Goal: Task Accomplishment & Management: Manage account settings

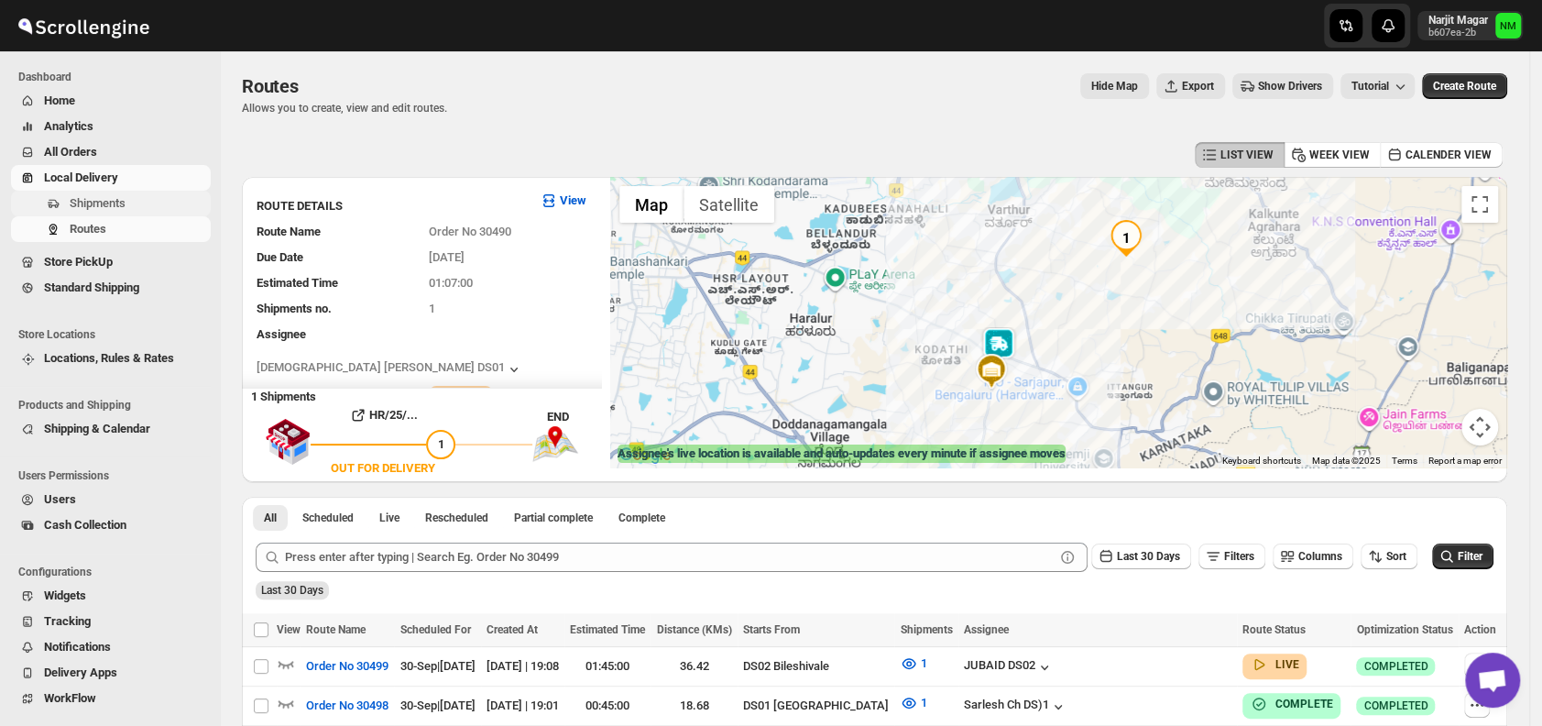
click at [118, 200] on span "Shipments" at bounding box center [98, 203] width 56 height 14
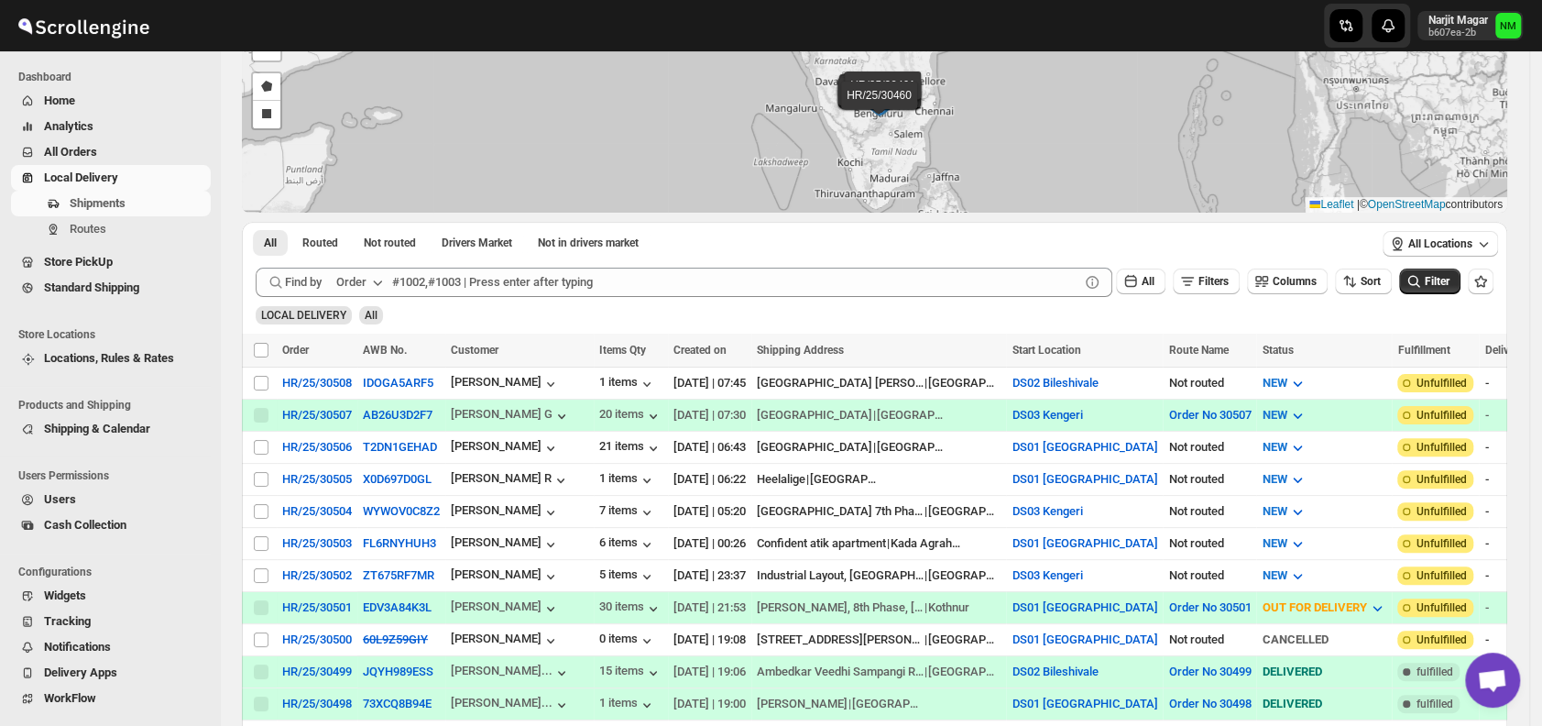
scroll to position [156, 0]
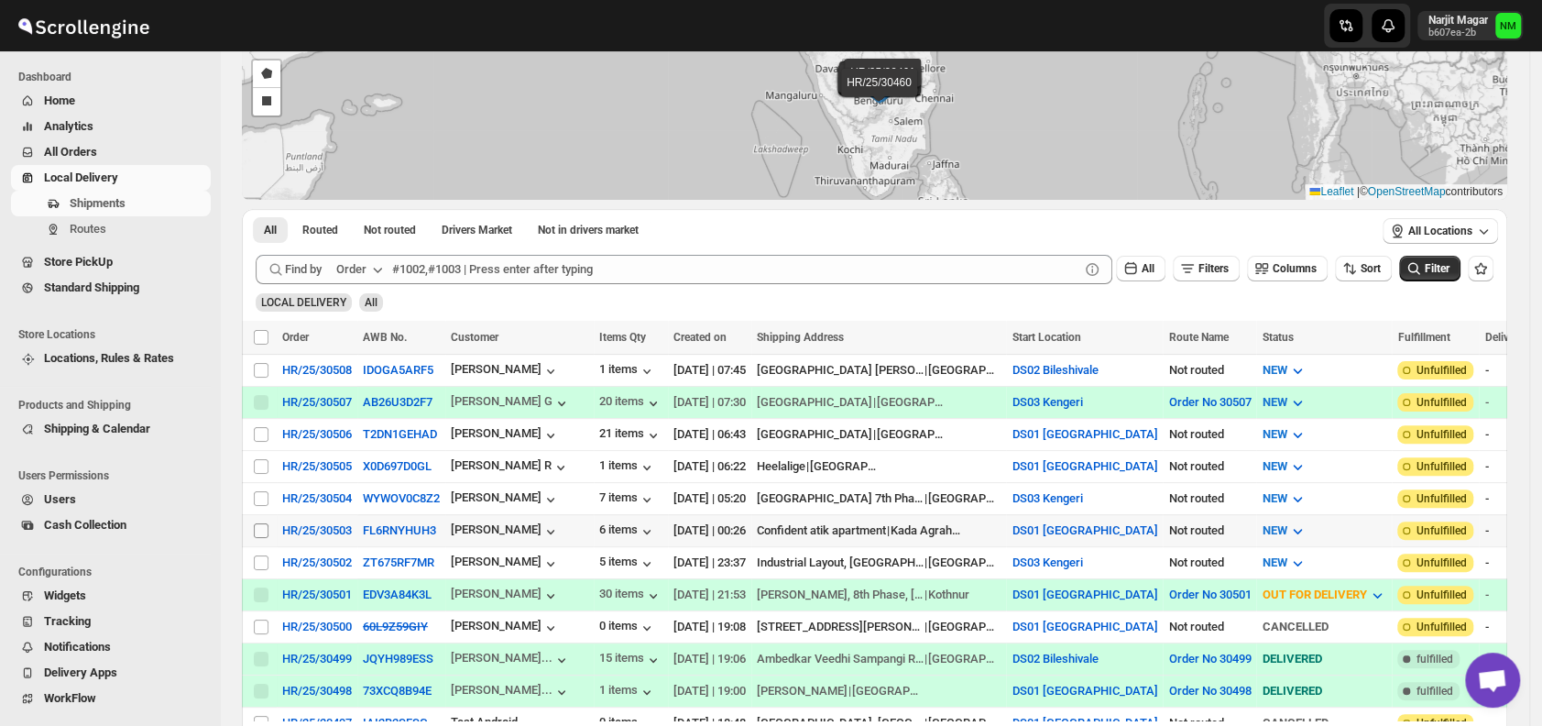
click at [260, 523] on input "Select shipment" at bounding box center [261, 530] width 15 height 15
checkbox input "true"
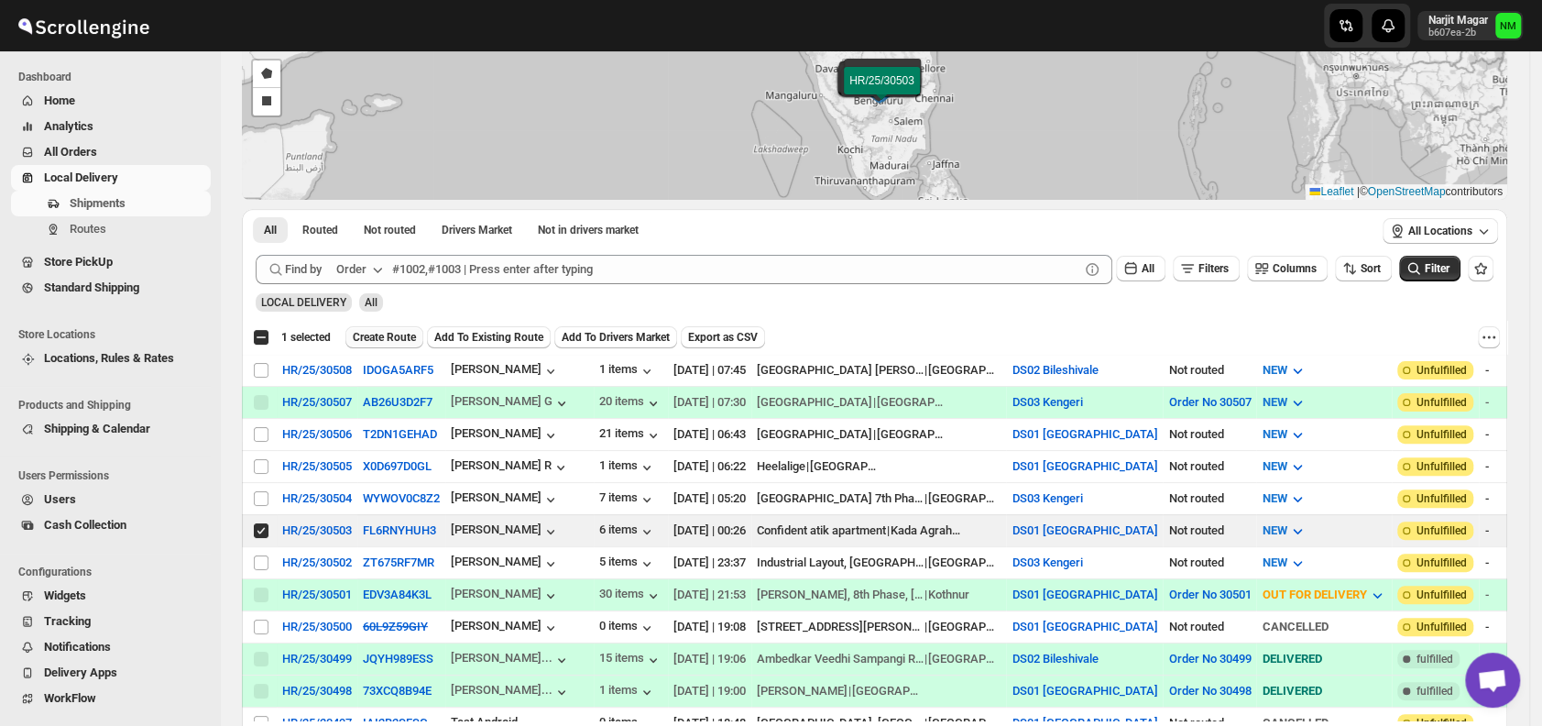
click at [381, 335] on span "Create Route" at bounding box center [384, 337] width 63 height 15
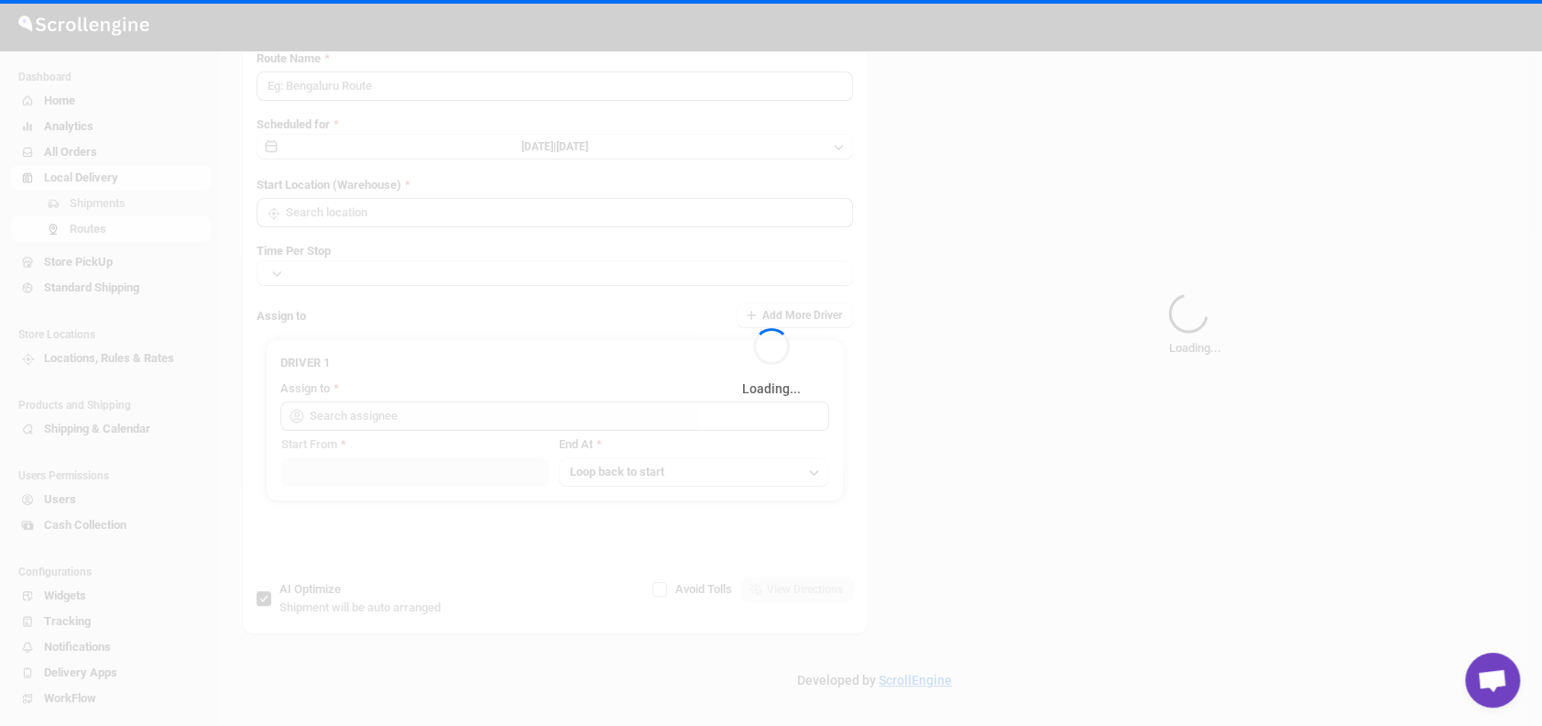
type input "Route - 01/10-0752"
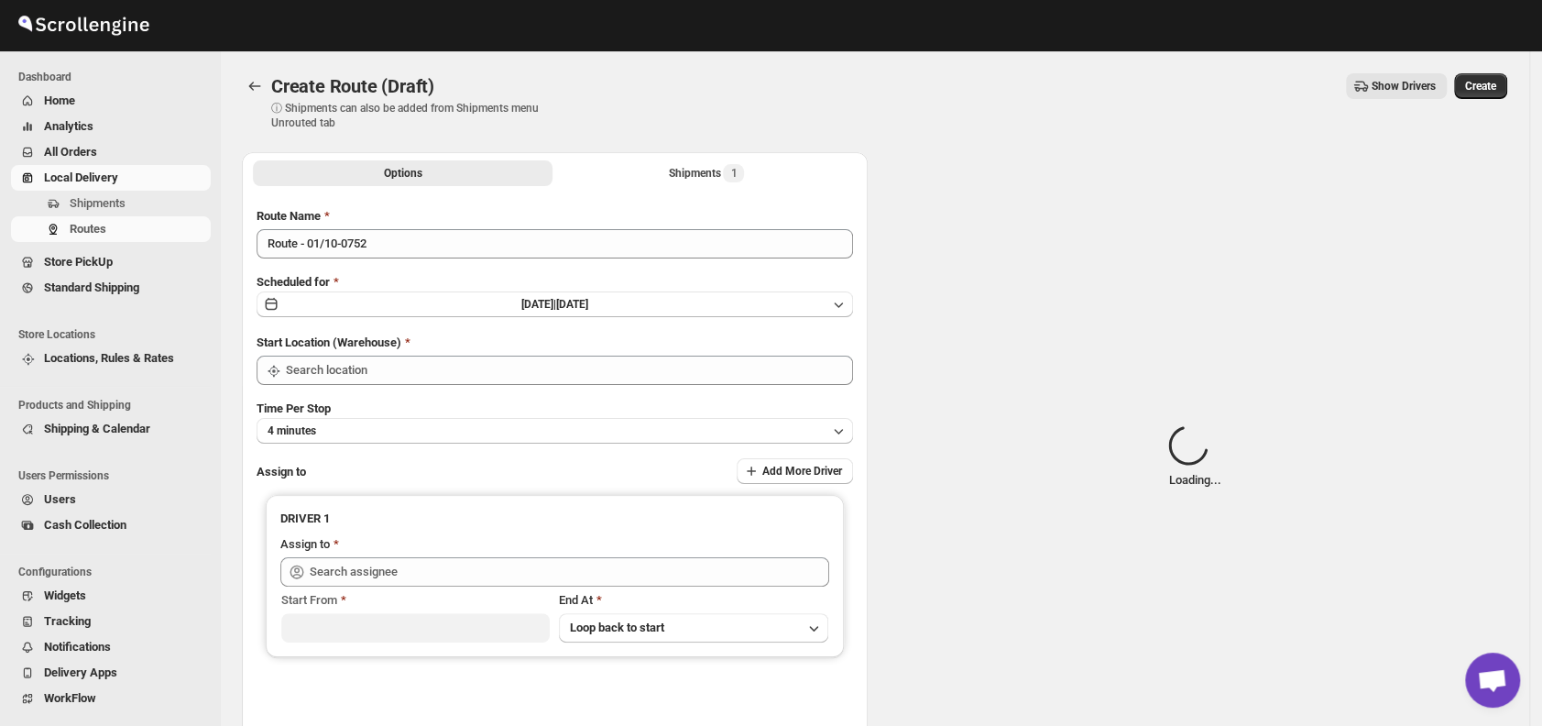
type input "DS01 [GEOGRAPHIC_DATA]"
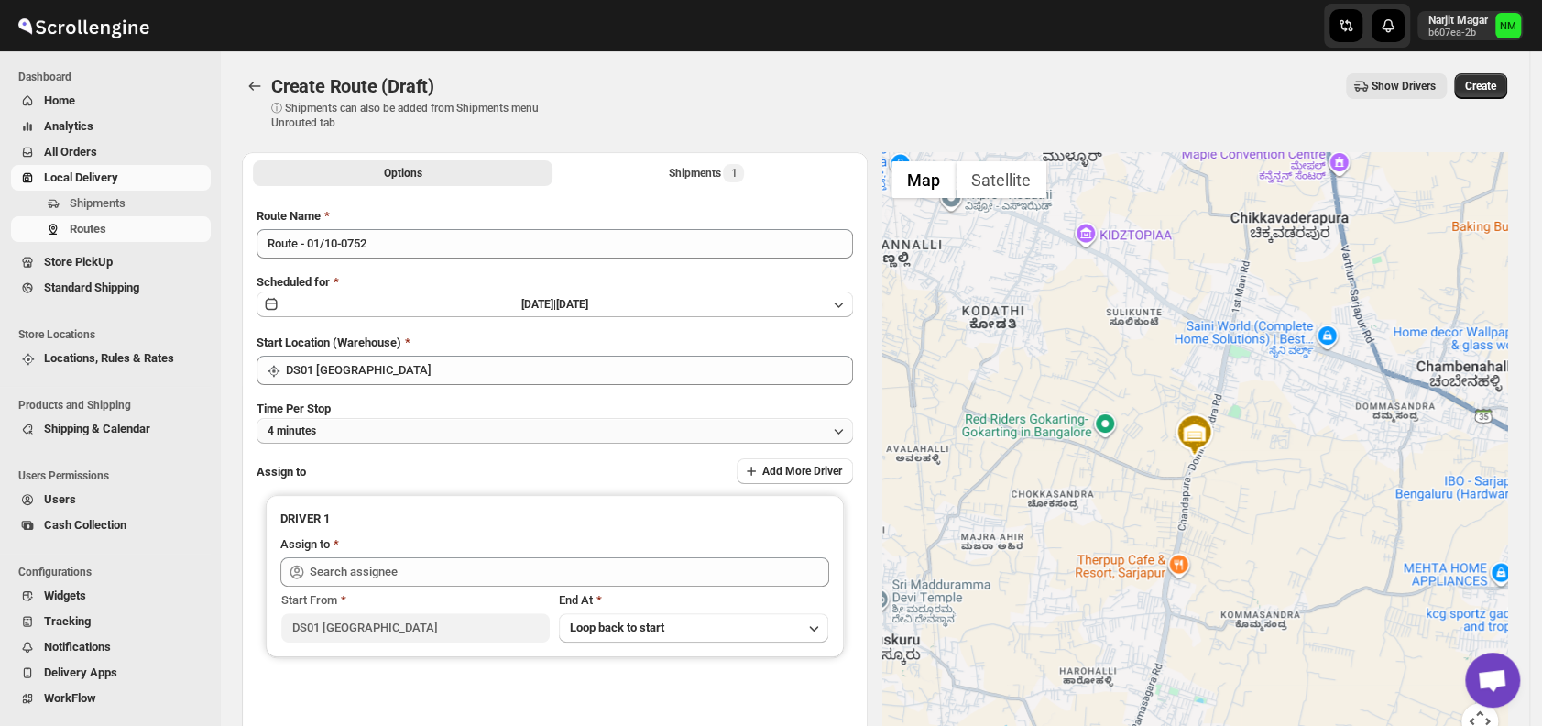
click at [426, 440] on button "4 minutes" at bounding box center [554, 431] width 596 height 26
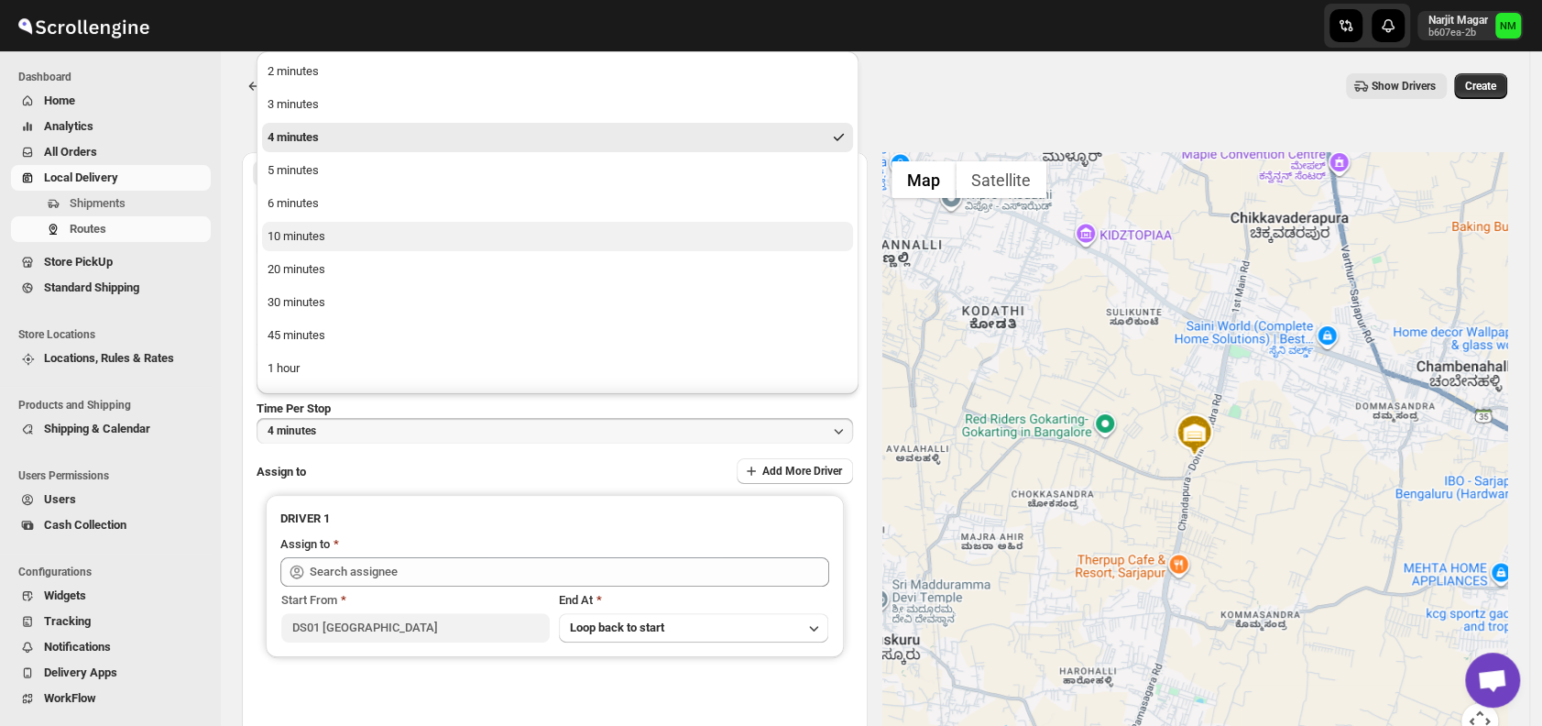
click at [344, 245] on button "10 minutes" at bounding box center [557, 236] width 591 height 29
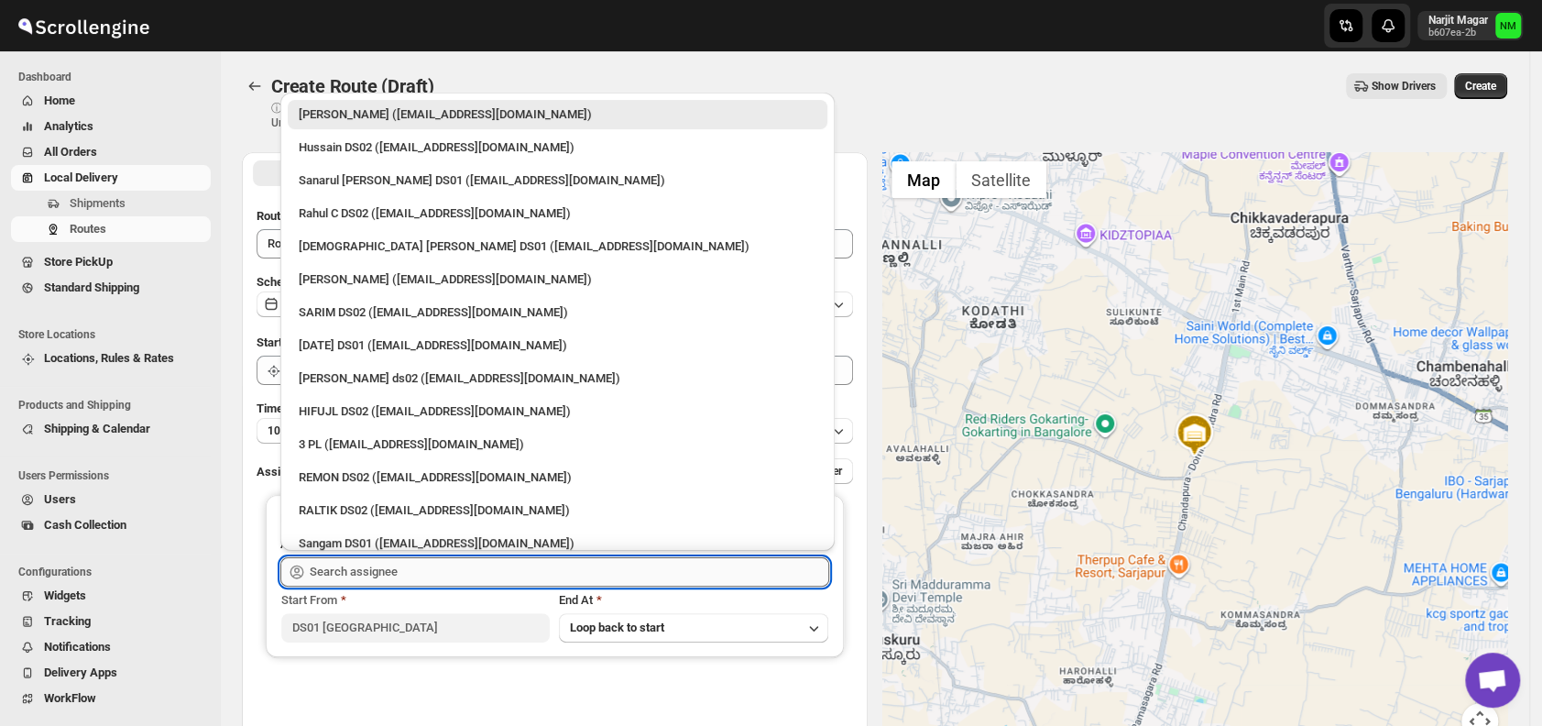
click at [447, 579] on input "text" at bounding box center [569, 571] width 519 height 29
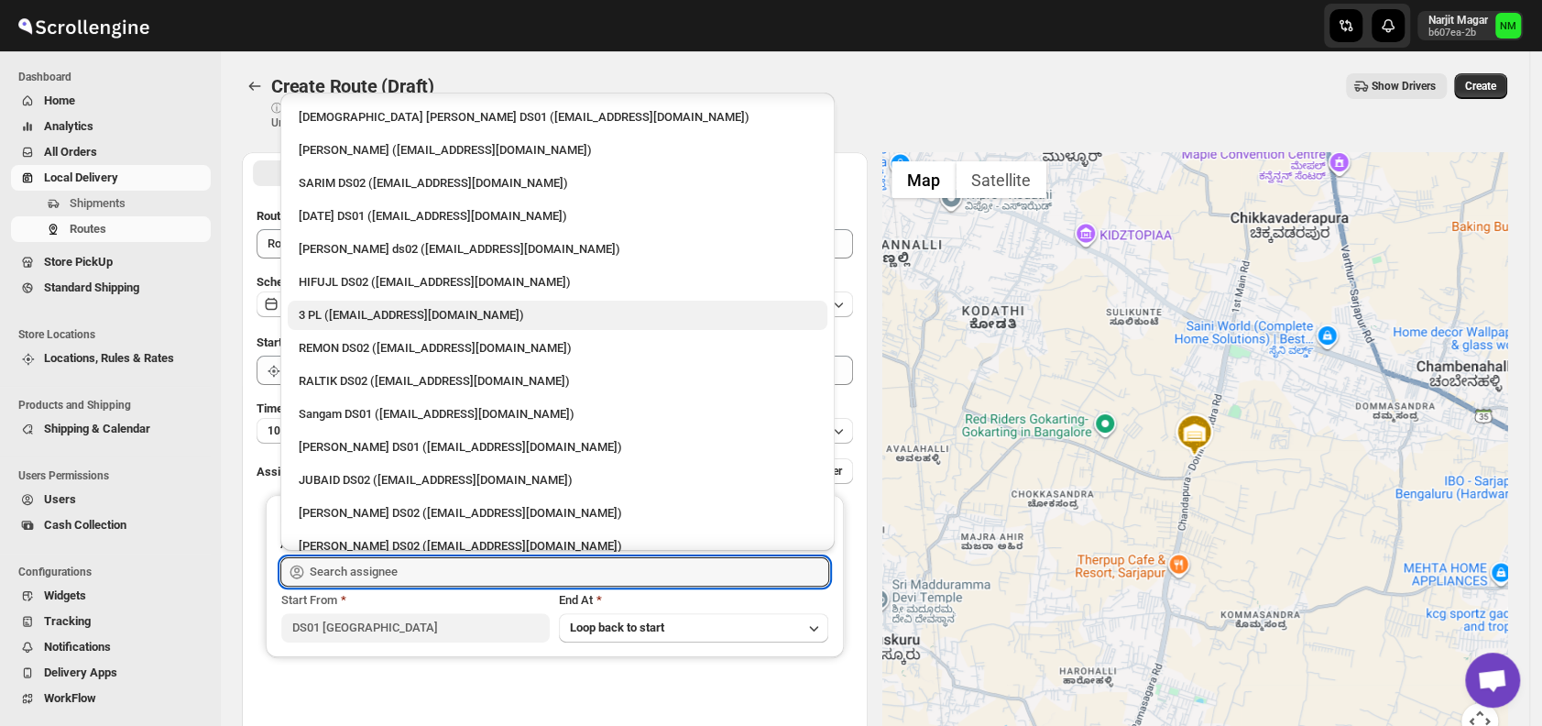
scroll to position [132, 0]
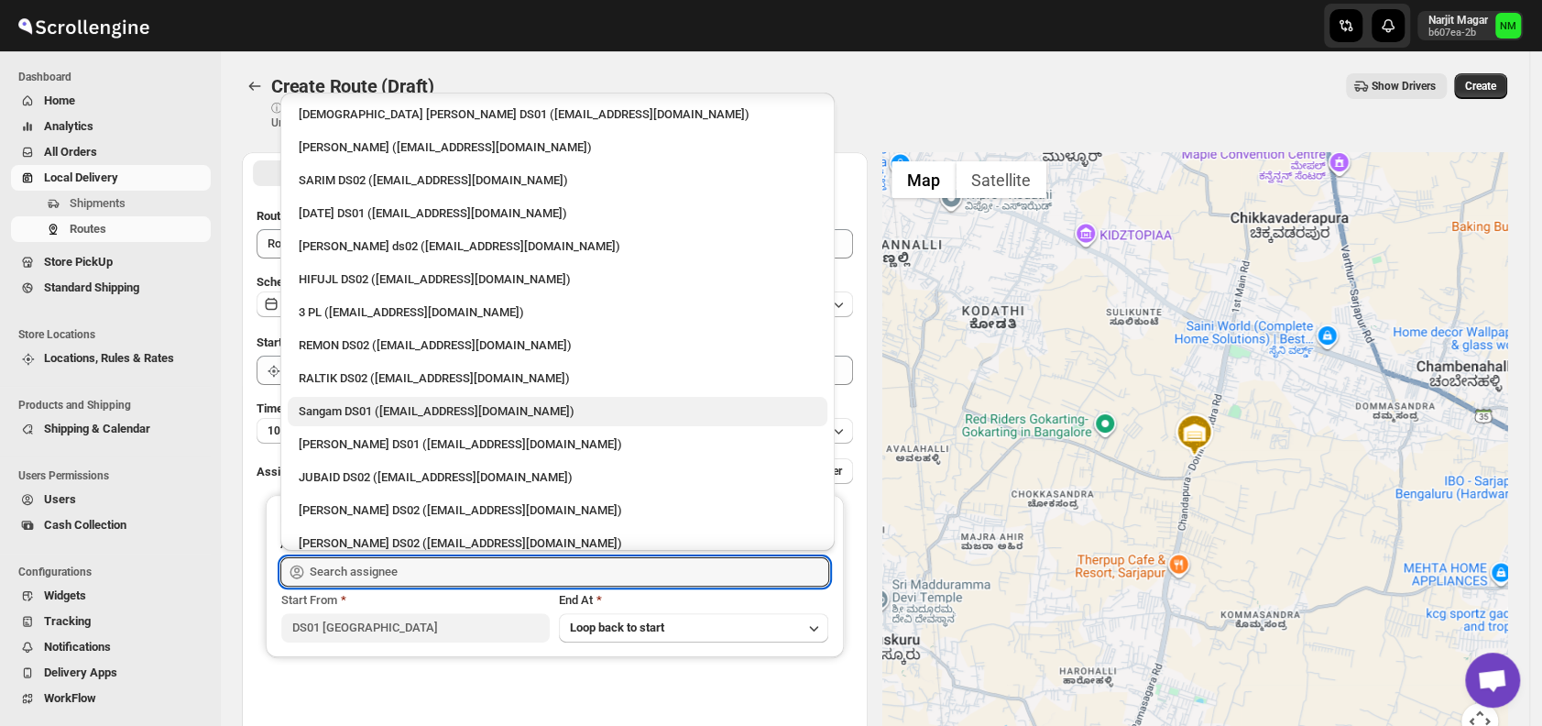
click at [346, 404] on div "Sangam DS01 ([EMAIL_ADDRESS][DOMAIN_NAME])" at bounding box center [558, 411] width 518 height 18
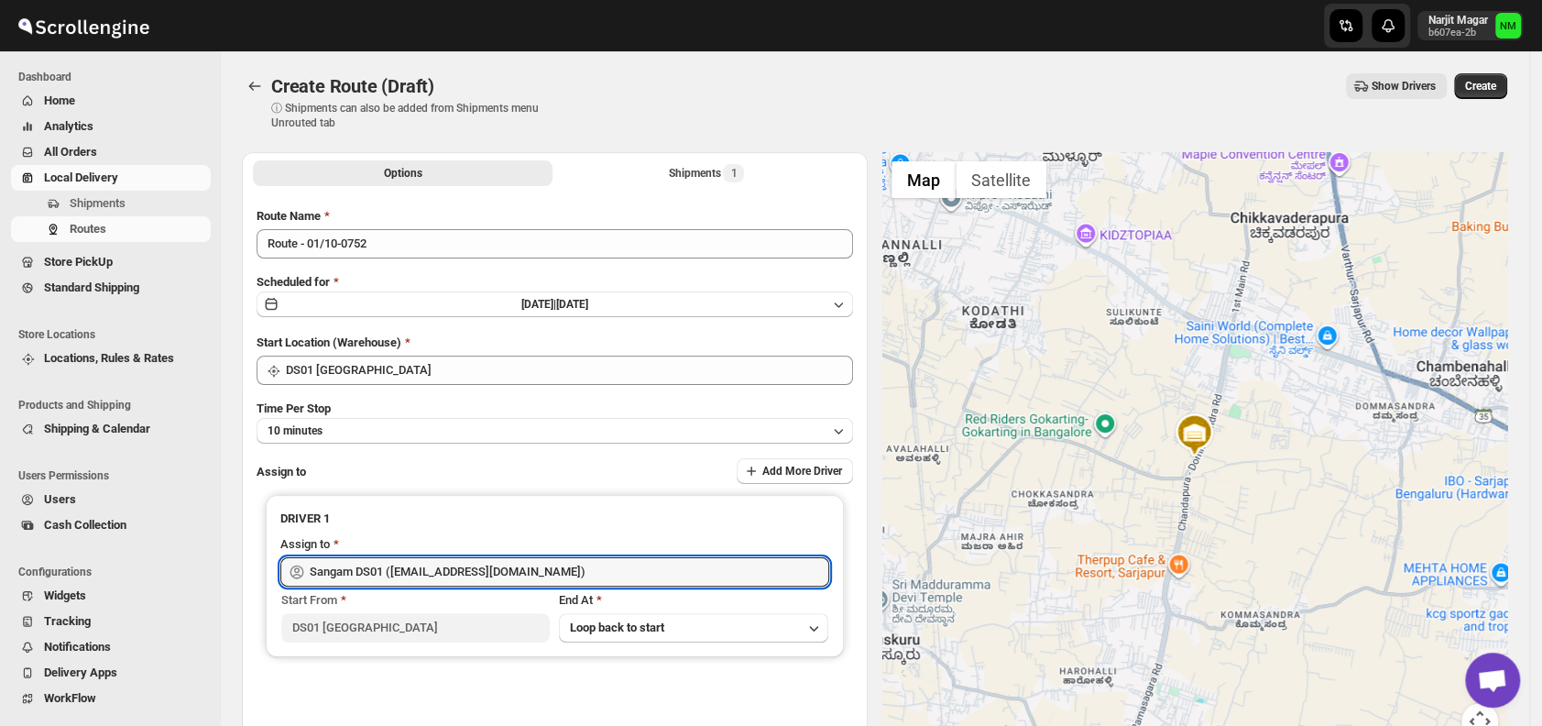
type input "Sangam DS01 ([EMAIL_ADDRESS][DOMAIN_NAME])"
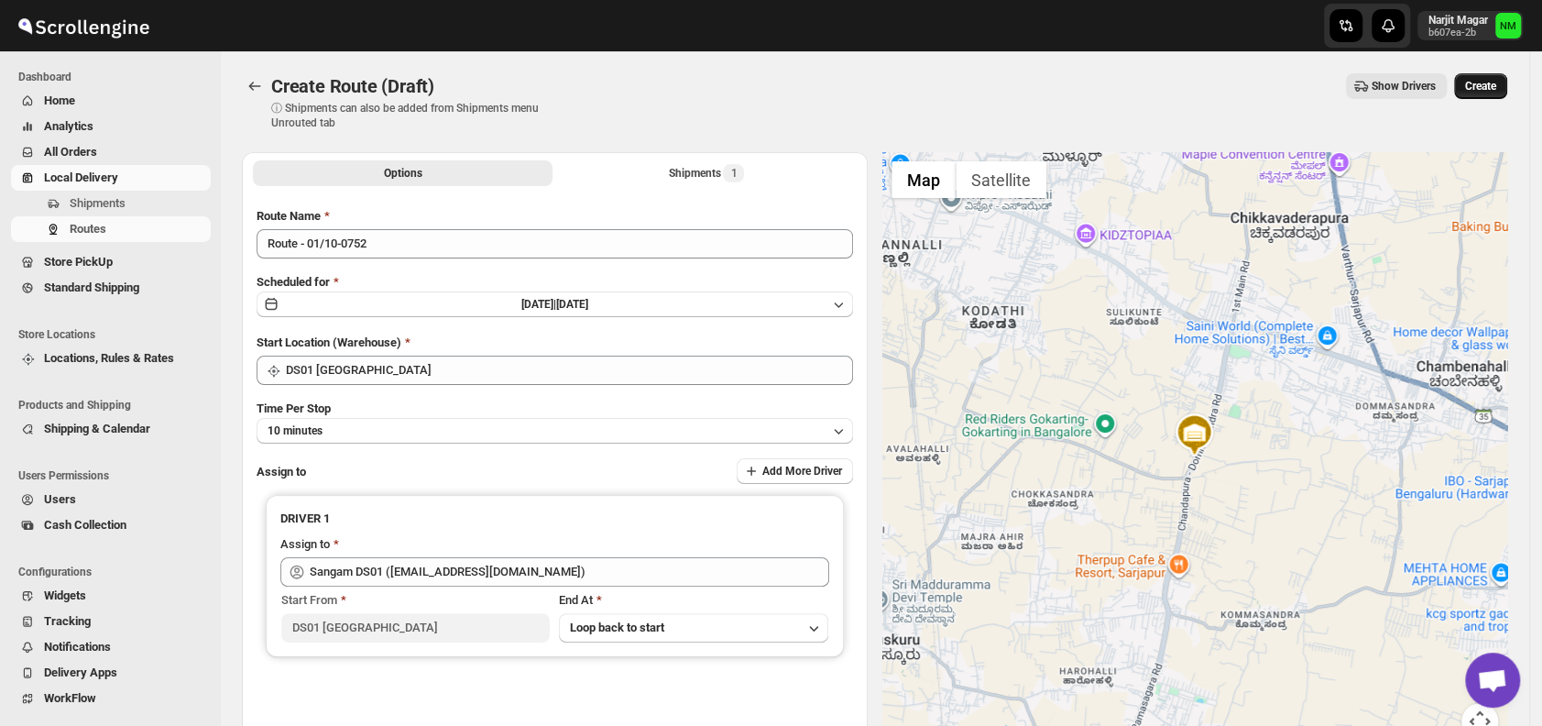
click at [1496, 92] on span "Create" at bounding box center [1480, 86] width 31 height 15
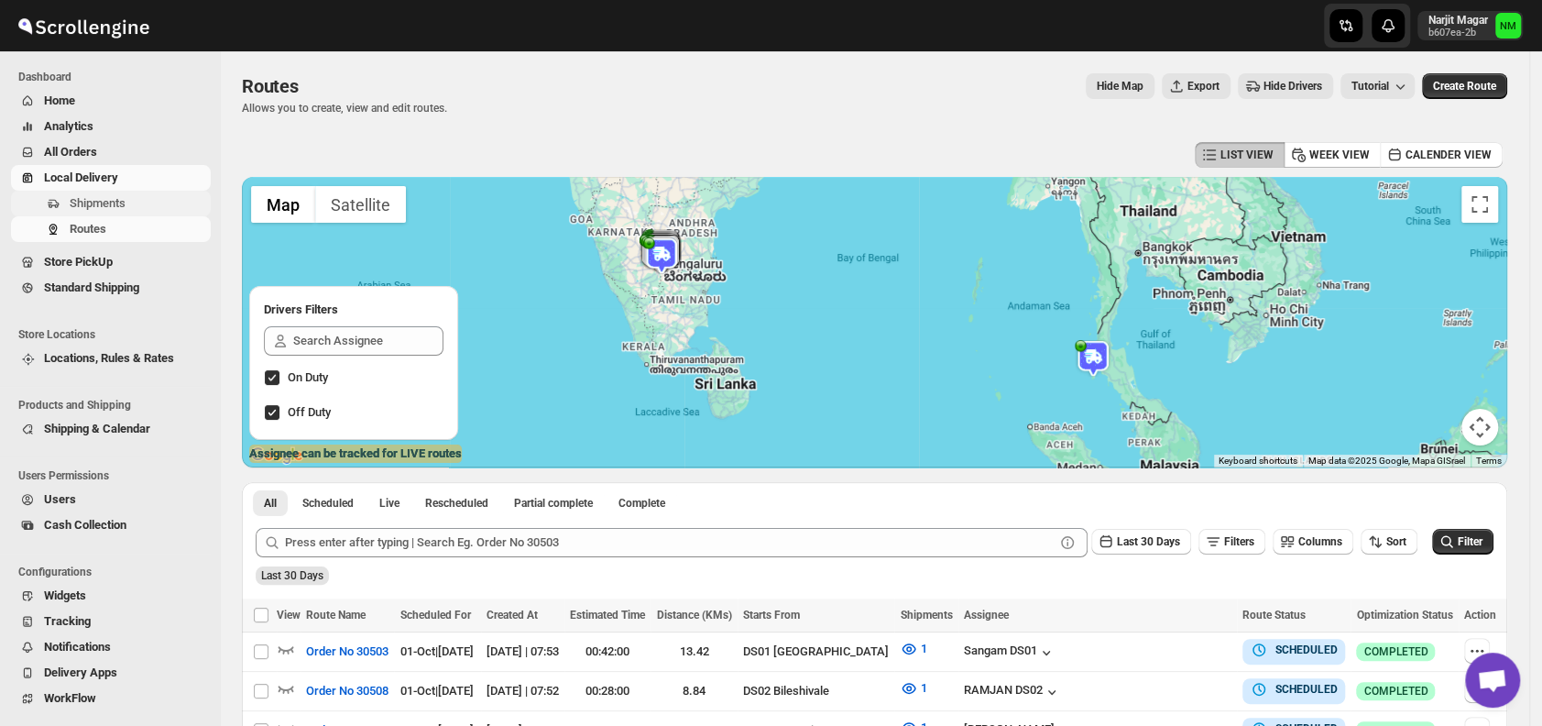
click at [99, 199] on span "Shipments" at bounding box center [98, 203] width 56 height 14
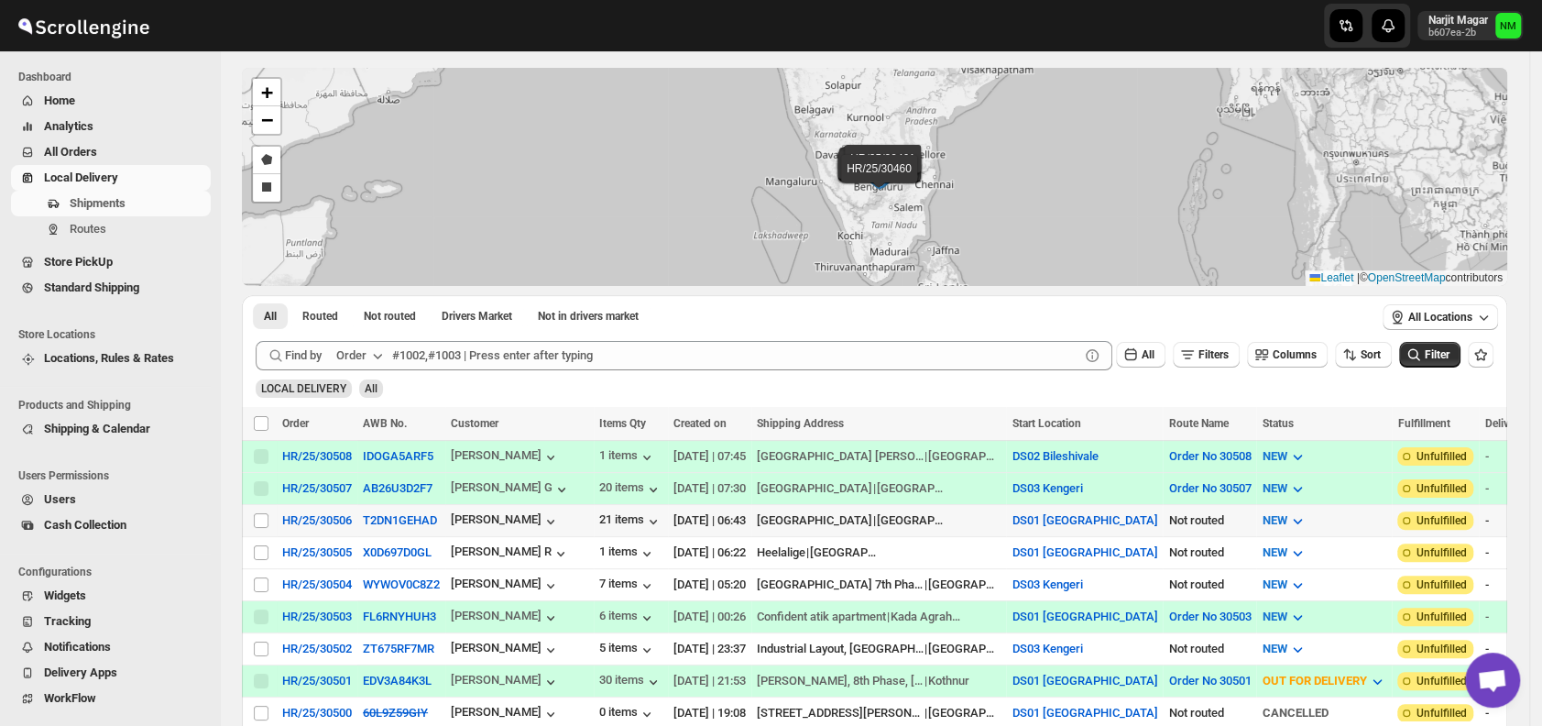
scroll to position [84, 0]
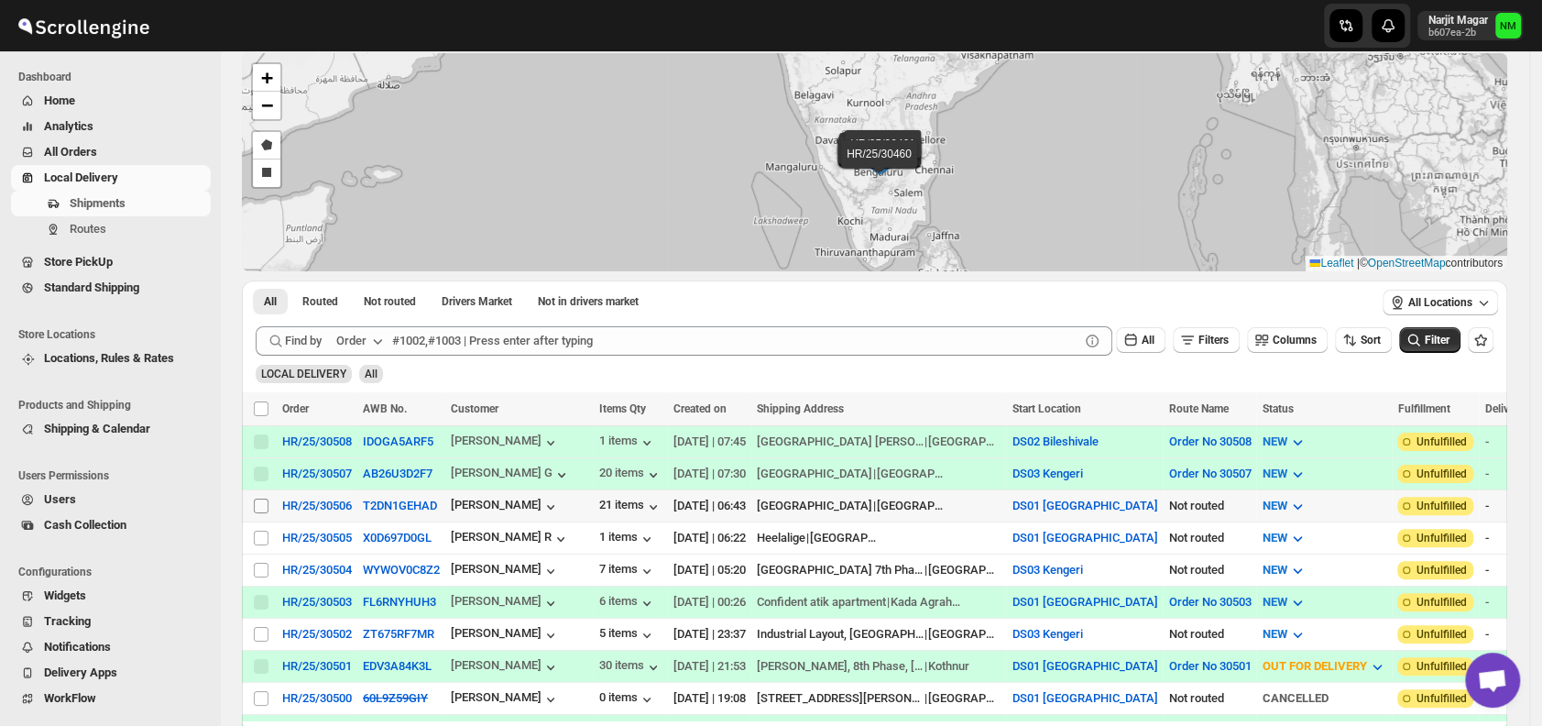
click at [260, 501] on input "Select shipment" at bounding box center [261, 505] width 15 height 15
checkbox input "true"
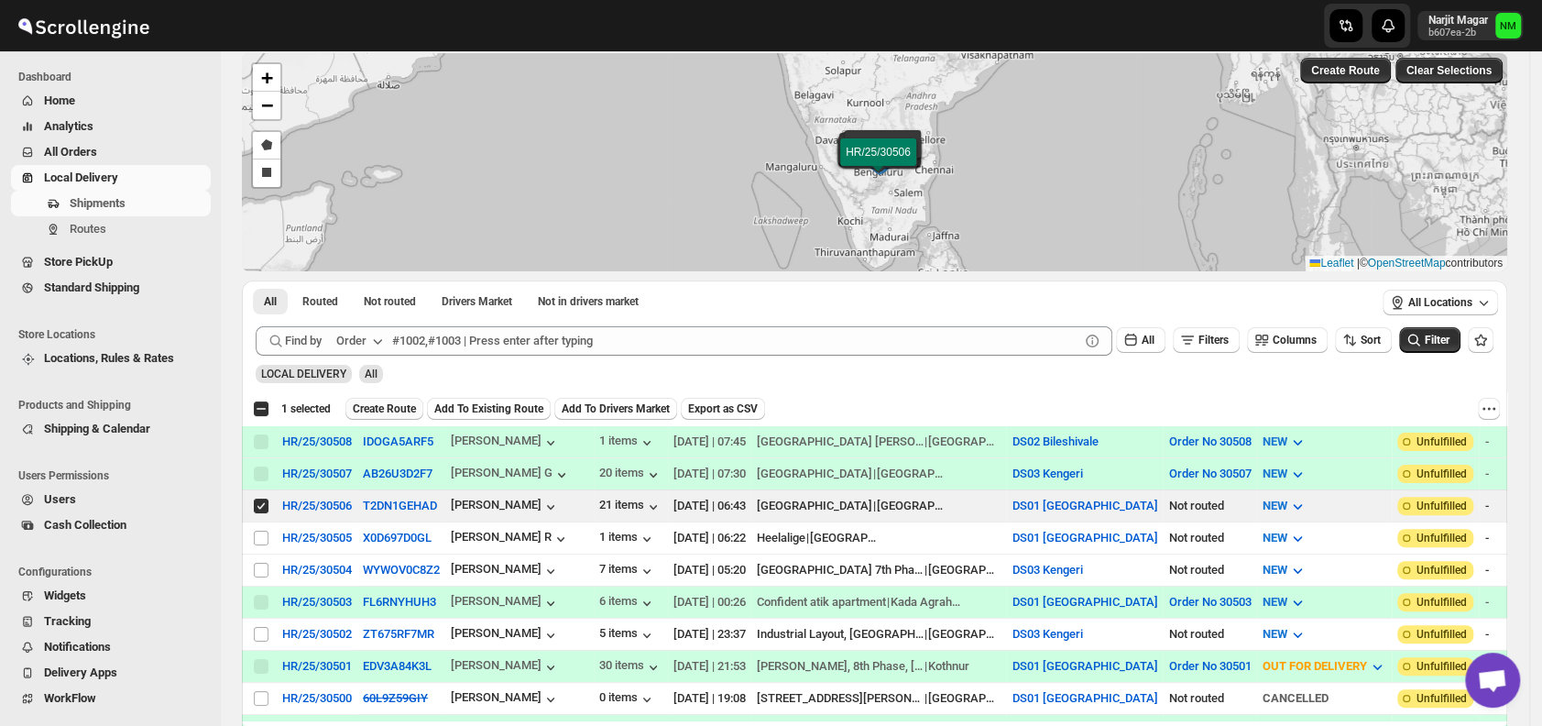
click at [395, 409] on span "Create Route" at bounding box center [384, 408] width 63 height 15
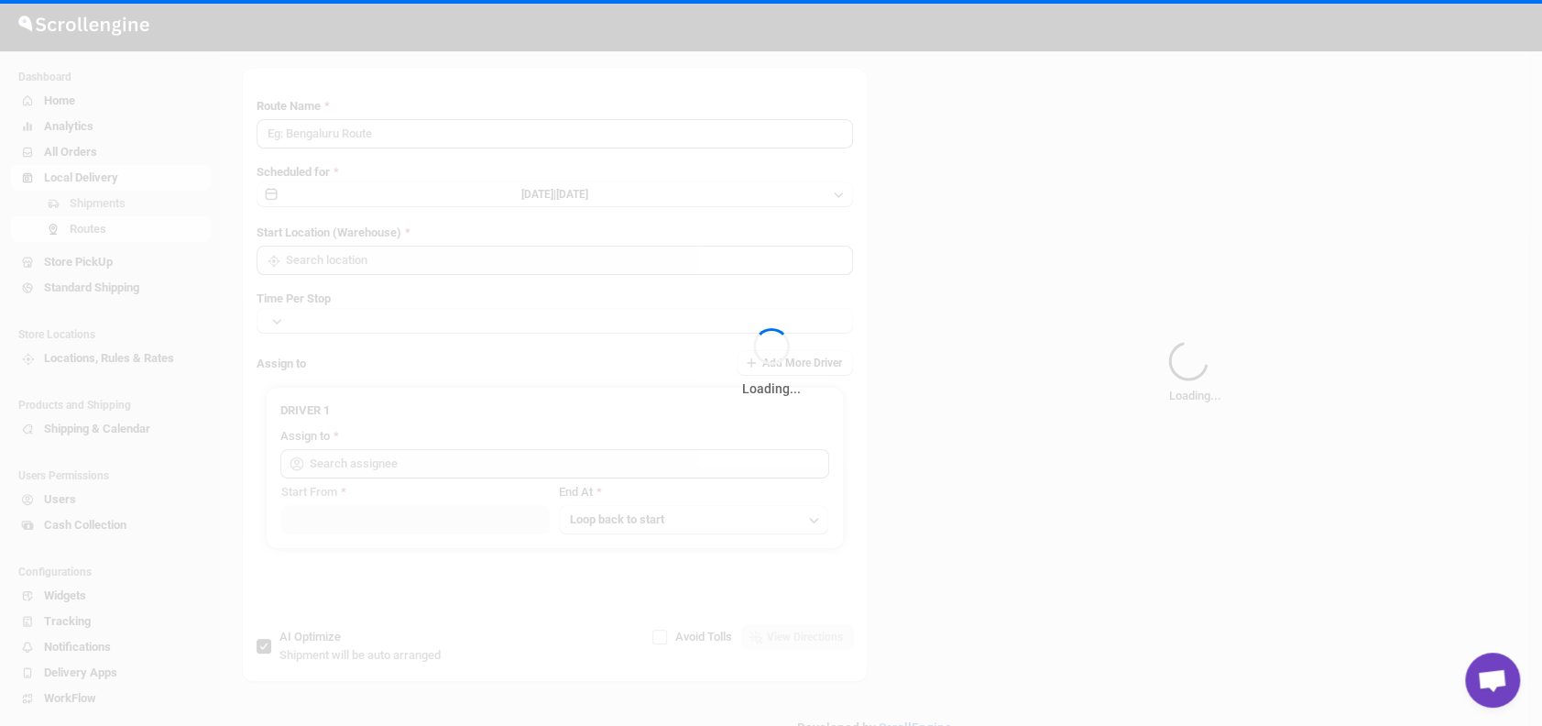
type input "Route - 01/10-0753"
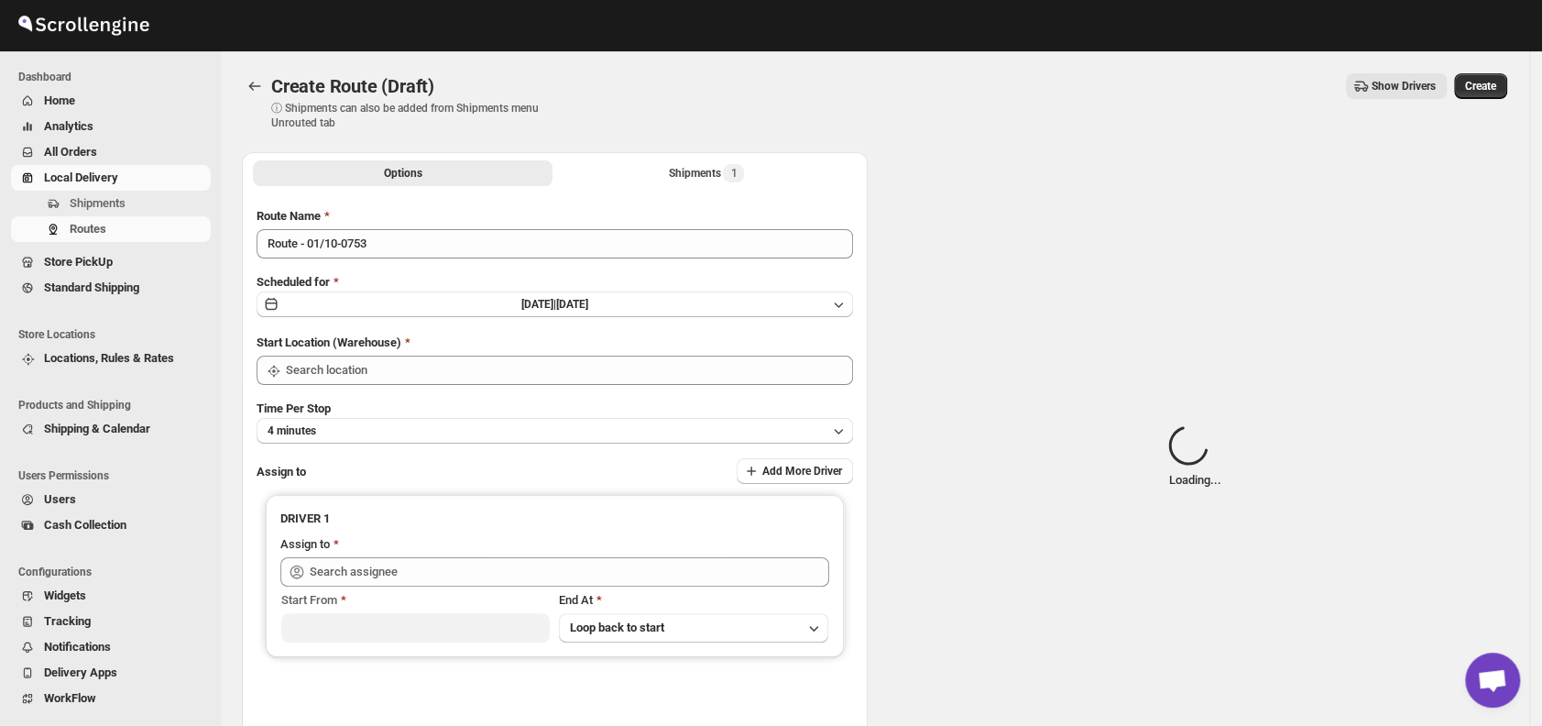
type input "DS01 [GEOGRAPHIC_DATA]"
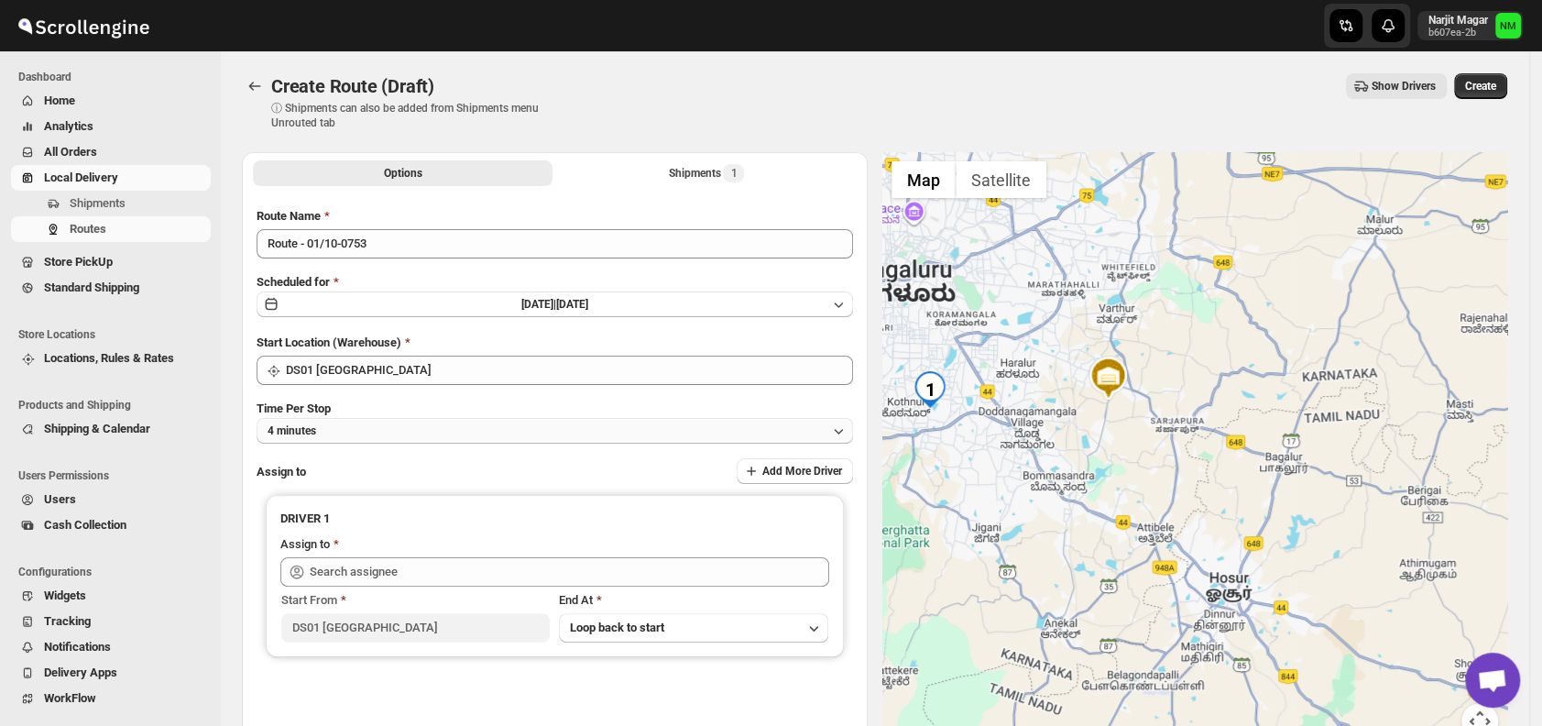
click at [408, 432] on button "4 minutes" at bounding box center [554, 431] width 596 height 26
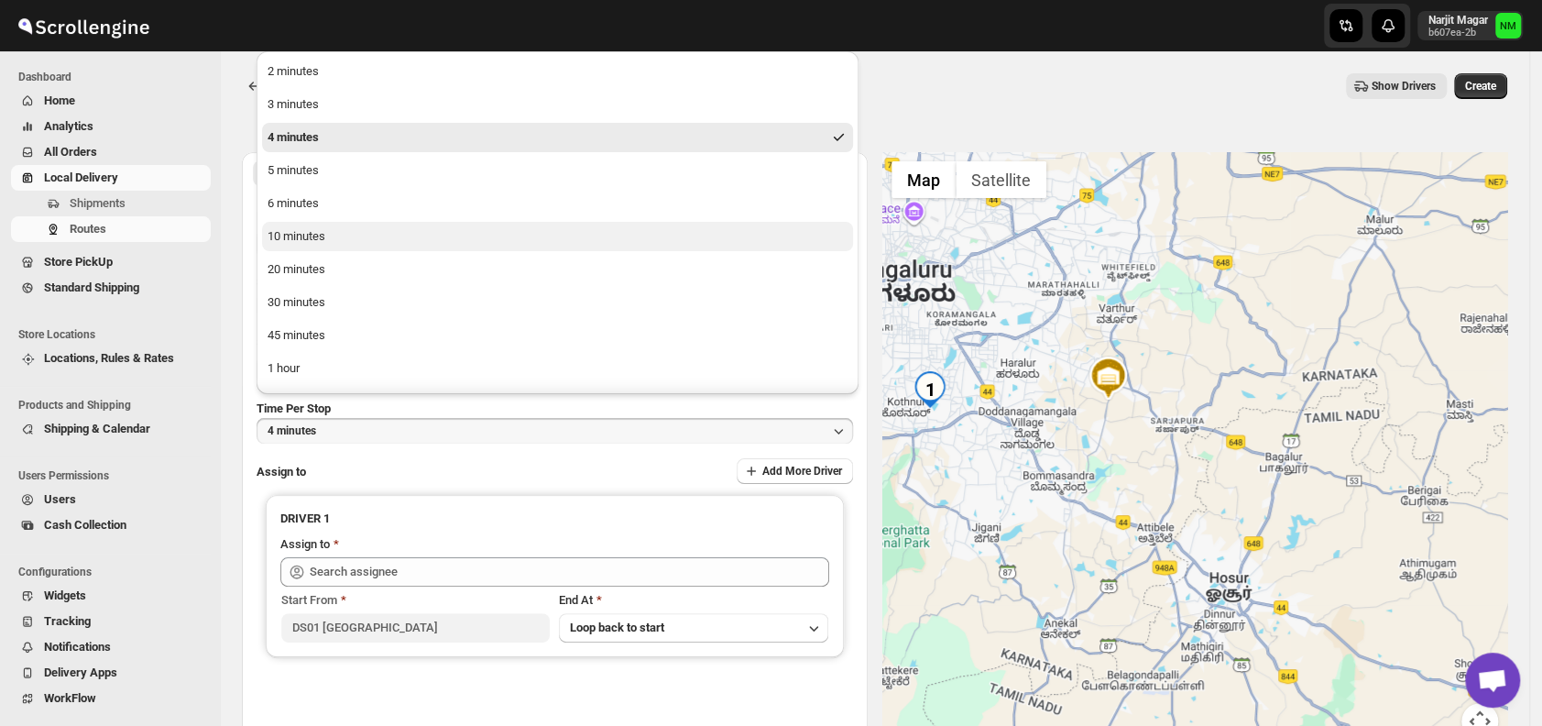
click at [322, 236] on div "10 minutes" at bounding box center [296, 236] width 58 height 18
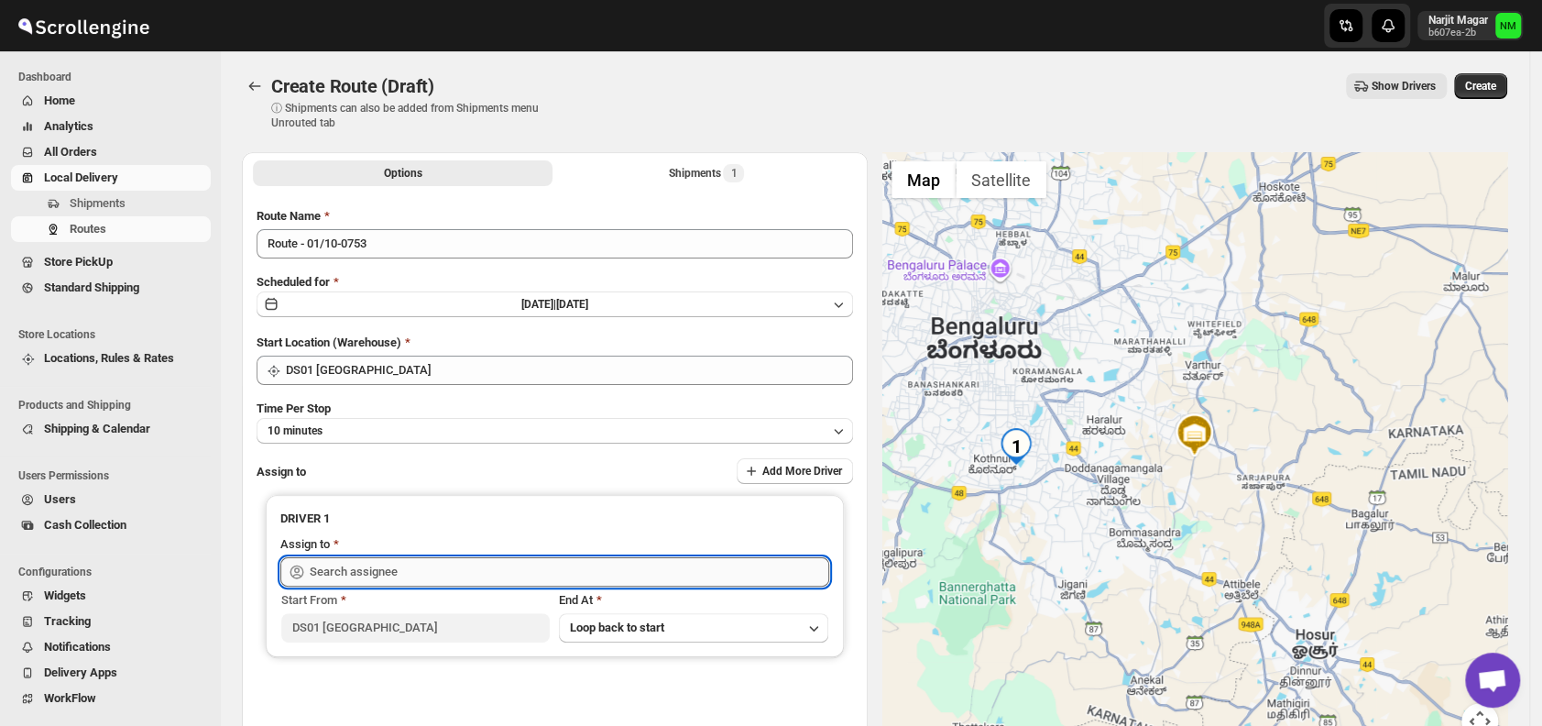
click at [437, 577] on input "text" at bounding box center [569, 571] width 519 height 29
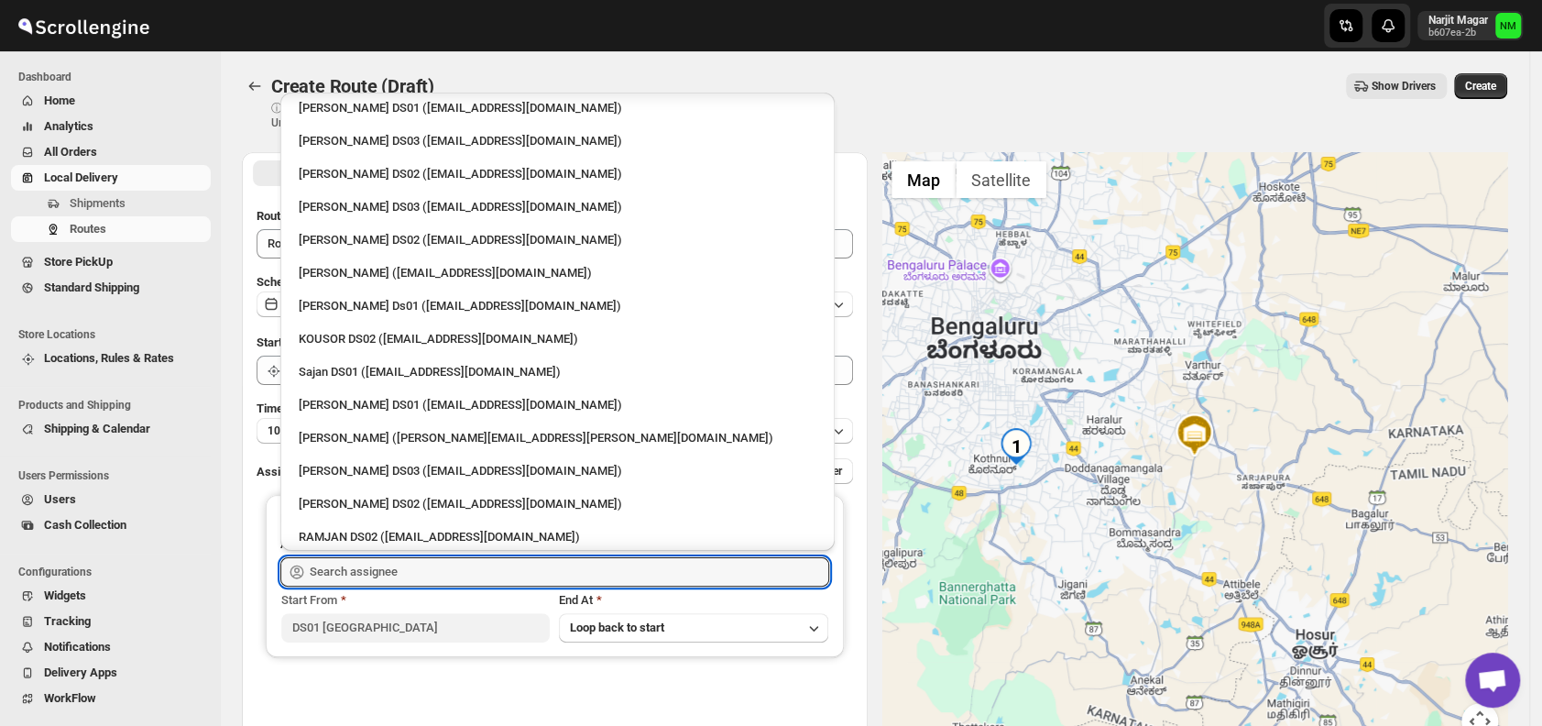
scroll to position [691, 0]
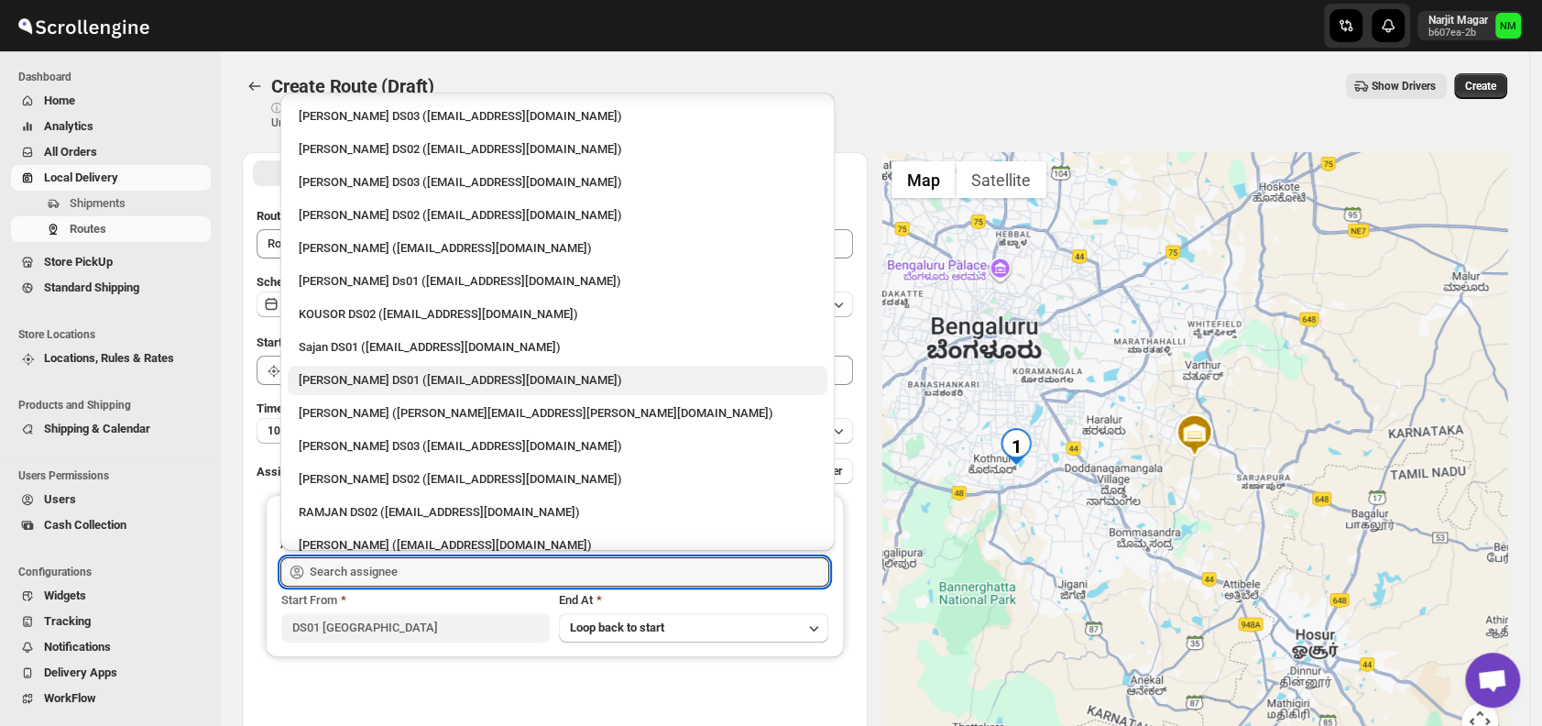
click at [352, 380] on div "Jubed DS01 (gedoc78193@dariolo.com)" at bounding box center [558, 380] width 518 height 18
type input "Jubed DS01 (gedoc78193@dariolo.com)"
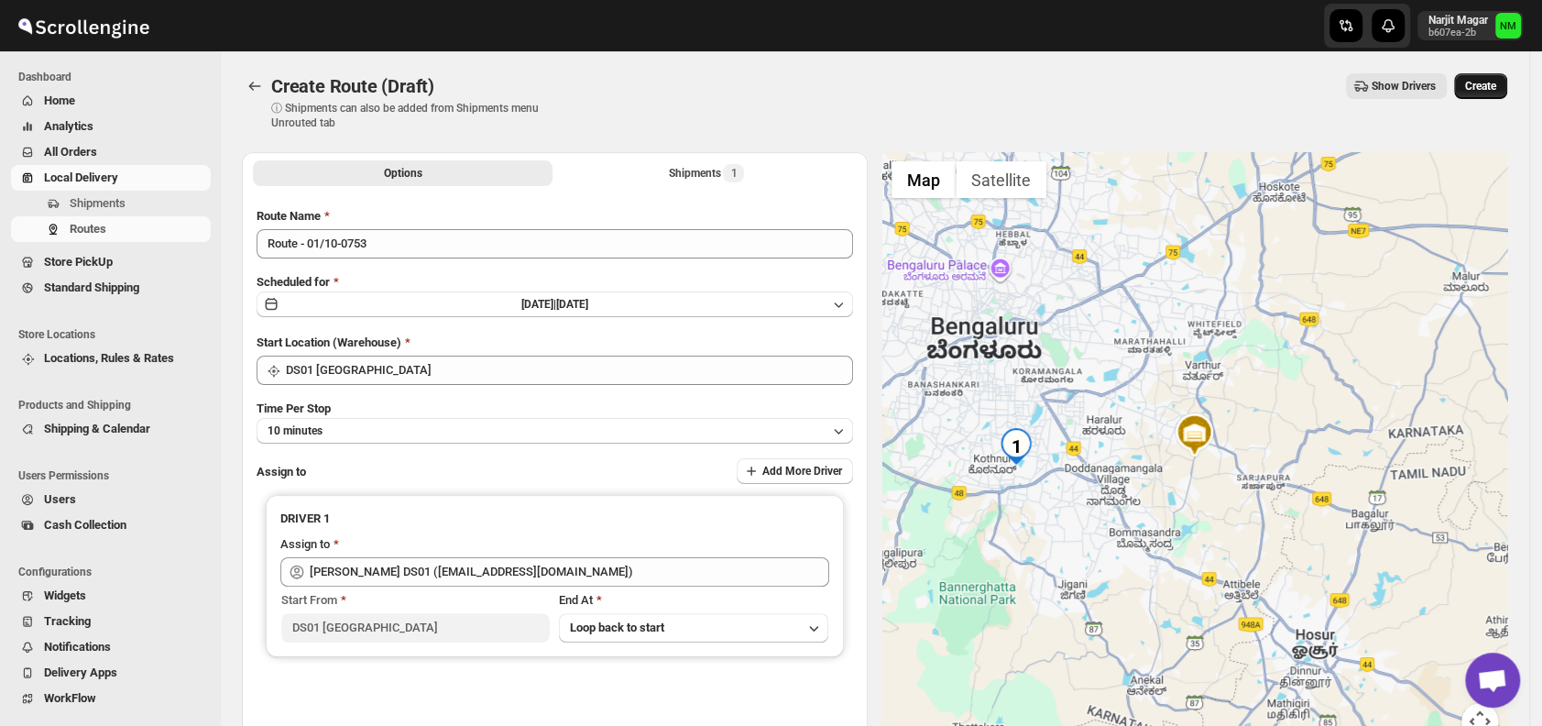
click at [1488, 91] on span "Create" at bounding box center [1480, 86] width 31 height 15
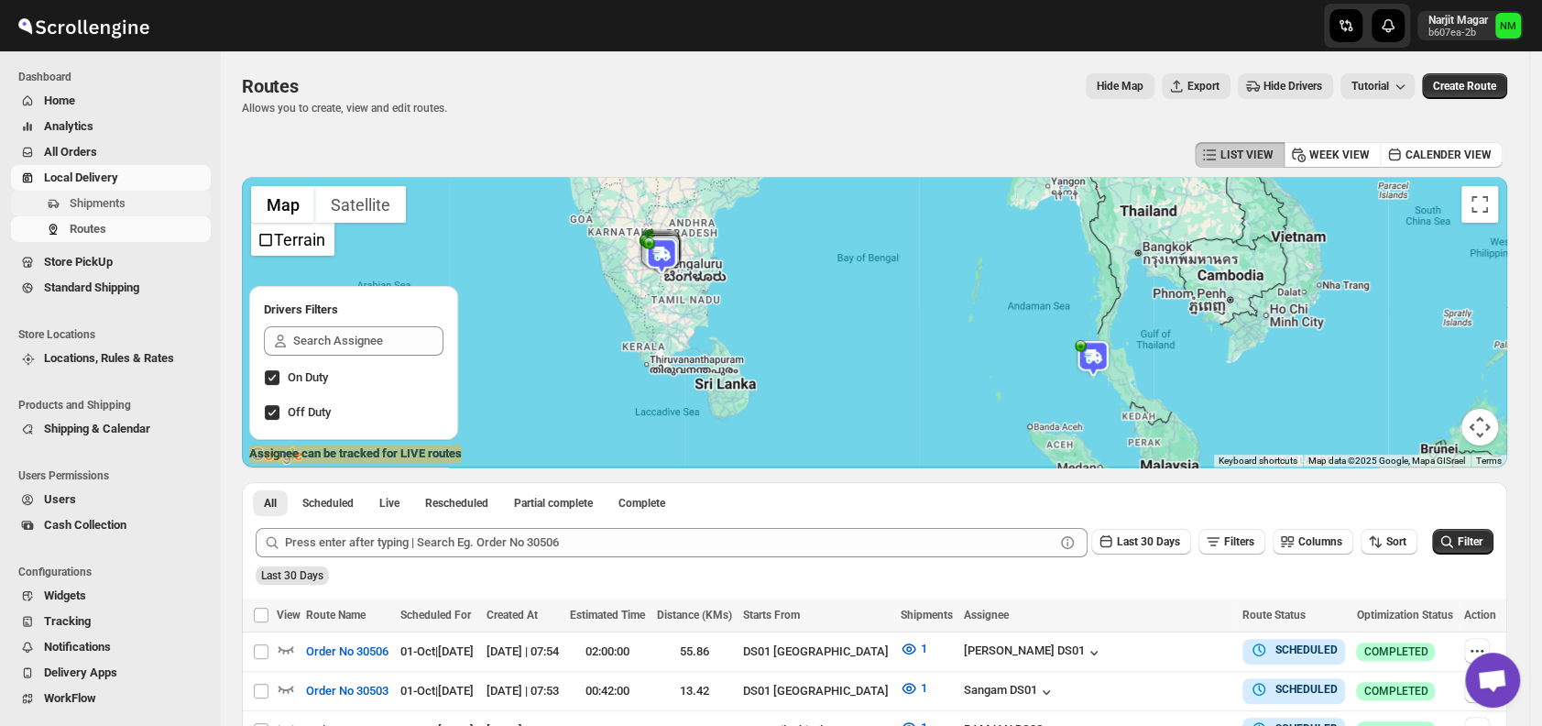
click at [113, 202] on span "Shipments" at bounding box center [98, 203] width 56 height 14
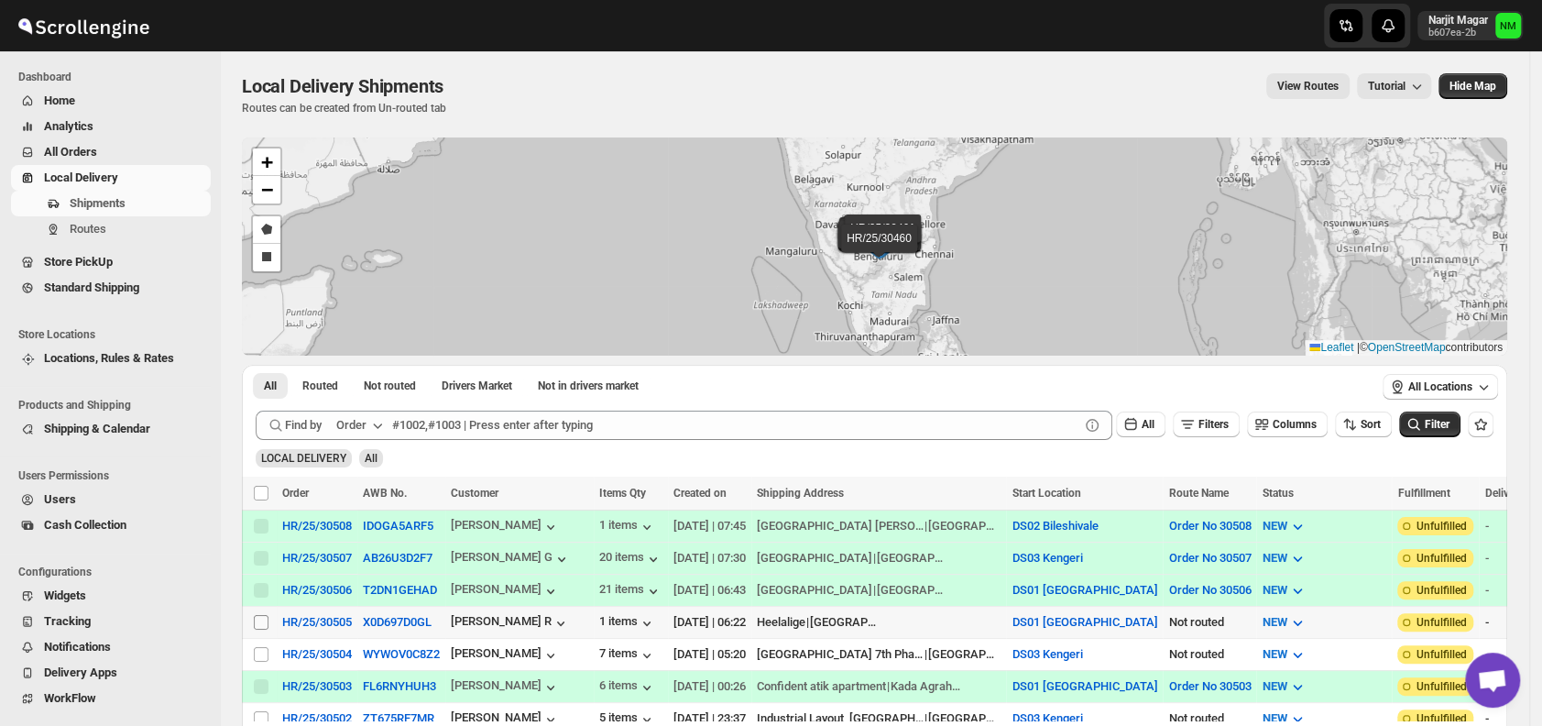
click at [263, 616] on input "Select shipment" at bounding box center [261, 622] width 15 height 15
checkbox input "true"
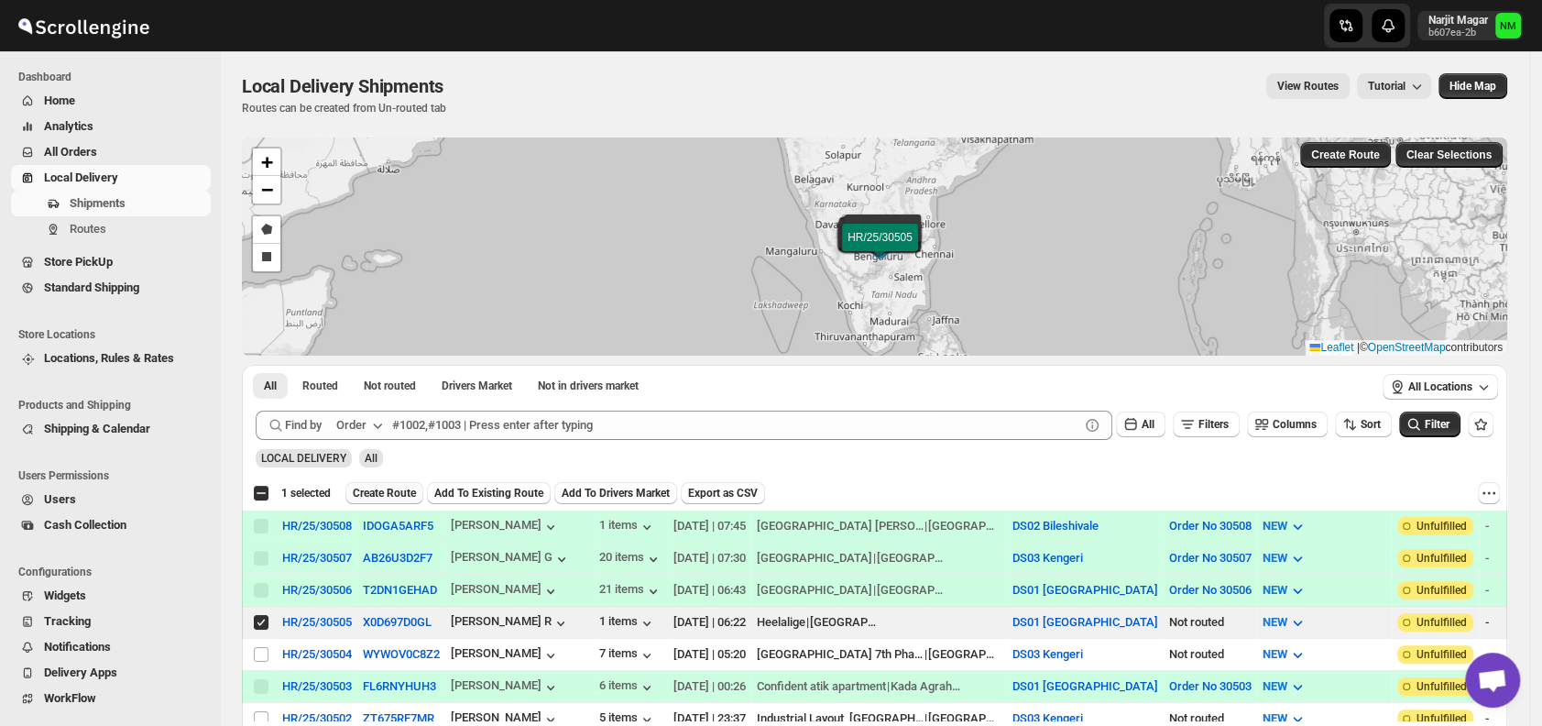
click at [380, 489] on span "Create Route" at bounding box center [384, 493] width 63 height 15
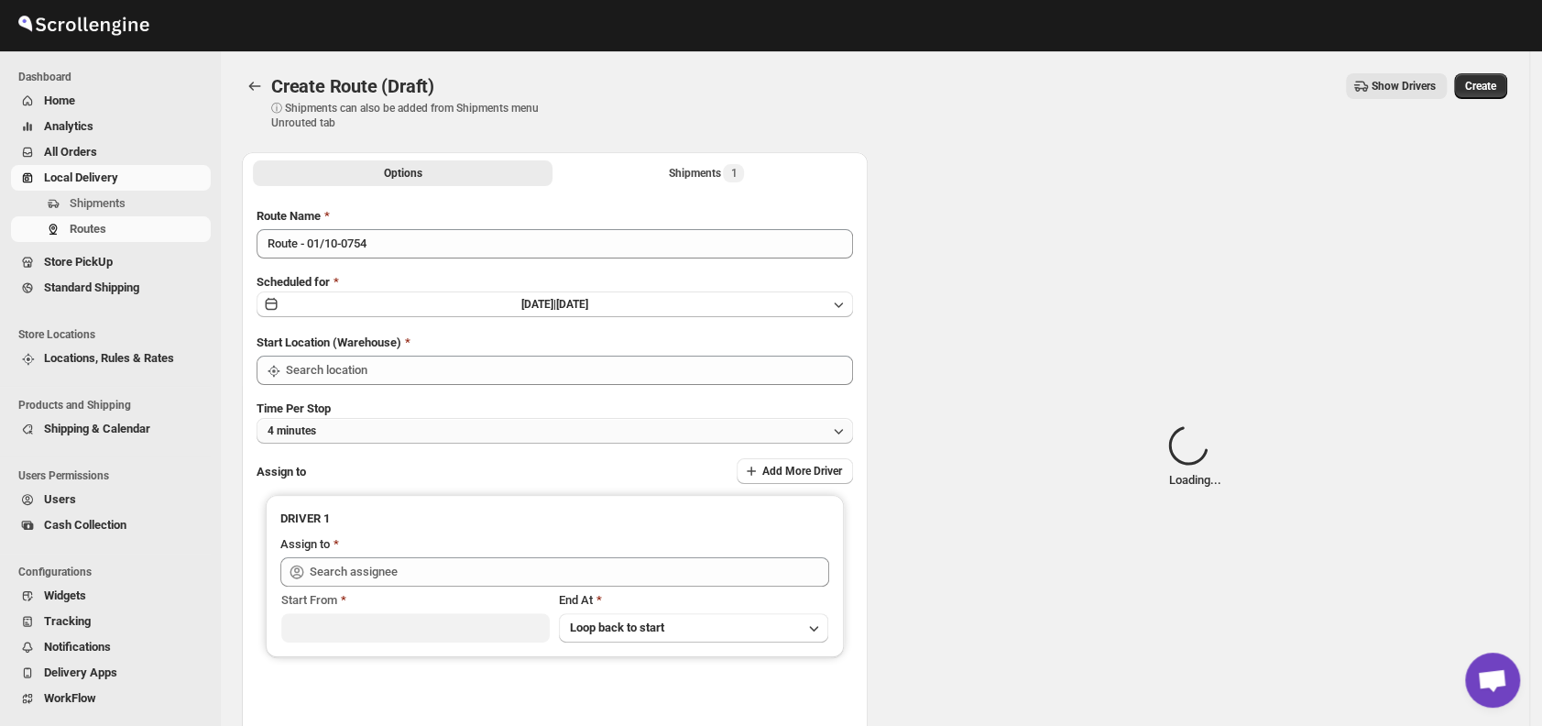
type input "DS01 [GEOGRAPHIC_DATA]"
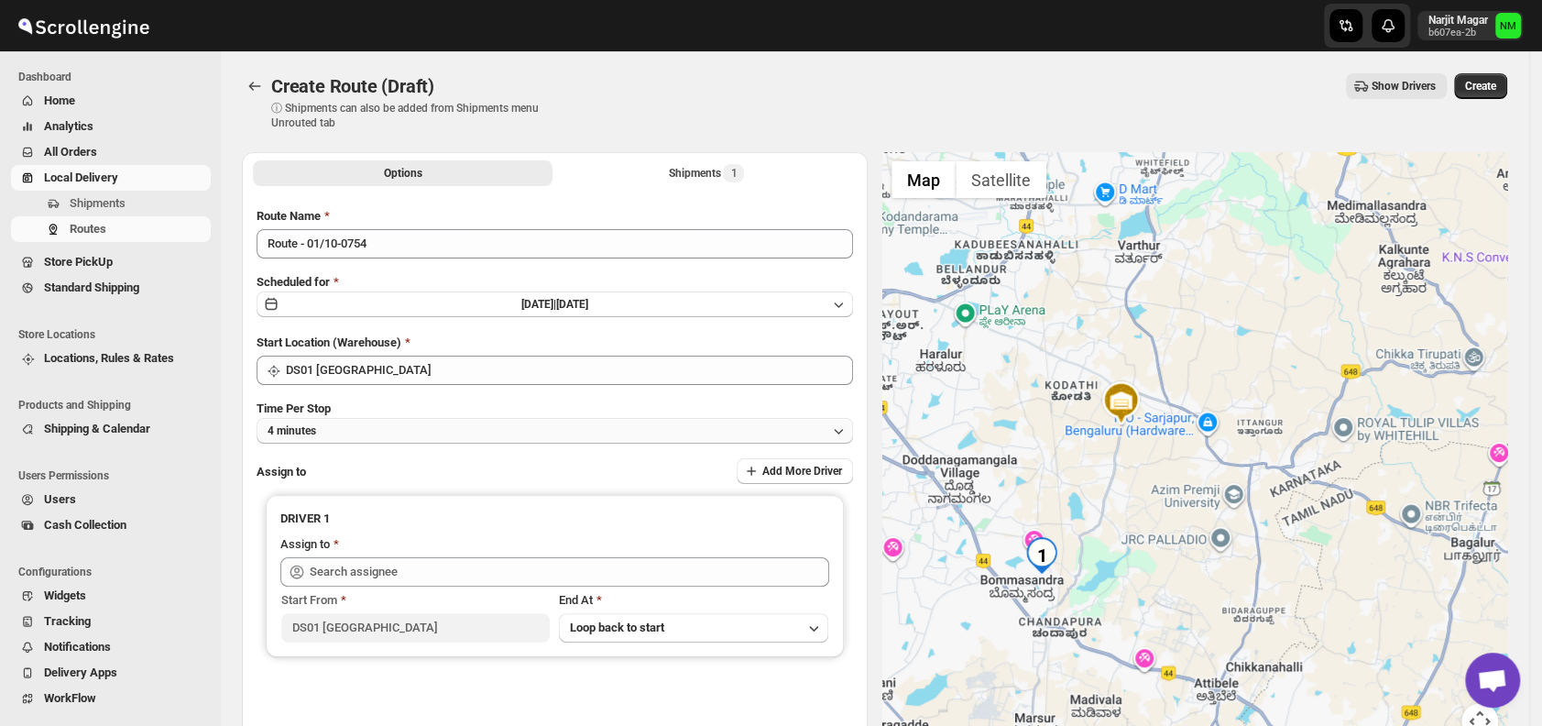
click at [379, 426] on button "4 minutes" at bounding box center [554, 431] width 596 height 26
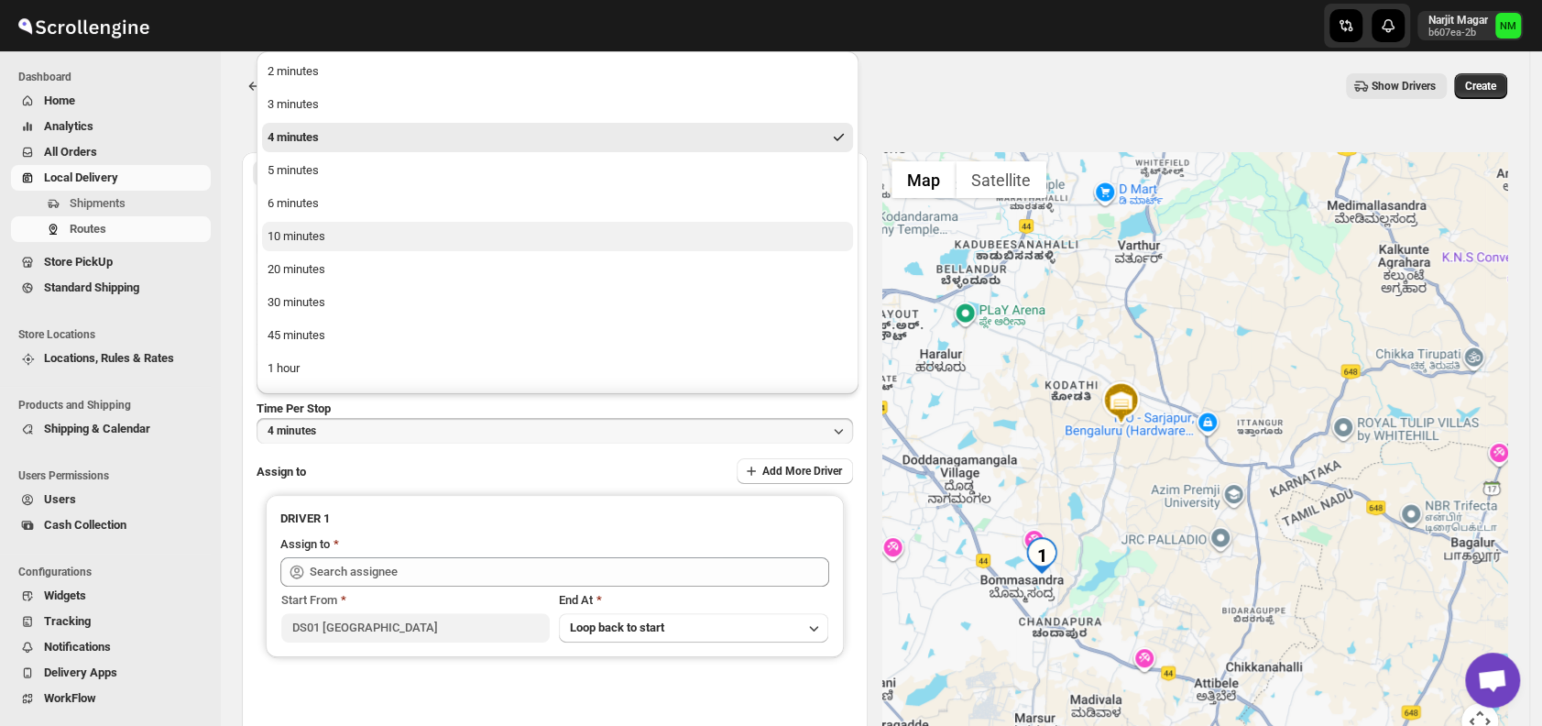
click at [309, 239] on div "10 minutes" at bounding box center [296, 236] width 58 height 18
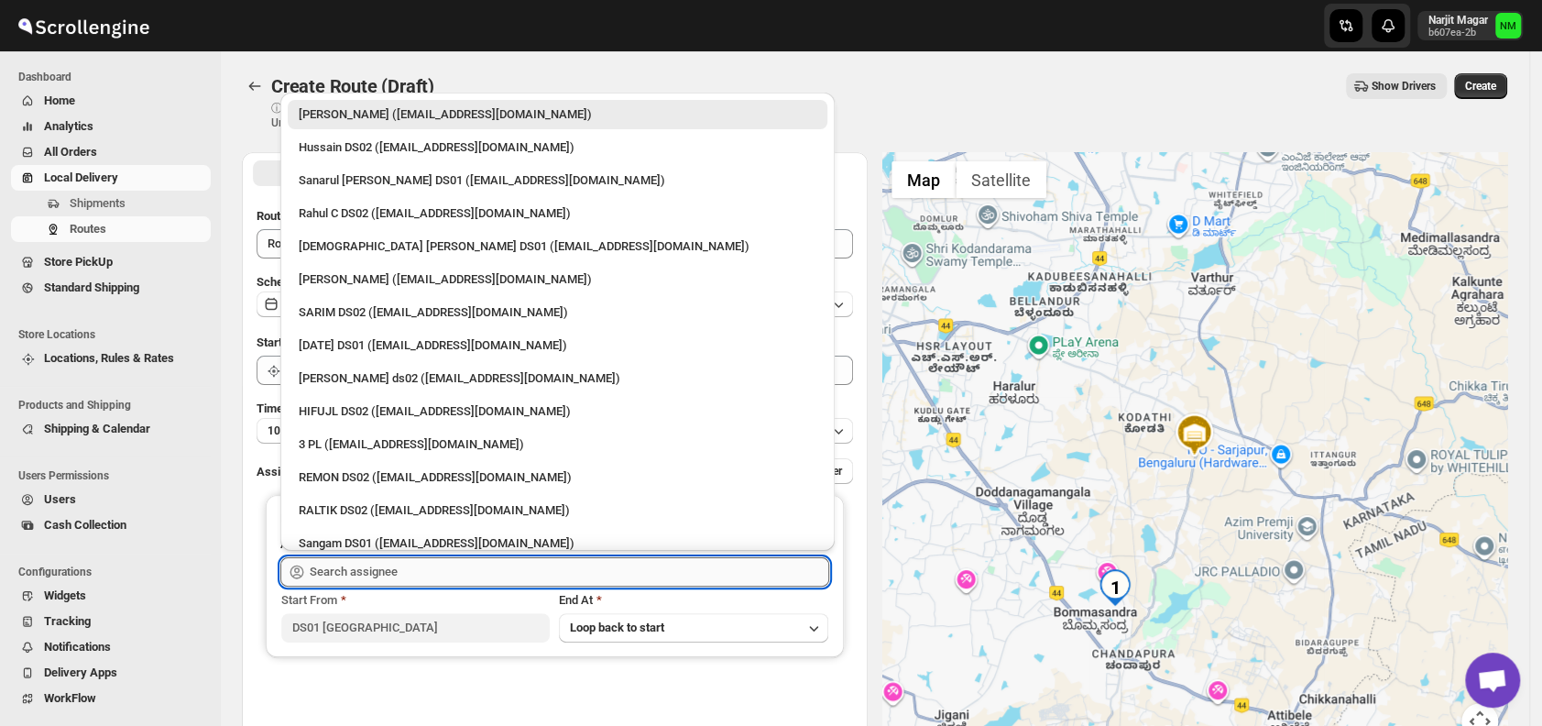
click at [488, 579] on input "text" at bounding box center [569, 571] width 519 height 29
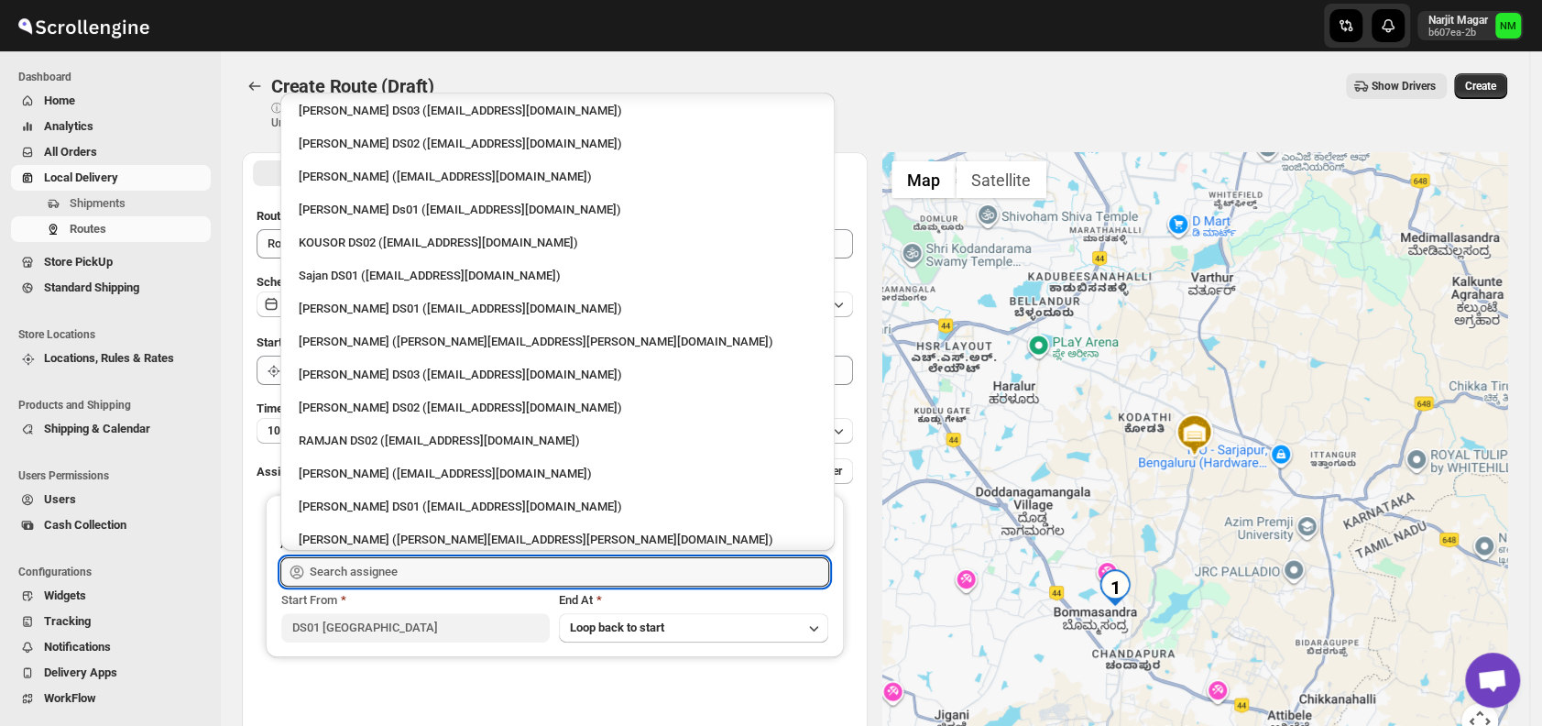
scroll to position [769, 0]
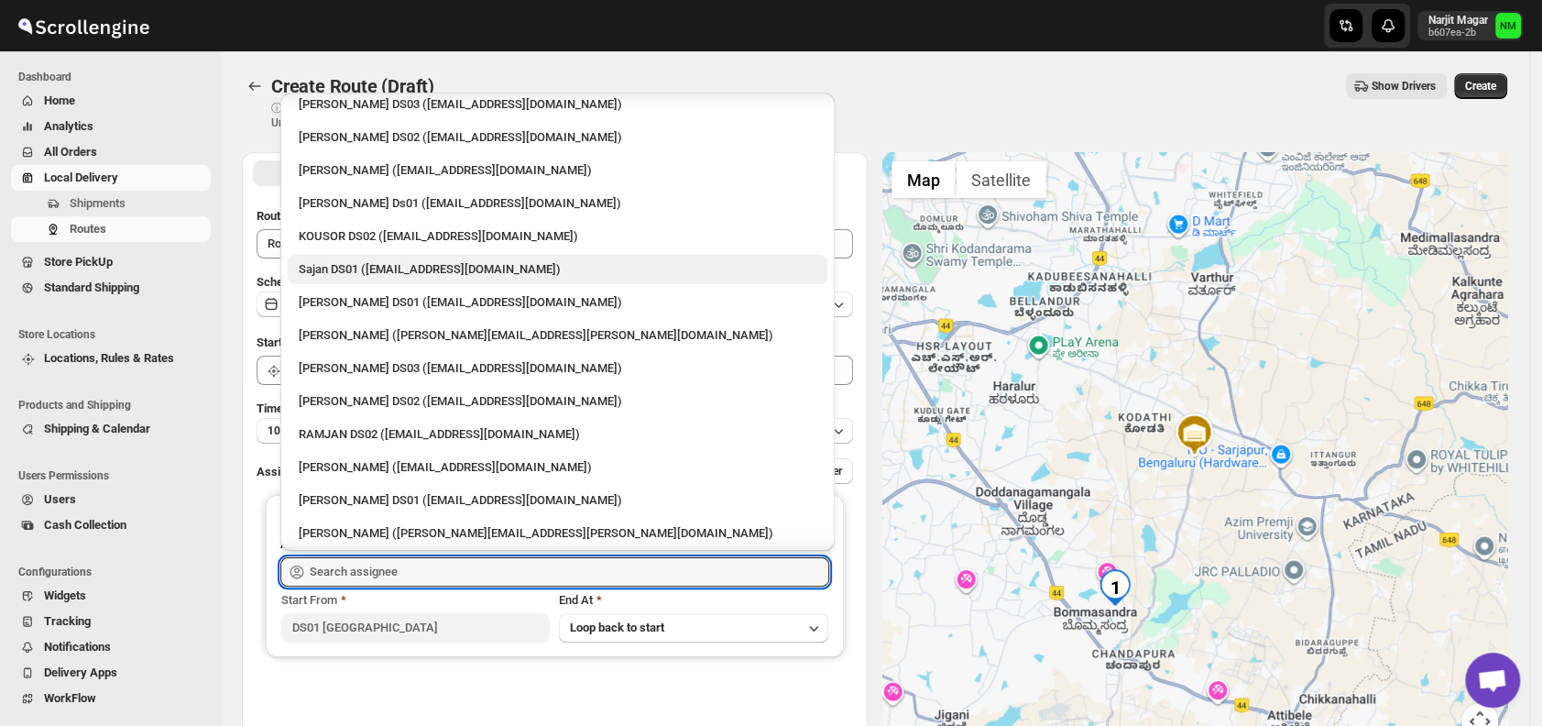
click at [374, 270] on div "Sajan DS01 ([EMAIL_ADDRESS][DOMAIN_NAME])" at bounding box center [558, 269] width 518 height 18
type input "Sajan DS01 ([EMAIL_ADDRESS][DOMAIN_NAME])"
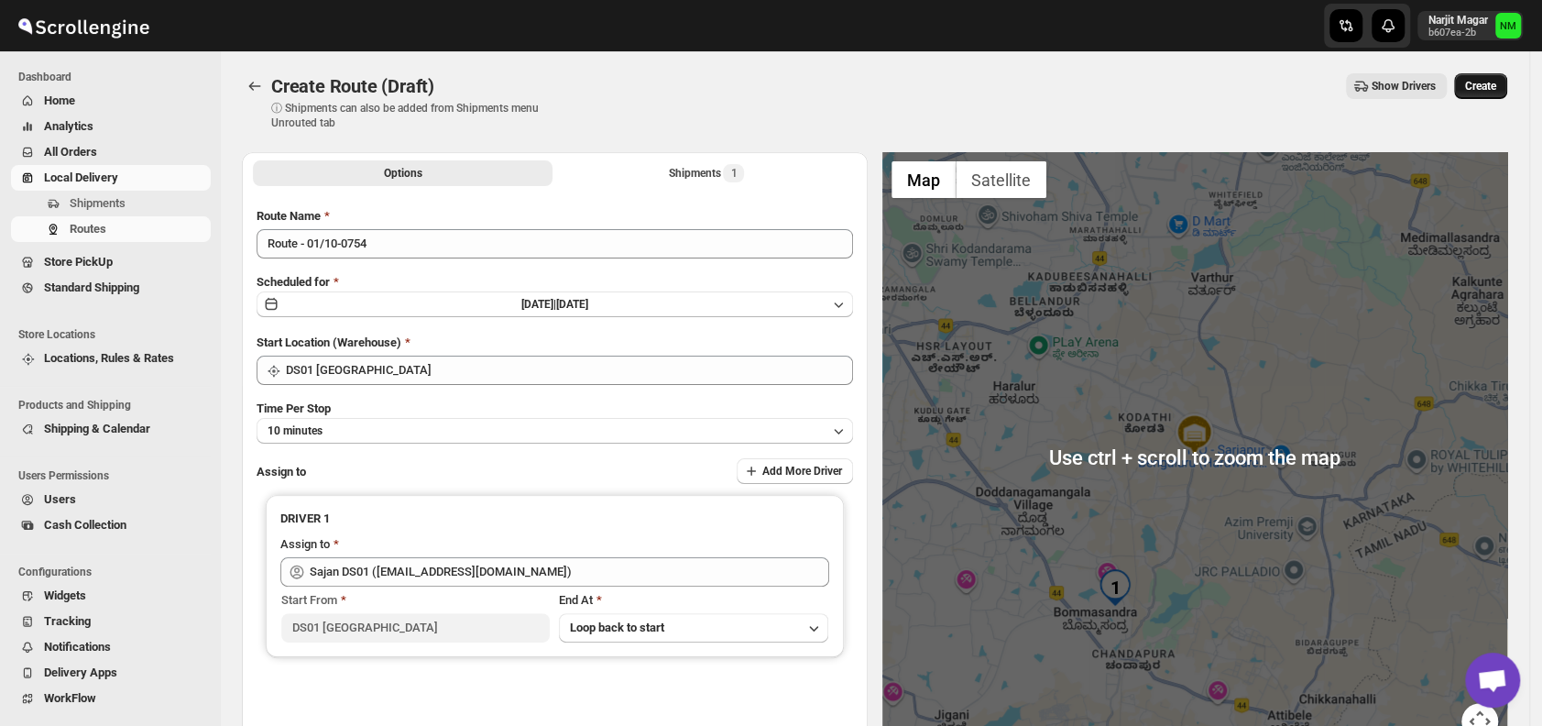
click at [1489, 91] on span "Create" at bounding box center [1480, 86] width 31 height 15
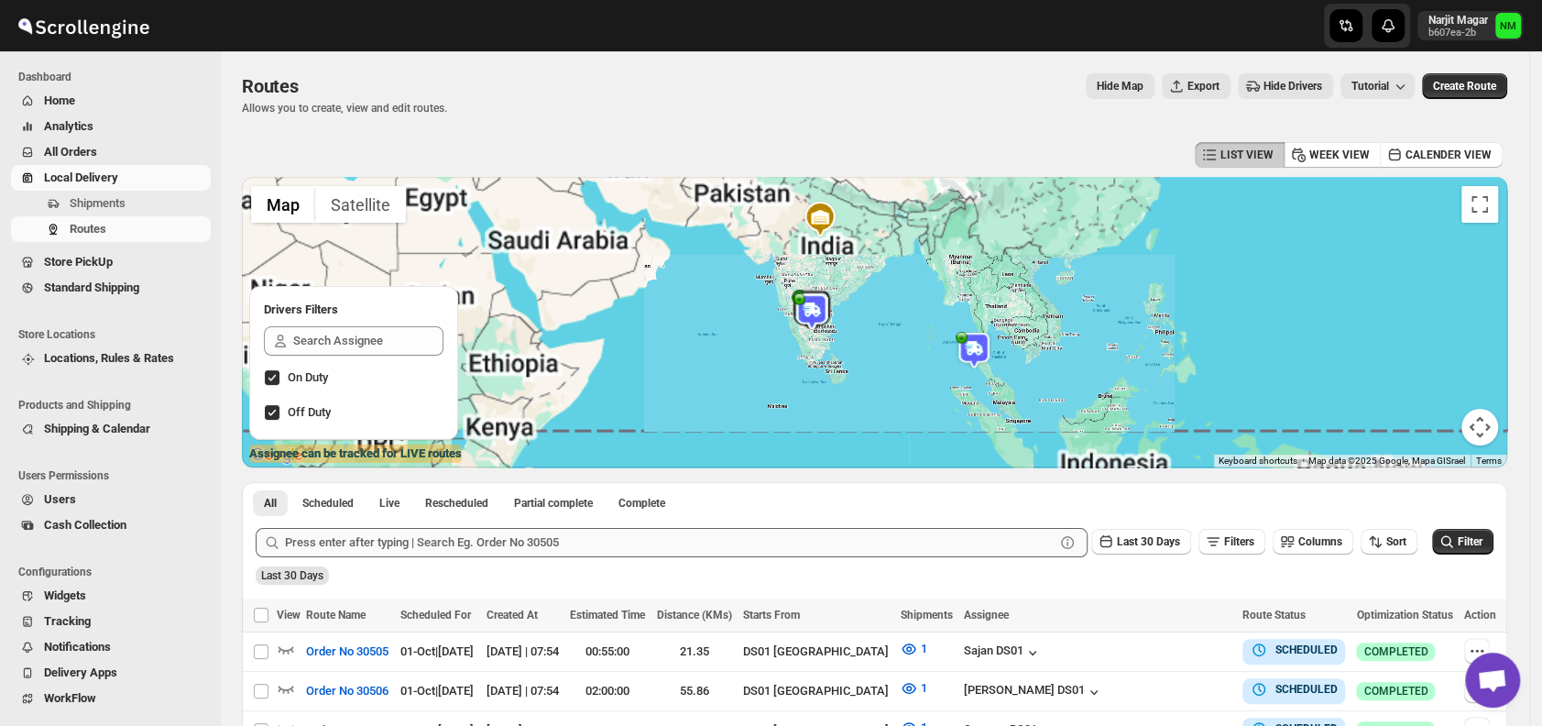
scroll to position [138, 0]
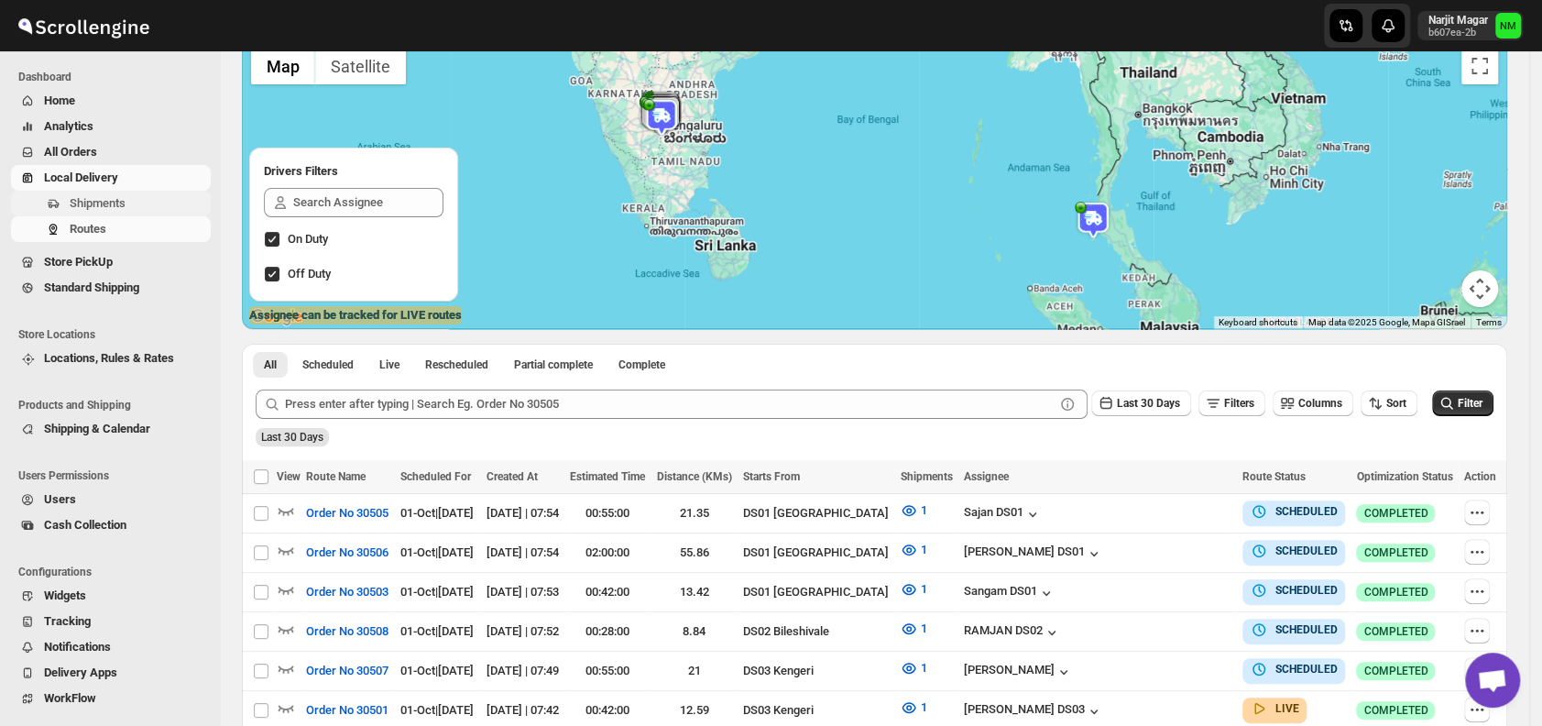
click at [148, 201] on span "Shipments" at bounding box center [138, 203] width 137 height 18
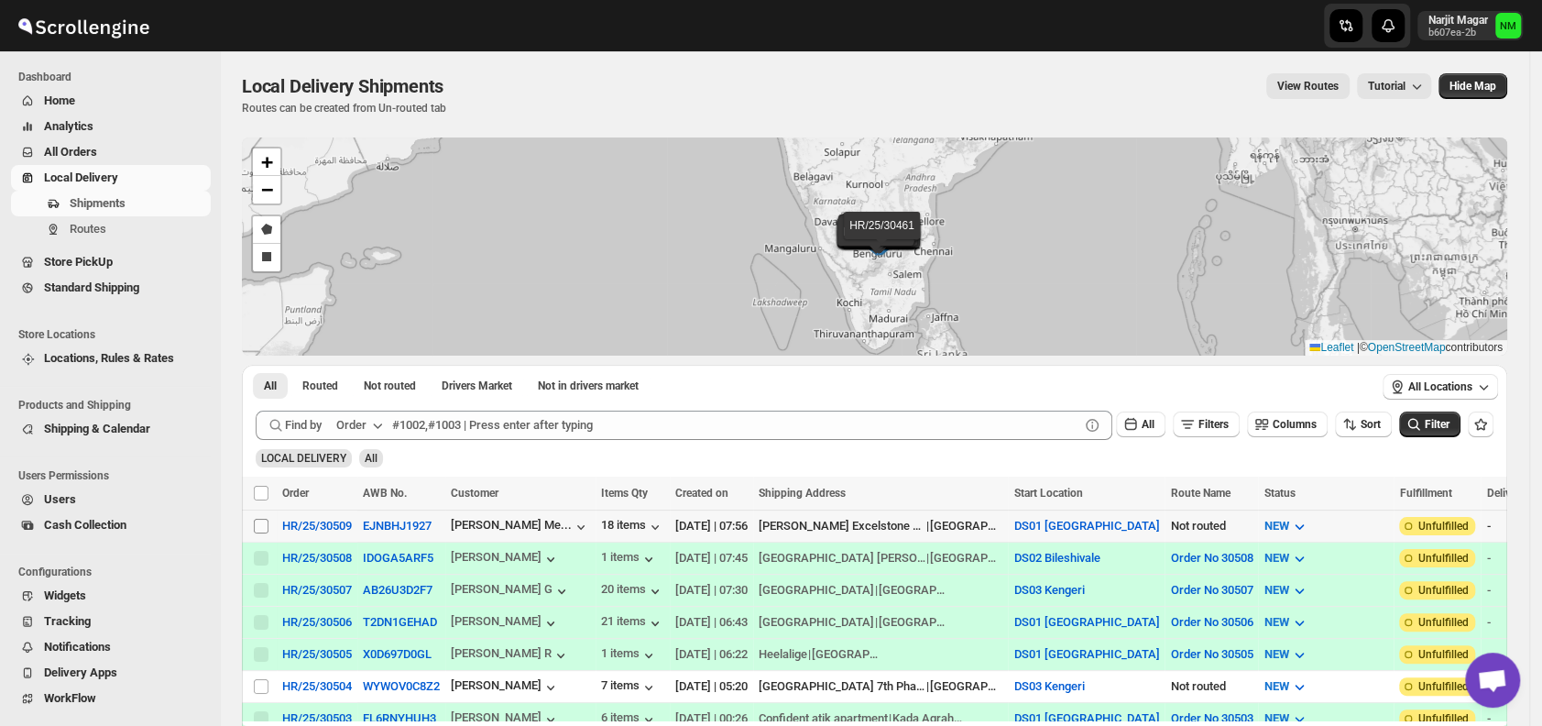
click at [268, 519] on span at bounding box center [261, 526] width 16 height 16
click at [268, 519] on input "Select shipment" at bounding box center [261, 525] width 15 height 15
click at [263, 521] on input "Select shipment" at bounding box center [261, 525] width 15 height 15
checkbox input "true"
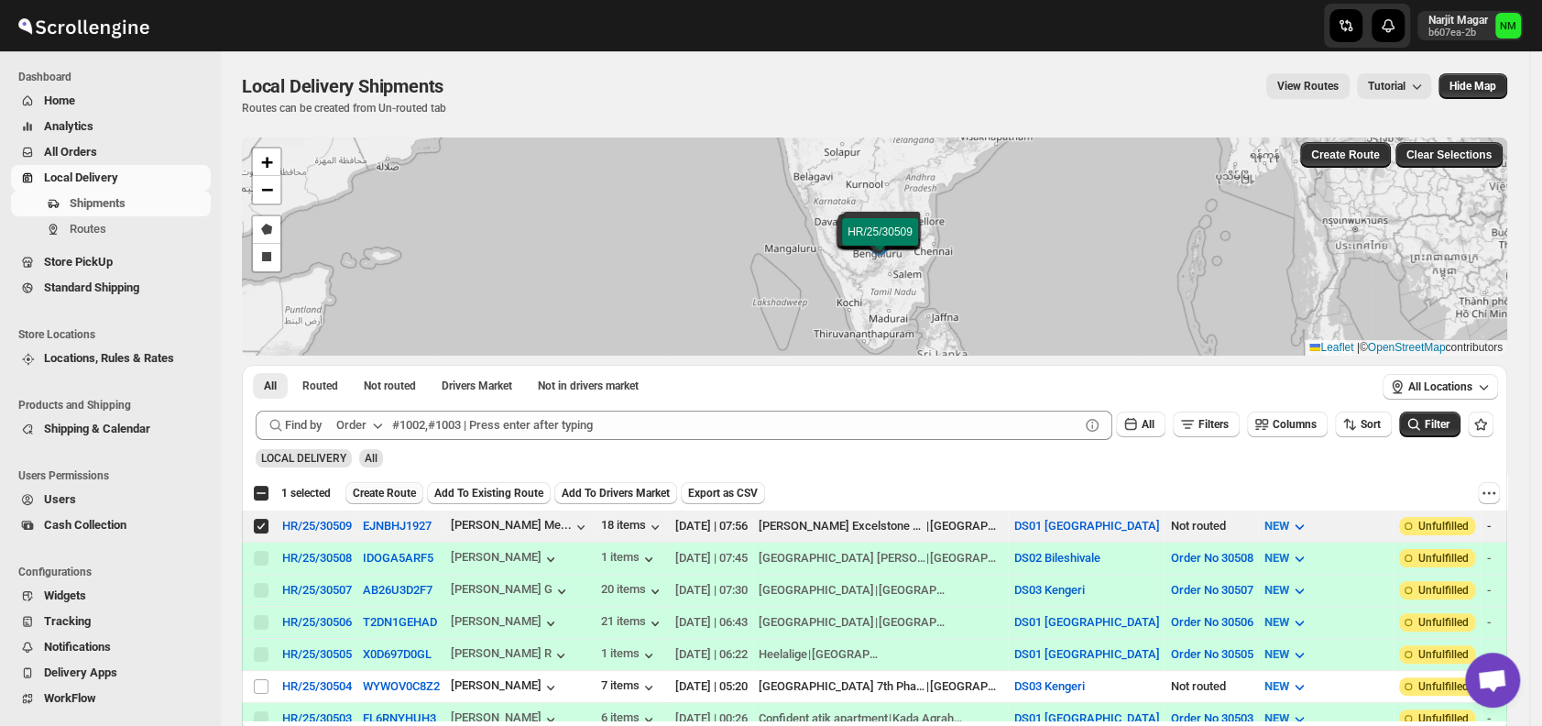
click at [366, 492] on span "Create Route" at bounding box center [384, 493] width 63 height 15
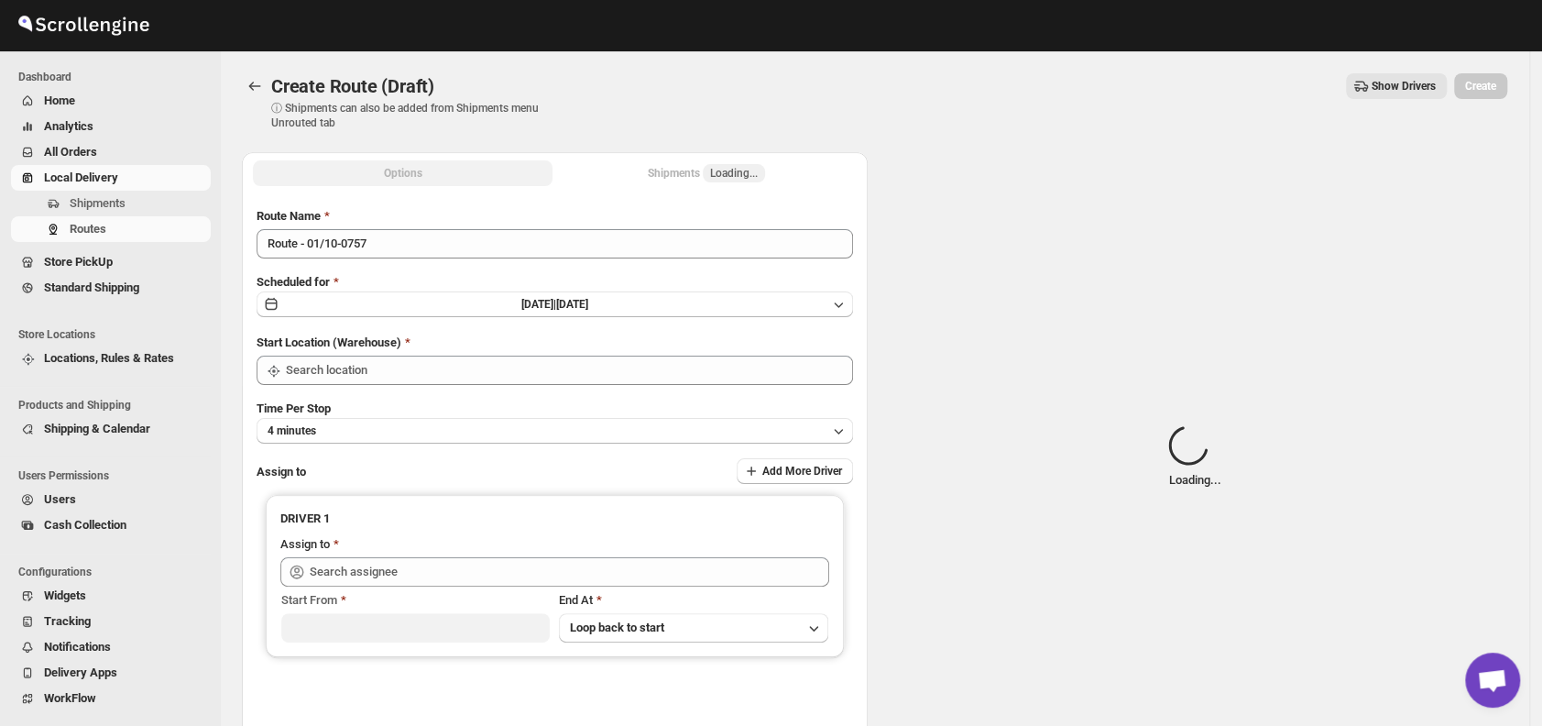
type input "DS01 [GEOGRAPHIC_DATA]"
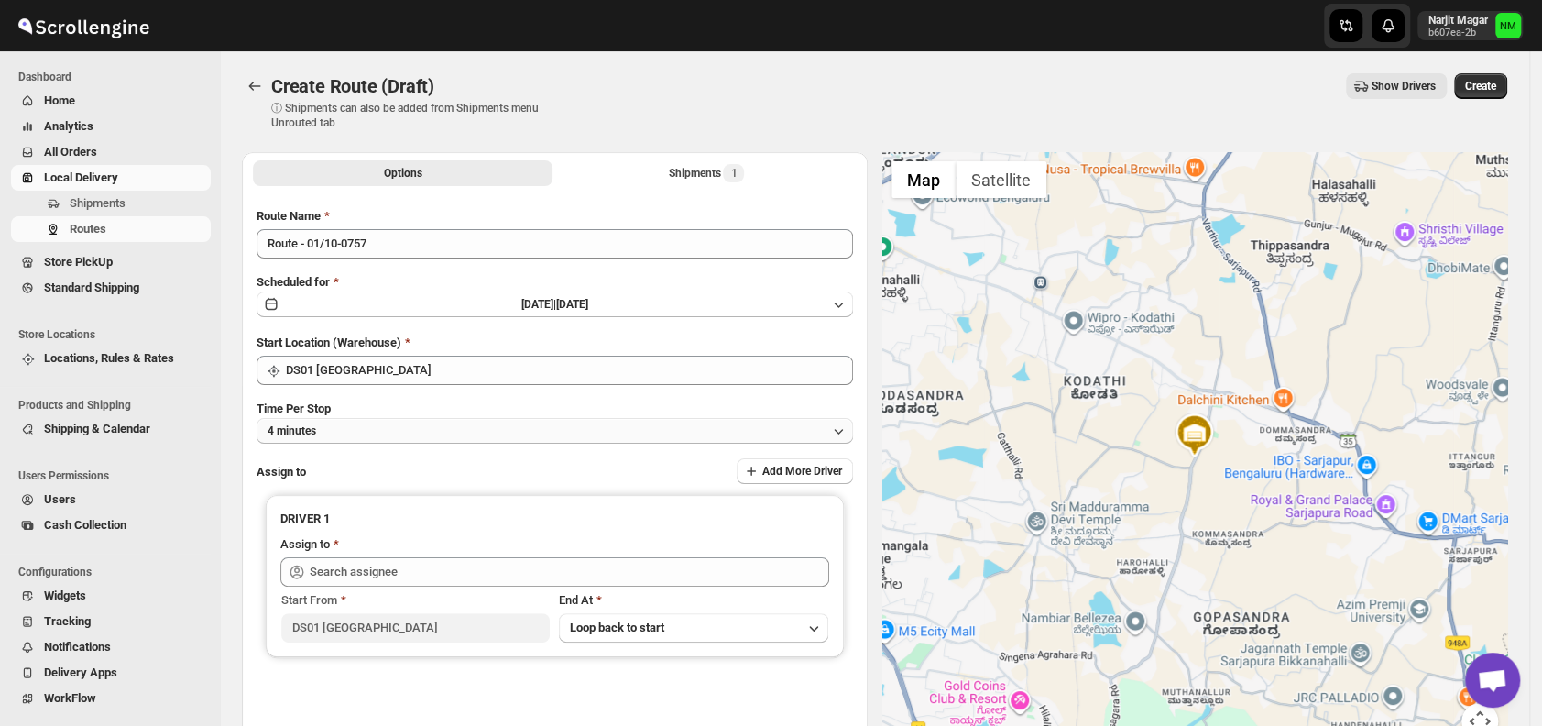
click at [387, 435] on button "4 minutes" at bounding box center [554, 431] width 596 height 26
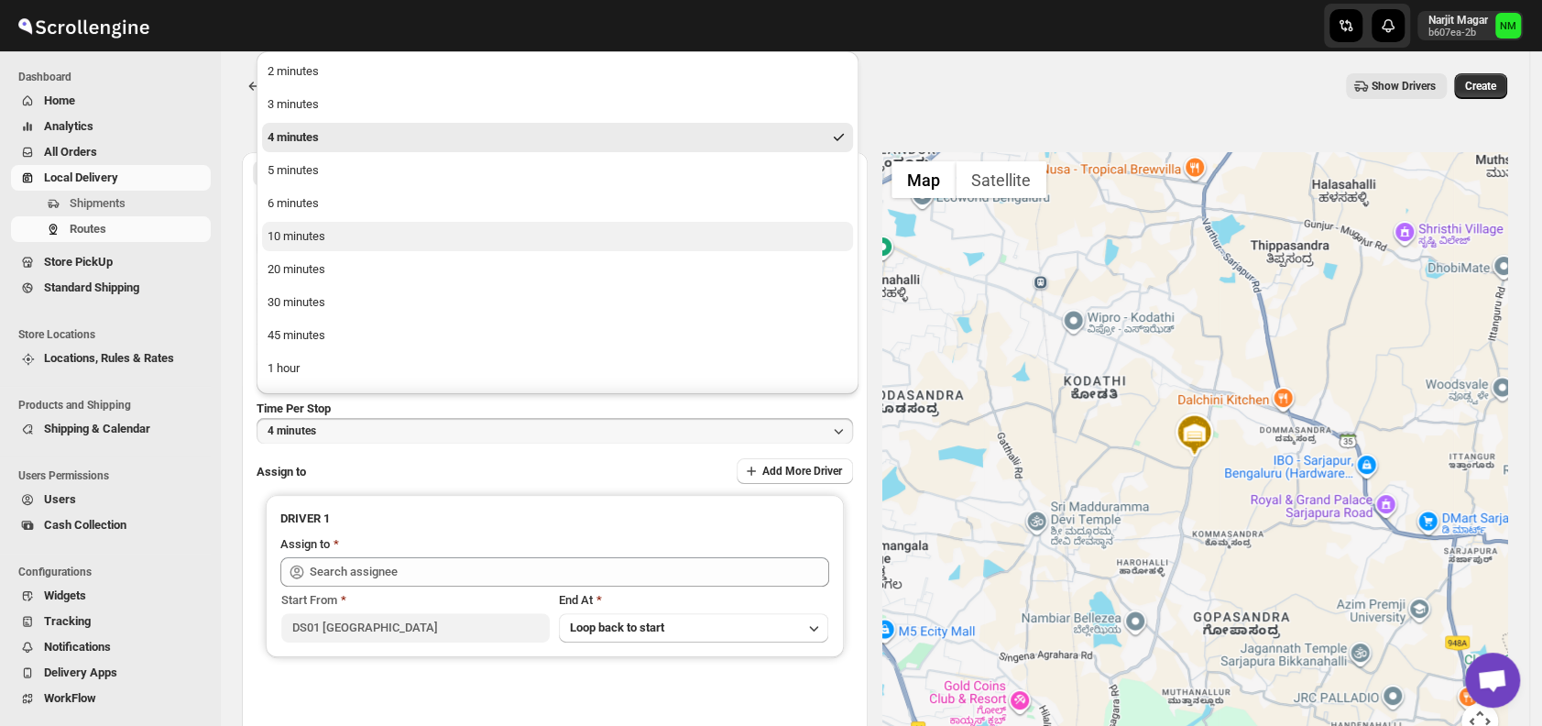
click at [331, 236] on button "10 minutes" at bounding box center [557, 236] width 591 height 29
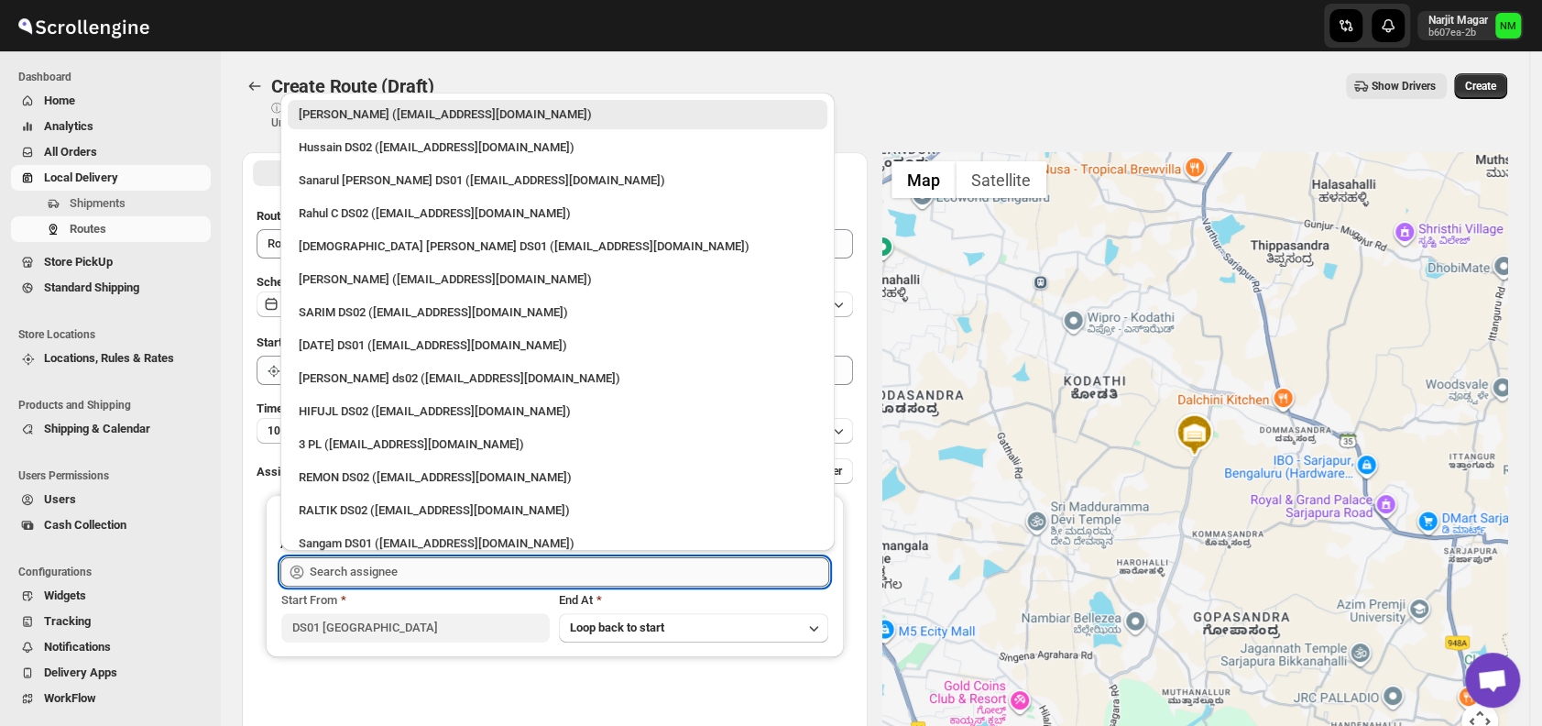
click at [431, 574] on input "text" at bounding box center [569, 571] width 519 height 29
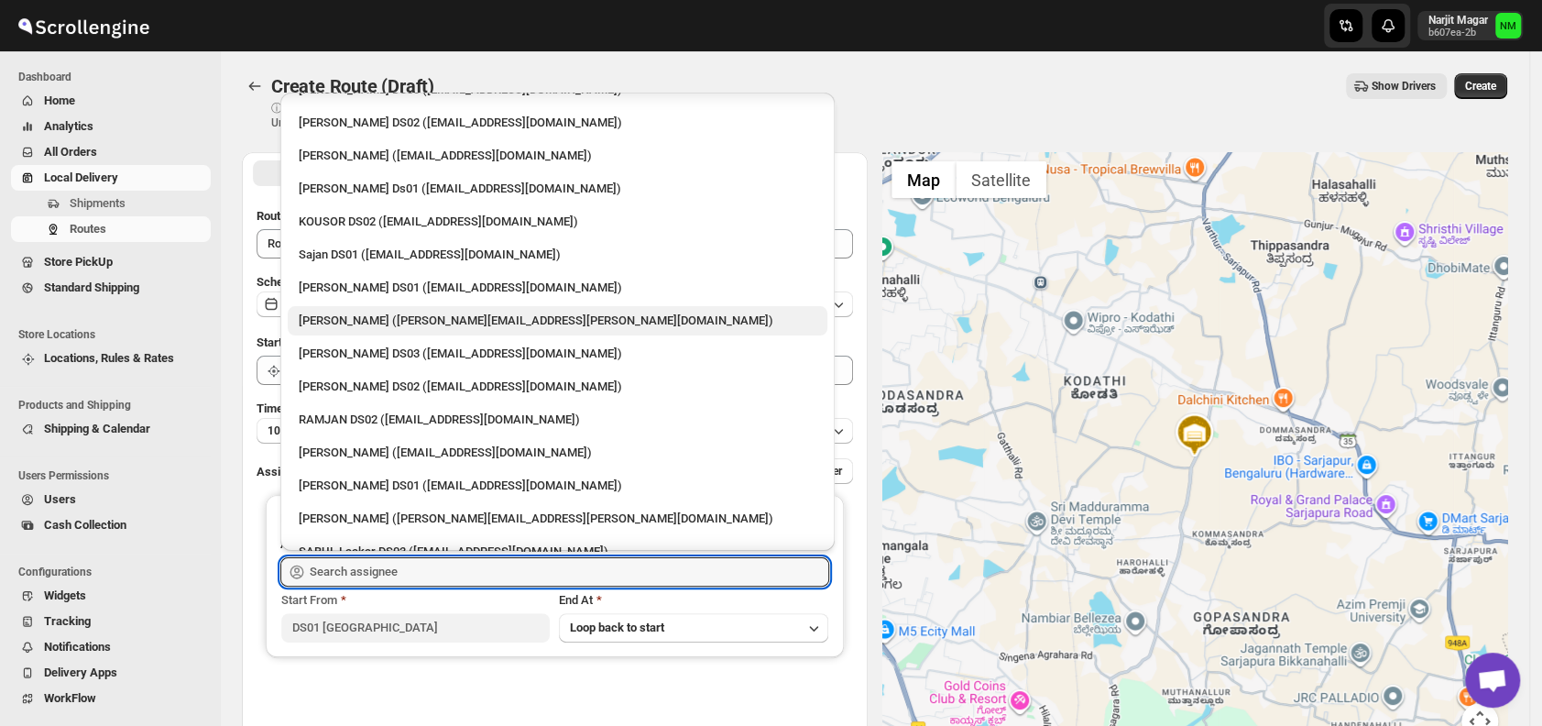
scroll to position [784, 0]
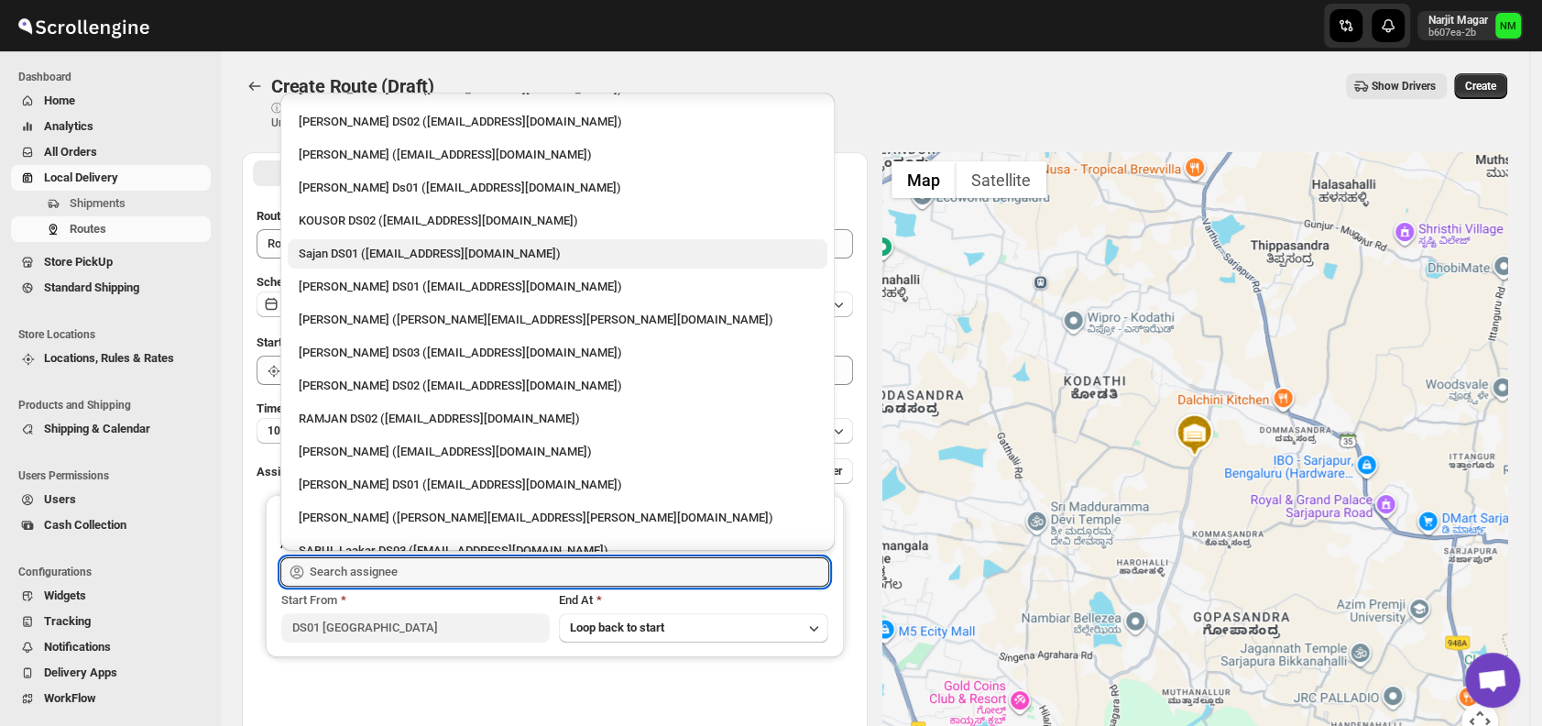
click at [310, 264] on div "Sajan DS01 ([EMAIL_ADDRESS][DOMAIN_NAME])" at bounding box center [558, 253] width 540 height 29
type input "Sajan DS01 ([EMAIL_ADDRESS][DOMAIN_NAME])"
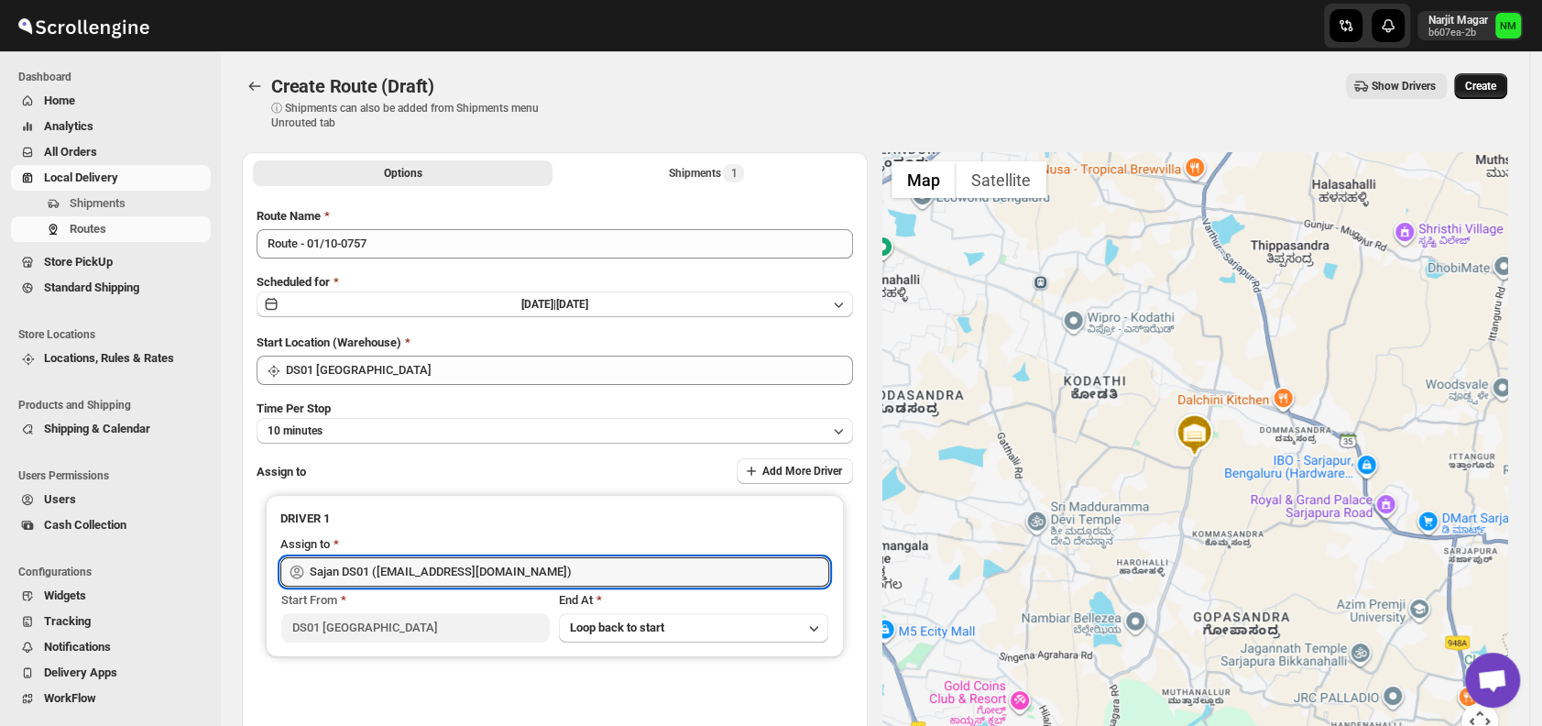
click at [1483, 91] on span "Create" at bounding box center [1480, 86] width 31 height 15
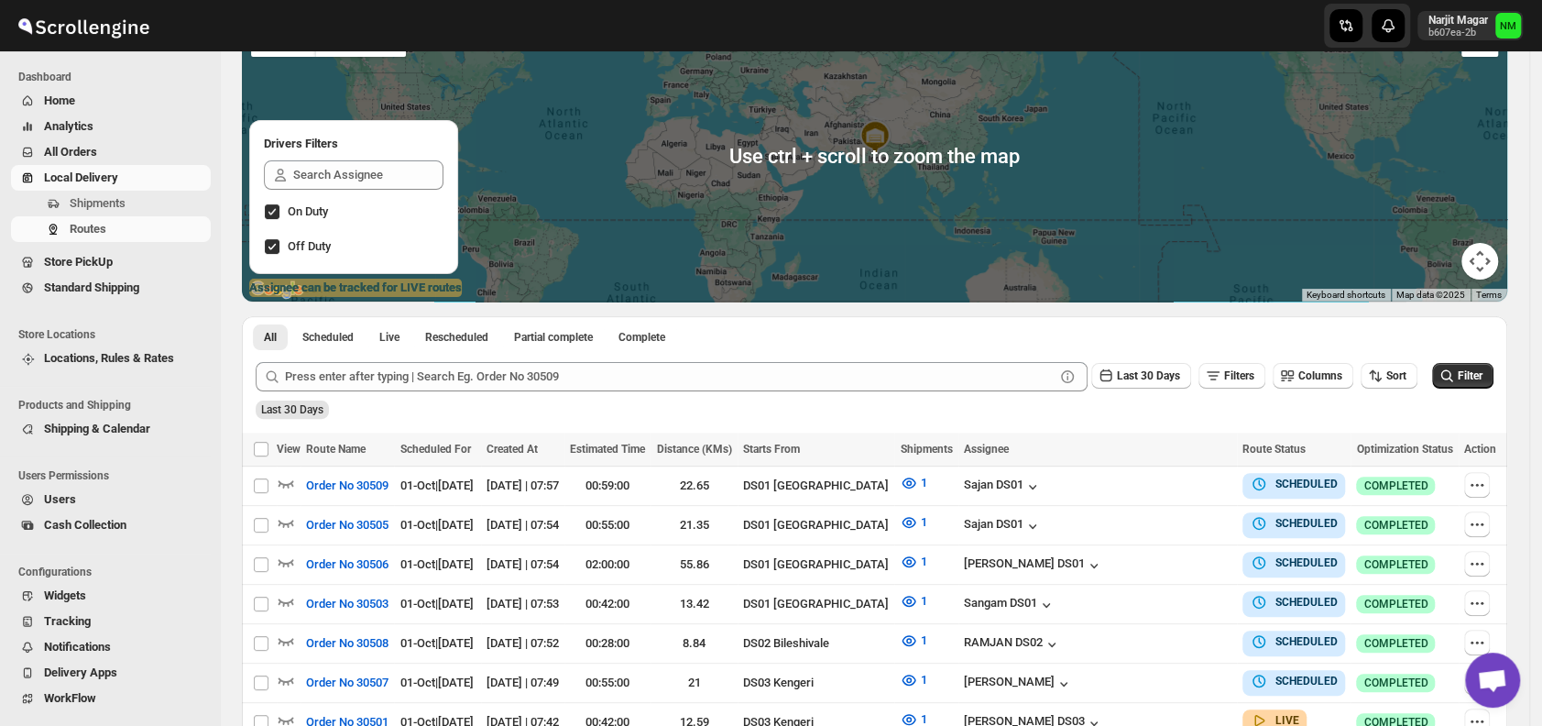
scroll to position [188, 0]
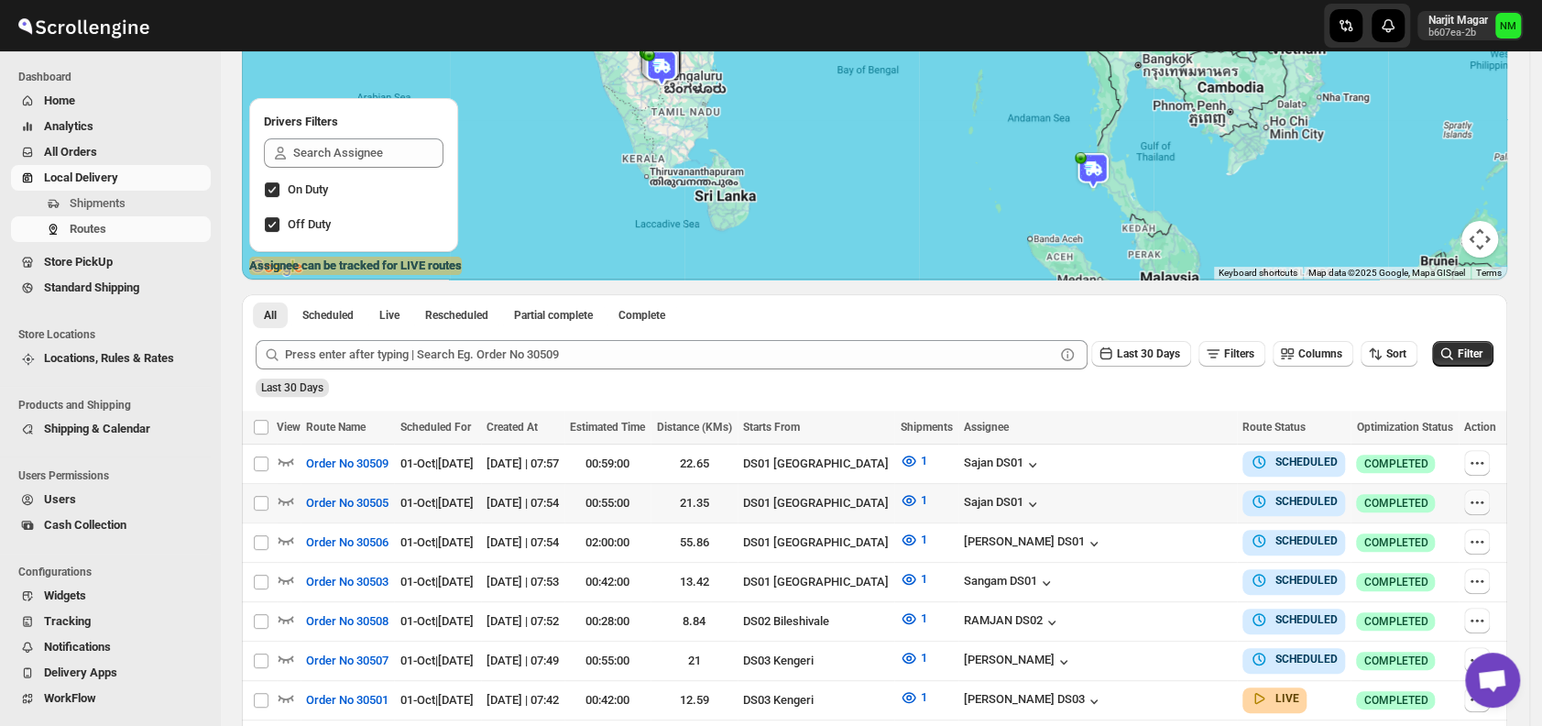
click at [1476, 507] on icon "button" at bounding box center [1477, 502] width 18 height 18
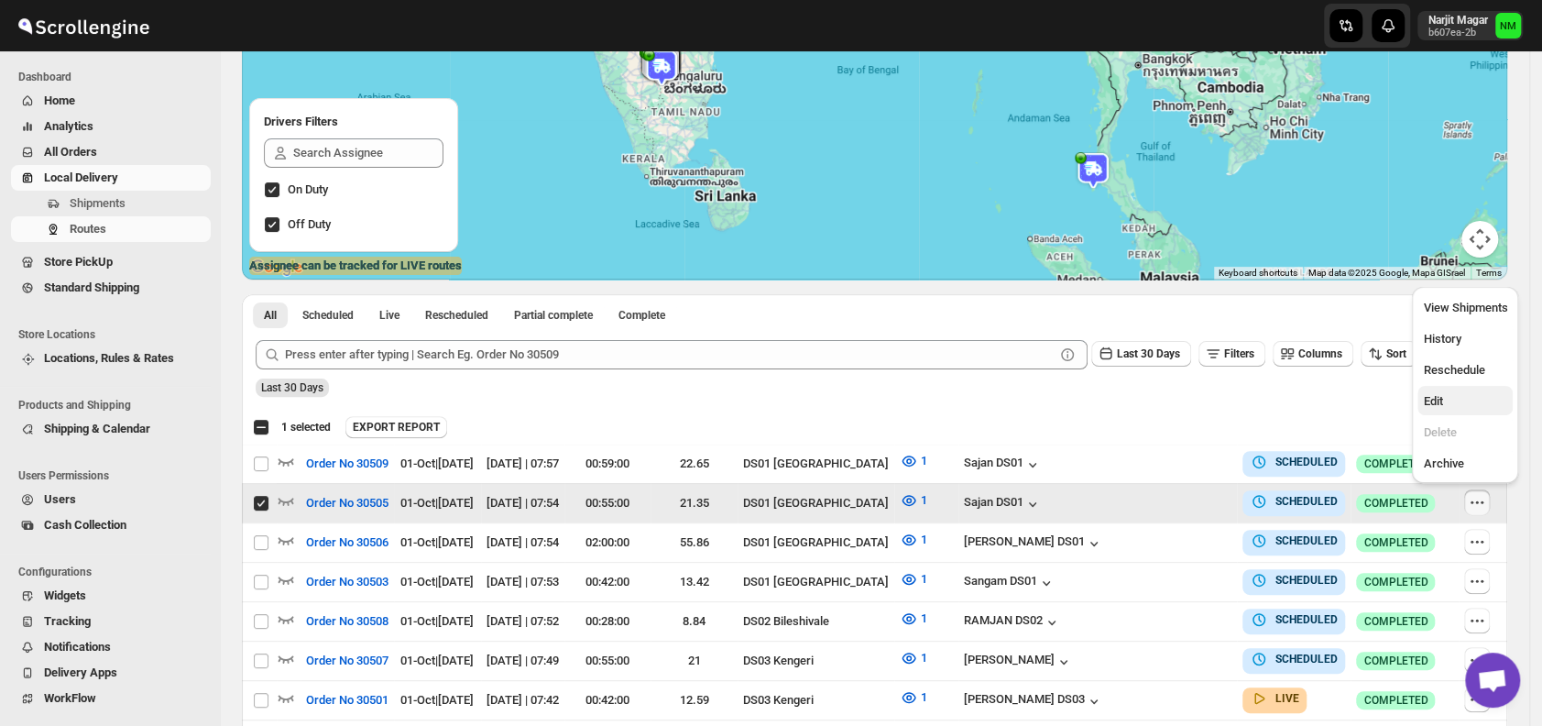
click at [1445, 399] on span "Edit" at bounding box center [1465, 401] width 84 height 18
checkbox input "false"
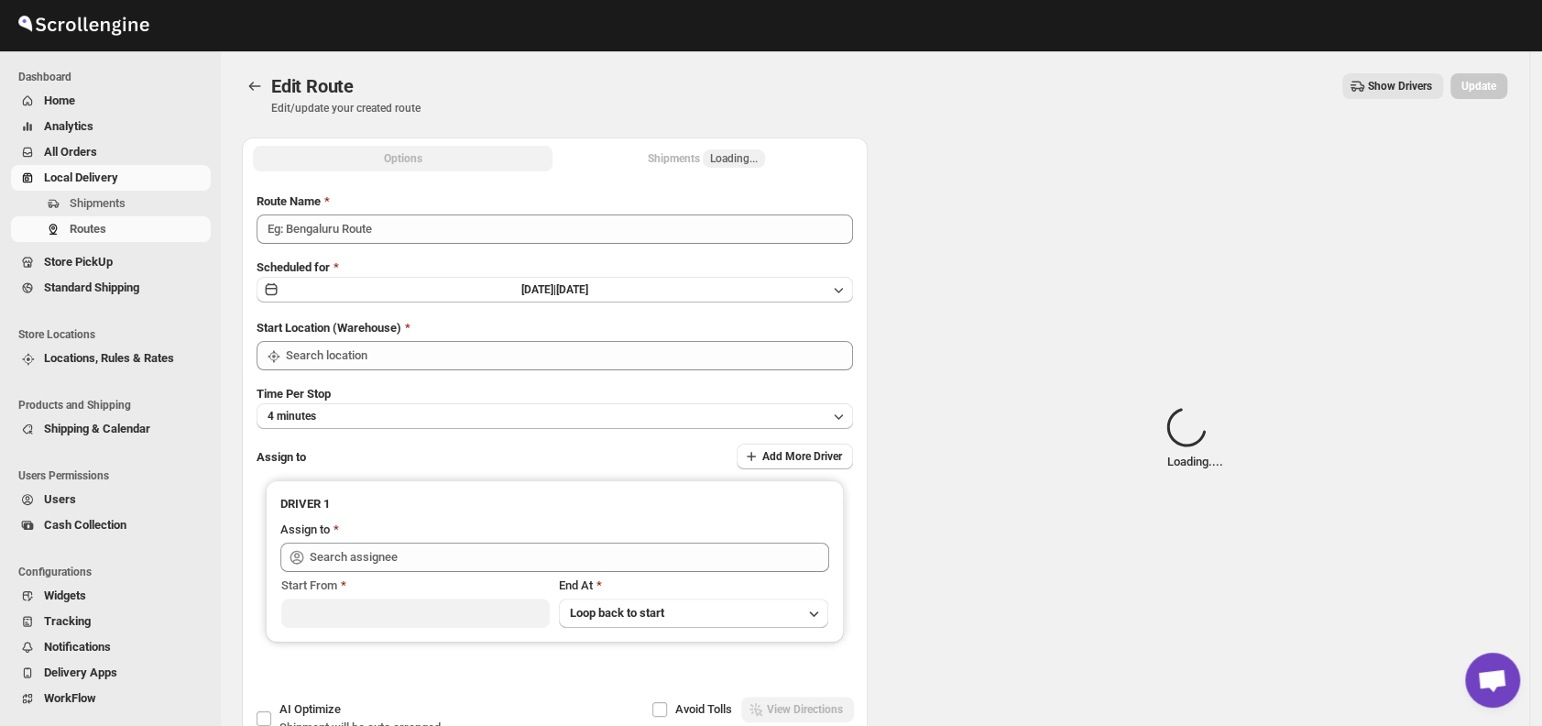
type input "Order No 30505"
type input "DS01 [GEOGRAPHIC_DATA]"
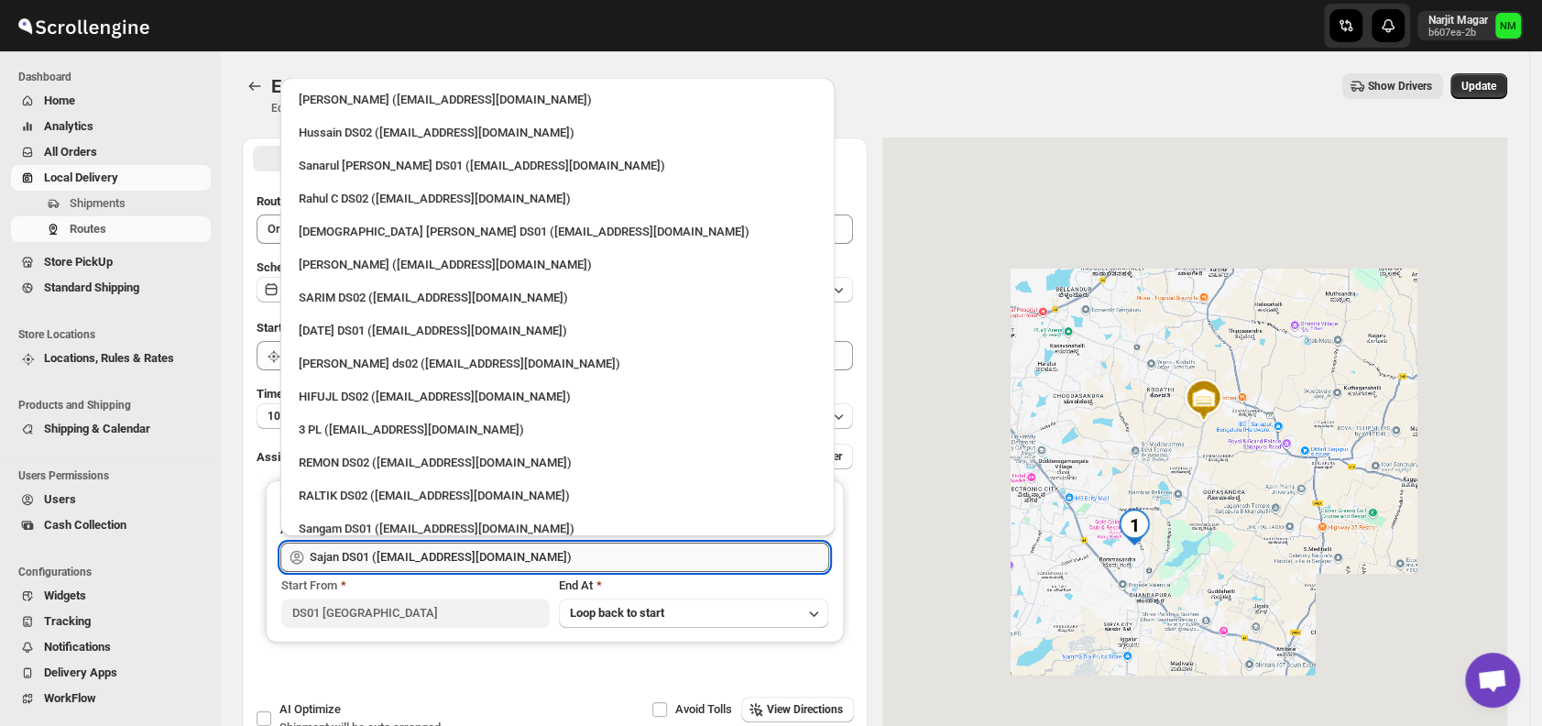
click at [506, 549] on input "Sajan DS01 ([EMAIL_ADDRESS][DOMAIN_NAME])" at bounding box center [569, 556] width 519 height 29
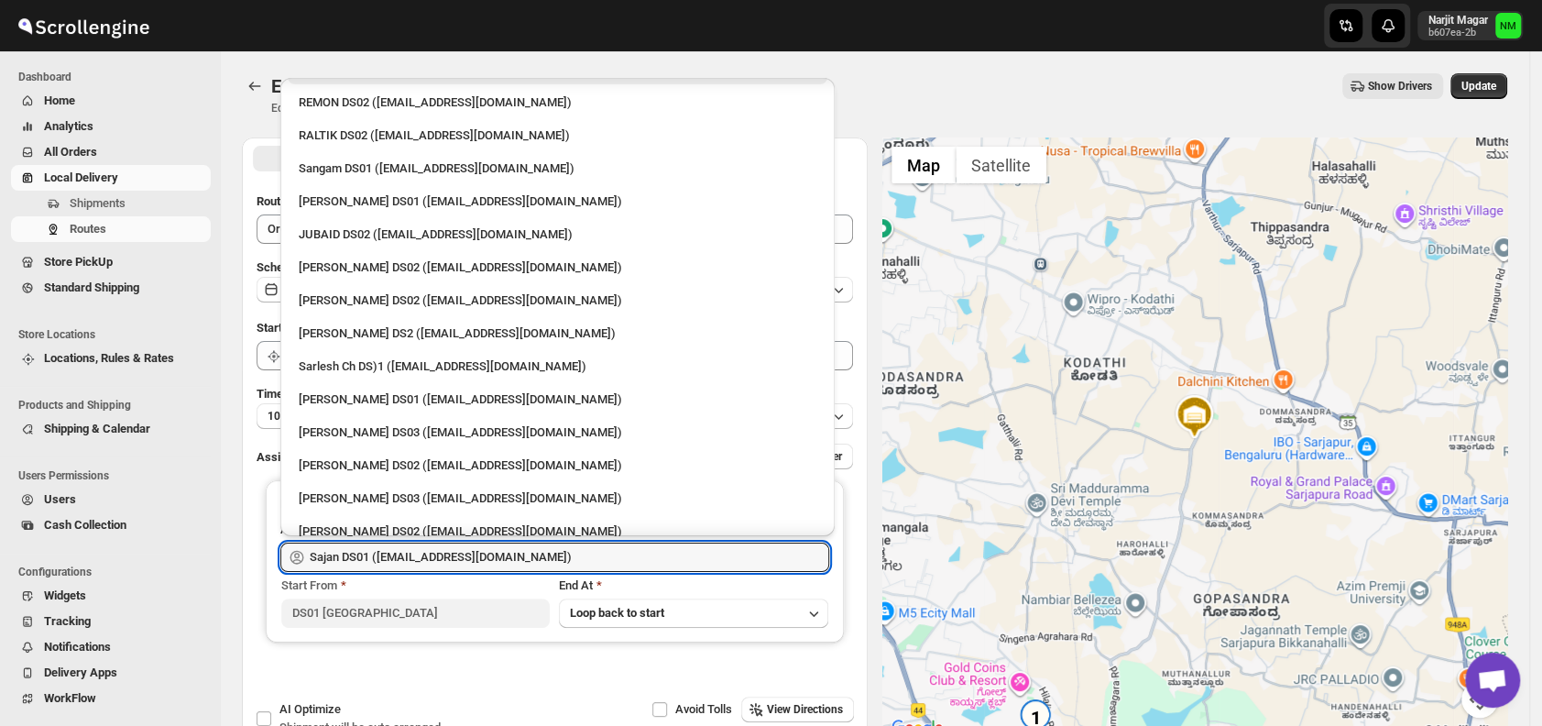
scroll to position [361, 0]
click at [406, 363] on div "Sarlesh Ch DS)1 ([EMAIL_ADDRESS][DOMAIN_NAME])" at bounding box center [558, 365] width 518 height 18
type input "Sarlesh Ch DS)1 ([EMAIL_ADDRESS][DOMAIN_NAME])"
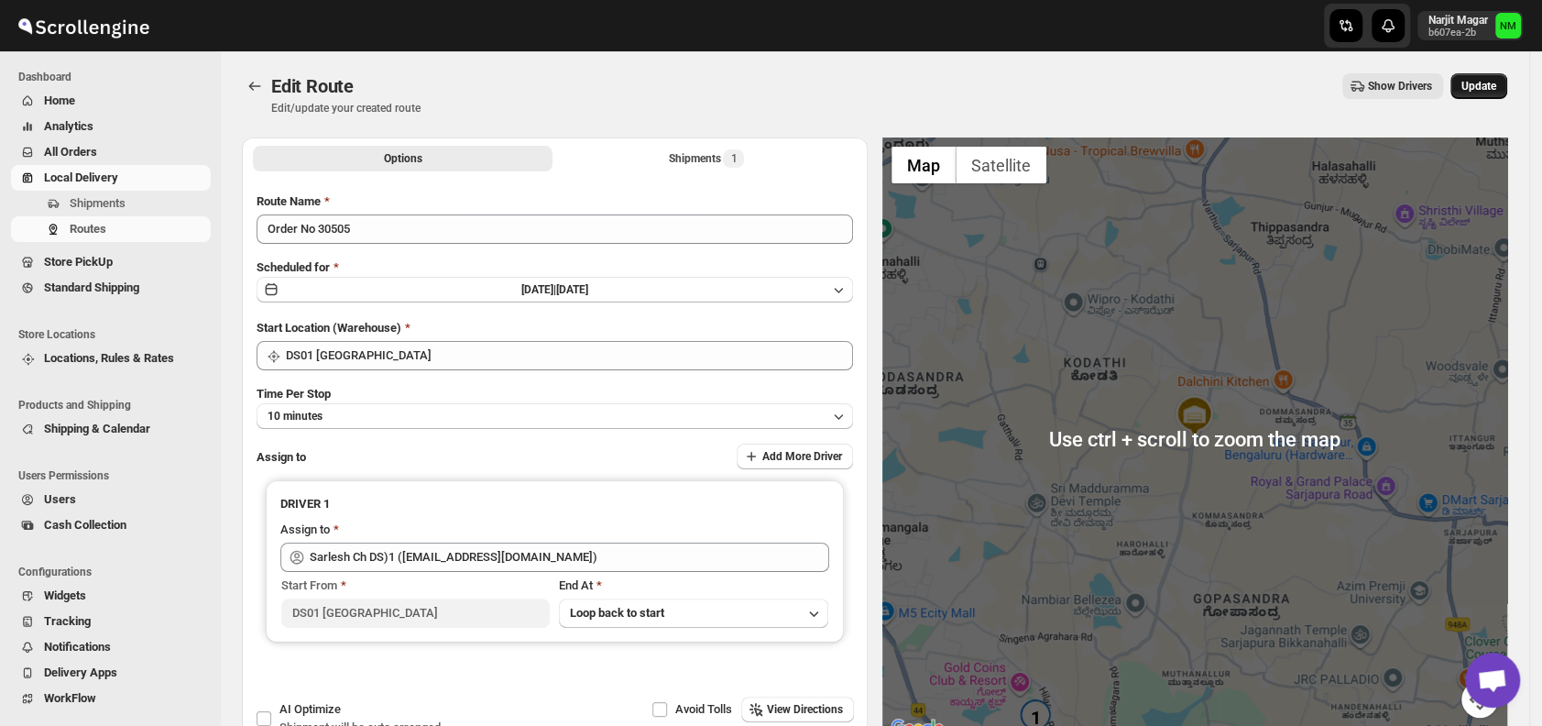
click at [1483, 80] on span "Update" at bounding box center [1478, 86] width 35 height 15
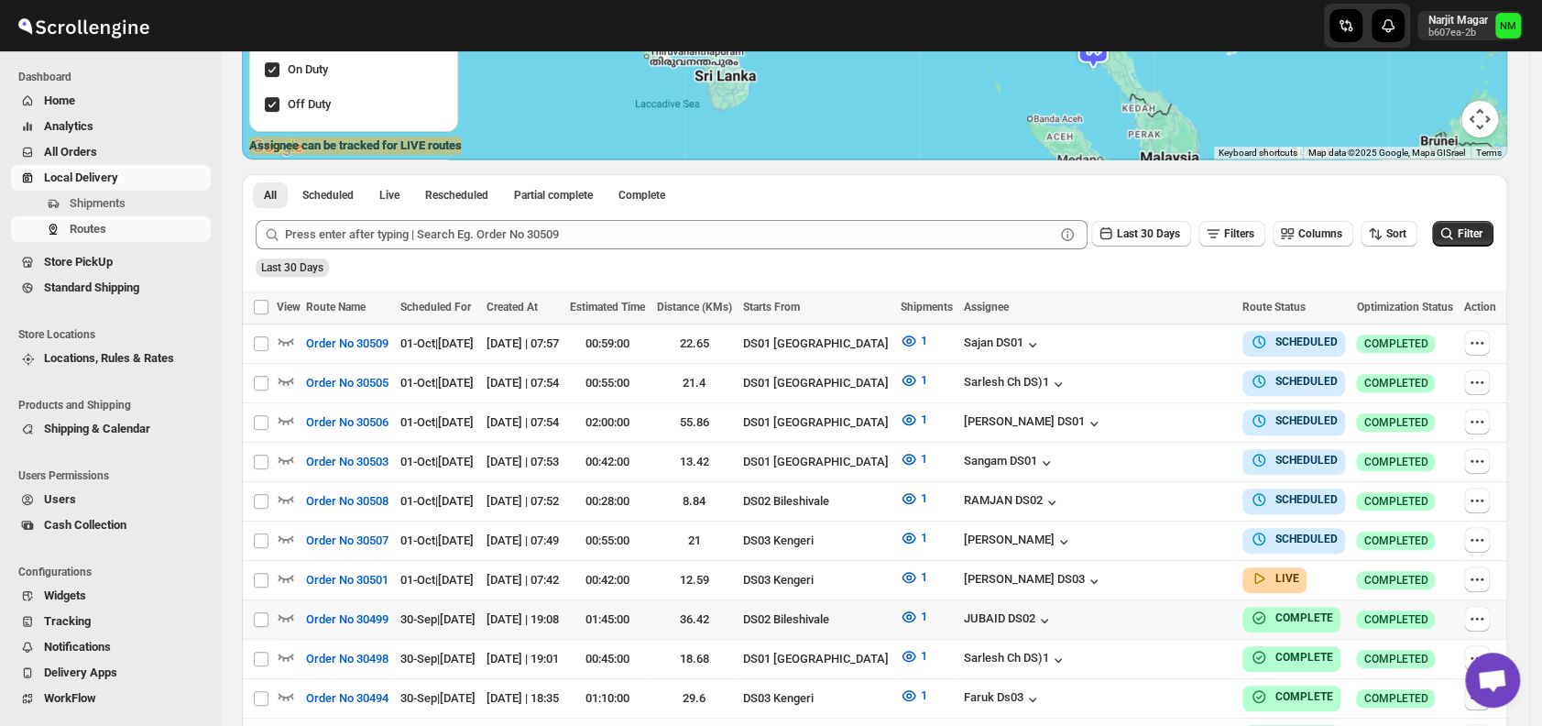
scroll to position [310, 0]
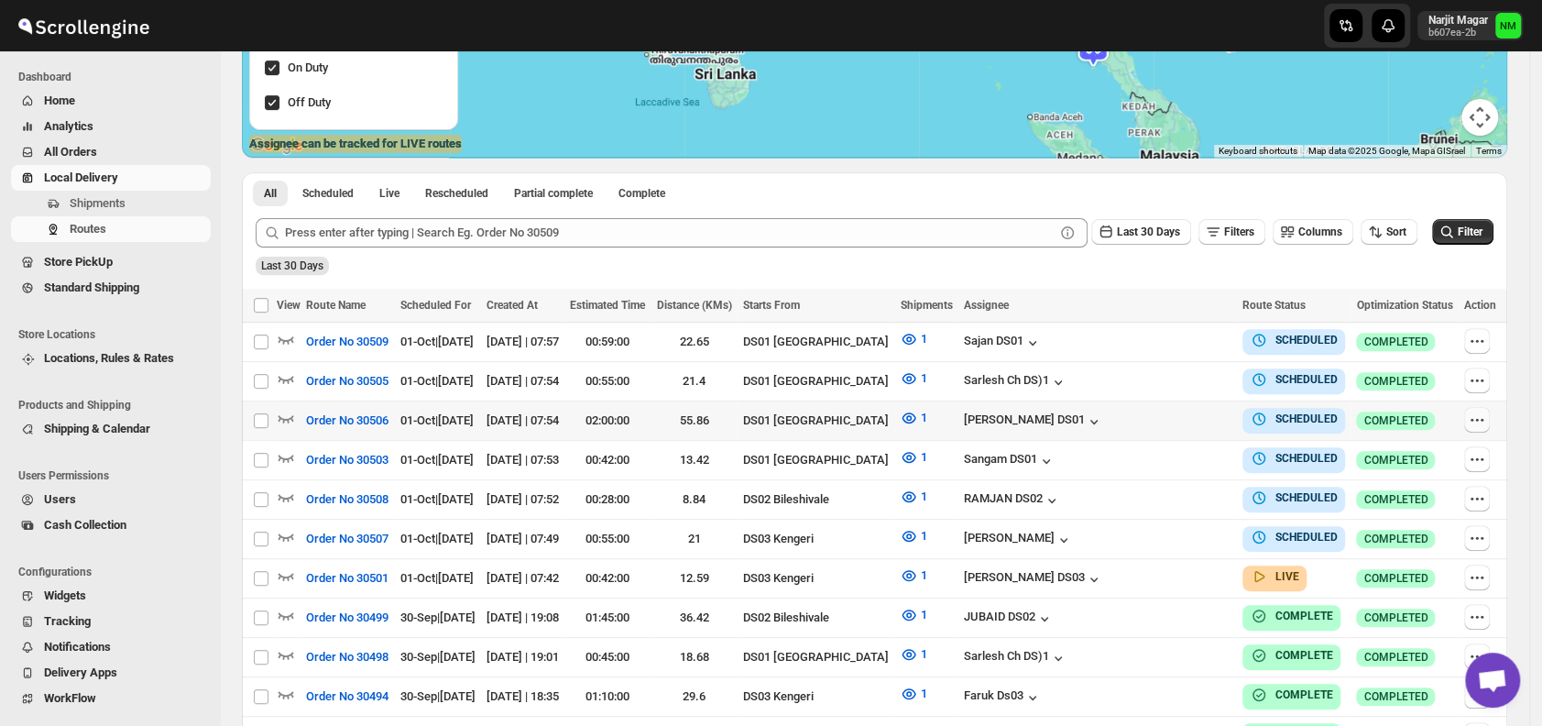
click at [1482, 414] on icon "button" at bounding box center [1477, 419] width 18 height 18
checkbox input "true"
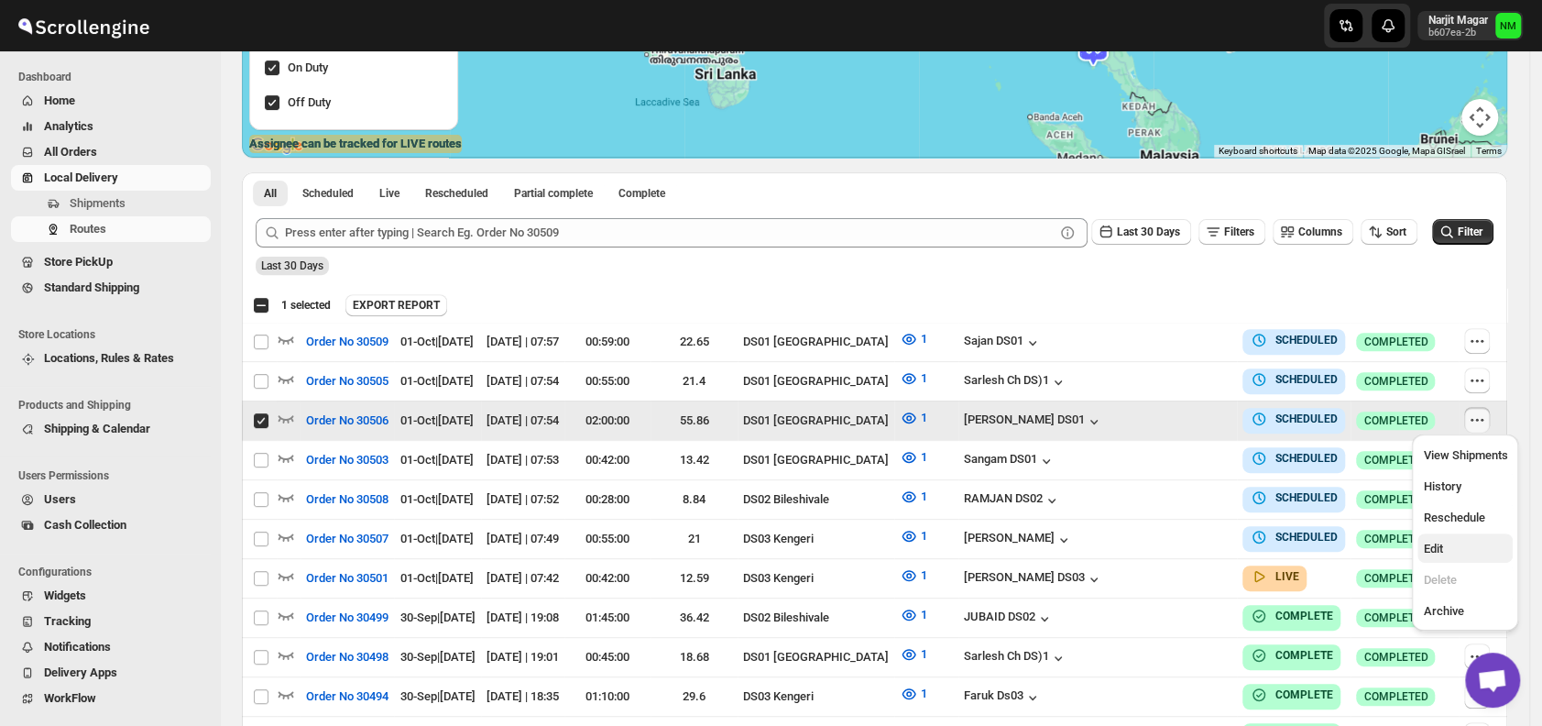
click at [1446, 545] on span "Edit" at bounding box center [1465, 549] width 84 height 18
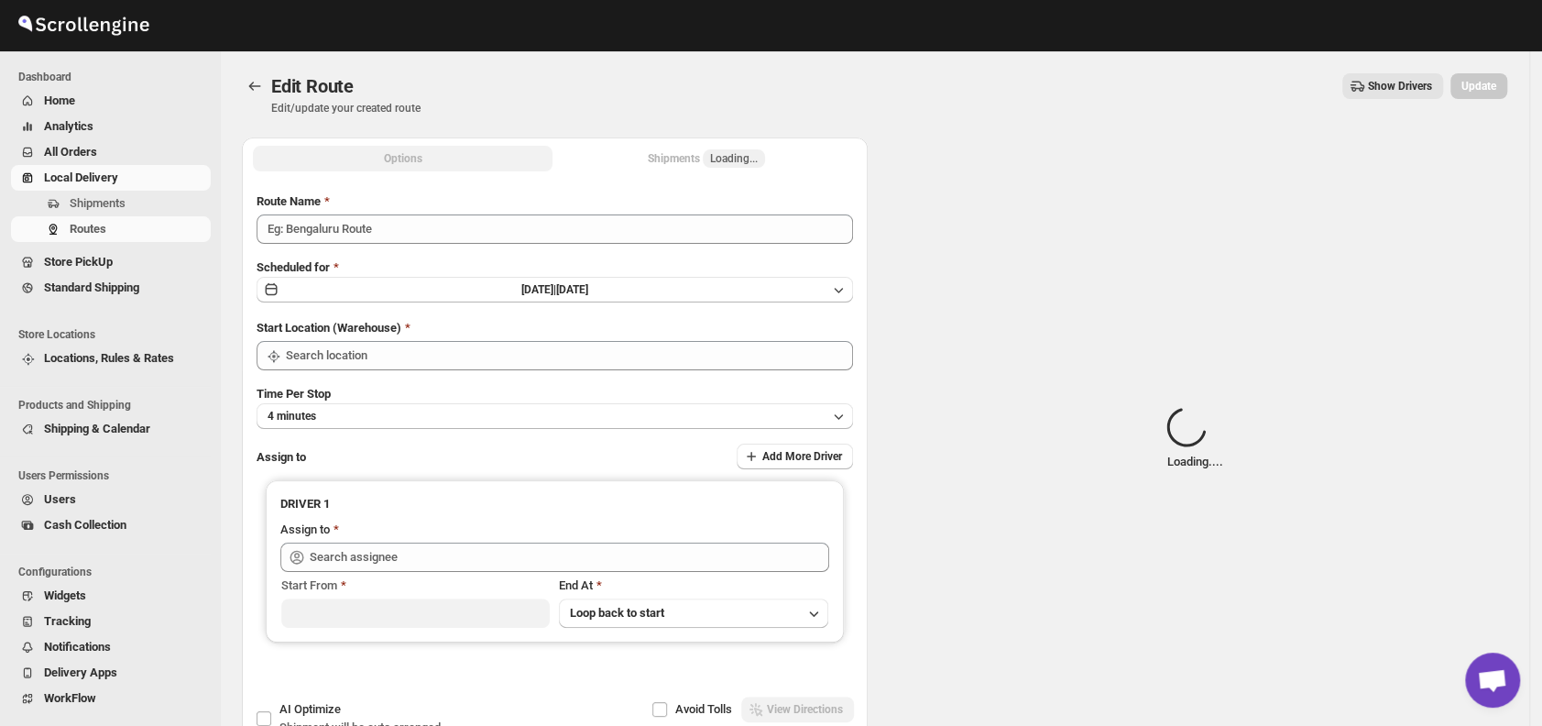
type input "Order No 30506"
type input "DS01 [GEOGRAPHIC_DATA]"
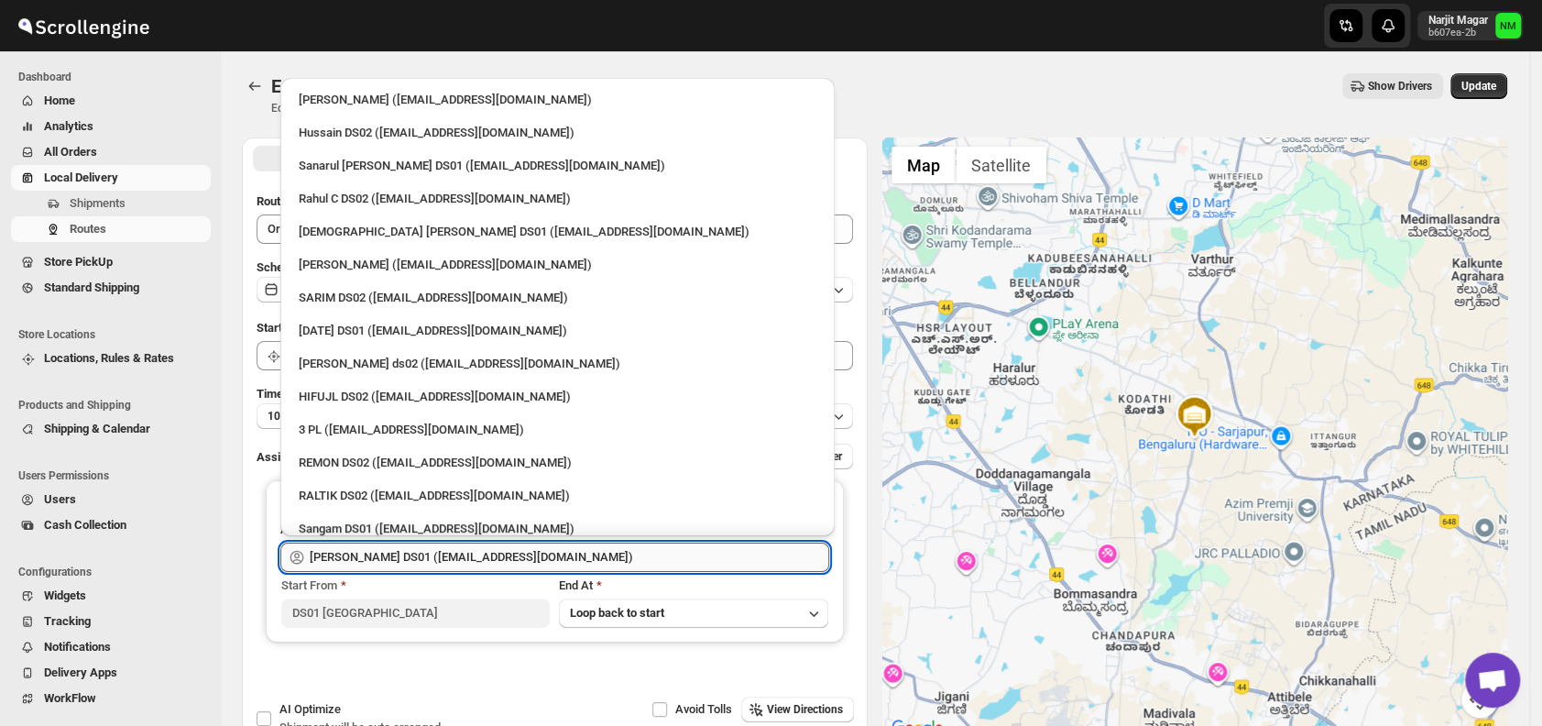
click at [594, 561] on input "[PERSON_NAME] DS01 ([EMAIL_ADDRESS][DOMAIN_NAME])" at bounding box center [569, 556] width 519 height 29
click at [327, 229] on div "[DEMOGRAPHIC_DATA] [PERSON_NAME] DS01 ([EMAIL_ADDRESS][DOMAIN_NAME])" at bounding box center [558, 232] width 518 height 18
type input "[DEMOGRAPHIC_DATA] [PERSON_NAME] DS01 ([EMAIL_ADDRESS][DOMAIN_NAME])"
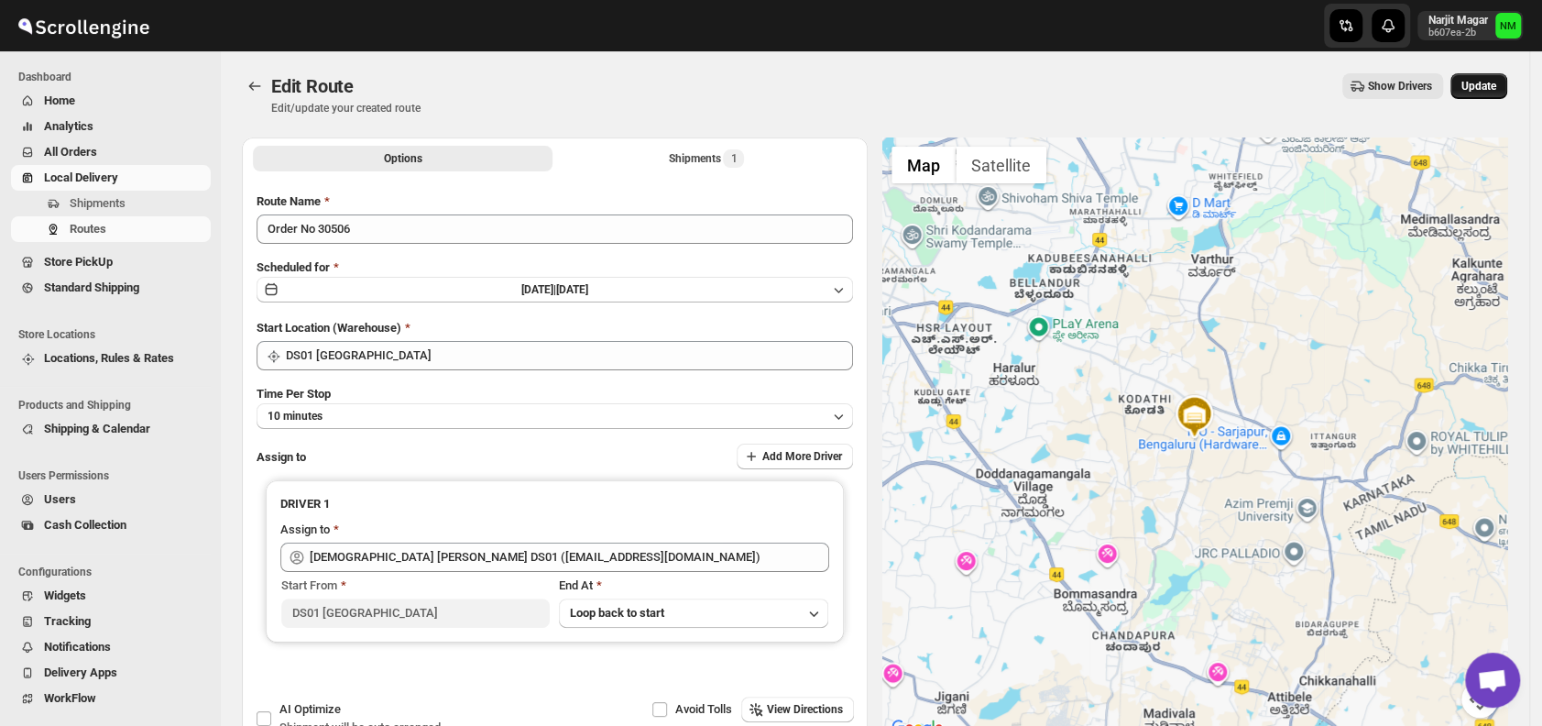
click at [1482, 89] on span "Update" at bounding box center [1478, 86] width 35 height 15
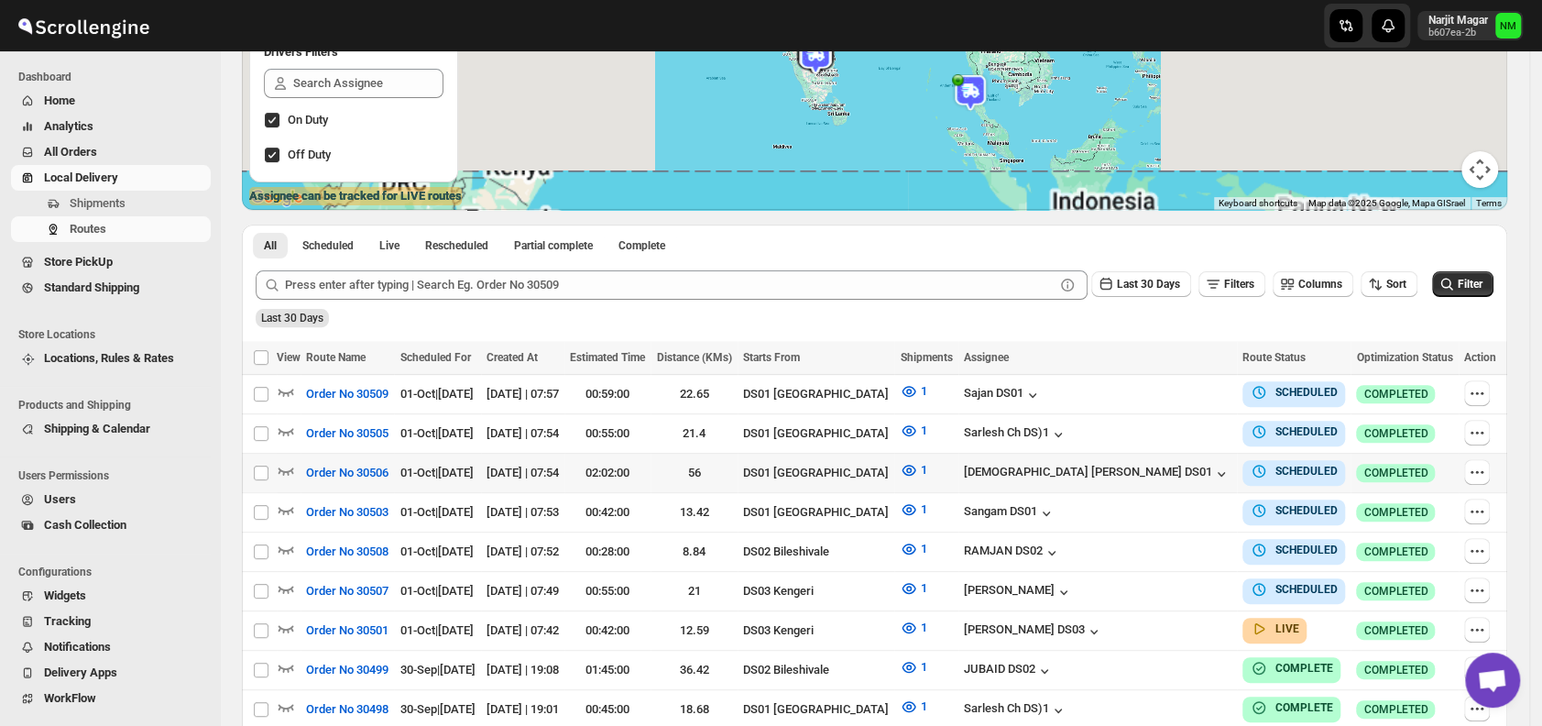
scroll to position [264, 0]
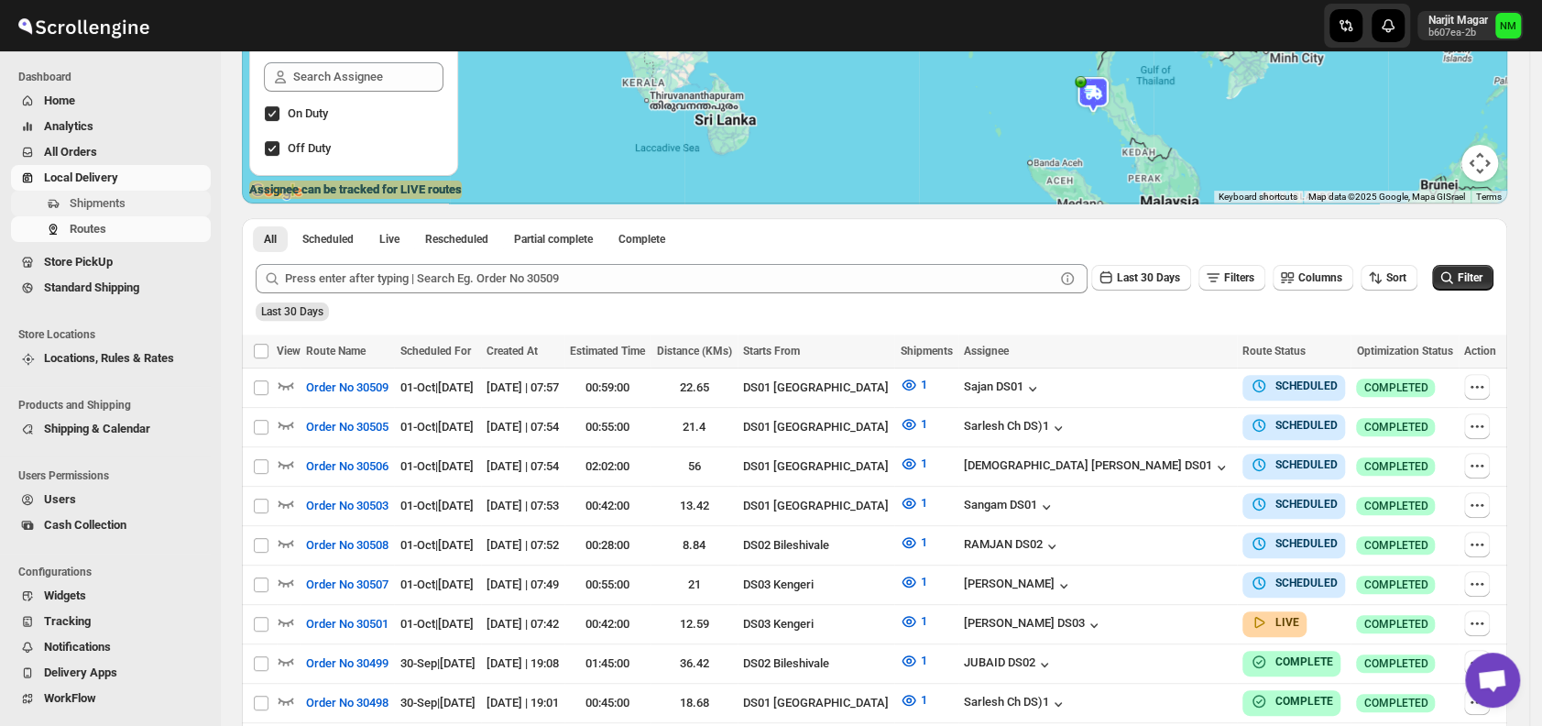
click at [132, 202] on span "Shipments" at bounding box center [138, 203] width 137 height 18
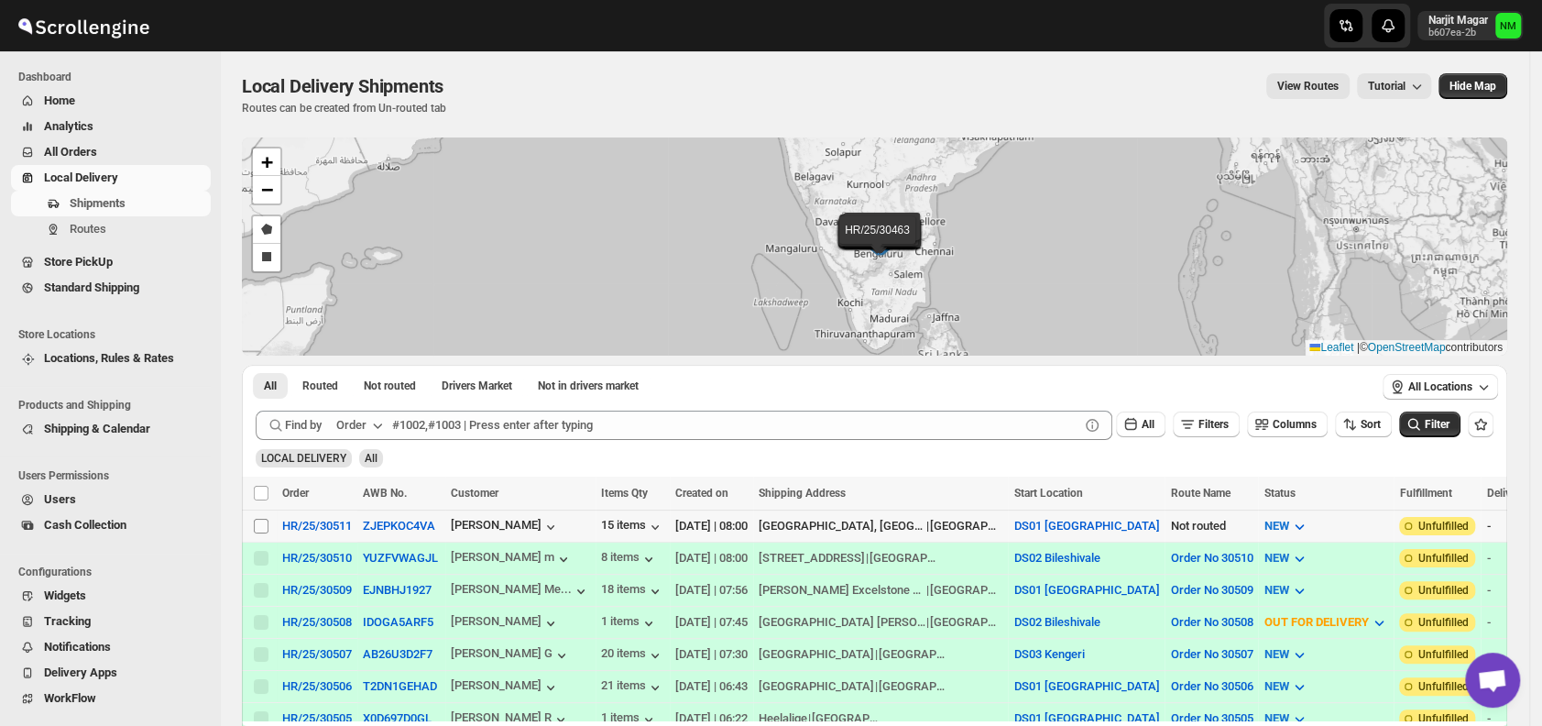
click at [266, 518] on input "Select shipment" at bounding box center [261, 525] width 15 height 15
checkbox input "true"
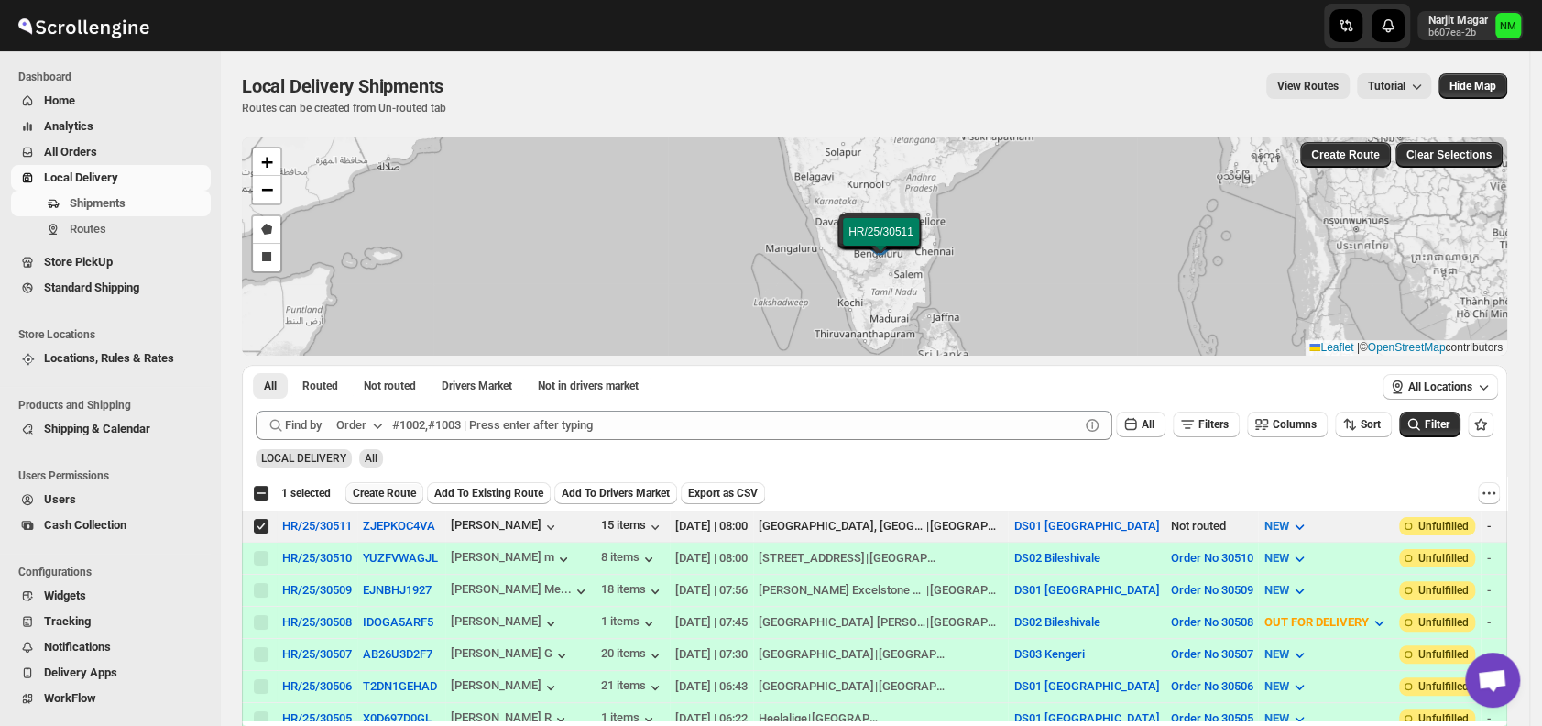
click at [393, 489] on span "Create Route" at bounding box center [384, 493] width 63 height 15
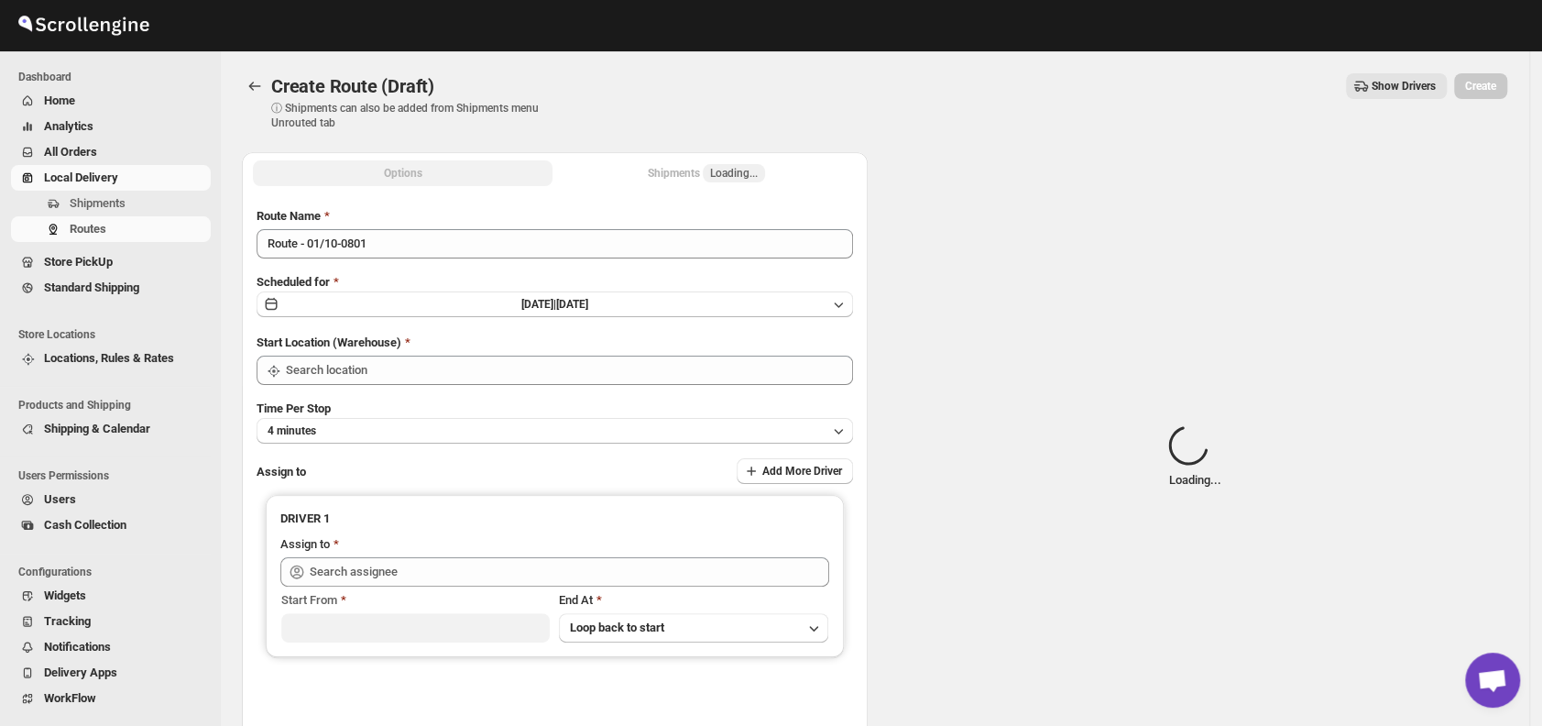
type input "DS01 [GEOGRAPHIC_DATA]"
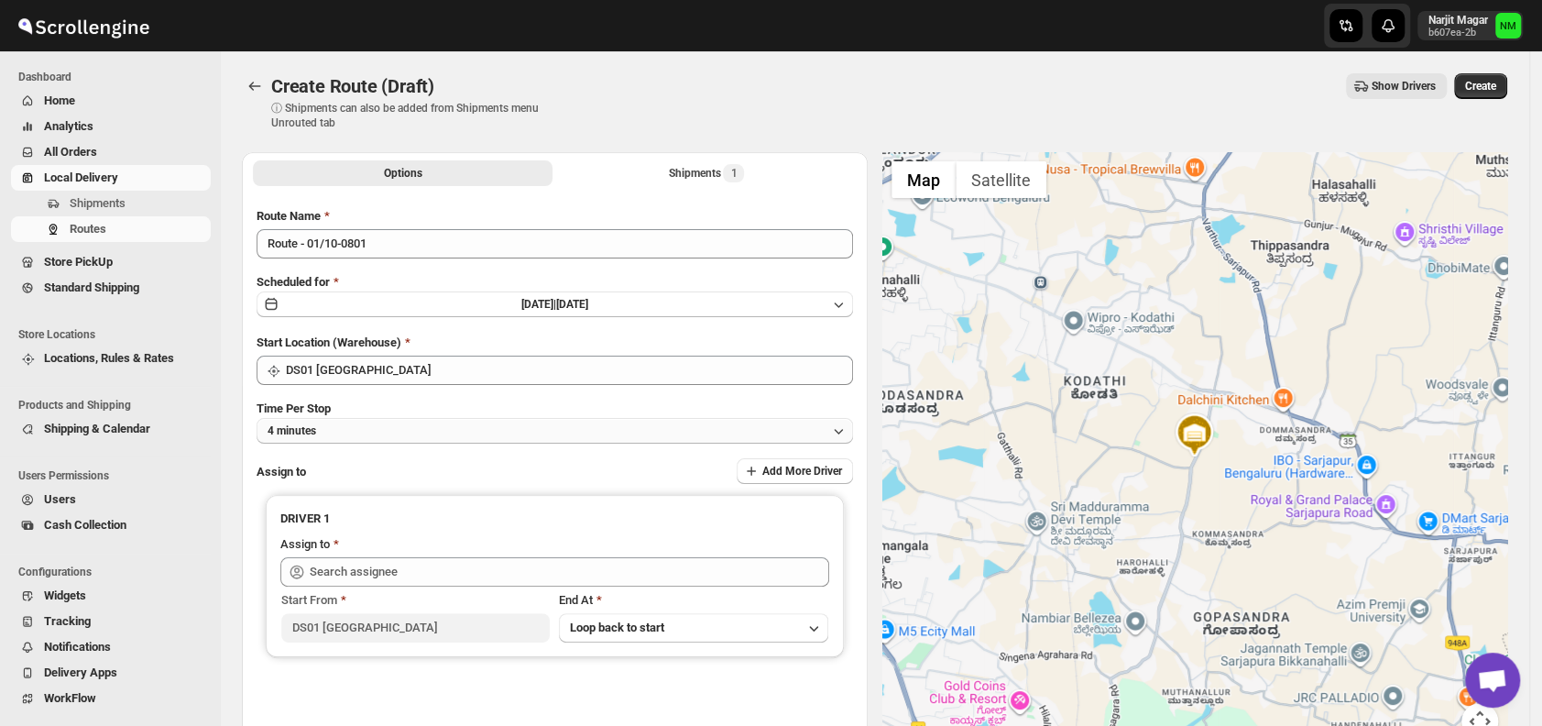
click at [431, 434] on button "4 minutes" at bounding box center [554, 431] width 596 height 26
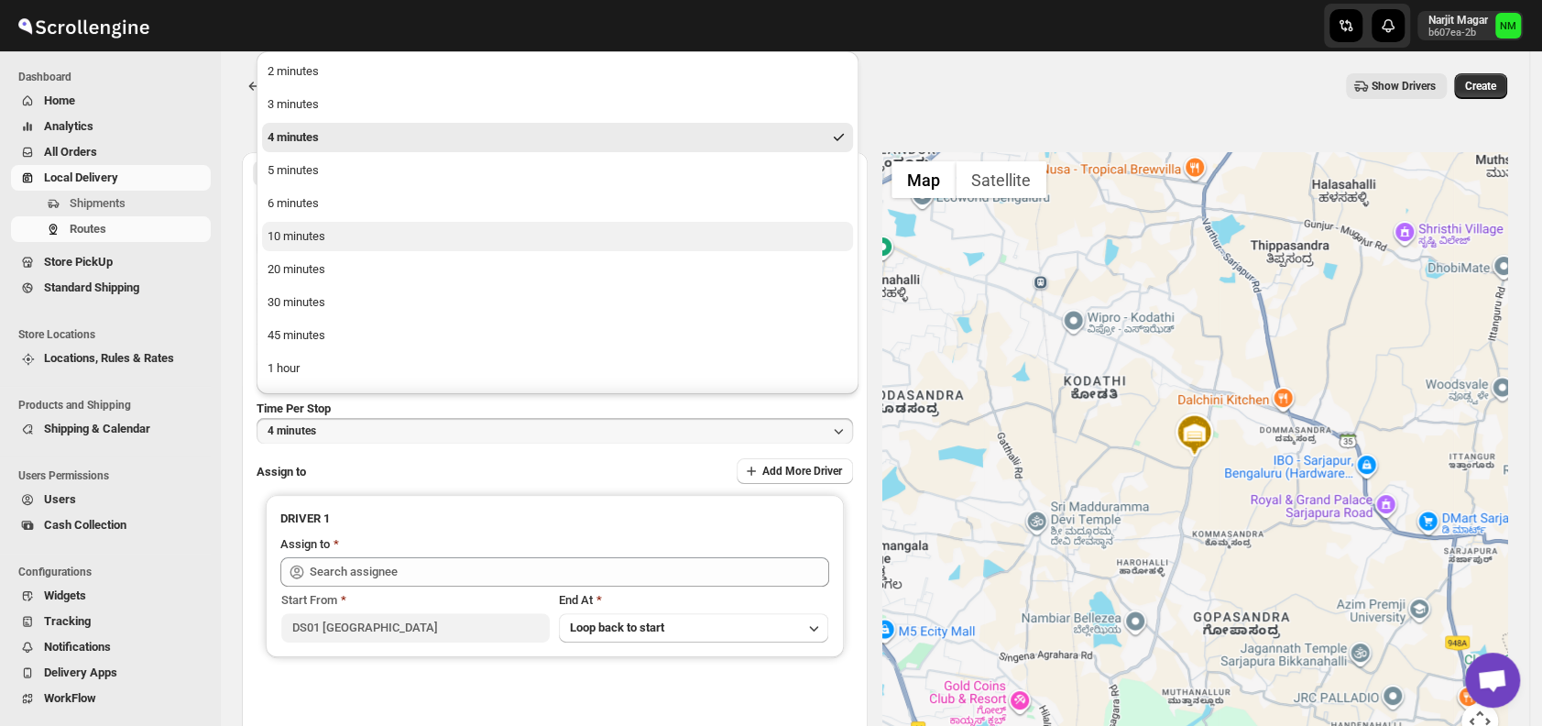
click at [355, 235] on button "10 minutes" at bounding box center [557, 236] width 591 height 29
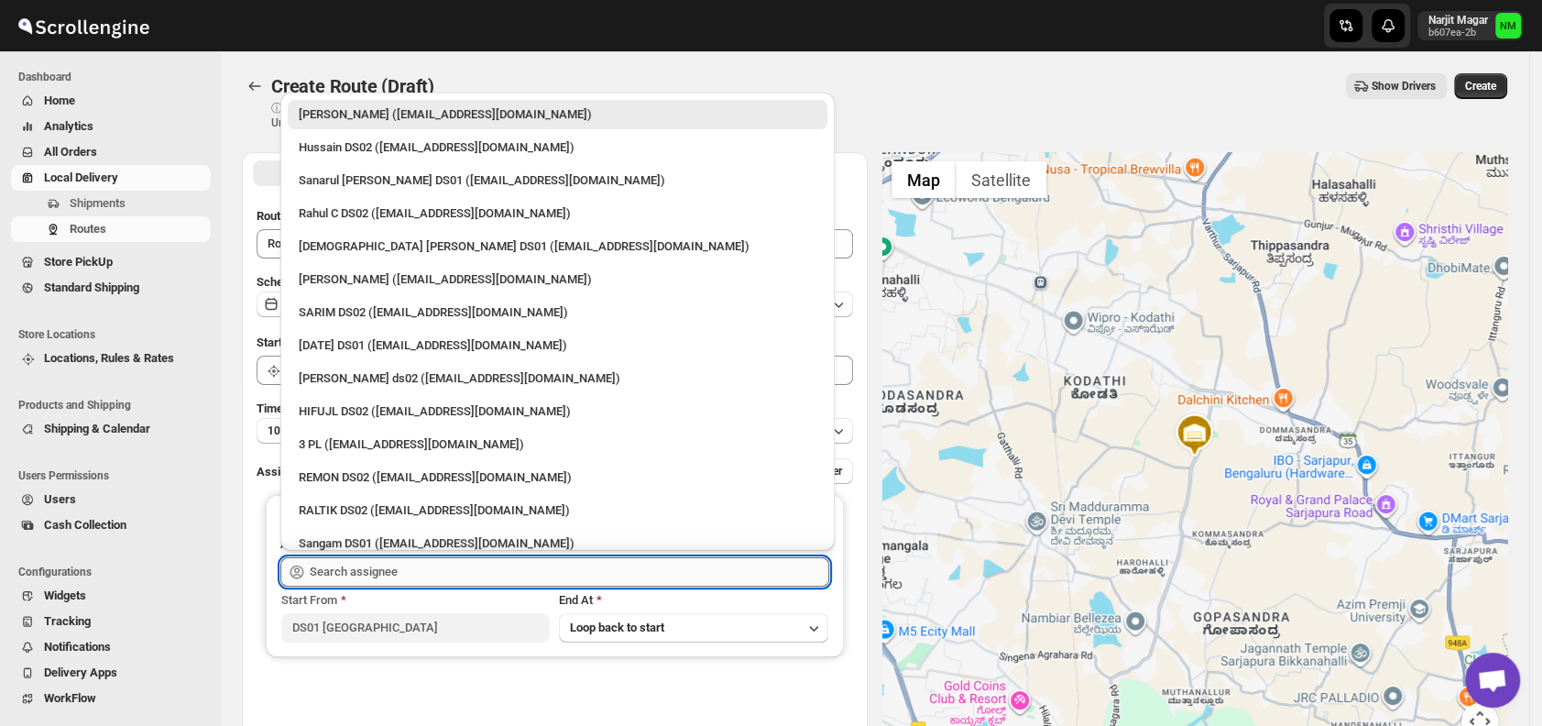
click at [484, 570] on input "text" at bounding box center [569, 571] width 519 height 29
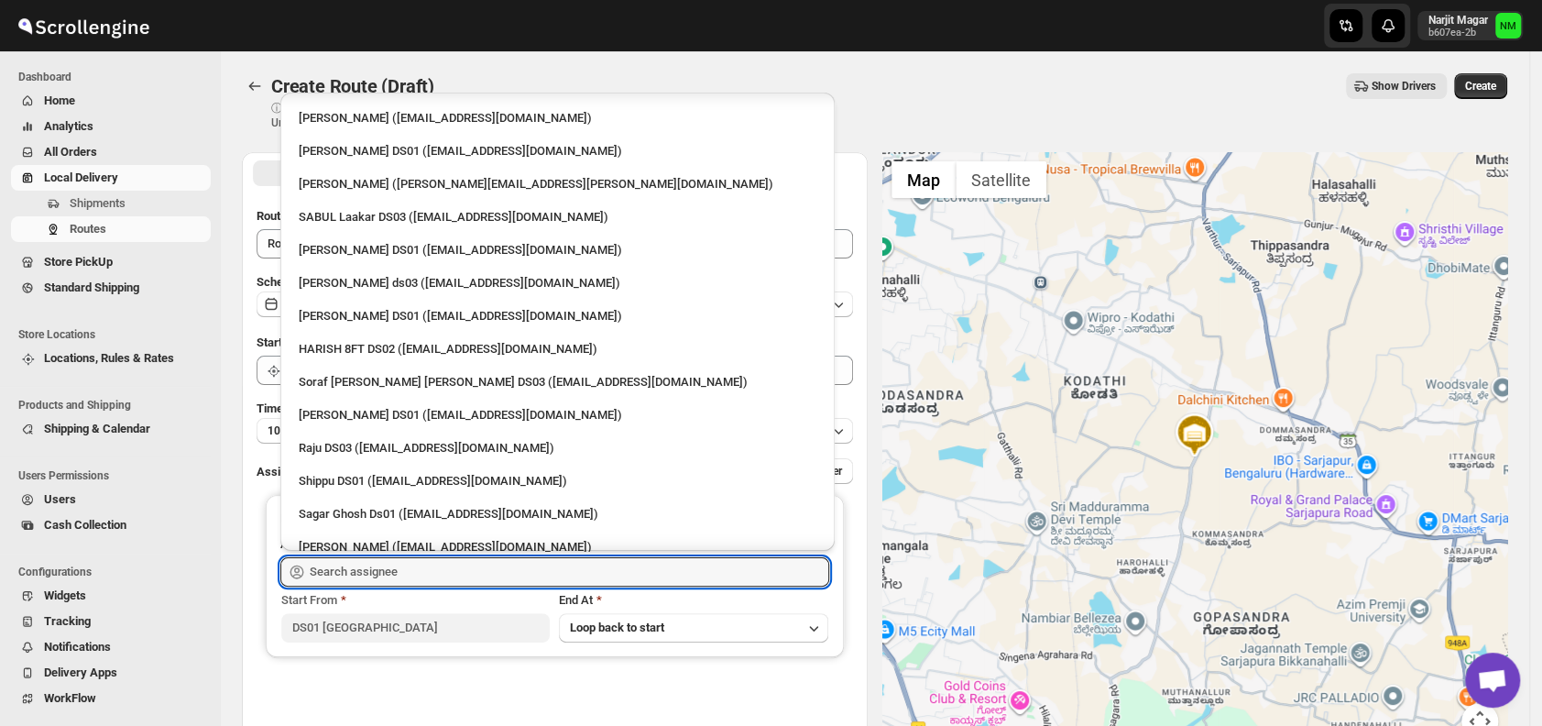
scroll to position [1116, 0]
click at [366, 482] on div "Shippu DS01 ([EMAIL_ADDRESS][DOMAIN_NAME])" at bounding box center [558, 483] width 518 height 18
type input "Shippu DS01 ([EMAIL_ADDRESS][DOMAIN_NAME])"
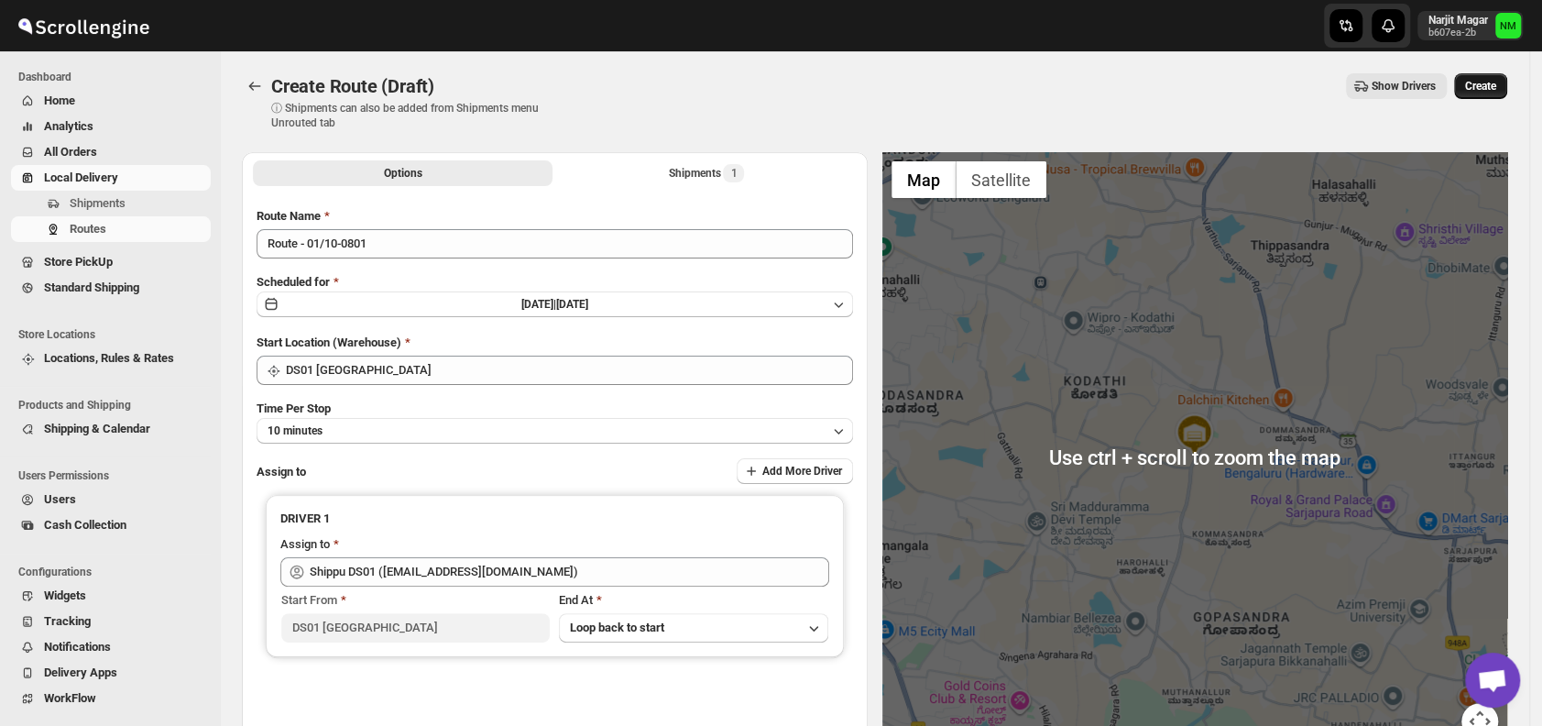
click at [1496, 79] on span "Create" at bounding box center [1480, 86] width 31 height 15
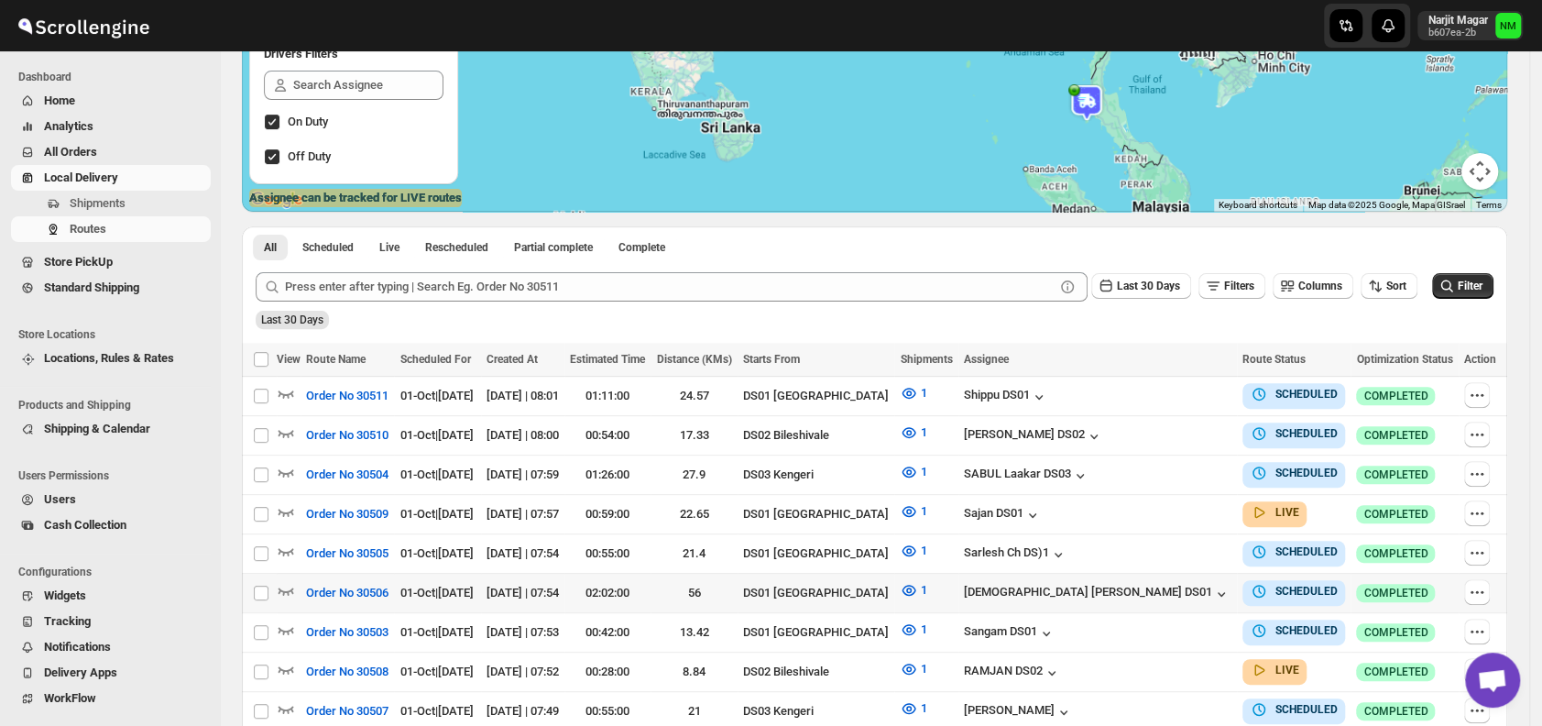
scroll to position [265, 0]
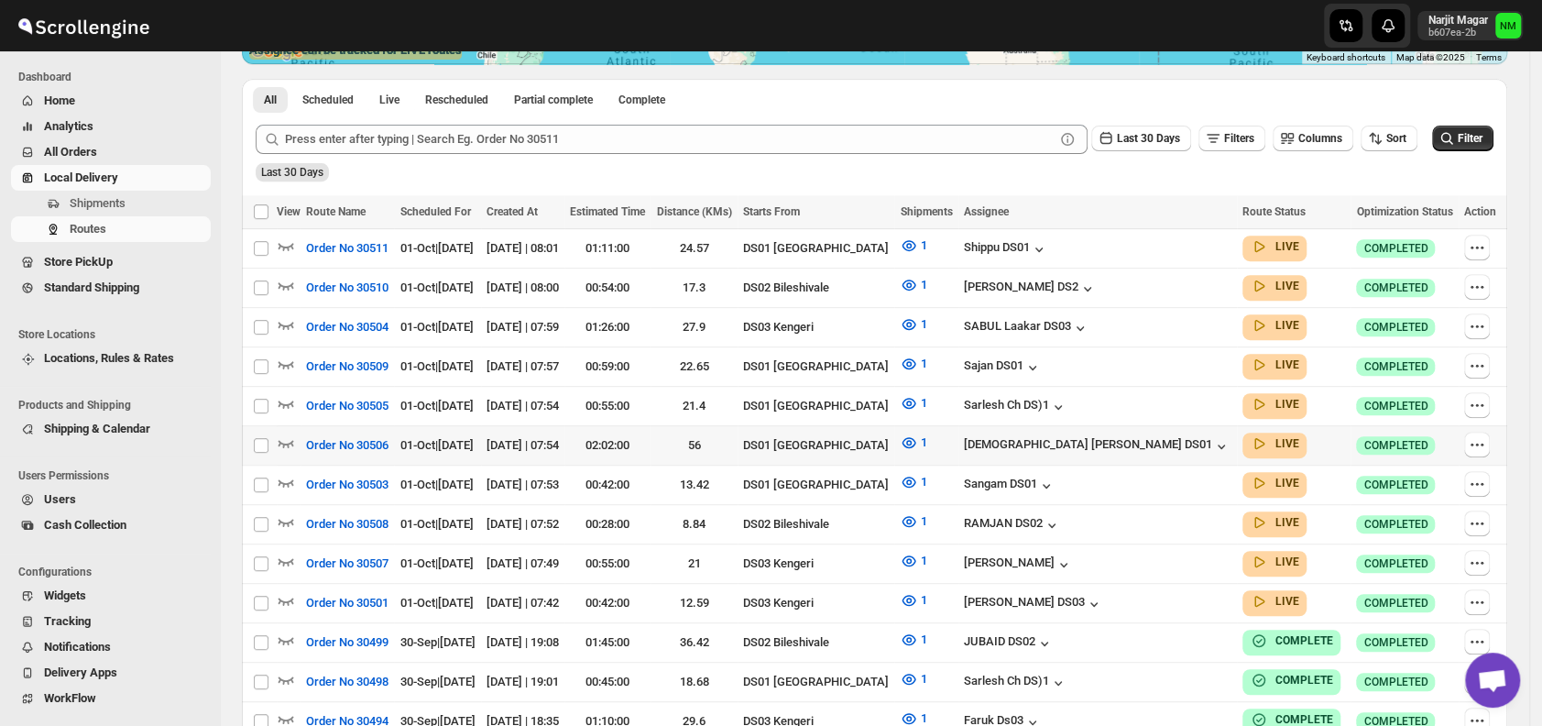
scroll to position [404, 0]
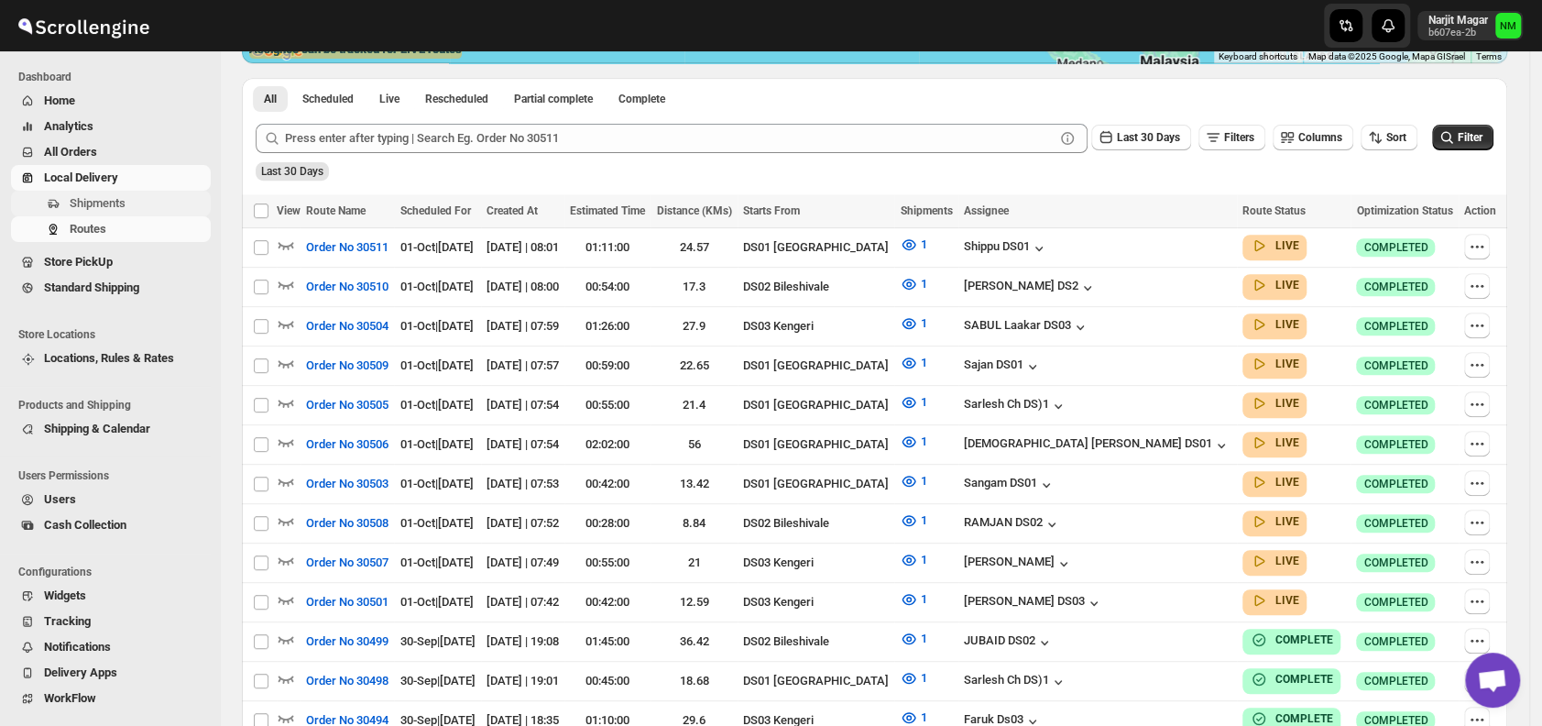
click at [142, 206] on span "Shipments" at bounding box center [138, 203] width 137 height 18
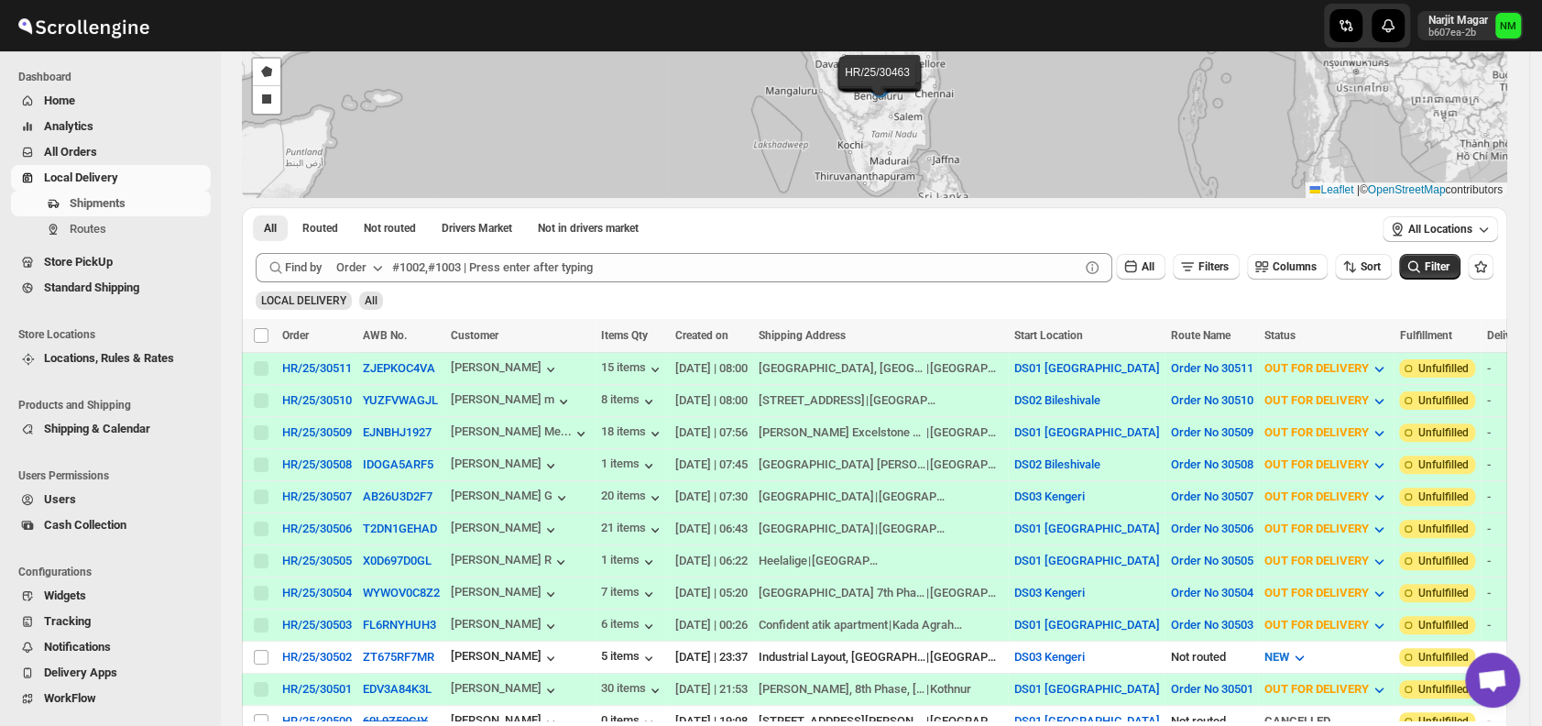
scroll to position [158, 0]
click at [118, 224] on span "Routes" at bounding box center [138, 229] width 137 height 18
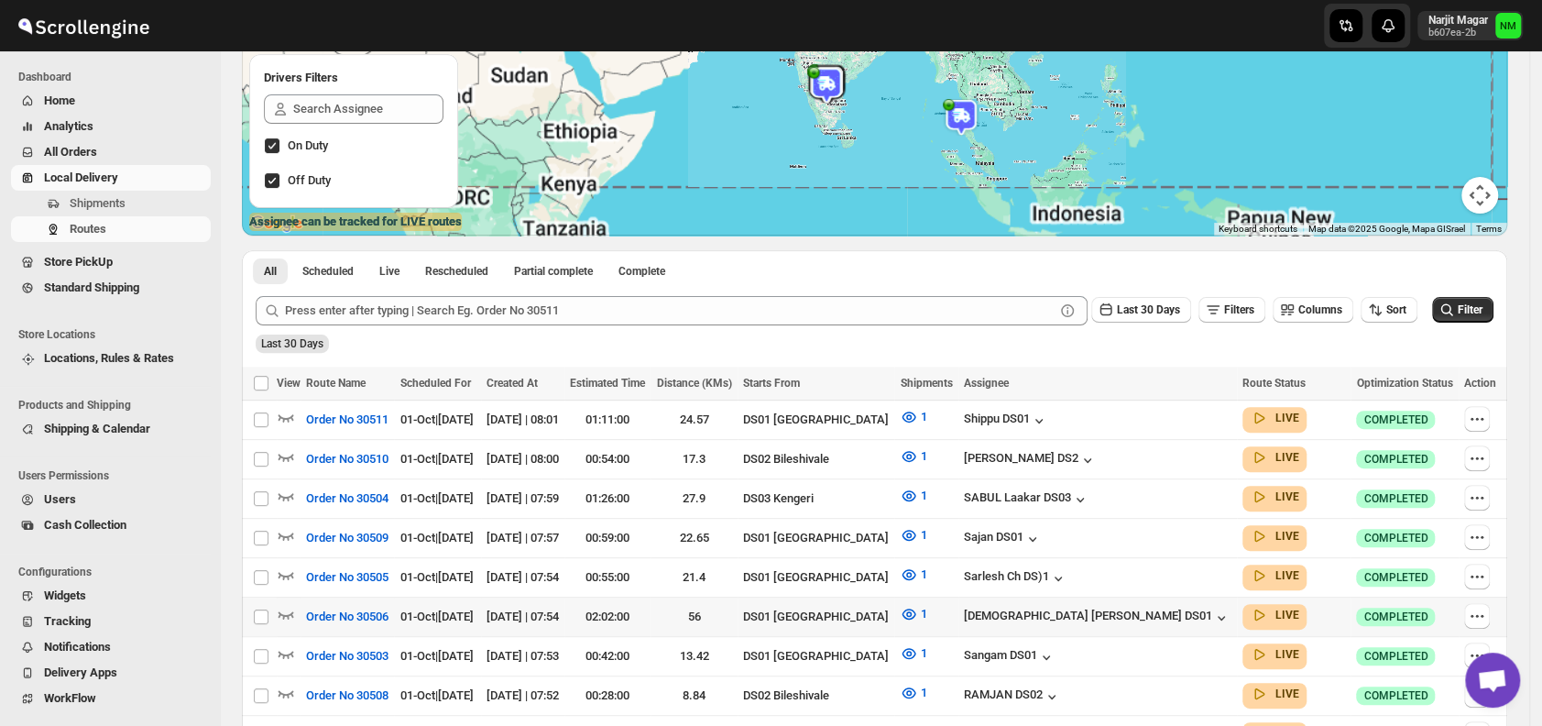
scroll to position [261, 0]
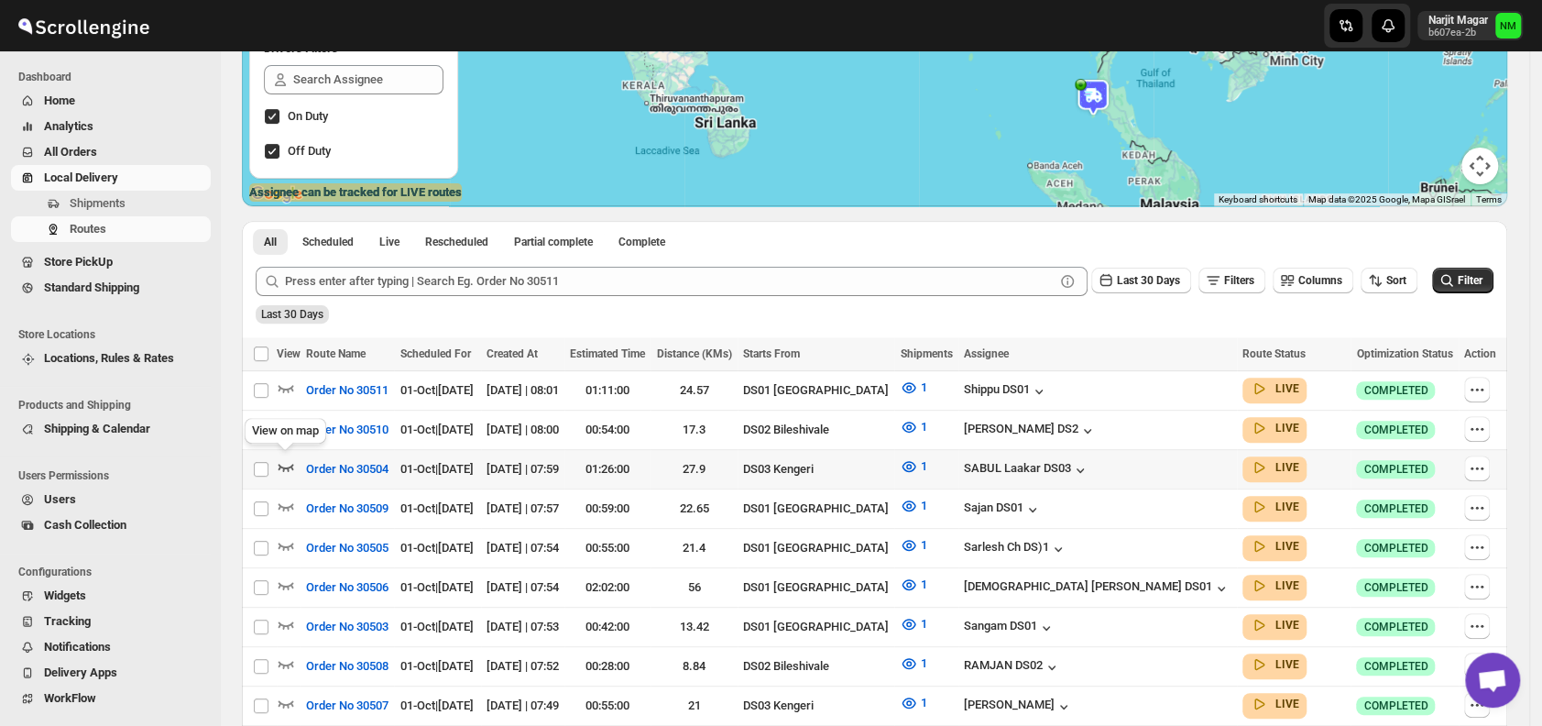
click at [286, 462] on icon "button" at bounding box center [286, 466] width 18 height 18
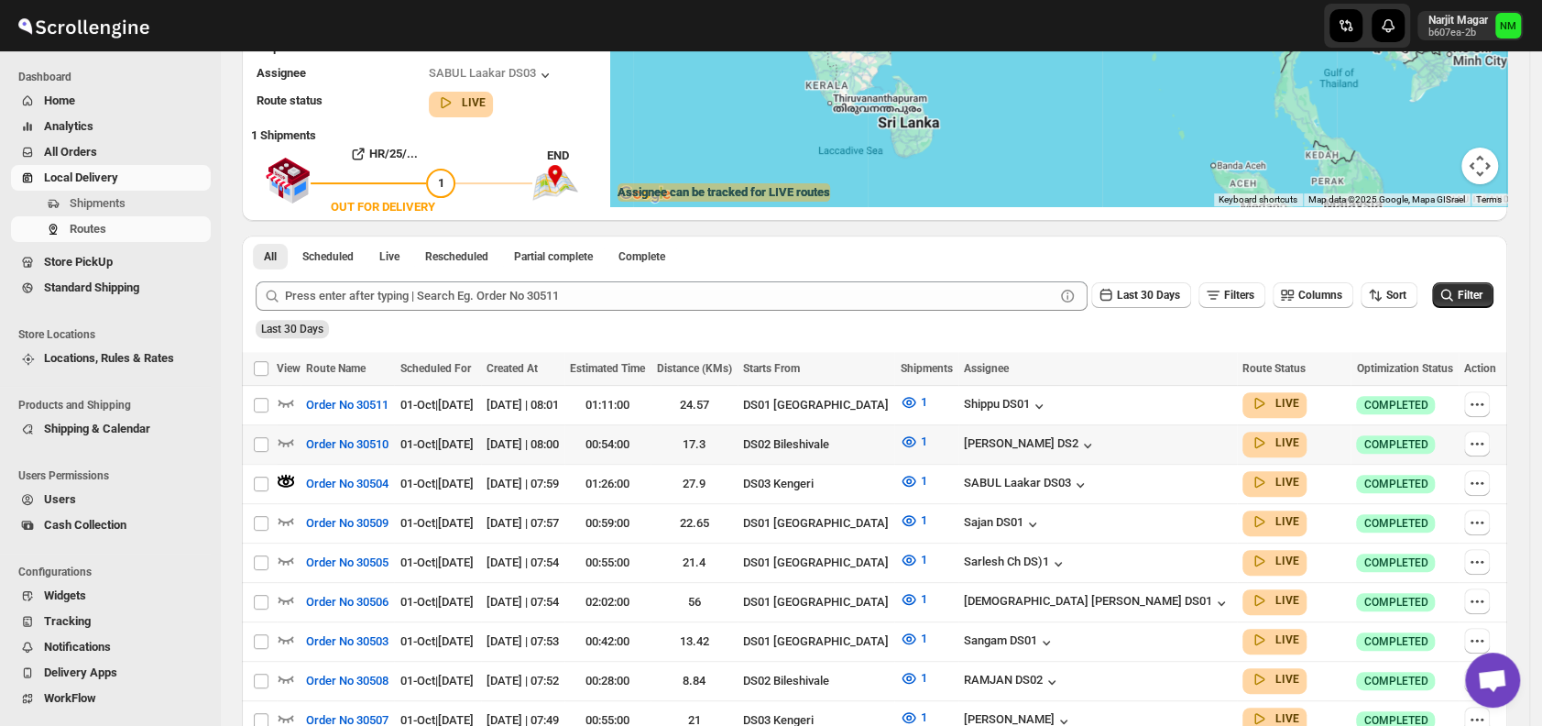
scroll to position [0, 0]
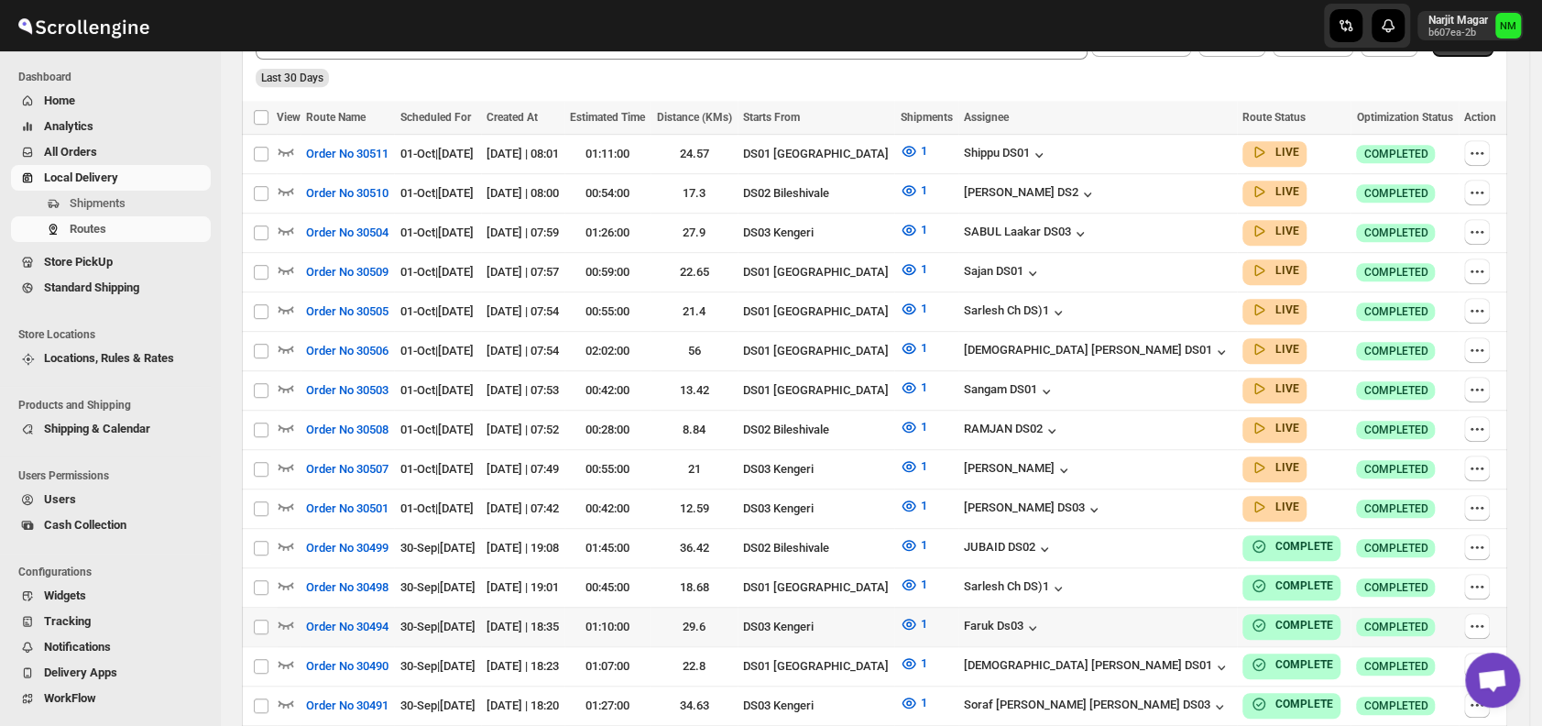
scroll to position [499, 0]
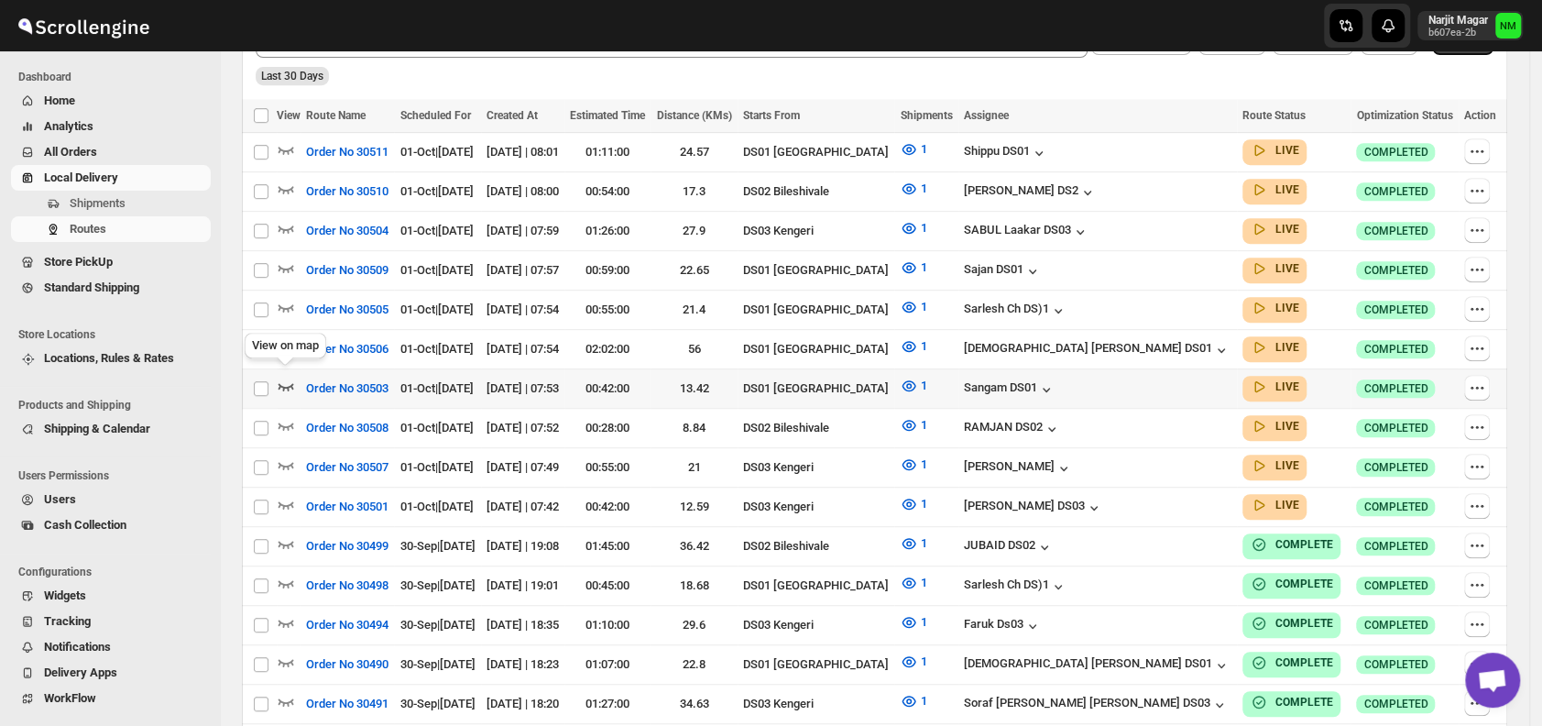
click at [292, 383] on icon "button" at bounding box center [286, 386] width 16 height 7
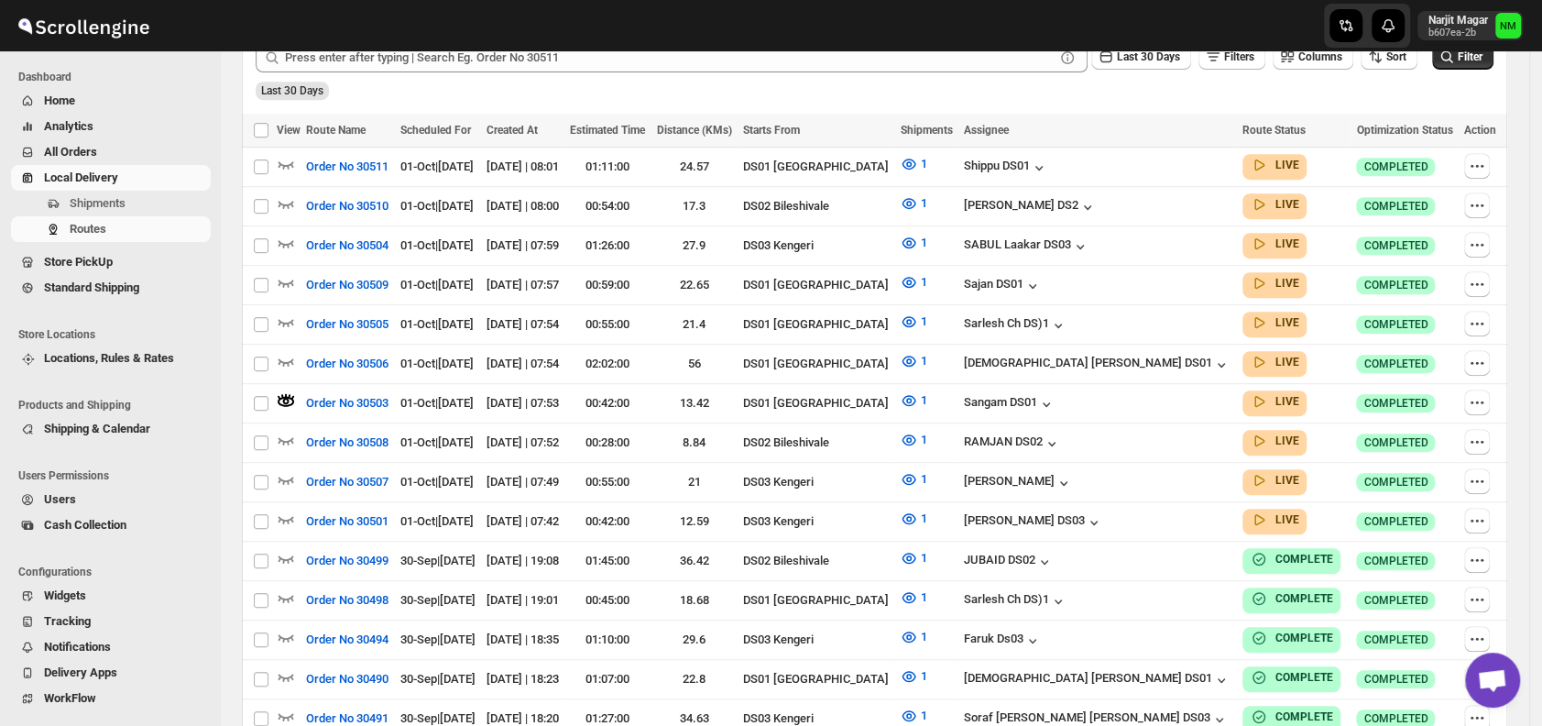
scroll to position [0, 0]
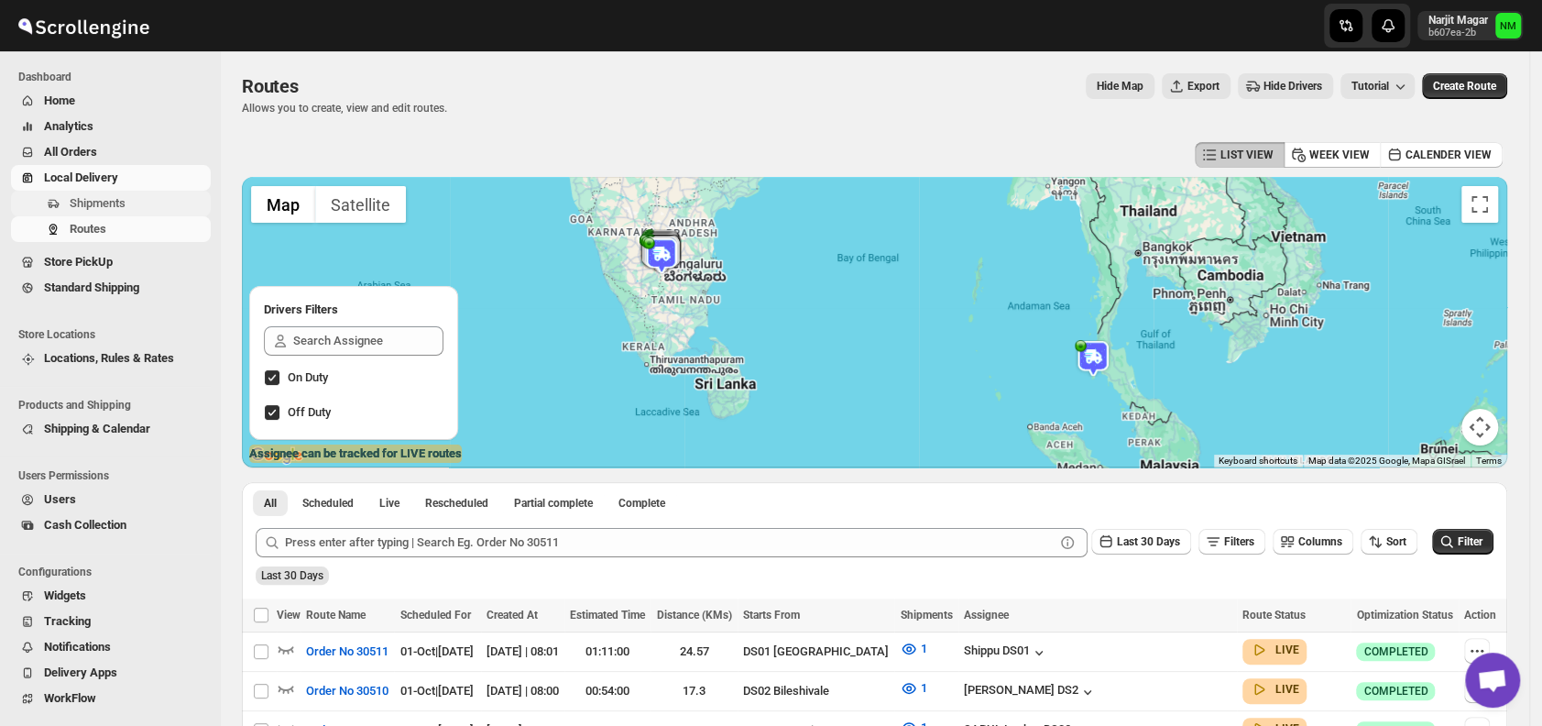
click at [116, 198] on span "Shipments" at bounding box center [98, 203] width 56 height 14
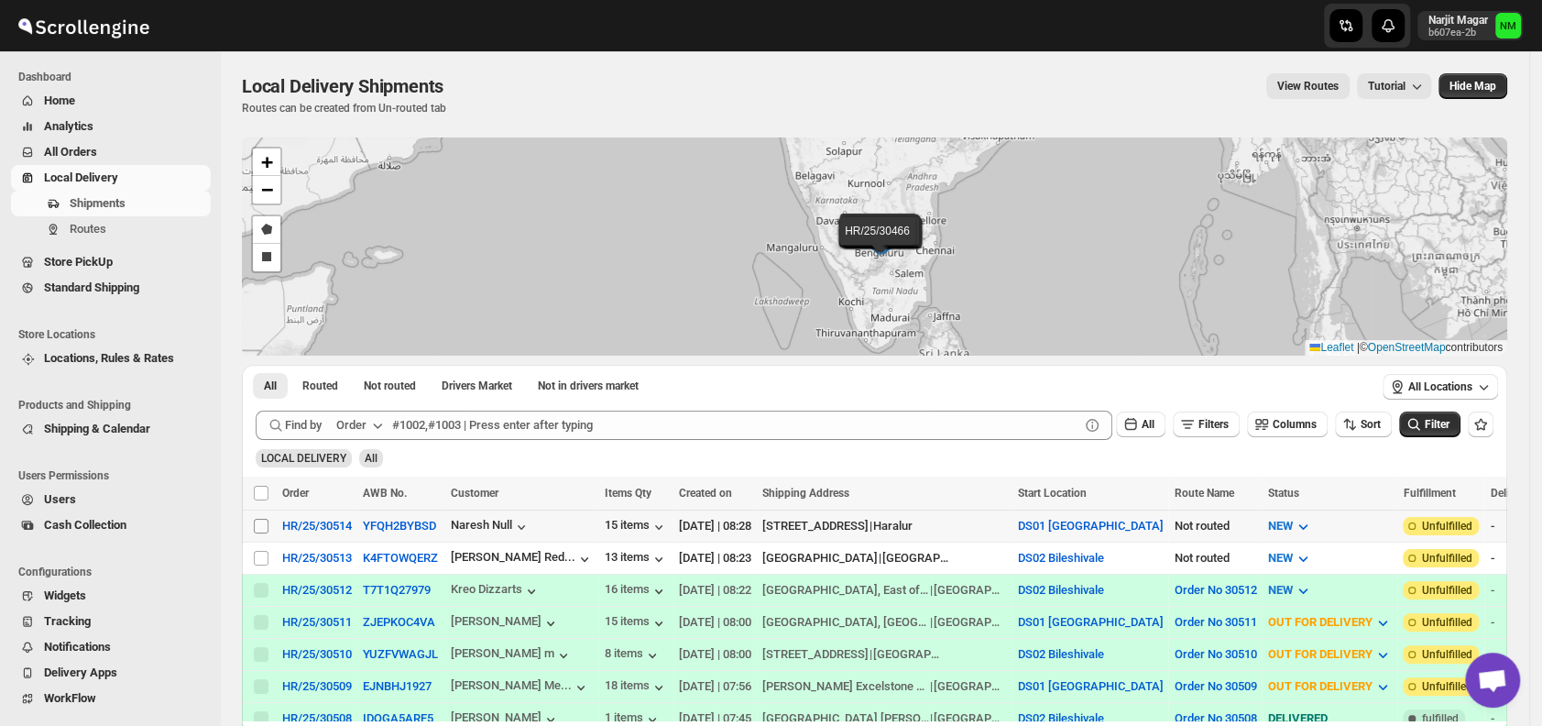
click at [259, 518] on input "Select shipment" at bounding box center [261, 525] width 15 height 15
checkbox input "true"
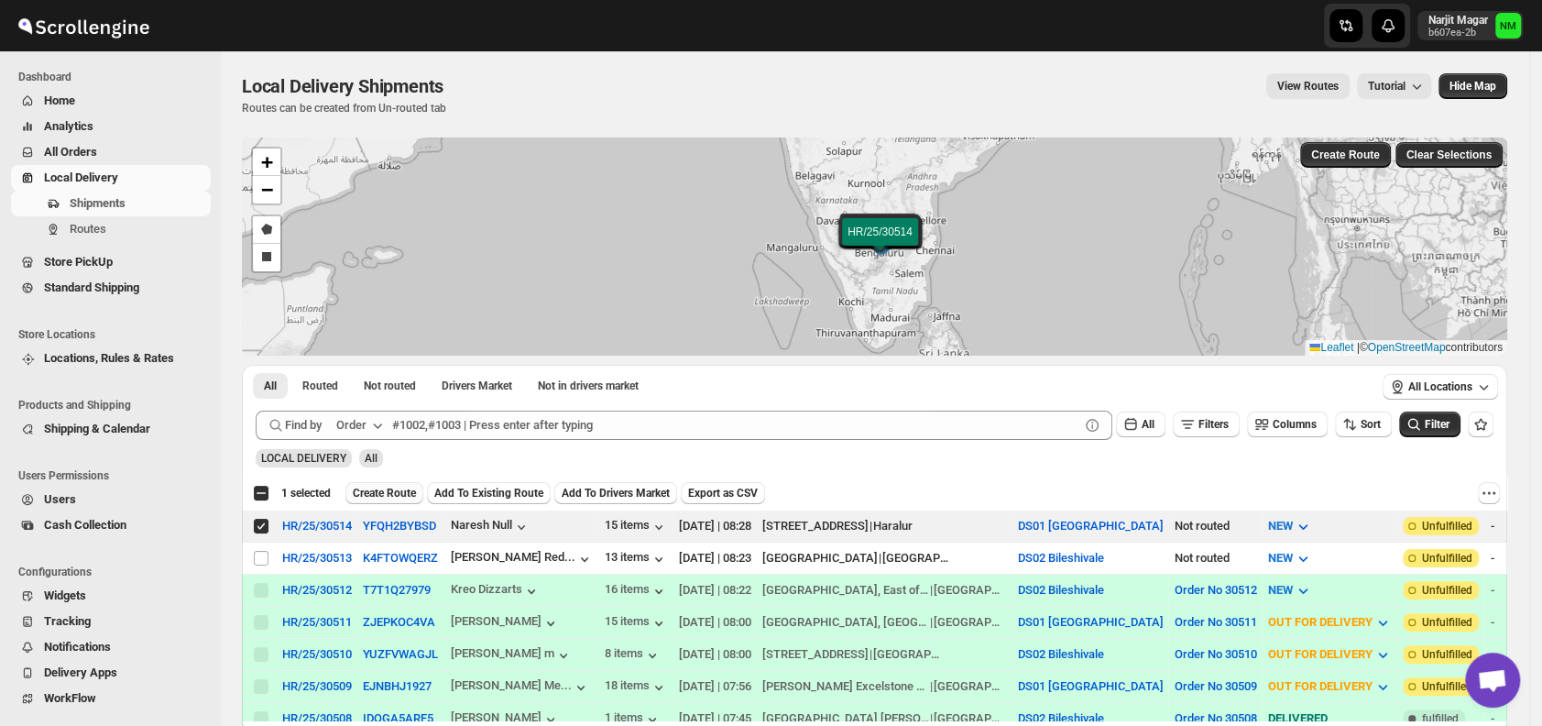
click at [380, 491] on span "Create Route" at bounding box center [384, 493] width 63 height 15
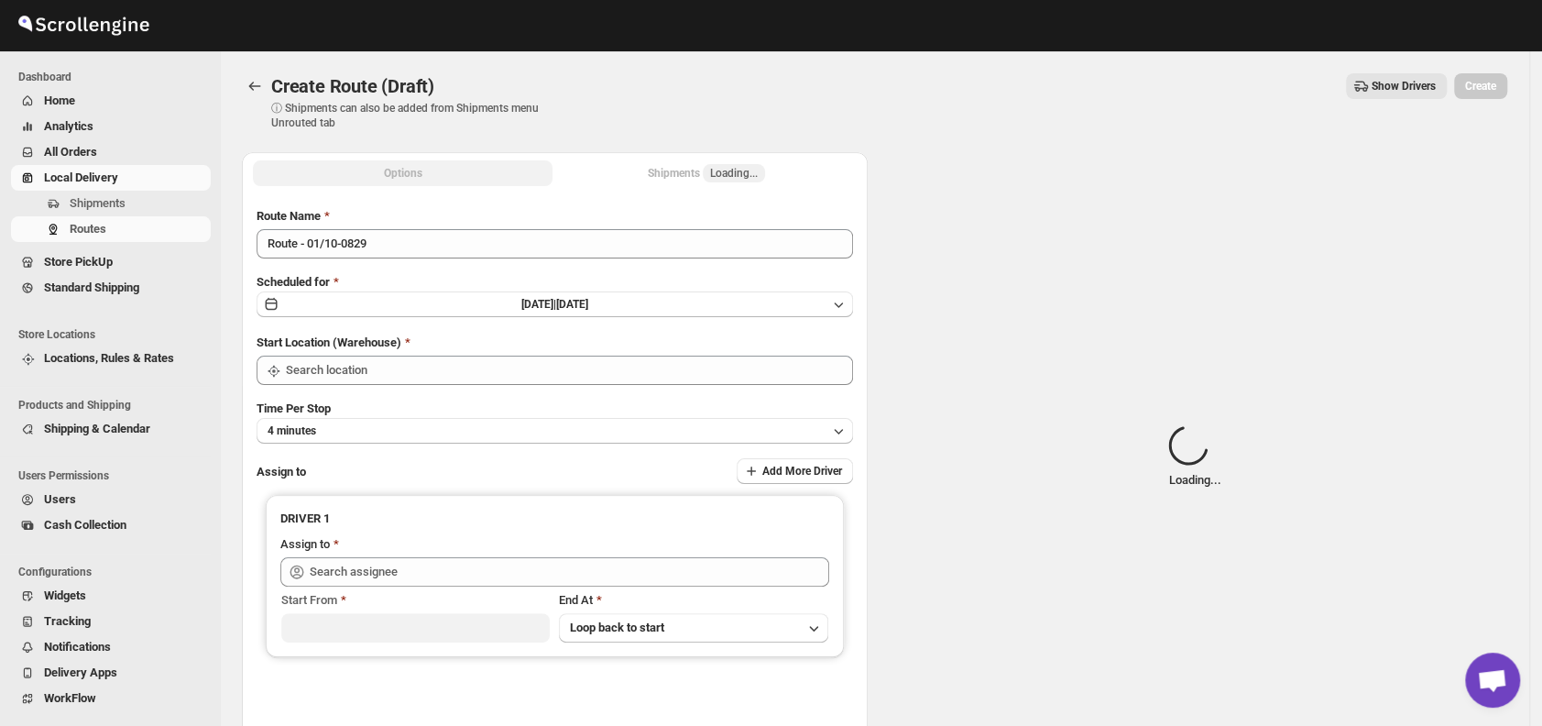
type input "DS01 [GEOGRAPHIC_DATA]"
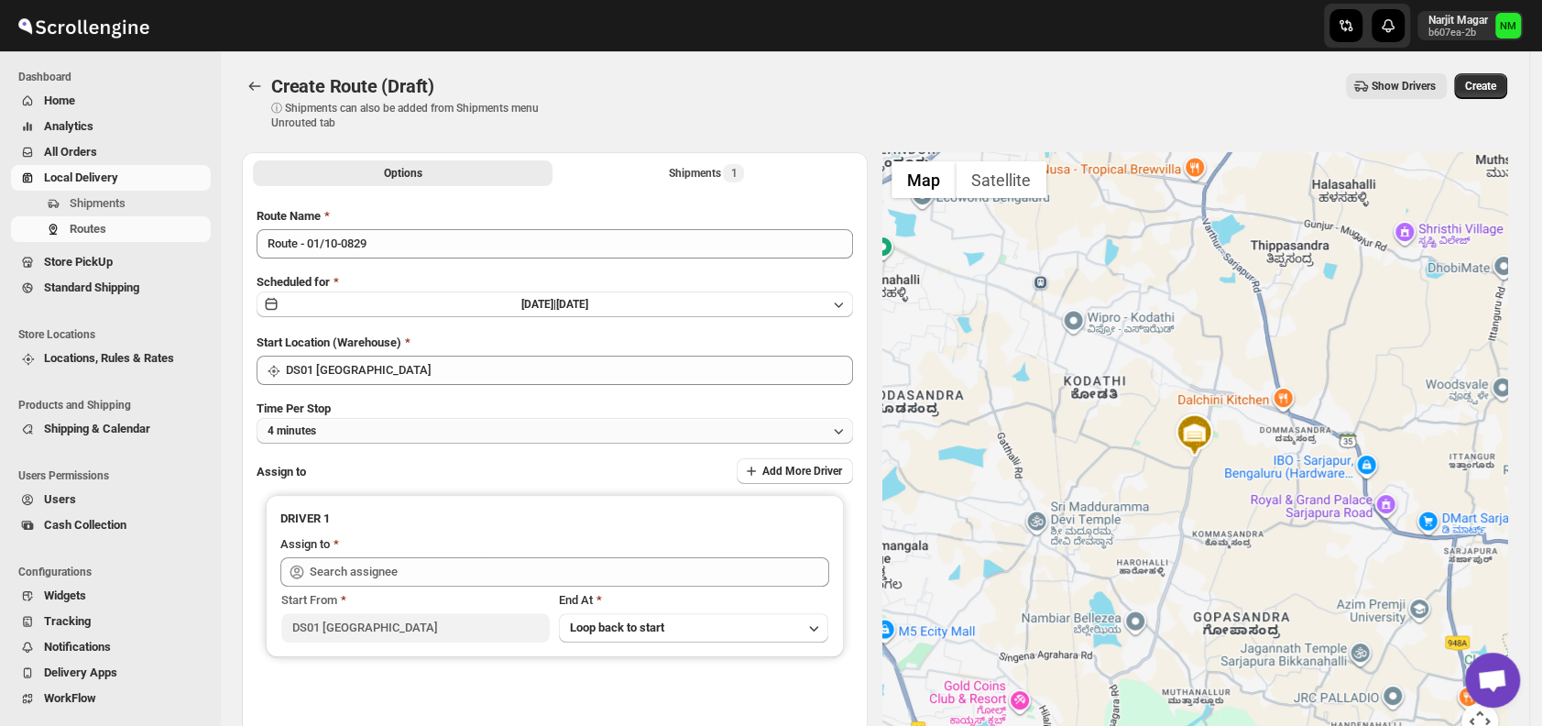
click at [400, 436] on button "4 minutes" at bounding box center [554, 431] width 596 height 26
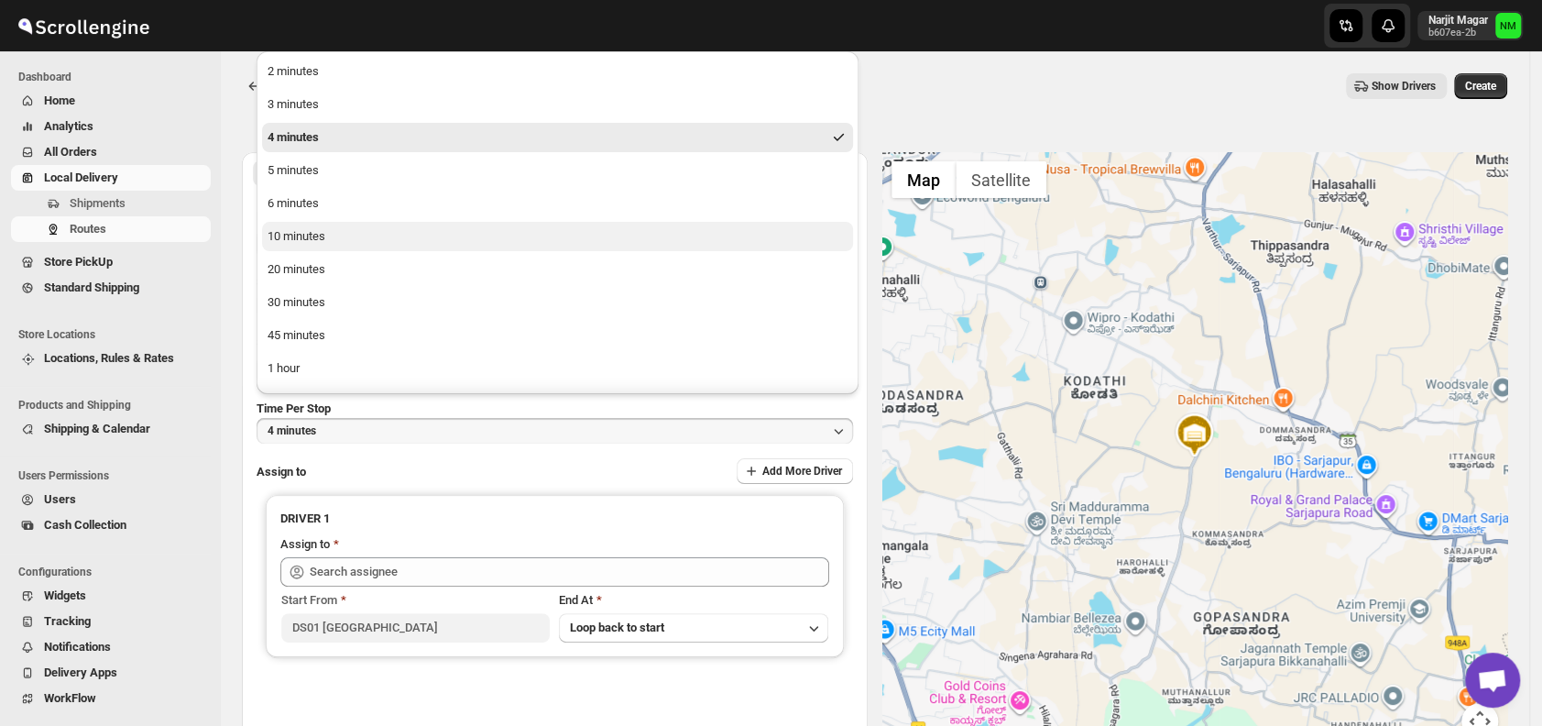
click at [322, 246] on button "10 minutes" at bounding box center [557, 236] width 591 height 29
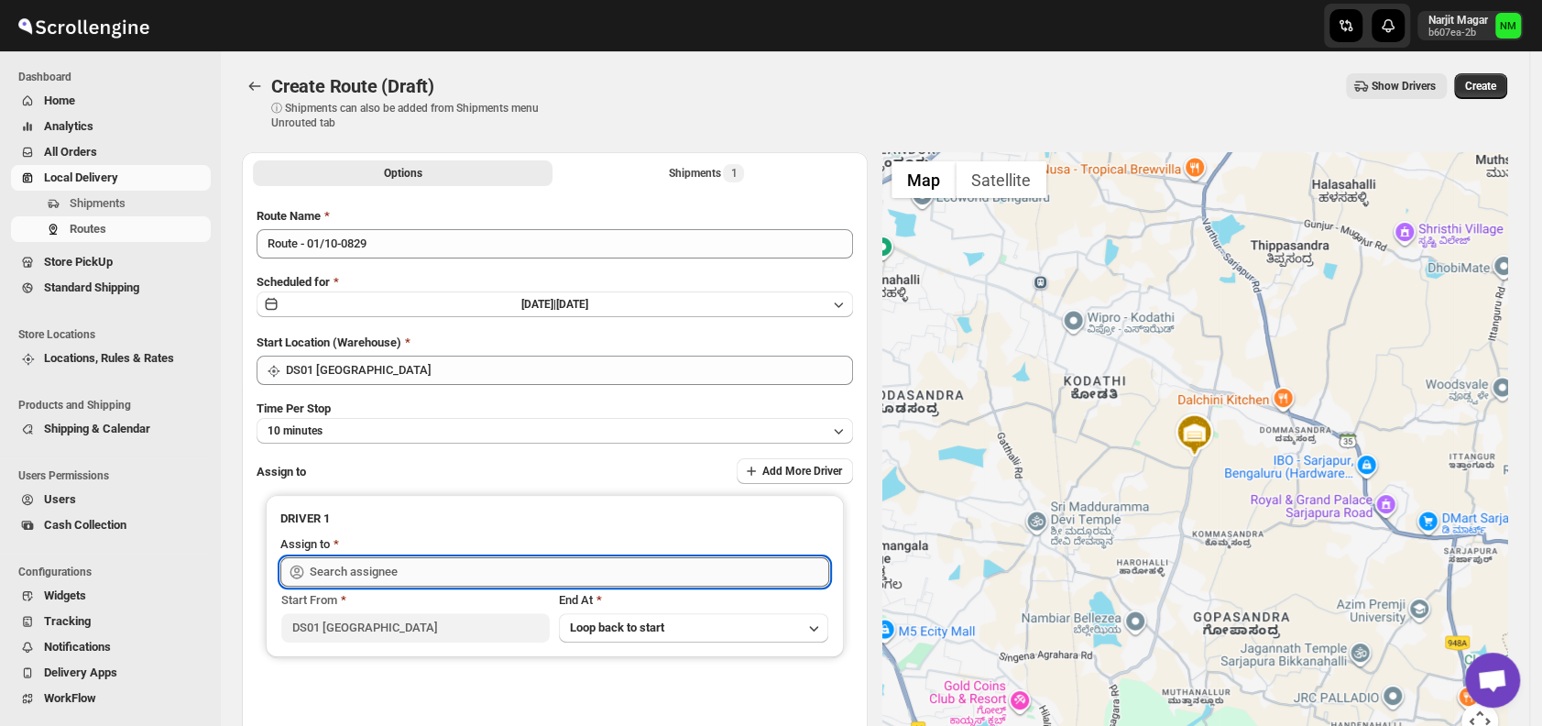
click at [425, 564] on input "text" at bounding box center [569, 571] width 519 height 29
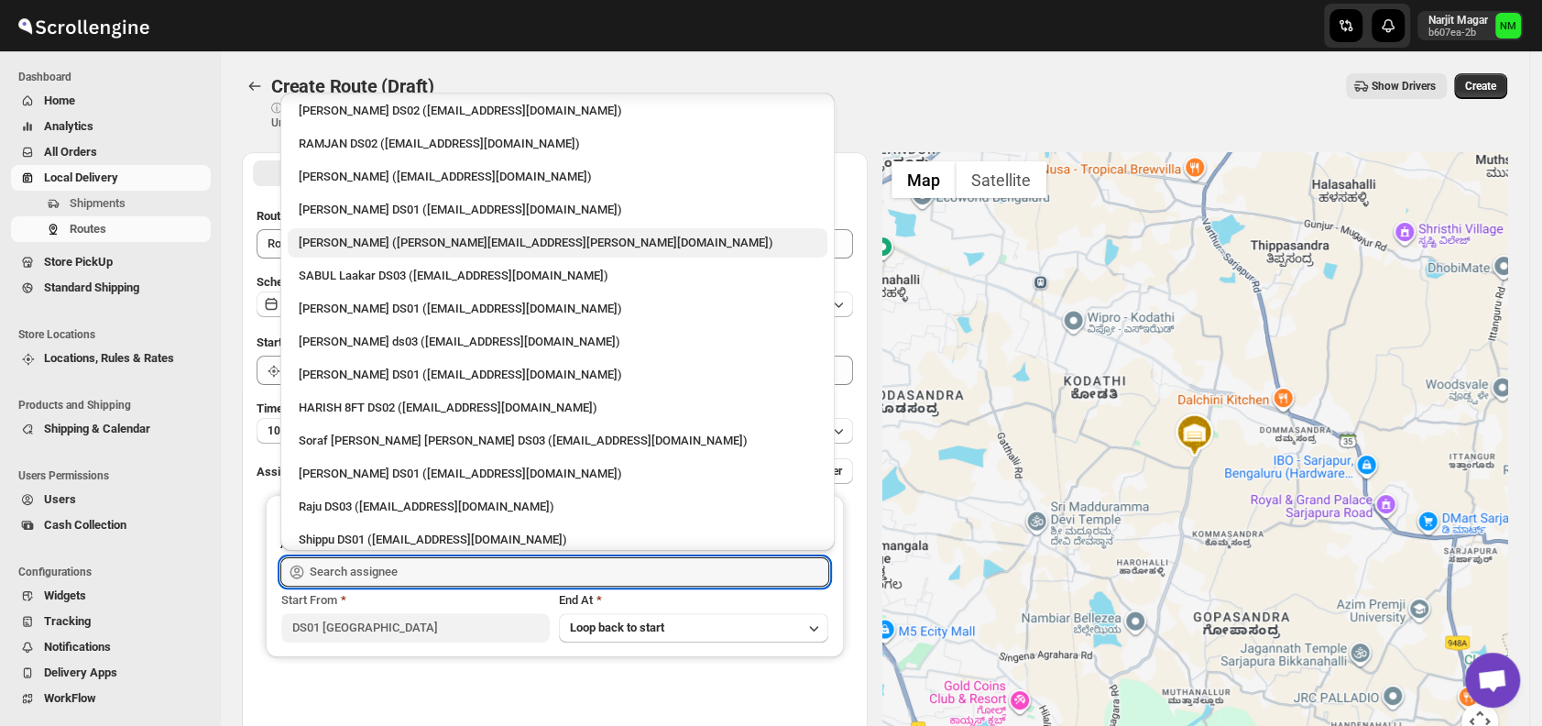
scroll to position [1060, 0]
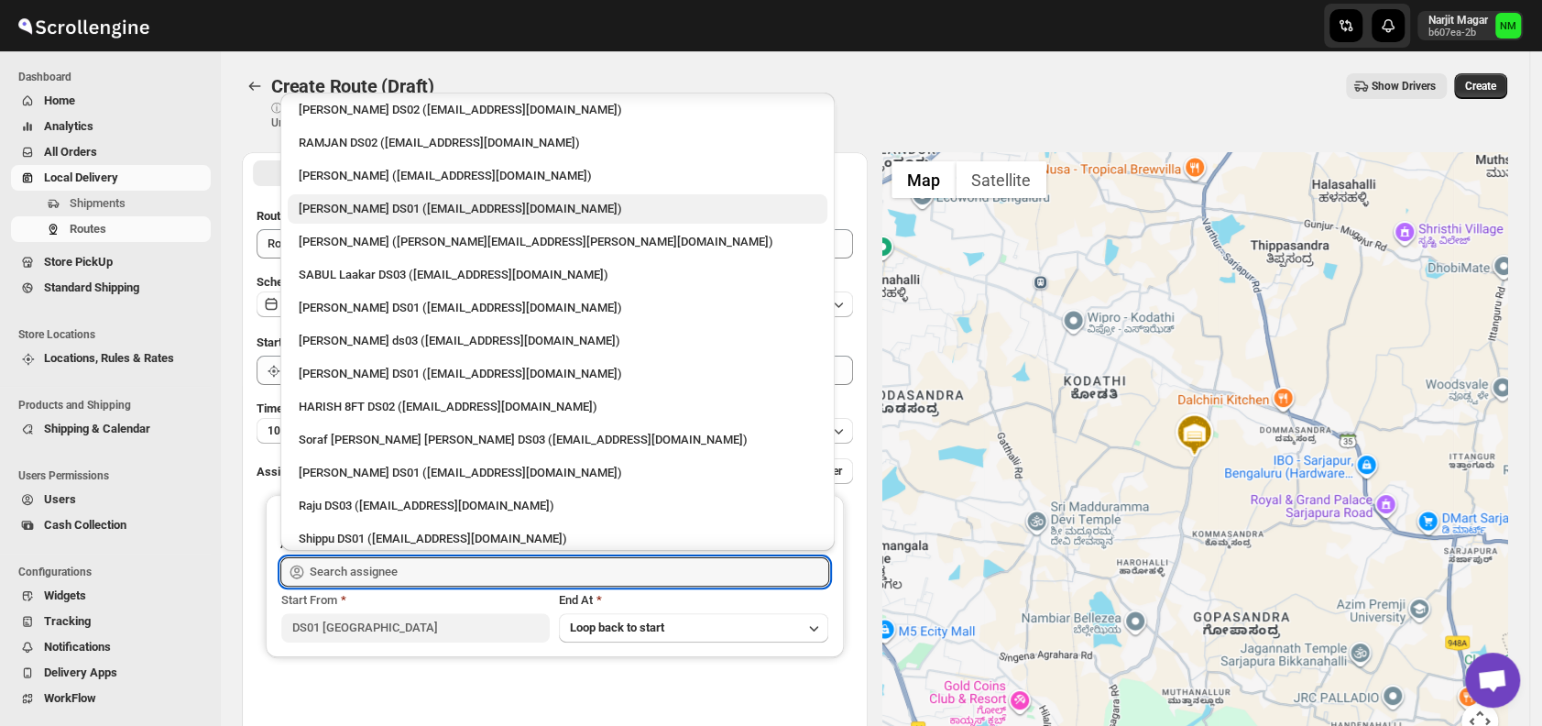
click at [383, 213] on div "Saharul DS01 (yedesam921@cavoyar.com)" at bounding box center [558, 209] width 518 height 18
type input "Saharul DS01 (yedesam921@cavoyar.com)"
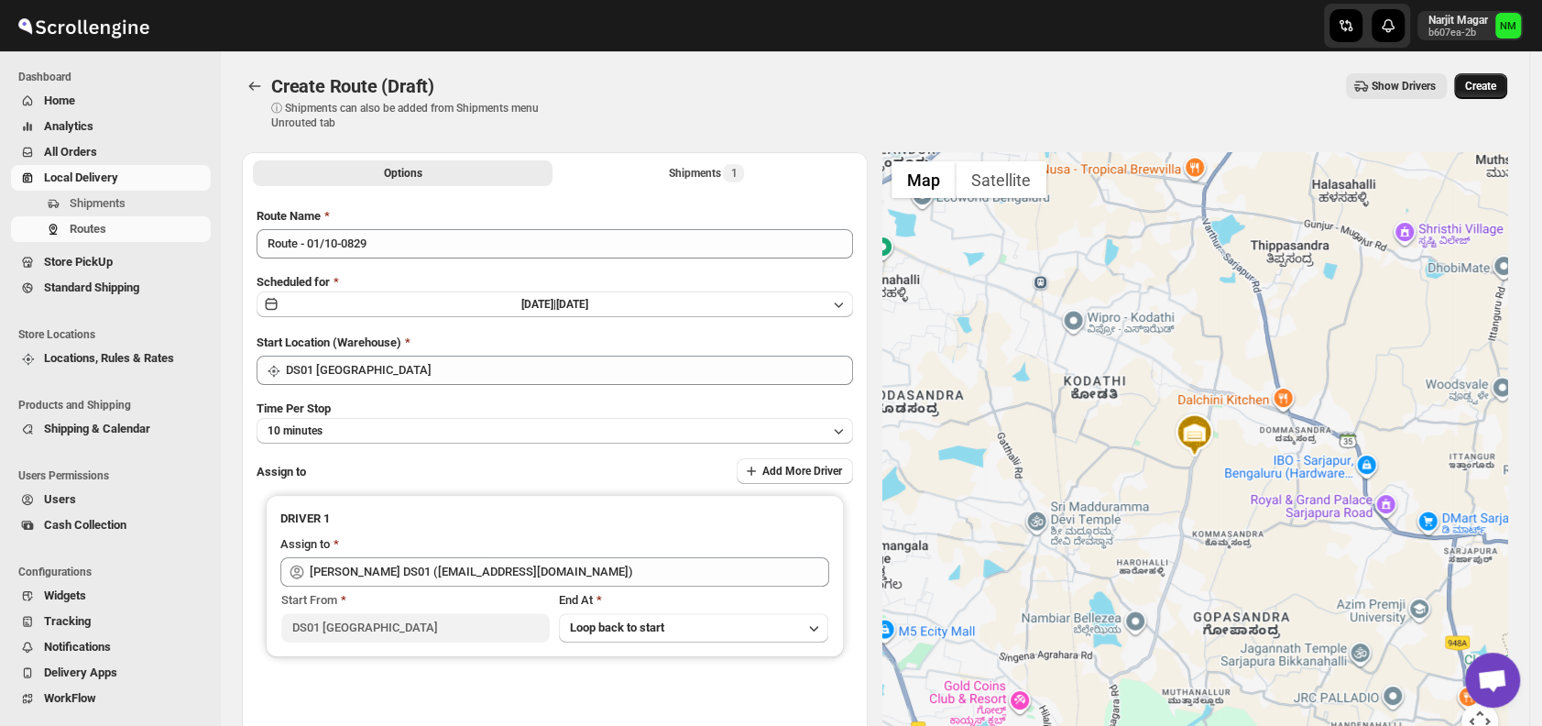
click at [1480, 89] on span "Create" at bounding box center [1480, 86] width 31 height 15
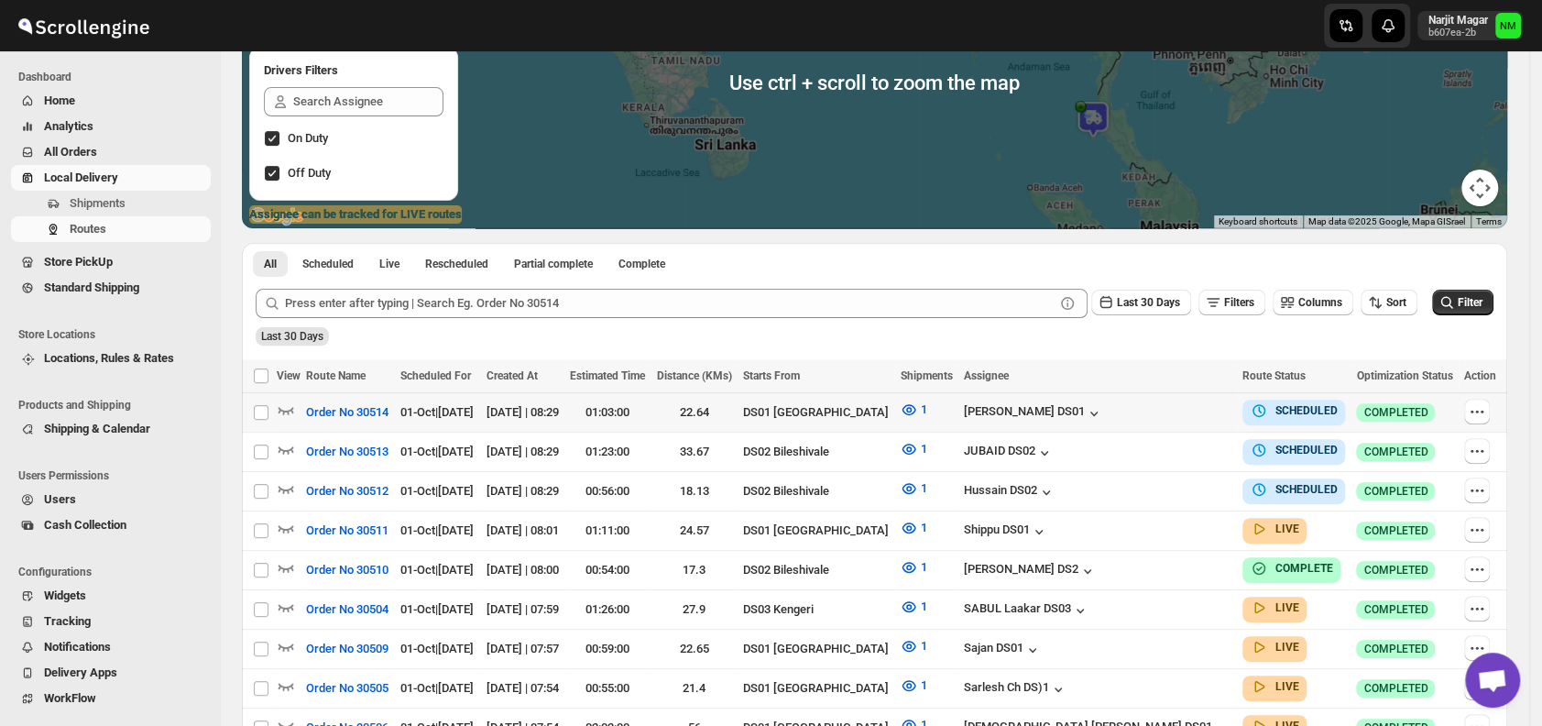
scroll to position [241, 0]
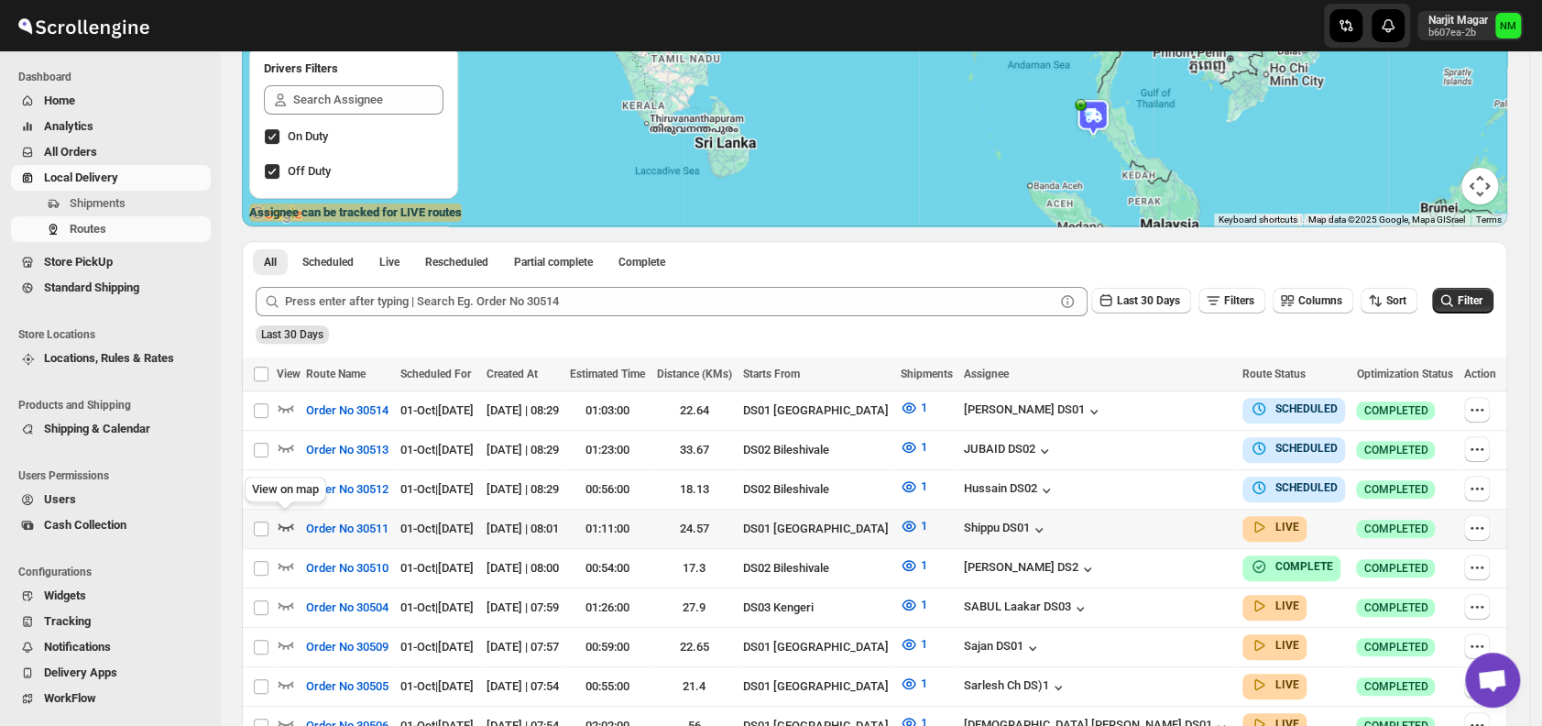
click at [286, 517] on icon "button" at bounding box center [286, 526] width 18 height 18
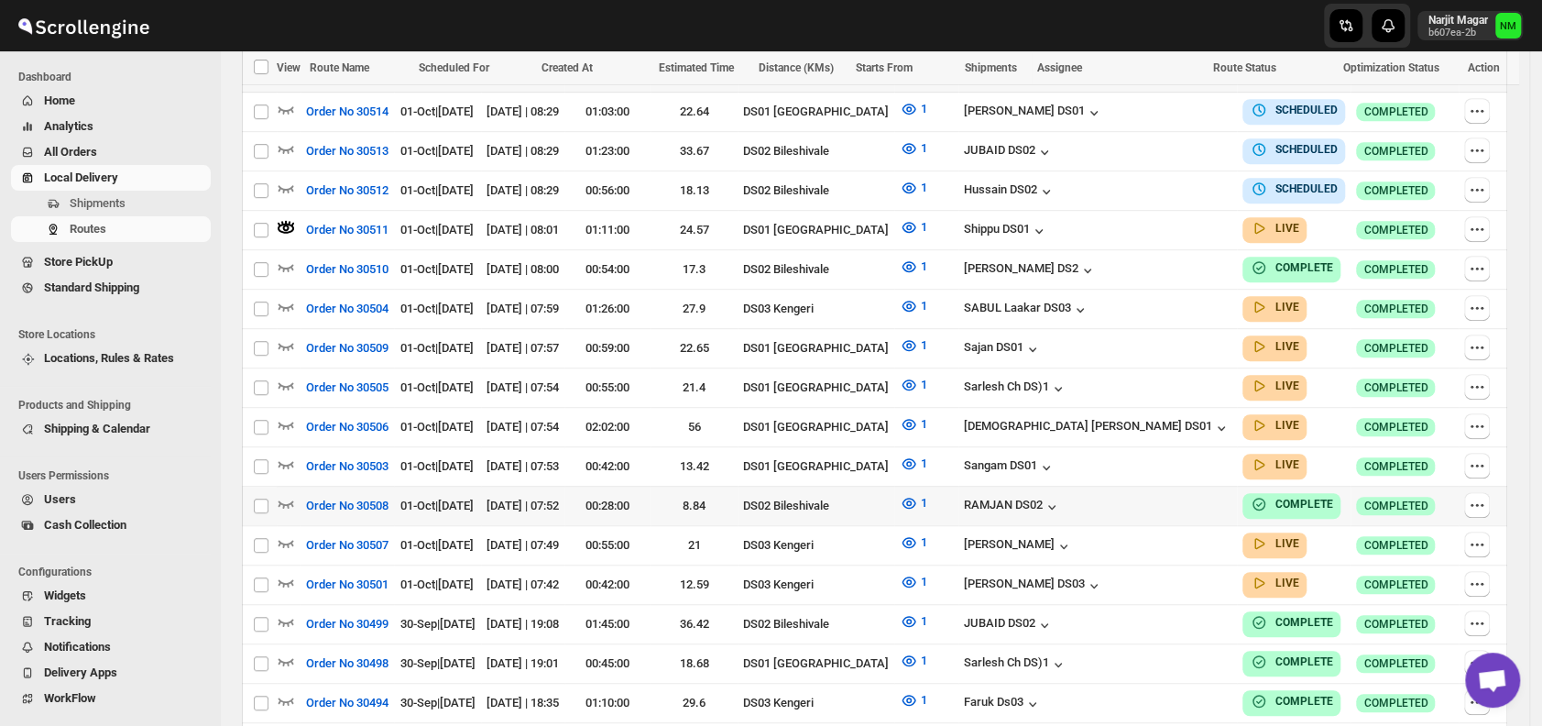
scroll to position [572, 0]
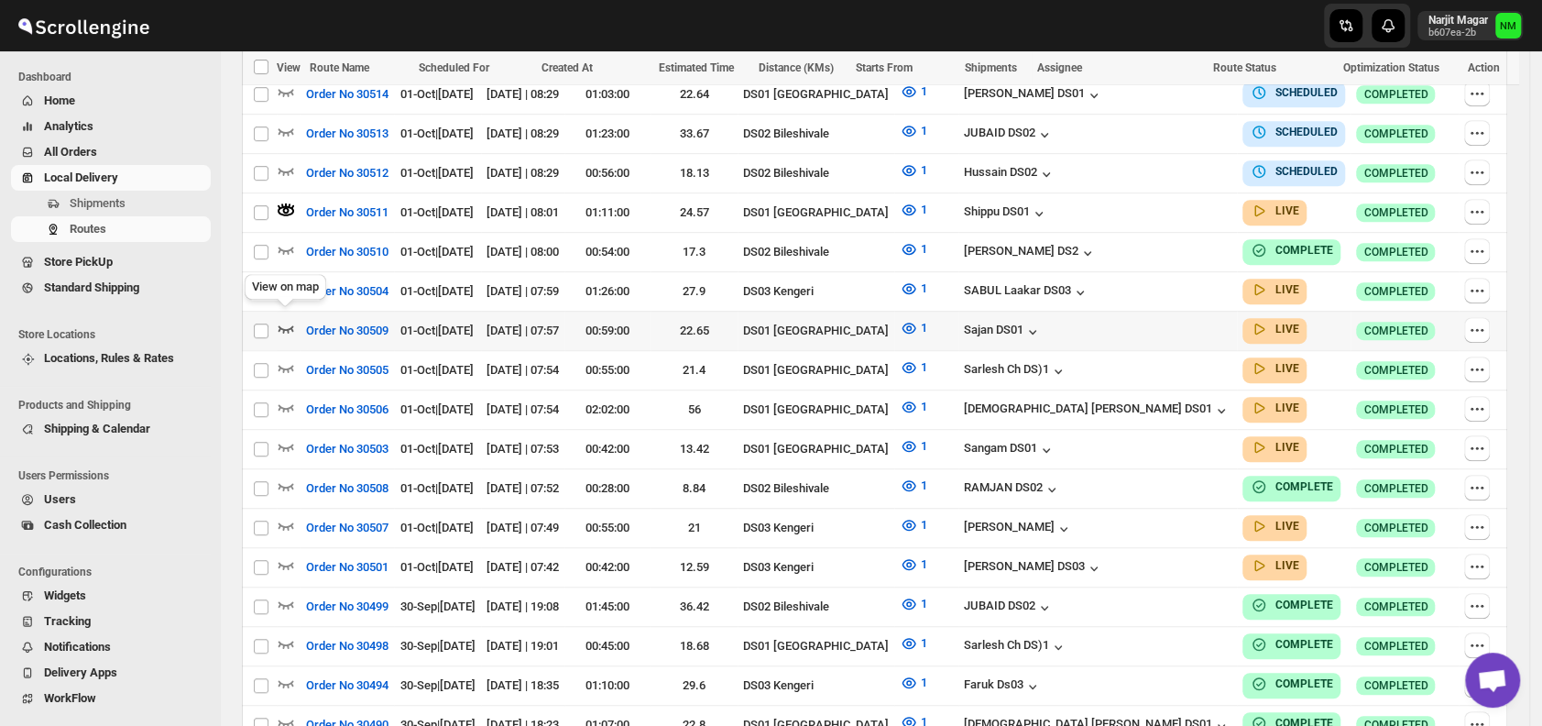
click at [288, 320] on icon "button" at bounding box center [286, 328] width 18 height 18
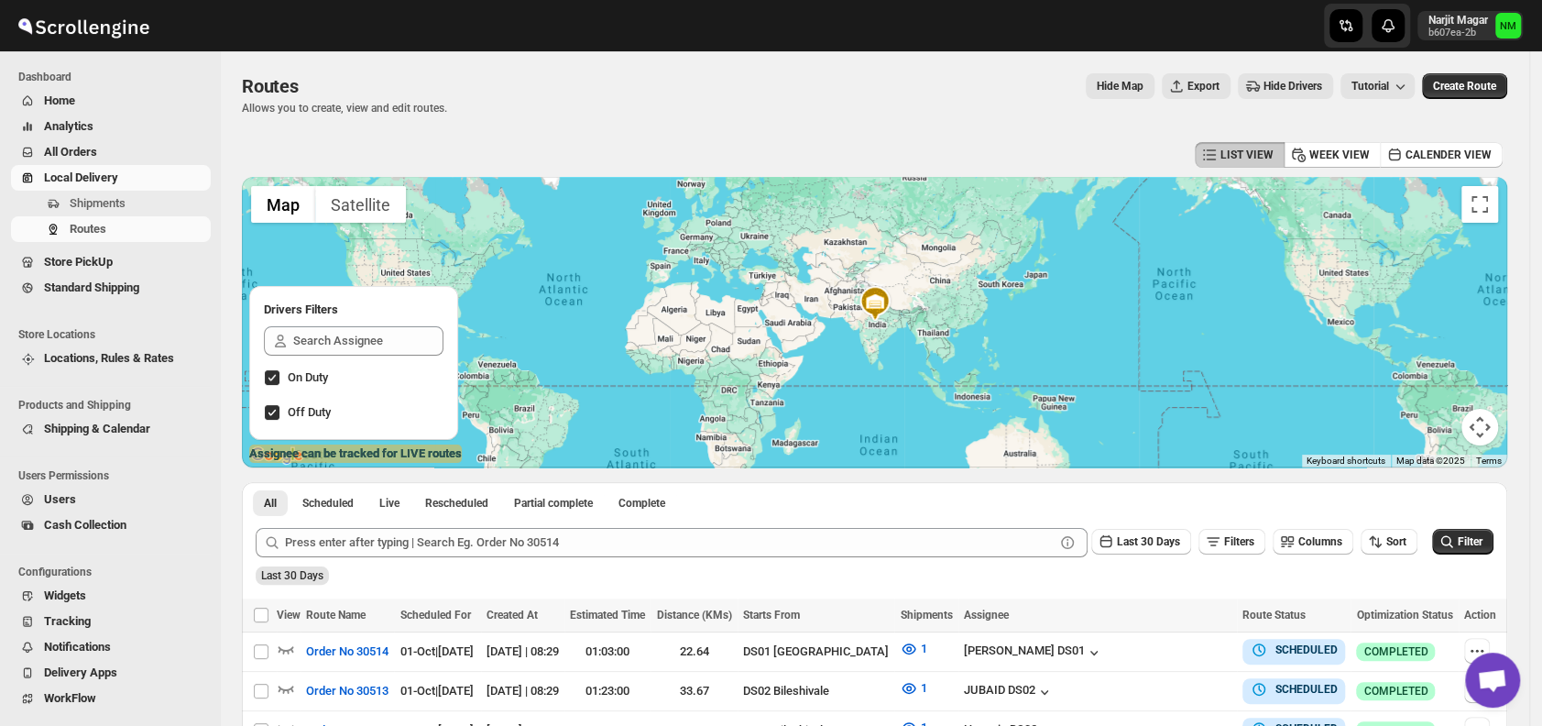
scroll to position [344, 0]
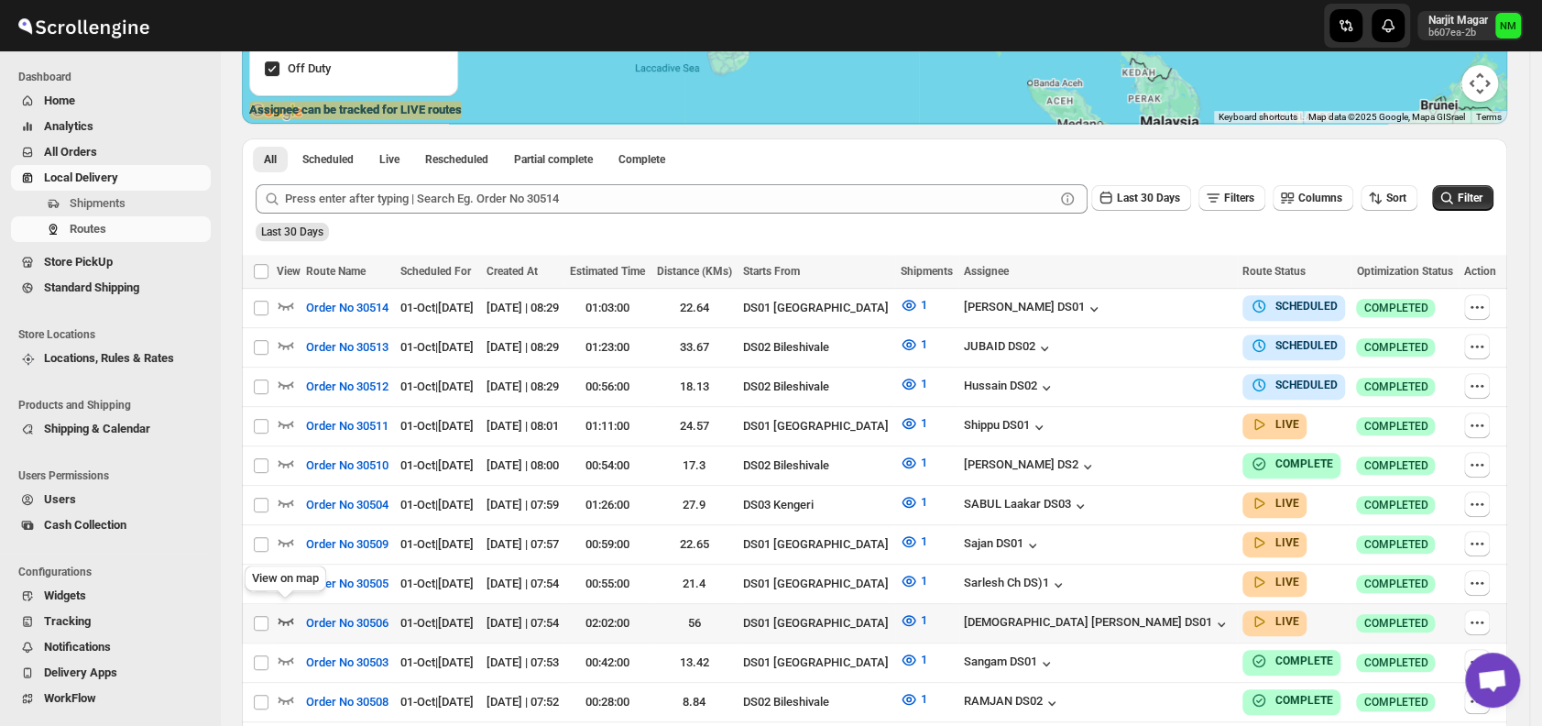
click at [283, 617] on icon "button" at bounding box center [286, 620] width 16 height 7
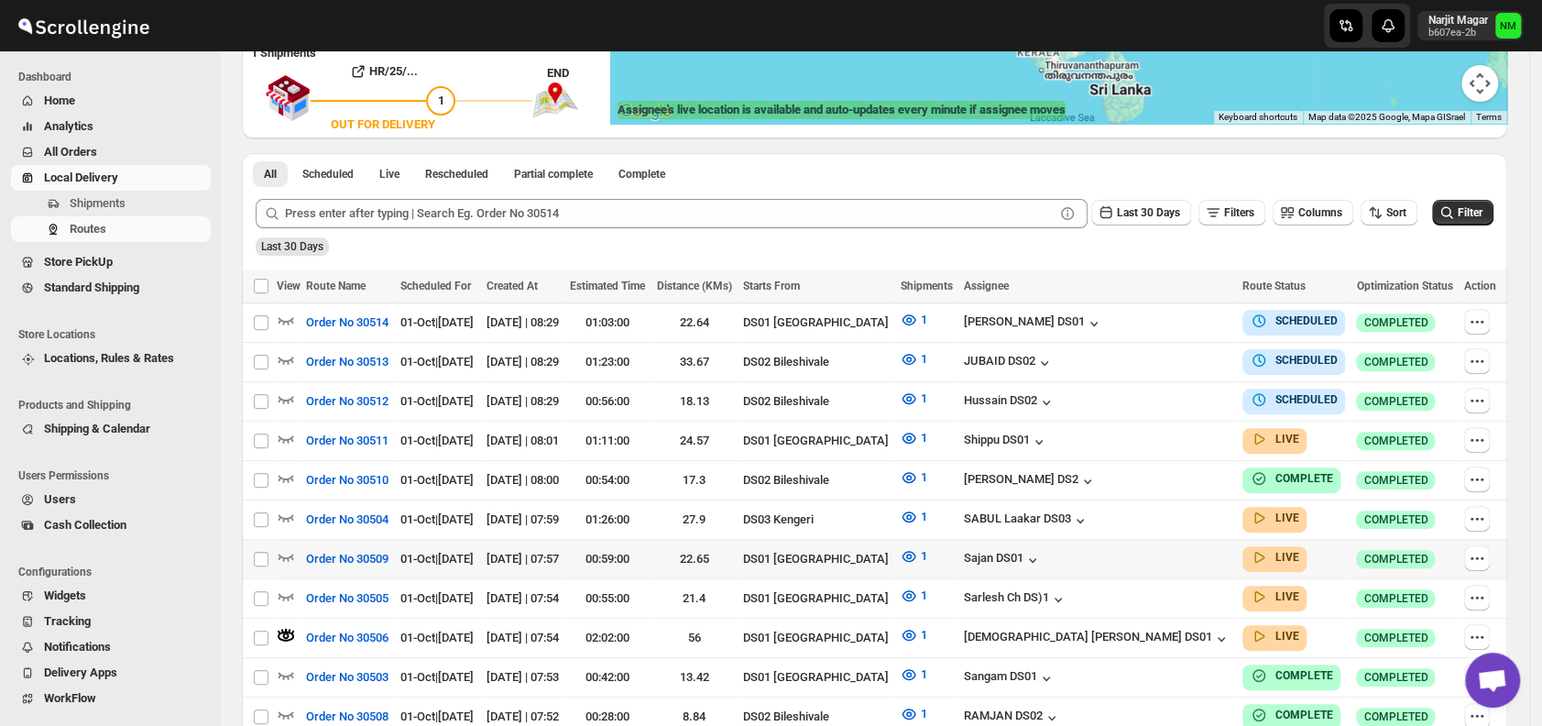
scroll to position [0, 0]
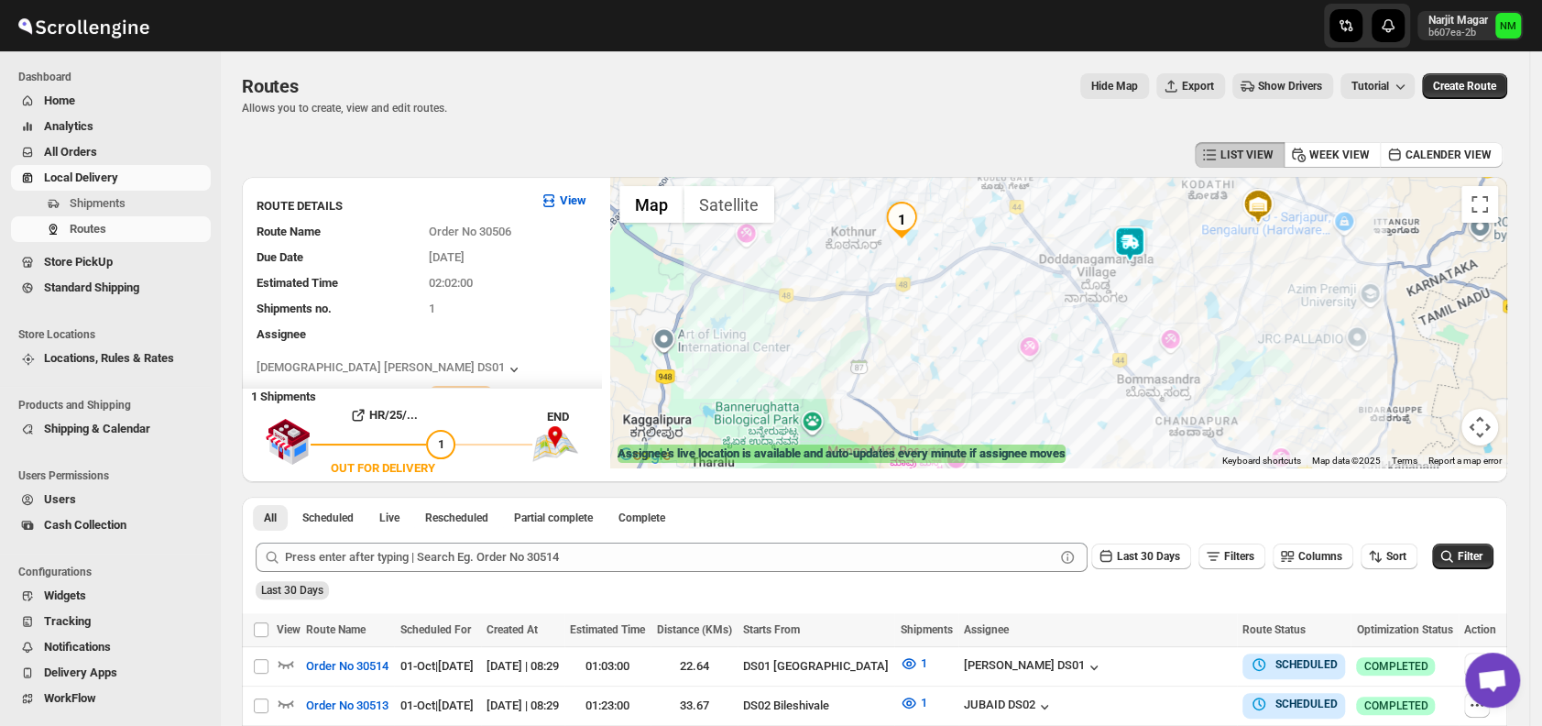
click at [1121, 247] on img at bounding box center [1129, 243] width 37 height 37
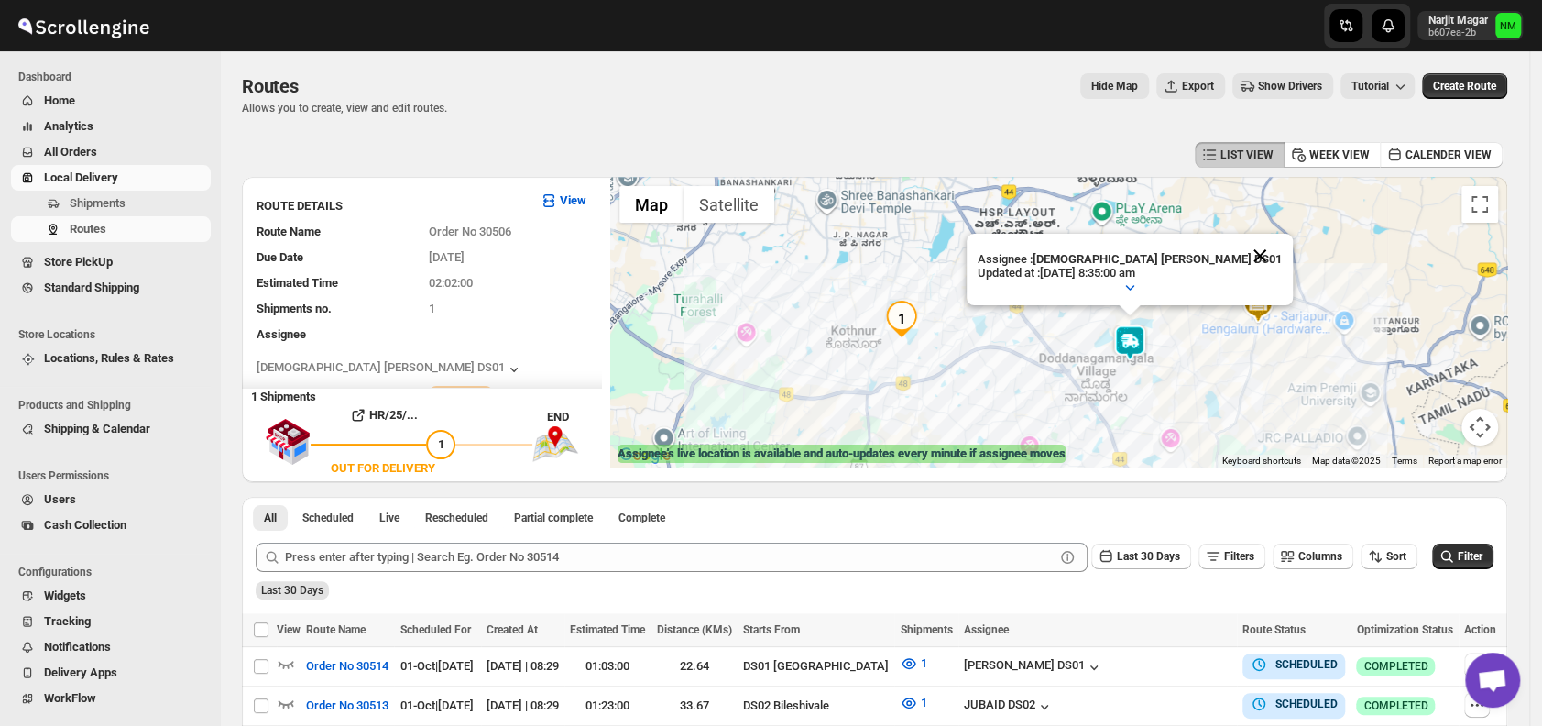
click at [1238, 254] on button "Close" at bounding box center [1260, 256] width 44 height 44
click at [38, 503] on button "Users" at bounding box center [111, 499] width 200 height 26
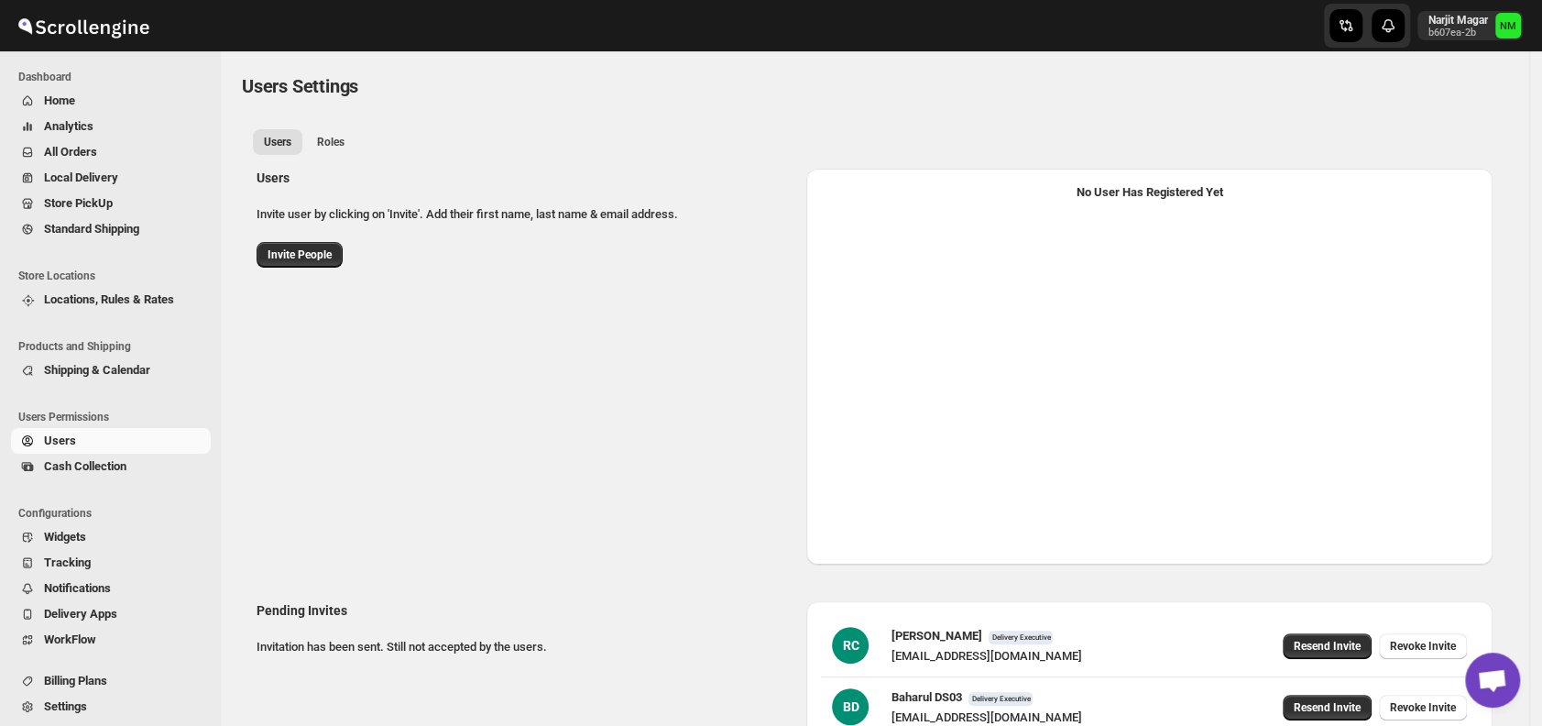
select select "637b767fbaab0276b10c91d5"
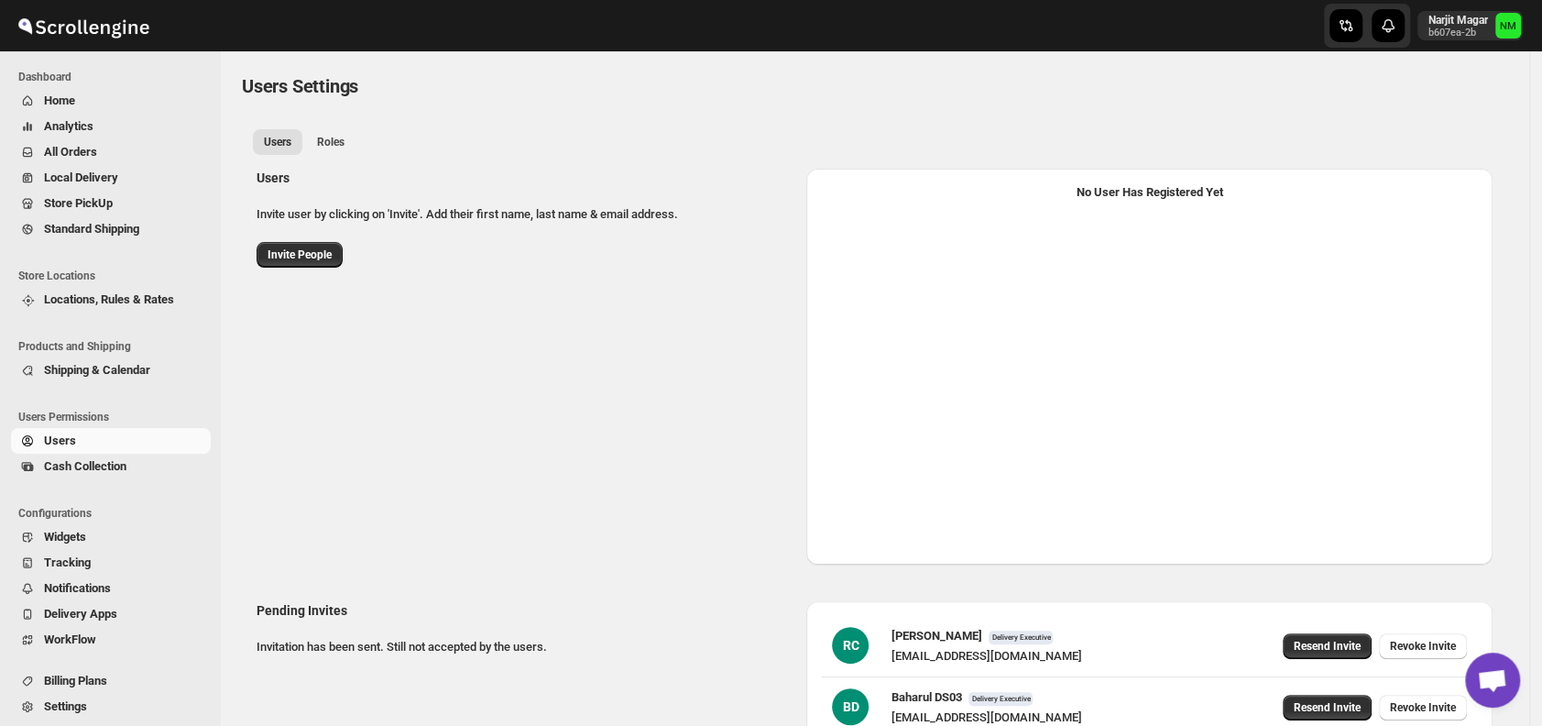
select select "637b767fbaab0276b10c91d5"
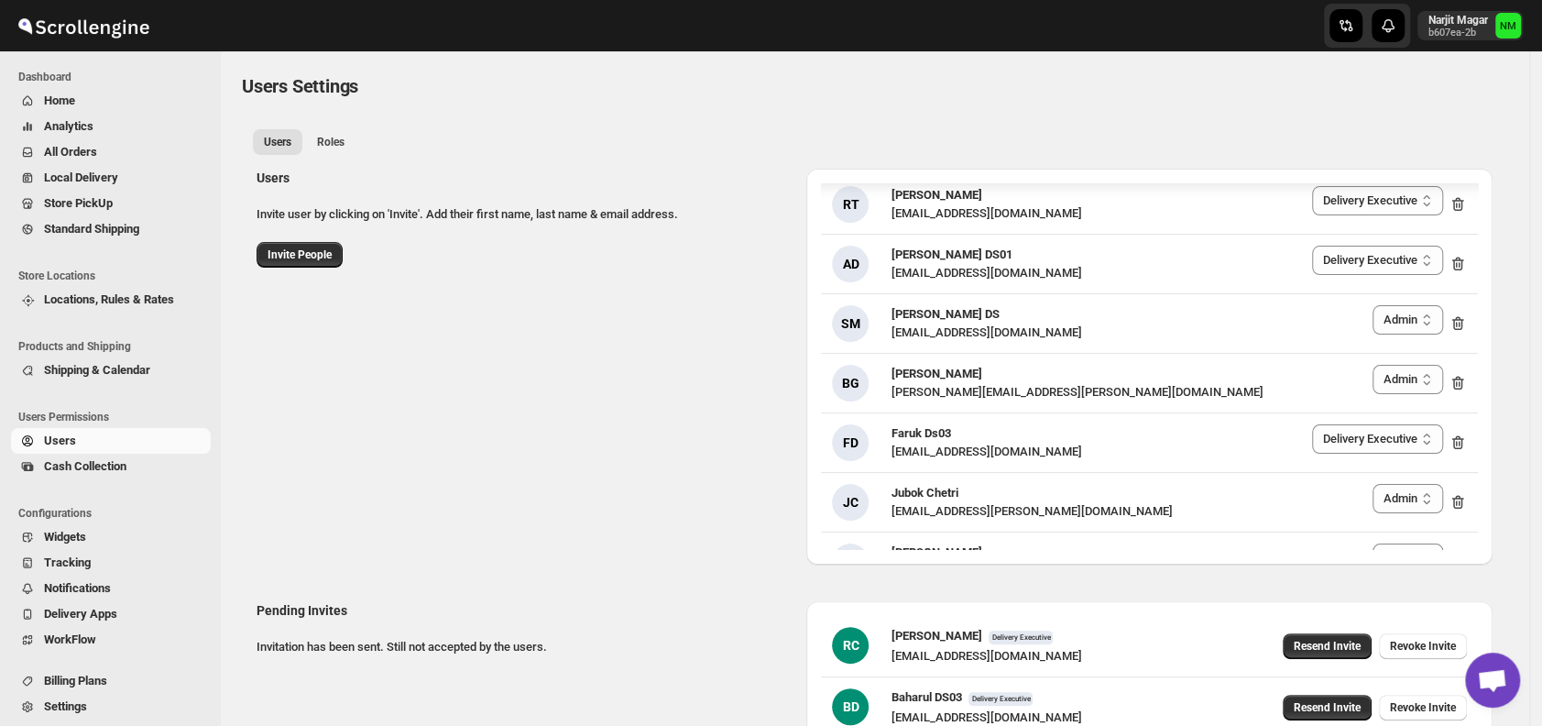
scroll to position [2961, 0]
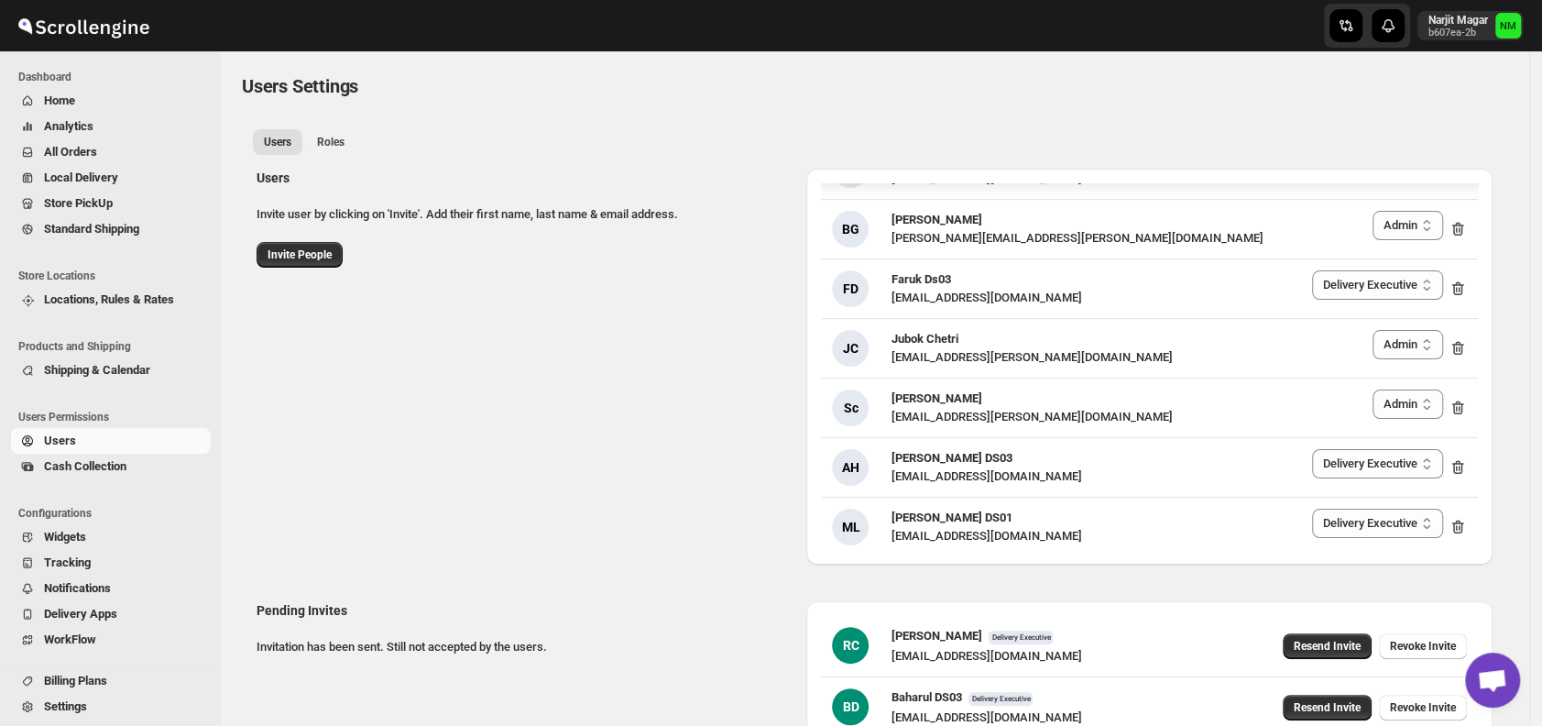
click at [67, 98] on span "Home" at bounding box center [59, 100] width 31 height 14
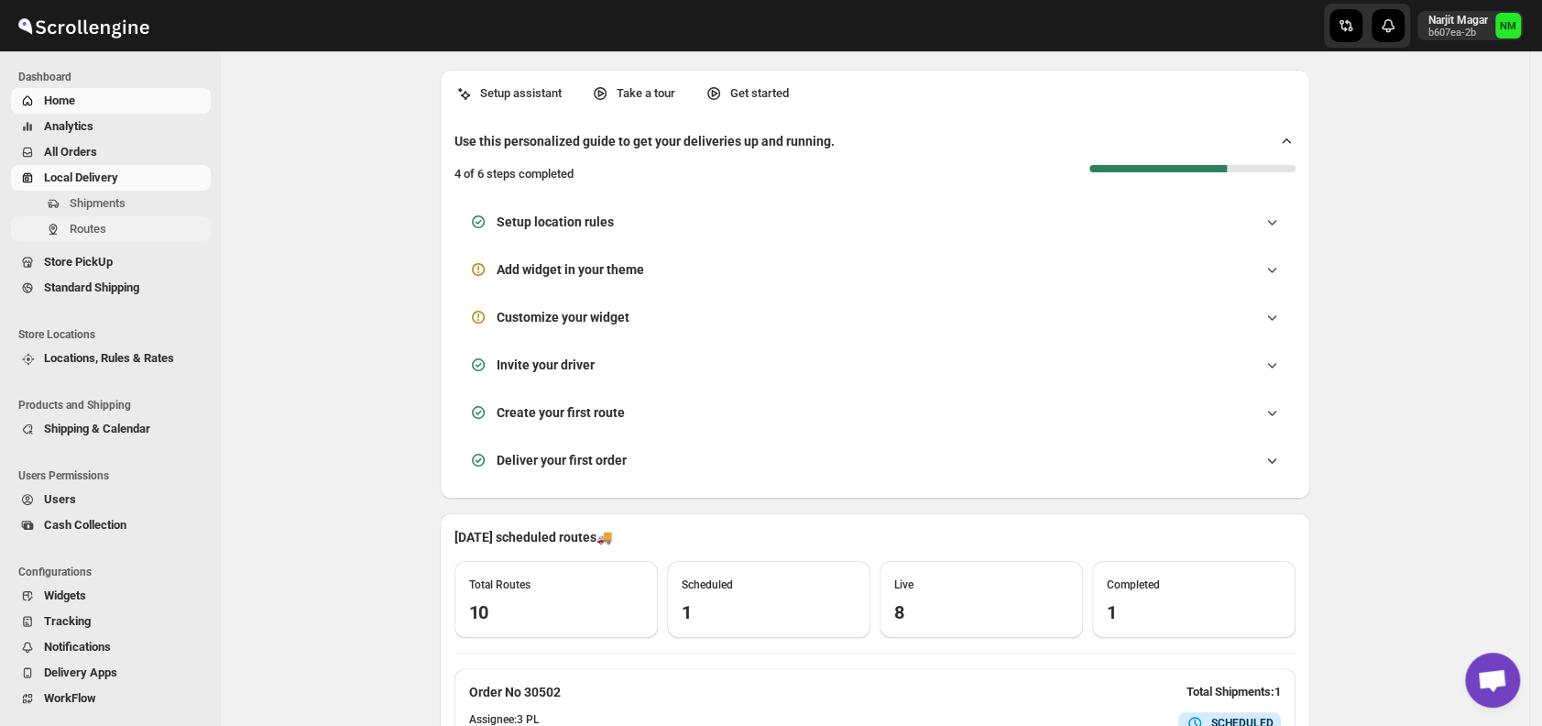
click at [90, 230] on span "Routes" at bounding box center [88, 229] width 37 height 14
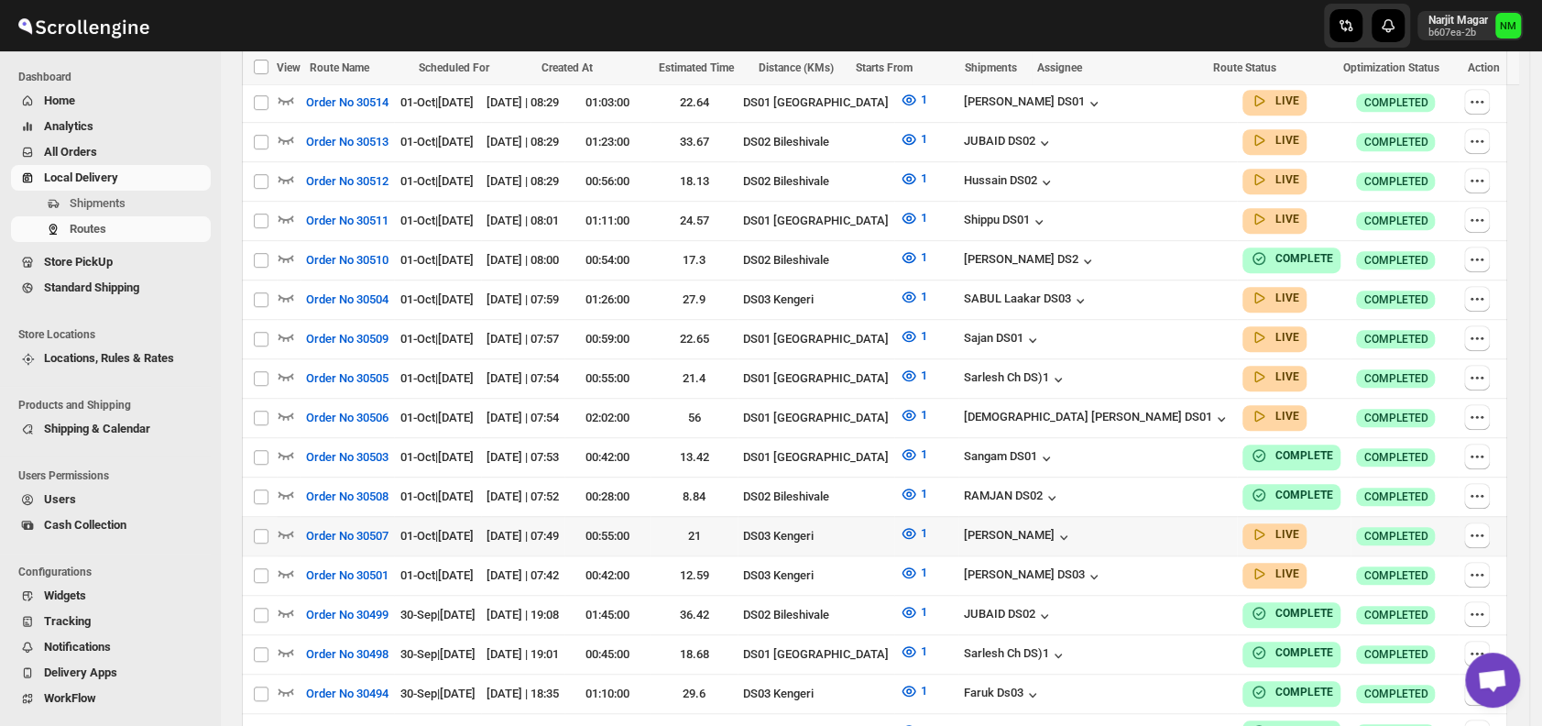
scroll to position [593, 0]
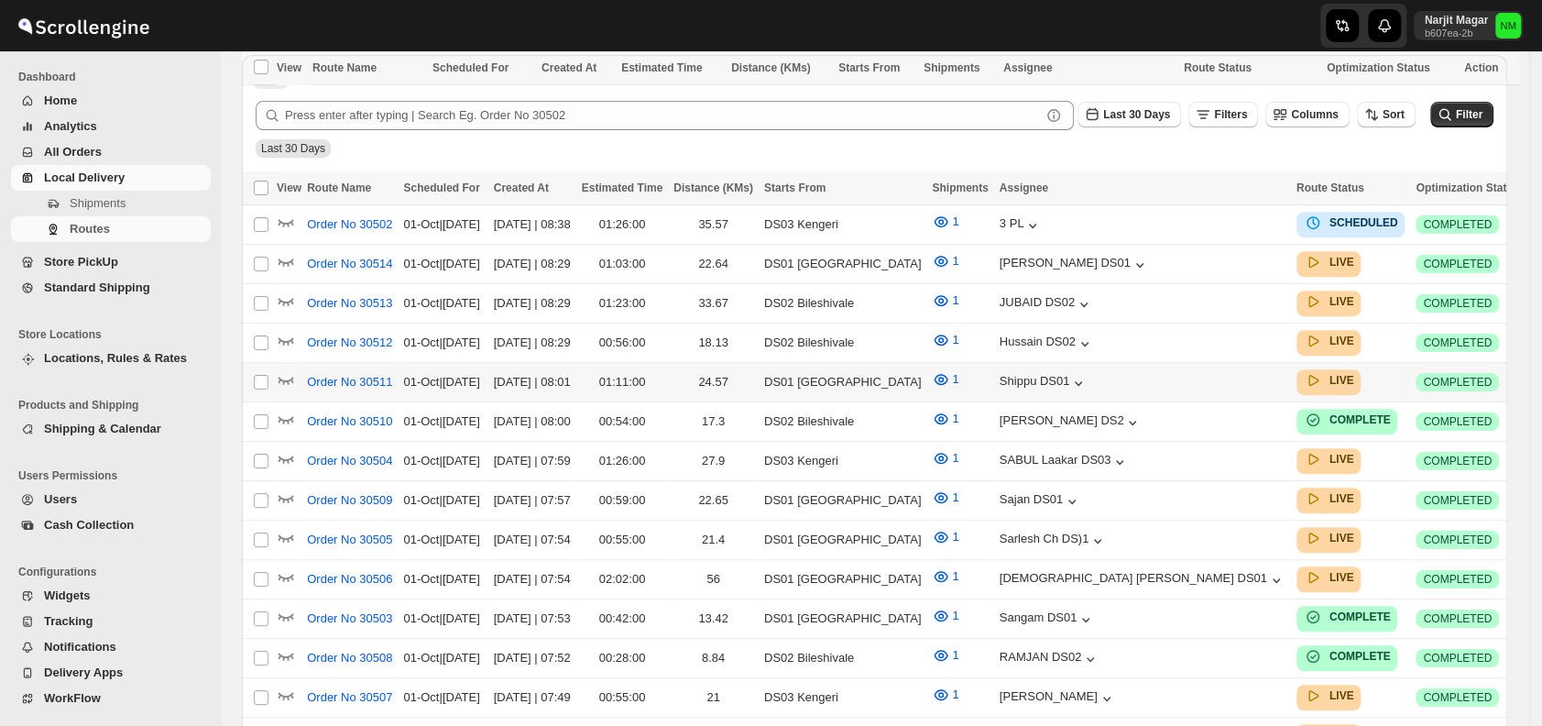
scroll to position [593, 0]
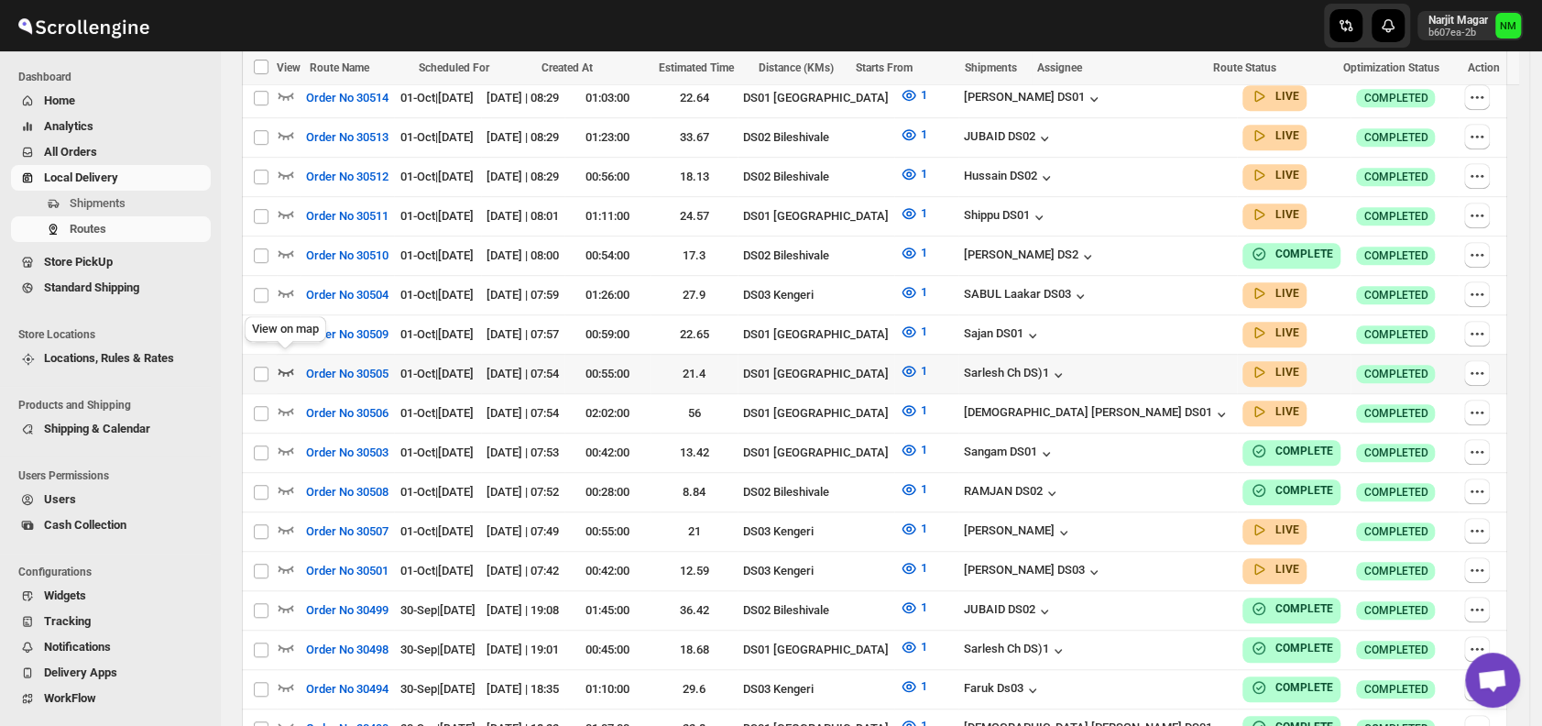
click at [288, 368] on icon "button" at bounding box center [286, 371] width 16 height 7
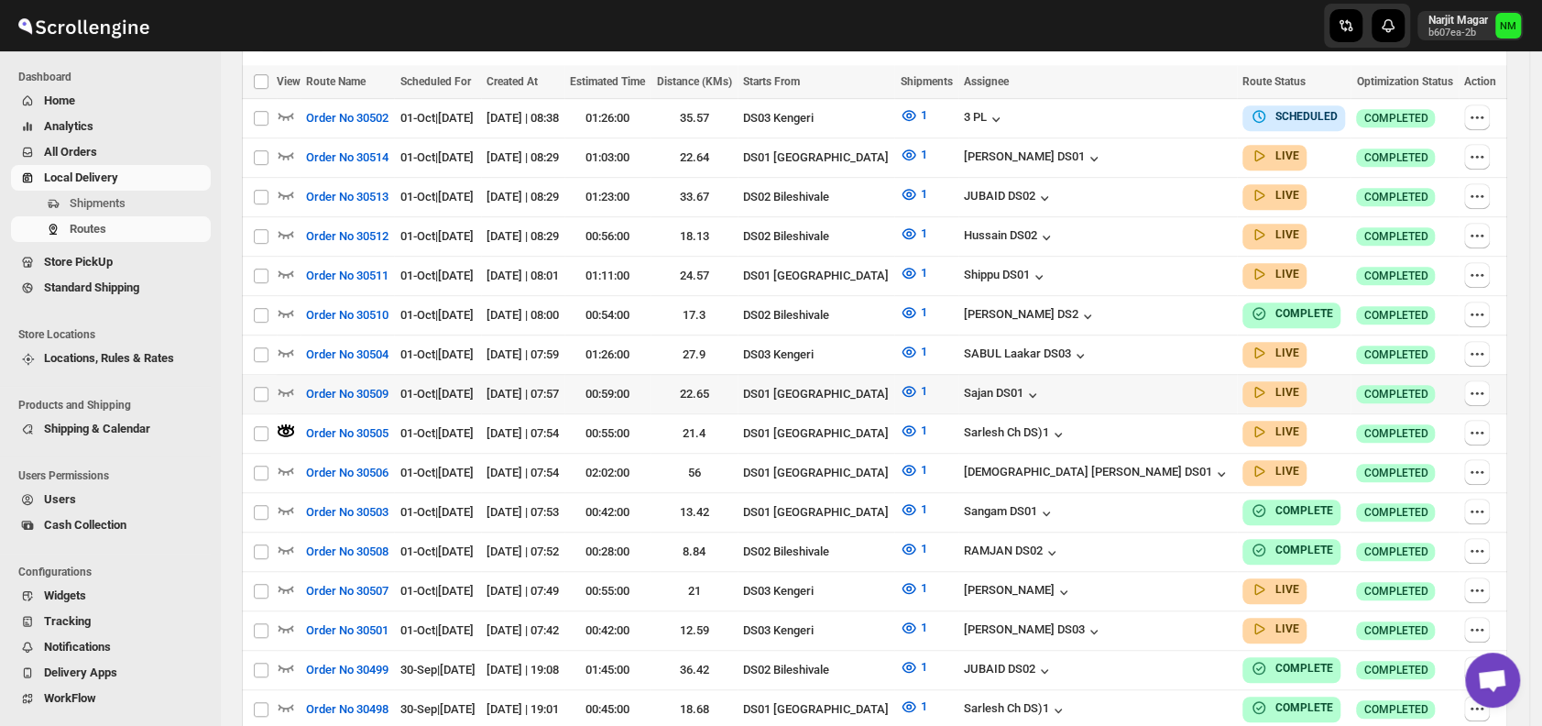
scroll to position [0, 0]
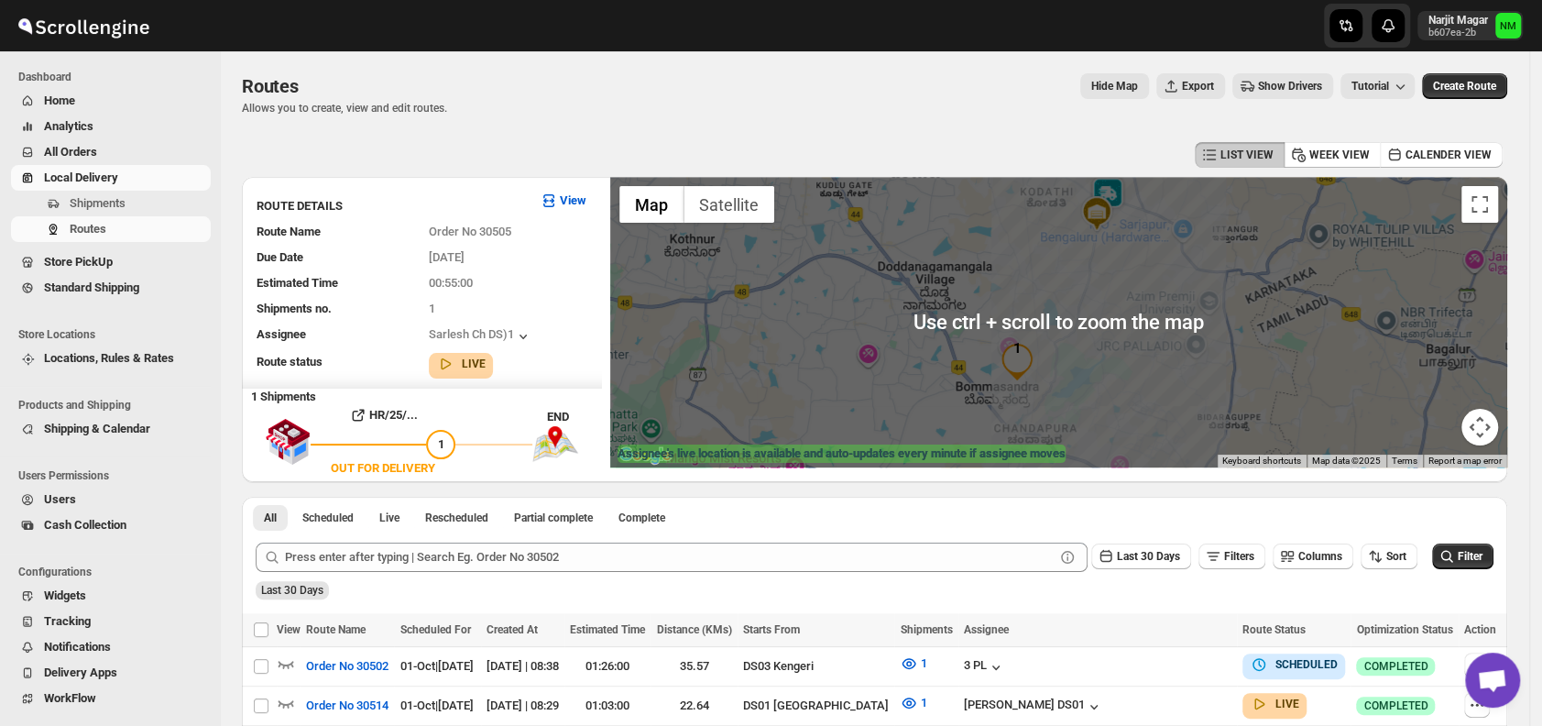
click at [1126, 196] on img at bounding box center [1107, 195] width 37 height 37
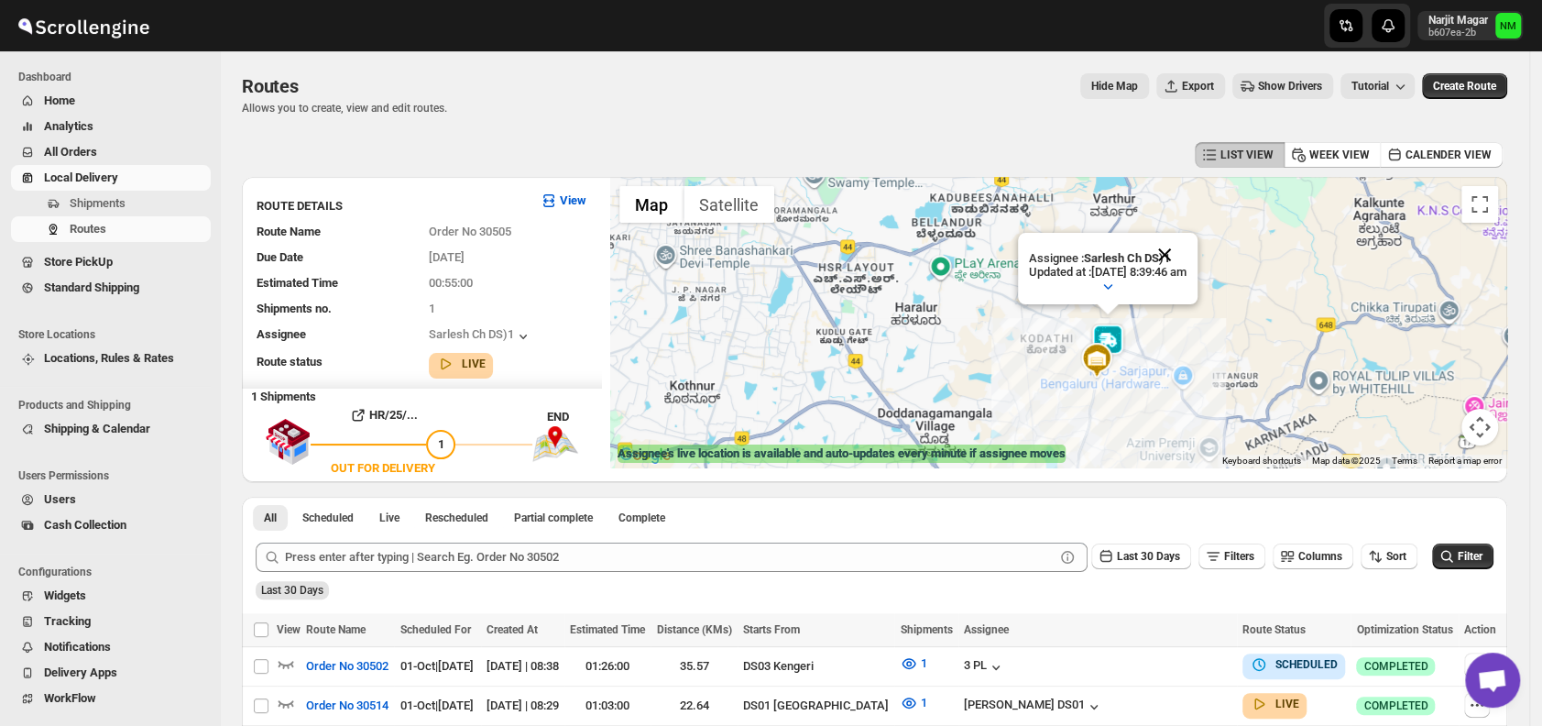
click at [1186, 249] on button "Close" at bounding box center [1164, 255] width 44 height 44
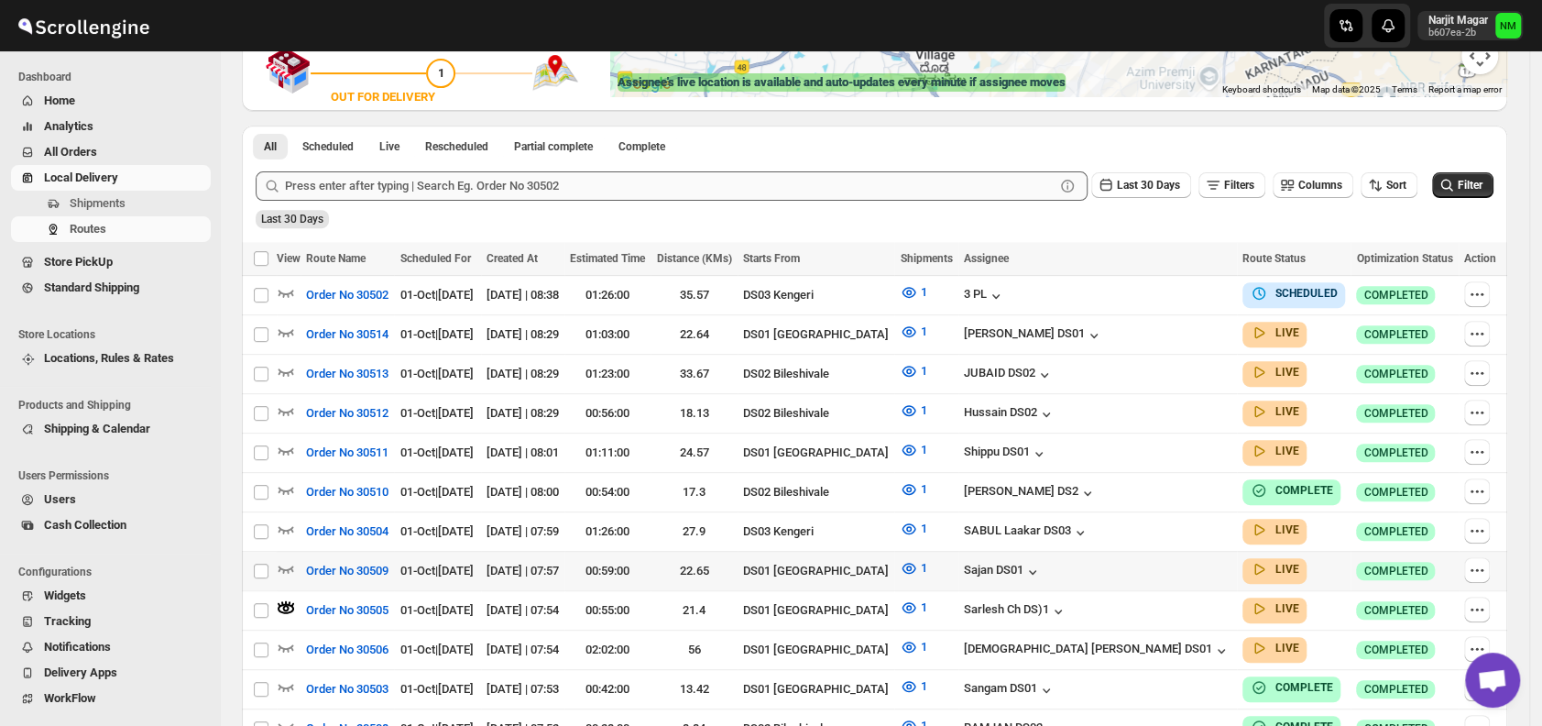
scroll to position [393, 0]
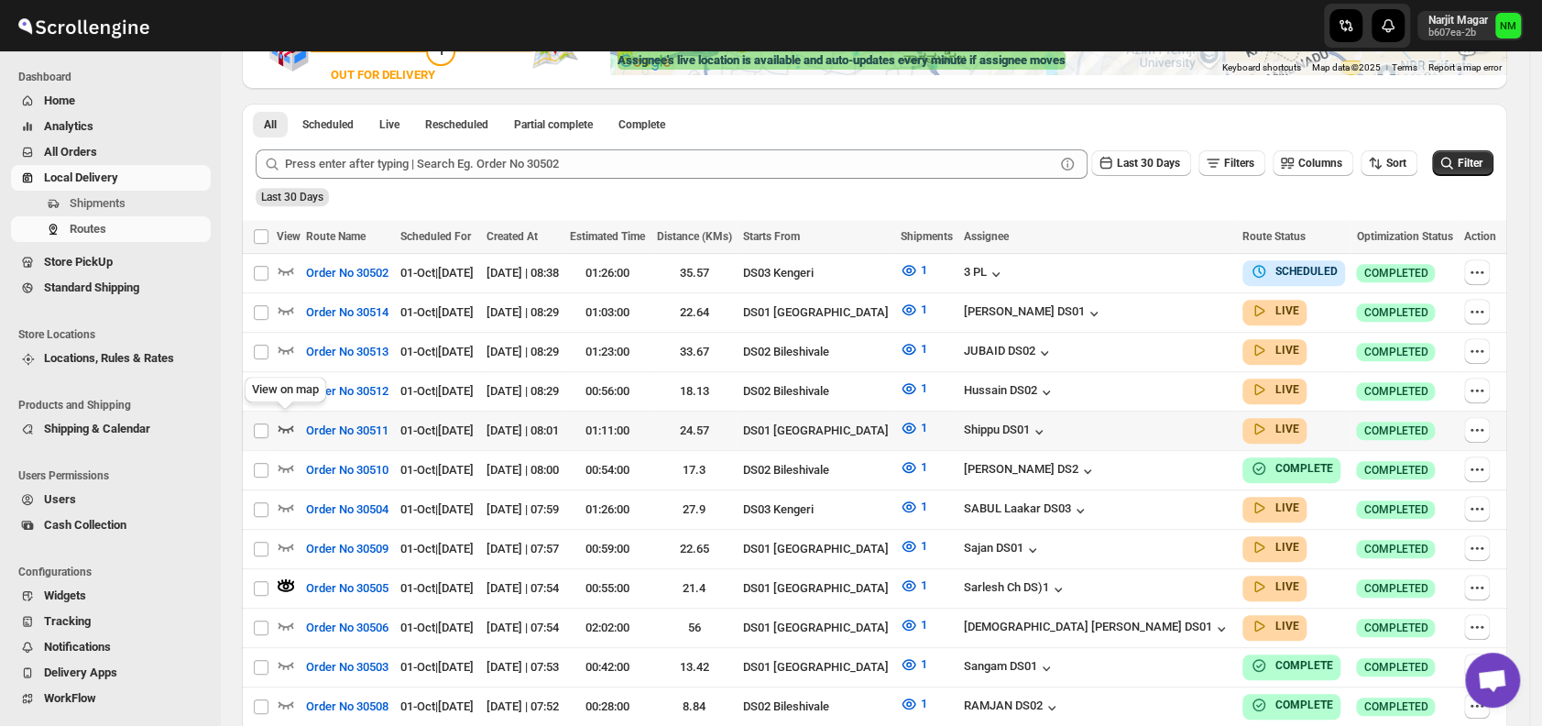
click at [280, 424] on icon "button" at bounding box center [286, 428] width 18 height 18
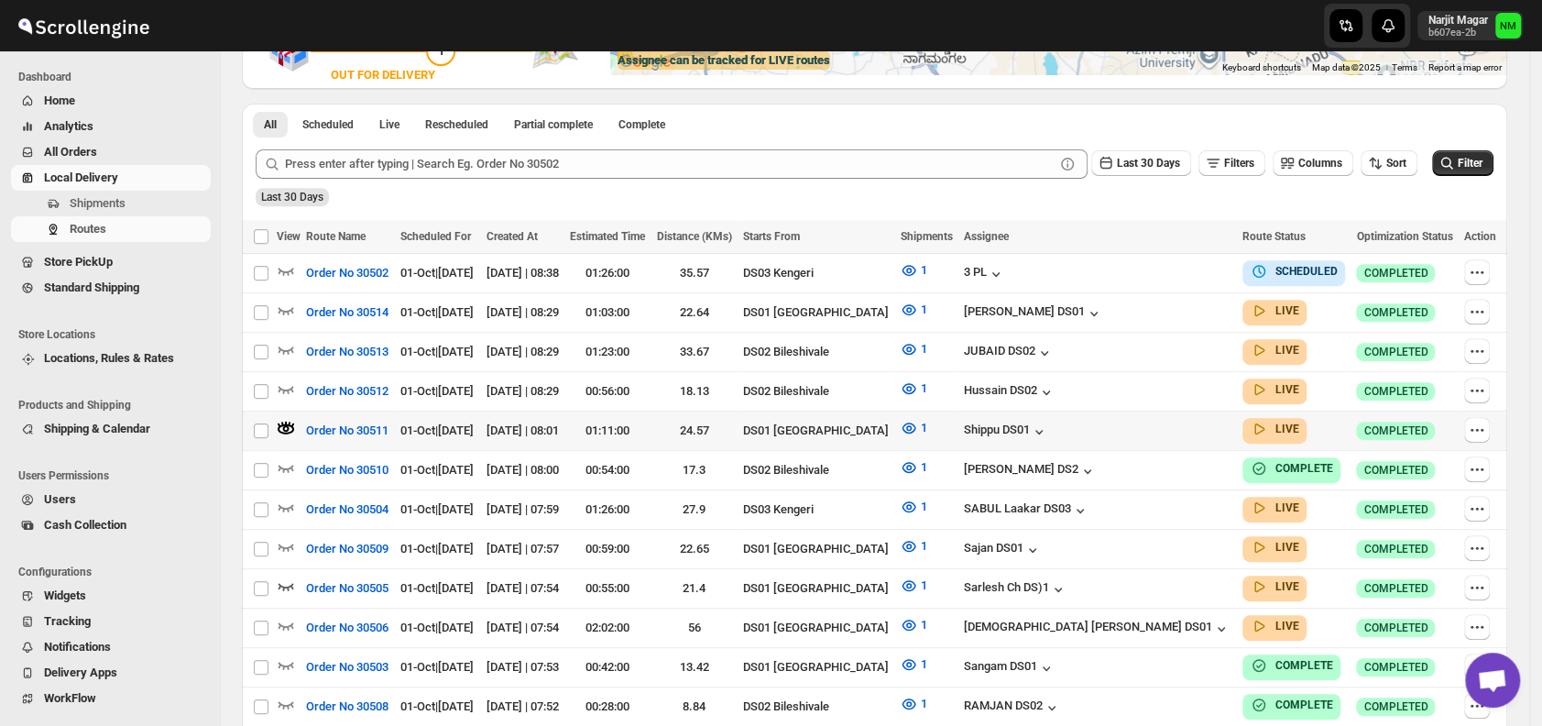
scroll to position [0, 0]
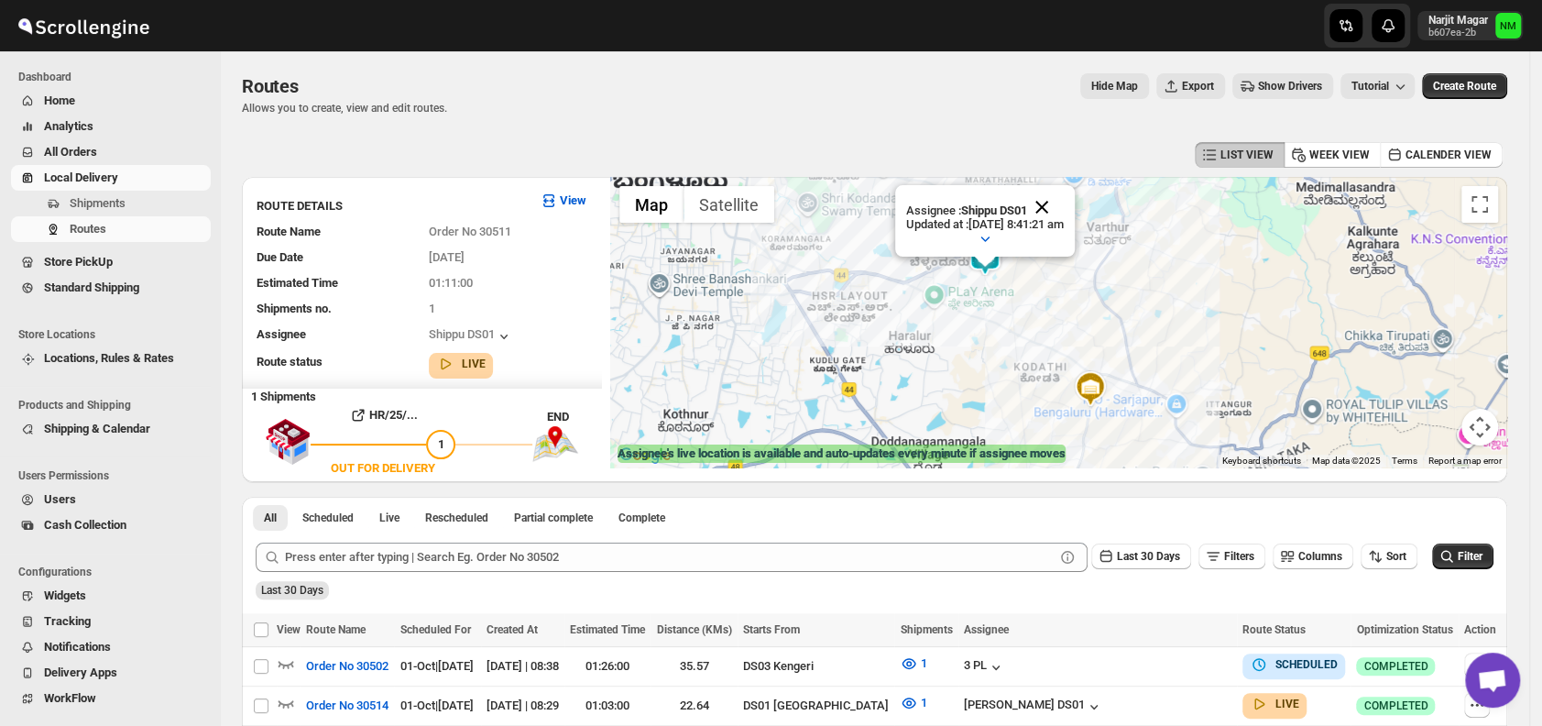
click at [1064, 205] on button "Close" at bounding box center [1042, 207] width 44 height 44
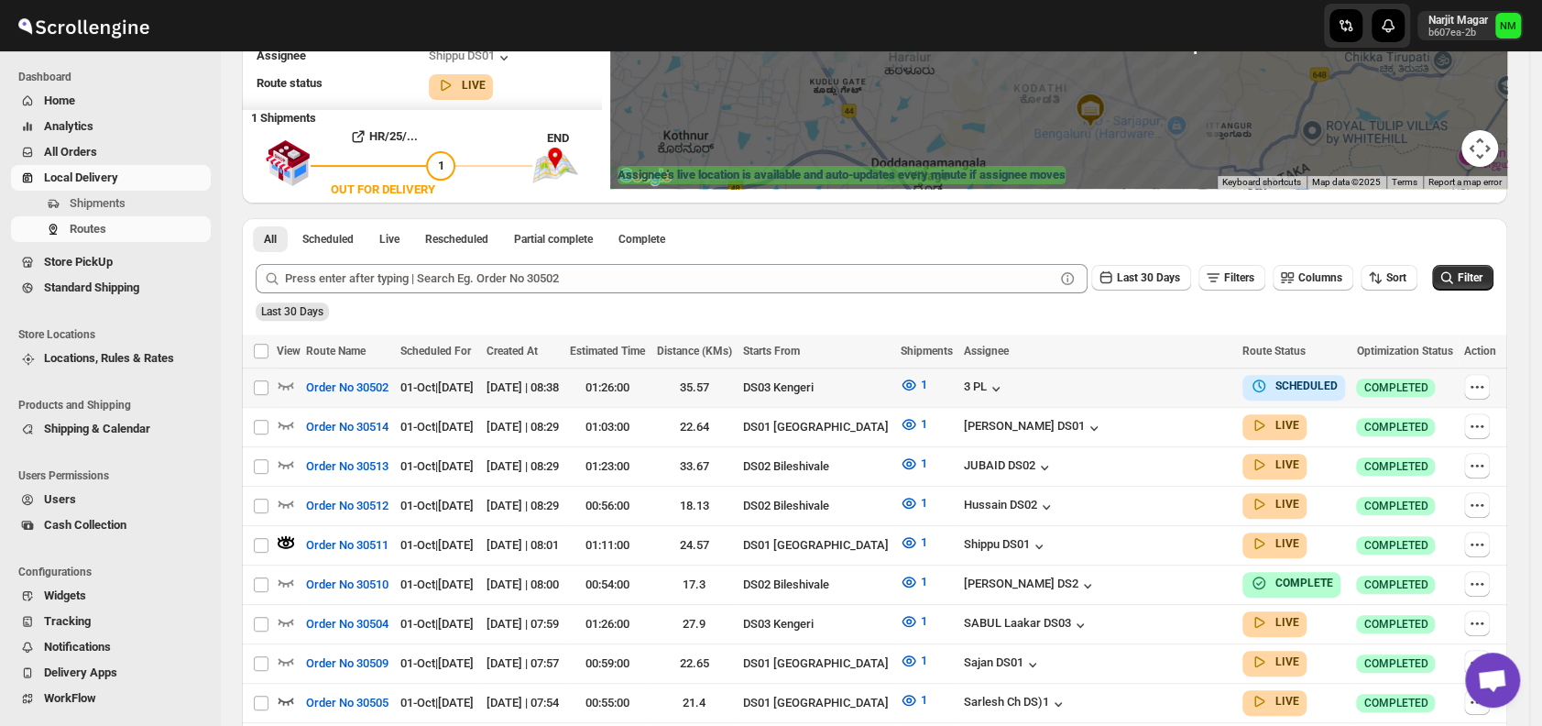
scroll to position [279, 0]
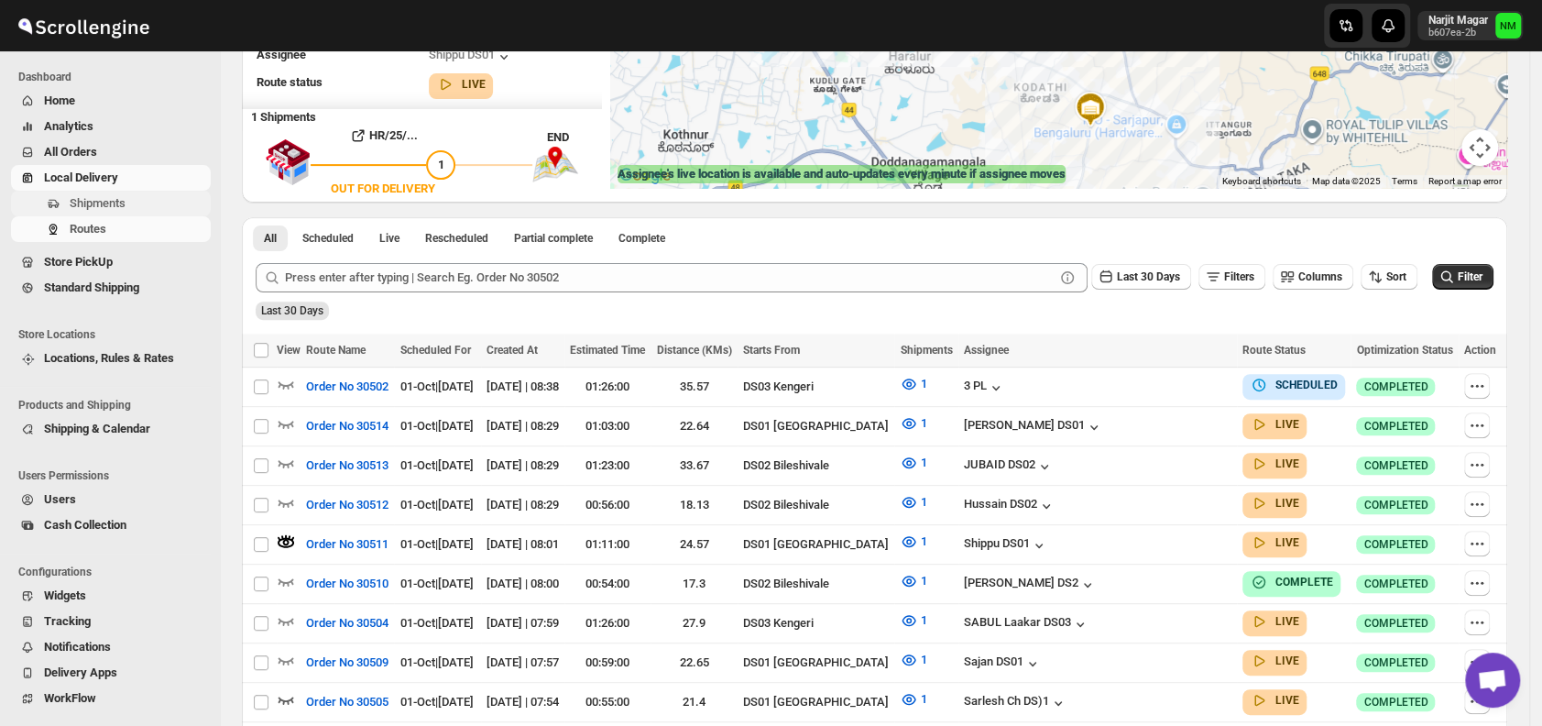
click at [103, 198] on span "Shipments" at bounding box center [98, 203] width 56 height 14
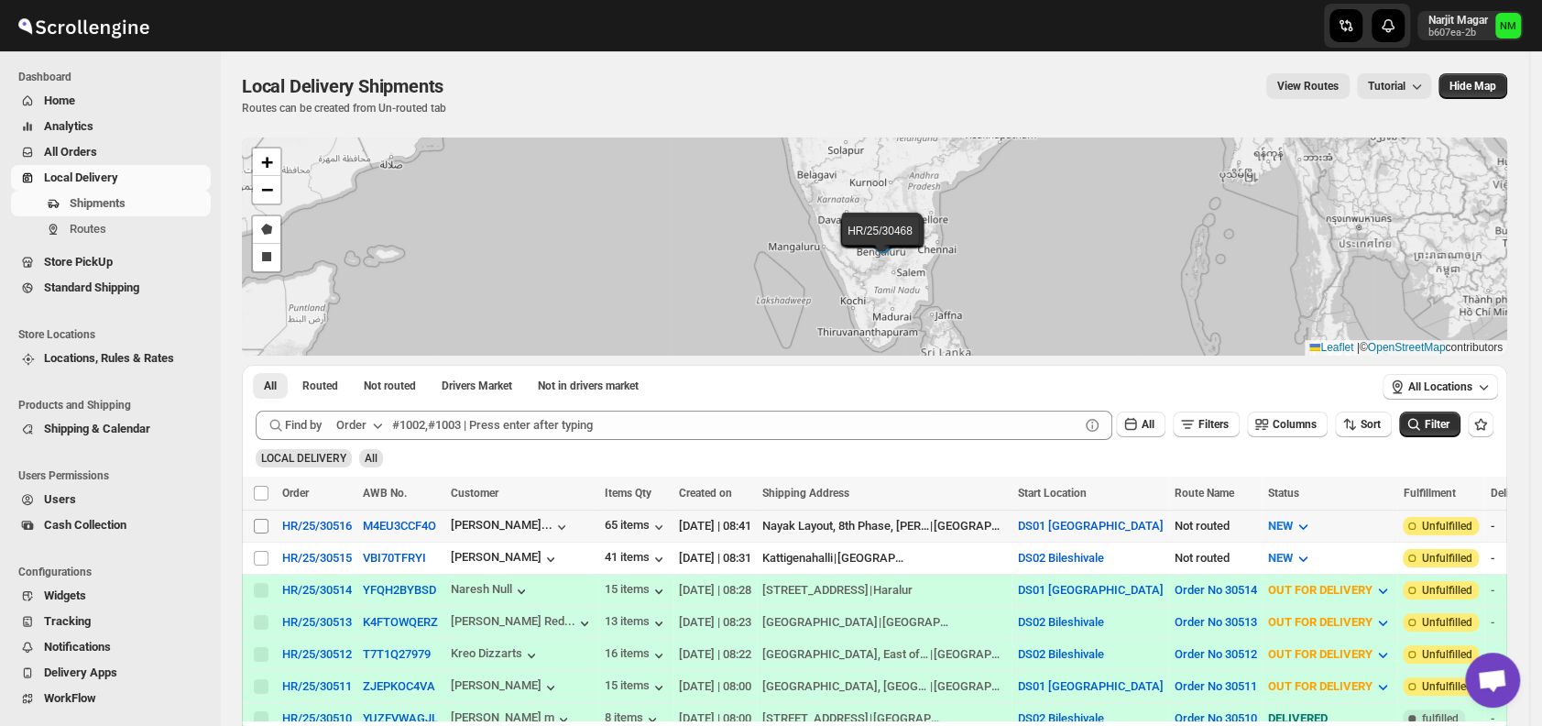
click at [260, 525] on input "Select shipment" at bounding box center [261, 525] width 15 height 15
checkbox input "true"
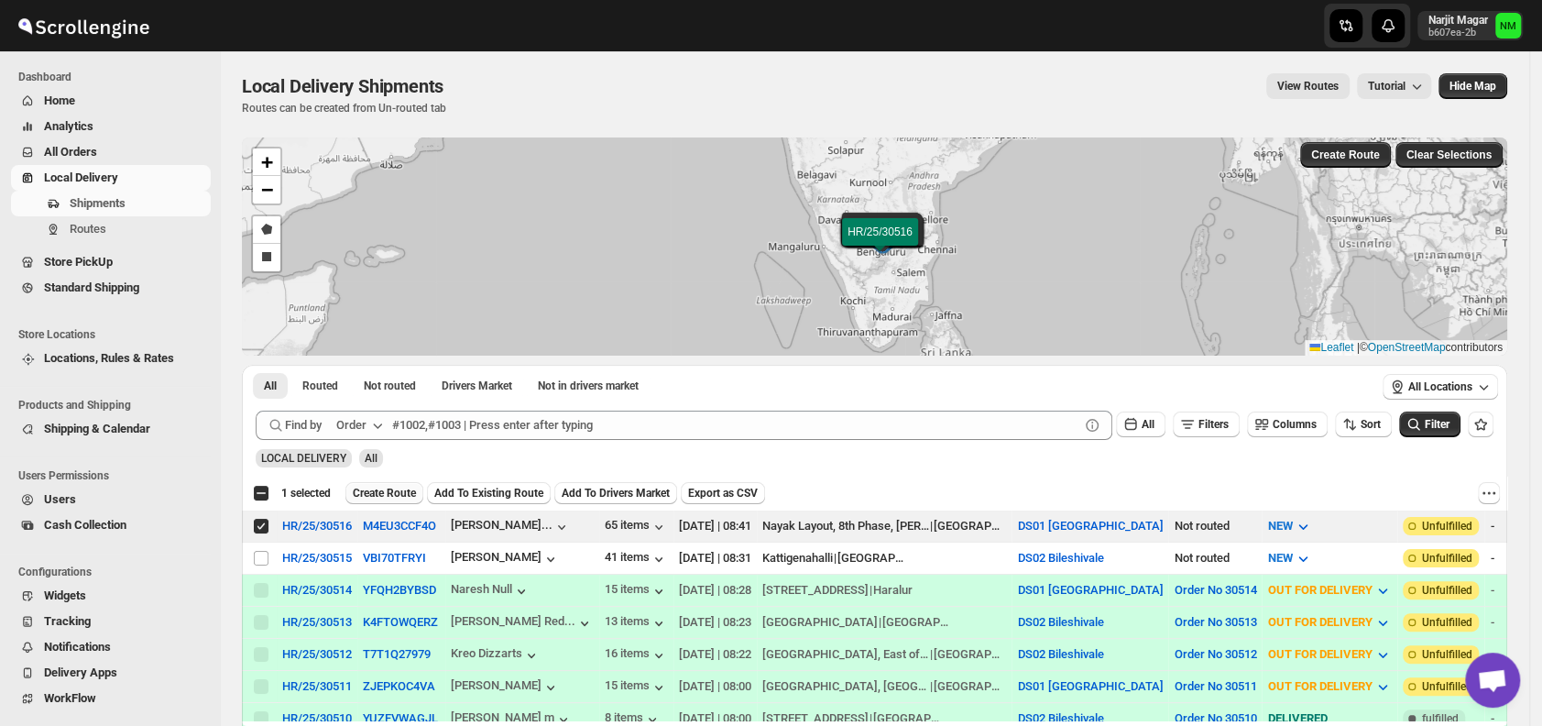
click at [386, 492] on span "Create Route" at bounding box center [384, 493] width 63 height 15
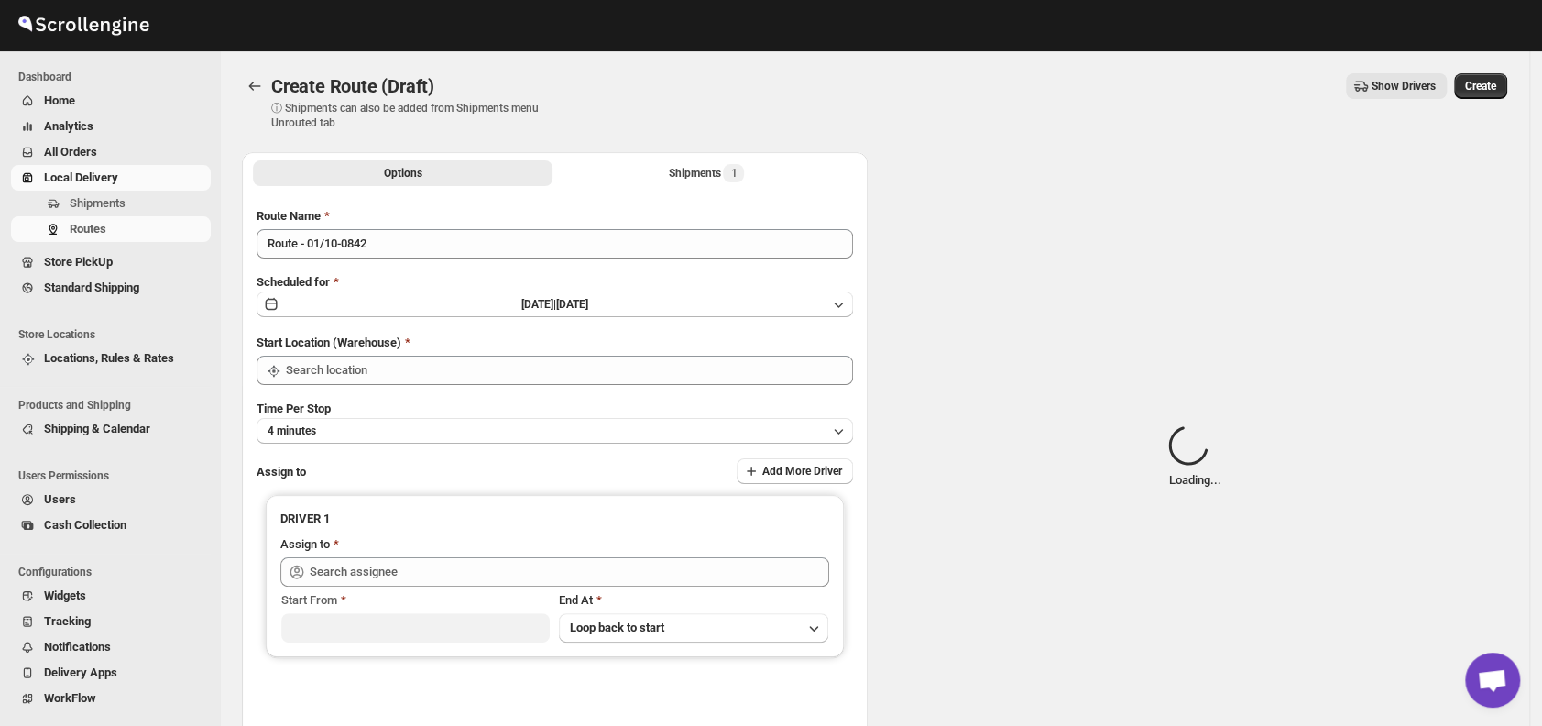
type input "DS01 [GEOGRAPHIC_DATA]"
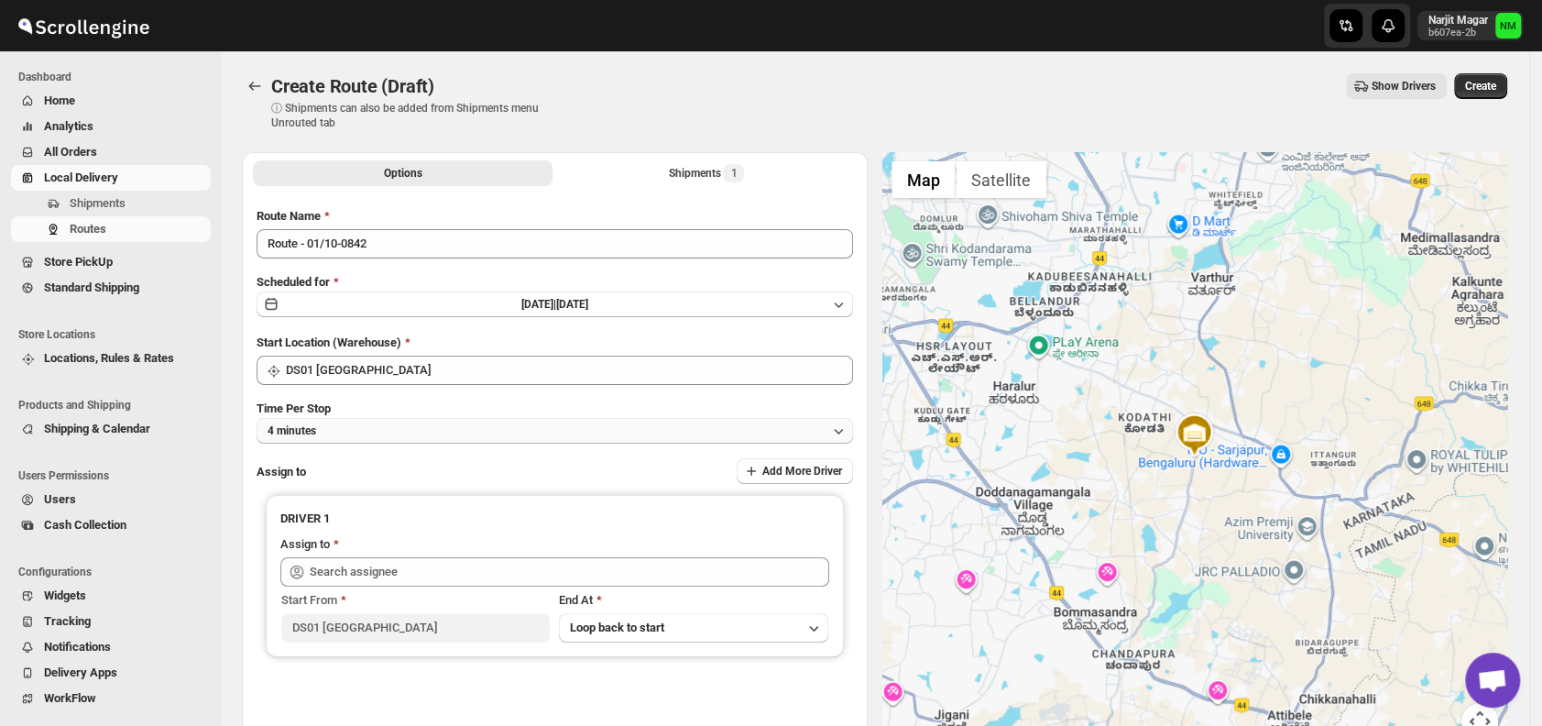
click at [383, 432] on button "4 minutes" at bounding box center [554, 431] width 596 height 26
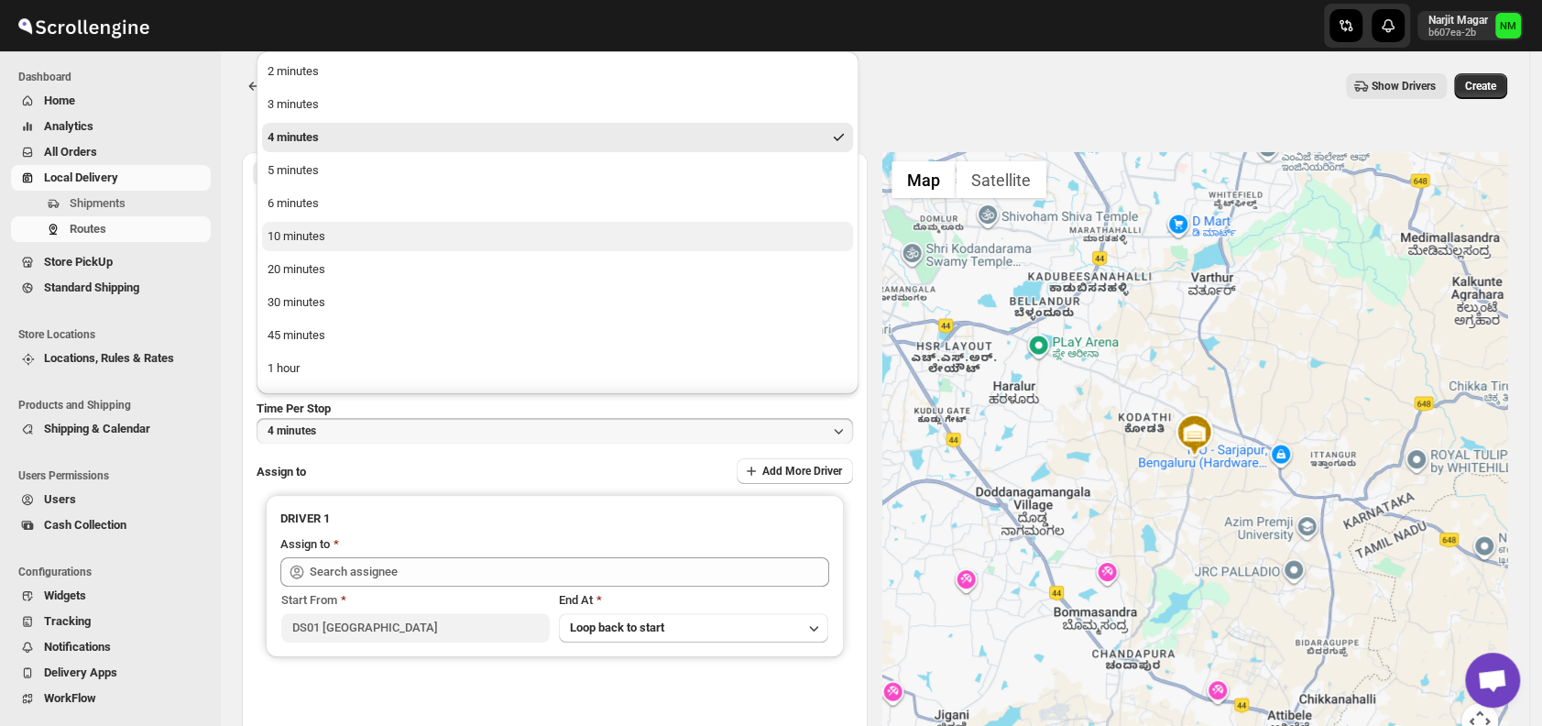
click at [291, 245] on div "10 minutes" at bounding box center [296, 236] width 58 height 18
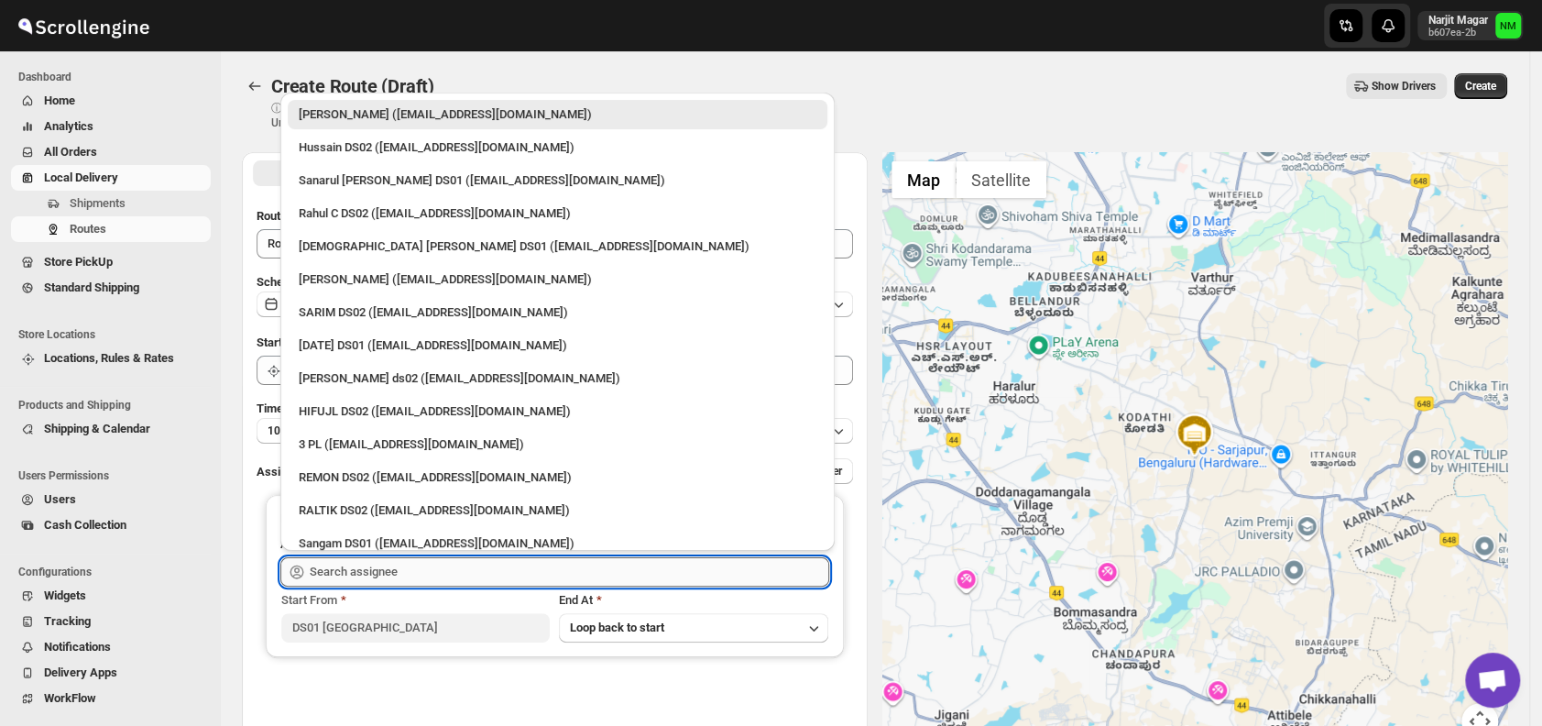
click at [413, 560] on input "text" at bounding box center [569, 571] width 519 height 29
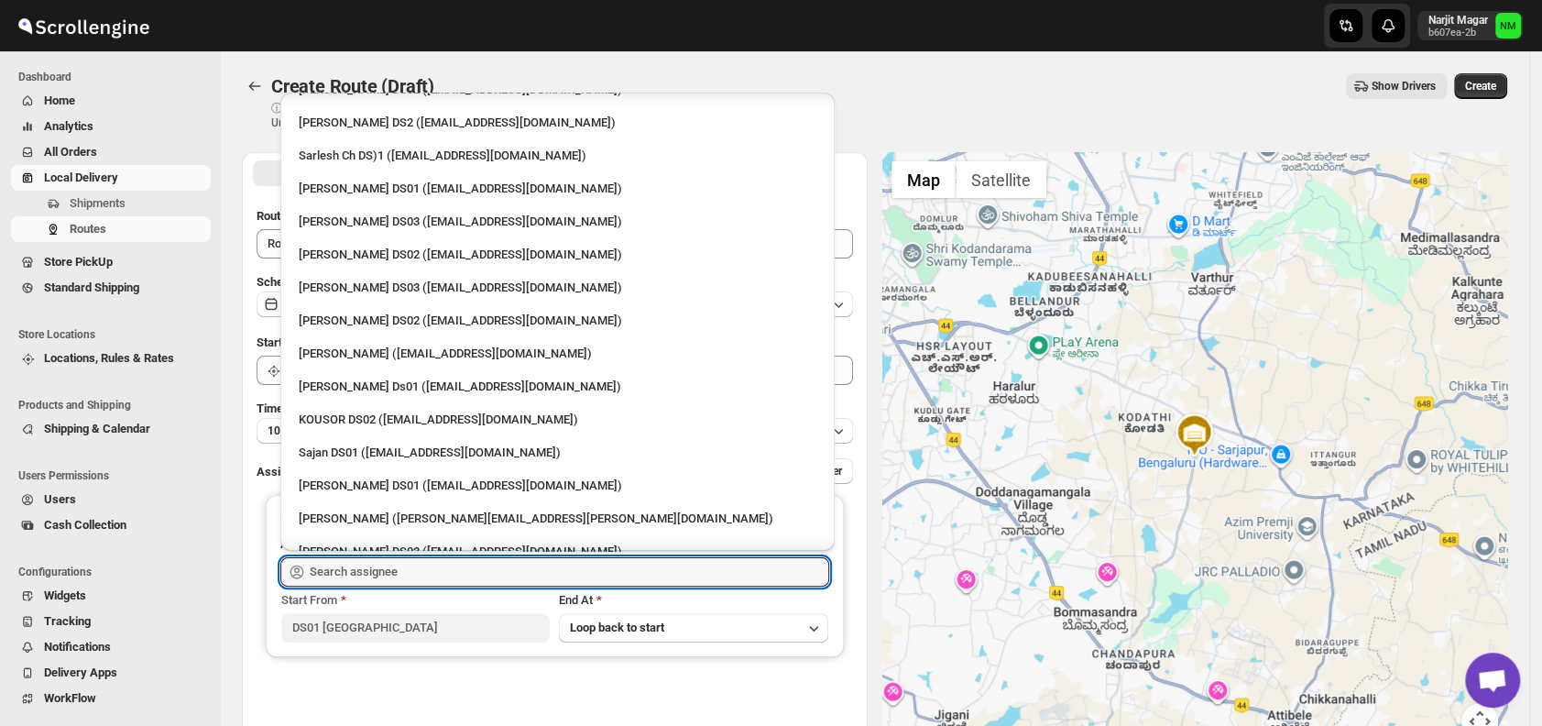
scroll to position [586, 0]
click at [366, 381] on div "[PERSON_NAME] Ds01 ([EMAIL_ADDRESS][DOMAIN_NAME])" at bounding box center [558, 386] width 518 height 18
type input "[PERSON_NAME] Ds01 ([EMAIL_ADDRESS][DOMAIN_NAME])"
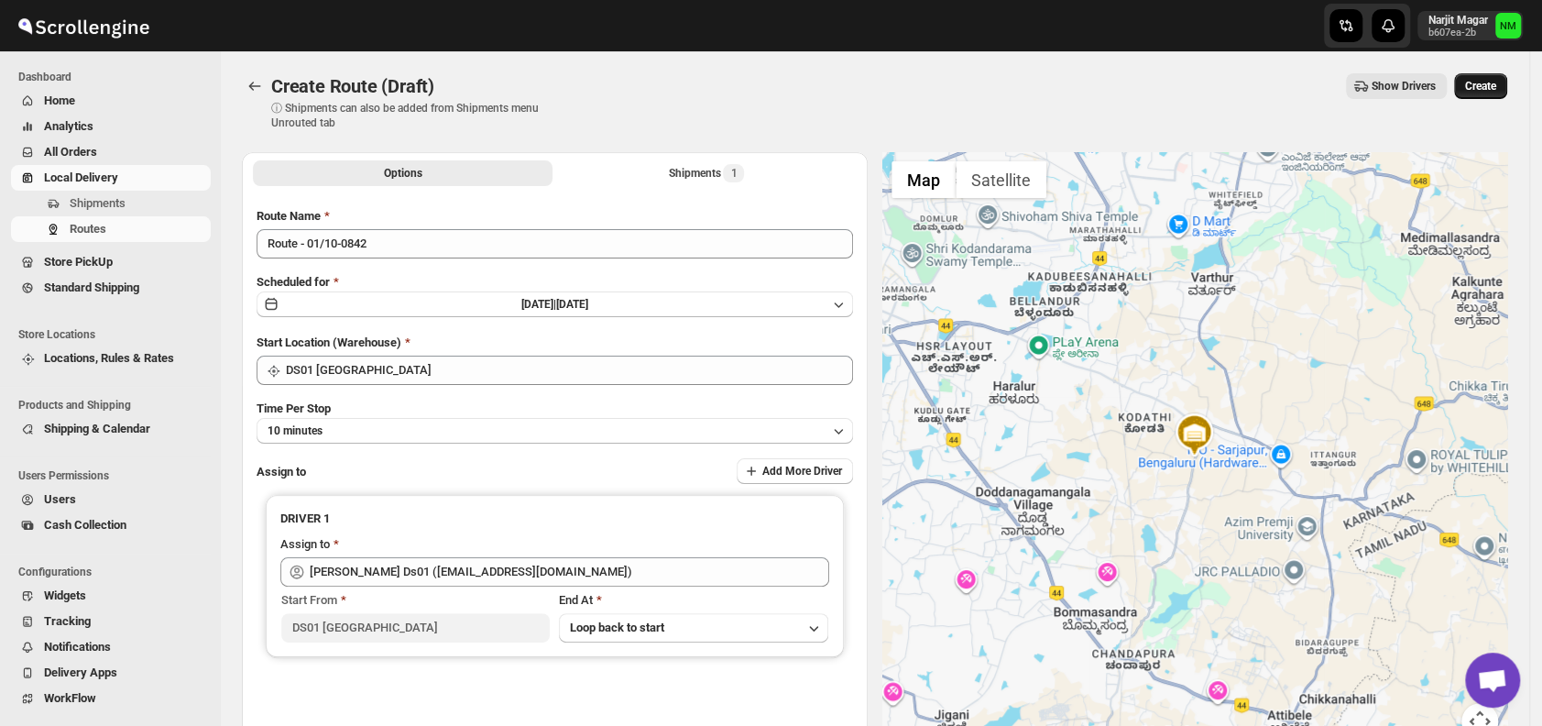
click at [1486, 82] on span "Create" at bounding box center [1480, 86] width 31 height 15
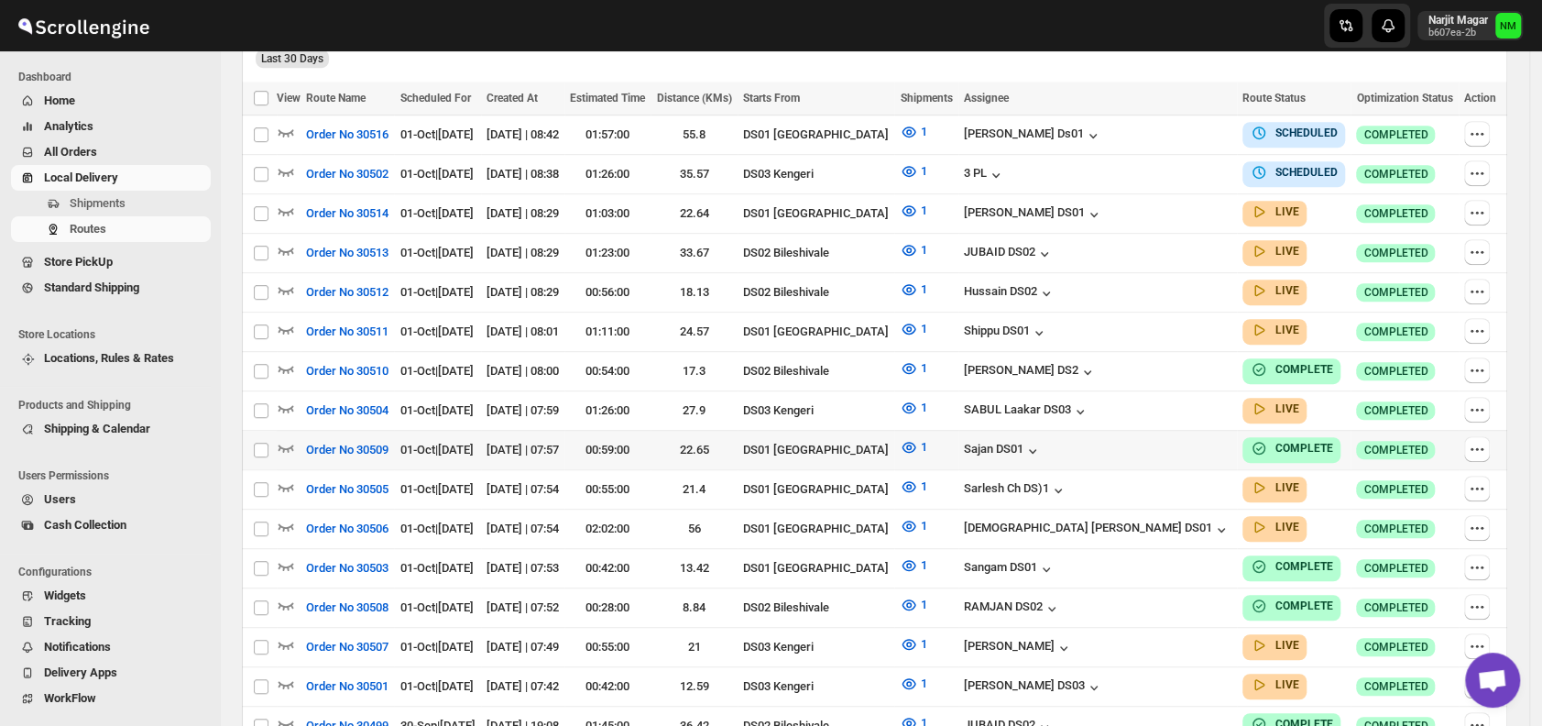
scroll to position [537, 0]
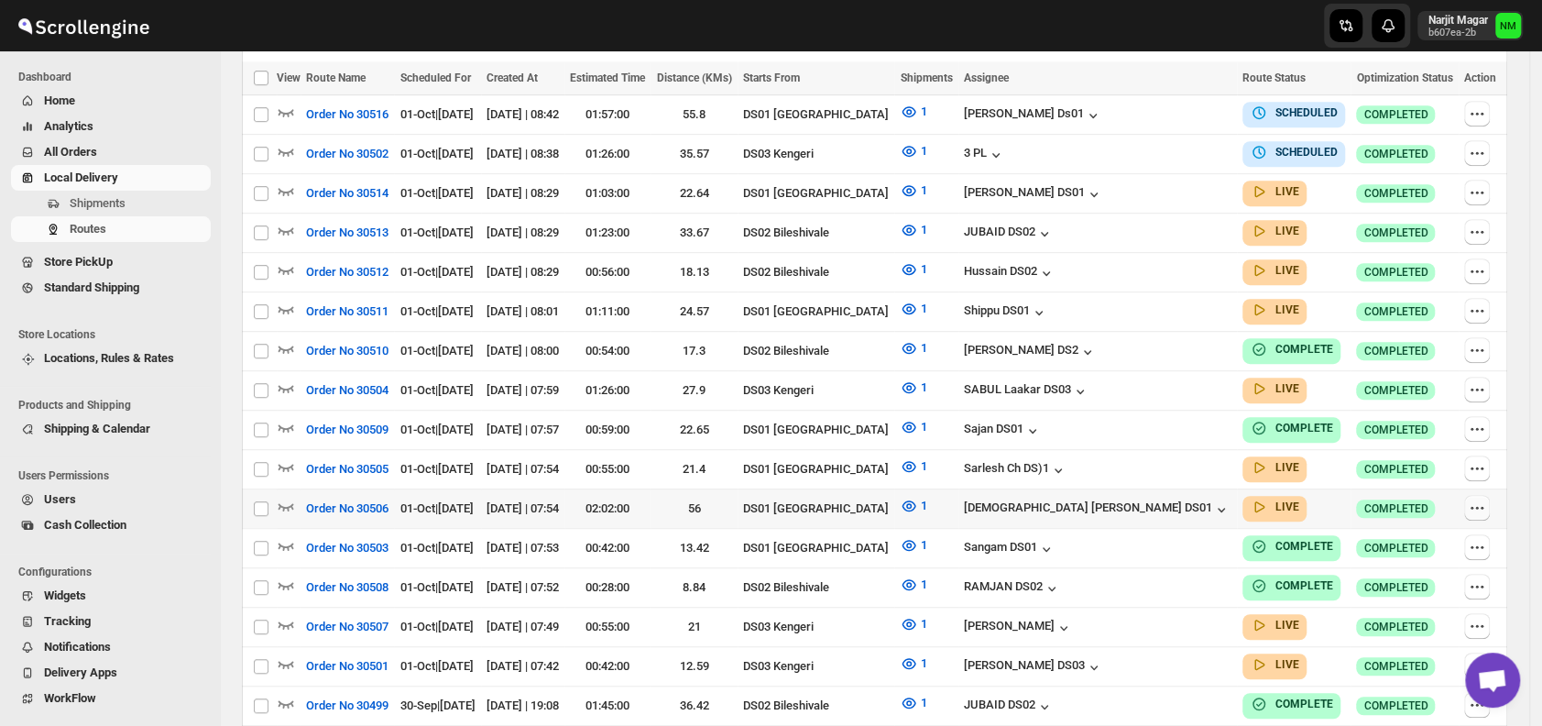
click at [1480, 498] on icon "button" at bounding box center [1477, 507] width 18 height 18
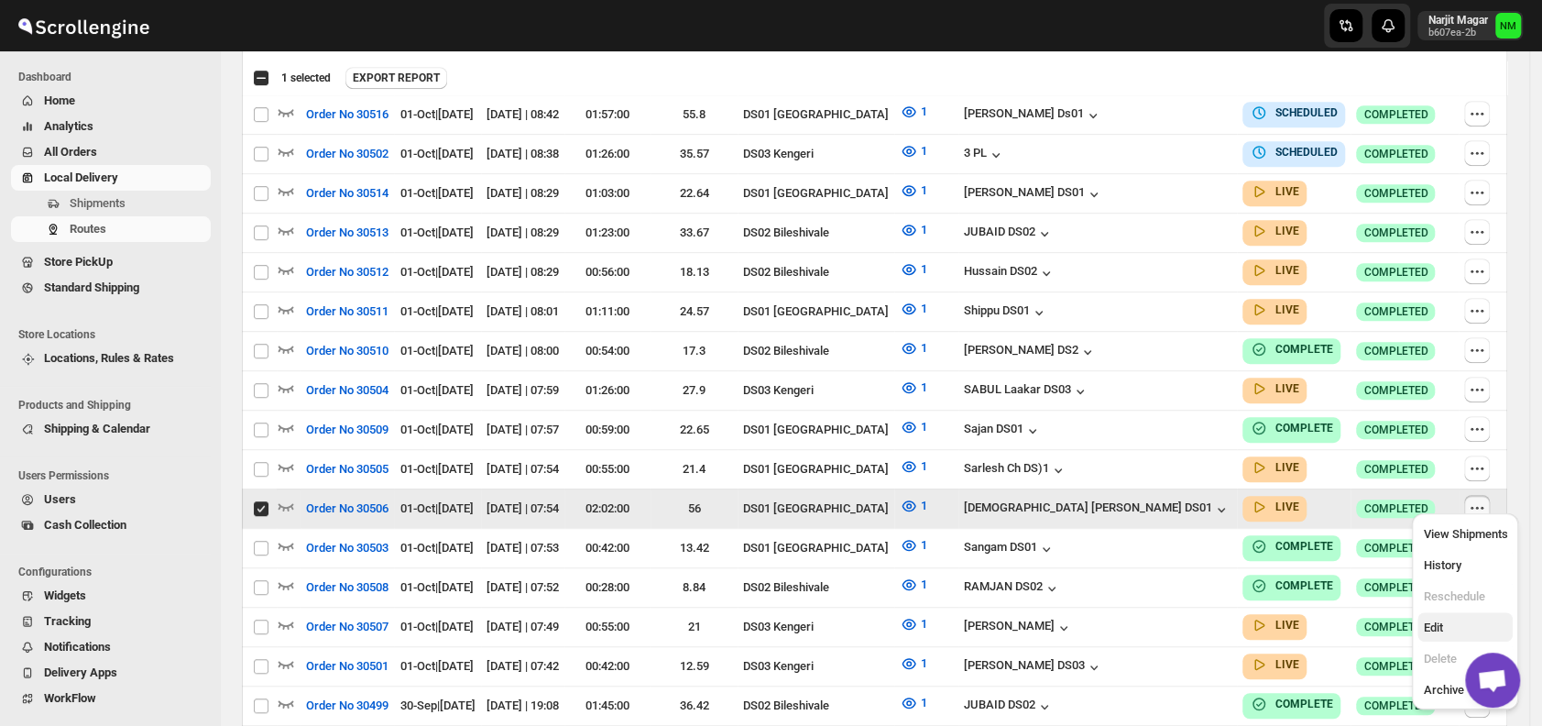
click at [1446, 625] on span "Edit" at bounding box center [1465, 627] width 84 height 18
checkbox input "false"
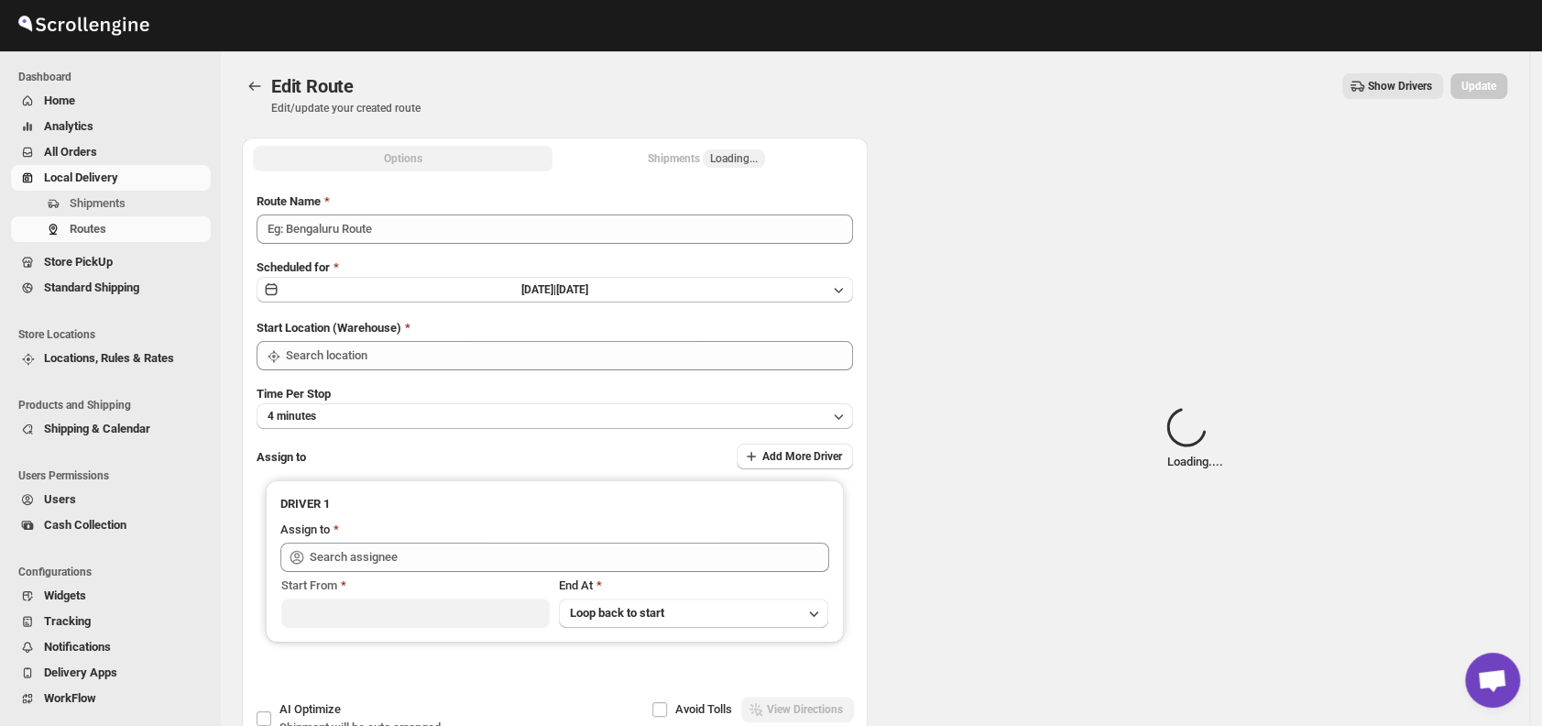
type input "Order No 30506"
type input "DS01 [GEOGRAPHIC_DATA]"
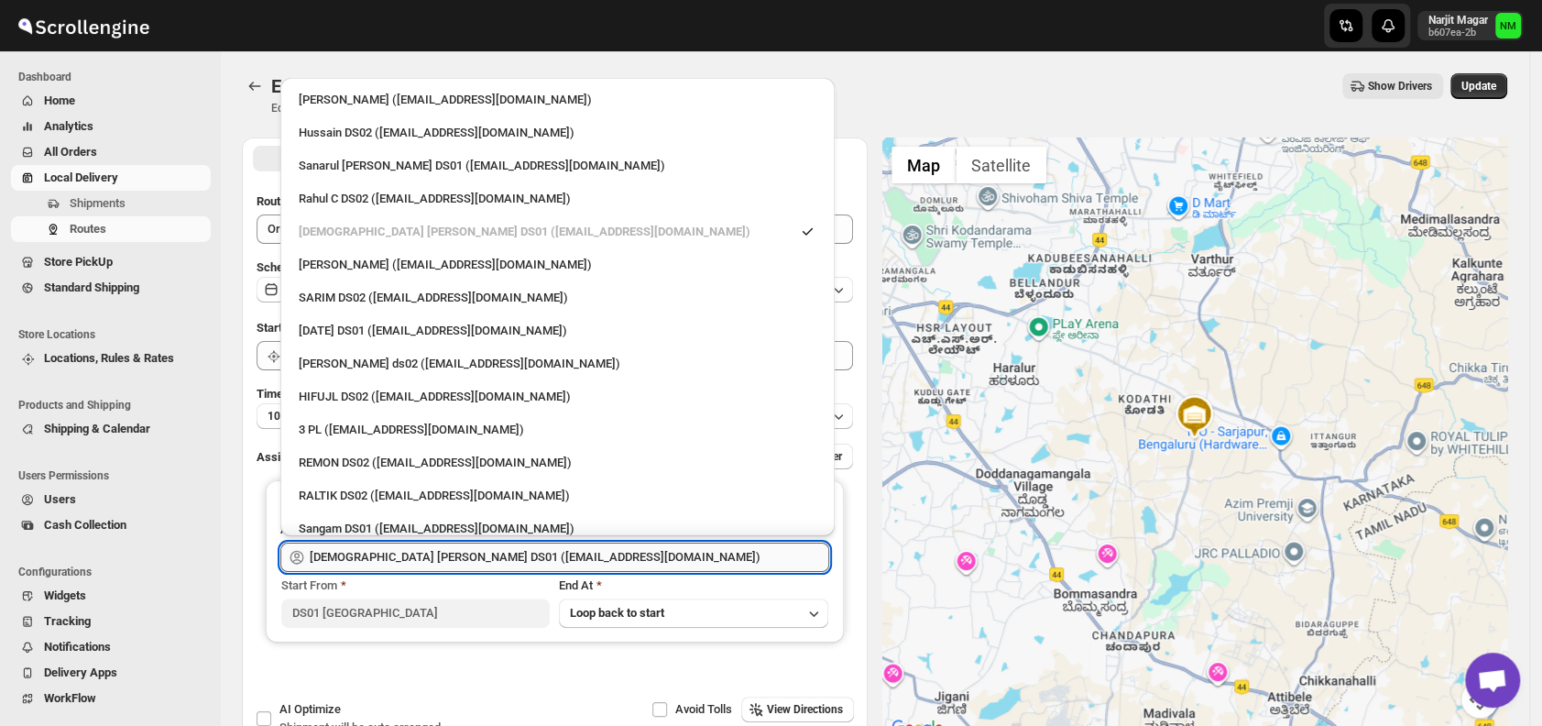
click at [659, 551] on input "[DEMOGRAPHIC_DATA] [PERSON_NAME] DS01 ([EMAIL_ADDRESS][DOMAIN_NAME])" at bounding box center [569, 556] width 519 height 29
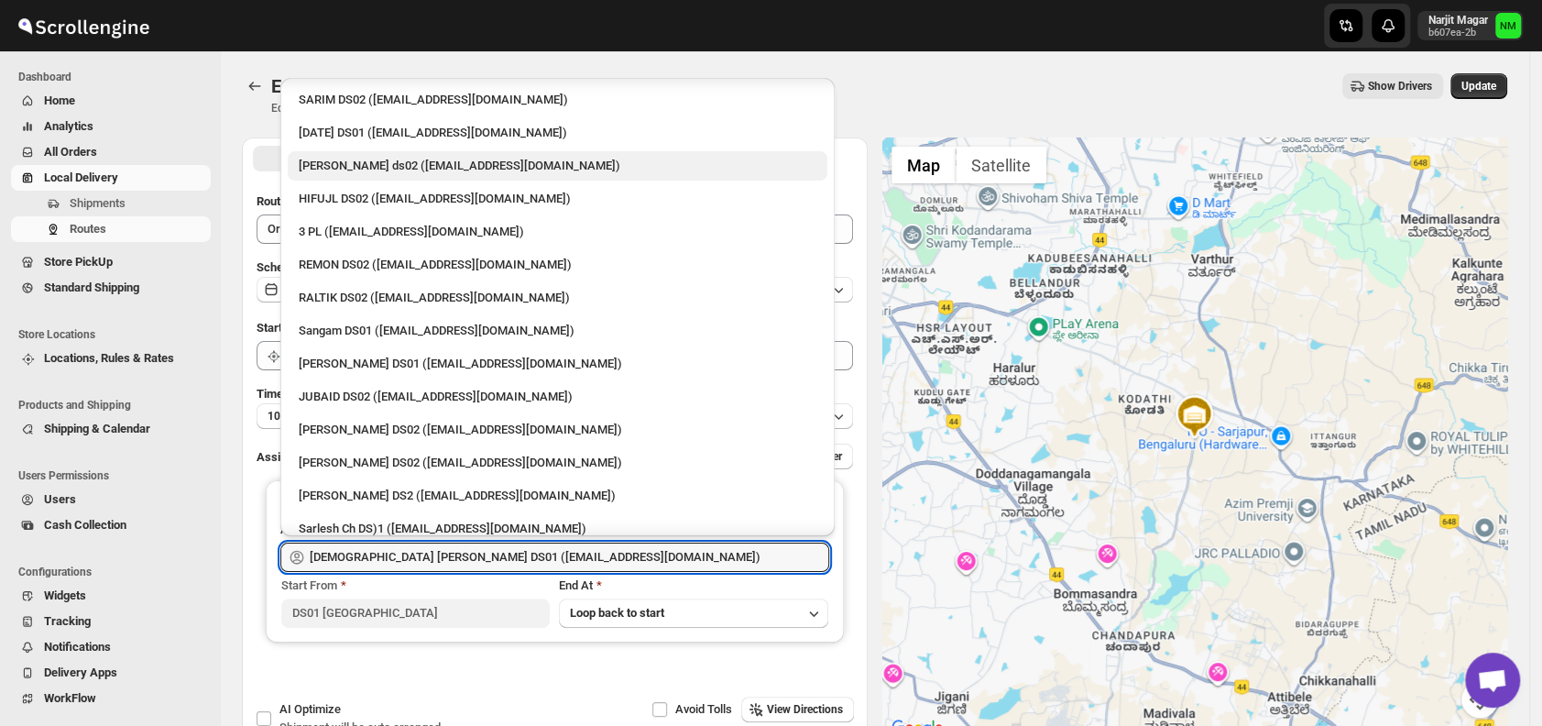
scroll to position [1400, 0]
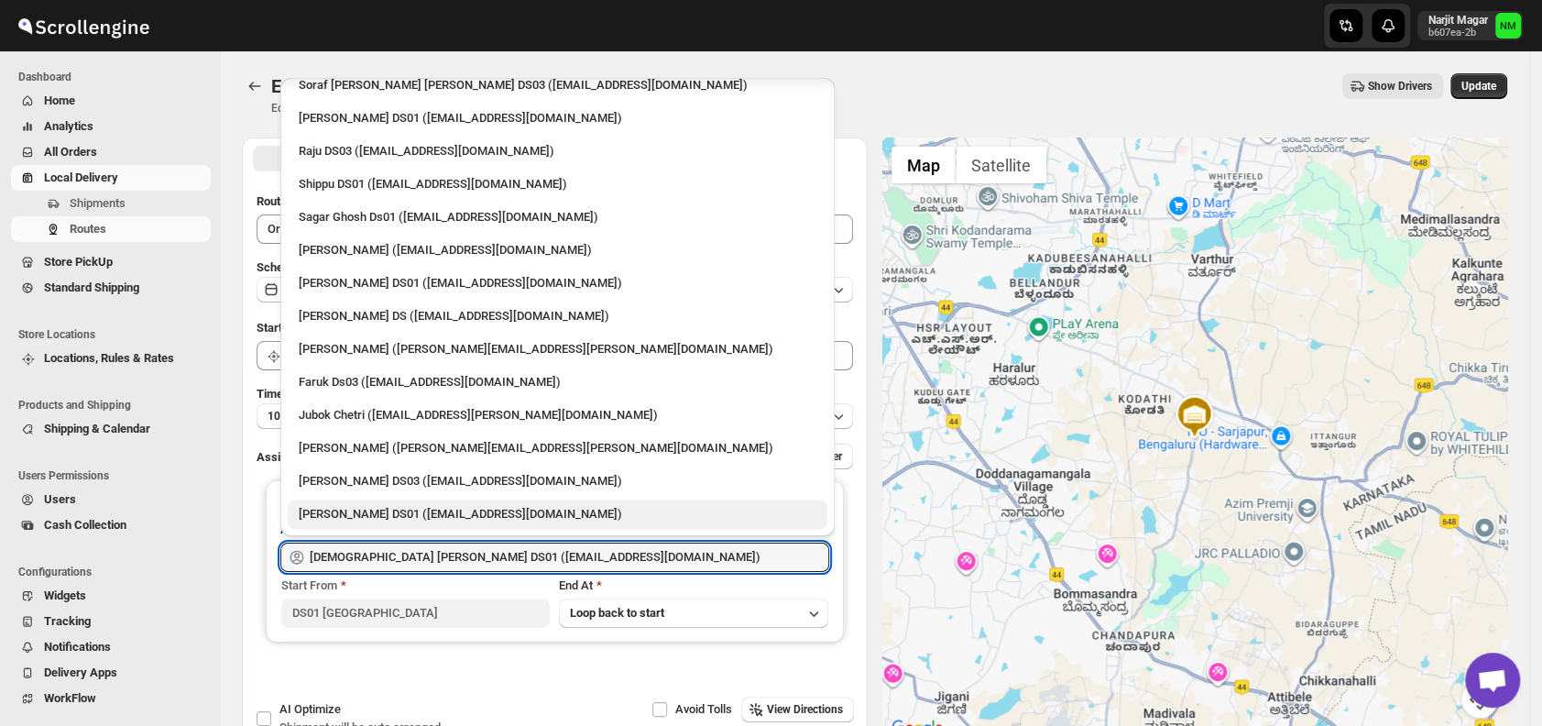
click at [356, 515] on div "[PERSON_NAME] DS01 ([EMAIL_ADDRESS][DOMAIN_NAME])" at bounding box center [558, 514] width 518 height 18
type input "[PERSON_NAME] DS01 ([EMAIL_ADDRESS][DOMAIN_NAME])"
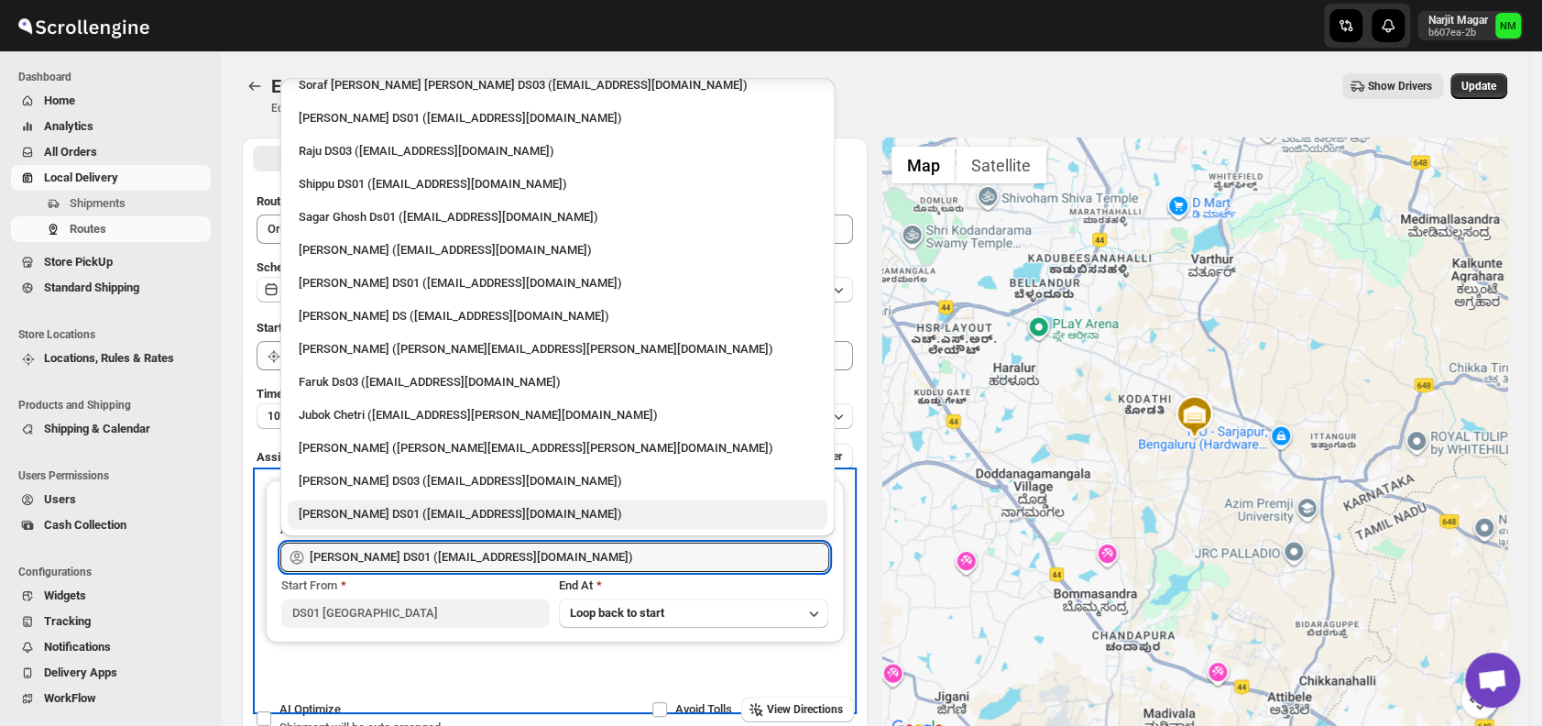
click at [356, 515] on div "DRIVER 1" at bounding box center [554, 508] width 549 height 26
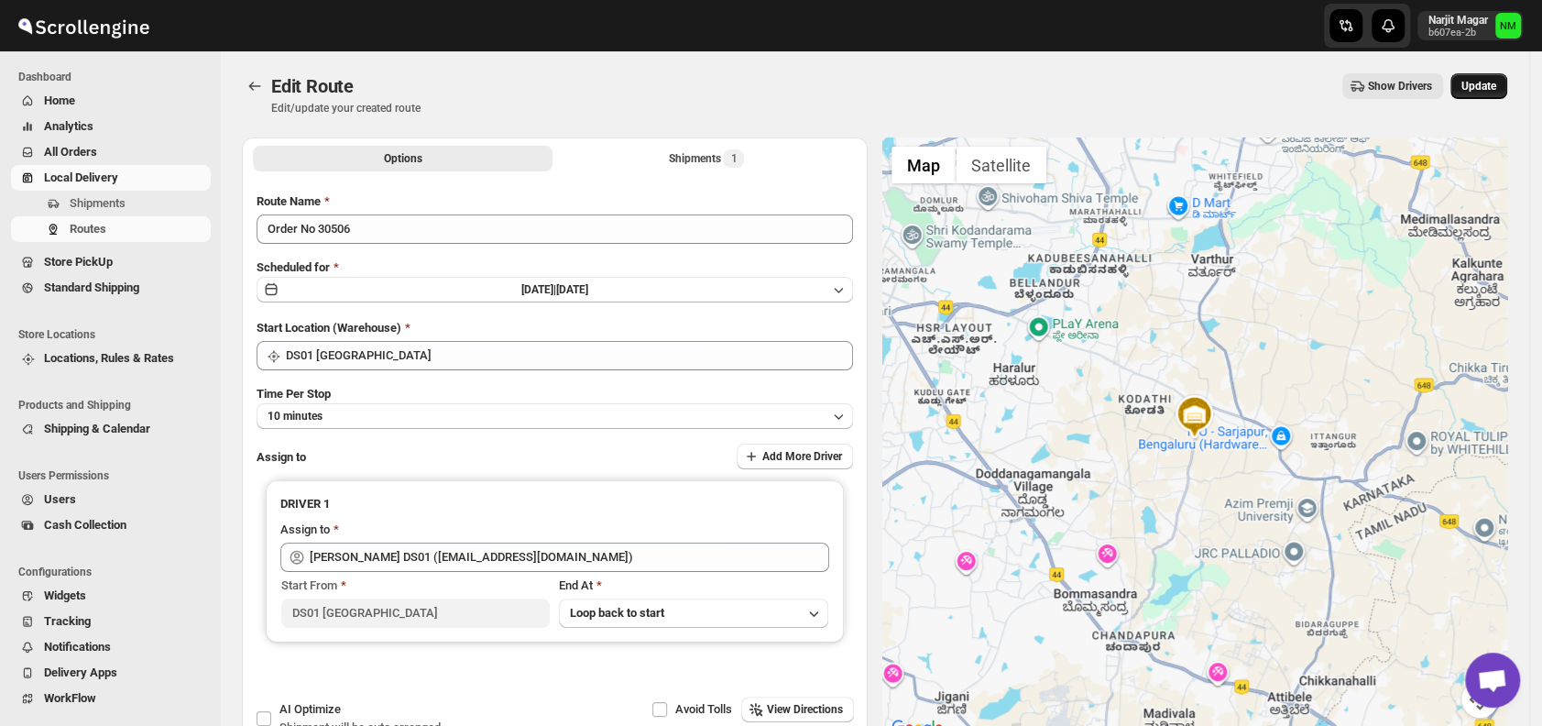
click at [1480, 89] on span "Update" at bounding box center [1478, 86] width 35 height 15
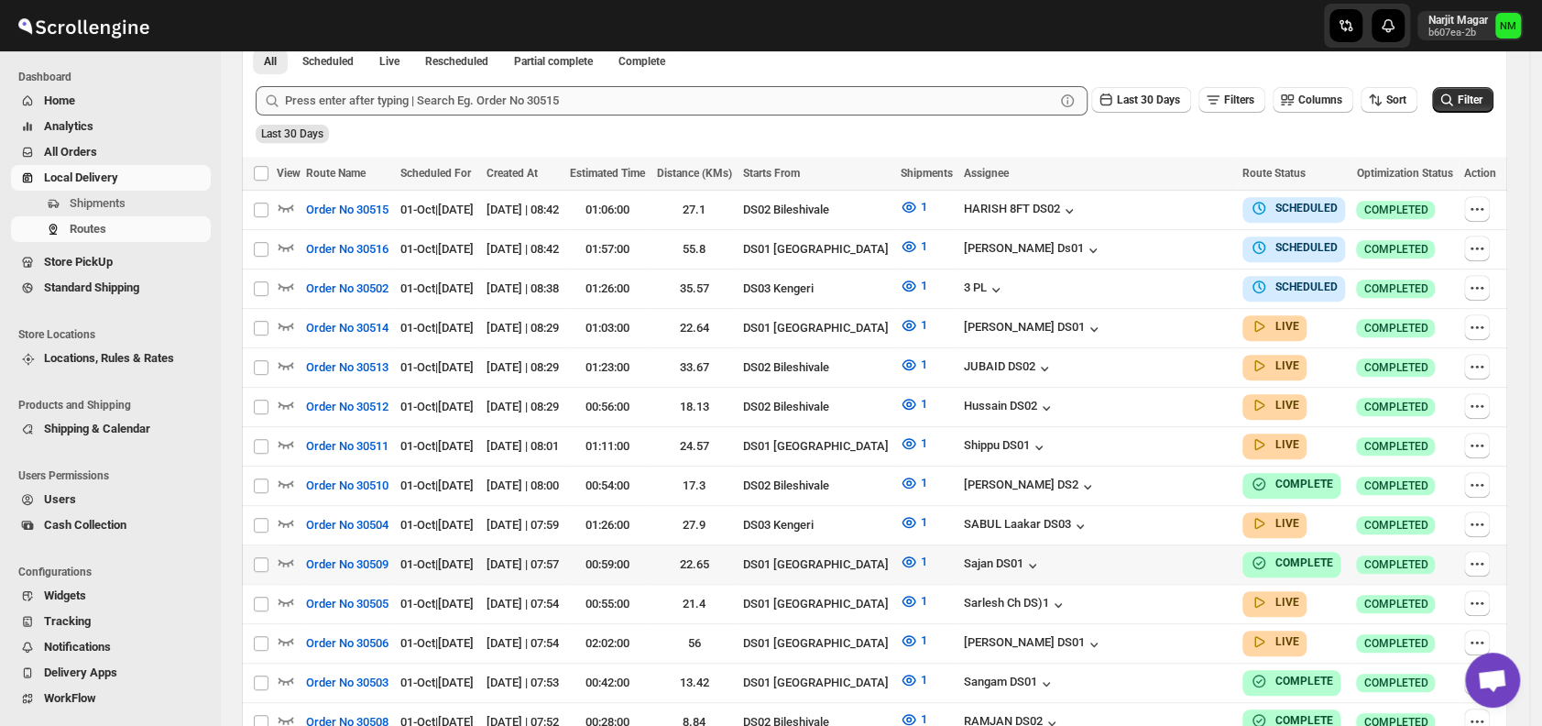
scroll to position [443, 0]
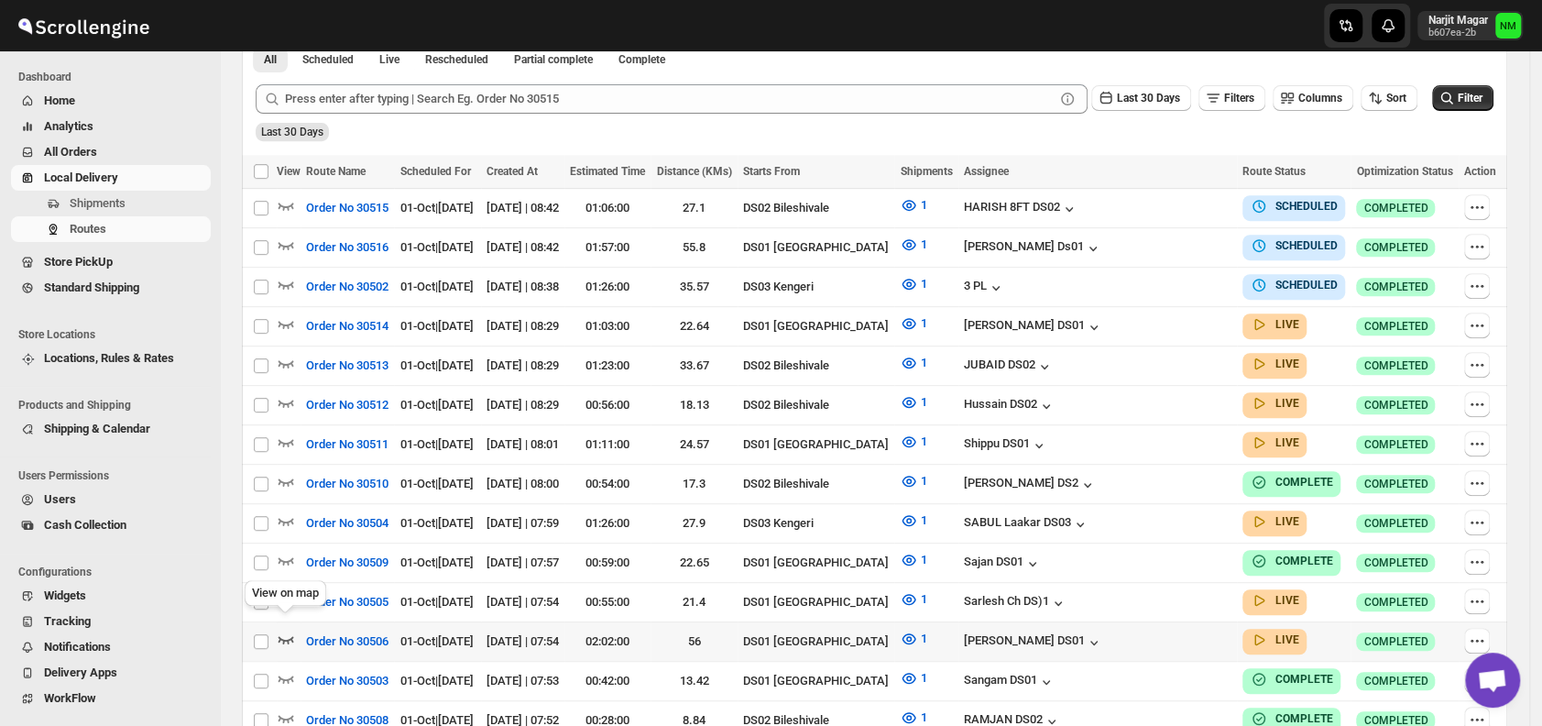
click at [285, 629] on icon "button" at bounding box center [286, 638] width 18 height 18
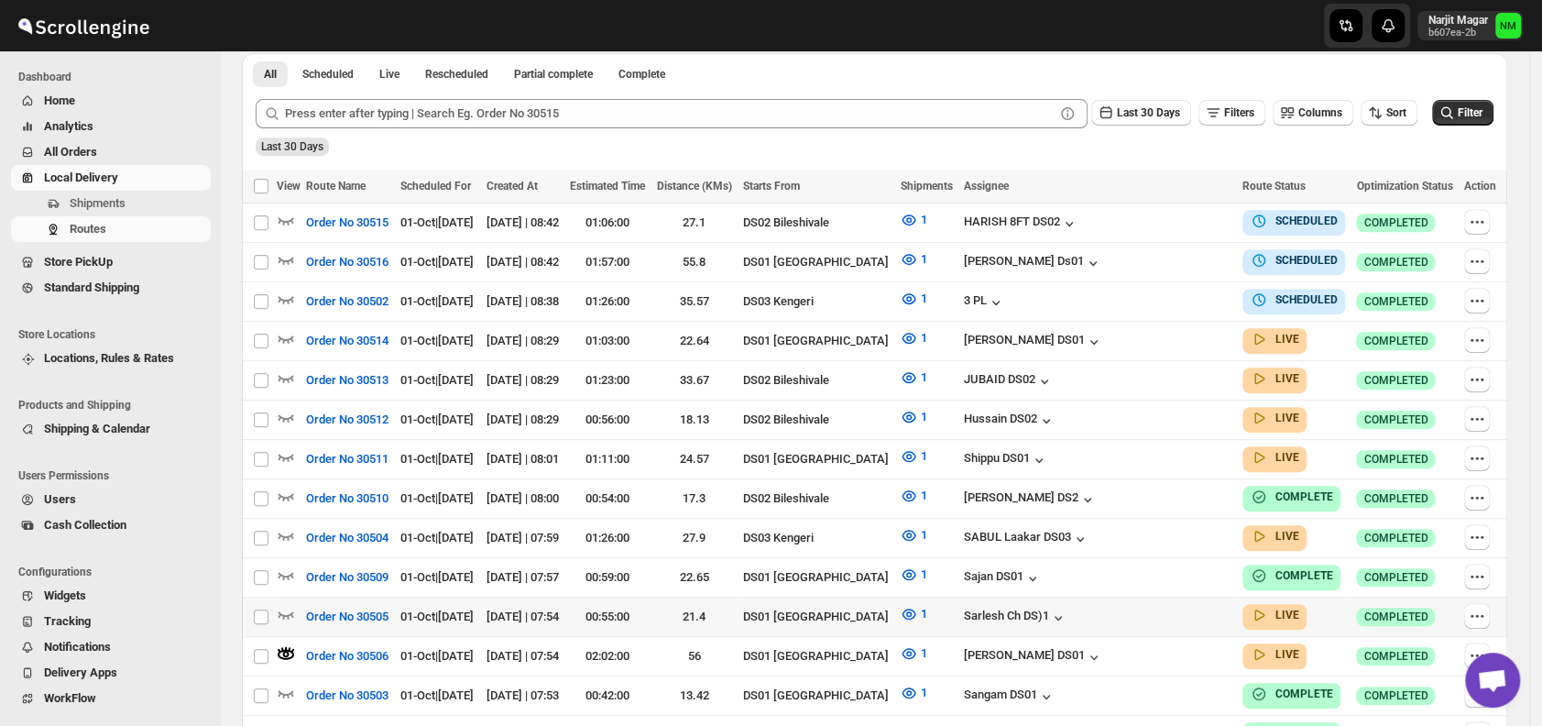
scroll to position [0, 0]
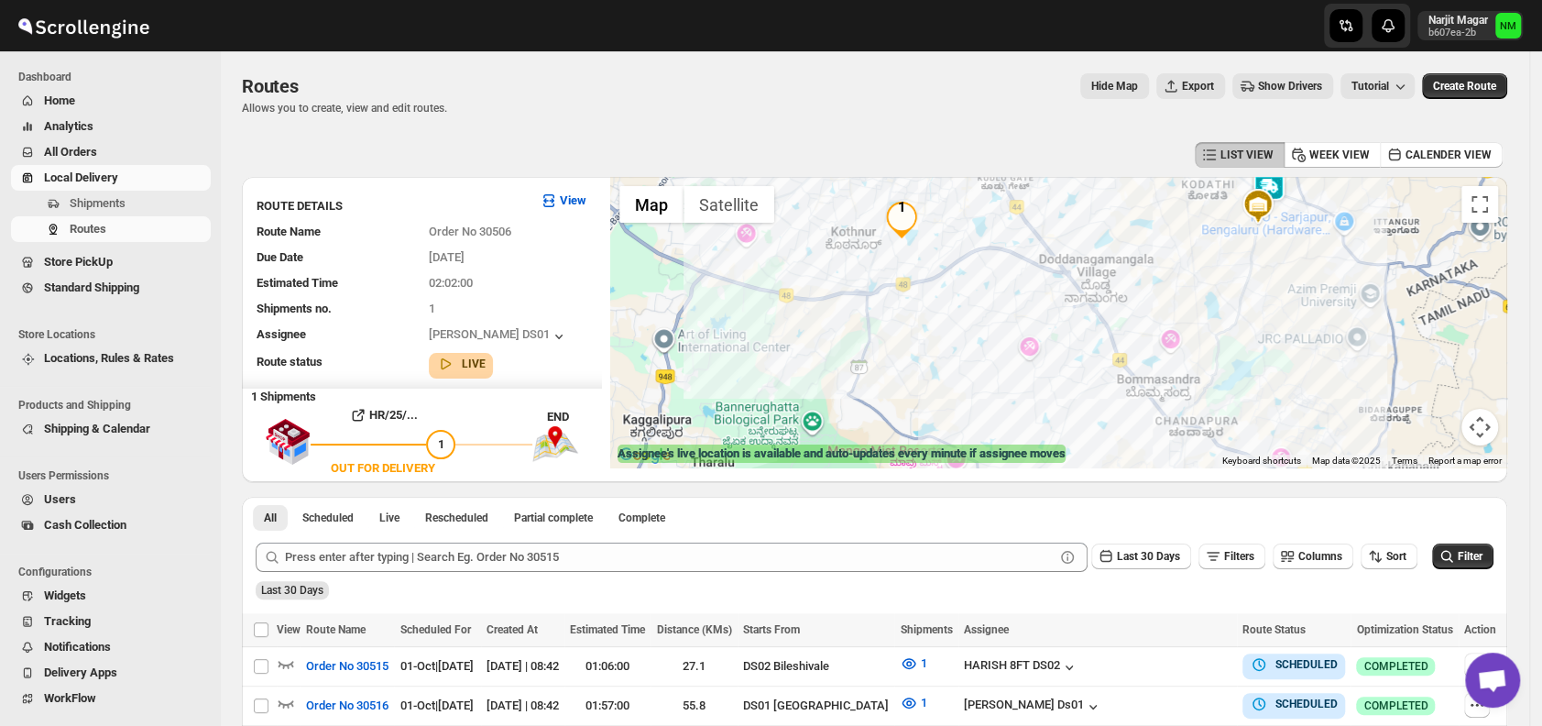
click at [1287, 191] on img at bounding box center [1268, 187] width 37 height 37
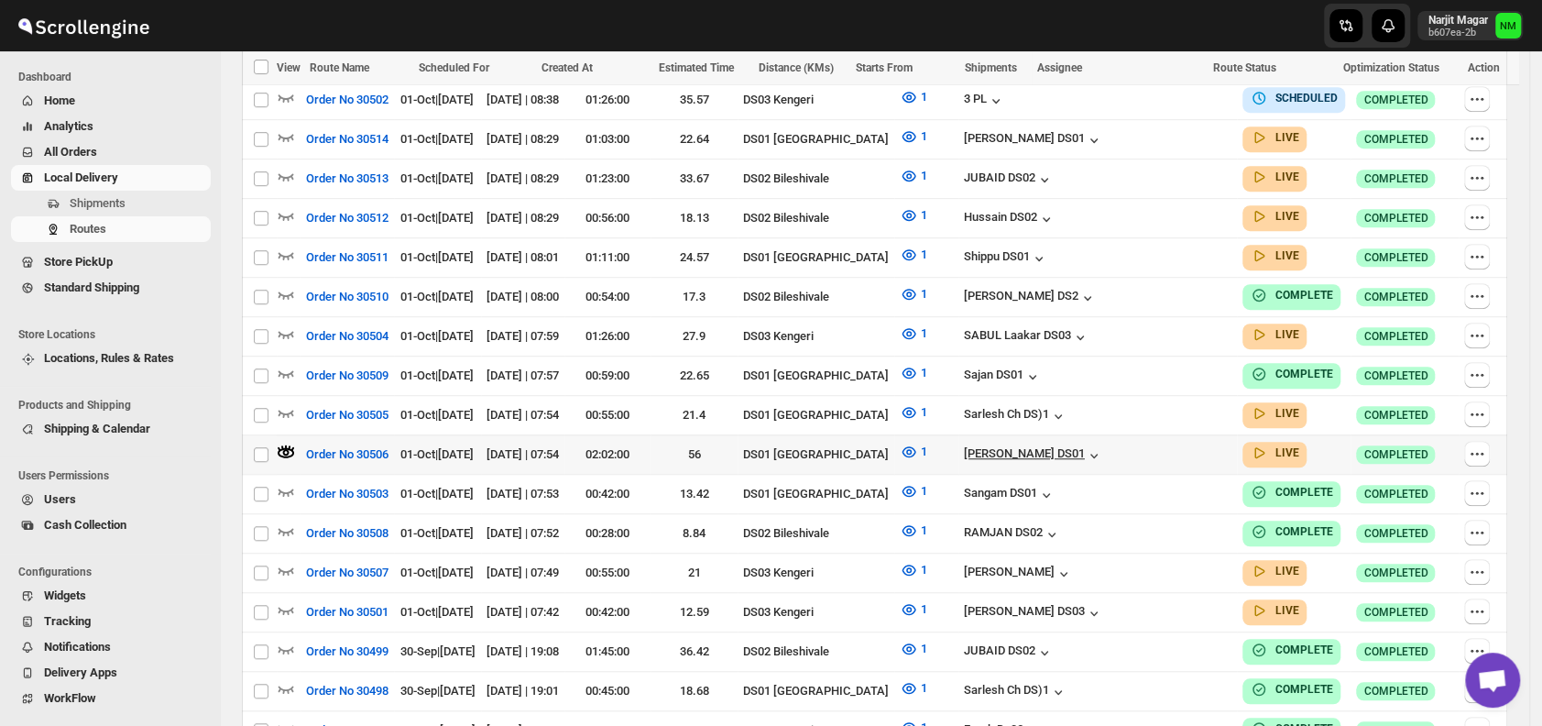
scroll to position [647, 0]
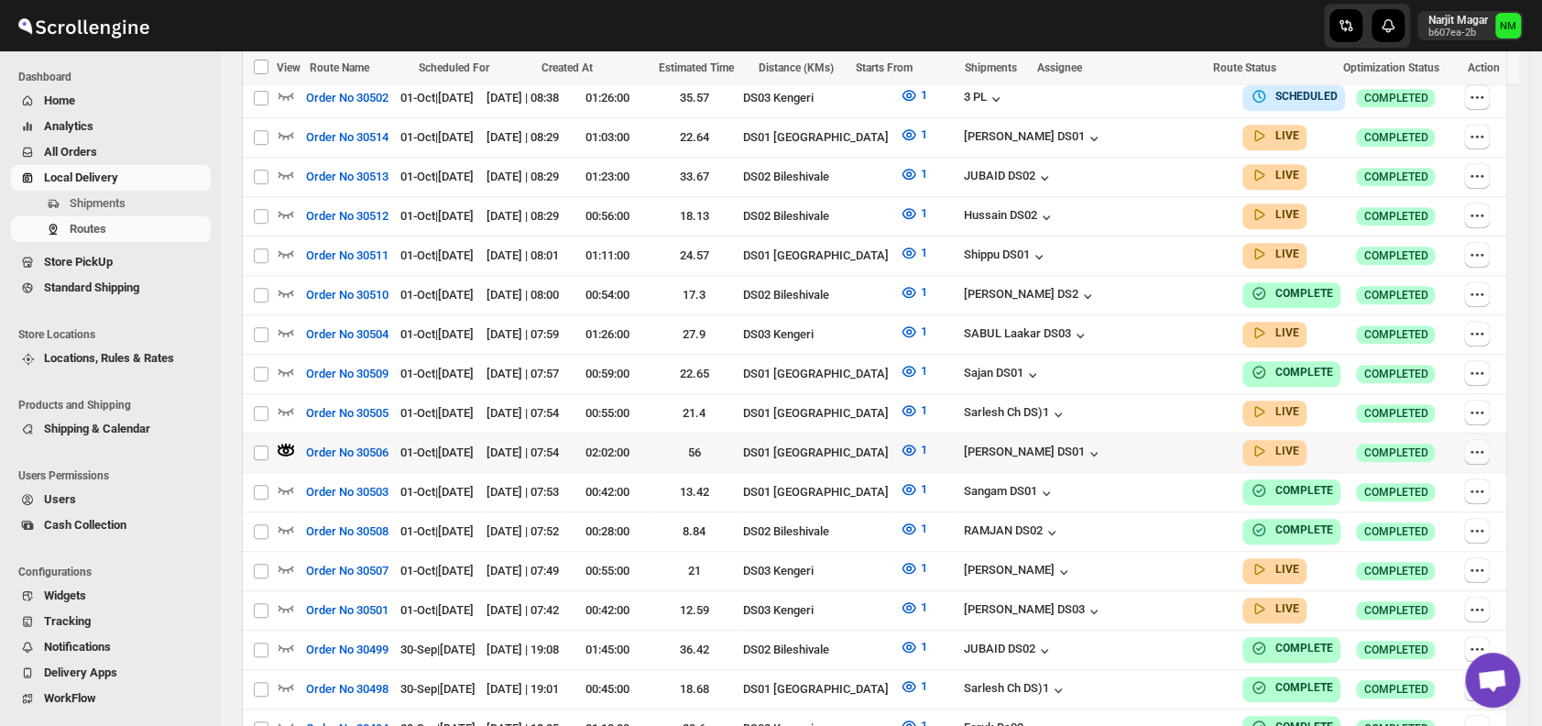
click at [1475, 442] on icon "button" at bounding box center [1477, 451] width 18 height 18
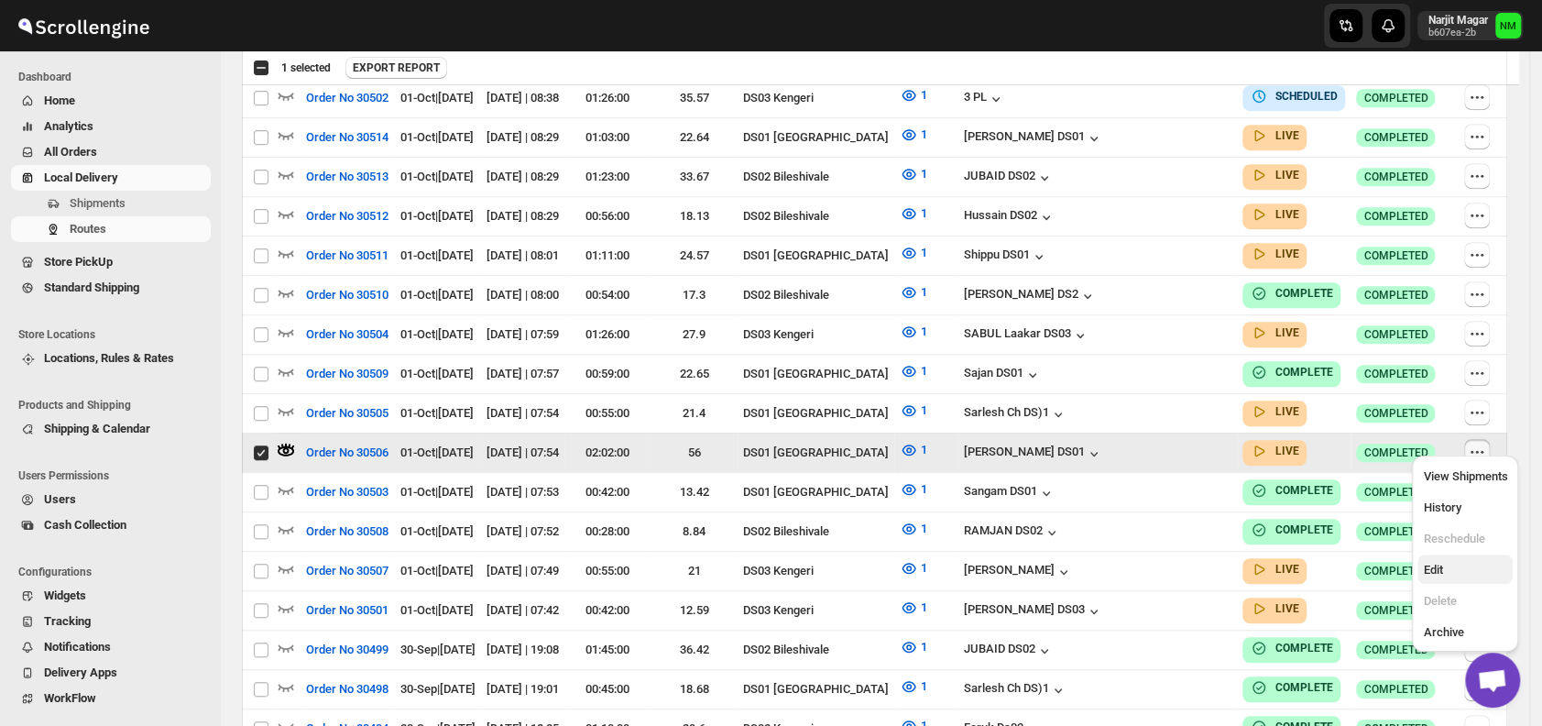
click at [1429, 570] on span "Edit" at bounding box center [1432, 569] width 19 height 14
checkbox input "false"
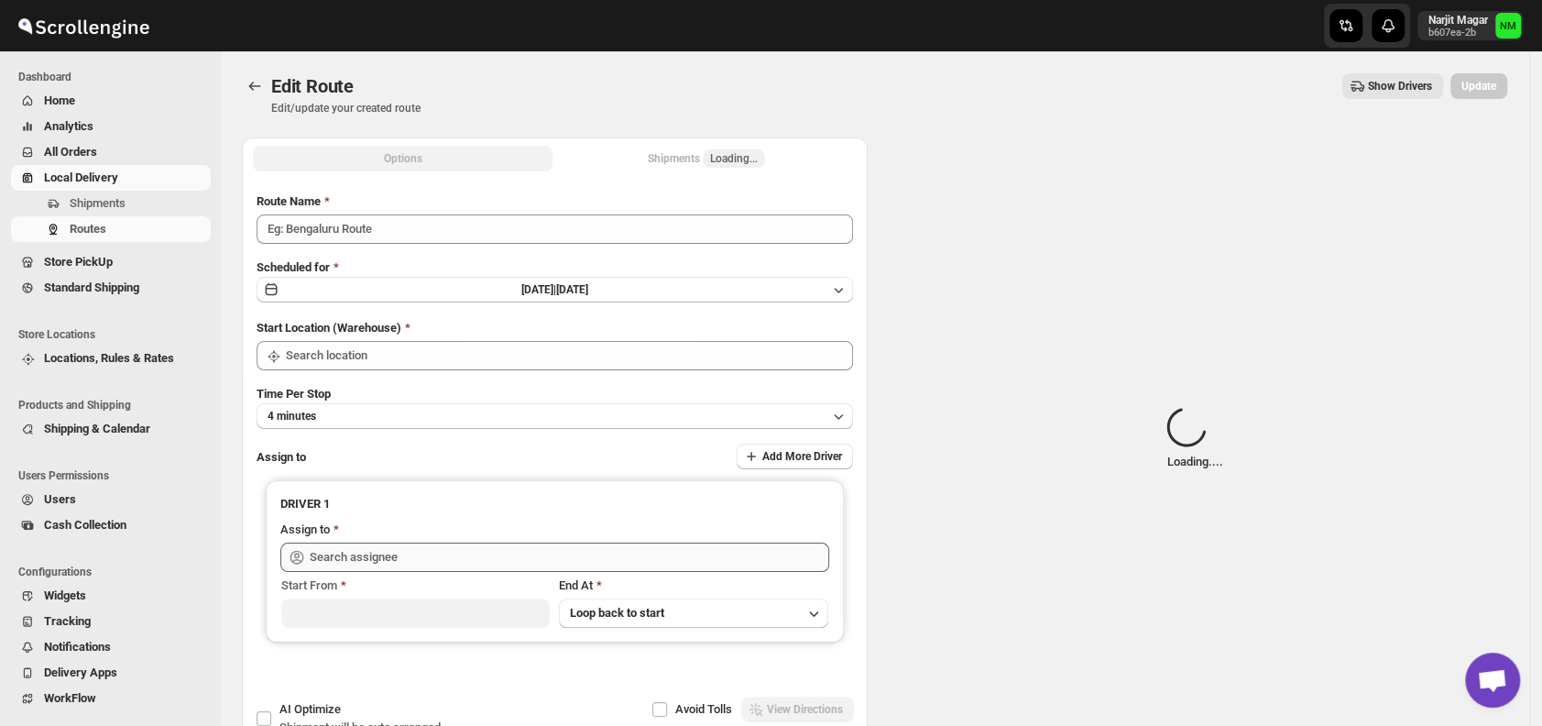
type input "Order No 30506"
type input "DS01 [GEOGRAPHIC_DATA]"
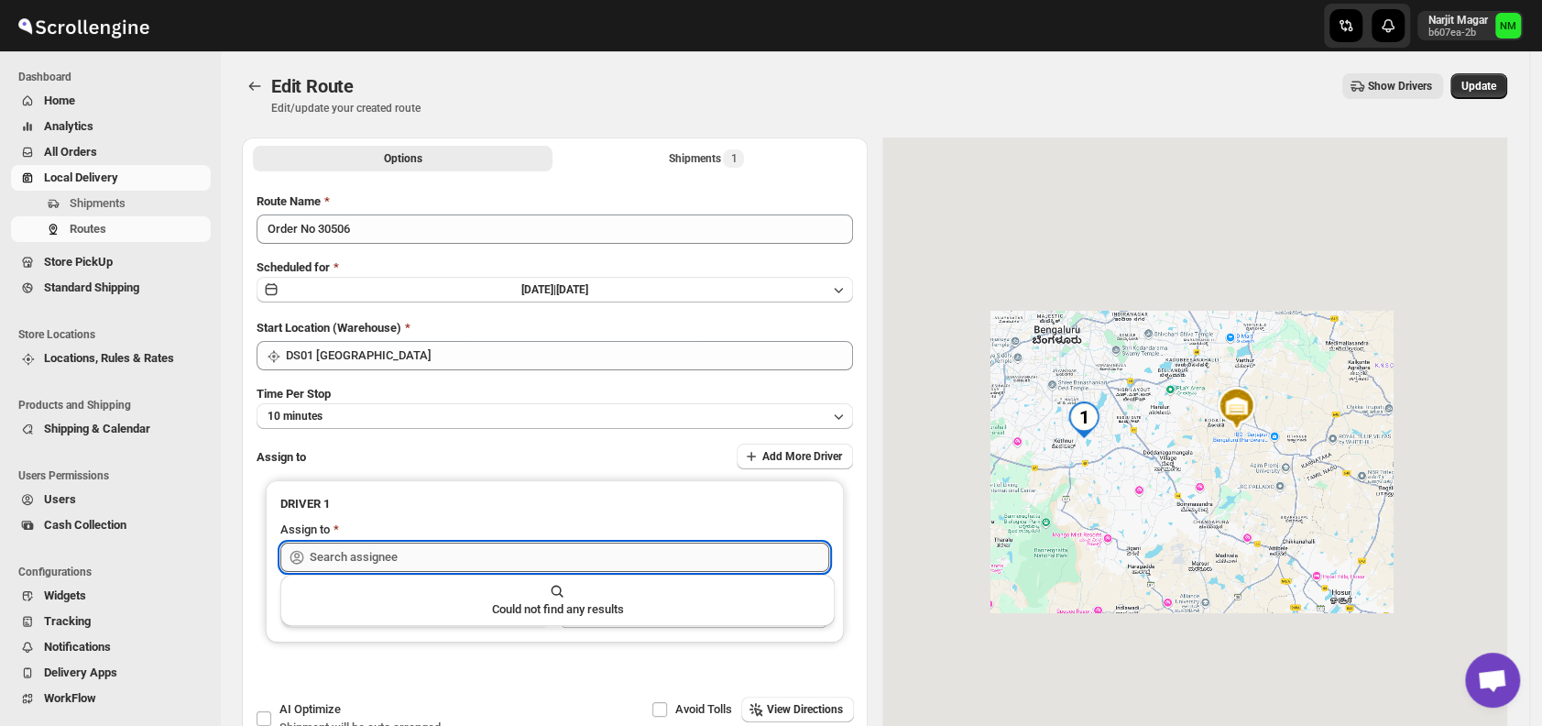
click at [553, 548] on input "text" at bounding box center [569, 556] width 519 height 29
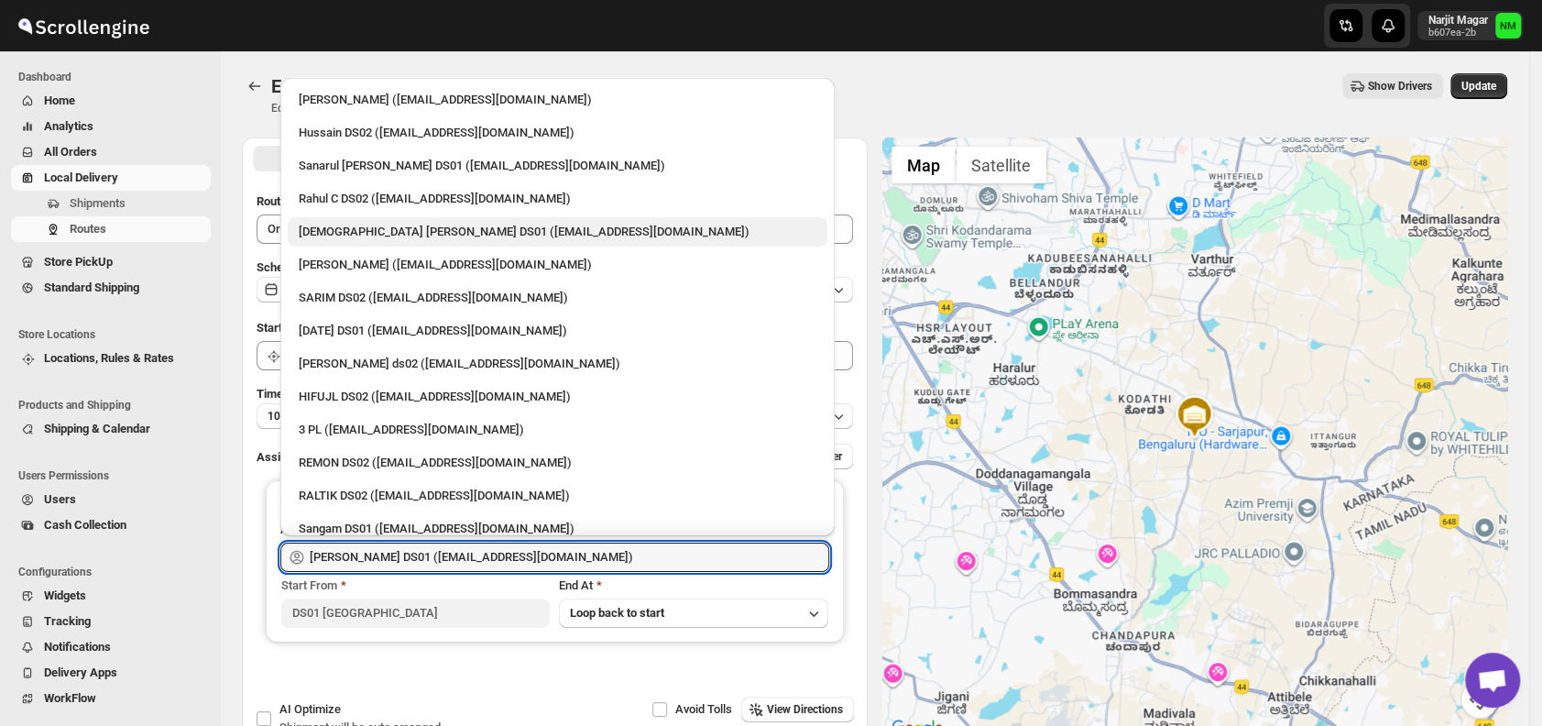
click at [327, 237] on div "[DEMOGRAPHIC_DATA] [PERSON_NAME] DS01 ([EMAIL_ADDRESS][DOMAIN_NAME])" at bounding box center [558, 232] width 518 height 18
type input "[DEMOGRAPHIC_DATA] [PERSON_NAME] DS01 ([EMAIL_ADDRESS][DOMAIN_NAME])"
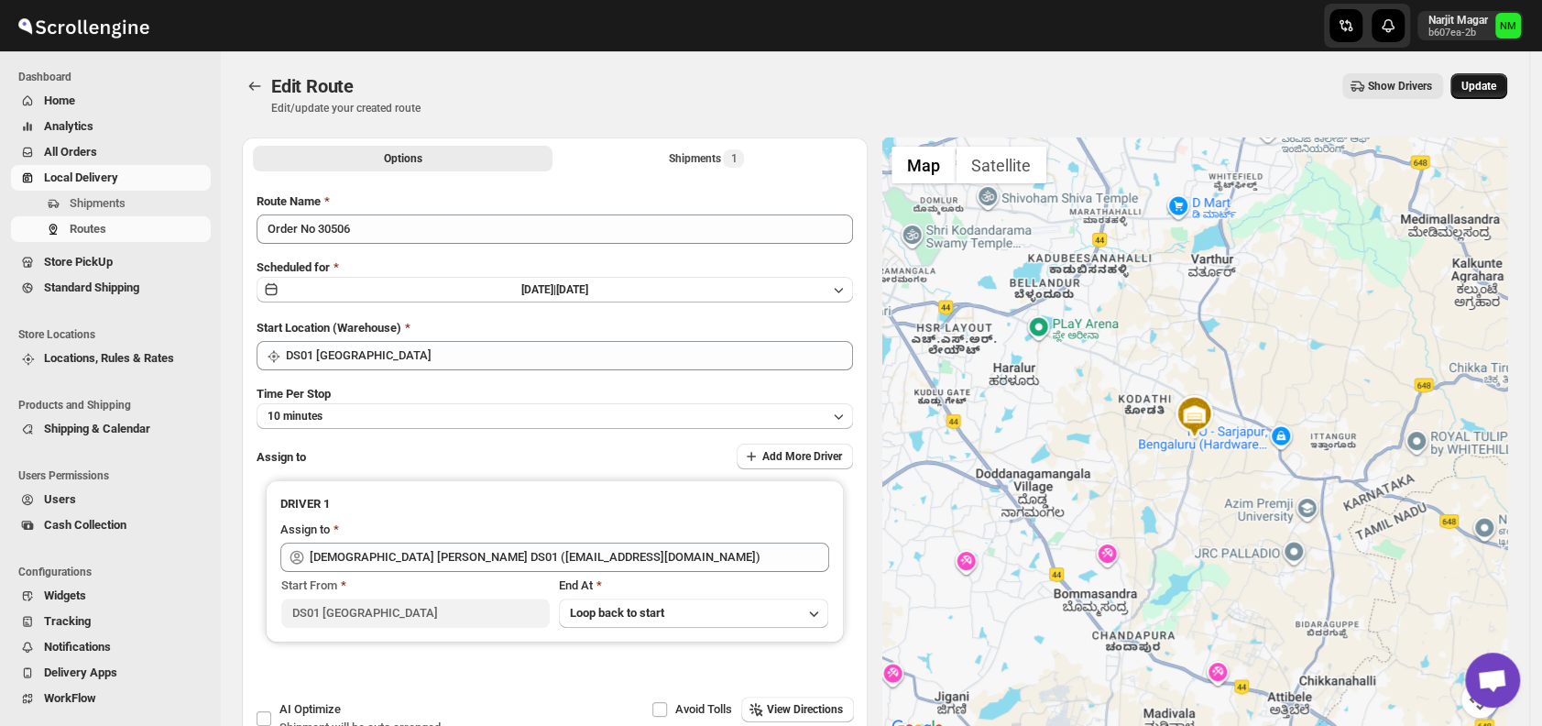
click at [1496, 88] on span "Update" at bounding box center [1478, 86] width 35 height 15
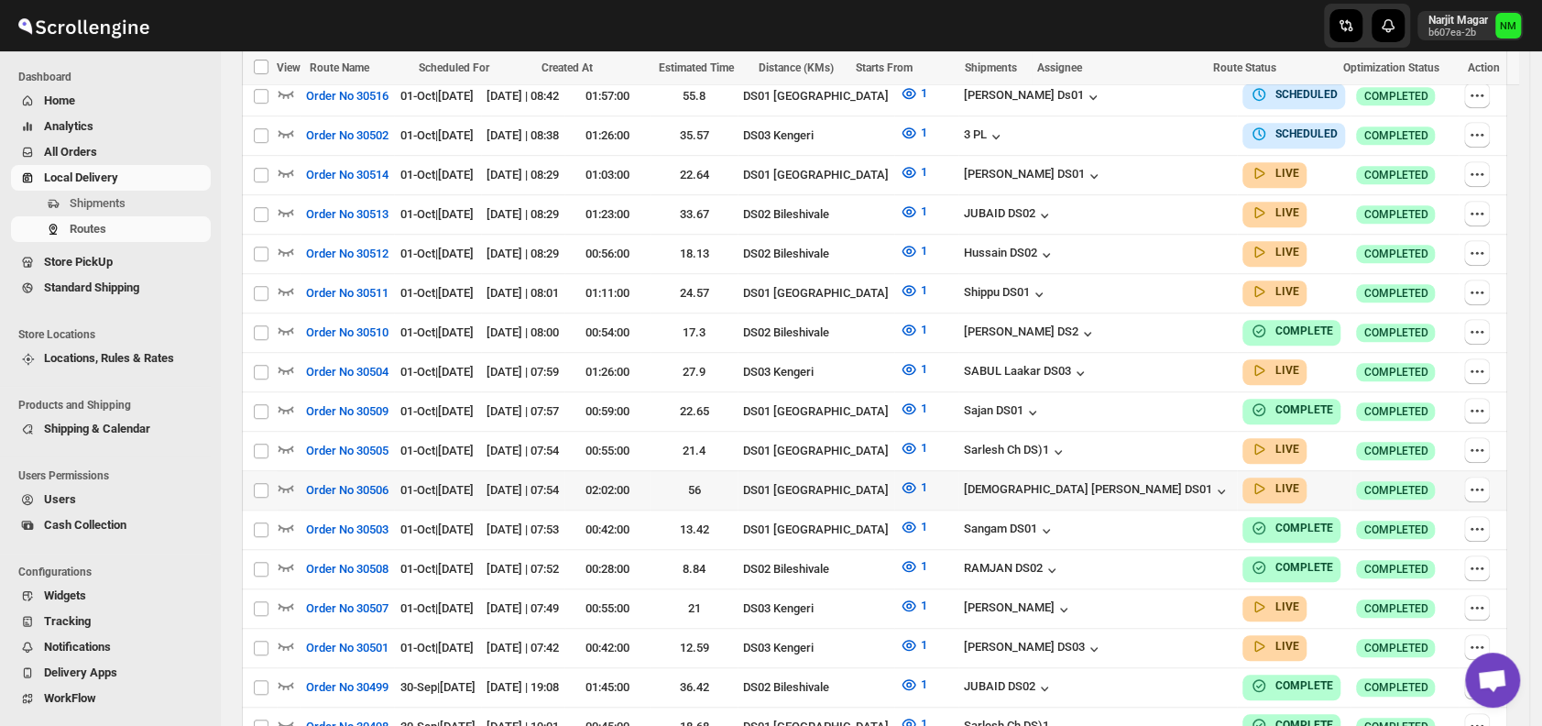
scroll to position [635, 0]
click at [292, 484] on icon "button" at bounding box center [286, 487] width 16 height 7
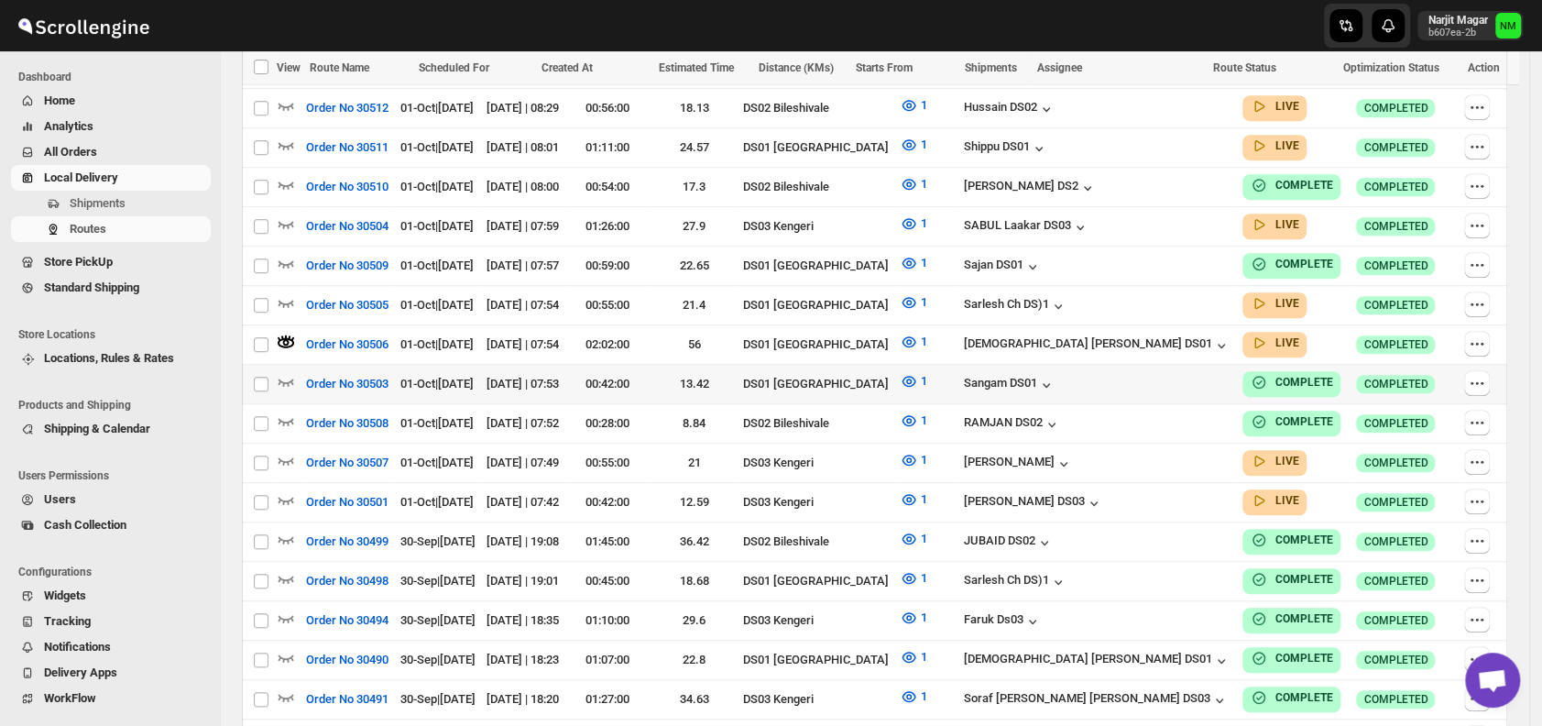
scroll to position [792, 0]
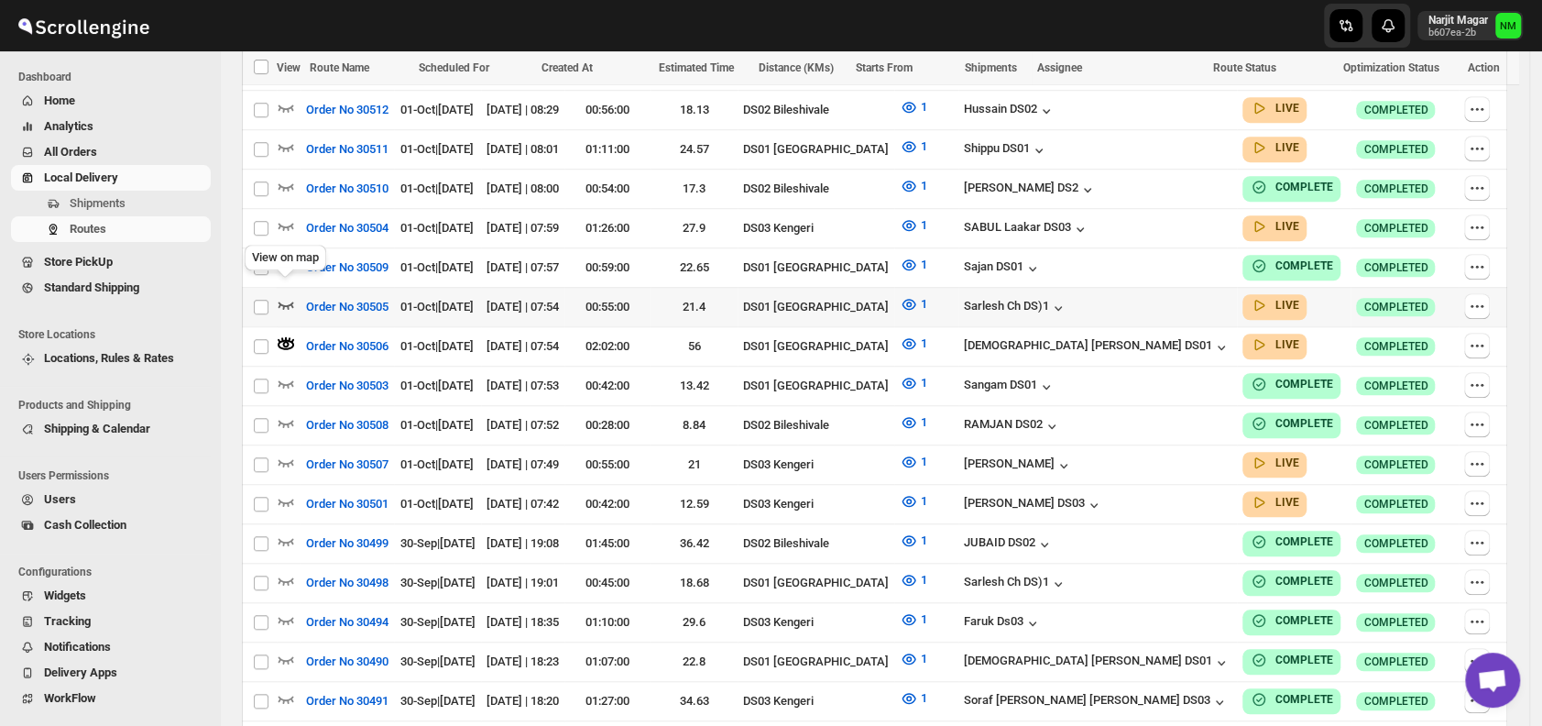
click at [287, 295] on icon "button" at bounding box center [286, 304] width 18 height 18
click at [280, 334] on icon "button" at bounding box center [286, 343] width 18 height 18
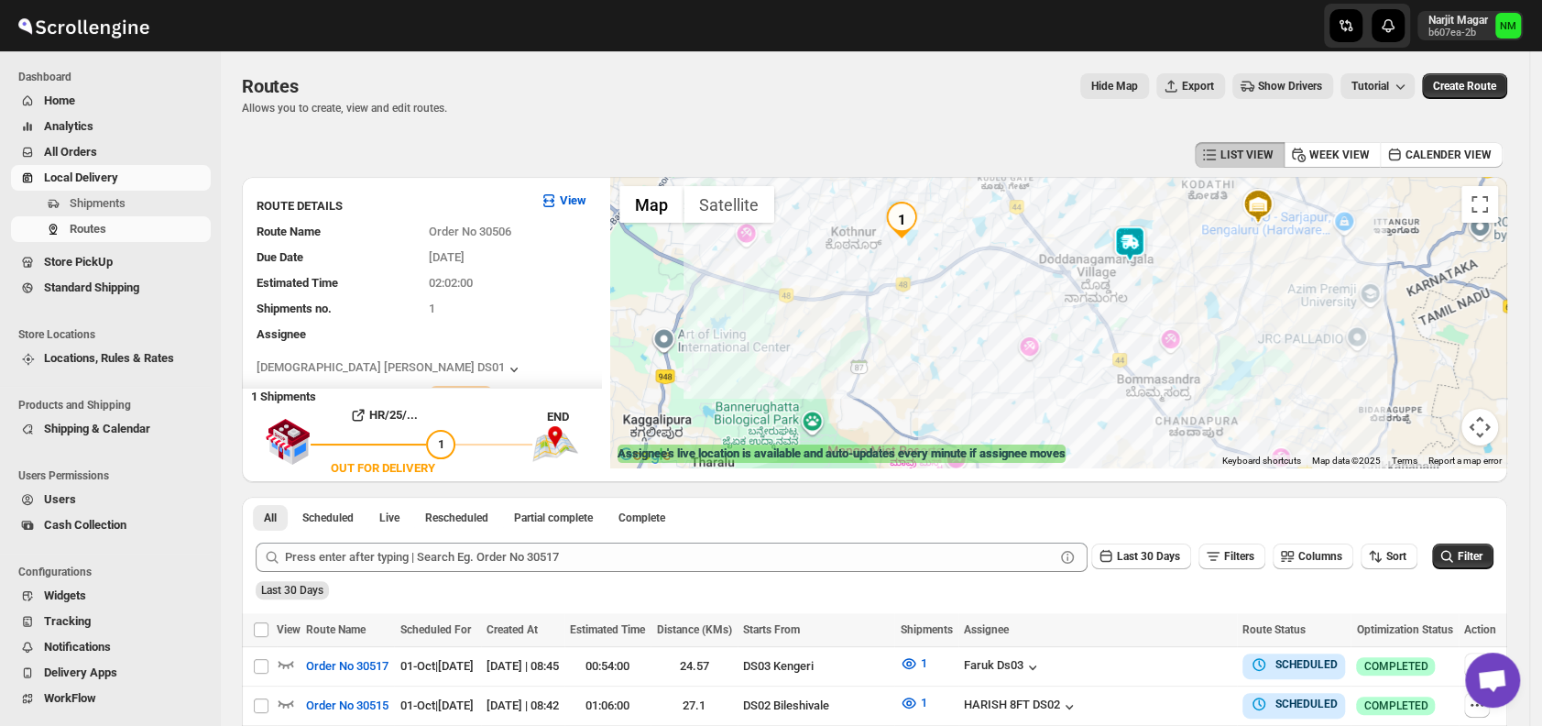
click at [1133, 249] on img at bounding box center [1129, 243] width 37 height 37
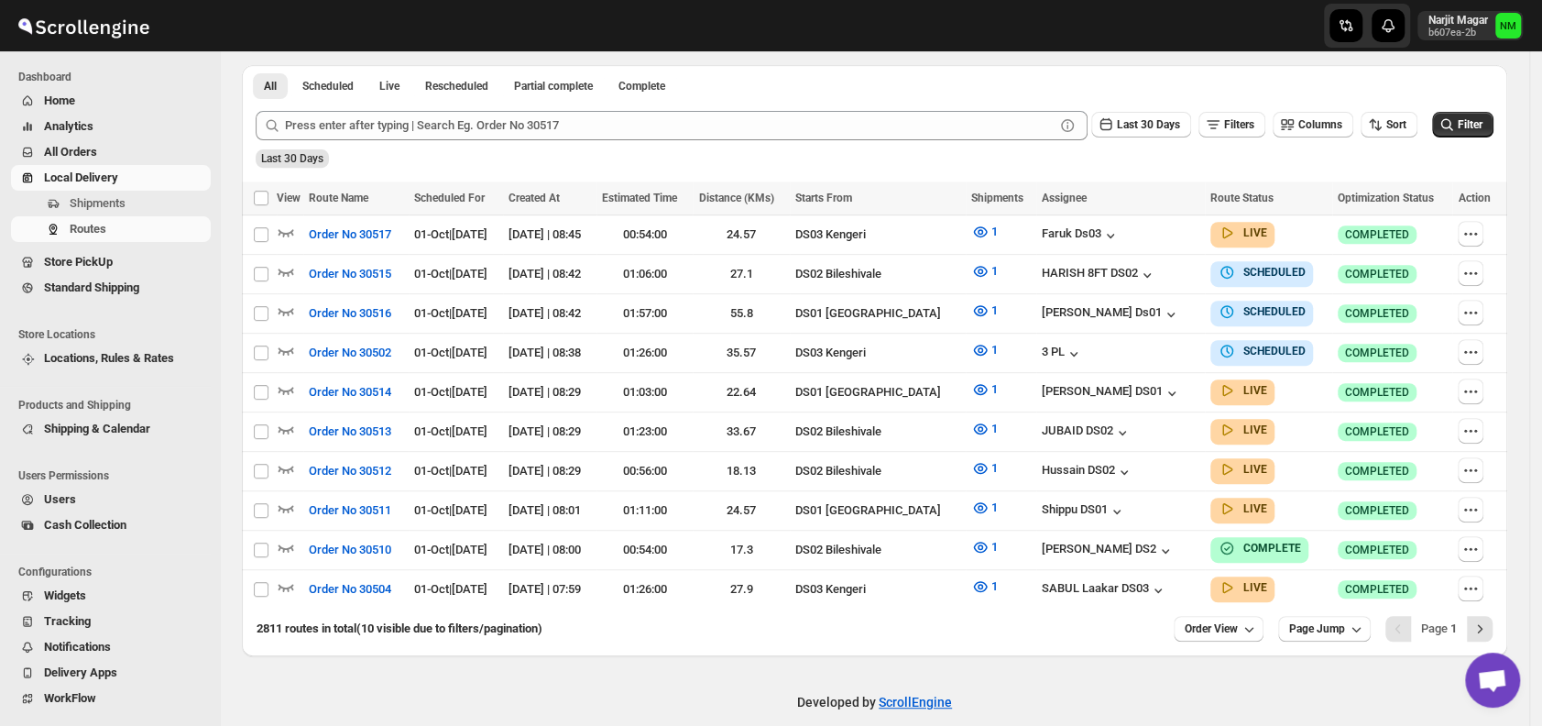
scroll to position [427, 0]
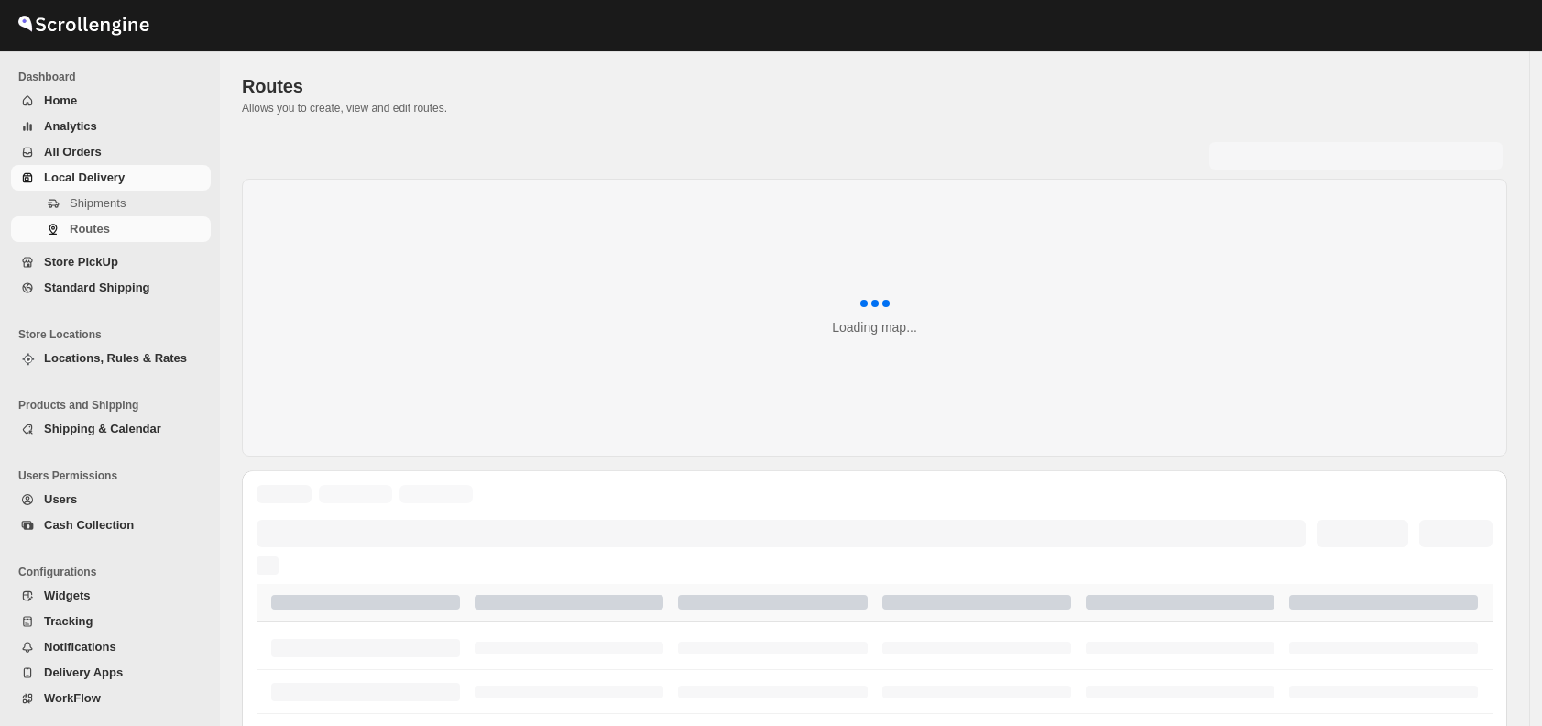
scroll to position [427, 0]
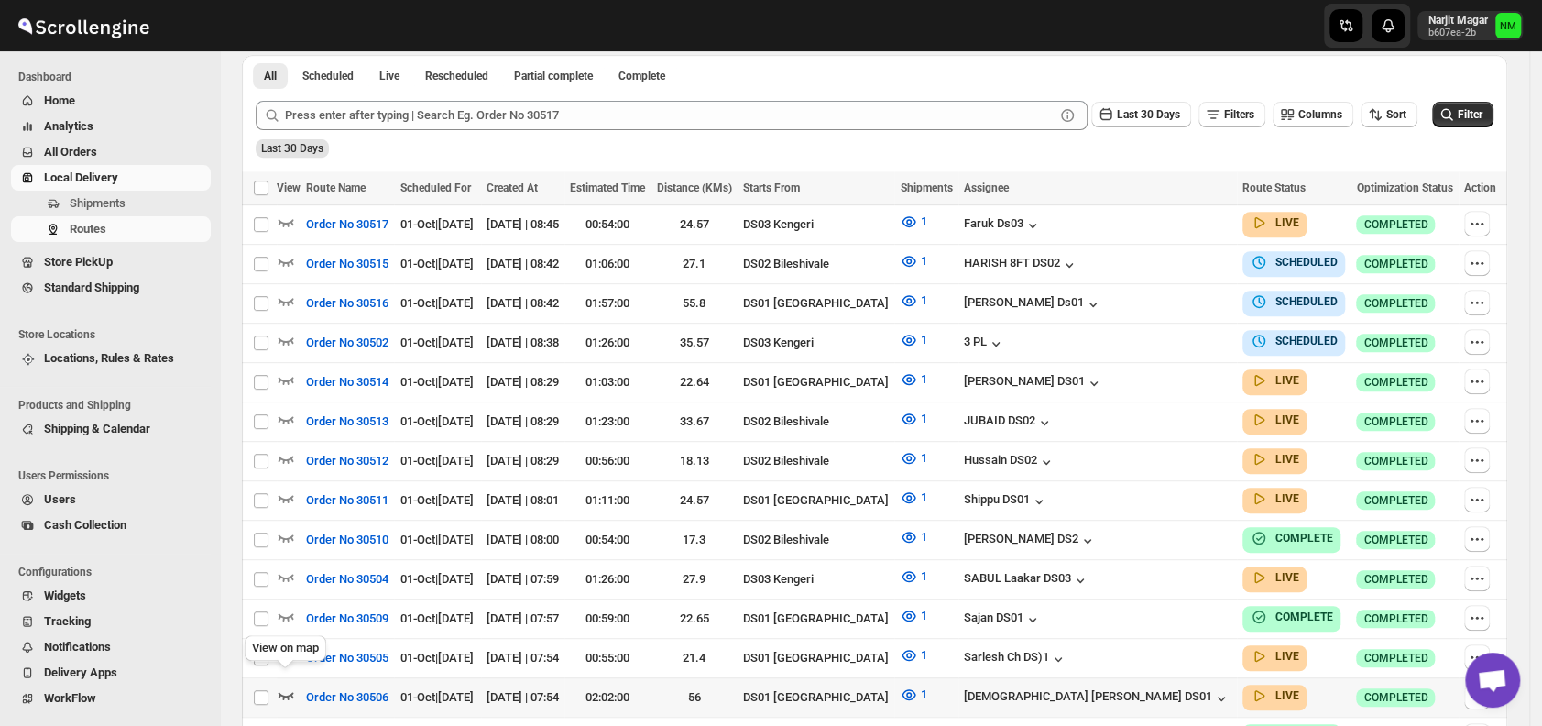
click at [284, 692] on icon "button" at bounding box center [286, 695] width 16 height 7
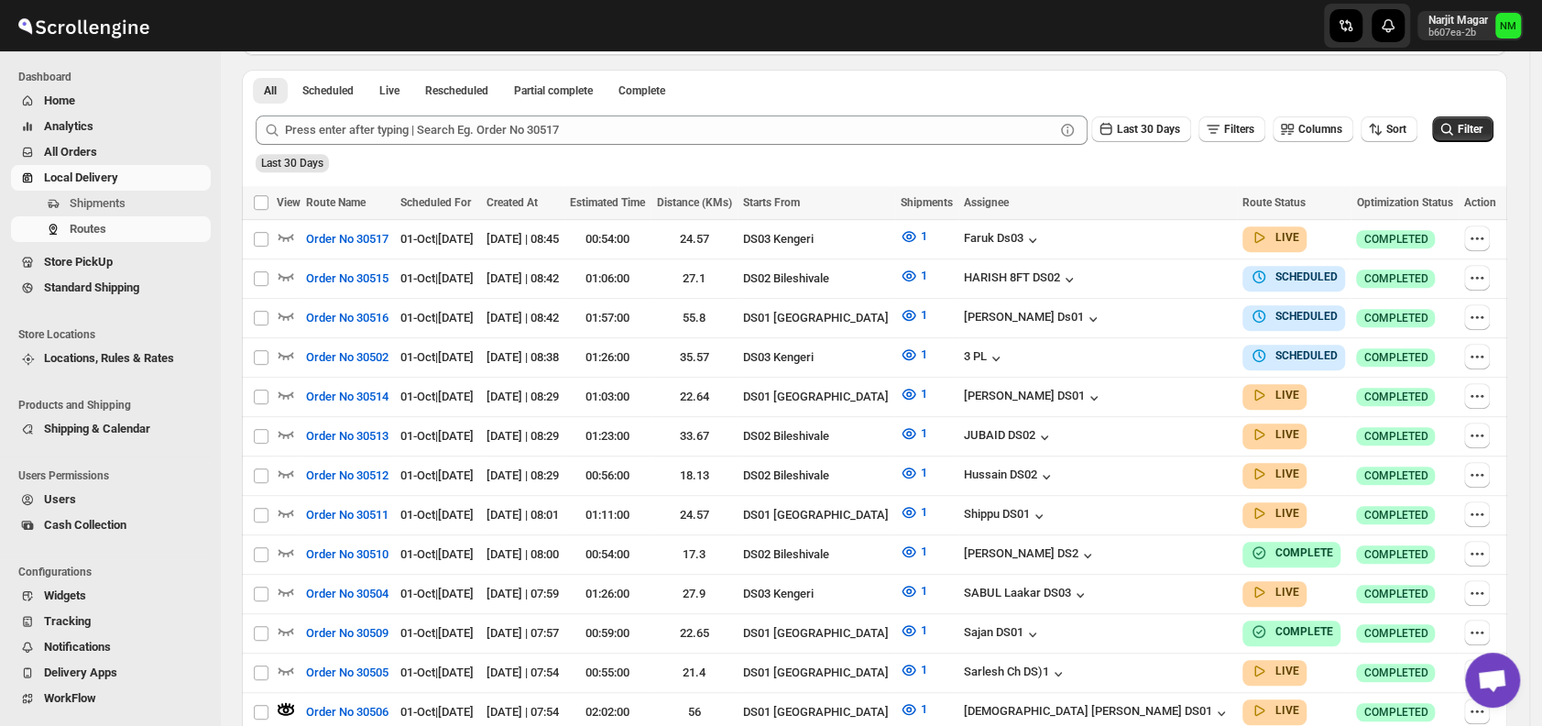
scroll to position [0, 0]
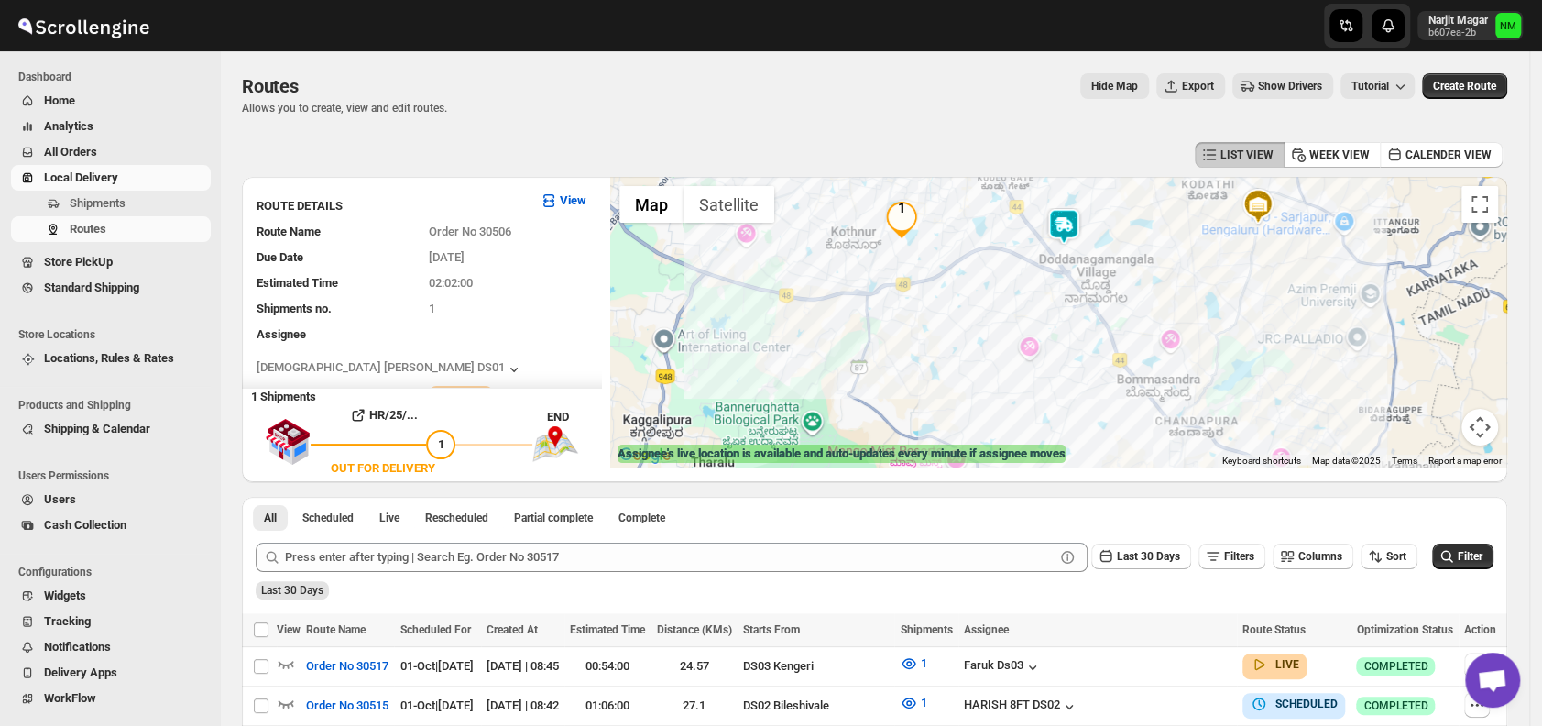
click at [1082, 243] on img at bounding box center [1063, 226] width 37 height 37
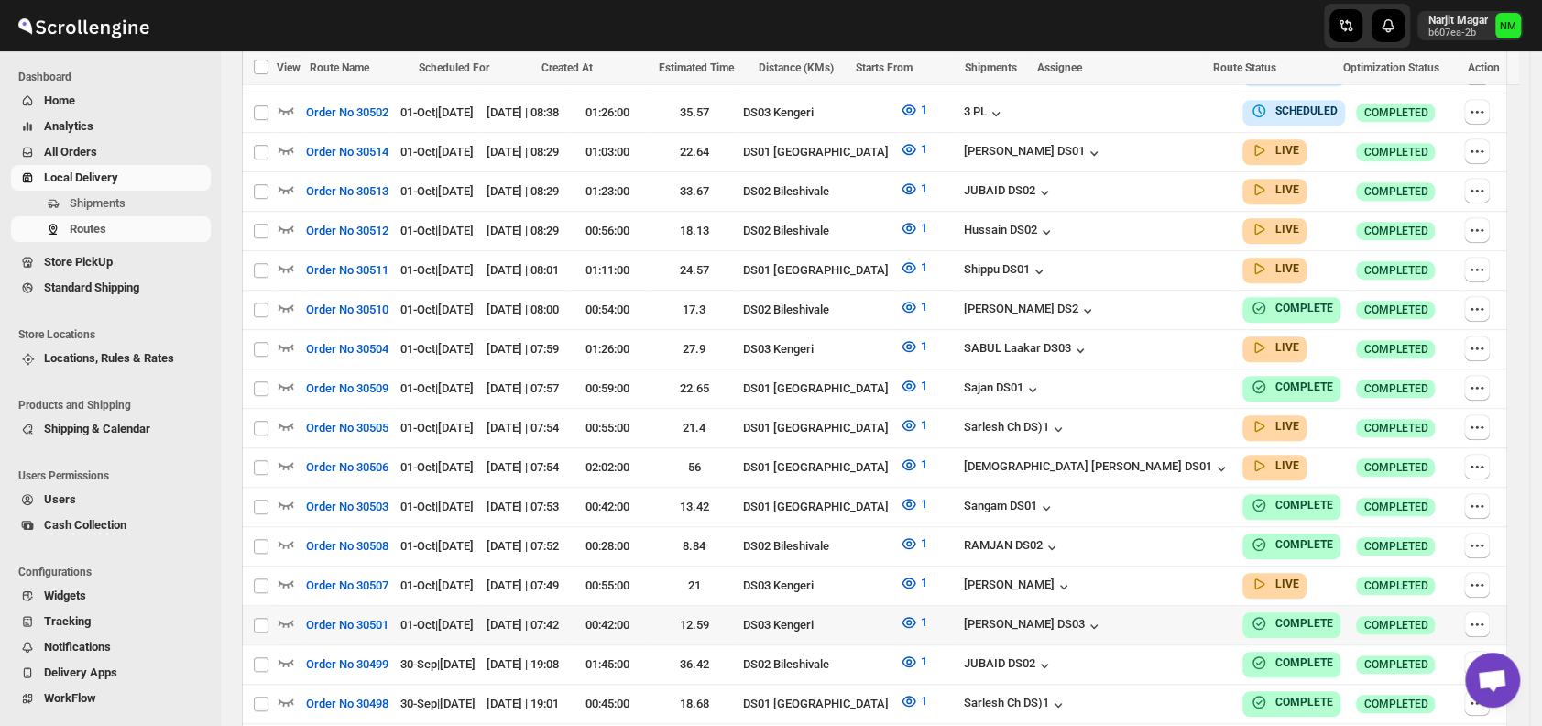
scroll to position [660, 0]
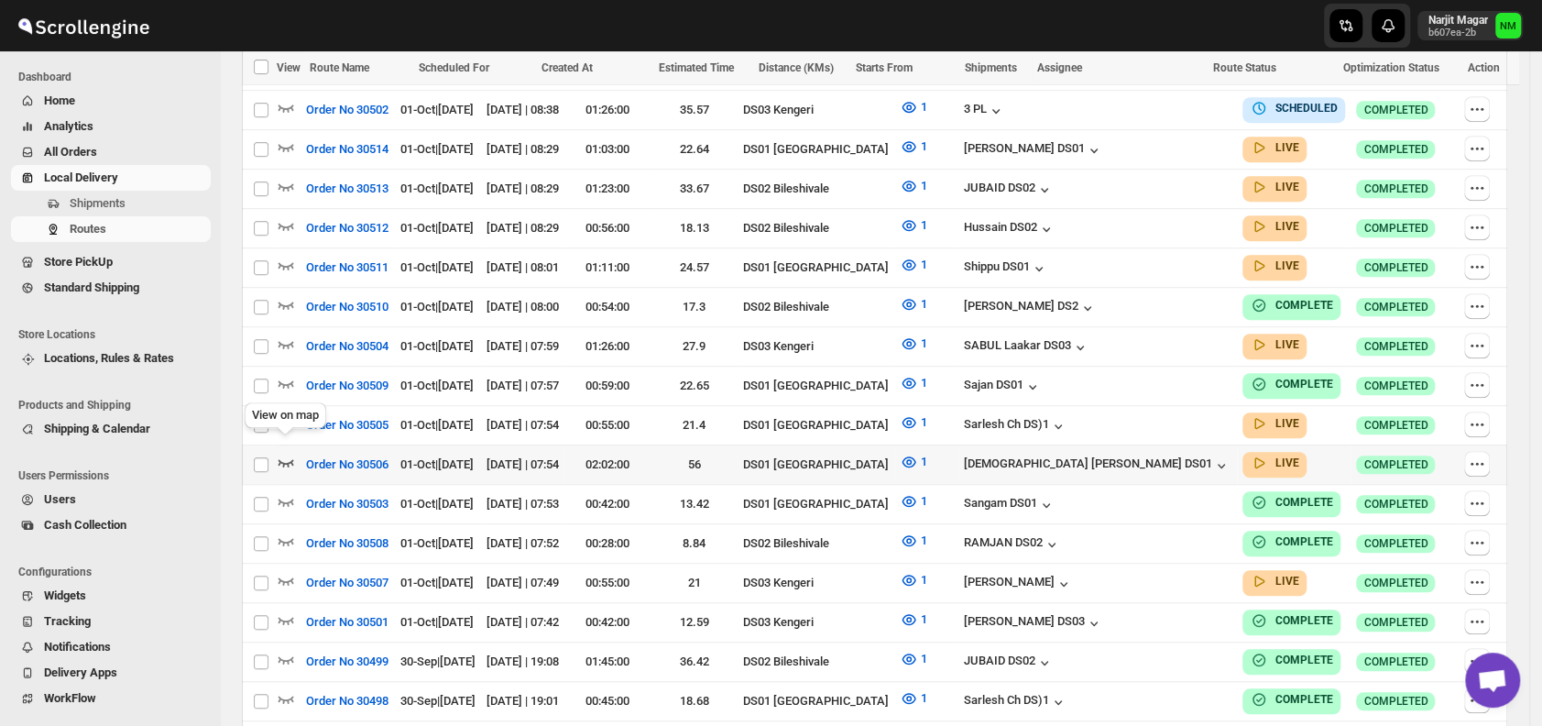
click at [286, 453] on icon "button" at bounding box center [286, 462] width 18 height 18
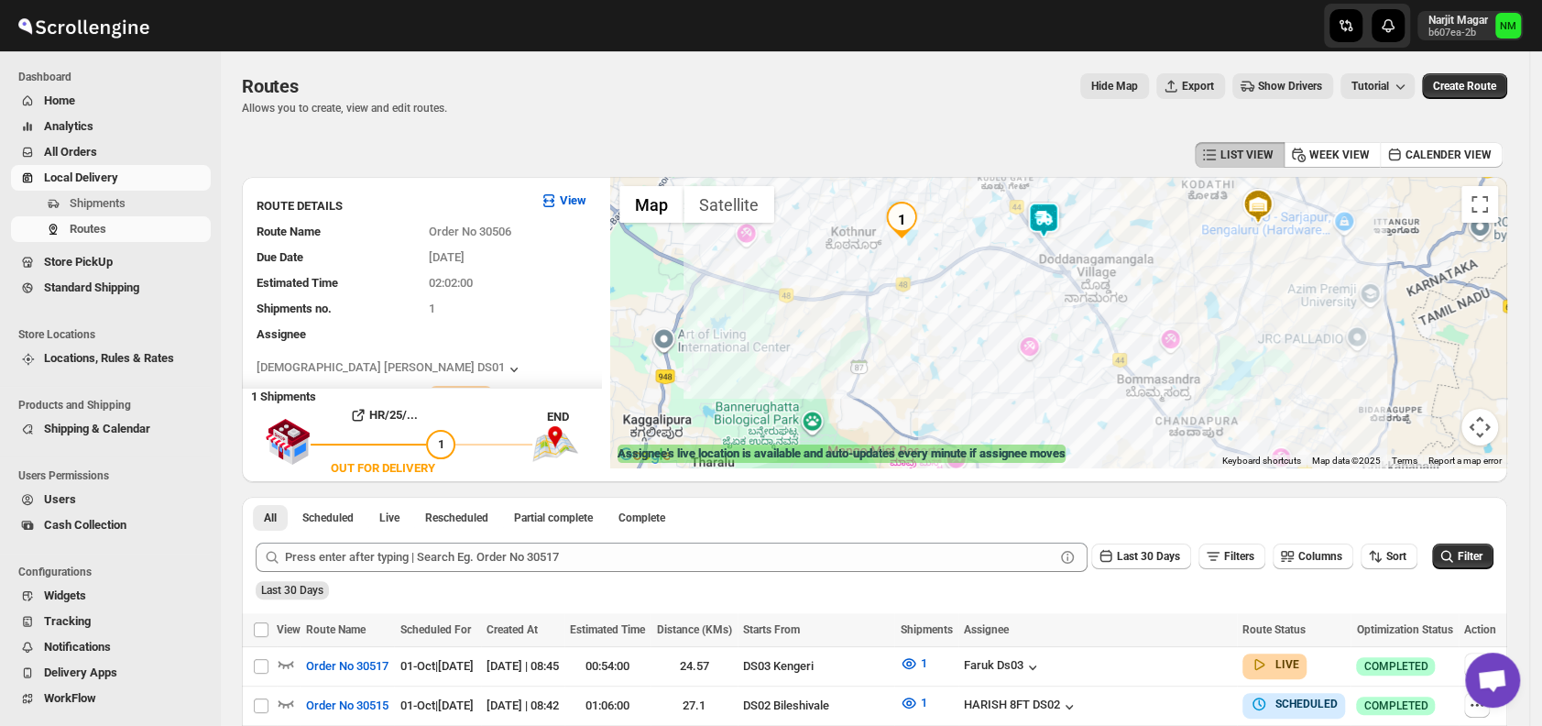
click at [1042, 224] on img at bounding box center [1043, 220] width 37 height 37
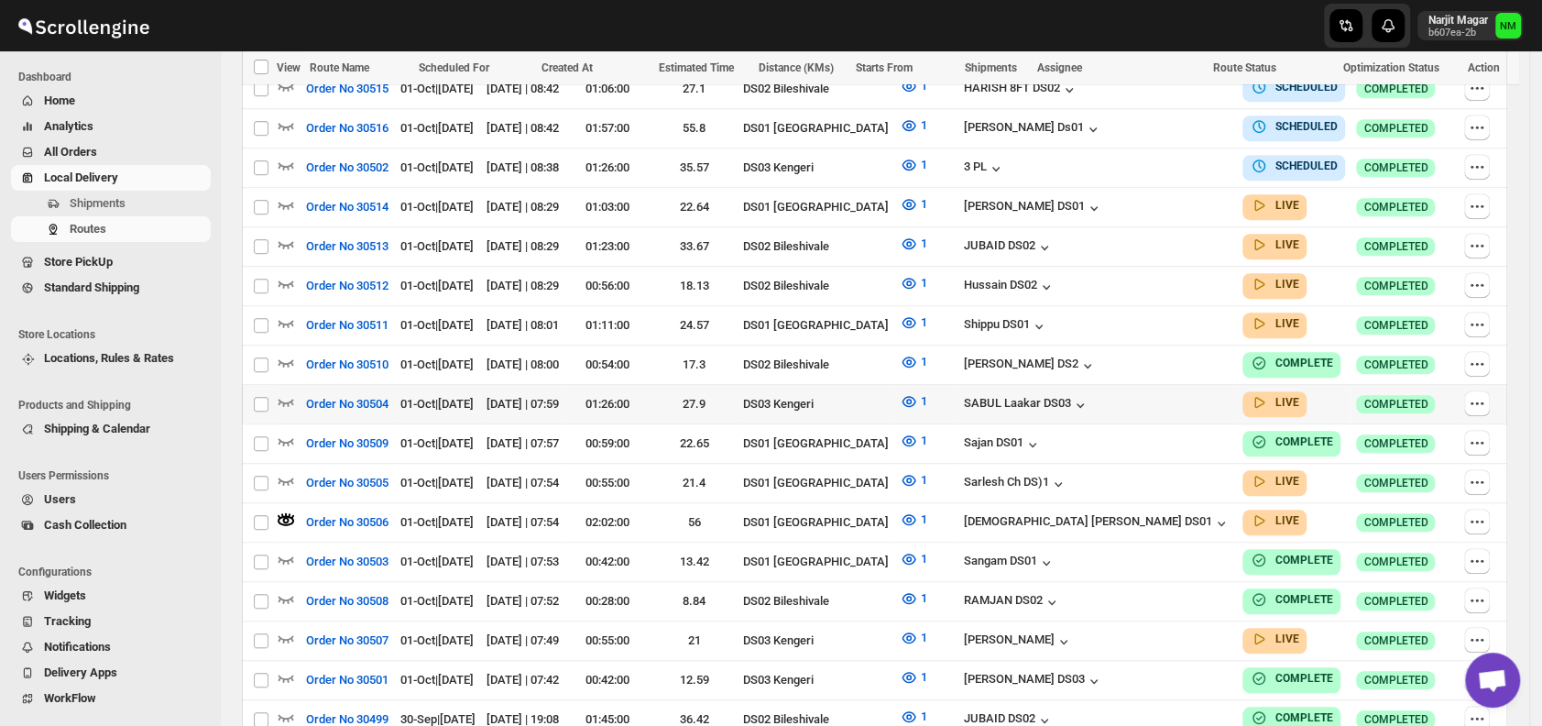
scroll to position [617, 0]
click at [1483, 518] on icon "button" at bounding box center [1481, 519] width 3 height 3
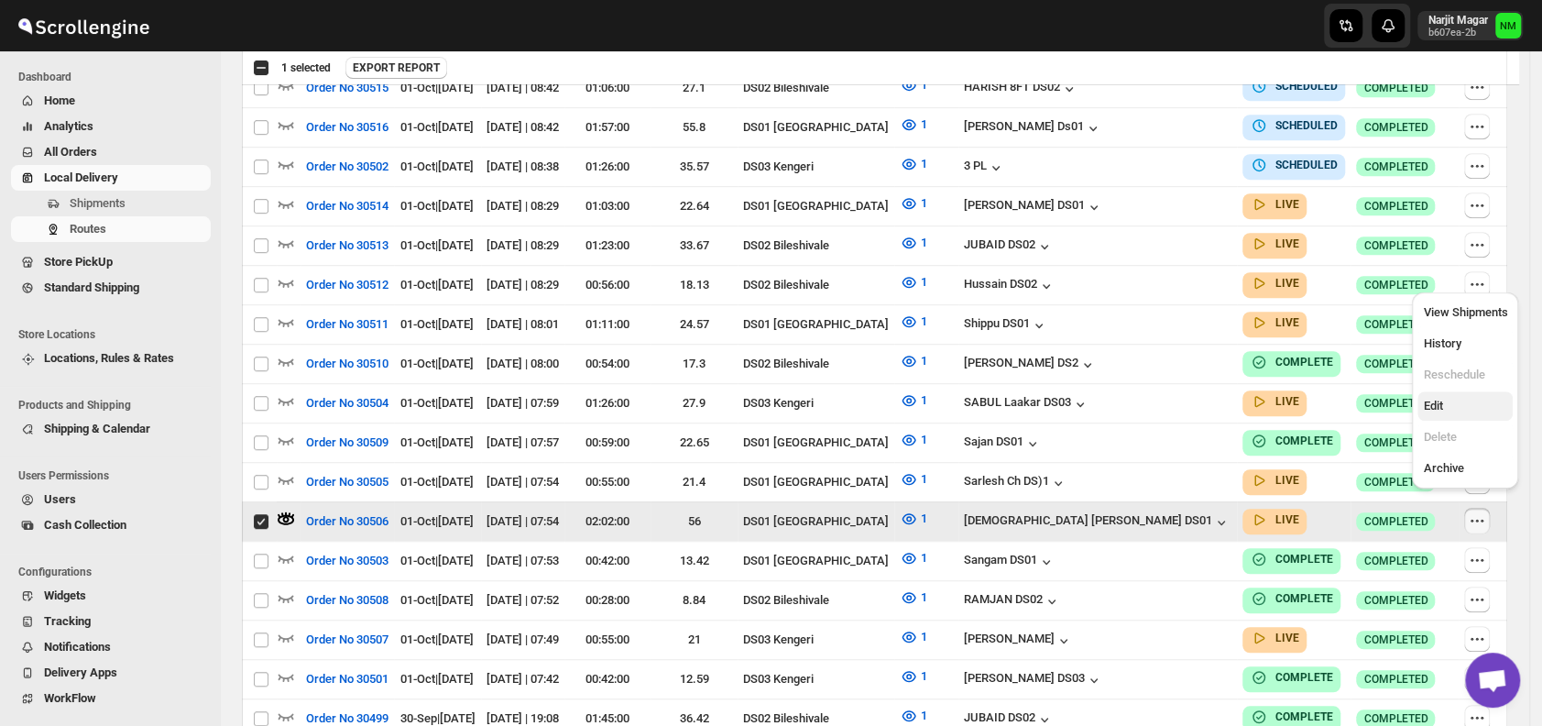
click at [1451, 410] on span "Edit" at bounding box center [1465, 406] width 84 height 18
checkbox input "false"
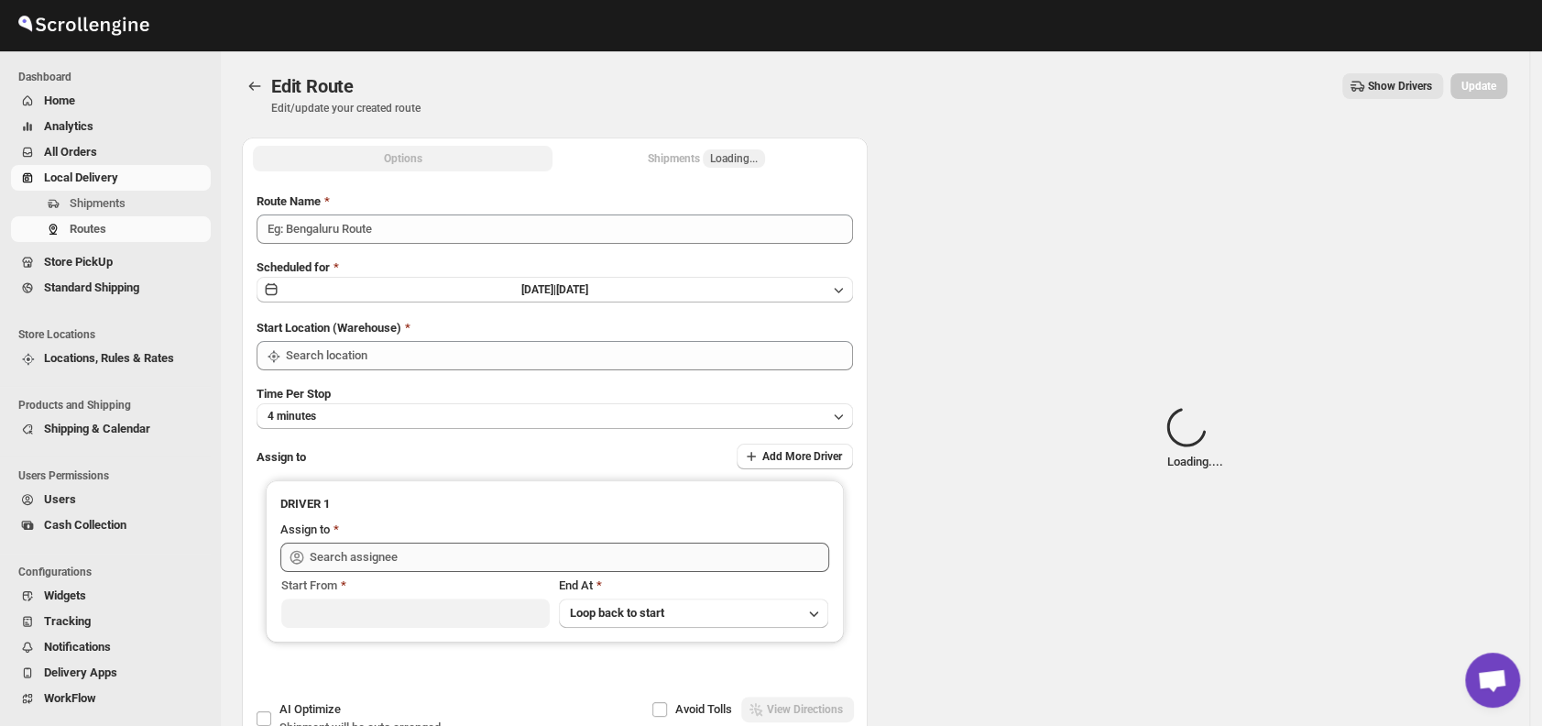
type input "Order No 30506"
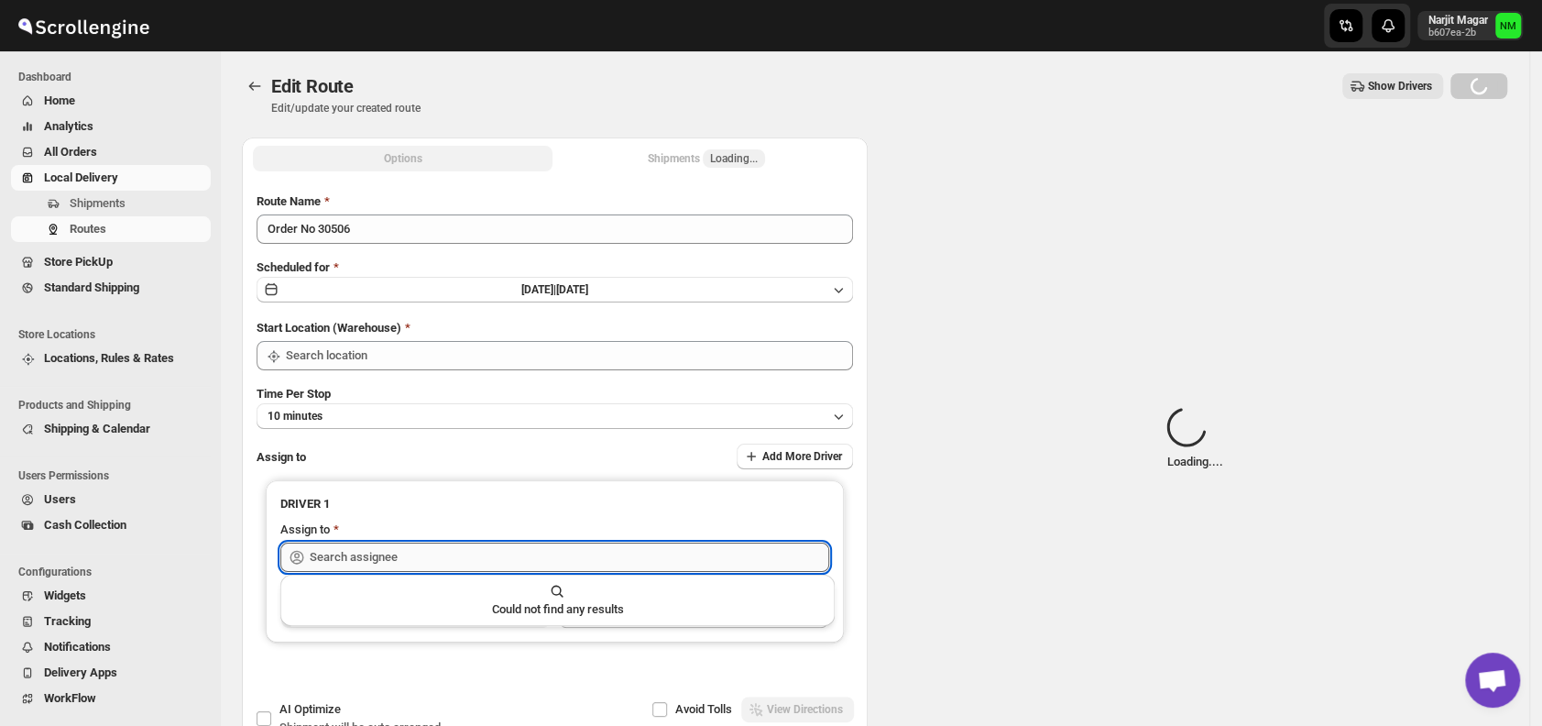
type input "DS01 [GEOGRAPHIC_DATA]"
click at [548, 550] on input "text" at bounding box center [569, 556] width 519 height 29
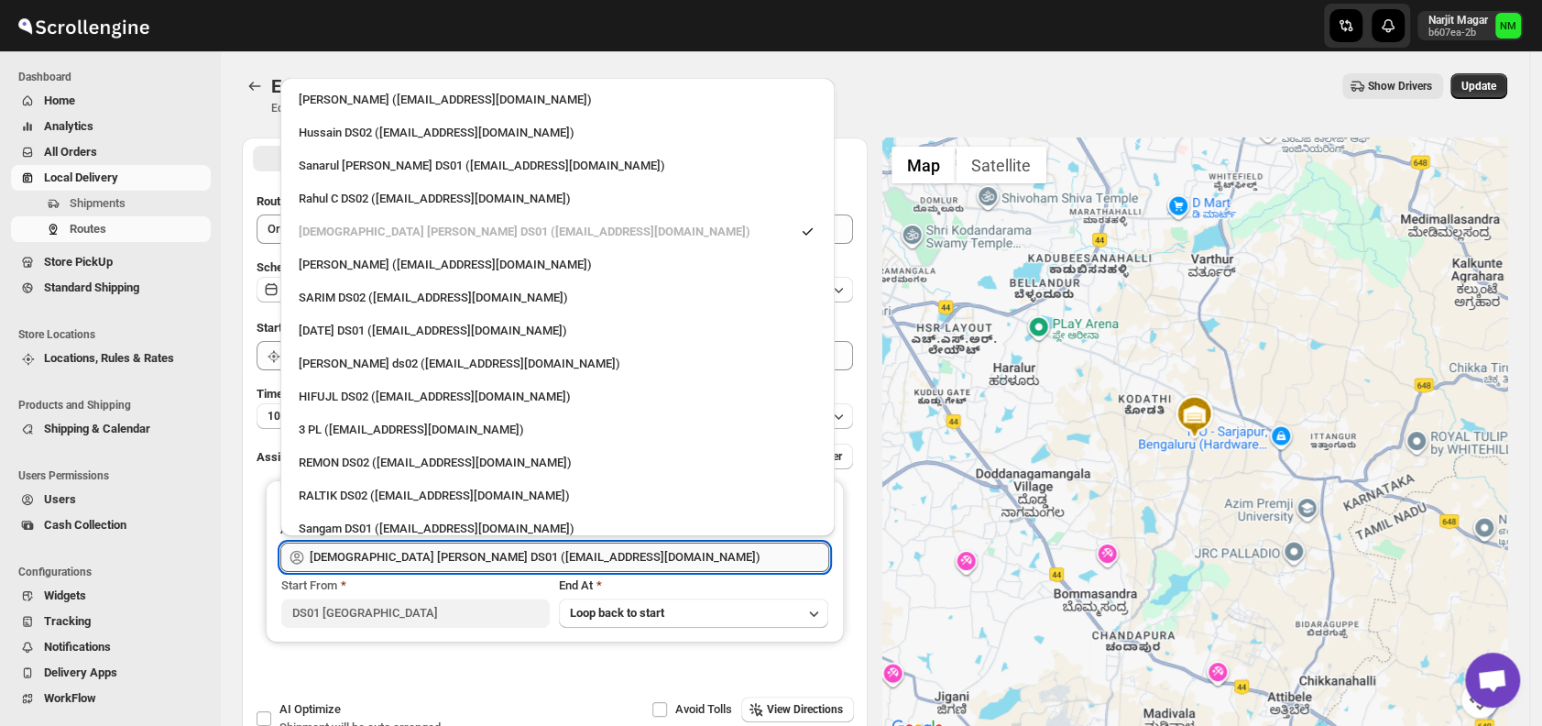
click at [548, 550] on input "[DEMOGRAPHIC_DATA] [PERSON_NAME] DS01 ([EMAIL_ADDRESS][DOMAIN_NAME])" at bounding box center [569, 556] width 519 height 29
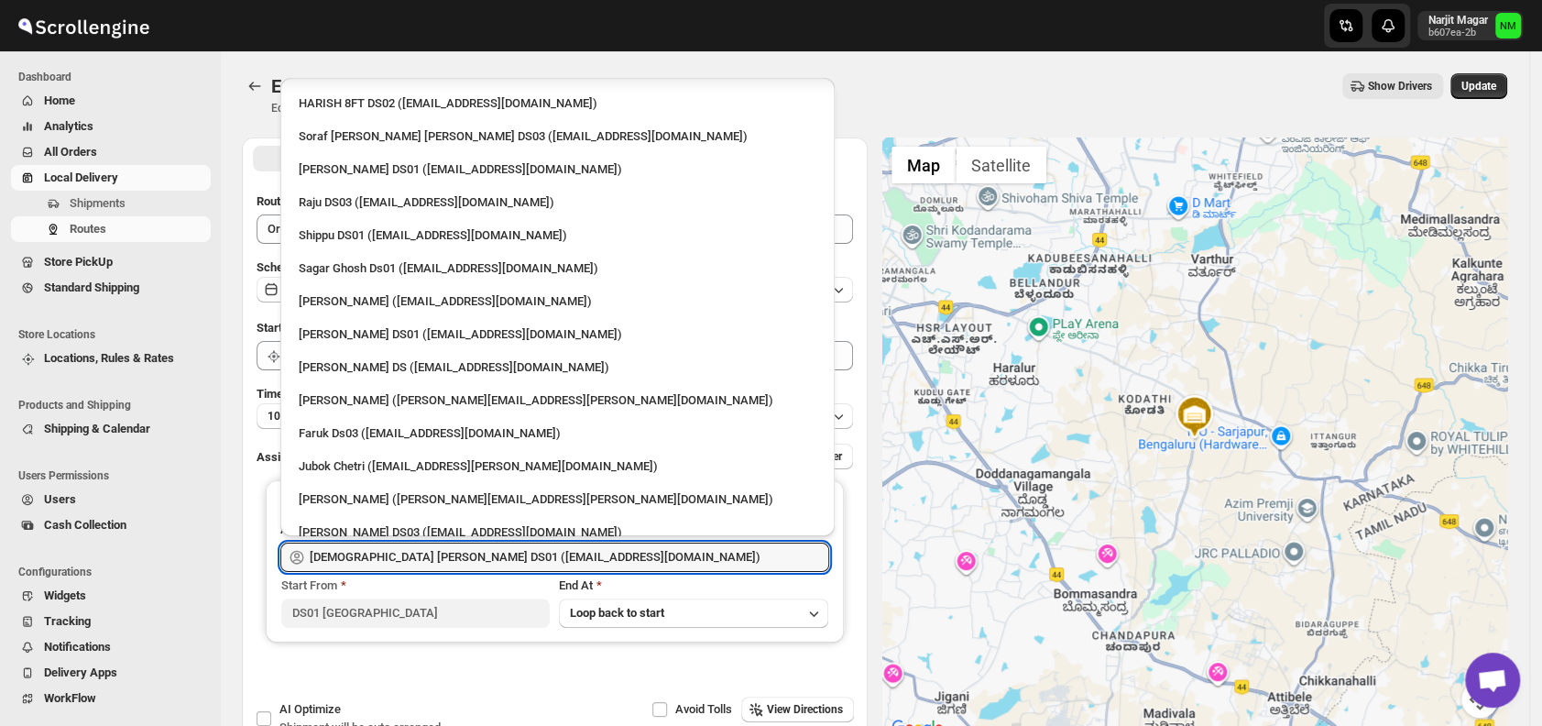
scroll to position [1400, 0]
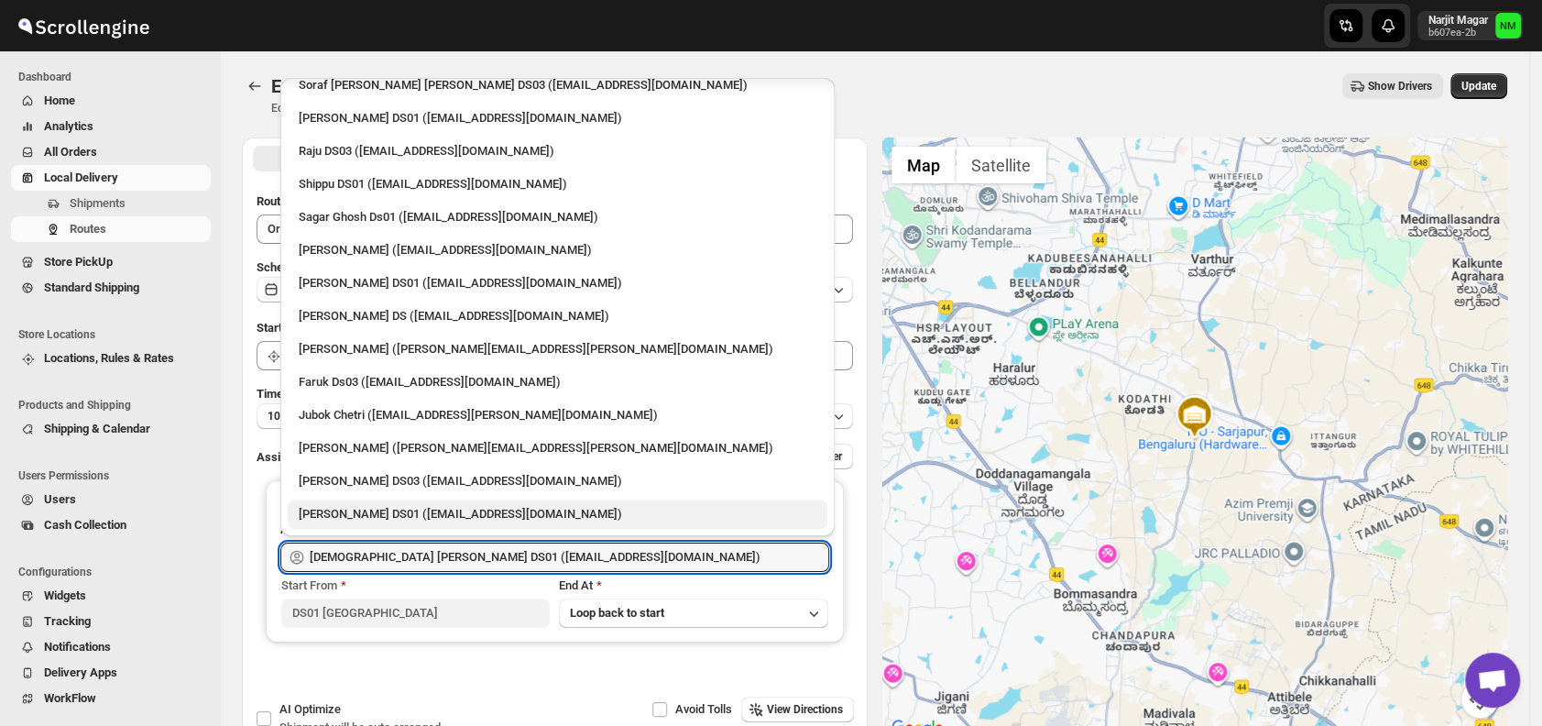
click at [348, 509] on div "[PERSON_NAME] DS01 ([EMAIL_ADDRESS][DOMAIN_NAME])" at bounding box center [558, 514] width 518 height 18
type input "[PERSON_NAME] DS01 ([EMAIL_ADDRESS][DOMAIN_NAME])"
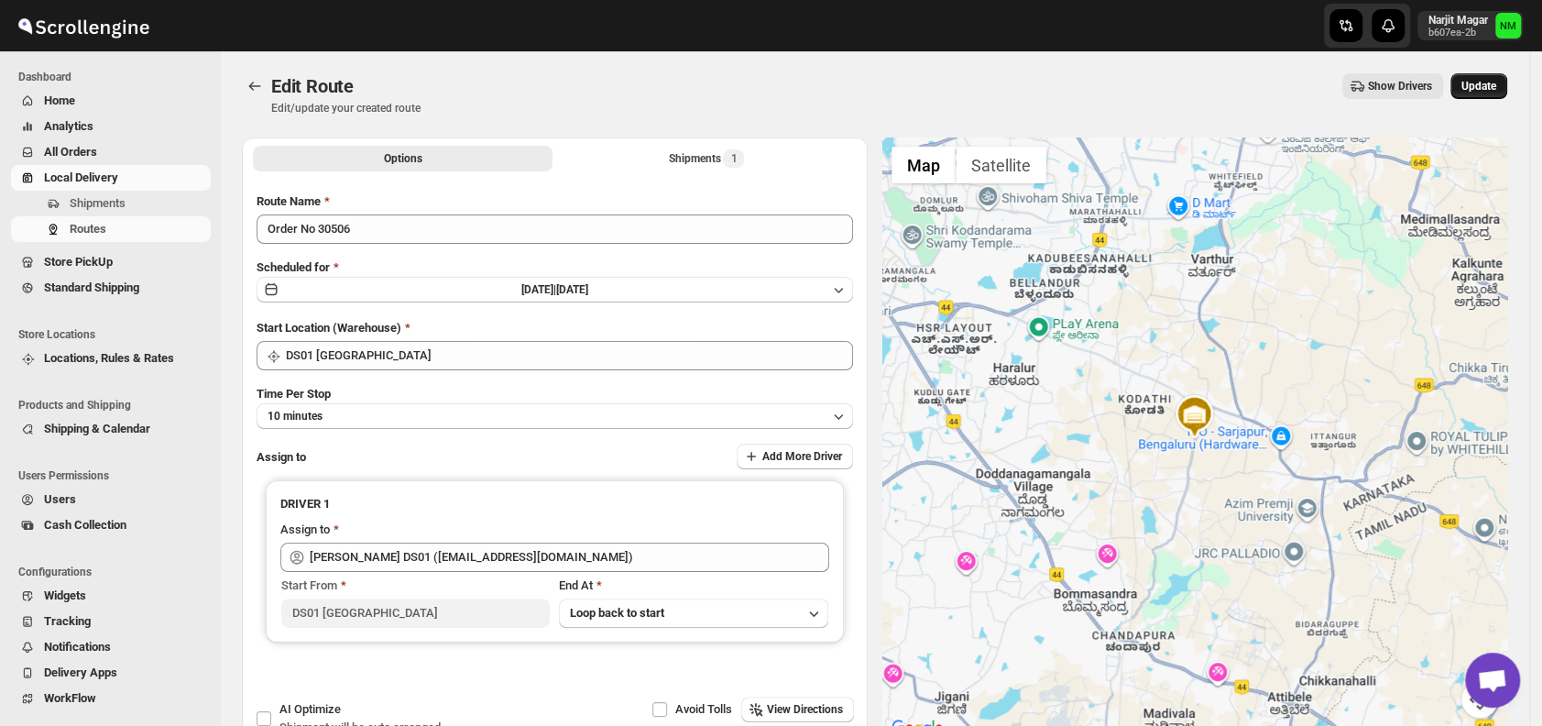
click at [1489, 92] on span "Update" at bounding box center [1478, 86] width 35 height 15
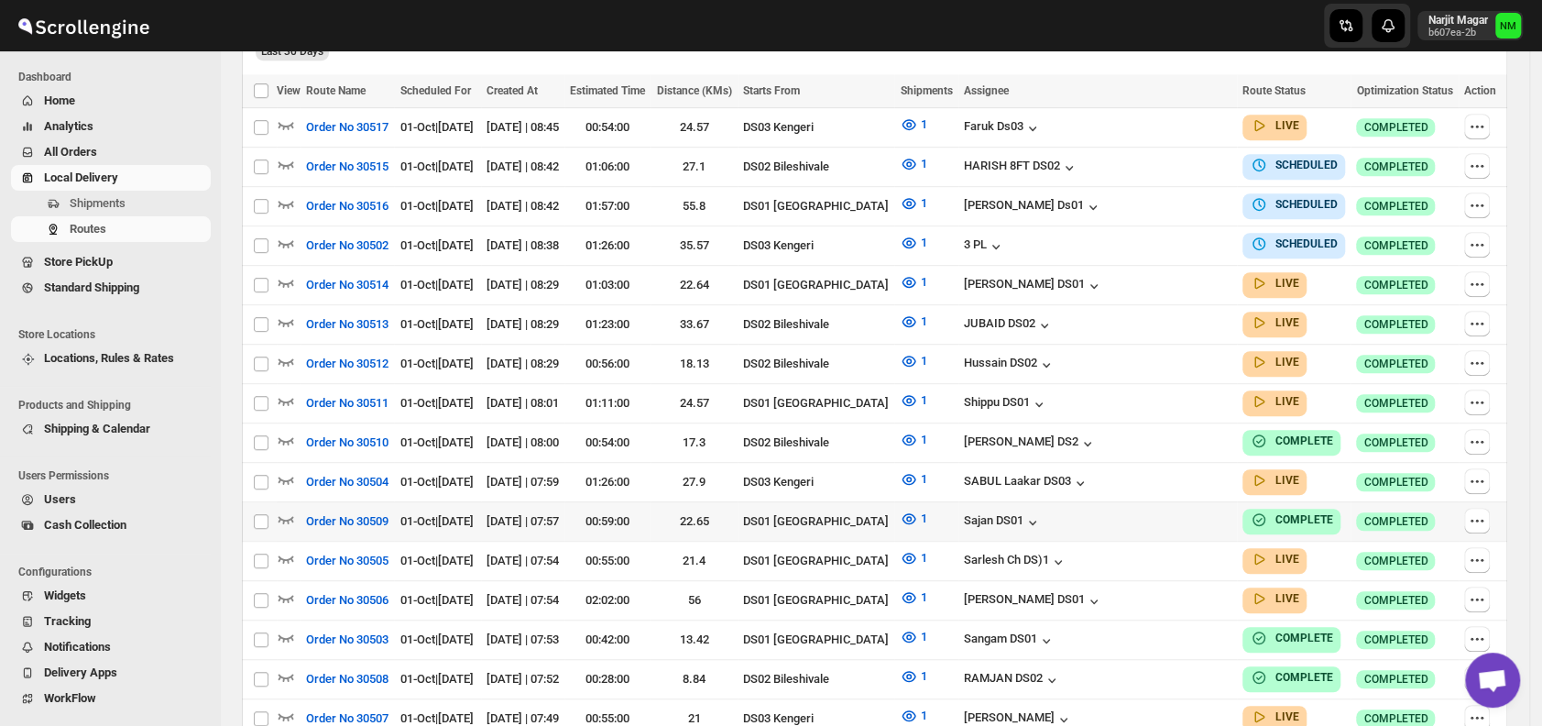
scroll to position [525, 0]
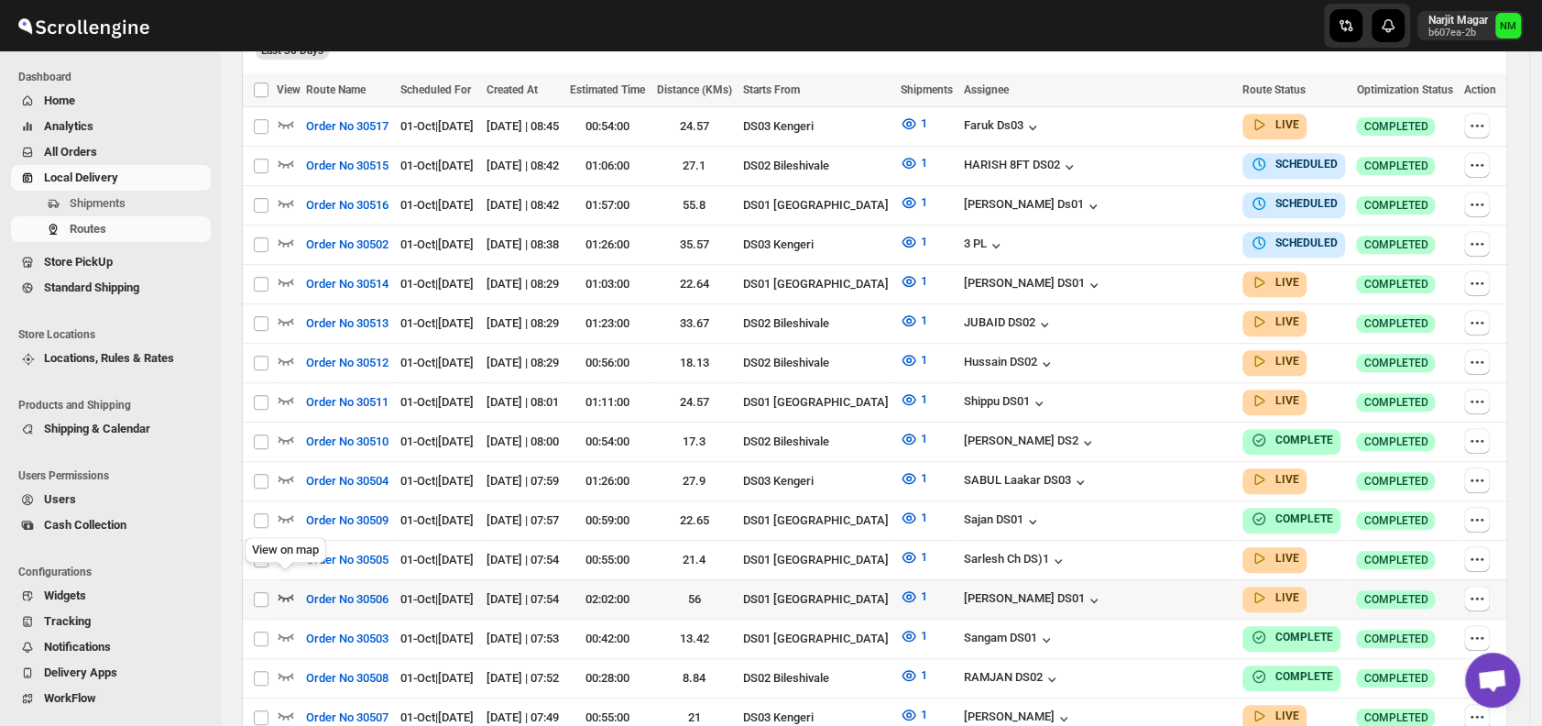
click at [293, 587] on icon "button" at bounding box center [286, 596] width 18 height 18
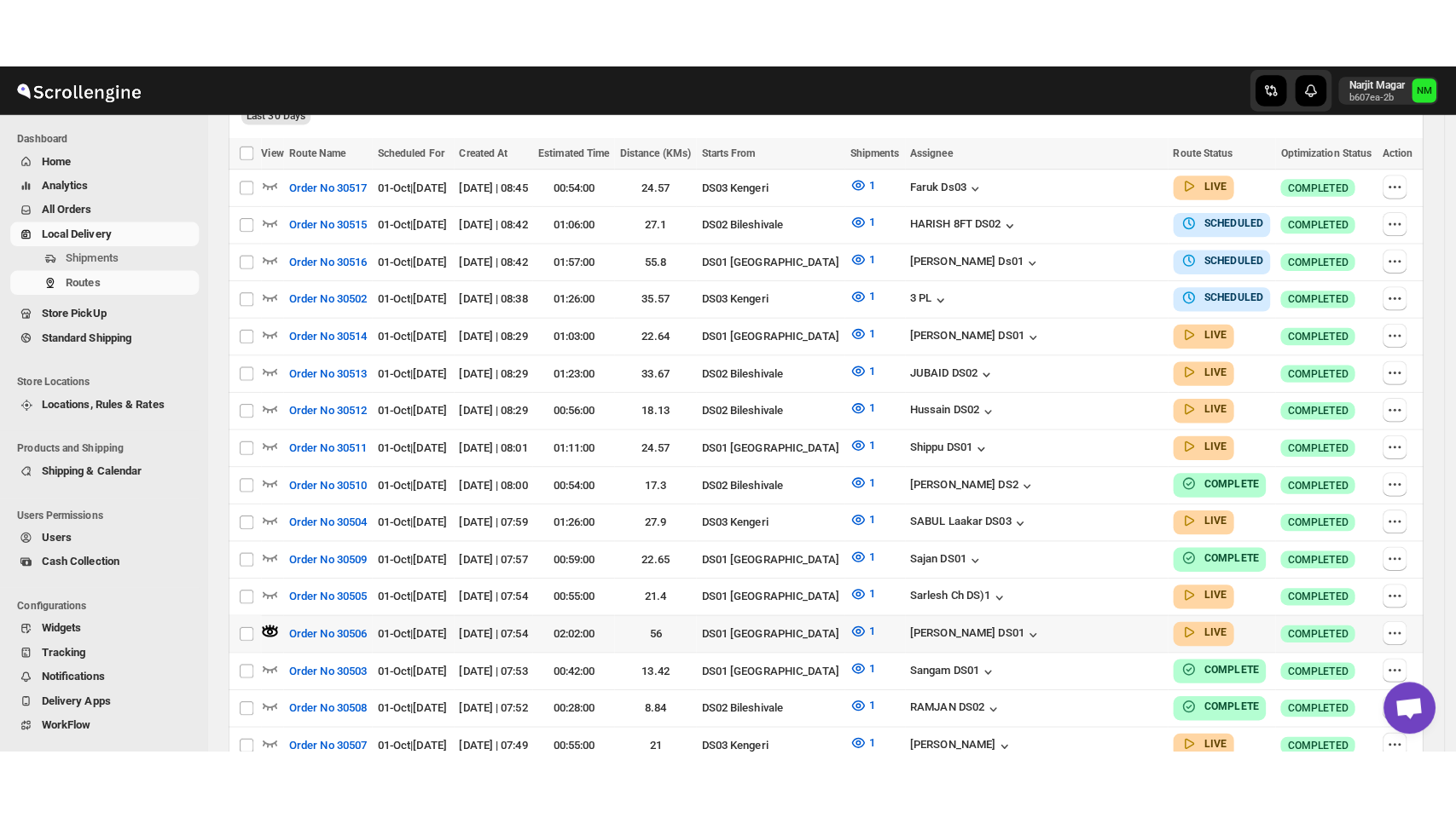
scroll to position [0, 0]
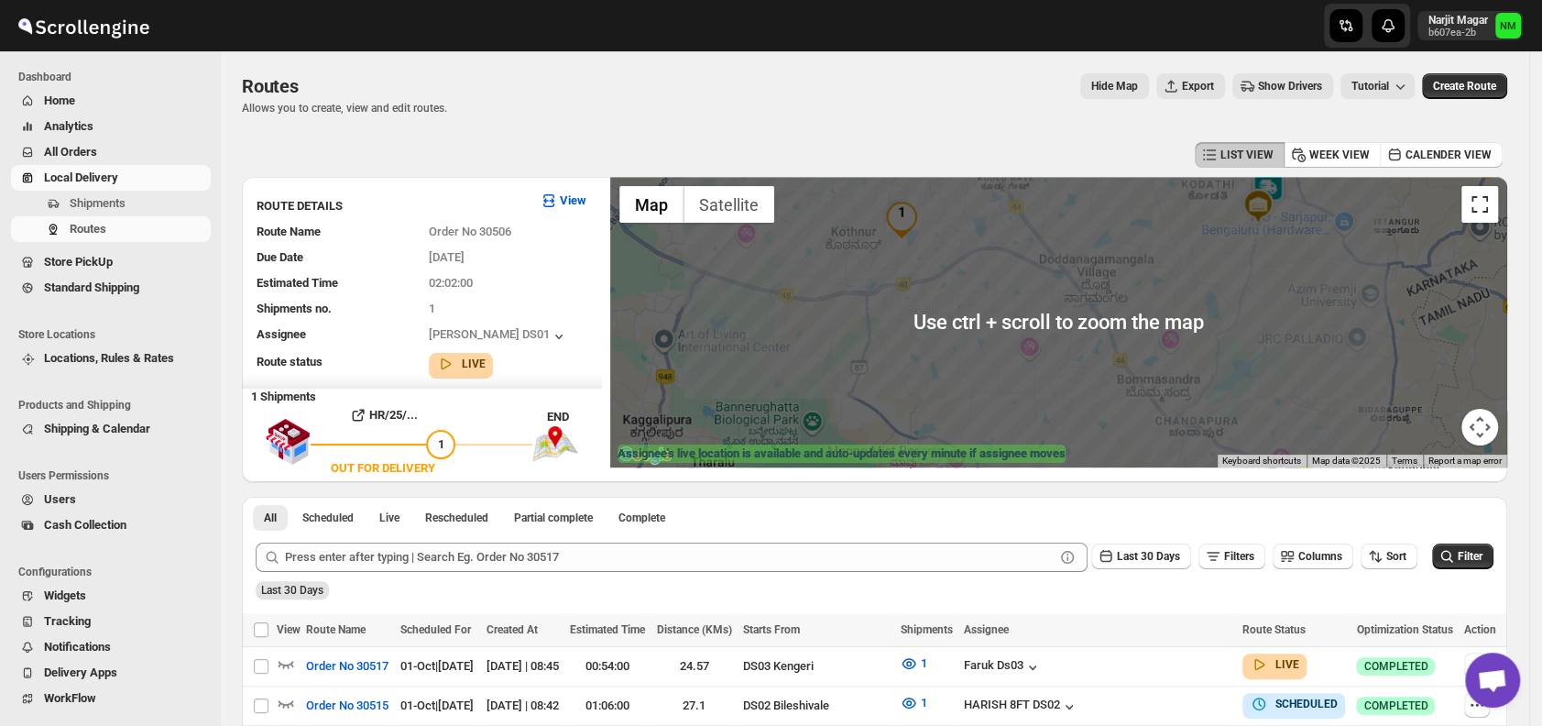
click at [1480, 214] on button "Toggle fullscreen view" at bounding box center [1479, 204] width 37 height 37
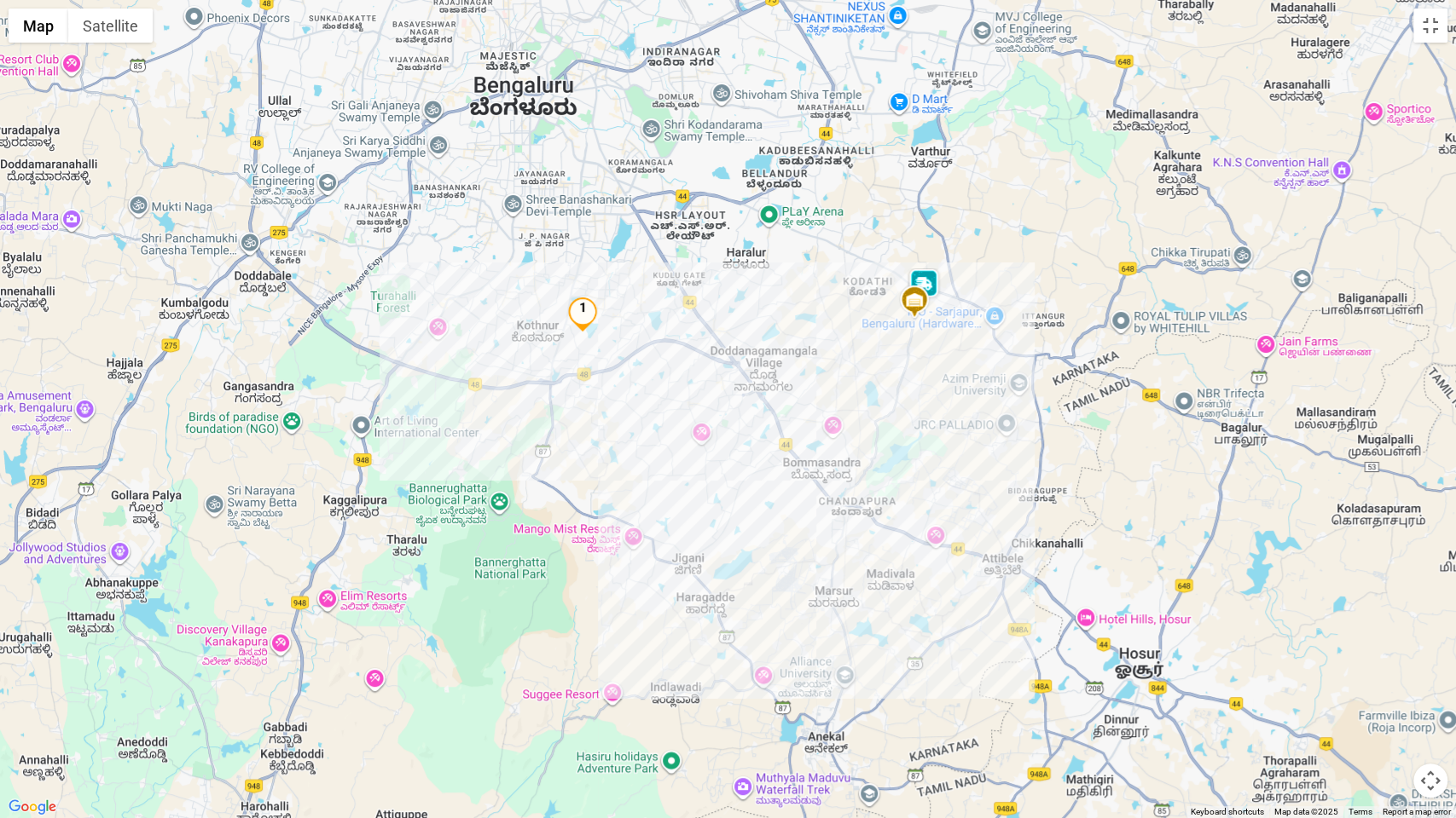
click at [937, 279] on img at bounding box center [923, 286] width 34 height 34
click at [1432, 31] on button "Toggle fullscreen view" at bounding box center [1430, 25] width 34 height 34
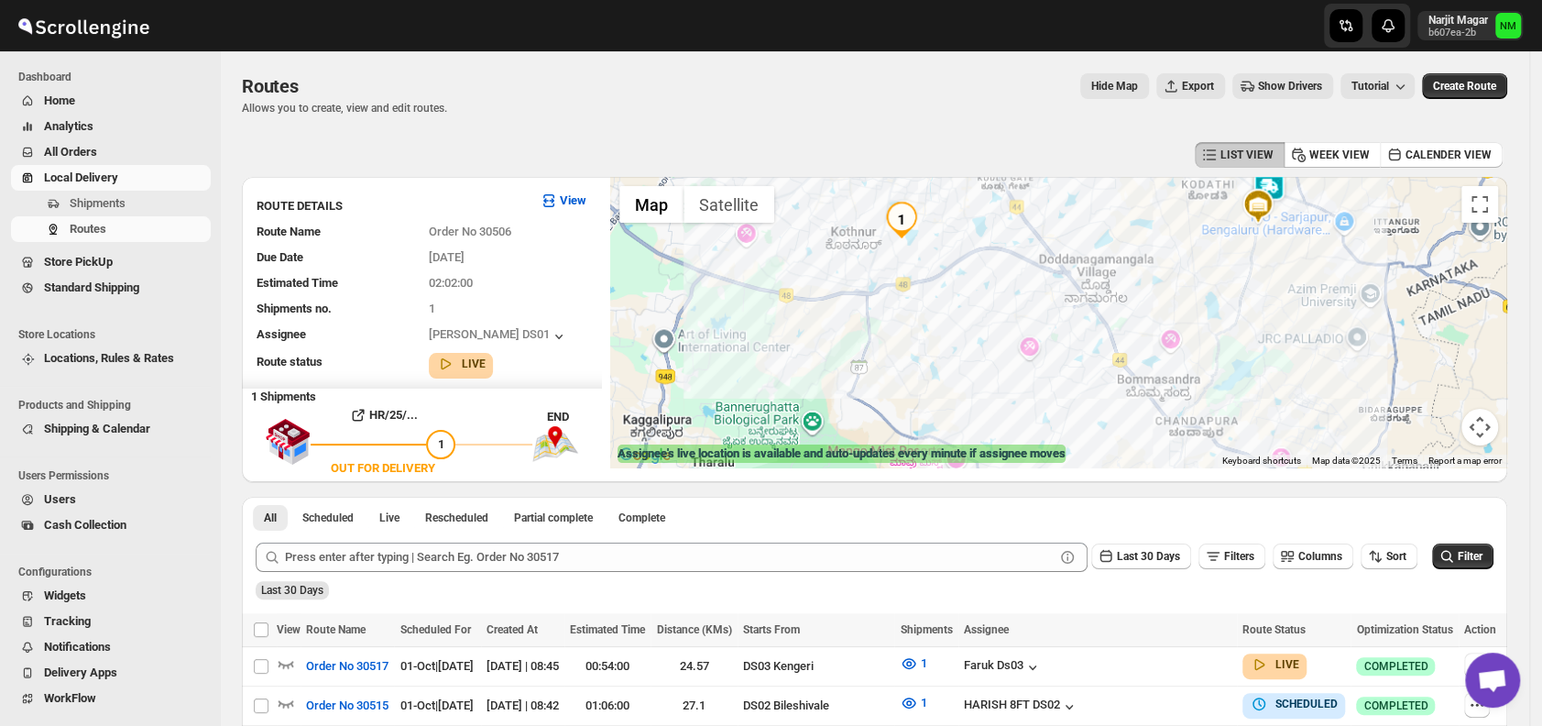
click at [1284, 190] on img at bounding box center [1268, 187] width 37 height 37
click at [1484, 213] on button "Toggle fullscreen view" at bounding box center [1479, 204] width 37 height 37
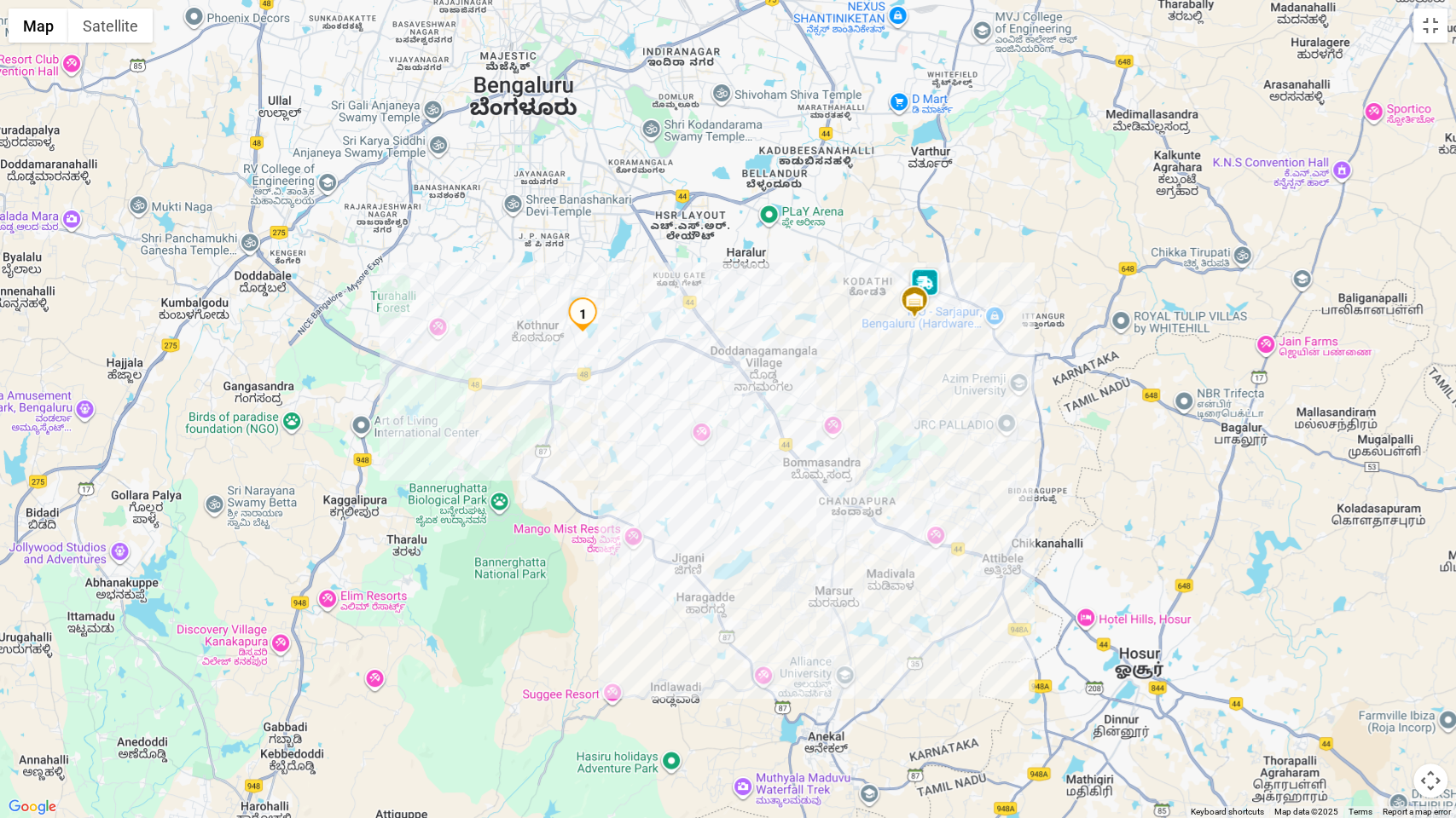
click at [931, 275] on img at bounding box center [924, 285] width 34 height 34
click at [921, 226] on icon "button" at bounding box center [924, 227] width 17 height 17
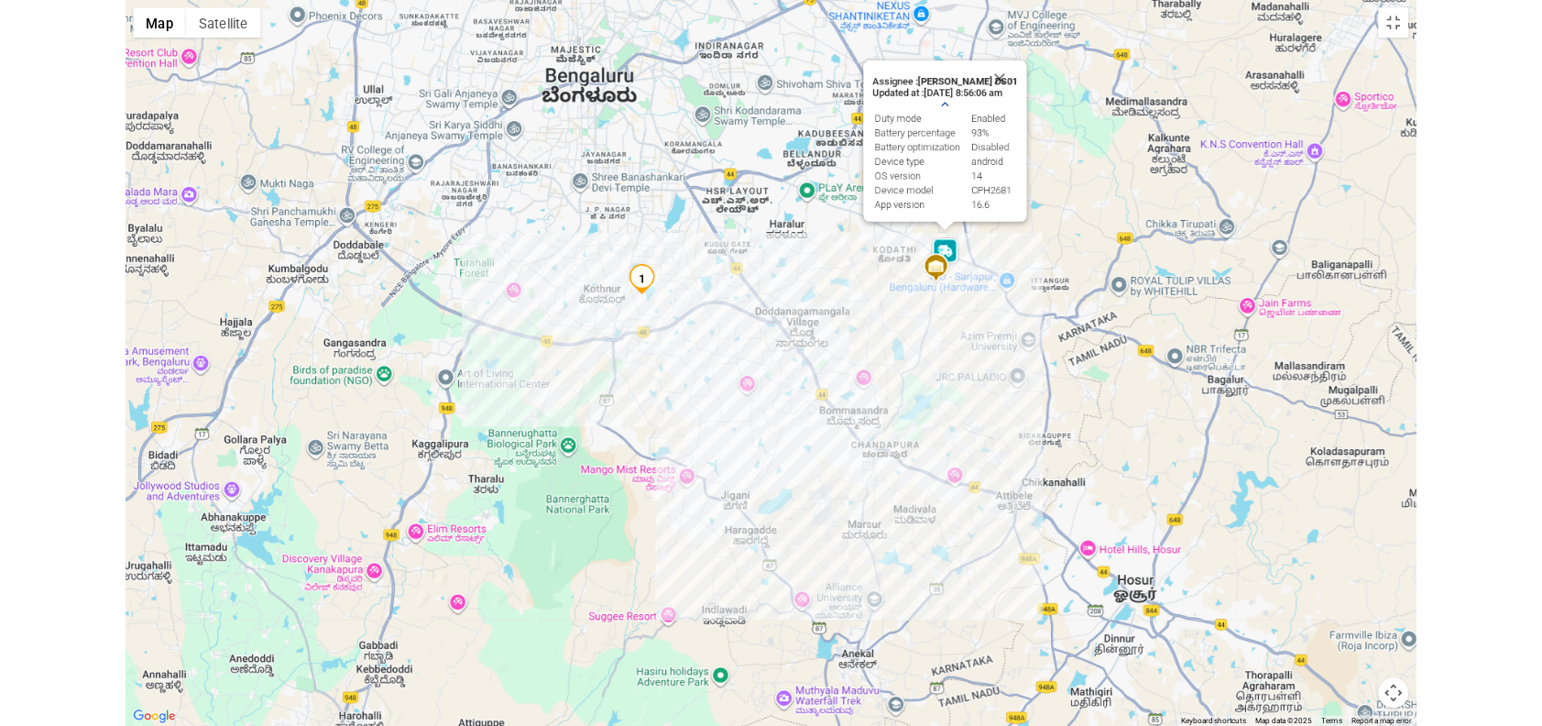
scroll to position [0, 0]
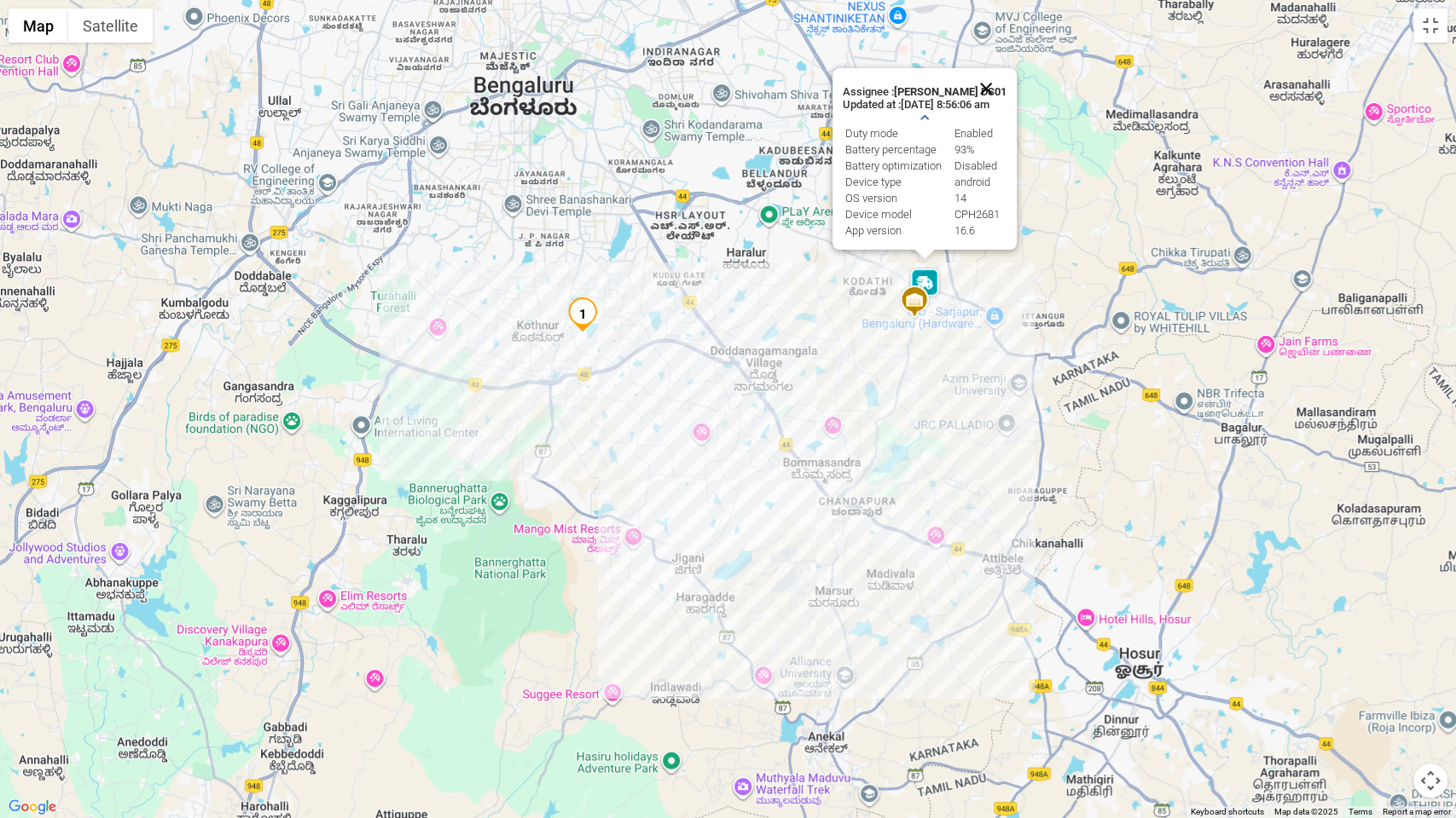
click at [990, 74] on button "Close" at bounding box center [986, 88] width 41 height 41
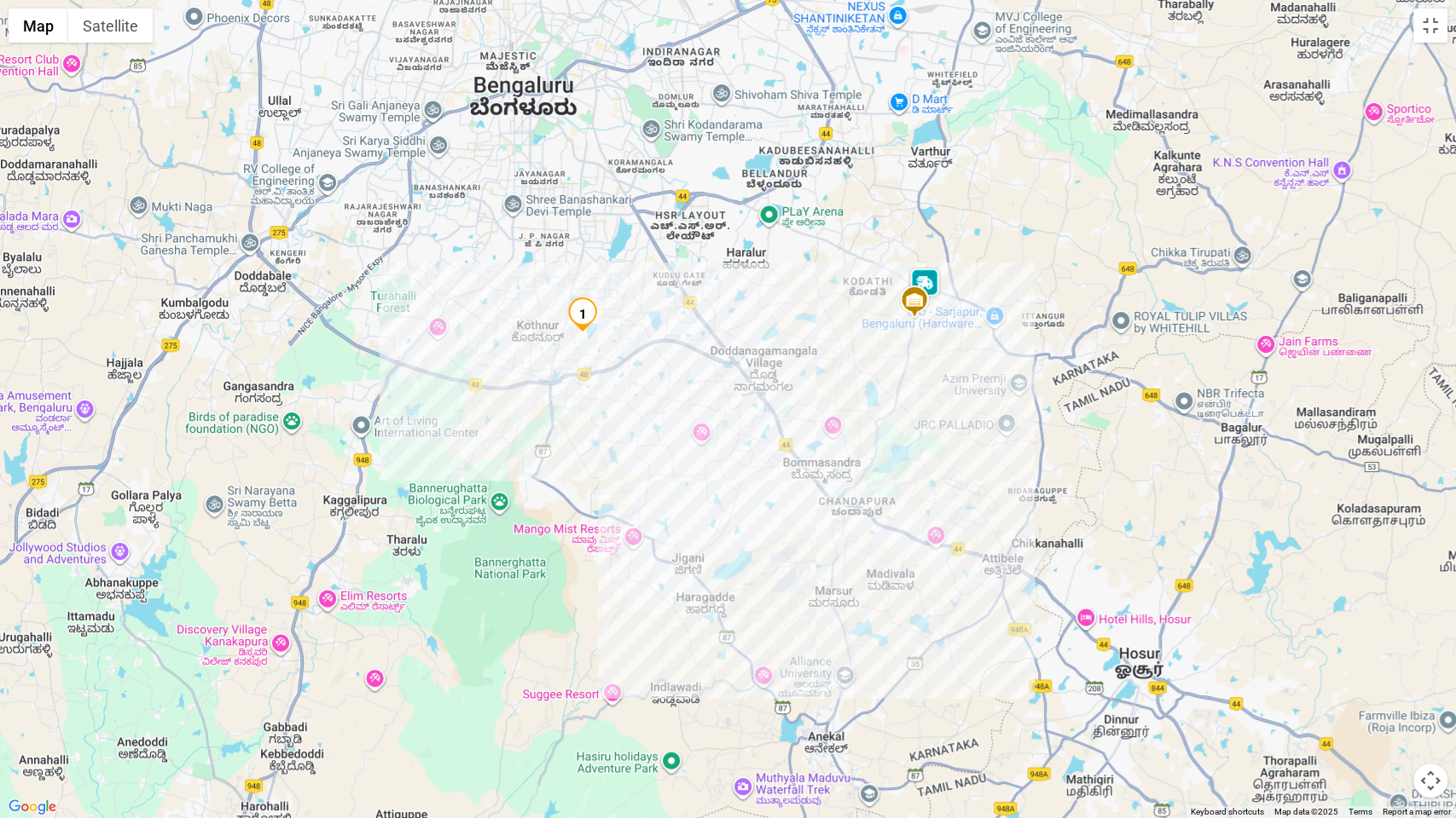
click at [932, 289] on img at bounding box center [924, 285] width 34 height 34
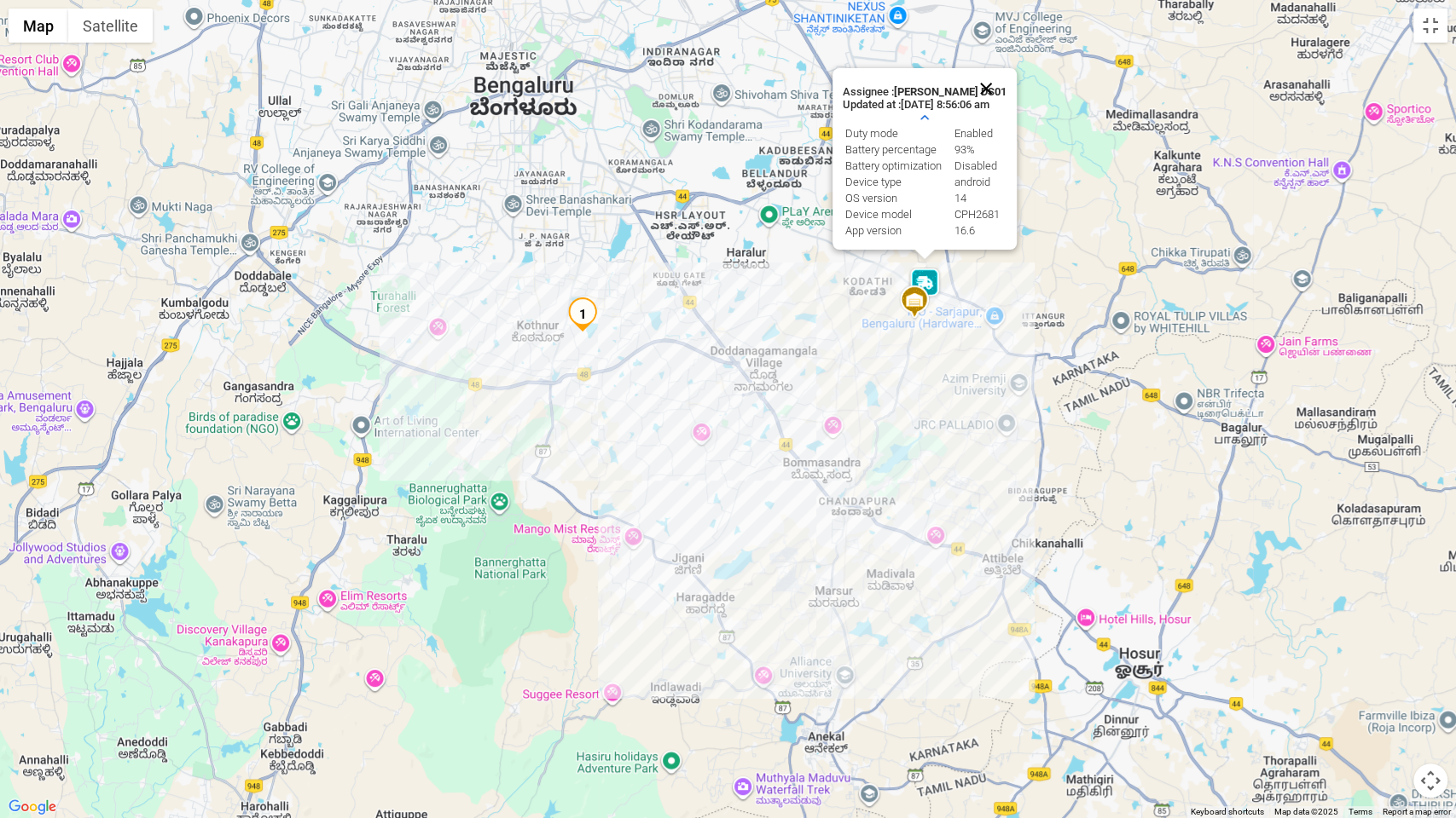
click at [991, 79] on button "Close" at bounding box center [986, 88] width 41 height 41
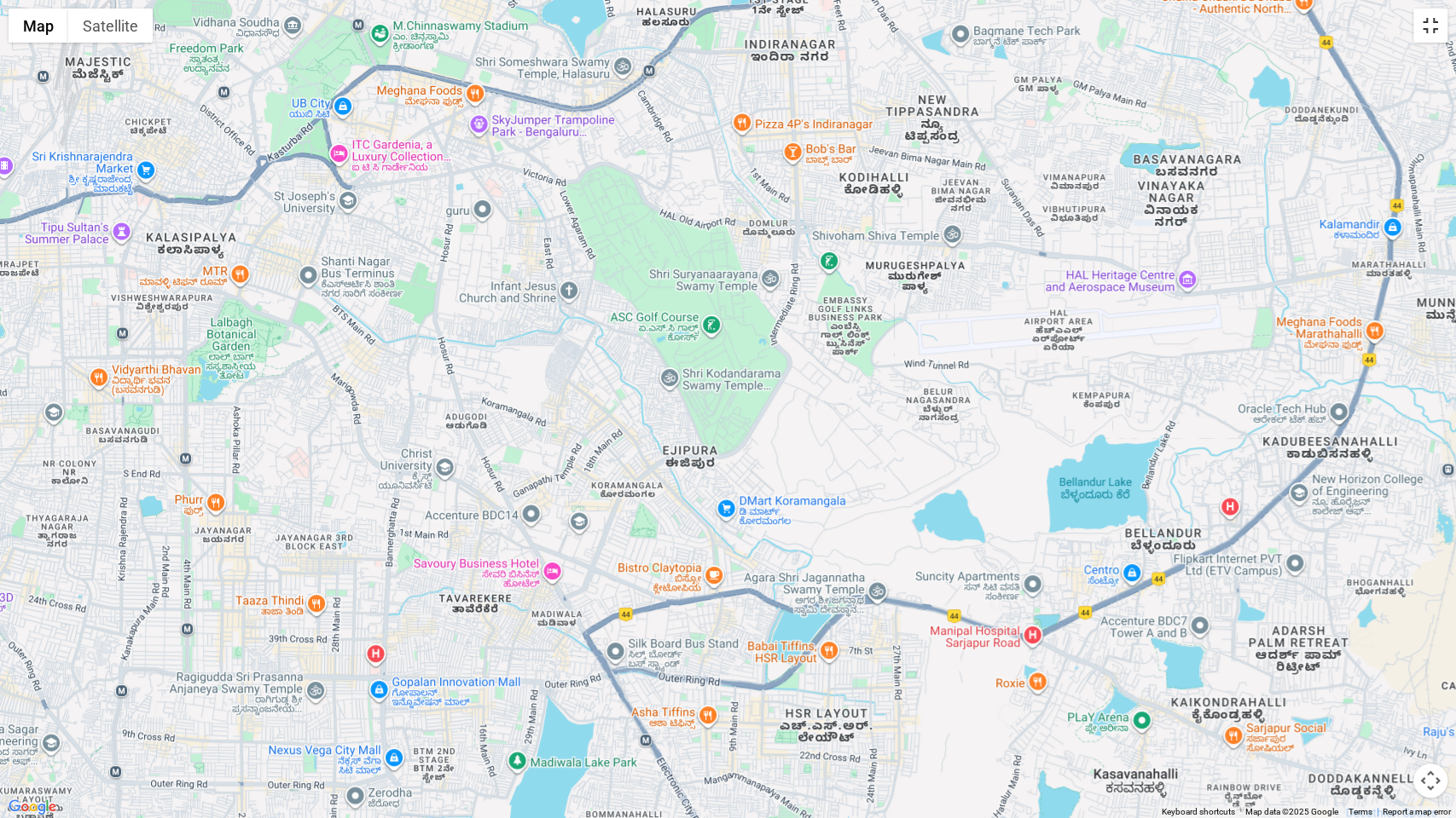
click at [1424, 39] on button "Toggle fullscreen view" at bounding box center [1430, 25] width 34 height 34
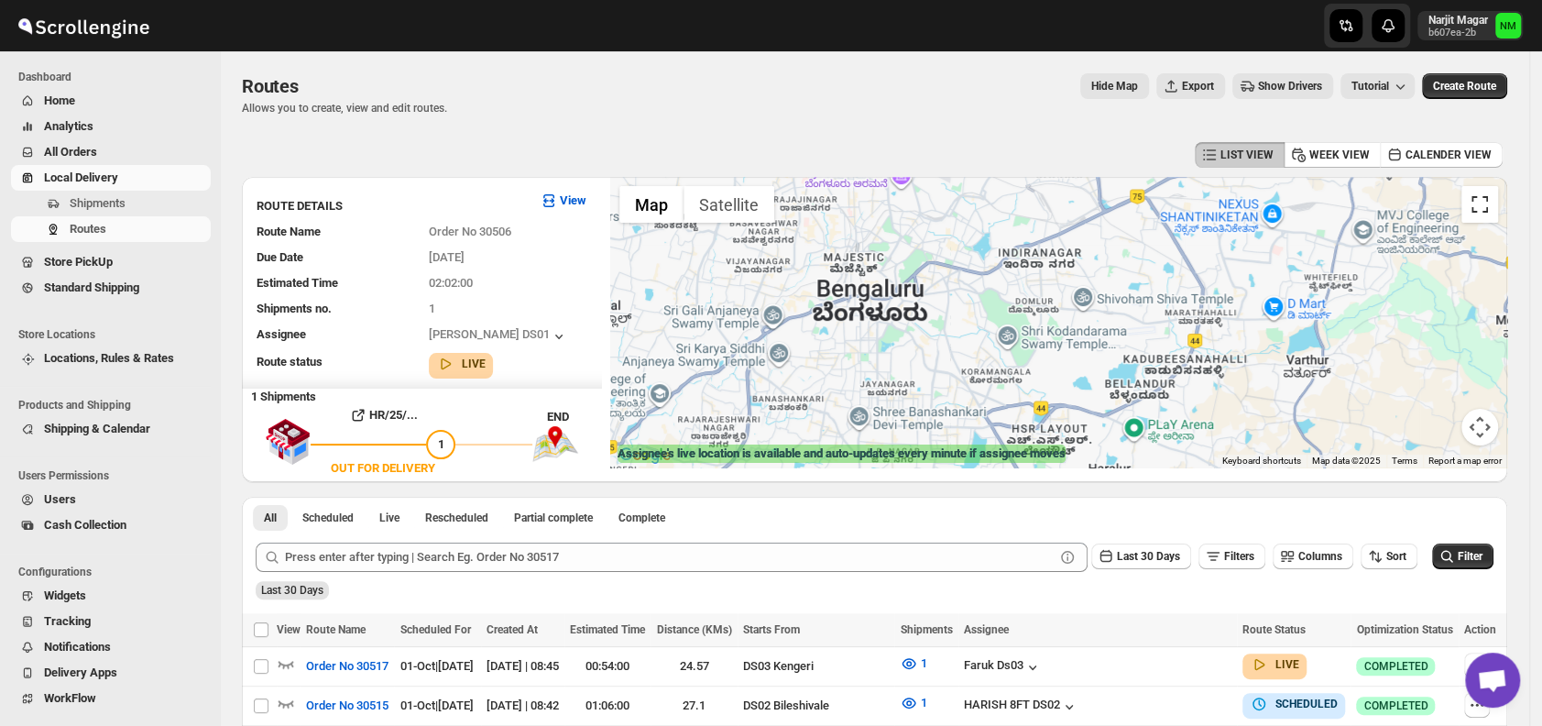
click at [1479, 207] on button "Toggle fullscreen view" at bounding box center [1479, 204] width 37 height 37
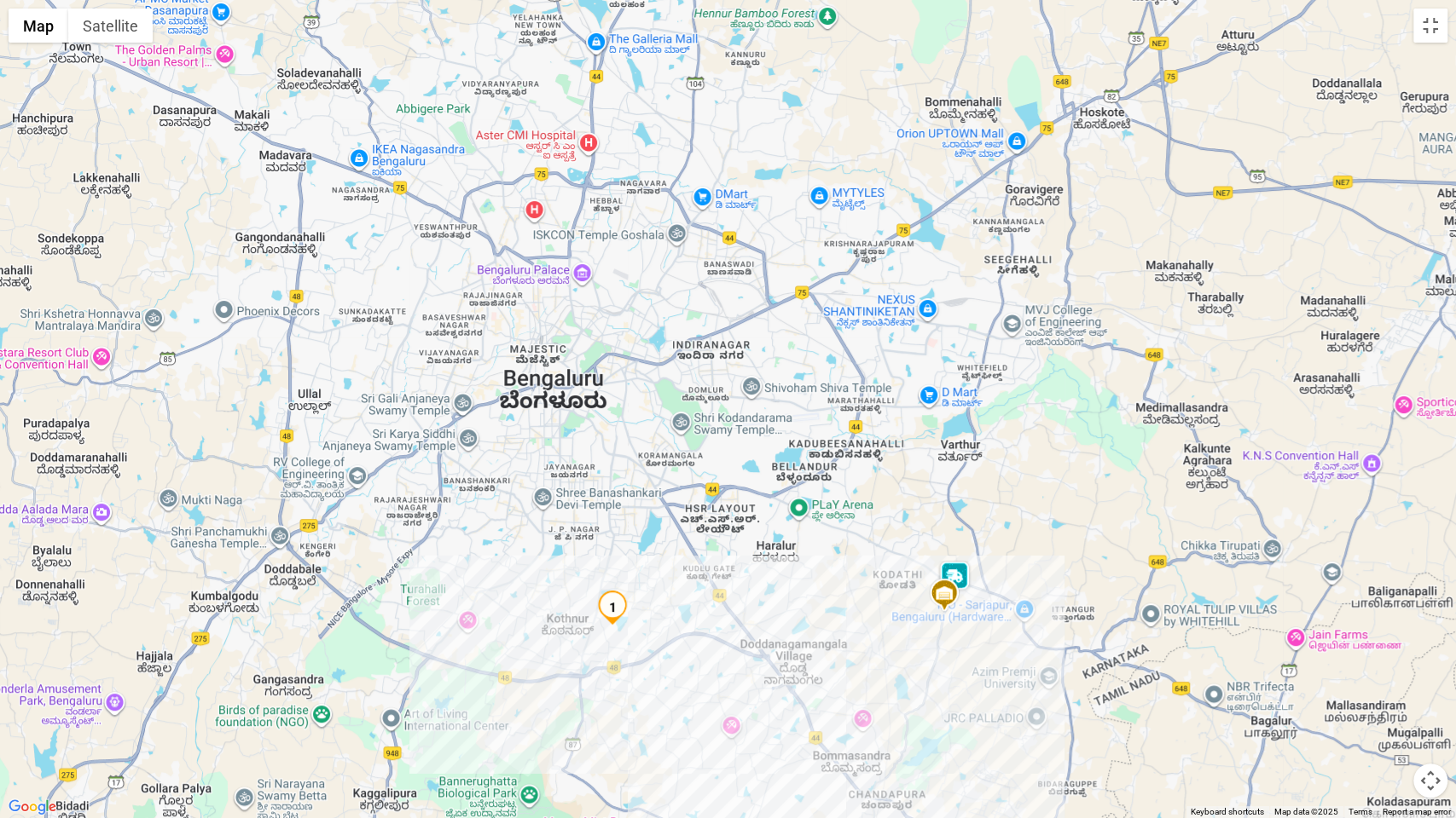
click at [971, 575] on div "To navigate, press the arrow keys." at bounding box center [728, 409] width 1456 height 818
click at [964, 574] on img at bounding box center [954, 578] width 34 height 34
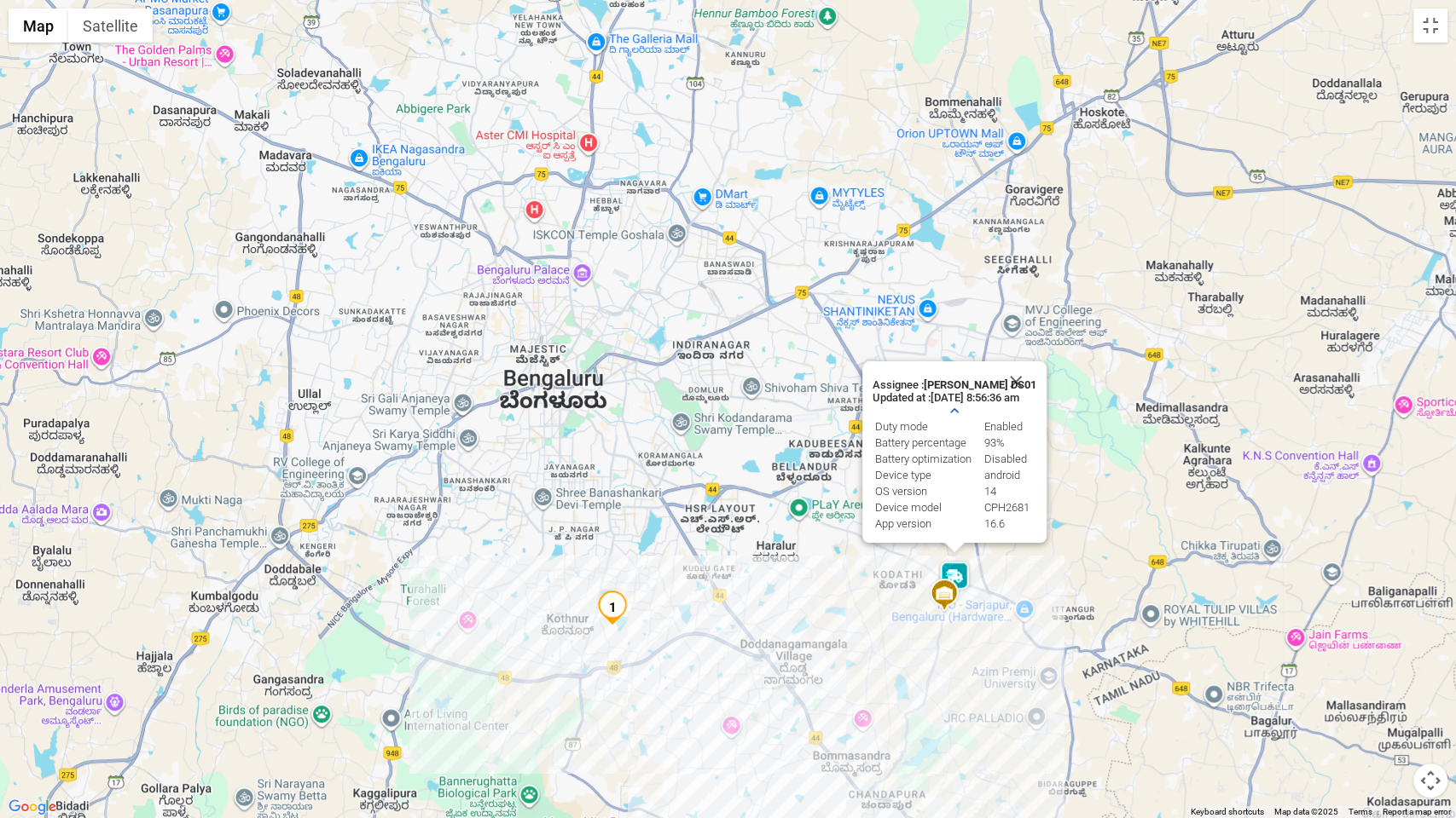
click at [952, 402] on icon "button" at bounding box center [954, 410] width 17 height 17
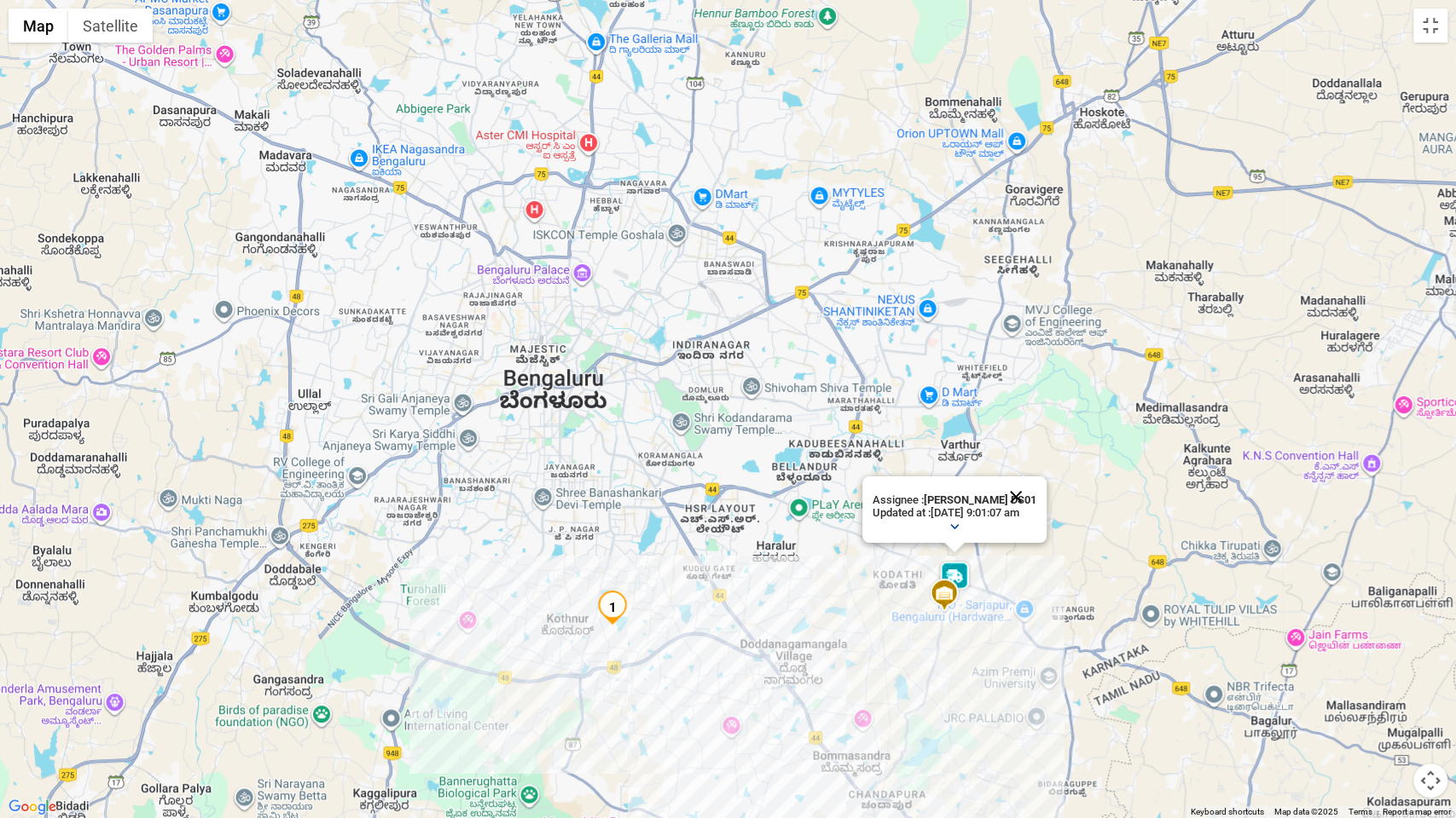
click at [1029, 488] on button "Close" at bounding box center [1016, 497] width 41 height 41
click at [960, 578] on img at bounding box center [944, 595] width 34 height 34
click at [1021, 522] on button "Close" at bounding box center [1001, 528] width 41 height 41
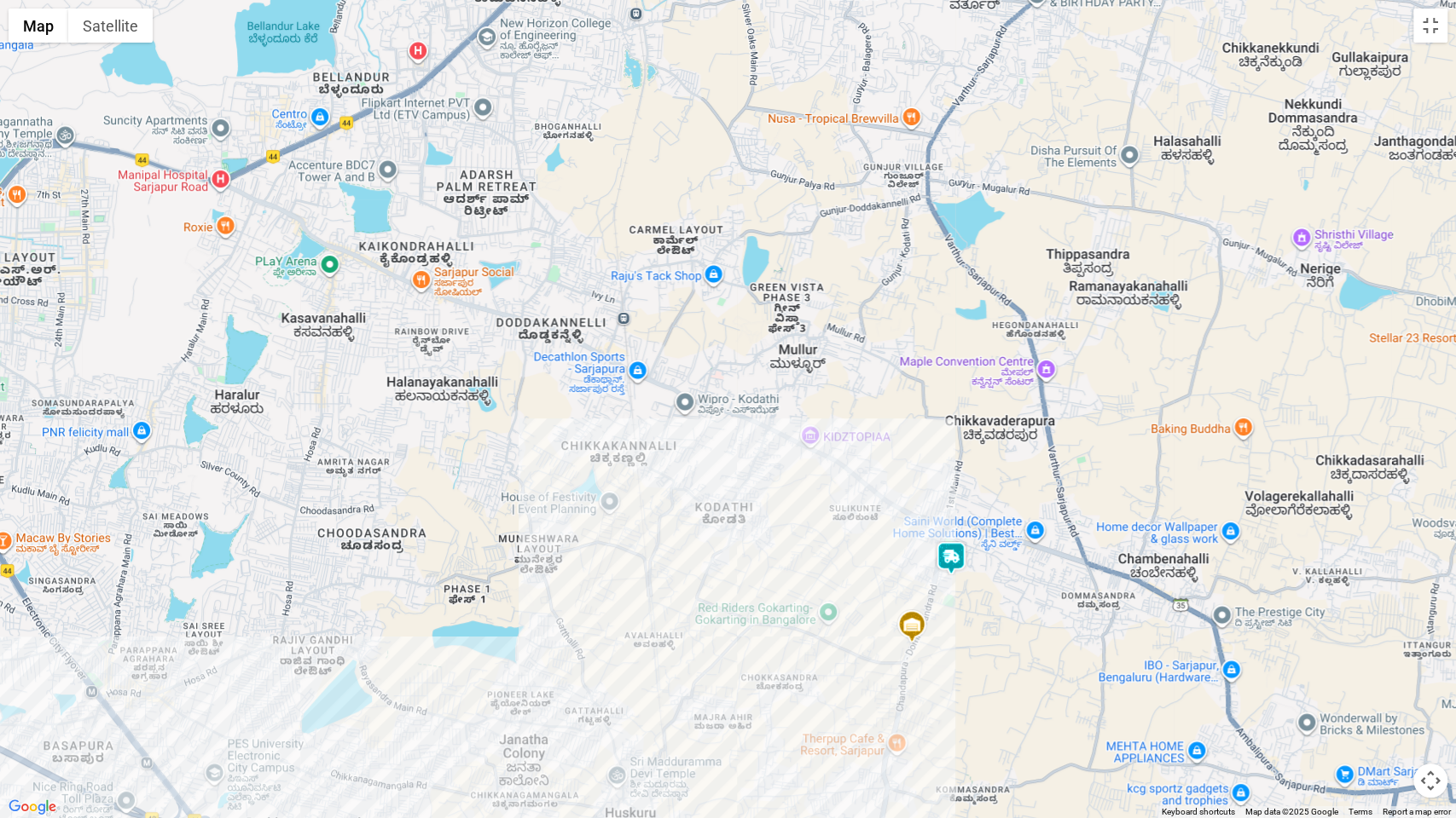
click at [946, 554] on img at bounding box center [950, 558] width 34 height 34
click at [1435, 32] on button "Toggle fullscreen view" at bounding box center [1430, 25] width 34 height 34
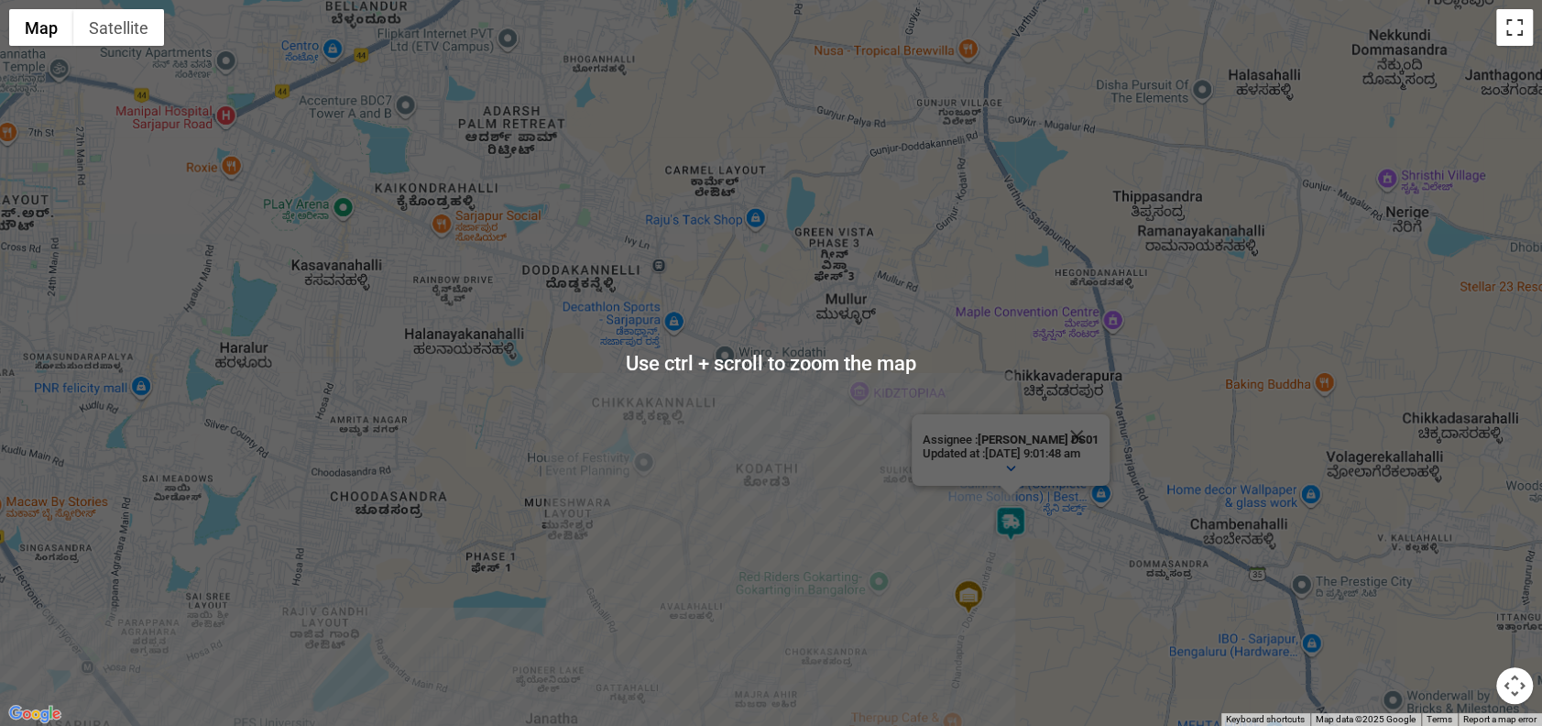
scroll to position [556, 0]
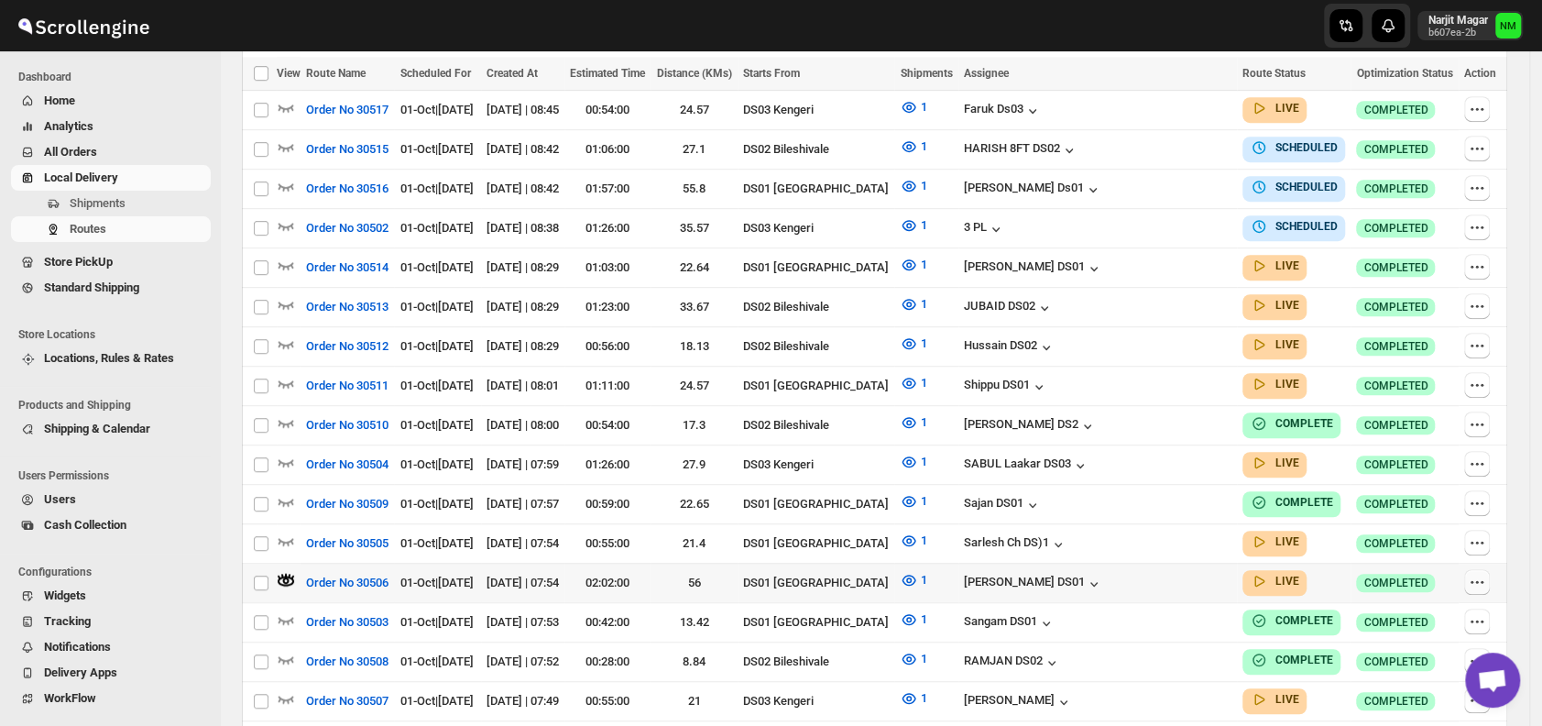
click at [1476, 573] on icon "button" at bounding box center [1477, 582] width 18 height 18
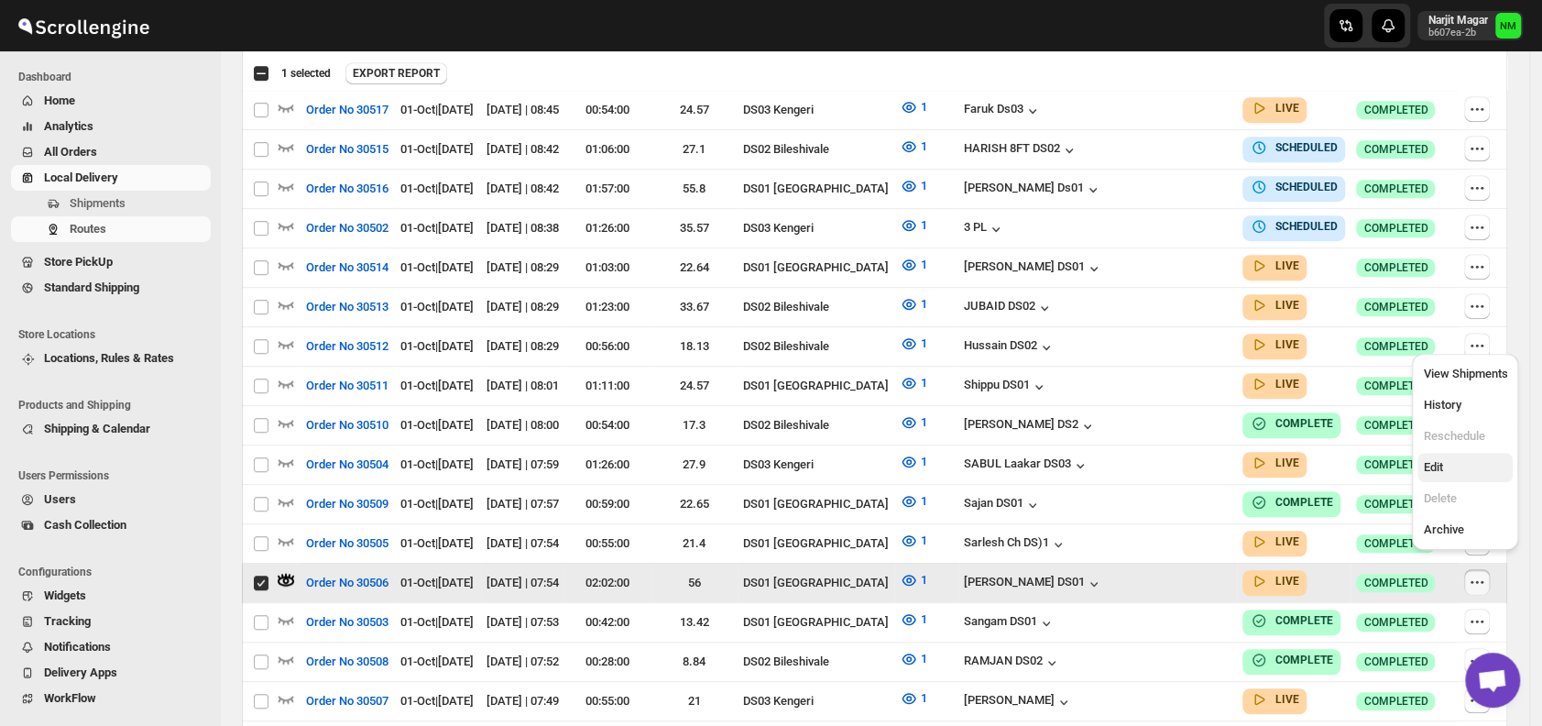
click at [1451, 469] on span "Edit" at bounding box center [1465, 467] width 84 height 18
checkbox input "false"
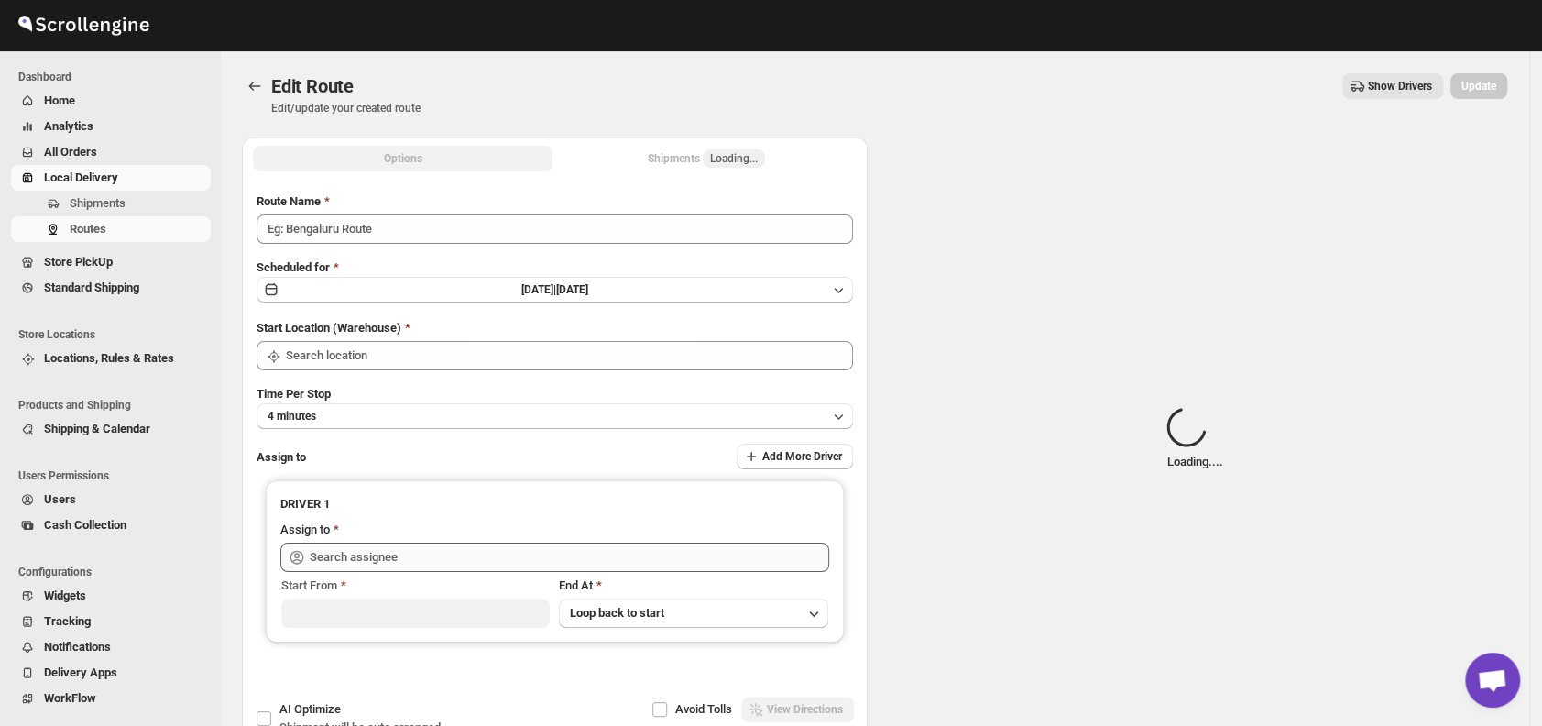
type input "Order No 30506"
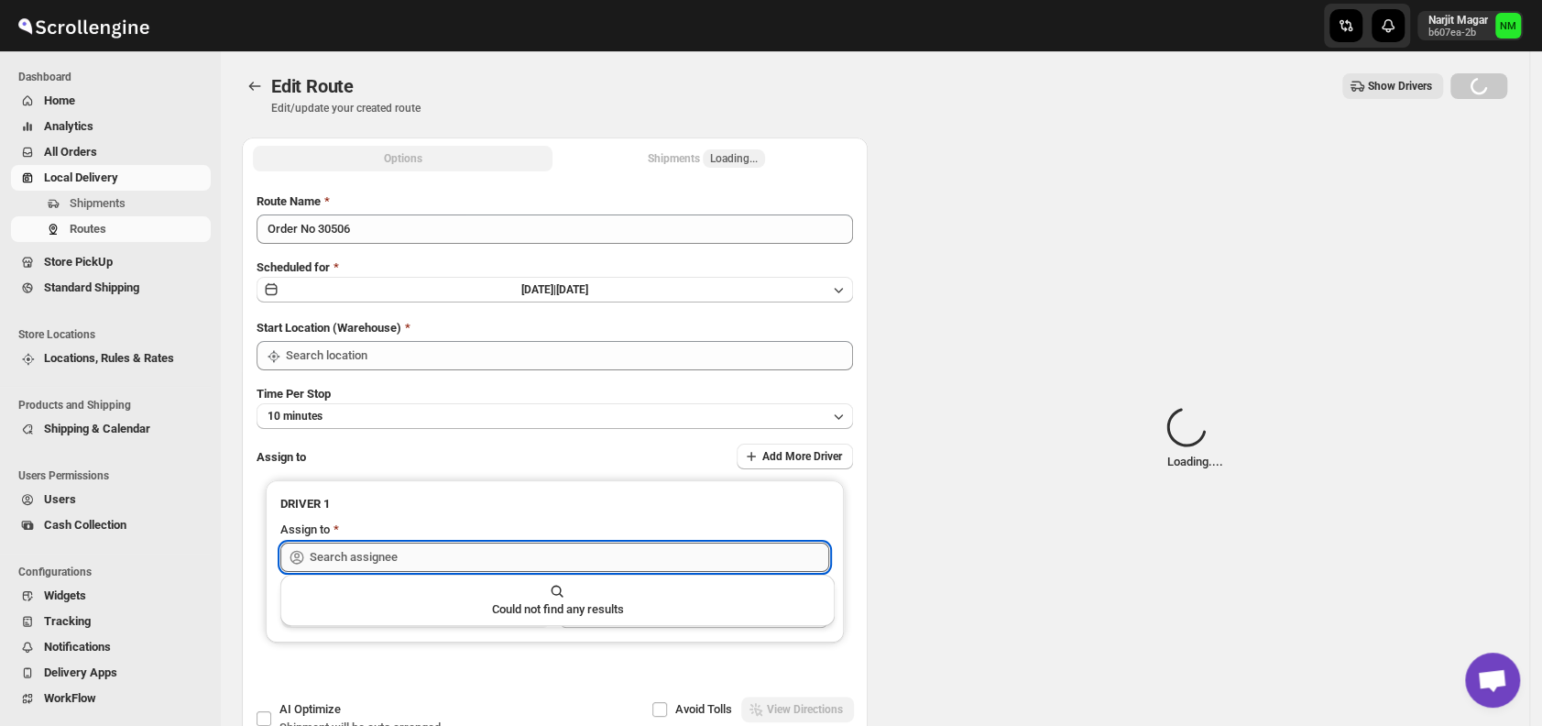
click at [569, 551] on input "text" at bounding box center [569, 556] width 519 height 29
type input "DS01 [GEOGRAPHIC_DATA]"
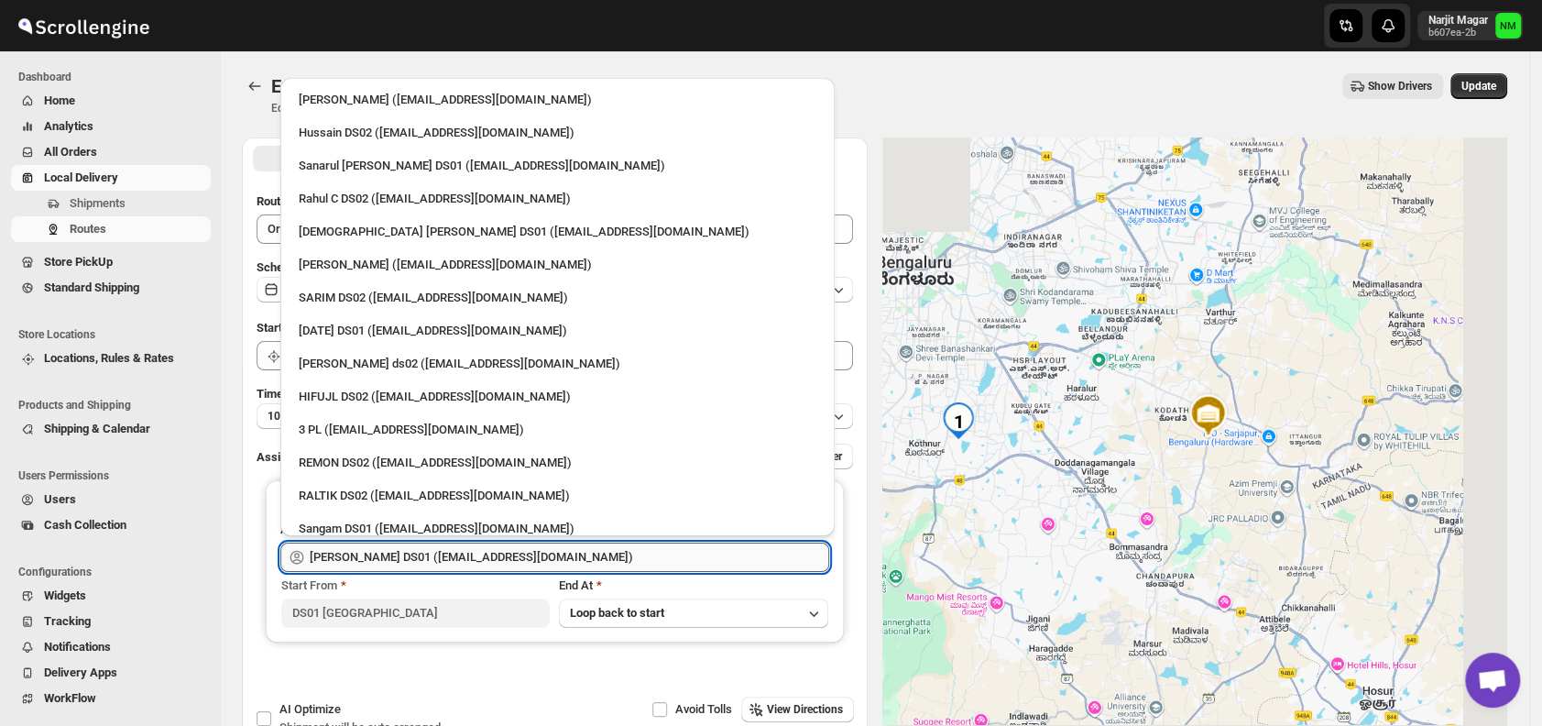
click at [569, 551] on input "Muktar Laskar DS01 (tawite4383@auslank.com)" at bounding box center [569, 556] width 519 height 29
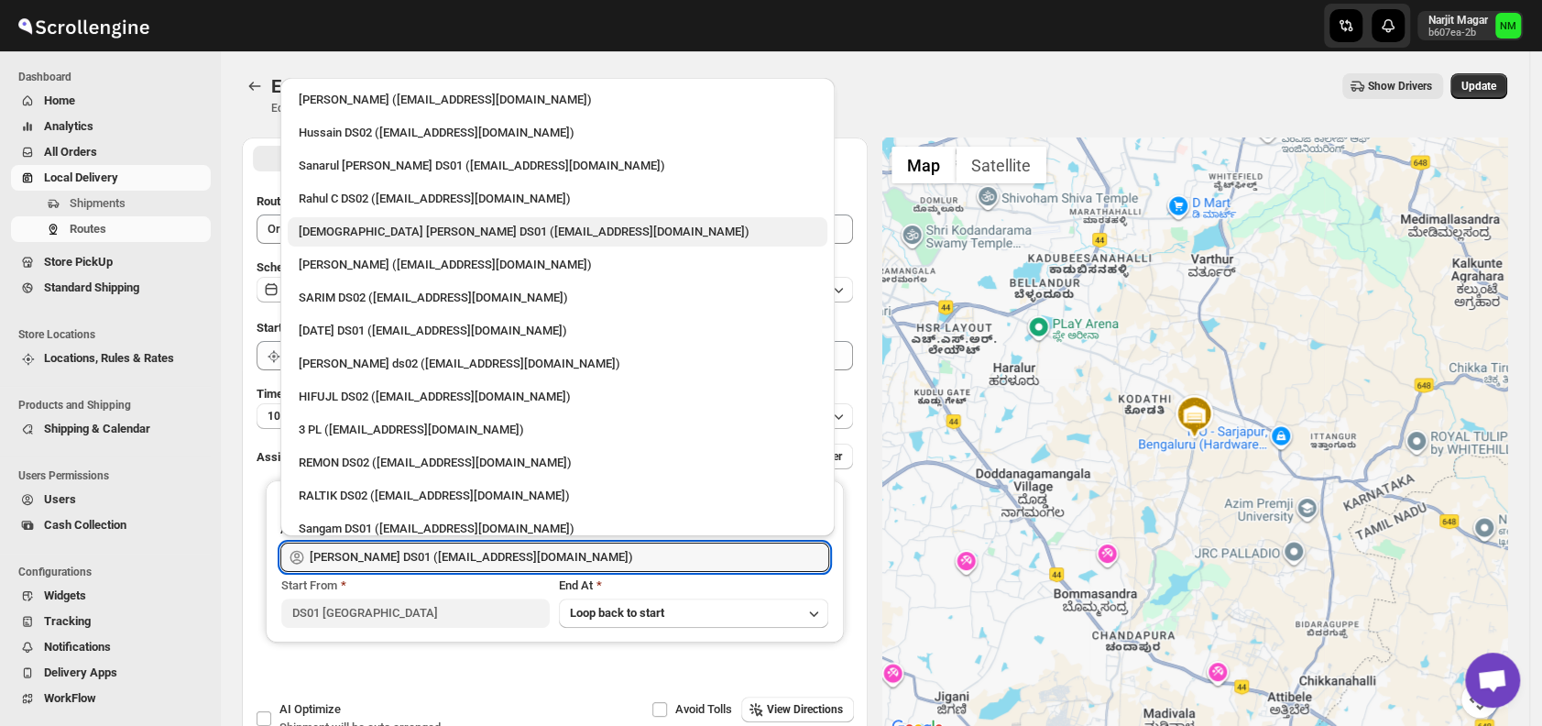
click at [377, 233] on div "Islam Laskar DS01 (vixib74172@ikowat.com)" at bounding box center [558, 232] width 518 height 18
type input "Islam Laskar DS01 (vixib74172@ikowat.com)"
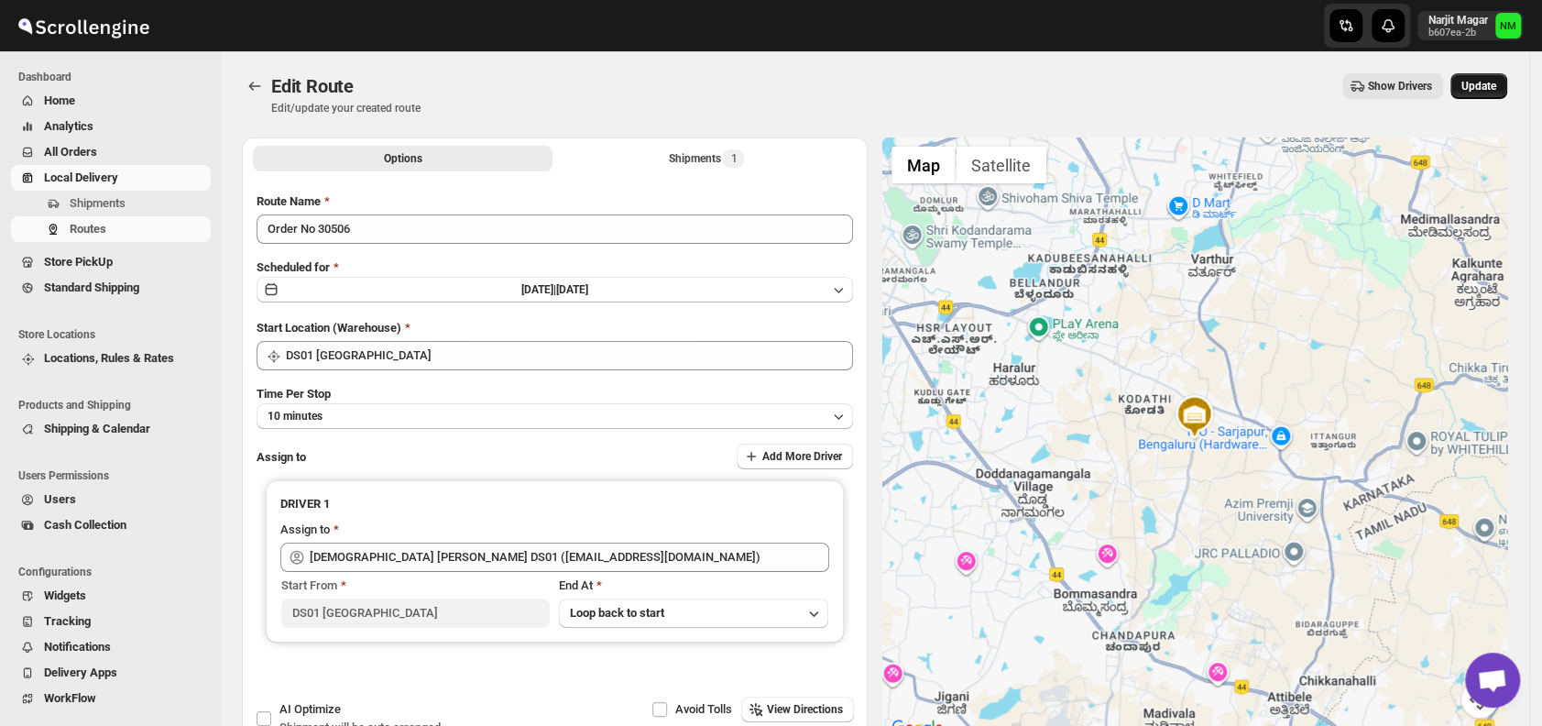
click at [1488, 90] on span "Update" at bounding box center [1478, 86] width 35 height 15
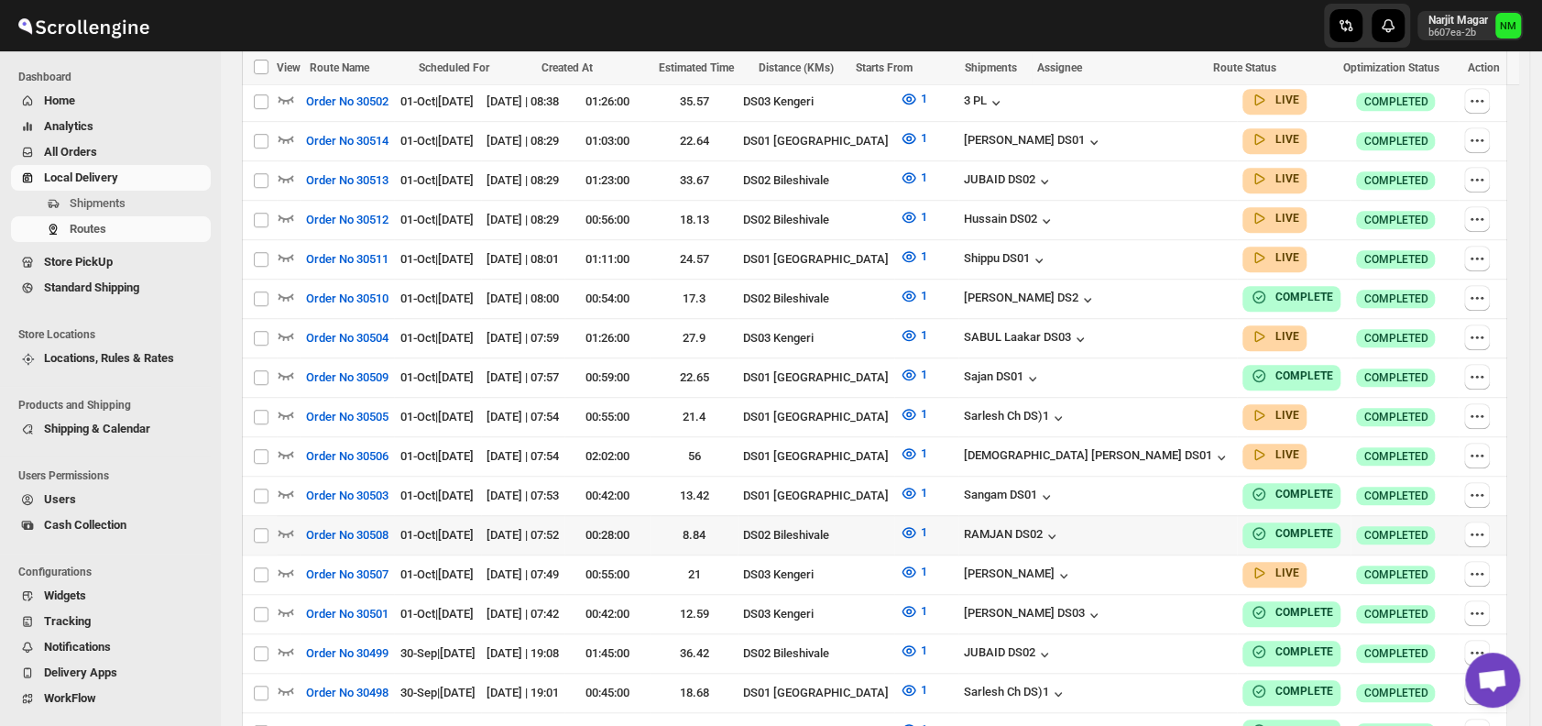
scroll to position [715, 0]
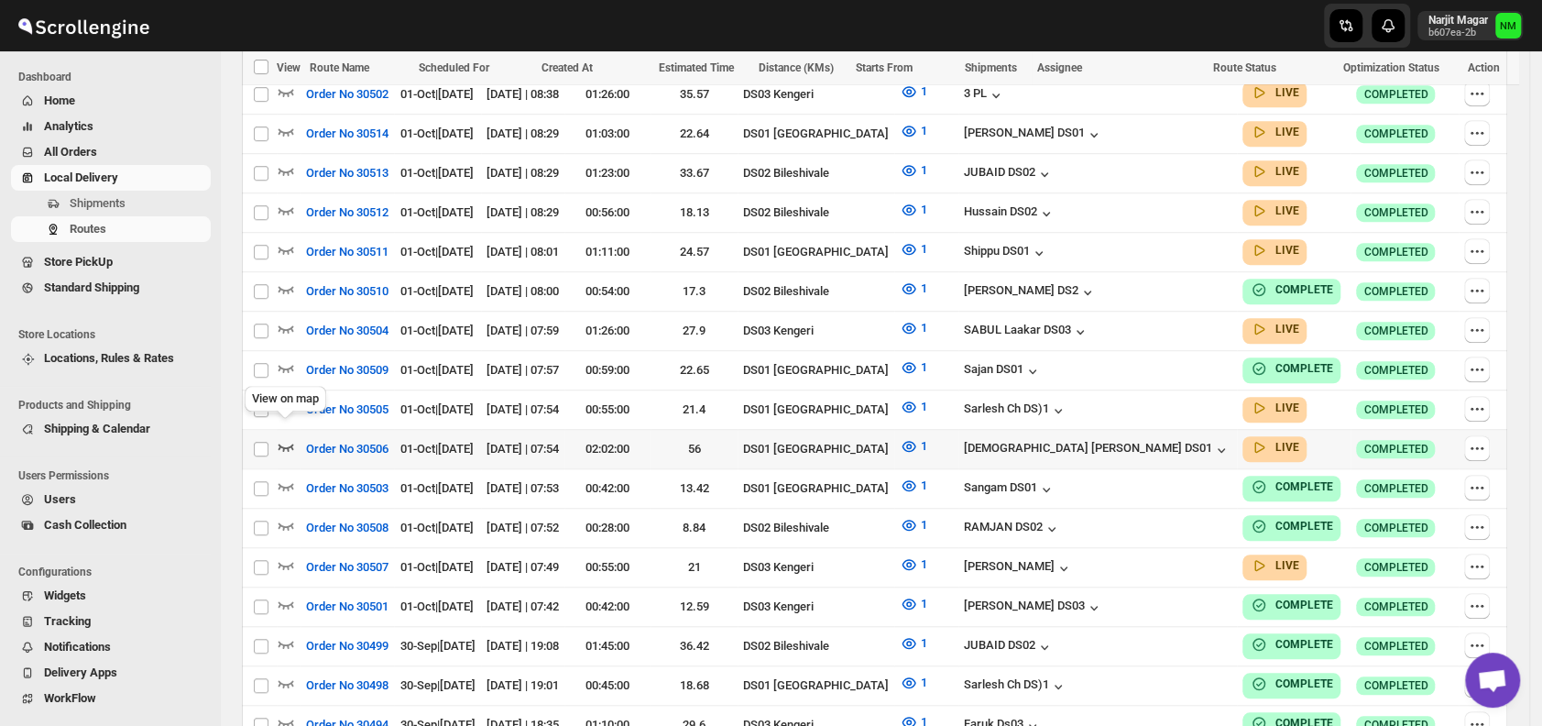
click at [287, 437] on icon "button" at bounding box center [286, 446] width 18 height 18
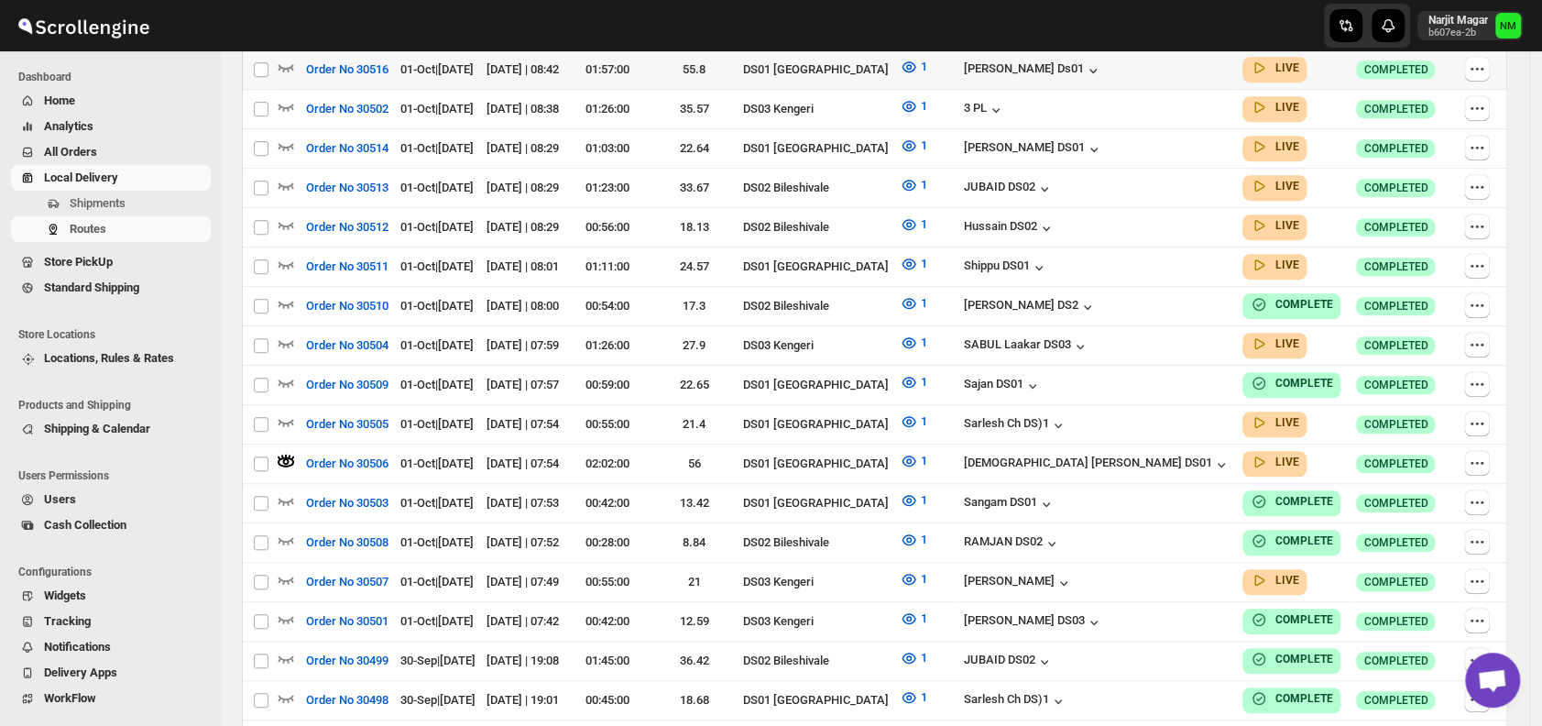
scroll to position [0, 0]
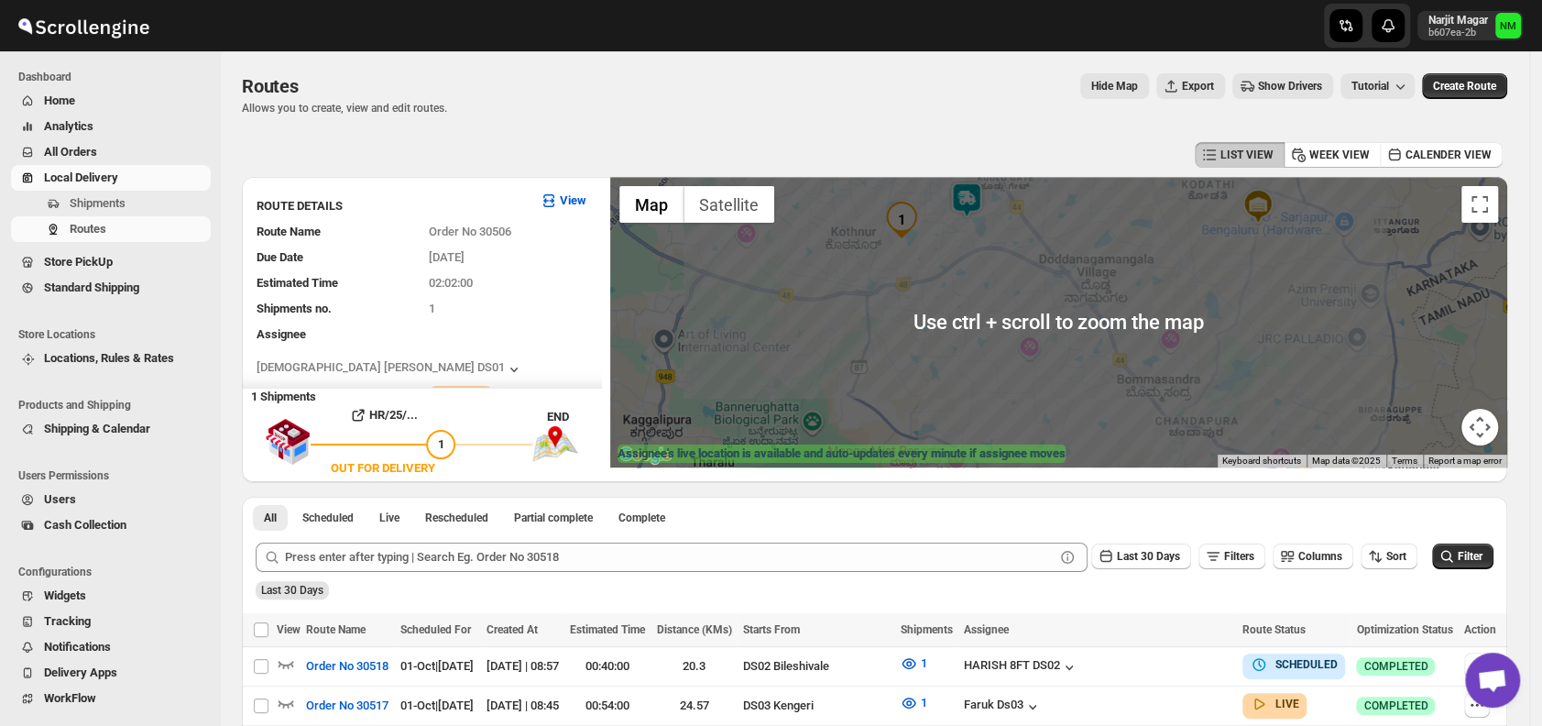
click at [960, 195] on img at bounding box center [966, 199] width 37 height 37
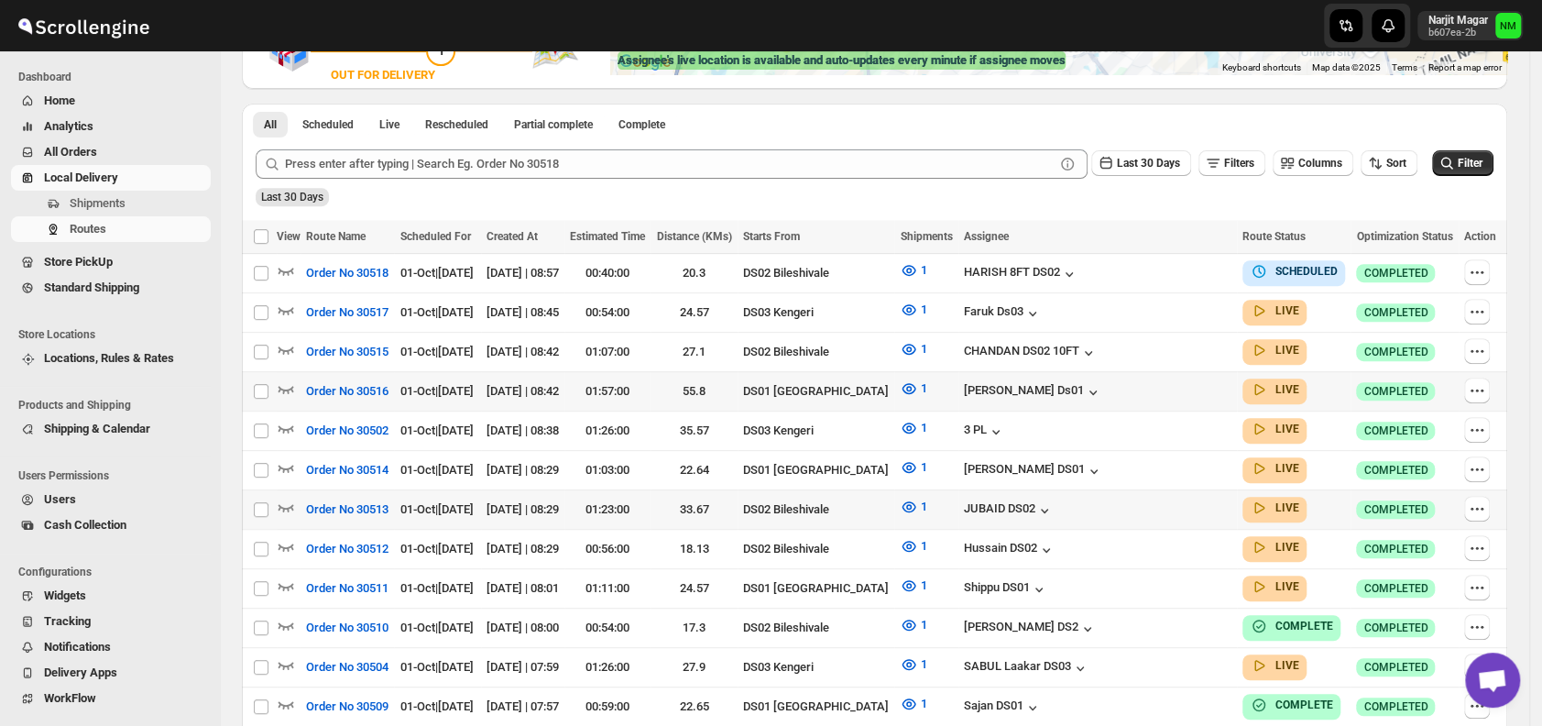
scroll to position [397, 0]
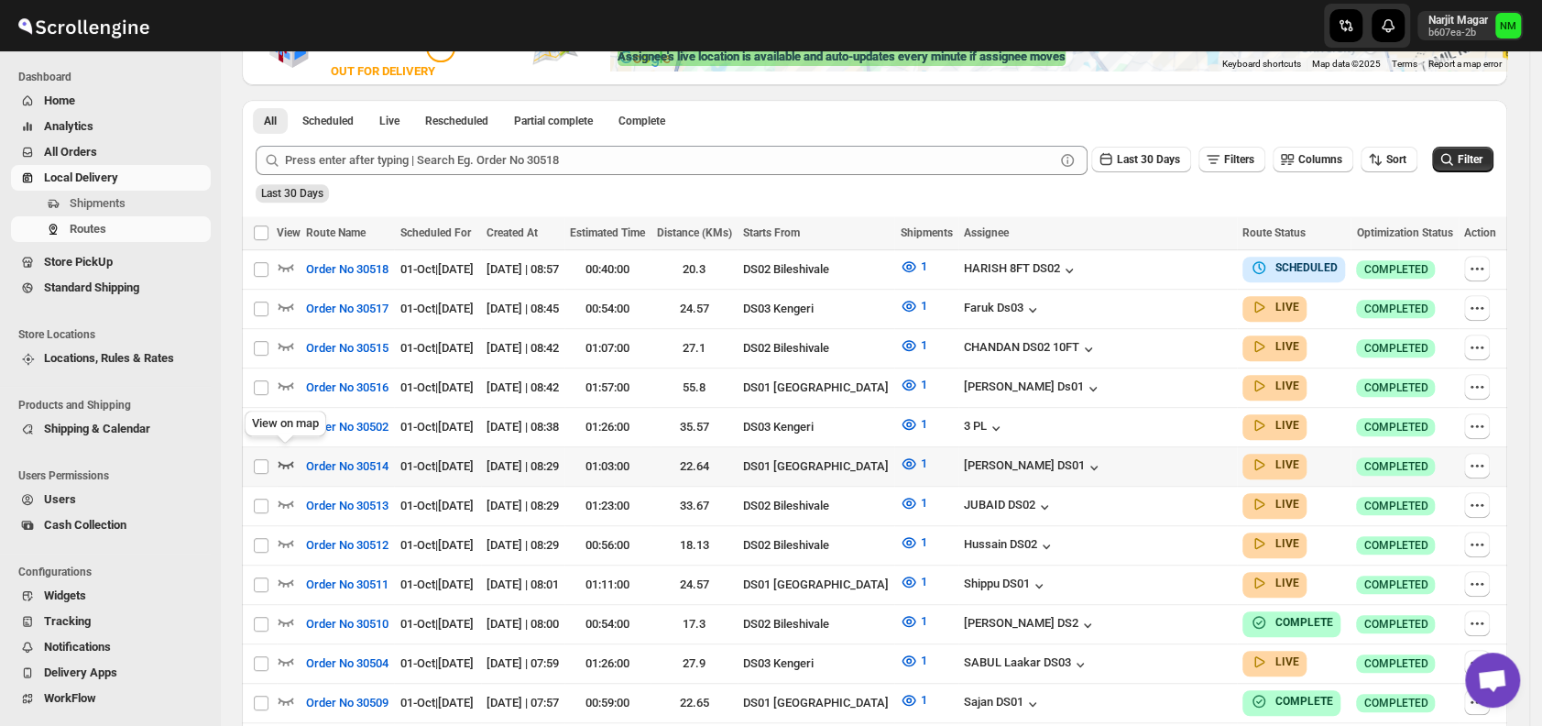
click at [284, 454] on icon "button" at bounding box center [286, 463] width 18 height 18
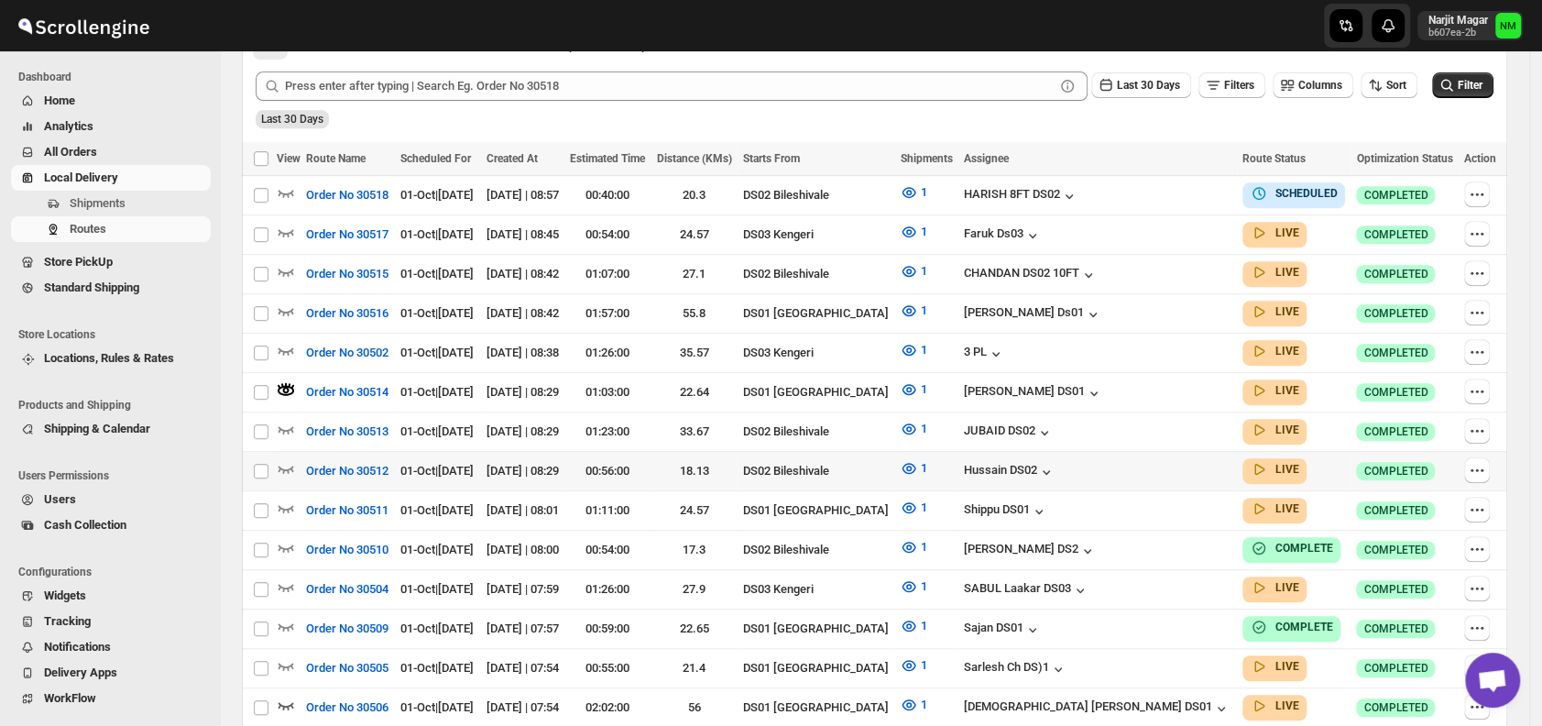
scroll to position [473, 0]
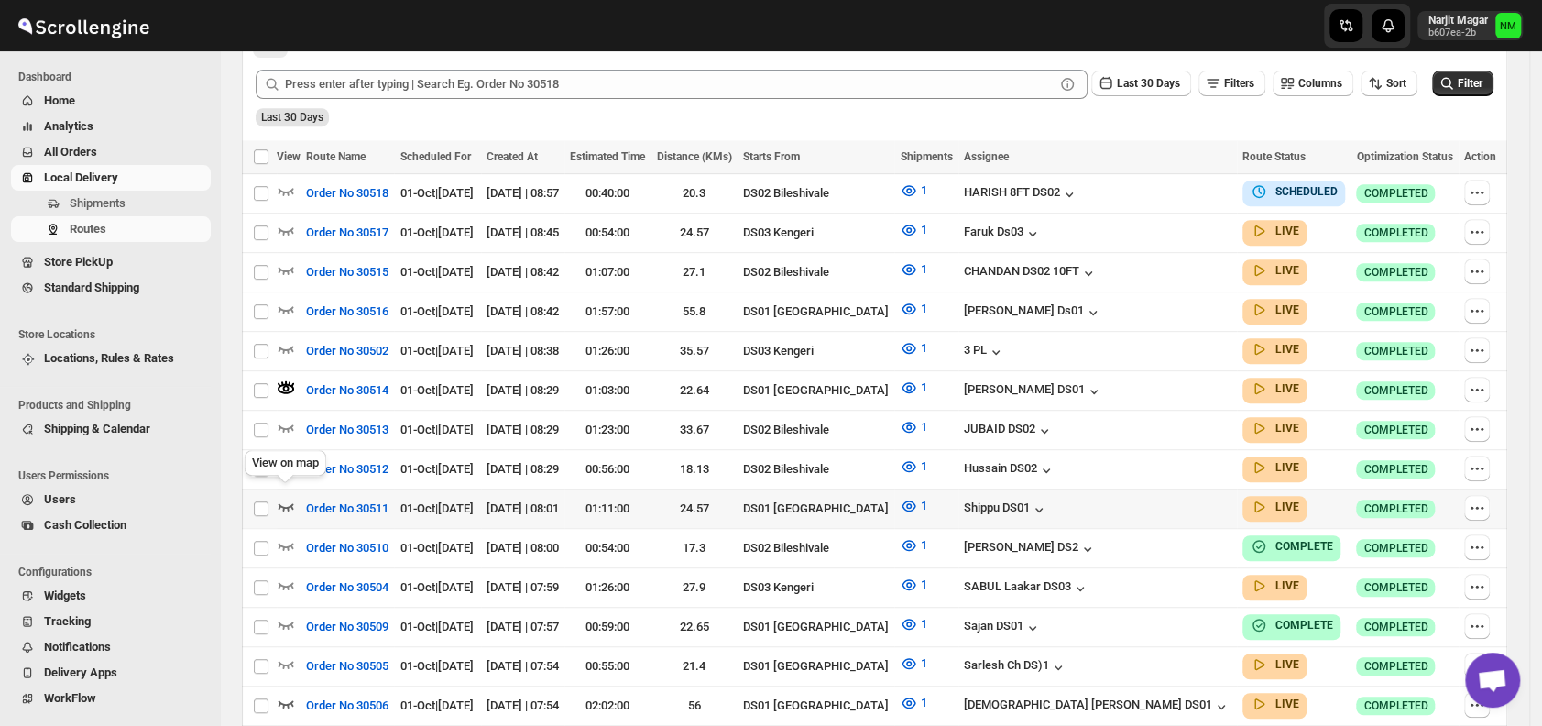
click at [289, 503] on icon "button" at bounding box center [286, 506] width 16 height 7
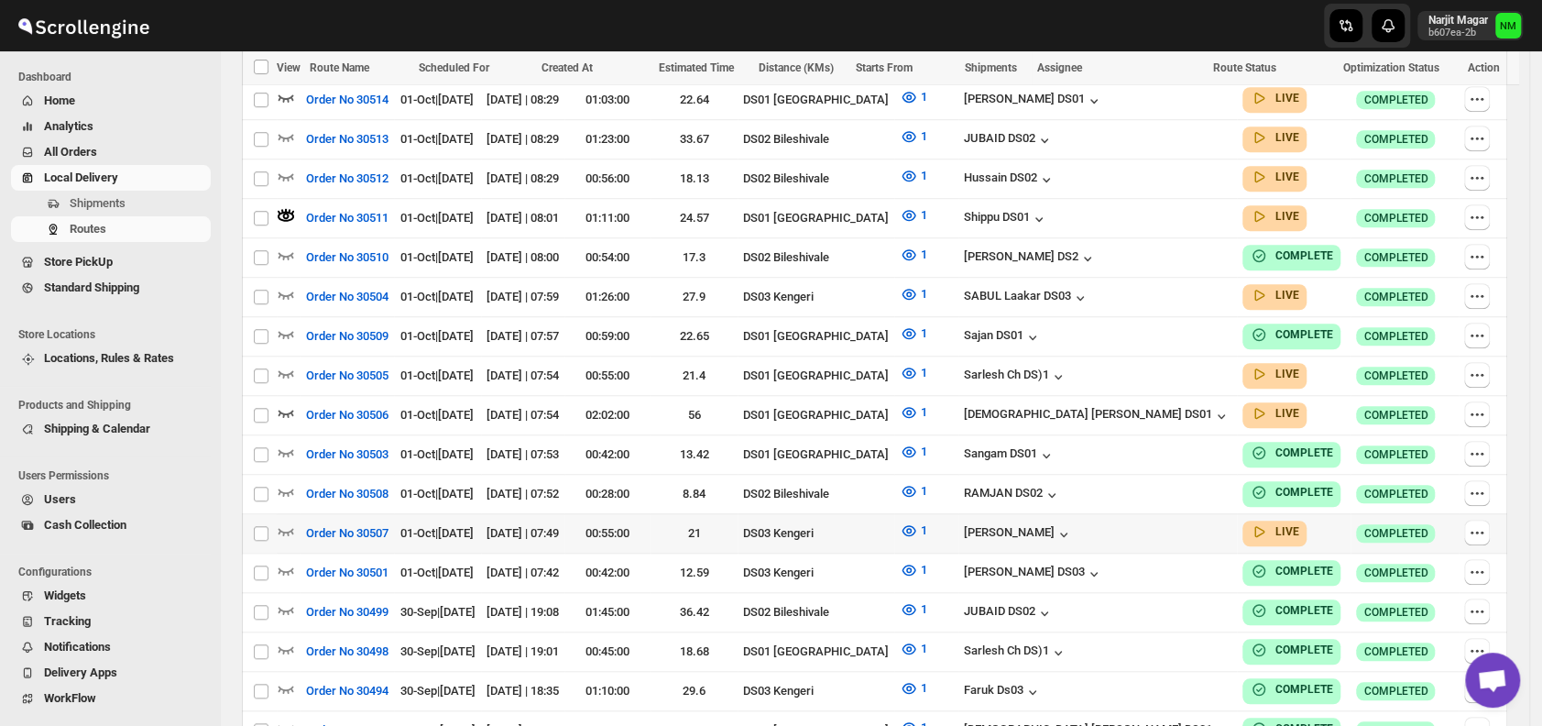
scroll to position [764, 0]
click at [287, 520] on icon "button" at bounding box center [286, 529] width 18 height 18
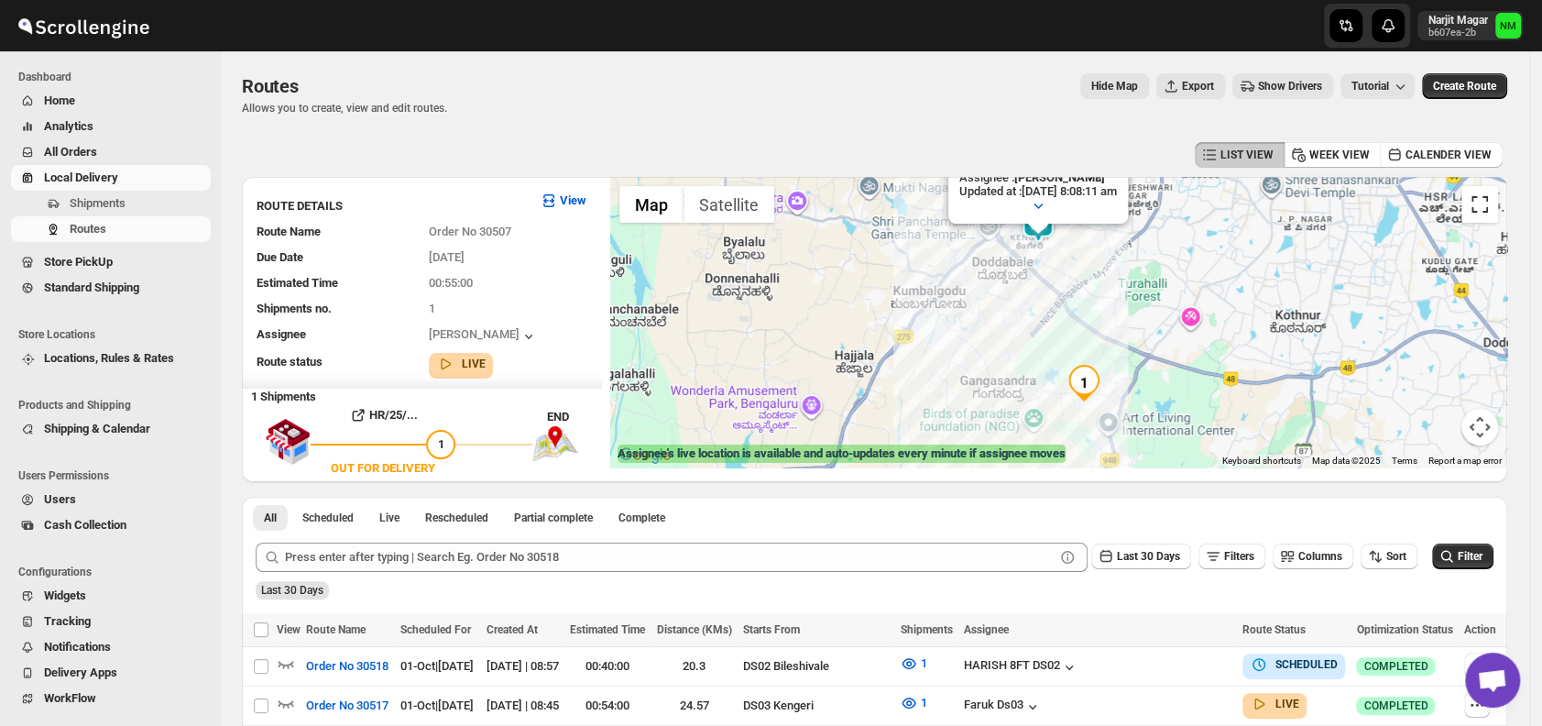
click at [1490, 207] on button "Toggle fullscreen view" at bounding box center [1479, 204] width 37 height 37
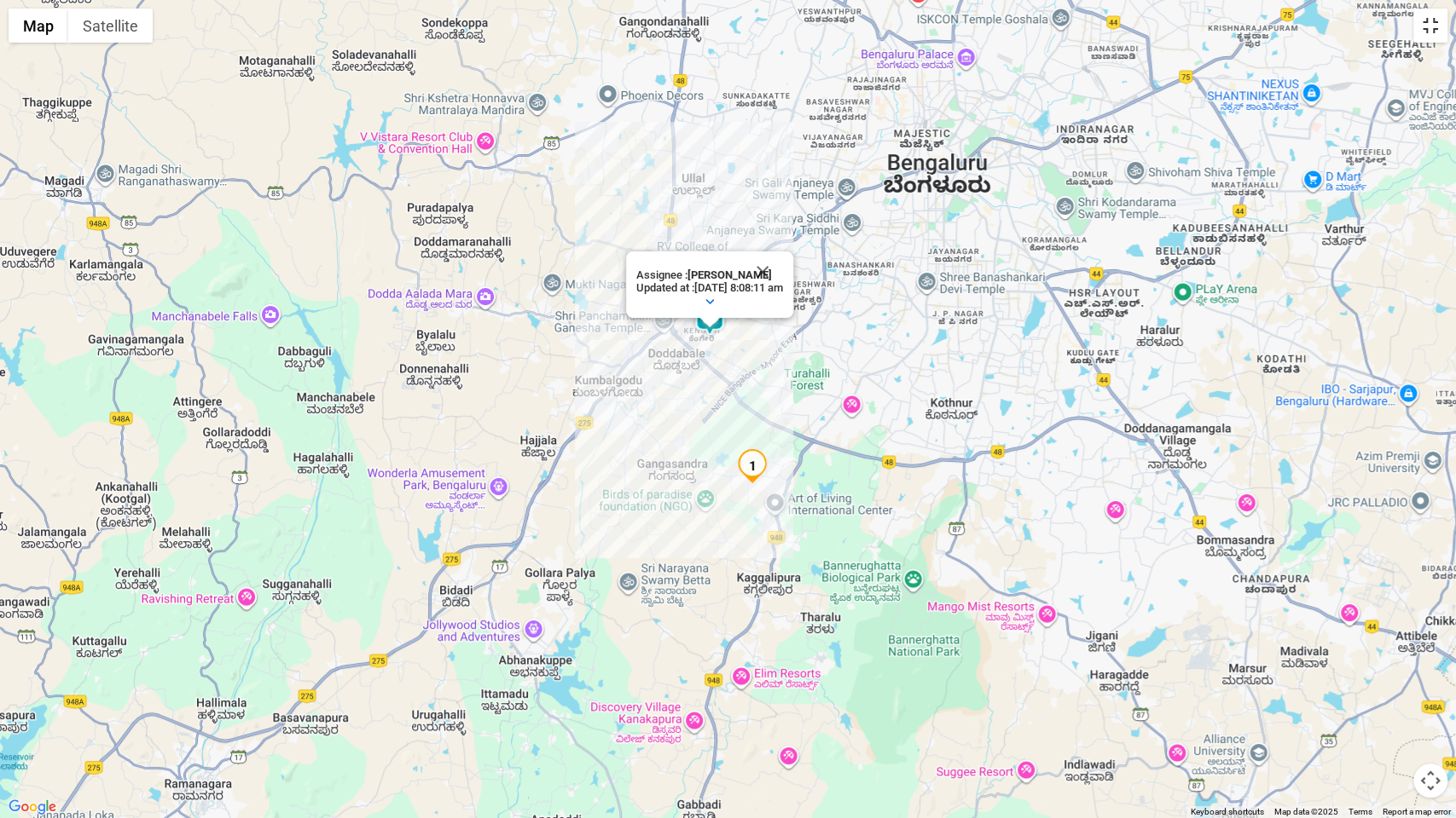
click at [1426, 23] on button "Toggle fullscreen view" at bounding box center [1430, 25] width 34 height 34
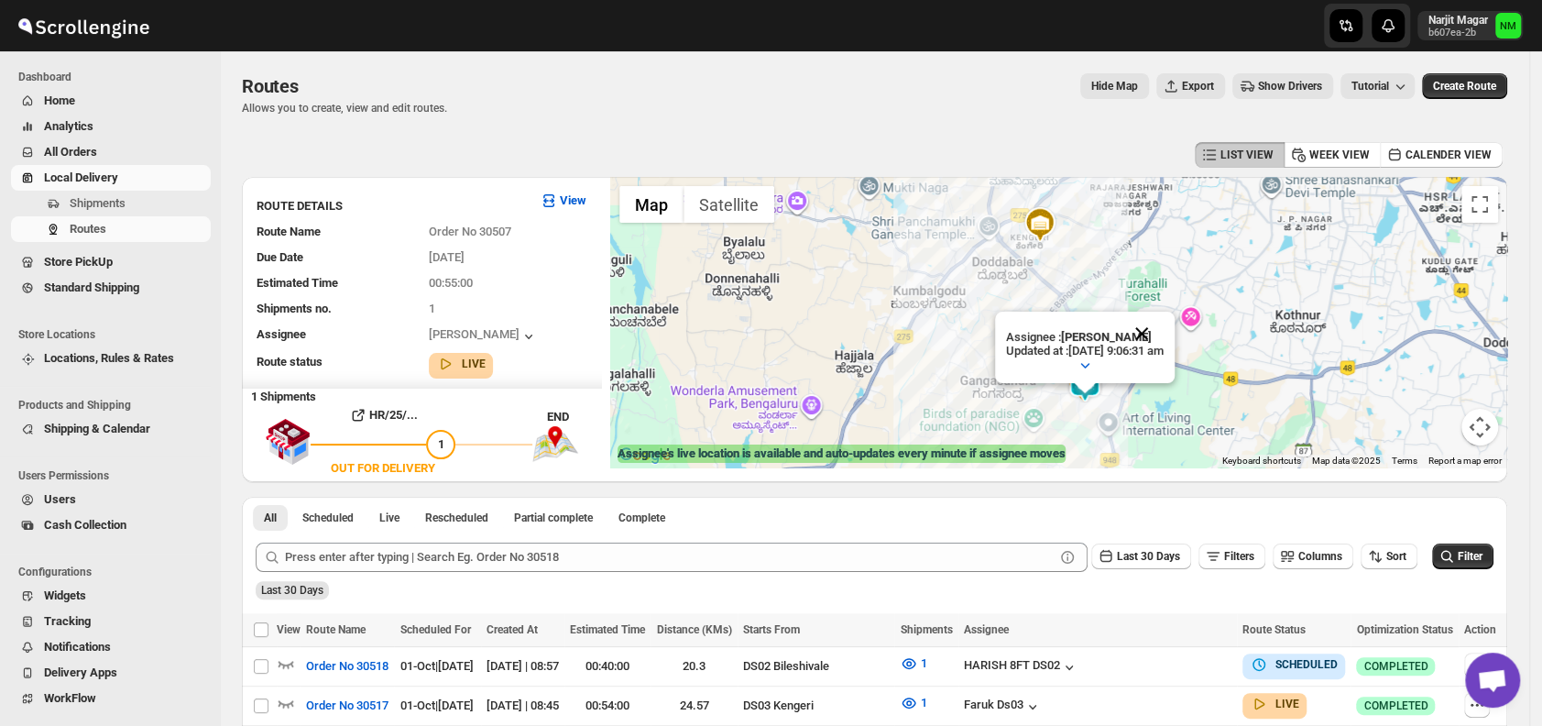
click at [1163, 331] on button "Close" at bounding box center [1141, 333] width 44 height 44
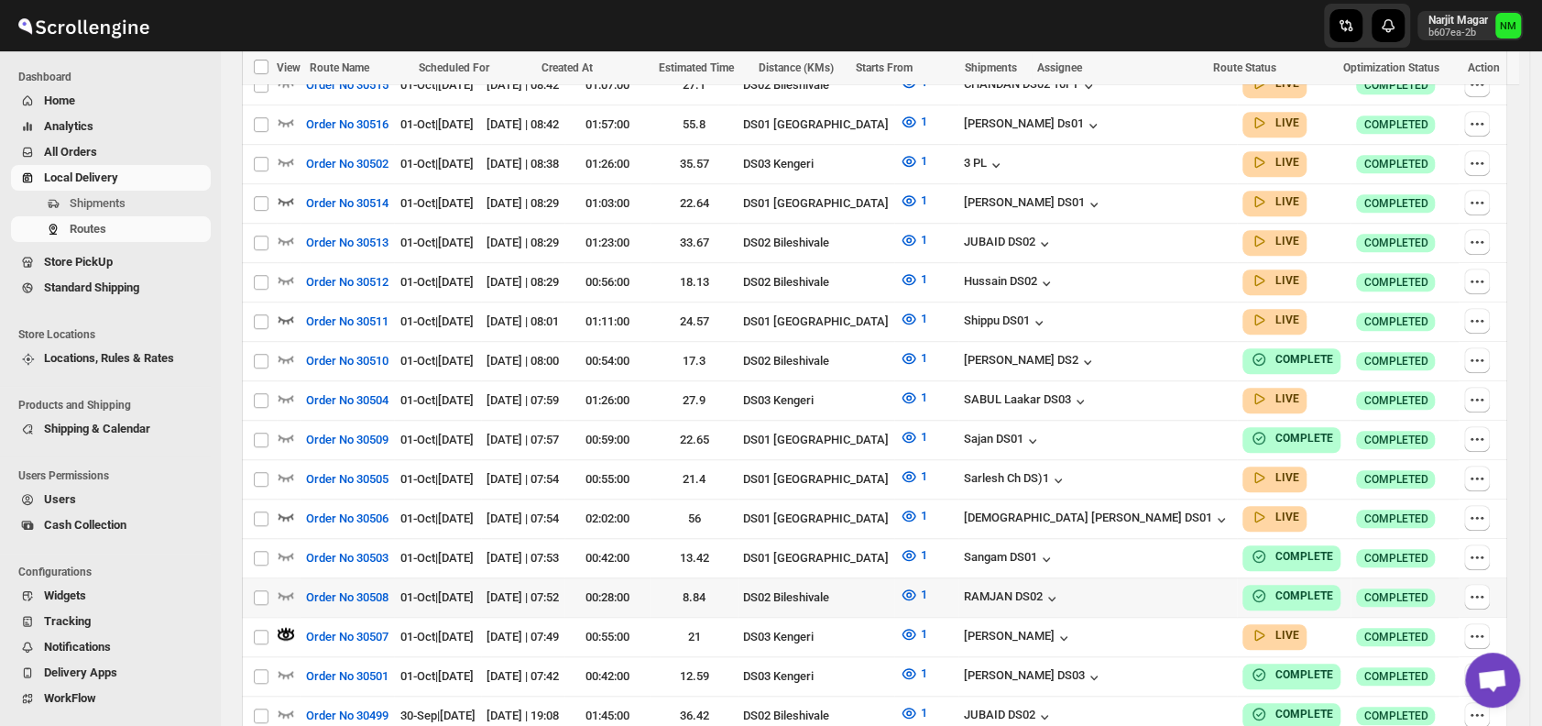
scroll to position [671, 0]
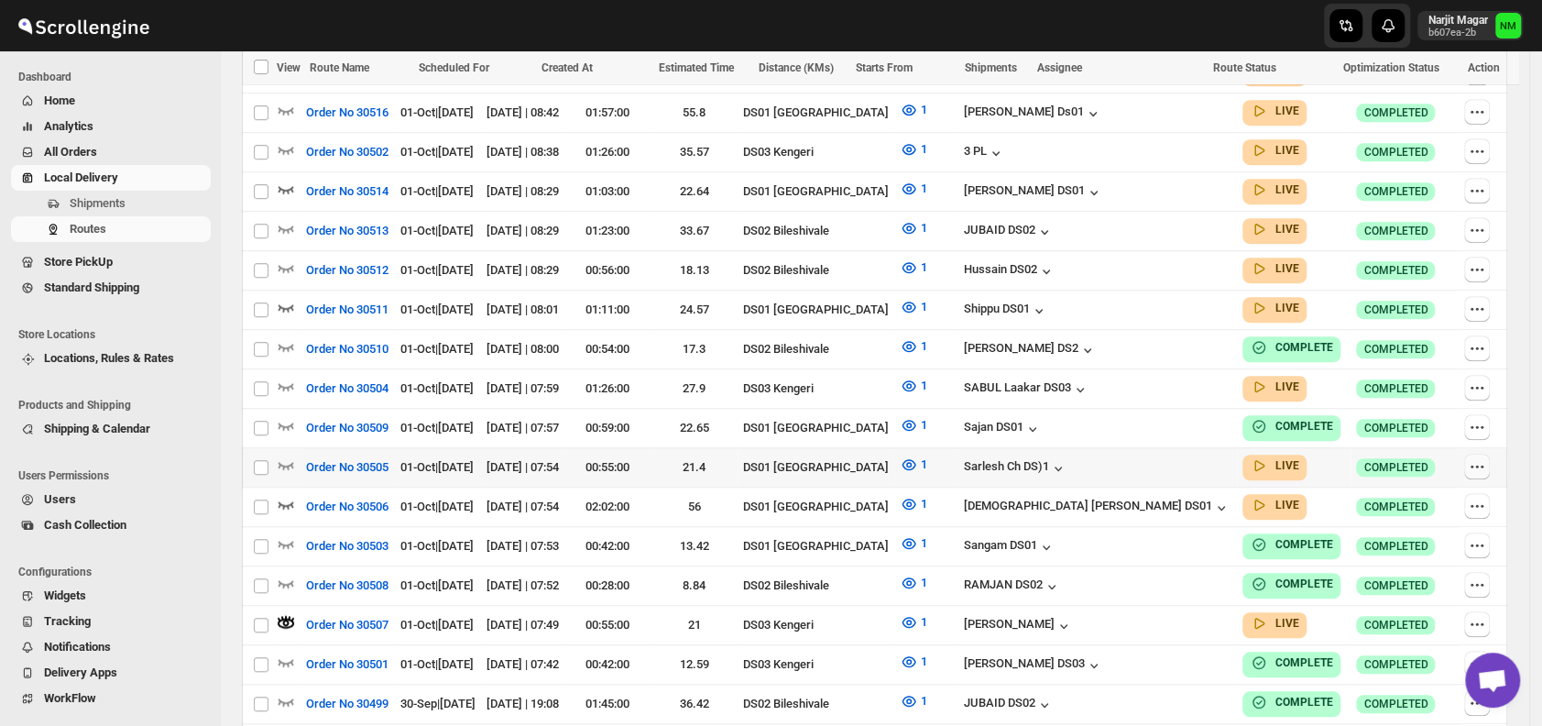
click at [1479, 457] on icon "button" at bounding box center [1477, 466] width 18 height 18
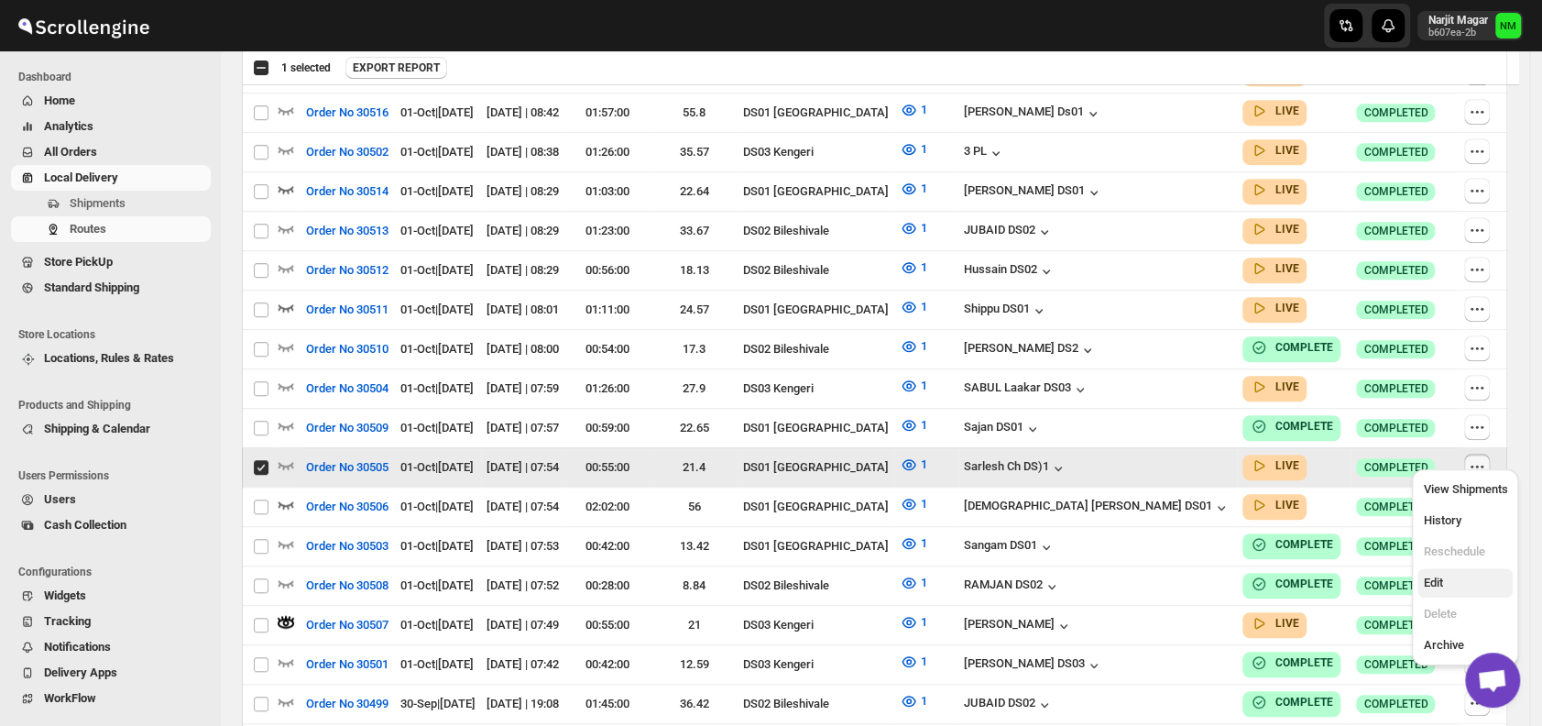
click at [1449, 579] on span "Edit" at bounding box center [1465, 582] width 84 height 18
checkbox input "false"
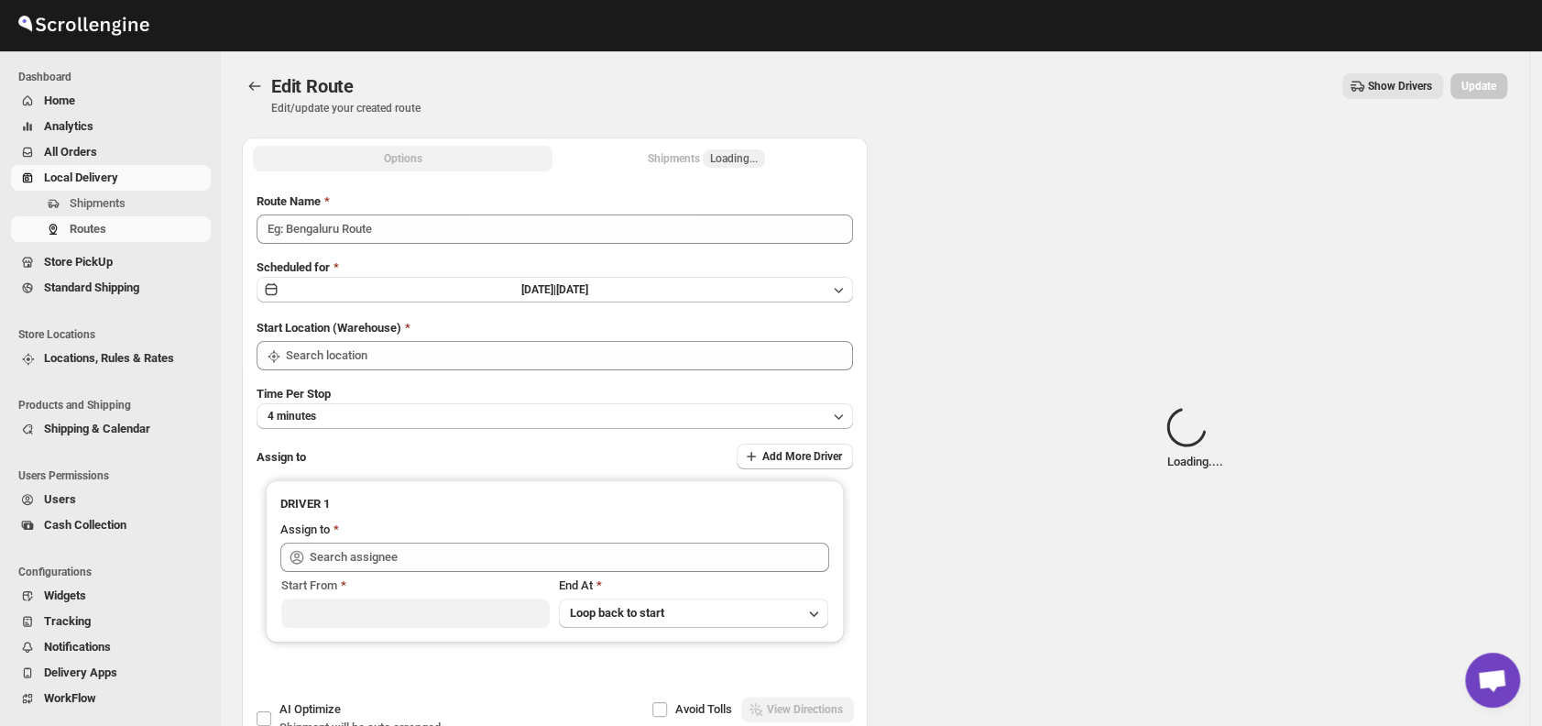
type input "Order No 30505"
type input "DS01 [GEOGRAPHIC_DATA]"
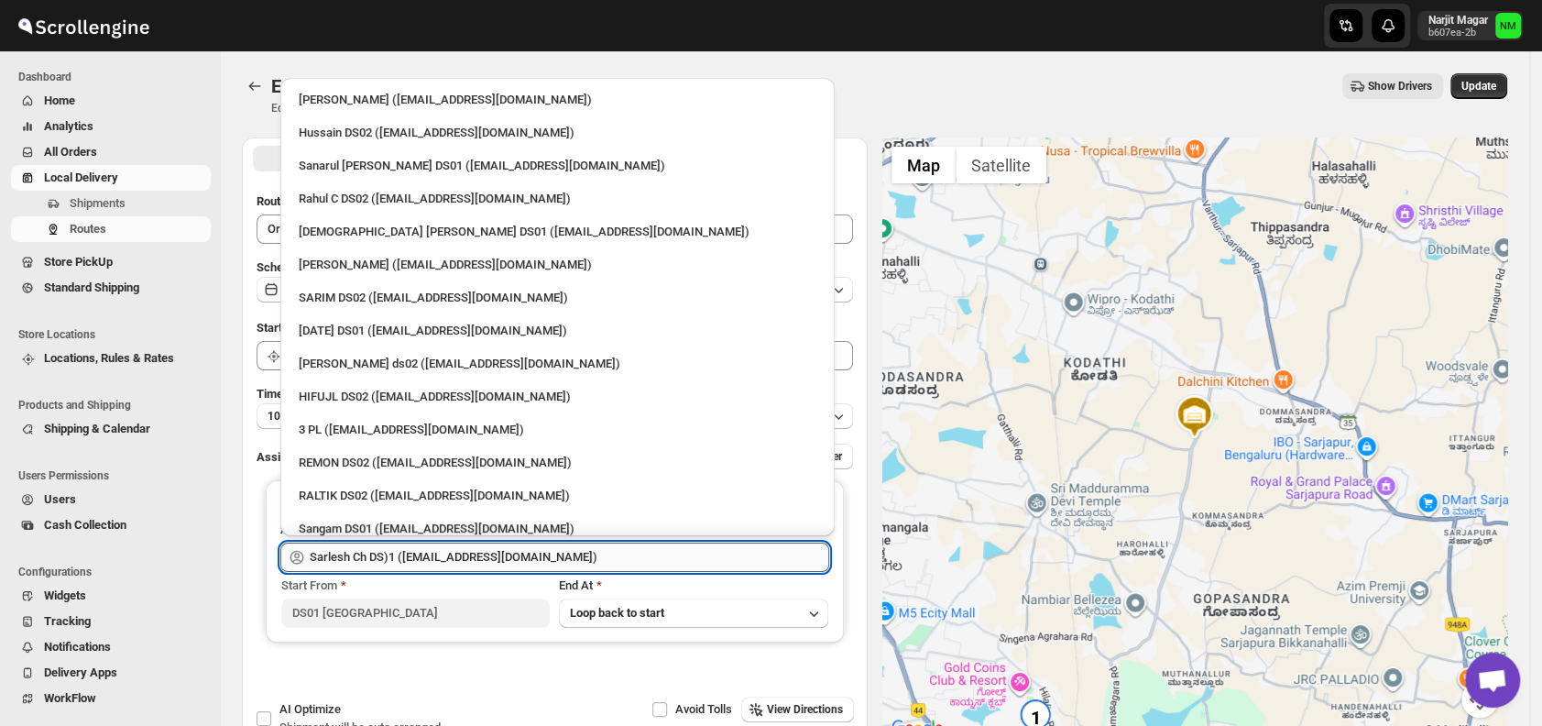
click at [640, 557] on input "Sarlesh Ch DS)1 (vinapi9521@jazipo.com)" at bounding box center [569, 556] width 519 height 29
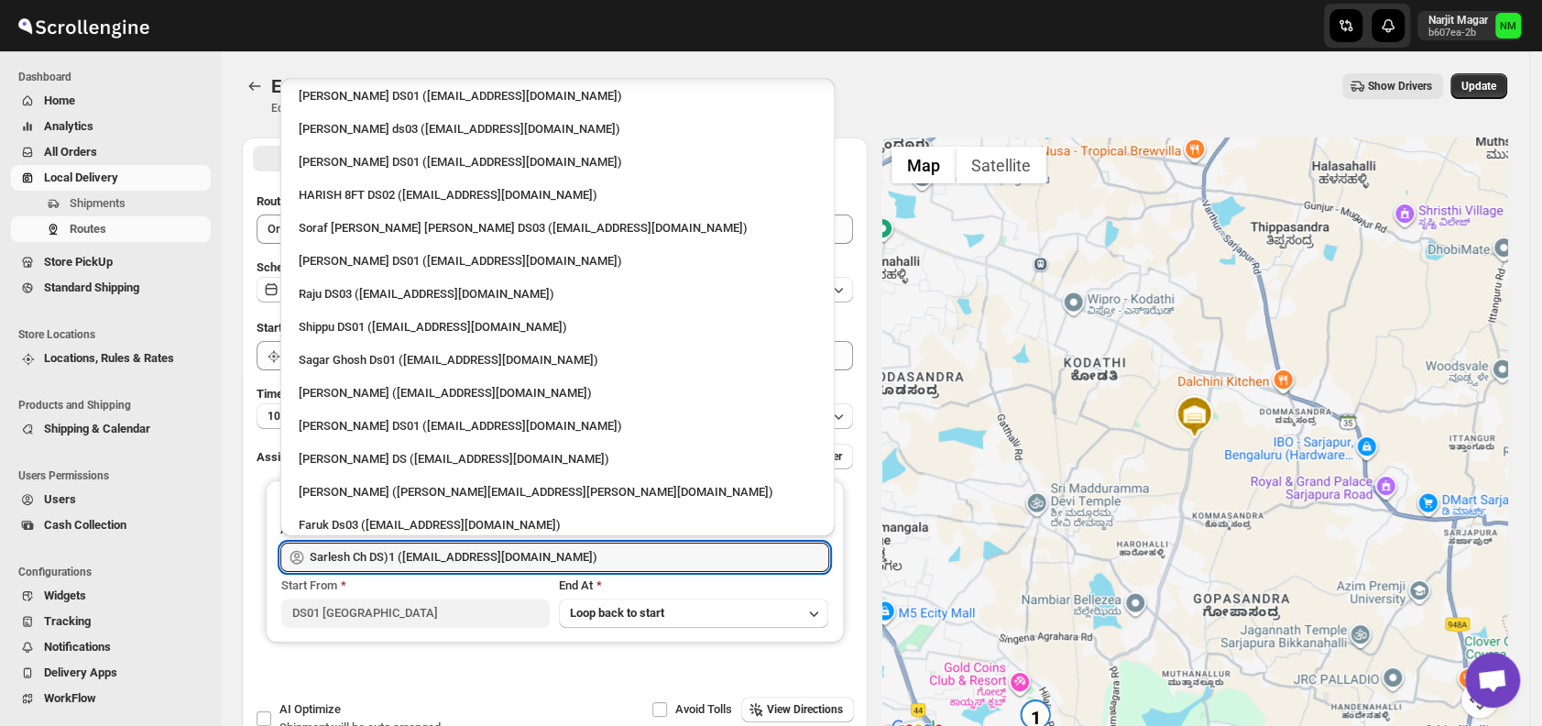
scroll to position [1432, 0]
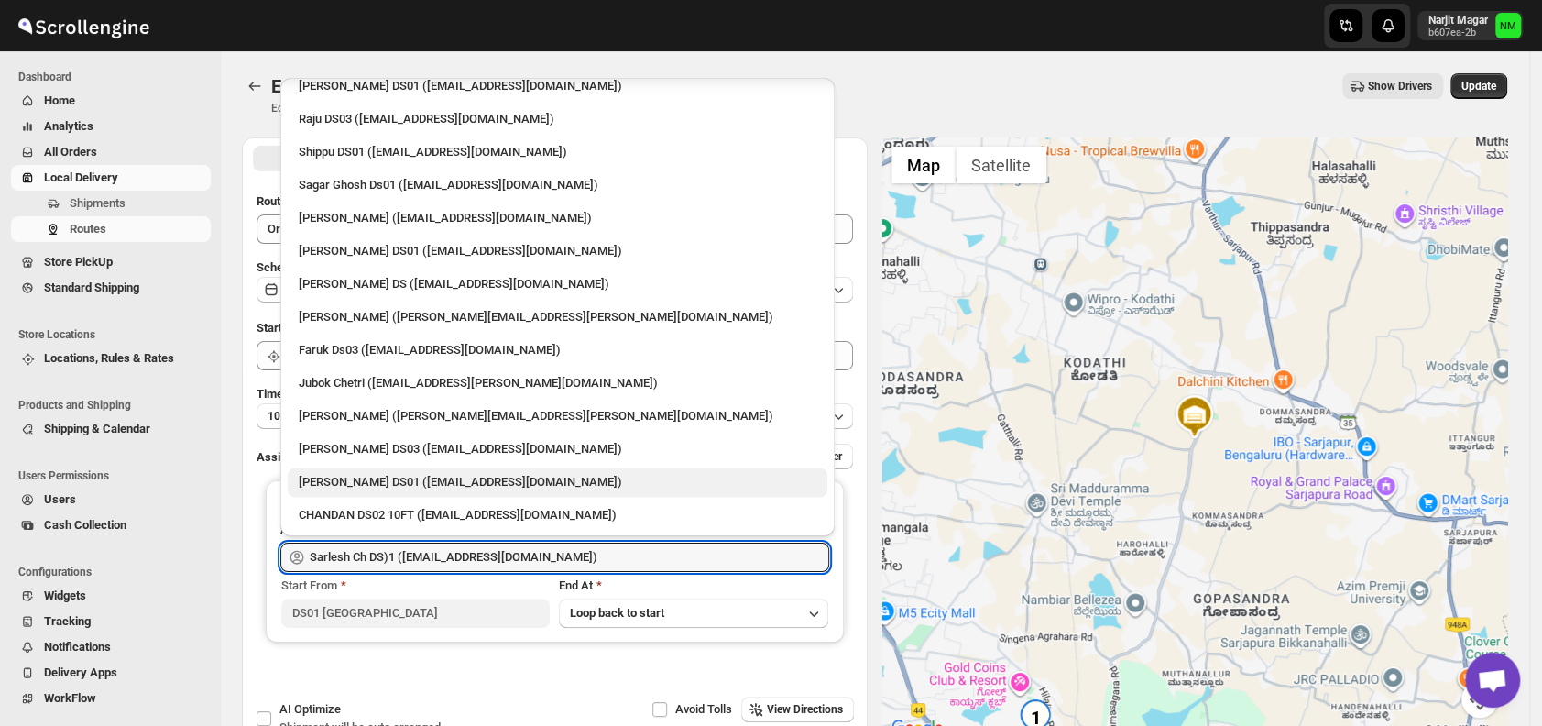
click at [376, 481] on div "Muktar Laskar DS01 (tawite4383@auslank.com)" at bounding box center [558, 482] width 518 height 18
type input "Muktar Laskar DS01 (tawite4383@auslank.com)"
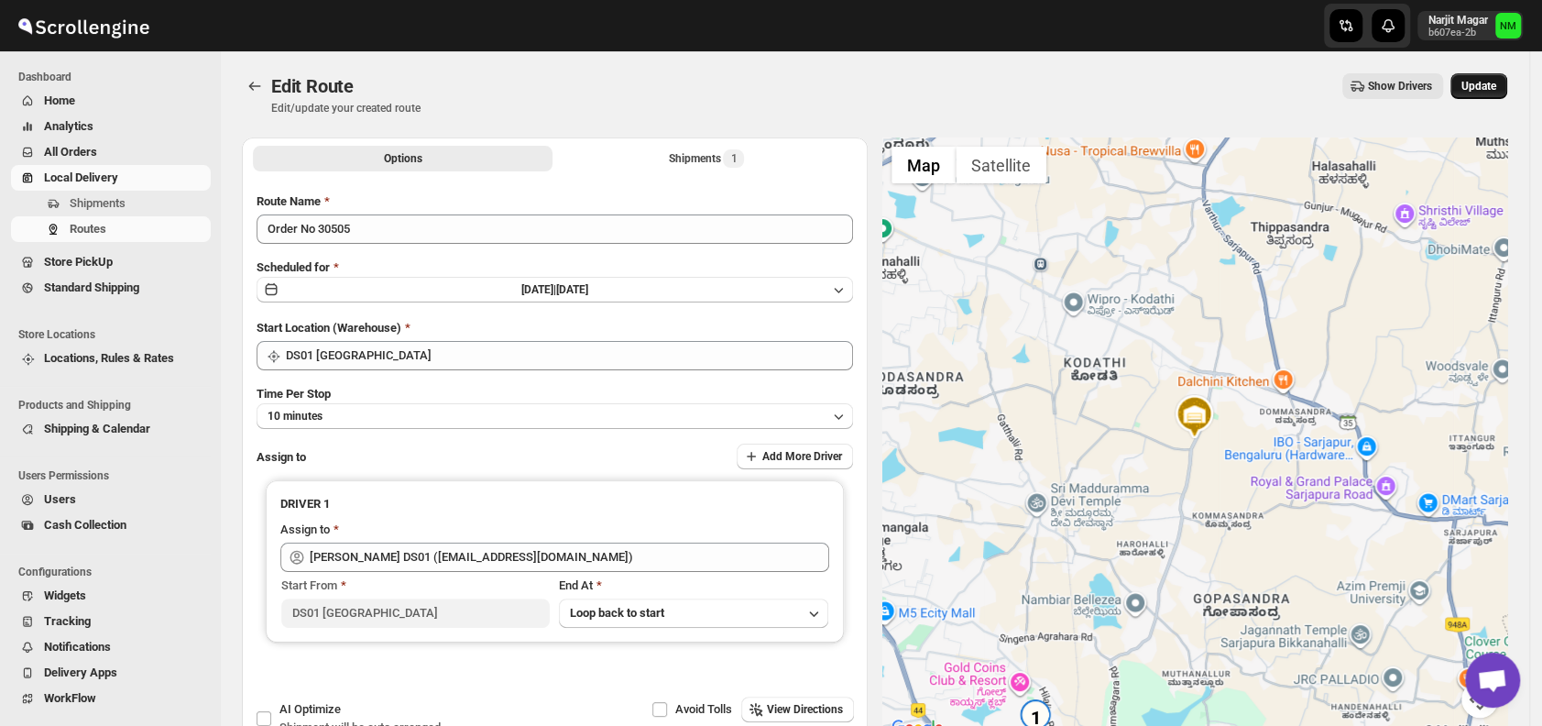
click at [1507, 89] on button "Update" at bounding box center [1478, 86] width 57 height 26
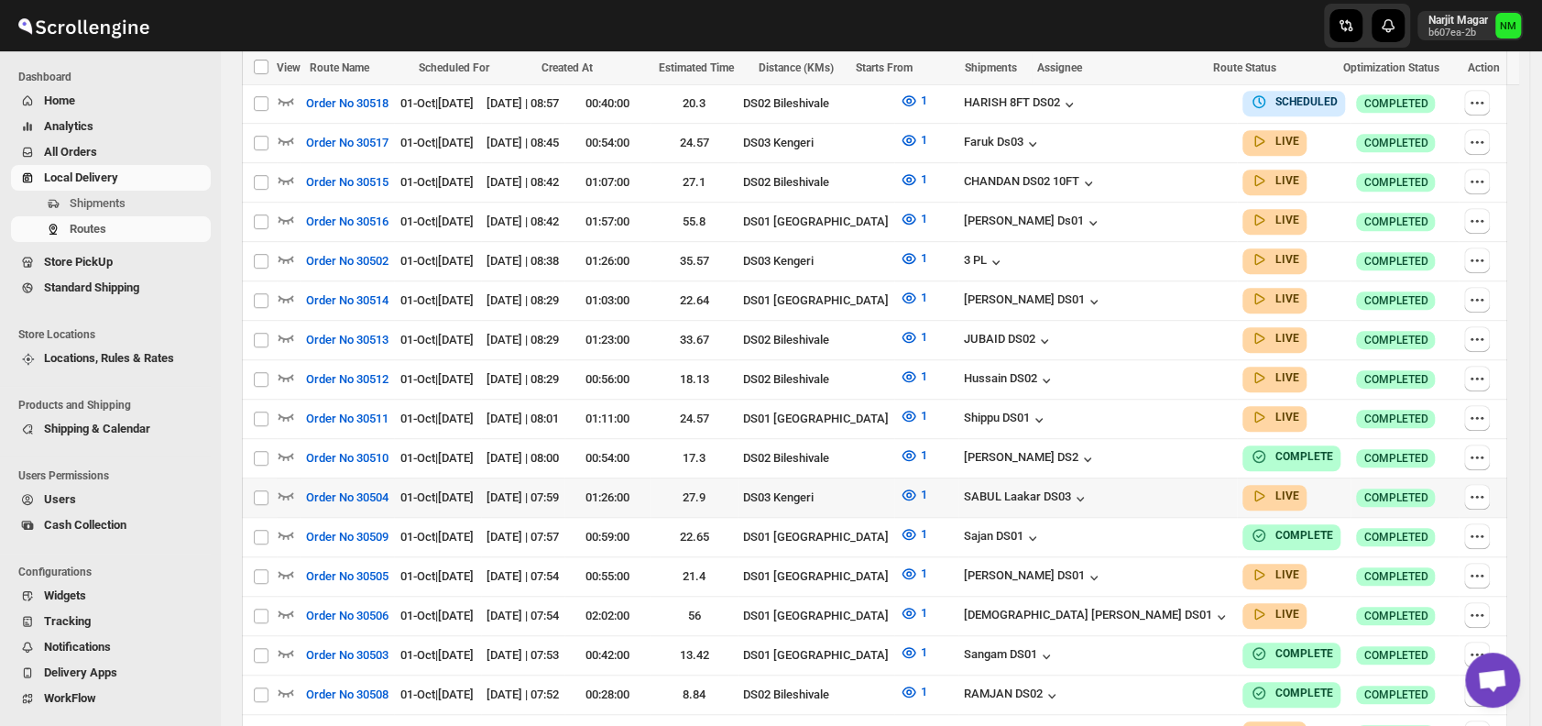
scroll to position [590, 0]
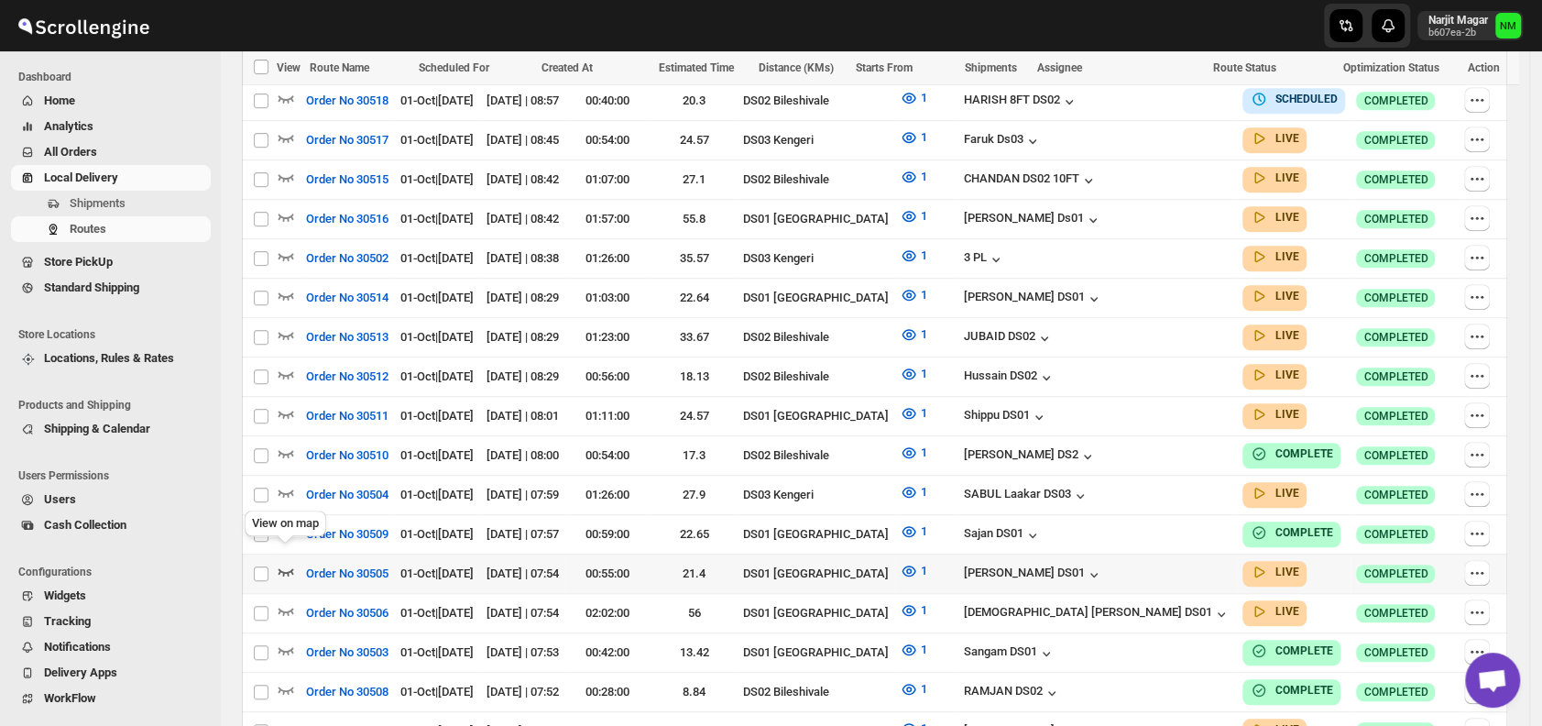
click at [286, 562] on icon "button" at bounding box center [286, 571] width 18 height 18
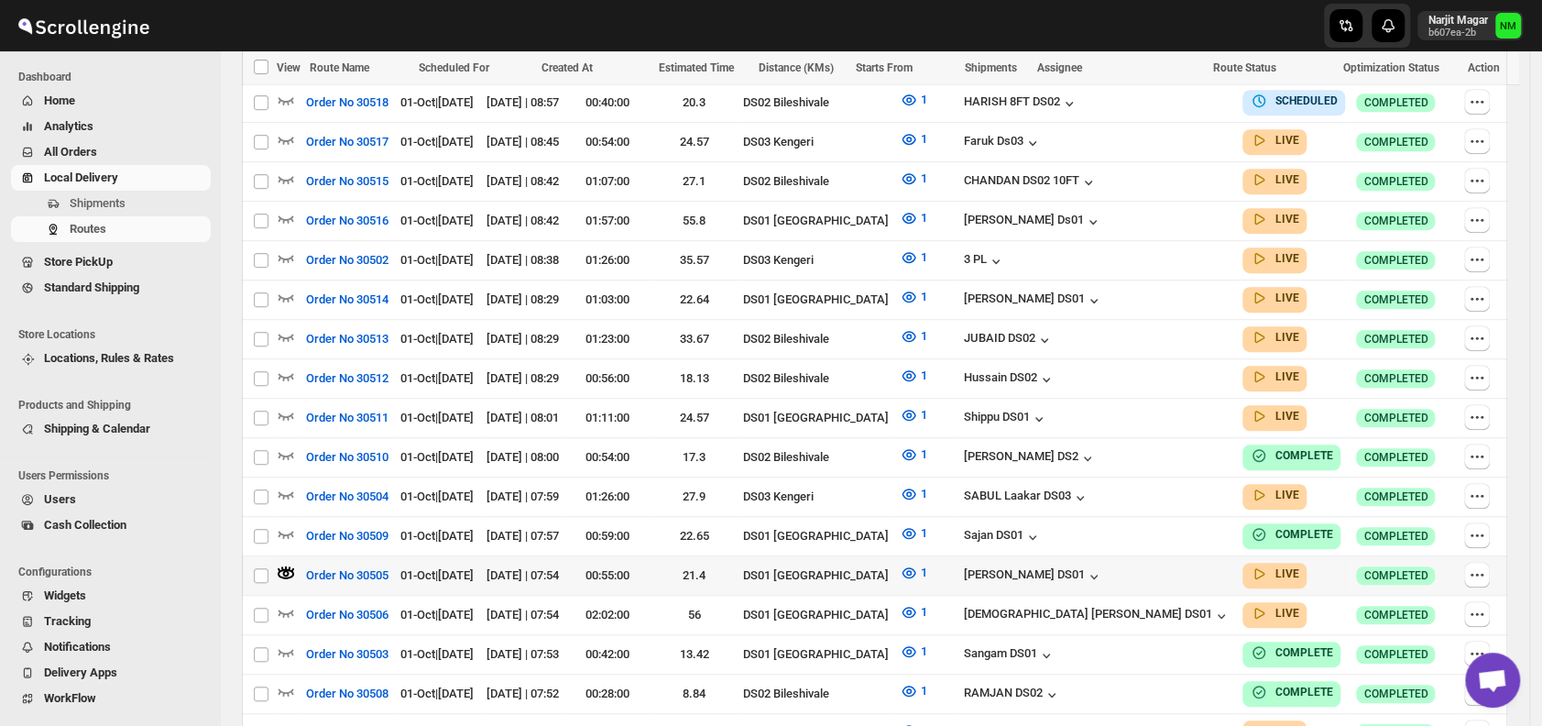
scroll to position [0, 0]
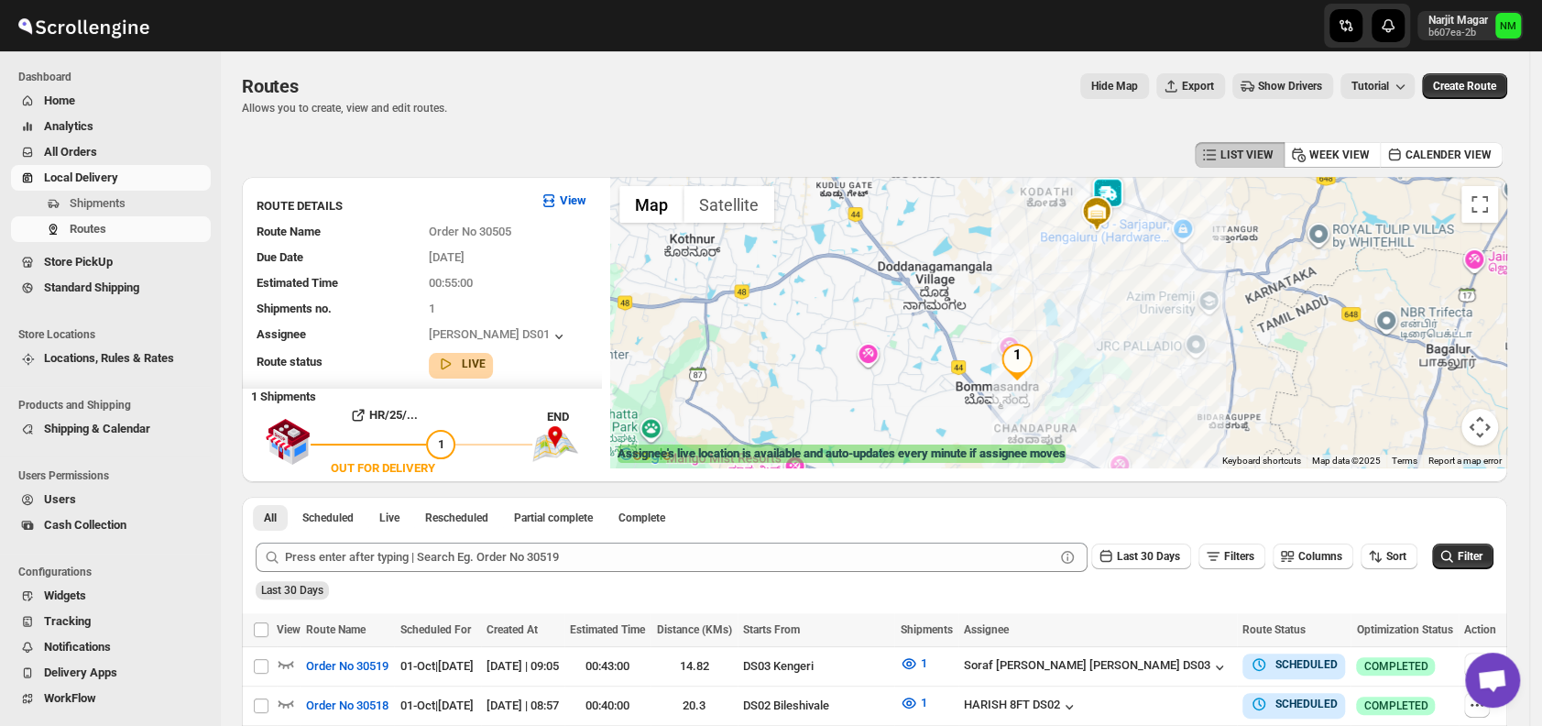
click at [1124, 191] on img at bounding box center [1107, 195] width 37 height 37
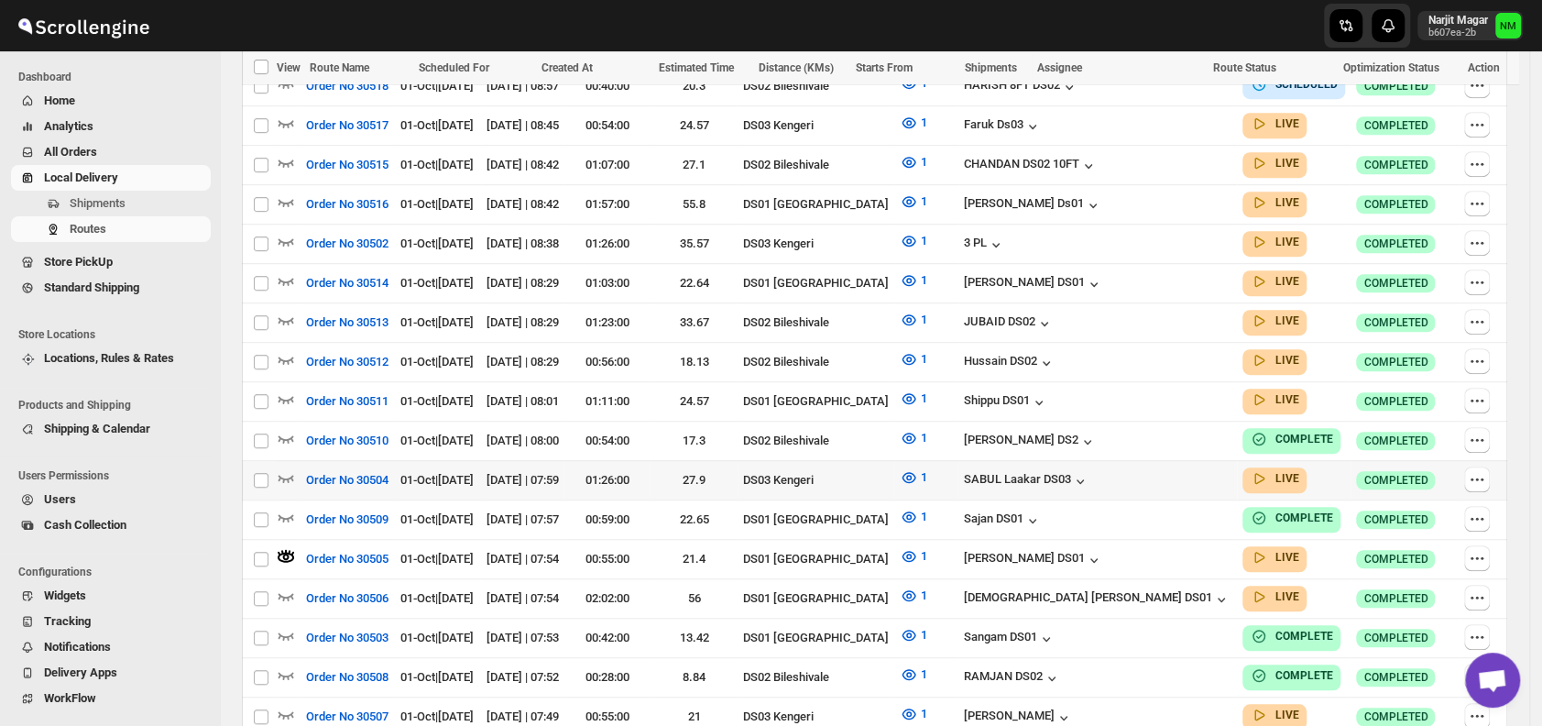
scroll to position [620, 0]
click at [283, 277] on icon "button" at bounding box center [286, 280] width 16 height 7
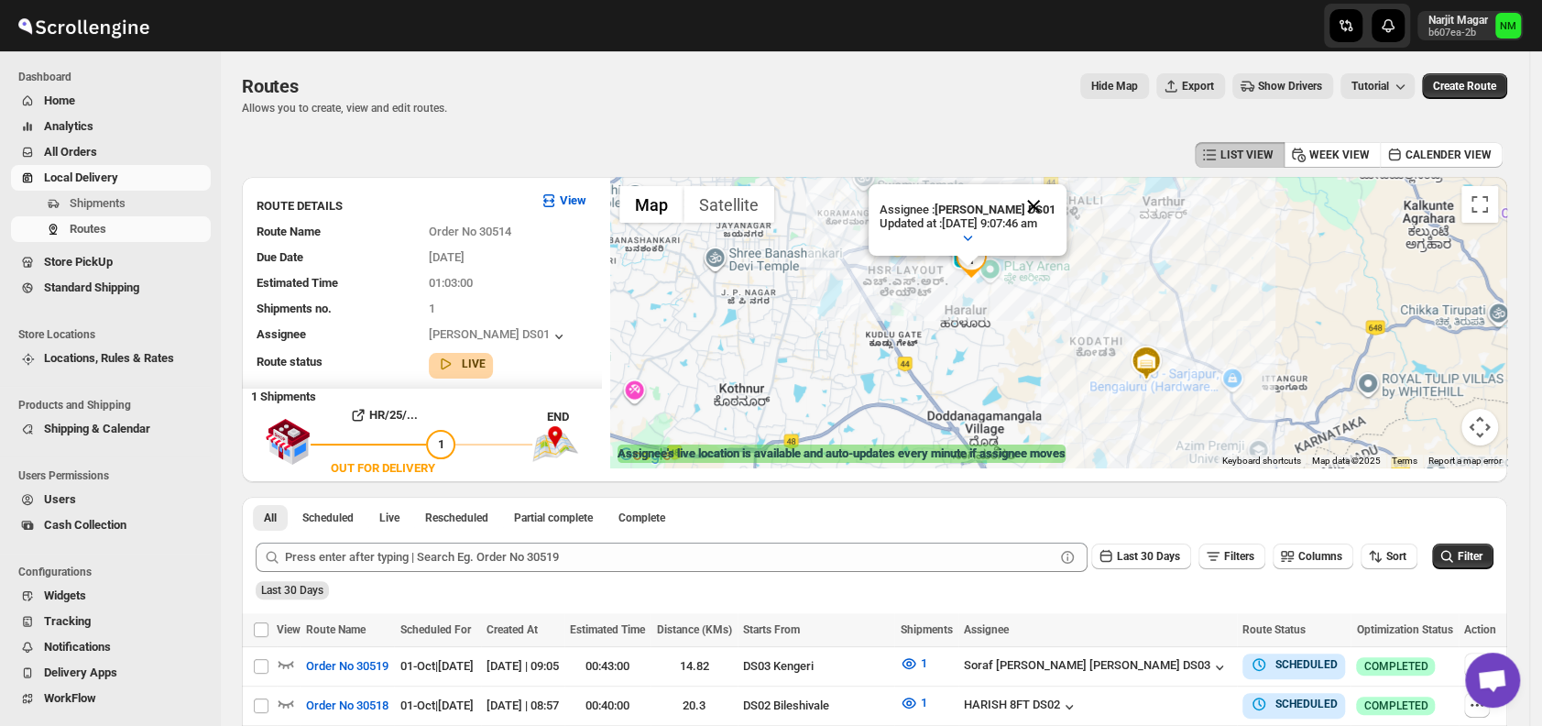
click at [1050, 206] on button "Close" at bounding box center [1033, 206] width 44 height 44
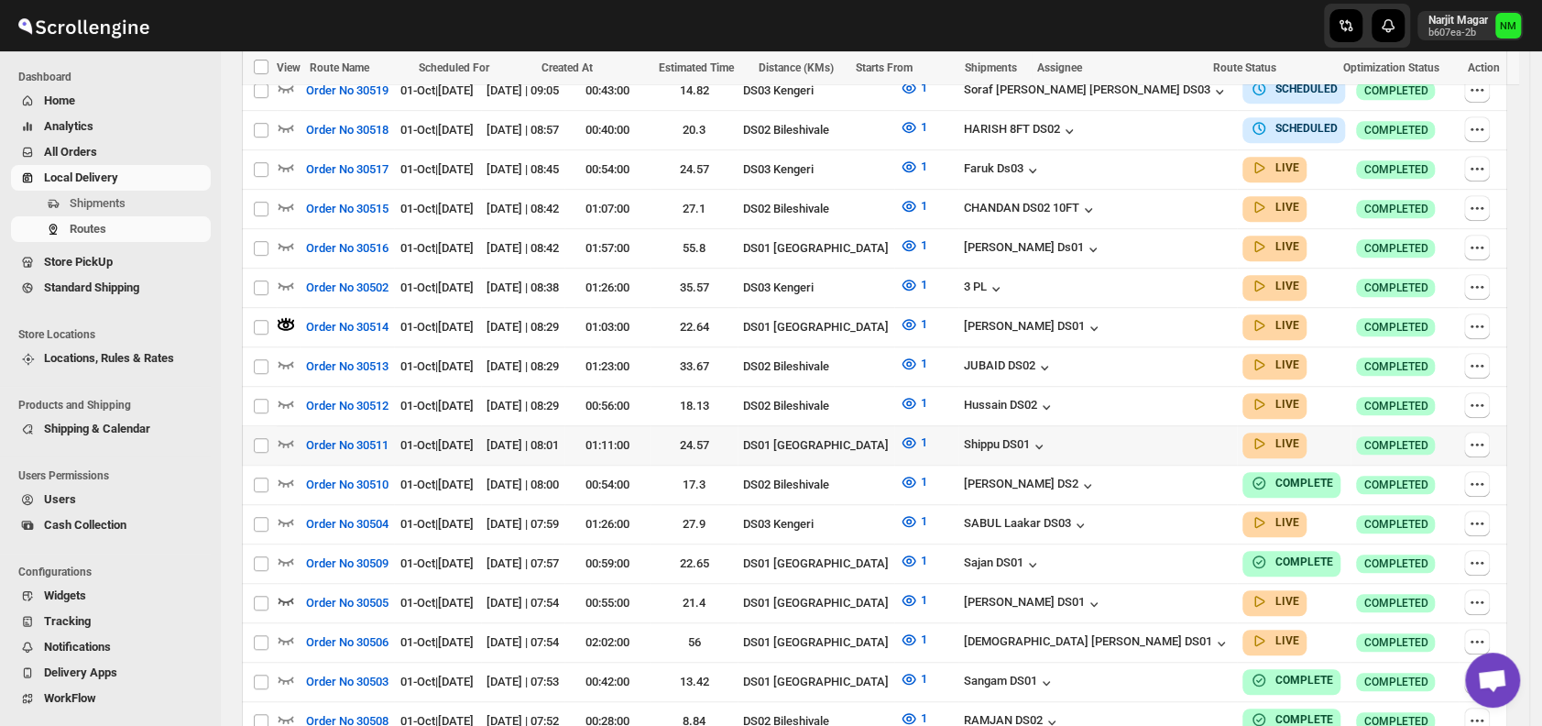
scroll to position [630, 0]
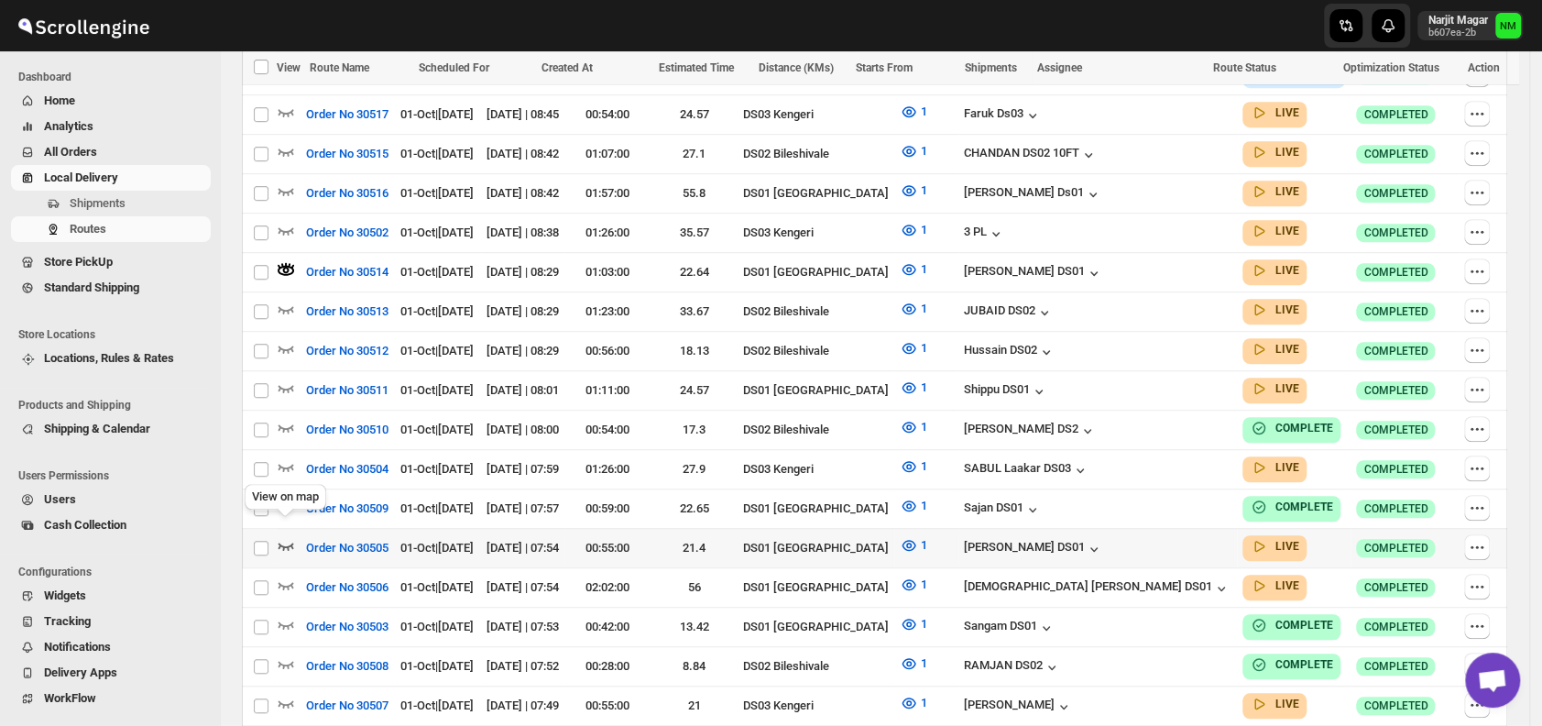
click at [292, 536] on icon "button" at bounding box center [286, 545] width 18 height 18
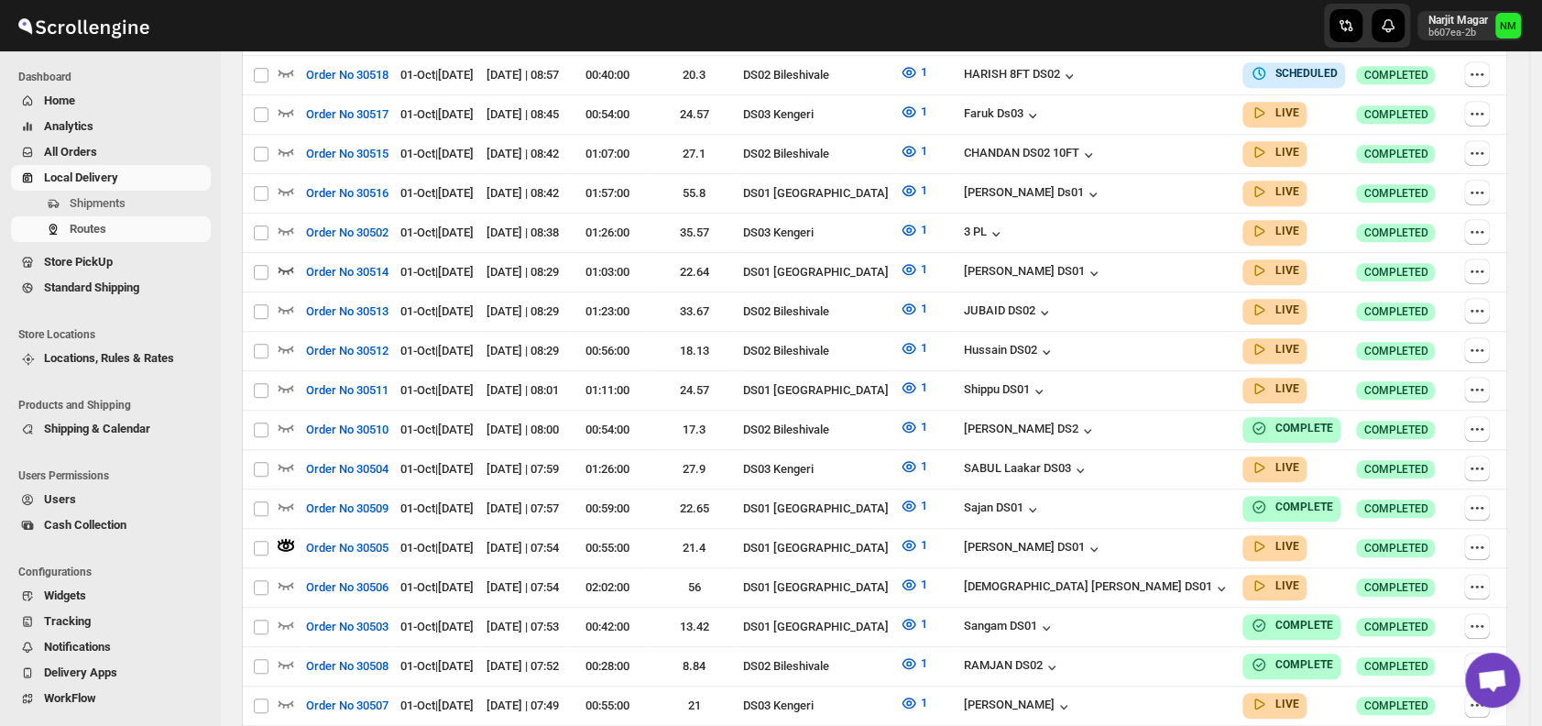
scroll to position [0, 0]
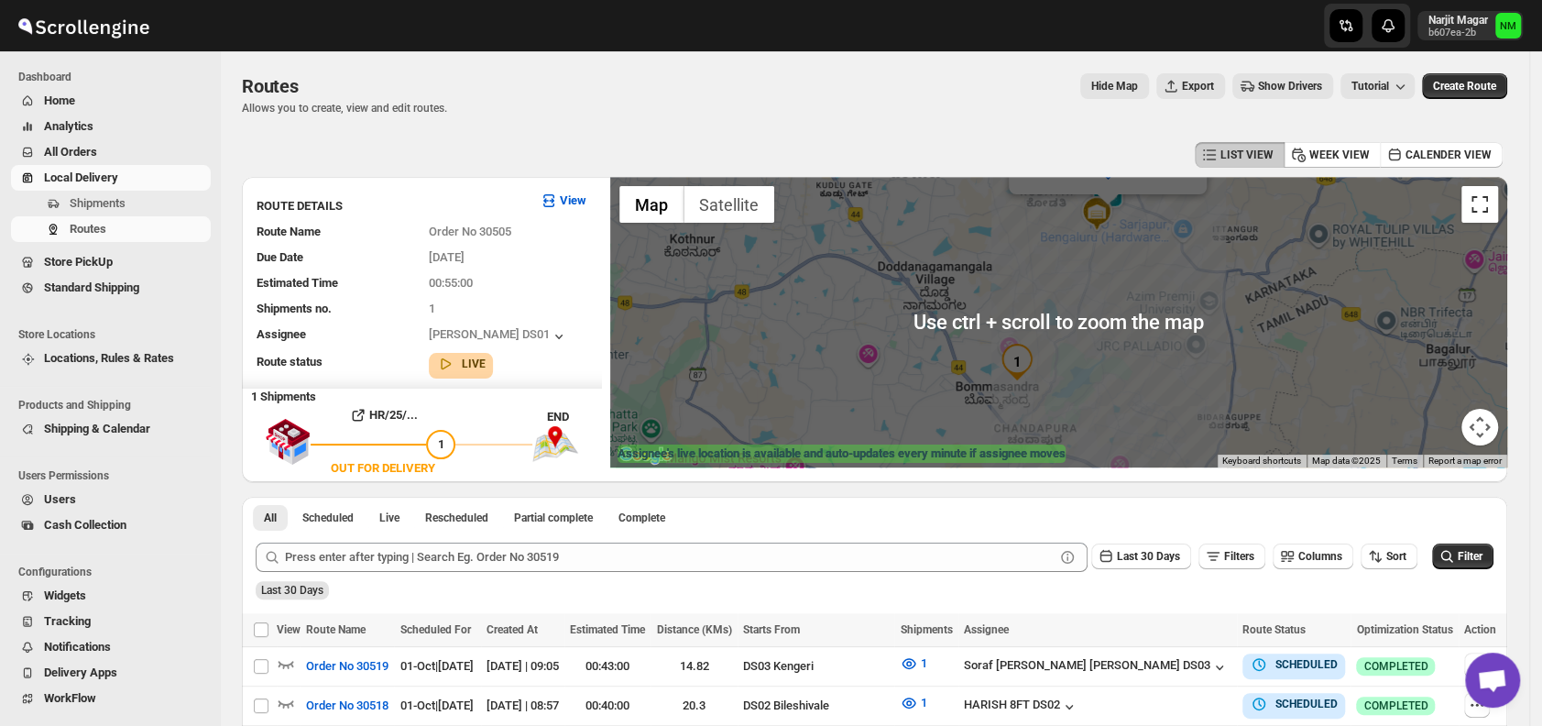
click at [1479, 201] on button "Toggle fullscreen view" at bounding box center [1479, 204] width 37 height 37
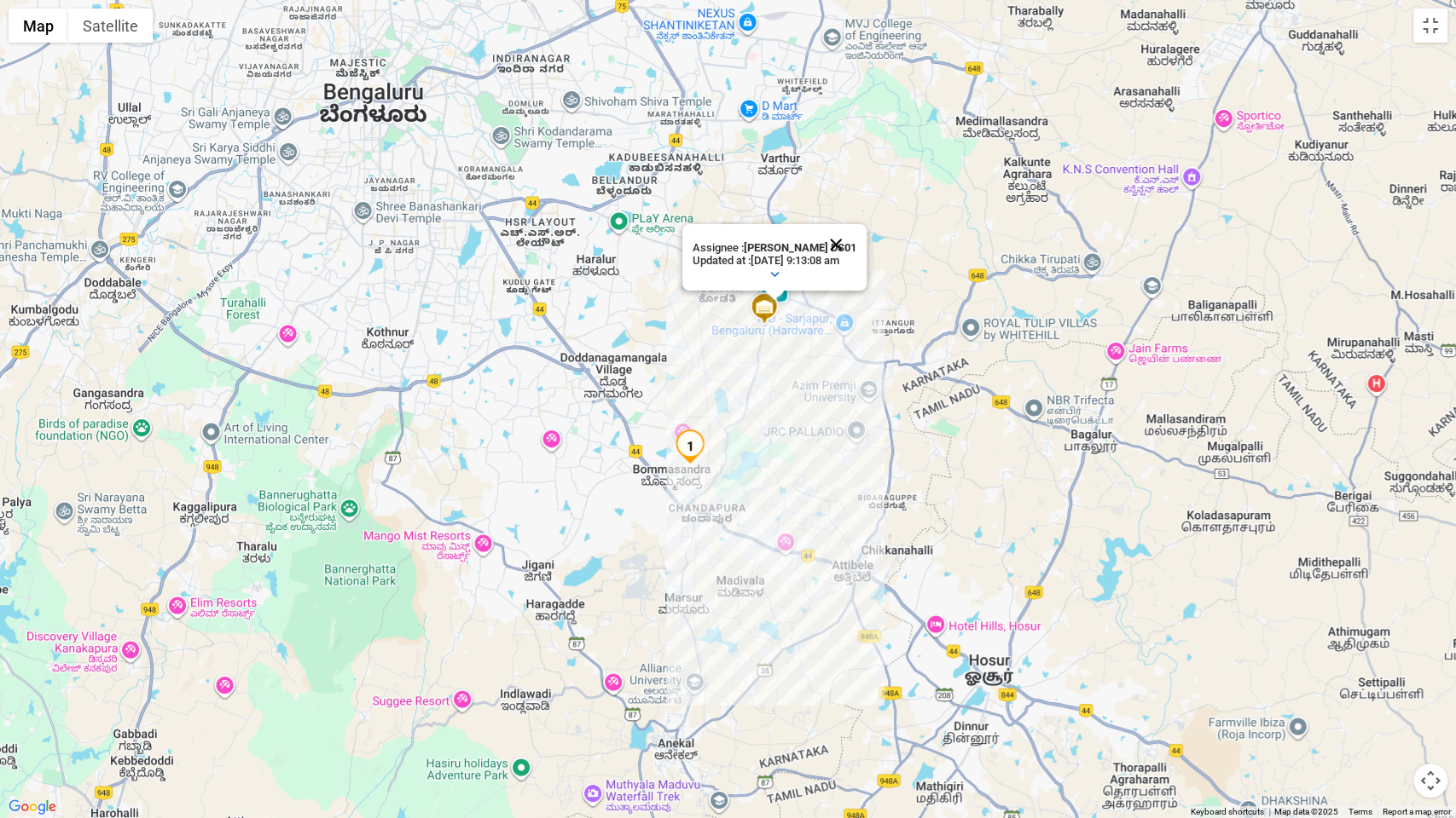
click at [842, 248] on button "Close" at bounding box center [836, 245] width 41 height 41
click at [785, 287] on img at bounding box center [774, 291] width 34 height 34
click at [1435, 34] on button "Toggle fullscreen view" at bounding box center [1430, 25] width 34 height 34
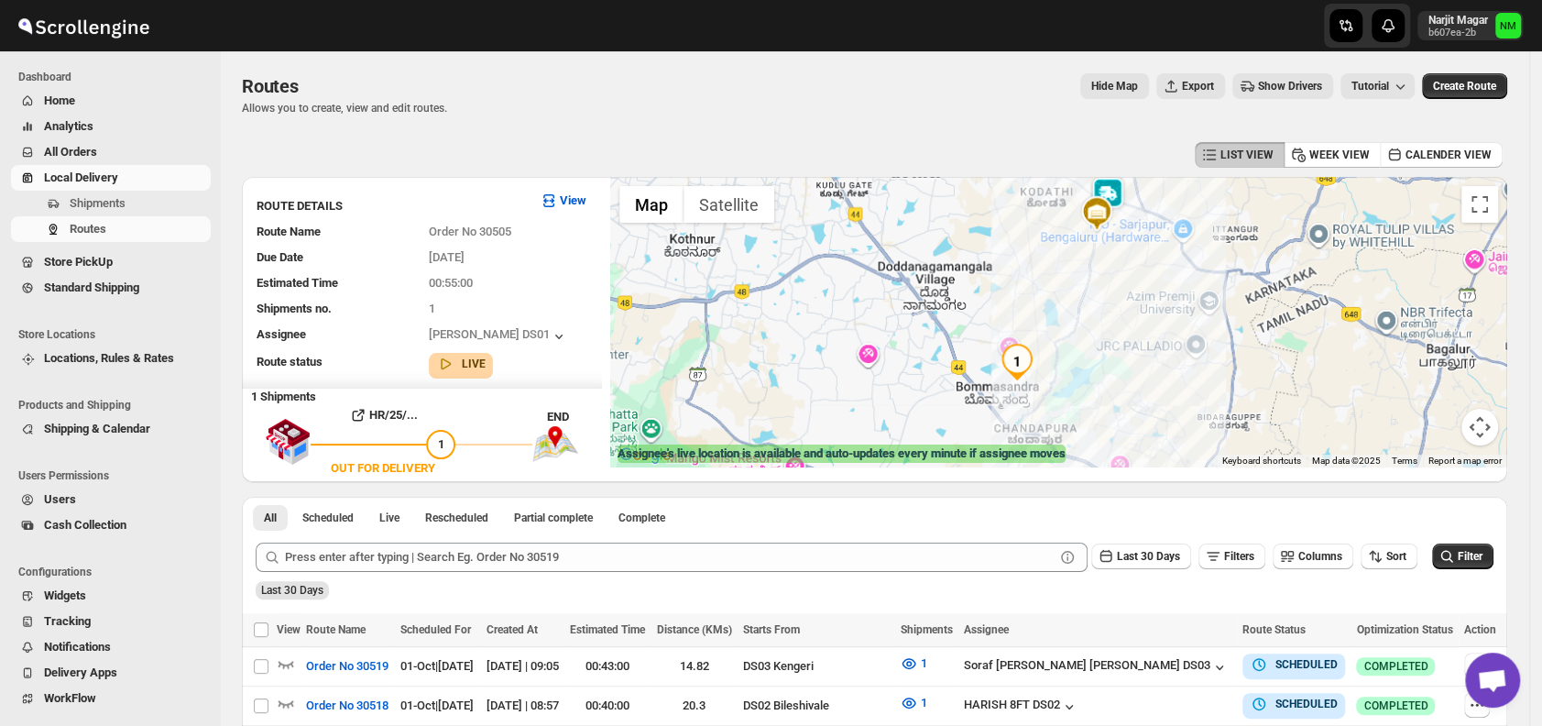
click at [1115, 199] on img at bounding box center [1096, 213] width 37 height 37
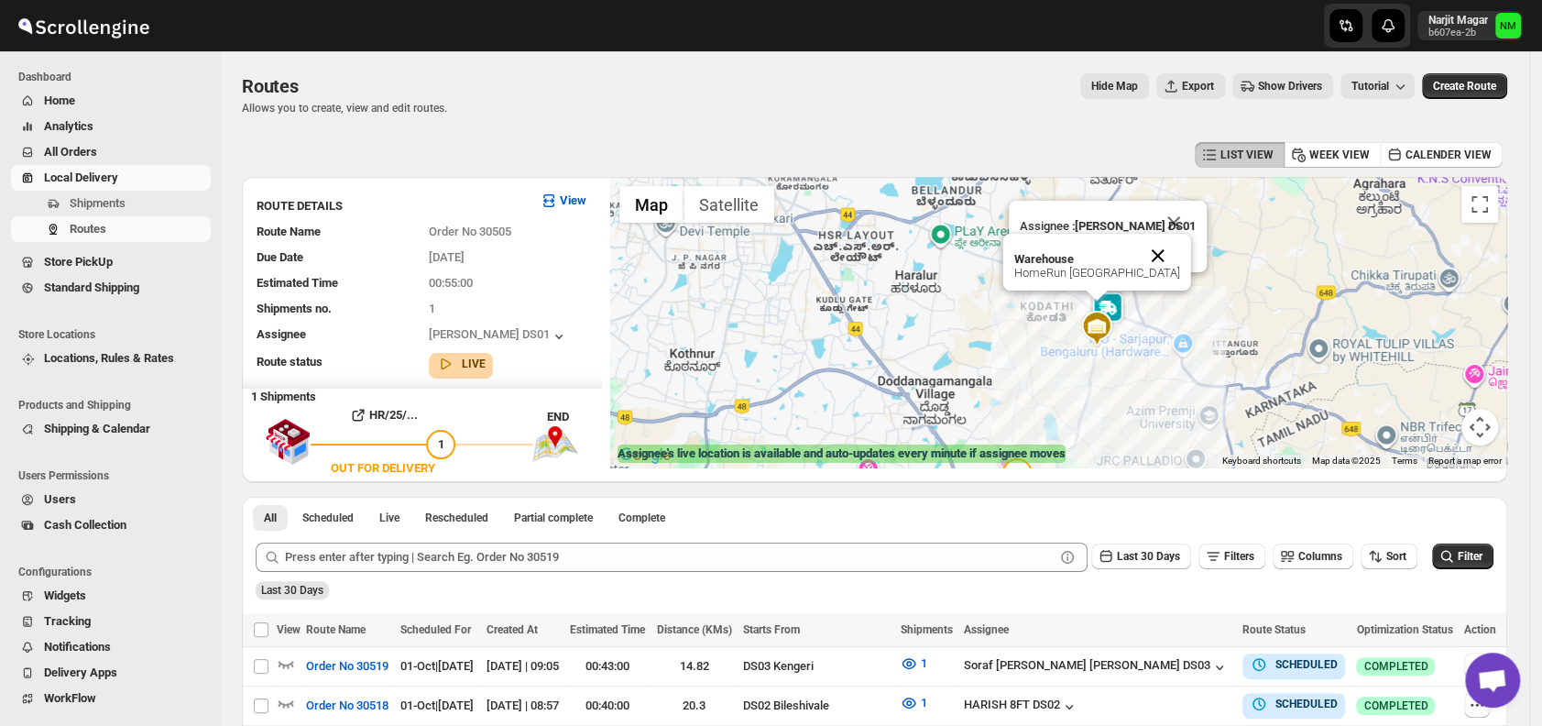
click at [1180, 256] on button "Close" at bounding box center [1158, 256] width 44 height 44
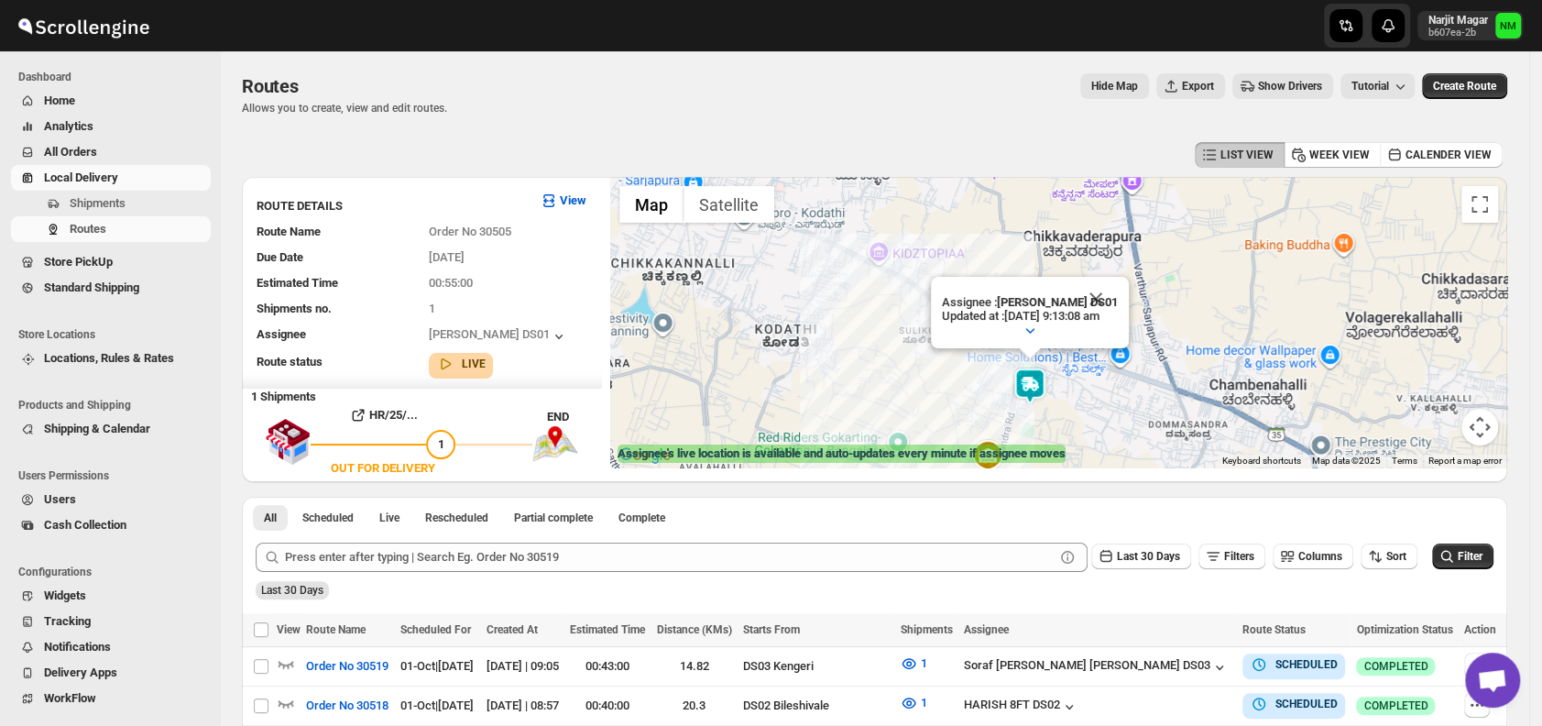
click at [1033, 376] on img at bounding box center [1029, 385] width 37 height 37
click at [122, 200] on span "Shipments" at bounding box center [98, 203] width 56 height 14
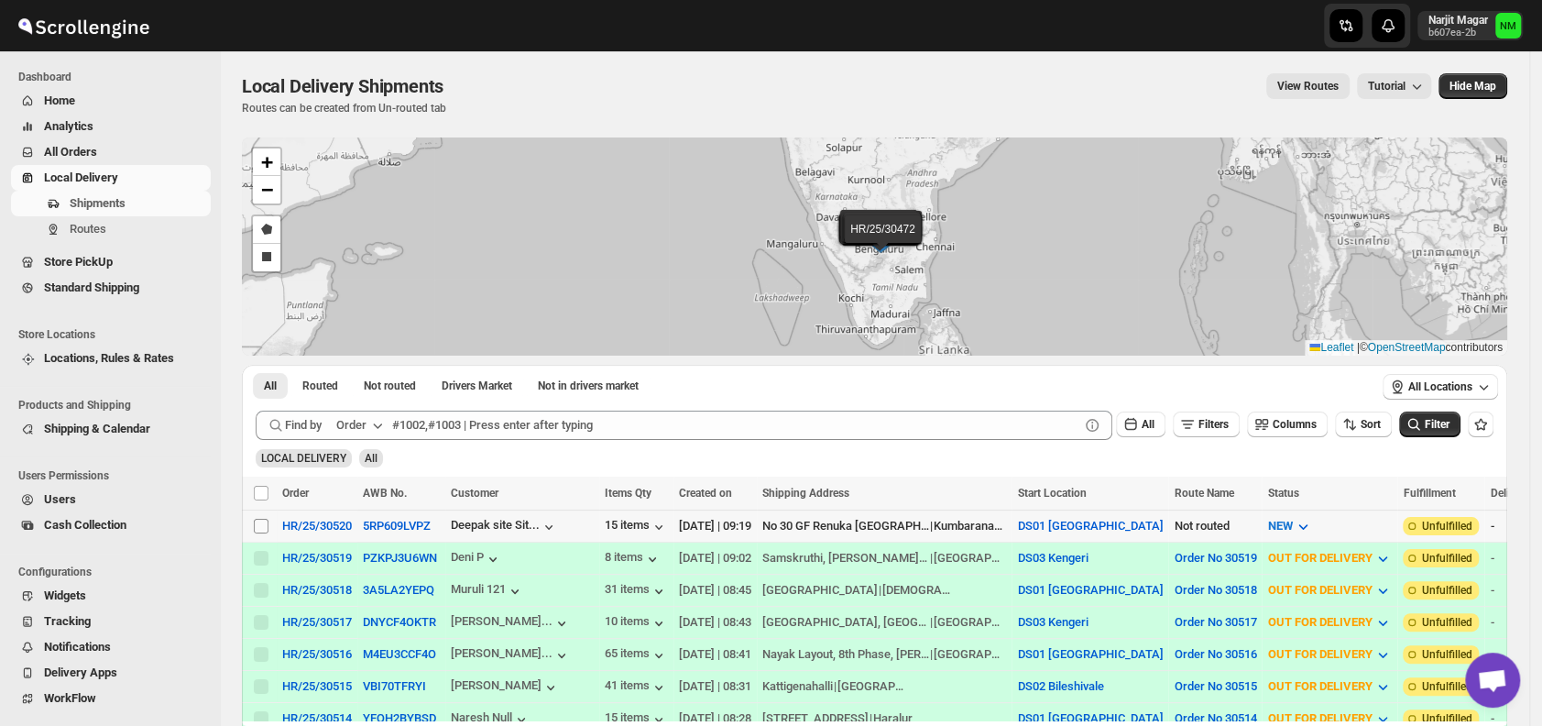
click at [259, 528] on input "Select shipment" at bounding box center [261, 525] width 15 height 15
checkbox input "true"
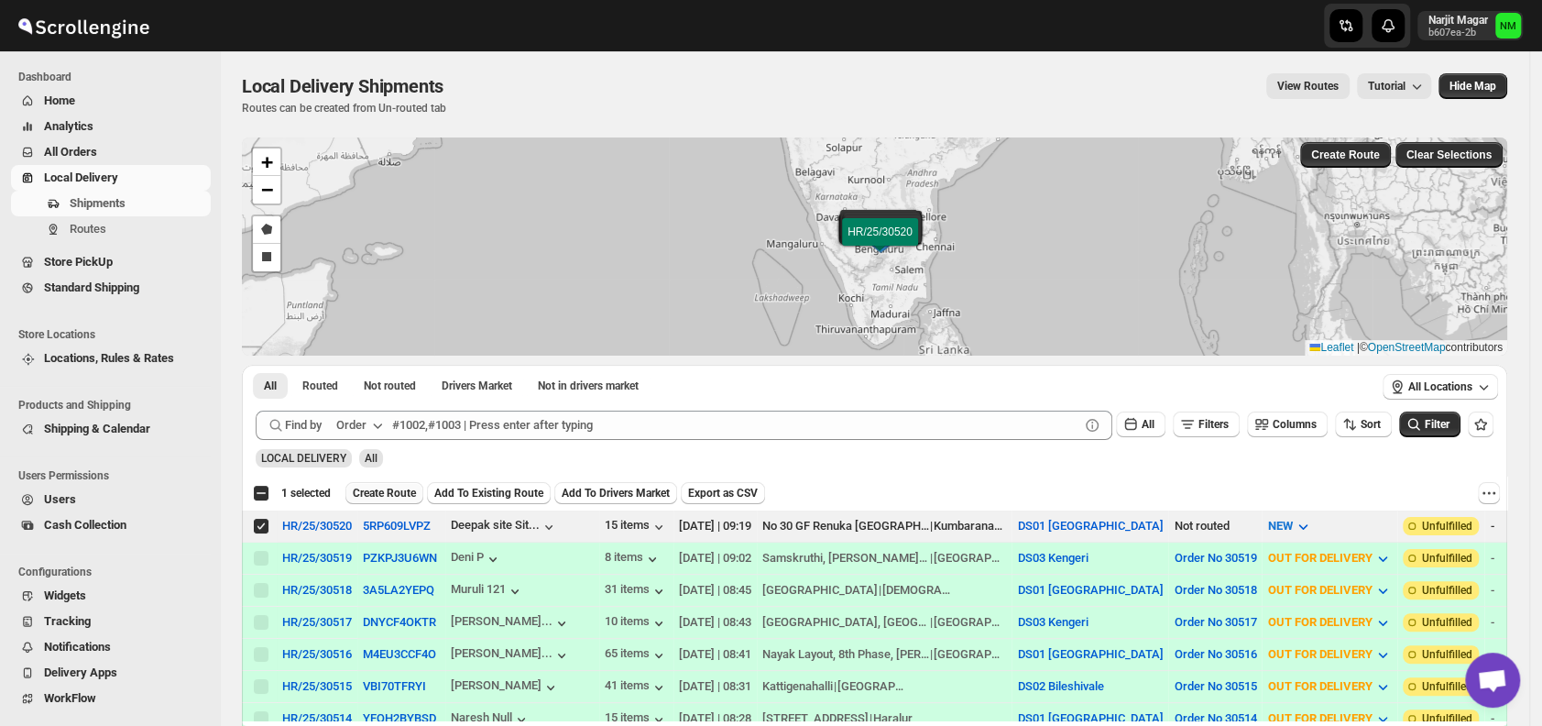
click at [372, 490] on span "Create Route" at bounding box center [384, 493] width 63 height 15
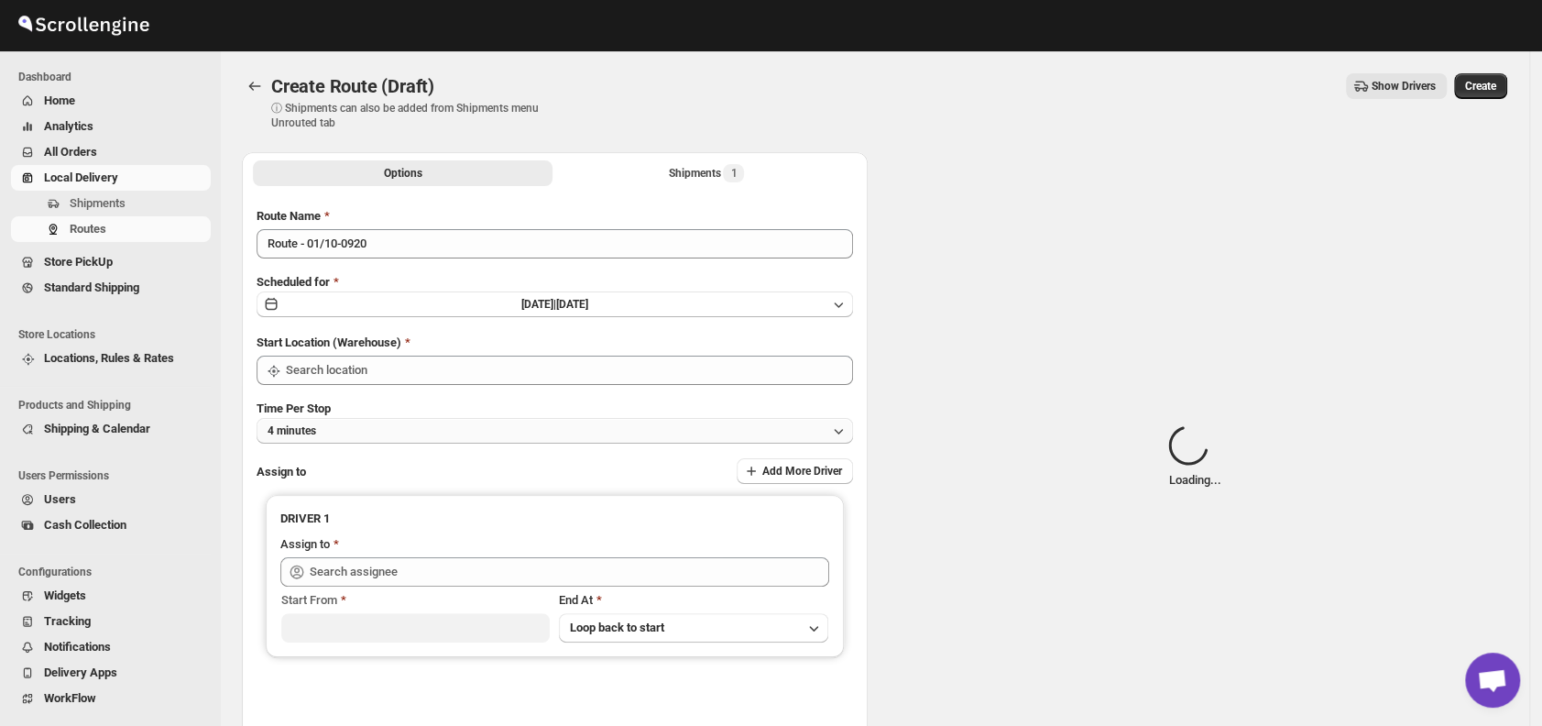
type input "DS01 [GEOGRAPHIC_DATA]"
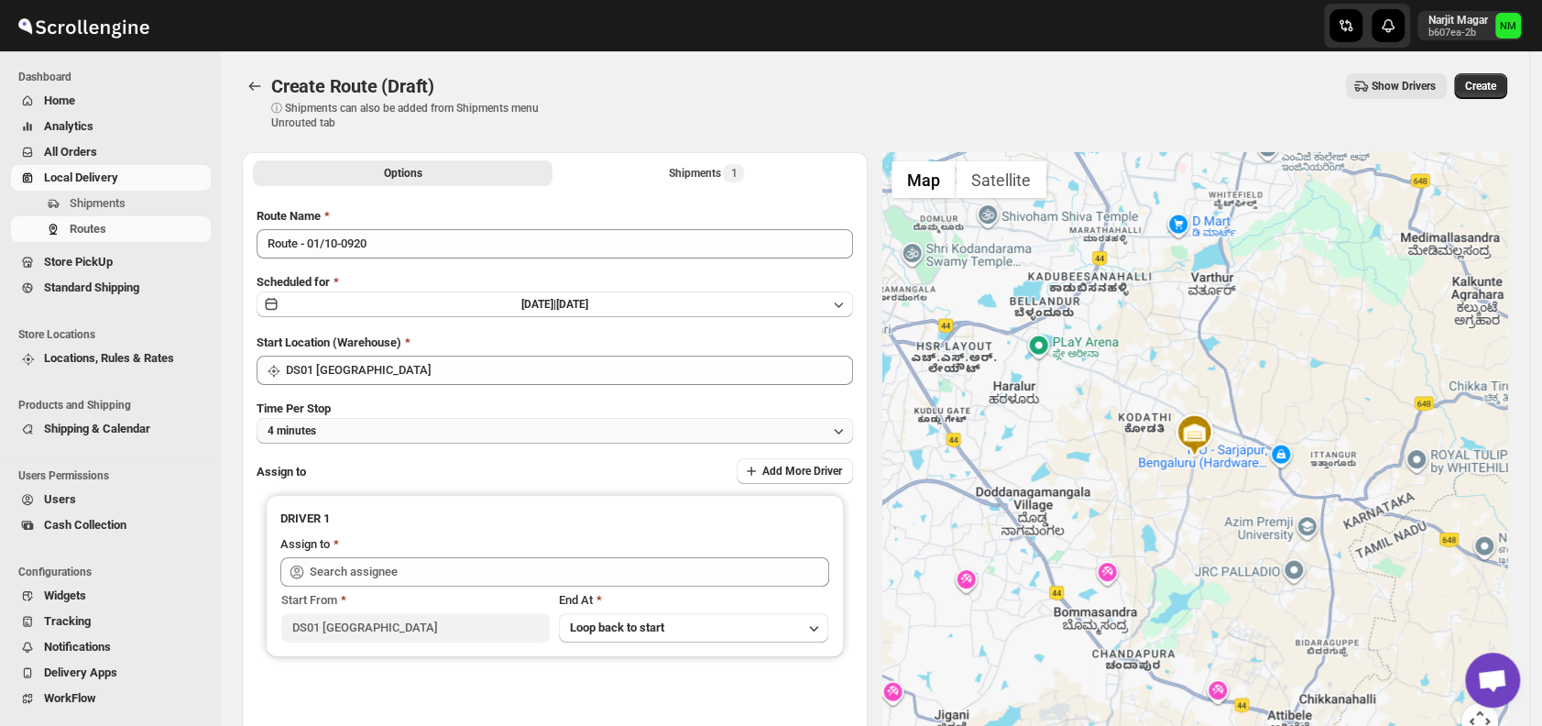
click at [398, 431] on button "4 minutes" at bounding box center [554, 431] width 596 height 26
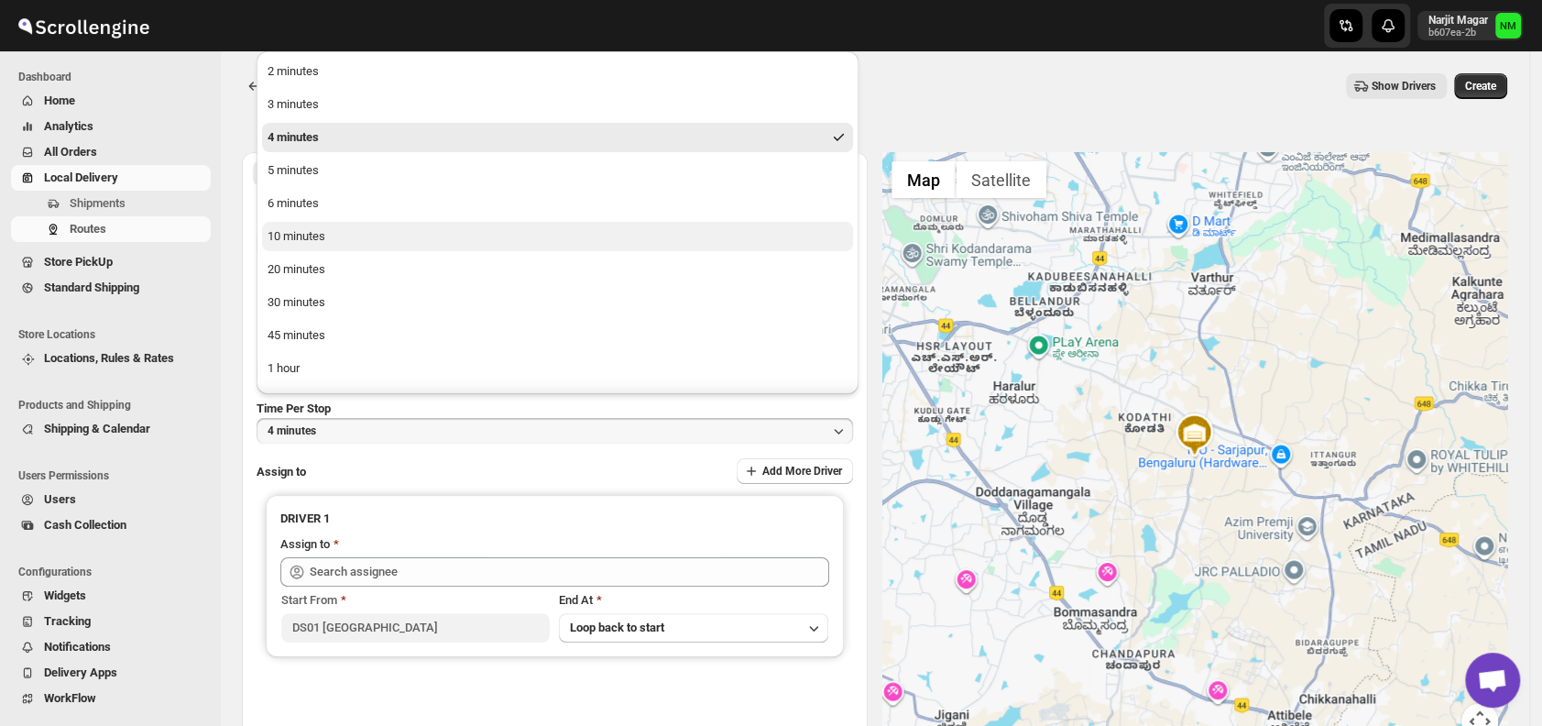
click at [317, 235] on div "10 minutes" at bounding box center [296, 236] width 58 height 18
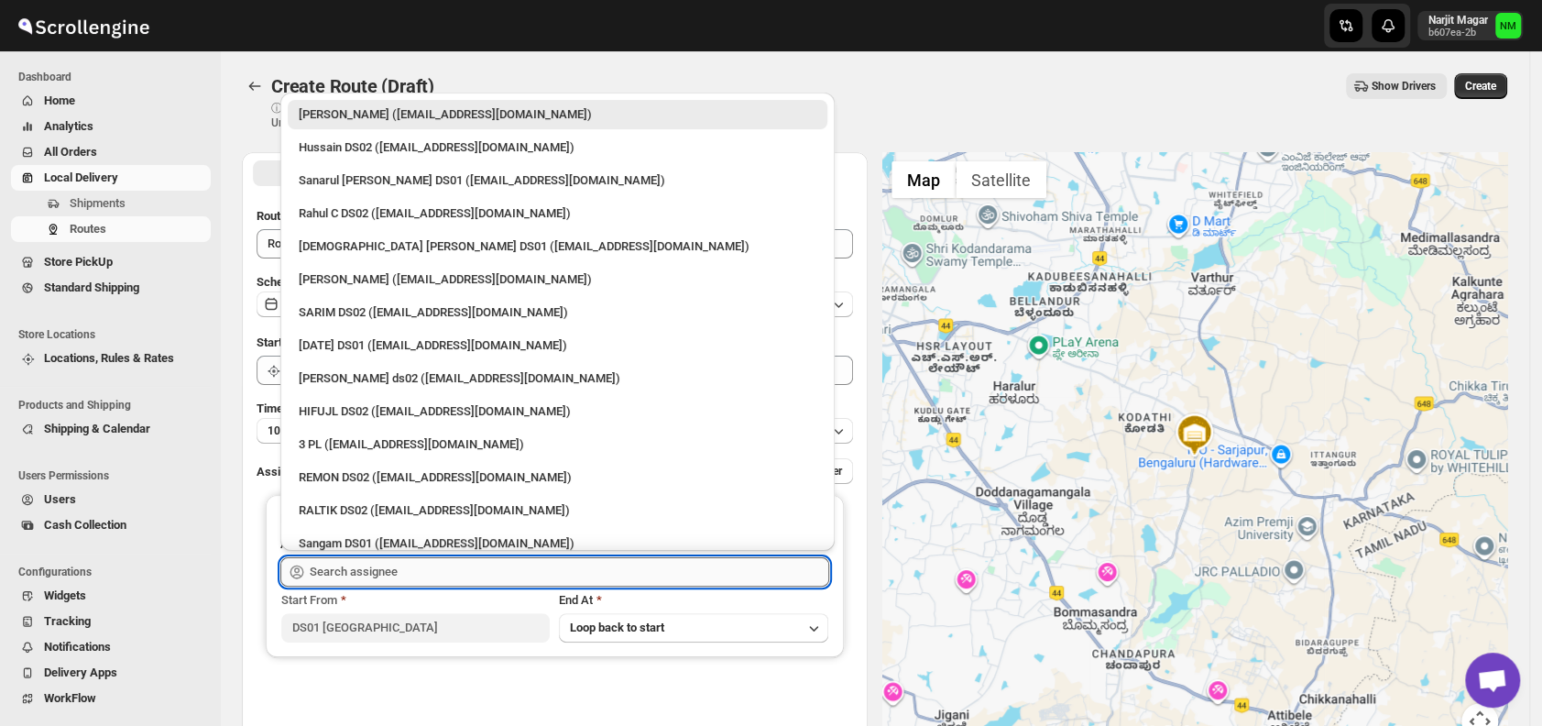
click at [396, 564] on input "text" at bounding box center [569, 571] width 519 height 29
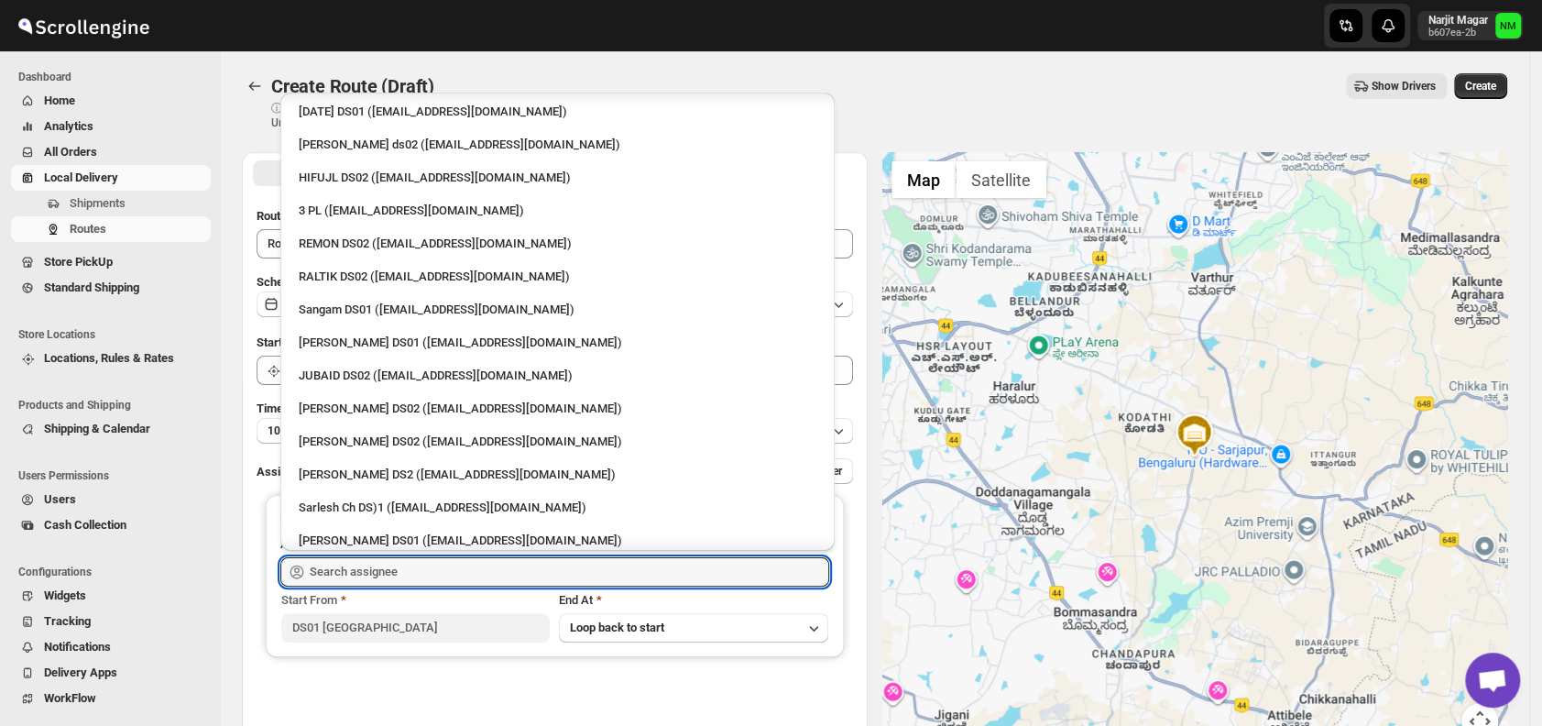
scroll to position [239, 0]
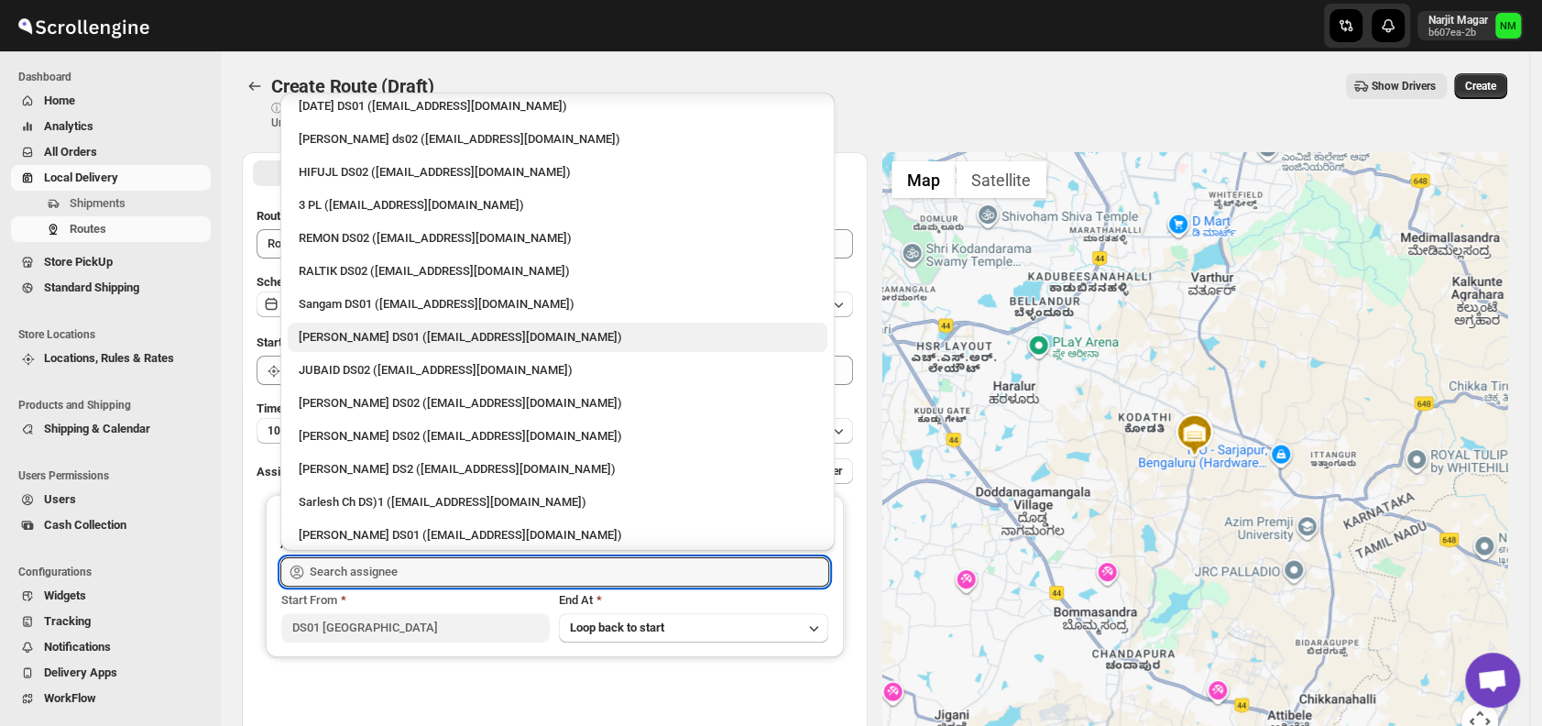
click at [368, 328] on div "[PERSON_NAME] DS01 ([EMAIL_ADDRESS][DOMAIN_NAME])" at bounding box center [558, 337] width 518 height 18
type input "[PERSON_NAME] DS01 ([EMAIL_ADDRESS][DOMAIN_NAME])"
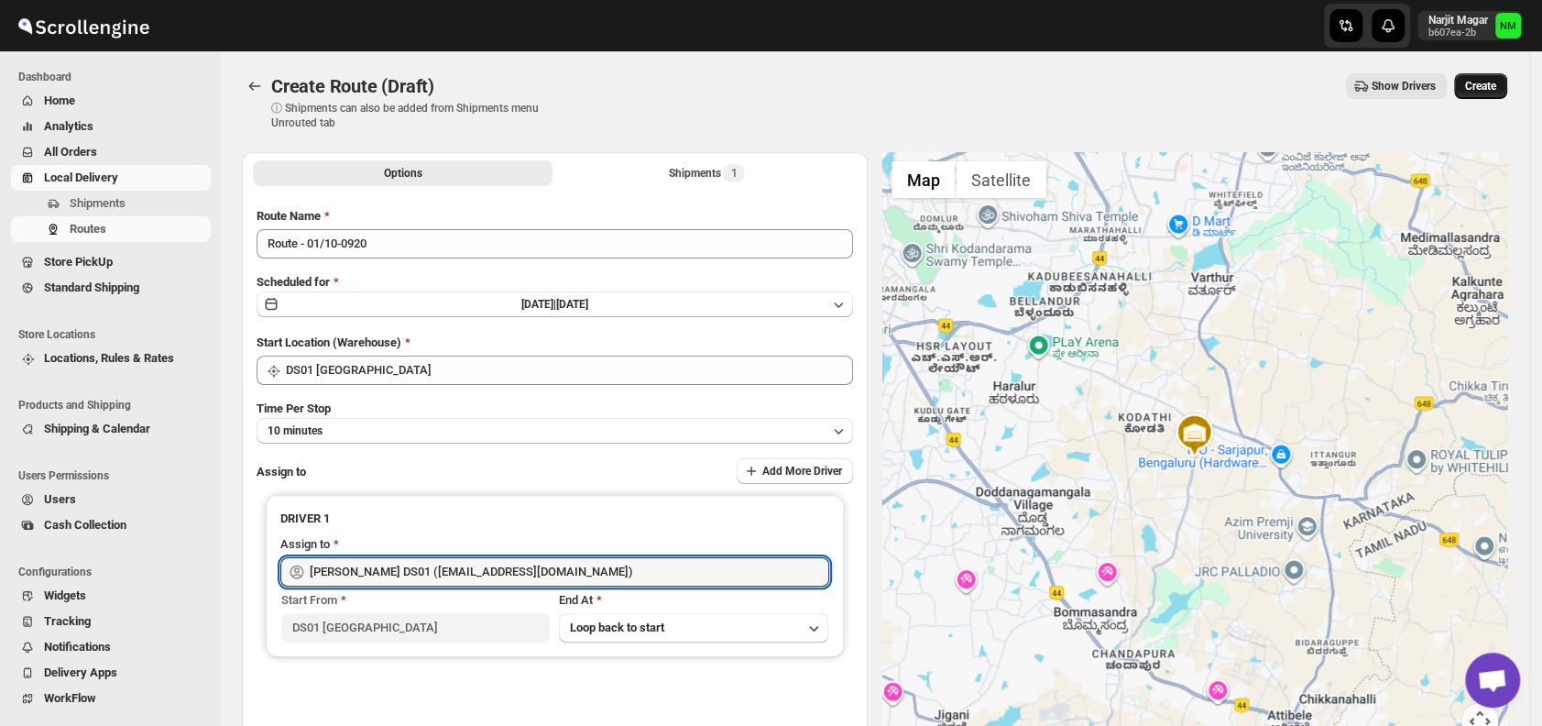
click at [1492, 85] on span "Create" at bounding box center [1480, 86] width 31 height 15
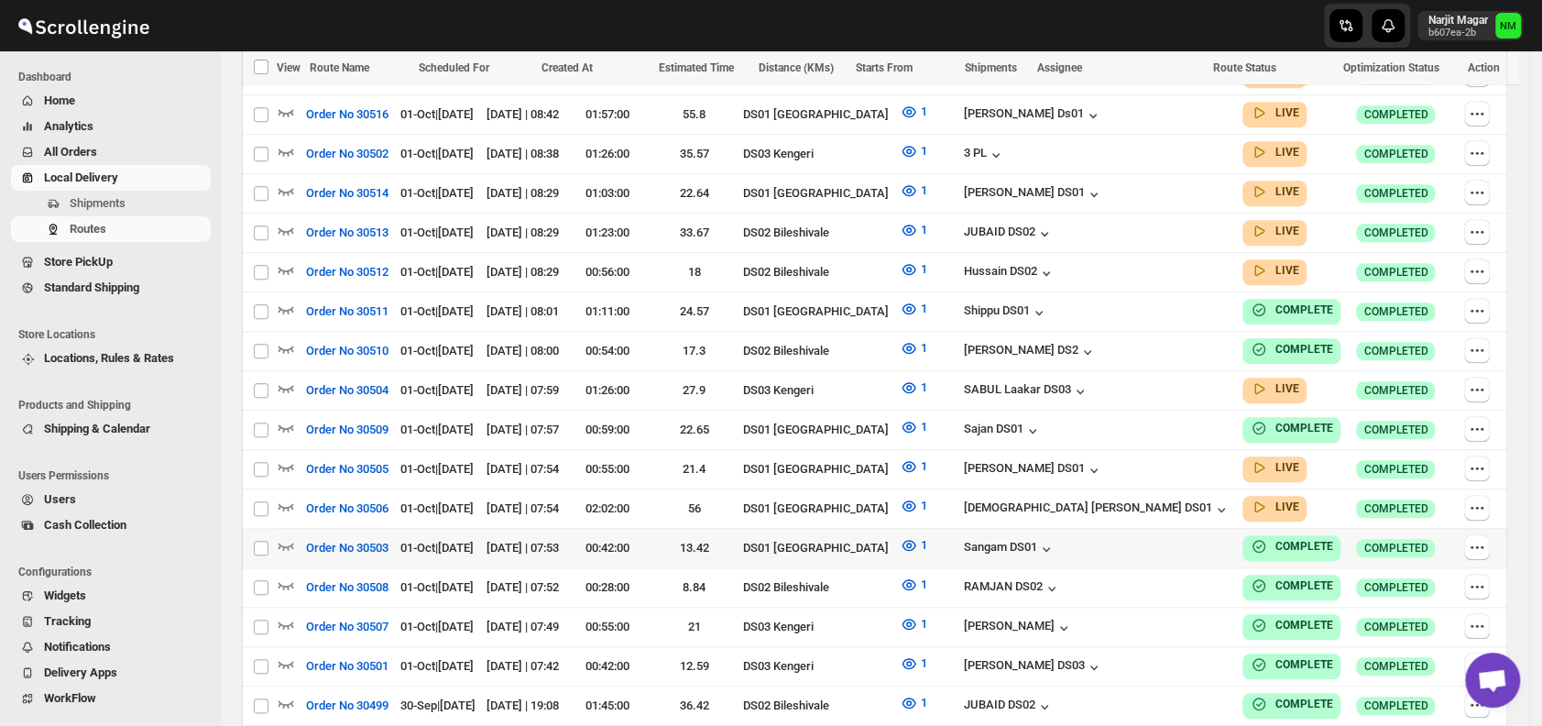
scroll to position [774, 0]
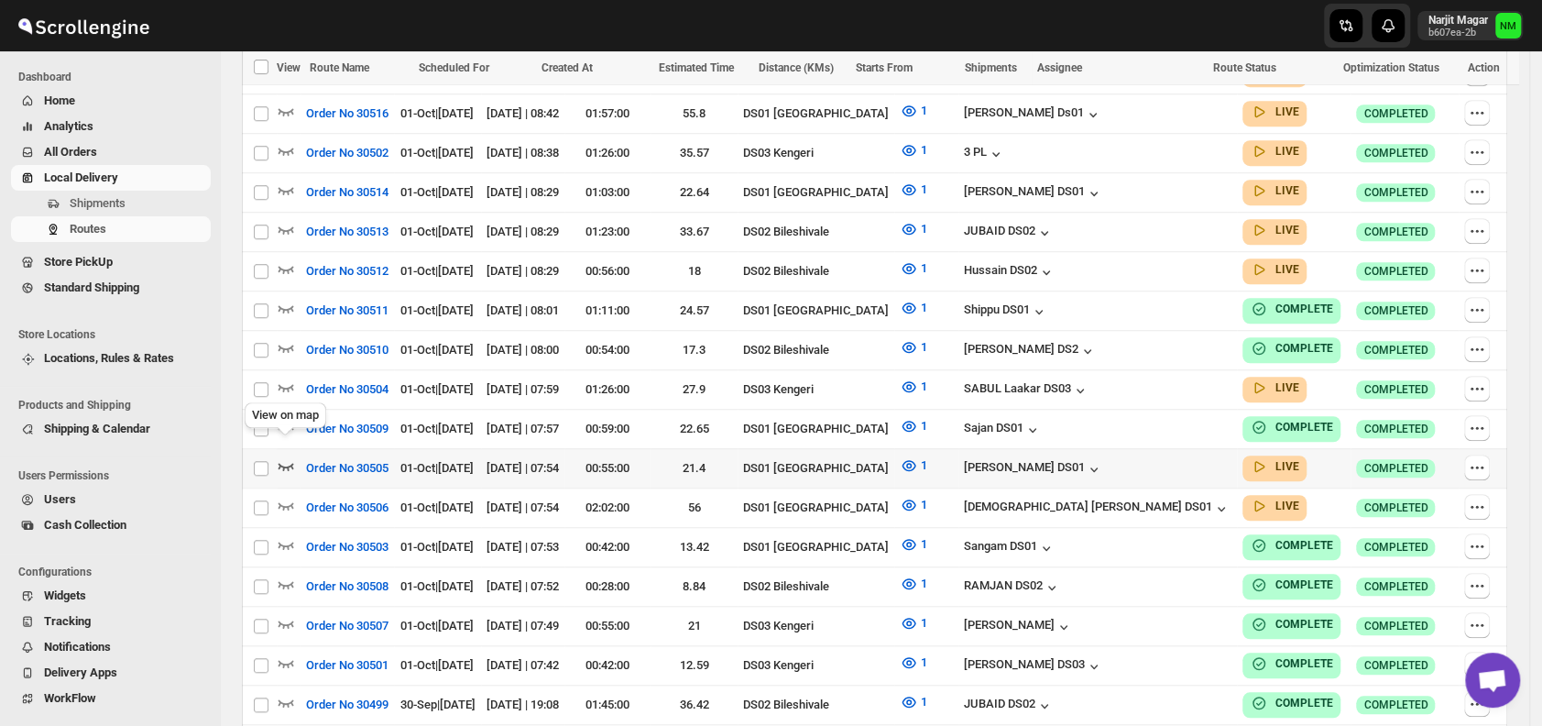
click at [288, 463] on icon "button" at bounding box center [286, 466] width 16 height 7
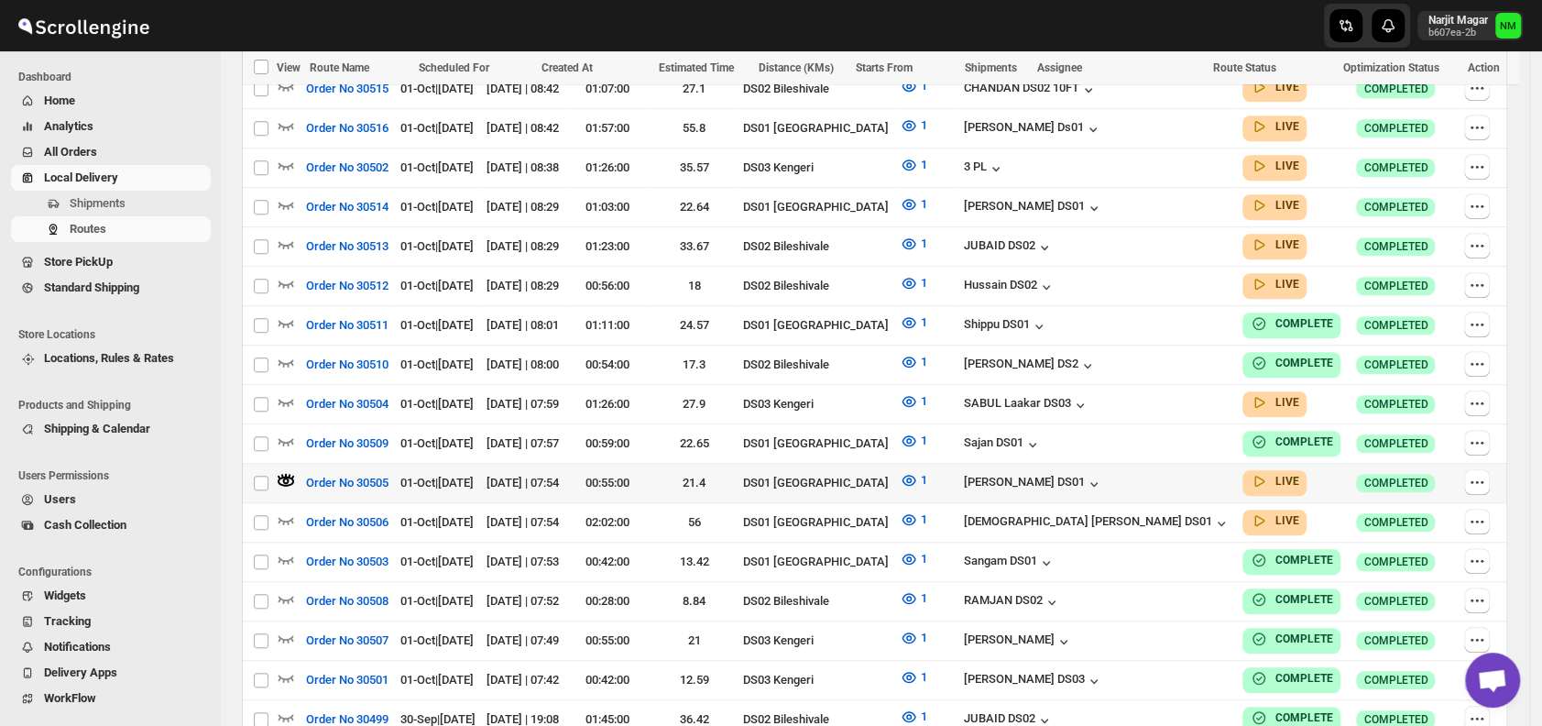
scroll to position [0, 0]
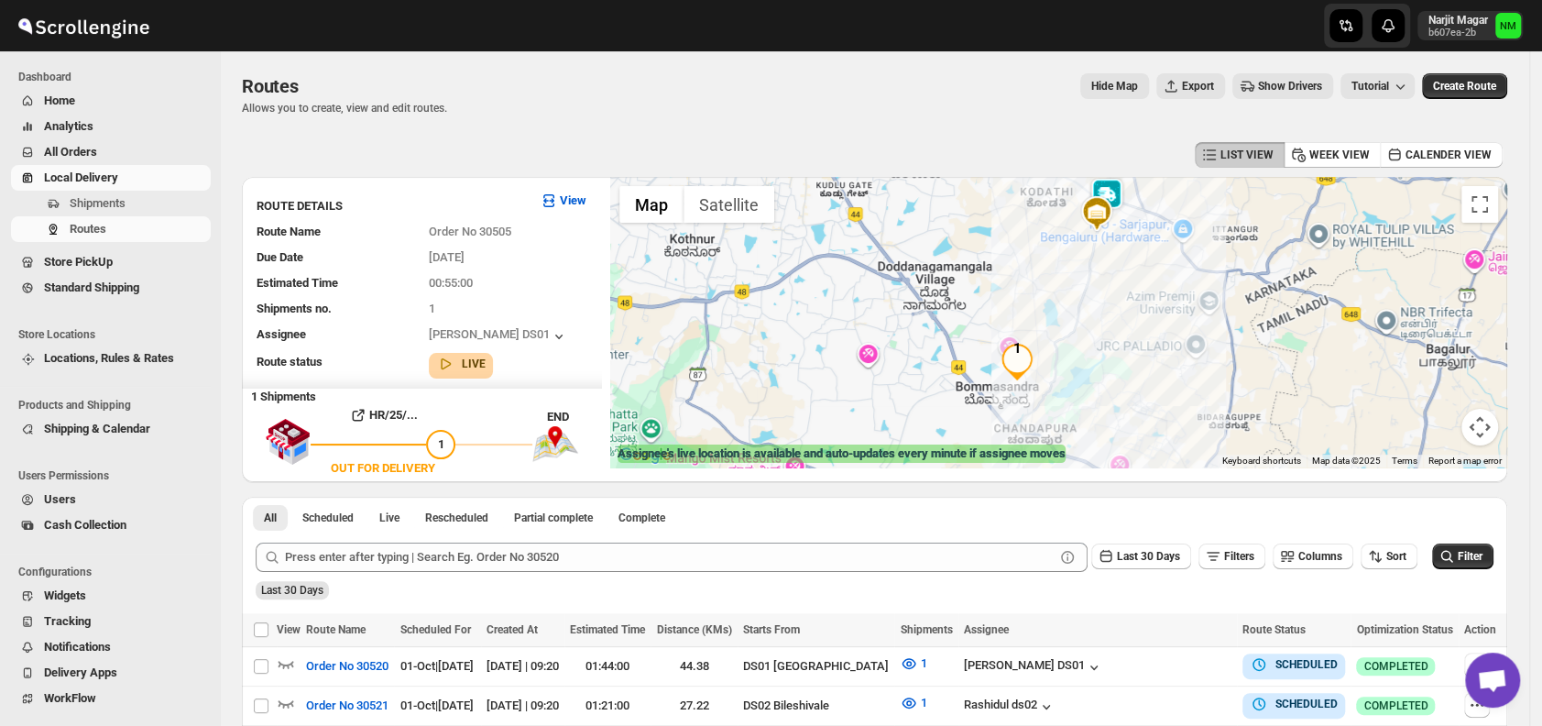
click at [1115, 199] on img at bounding box center [1096, 213] width 37 height 37
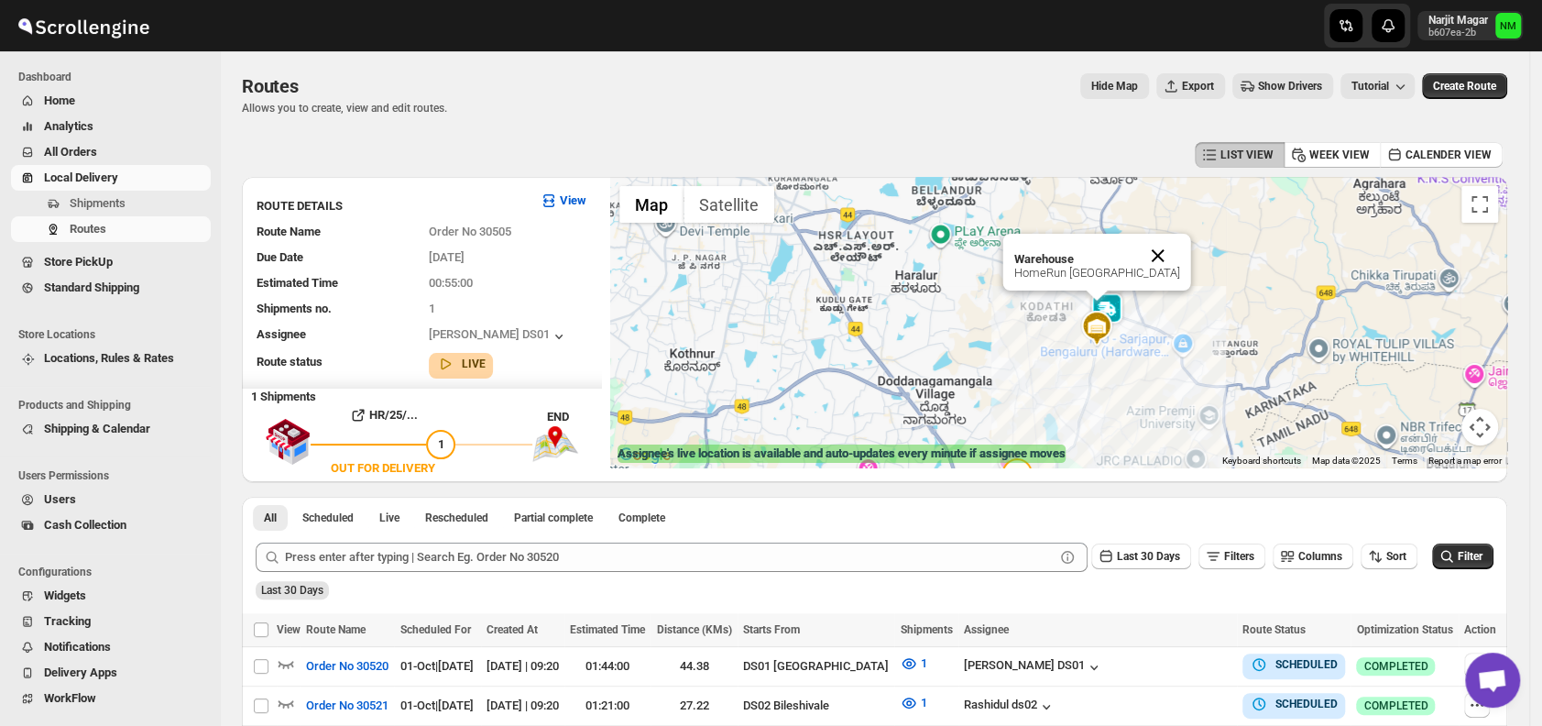
click at [1180, 255] on button "Close" at bounding box center [1158, 256] width 44 height 44
click at [1125, 309] on img at bounding box center [1106, 310] width 37 height 37
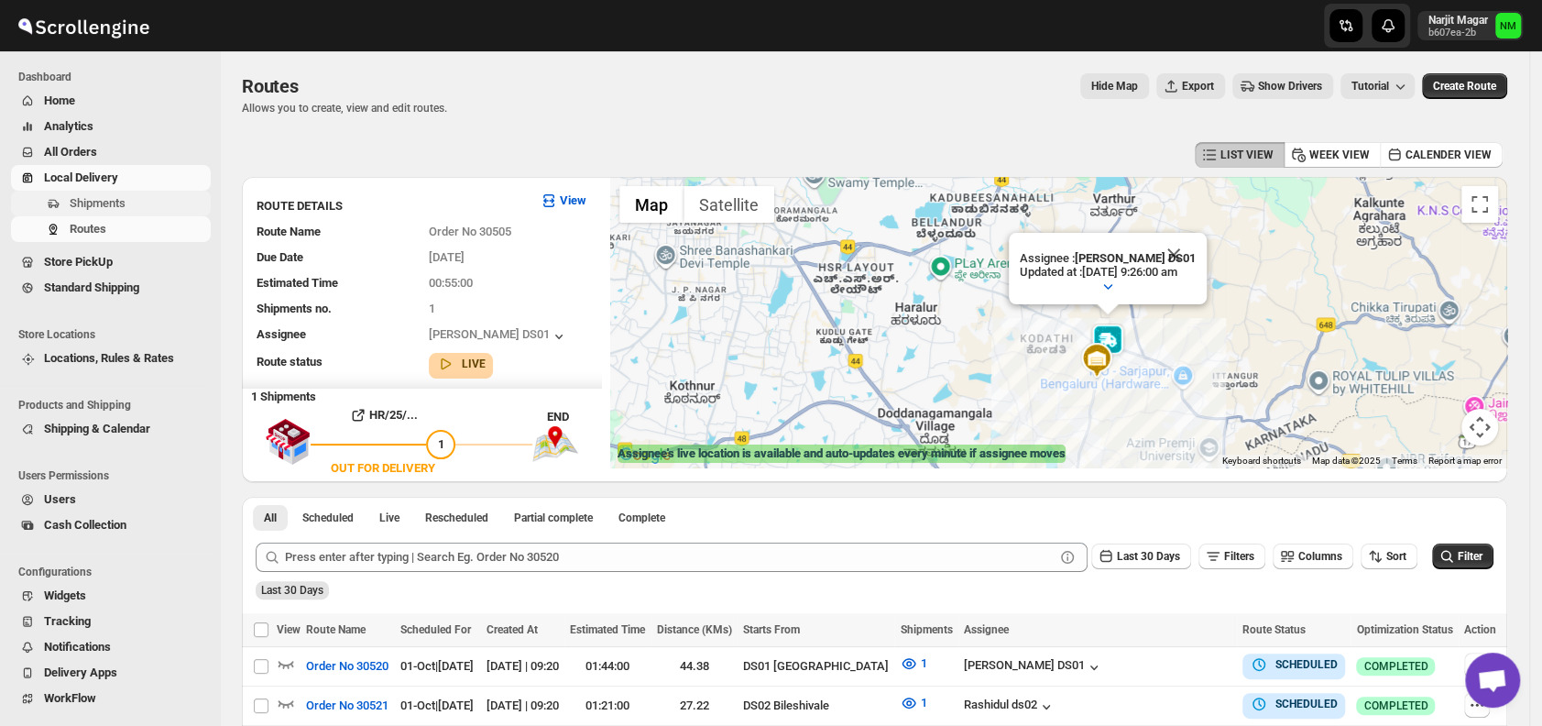
click at [161, 202] on span "Shipments" at bounding box center [138, 203] width 137 height 18
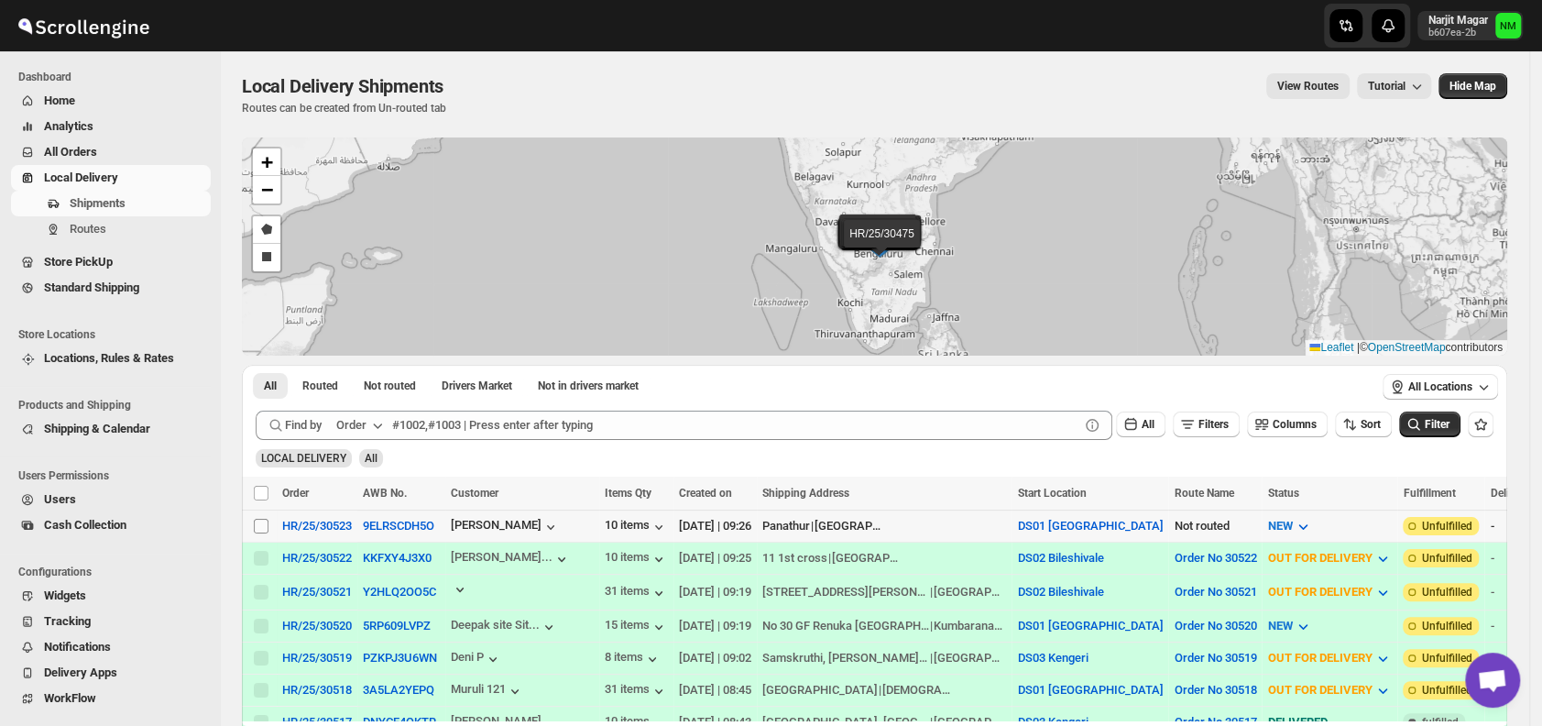
click at [260, 521] on input "Select shipment" at bounding box center [261, 525] width 15 height 15
checkbox input "true"
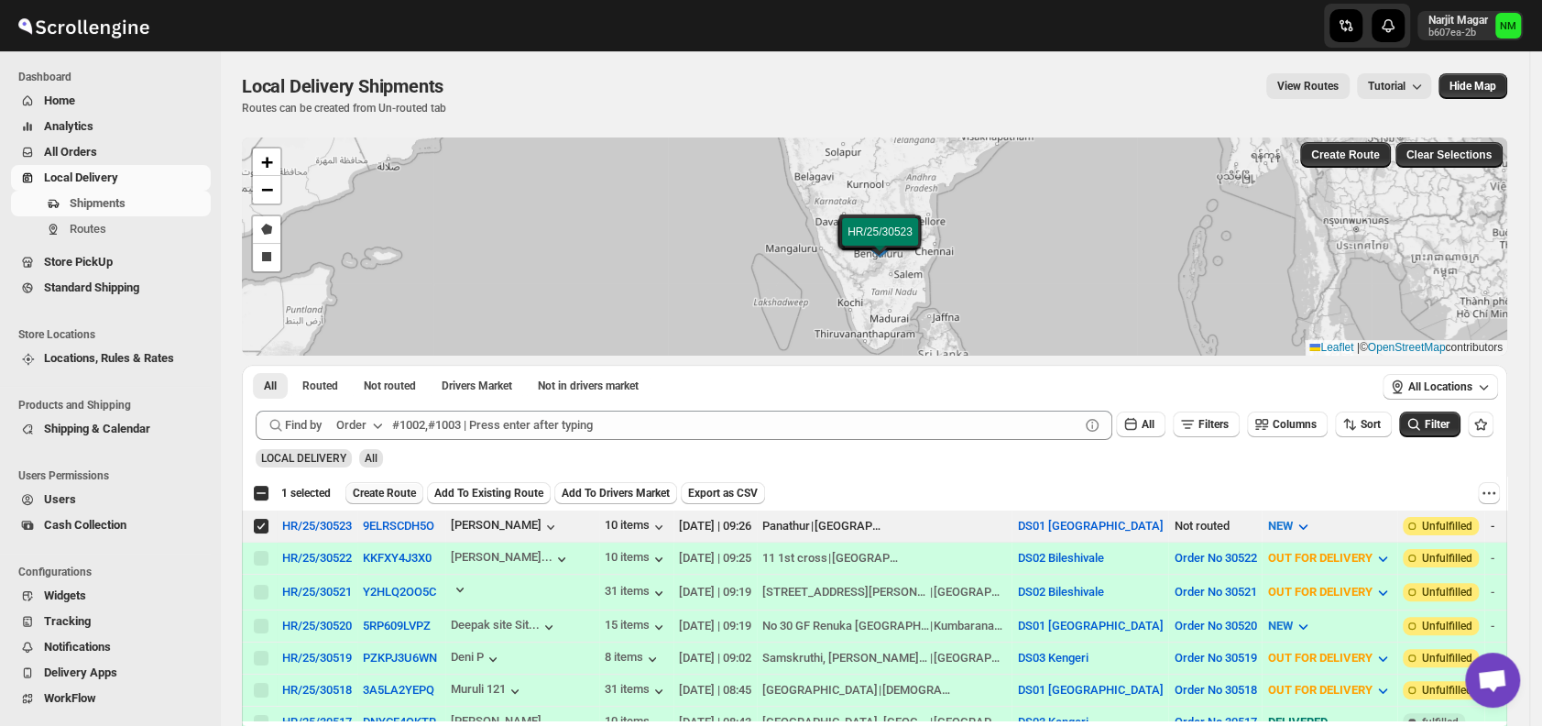
click at [359, 490] on span "Create Route" at bounding box center [384, 493] width 63 height 15
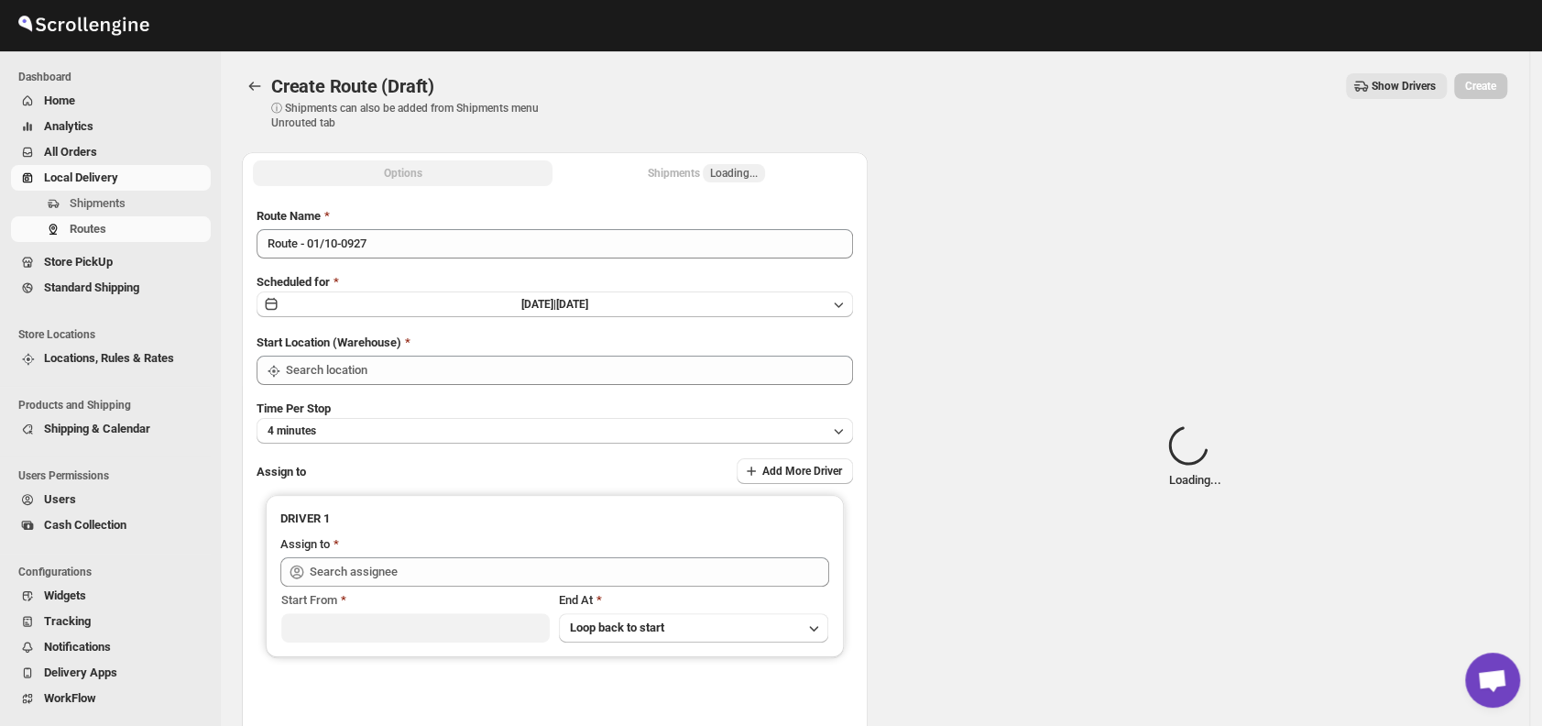
type input "DS01 [GEOGRAPHIC_DATA]"
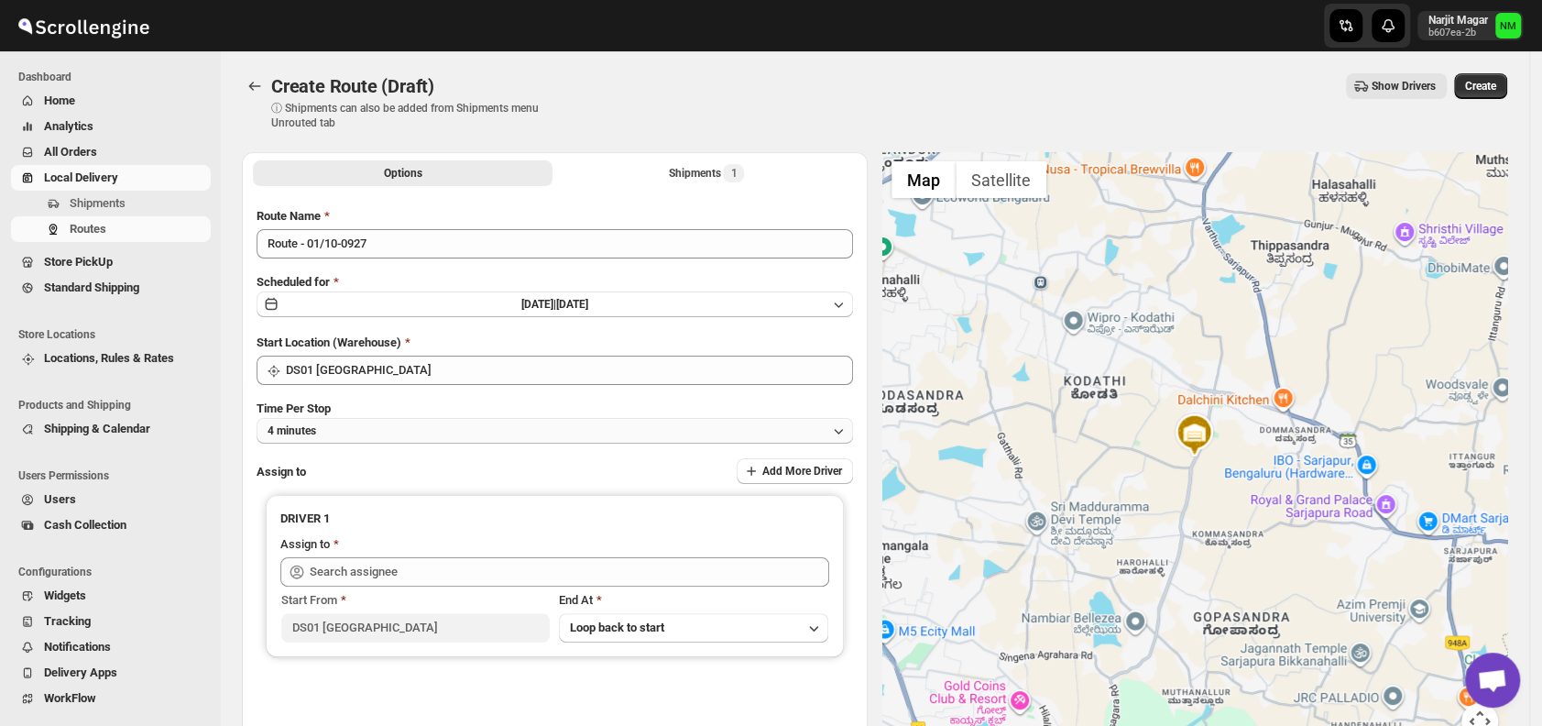
click at [409, 439] on button "4 minutes" at bounding box center [554, 431] width 596 height 26
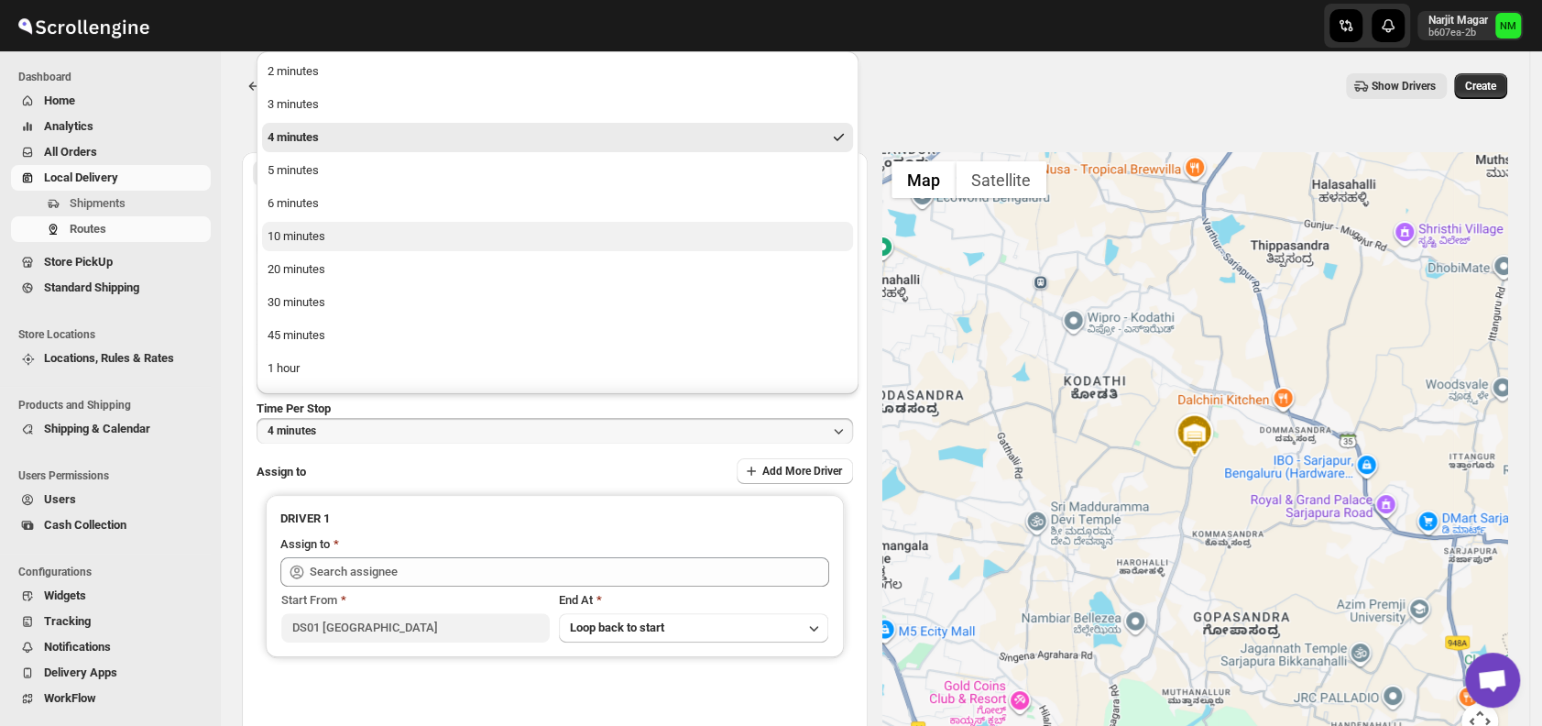
click at [337, 232] on button "10 minutes" at bounding box center [557, 236] width 591 height 29
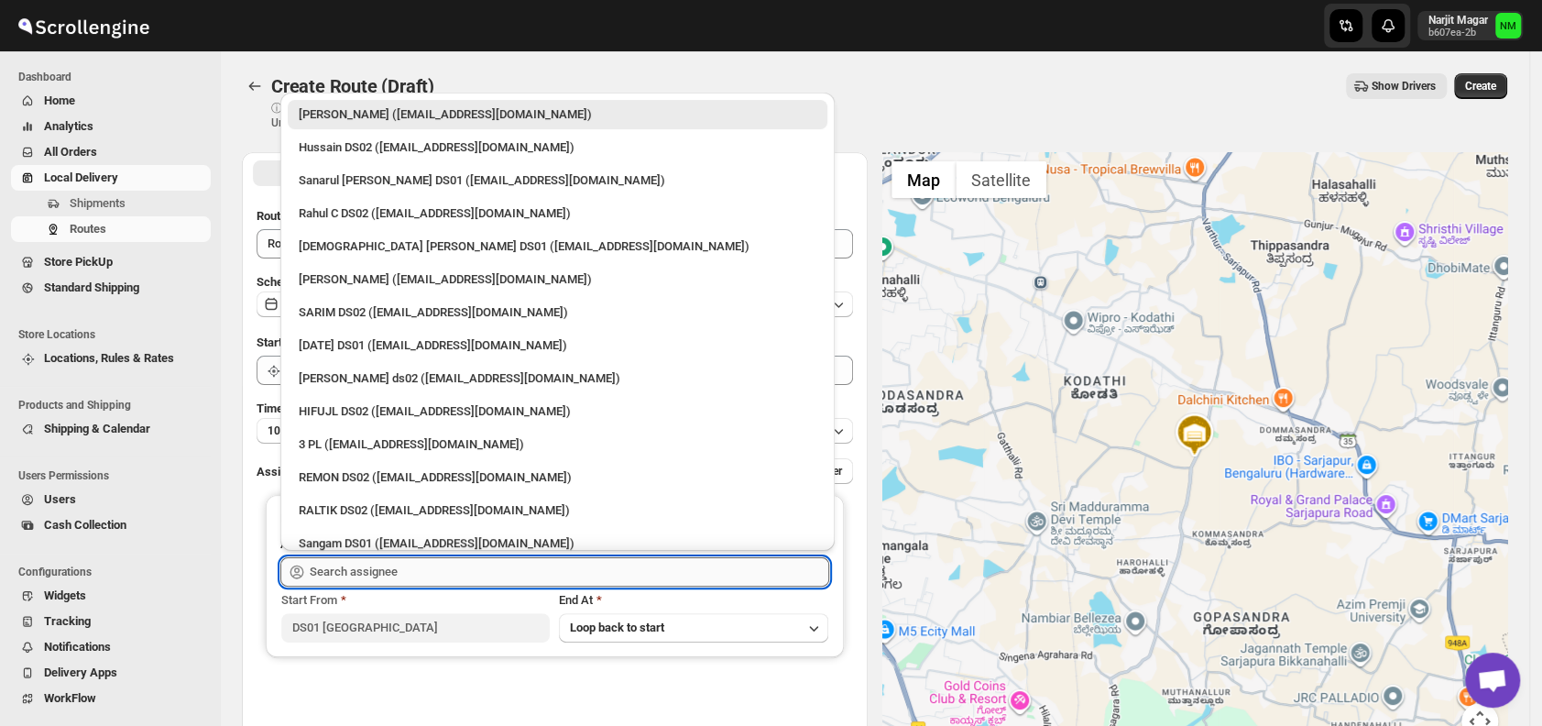
click at [403, 568] on input "text" at bounding box center [569, 571] width 519 height 29
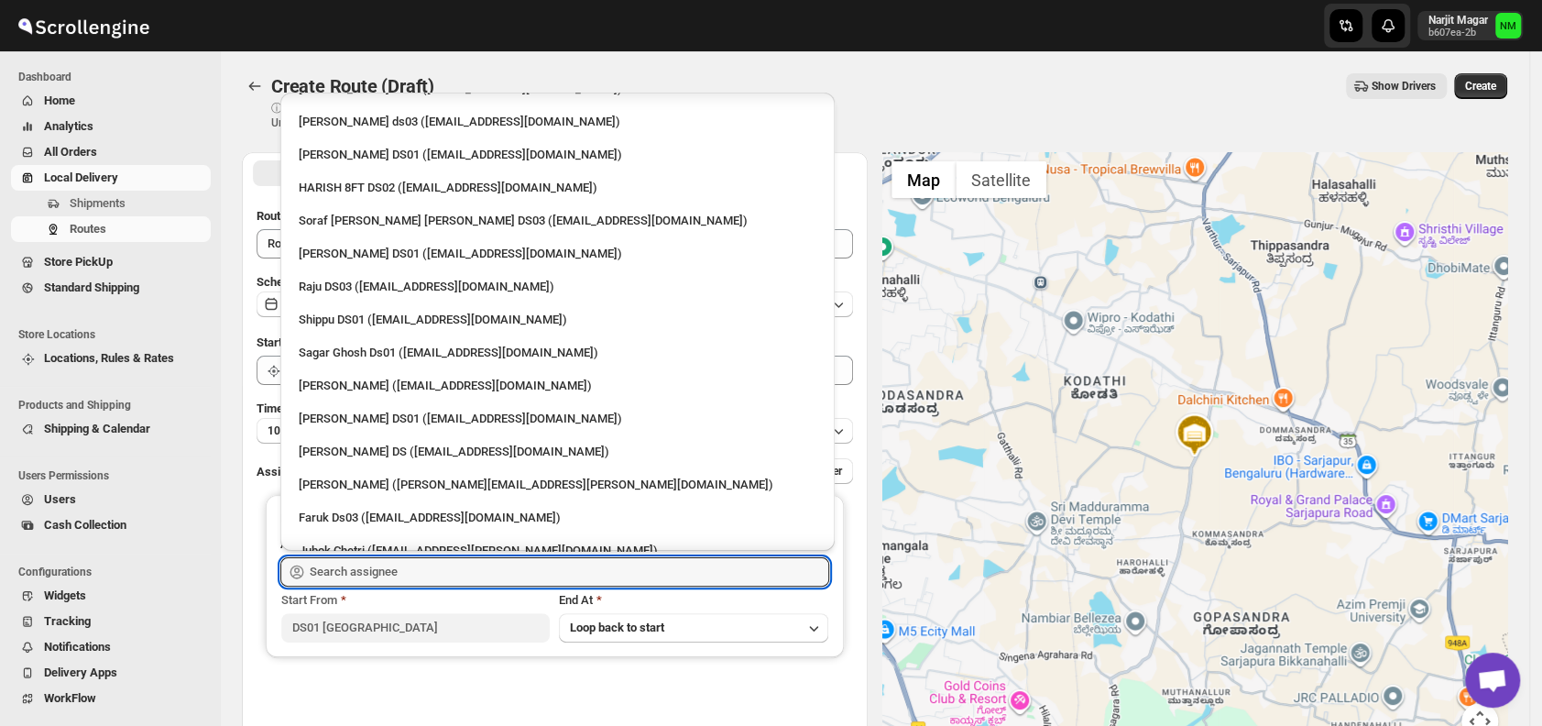
scroll to position [1432, 0]
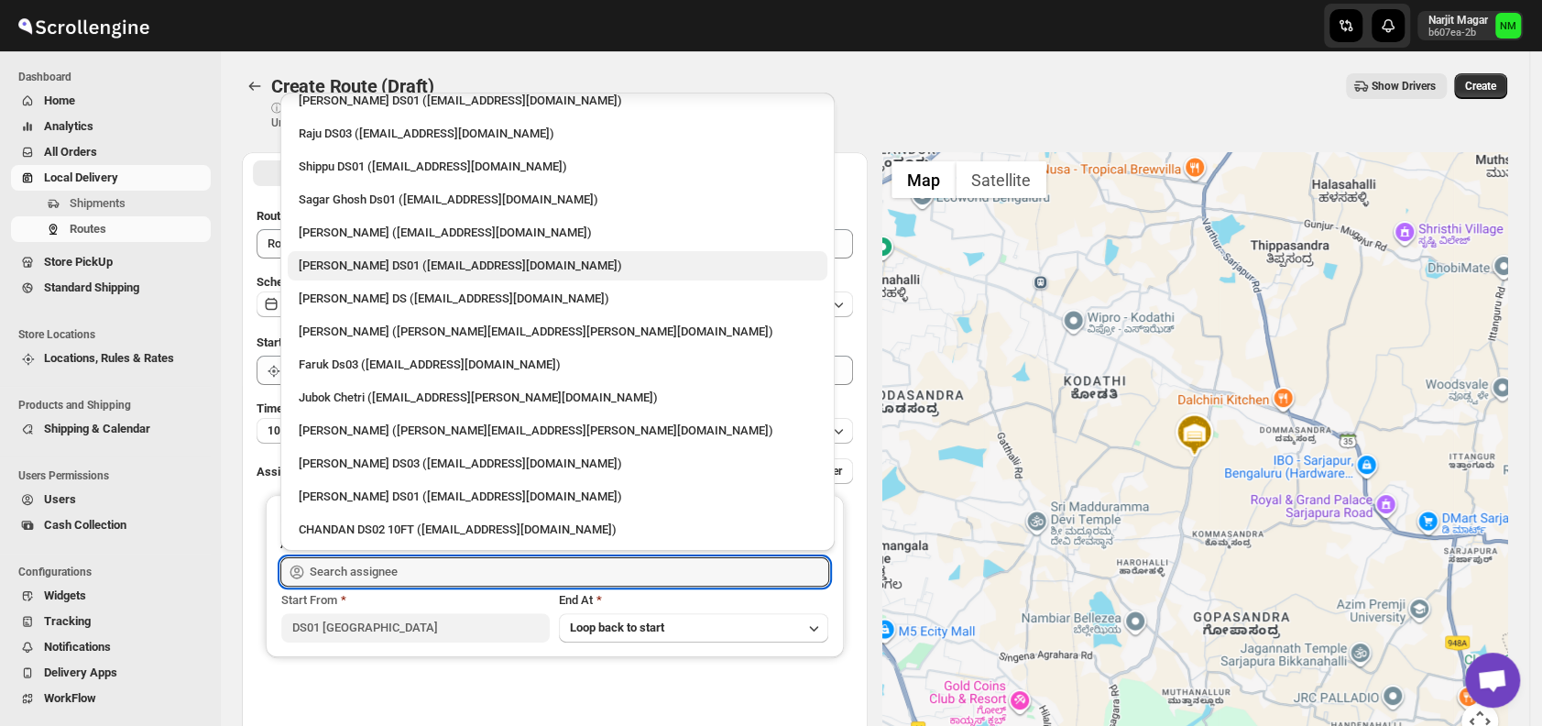
click at [394, 266] on div "[PERSON_NAME] DS01 ([EMAIL_ADDRESS][DOMAIN_NAME])" at bounding box center [558, 265] width 518 height 18
type input "[PERSON_NAME] DS01 ([EMAIL_ADDRESS][DOMAIN_NAME])"
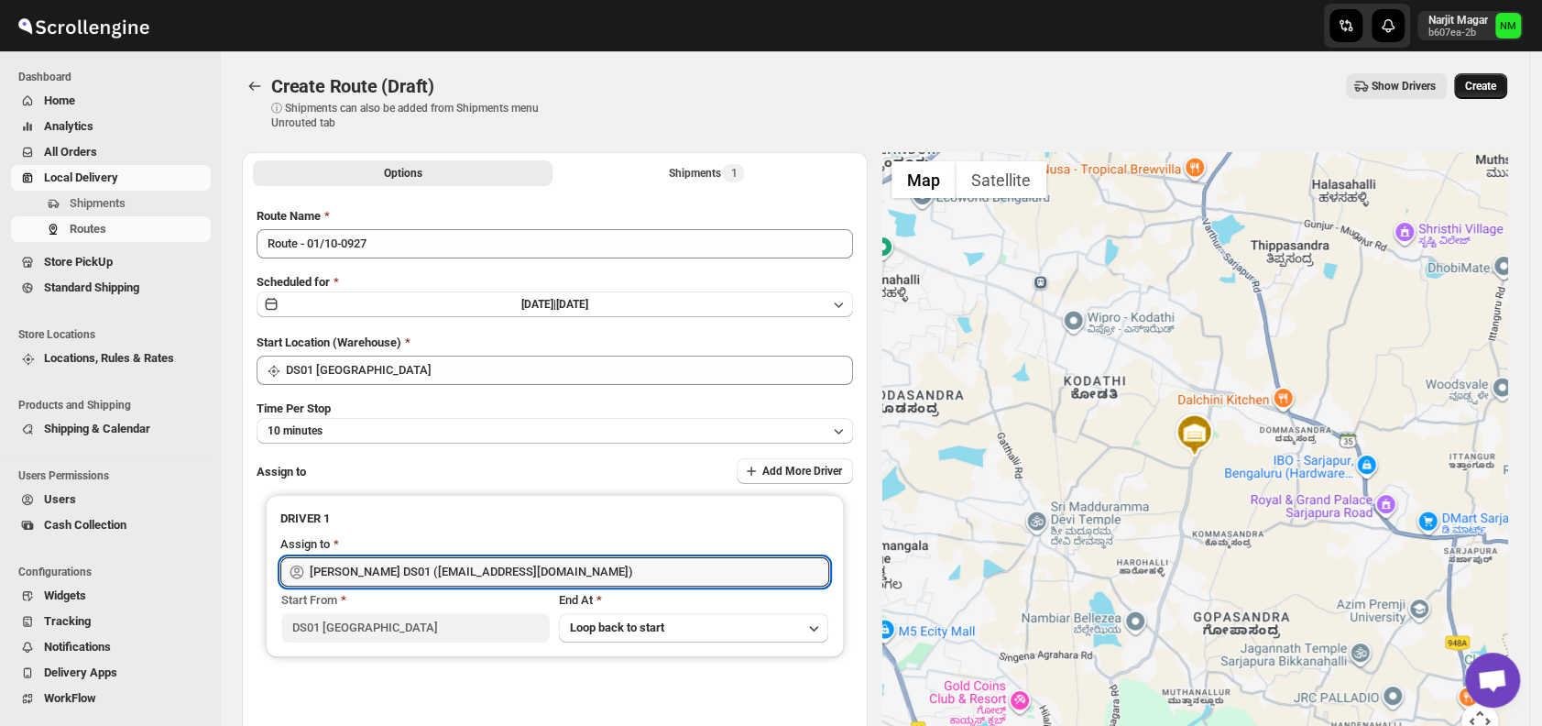
click at [1496, 86] on span "Create" at bounding box center [1480, 86] width 31 height 15
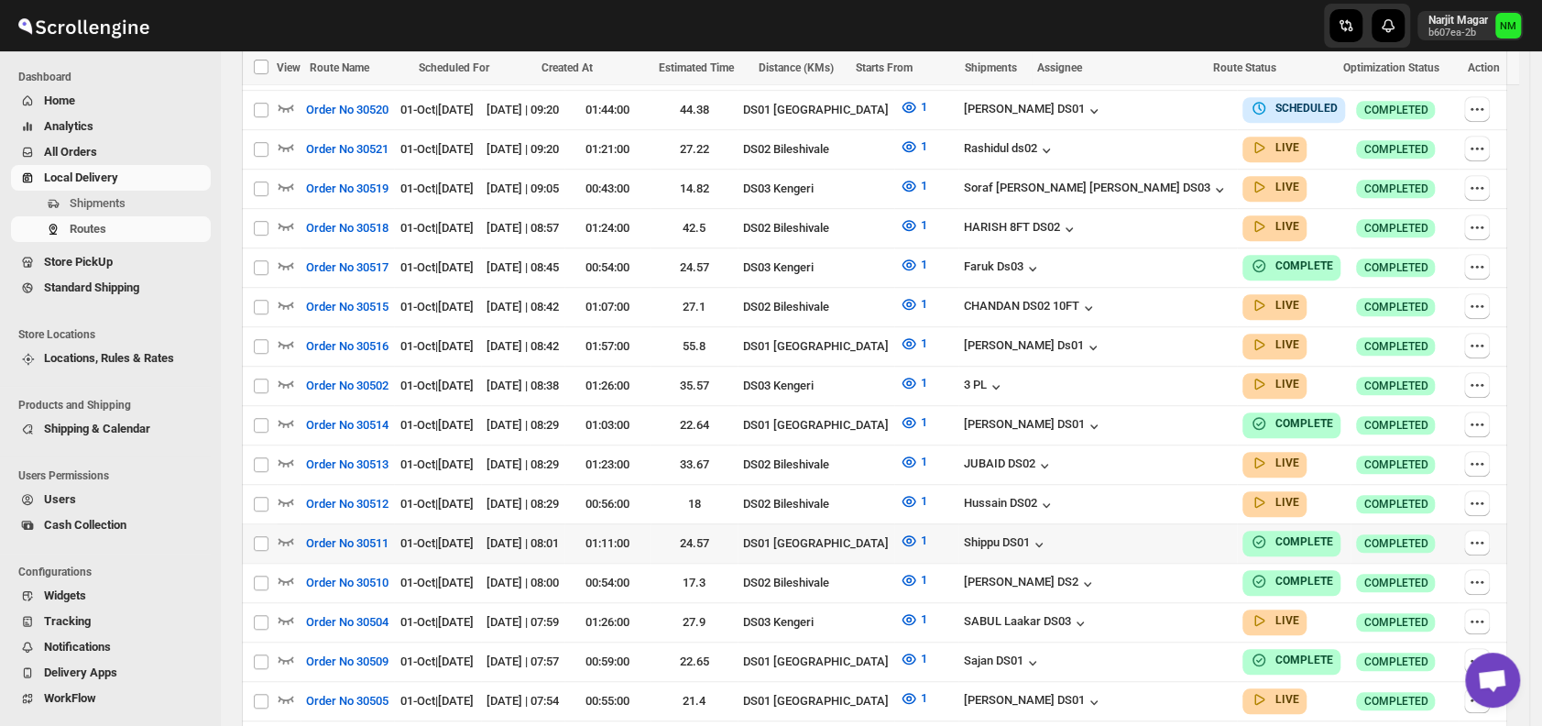
scroll to position [622, 0]
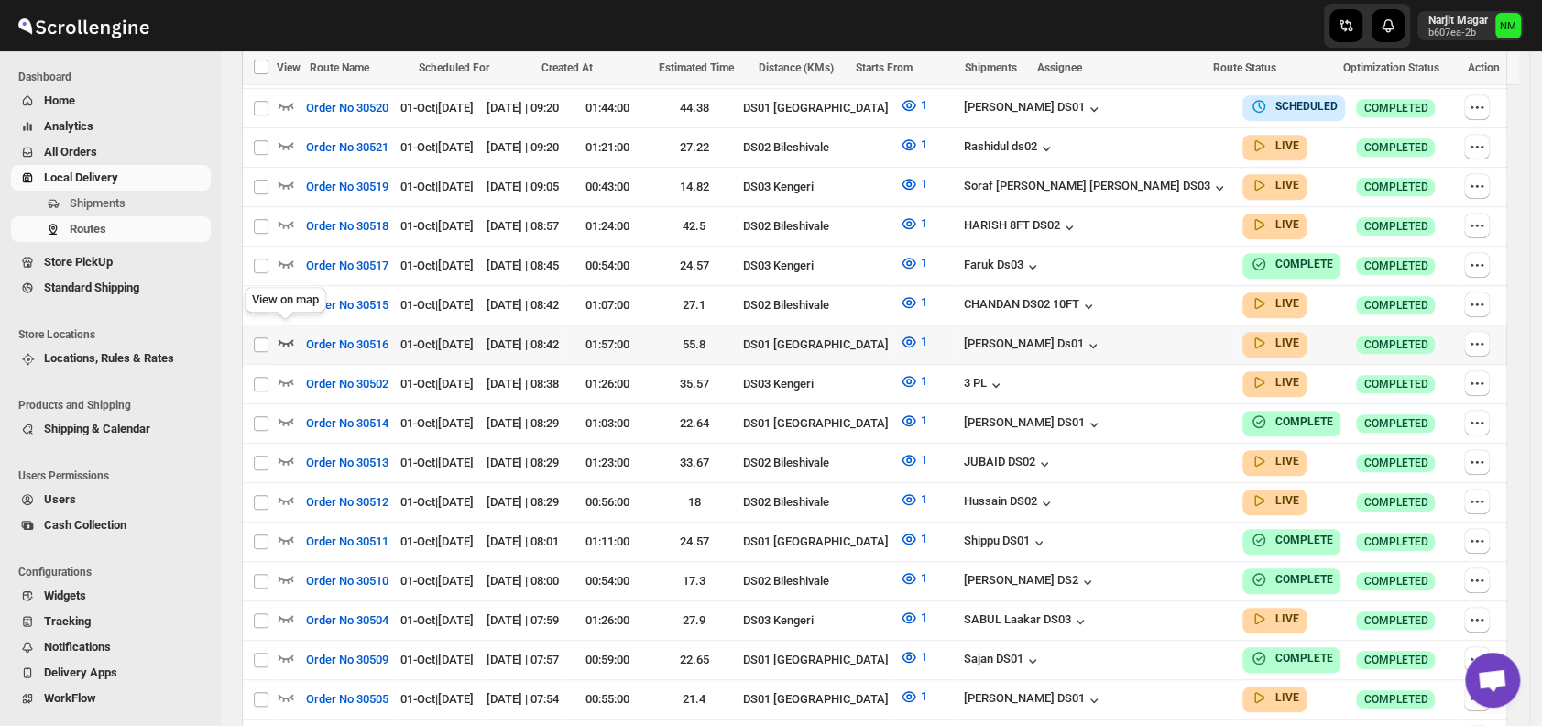
click at [284, 339] on icon "button" at bounding box center [286, 342] width 16 height 7
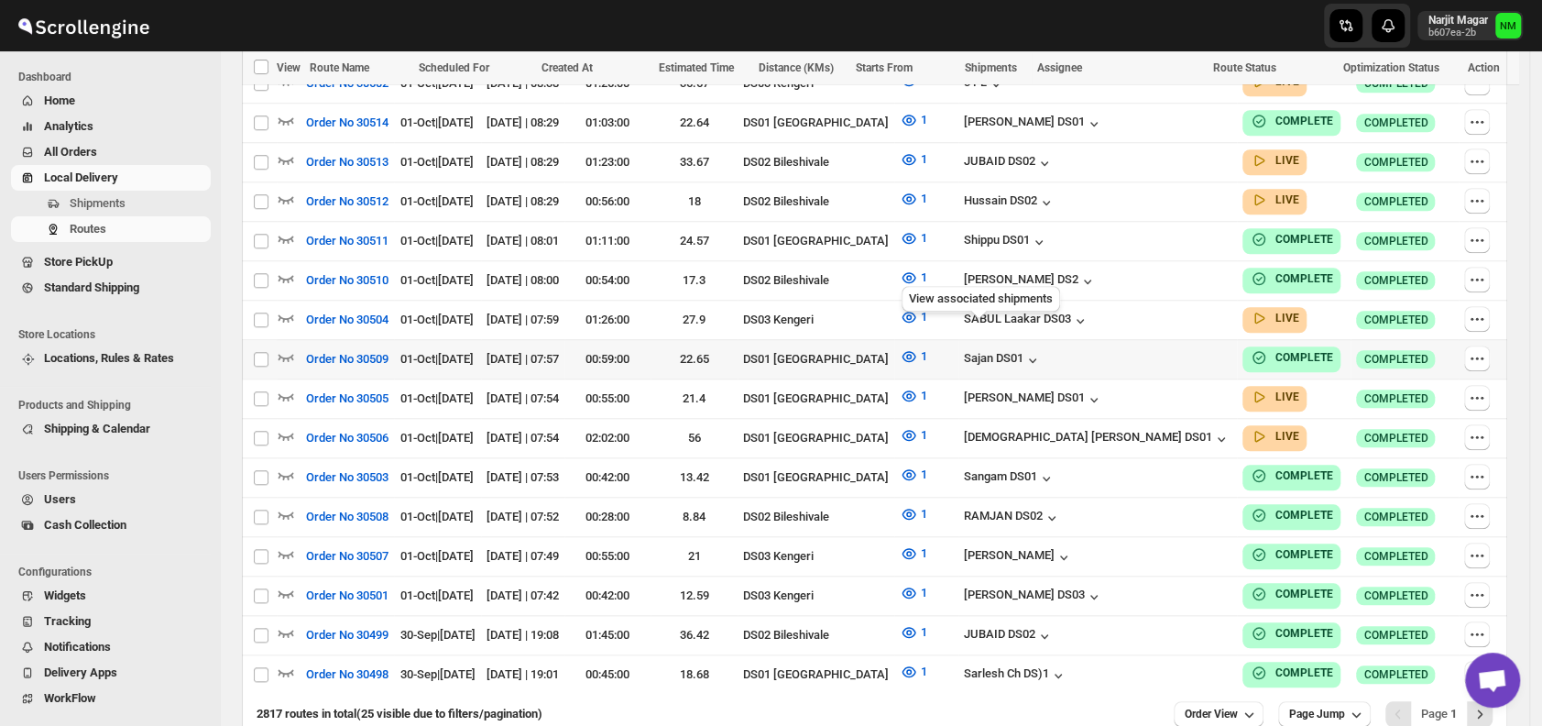
scroll to position [934, 0]
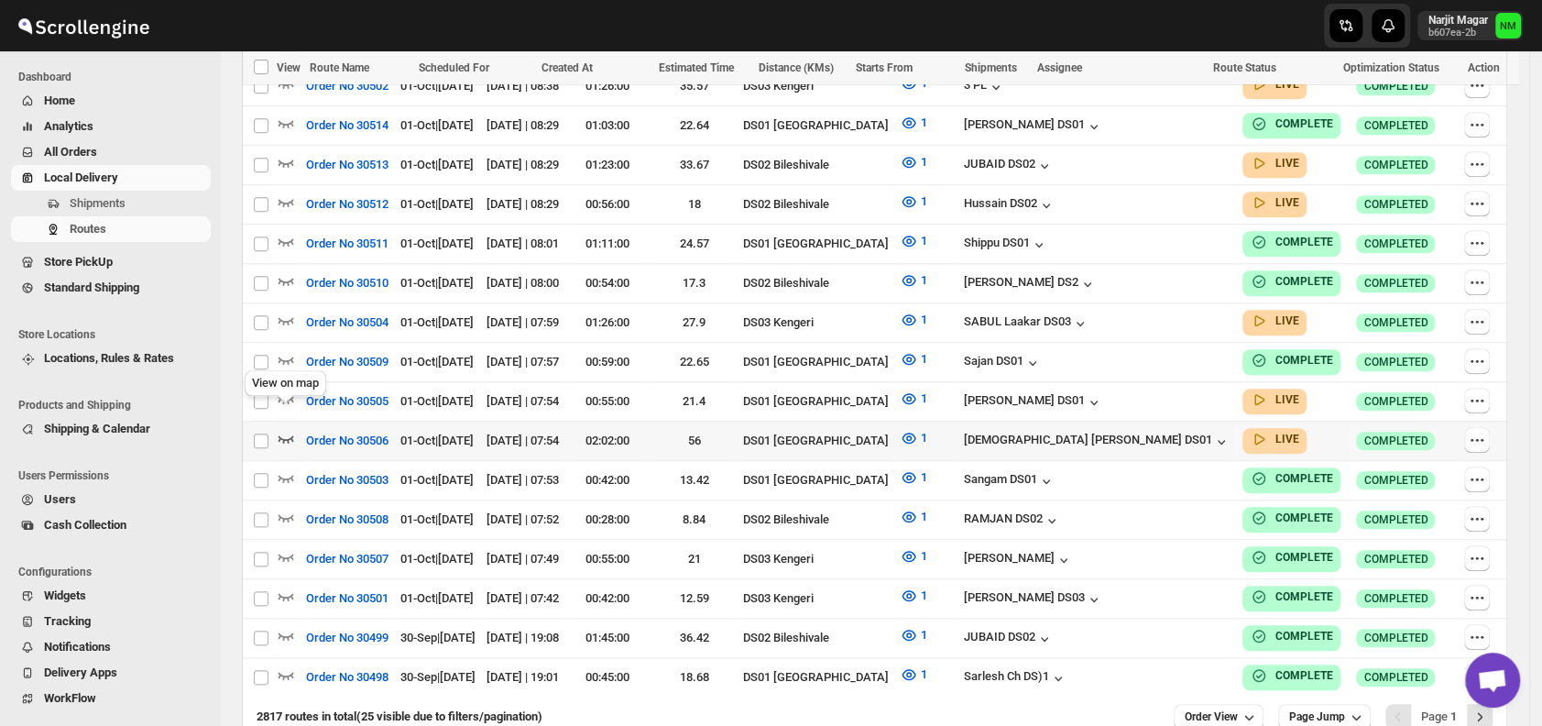
click at [281, 435] on icon "button" at bounding box center [286, 438] width 16 height 7
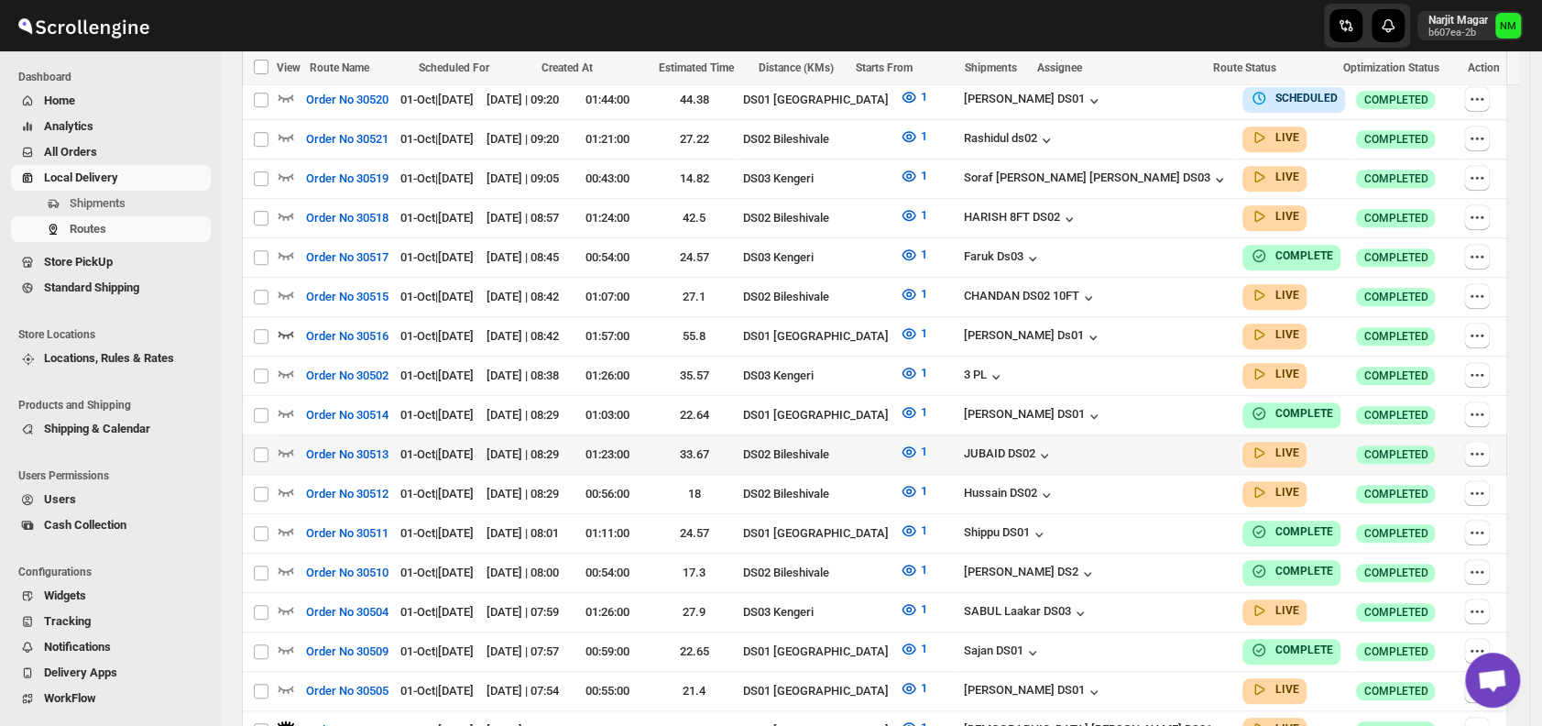
scroll to position [646, 0]
click at [289, 678] on icon "button" at bounding box center [286, 687] width 18 height 18
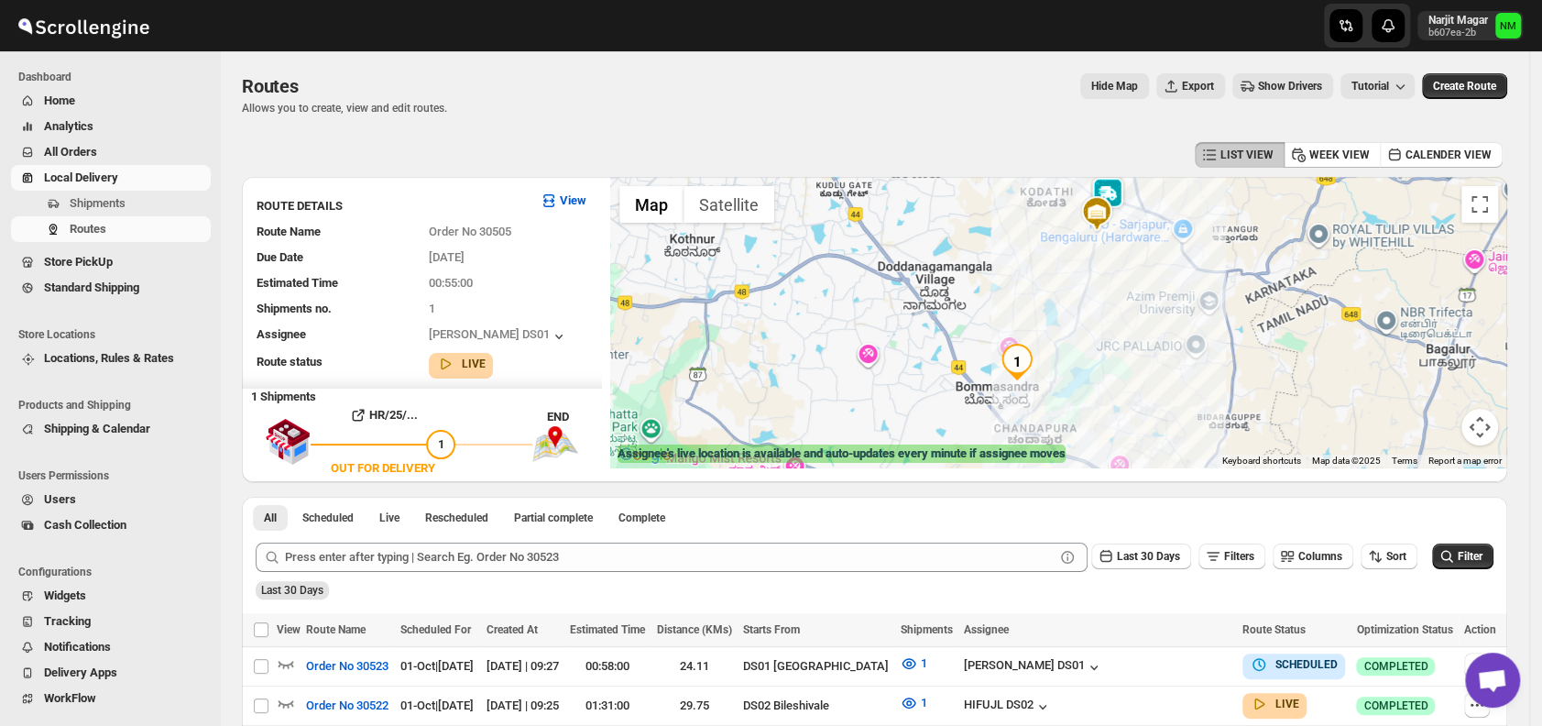
click at [1121, 191] on img at bounding box center [1107, 195] width 37 height 37
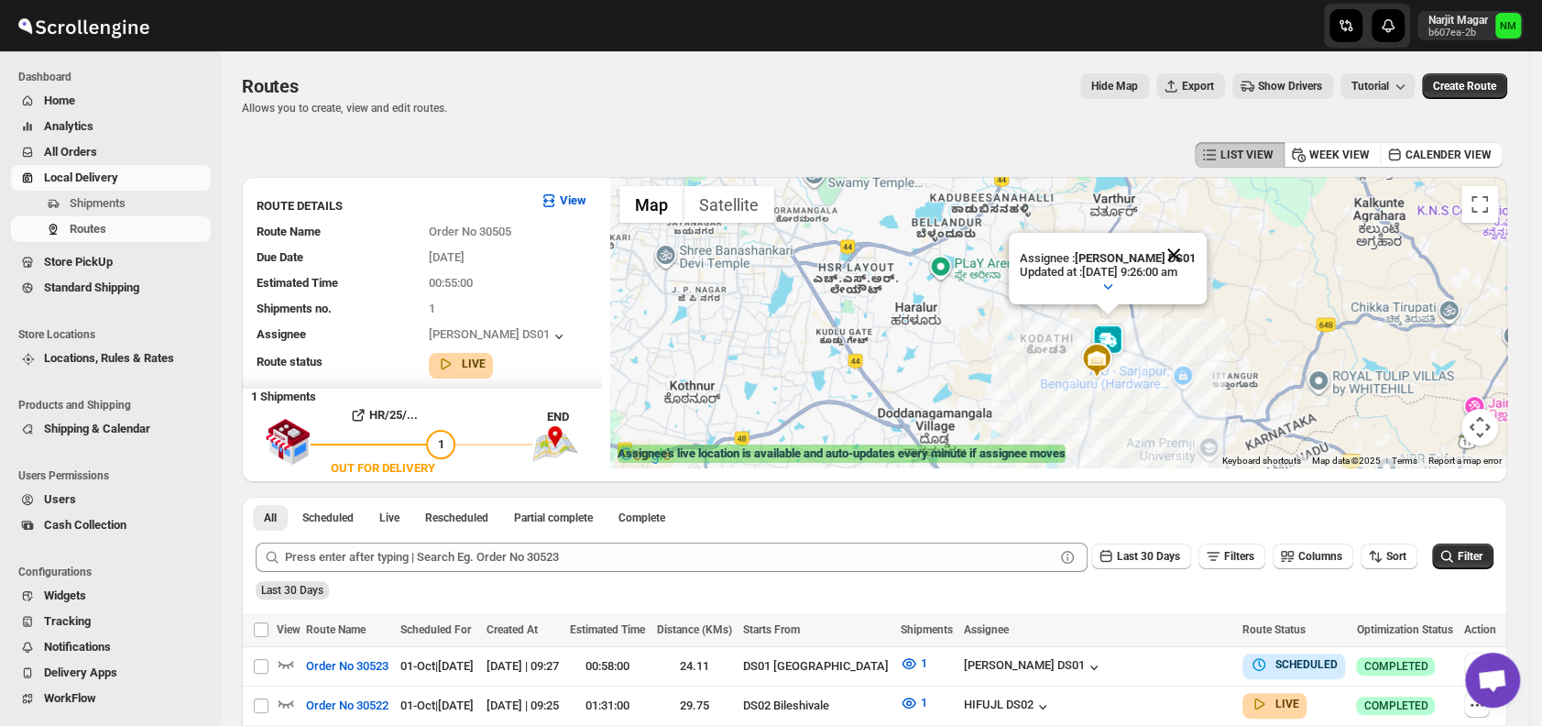
click at [1193, 251] on button "Close" at bounding box center [1173, 255] width 44 height 44
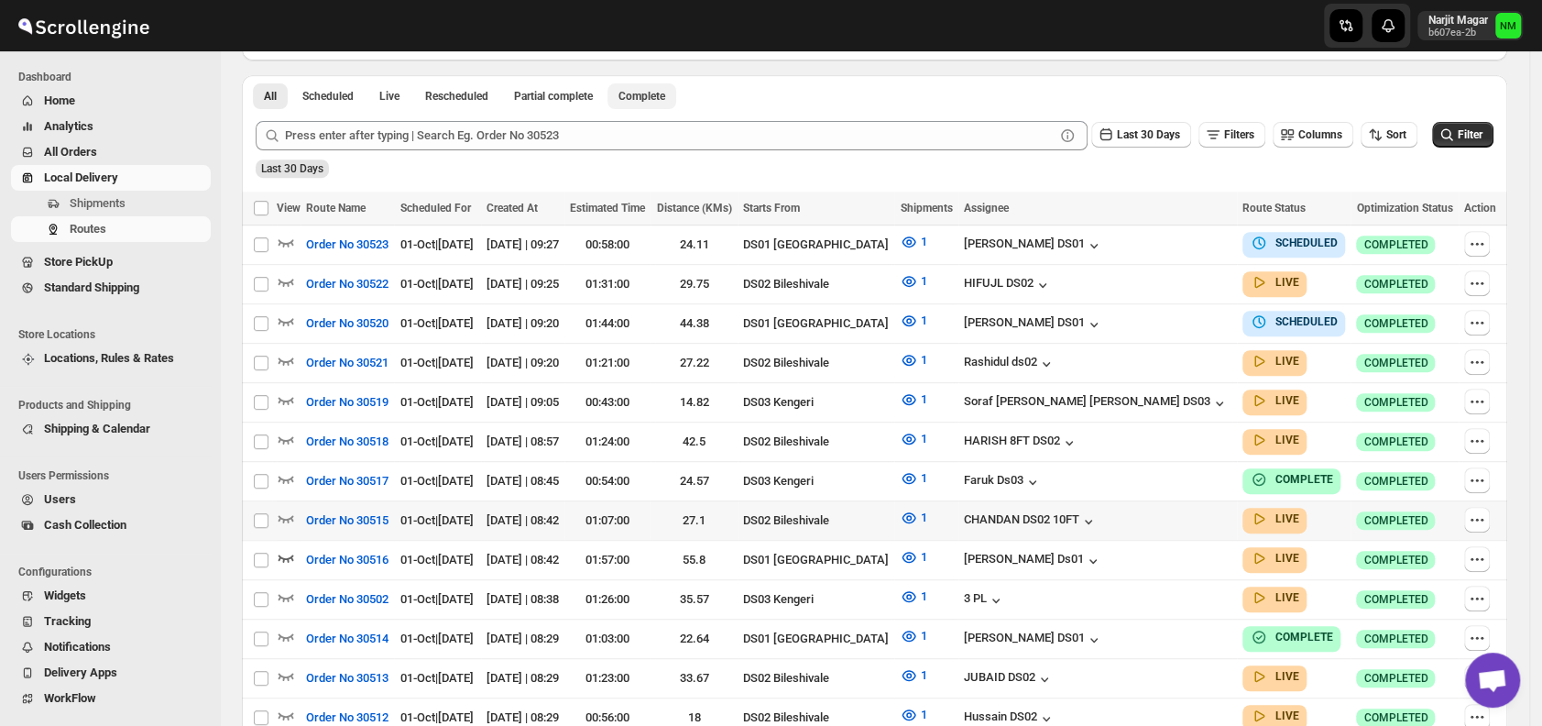
scroll to position [422, 0]
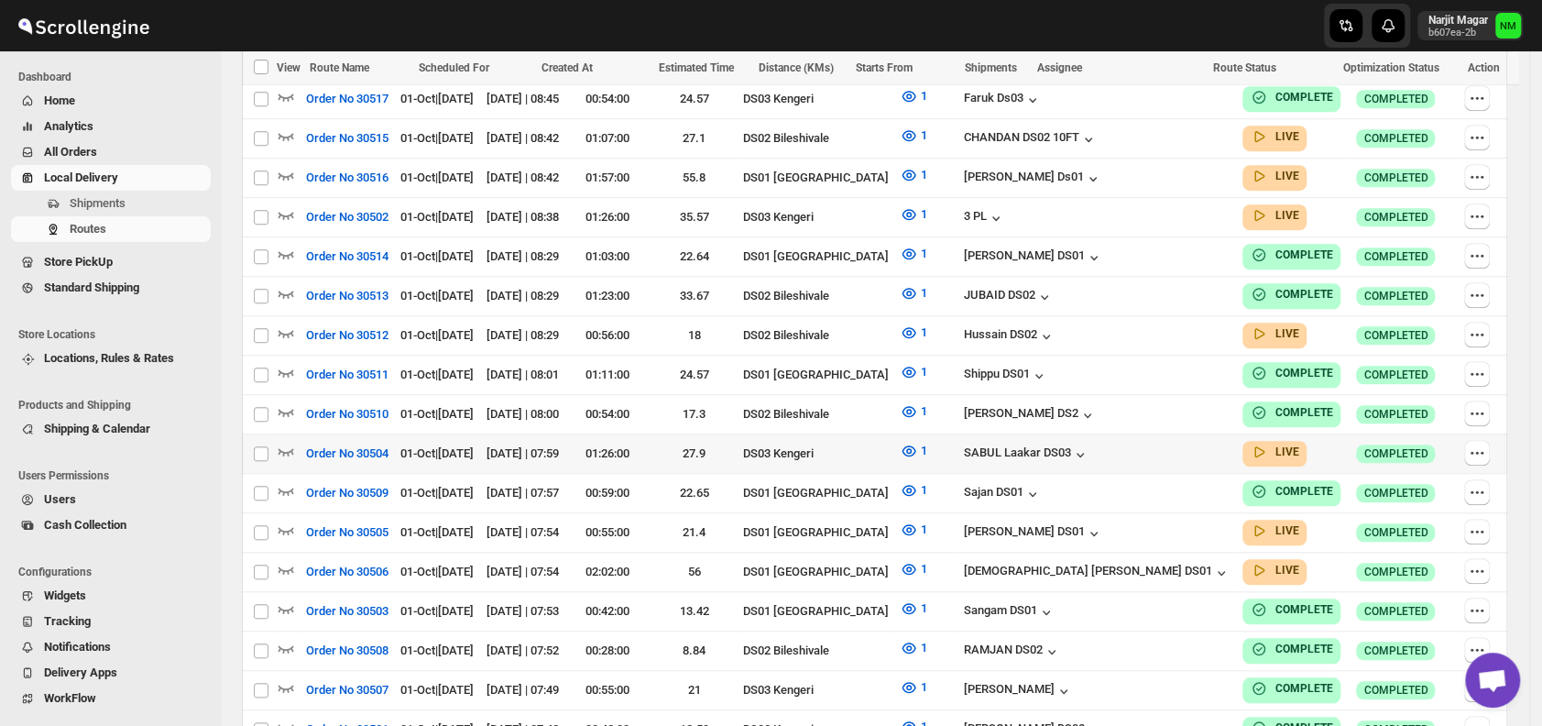
scroll to position [845, 0]
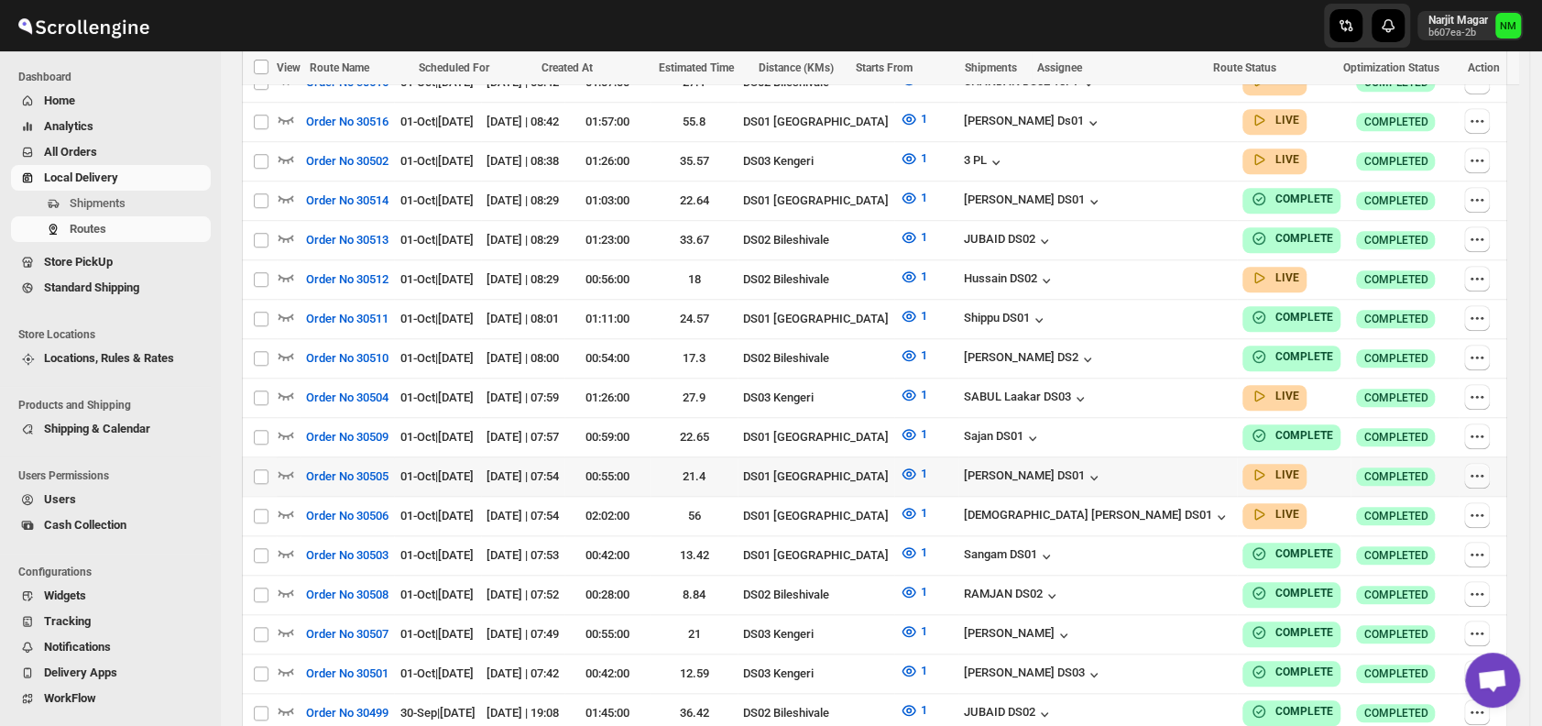
click at [1473, 466] on icon "button" at bounding box center [1477, 475] width 18 height 18
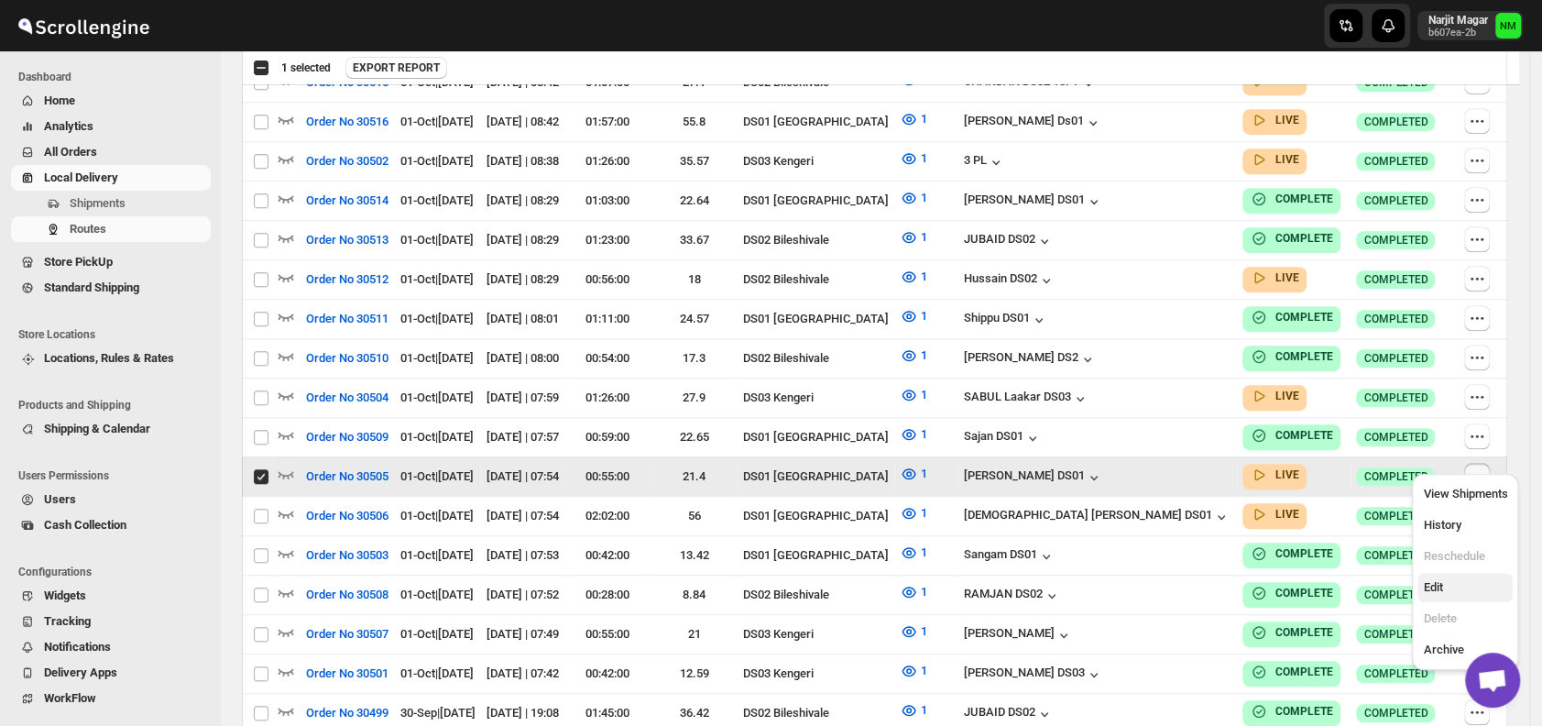
click at [1451, 588] on span "Edit" at bounding box center [1465, 587] width 84 height 18
checkbox input "false"
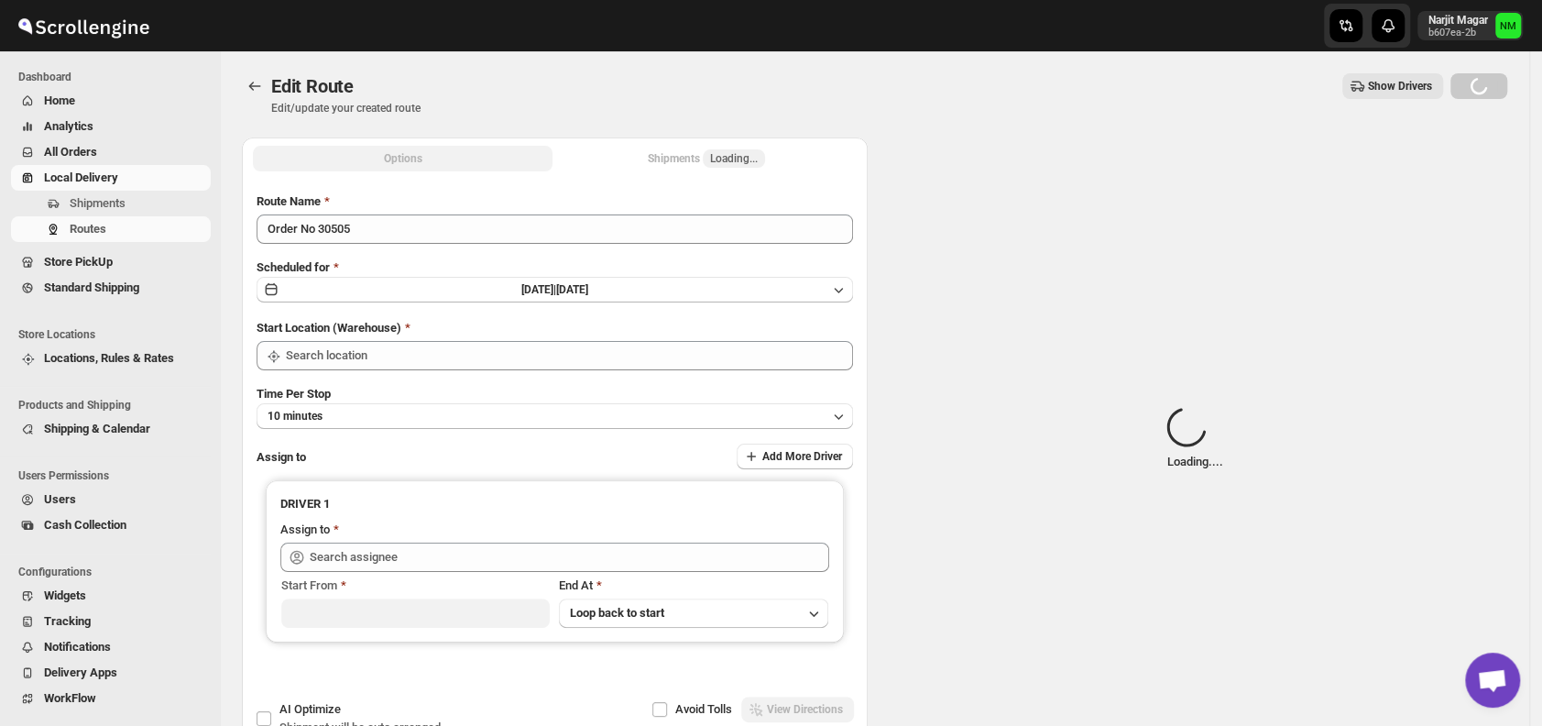
type input "Order No 30505"
type input "DS01 [GEOGRAPHIC_DATA]"
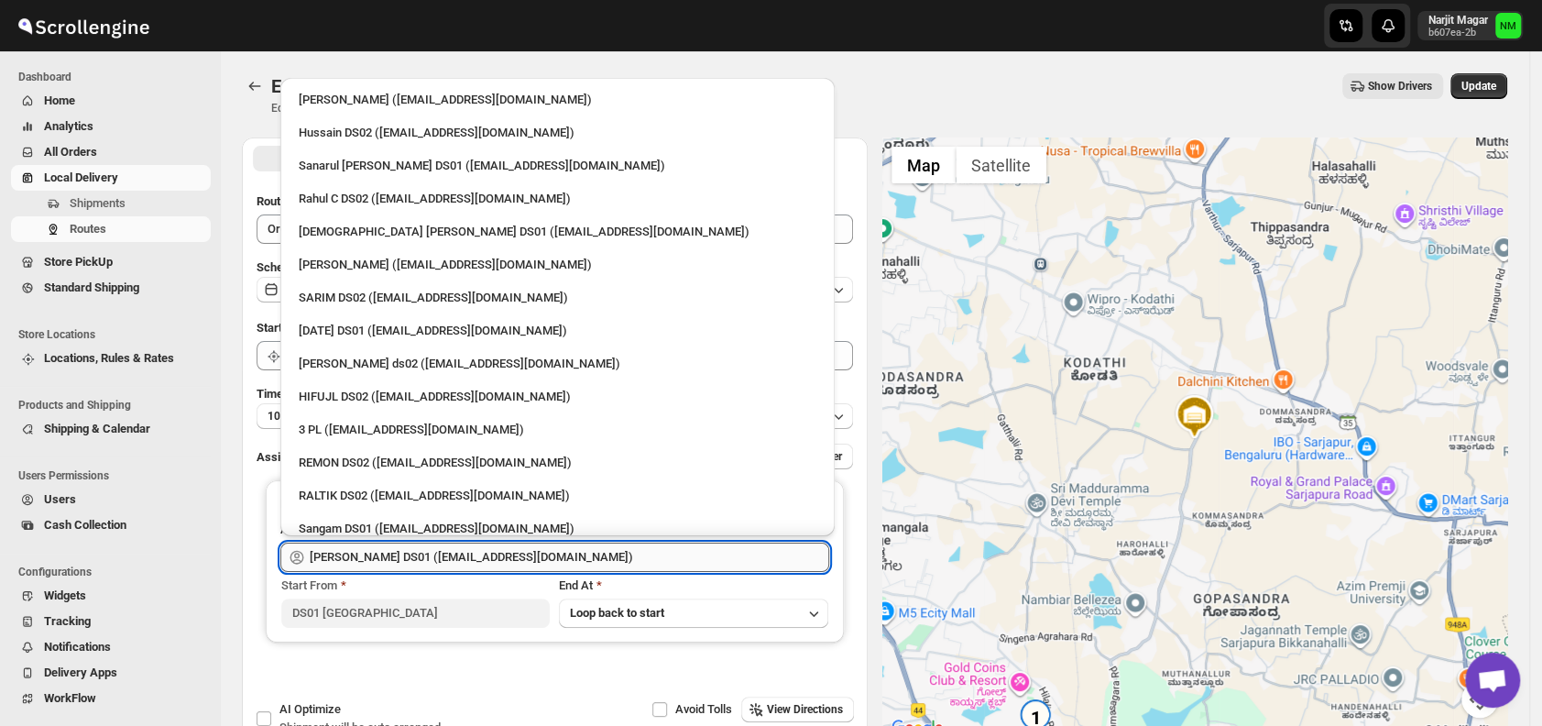
click at [687, 563] on input "[PERSON_NAME] DS01 ([EMAIL_ADDRESS][DOMAIN_NAME])" at bounding box center [569, 556] width 519 height 29
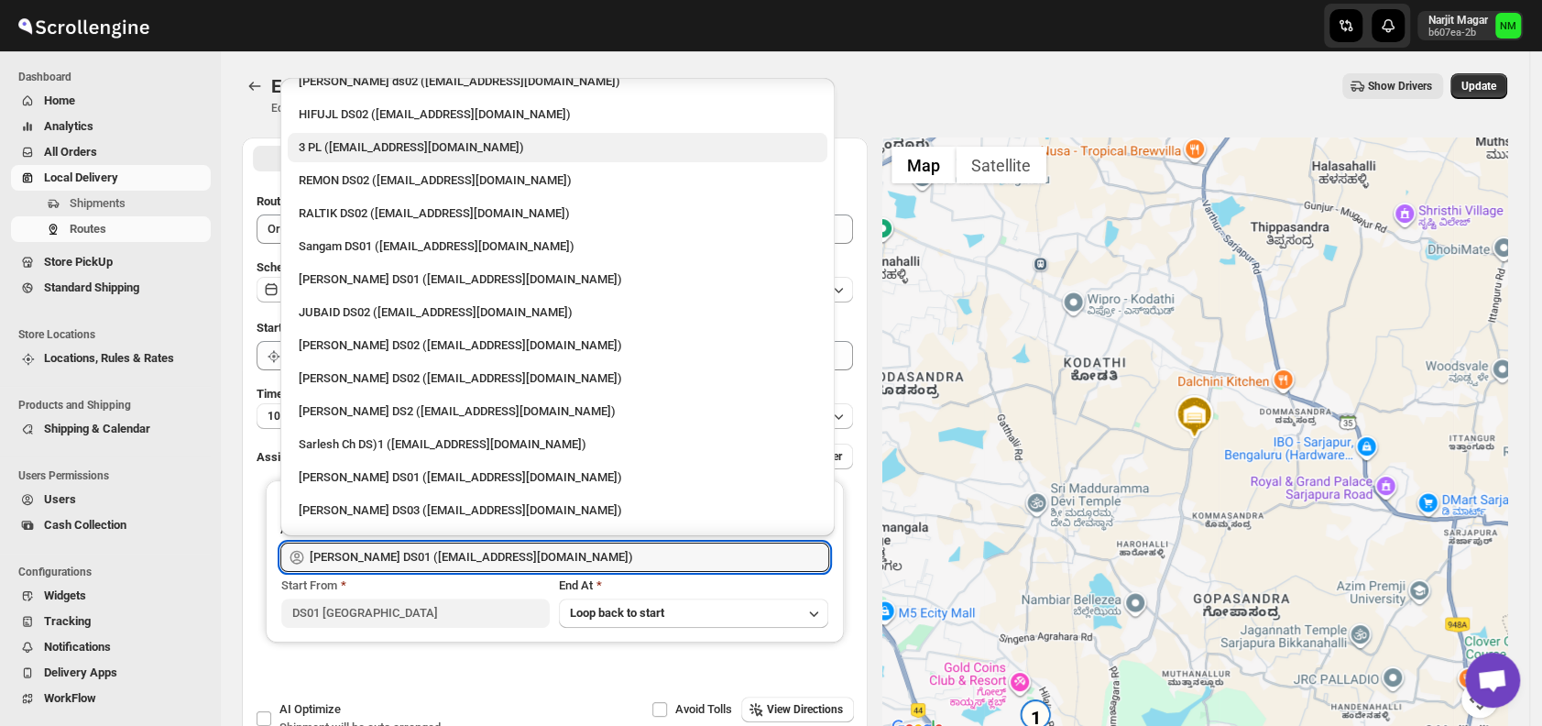
scroll to position [310, 0]
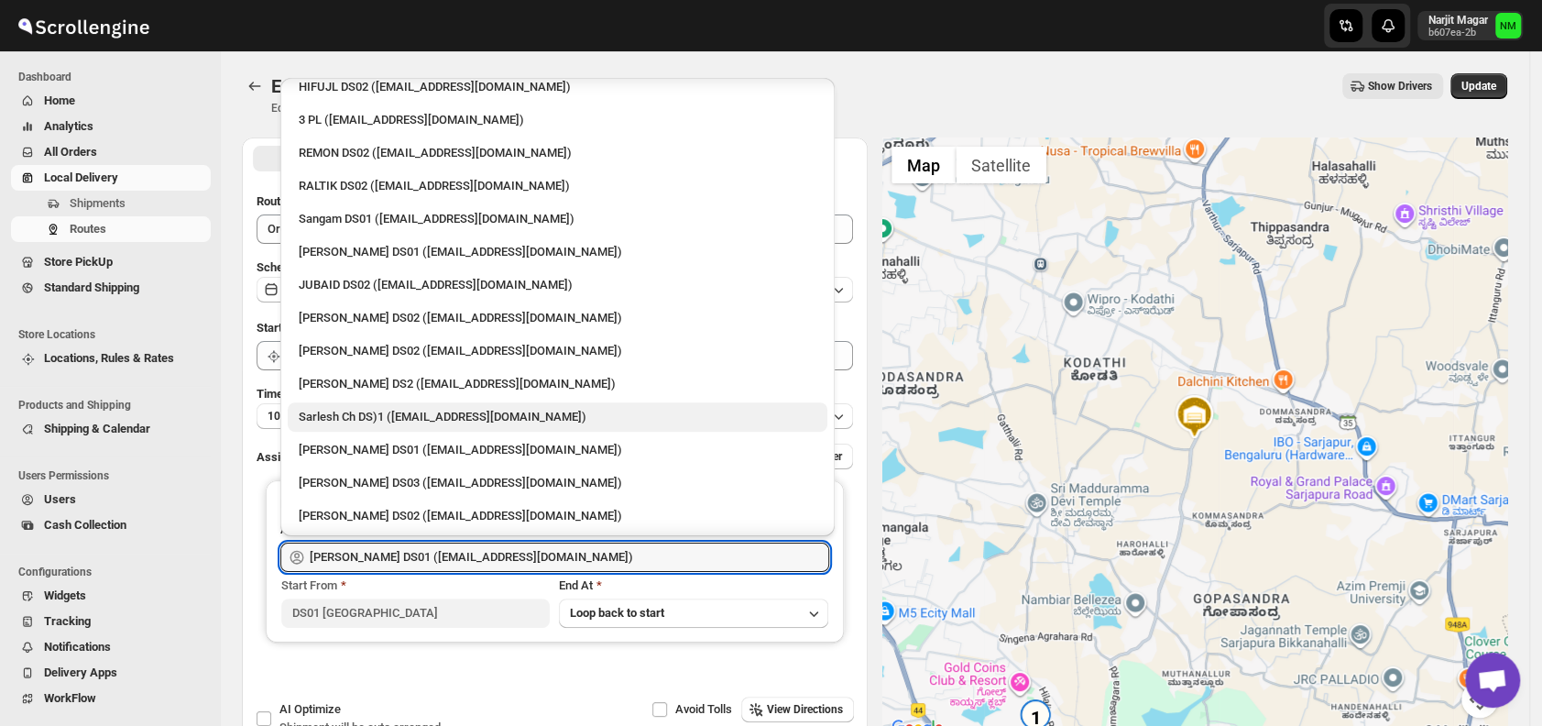
click at [435, 405] on div "Sarlesh Ch DS)1 ([EMAIL_ADDRESS][DOMAIN_NAME])" at bounding box center [558, 416] width 540 height 29
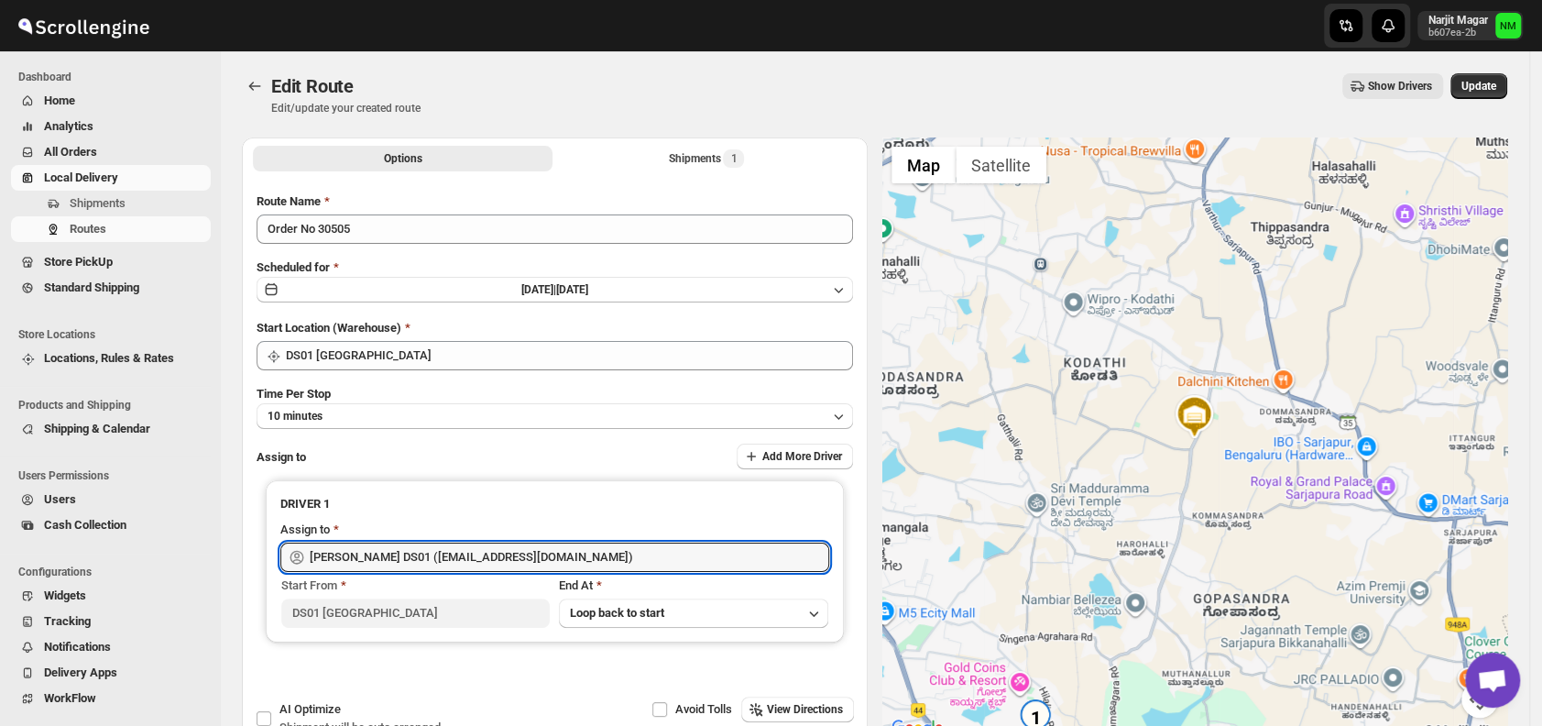
type input "Sarlesh Ch DS)1 ([EMAIL_ADDRESS][DOMAIN_NAME])"
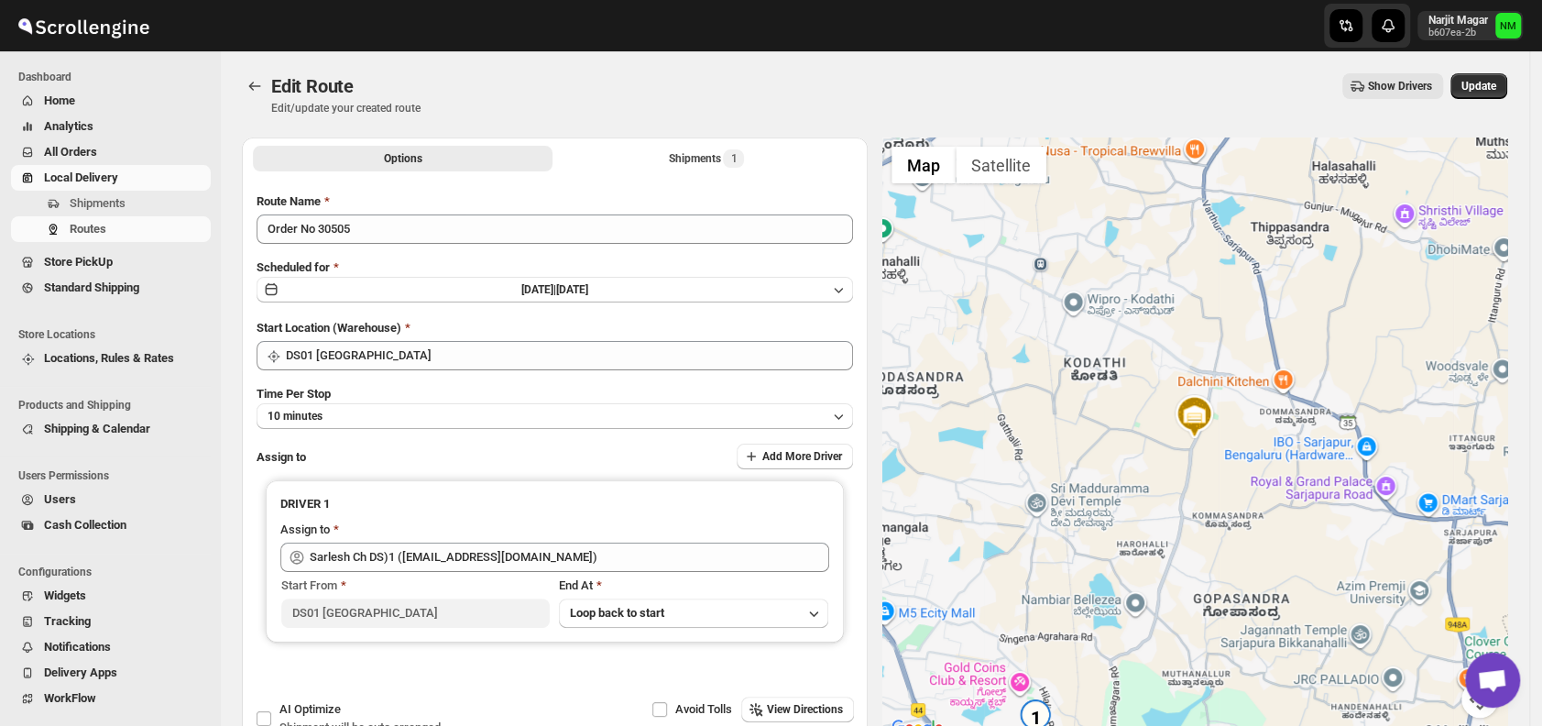
click at [1478, 103] on div "Edit Route Edit/update your created route Show Drivers More actions Show Driver…" at bounding box center [874, 94] width 1265 height 42
click at [1494, 82] on span "Update" at bounding box center [1478, 86] width 35 height 15
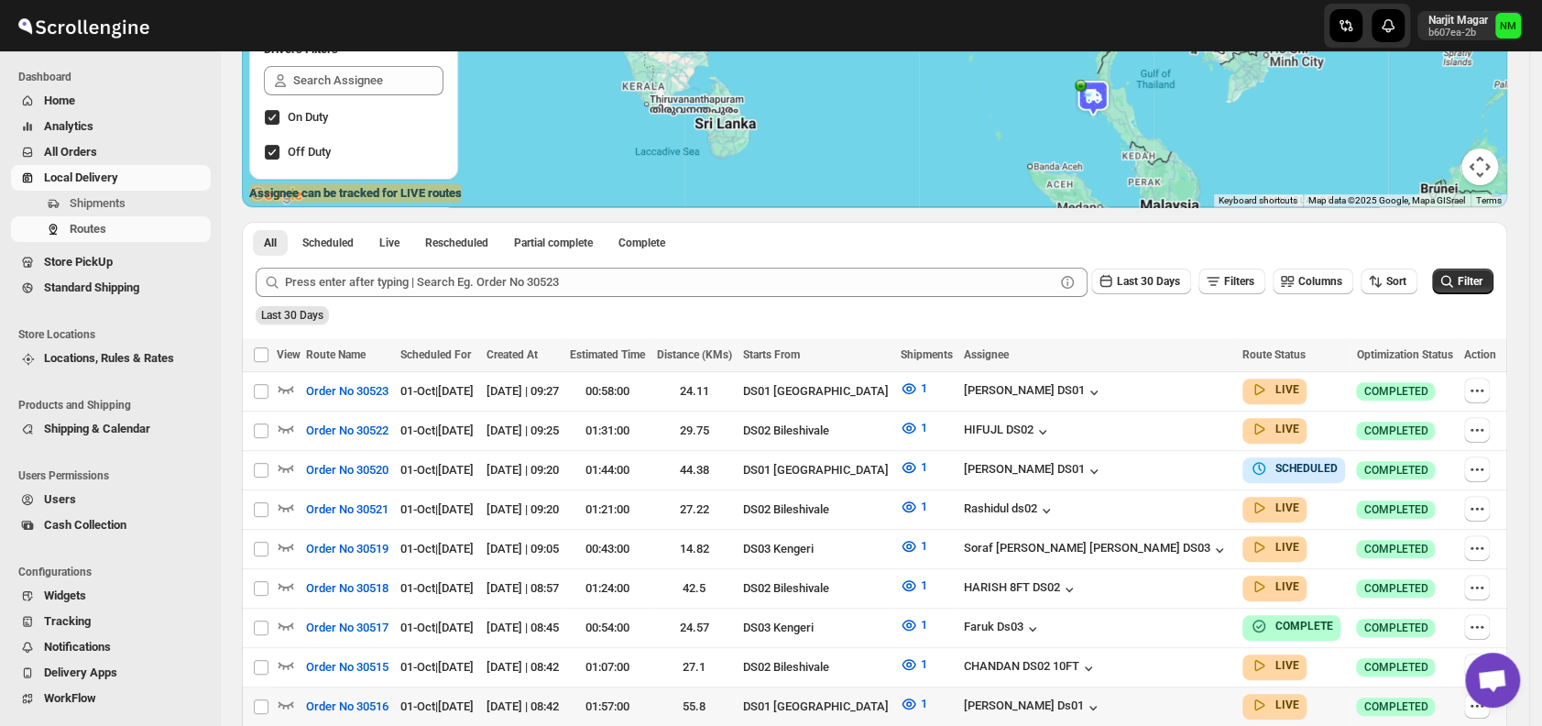
scroll to position [466, 0]
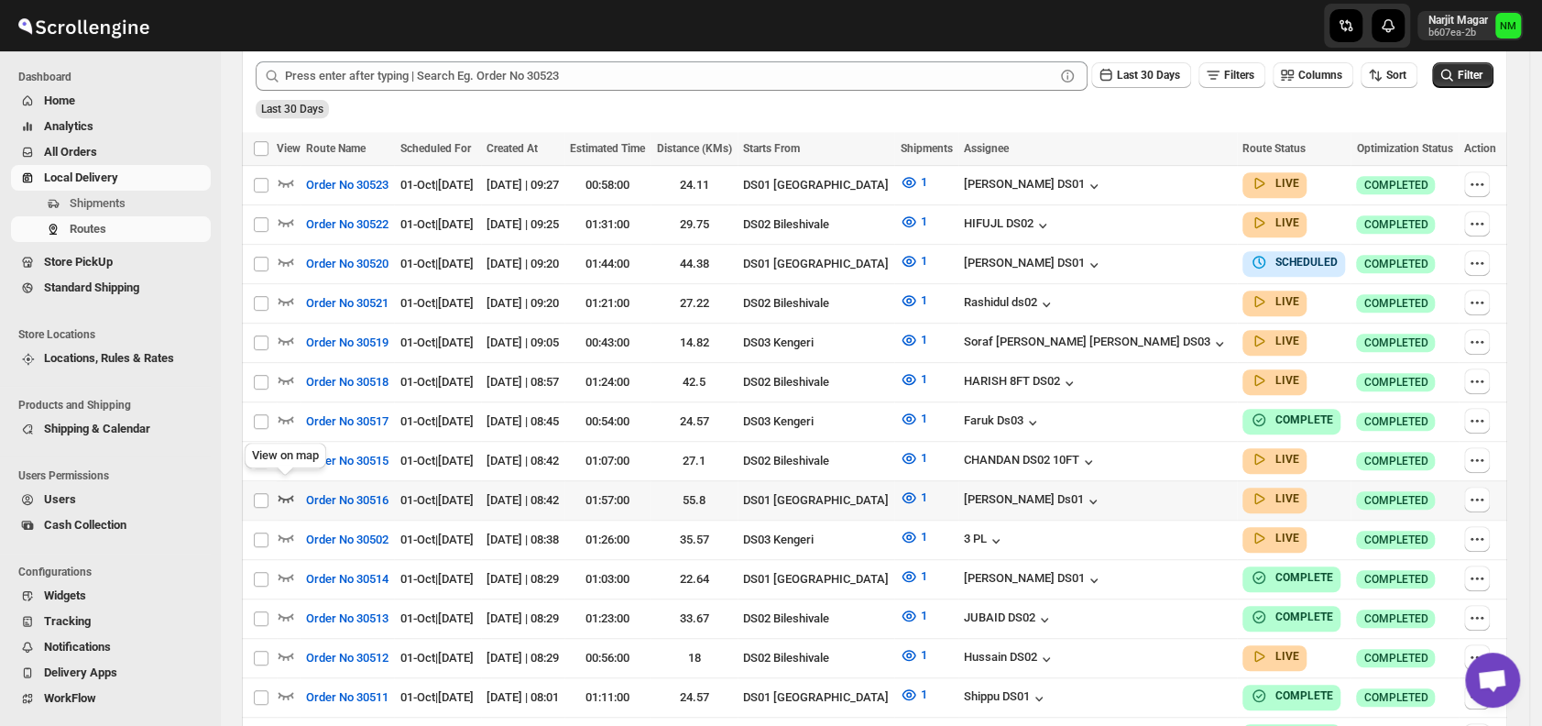
click at [284, 495] on icon "button" at bounding box center [286, 498] width 16 height 7
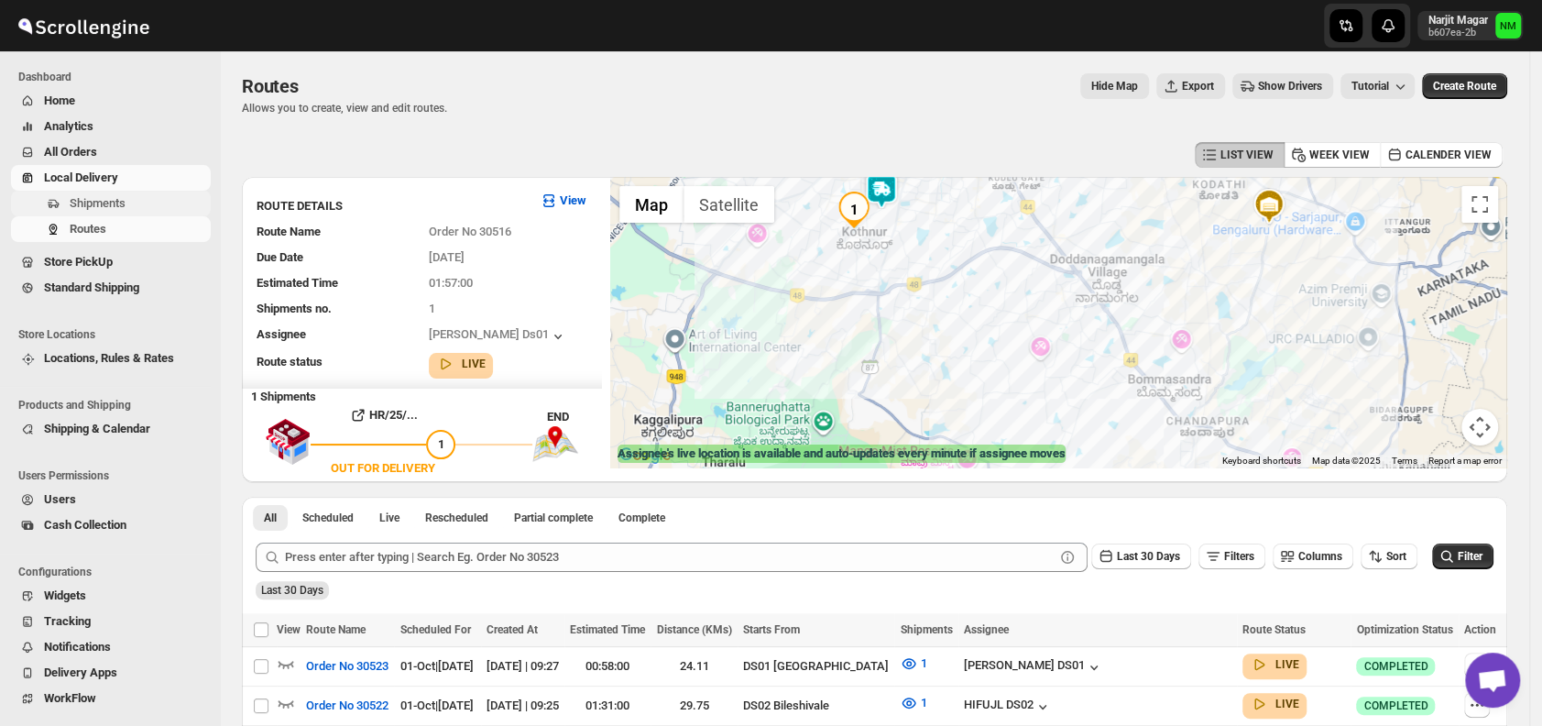
click at [119, 196] on span "Shipments" at bounding box center [98, 203] width 56 height 14
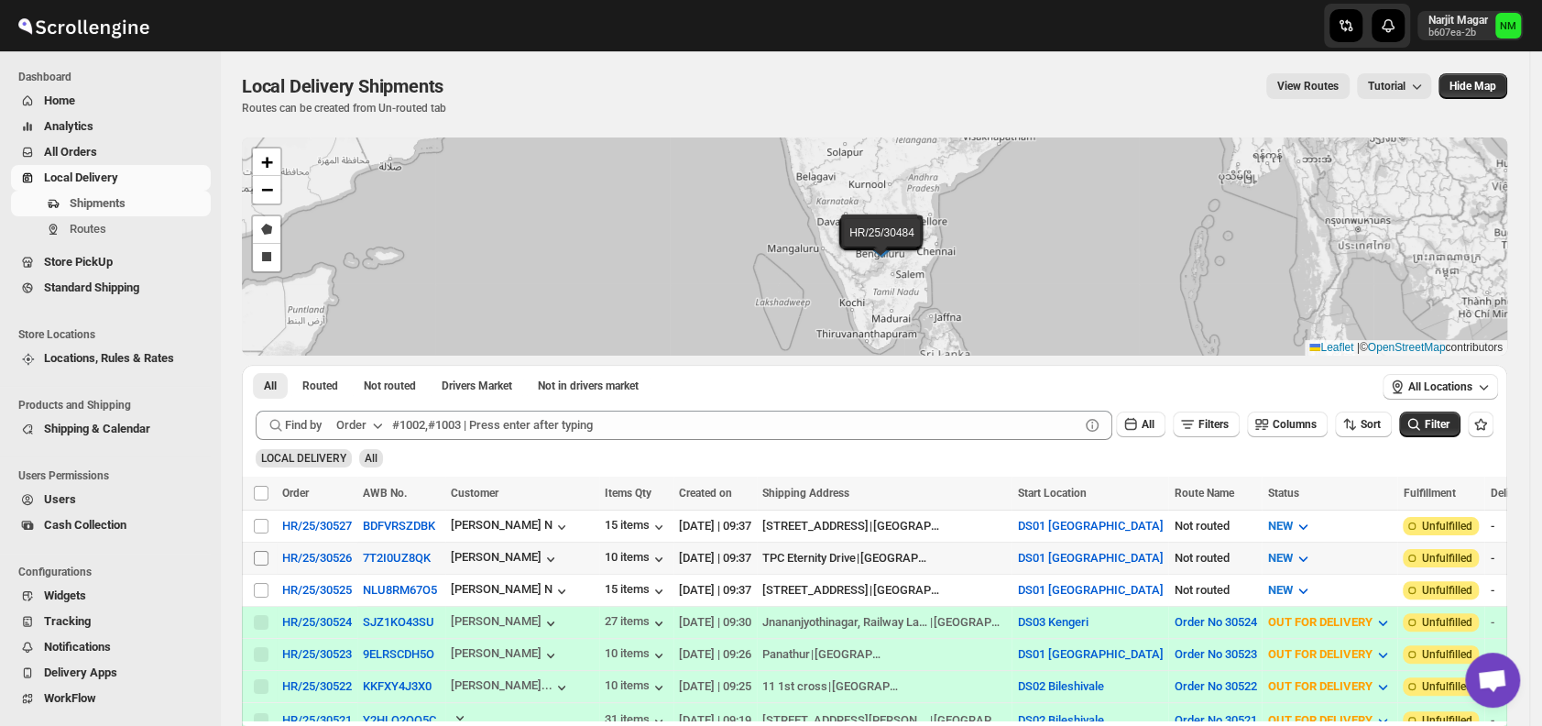
click at [258, 555] on input "Select shipment" at bounding box center [261, 558] width 15 height 15
checkbox input "true"
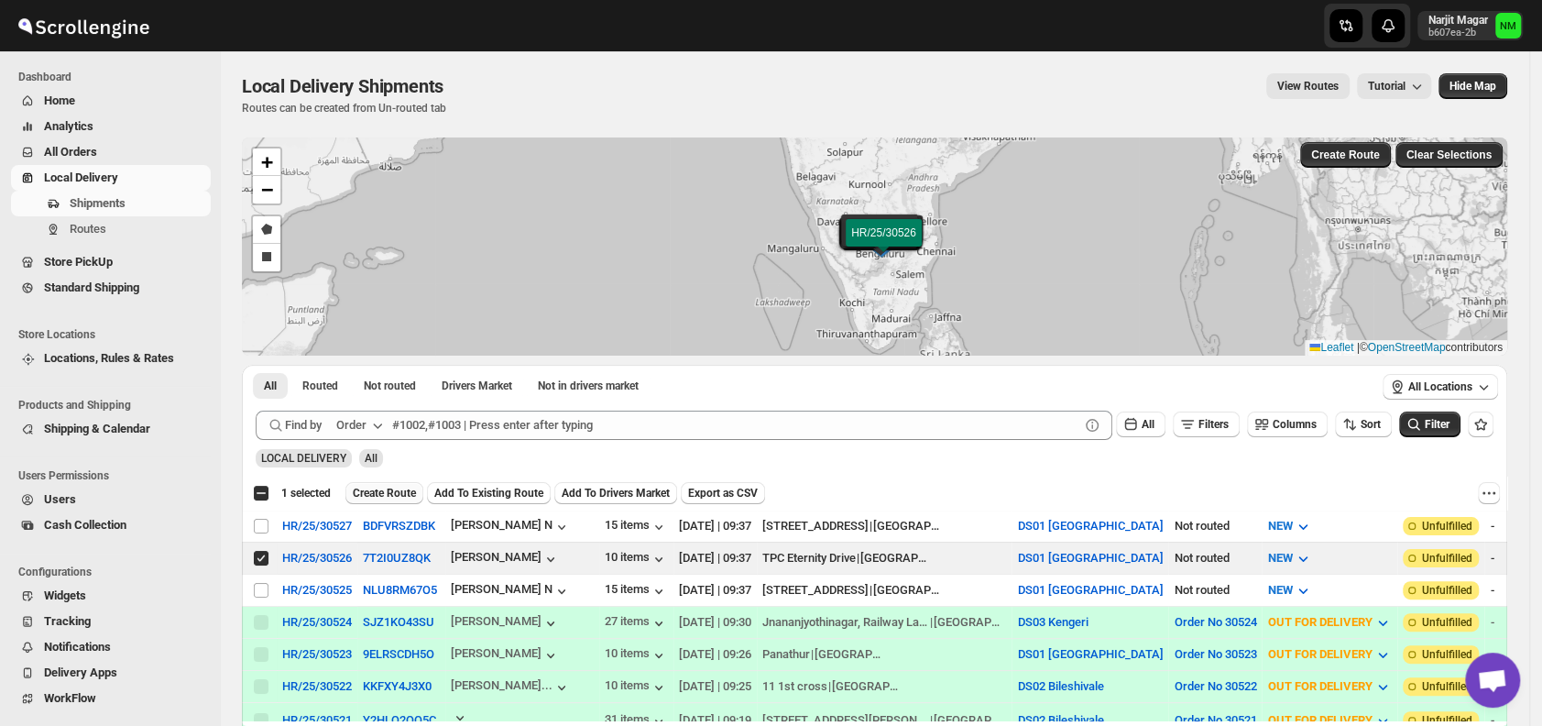
click at [376, 492] on span "Create Route" at bounding box center [384, 493] width 63 height 15
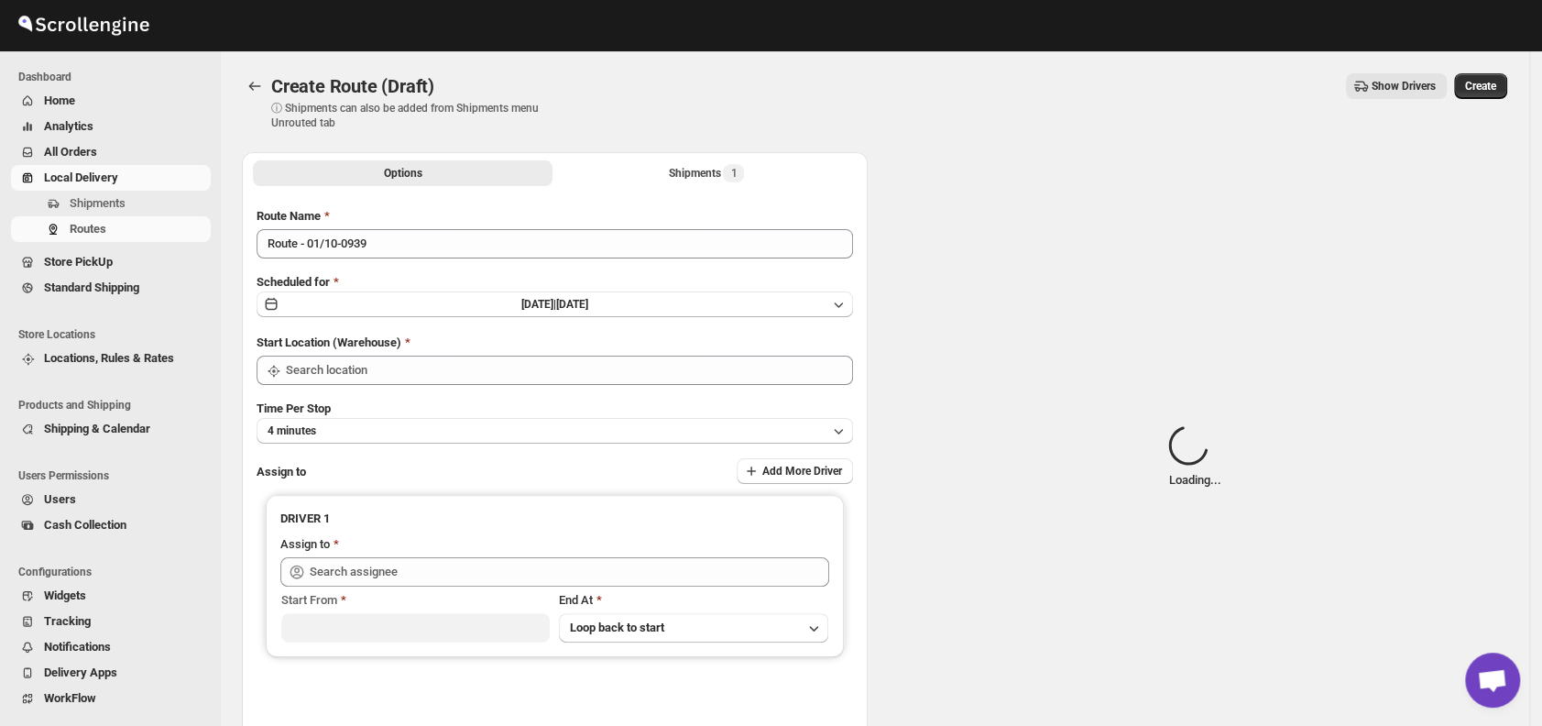
type input "DS01 [GEOGRAPHIC_DATA]"
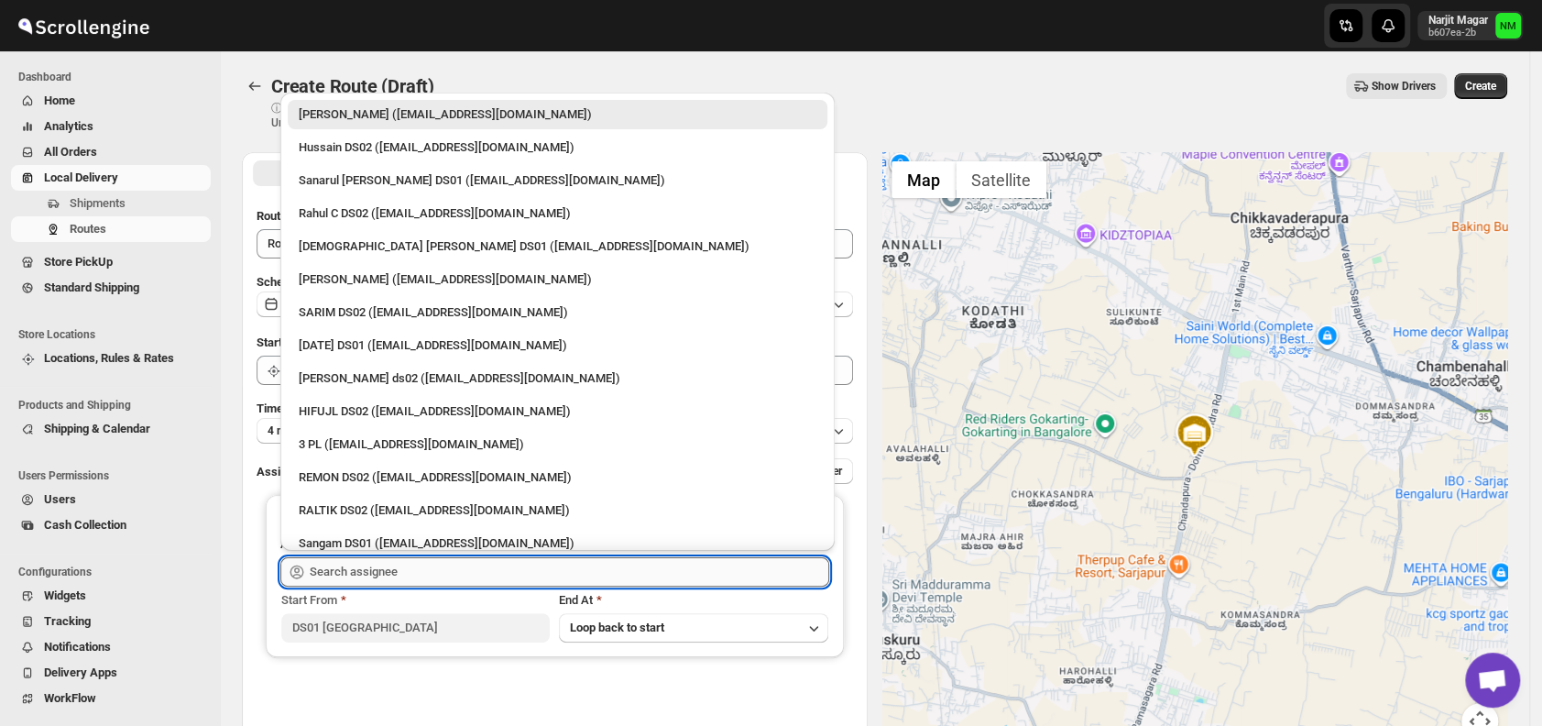
click at [390, 579] on input "text" at bounding box center [569, 571] width 519 height 29
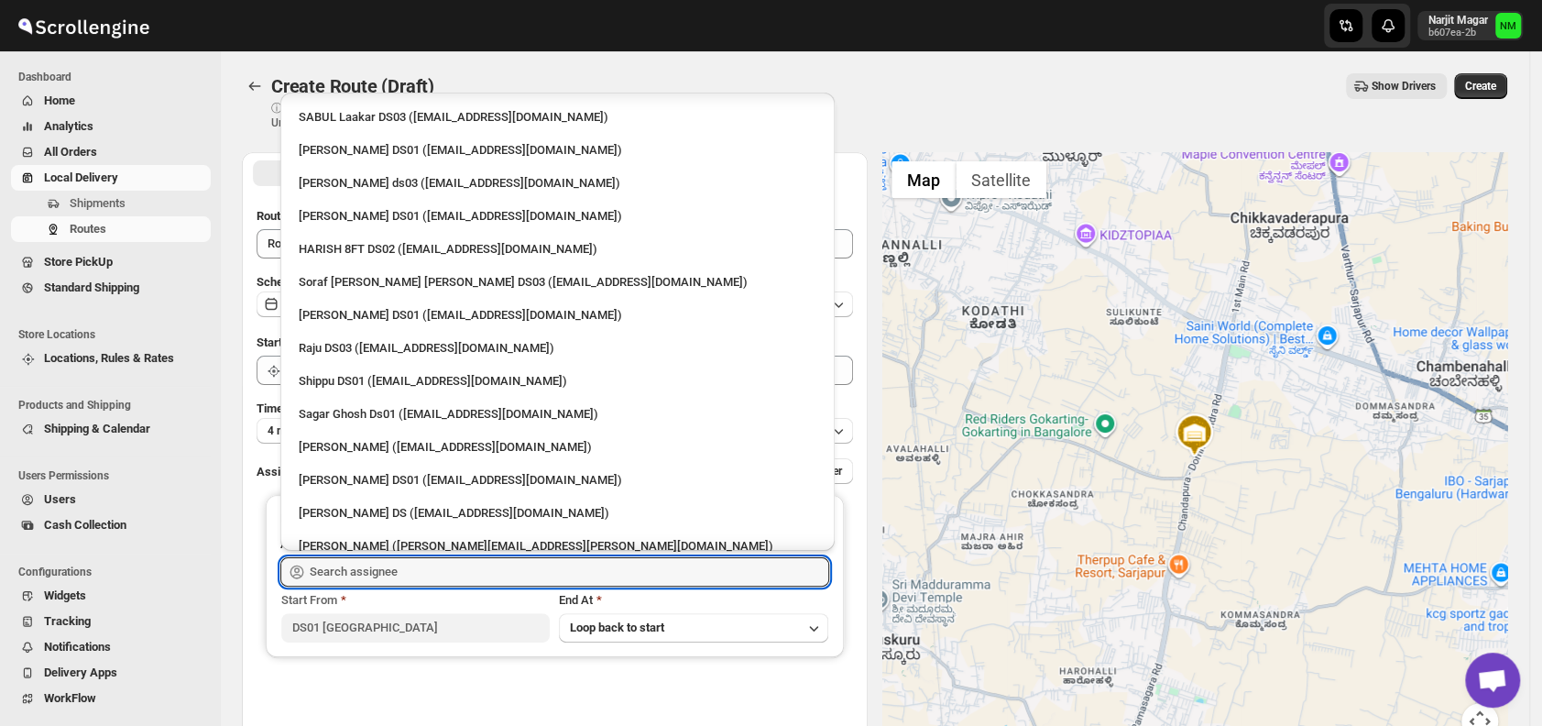
scroll to position [1432, 0]
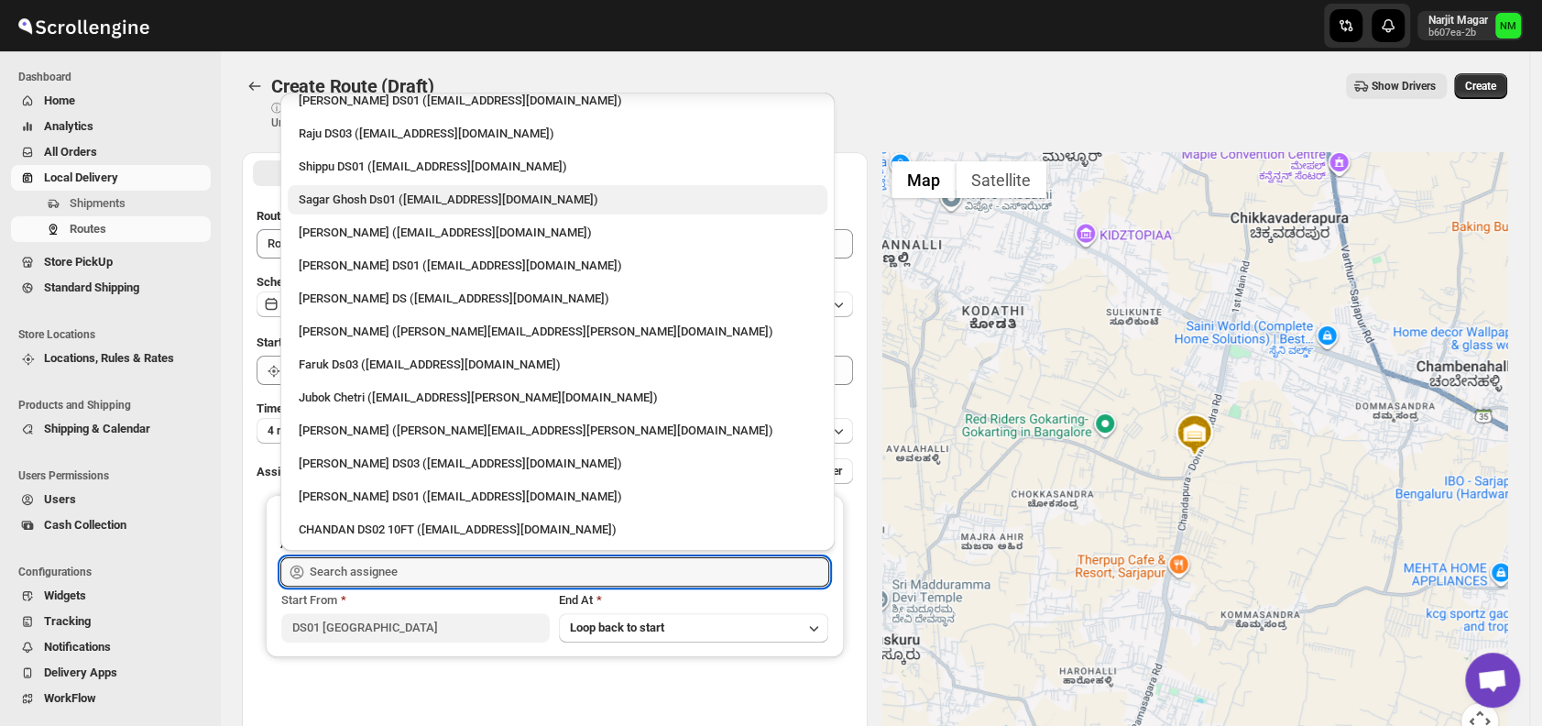
click at [374, 198] on div "Sagar Ghosh Ds01 ([EMAIL_ADDRESS][DOMAIN_NAME])" at bounding box center [558, 200] width 518 height 18
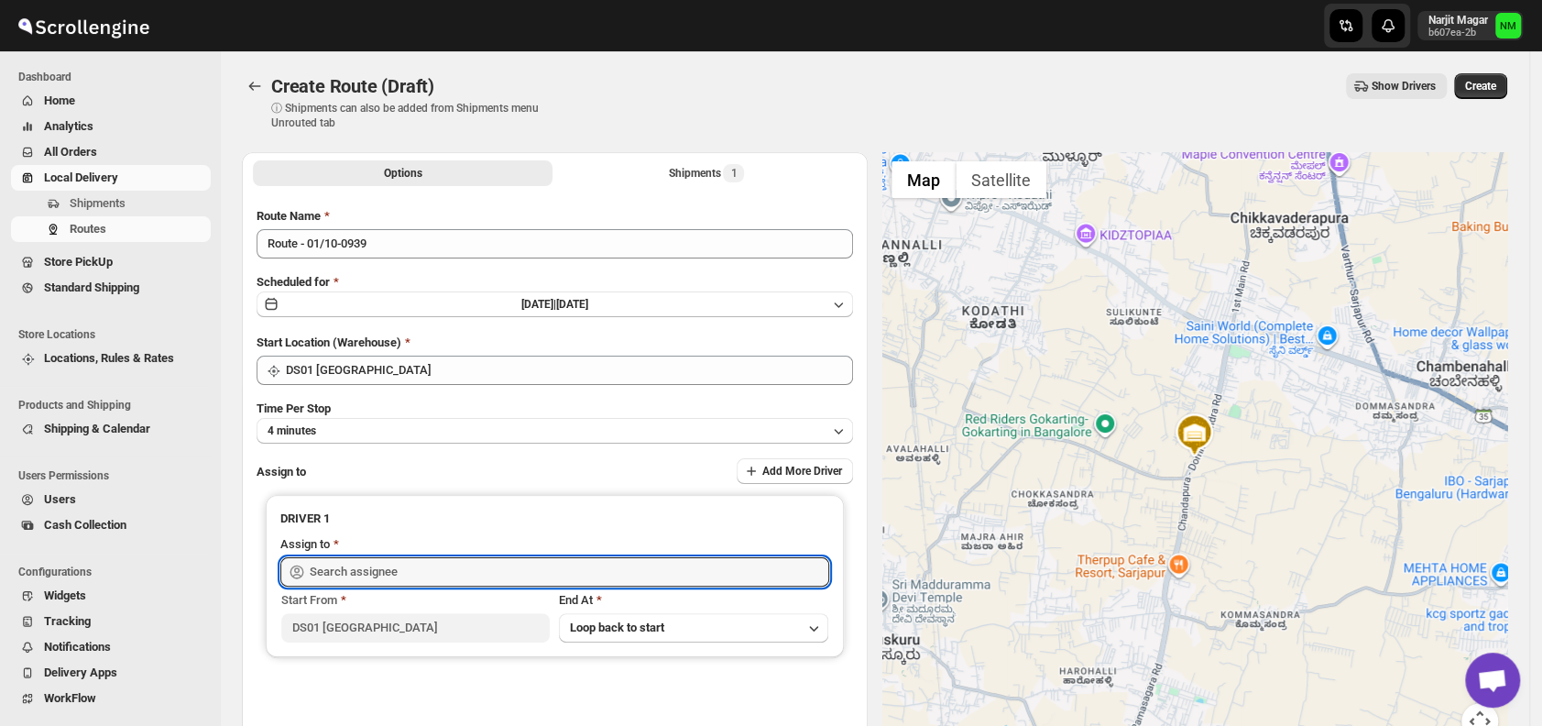
type input "Sagar Ghosh Ds01 ([EMAIL_ADDRESS][DOMAIN_NAME])"
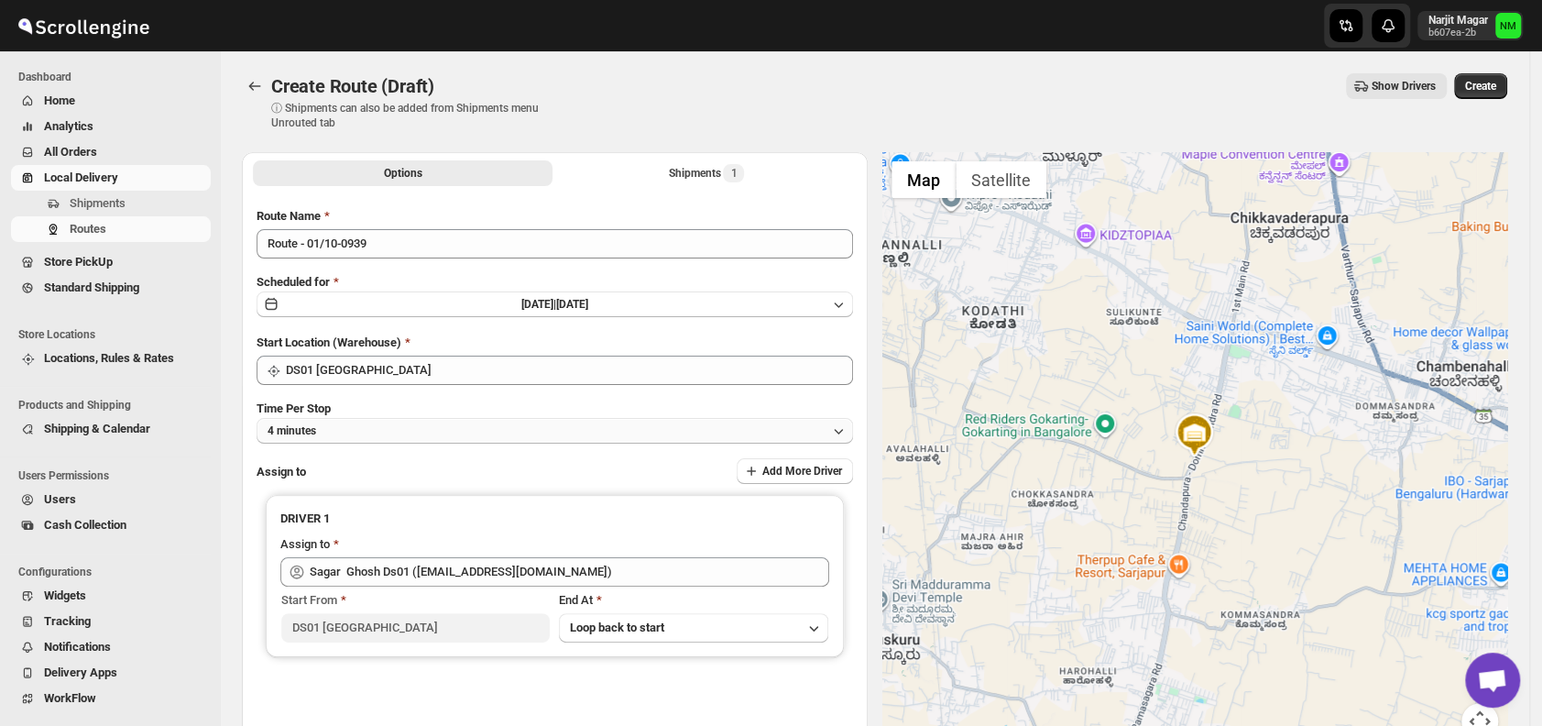
click at [358, 432] on button "4 minutes" at bounding box center [554, 431] width 596 height 26
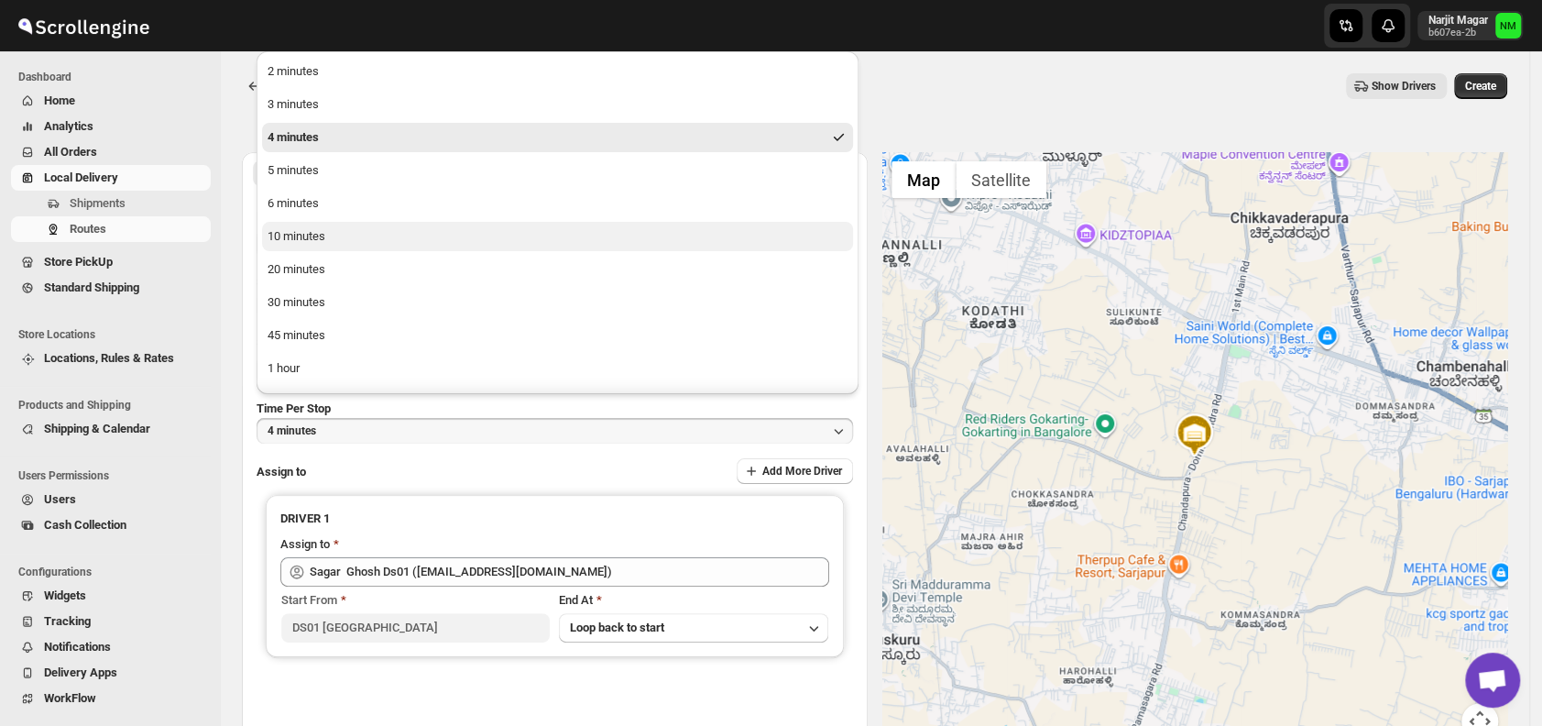
click at [315, 233] on div "10 minutes" at bounding box center [296, 236] width 58 height 18
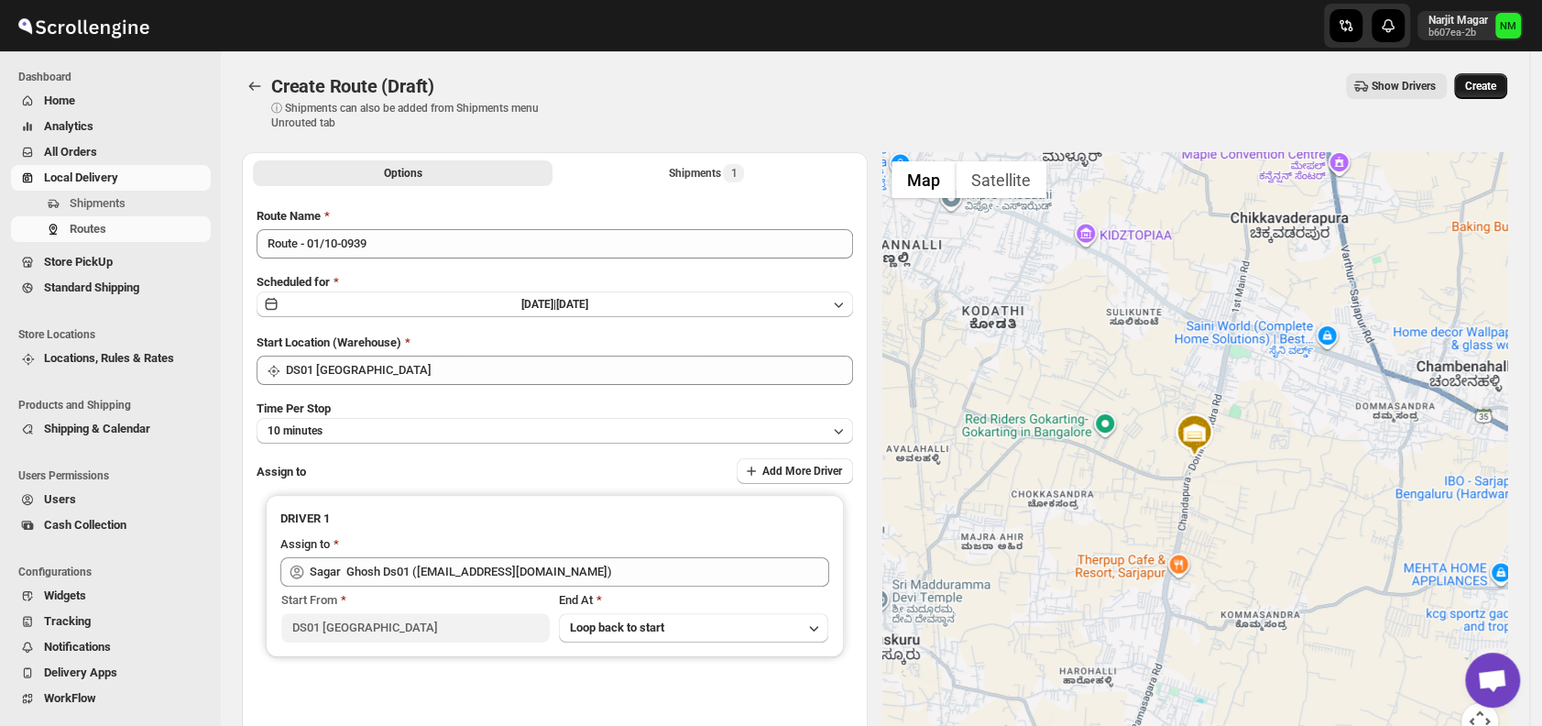
click at [1496, 87] on span "Create" at bounding box center [1480, 86] width 31 height 15
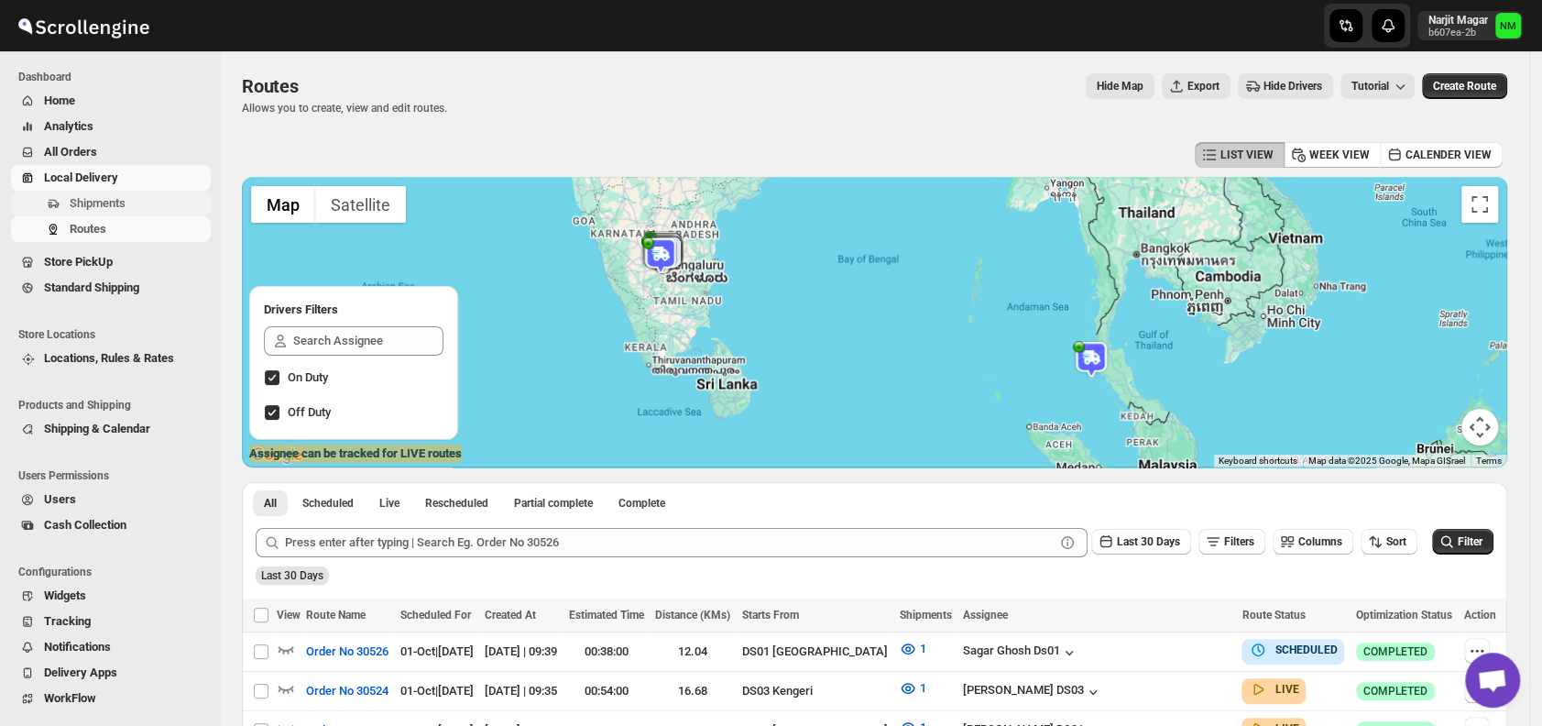
click at [97, 210] on span "Shipments" at bounding box center [98, 203] width 56 height 14
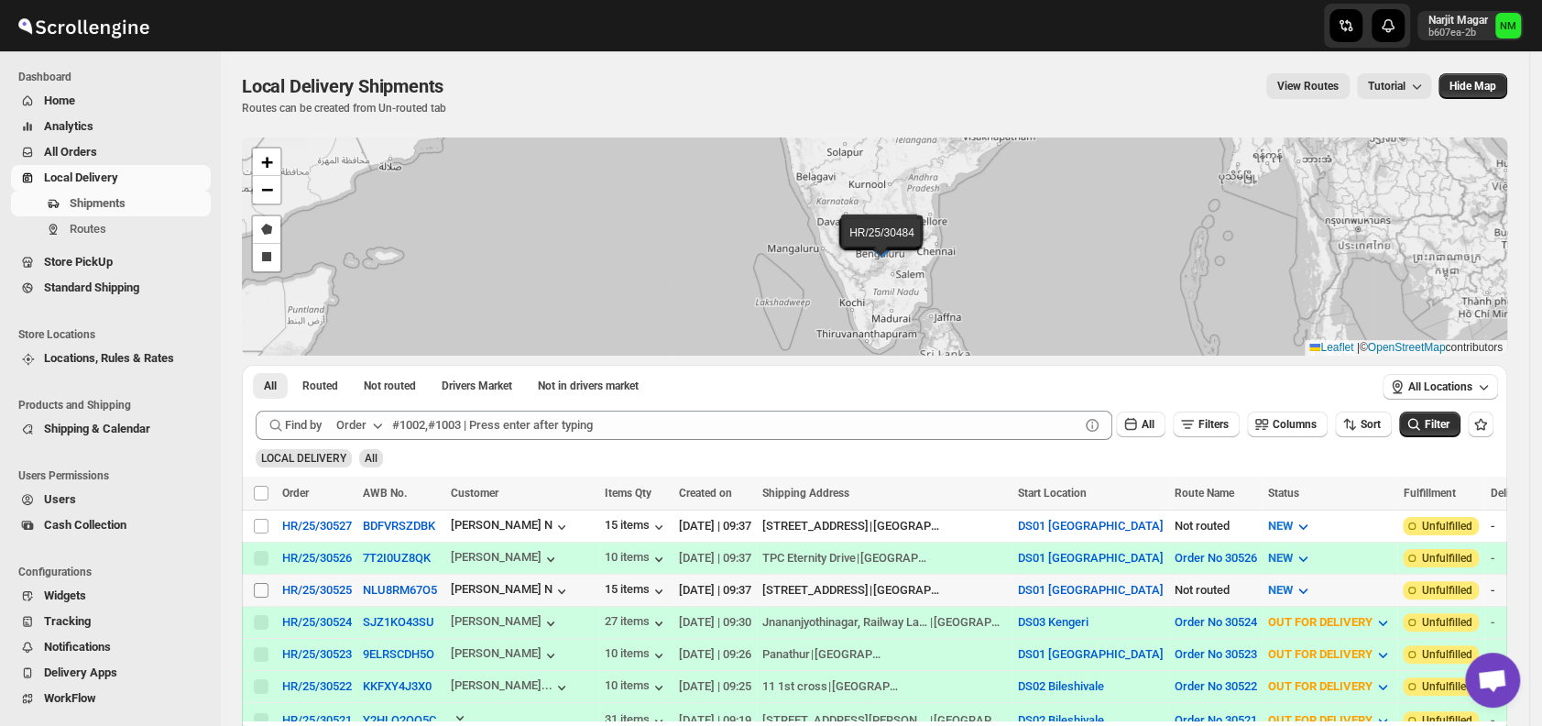
click at [260, 586] on input "Select shipment" at bounding box center [261, 590] width 15 height 15
checkbox input "true"
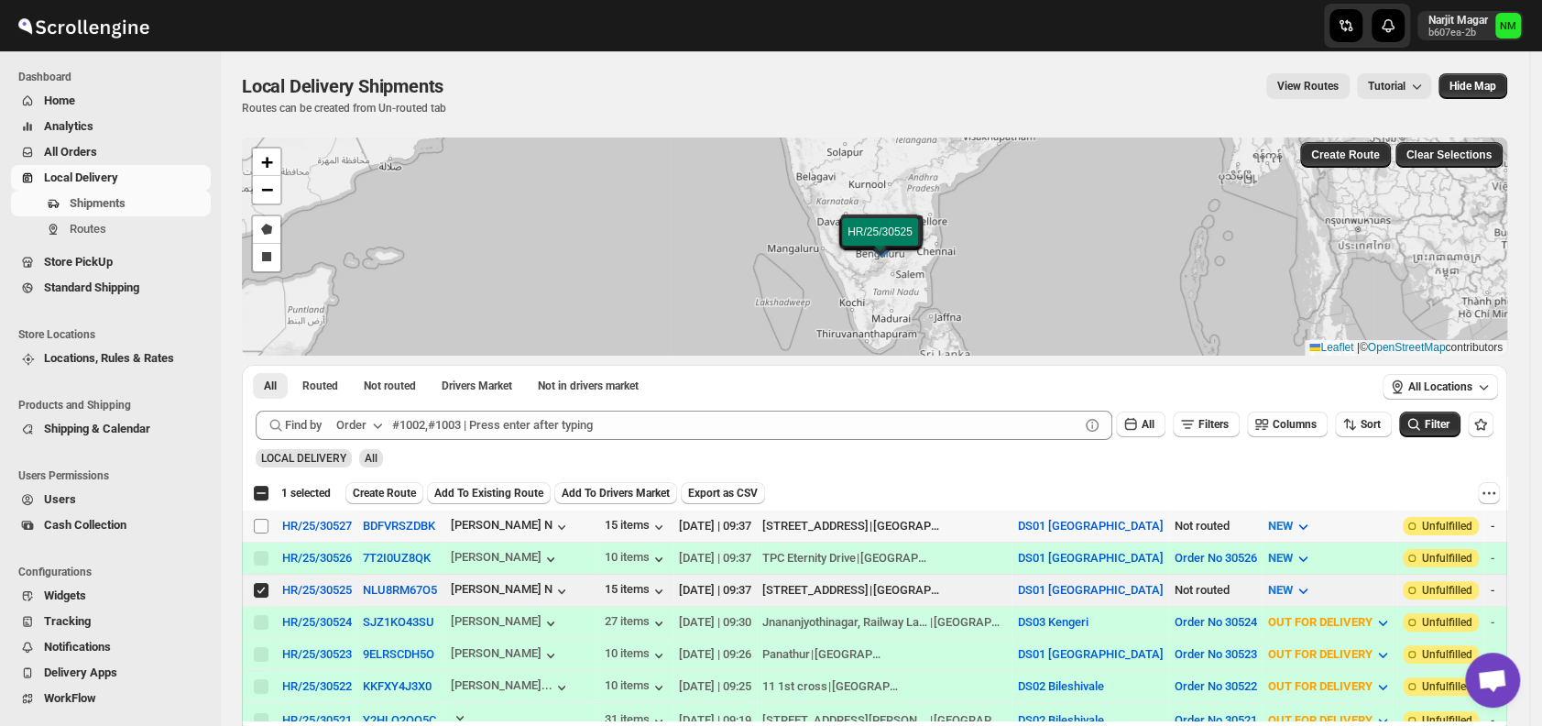
click at [259, 526] on input "Select shipment" at bounding box center [261, 525] width 15 height 15
checkbox input "true"
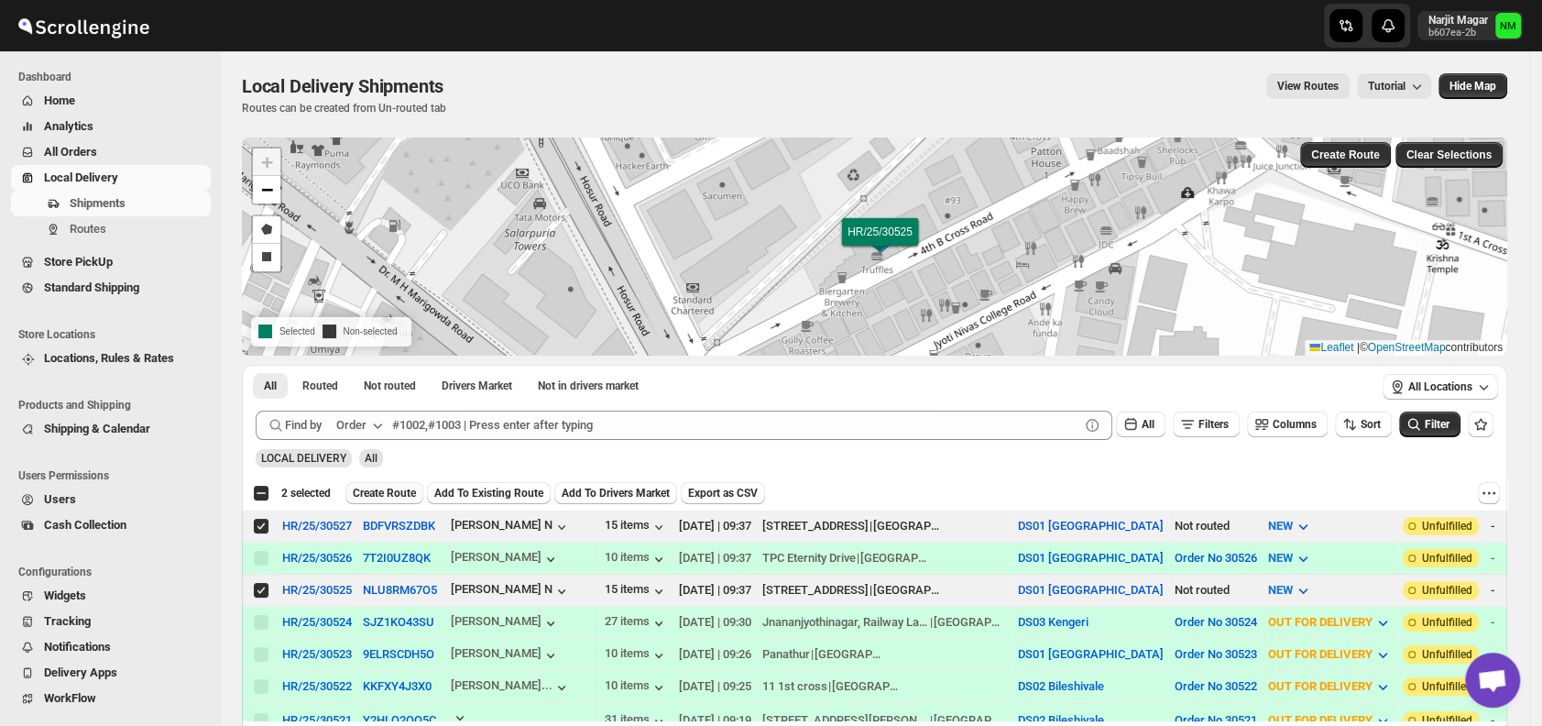
click at [379, 488] on span "Create Route" at bounding box center [384, 493] width 63 height 15
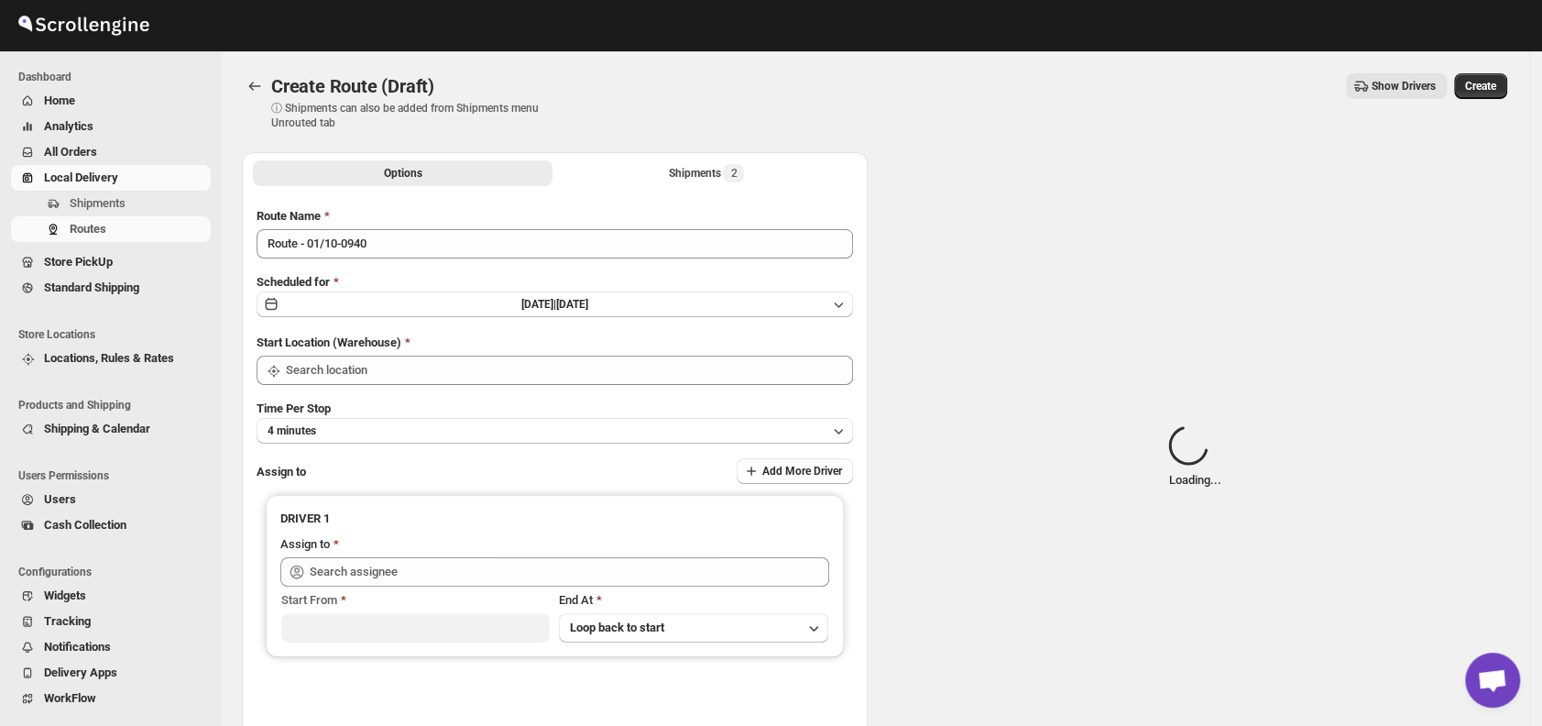
type input "DS01 [GEOGRAPHIC_DATA]"
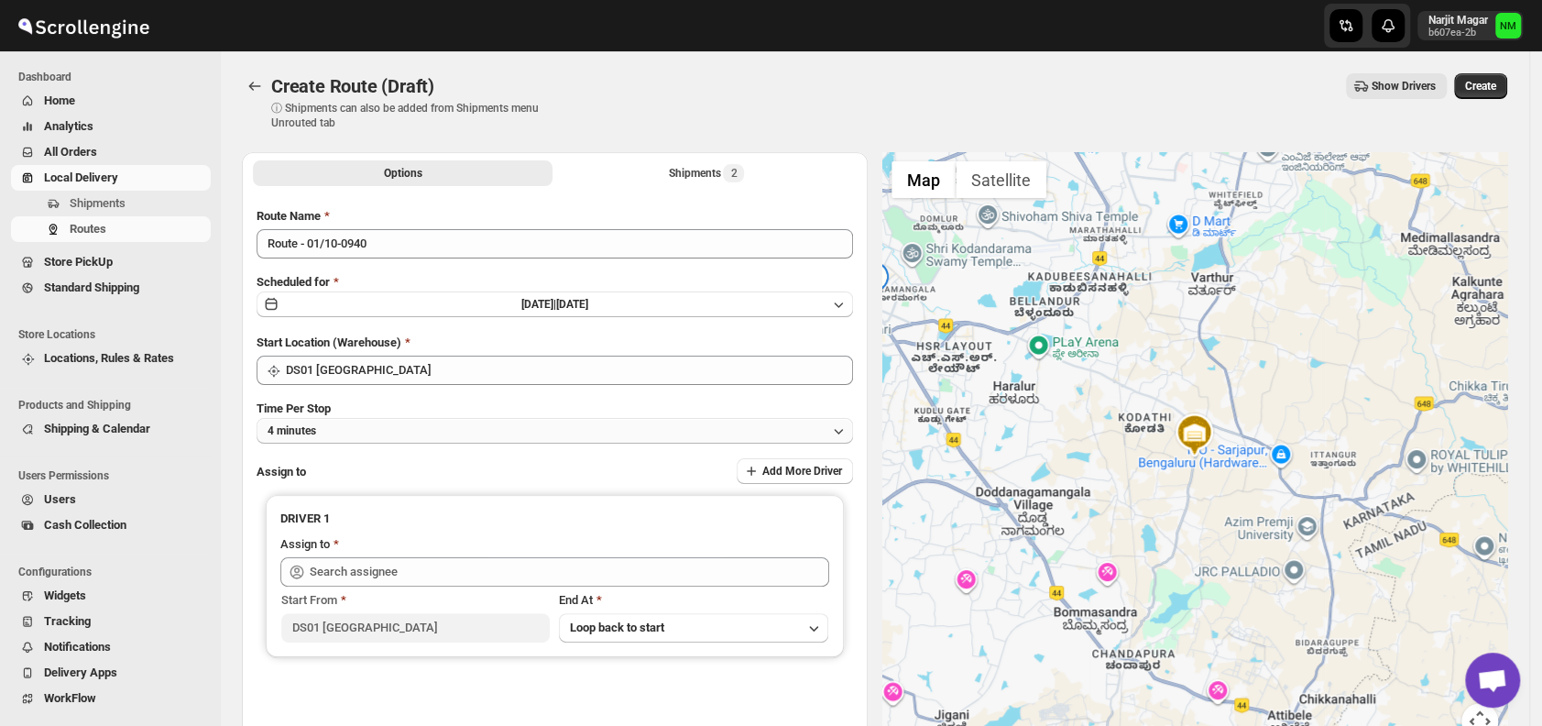
click at [428, 434] on button "4 minutes" at bounding box center [554, 431] width 596 height 26
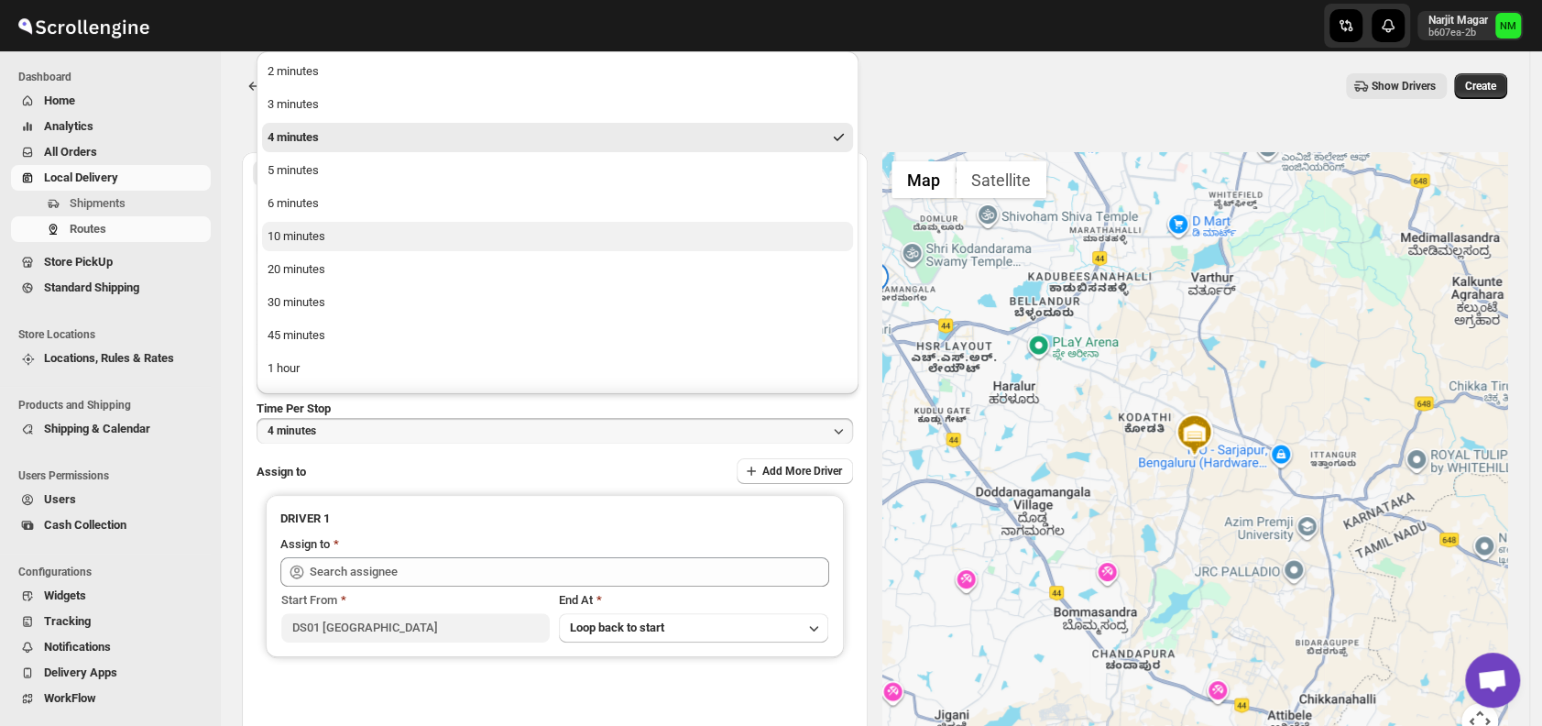
click at [320, 242] on div "10 minutes" at bounding box center [296, 236] width 58 height 18
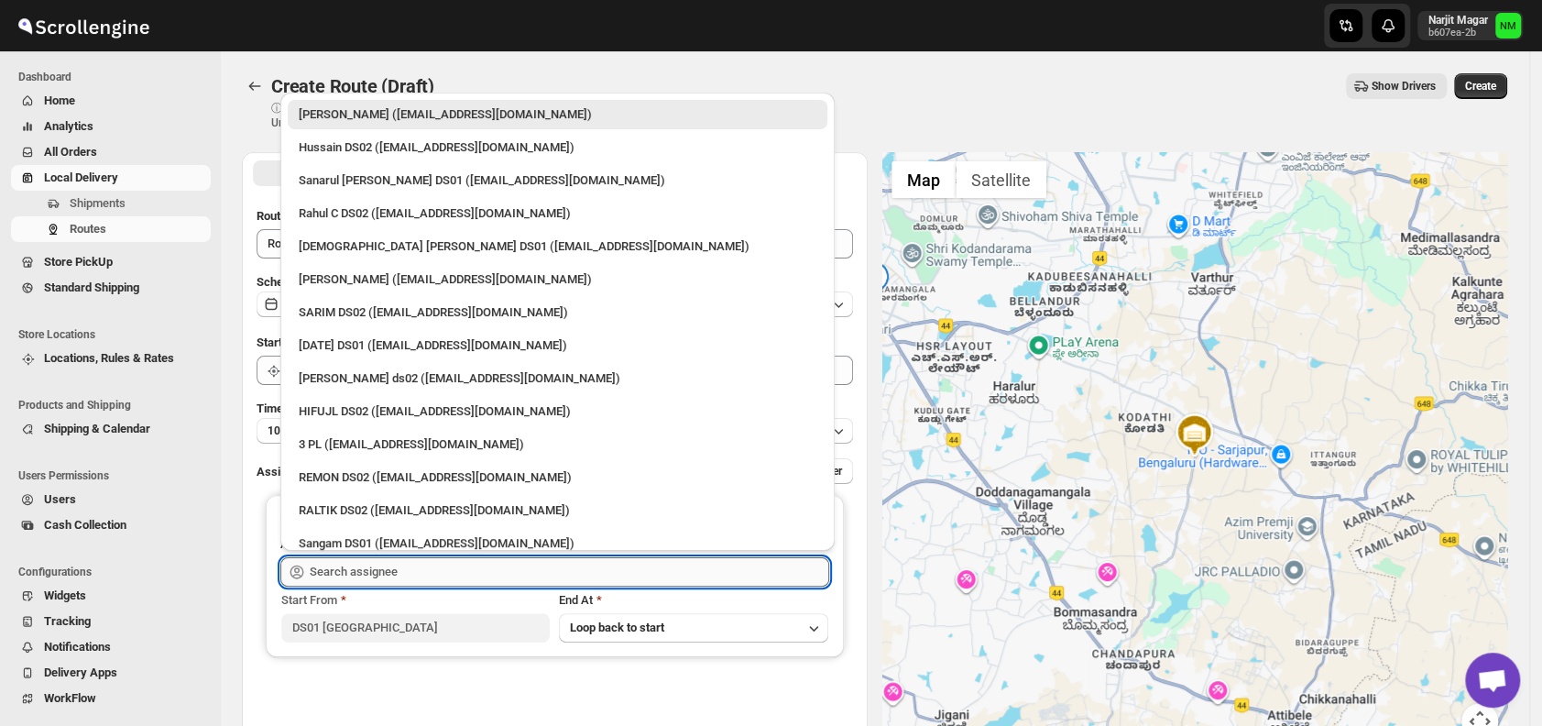
click at [436, 579] on input "text" at bounding box center [569, 571] width 519 height 29
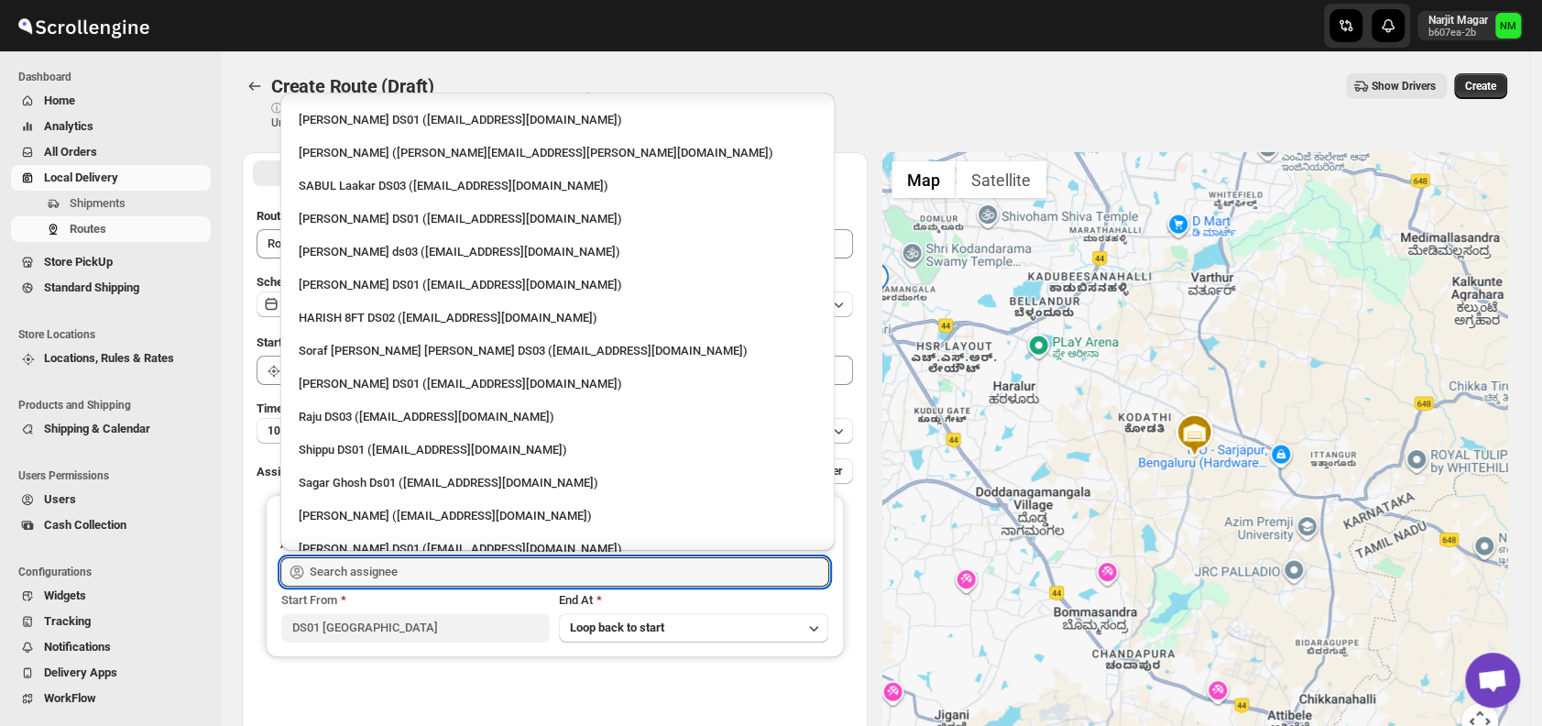
scroll to position [1143, 0]
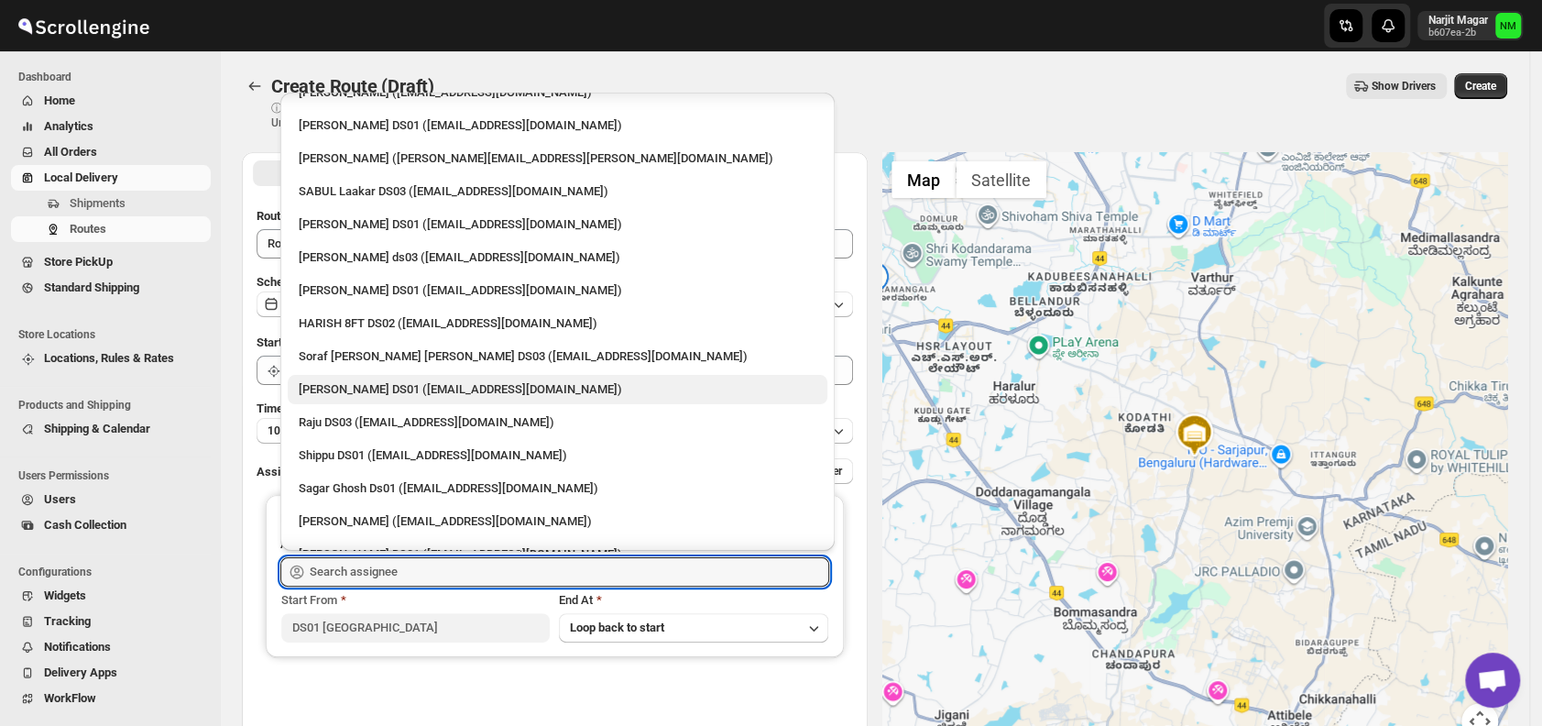
click at [355, 392] on div "[PERSON_NAME] DS01 ([EMAIL_ADDRESS][DOMAIN_NAME])" at bounding box center [558, 389] width 518 height 18
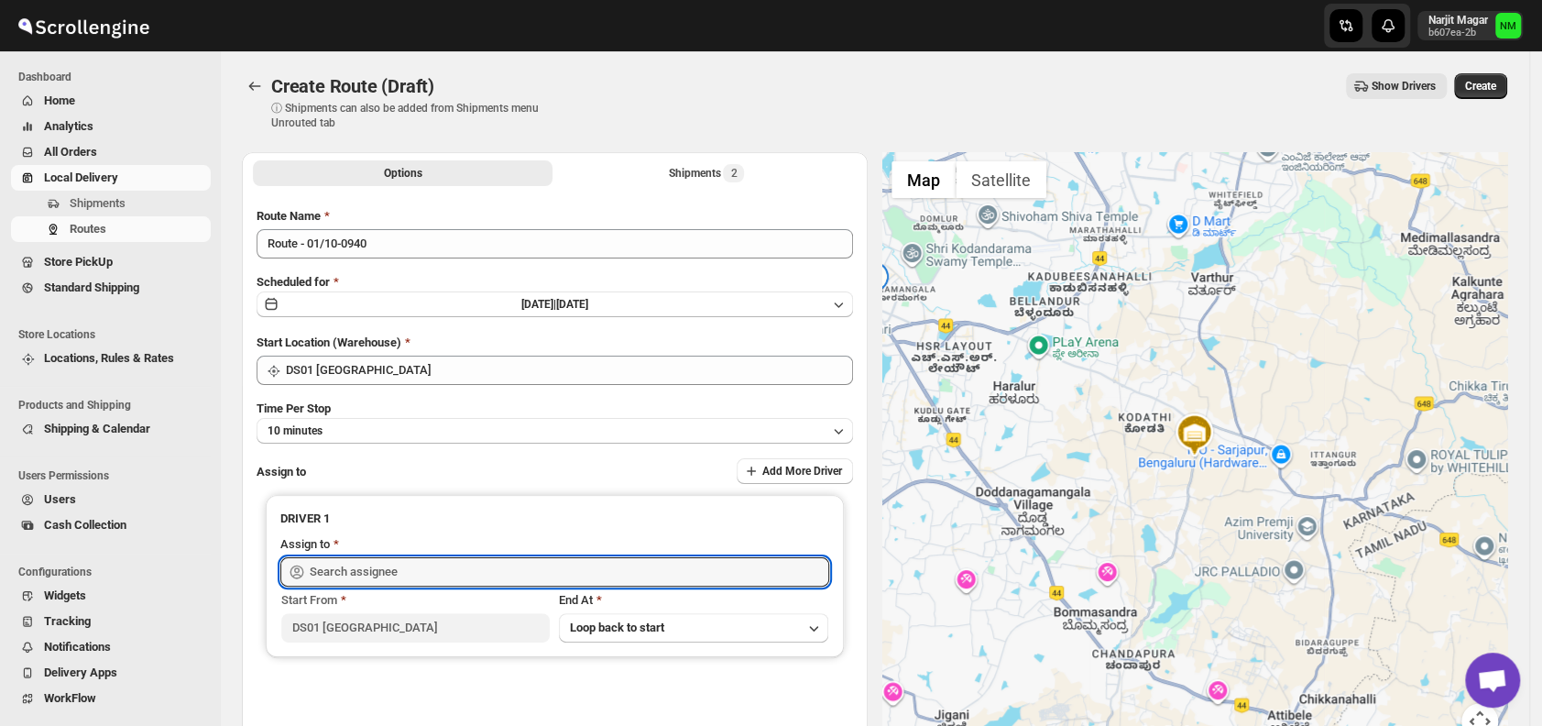
type input "[PERSON_NAME] DS01 ([EMAIL_ADDRESS][DOMAIN_NAME])"
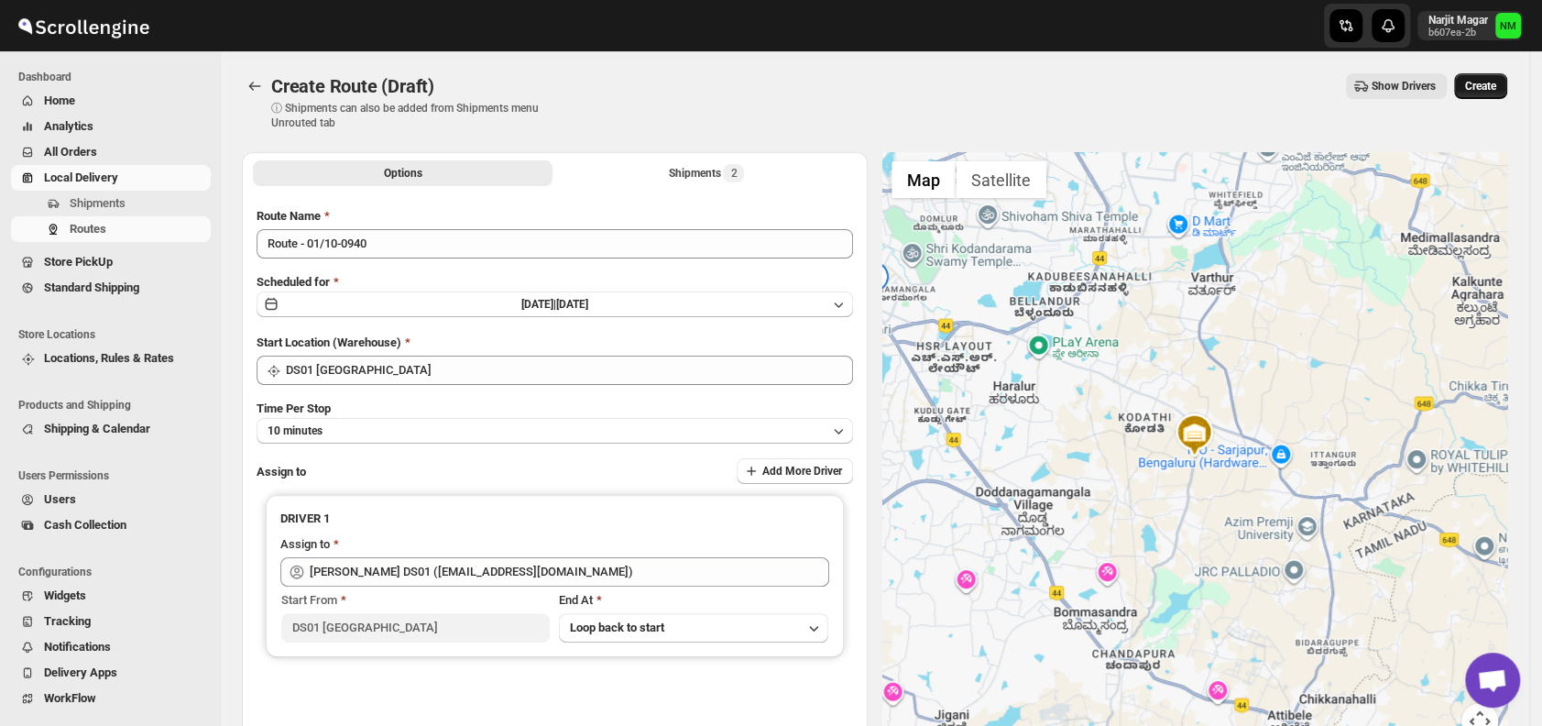
click at [1495, 79] on span "Create" at bounding box center [1480, 86] width 31 height 15
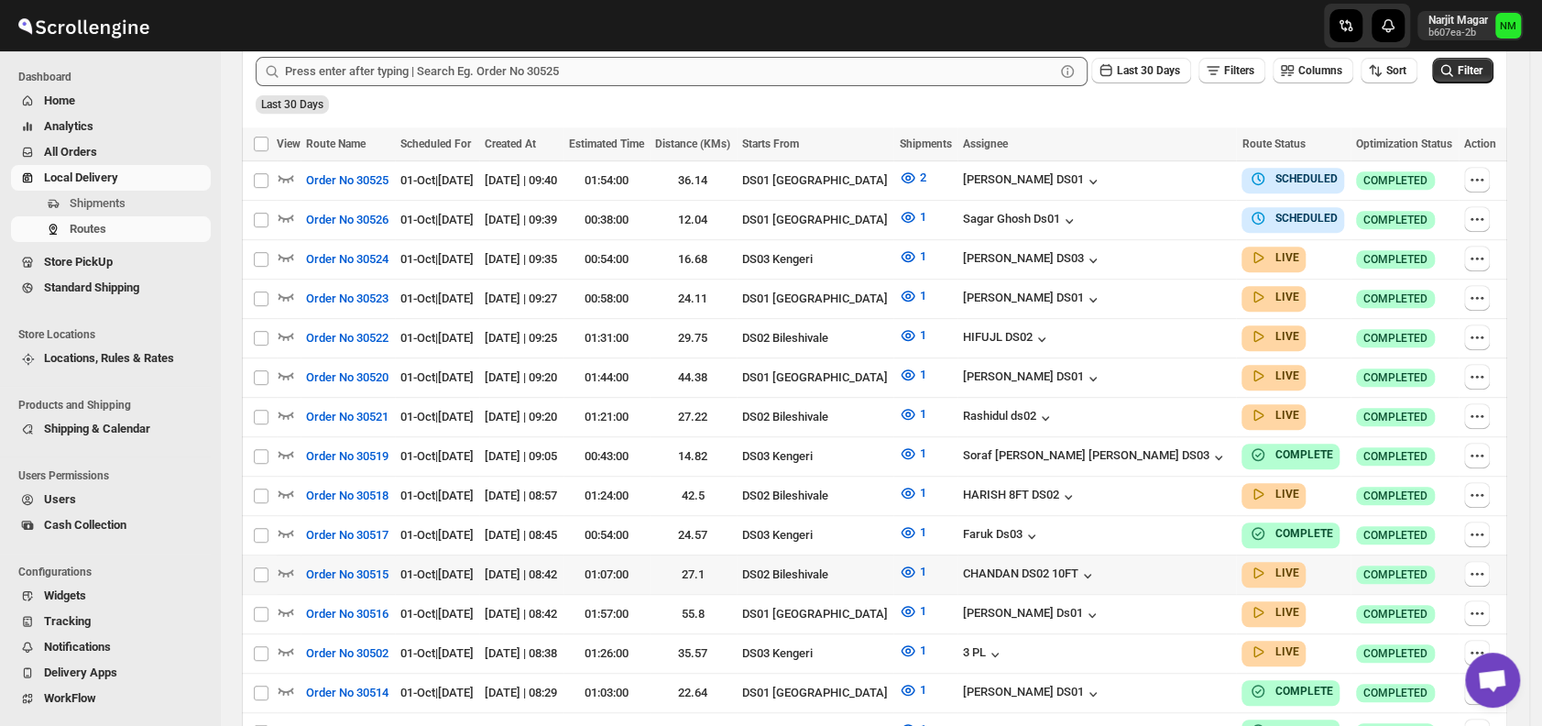
scroll to position [473, 0]
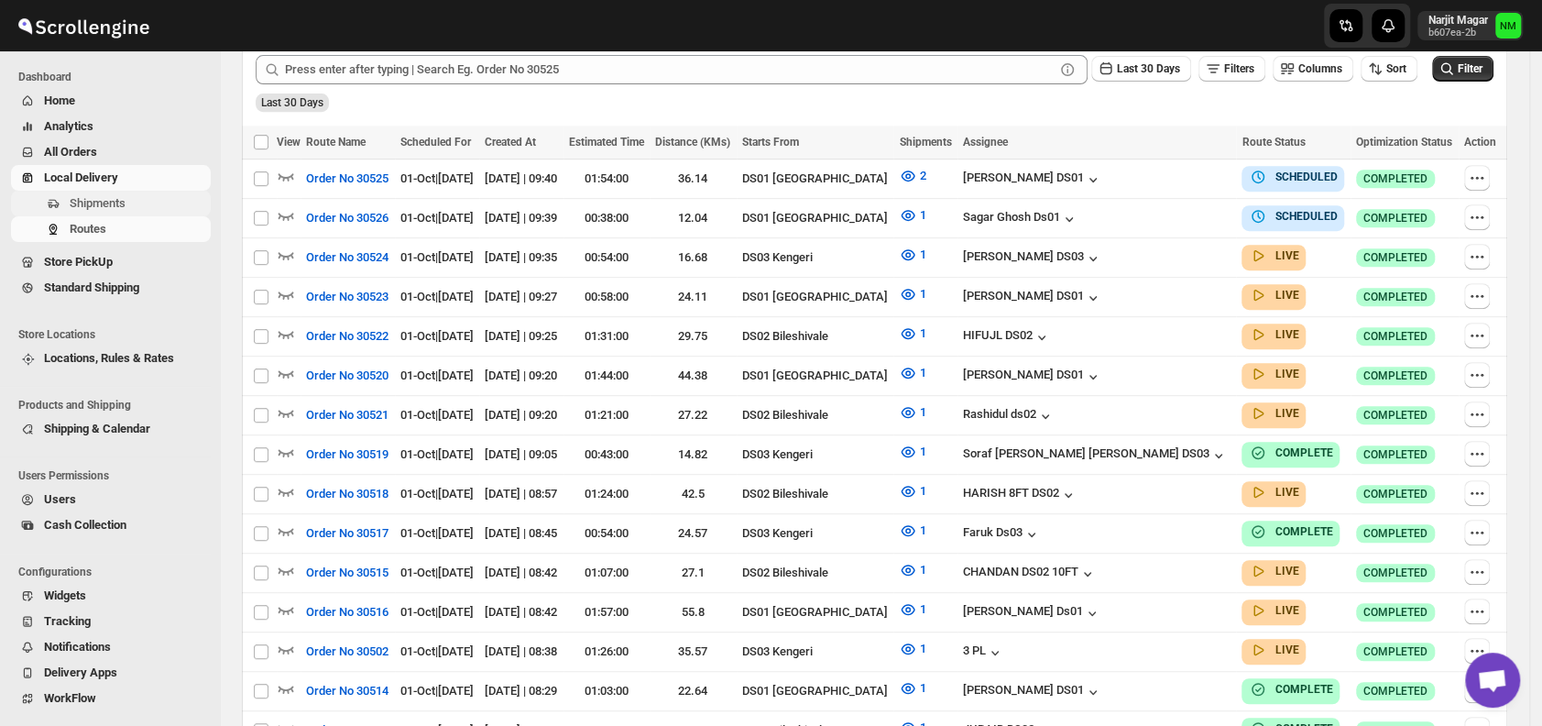
click at [104, 202] on span "Shipments" at bounding box center [98, 203] width 56 height 14
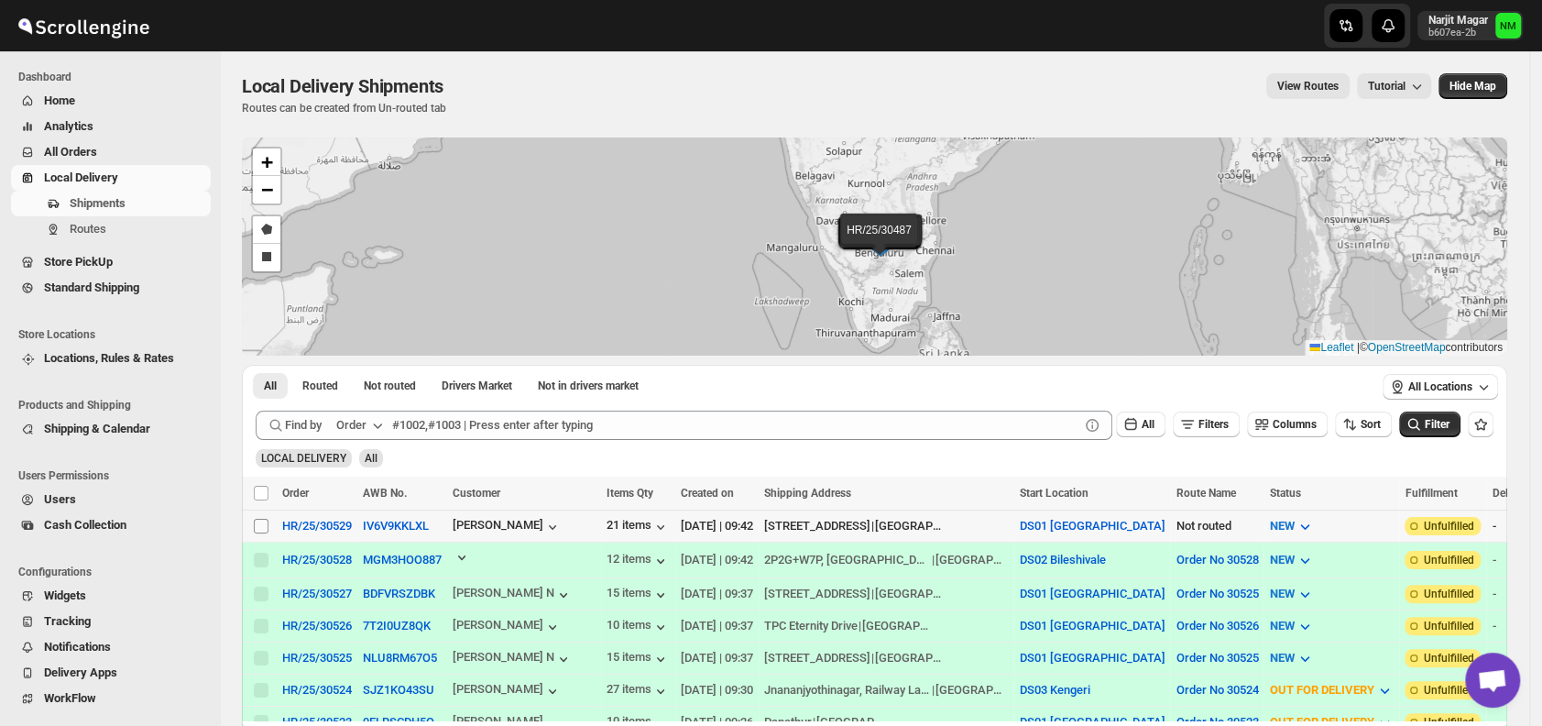
click at [261, 521] on input "Select shipment" at bounding box center [261, 525] width 15 height 15
checkbox input "true"
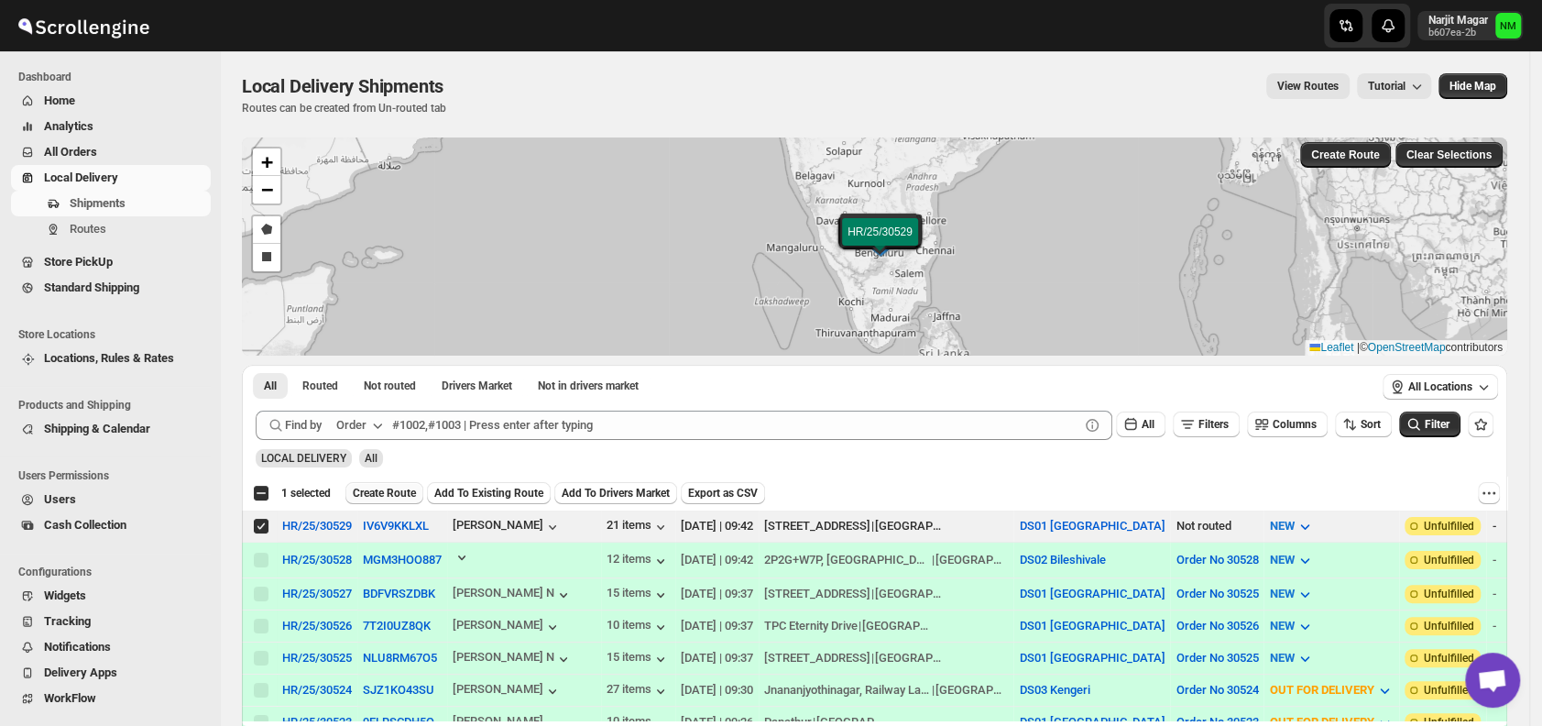
click at [374, 490] on span "Create Route" at bounding box center [384, 493] width 63 height 15
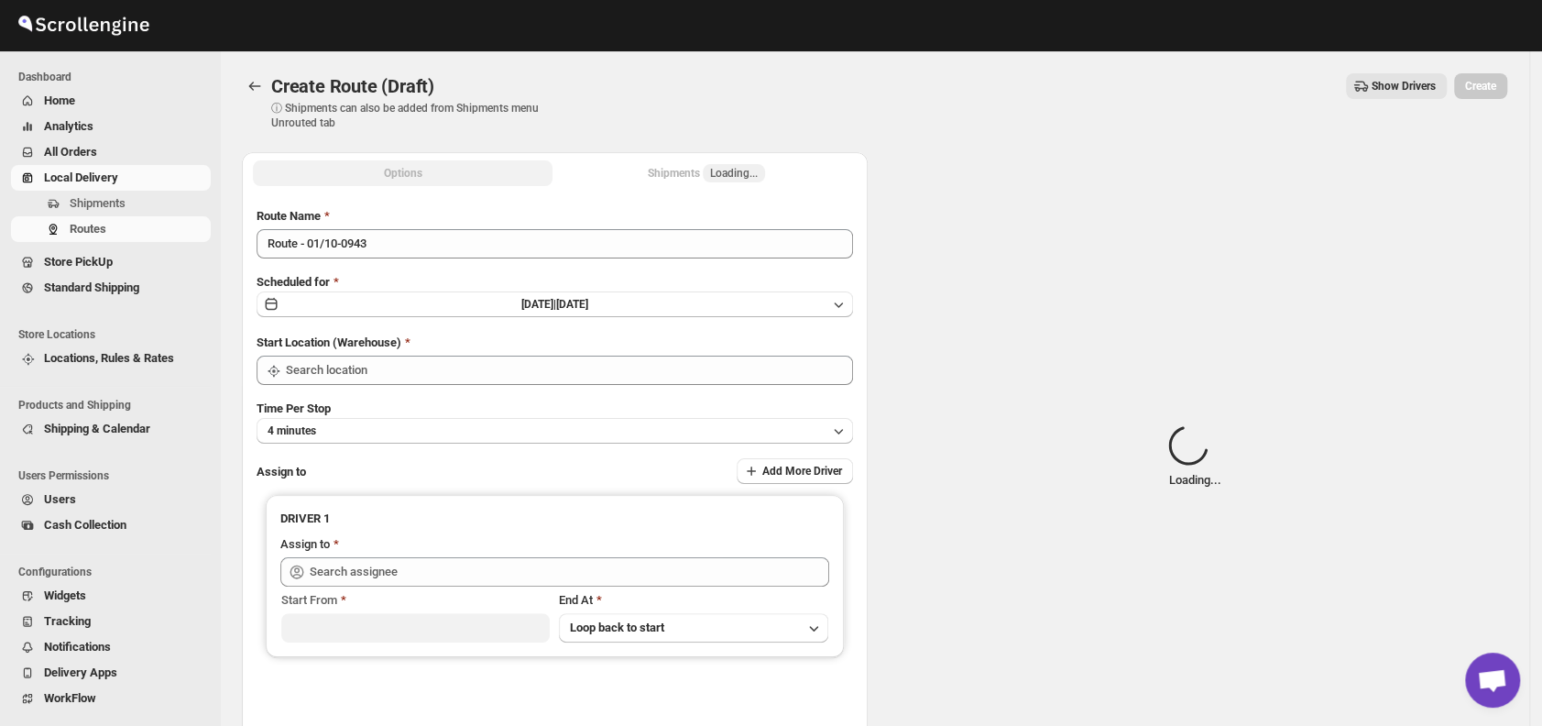
type input "DS01 [GEOGRAPHIC_DATA]"
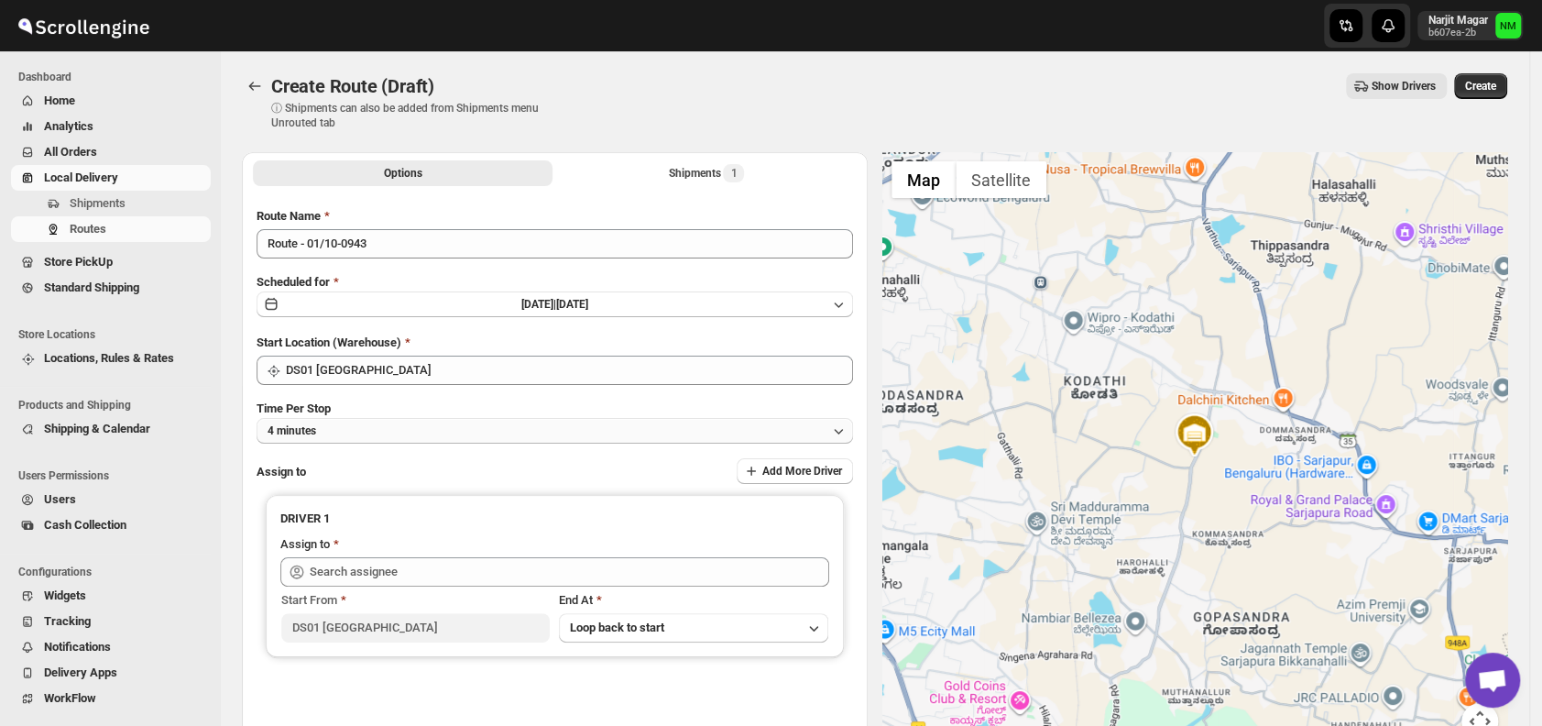
click at [428, 426] on button "4 minutes" at bounding box center [554, 431] width 596 height 26
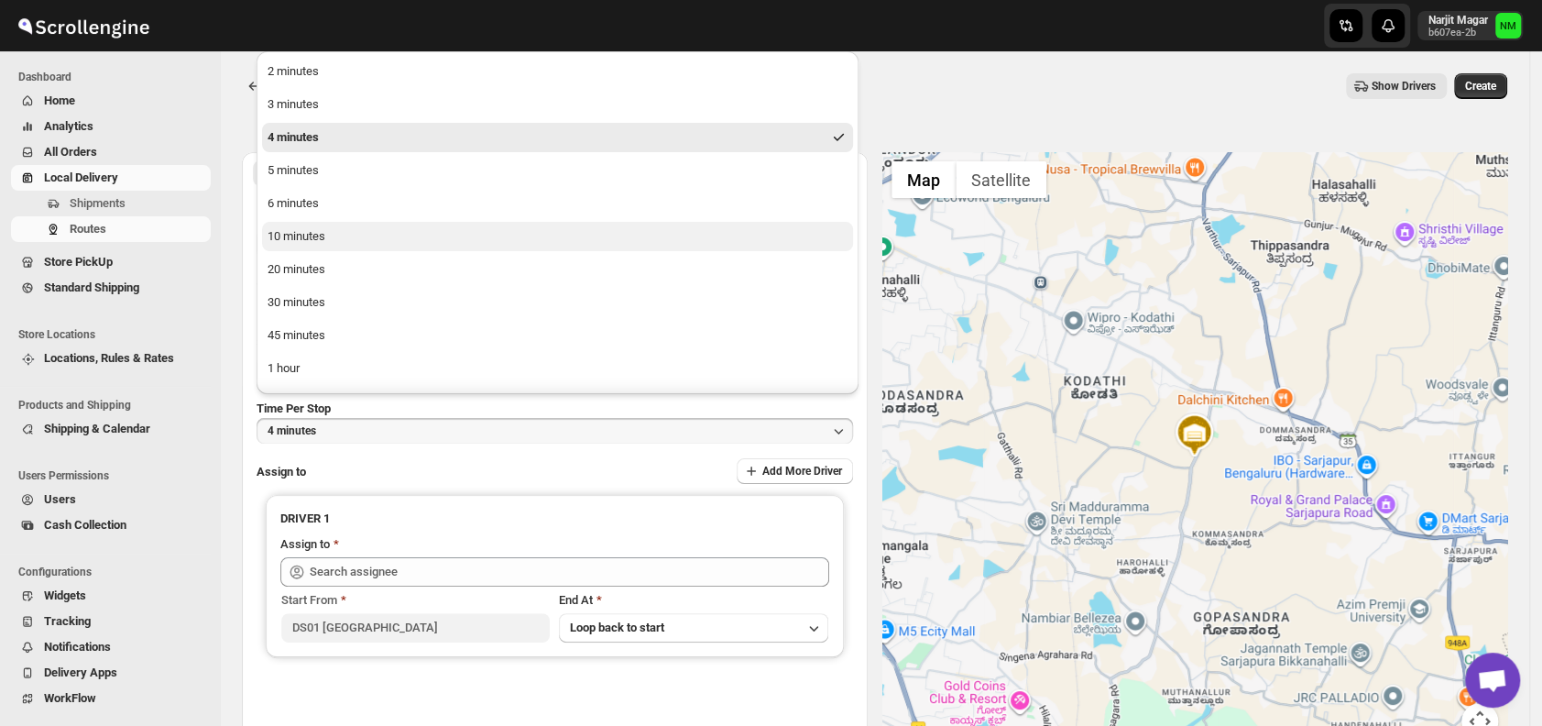
click at [347, 227] on button "10 minutes" at bounding box center [557, 236] width 591 height 29
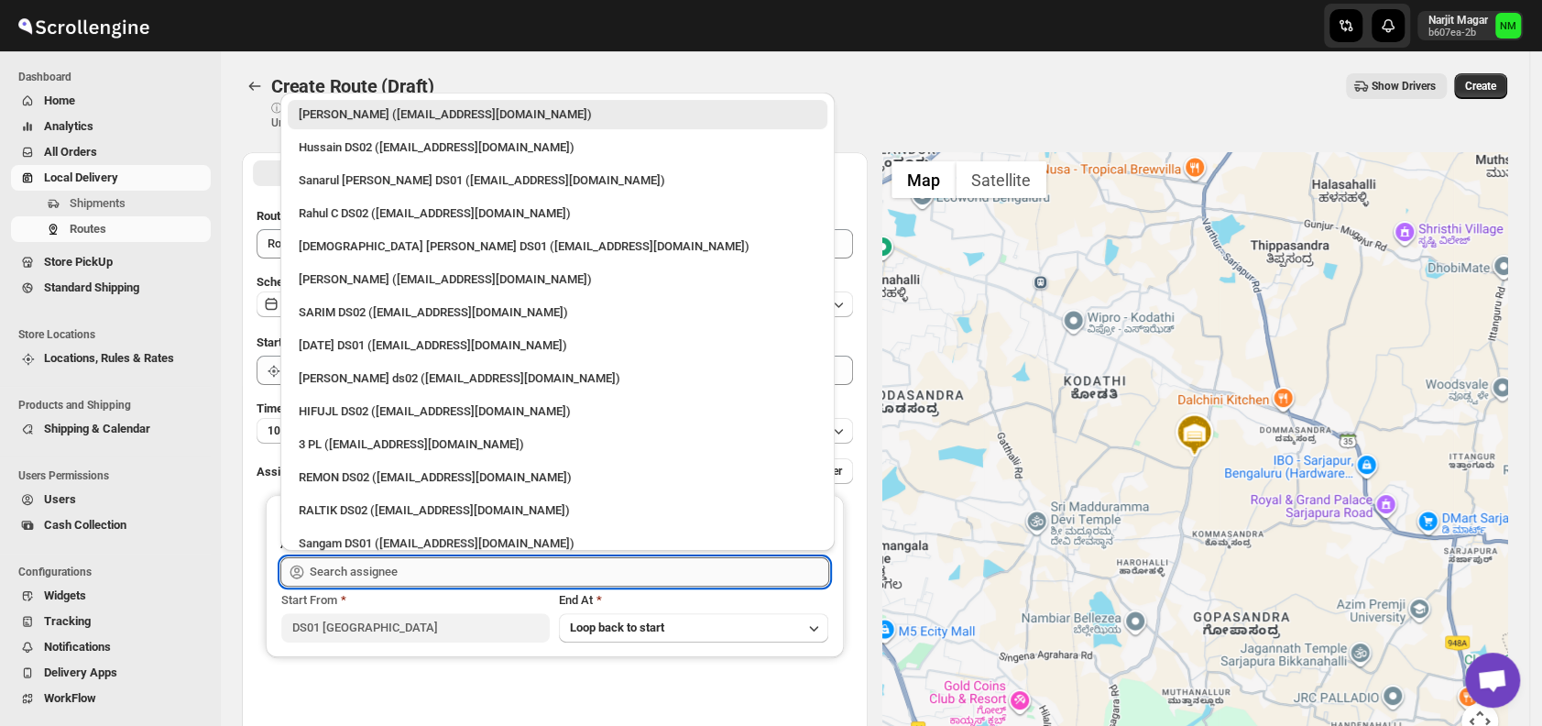
click at [427, 571] on input "text" at bounding box center [569, 571] width 519 height 29
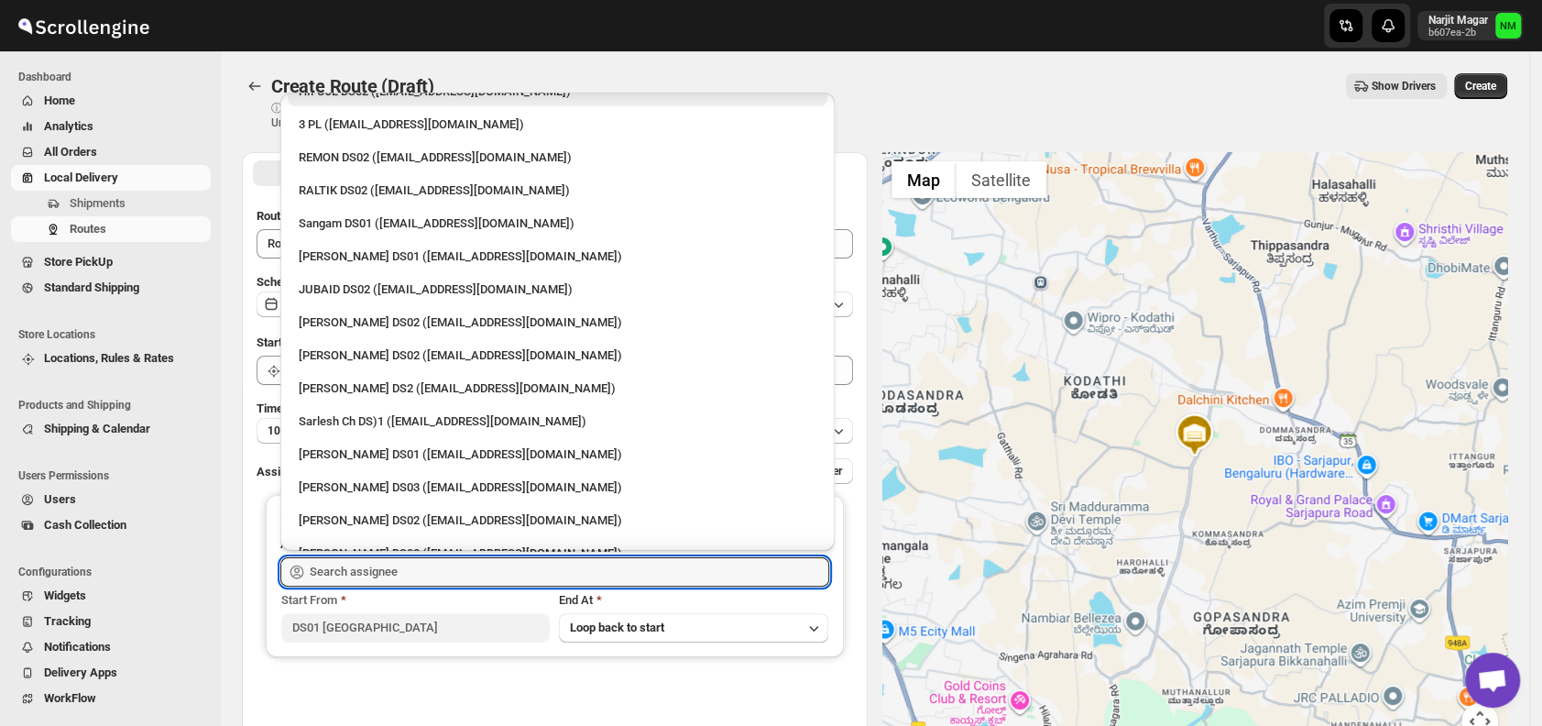
scroll to position [334, 0]
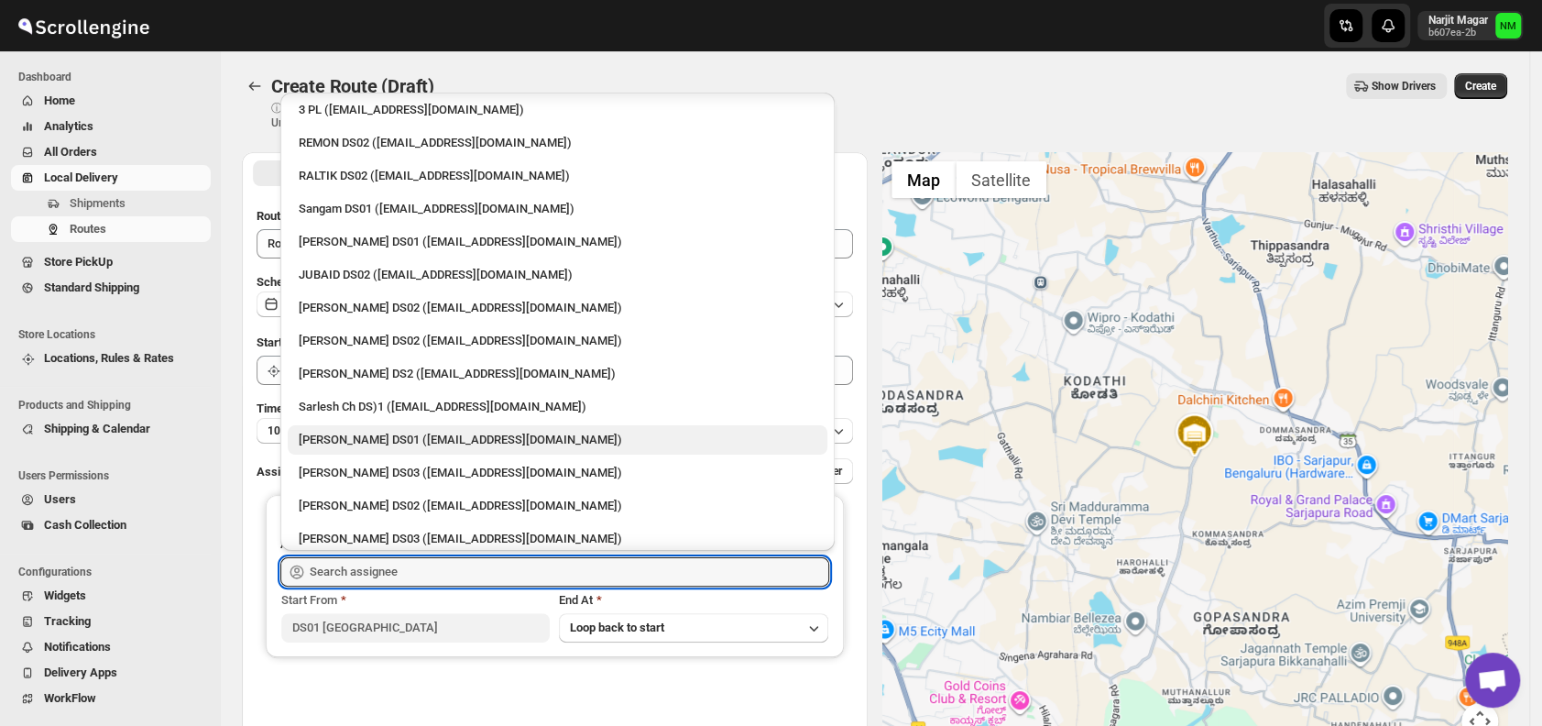
click at [380, 434] on div "[PERSON_NAME] DS01 ([EMAIL_ADDRESS][DOMAIN_NAME])" at bounding box center [558, 440] width 518 height 18
type input "Siraj Uddin DS01 (sopom53870@leabro.com)"
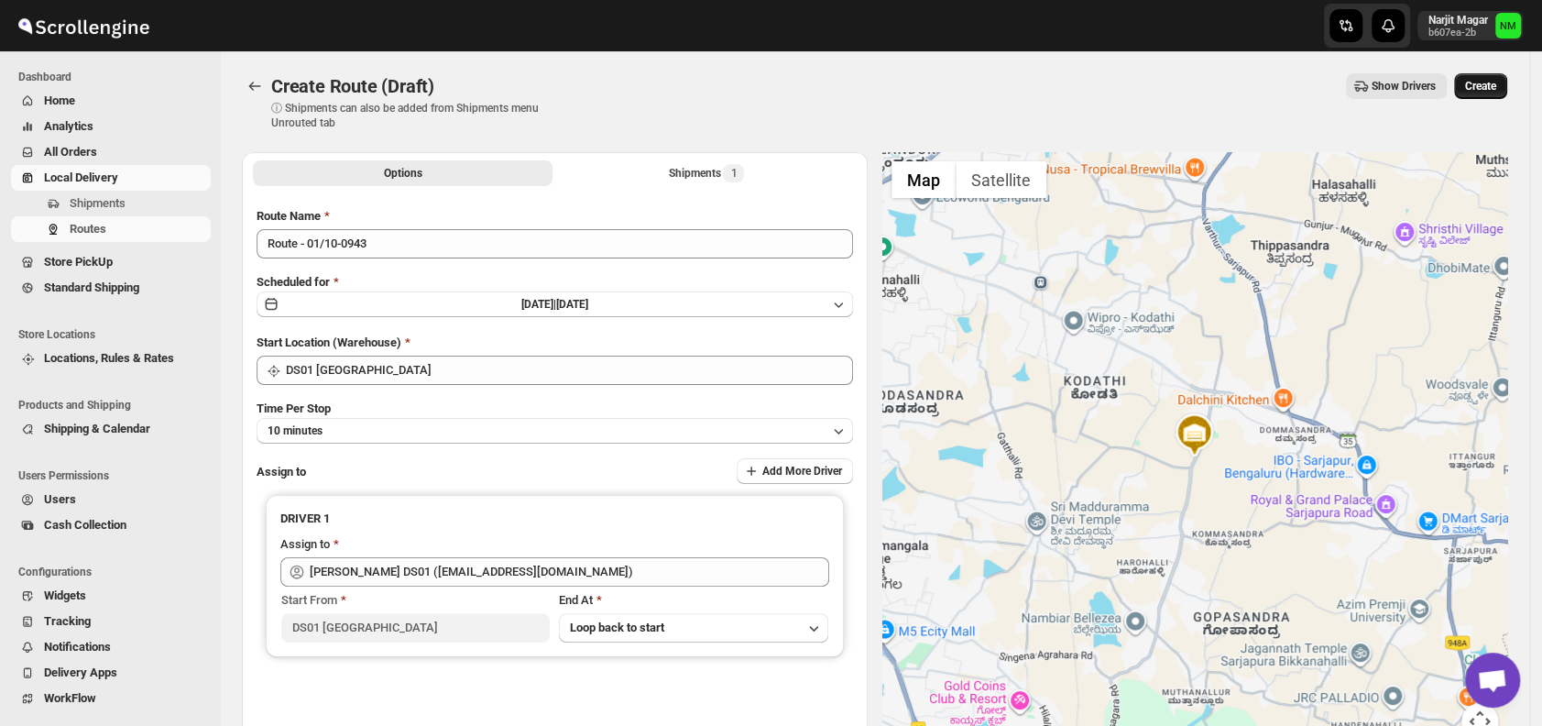
click at [1488, 92] on span "Create" at bounding box center [1480, 86] width 31 height 15
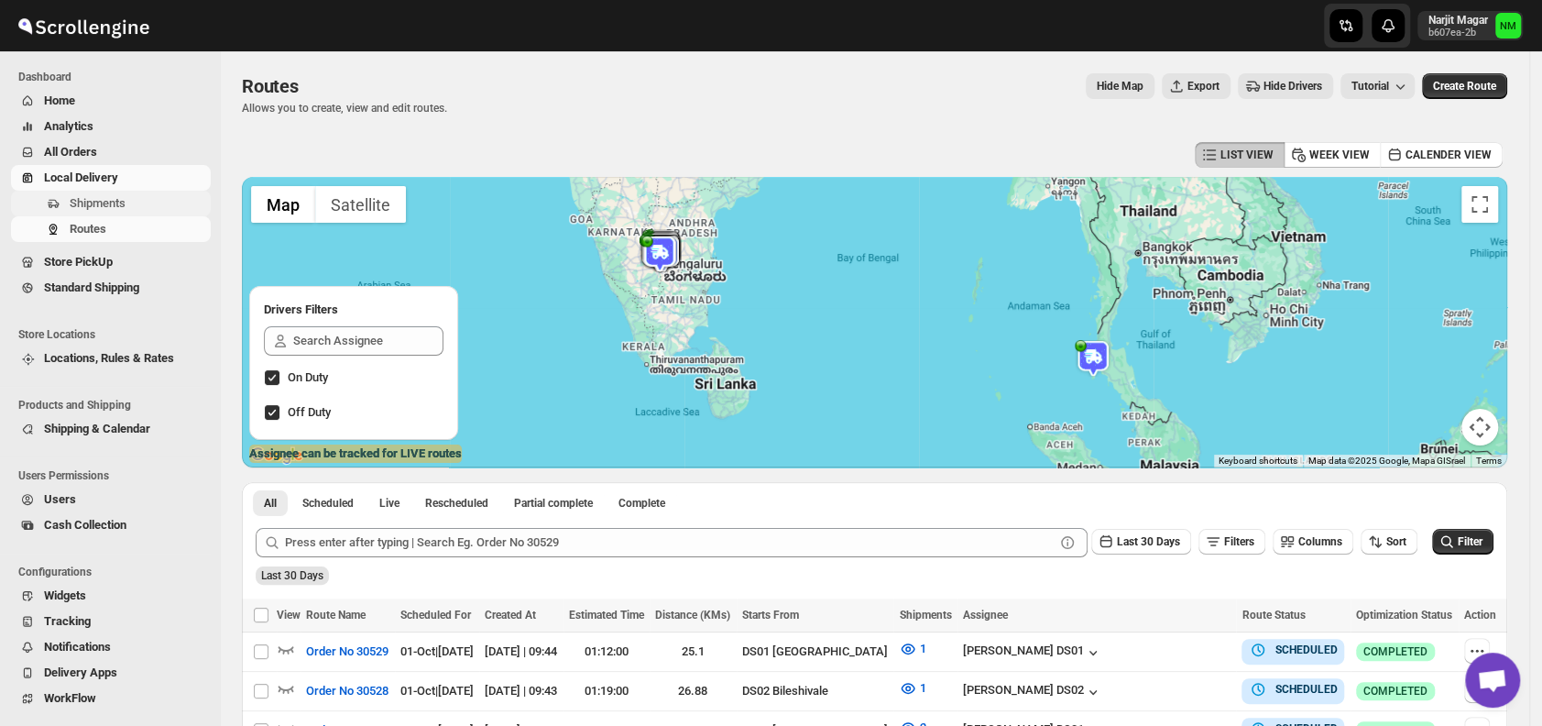
click at [95, 207] on span "Shipments" at bounding box center [98, 203] width 56 height 14
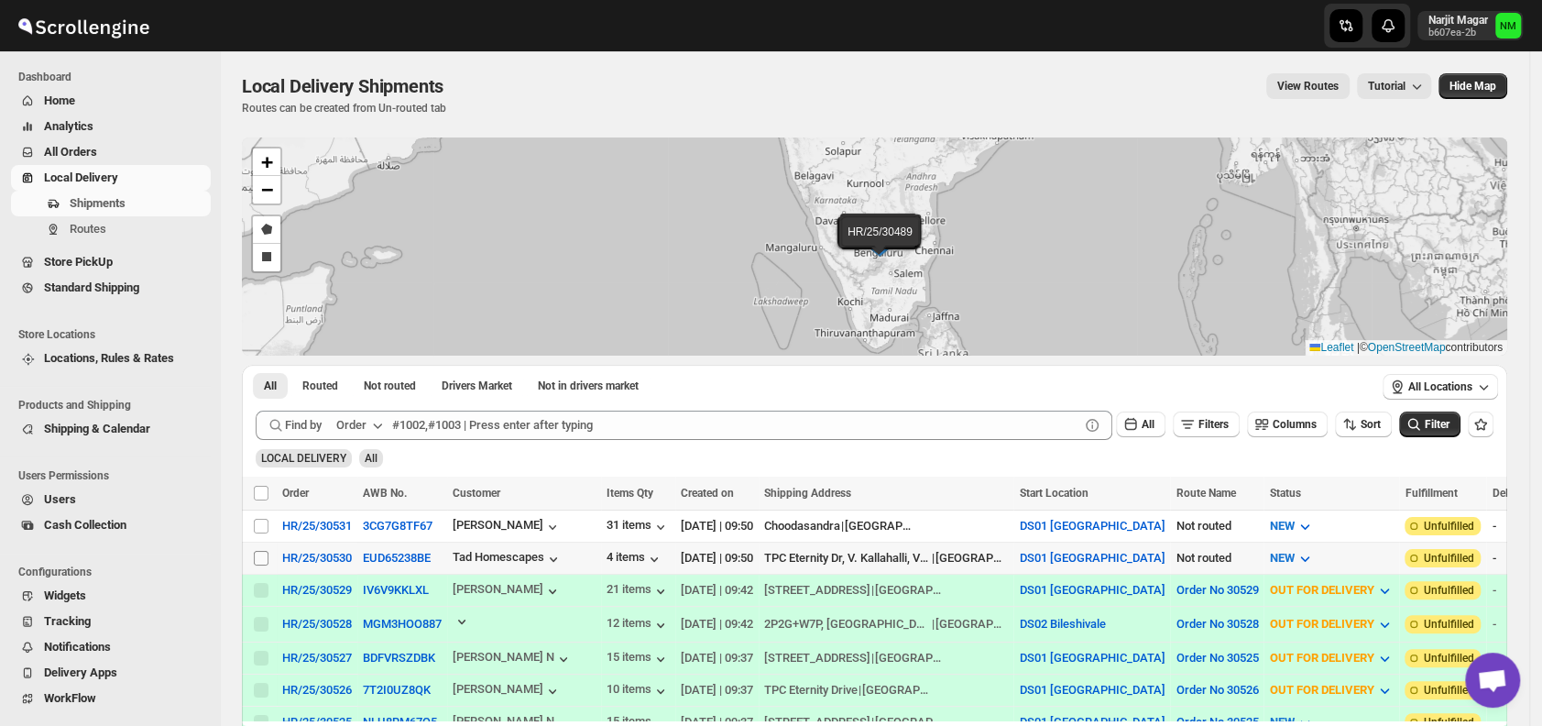
click at [255, 551] on input "Select shipment" at bounding box center [261, 558] width 15 height 15
checkbox input "true"
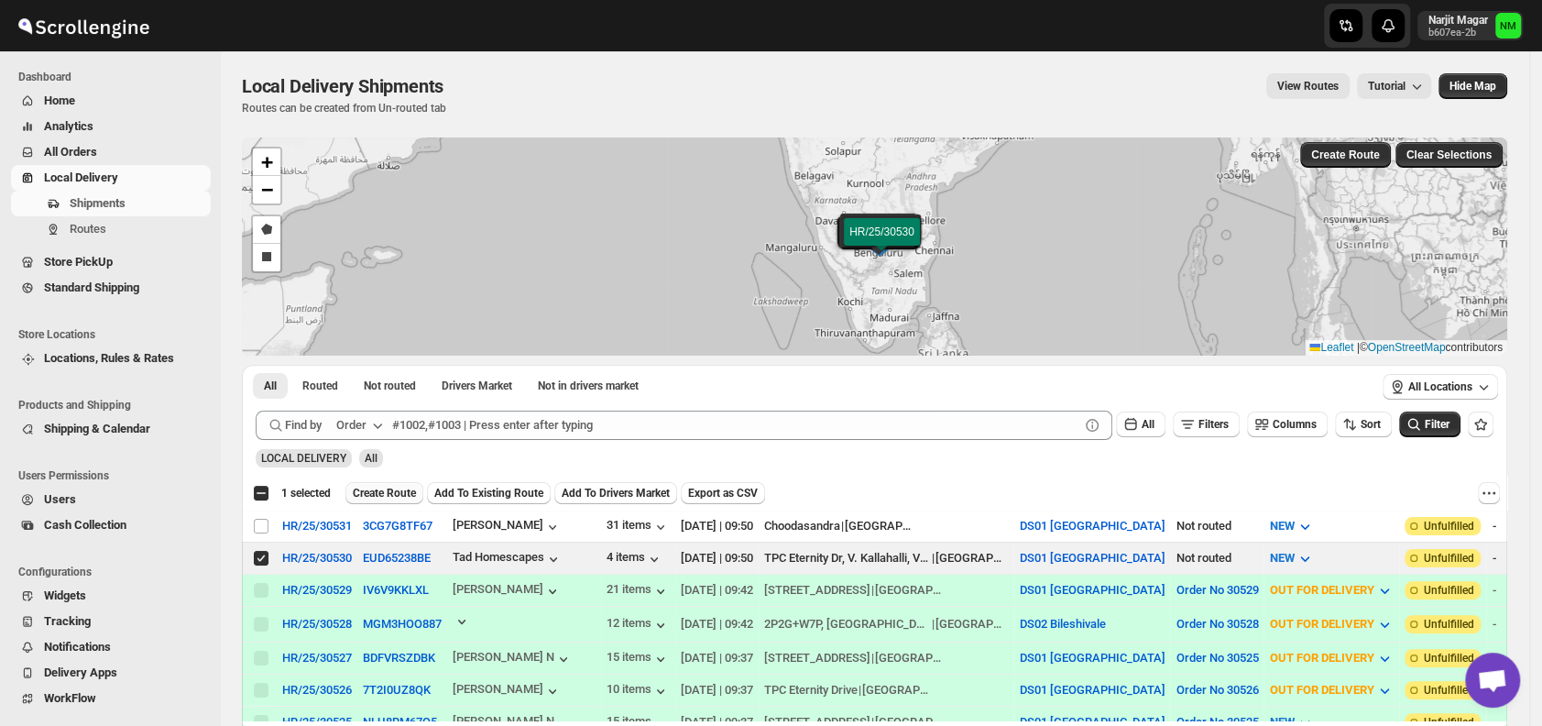
click at [371, 498] on button "Create Route" at bounding box center [384, 493] width 78 height 22
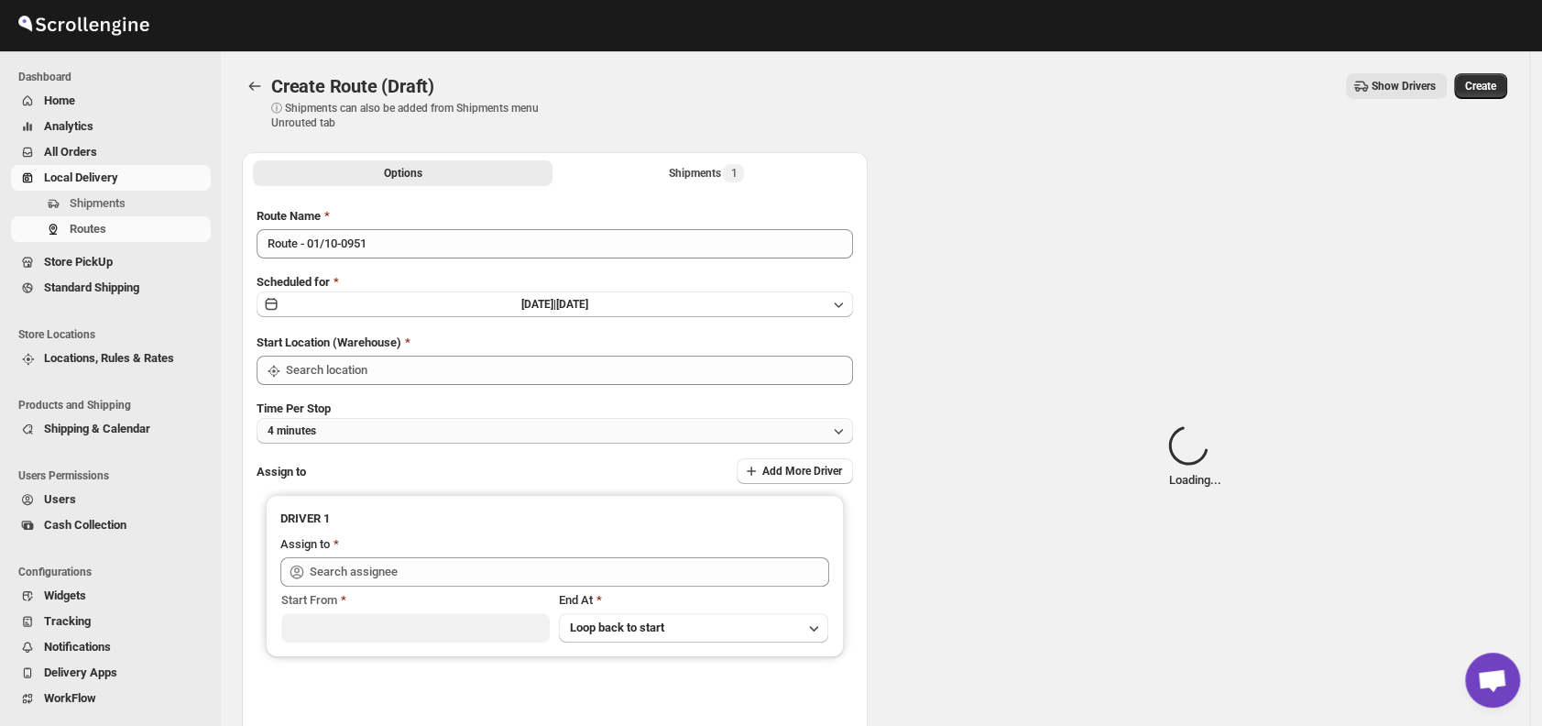
type input "DS01 [GEOGRAPHIC_DATA]"
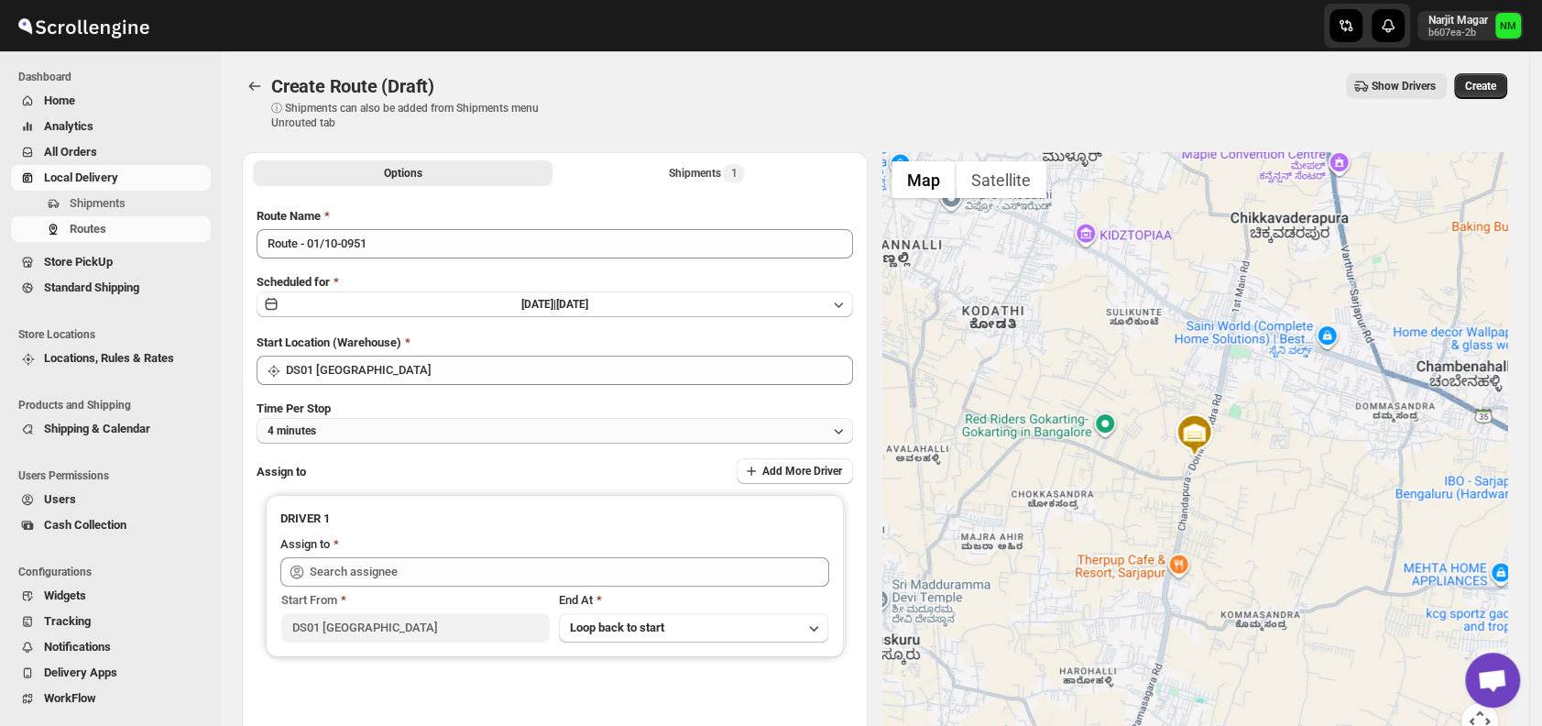
click at [393, 435] on button "4 minutes" at bounding box center [554, 431] width 596 height 26
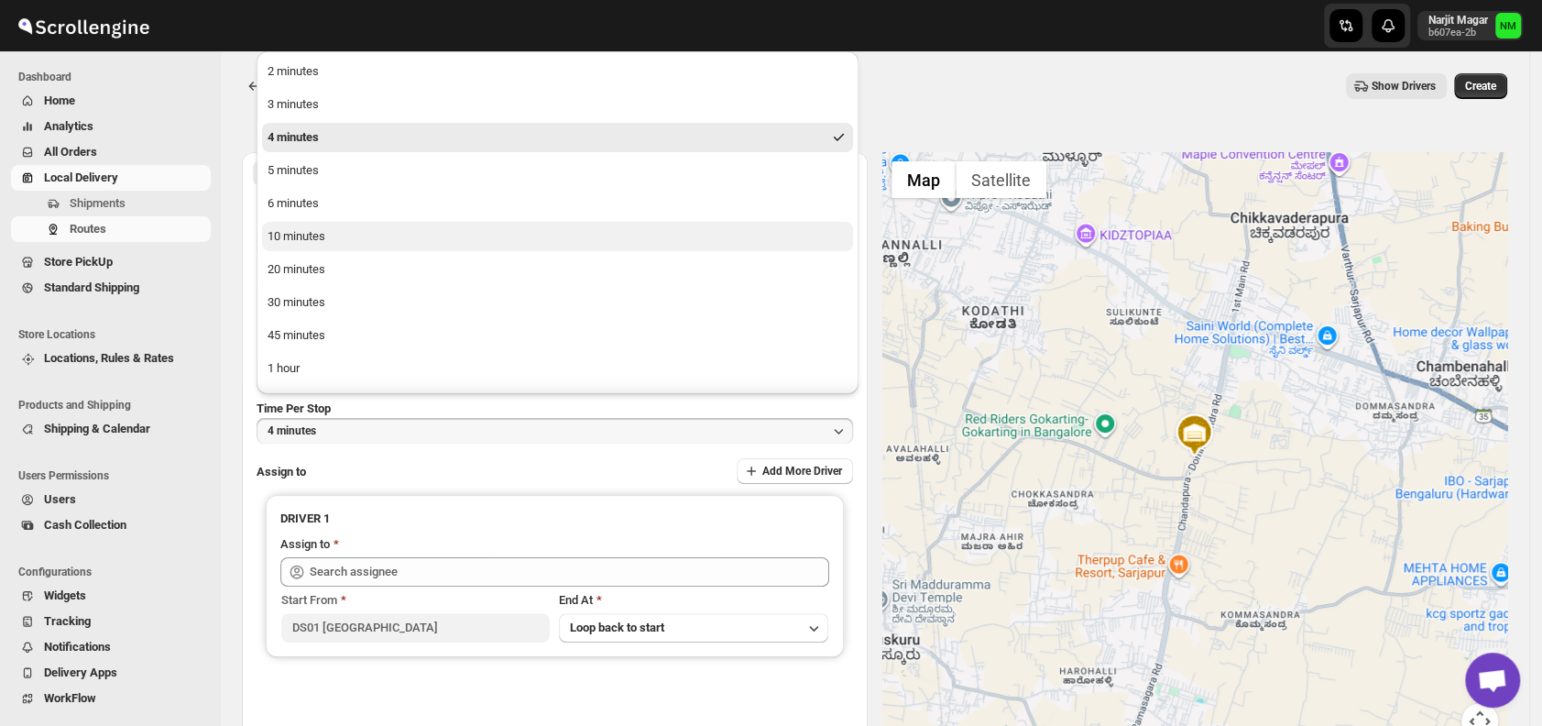
click at [315, 234] on div "10 minutes" at bounding box center [296, 236] width 58 height 18
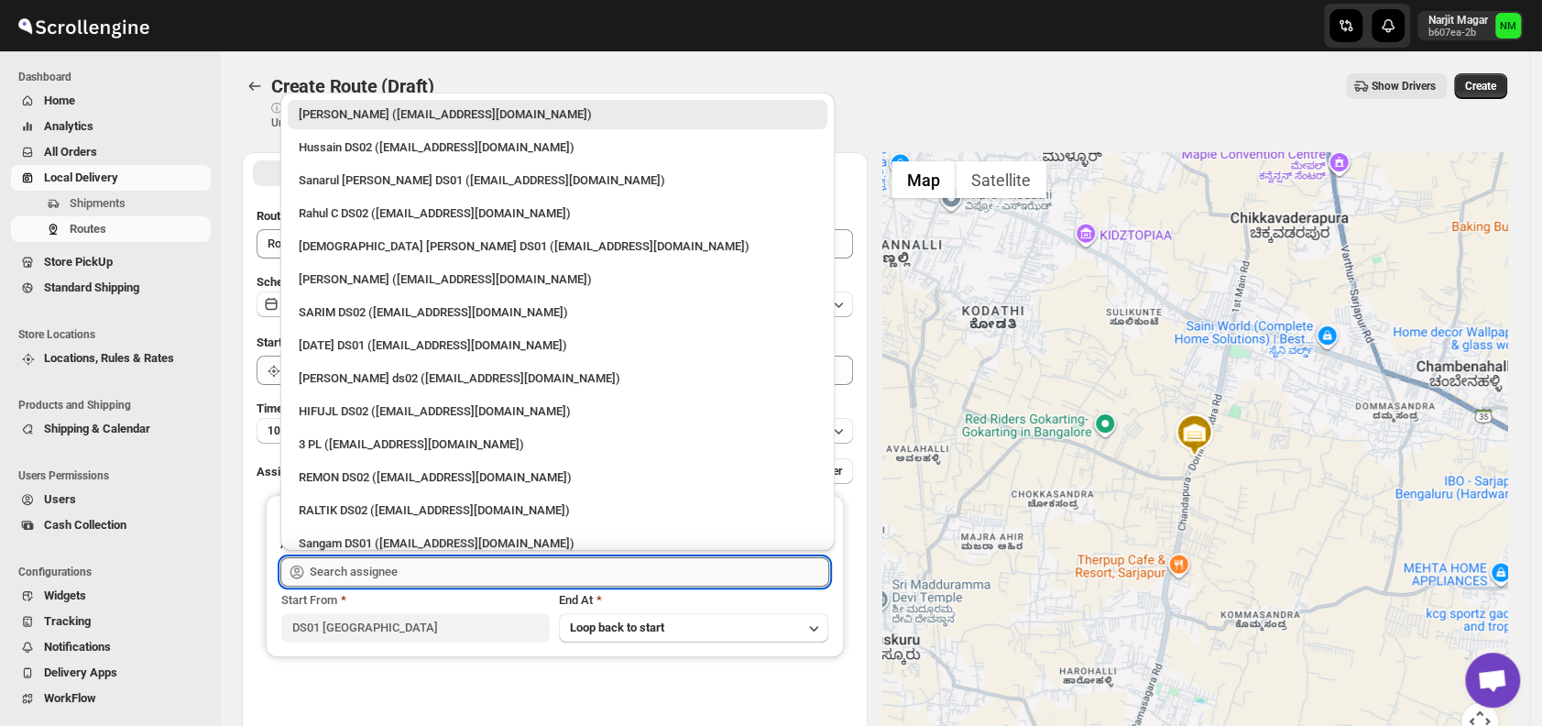
click at [427, 574] on input "text" at bounding box center [569, 571] width 519 height 29
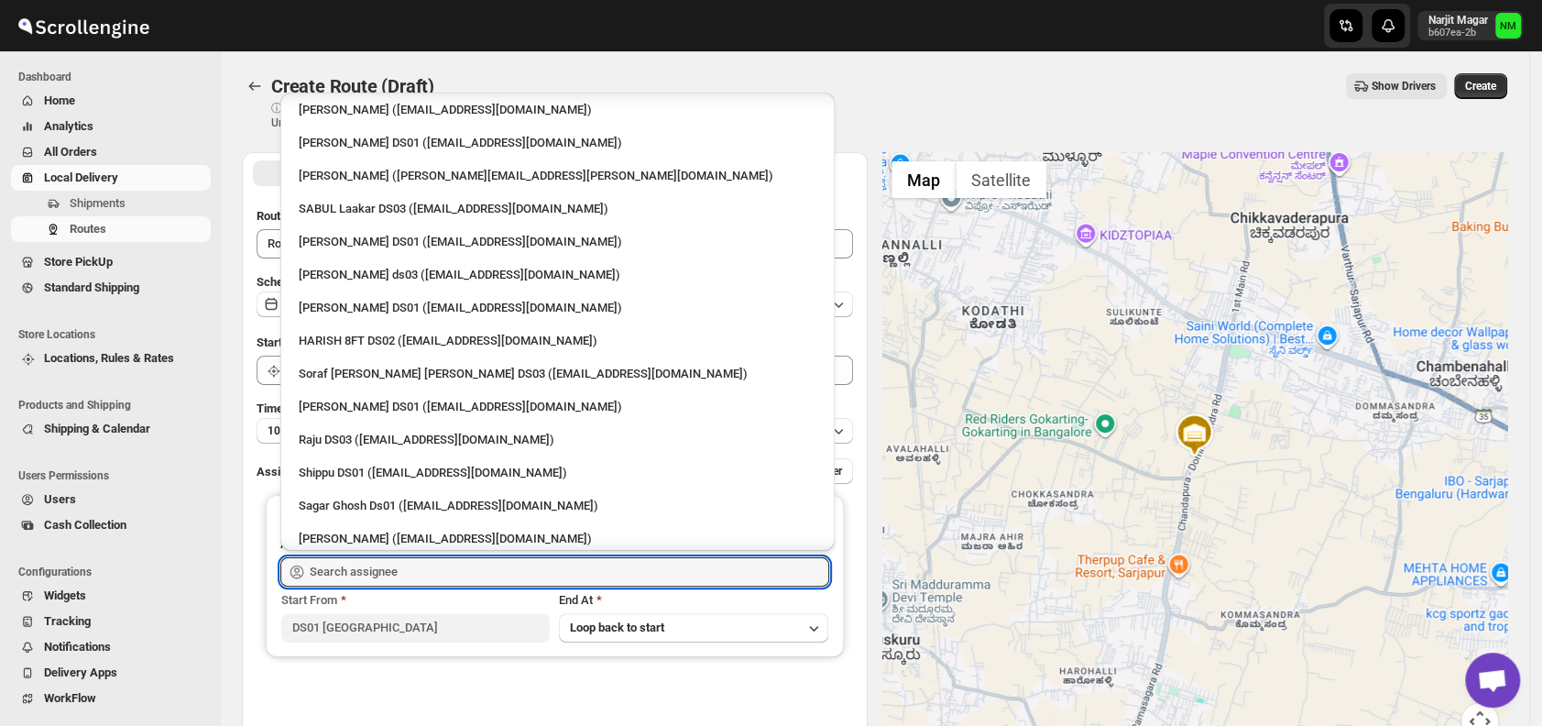
scroll to position [1118, 0]
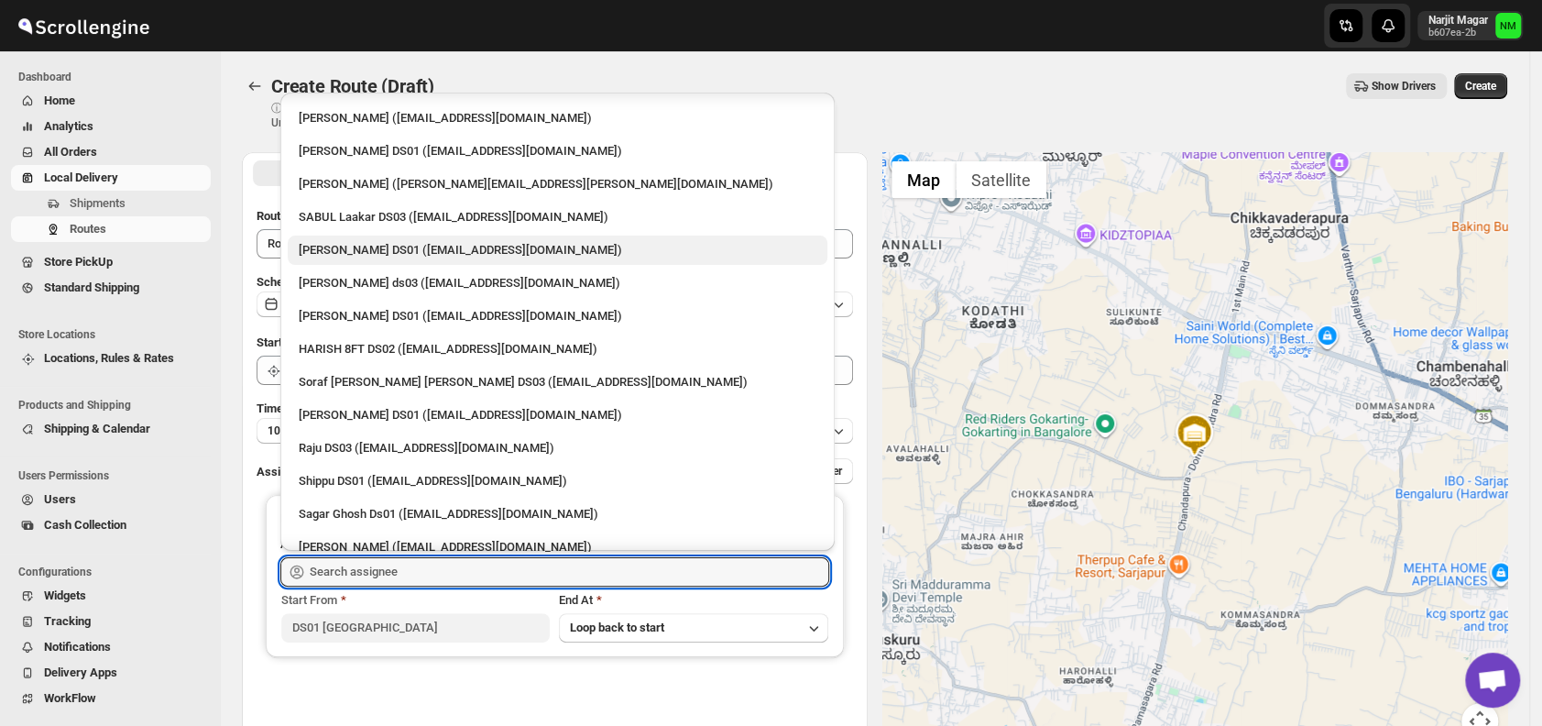
click at [339, 247] on div "Kousar Khan DS01 (kifikak673@cspaus.com)" at bounding box center [558, 250] width 518 height 18
type input "Kousar Khan DS01 (kifikak673@cspaus.com)"
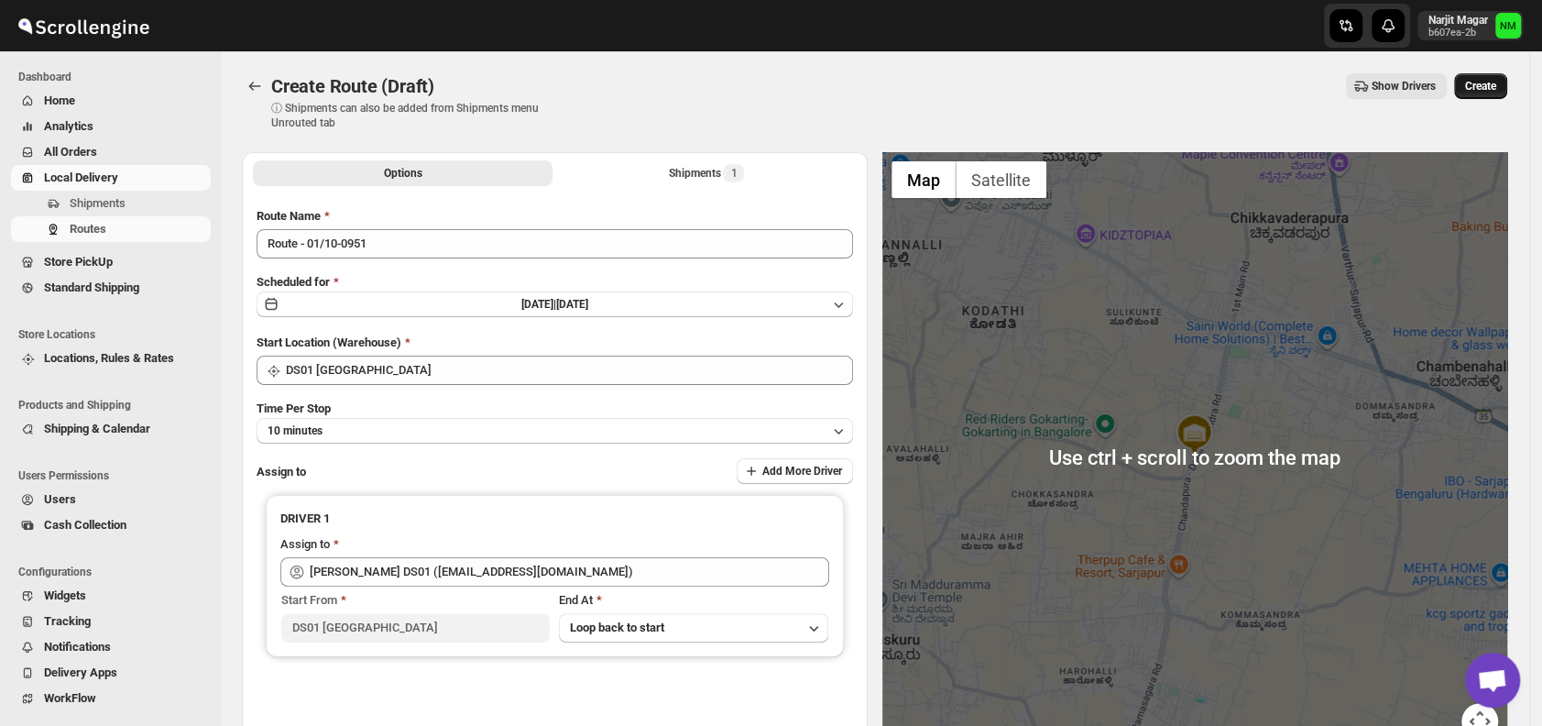
click at [1487, 93] on span "Create" at bounding box center [1480, 86] width 31 height 15
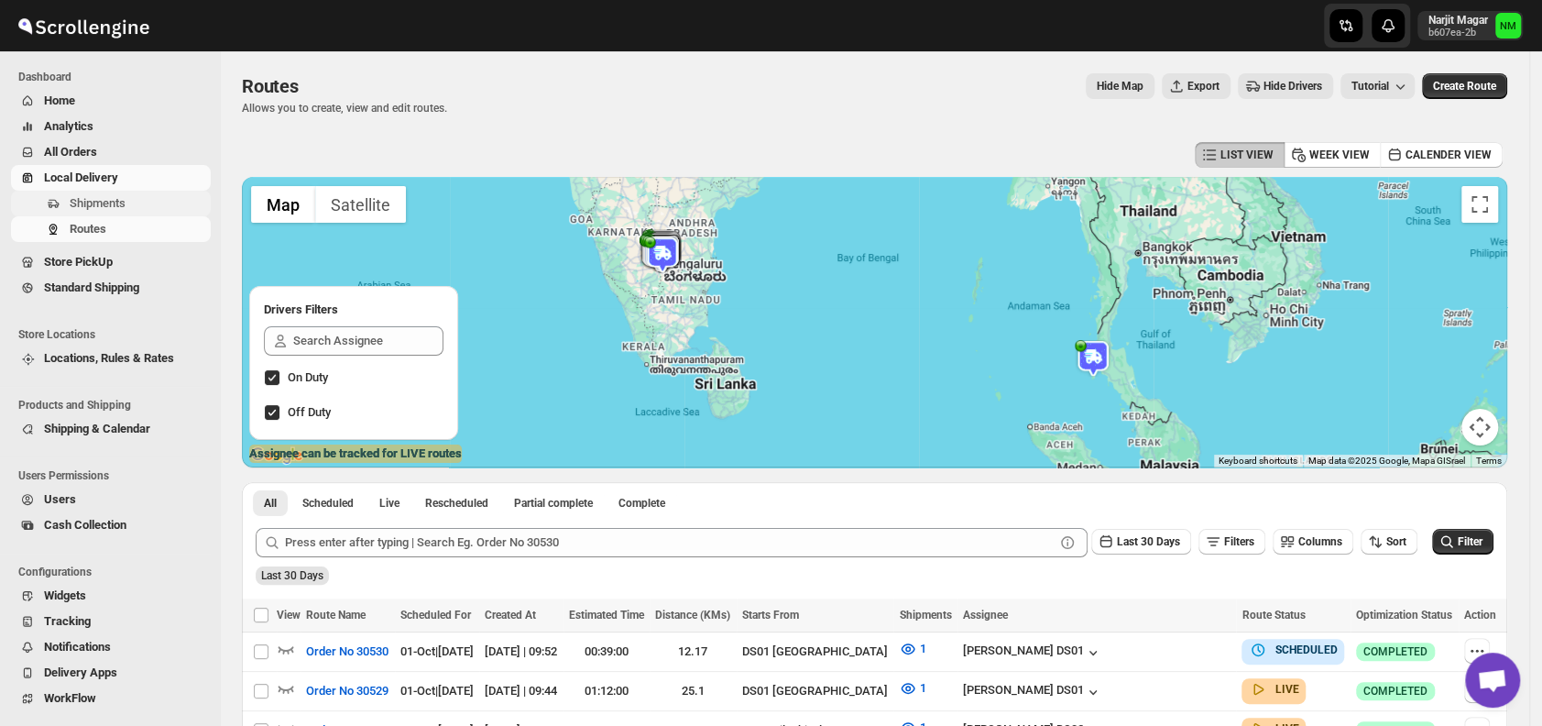
click at [103, 205] on span "Shipments" at bounding box center [98, 203] width 56 height 14
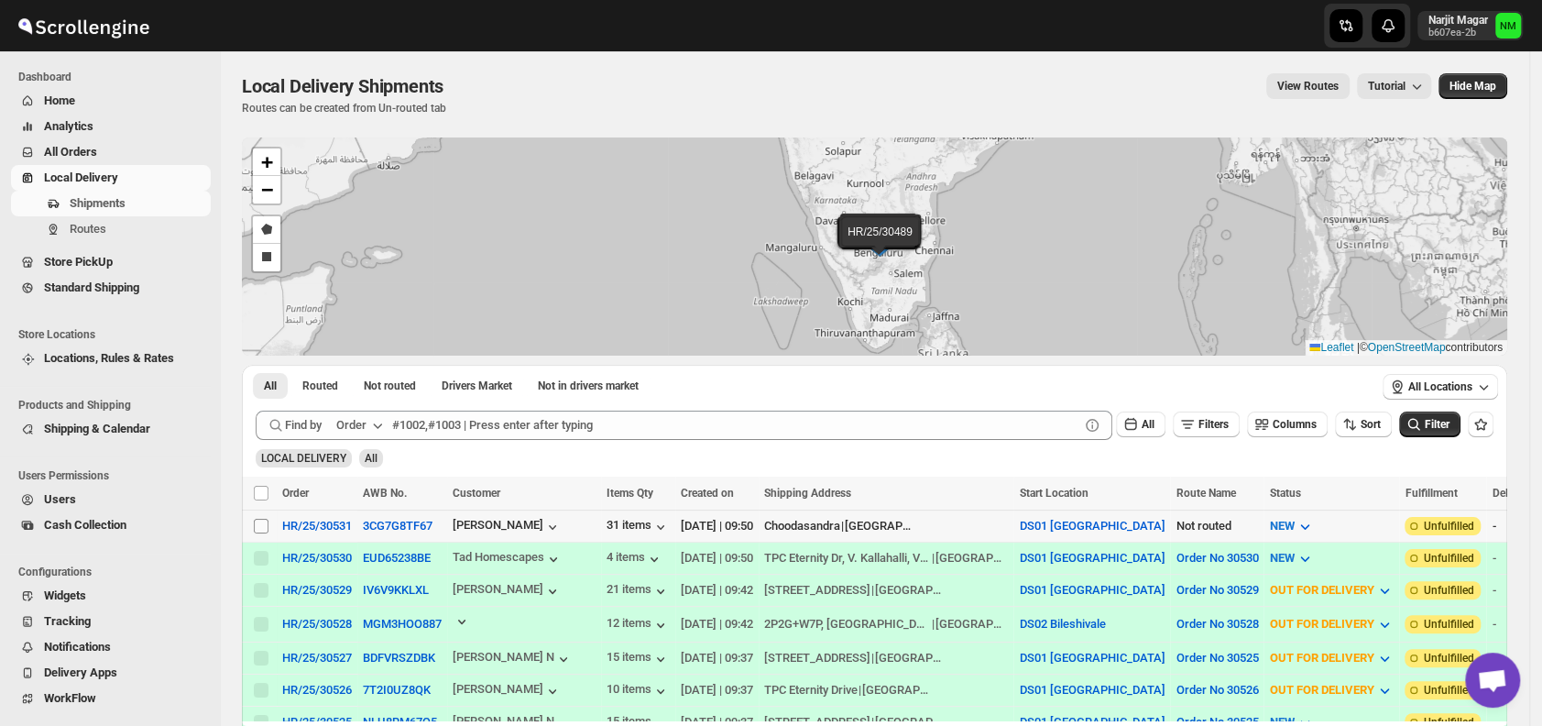
click at [257, 524] on input "Select shipment" at bounding box center [261, 525] width 15 height 15
checkbox input "true"
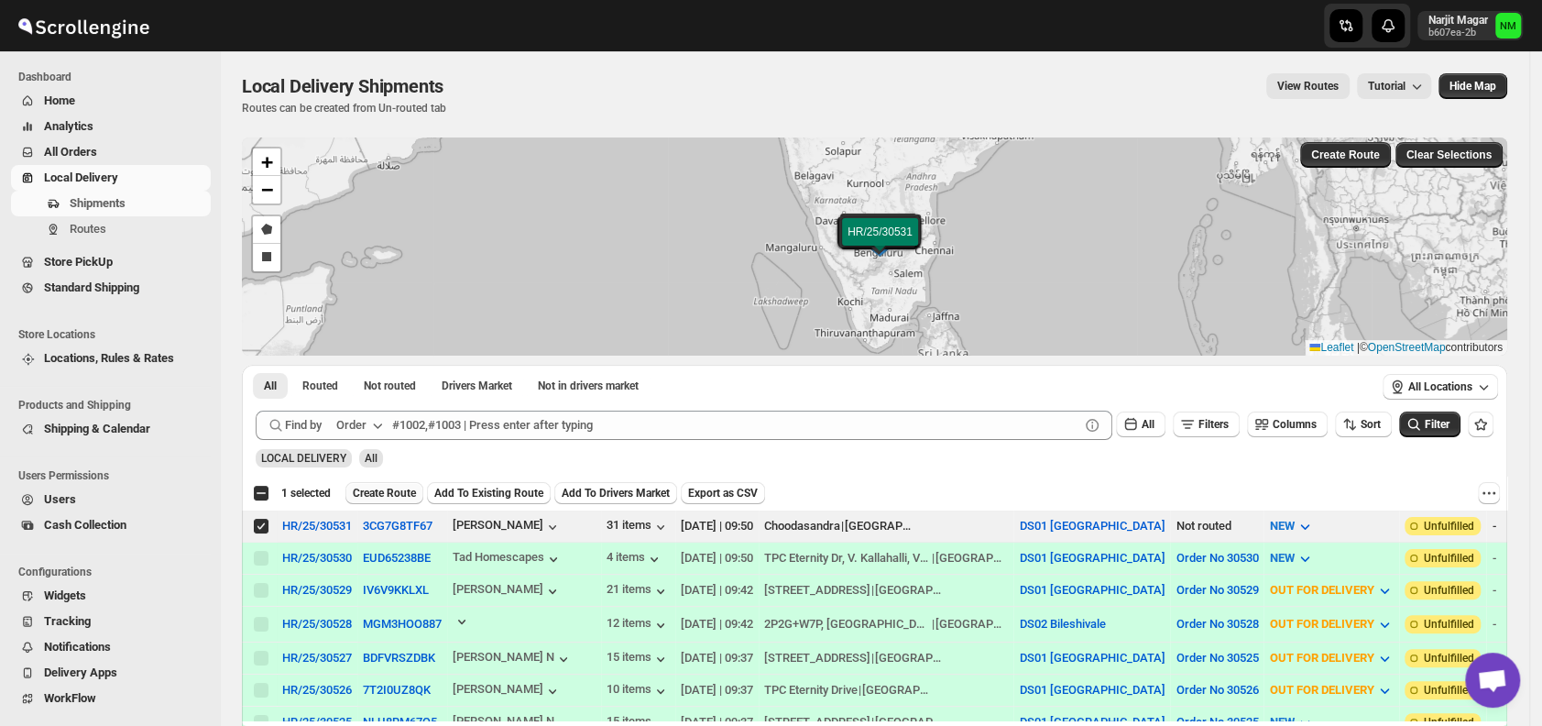
click at [381, 492] on span "Create Route" at bounding box center [384, 493] width 63 height 15
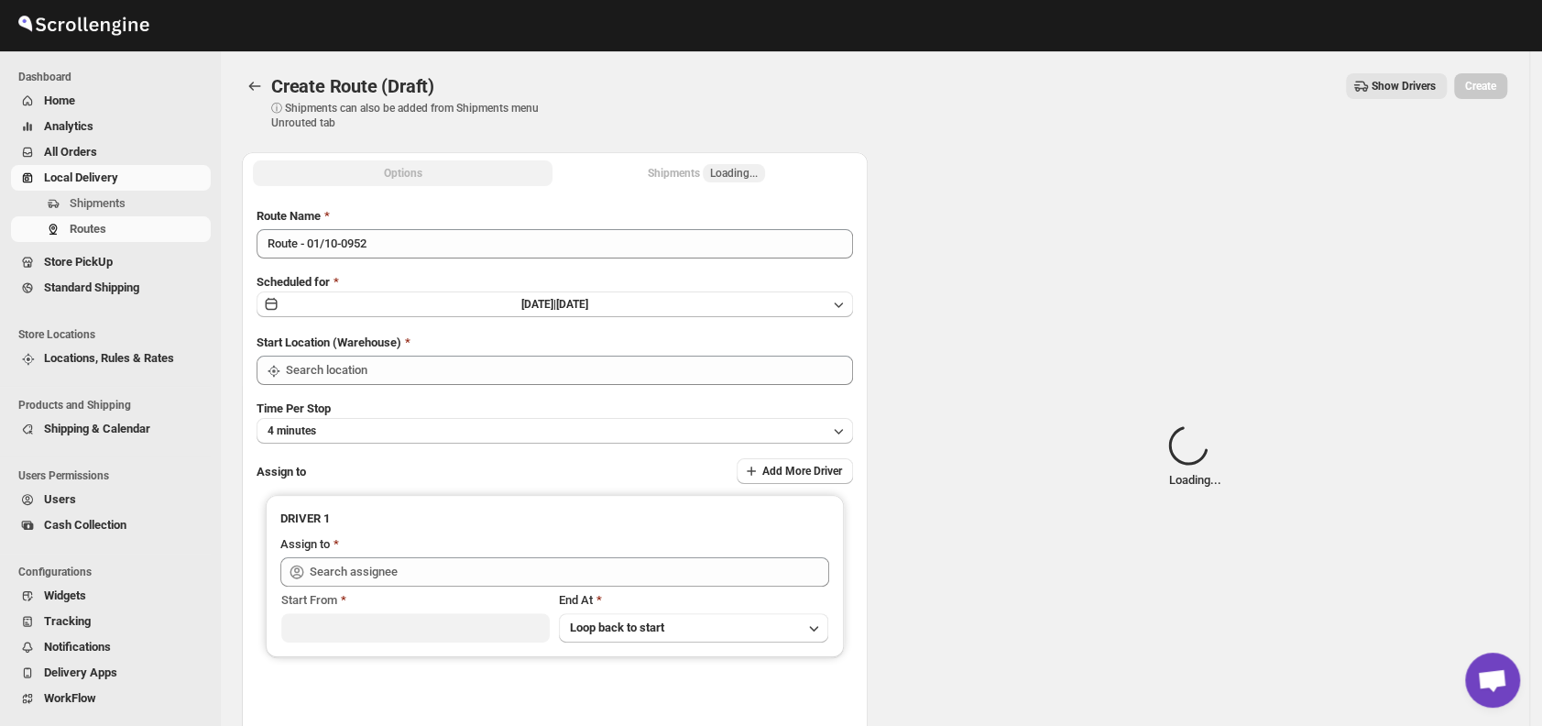
type input "DS01 [GEOGRAPHIC_DATA]"
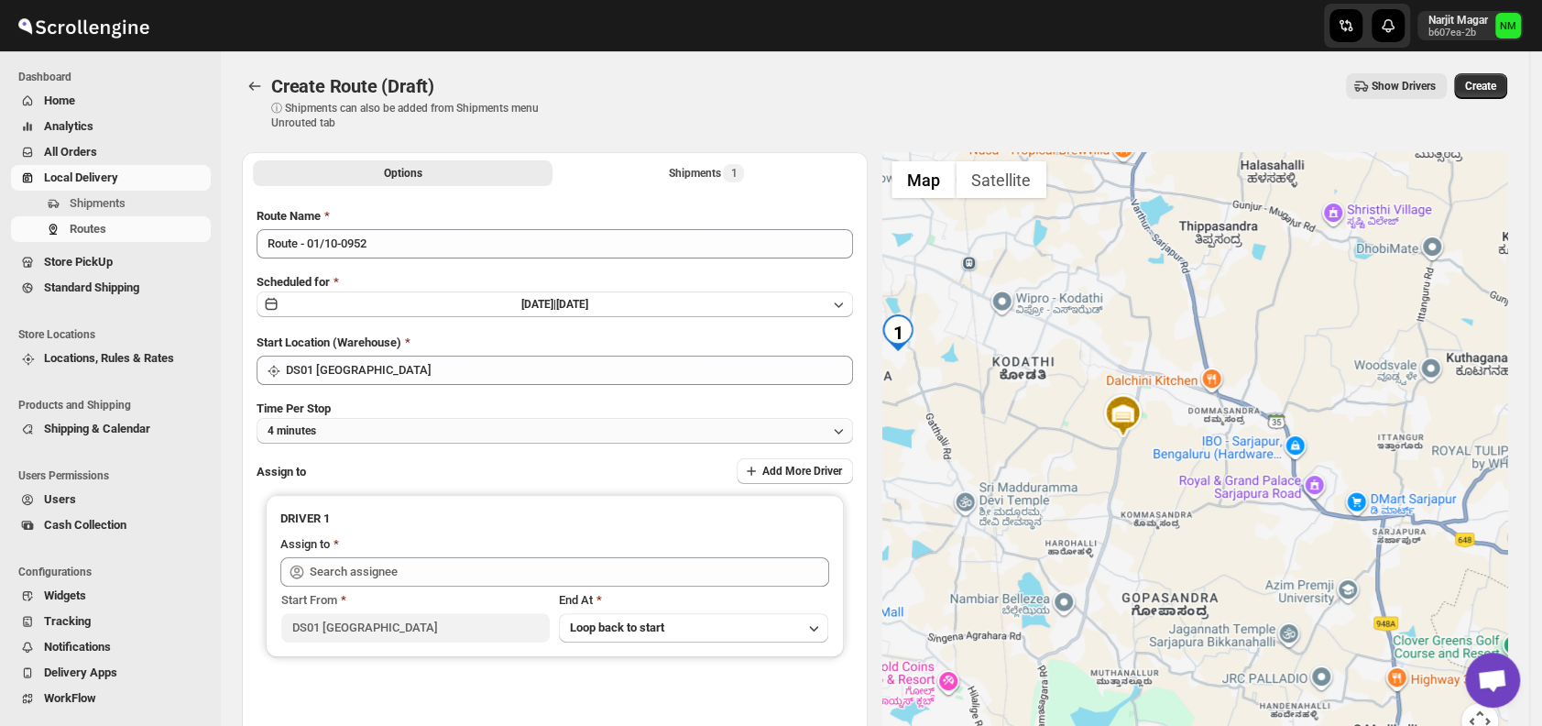
click at [366, 428] on button "4 minutes" at bounding box center [554, 431] width 596 height 26
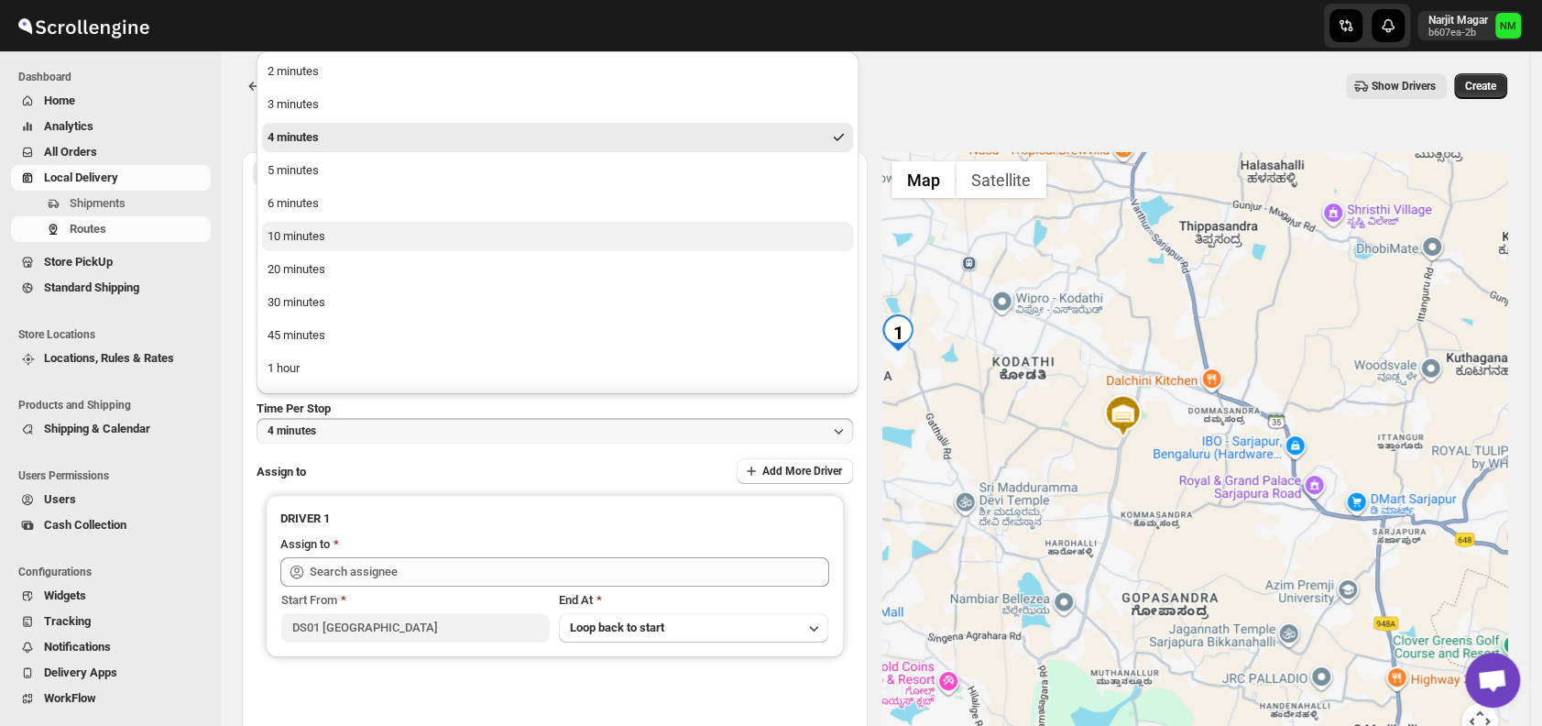
click at [300, 241] on div "10 minutes" at bounding box center [296, 236] width 58 height 18
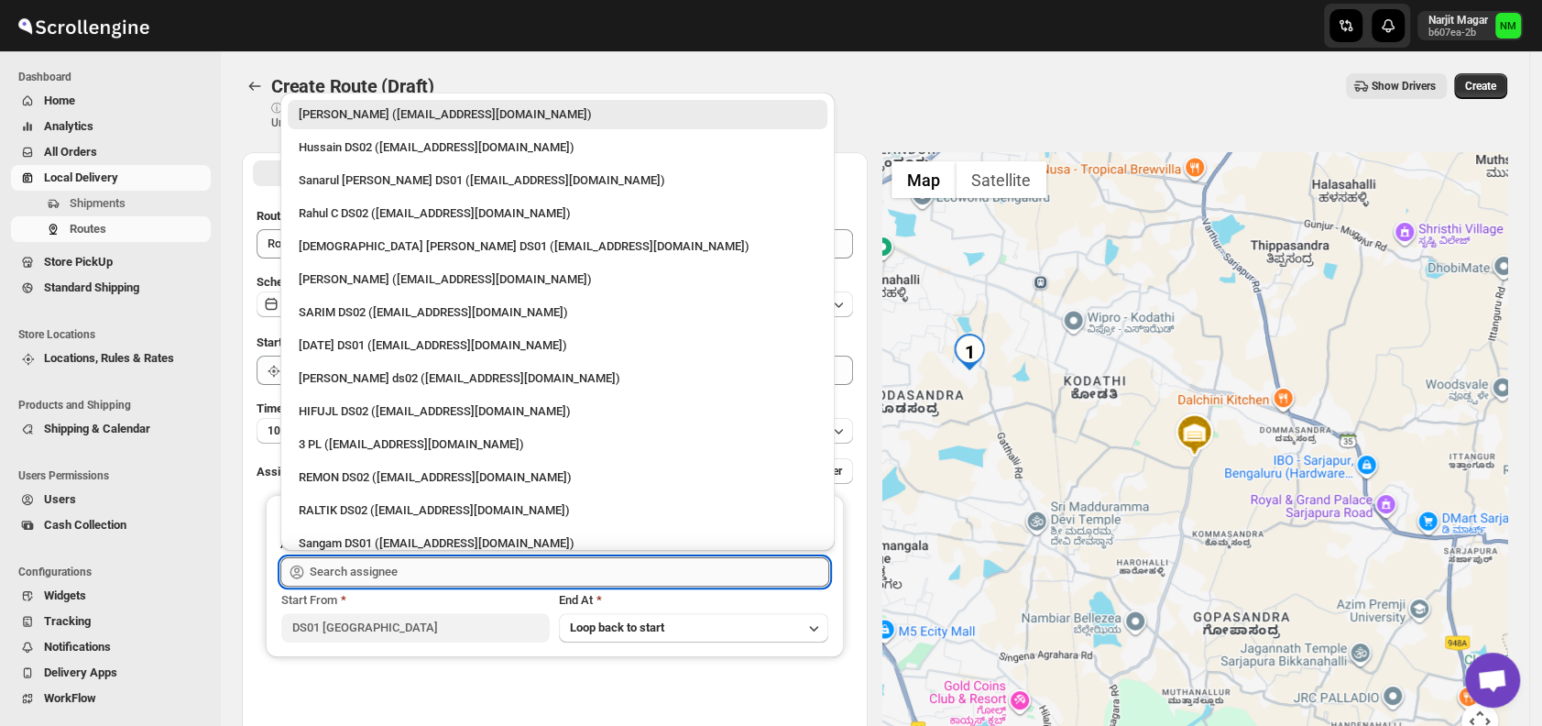
click at [454, 564] on input "text" at bounding box center [569, 571] width 519 height 29
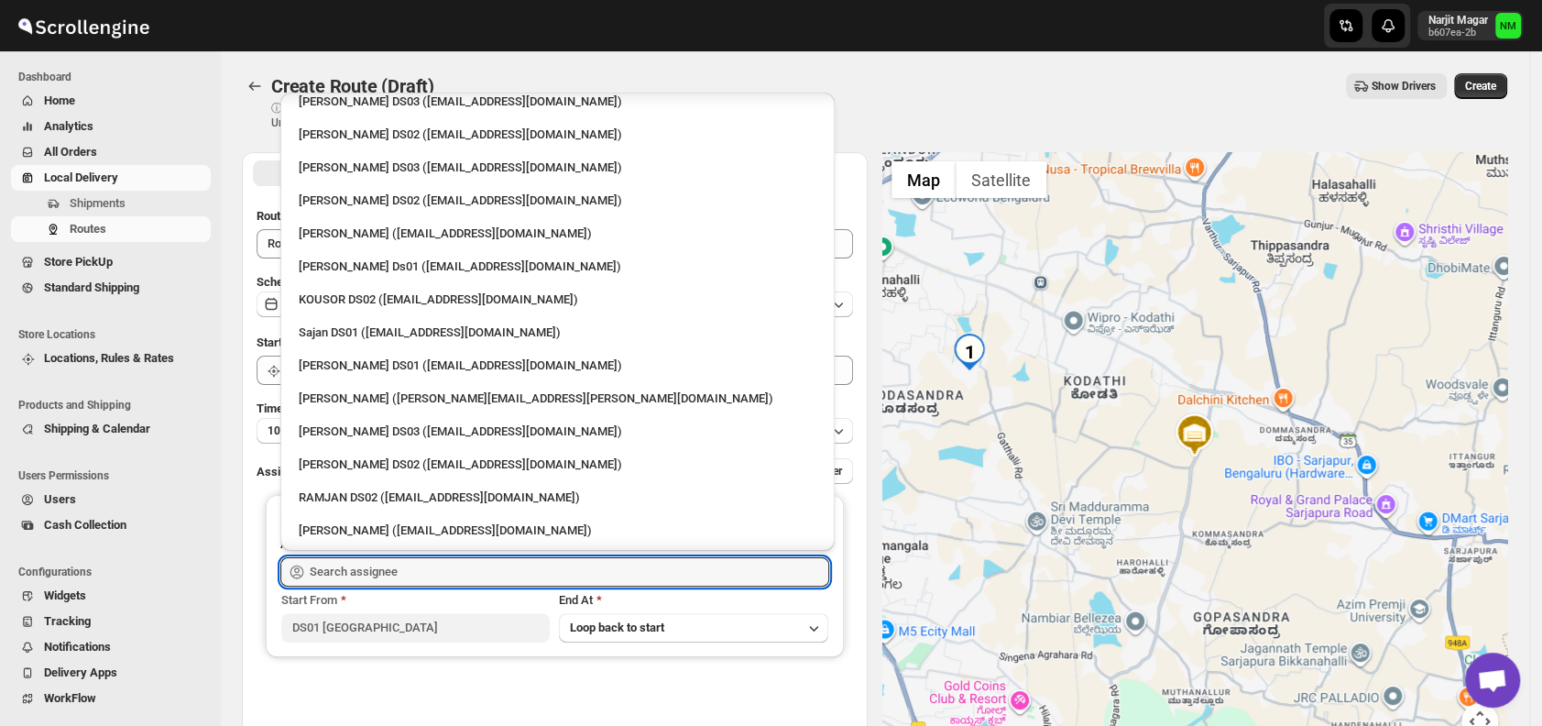
scroll to position [707, 0]
click at [394, 366] on div "Jubed DS01 (gedoc78193@dariolo.com)" at bounding box center [558, 364] width 518 height 18
type input "Jubed DS01 (gedoc78193@dariolo.com)"
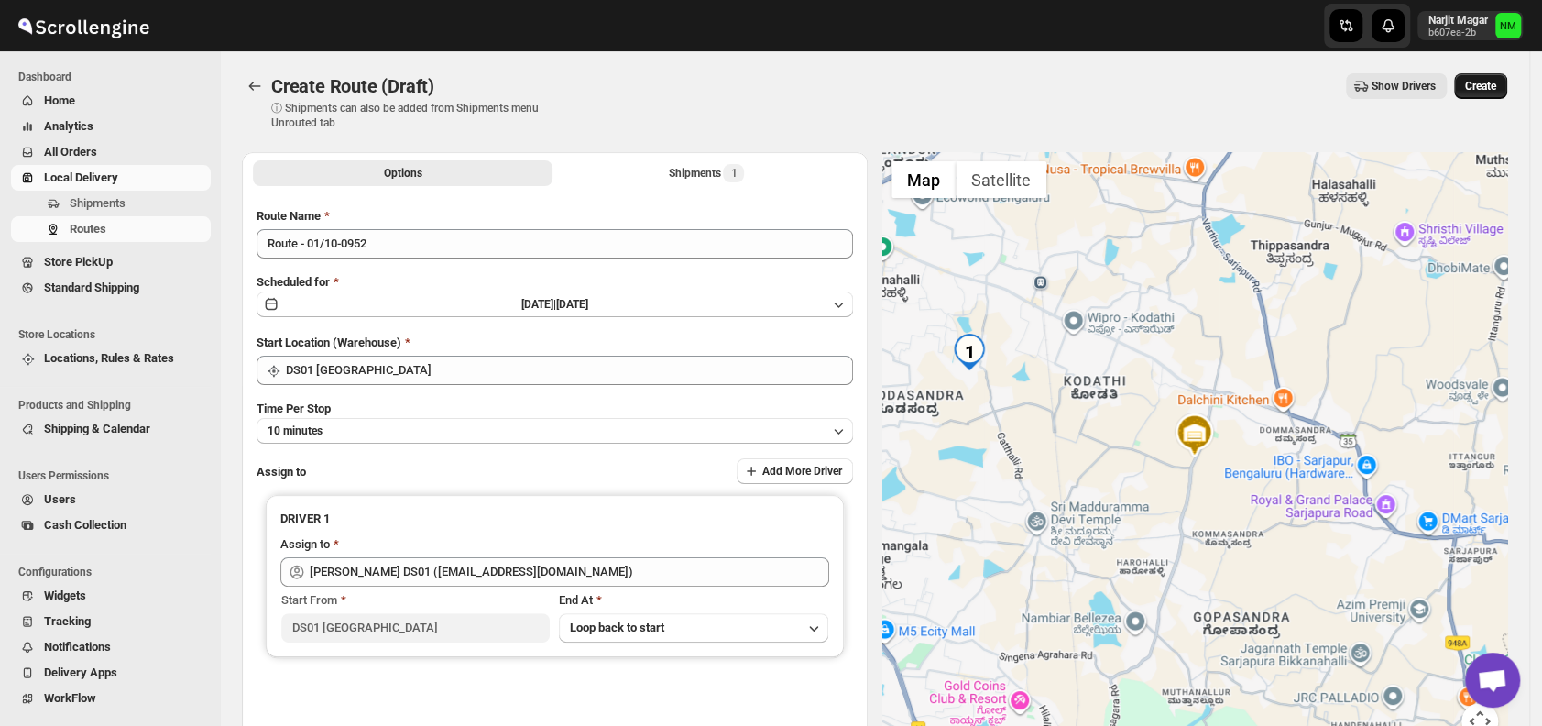
click at [1486, 84] on span "Create" at bounding box center [1480, 86] width 31 height 15
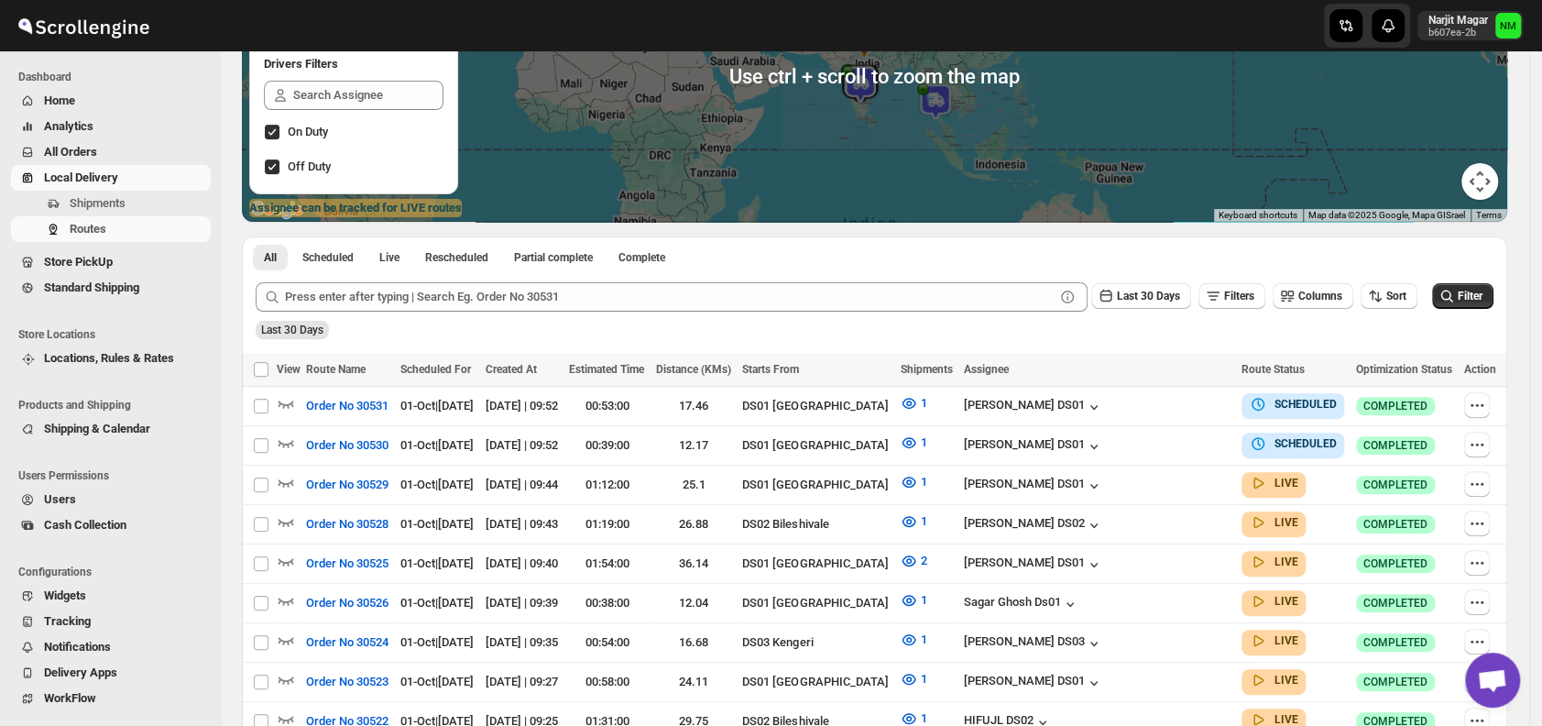
scroll to position [257, 0]
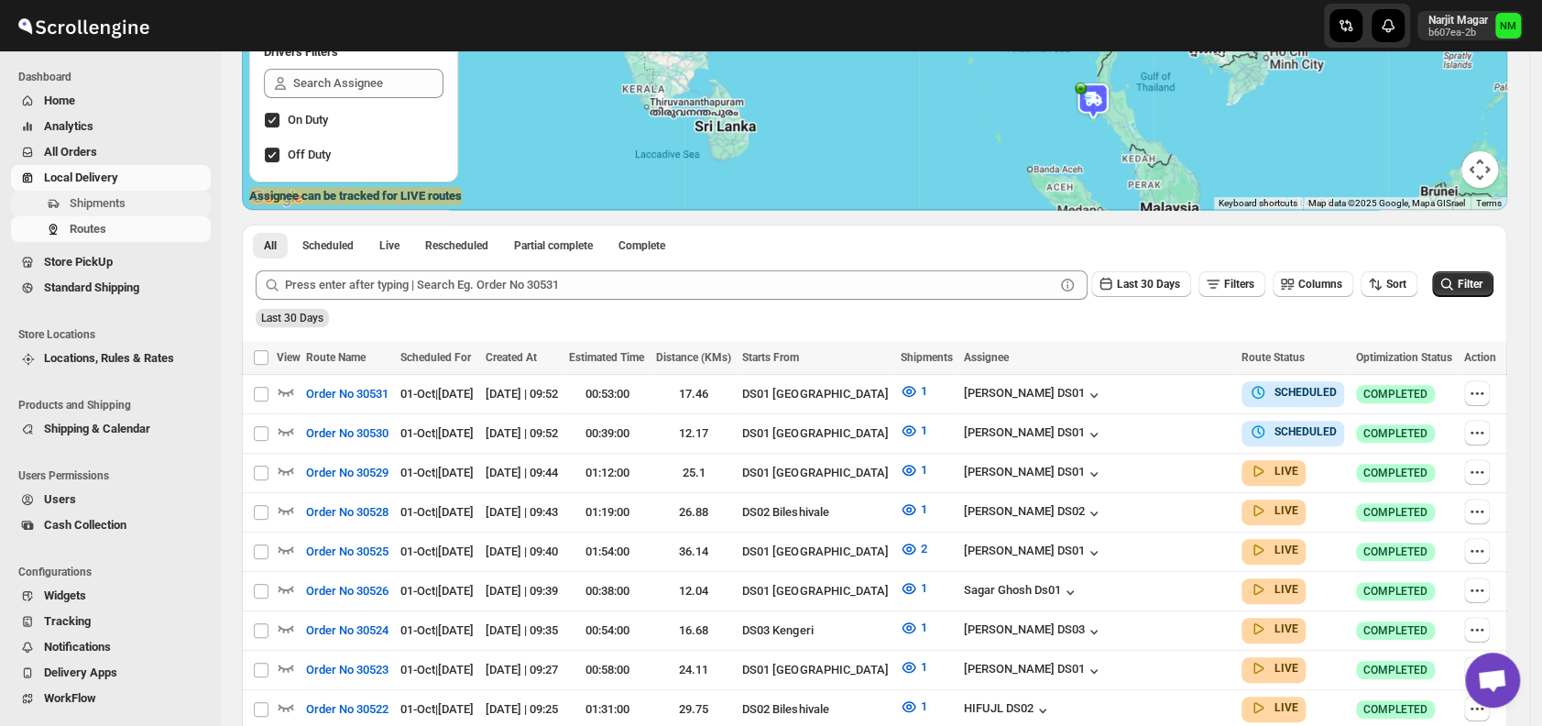
click at [147, 205] on span "Shipments" at bounding box center [138, 203] width 137 height 18
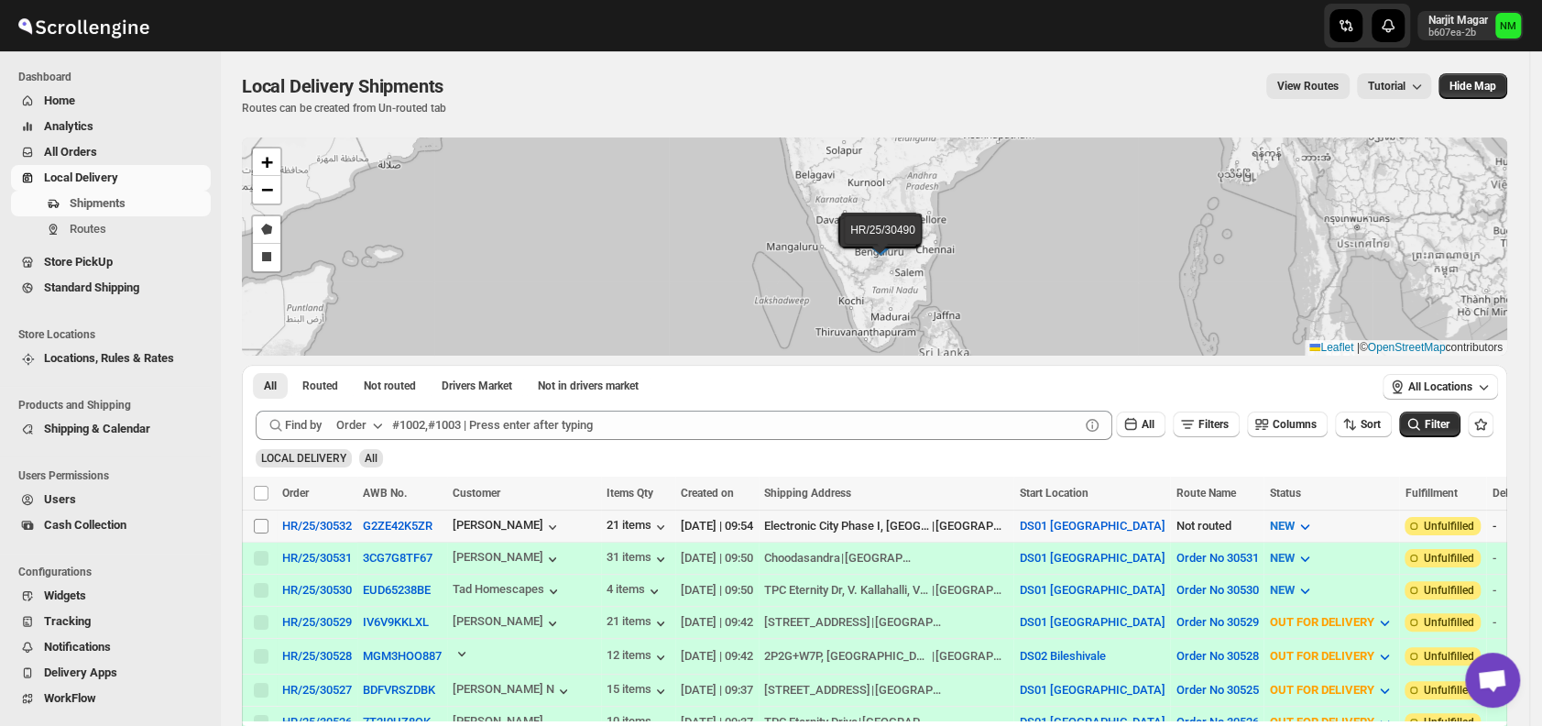
click at [263, 519] on input "Select shipment" at bounding box center [261, 525] width 15 height 15
checkbox input "true"
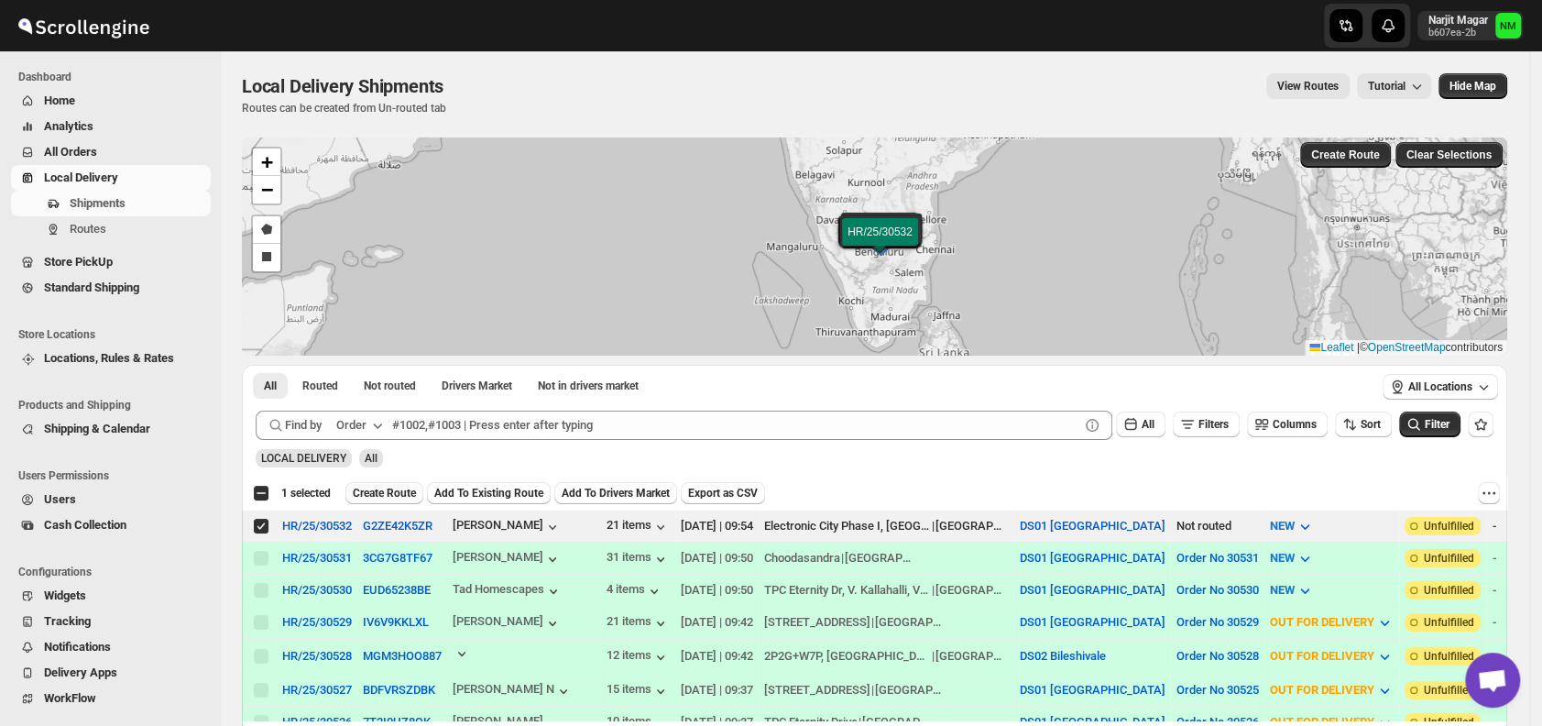
click at [358, 488] on span "Create Route" at bounding box center [384, 493] width 63 height 15
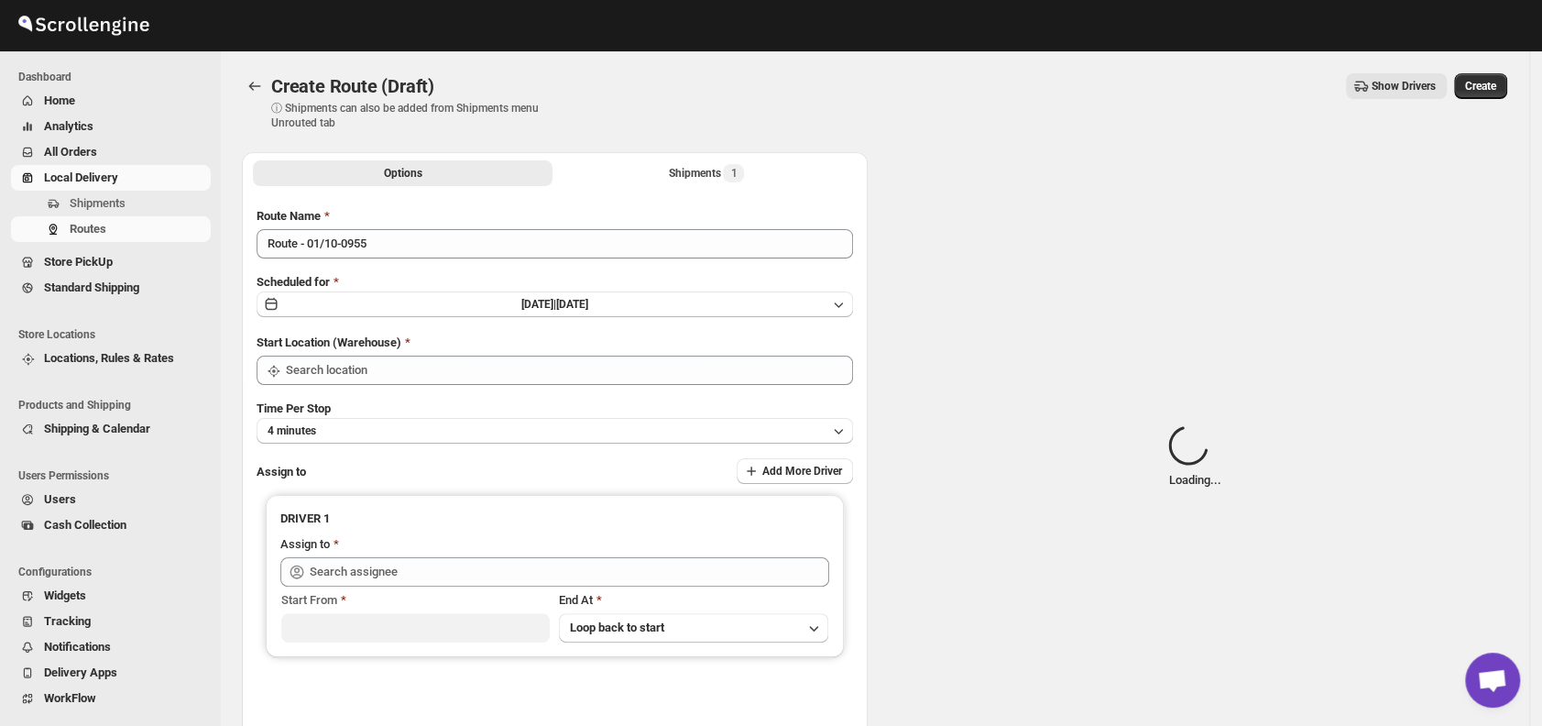
type input "DS01 [GEOGRAPHIC_DATA]"
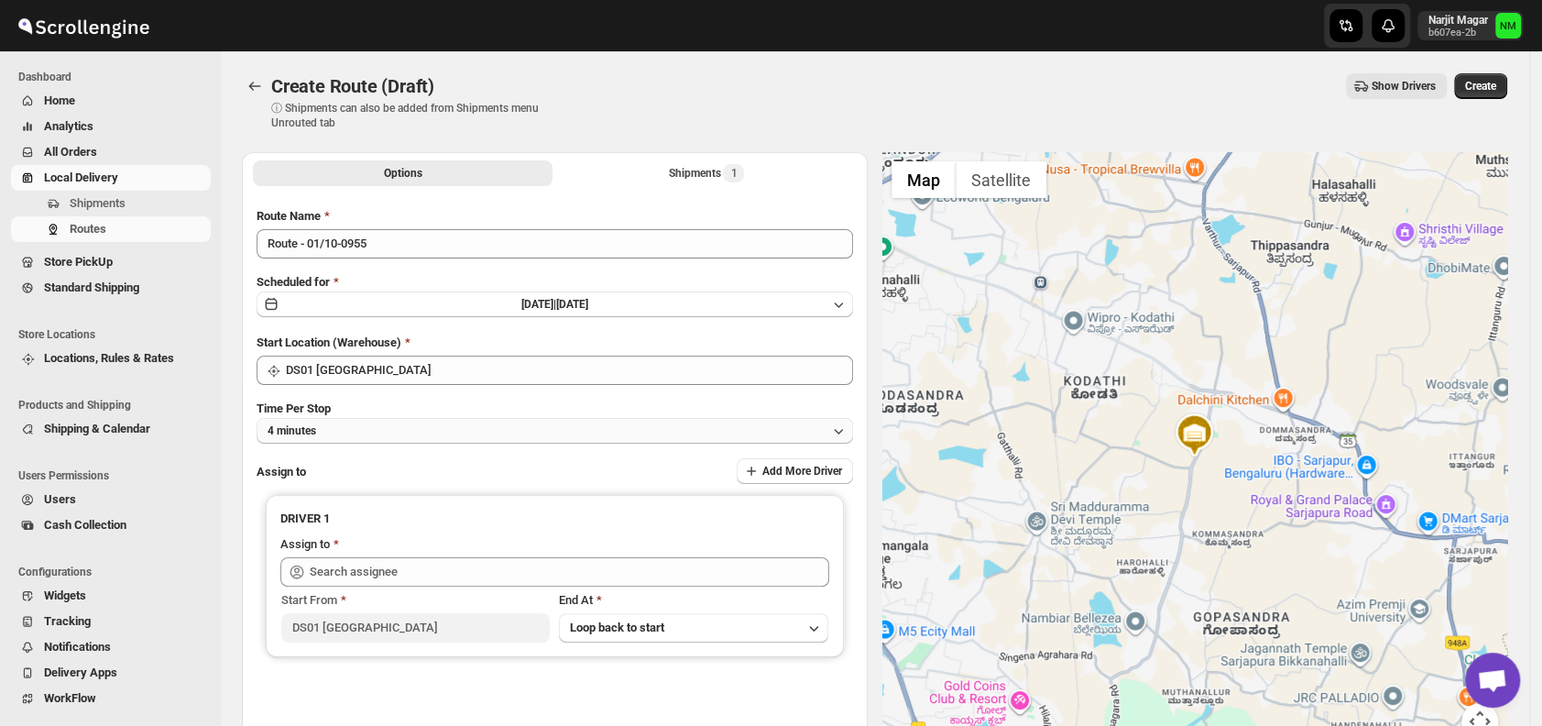
click at [436, 422] on button "4 minutes" at bounding box center [554, 431] width 596 height 26
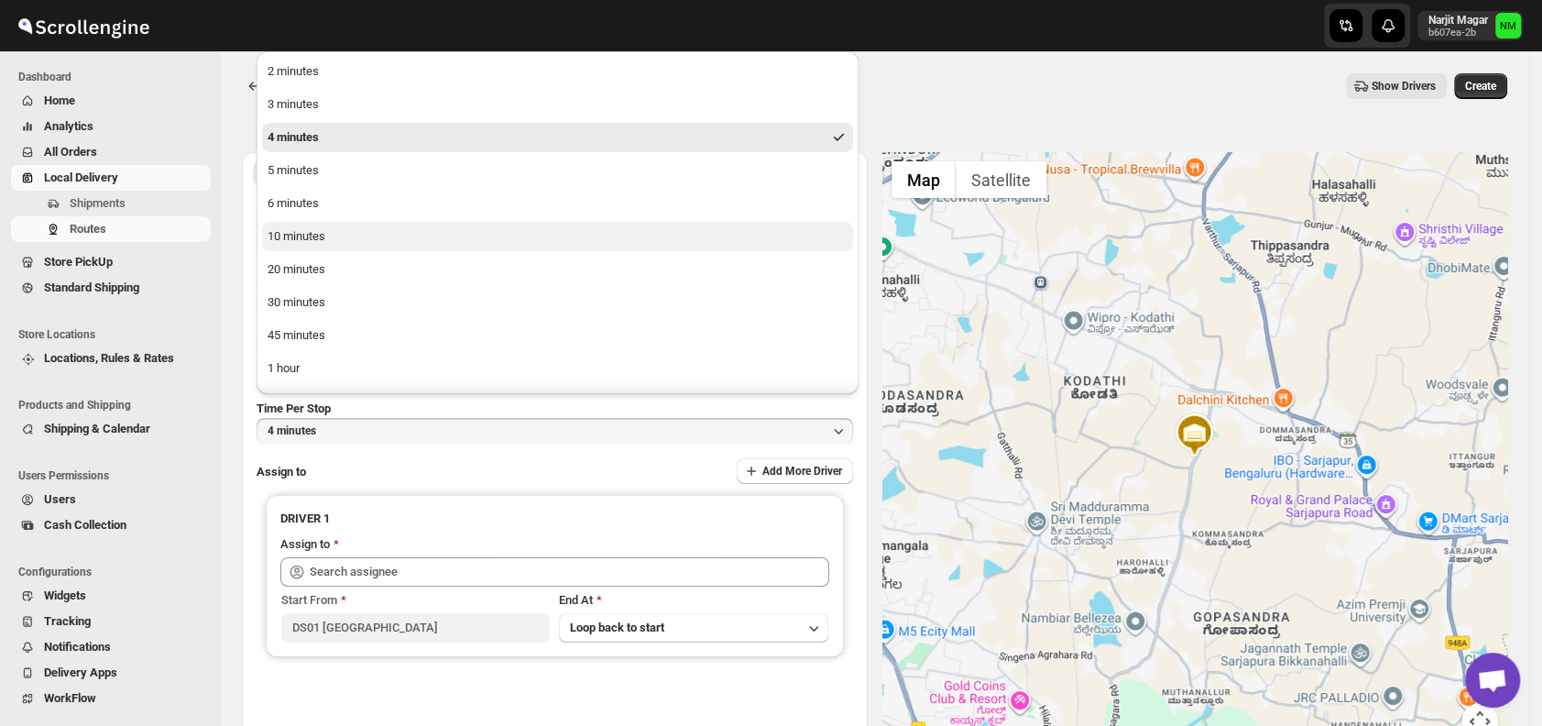
click at [344, 233] on button "10 minutes" at bounding box center [557, 236] width 591 height 29
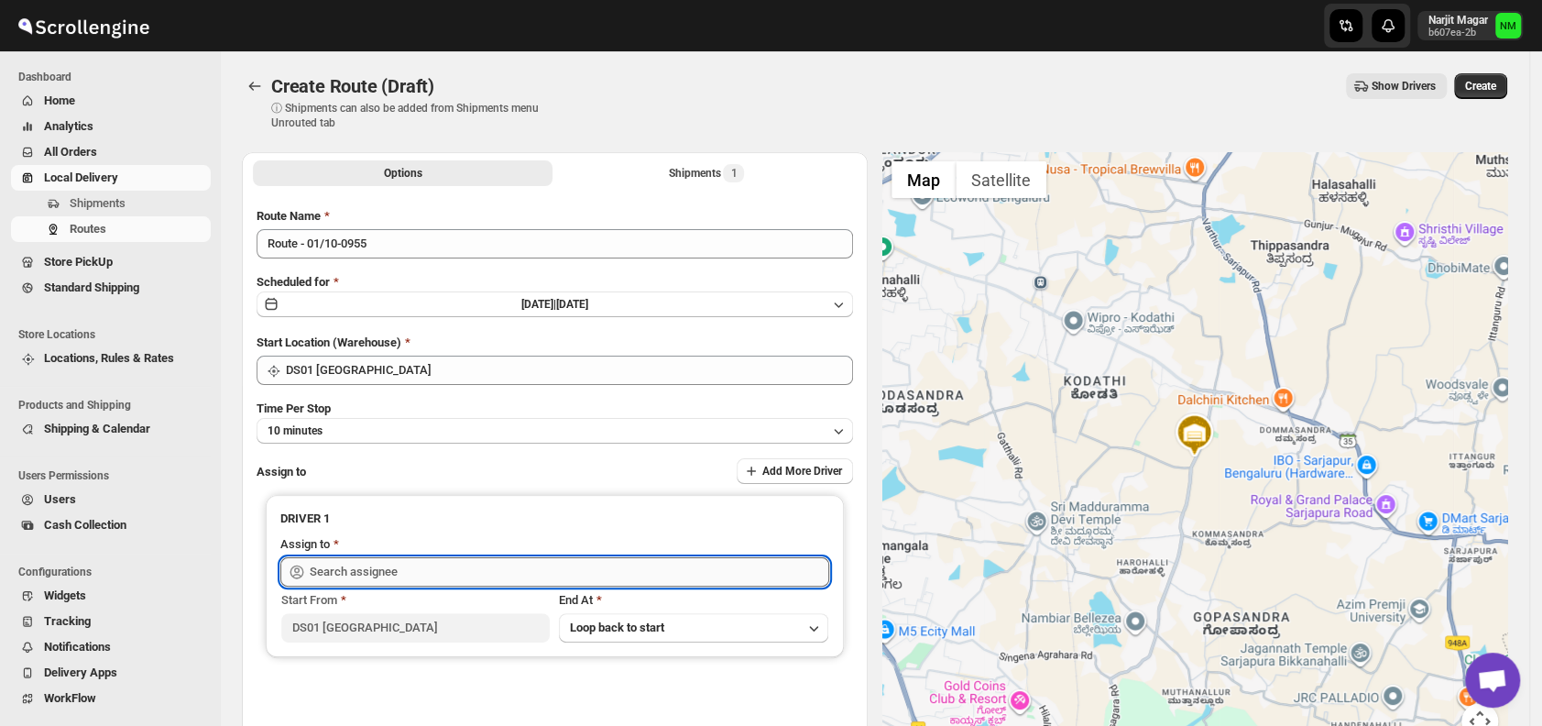
click at [424, 566] on input "text" at bounding box center [569, 571] width 519 height 29
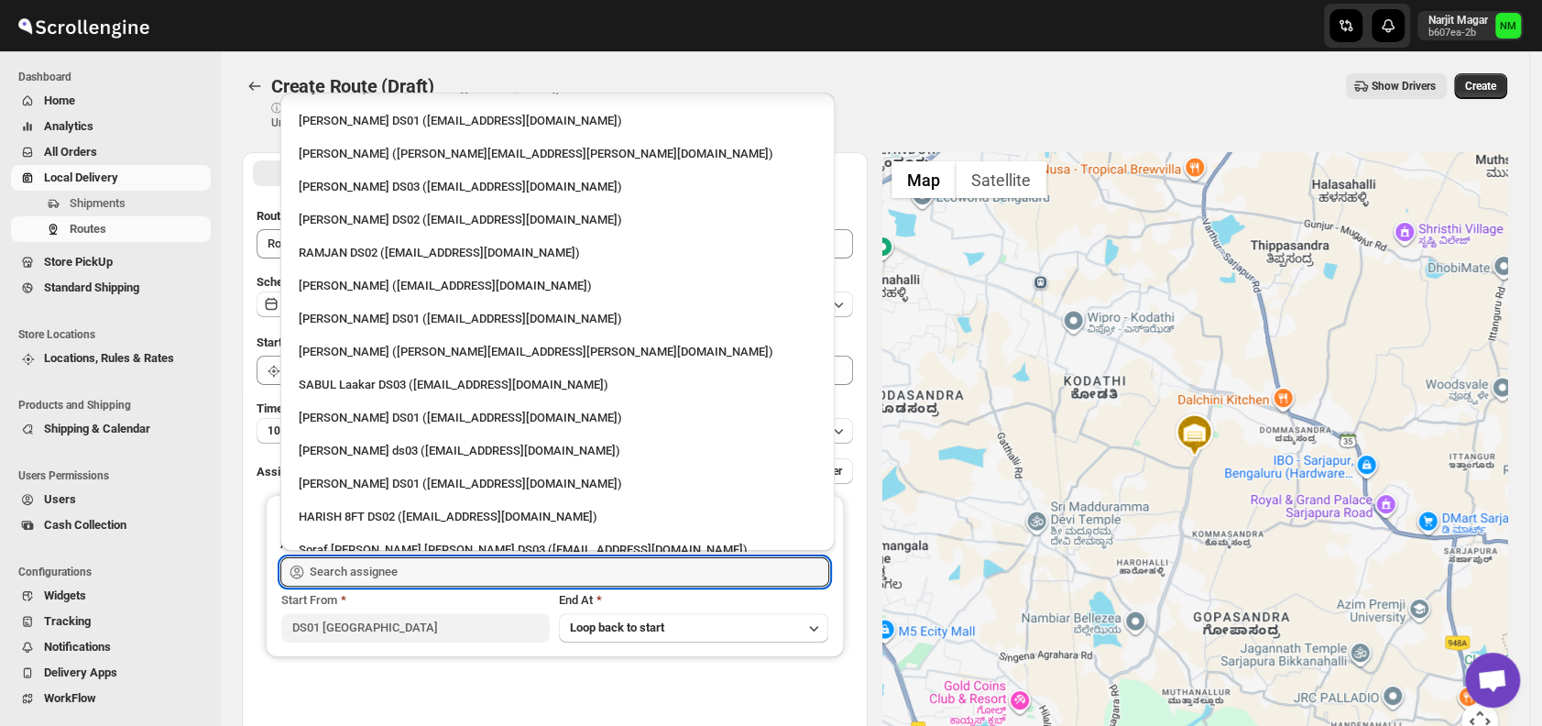
scroll to position [1432, 0]
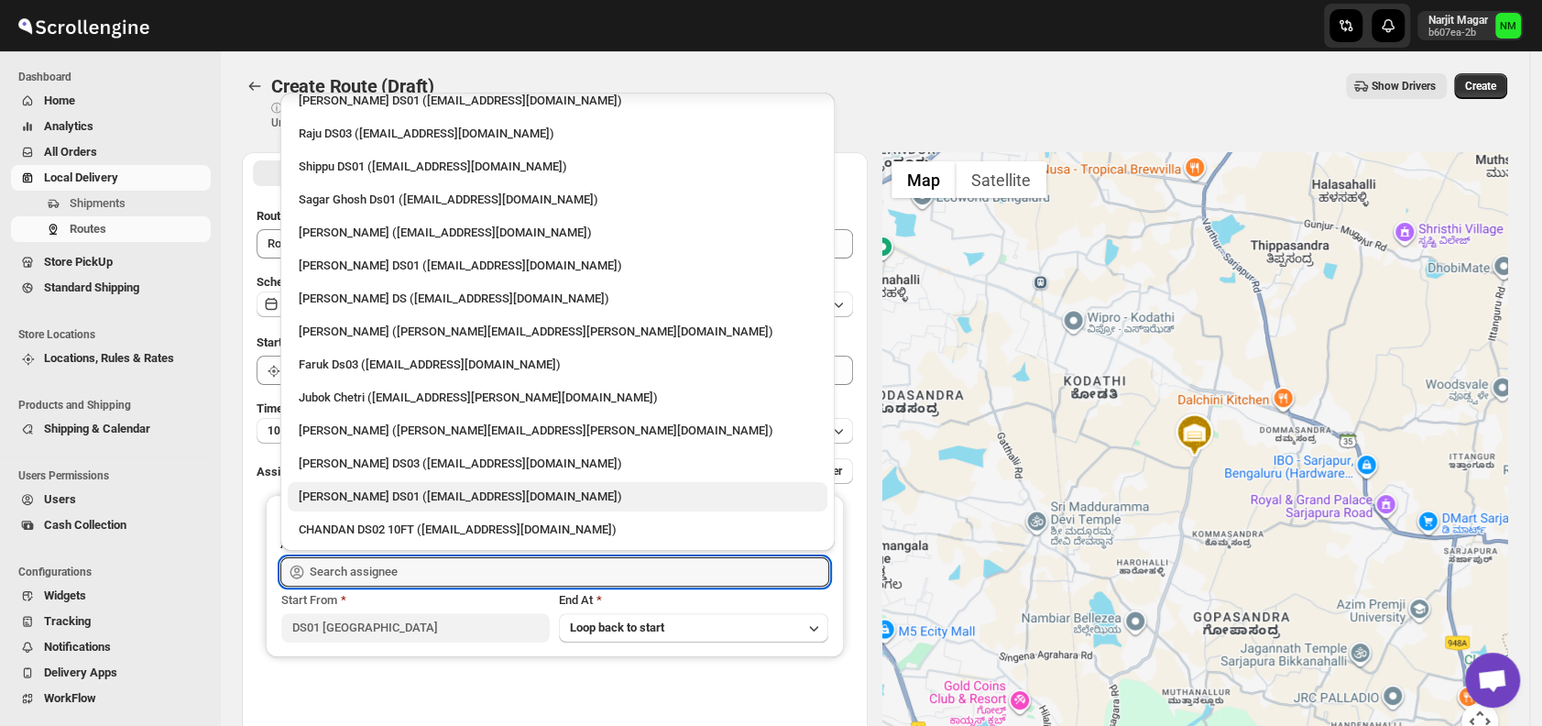
click at [374, 487] on div "Muktar Laskar DS01 (tawite4383@auslank.com)" at bounding box center [558, 496] width 518 height 18
type input "Muktar Laskar DS01 (tawite4383@auslank.com)"
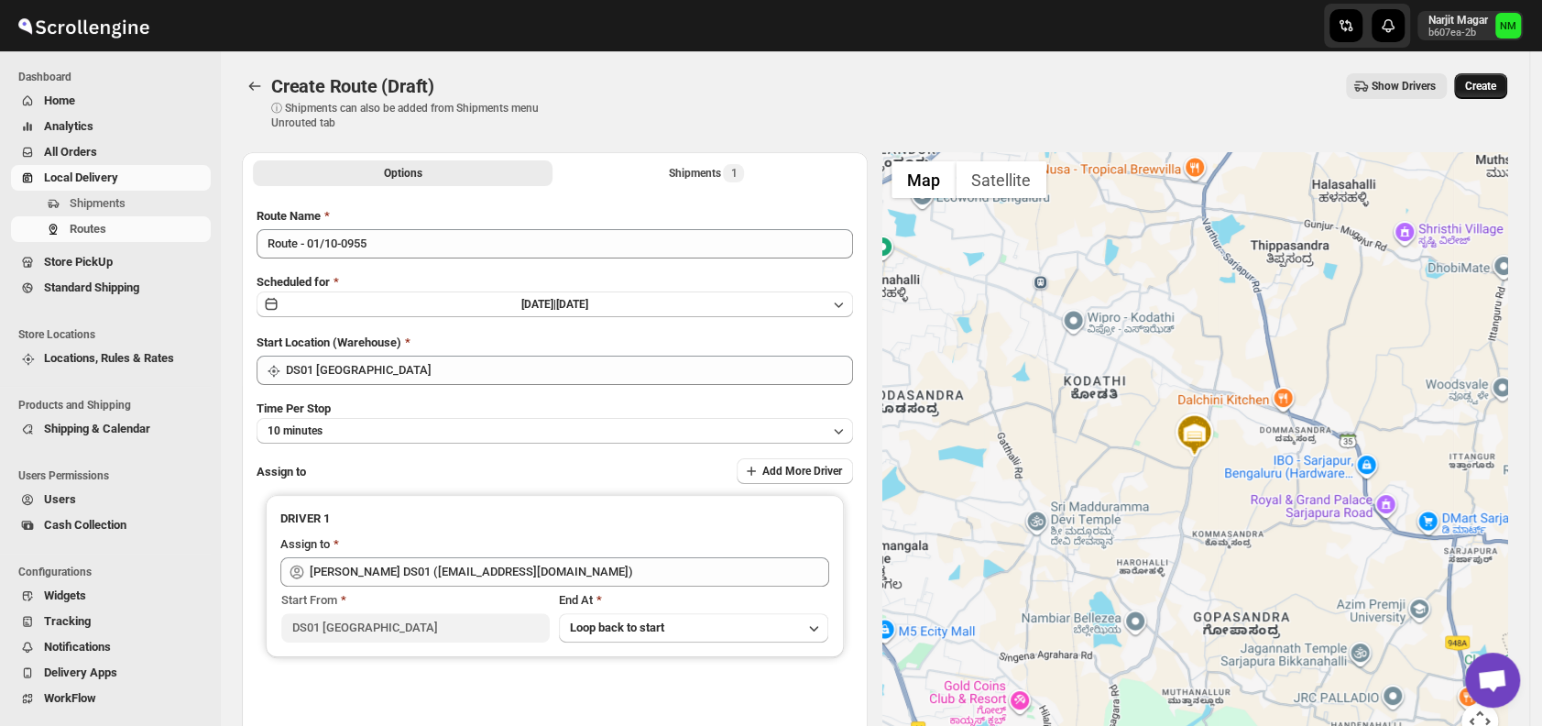
click at [1485, 84] on span "Create" at bounding box center [1480, 86] width 31 height 15
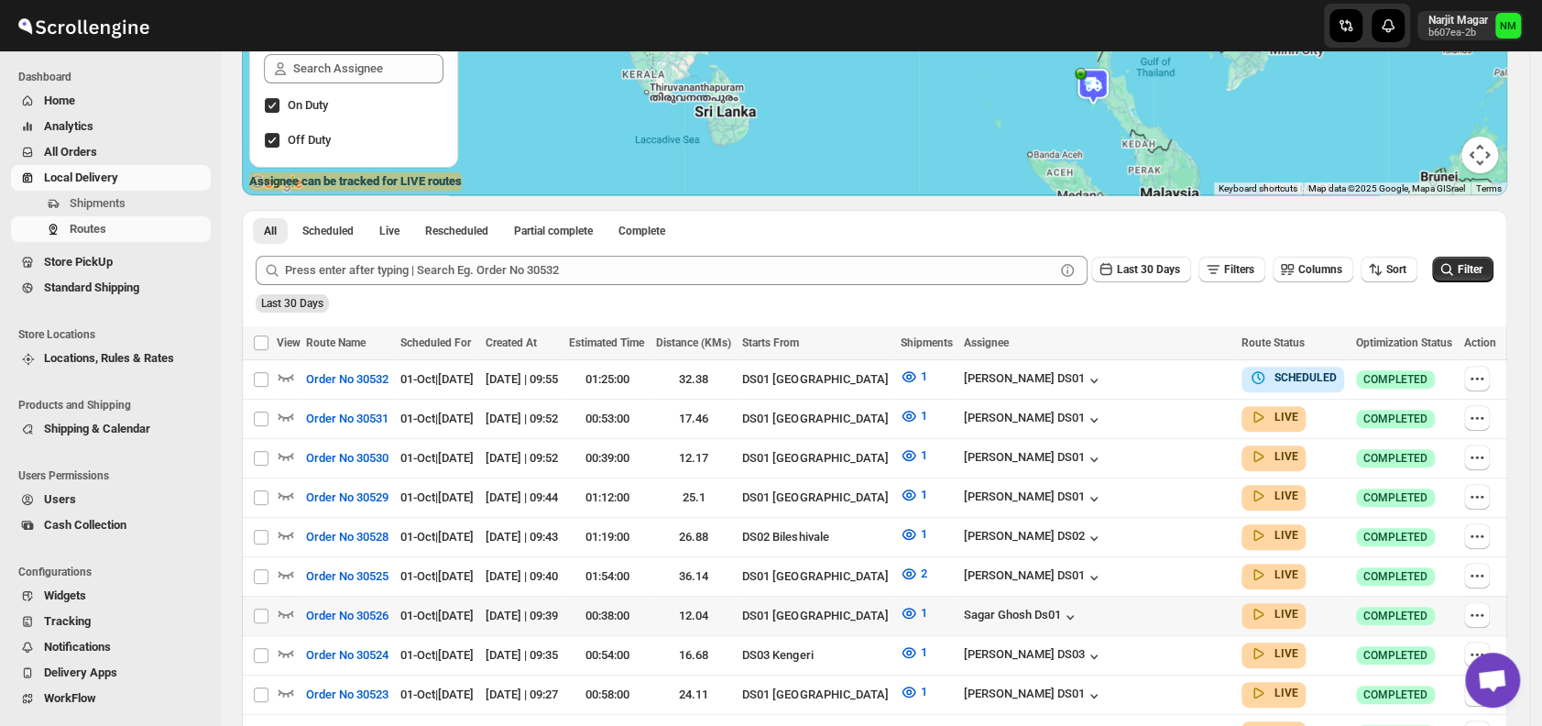
scroll to position [273, 0]
click at [66, 506] on span "Users" at bounding box center [60, 499] width 32 height 14
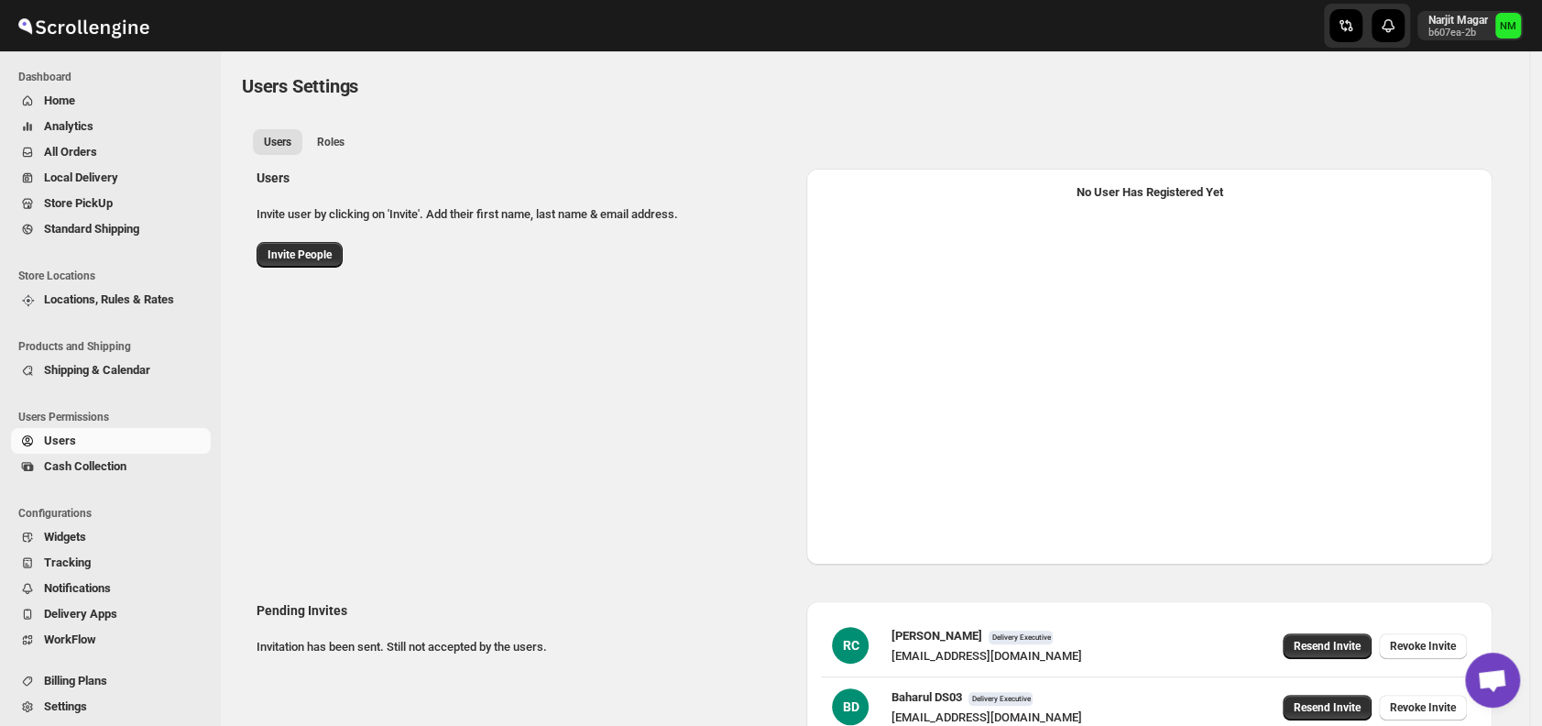
select select "637b767fbaab0276b10c91d5"
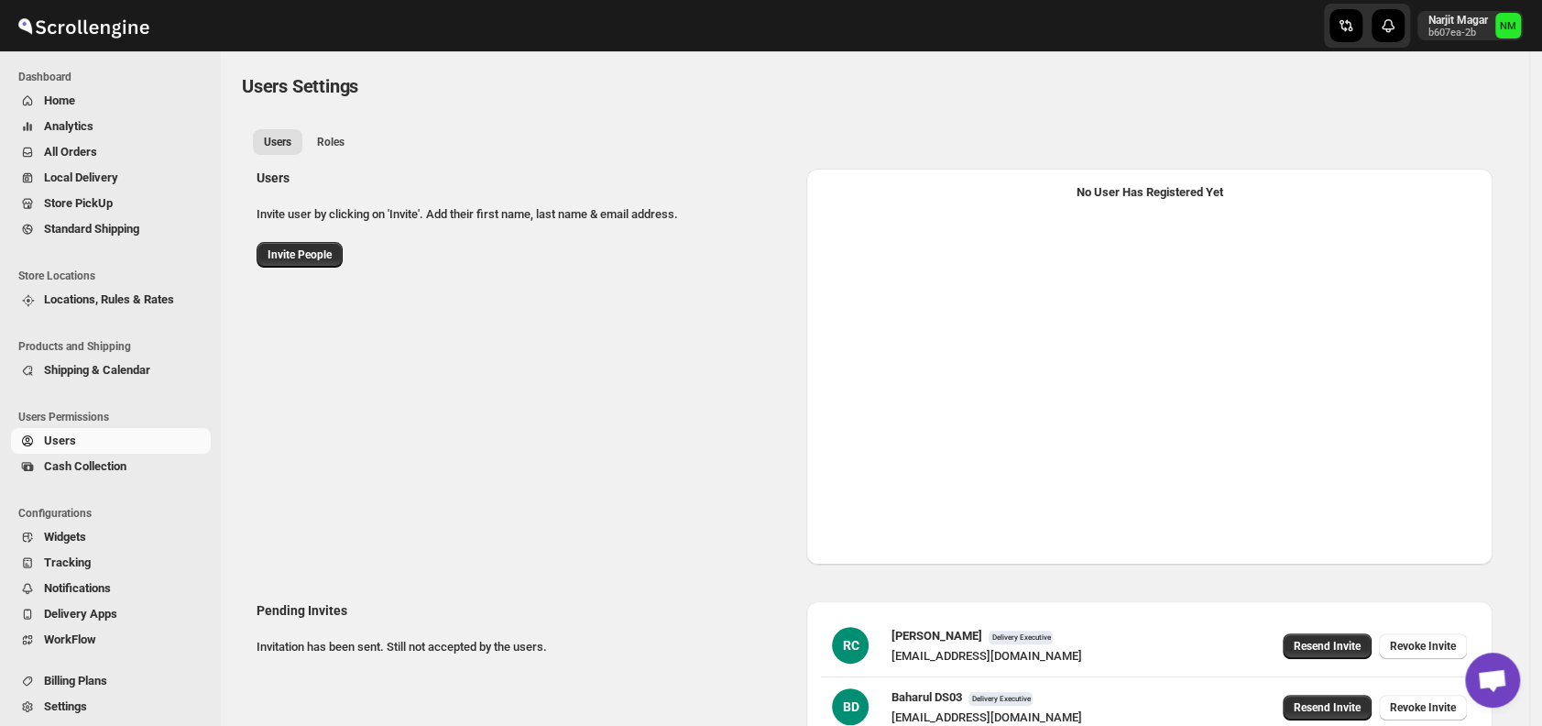
select select "637b767fbaab0276b10c91d5"
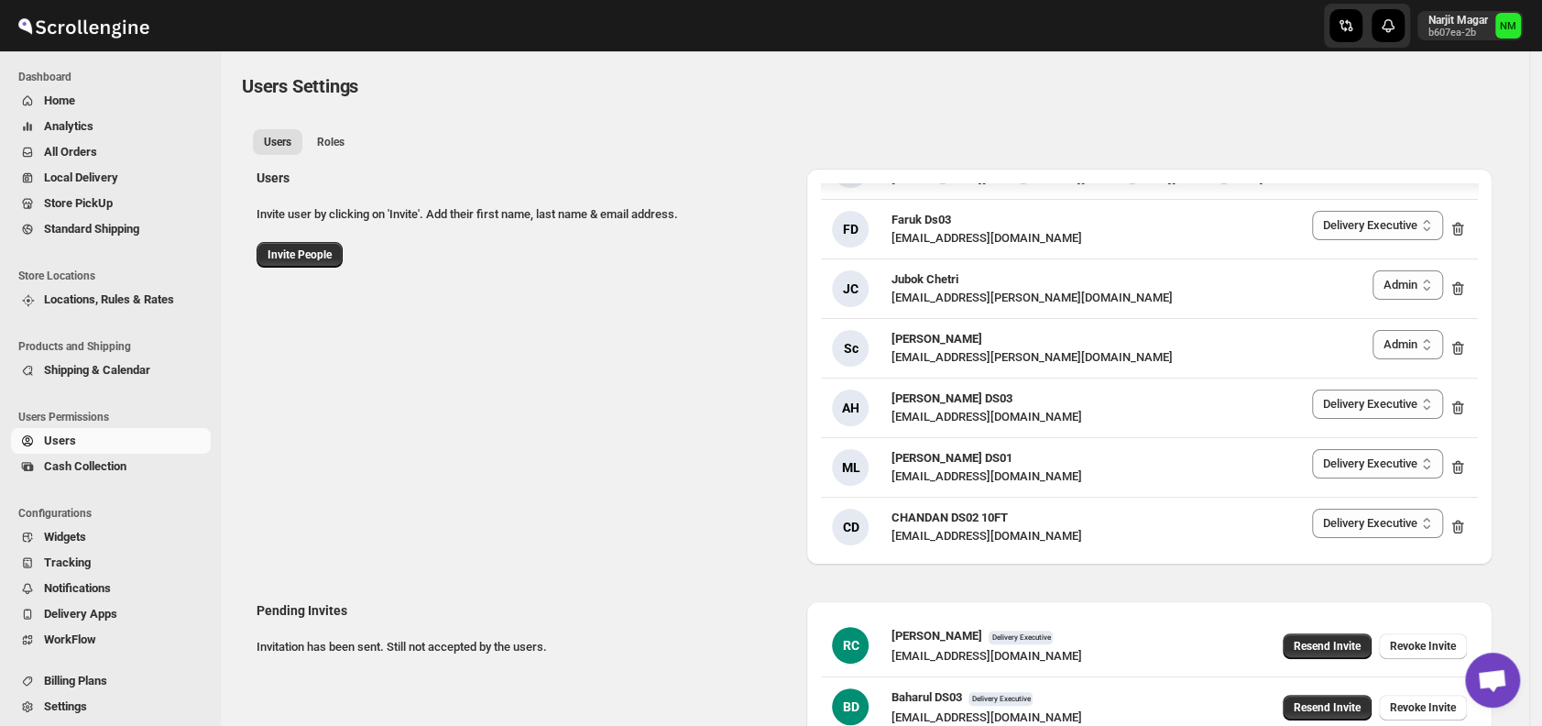
scroll to position [186, 0]
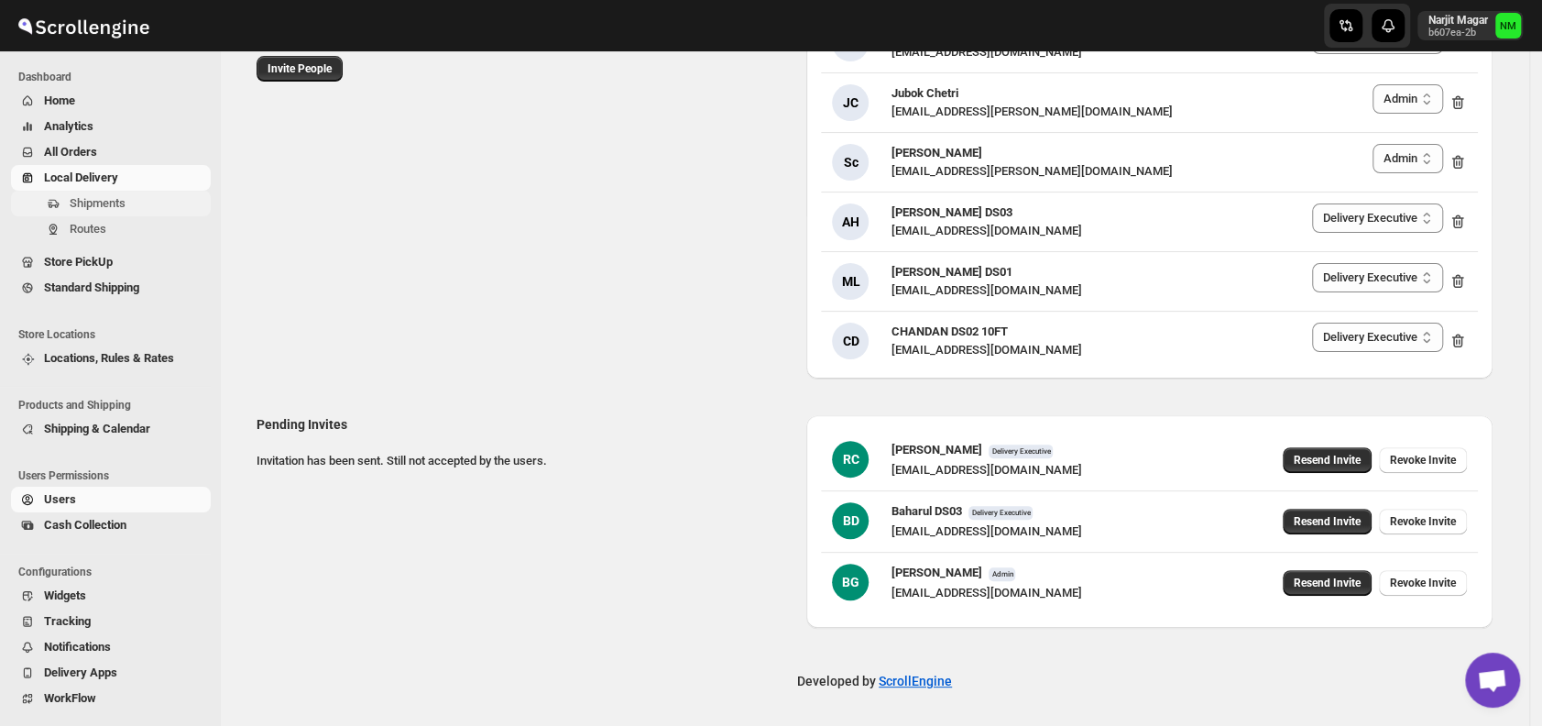
click at [119, 205] on span "Shipments" at bounding box center [98, 203] width 56 height 14
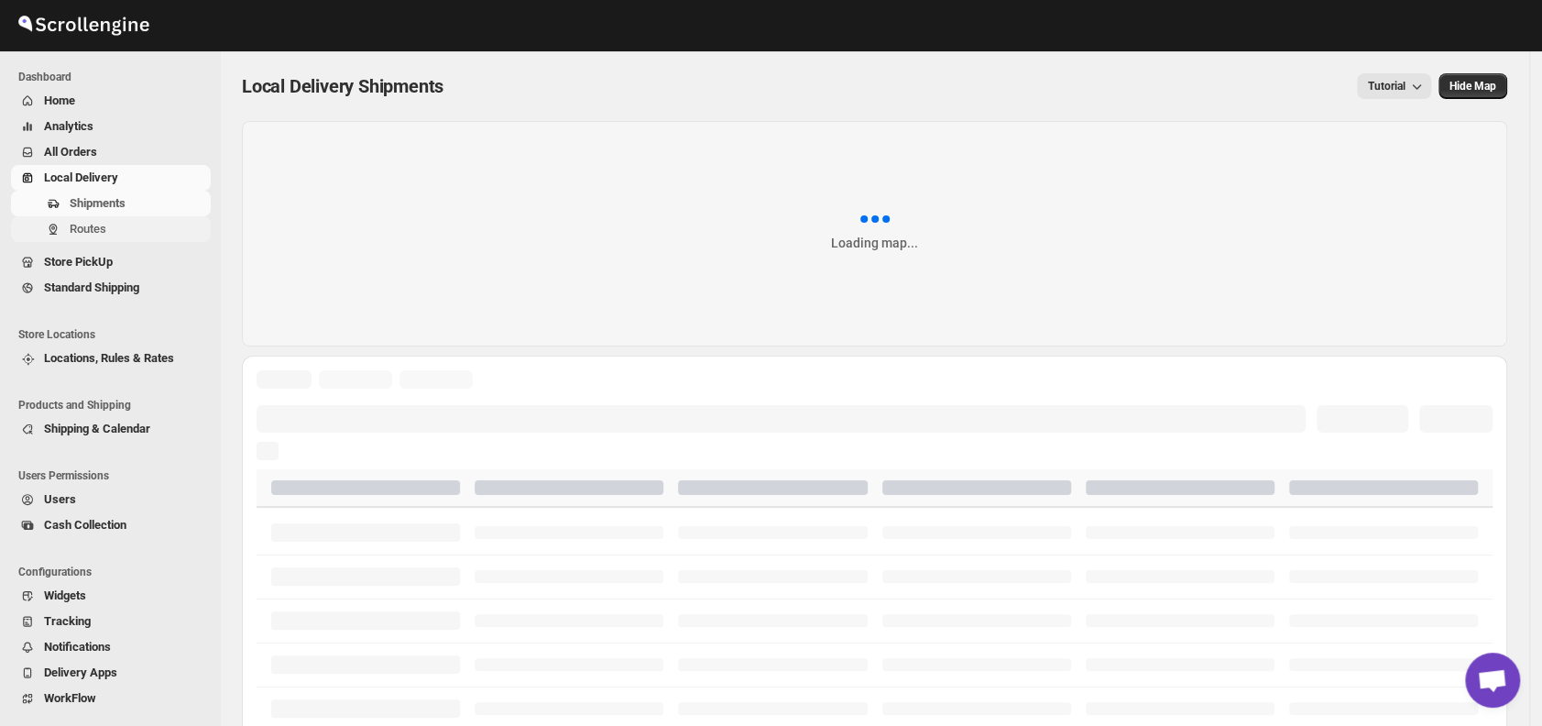
click at [112, 225] on span "Routes" at bounding box center [138, 229] width 137 height 18
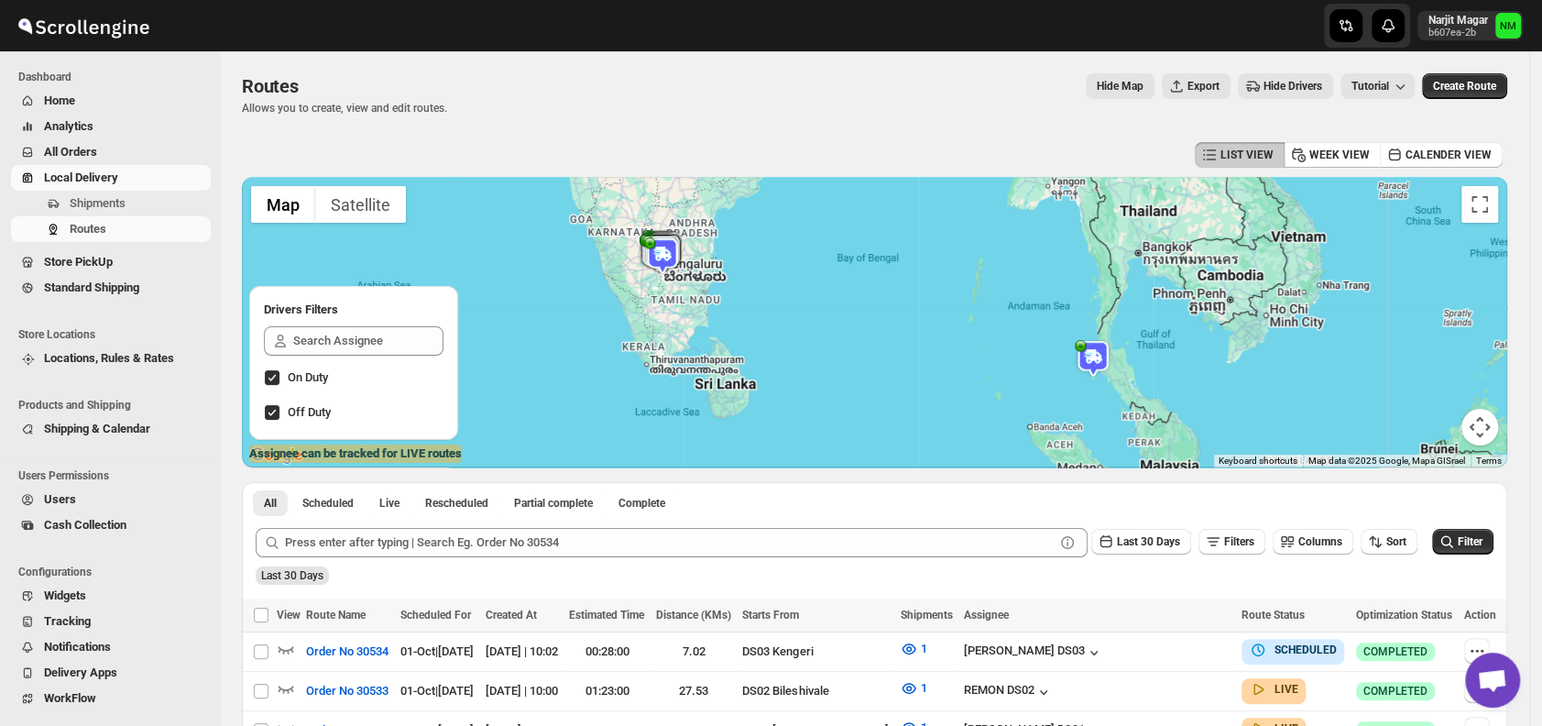
scroll to position [280, 0]
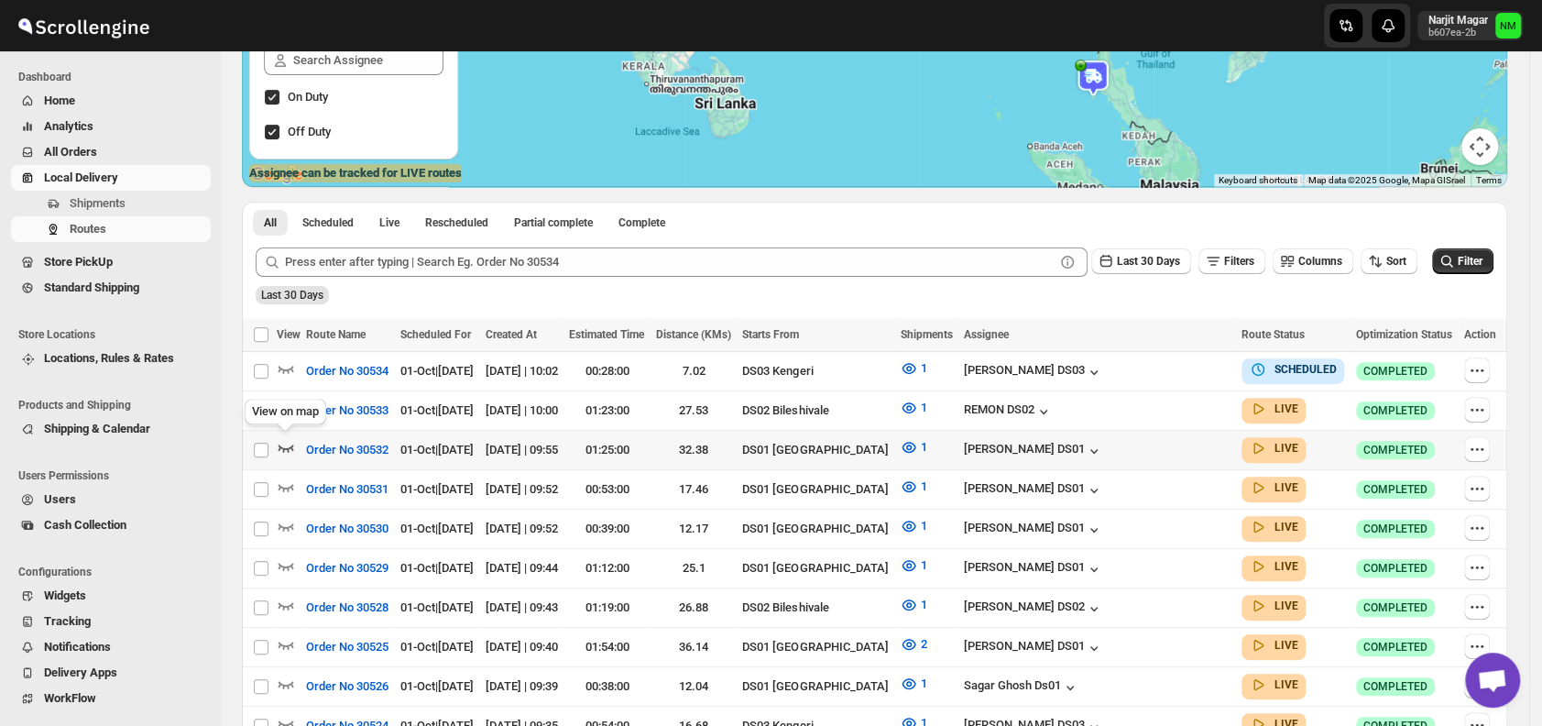
click at [289, 442] on icon "button" at bounding box center [286, 447] width 18 height 18
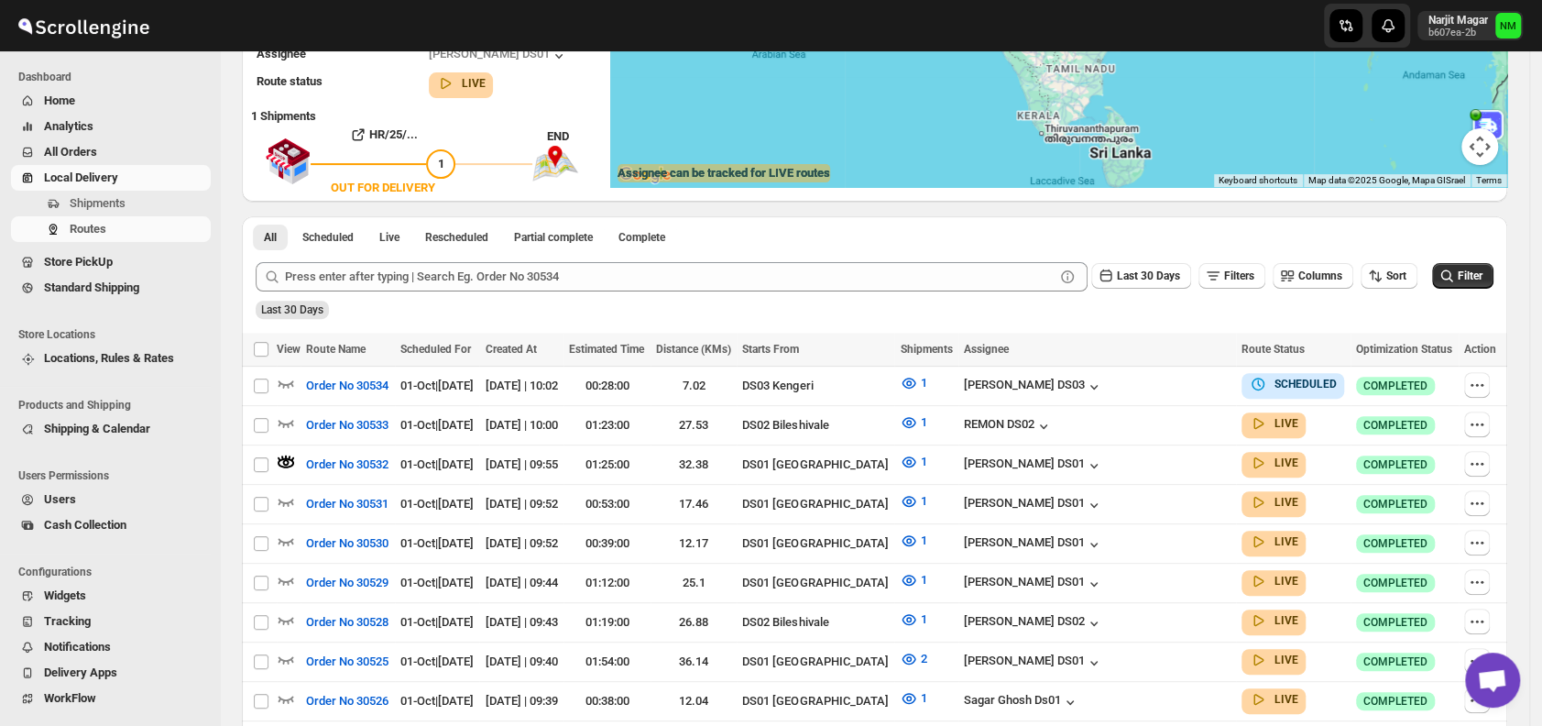
scroll to position [0, 0]
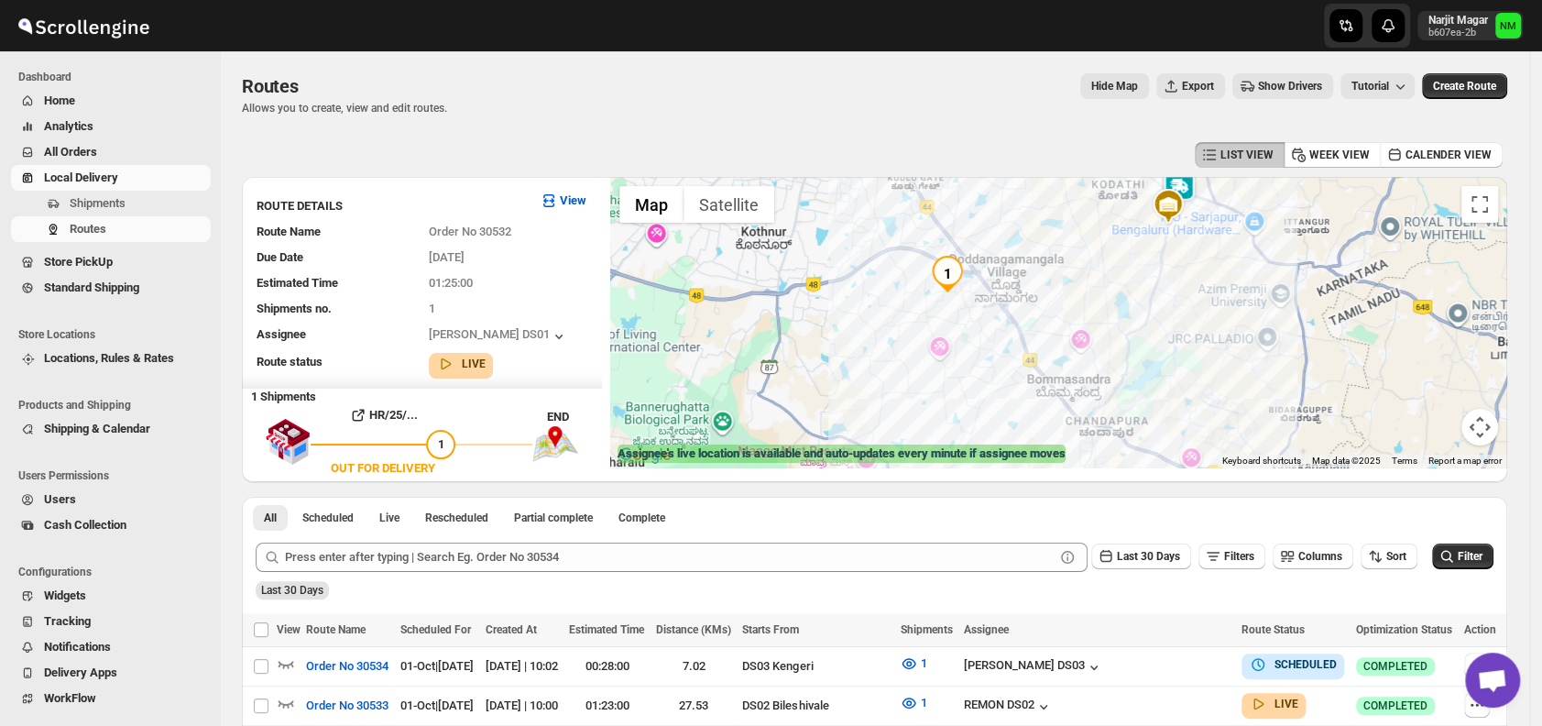
click at [1197, 194] on img at bounding box center [1179, 187] width 37 height 37
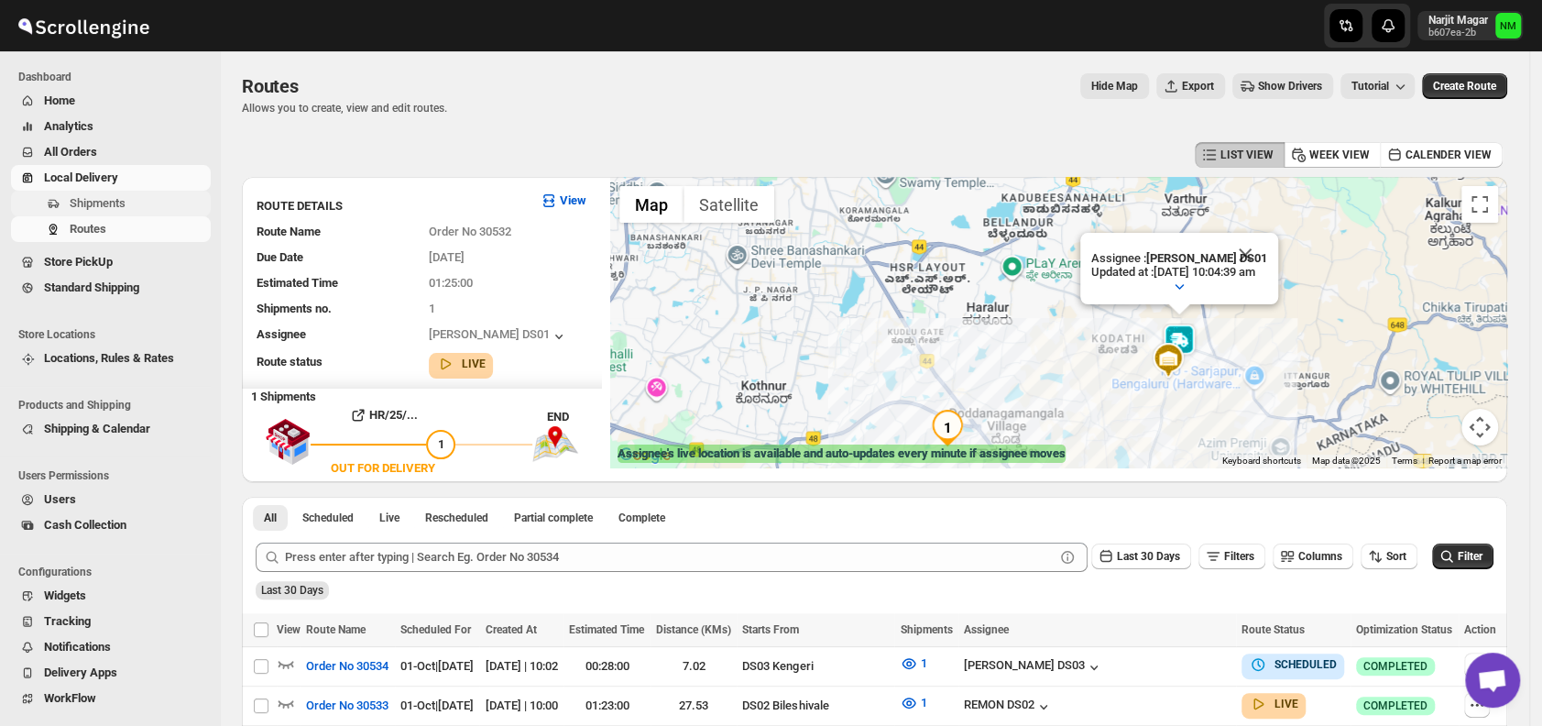
click at [125, 197] on span "Shipments" at bounding box center [98, 203] width 56 height 14
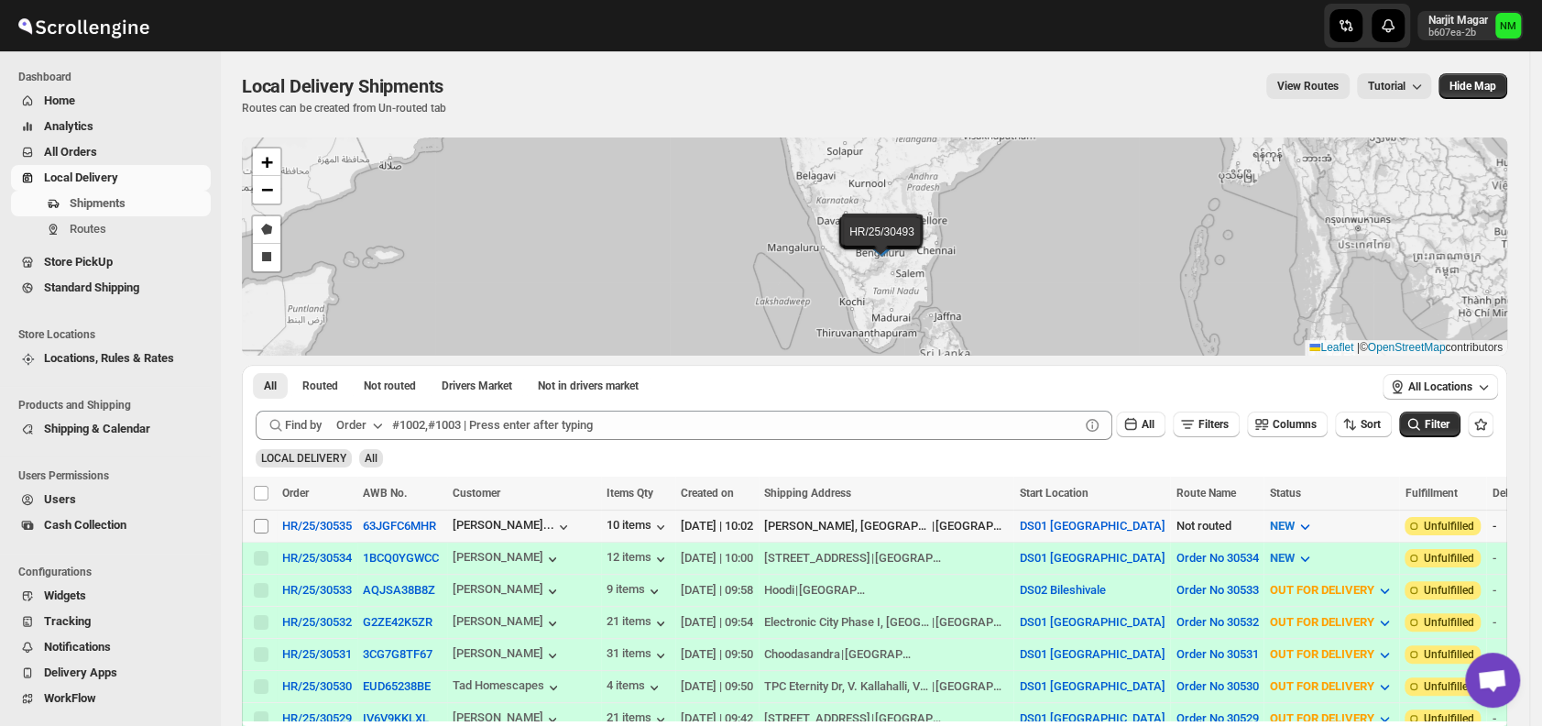
click at [264, 527] on input "Select shipment" at bounding box center [261, 525] width 15 height 15
checkbox input "true"
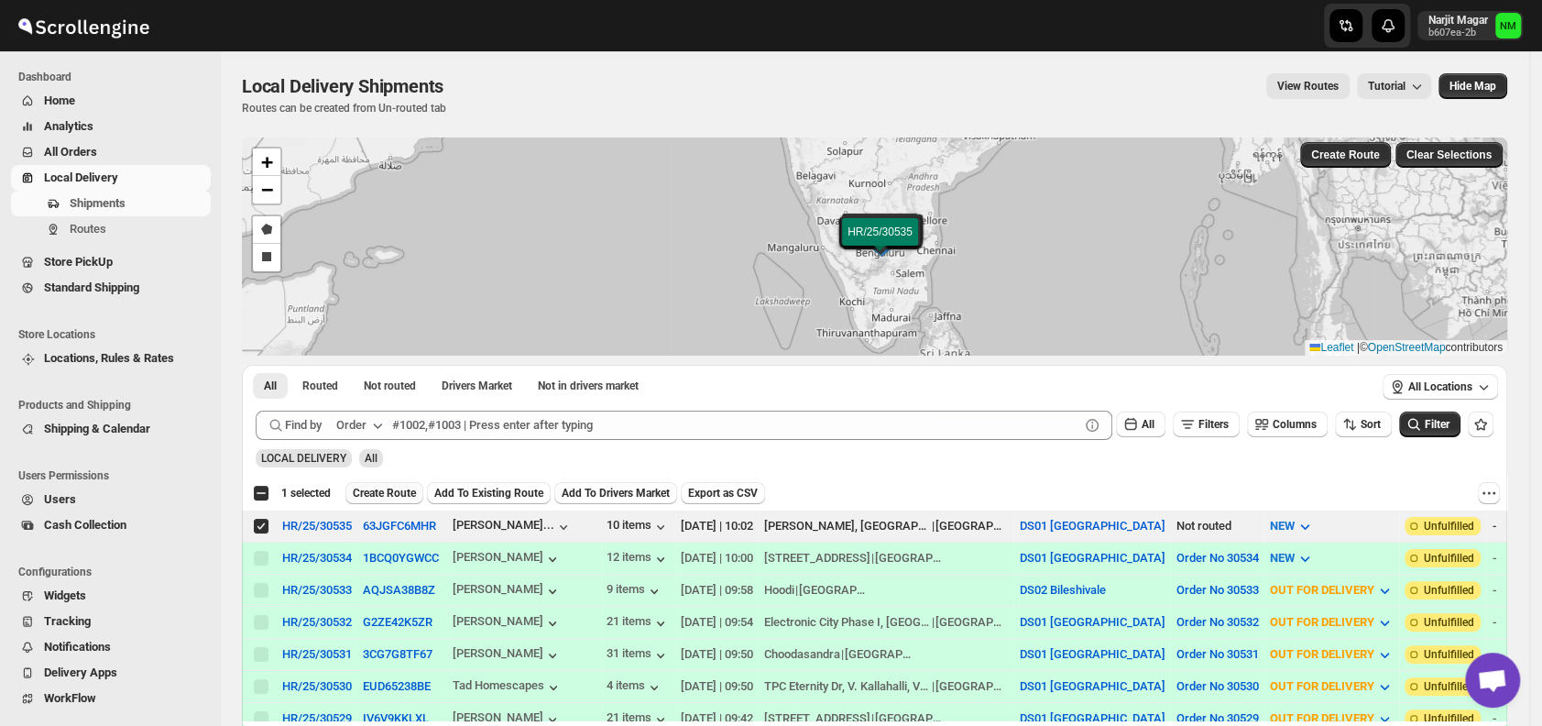
click at [387, 489] on span "Create Route" at bounding box center [384, 493] width 63 height 15
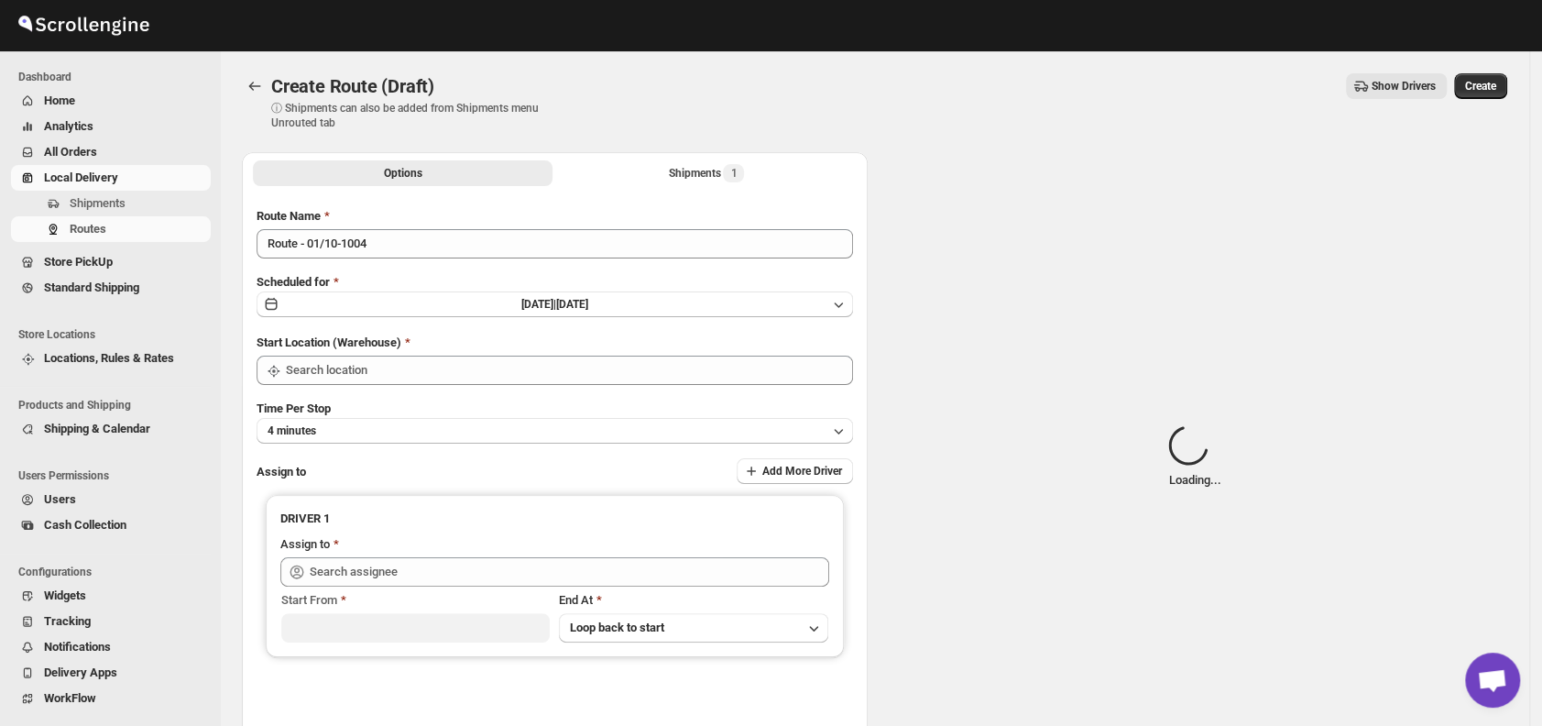
type input "DS01 [GEOGRAPHIC_DATA]"
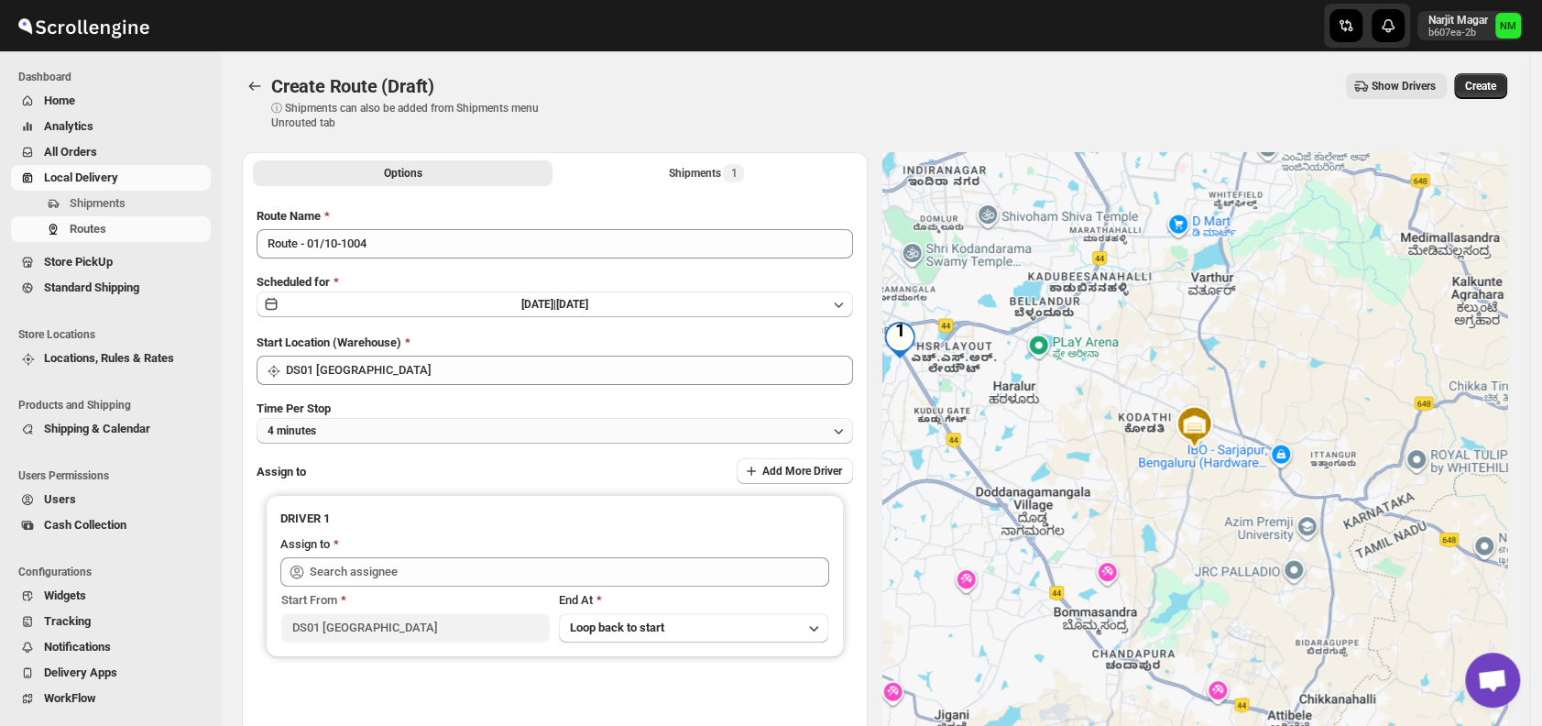
click at [426, 434] on button "4 minutes" at bounding box center [554, 431] width 596 height 26
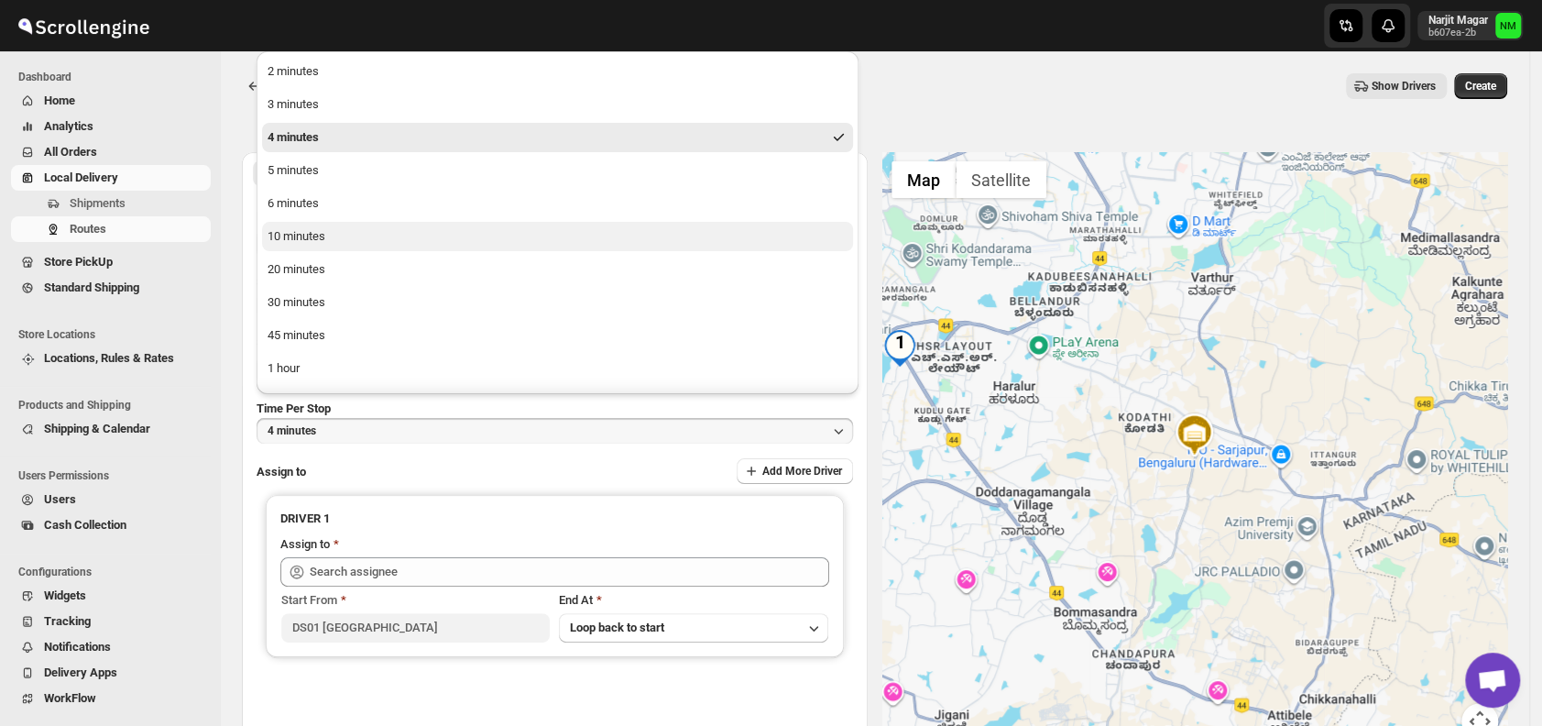
click at [347, 244] on button "10 minutes" at bounding box center [557, 236] width 591 height 29
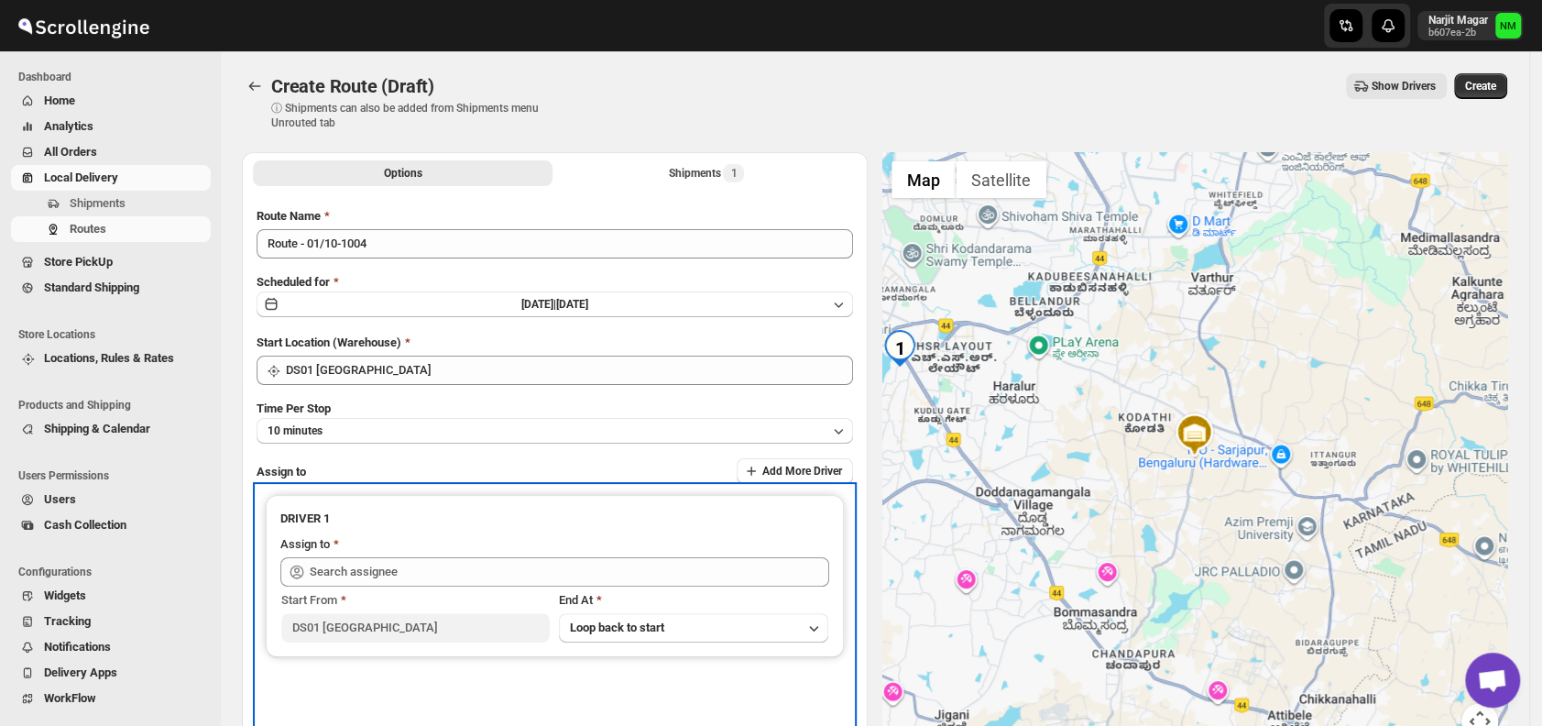
click at [425, 551] on div "Assign to" at bounding box center [554, 546] width 549 height 22
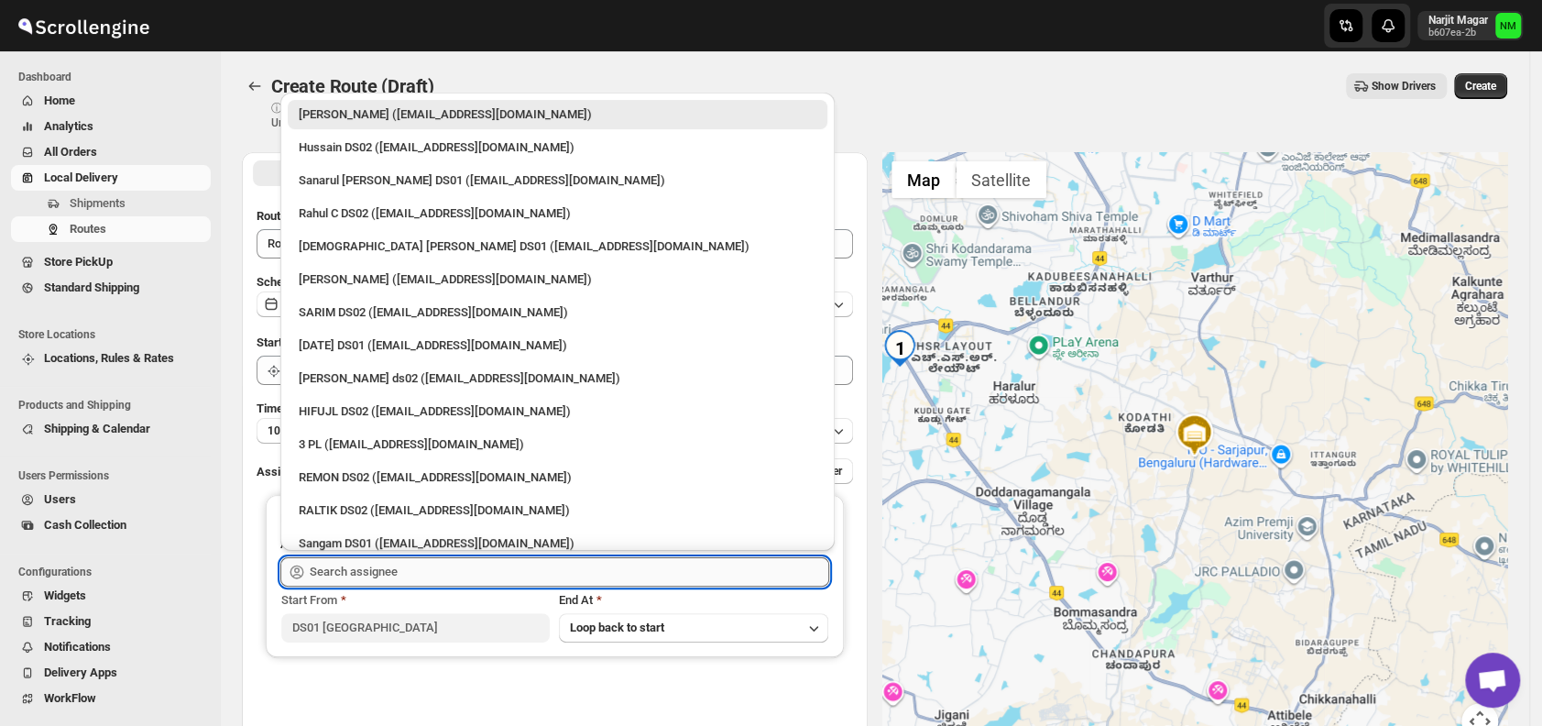
click at [425, 562] on input "text" at bounding box center [569, 571] width 519 height 29
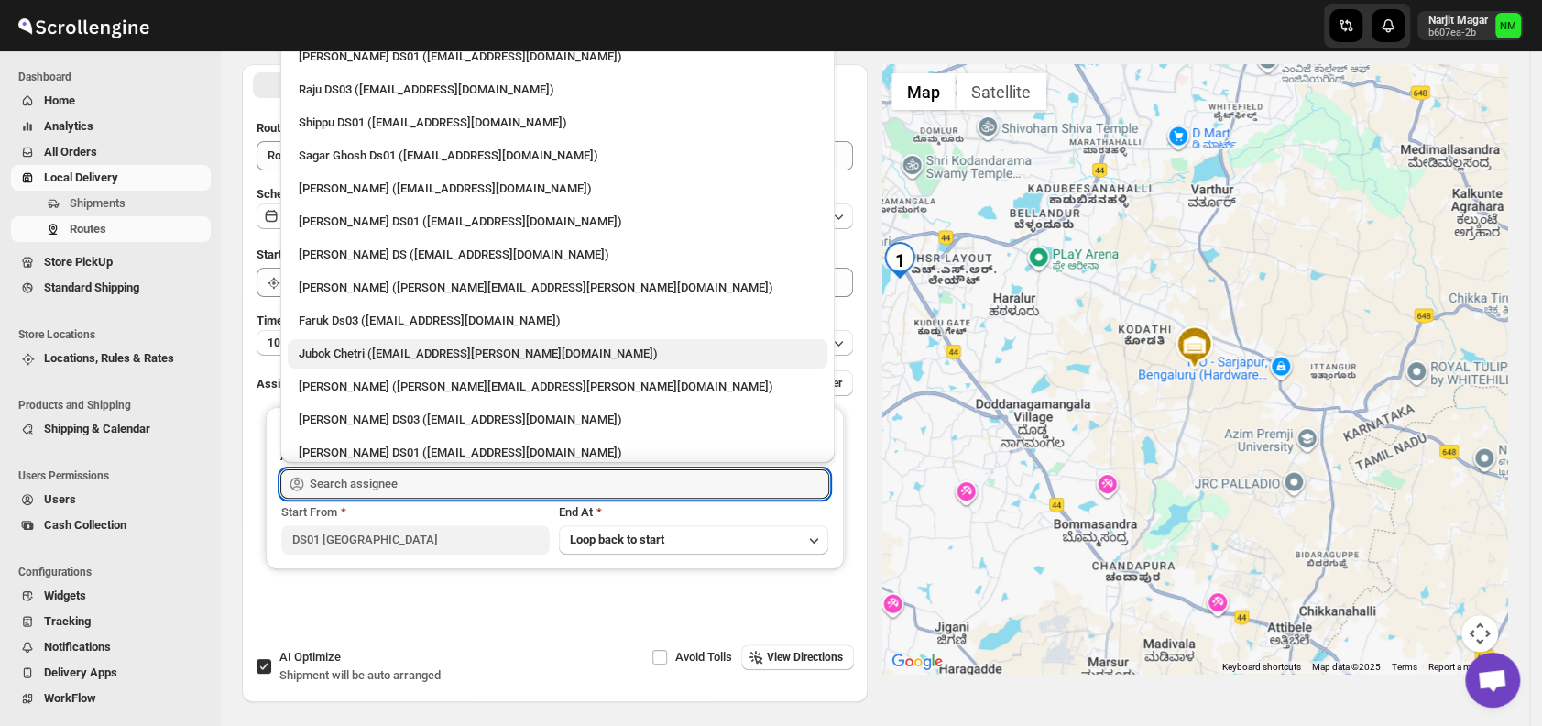
scroll to position [1325, 0]
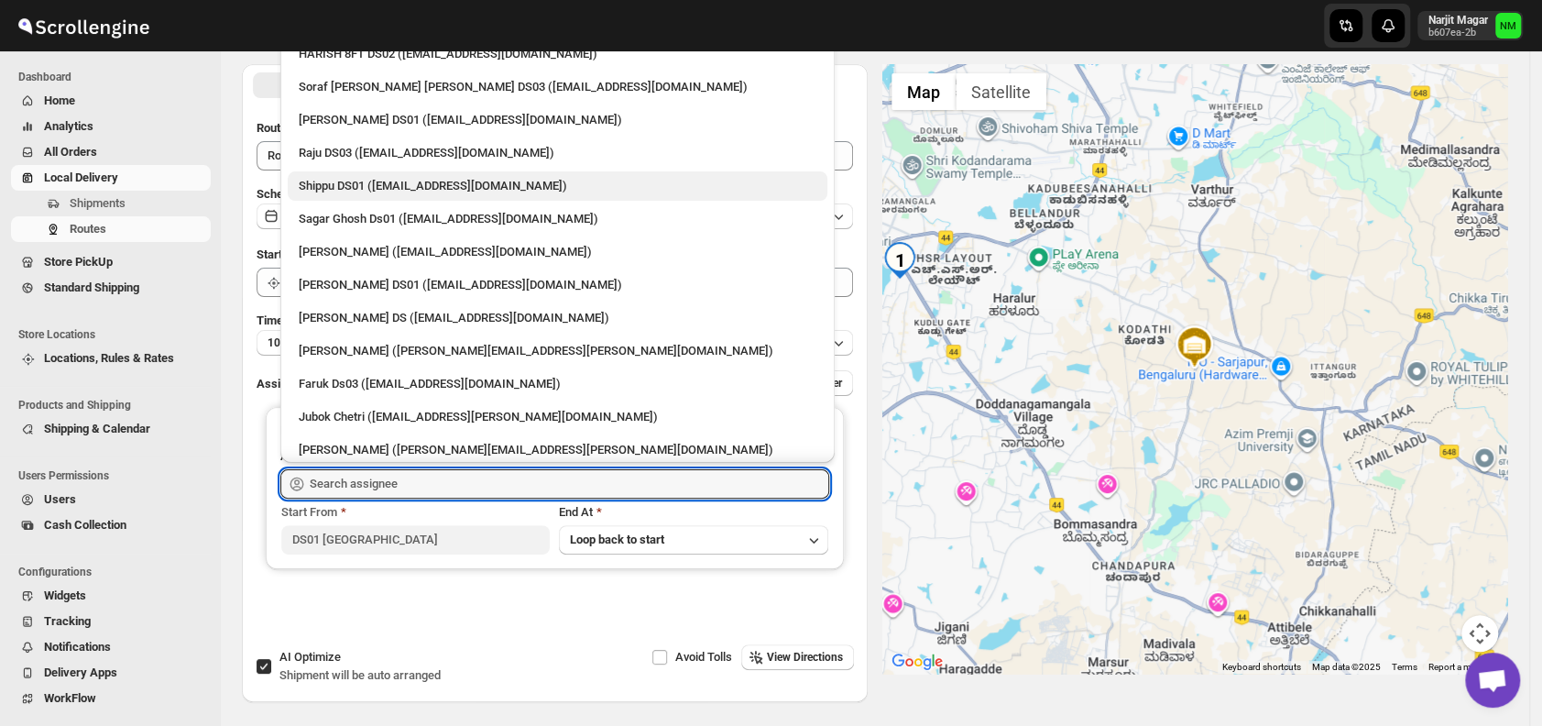
click at [341, 186] on div "Shippu DS01 ([EMAIL_ADDRESS][DOMAIN_NAME])" at bounding box center [558, 186] width 518 height 18
type input "Shippu DS01 ([EMAIL_ADDRESS][DOMAIN_NAME])"
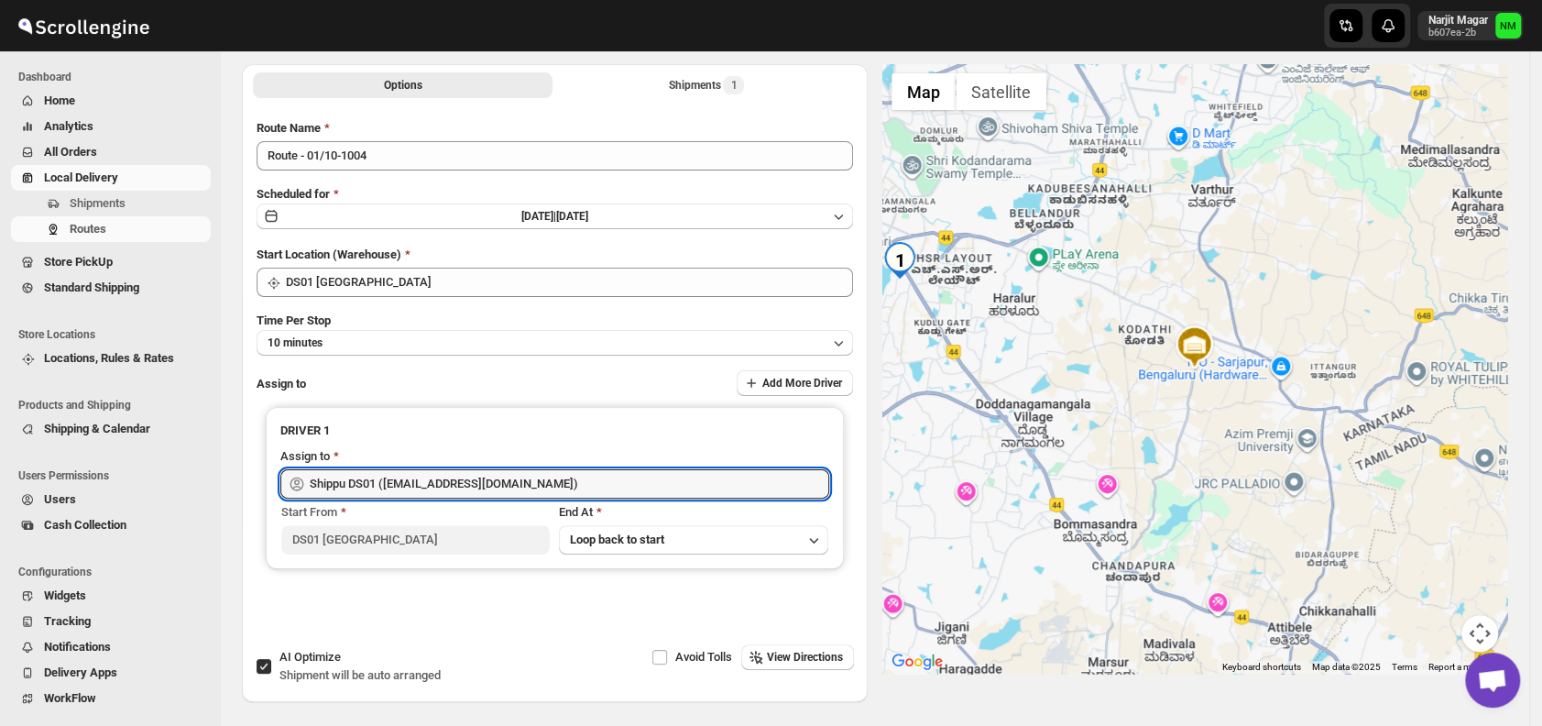
scroll to position [0, 0]
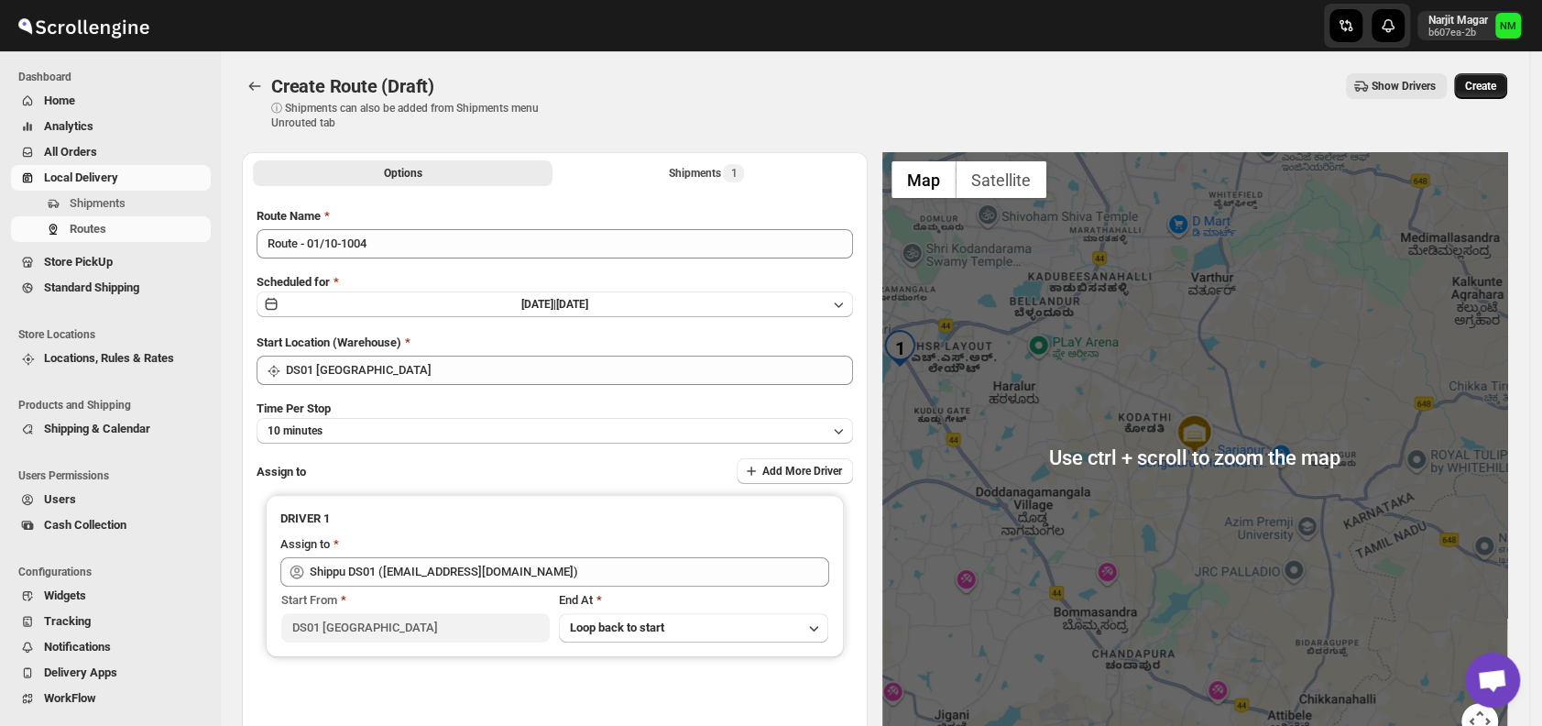
click at [1479, 92] on span "Create" at bounding box center [1480, 86] width 31 height 15
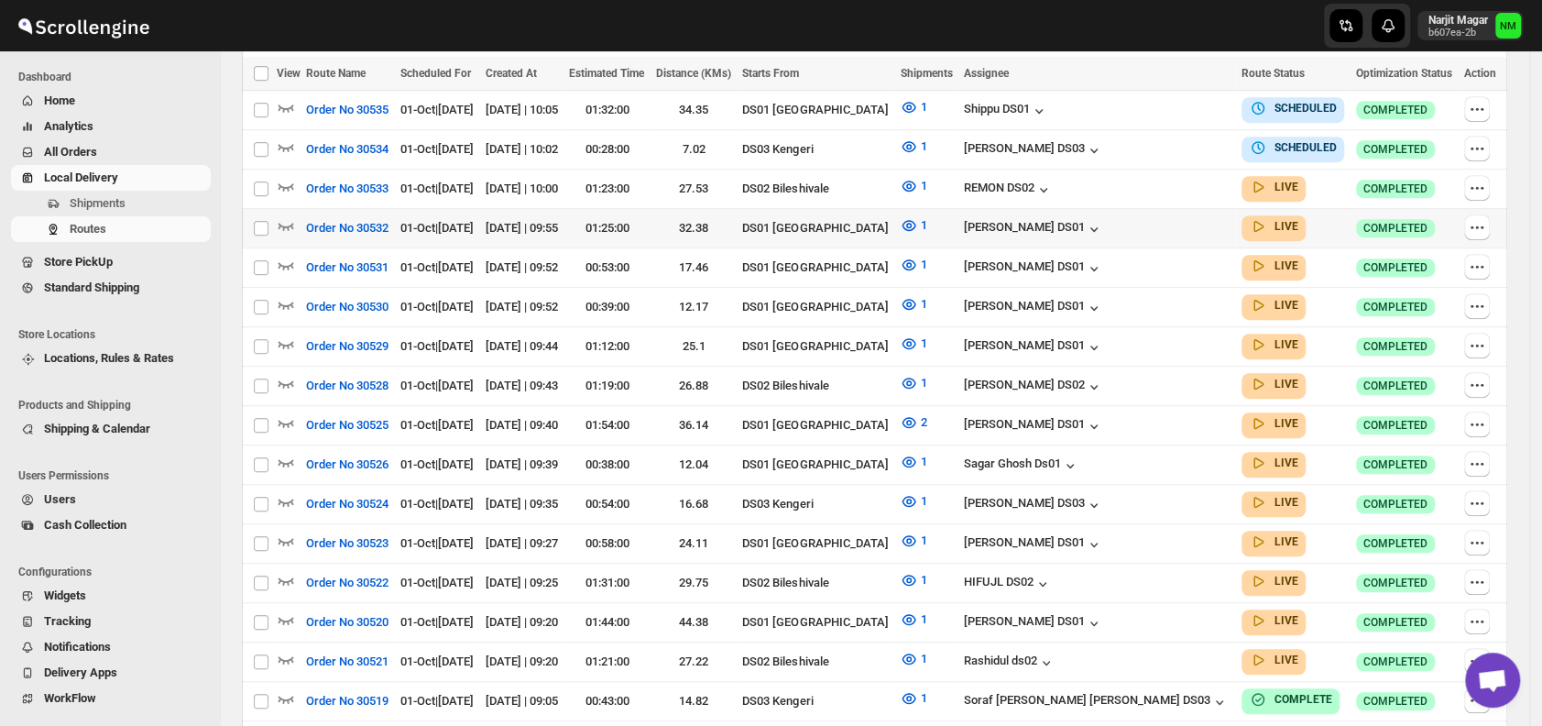
scroll to position [551, 0]
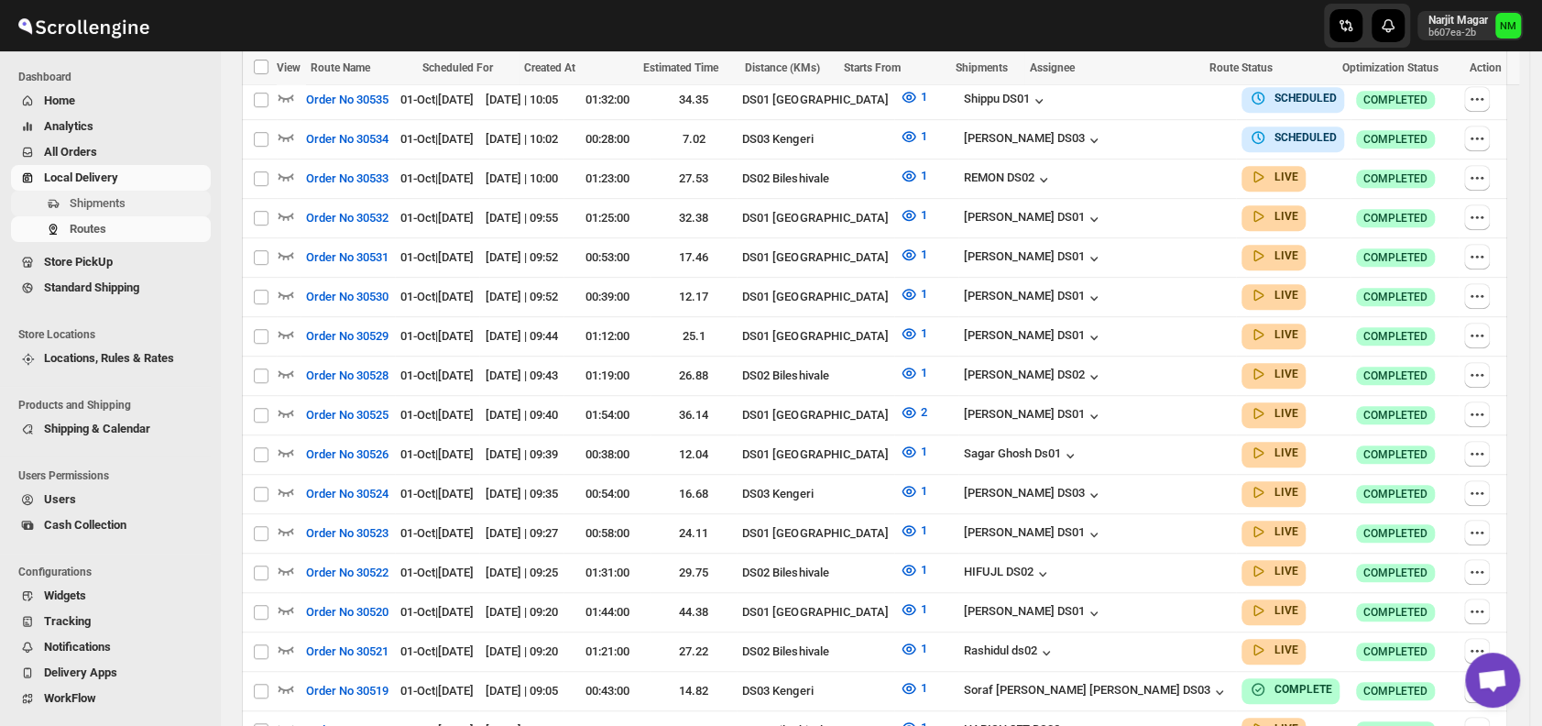
click at [137, 201] on span "Shipments" at bounding box center [138, 203] width 137 height 18
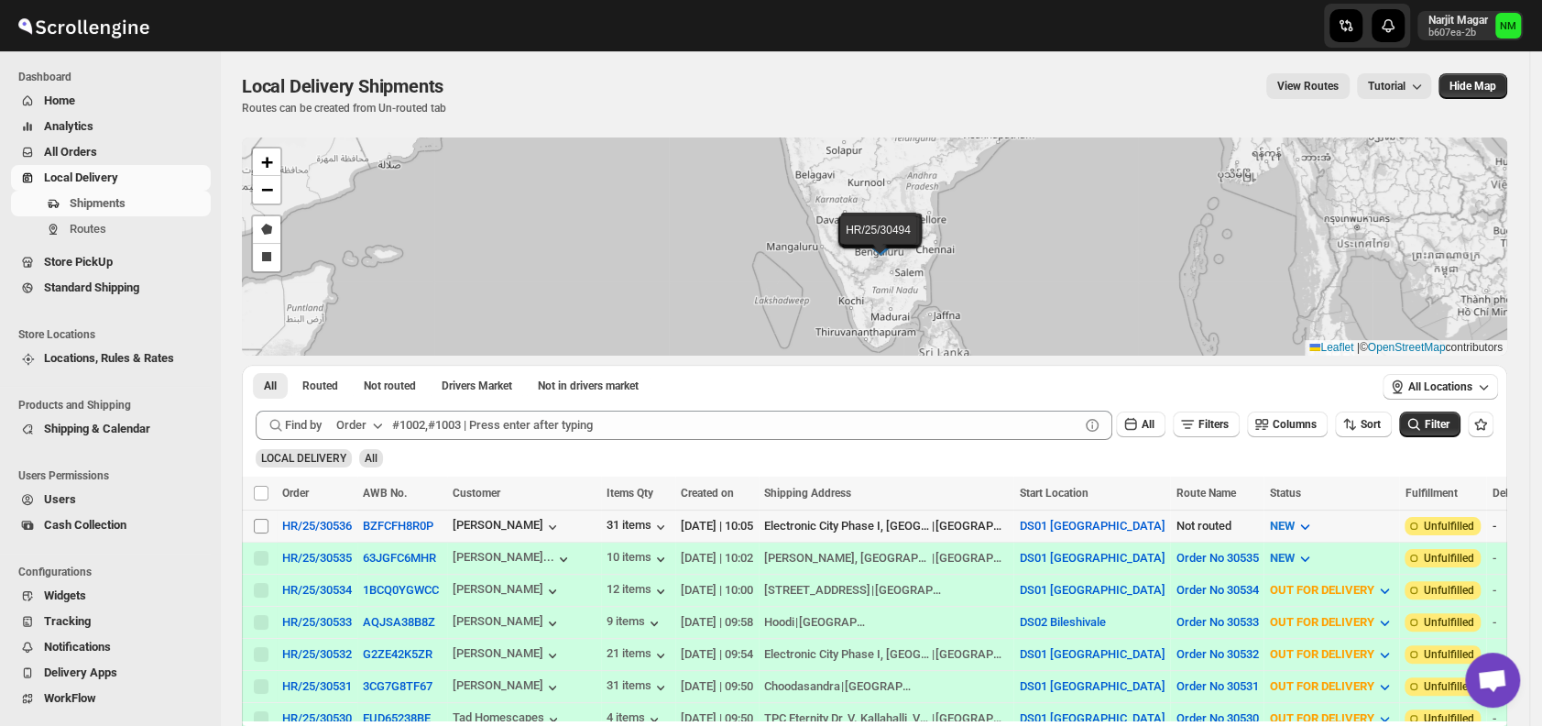
click at [264, 523] on input "Select shipment" at bounding box center [261, 525] width 15 height 15
checkbox input "true"
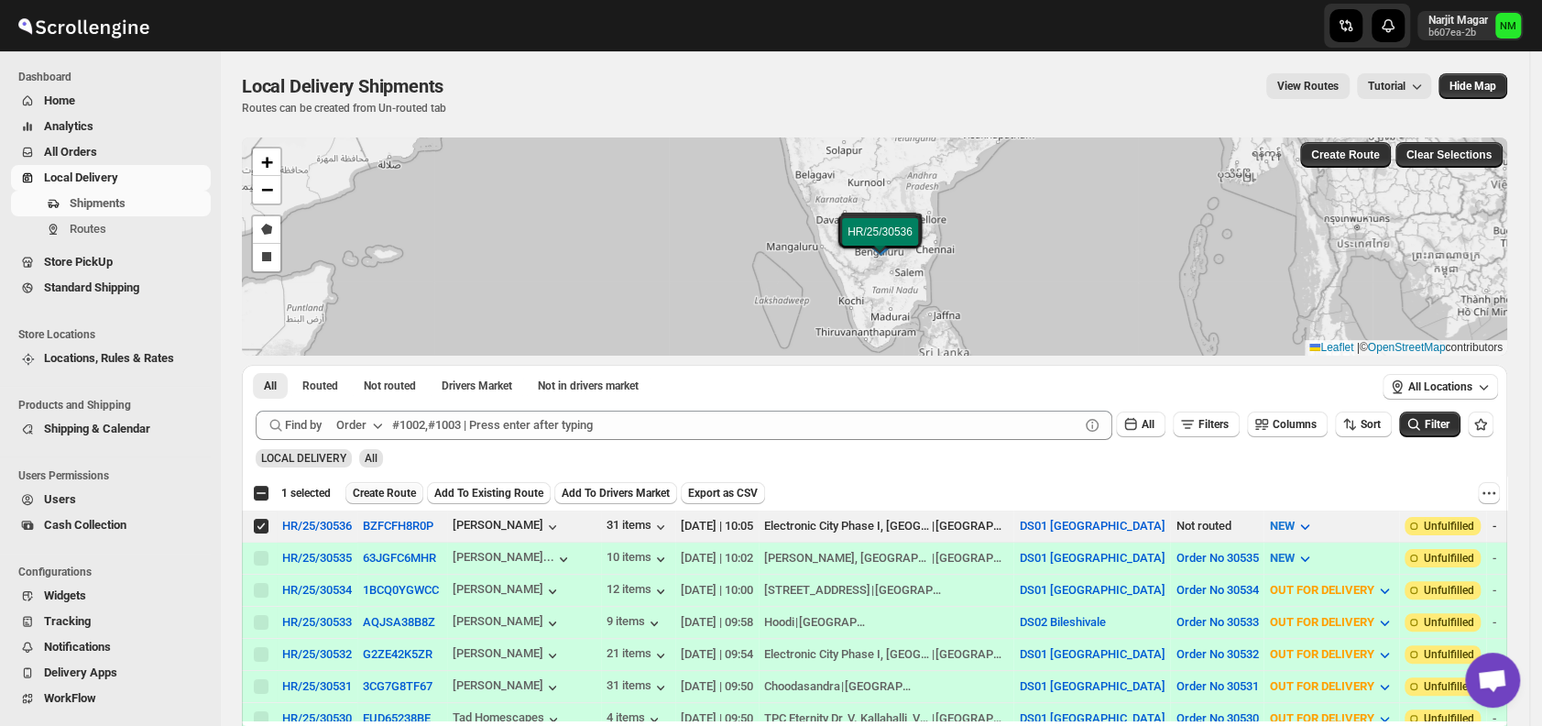
click at [401, 490] on span "Create Route" at bounding box center [384, 493] width 63 height 15
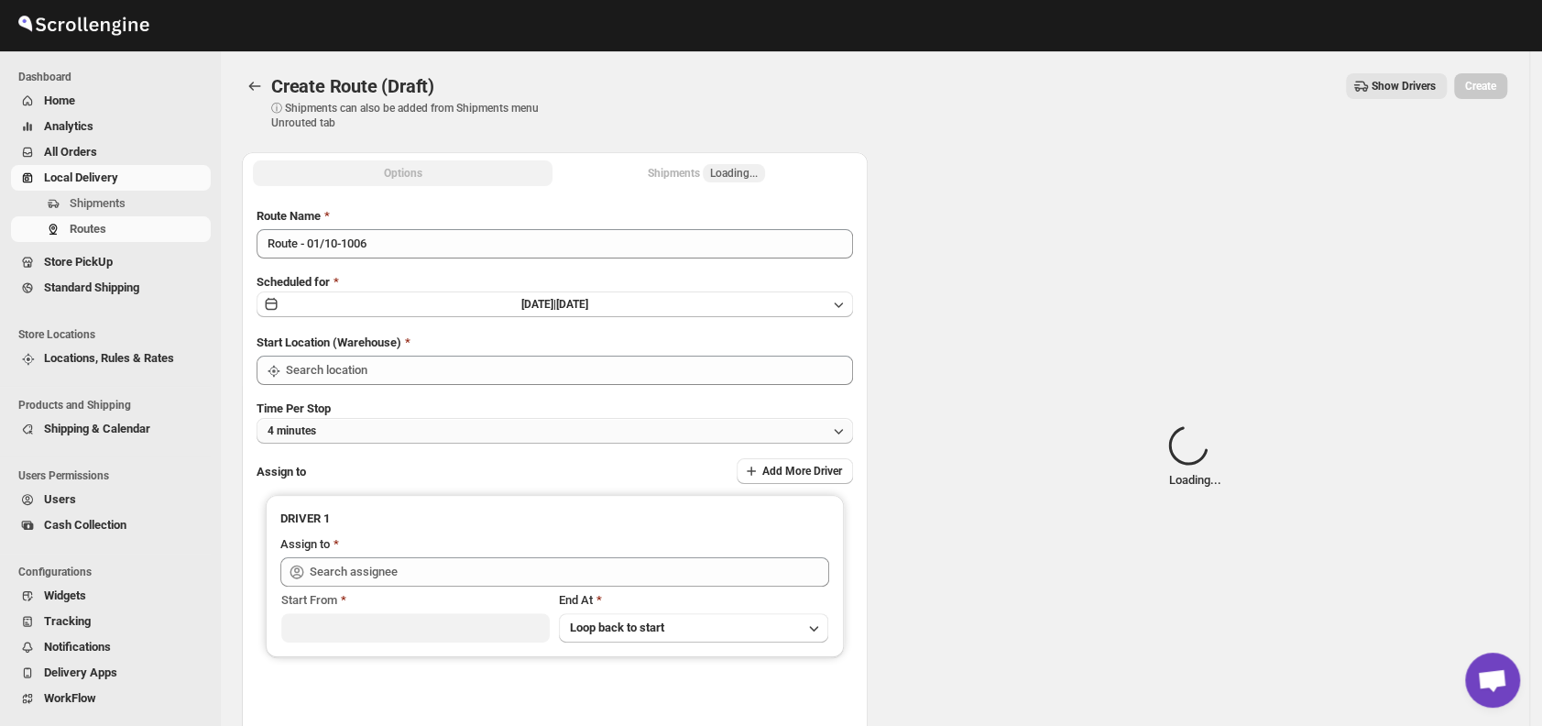
type input "DS01 [GEOGRAPHIC_DATA]"
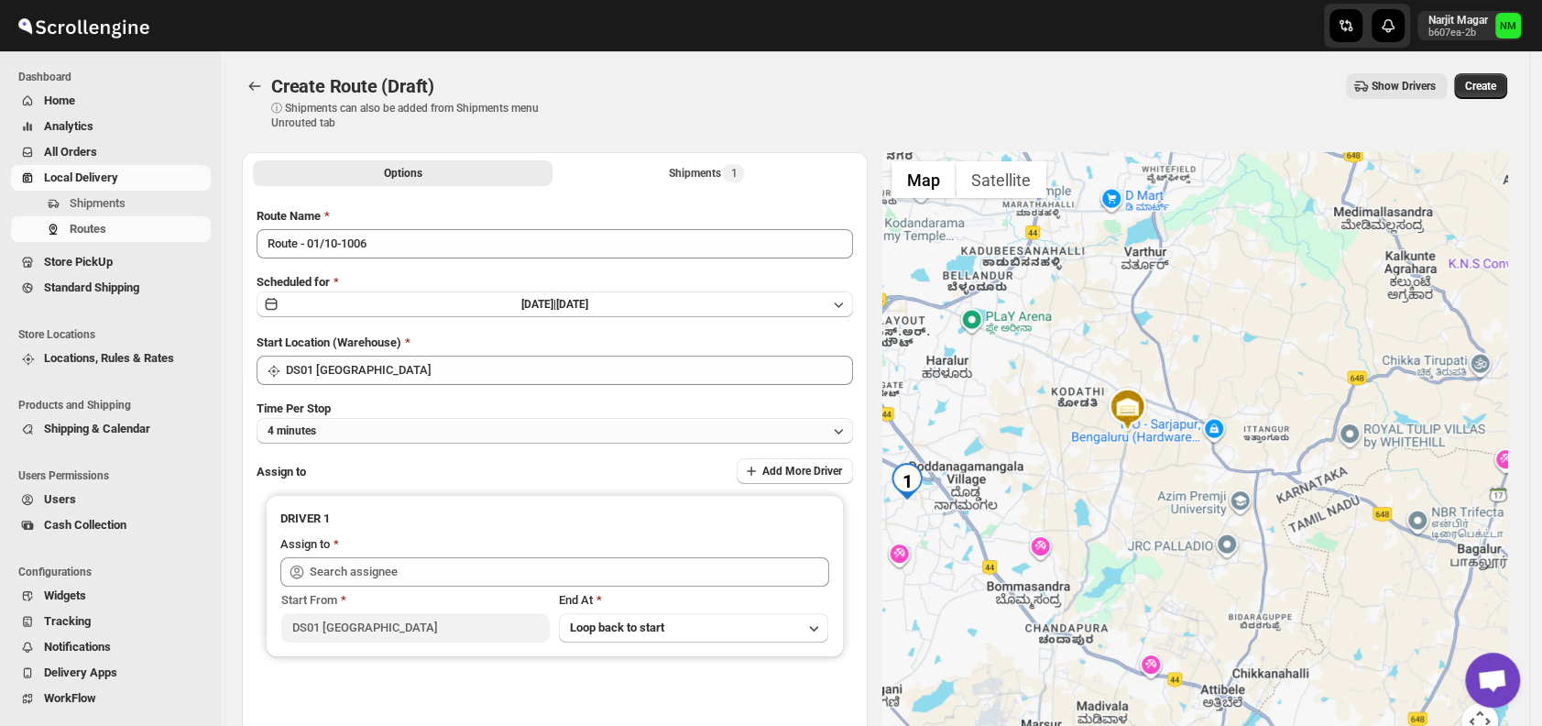
click at [440, 433] on button "4 minutes" at bounding box center [554, 431] width 596 height 26
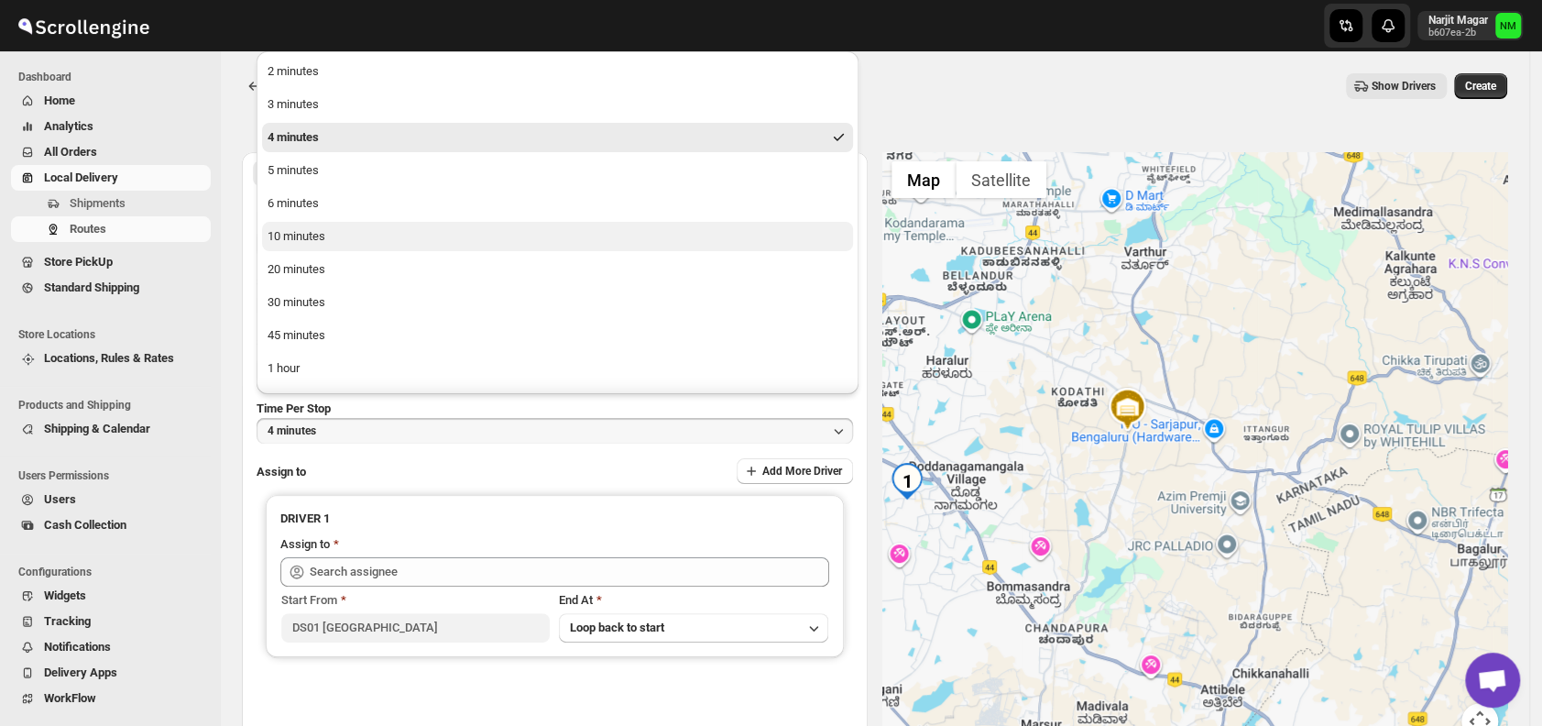
click at [318, 235] on div "10 minutes" at bounding box center [296, 236] width 58 height 18
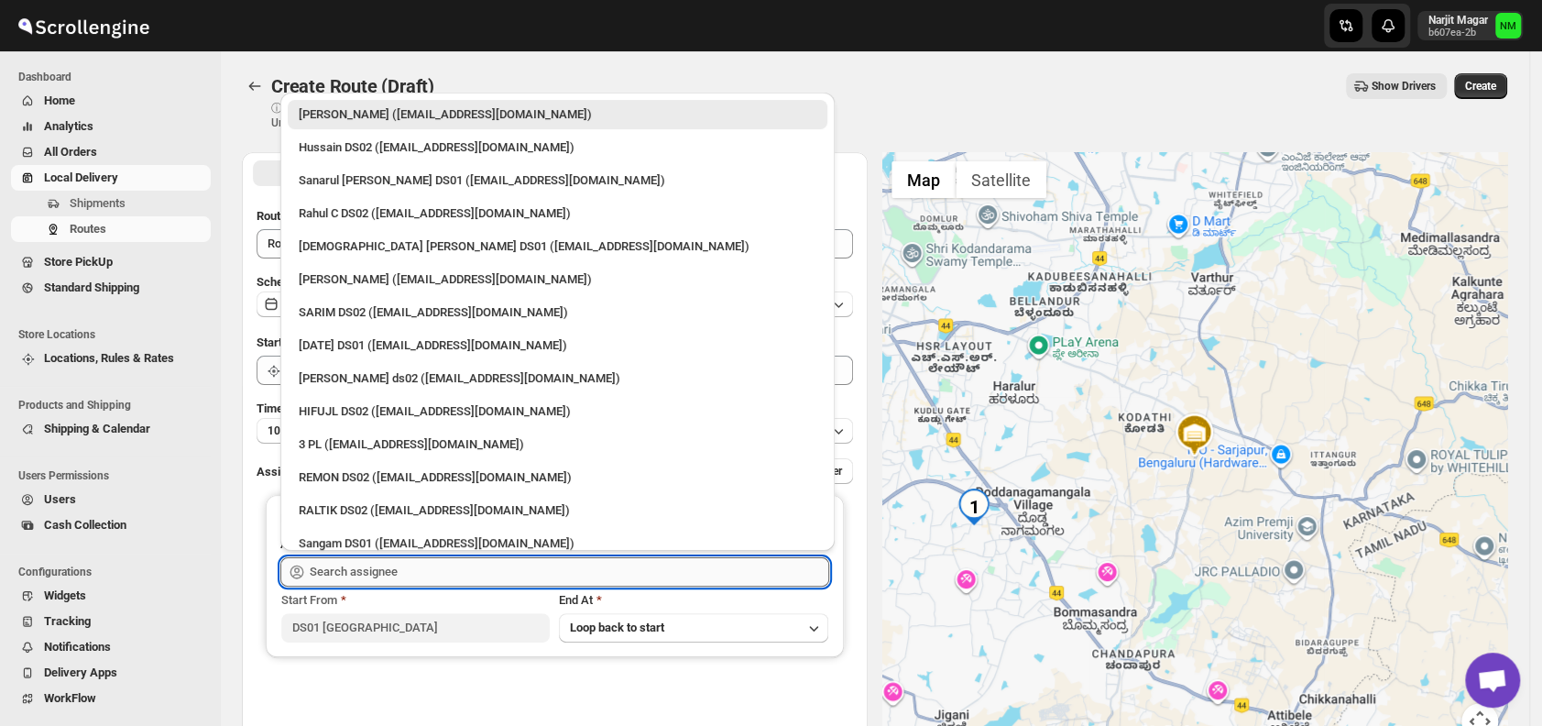
click at [409, 571] on input "text" at bounding box center [569, 571] width 519 height 29
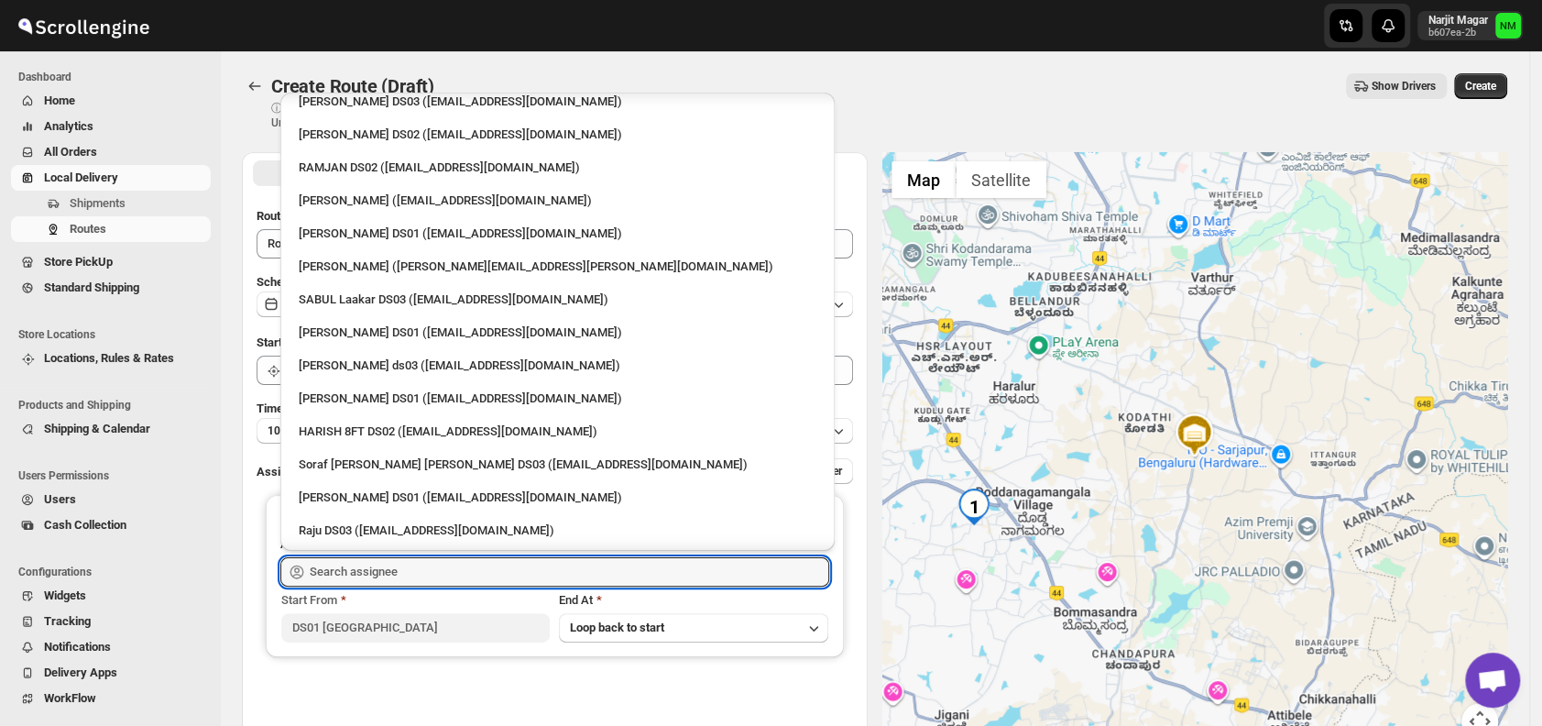
scroll to position [1035, 0]
click at [345, 235] on div "[PERSON_NAME] DS01 ([EMAIL_ADDRESS][DOMAIN_NAME])" at bounding box center [558, 233] width 518 height 18
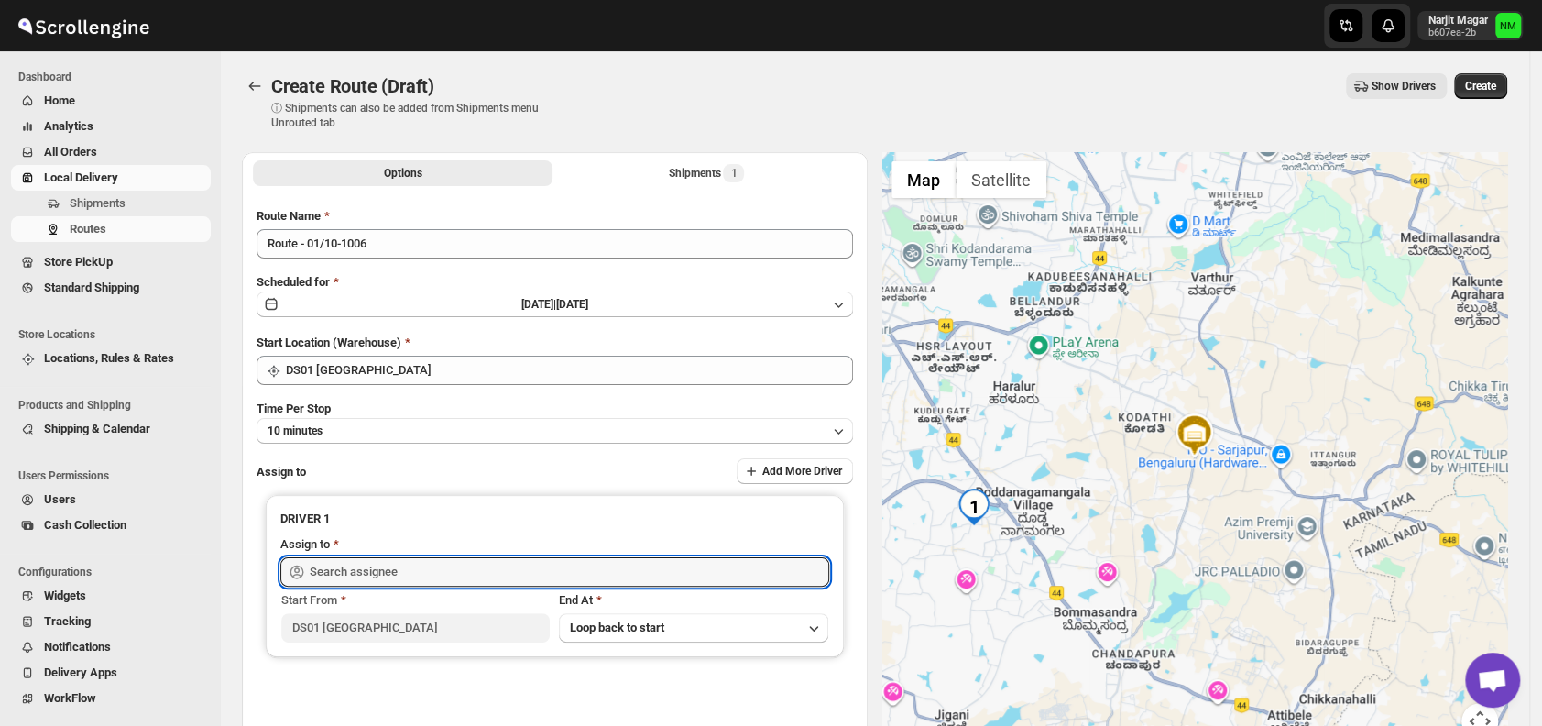
type input "[PERSON_NAME] DS01 ([EMAIL_ADDRESS][DOMAIN_NAME])"
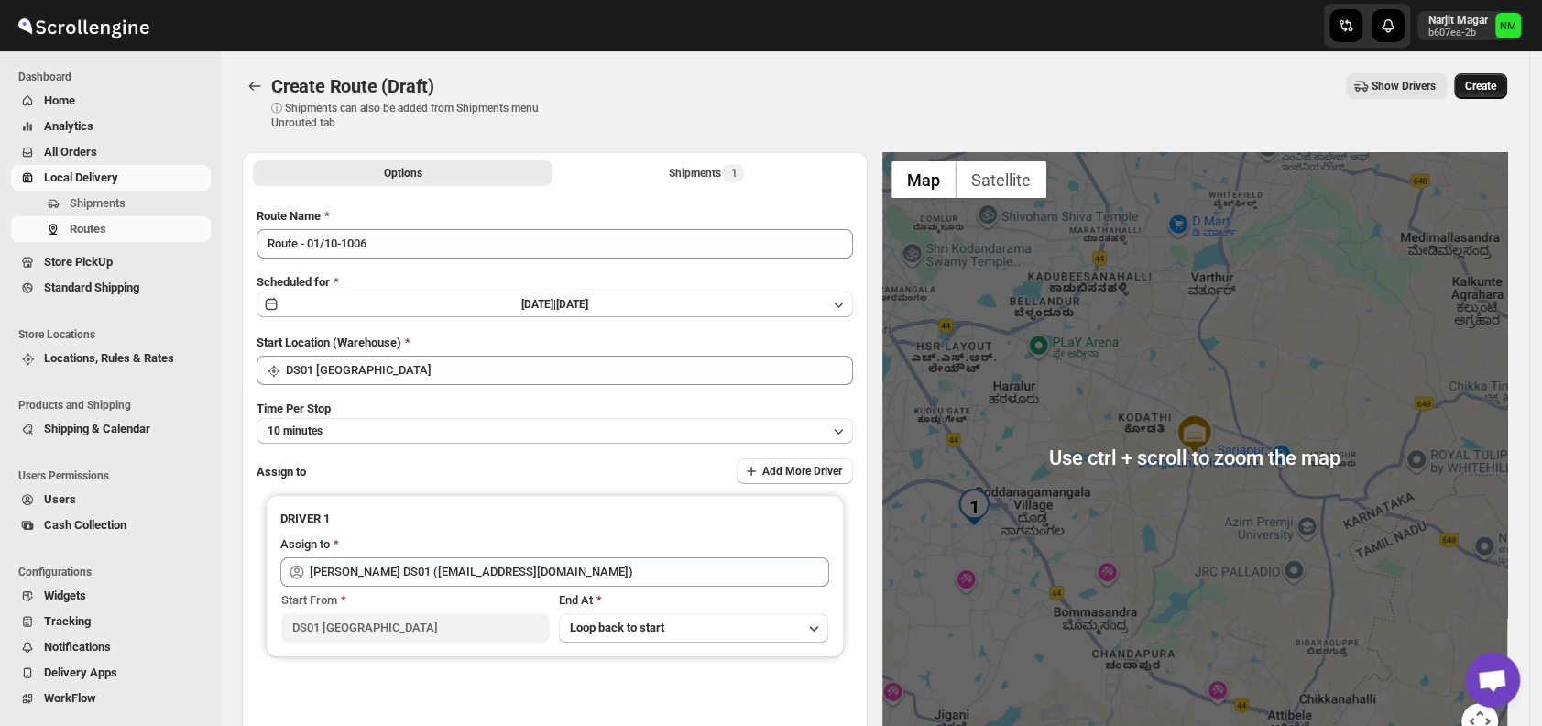
click at [1491, 83] on span "Create" at bounding box center [1480, 86] width 31 height 15
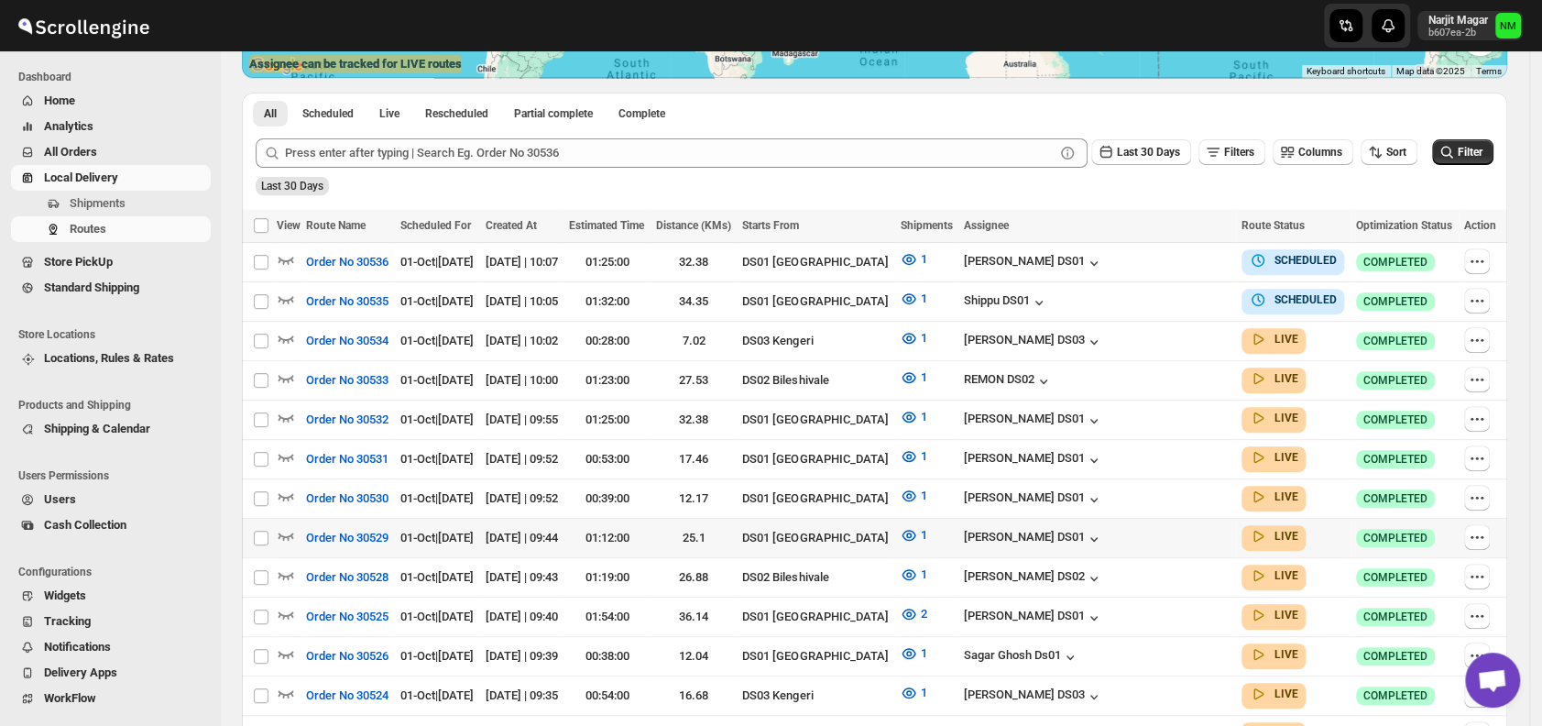
scroll to position [390, 0]
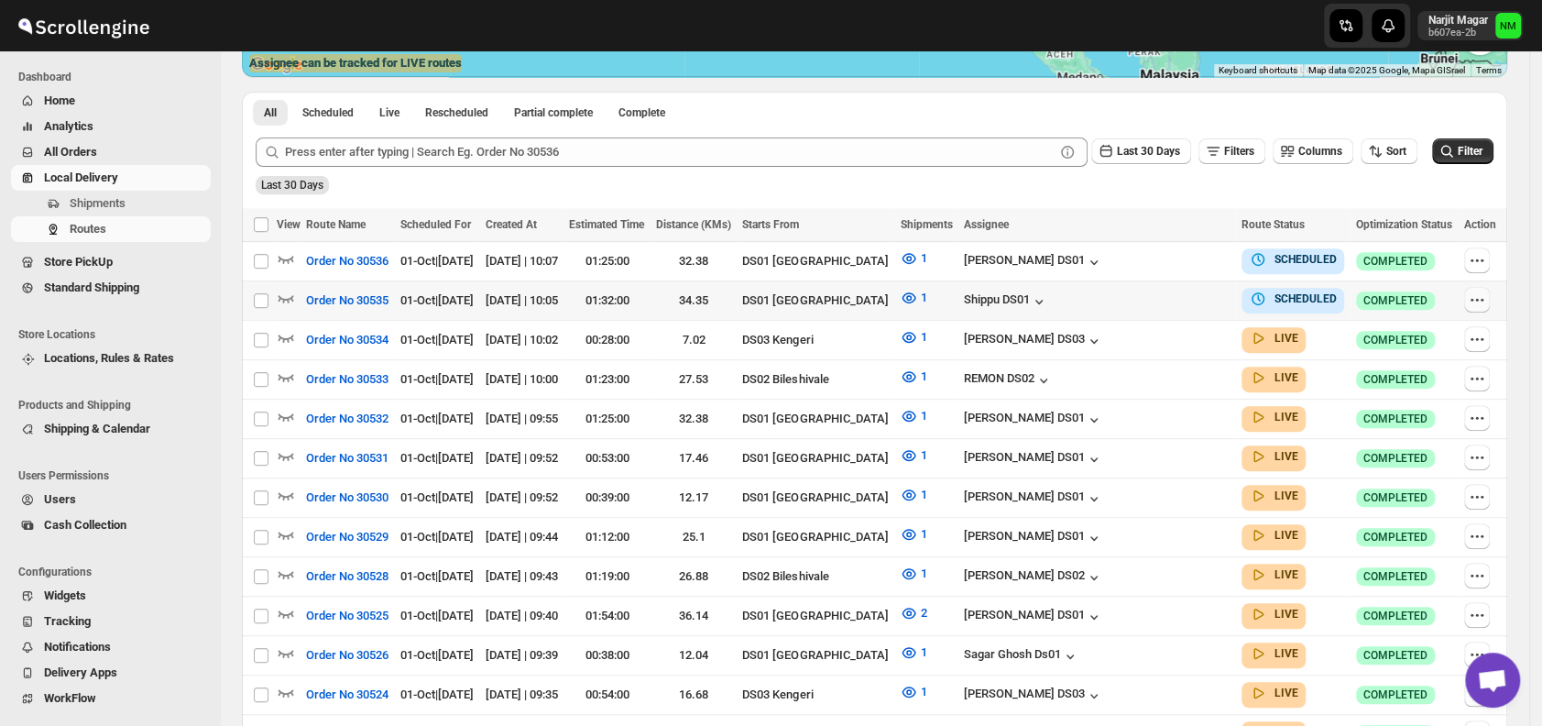
click at [1472, 295] on icon "button" at bounding box center [1477, 299] width 18 height 18
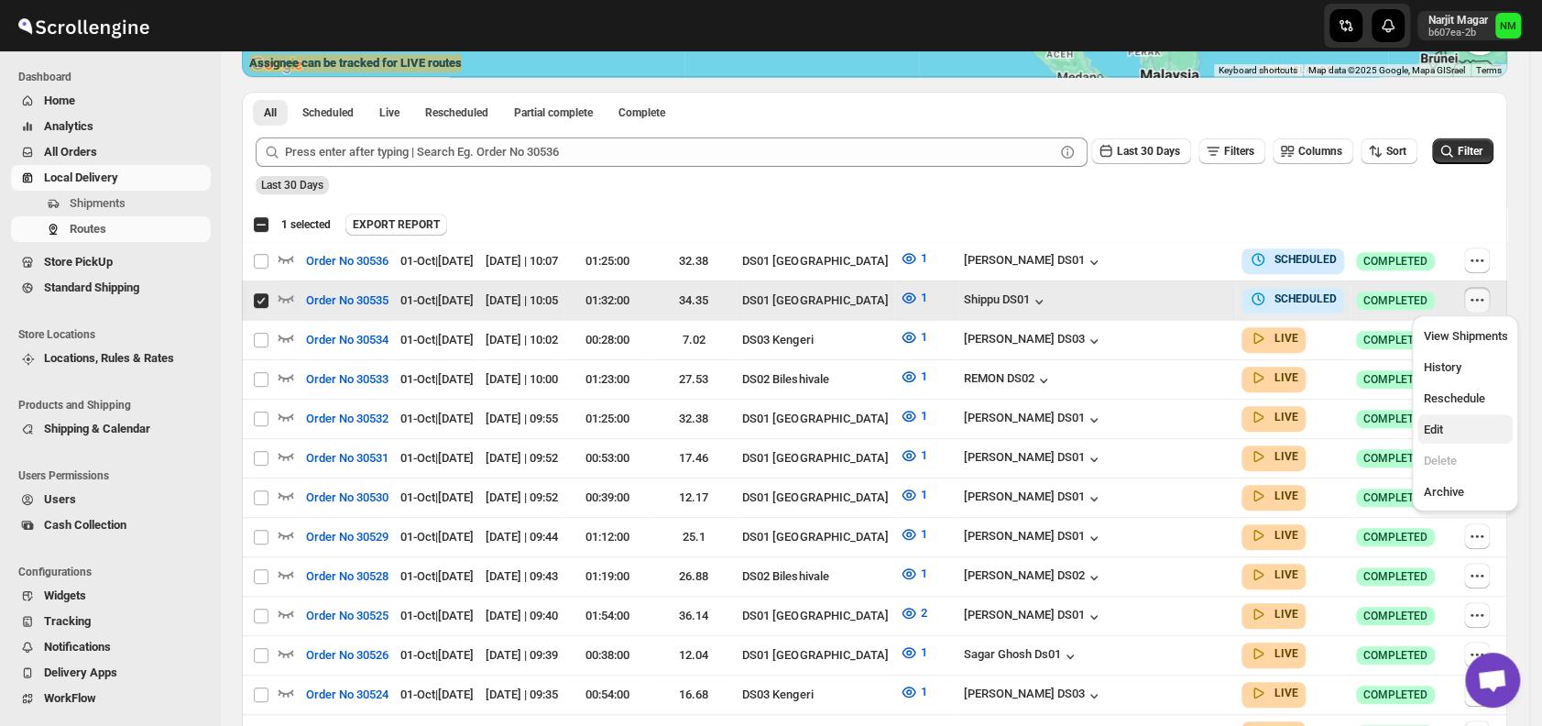
click at [1436, 428] on span "Edit" at bounding box center [1432, 429] width 19 height 14
checkbox input "false"
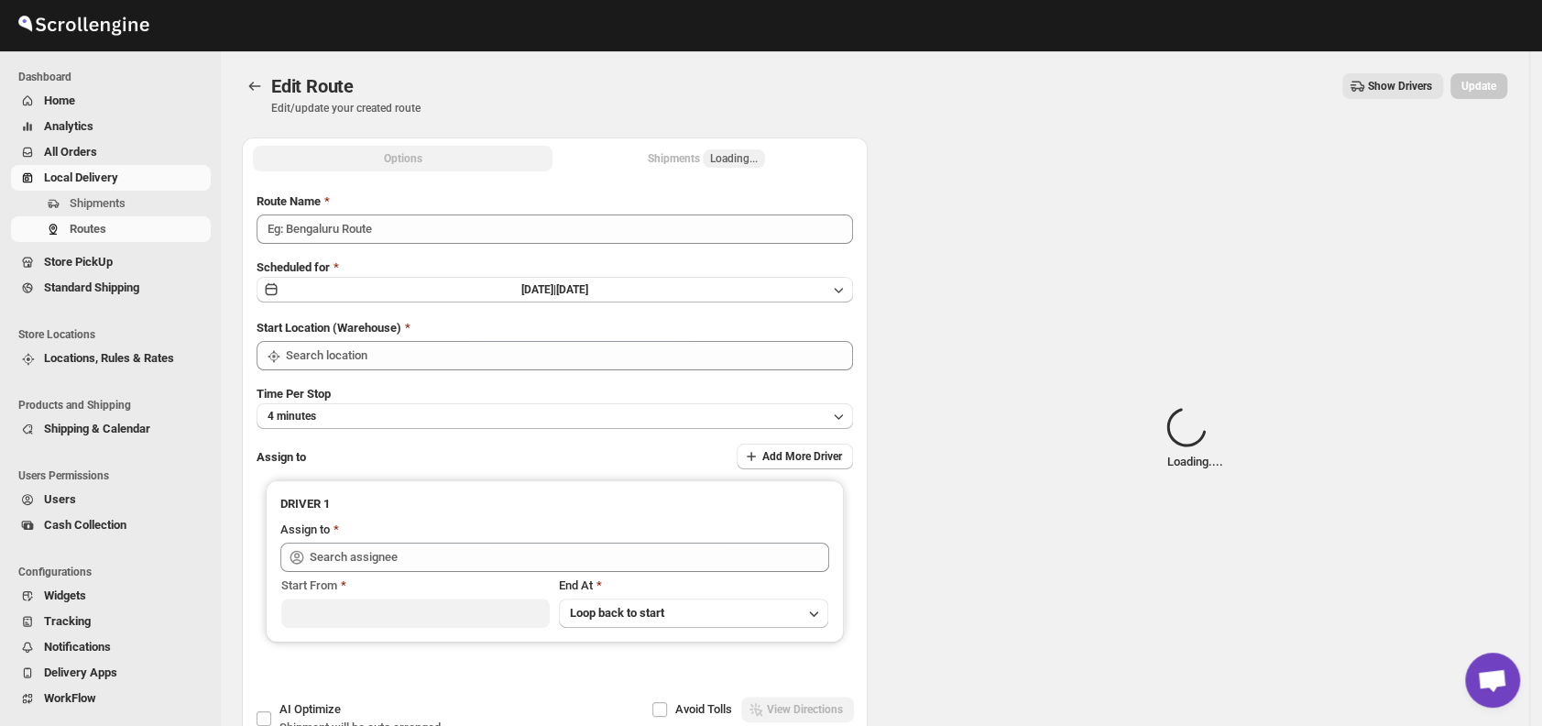
type input "Order No 30535"
type input "DS01 [GEOGRAPHIC_DATA]"
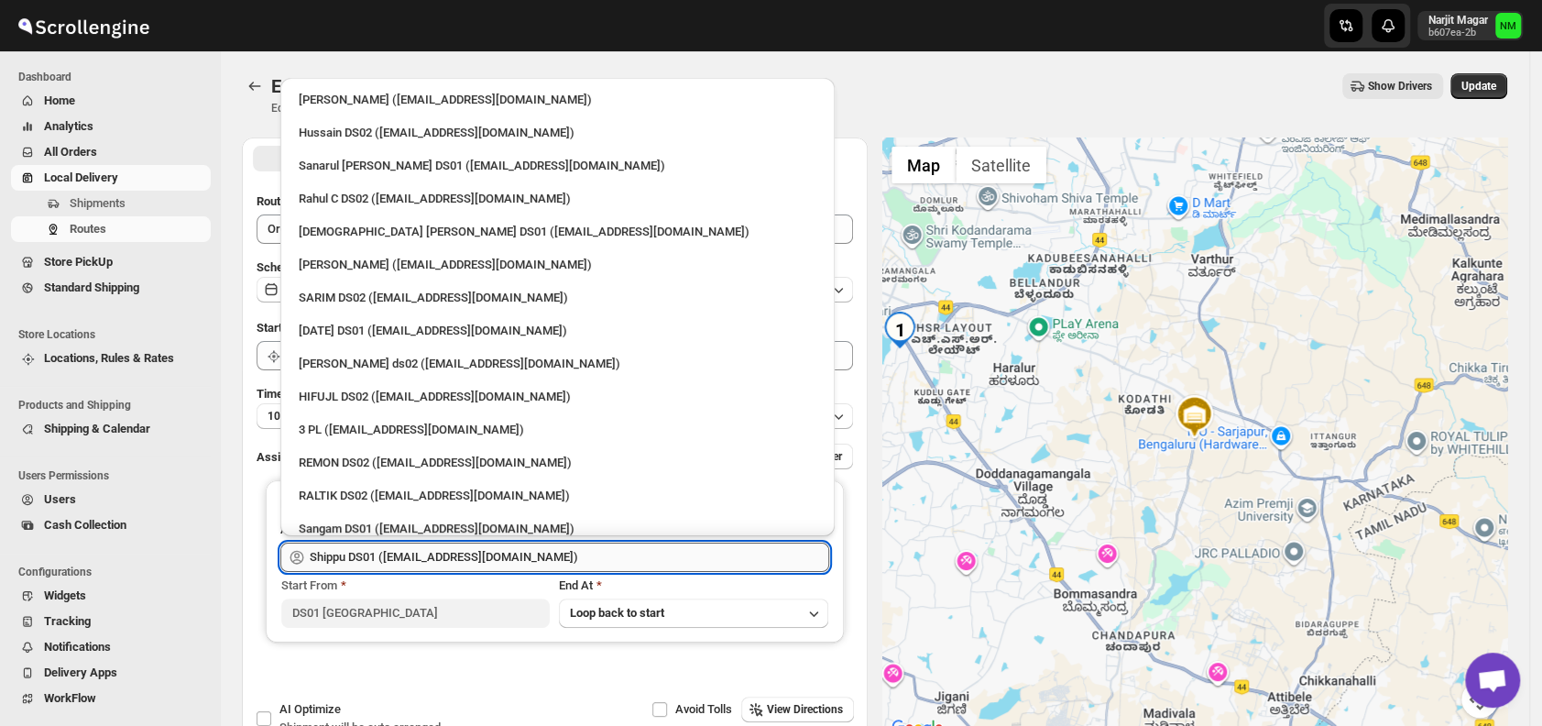
click at [577, 553] on input "Shippu DS01 ([EMAIL_ADDRESS][DOMAIN_NAME])" at bounding box center [569, 556] width 519 height 29
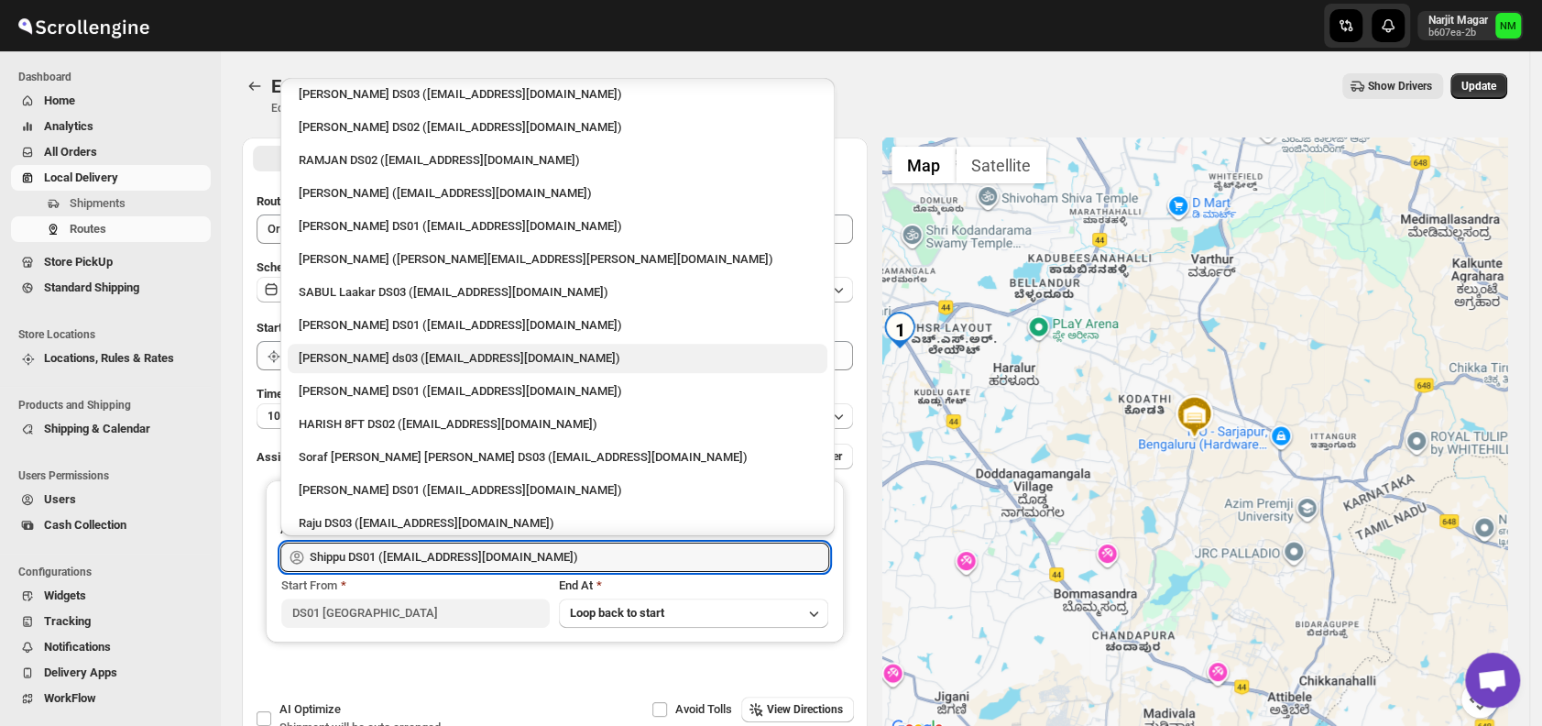
scroll to position [1026, 0]
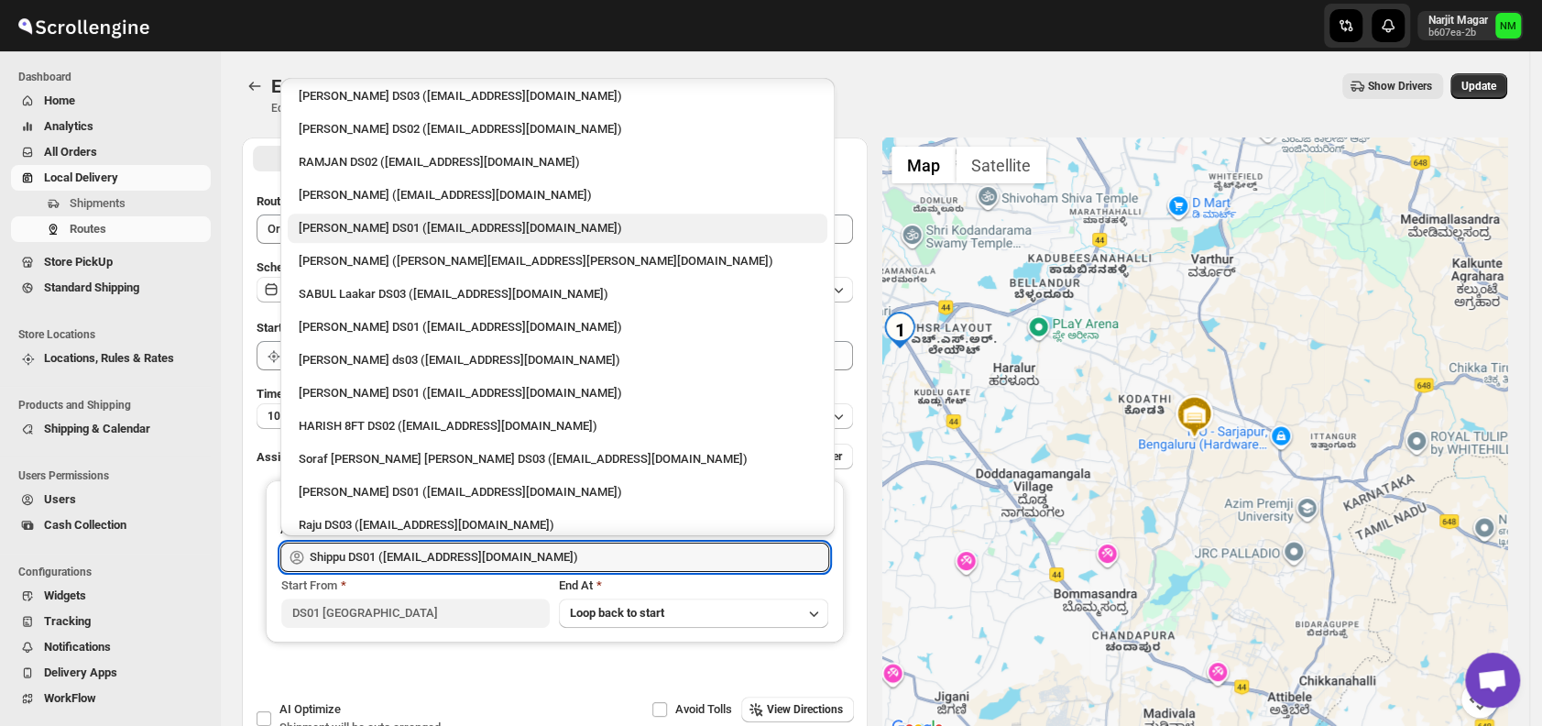
click at [326, 229] on div "[PERSON_NAME] DS01 ([EMAIL_ADDRESS][DOMAIN_NAME])" at bounding box center [558, 228] width 518 height 18
type input "[PERSON_NAME] DS01 ([EMAIL_ADDRESS][DOMAIN_NAME])"
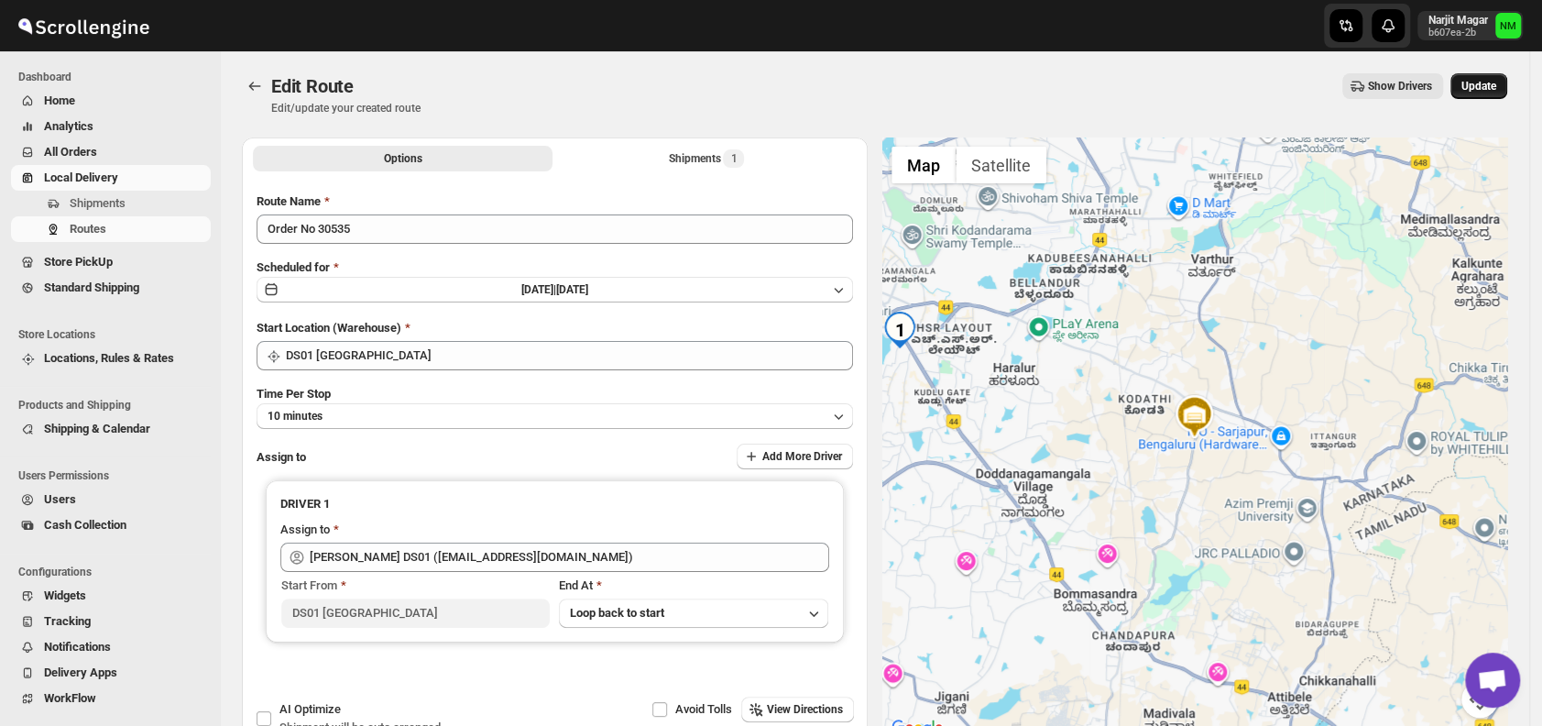
click at [1480, 90] on span "Update" at bounding box center [1478, 86] width 35 height 15
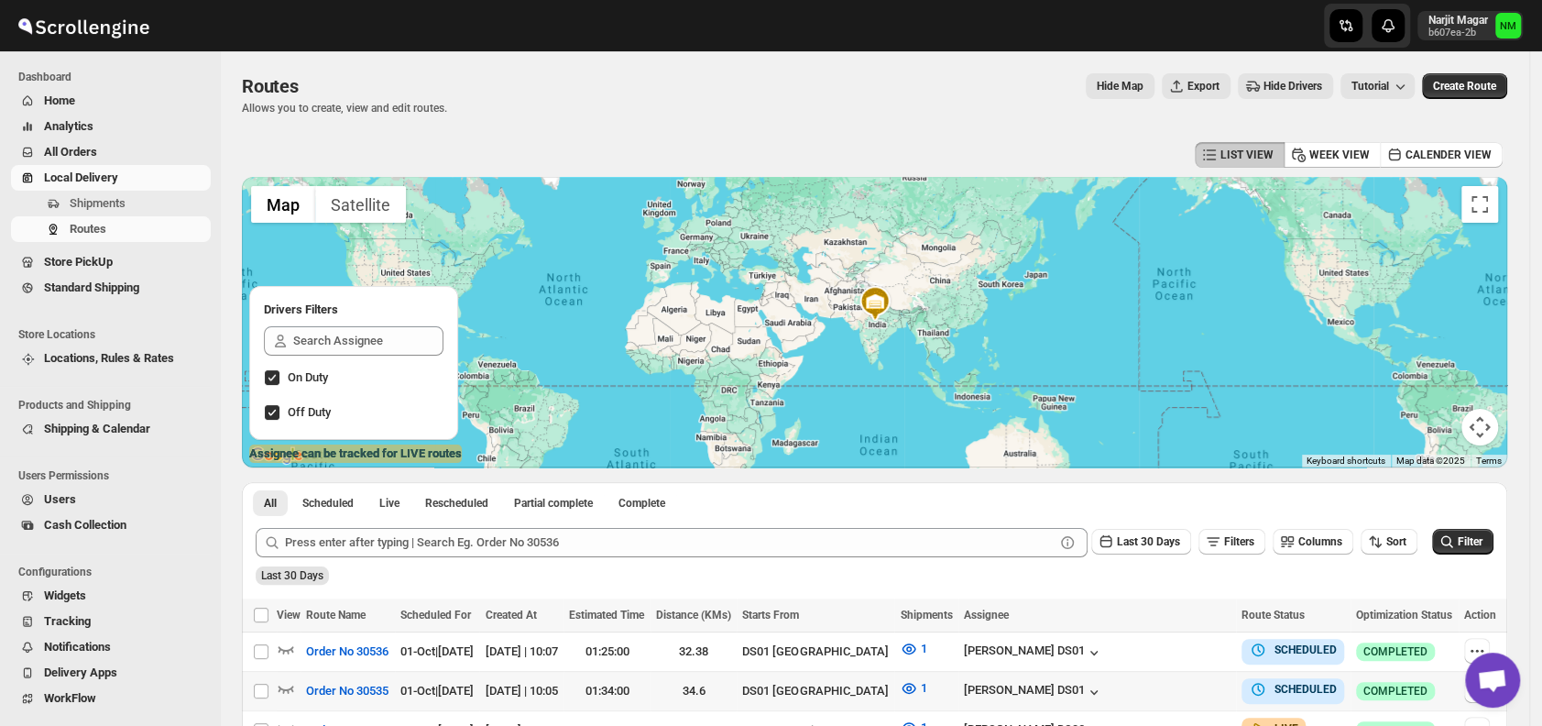
scroll to position [182, 0]
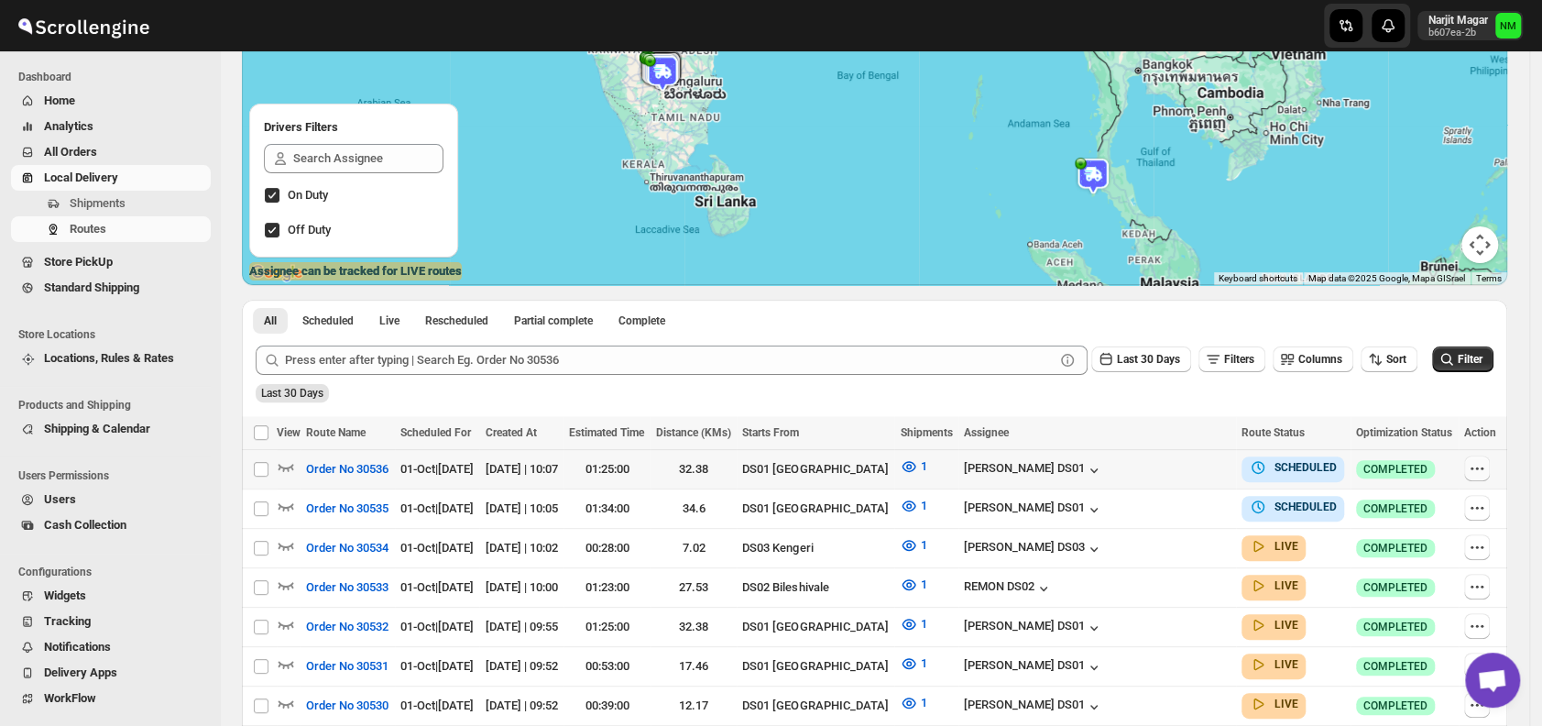
click at [1475, 464] on icon "button" at bounding box center [1477, 468] width 18 height 18
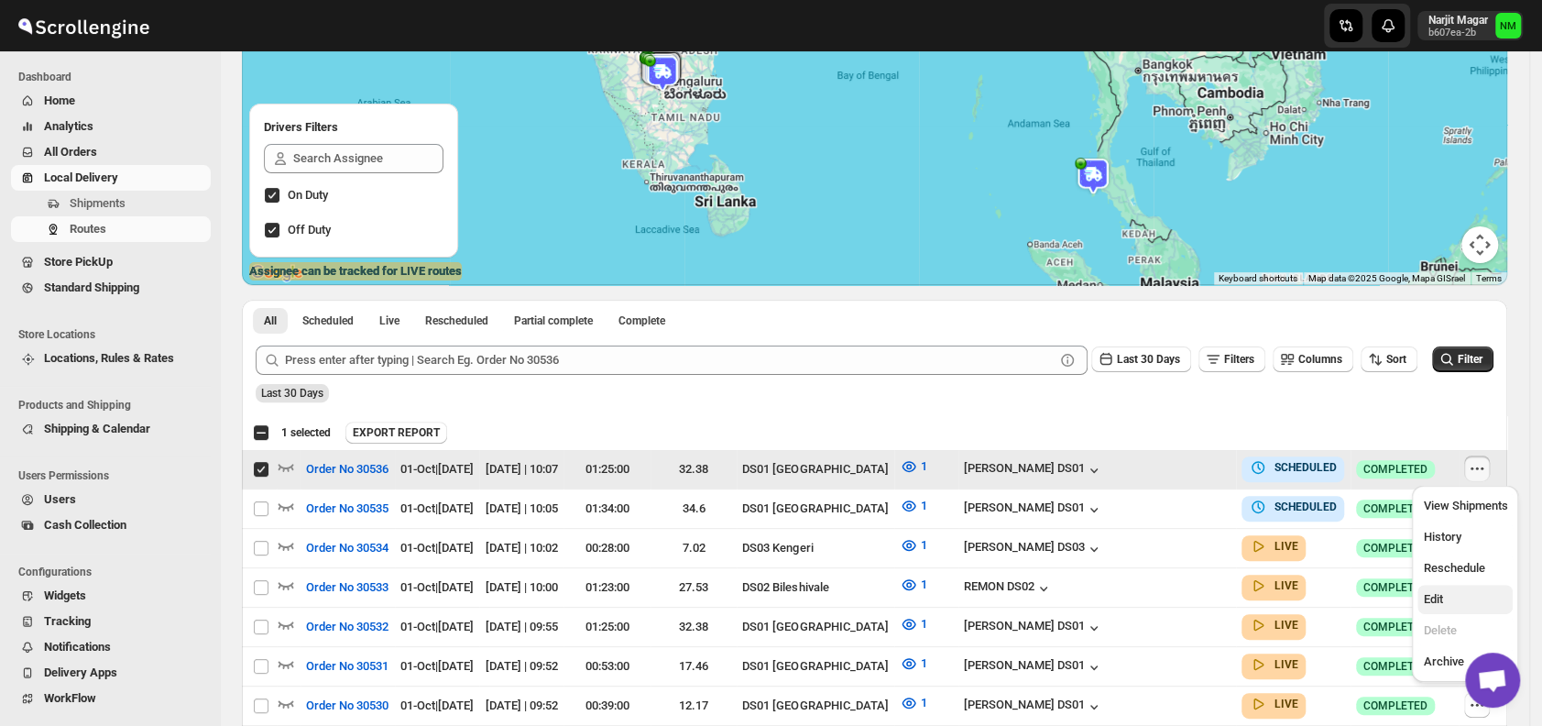
click at [1446, 599] on span "Edit" at bounding box center [1465, 599] width 84 height 18
checkbox input "false"
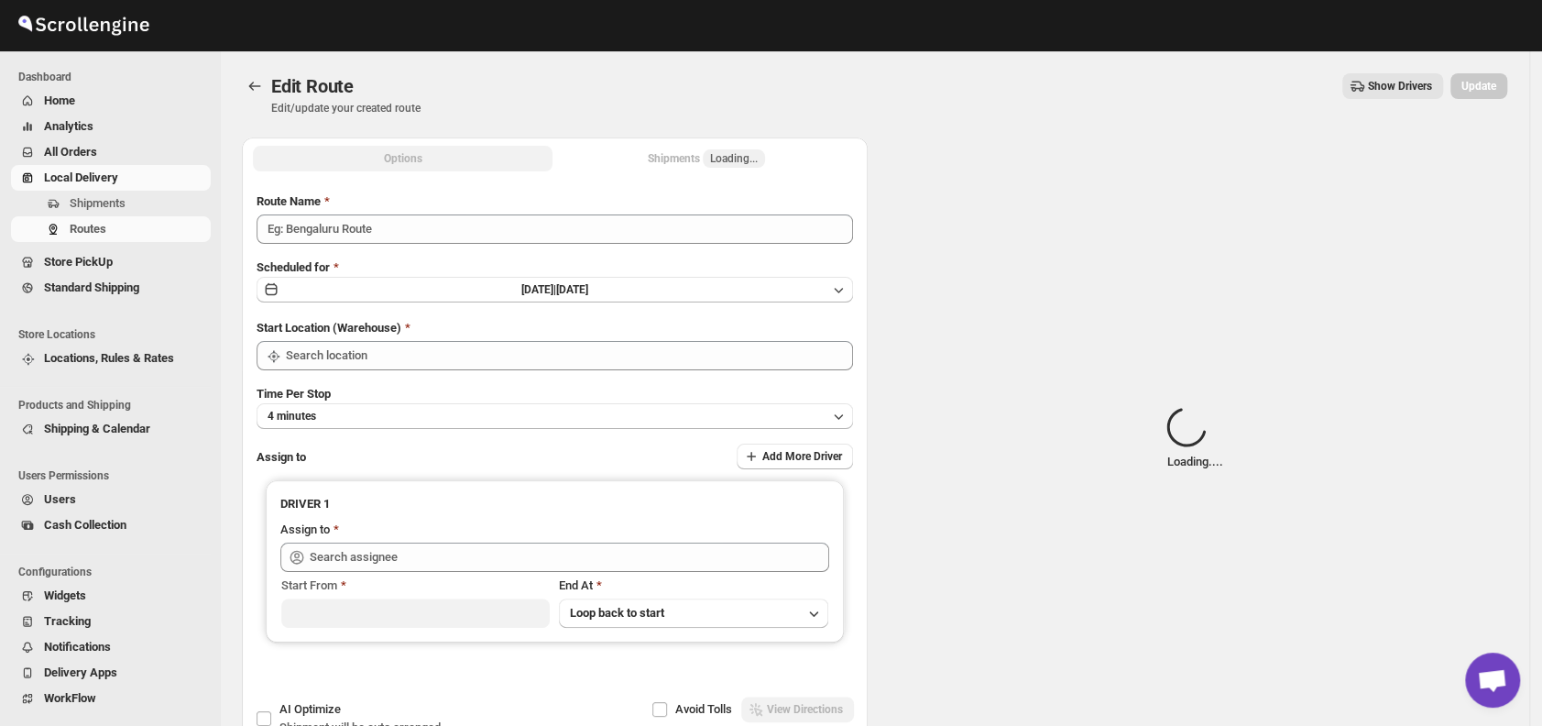
type input "Order No 30536"
type input "DS01 [GEOGRAPHIC_DATA]"
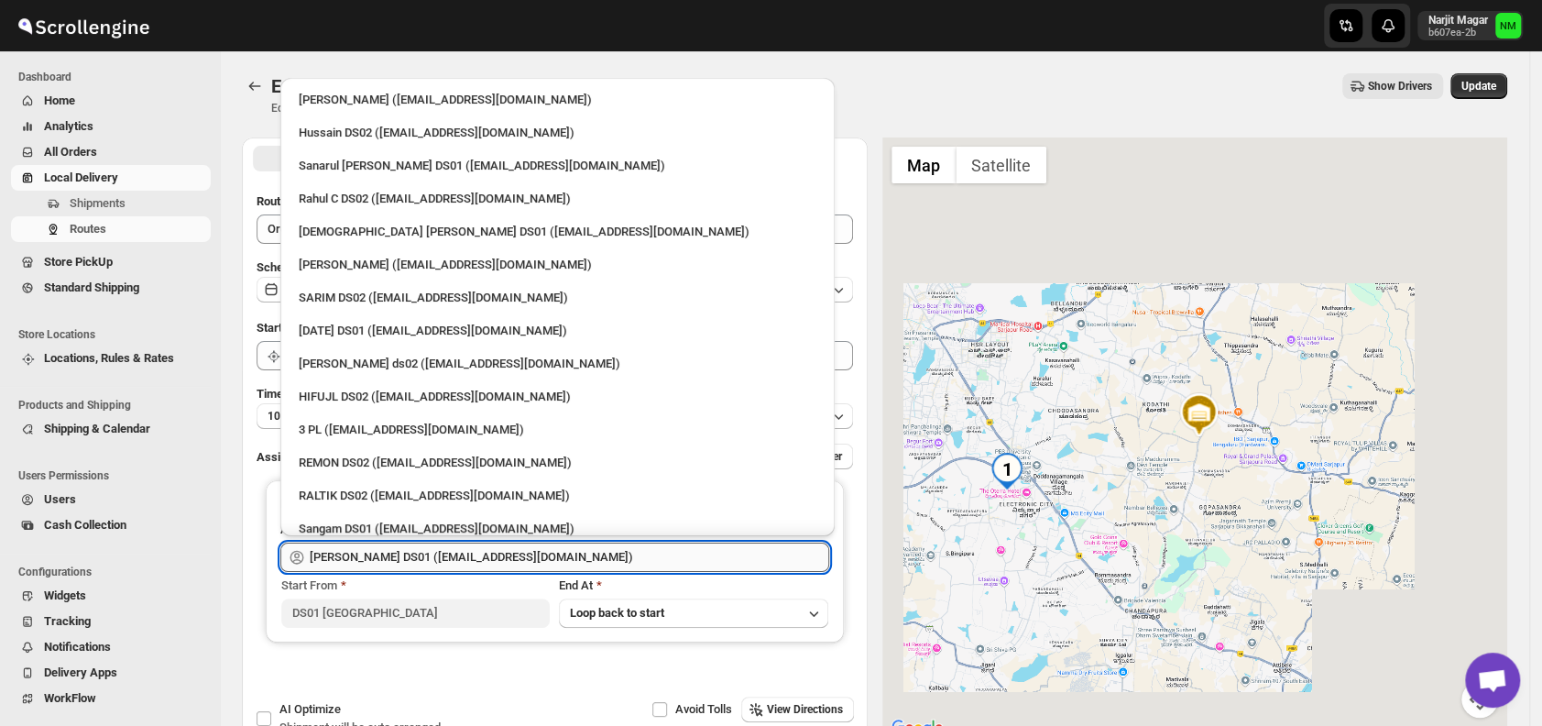
click at [497, 558] on input "Saharul DS01 (yedesam921@cavoyar.com)" at bounding box center [569, 556] width 519 height 29
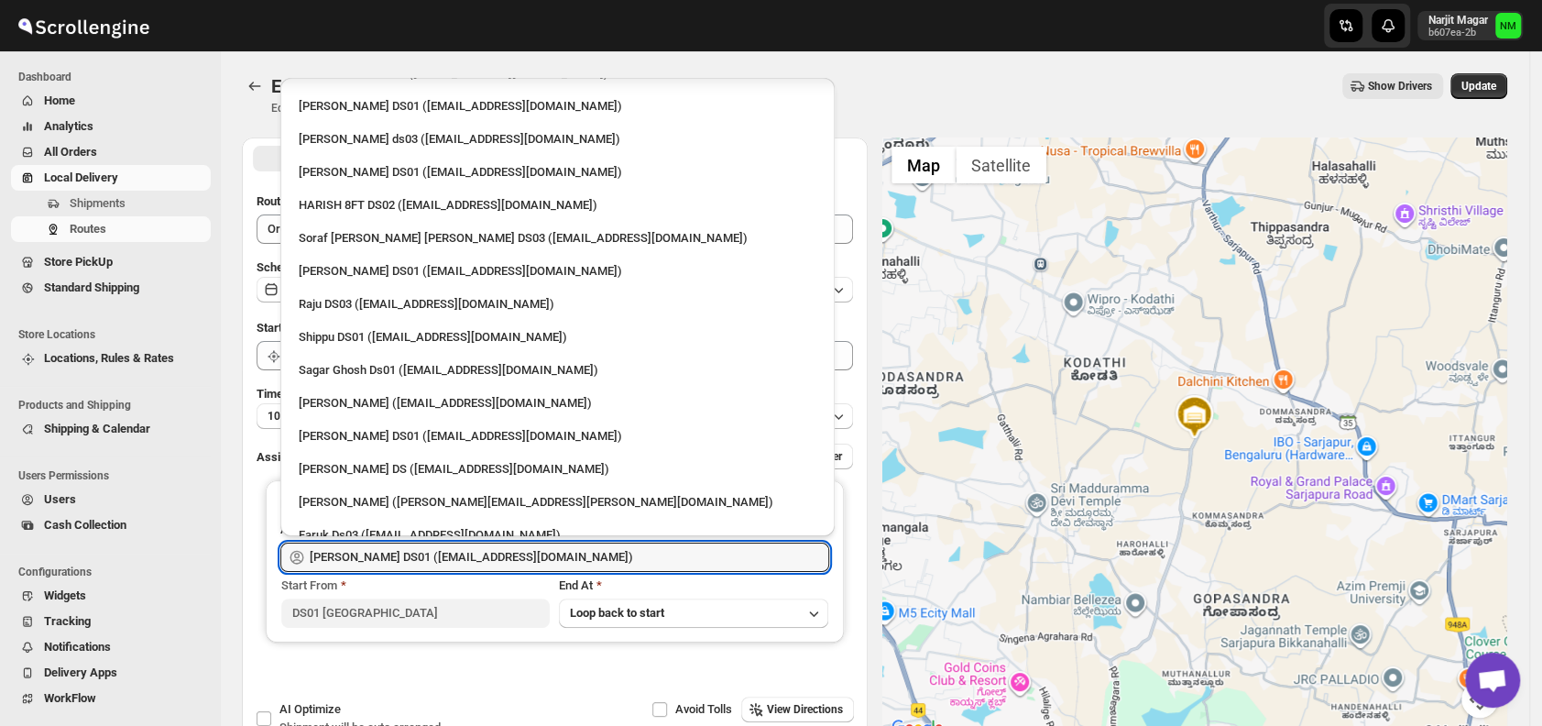
scroll to position [1432, 0]
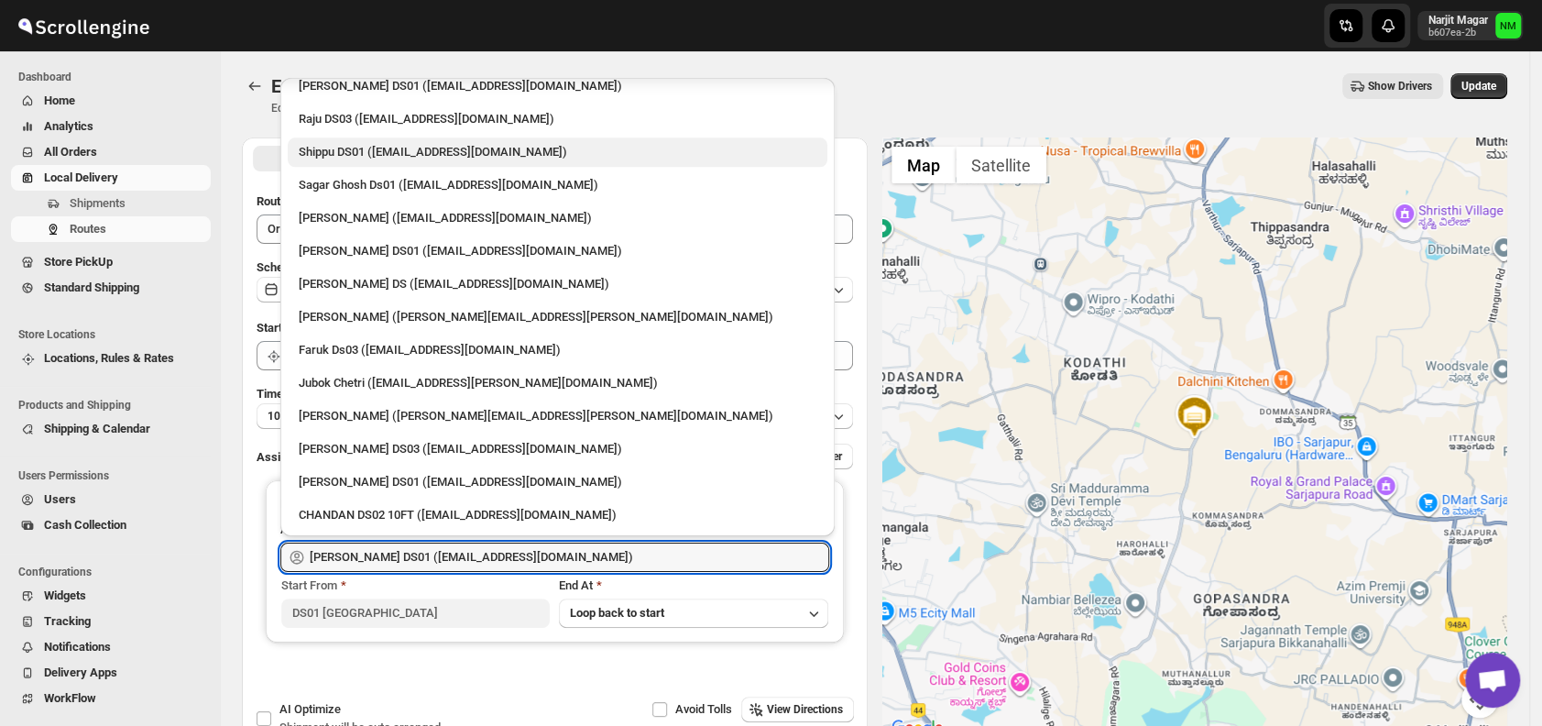
click at [333, 151] on div "Shippu DS01 (lahaye5487@certve.com)" at bounding box center [558, 152] width 518 height 18
type input "Shippu DS01 (lahaye5487@certve.com)"
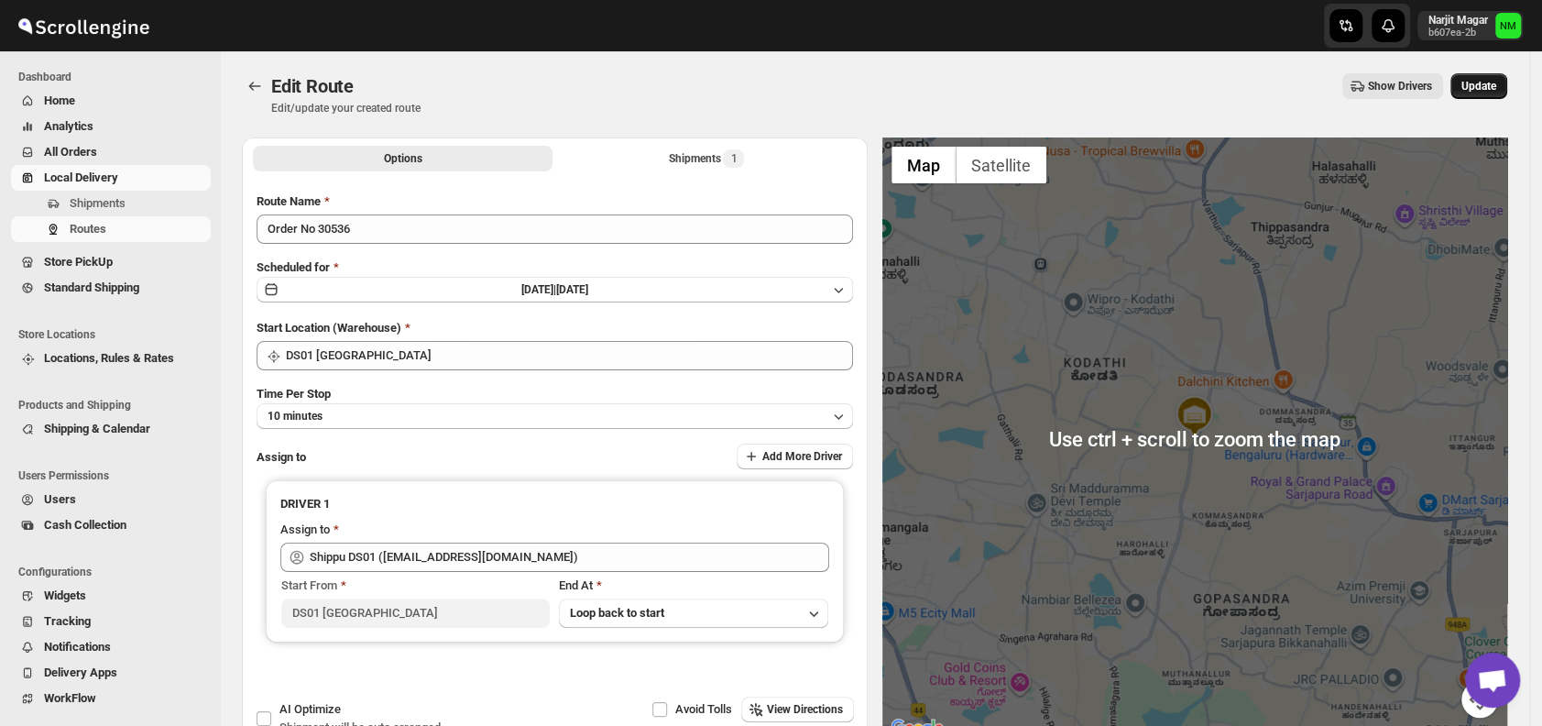
click at [1475, 95] on button "Update" at bounding box center [1478, 86] width 57 height 26
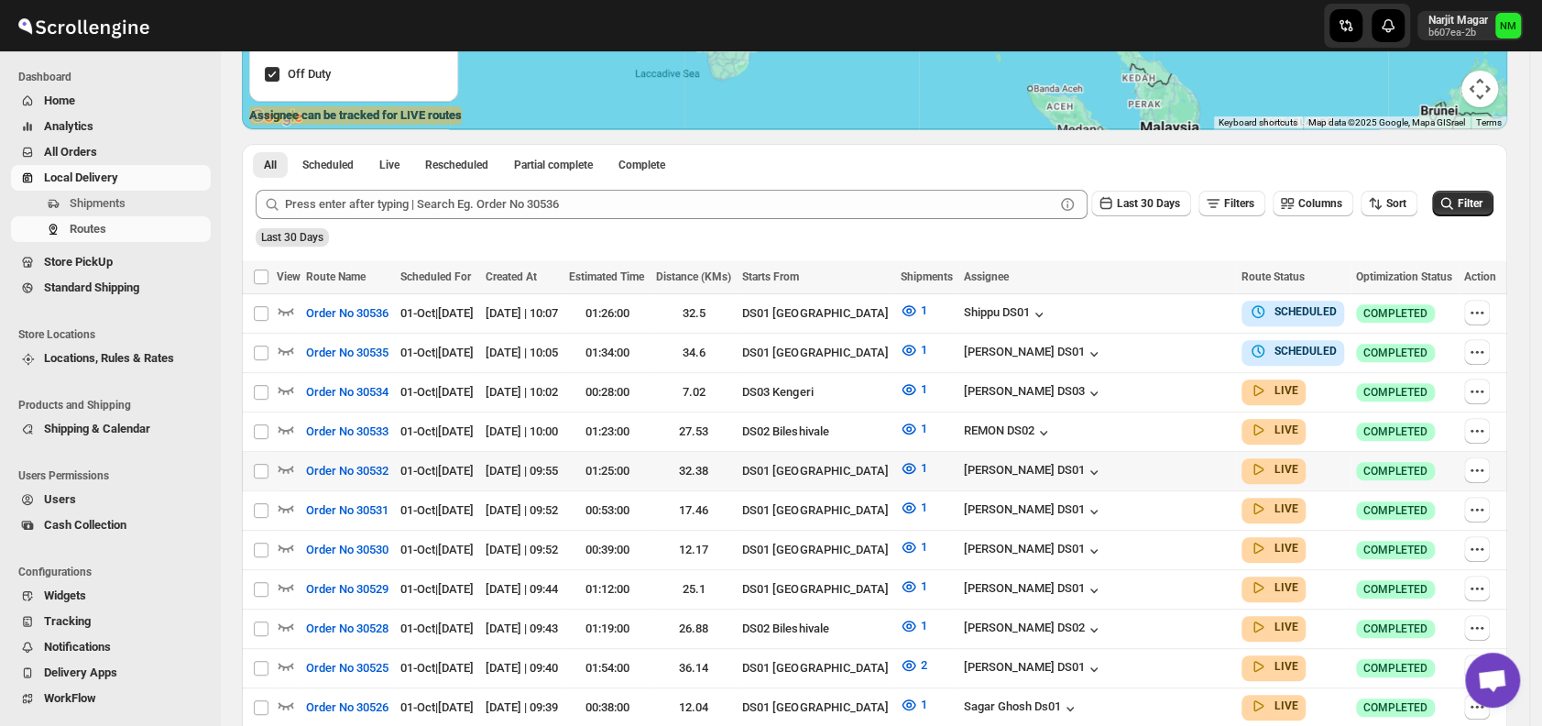
scroll to position [339, 0]
click at [289, 458] on icon "button" at bounding box center [286, 467] width 18 height 18
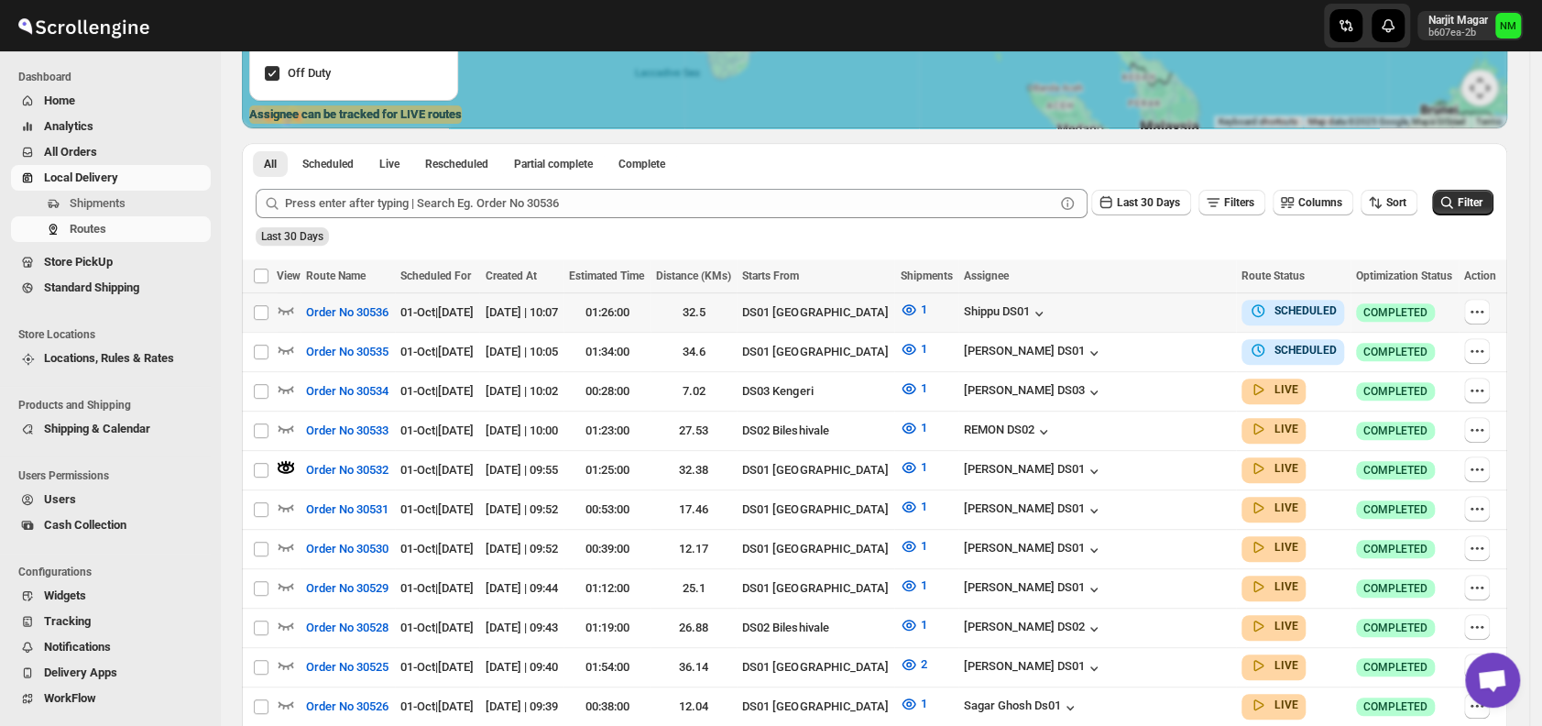
scroll to position [0, 0]
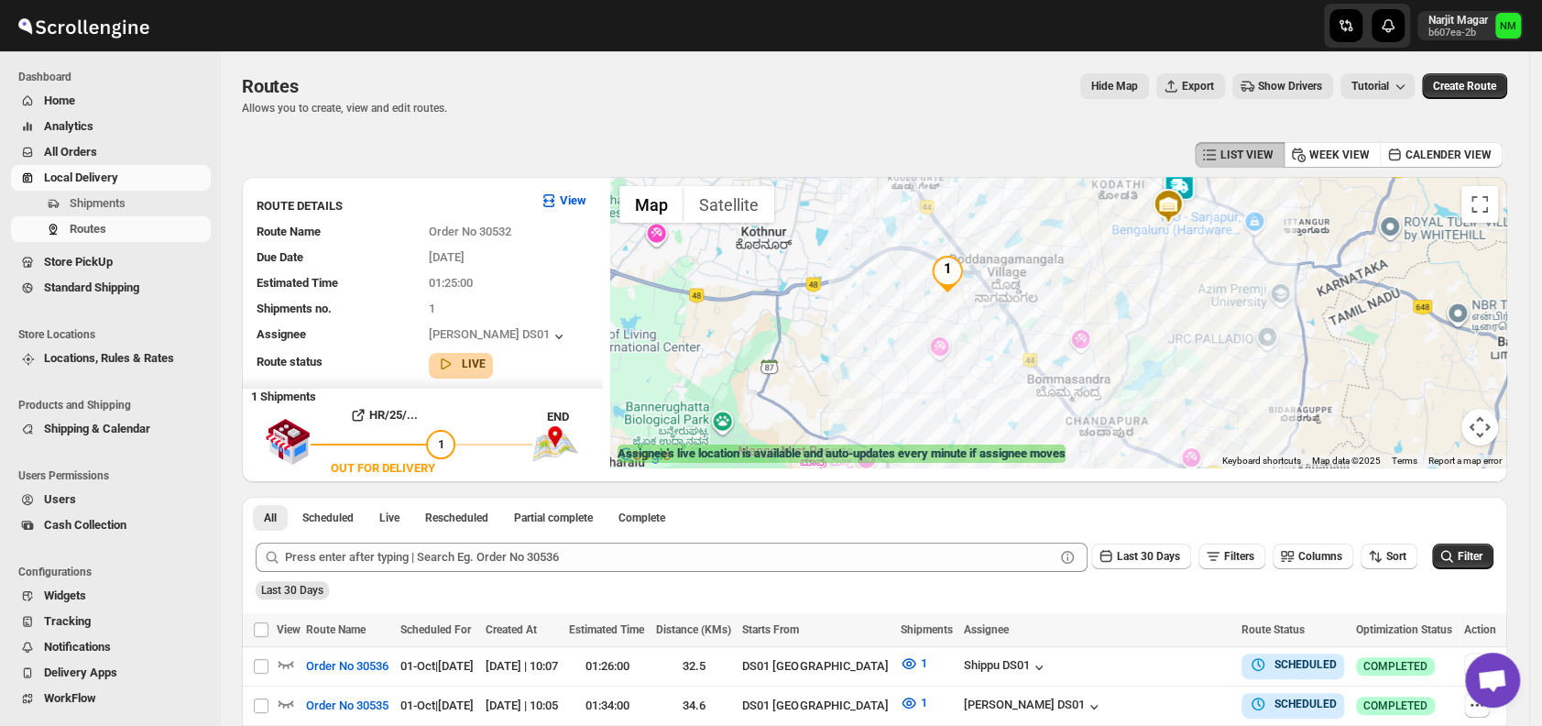
click at [1197, 194] on img at bounding box center [1179, 187] width 37 height 37
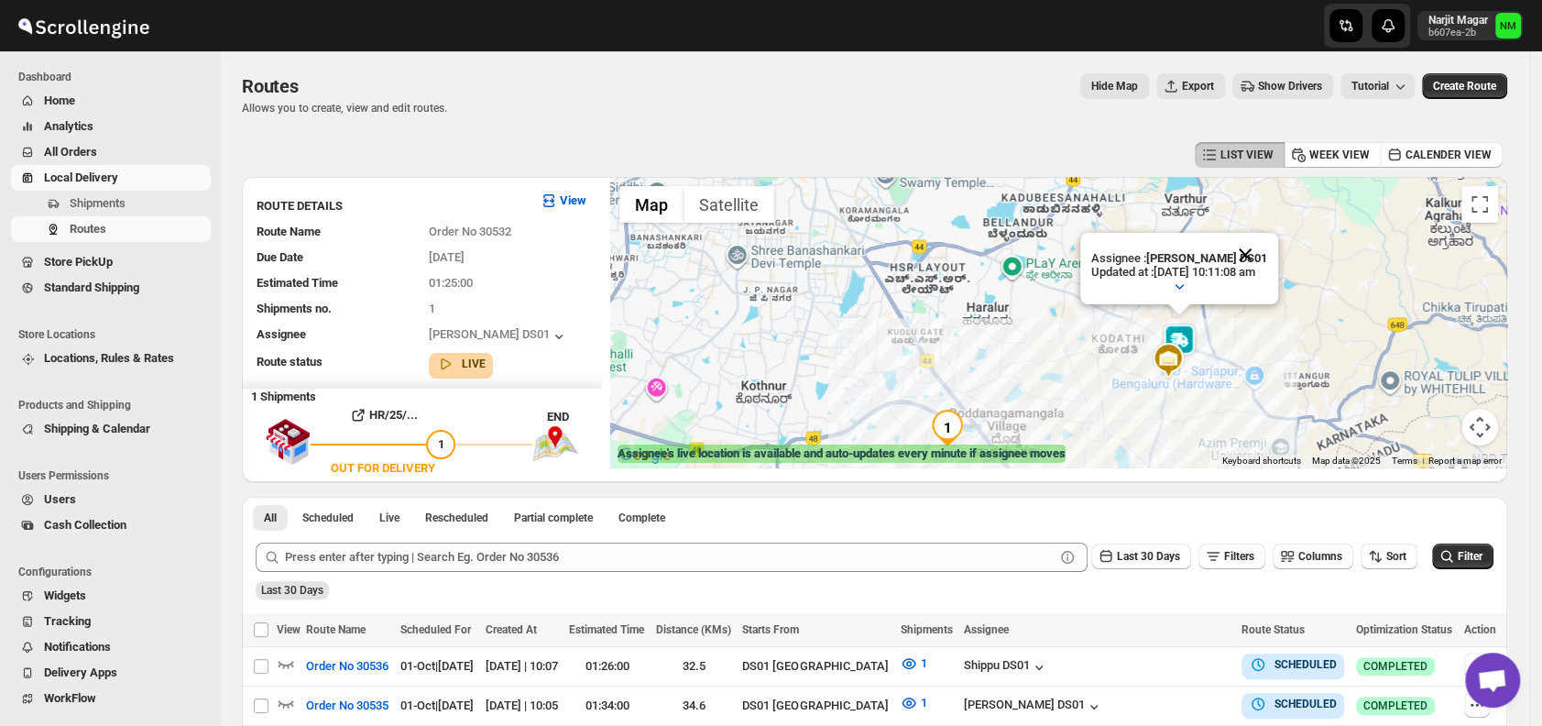
click at [1267, 254] on button "Close" at bounding box center [1245, 255] width 44 height 44
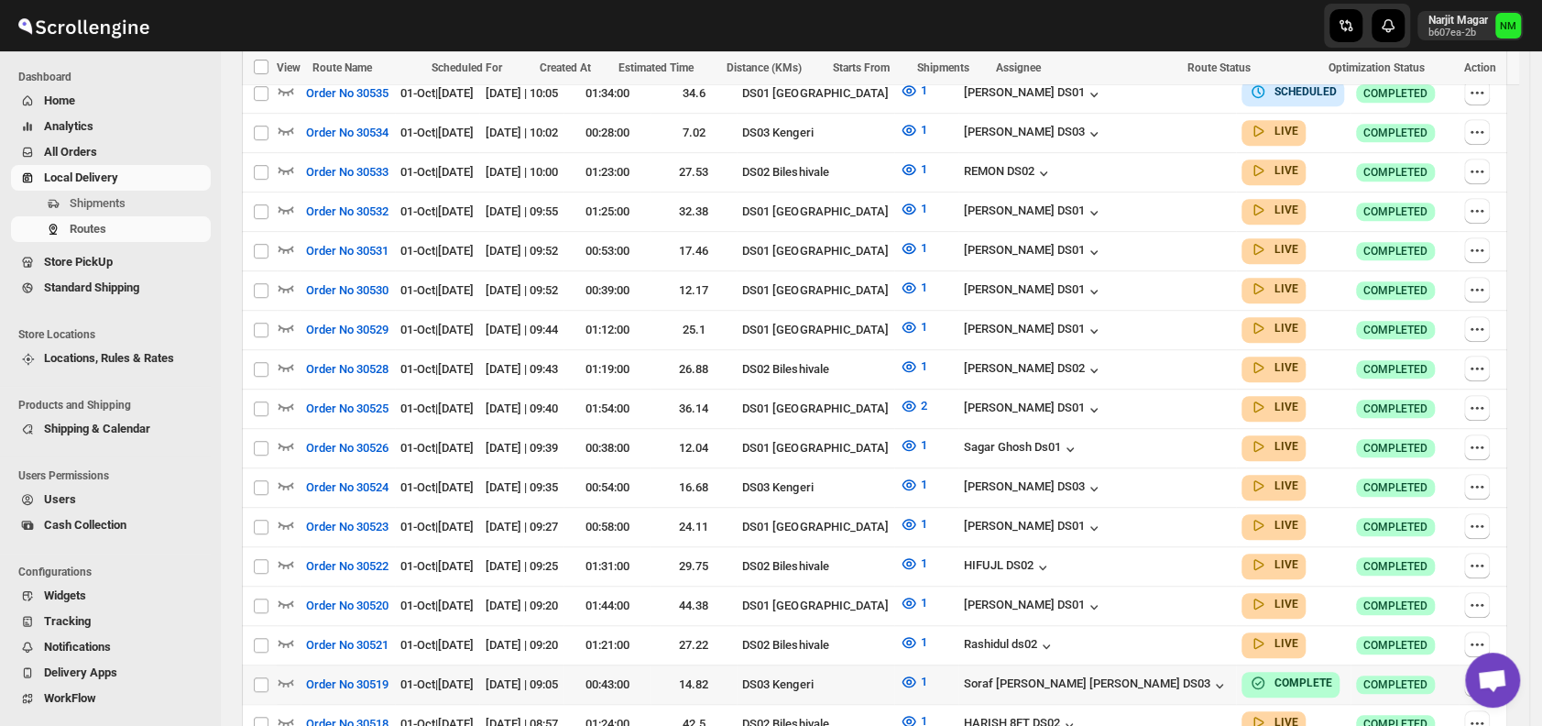
scroll to position [602, 0]
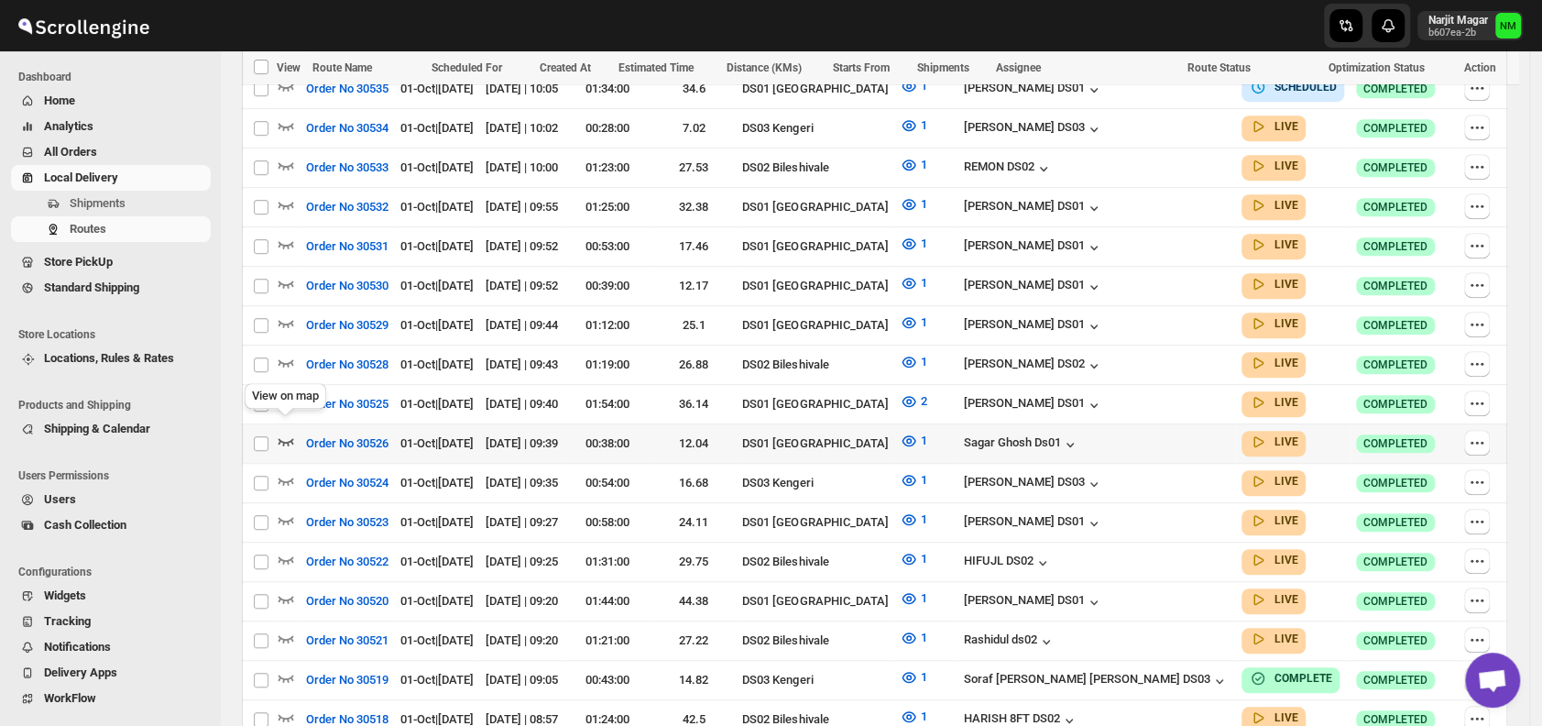
click at [285, 387] on div "View on map" at bounding box center [285, 399] width 89 height 40
click at [280, 393] on icon "button" at bounding box center [286, 401] width 18 height 18
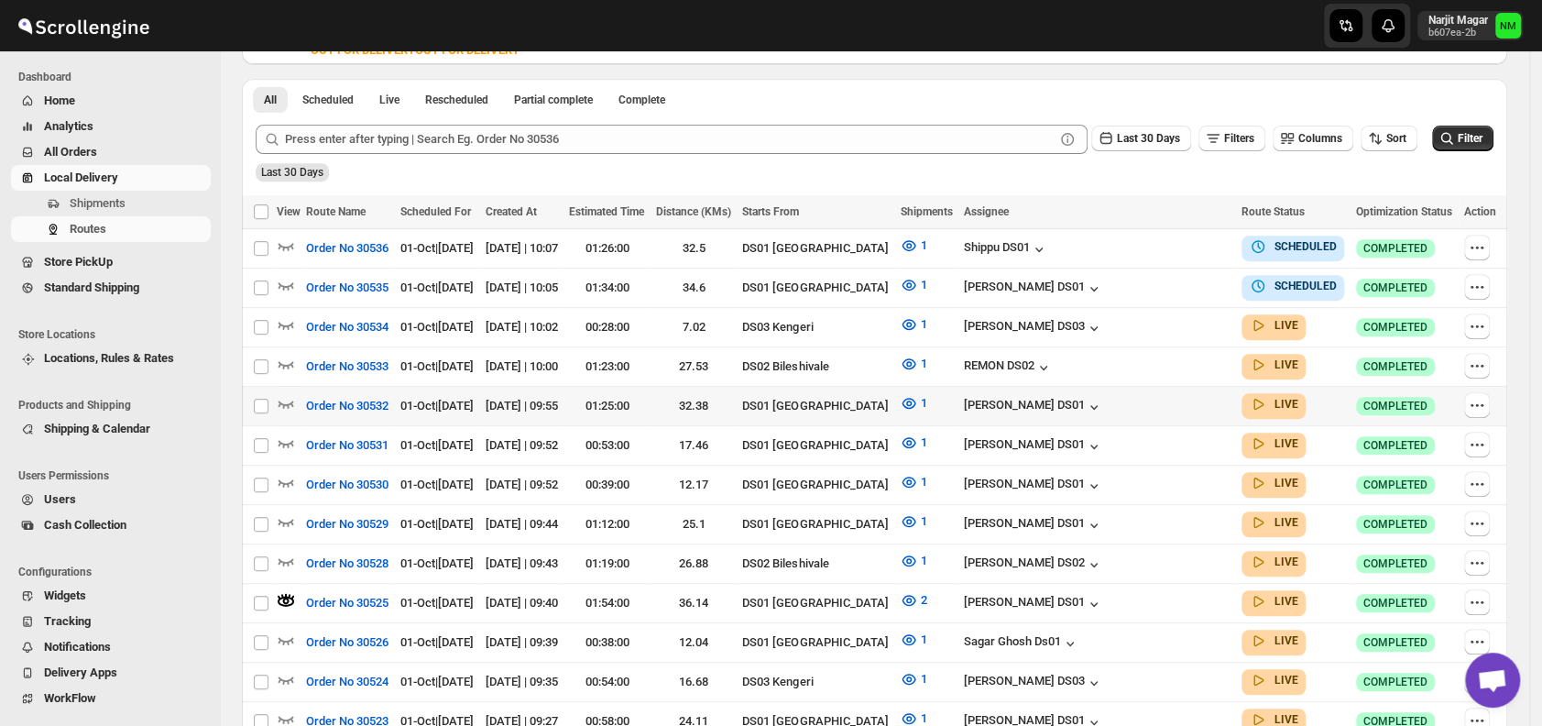
scroll to position [419, 0]
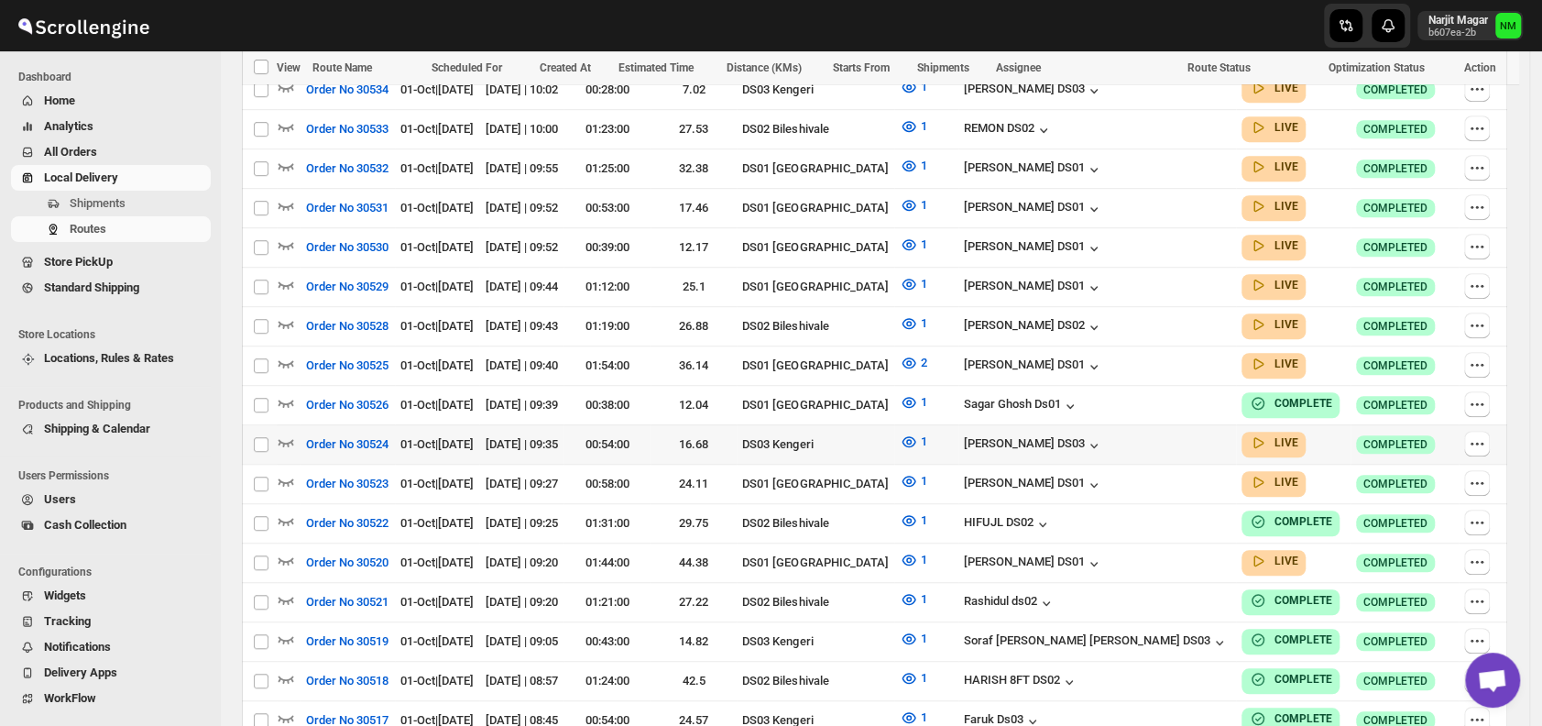
scroll to position [641, 0]
click at [289, 471] on icon "button" at bounding box center [286, 480] width 18 height 18
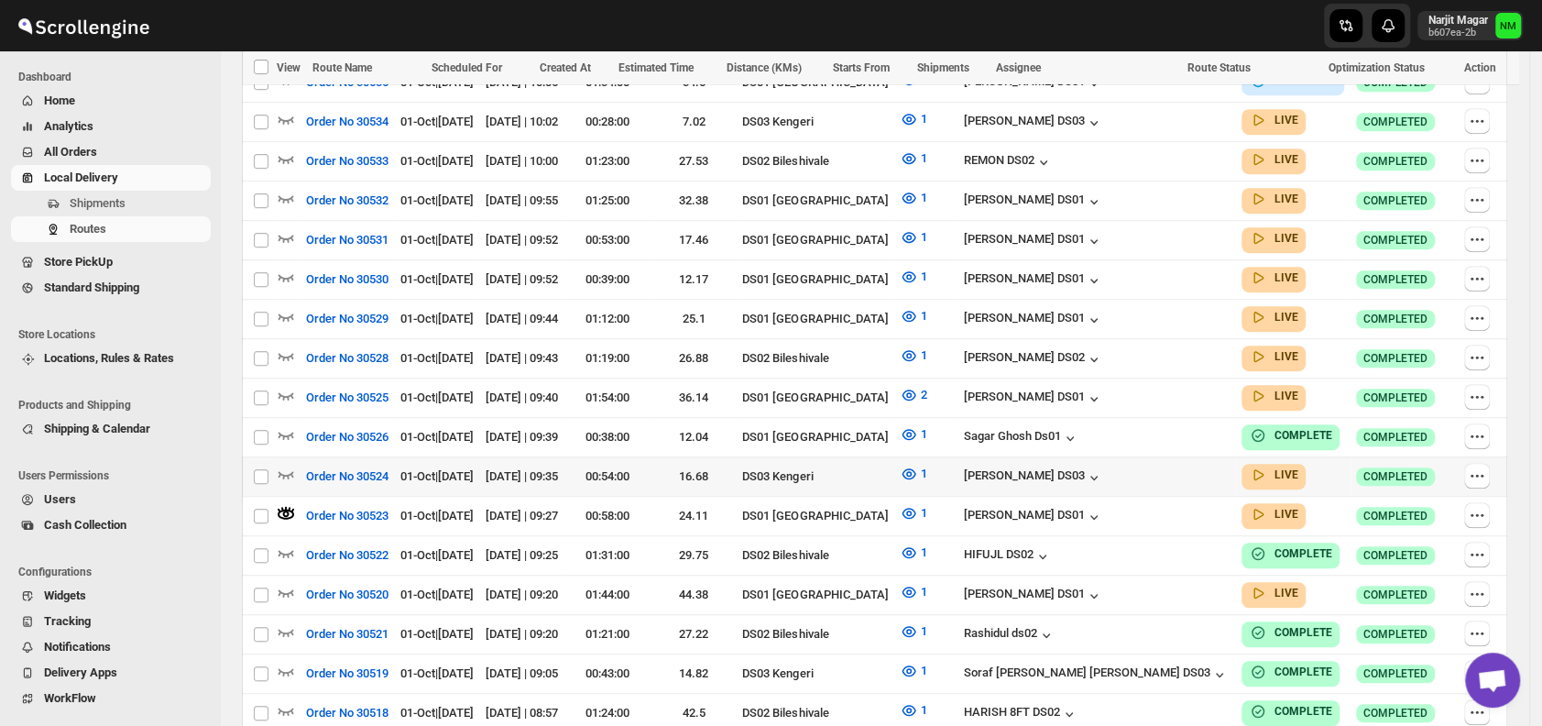
scroll to position [661, 0]
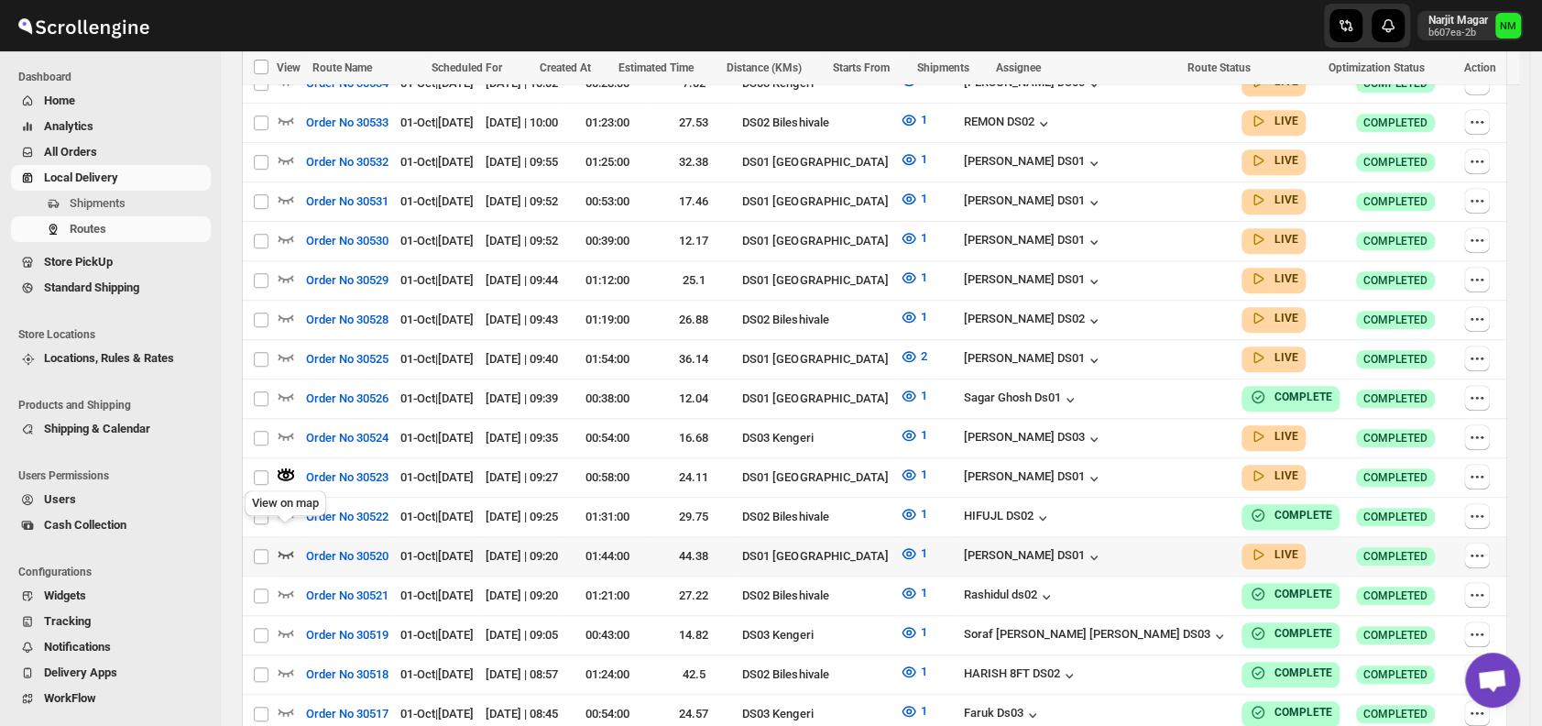
click at [282, 544] on icon "button" at bounding box center [286, 553] width 18 height 18
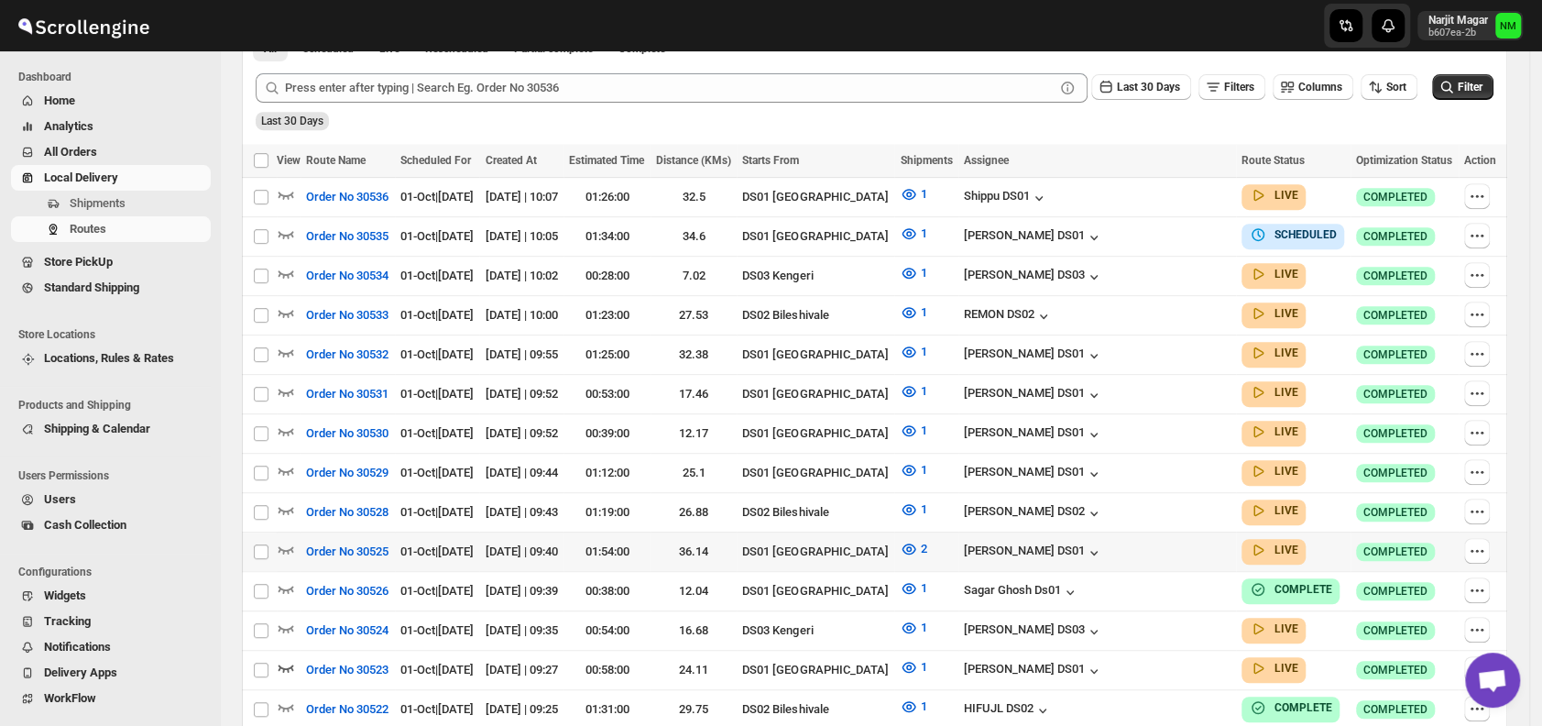
scroll to position [481, 0]
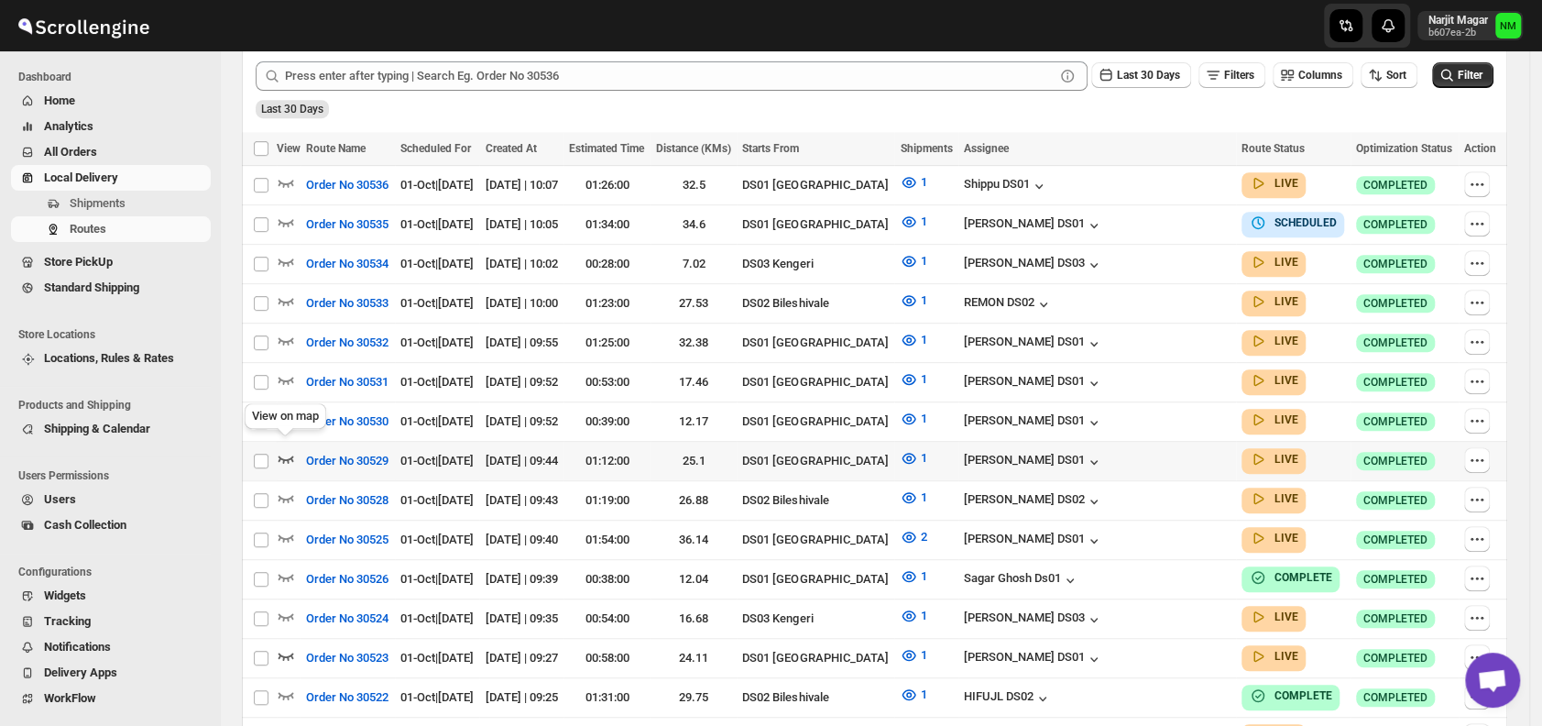
click at [286, 451] on icon "button" at bounding box center [286, 458] width 18 height 18
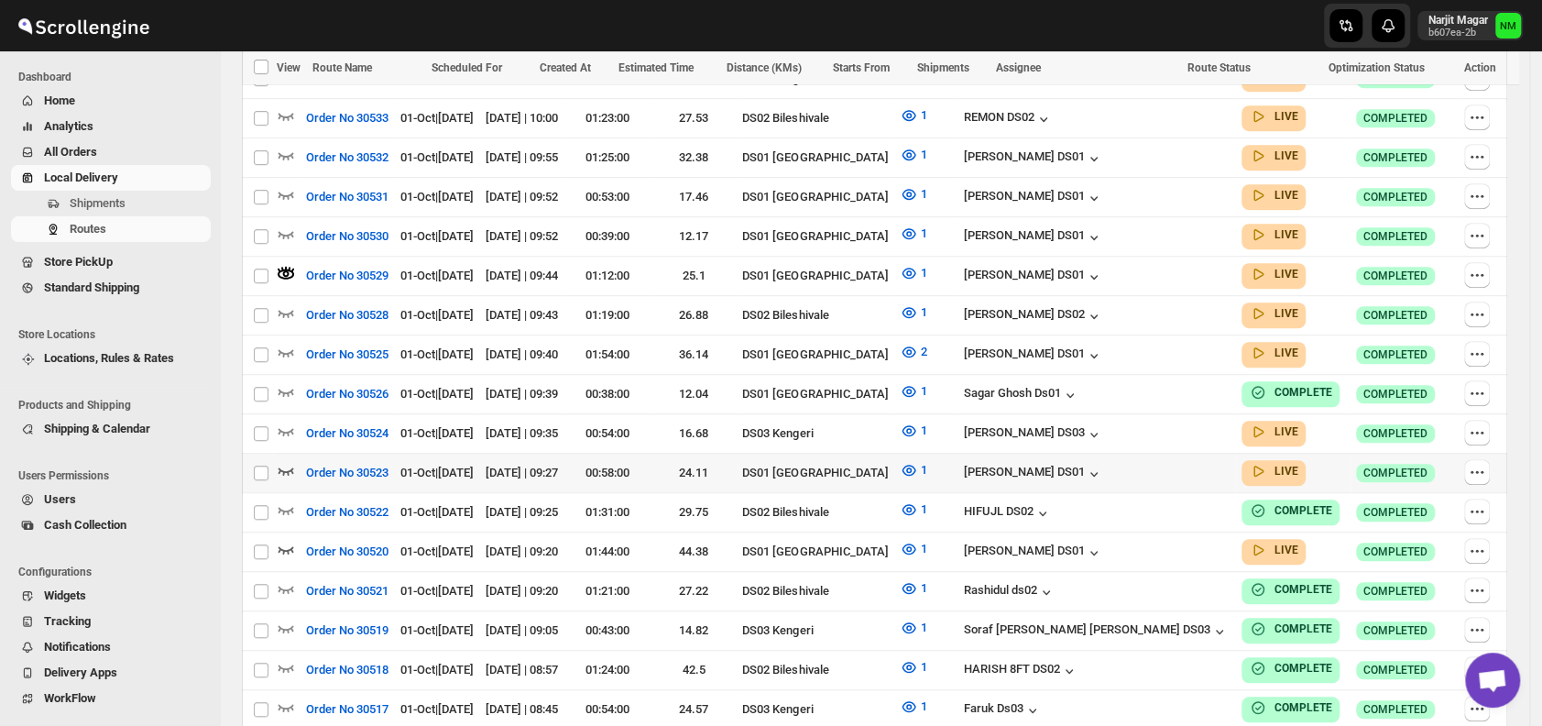
scroll to position [669, 0]
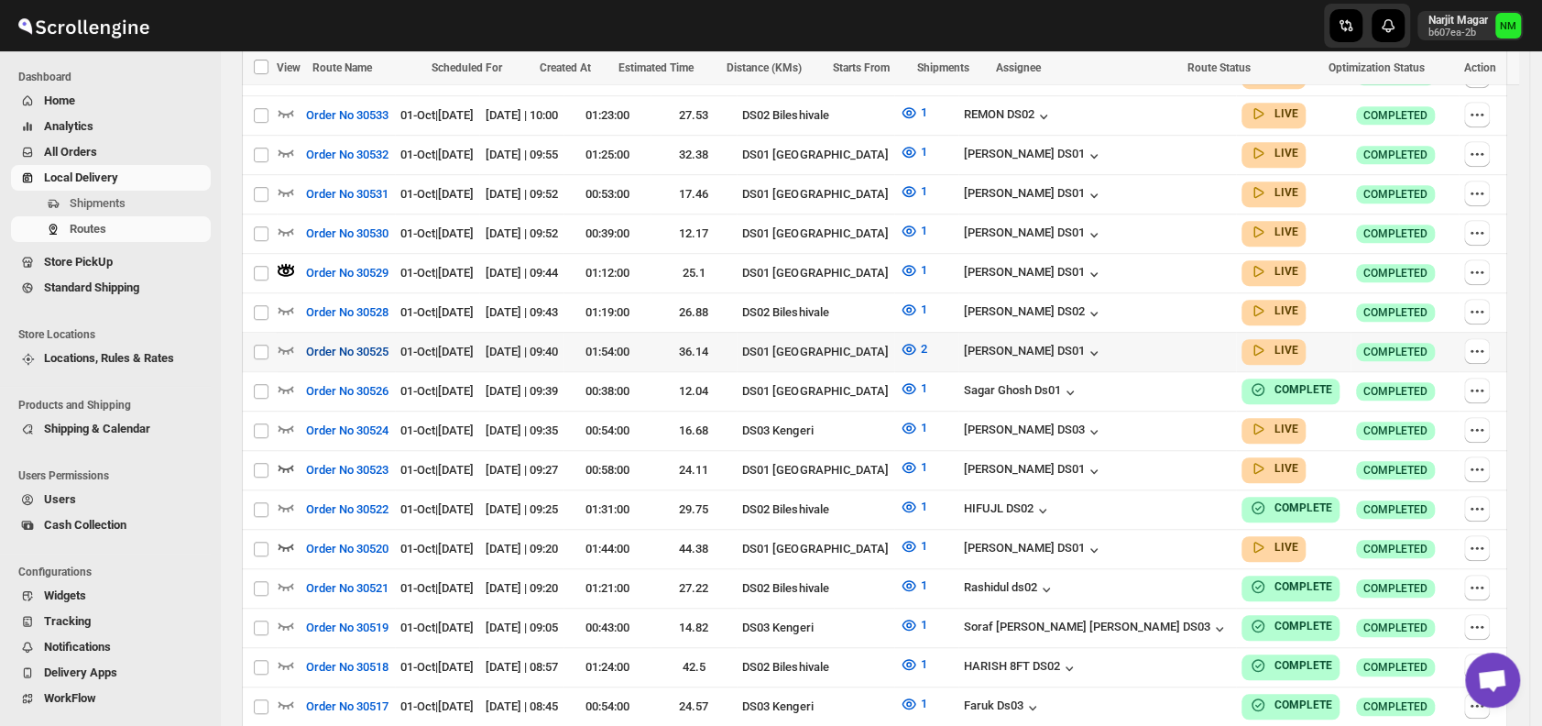
click at [376, 344] on span "Order No 30525" at bounding box center [347, 352] width 82 height 18
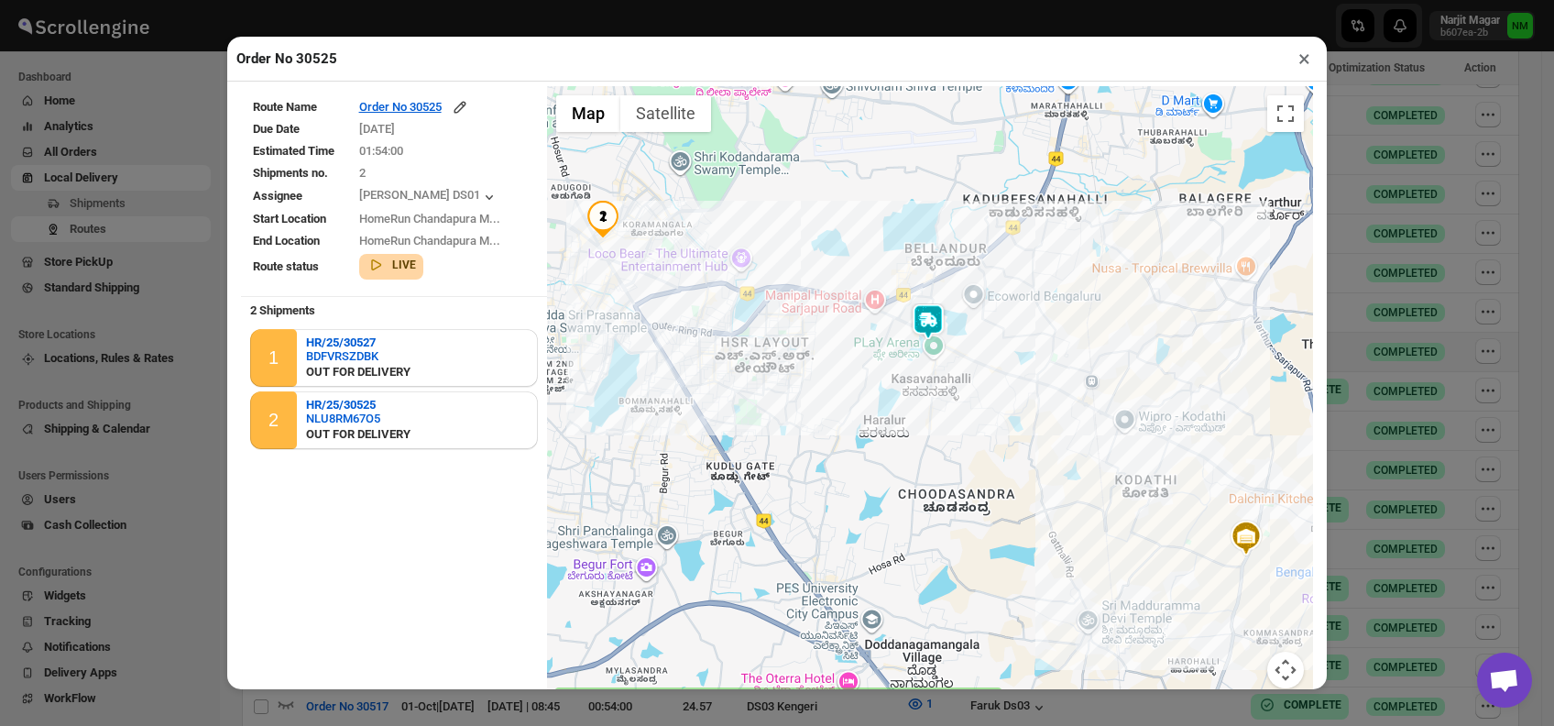
click at [1302, 63] on button "×" at bounding box center [1304, 59] width 27 height 26
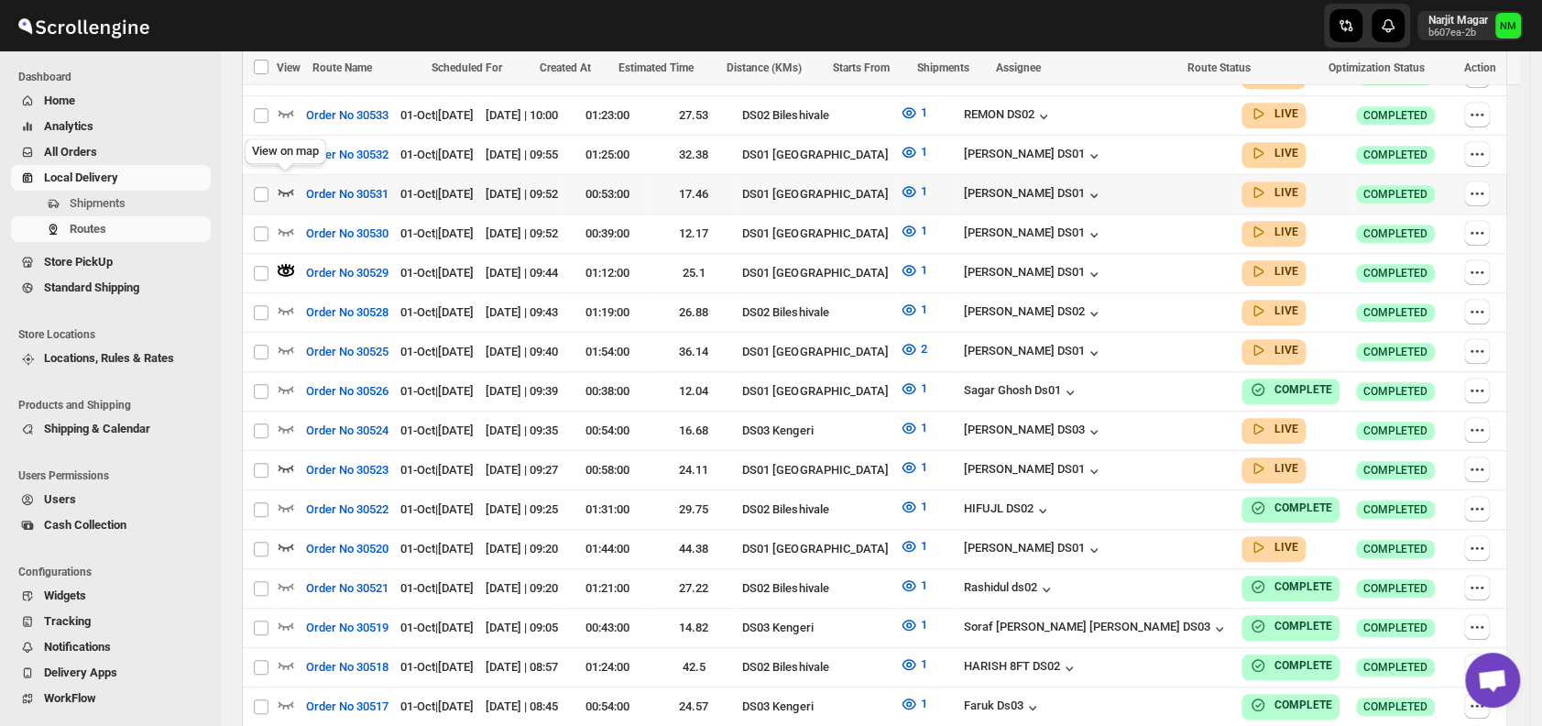
click at [282, 182] on icon "button" at bounding box center [286, 191] width 18 height 18
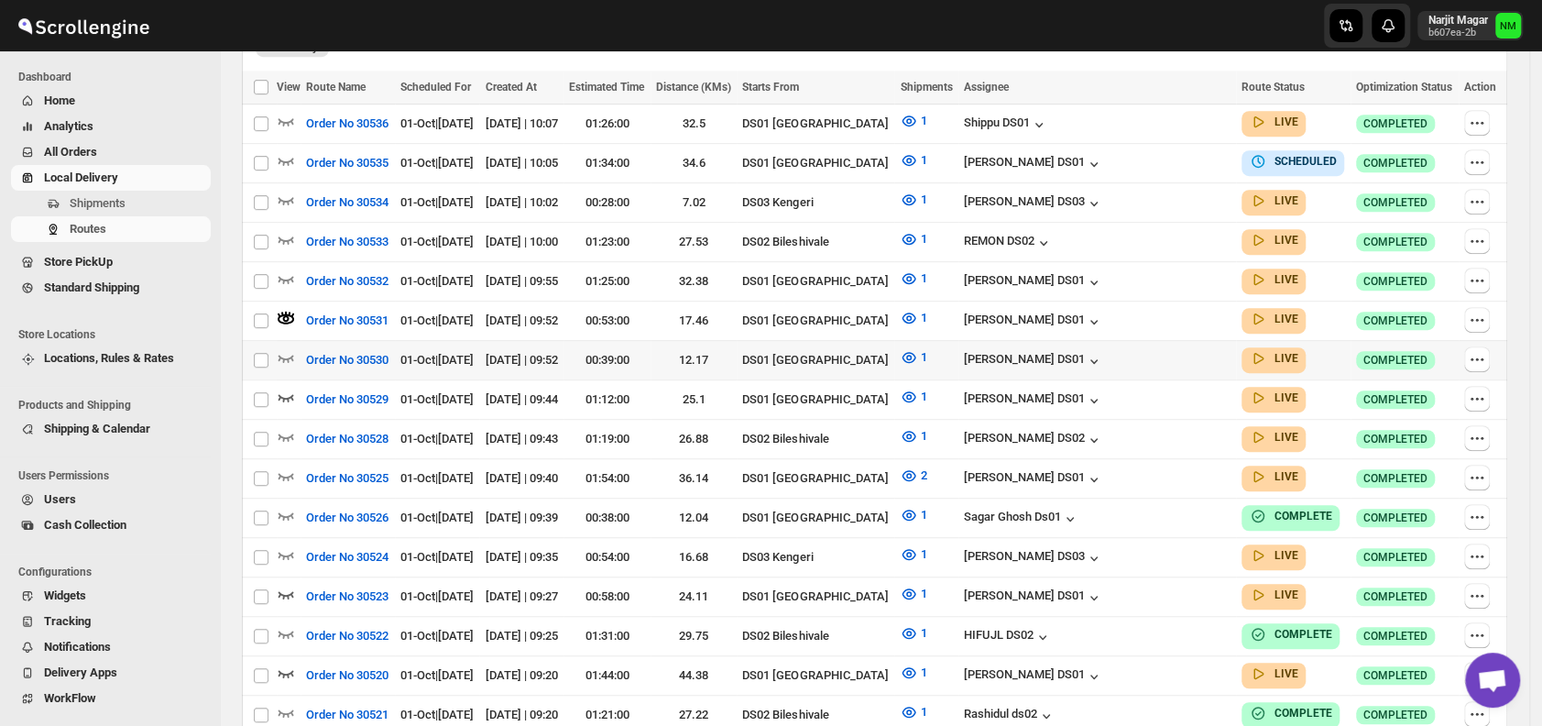
scroll to position [544, 0]
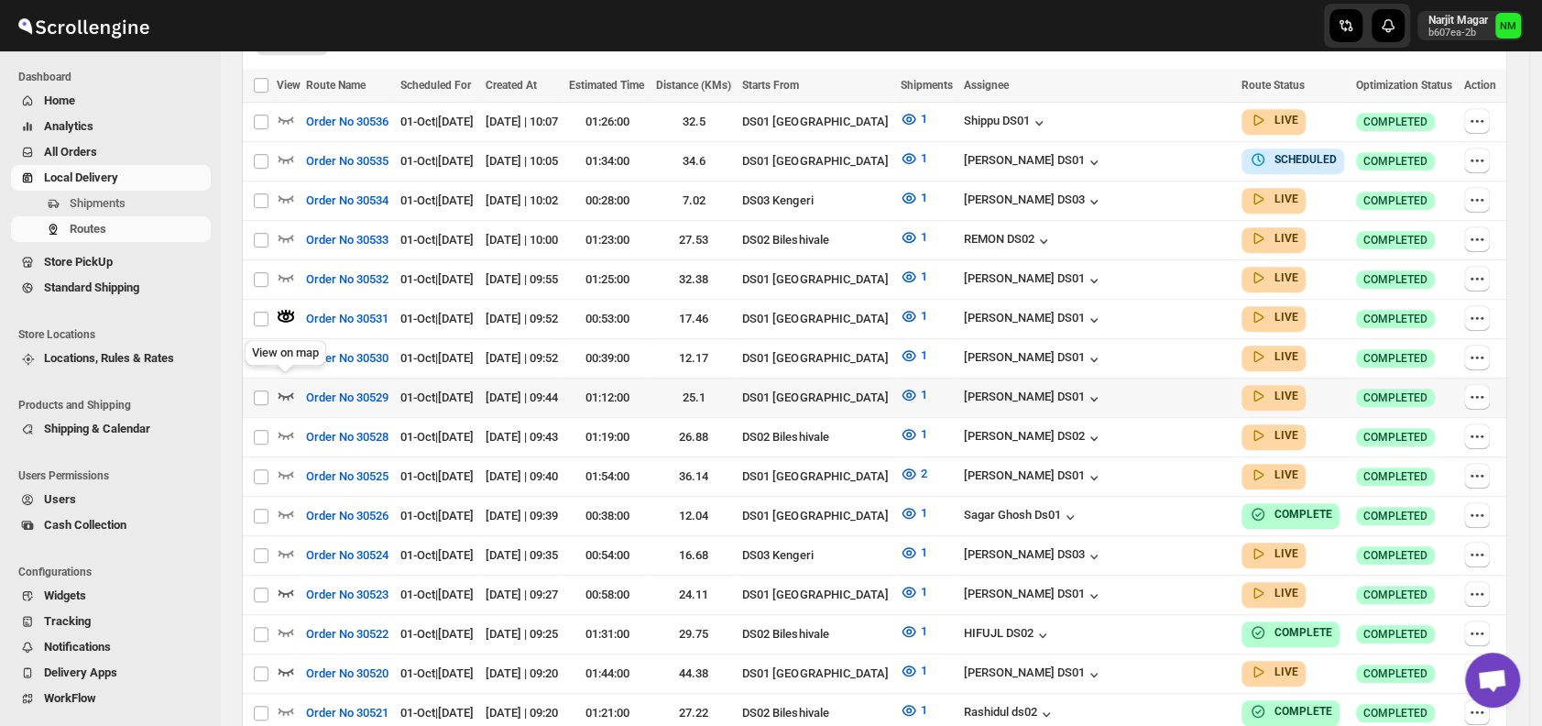
click at [290, 386] on icon "button" at bounding box center [286, 395] width 18 height 18
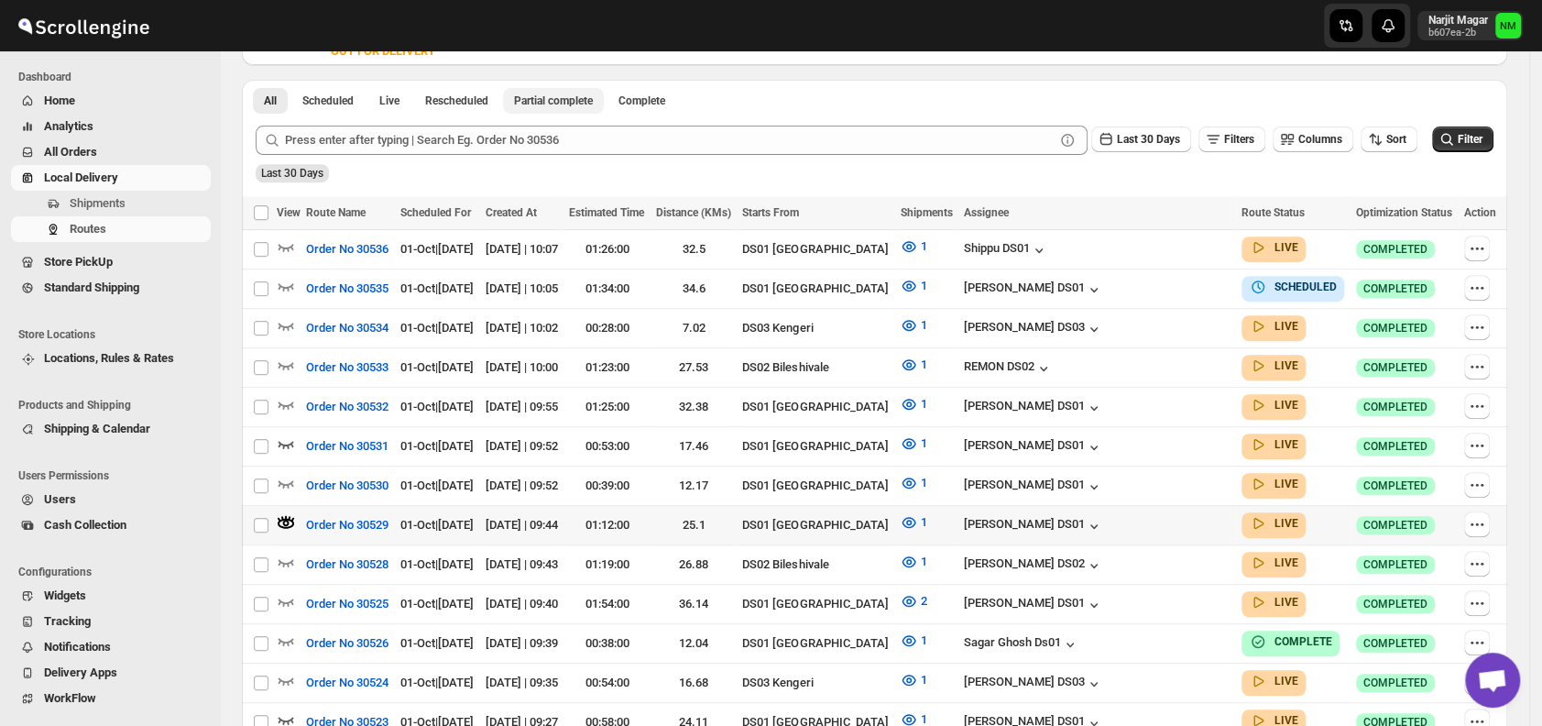
scroll to position [431, 0]
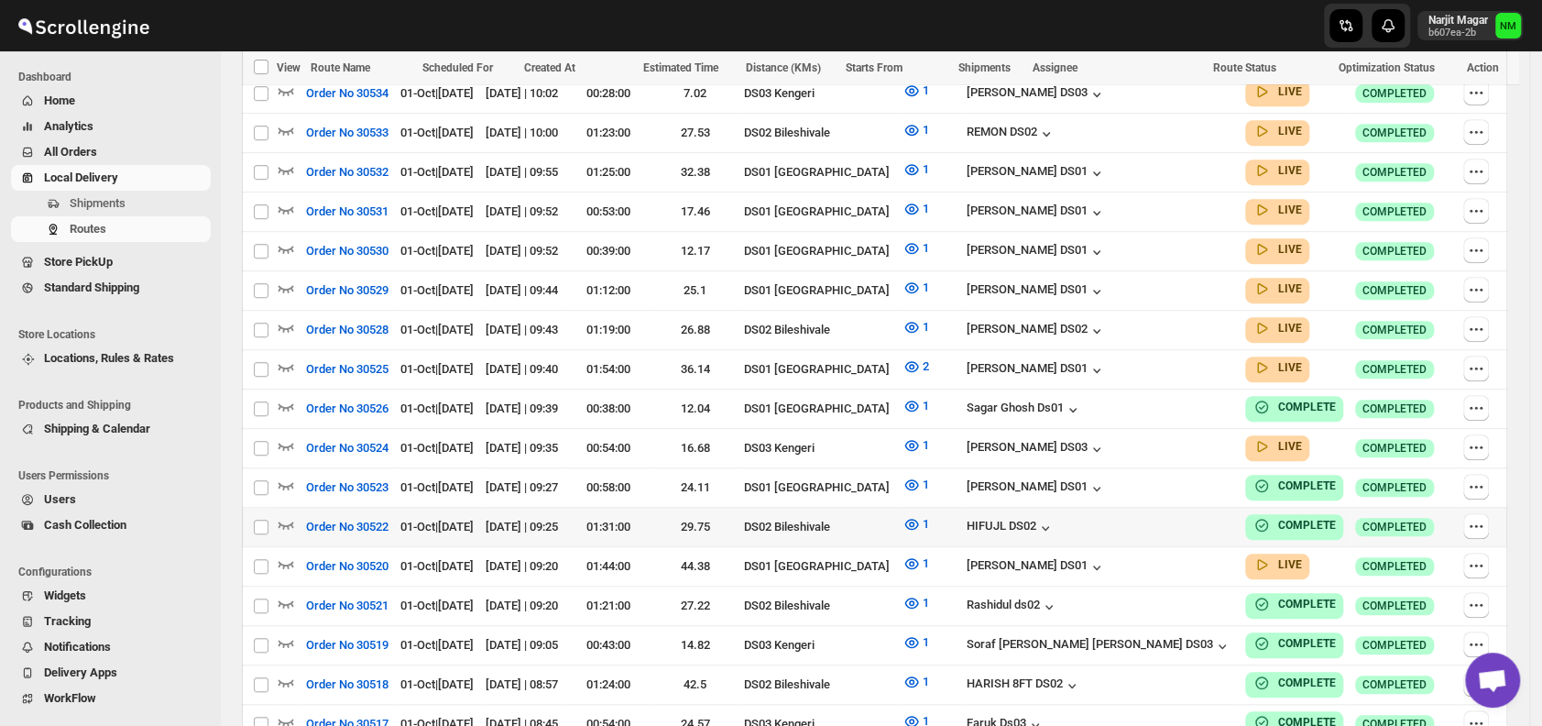
scroll to position [1001, 0]
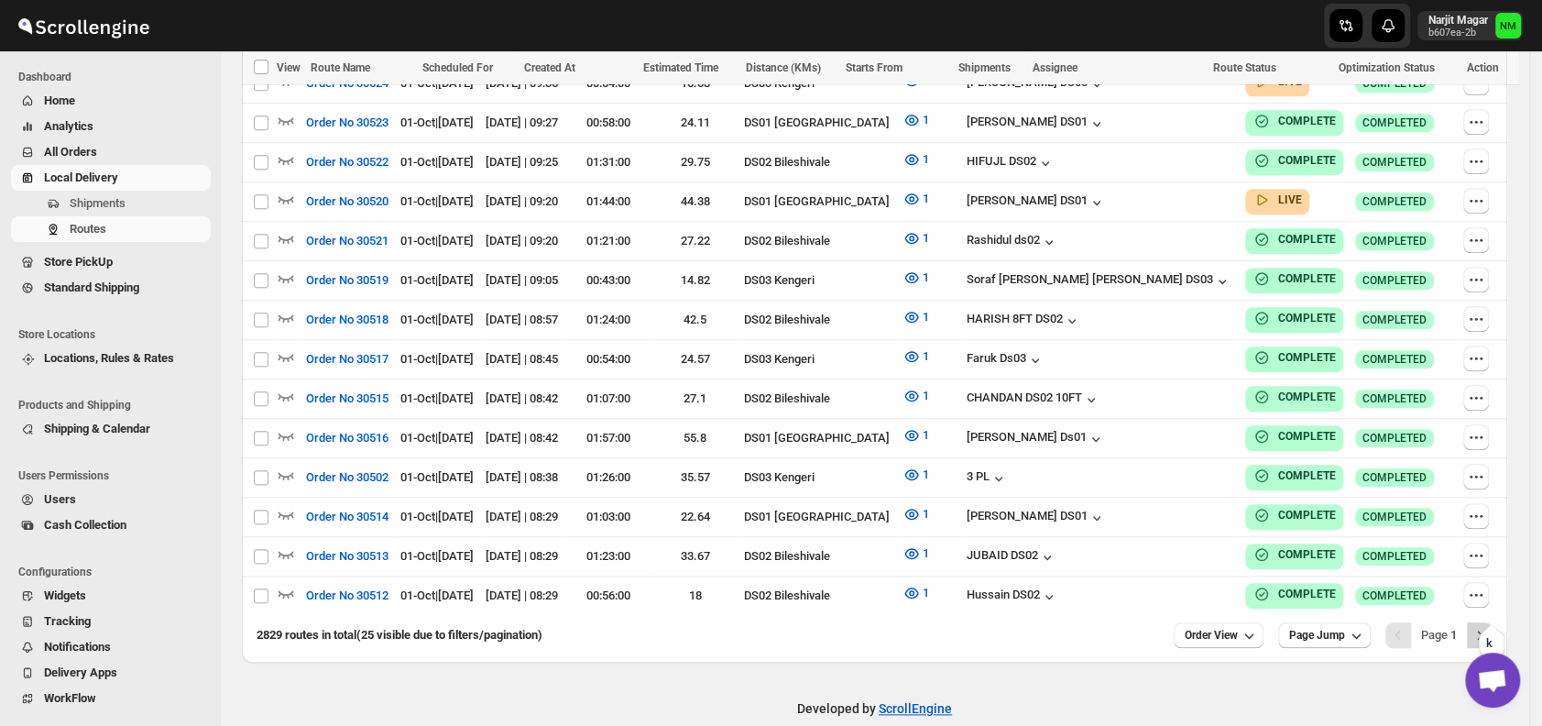
click at [1482, 630] on icon "Next" at bounding box center [1480, 634] width 5 height 8
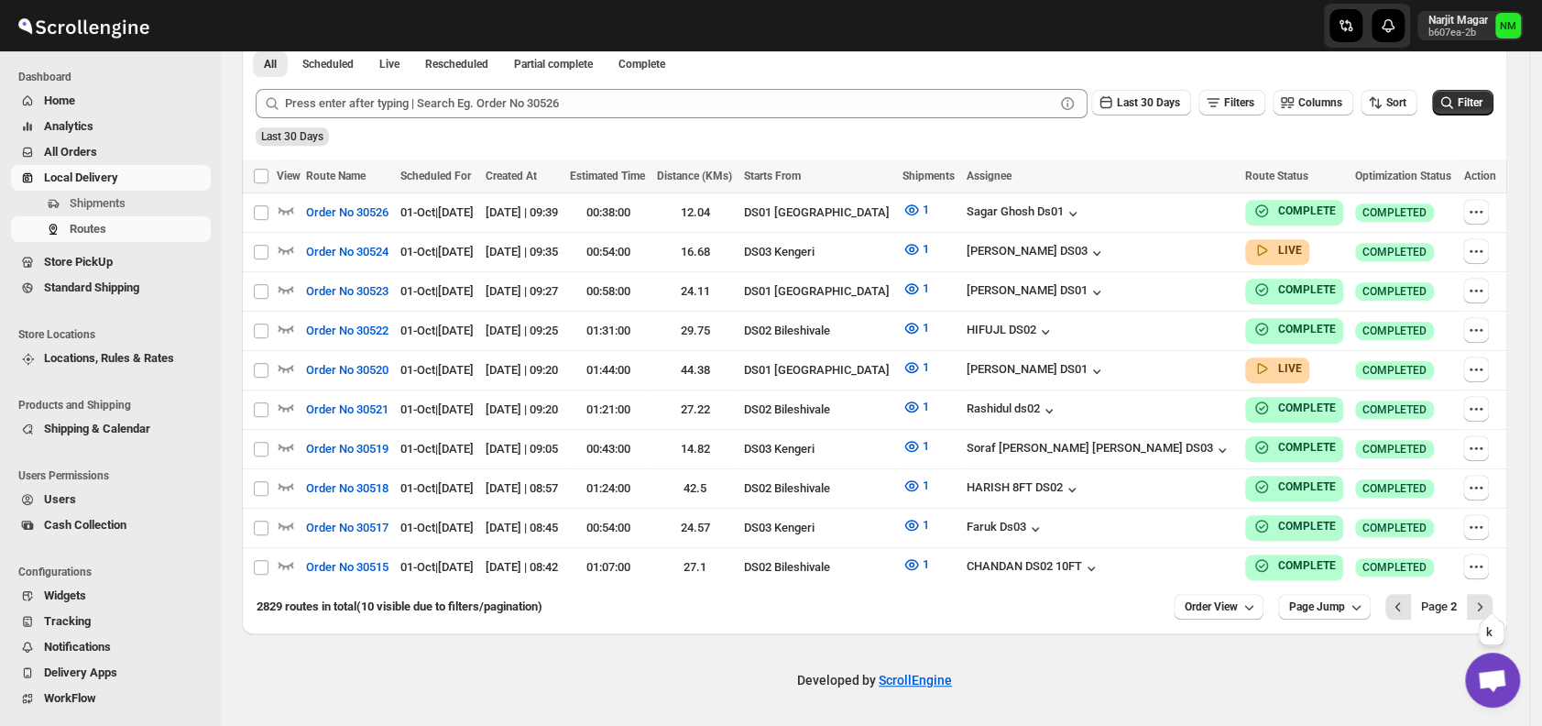
scroll to position [427, 0]
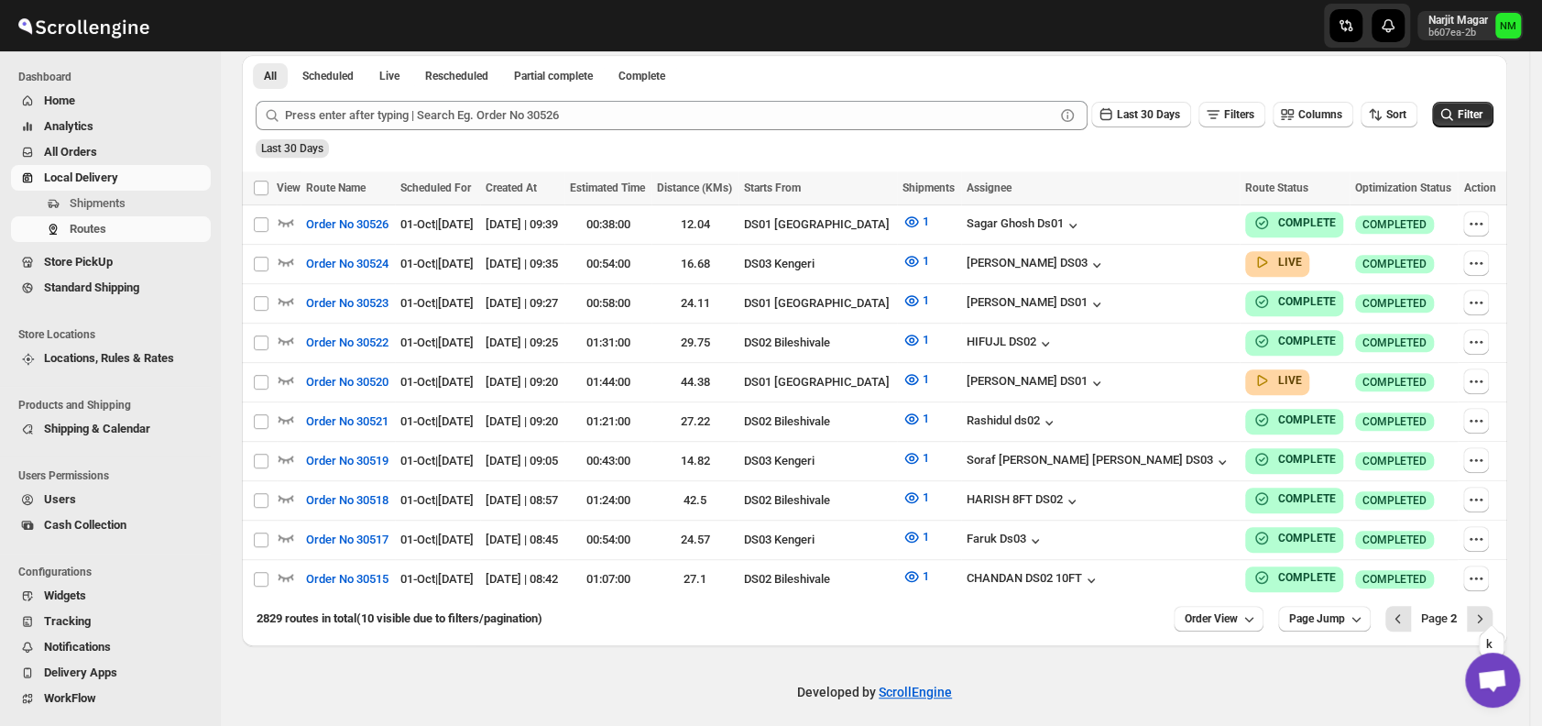
click at [1482, 614] on icon "Next" at bounding box center [1480, 618] width 5 height 8
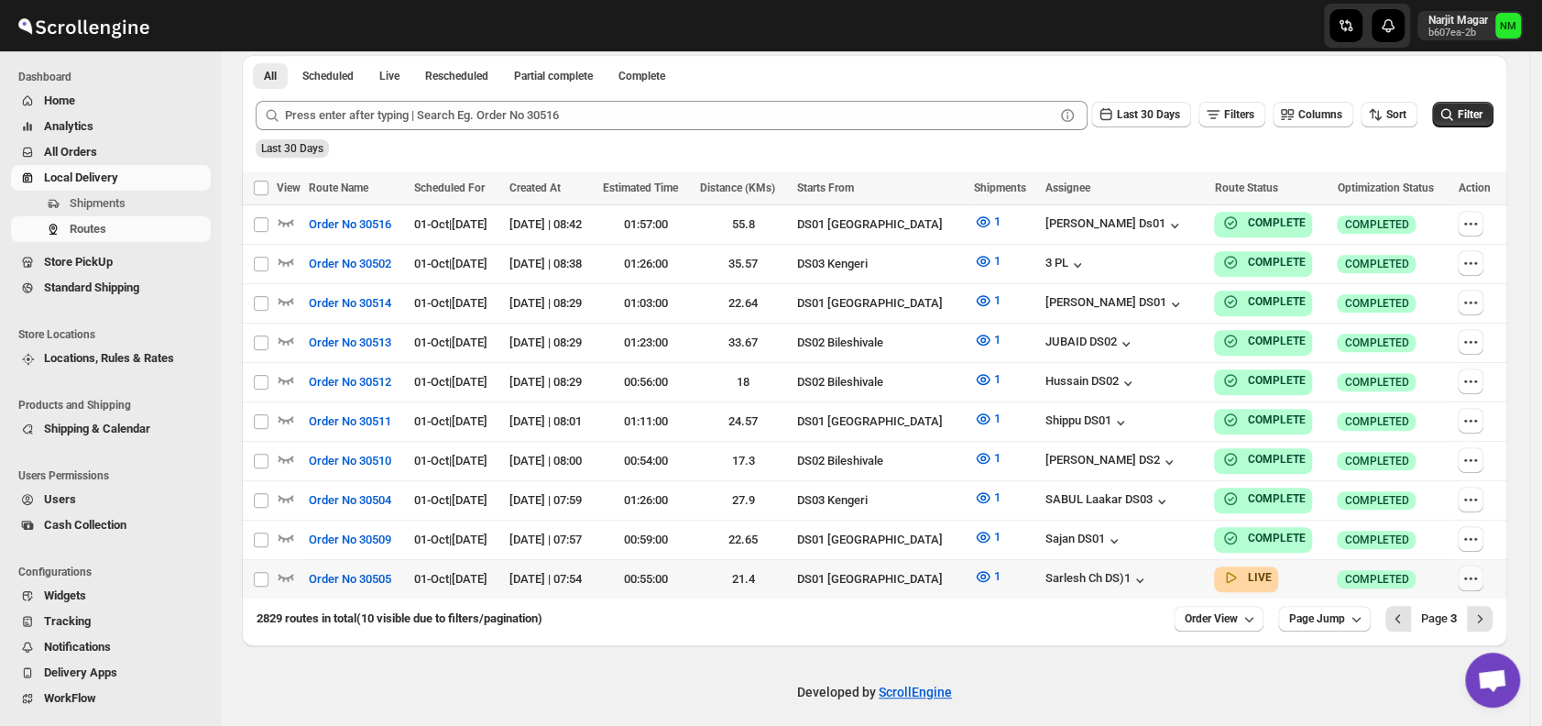
click at [1478, 569] on icon "button" at bounding box center [1470, 578] width 18 height 18
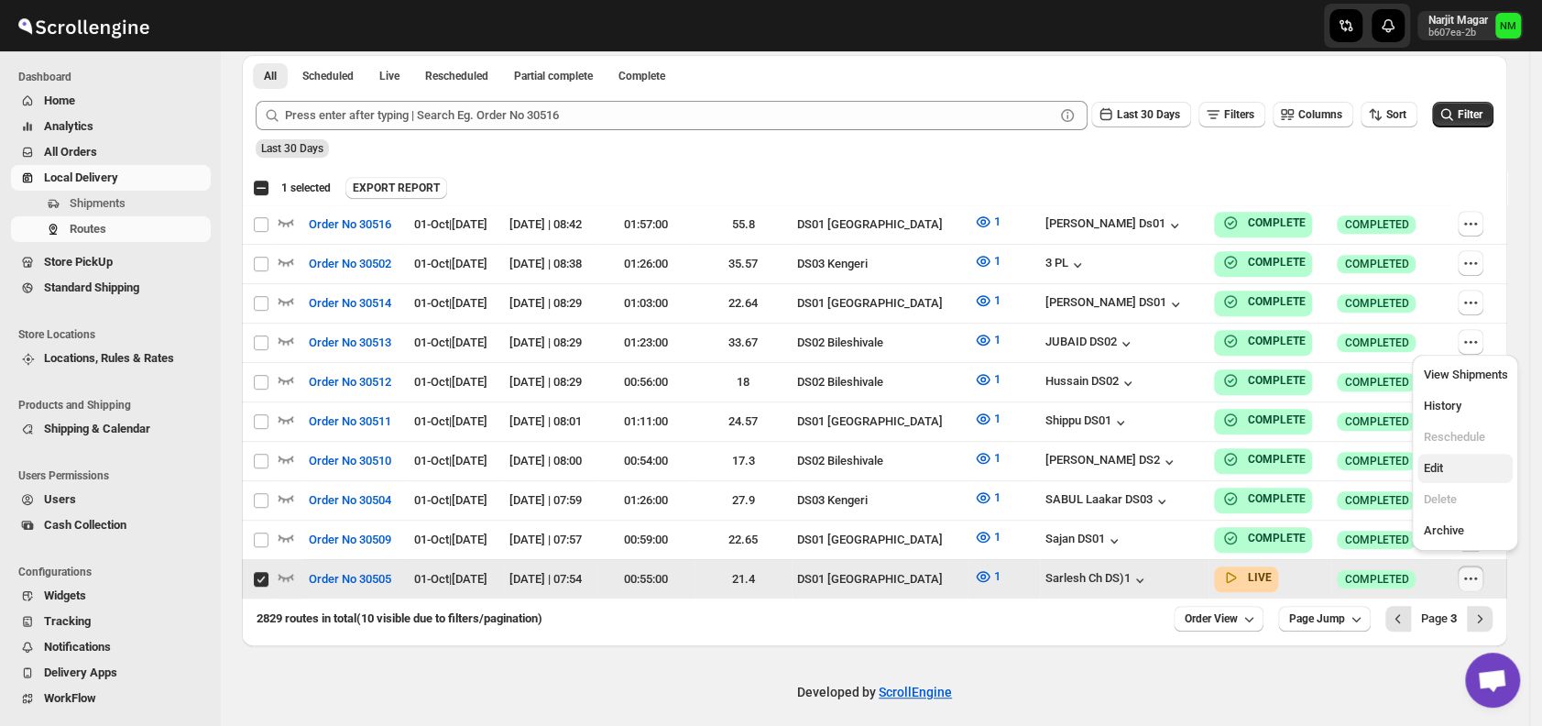
click at [1450, 472] on span "Edit" at bounding box center [1465, 468] width 84 height 18
checkbox input "false"
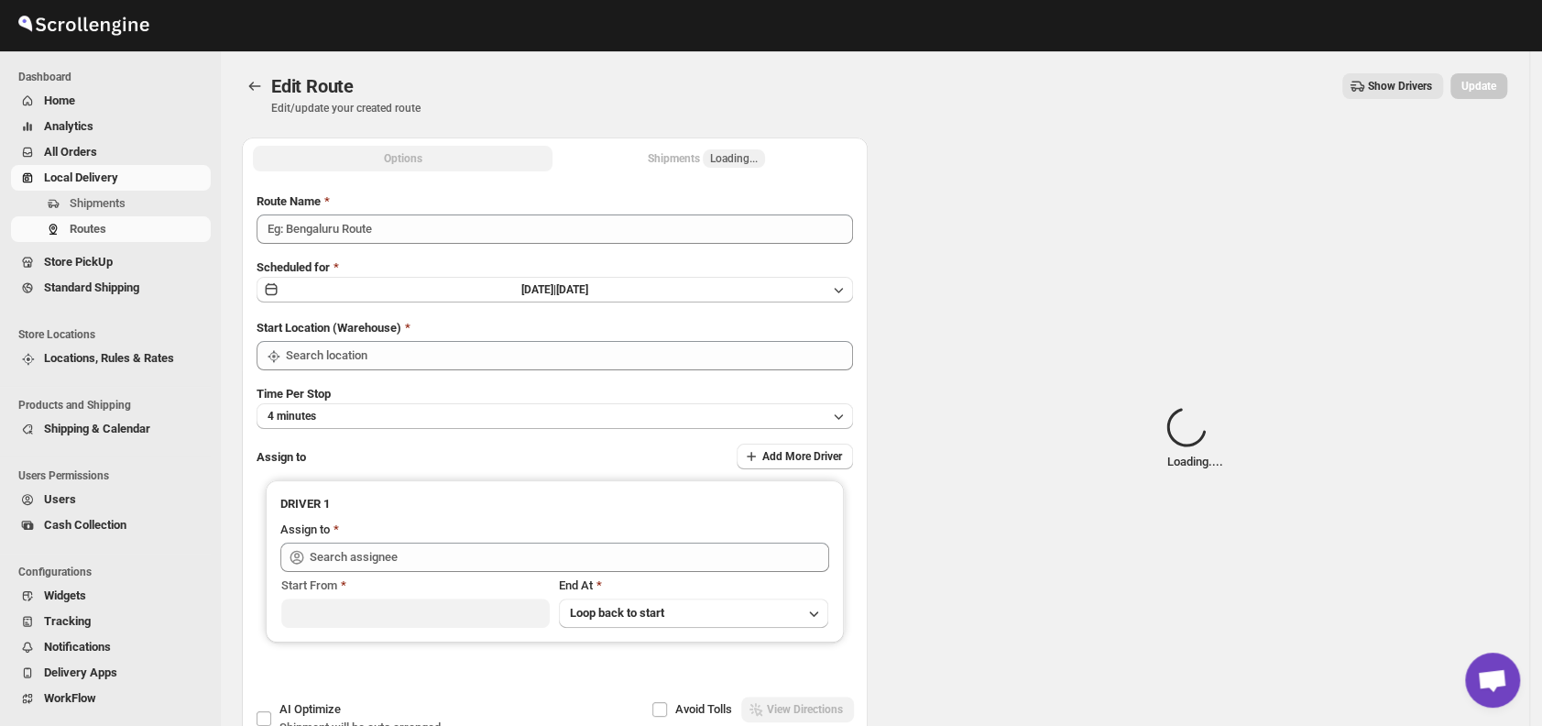
type input "Order No 30505"
type input "DS01 [GEOGRAPHIC_DATA]"
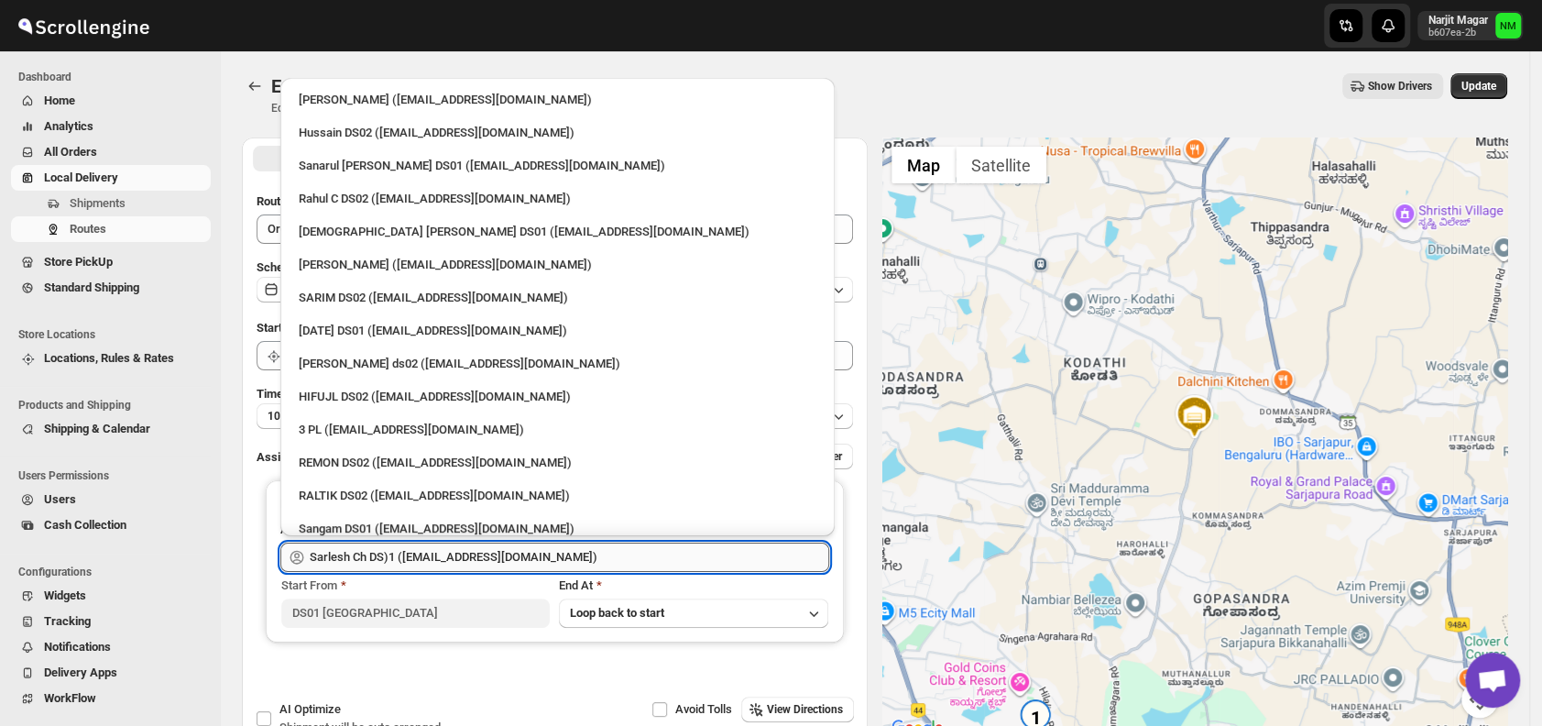
click at [559, 551] on input "Sarlesh Ch DS)1 (vinapi9521@jazipo.com)" at bounding box center [569, 556] width 519 height 29
click at [396, 420] on div "3 PL (hello@home-run.co)" at bounding box center [558, 429] width 518 height 18
type input "3 PL (hello@home-run.co)"
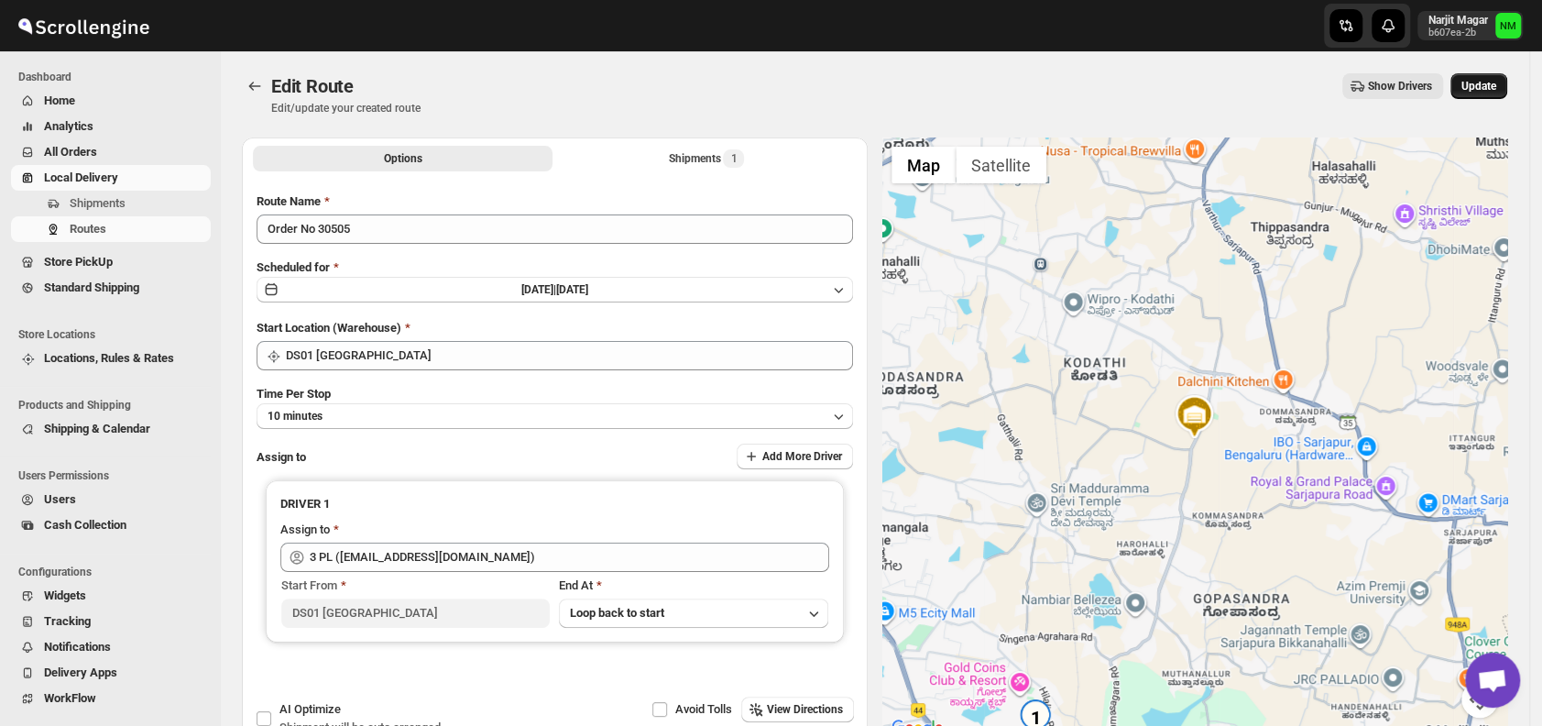
click at [1476, 86] on span "Update" at bounding box center [1478, 86] width 35 height 15
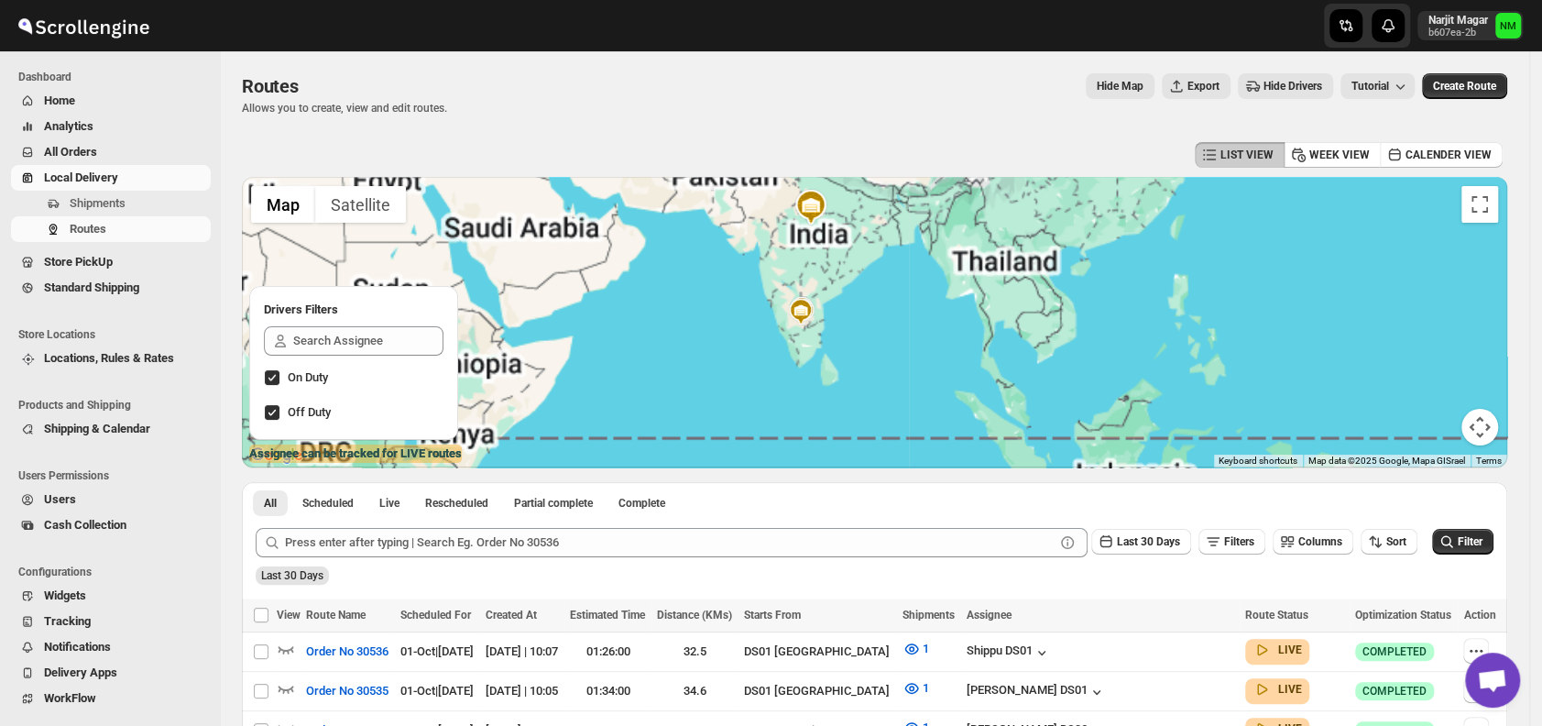
scroll to position [330, 0]
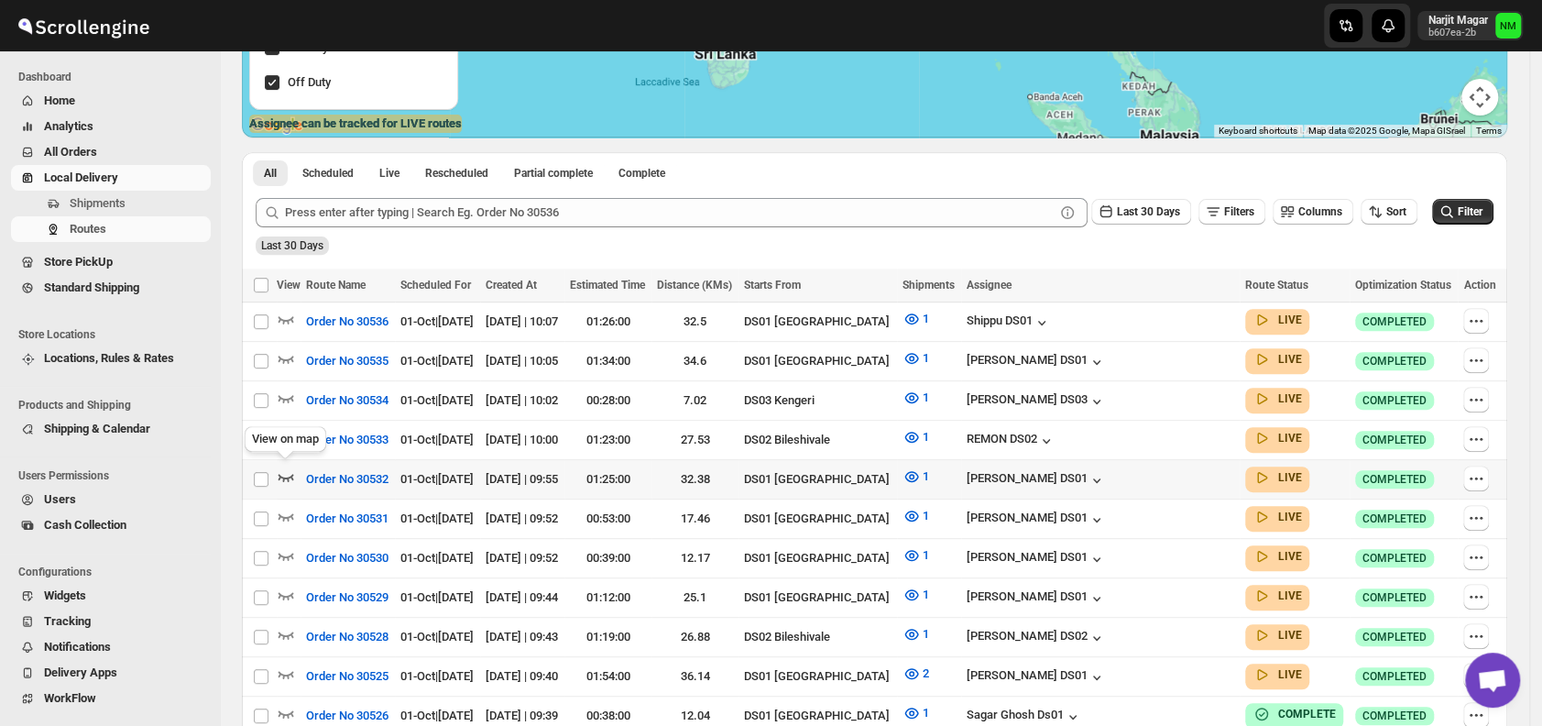
click at [284, 470] on icon "button" at bounding box center [286, 476] width 18 height 18
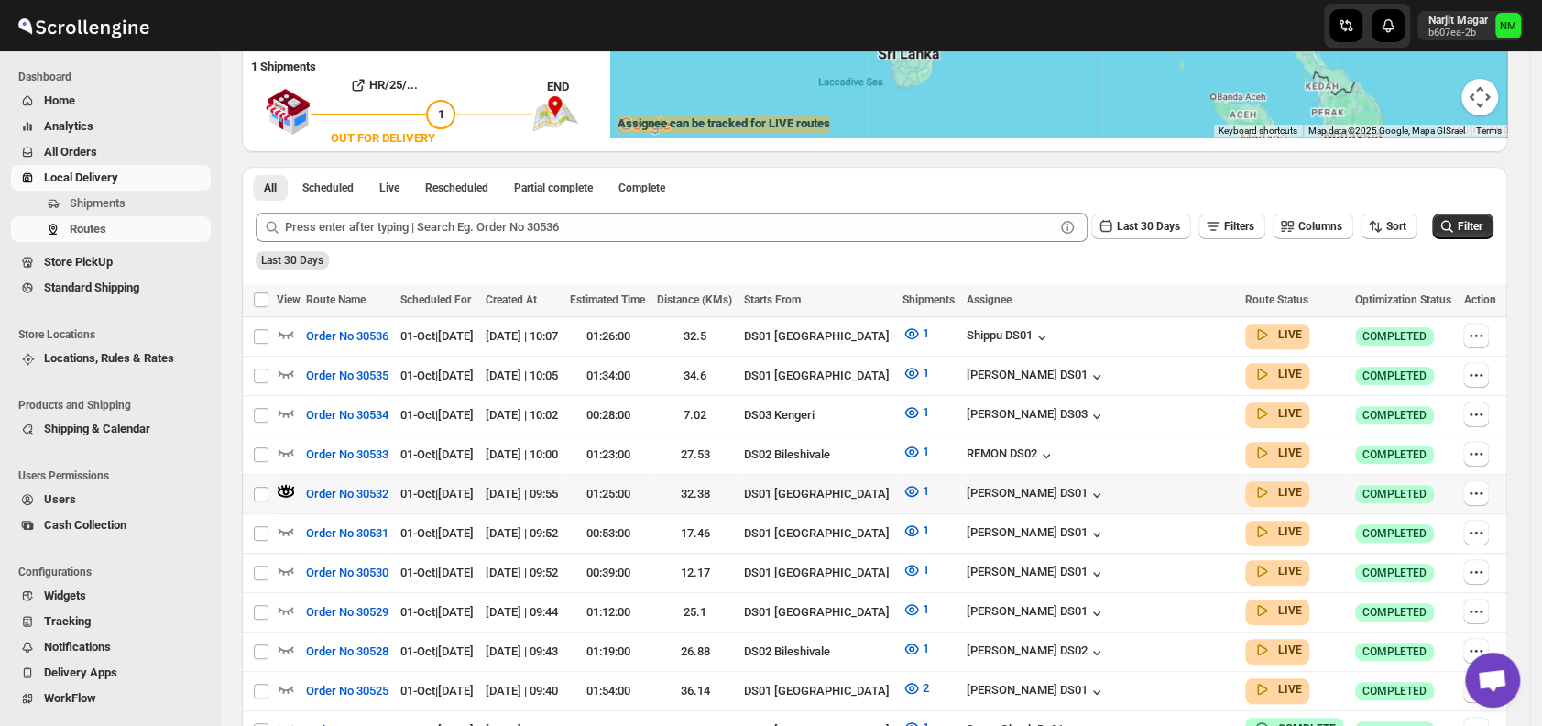
scroll to position [0, 0]
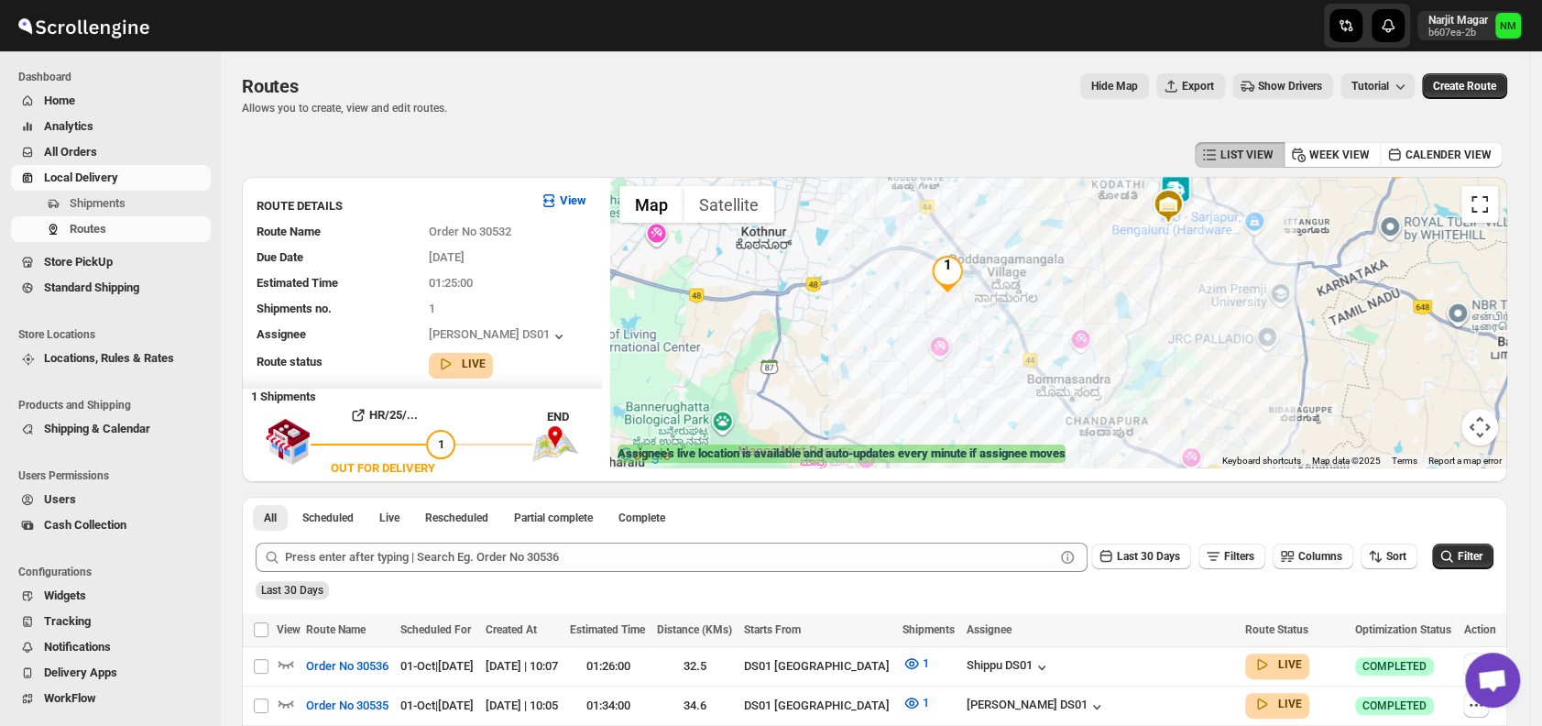
click at [1483, 205] on button "Toggle fullscreen view" at bounding box center [1479, 204] width 37 height 37
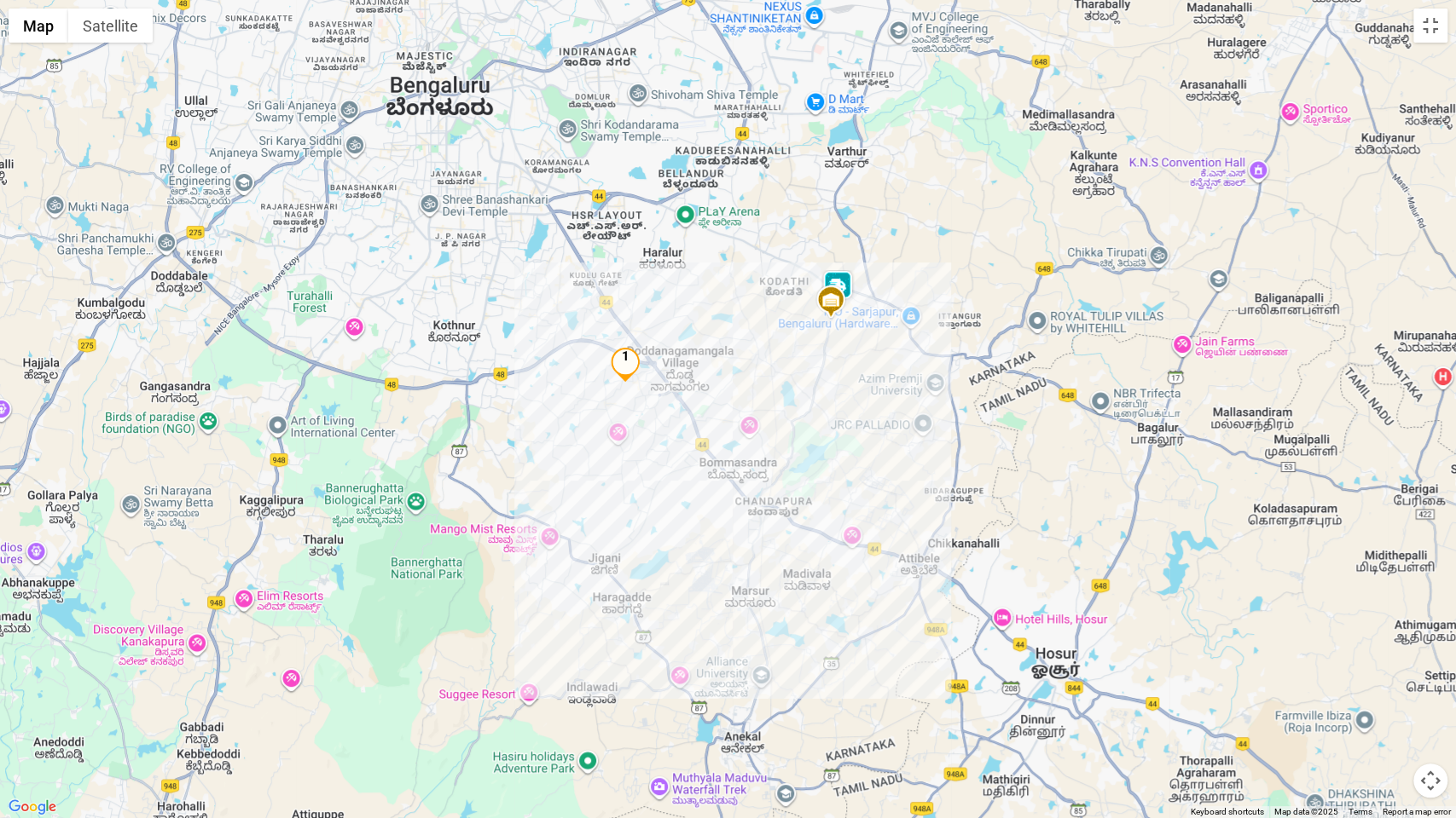
click at [852, 289] on img at bounding box center [837, 287] width 34 height 34
click at [913, 206] on button "Close" at bounding box center [899, 207] width 41 height 41
click at [1427, 25] on button "Toggle fullscreen view" at bounding box center [1430, 25] width 34 height 34
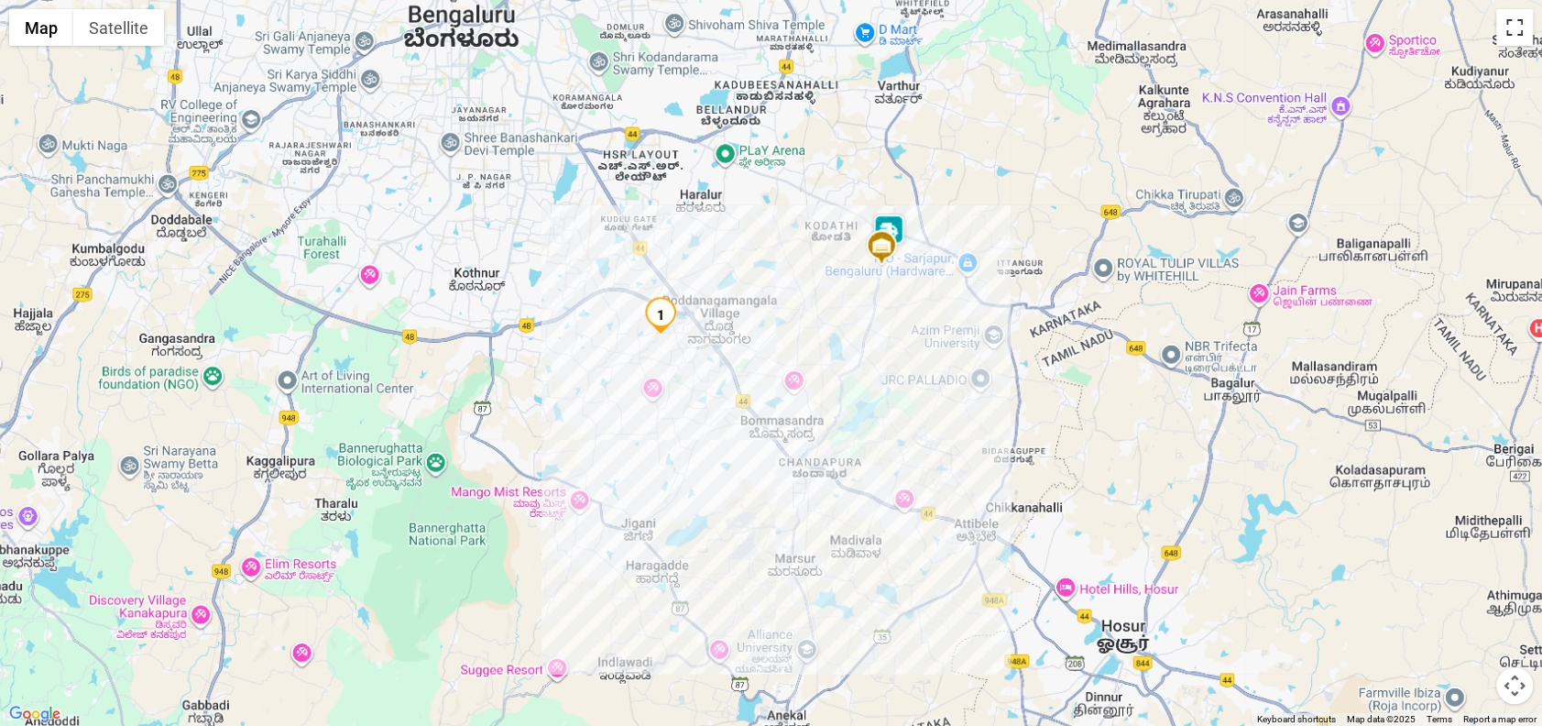
scroll to position [411, 0]
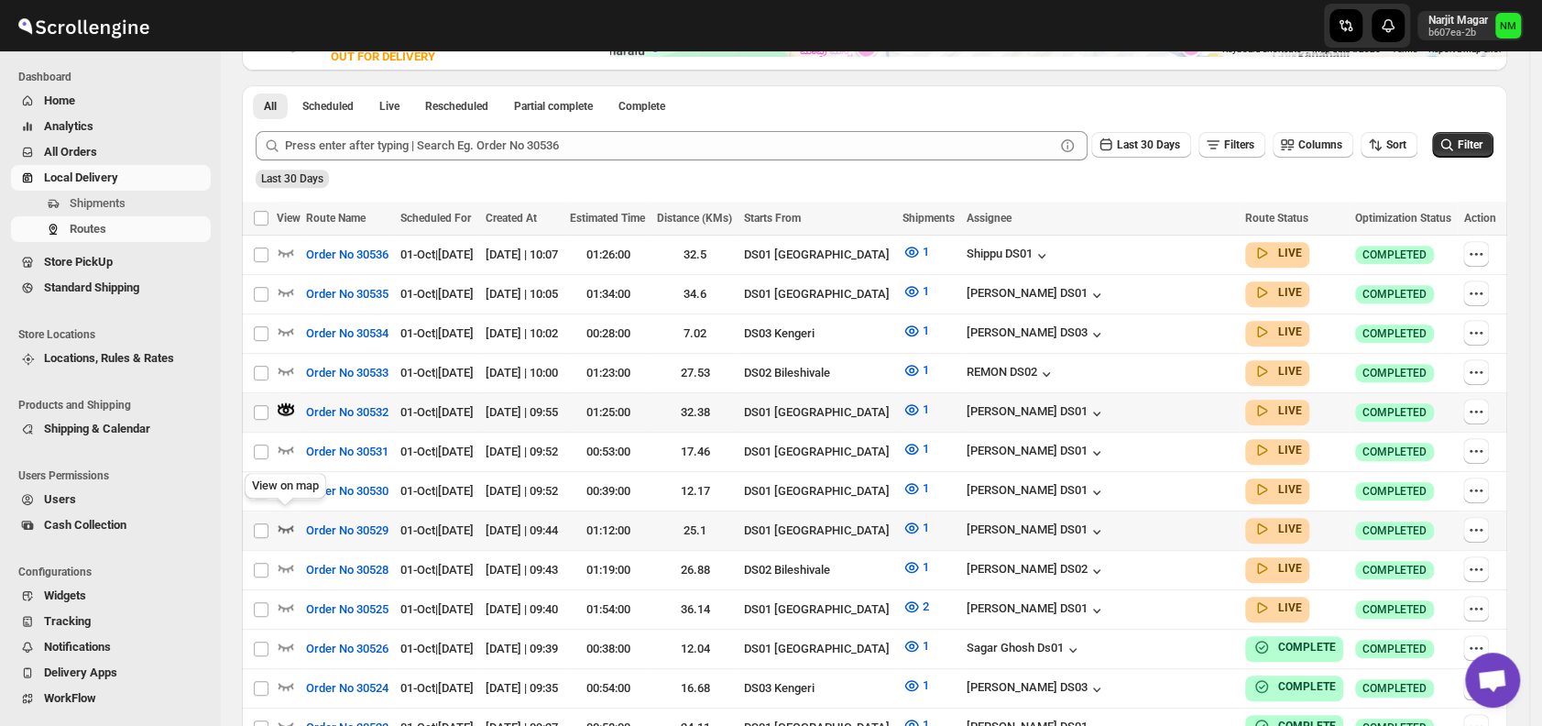
click at [281, 518] on icon "button" at bounding box center [286, 527] width 18 height 18
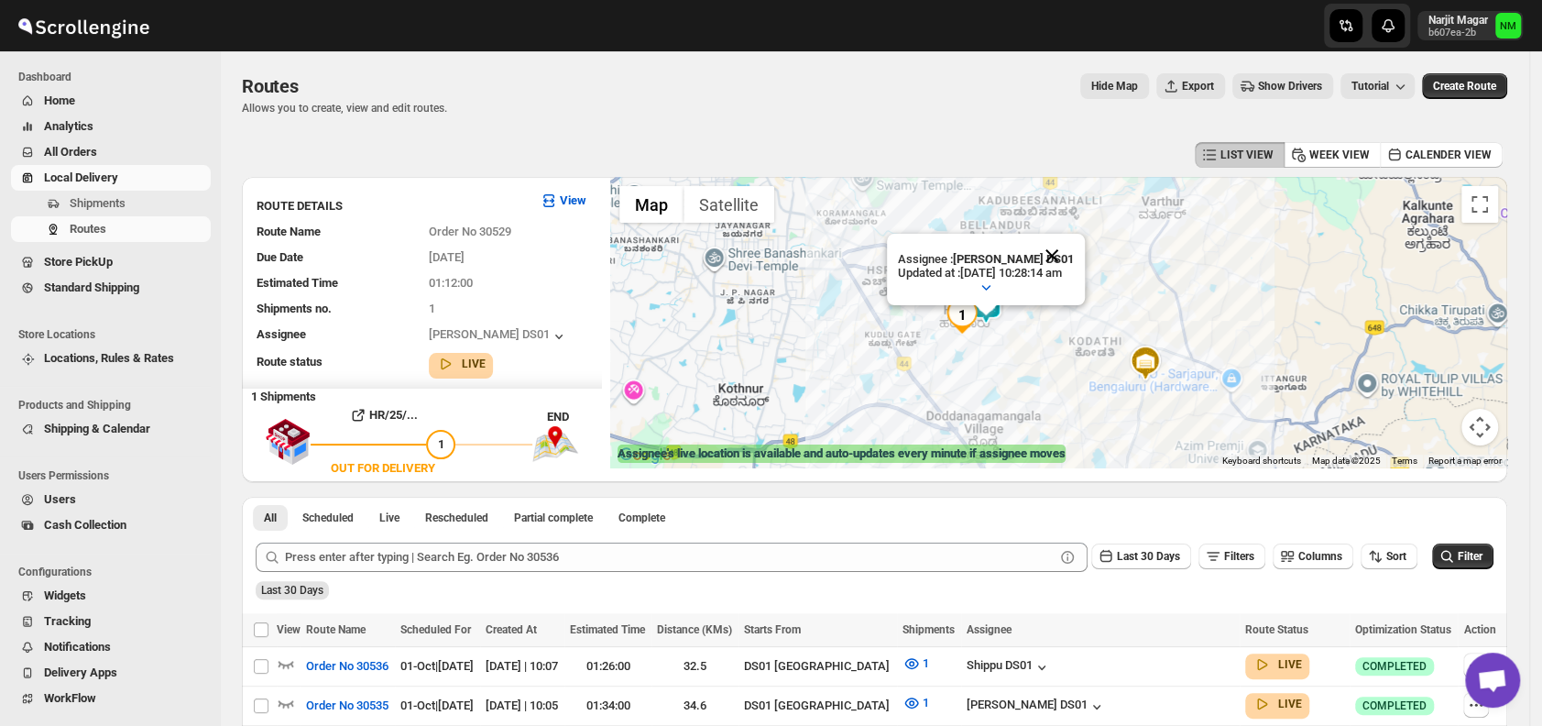
click at [1074, 237] on button "Close" at bounding box center [1052, 256] width 44 height 44
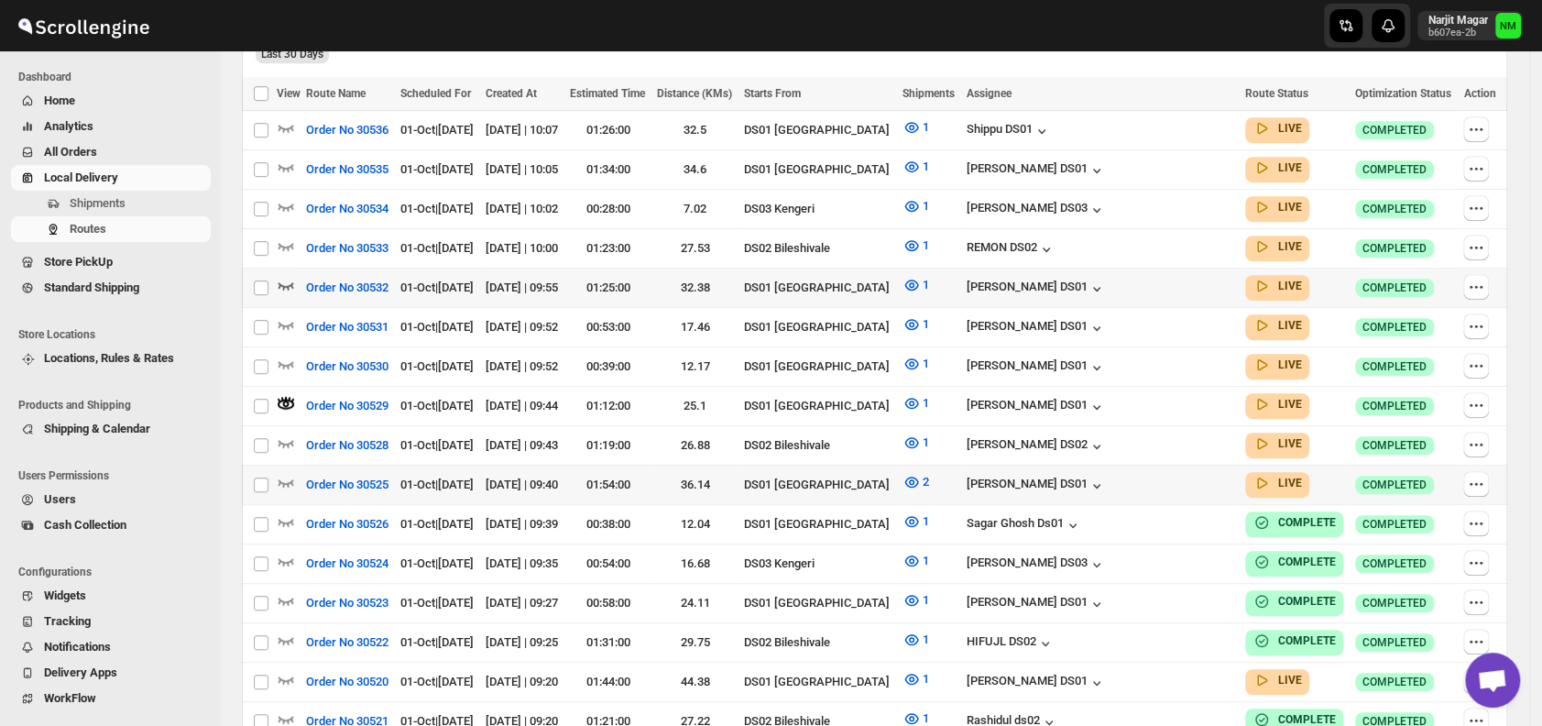
scroll to position [539, 0]
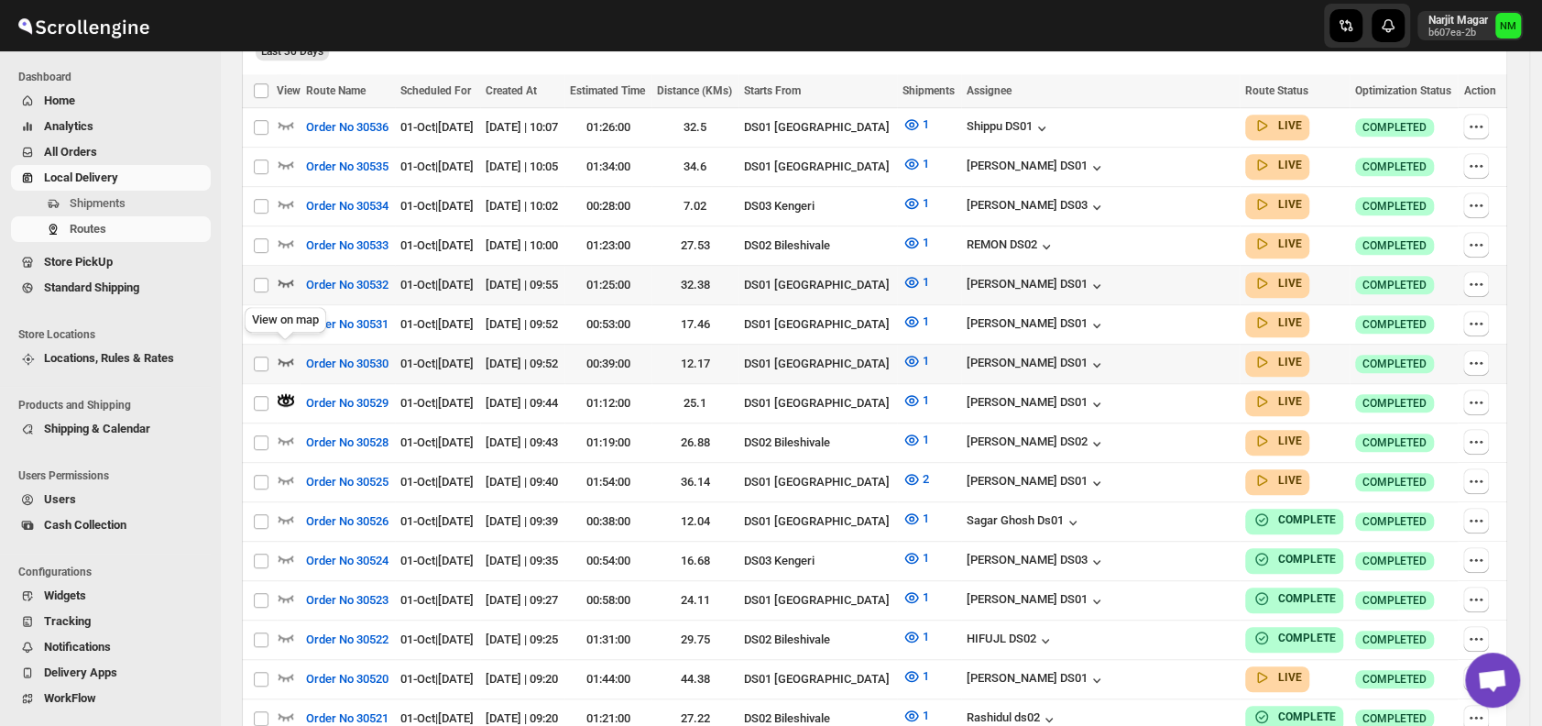
click at [292, 352] on icon "button" at bounding box center [286, 361] width 18 height 18
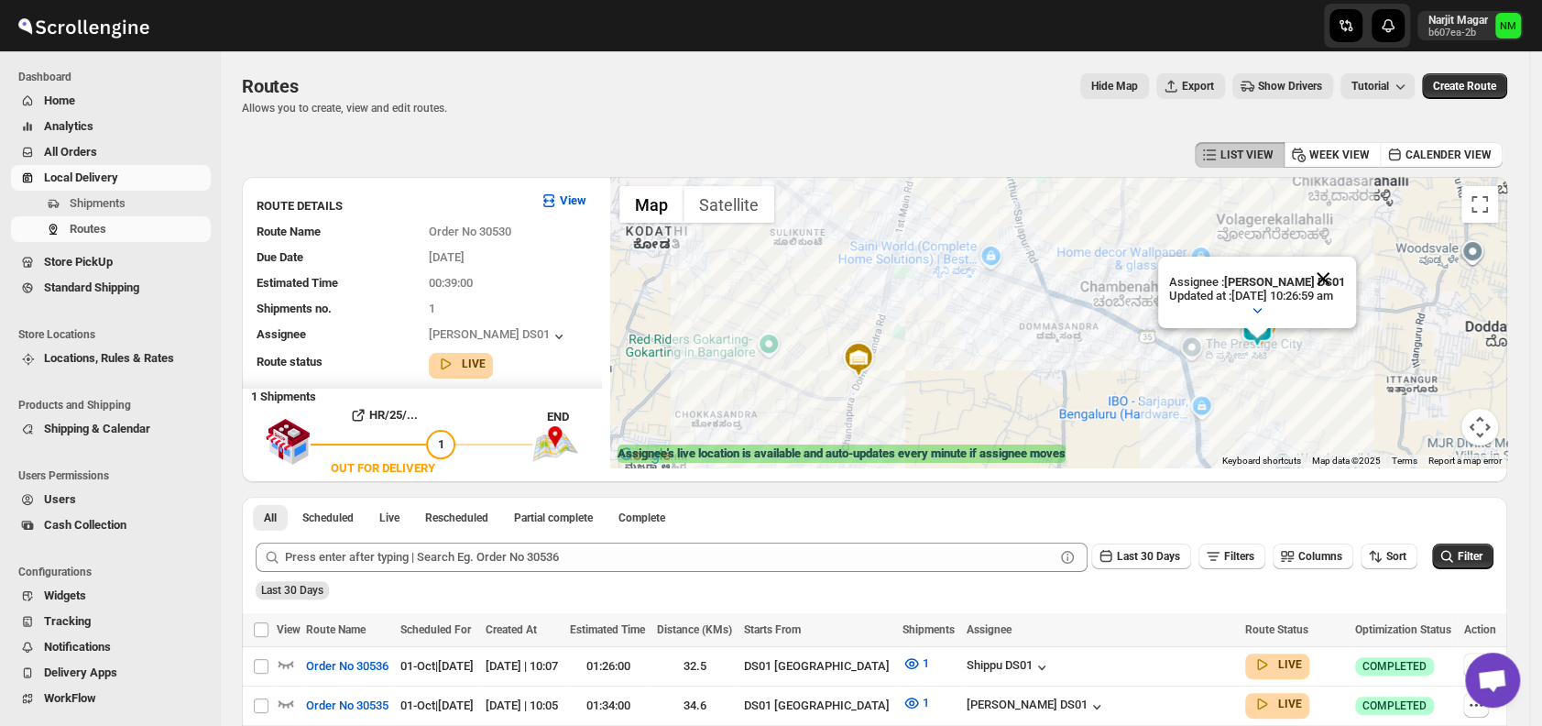
click at [1339, 275] on button "Close" at bounding box center [1323, 278] width 44 height 44
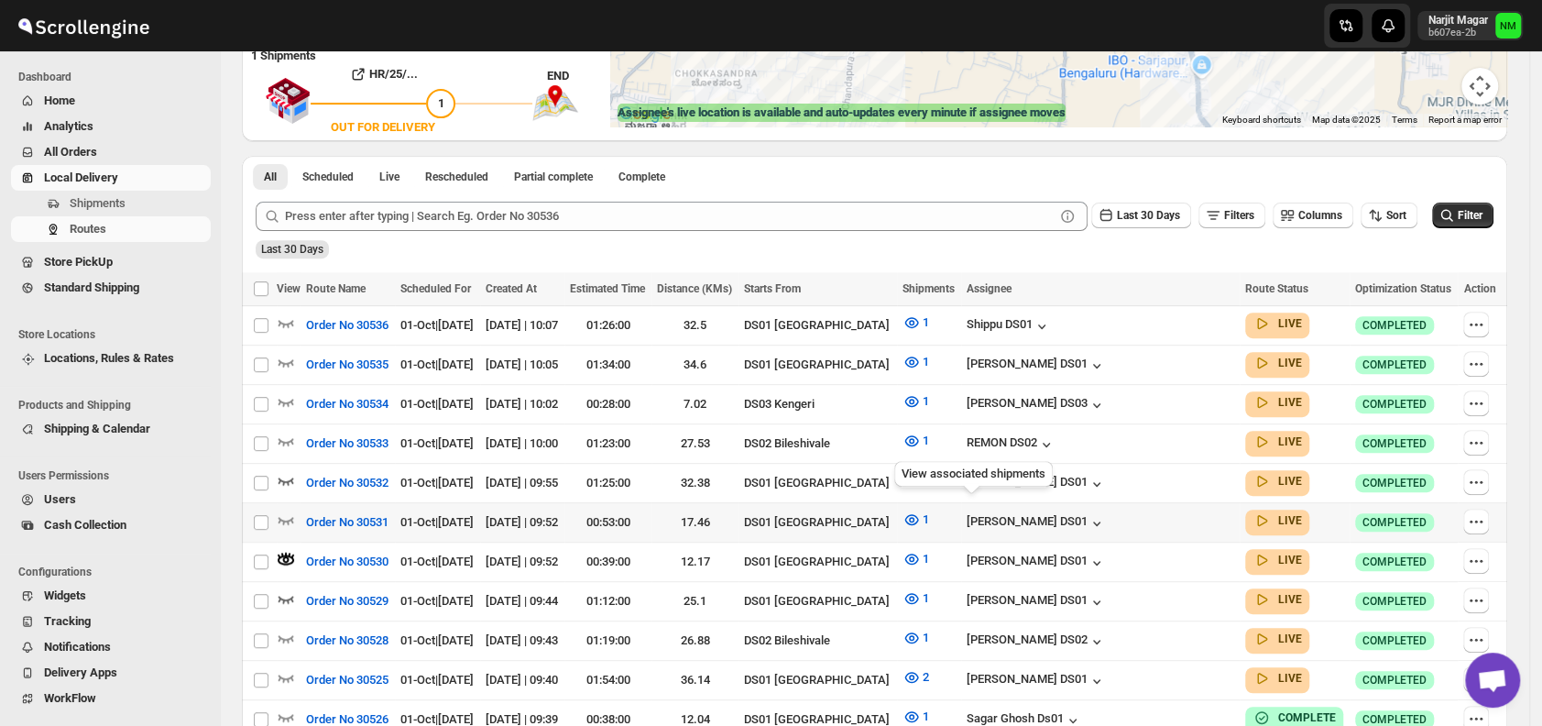
scroll to position [342, 0]
click at [286, 510] on icon "button" at bounding box center [286, 518] width 18 height 18
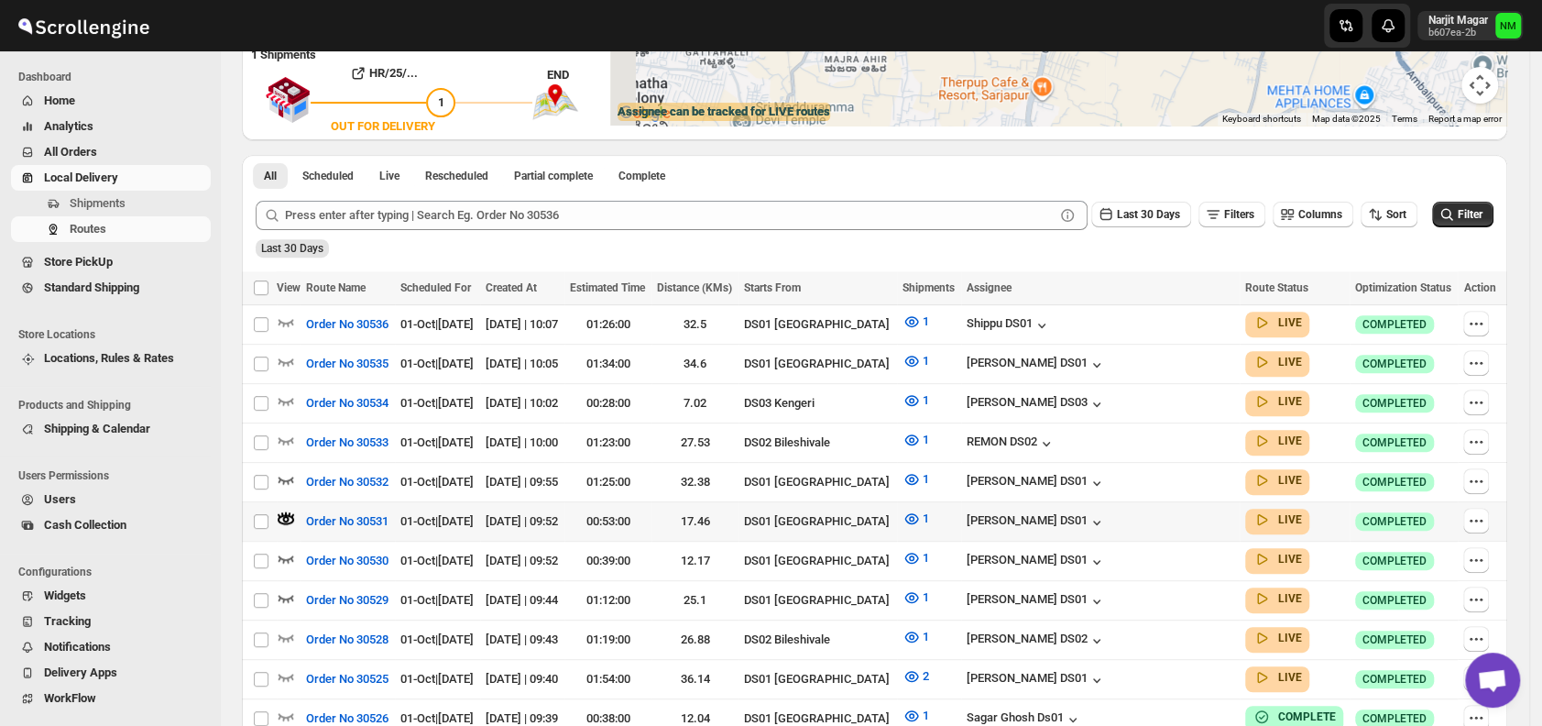
scroll to position [0, 0]
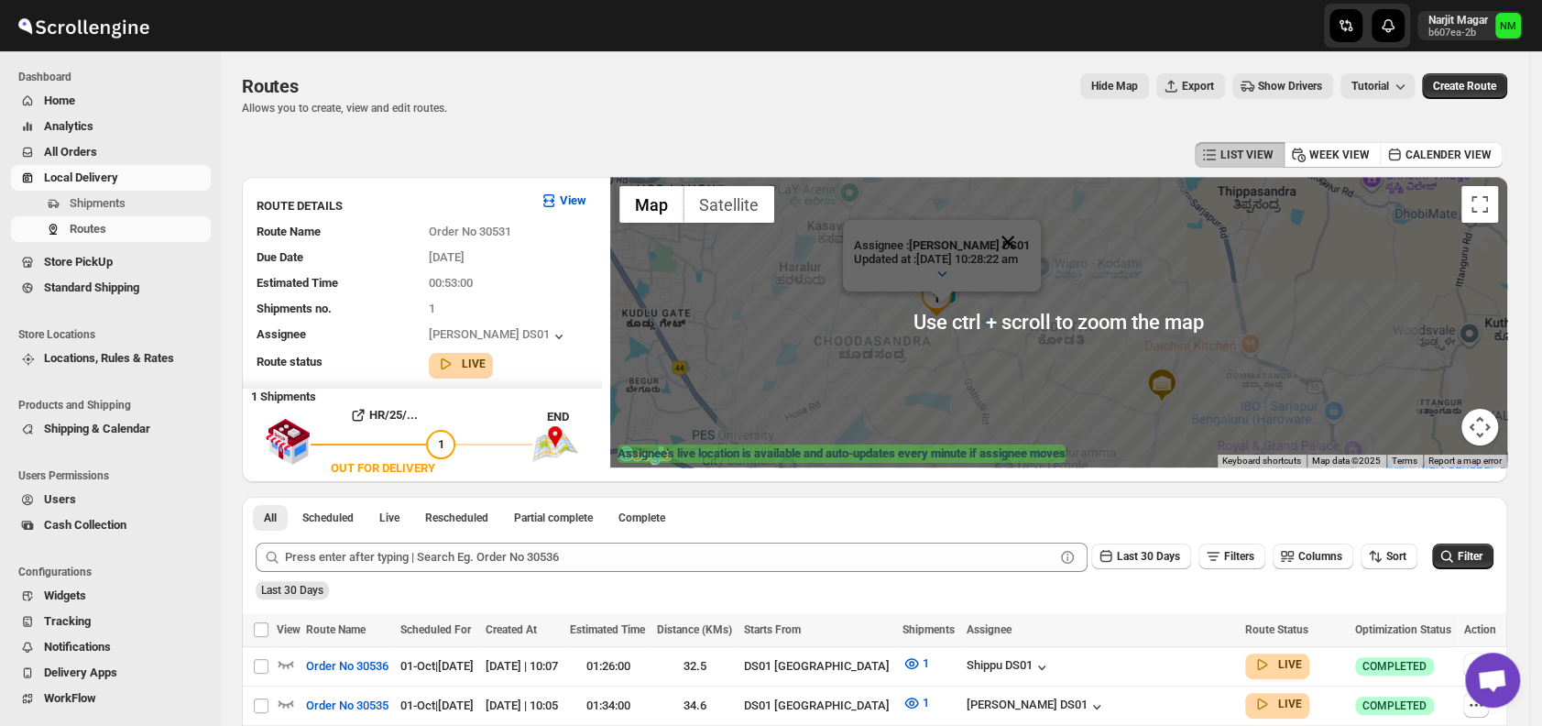
click at [1030, 242] on button "Close" at bounding box center [1008, 242] width 44 height 44
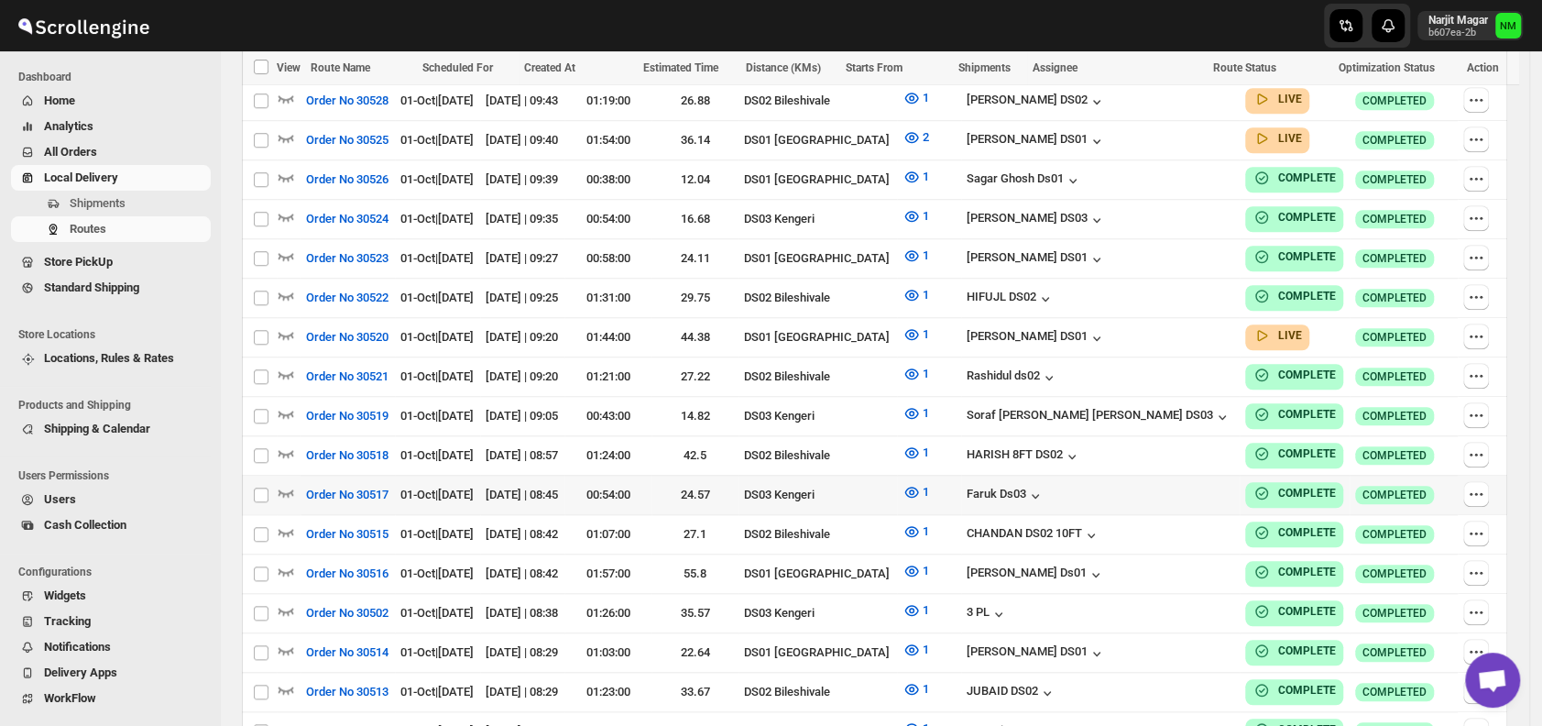
scroll to position [881, 0]
click at [285, 324] on icon "button" at bounding box center [286, 333] width 18 height 18
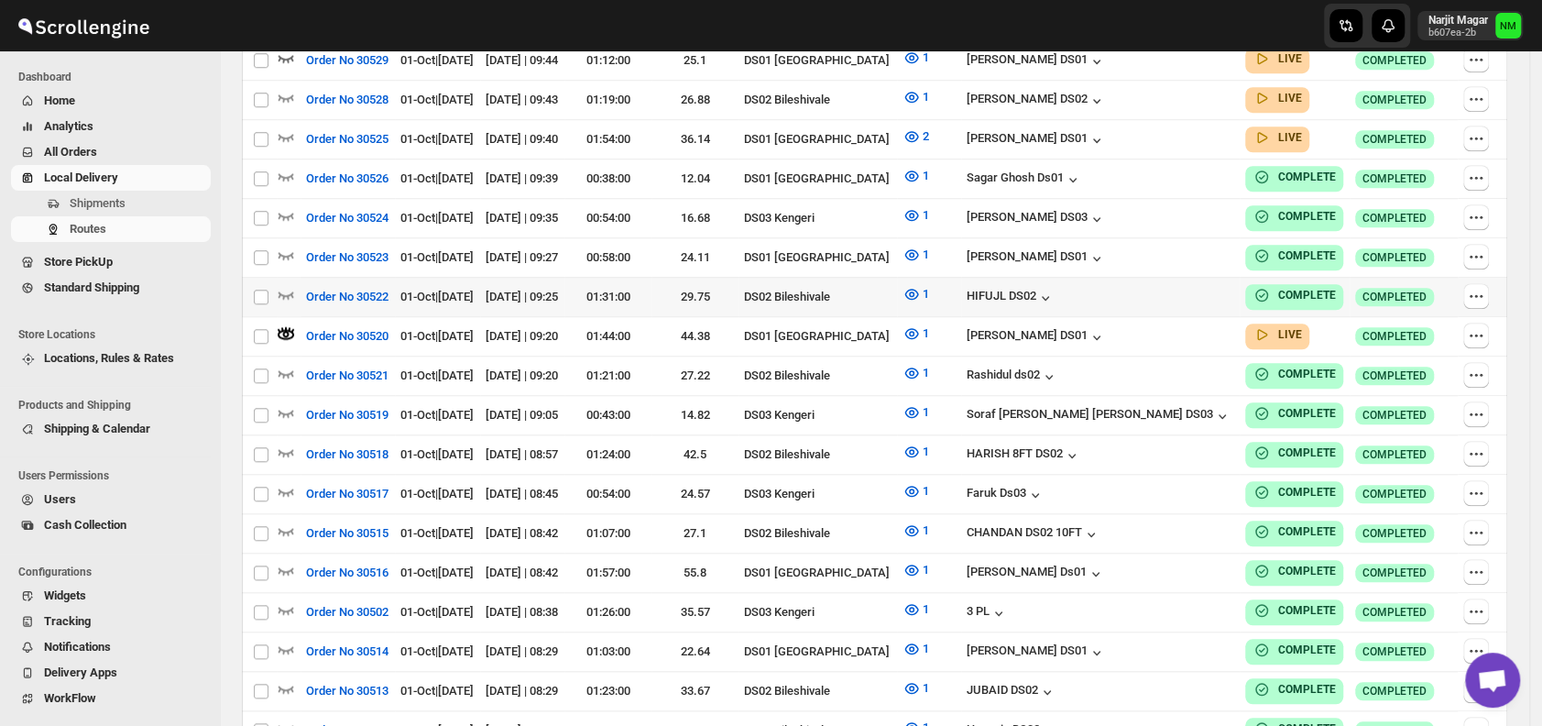
scroll to position [0, 0]
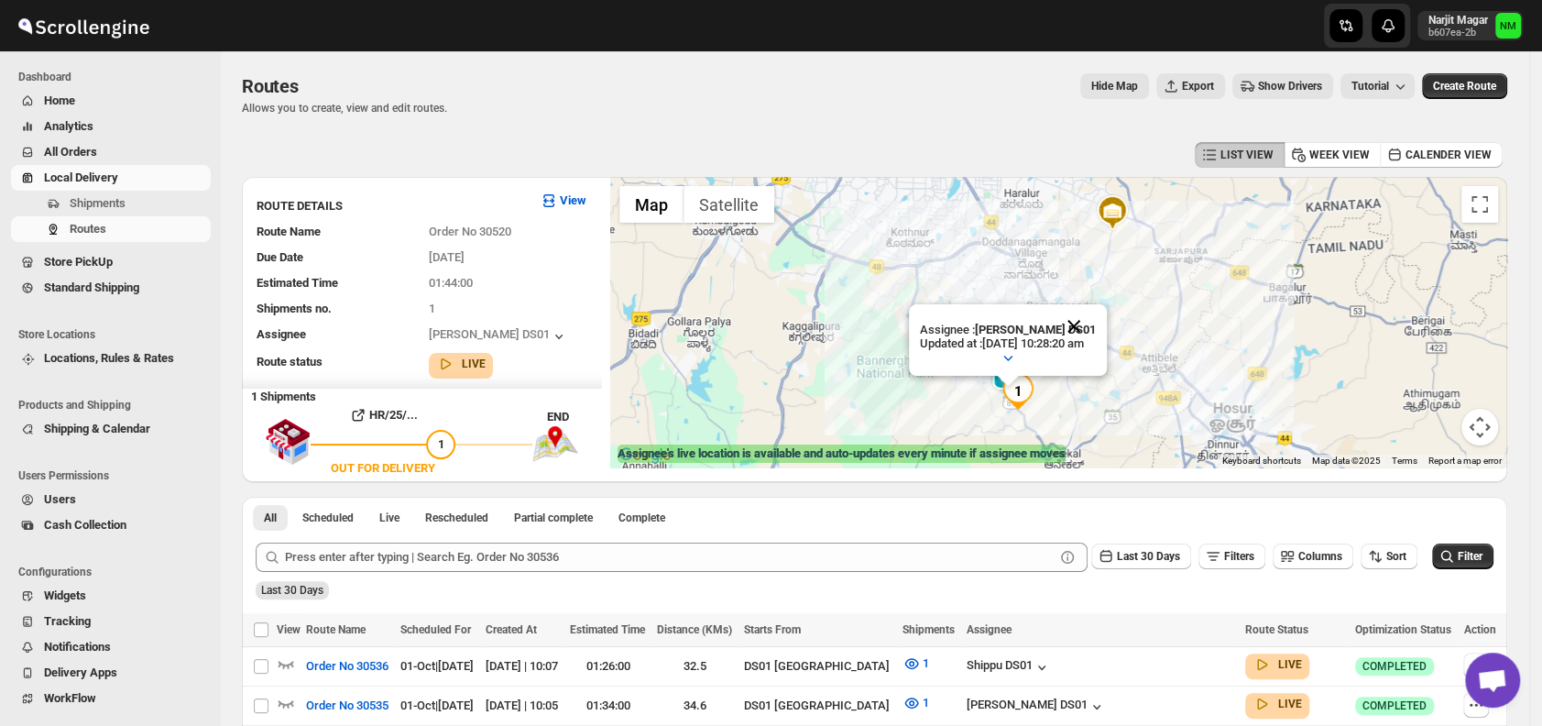
click at [1096, 323] on button "Close" at bounding box center [1074, 326] width 44 height 44
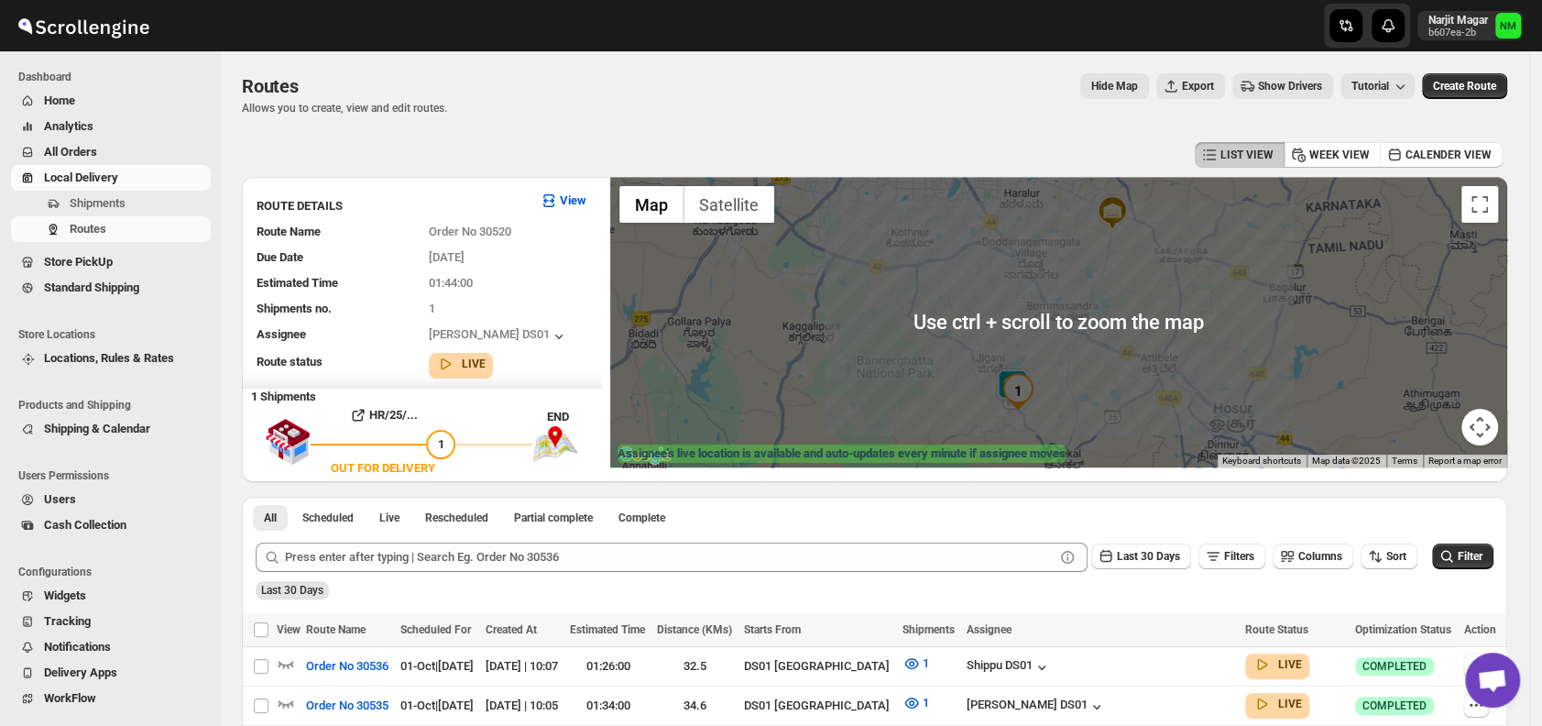
scroll to position [444, 0]
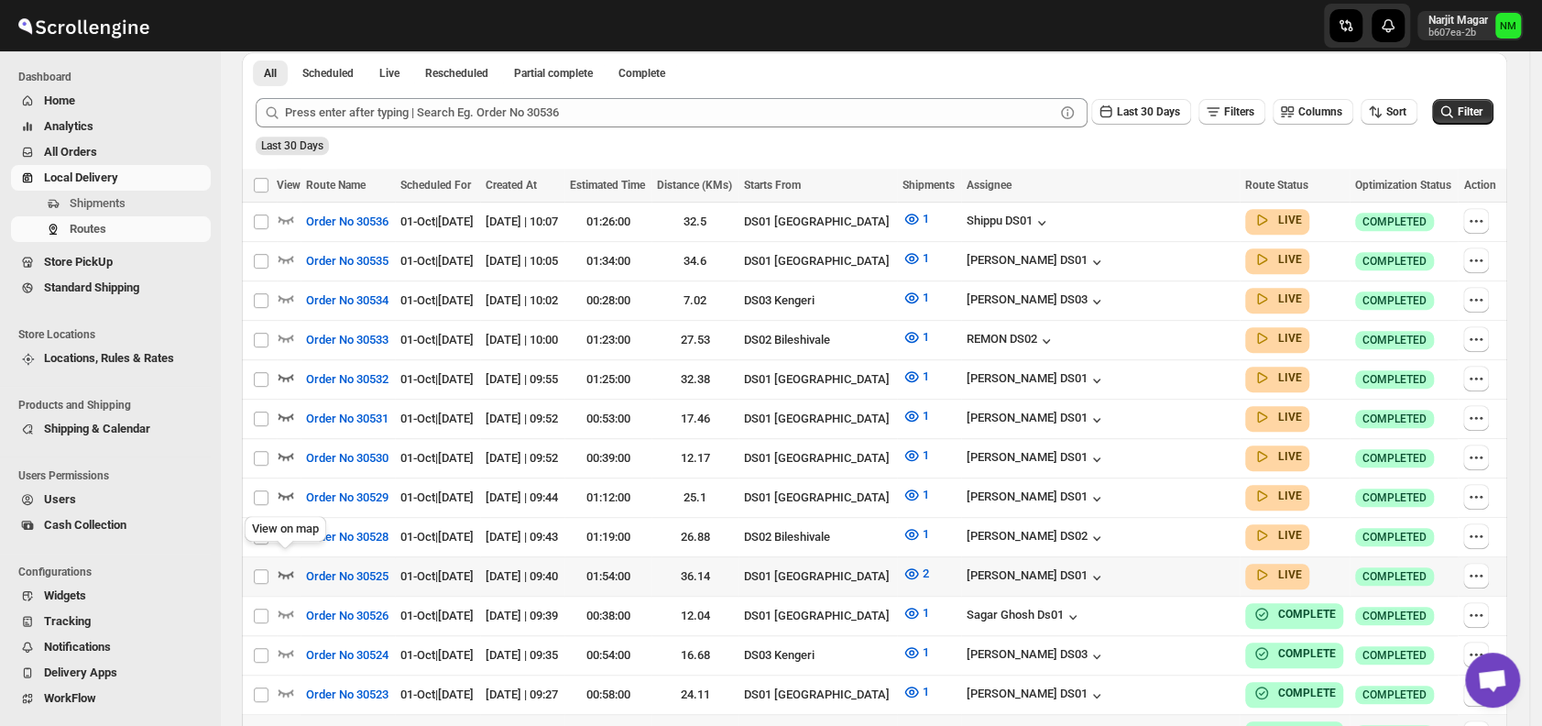
click at [286, 564] on icon "button" at bounding box center [286, 573] width 18 height 18
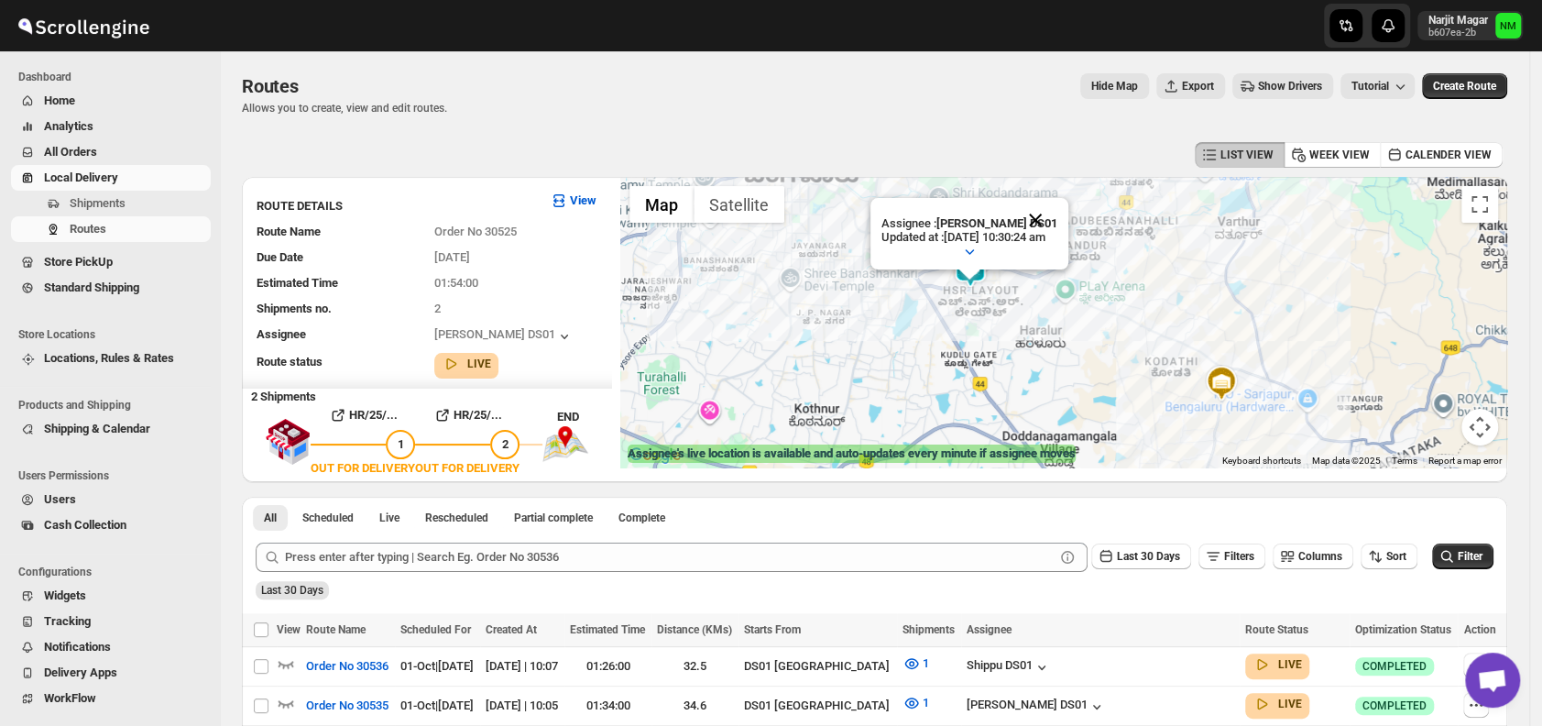
click at [1057, 209] on button "Close" at bounding box center [1035, 220] width 44 height 44
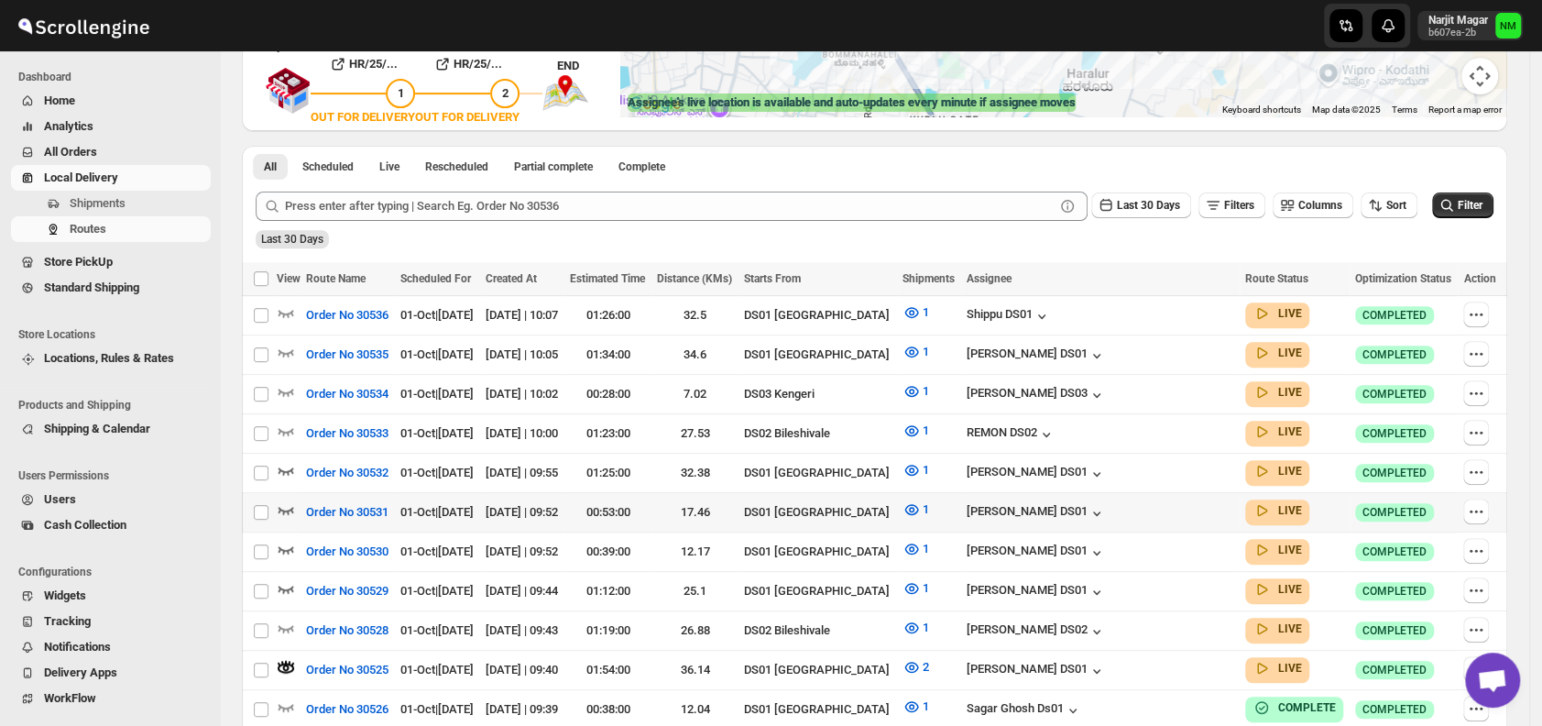
scroll to position [353, 0]
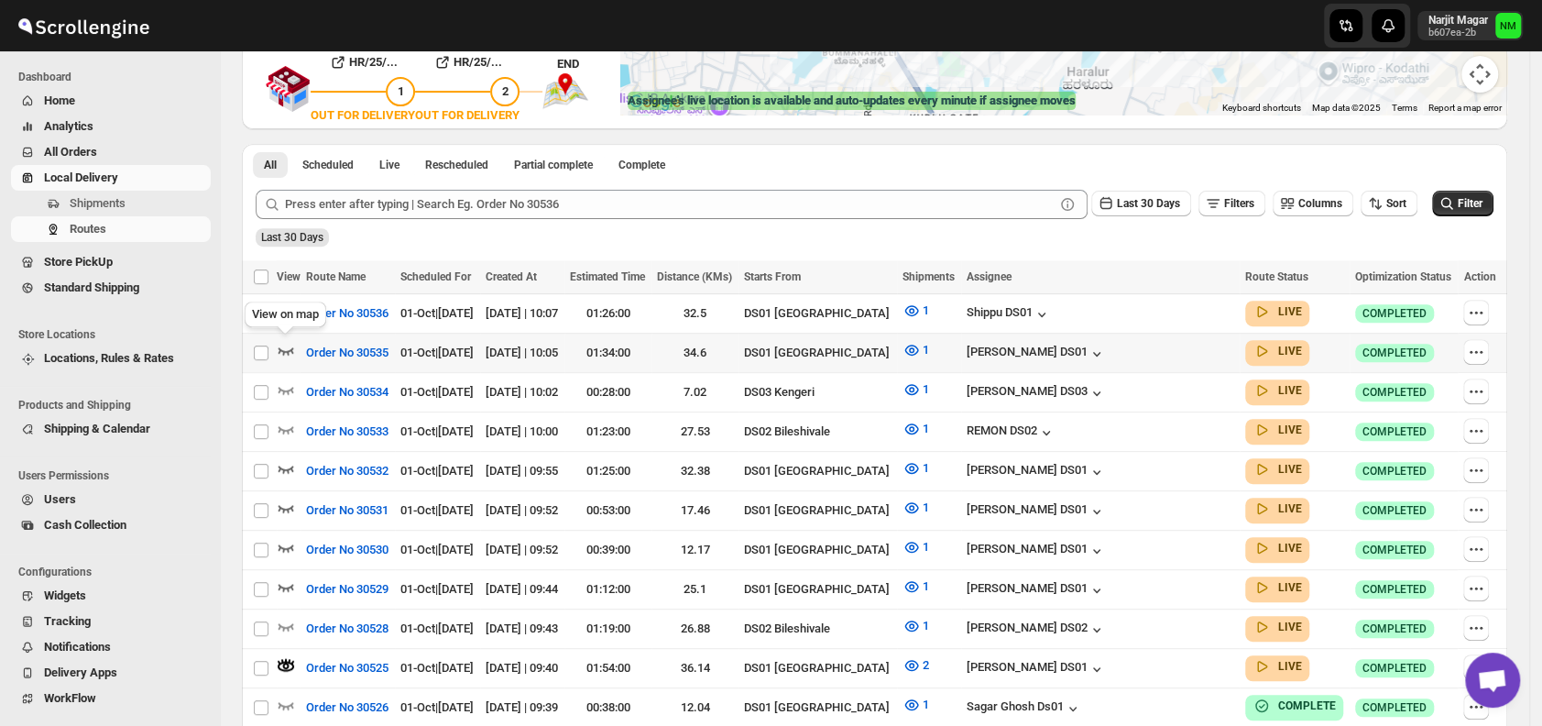
click at [288, 344] on icon "button" at bounding box center [286, 350] width 18 height 18
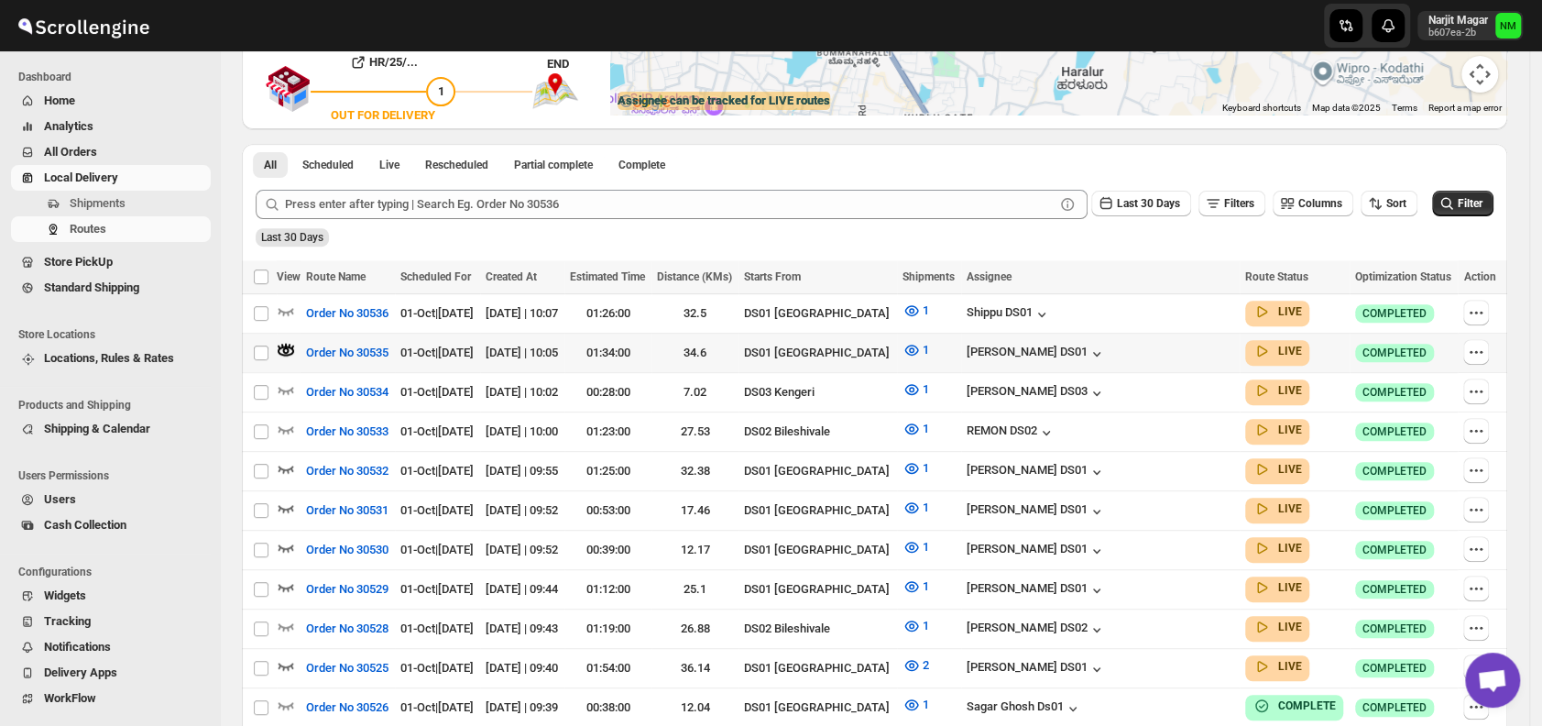
scroll to position [0, 0]
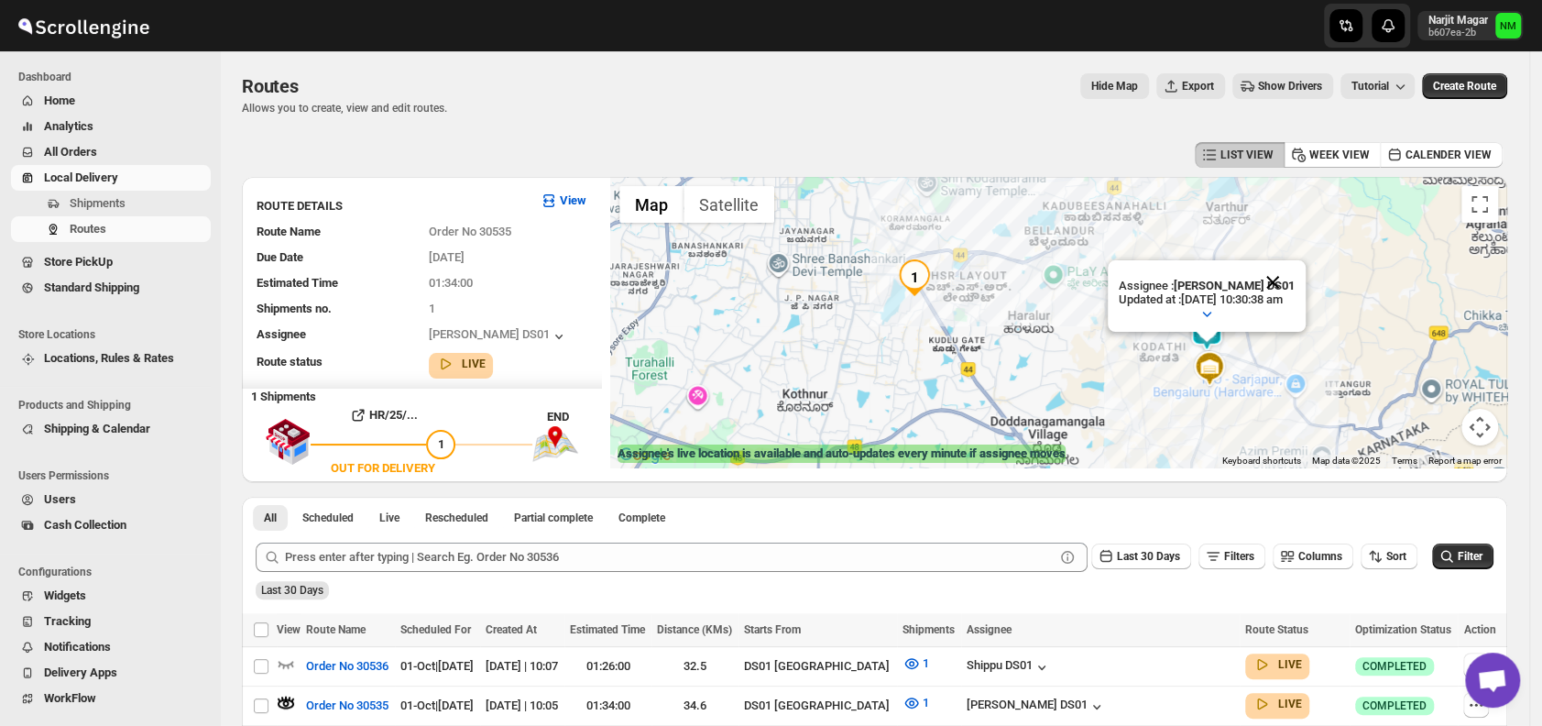
click at [1294, 278] on button "Close" at bounding box center [1272, 282] width 44 height 44
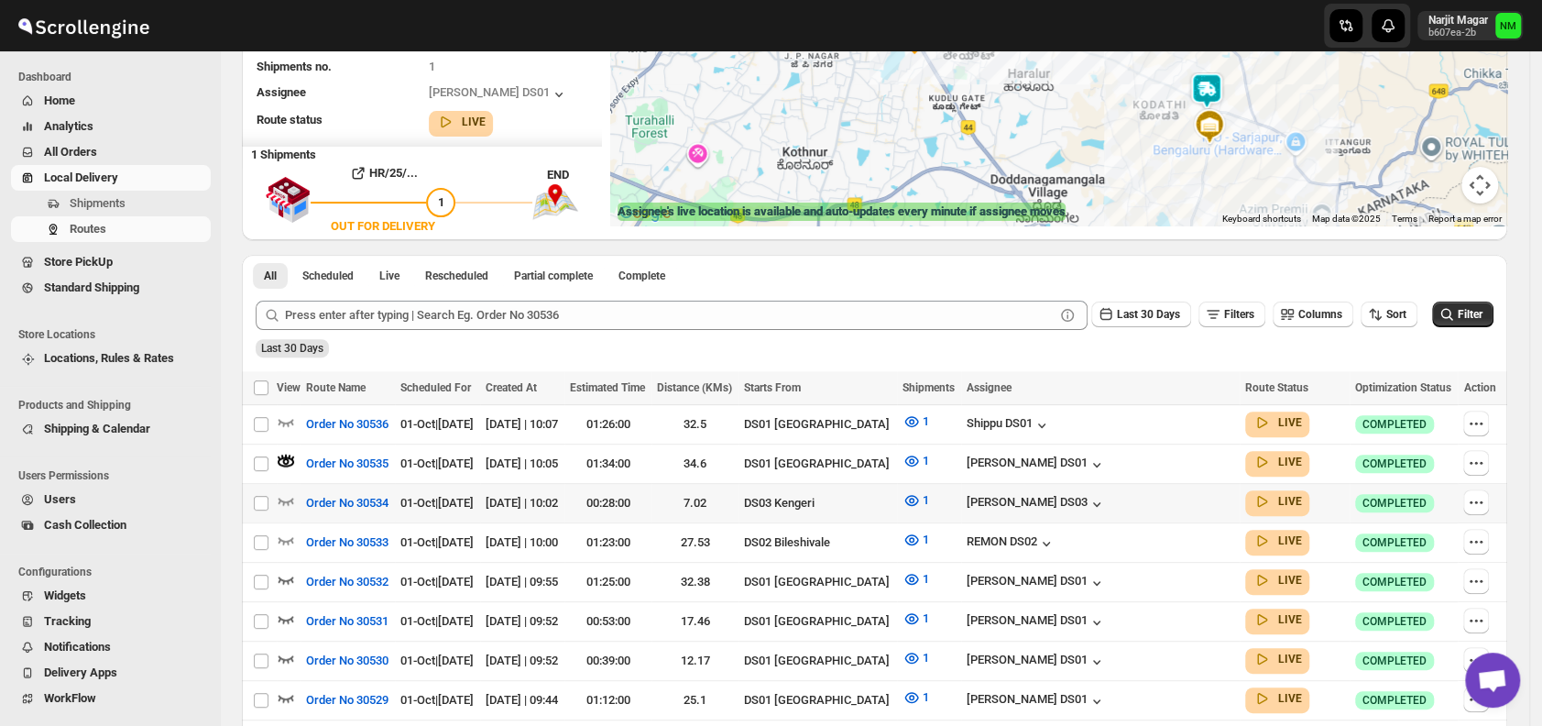
scroll to position [249, 0]
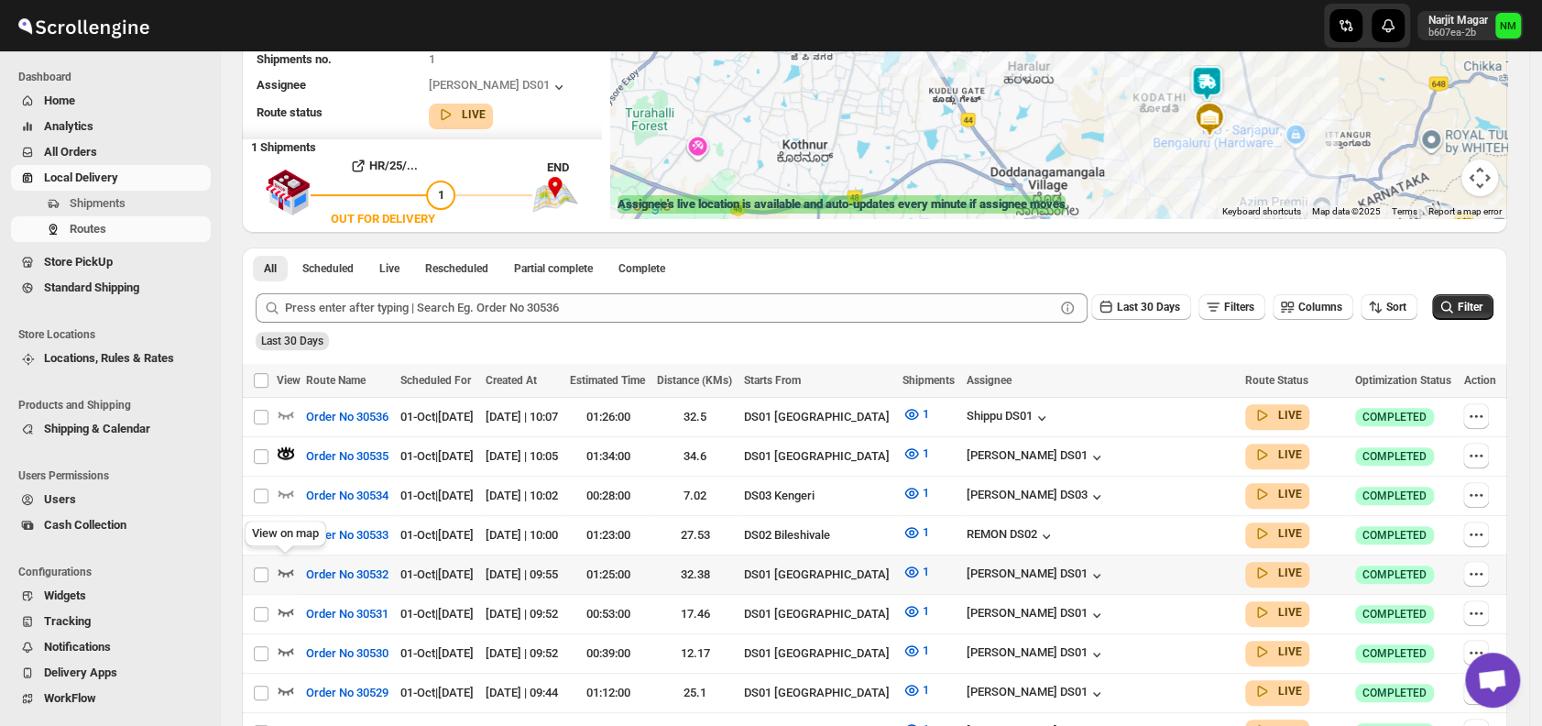
click at [288, 569] on icon "button" at bounding box center [286, 572] width 16 height 7
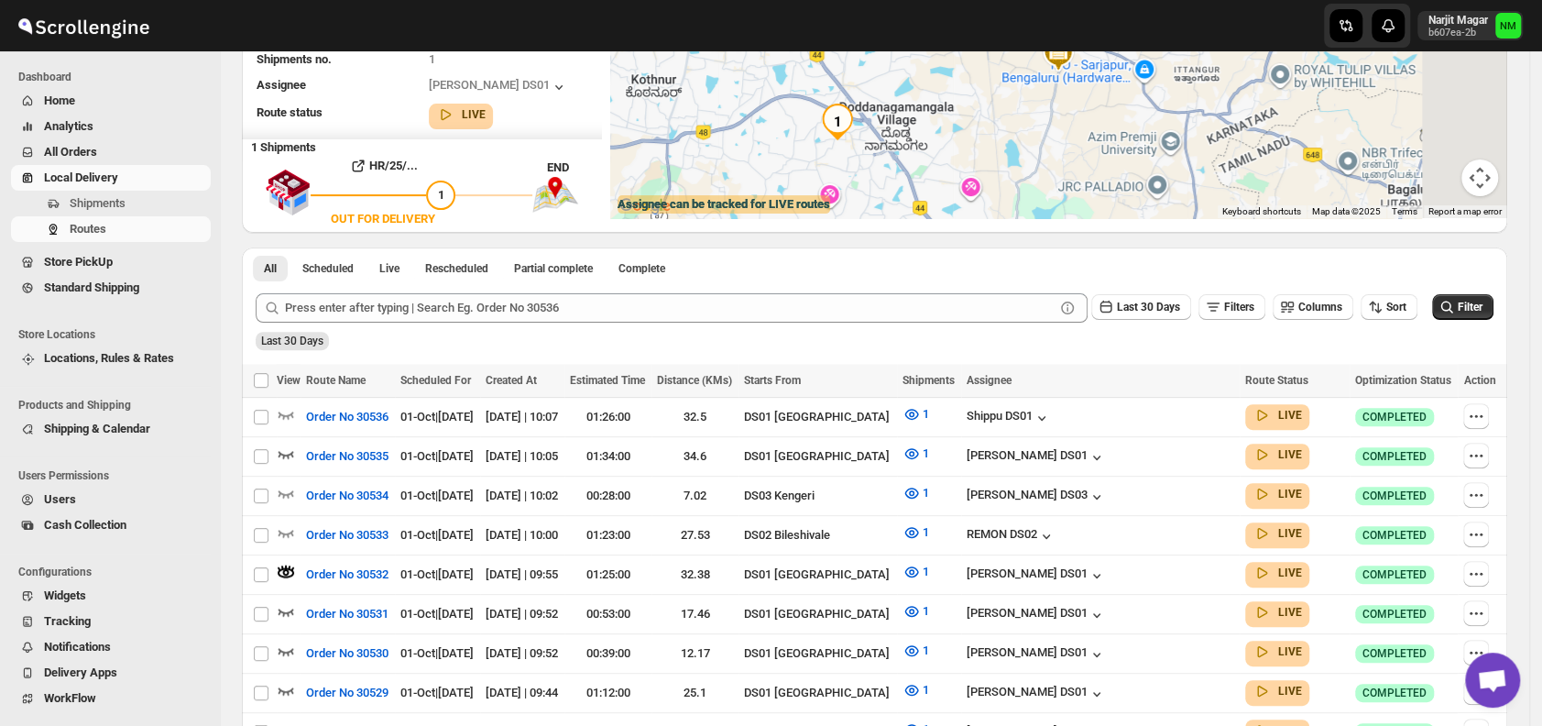
scroll to position [0, 0]
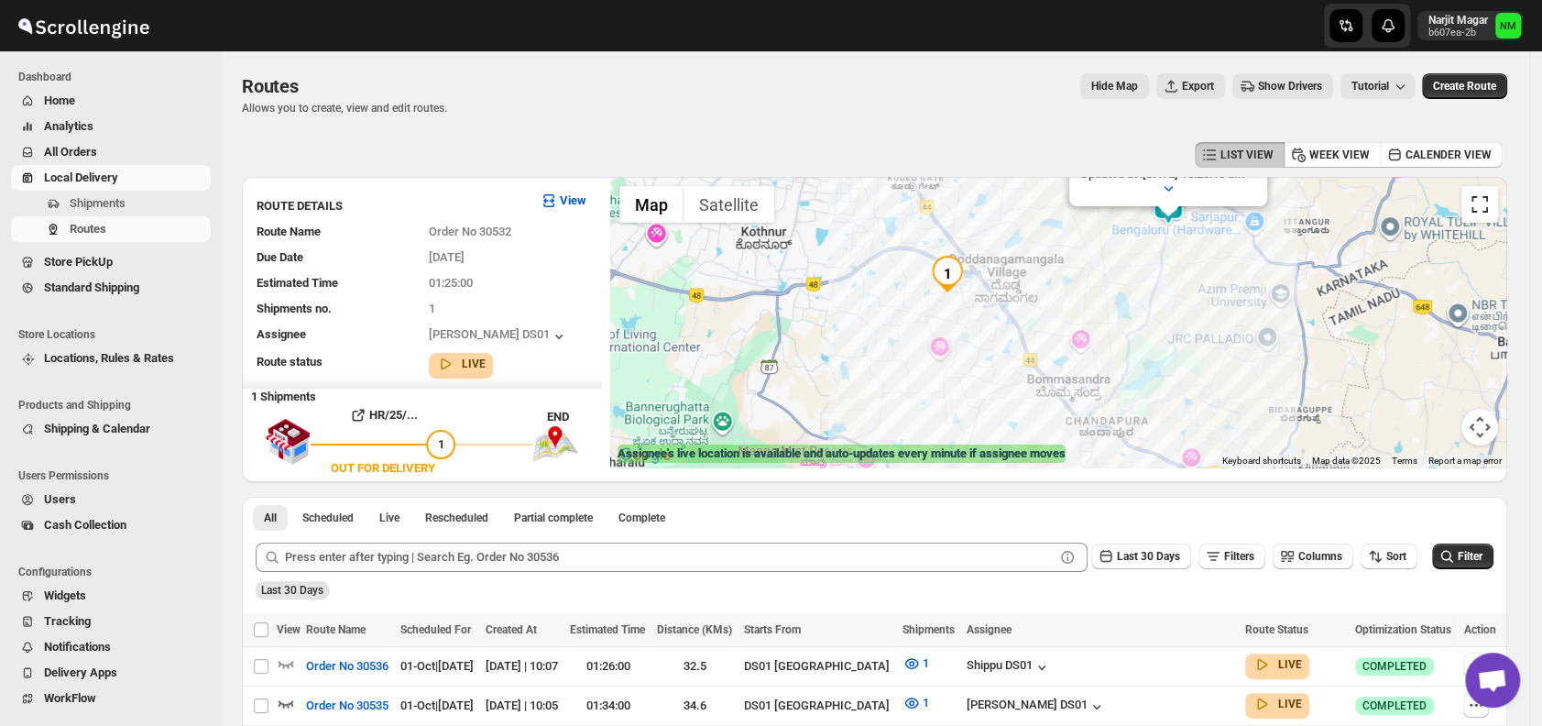
click at [1490, 205] on button "Toggle fullscreen view" at bounding box center [1479, 204] width 37 height 37
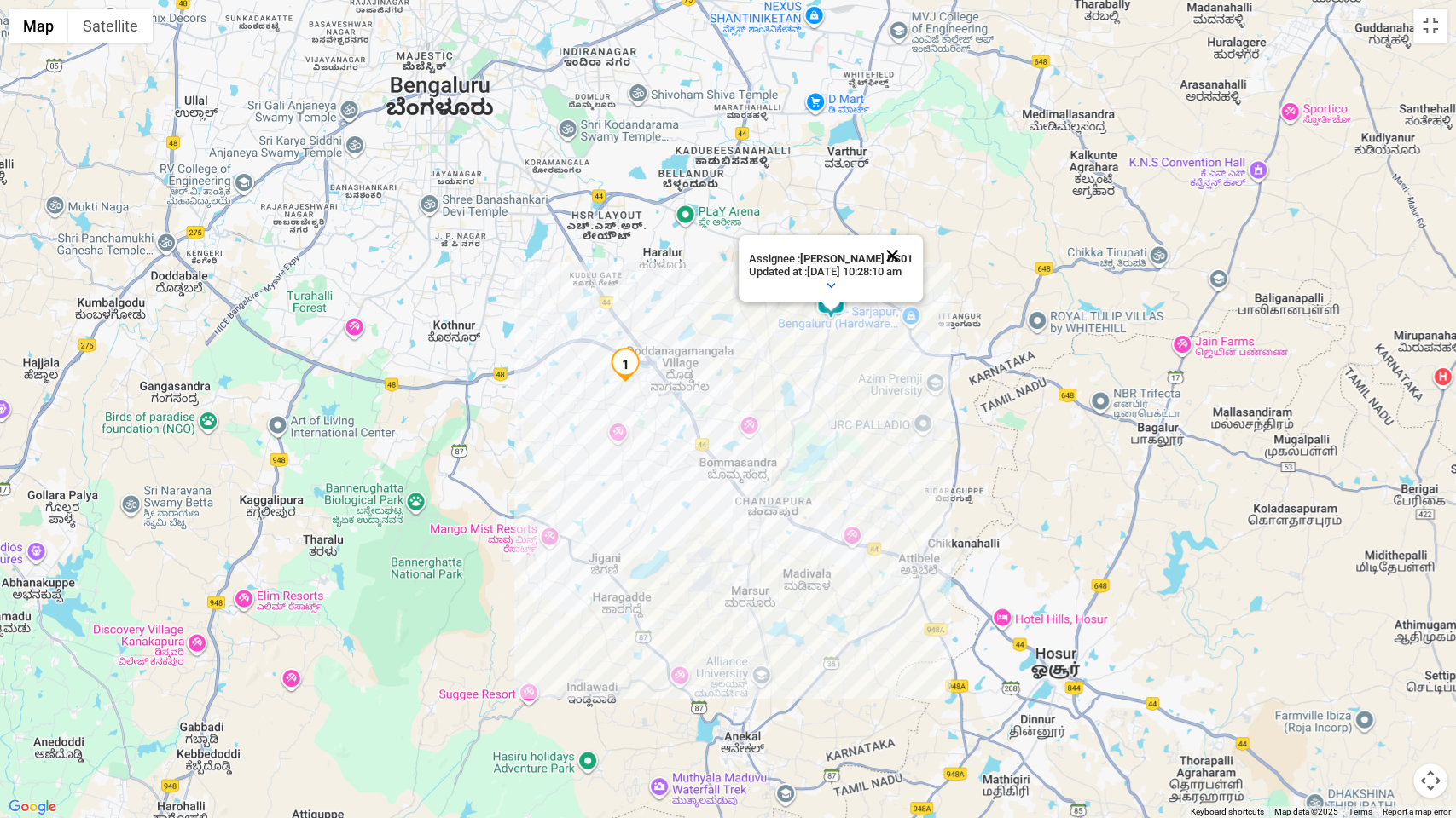
click at [912, 247] on button "Close" at bounding box center [892, 256] width 41 height 41
click at [1422, 35] on button "Toggle fullscreen view" at bounding box center [1430, 25] width 34 height 34
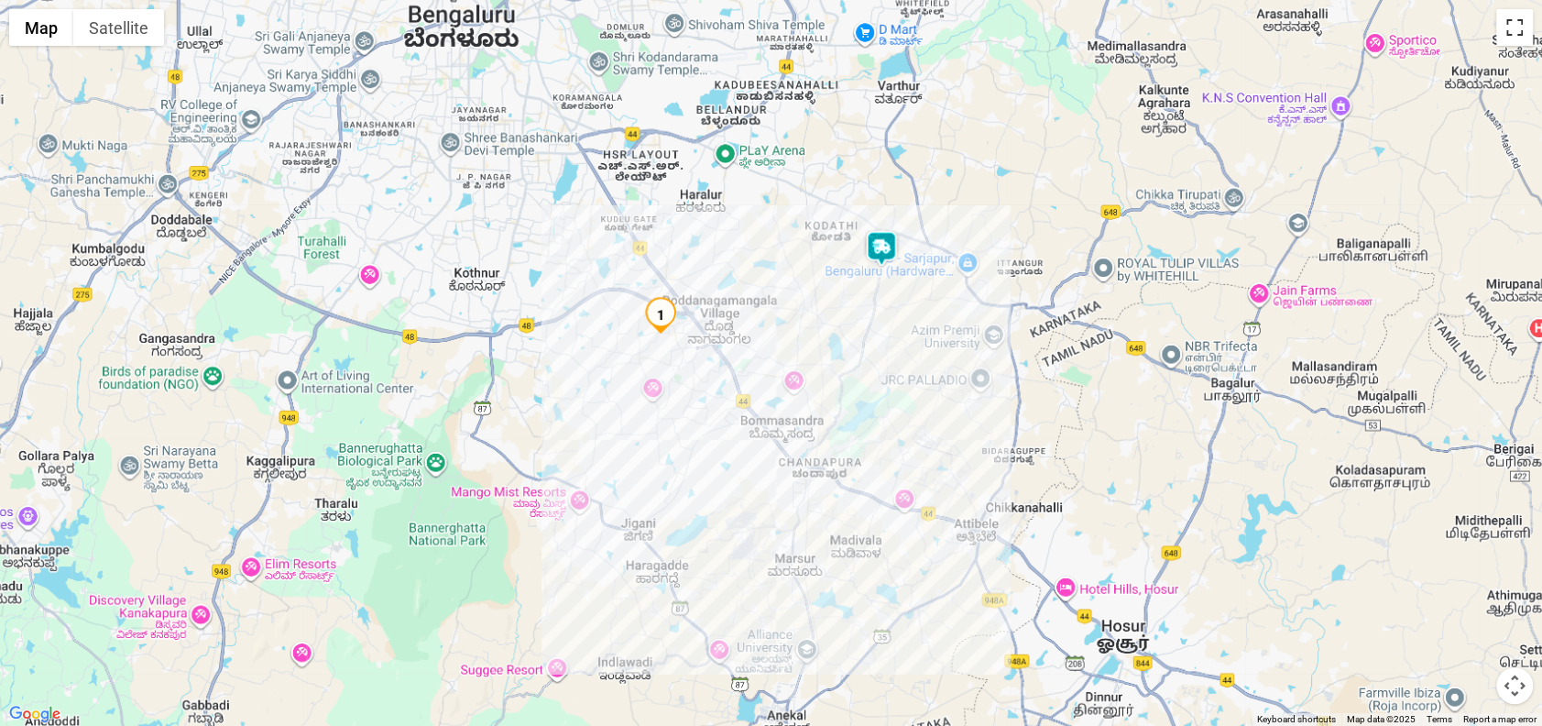
scroll to position [324, 0]
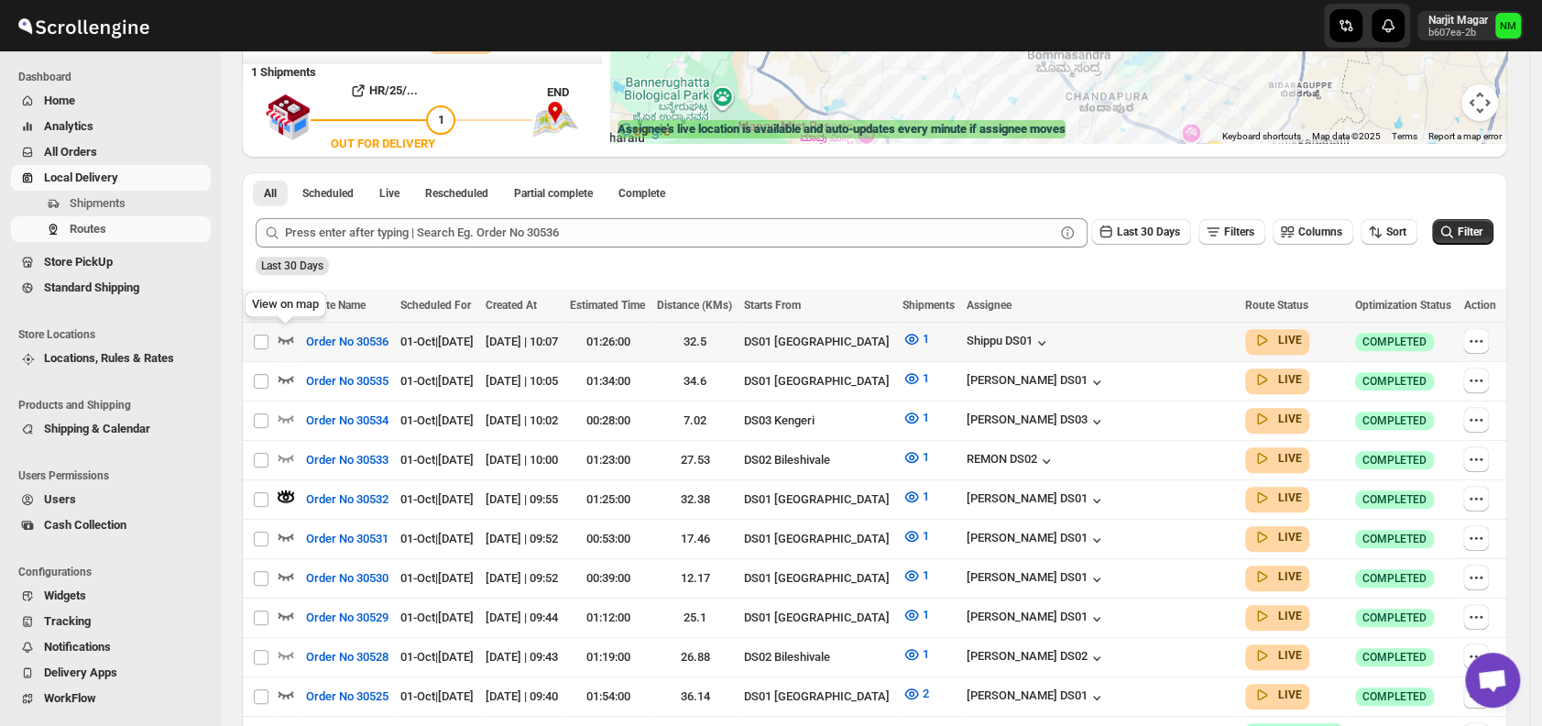
click at [286, 335] on icon "button" at bounding box center [286, 339] width 18 height 18
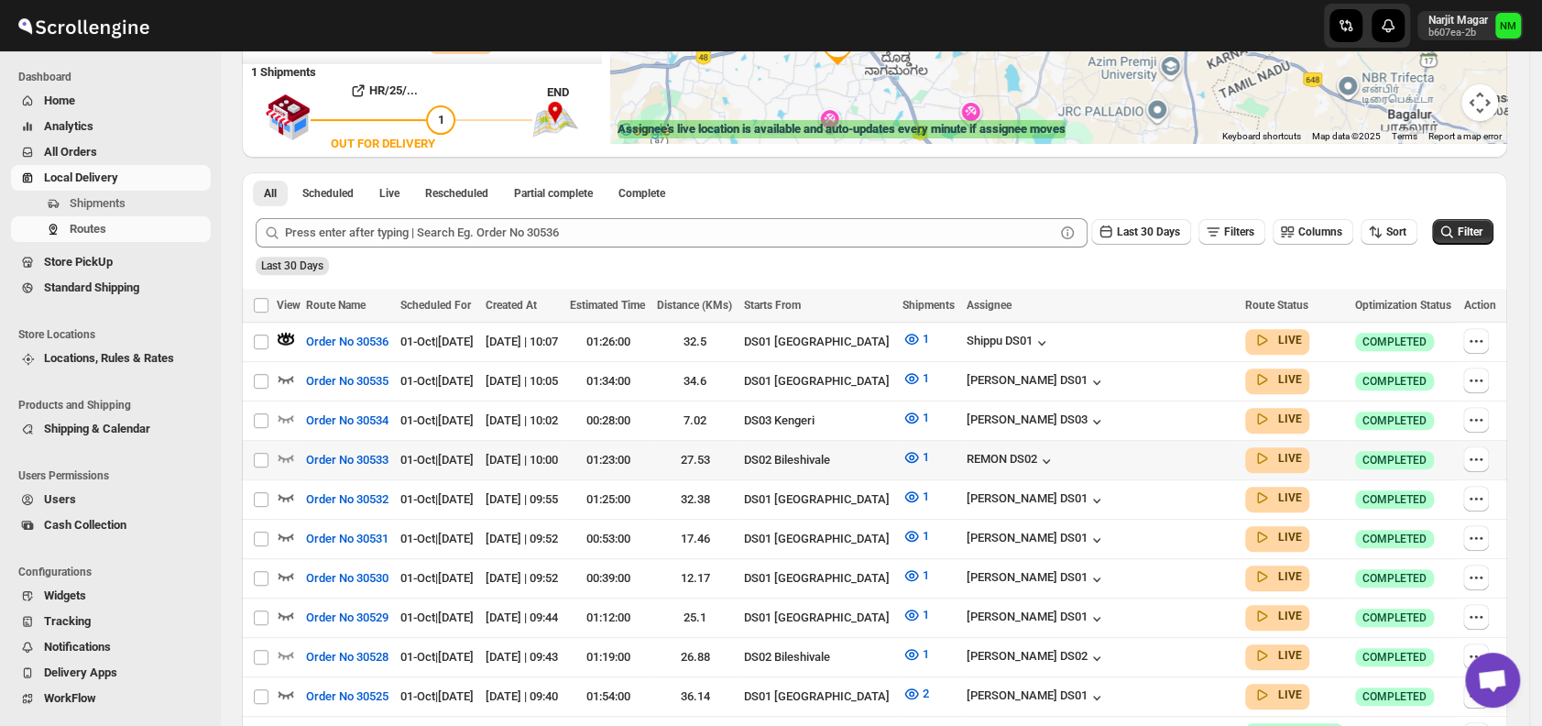
scroll to position [0, 0]
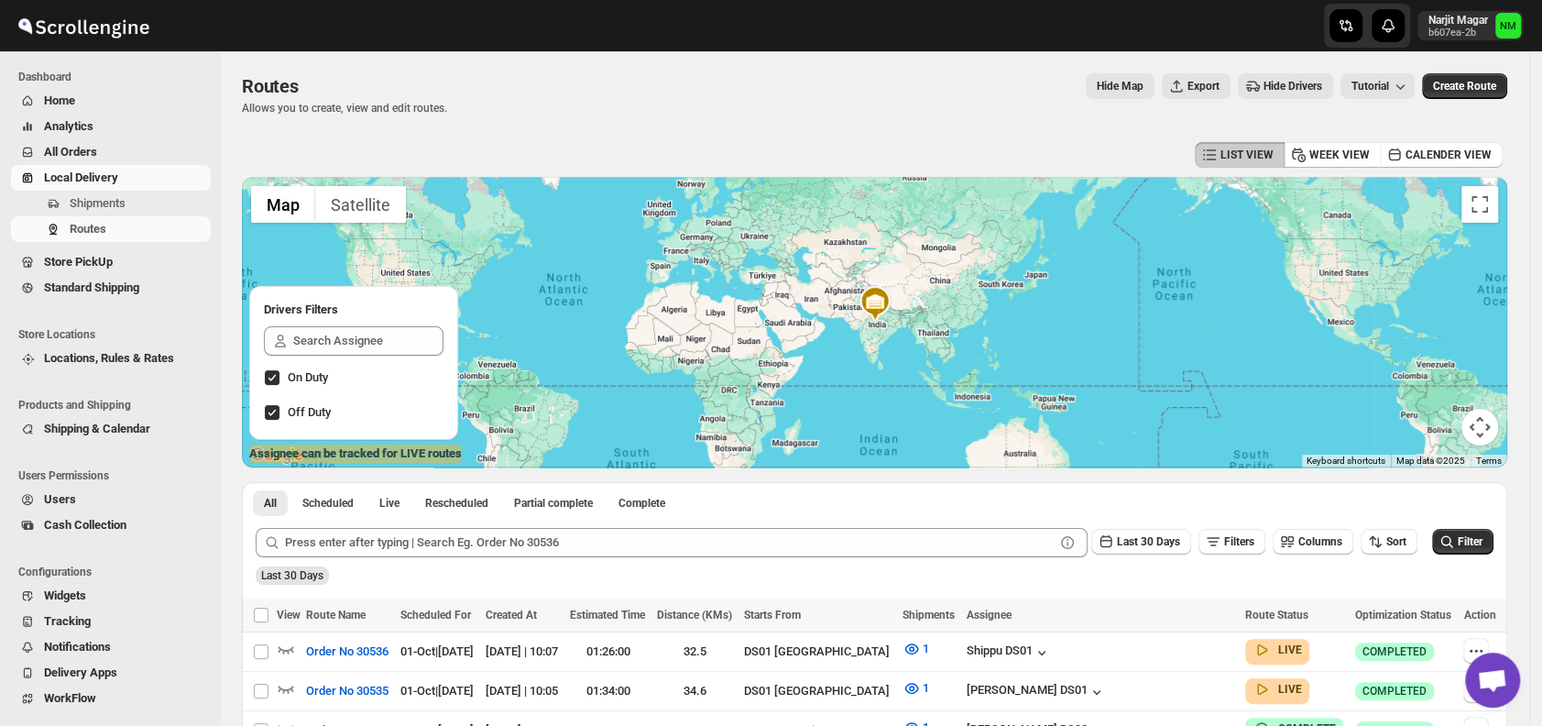
scroll to position [260, 0]
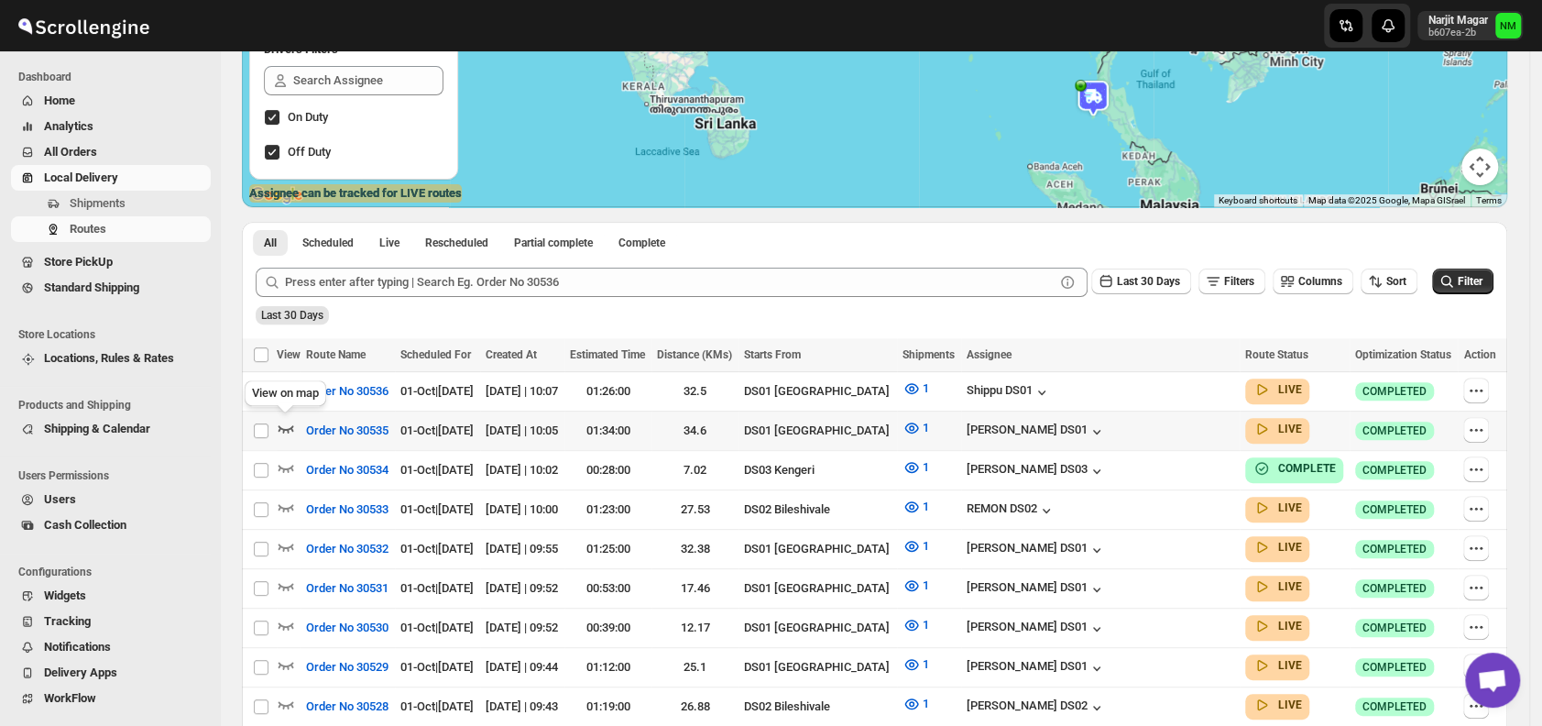
click at [289, 420] on icon "button" at bounding box center [286, 428] width 18 height 18
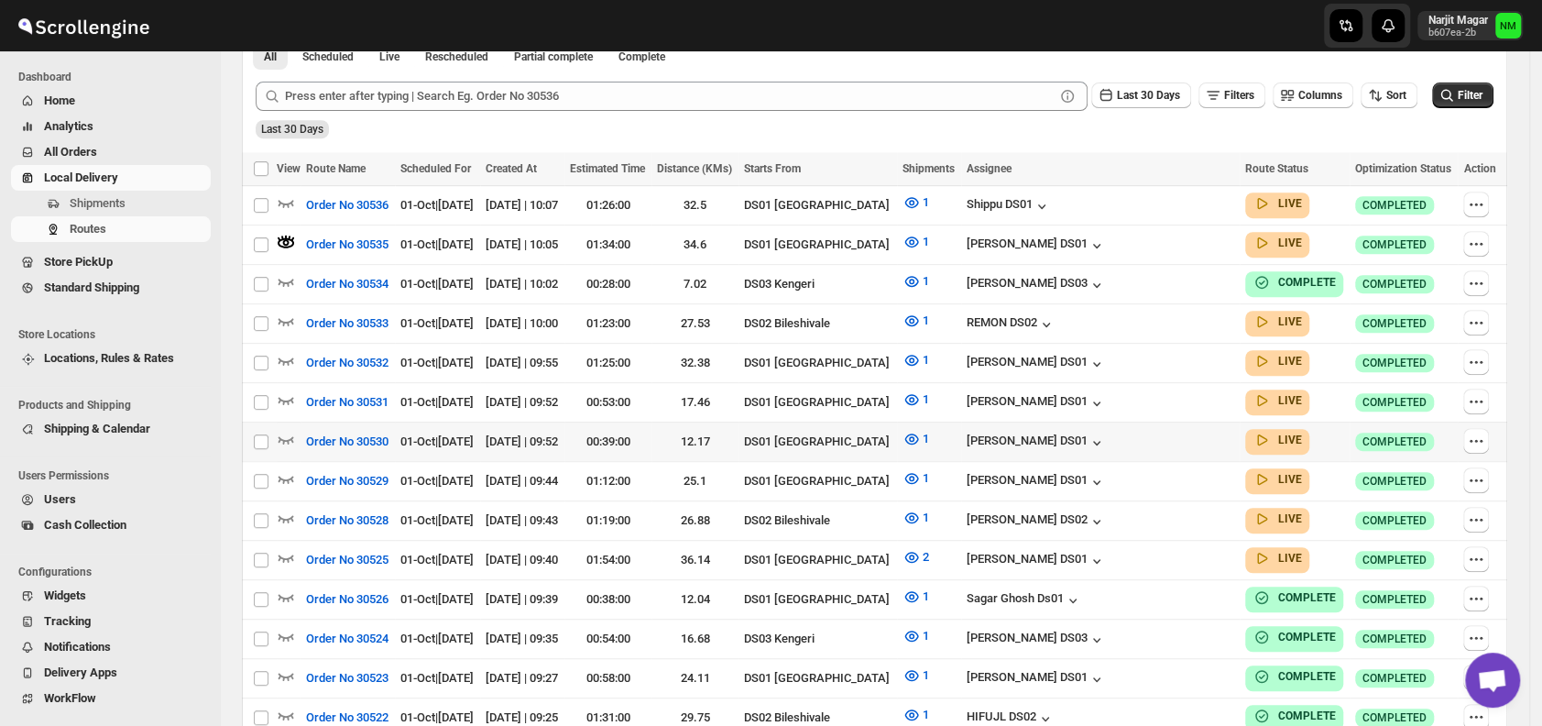
scroll to position [463, 0]
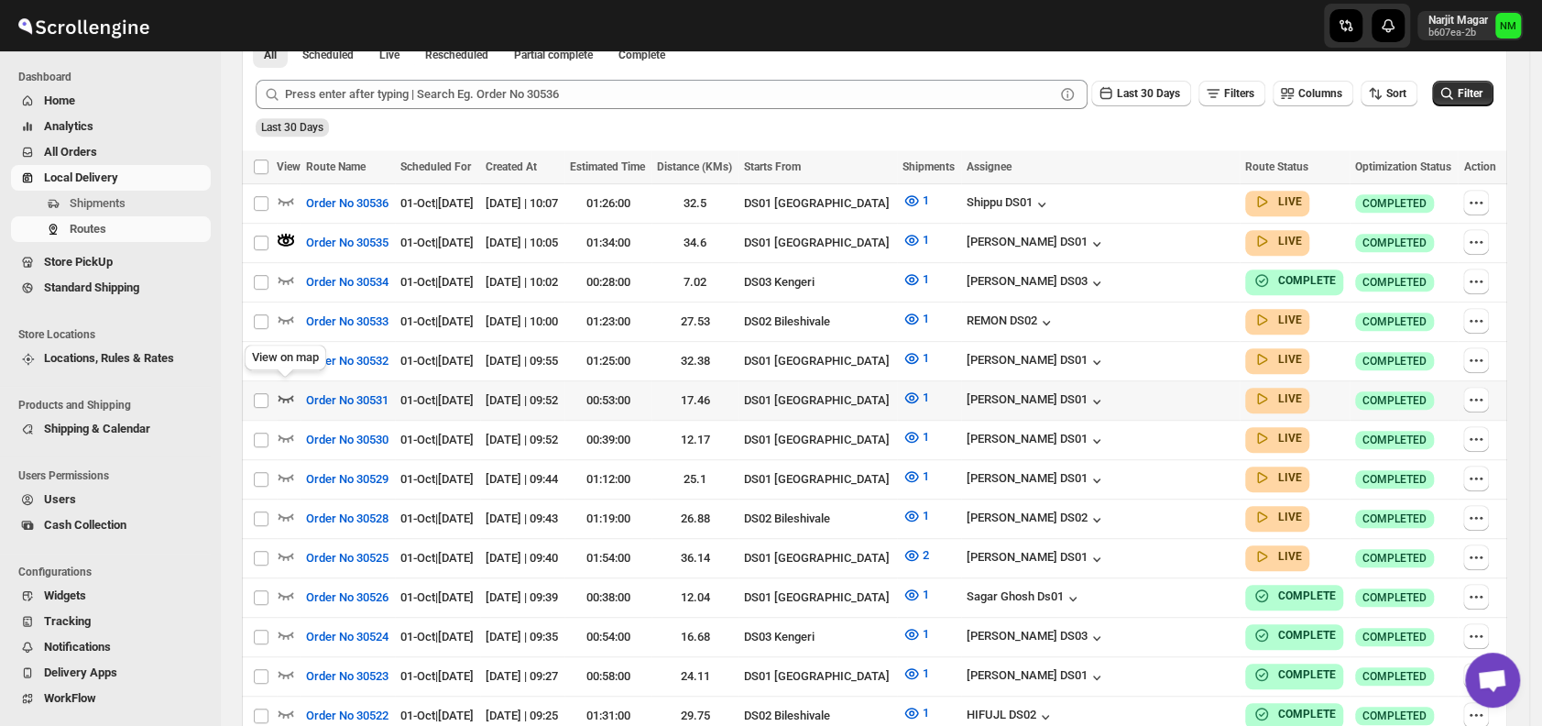
click at [286, 388] on icon "button" at bounding box center [286, 397] width 18 height 18
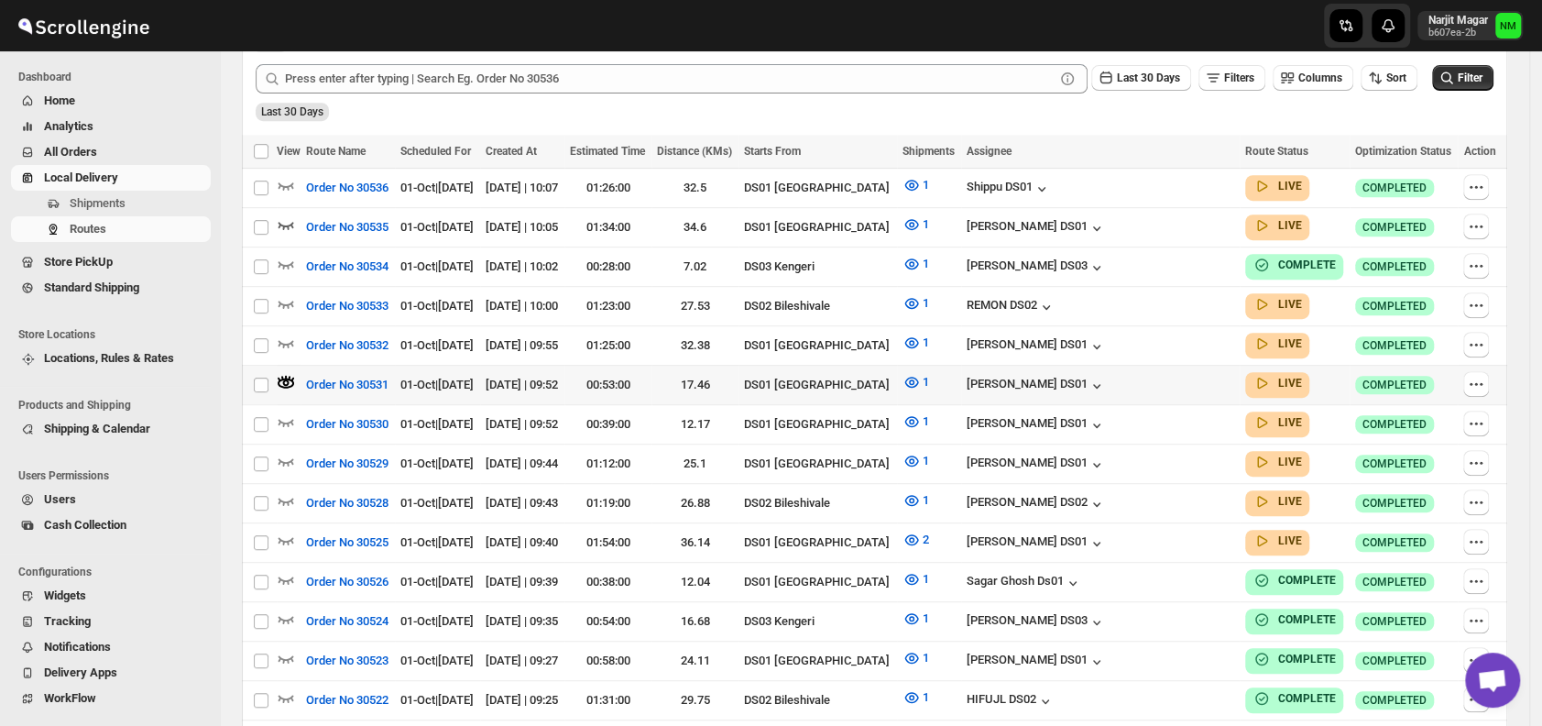
scroll to position [480, 0]
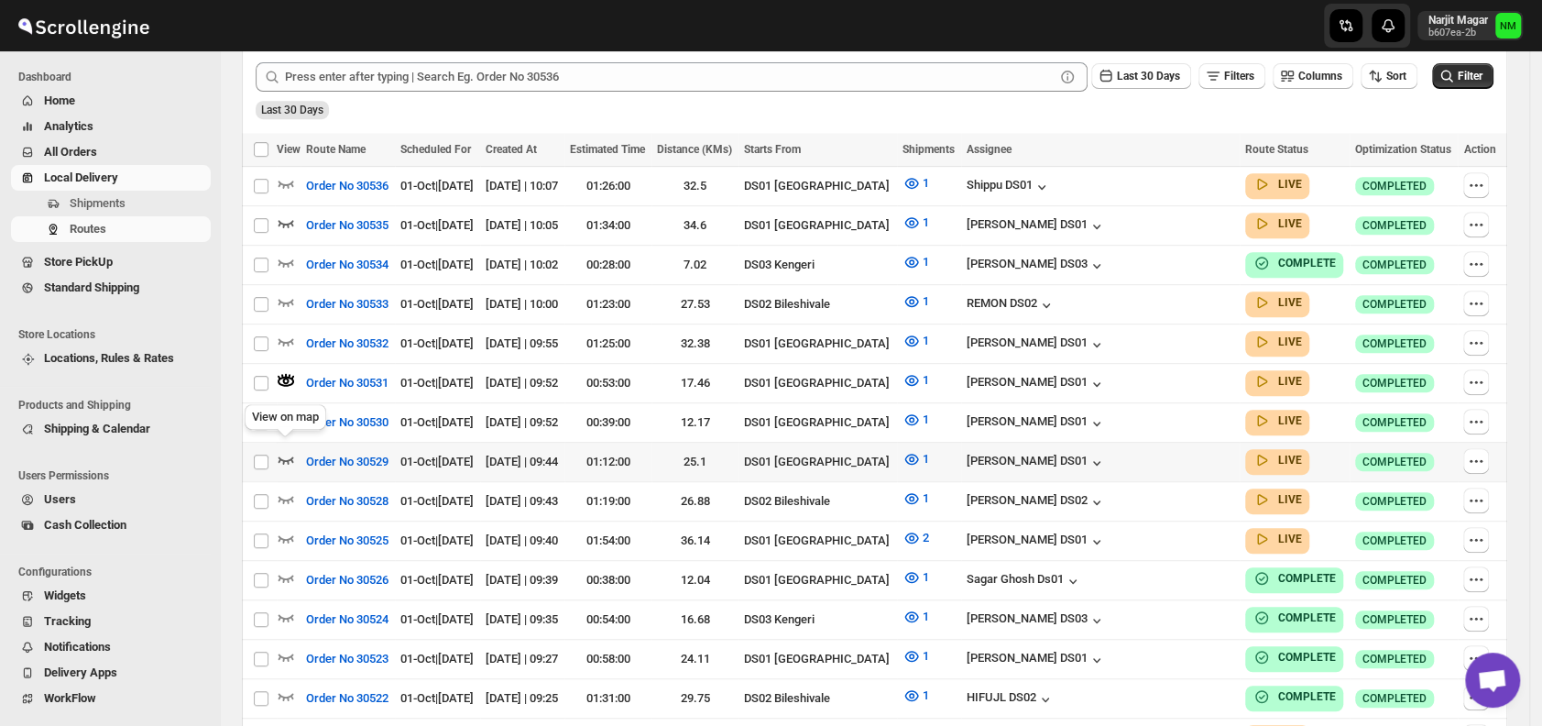
click at [286, 453] on icon "button" at bounding box center [286, 459] width 18 height 18
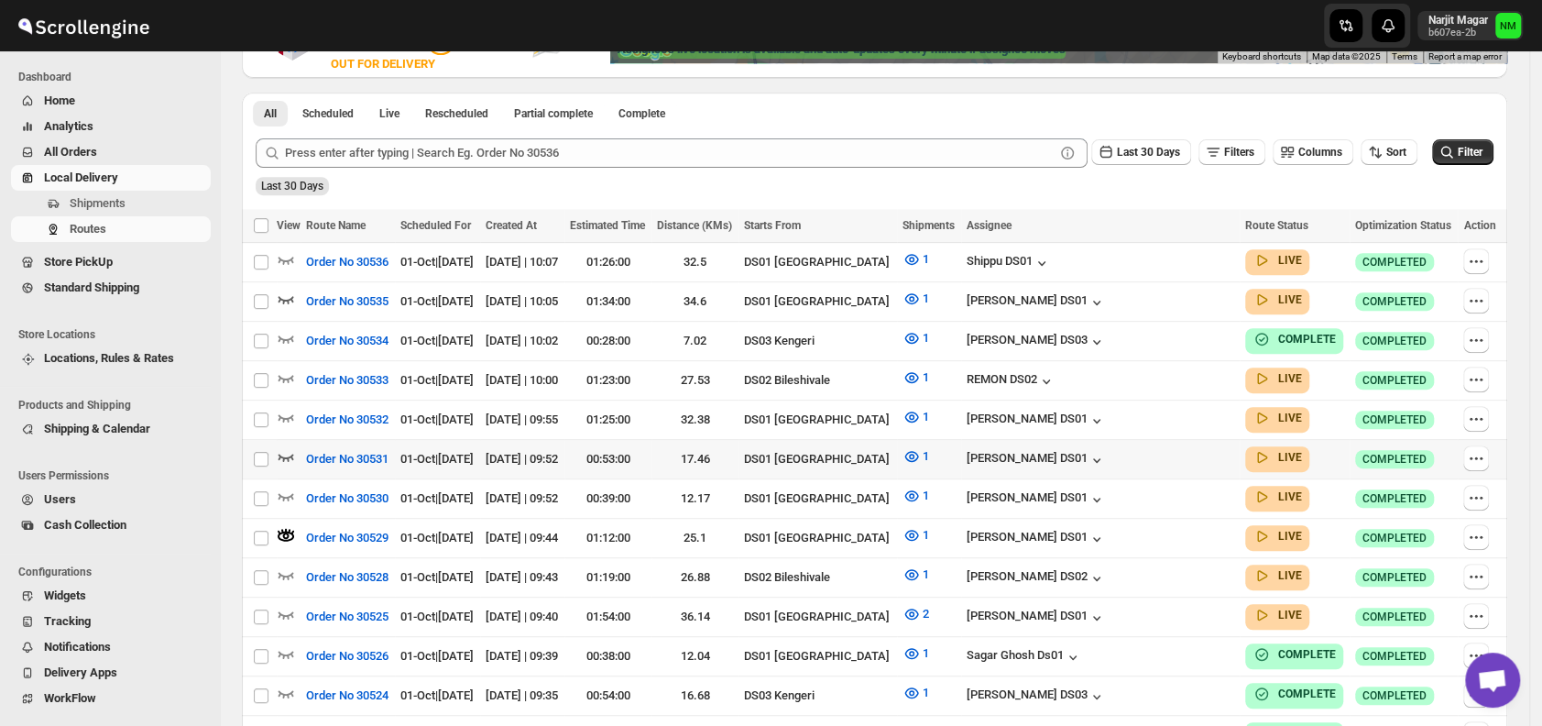
scroll to position [409, 0]
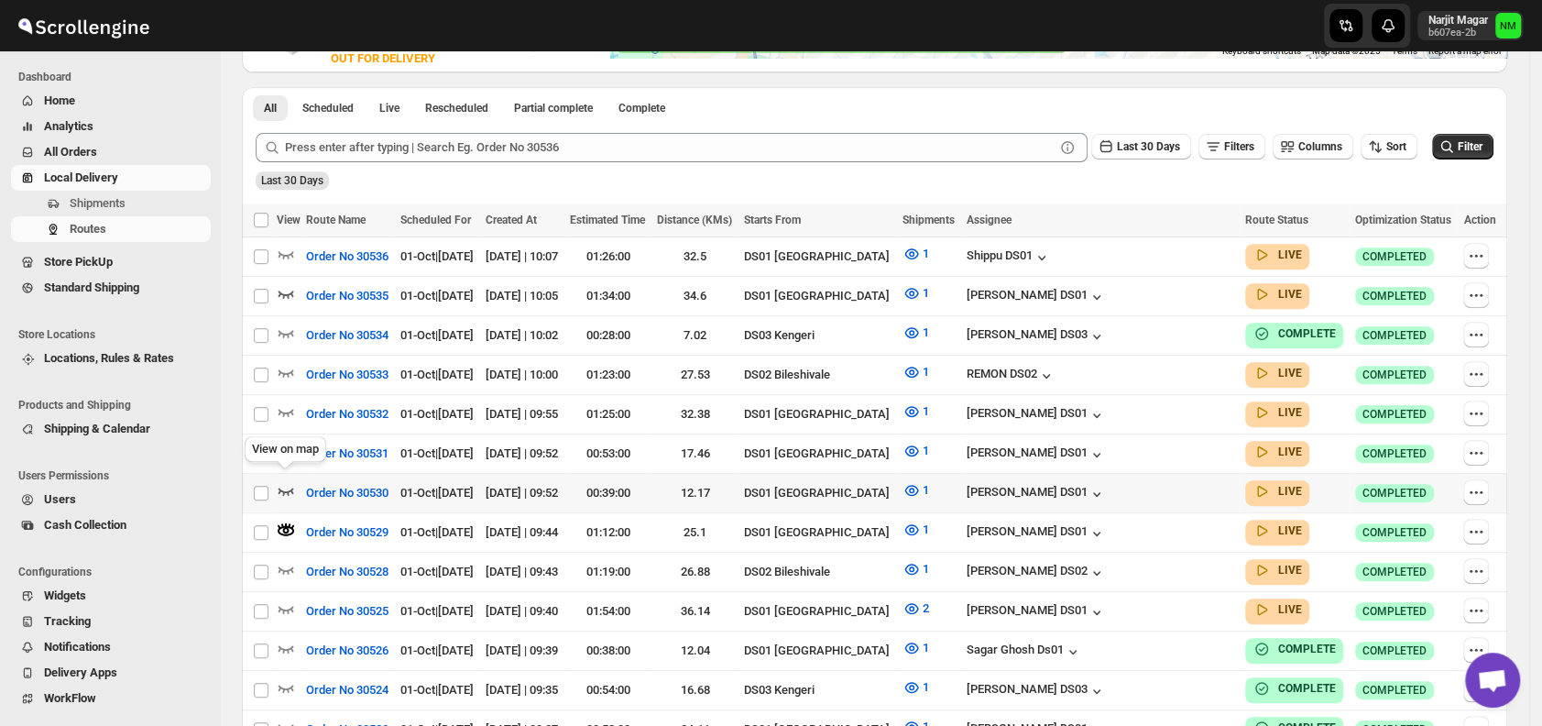
click at [286, 481] on icon "button" at bounding box center [286, 490] width 18 height 18
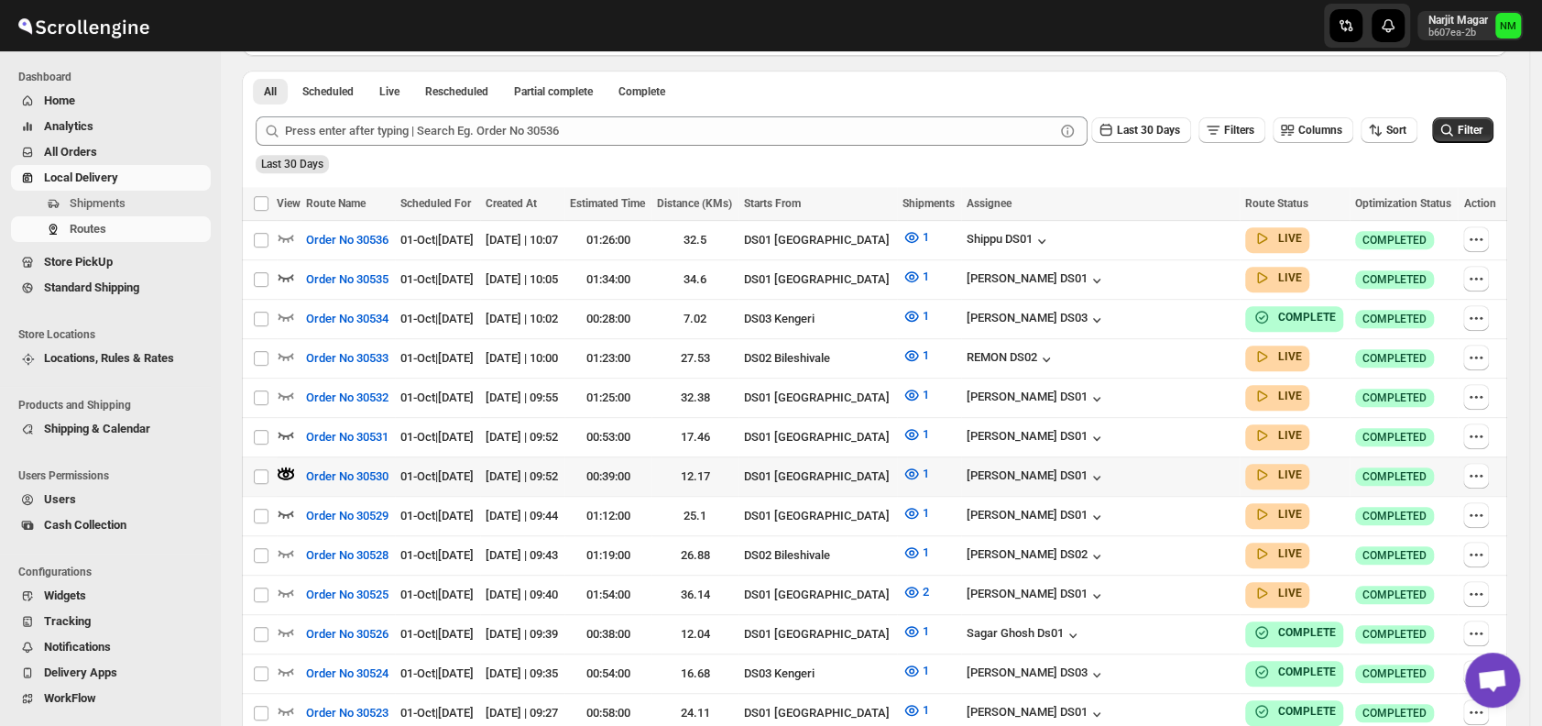
scroll to position [429, 0]
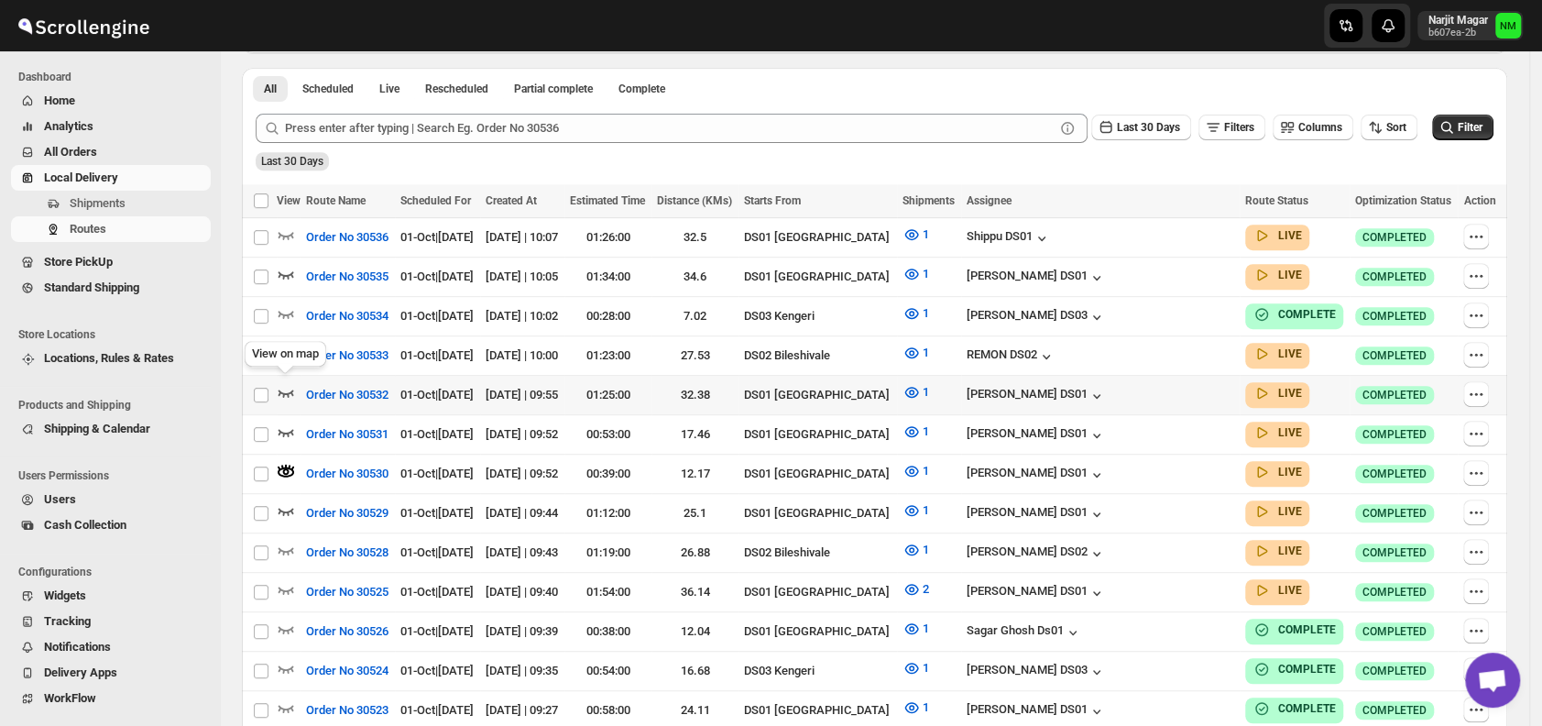
click at [288, 385] on icon "button" at bounding box center [286, 392] width 18 height 18
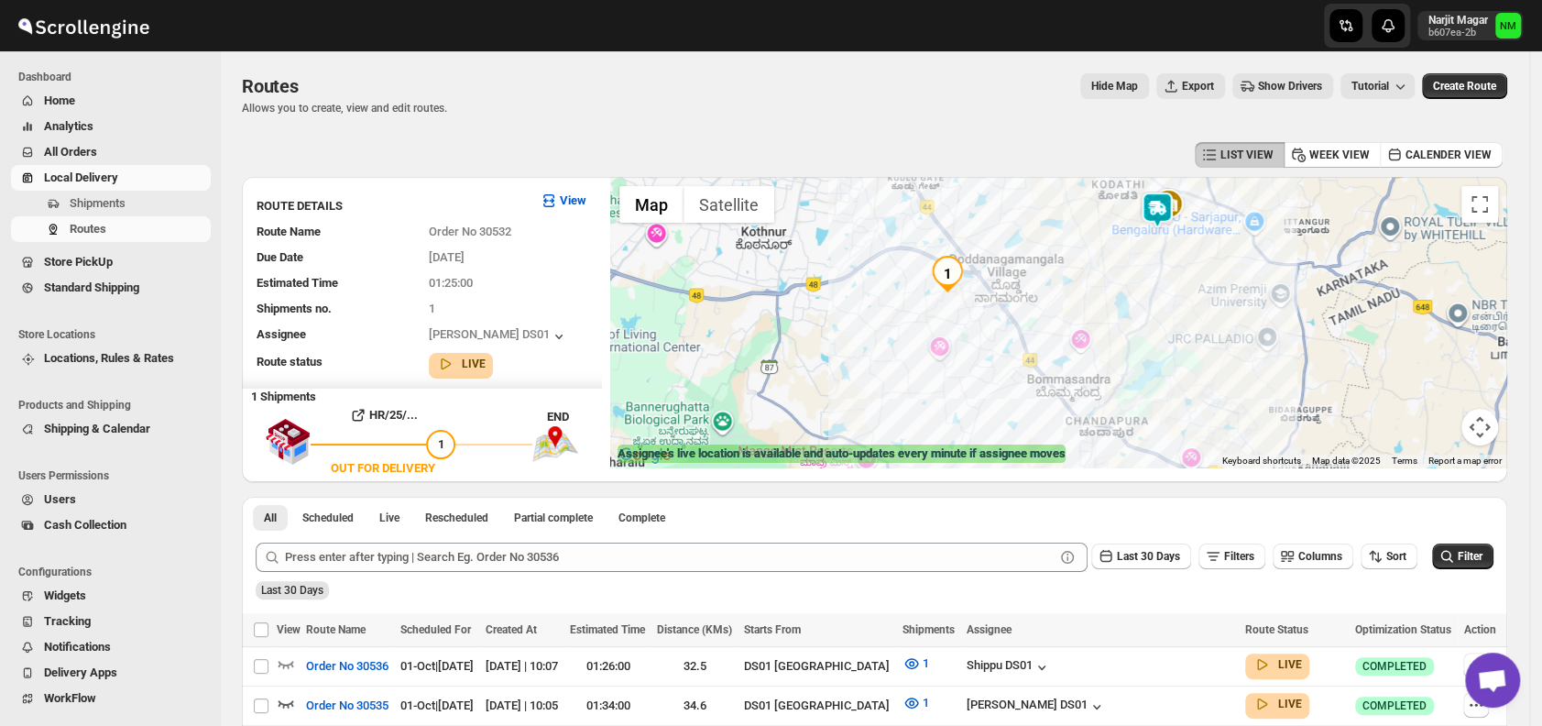
click at [1157, 208] on img at bounding box center [1157, 209] width 37 height 37
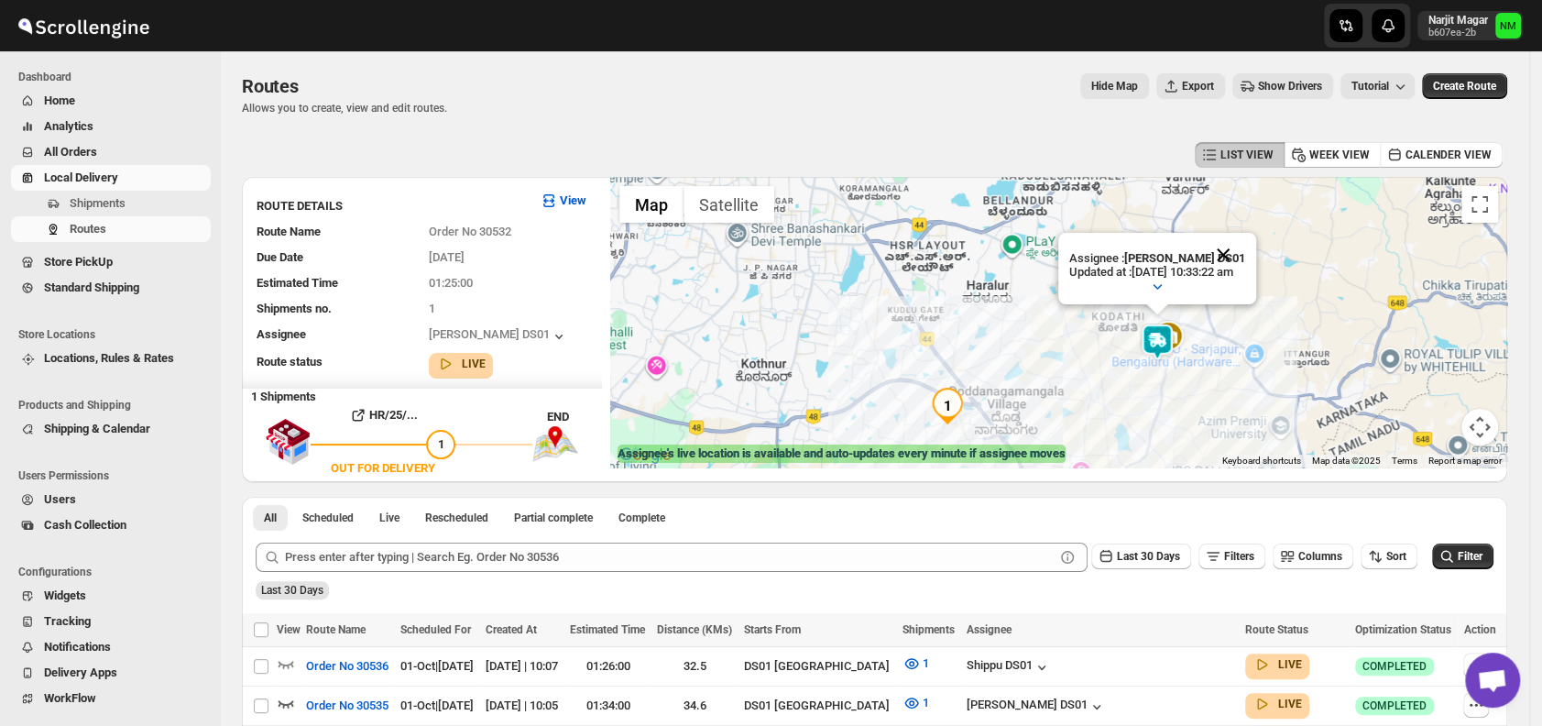
click at [1245, 242] on button "Close" at bounding box center [1223, 255] width 44 height 44
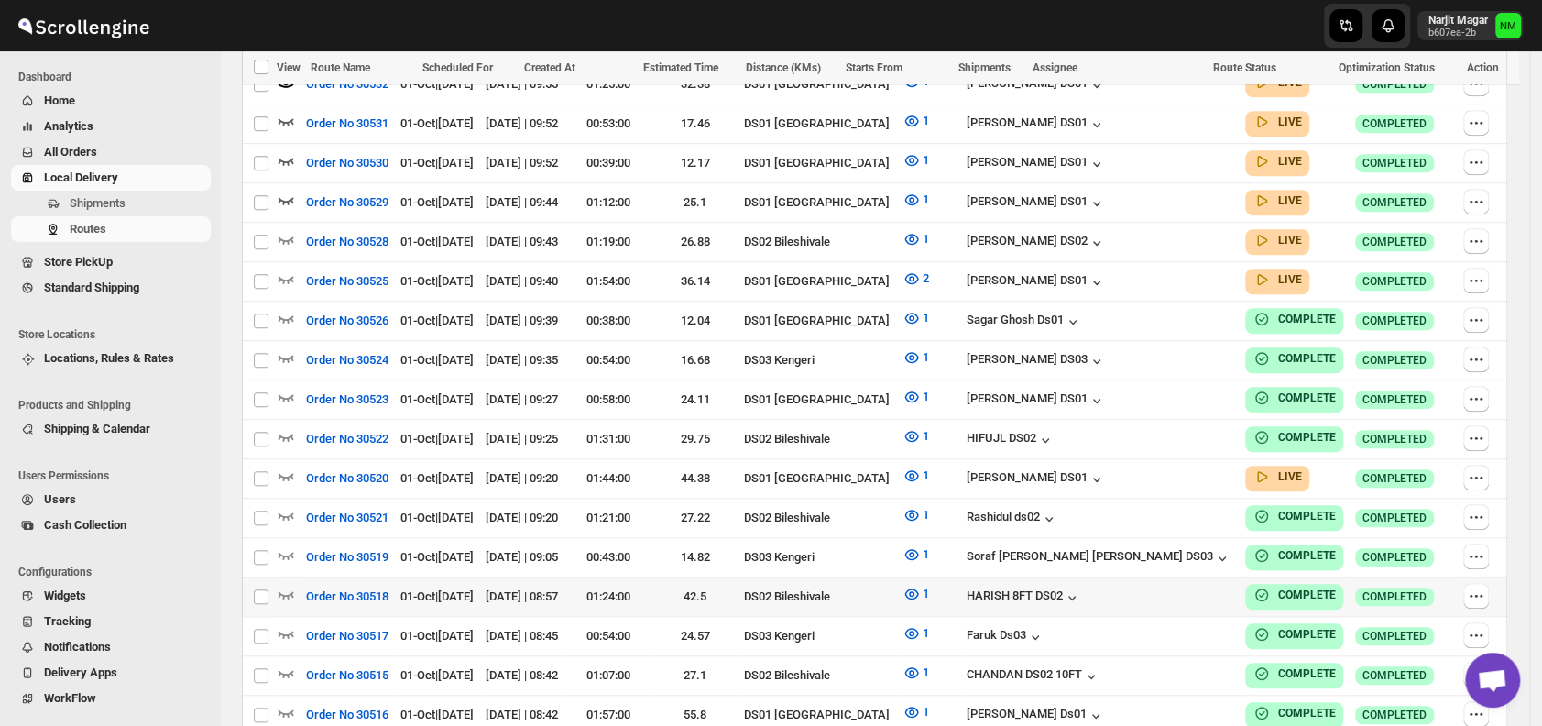
scroll to position [741, 0]
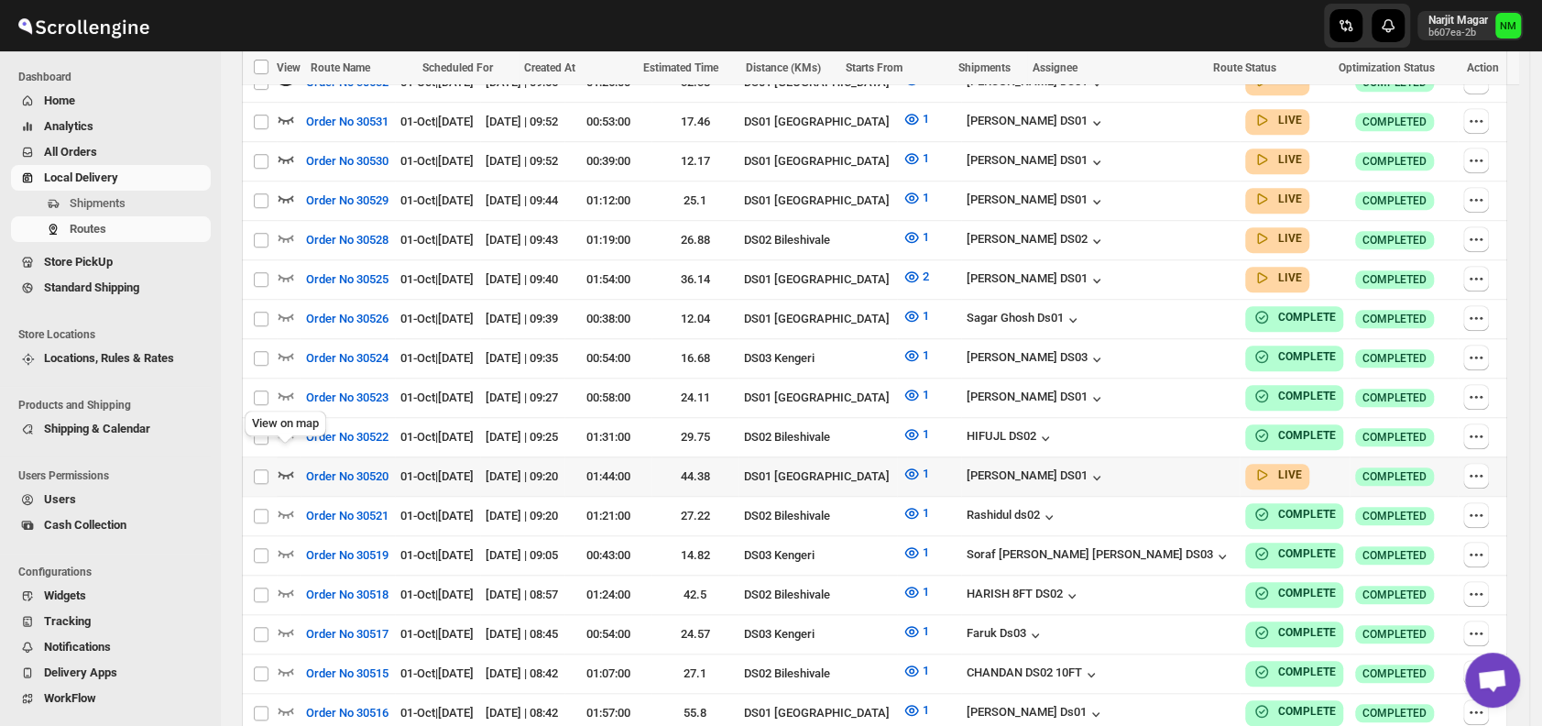
click at [286, 464] on icon "button" at bounding box center [286, 473] width 18 height 18
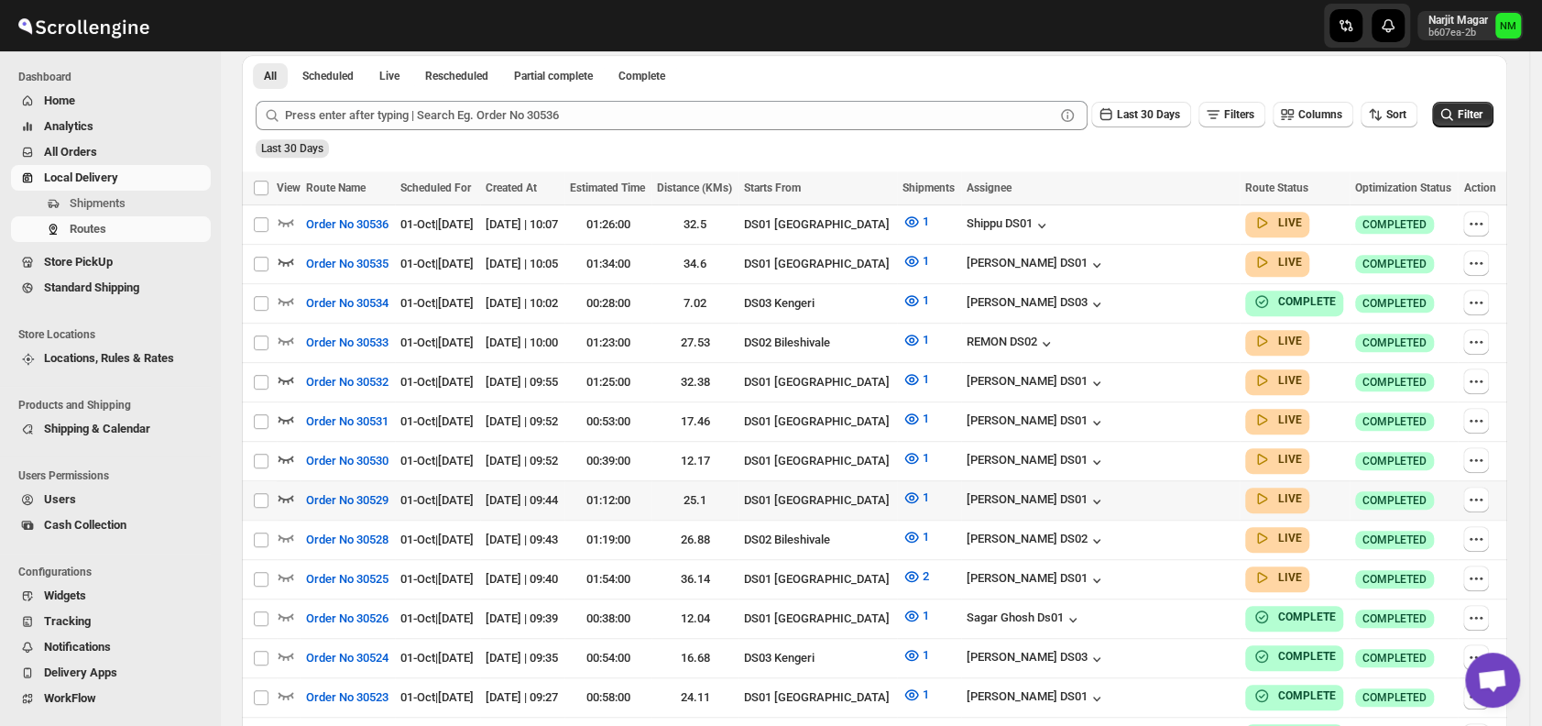
scroll to position [444, 0]
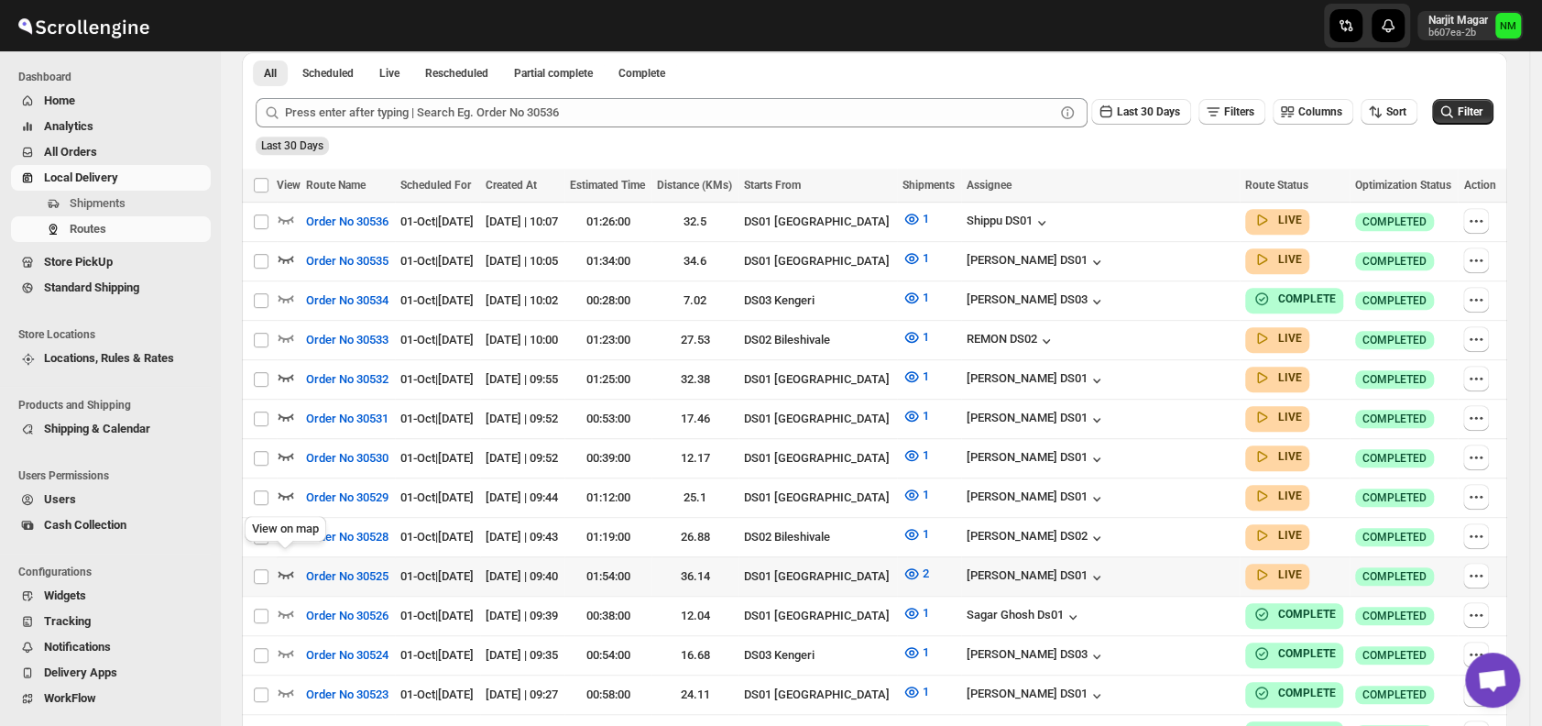
click at [289, 564] on icon "button" at bounding box center [286, 573] width 18 height 18
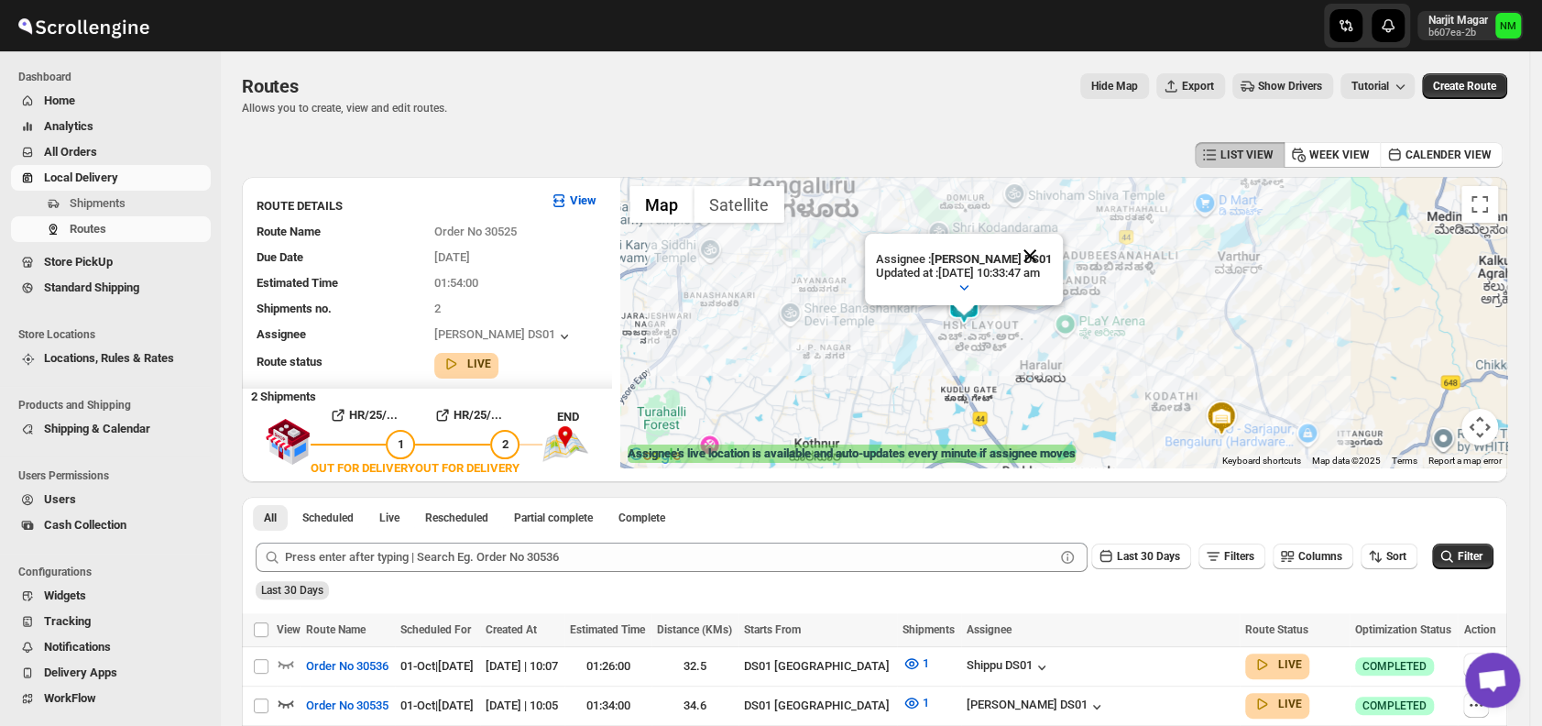
click at [1052, 240] on button "Close" at bounding box center [1030, 256] width 44 height 44
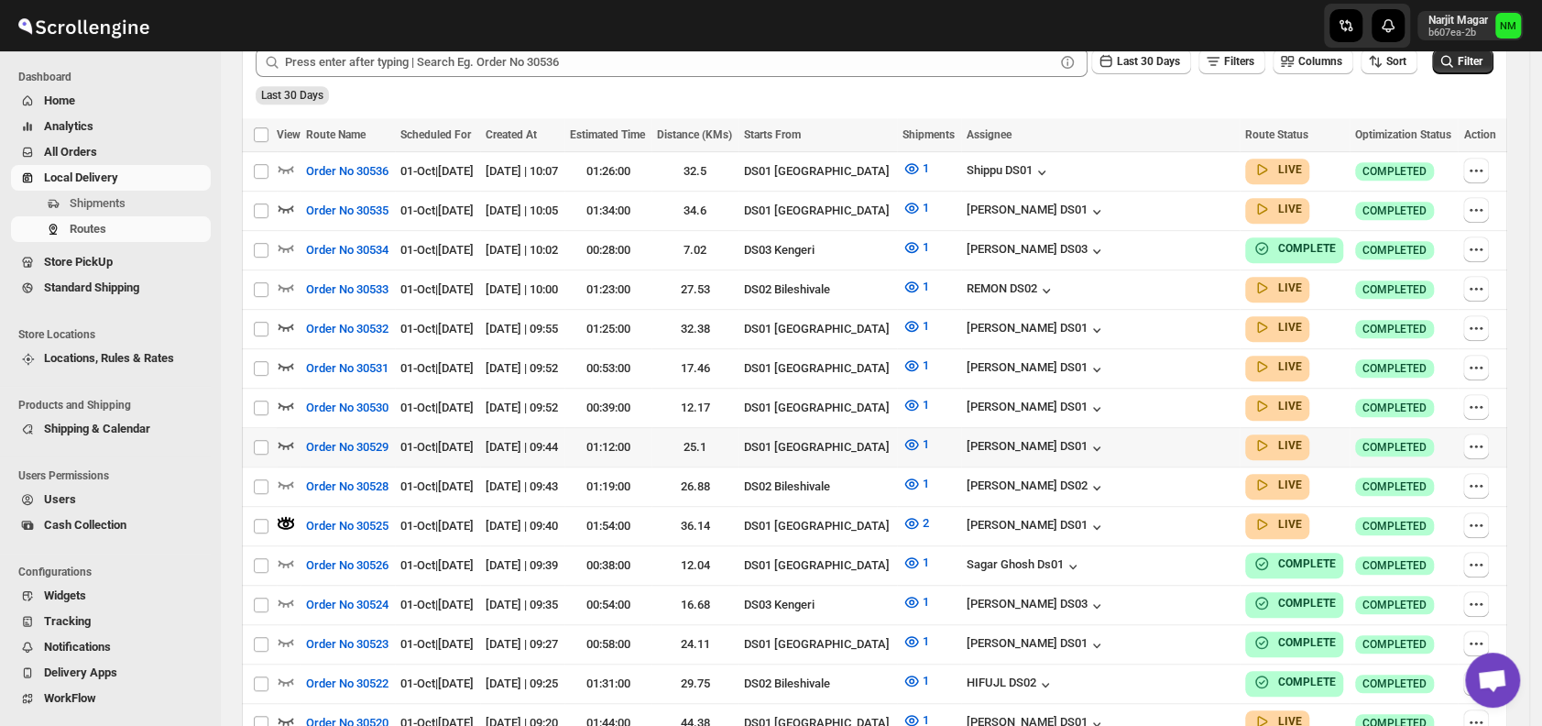
scroll to position [496, 0]
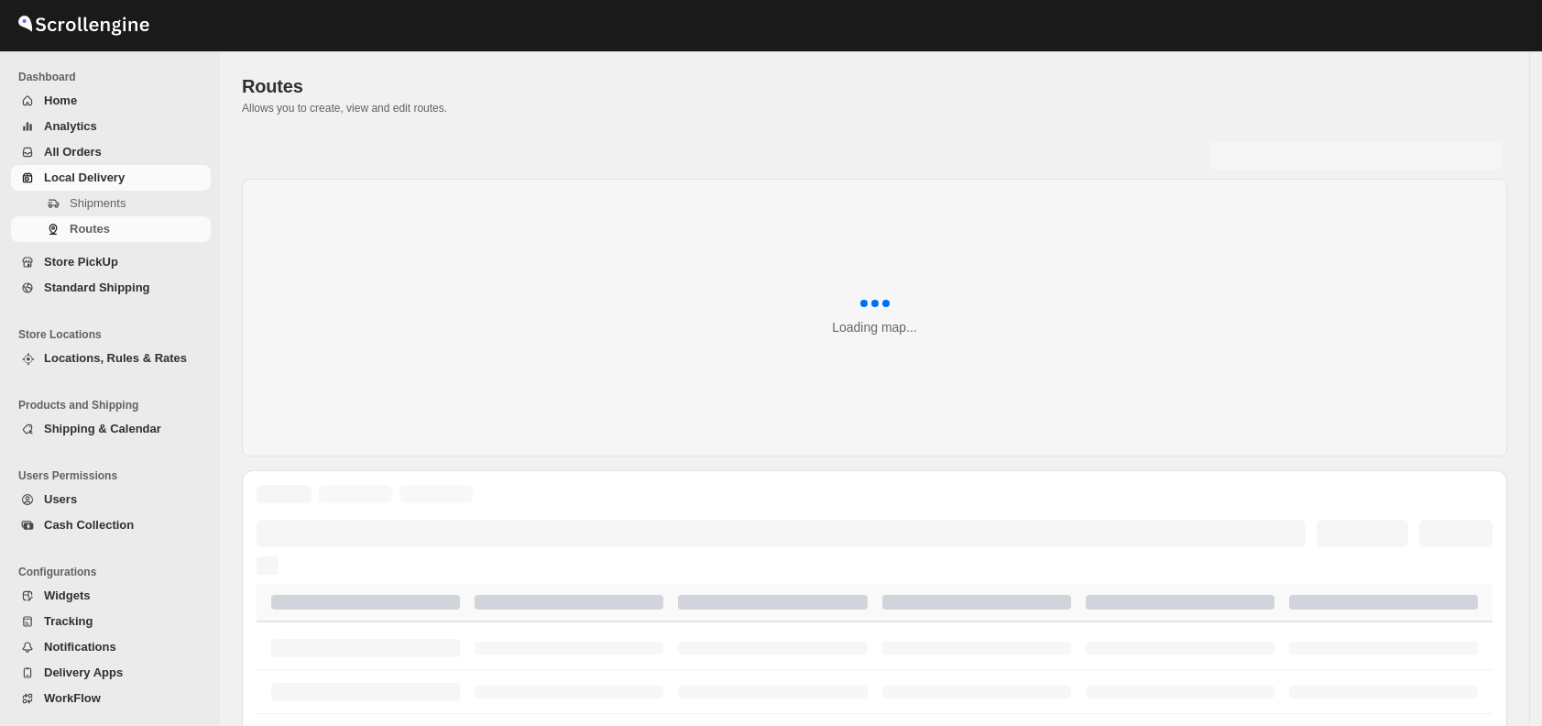
scroll to position [496, 0]
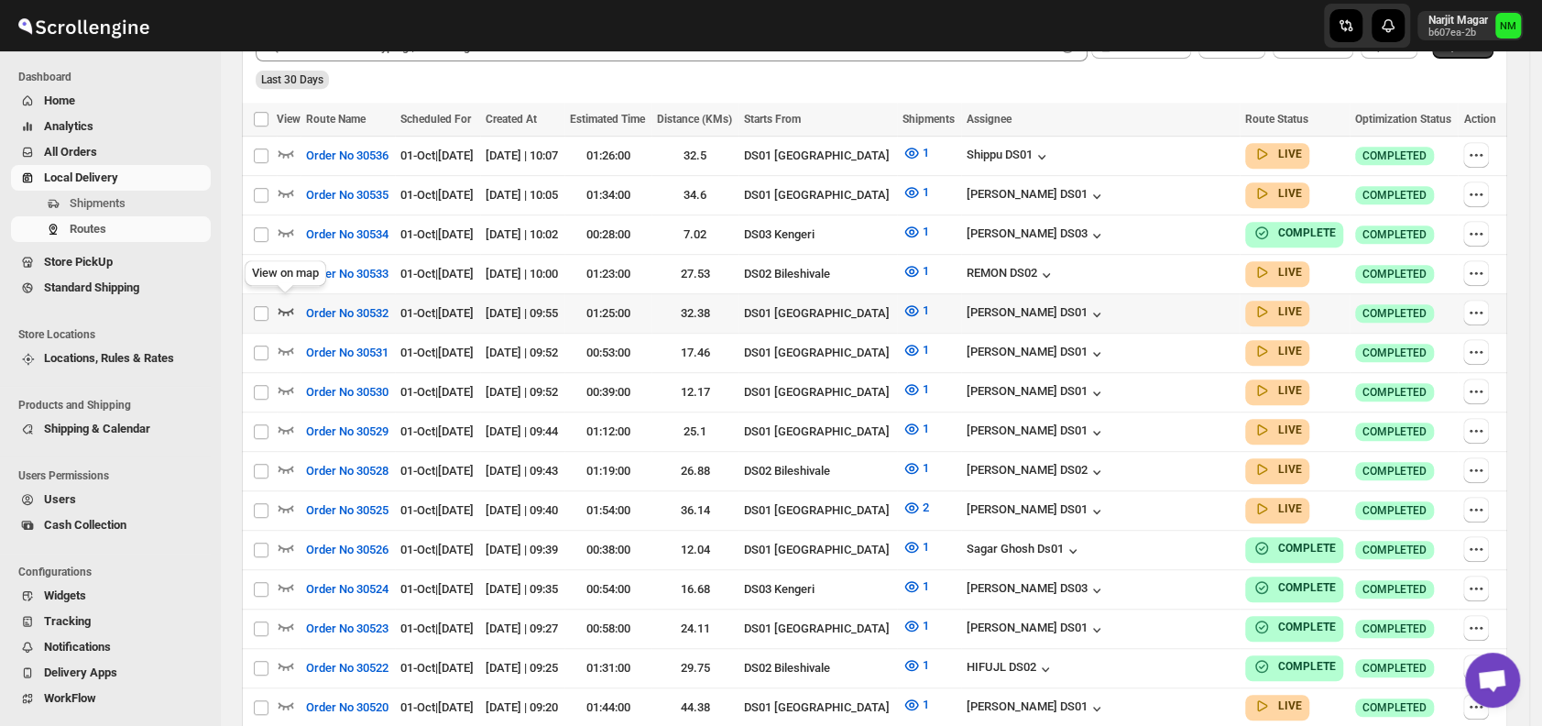
click at [287, 305] on icon "button" at bounding box center [286, 310] width 18 height 18
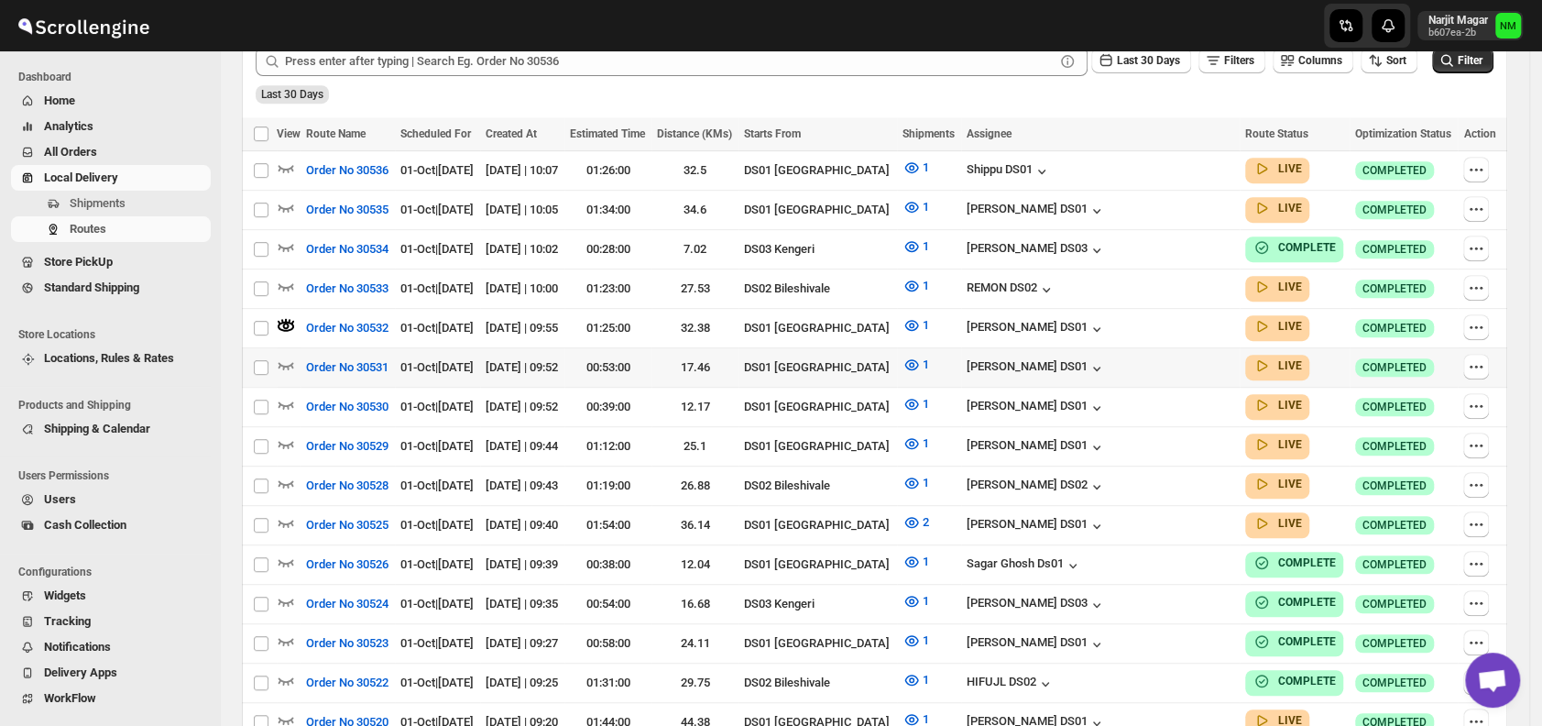
scroll to position [0, 0]
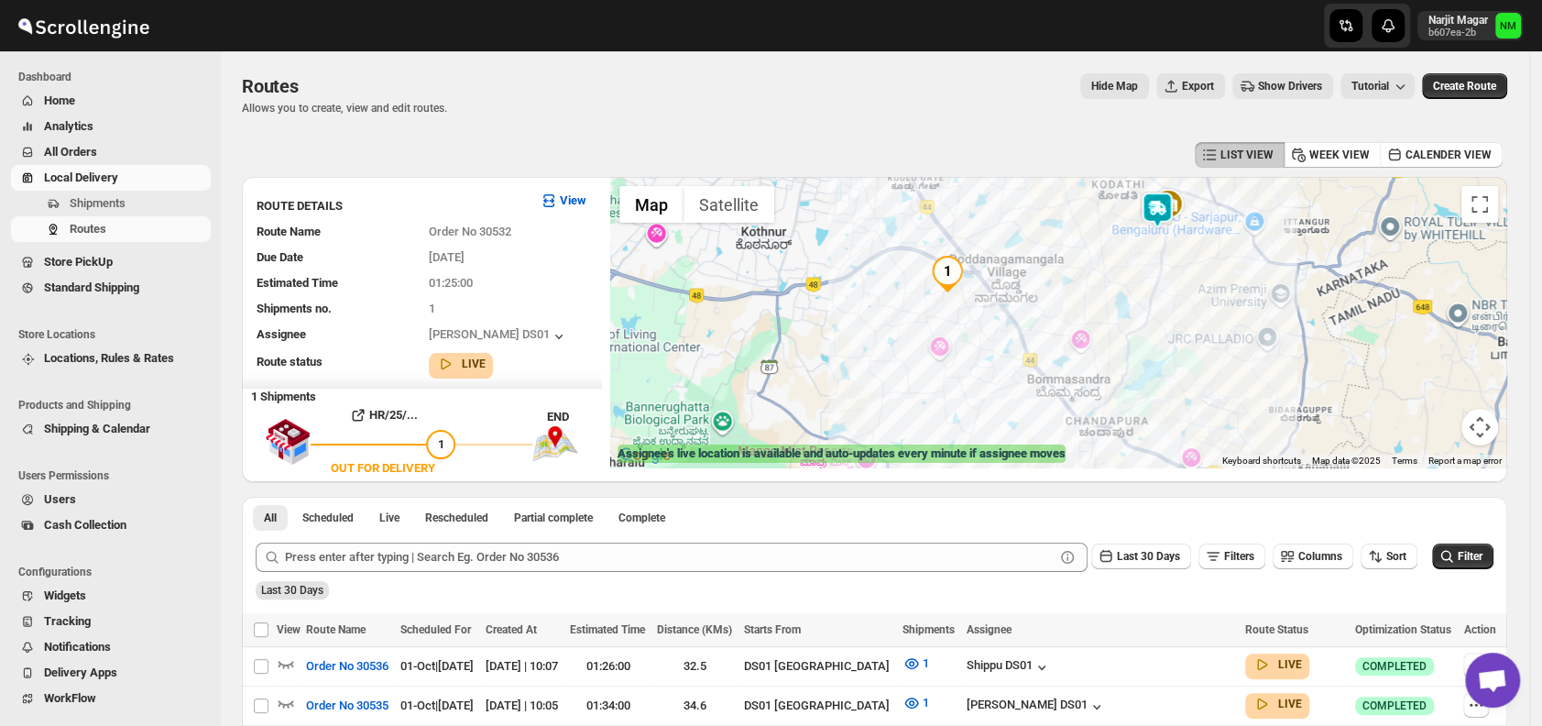
click at [1157, 212] on img at bounding box center [1157, 209] width 37 height 37
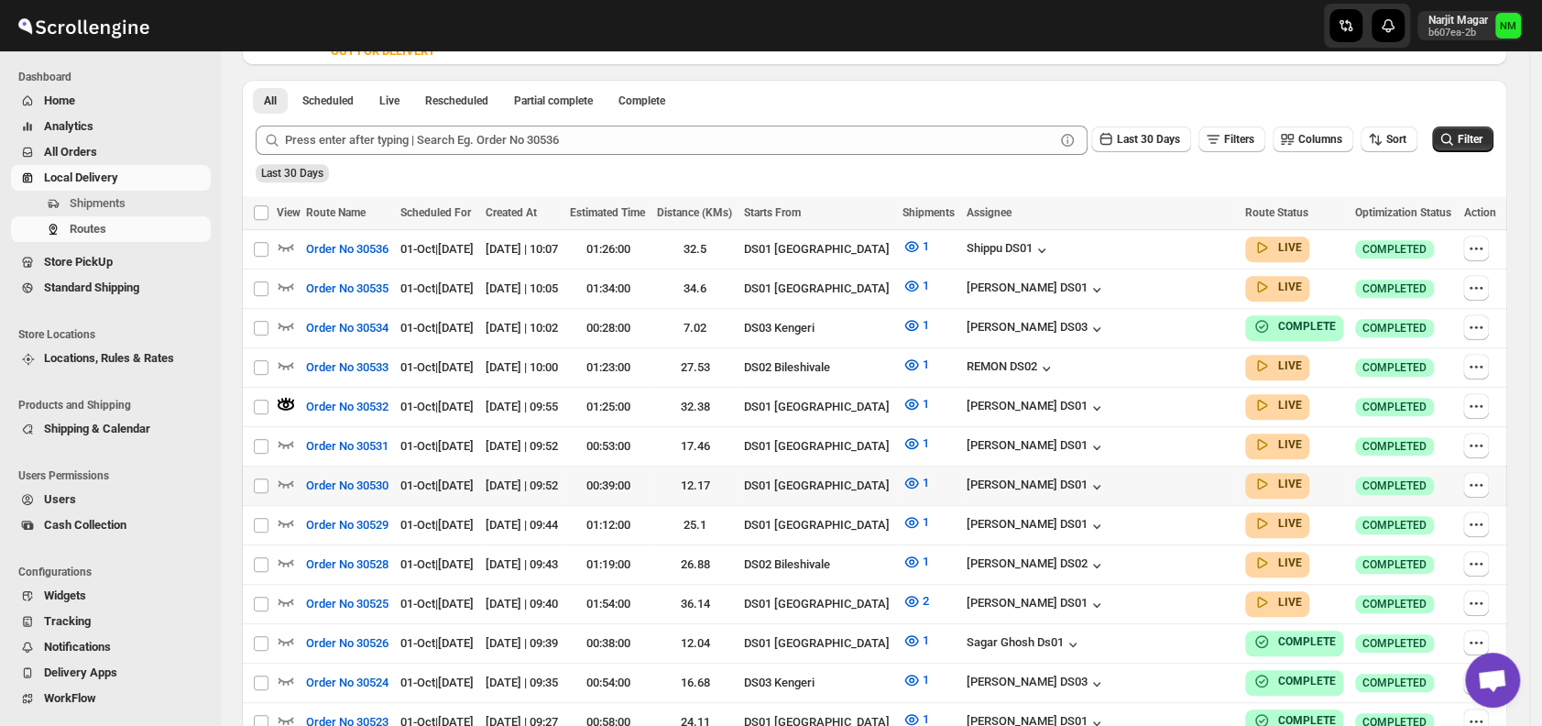
scroll to position [418, 0]
click at [291, 243] on icon "button" at bounding box center [286, 246] width 16 height 7
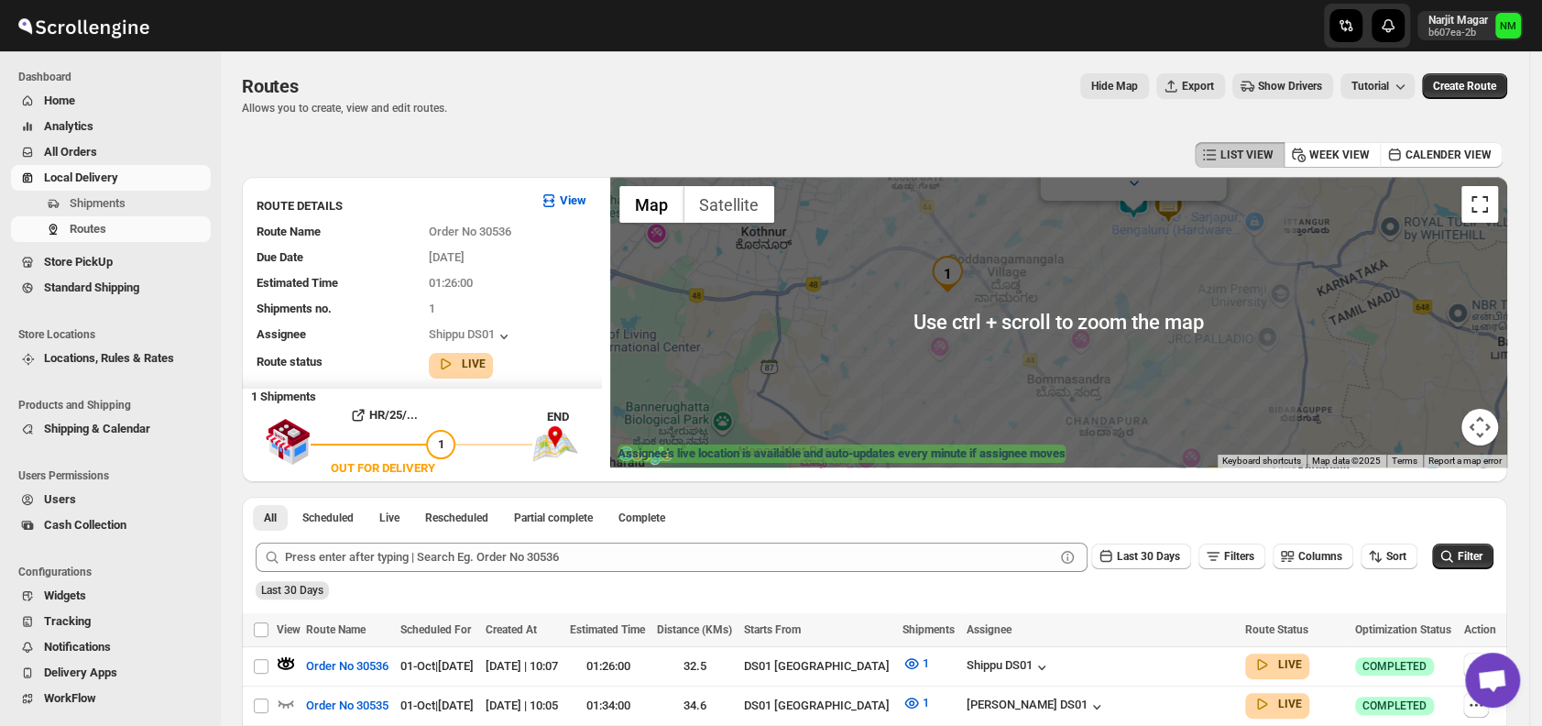
click at [1480, 212] on button "Toggle fullscreen view" at bounding box center [1479, 204] width 37 height 37
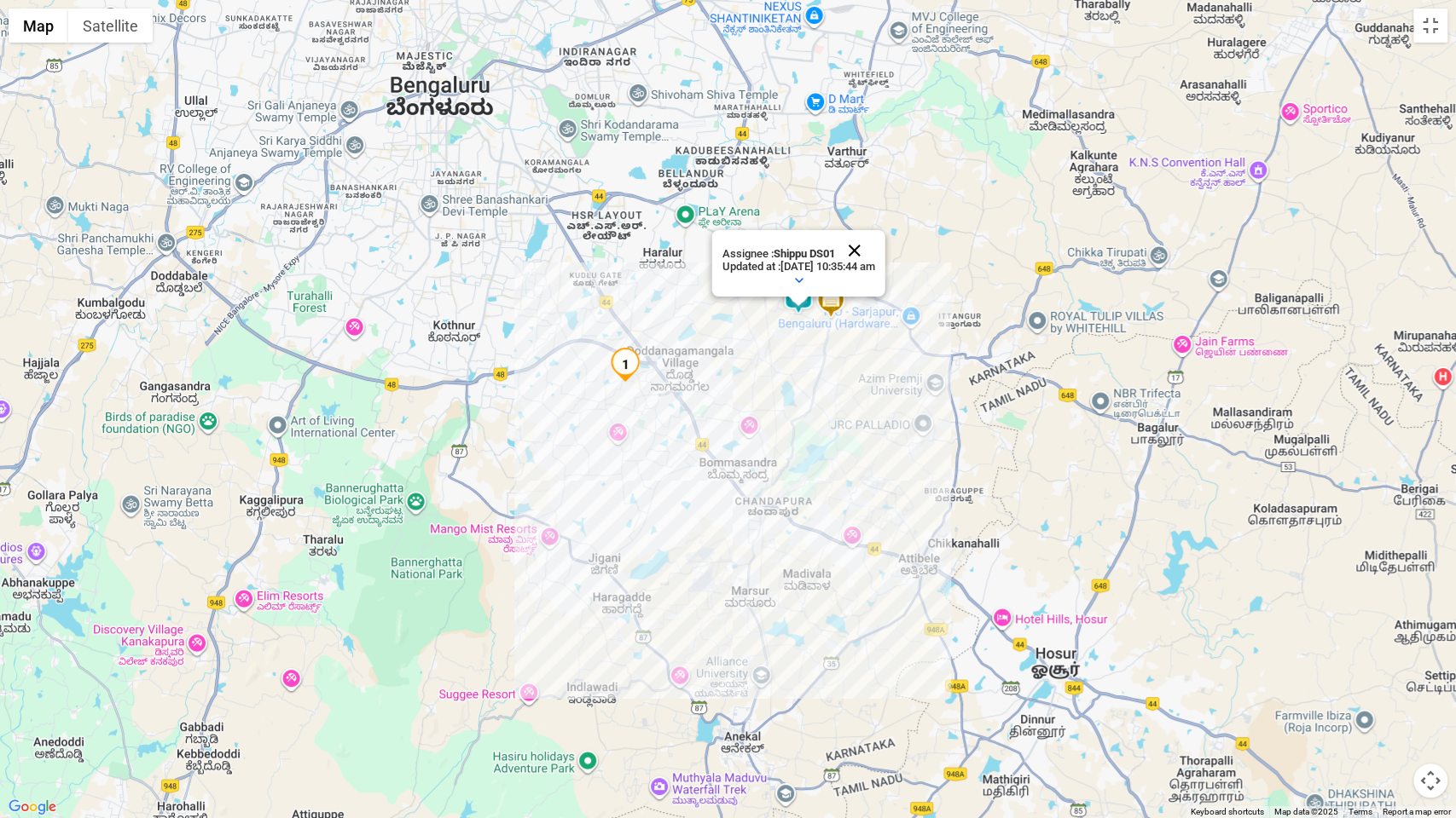
click at [874, 244] on button "Close" at bounding box center [854, 250] width 41 height 41
click at [1422, 36] on button "Toggle fullscreen view" at bounding box center [1430, 25] width 34 height 34
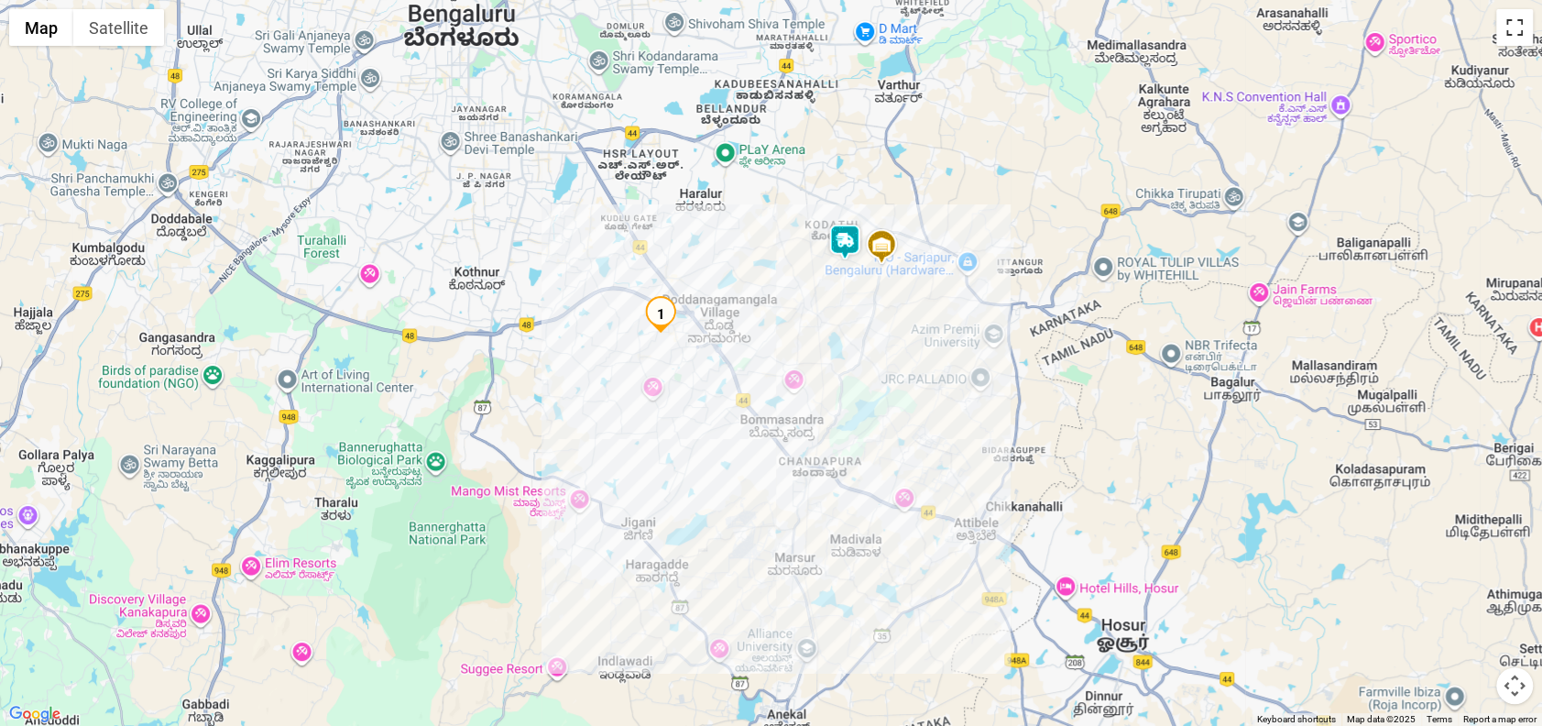
scroll to position [442, 0]
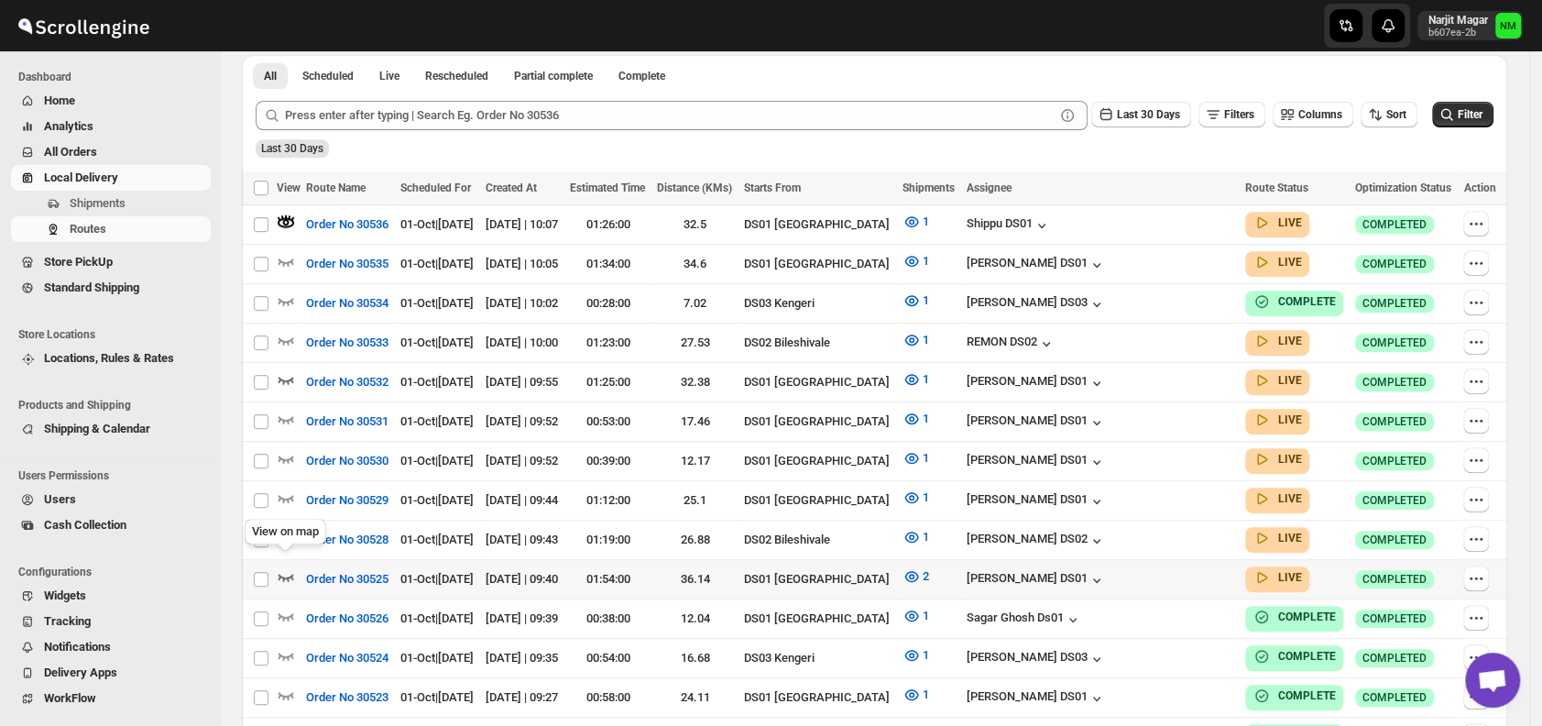
click at [289, 567] on icon "button" at bounding box center [286, 576] width 18 height 18
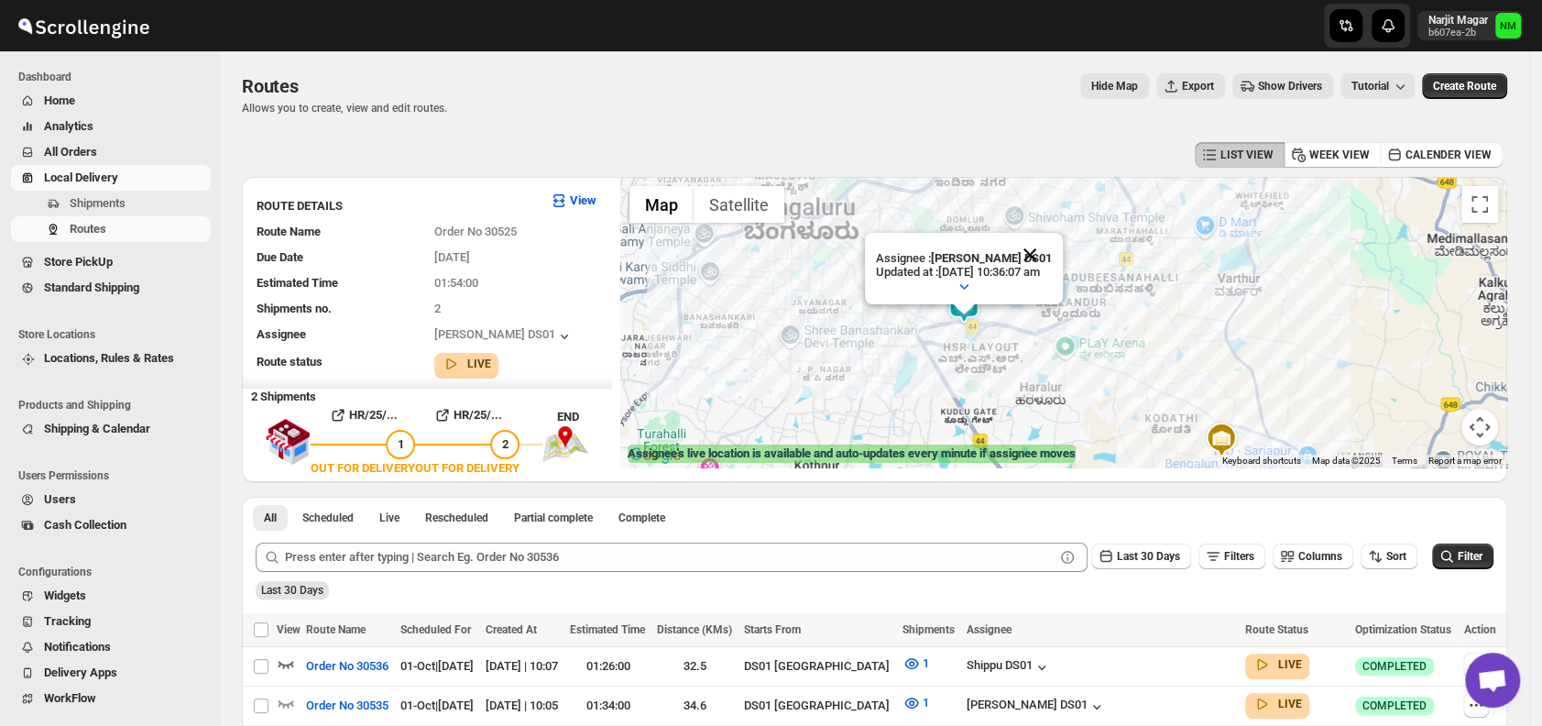
click at [1052, 246] on button "Close" at bounding box center [1030, 255] width 44 height 44
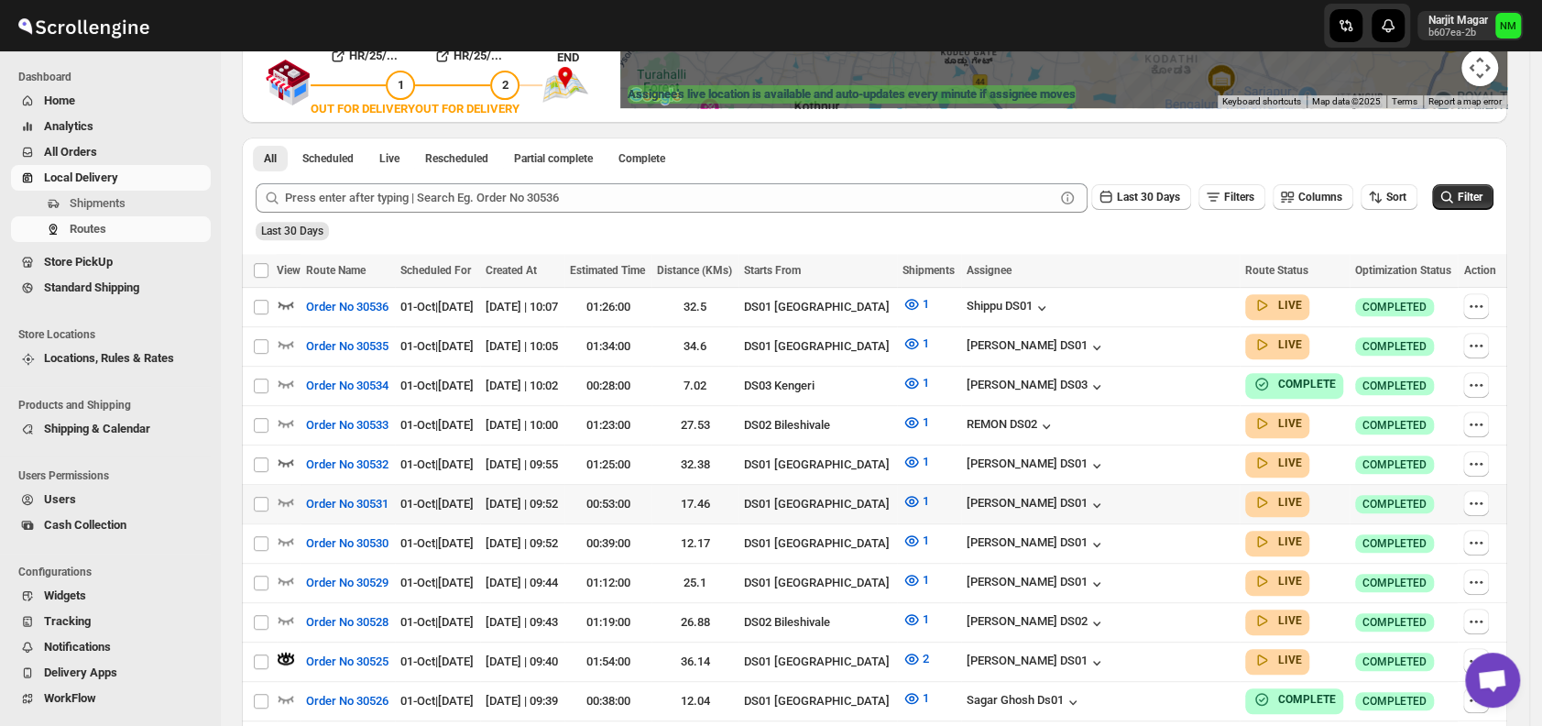
scroll to position [410, 0]
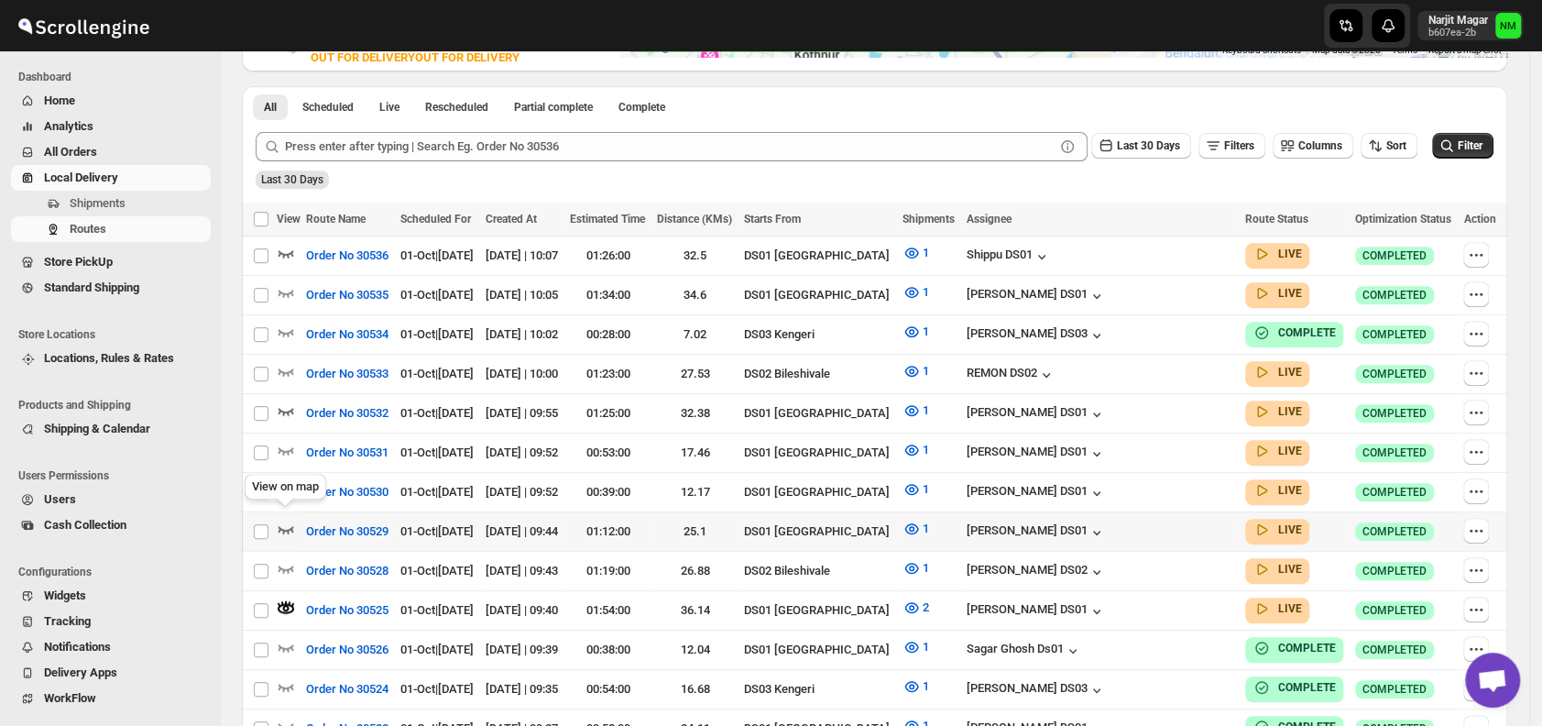
click at [289, 519] on icon "button" at bounding box center [286, 528] width 18 height 18
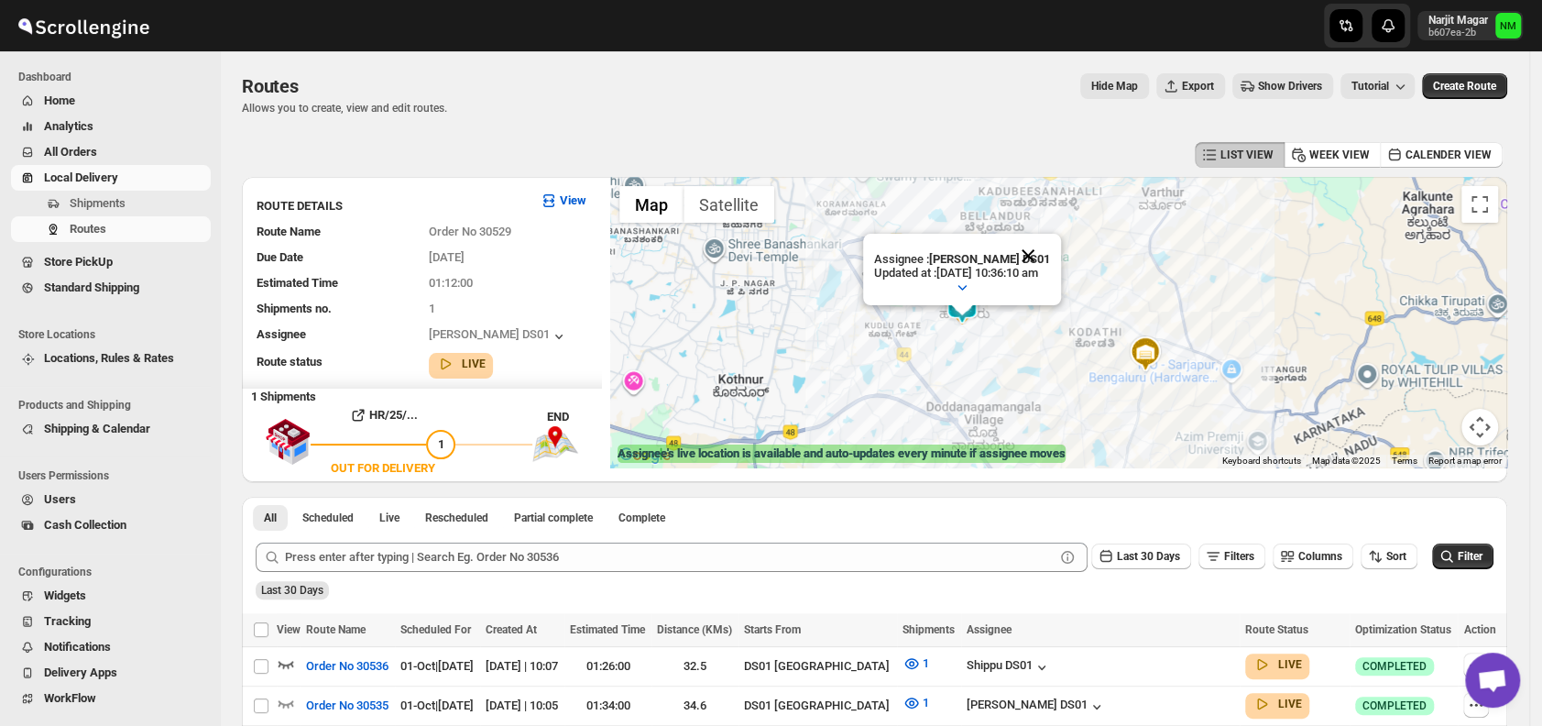
click at [1050, 249] on button "Close" at bounding box center [1028, 256] width 44 height 44
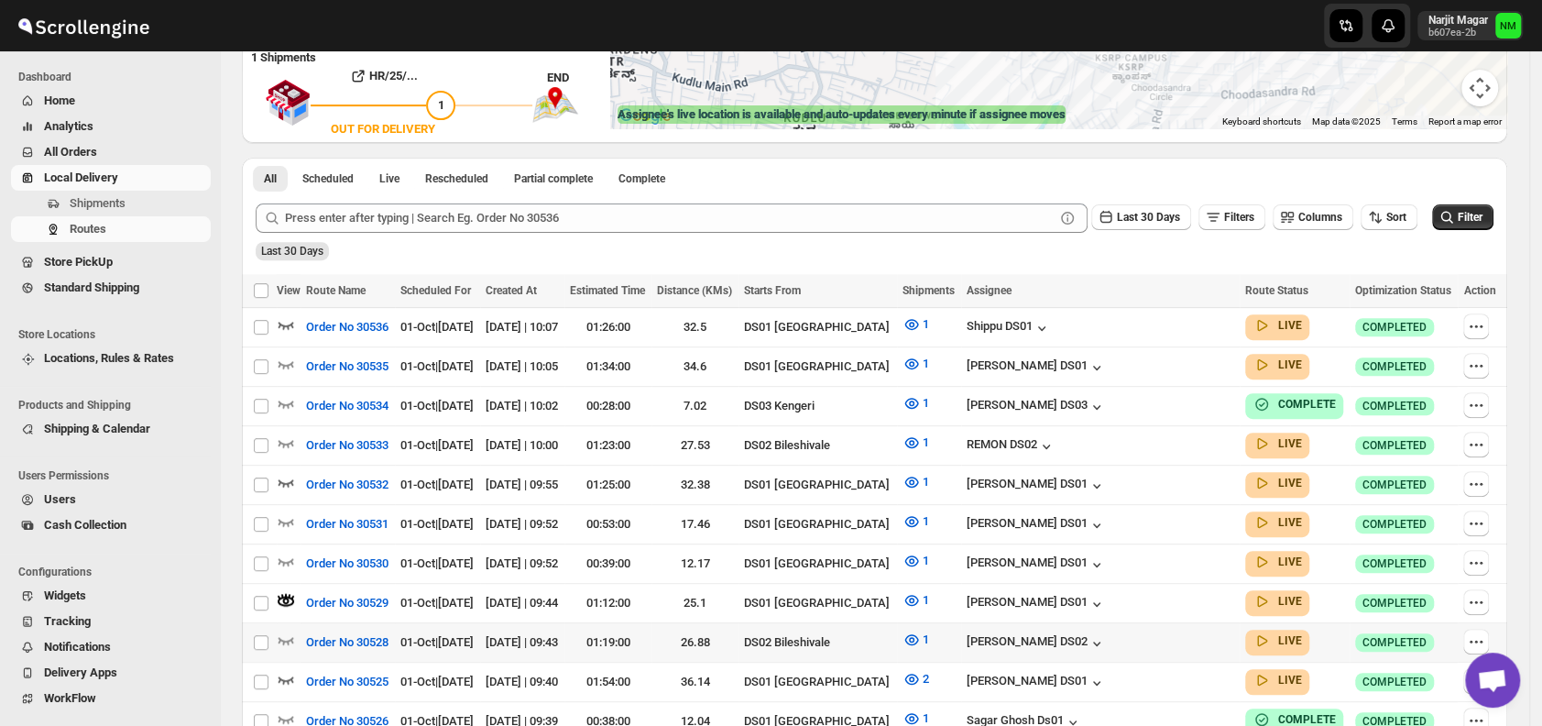
scroll to position [344, 0]
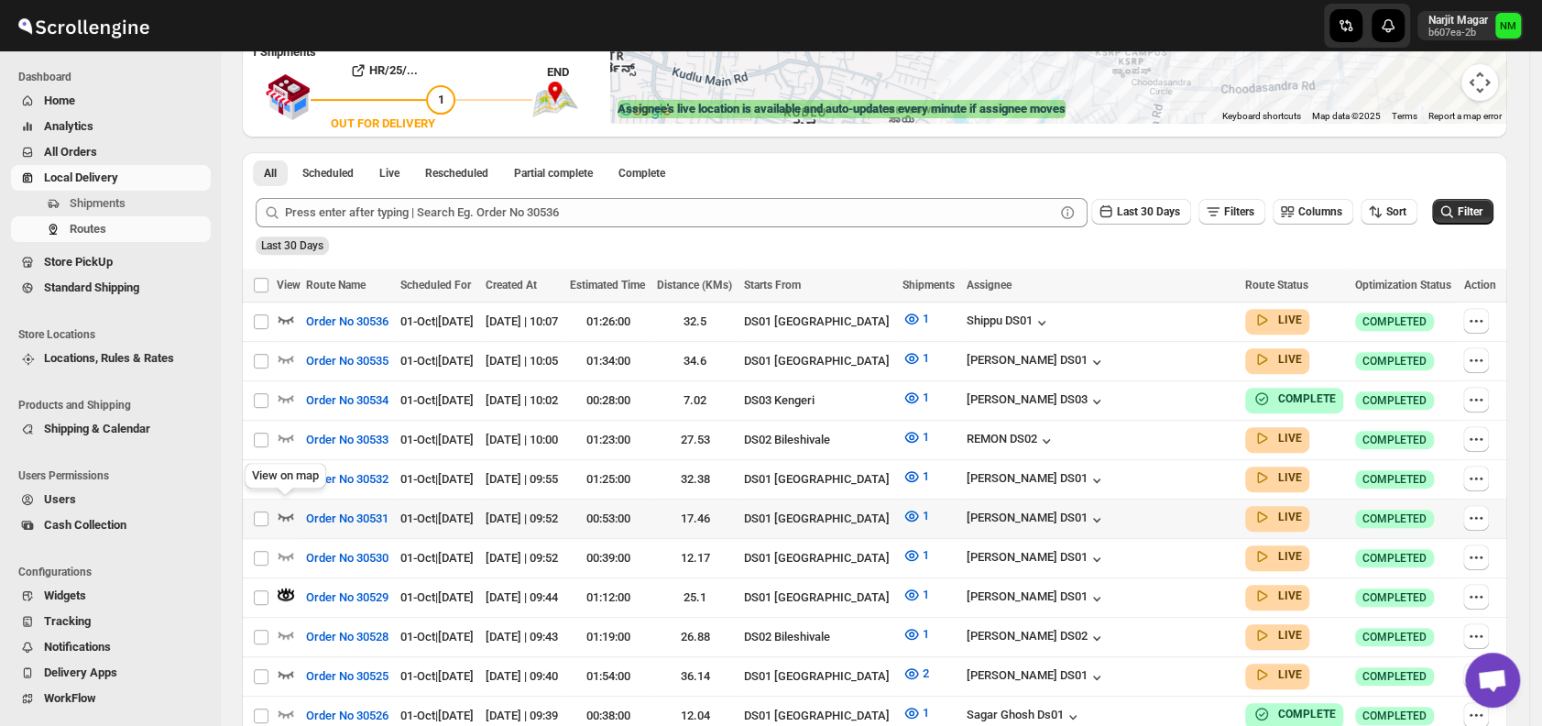
click at [286, 507] on icon "button" at bounding box center [286, 516] width 18 height 18
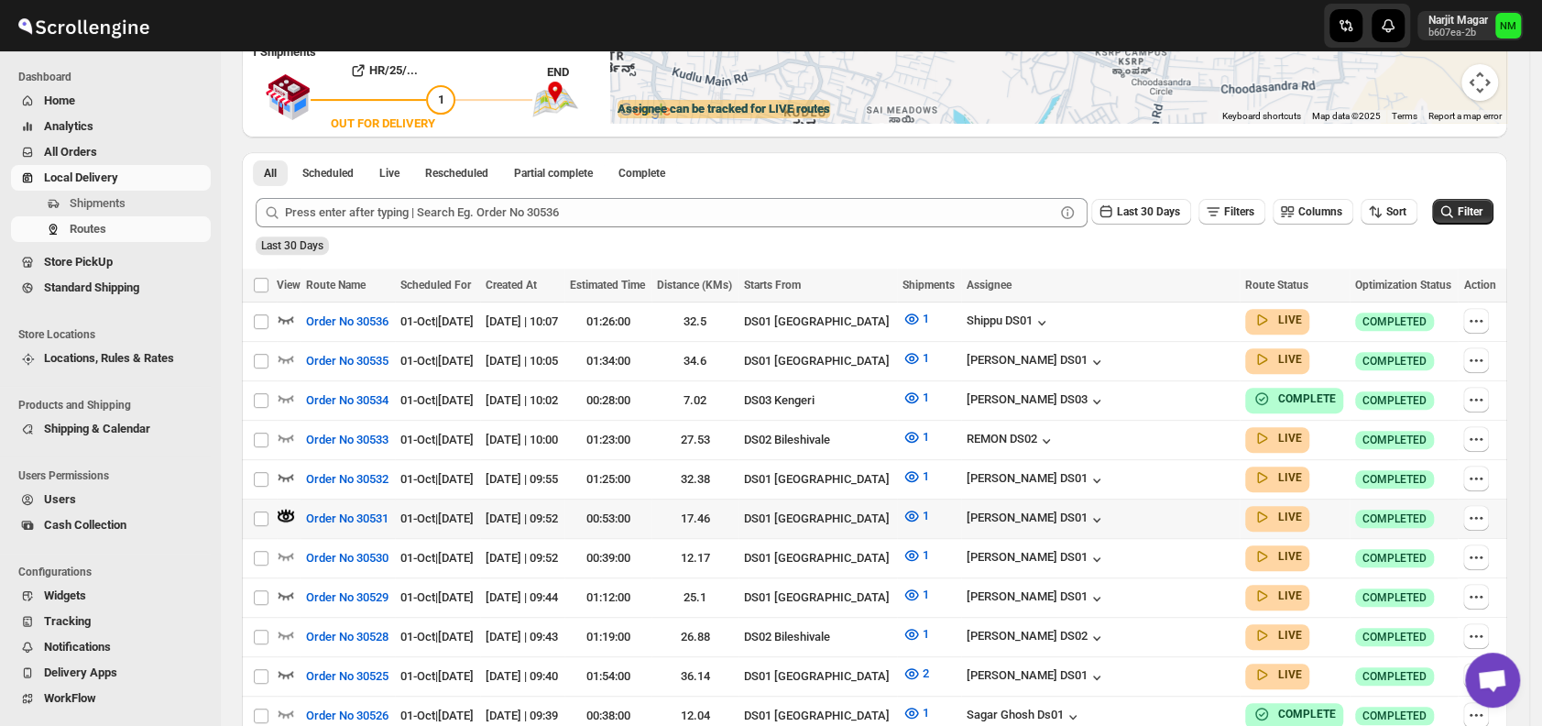
scroll to position [0, 0]
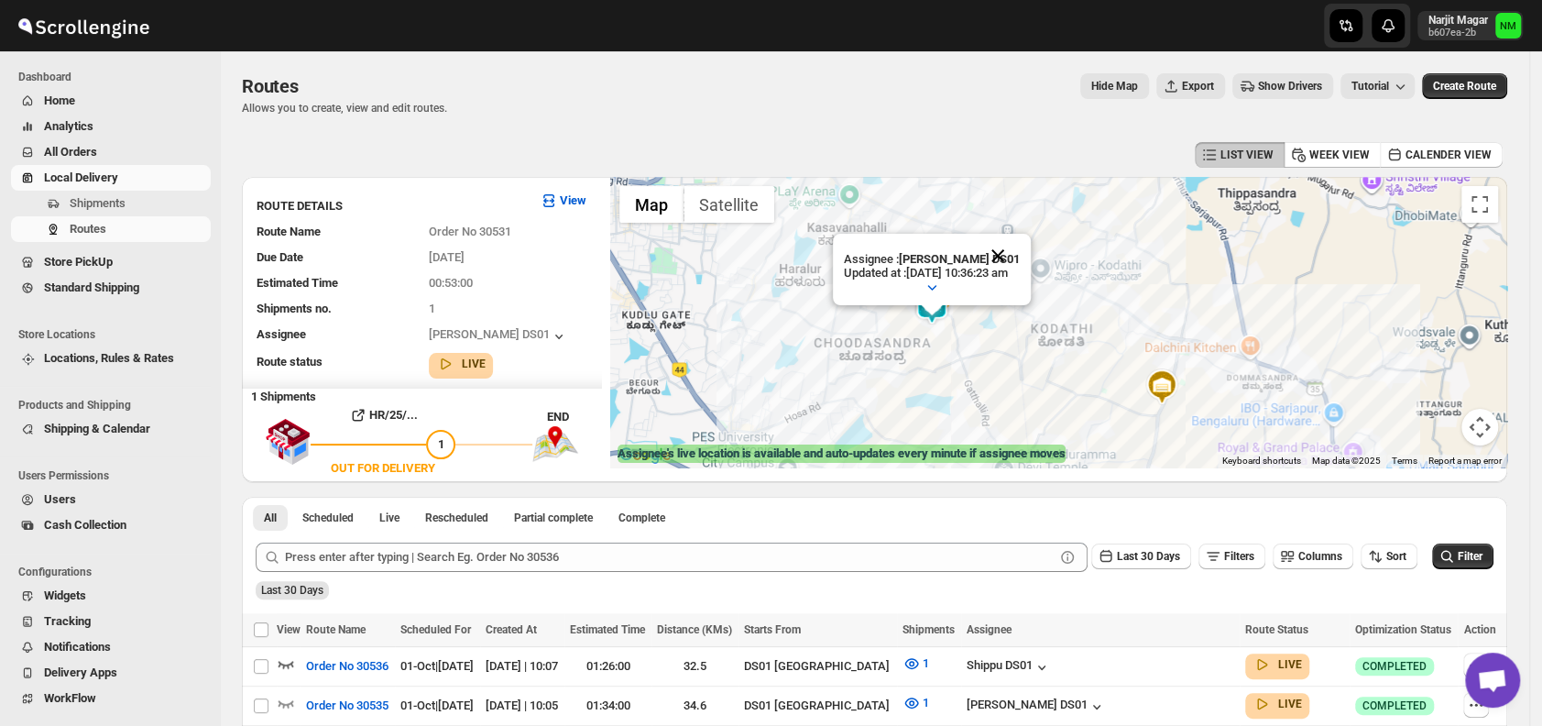
click at [1020, 241] on button "Close" at bounding box center [998, 256] width 44 height 44
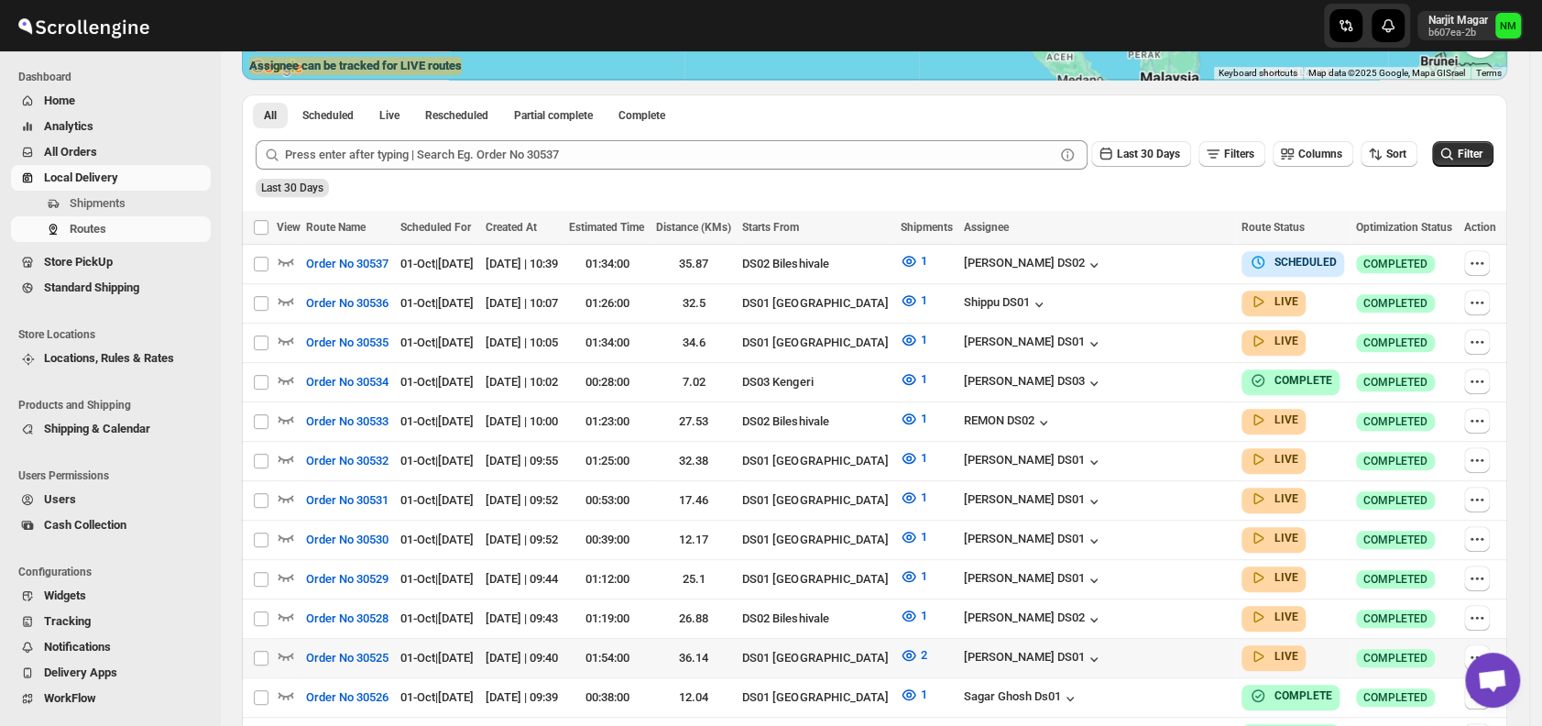
scroll to position [439, 0]
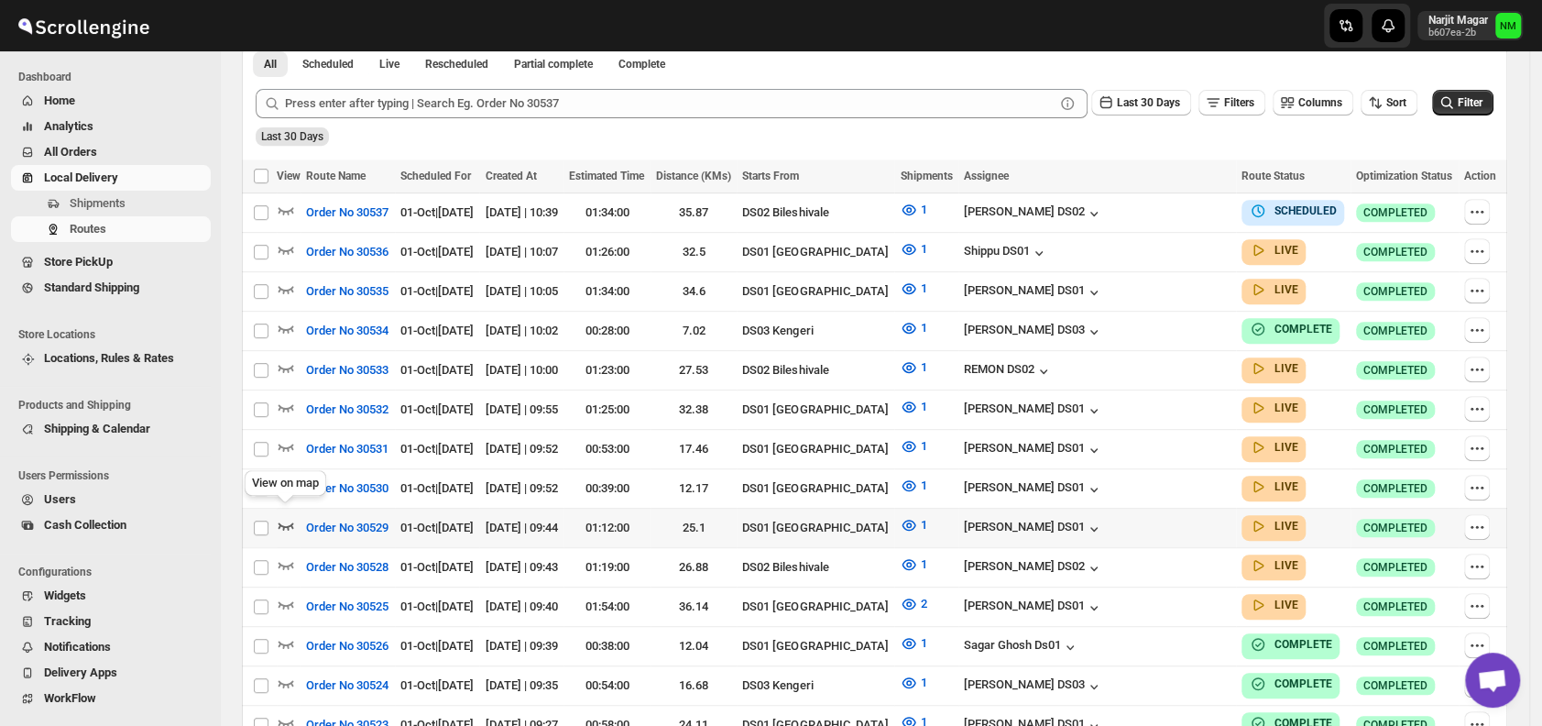
click at [292, 522] on icon "button" at bounding box center [286, 525] width 16 height 7
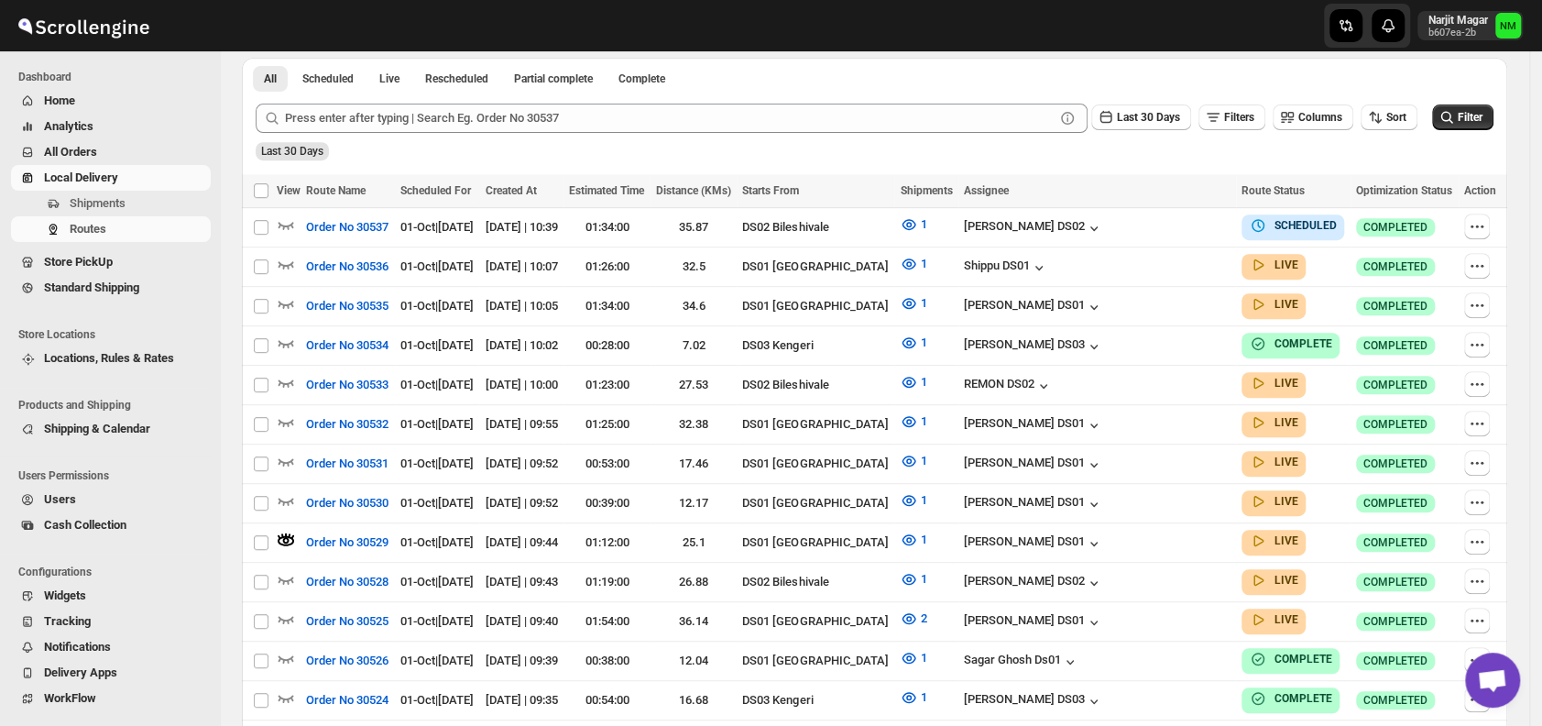
scroll to position [0, 0]
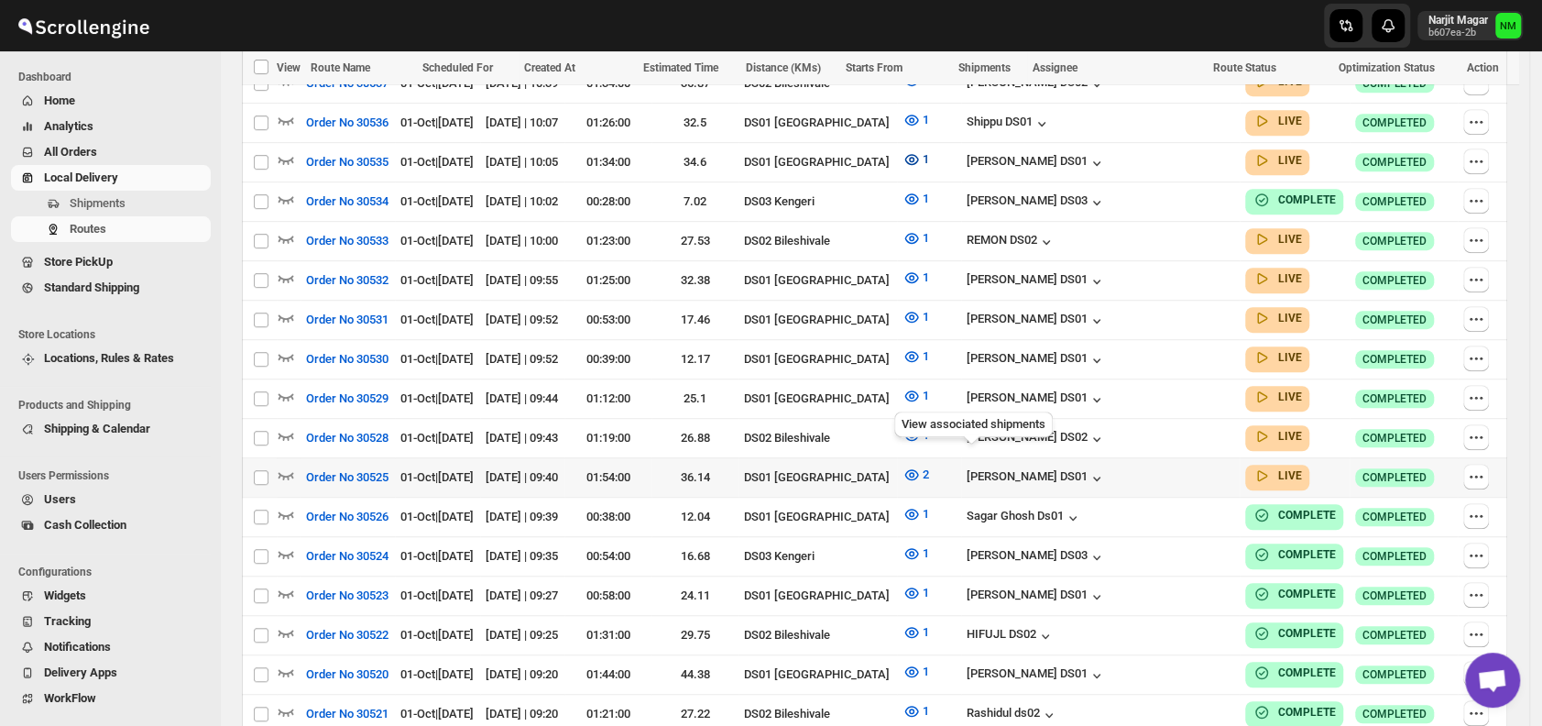
scroll to position [569, 0]
click at [291, 307] on icon "button" at bounding box center [286, 316] width 18 height 18
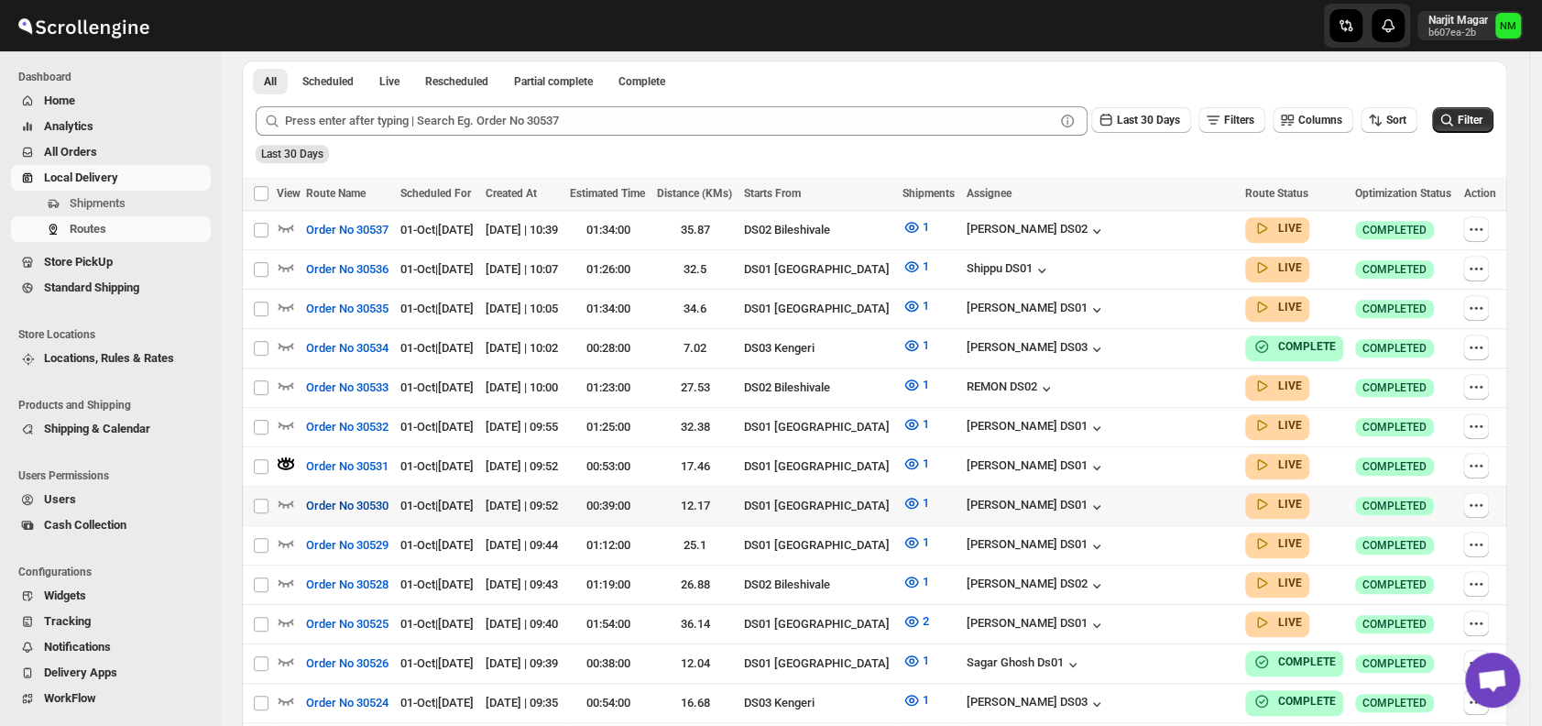
scroll to position [440, 0]
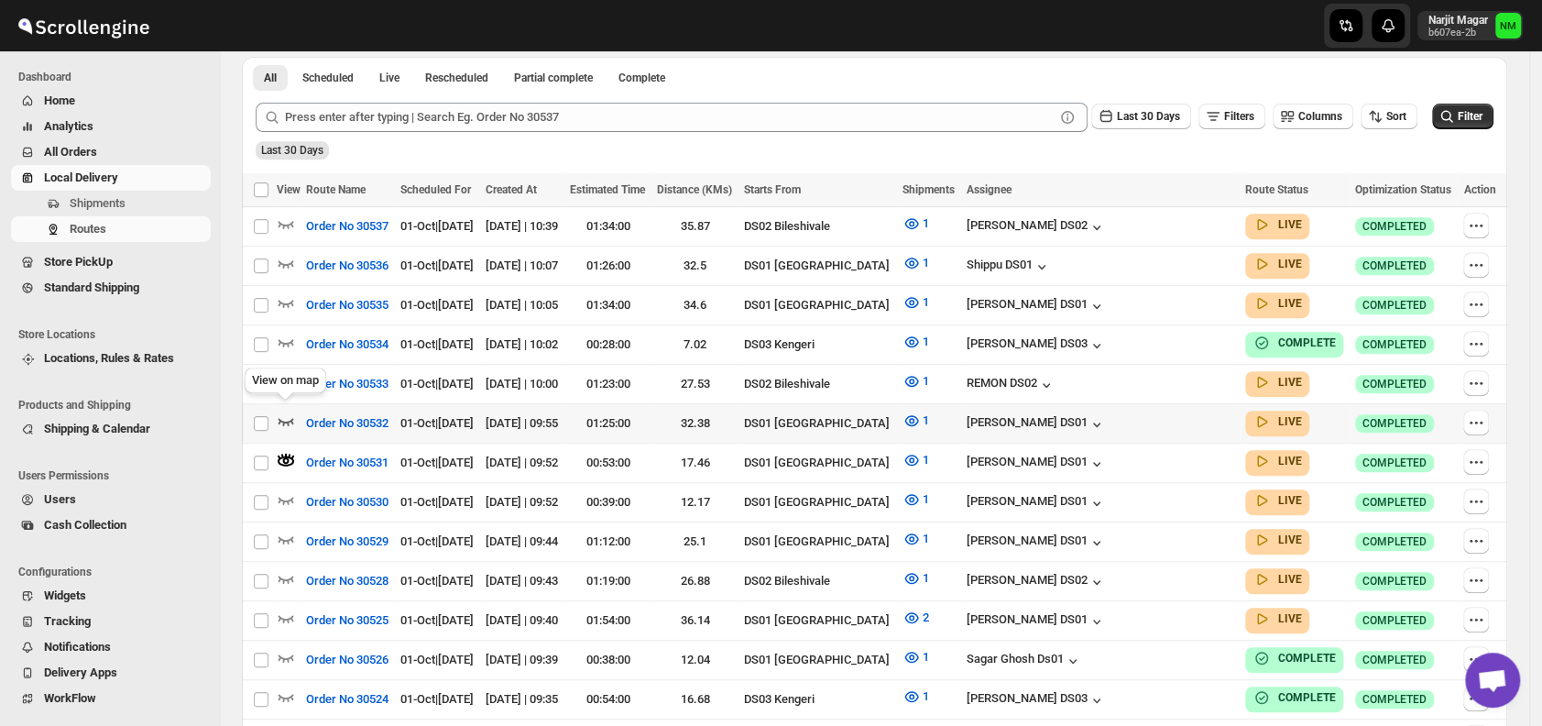
click at [288, 412] on icon "button" at bounding box center [286, 420] width 18 height 18
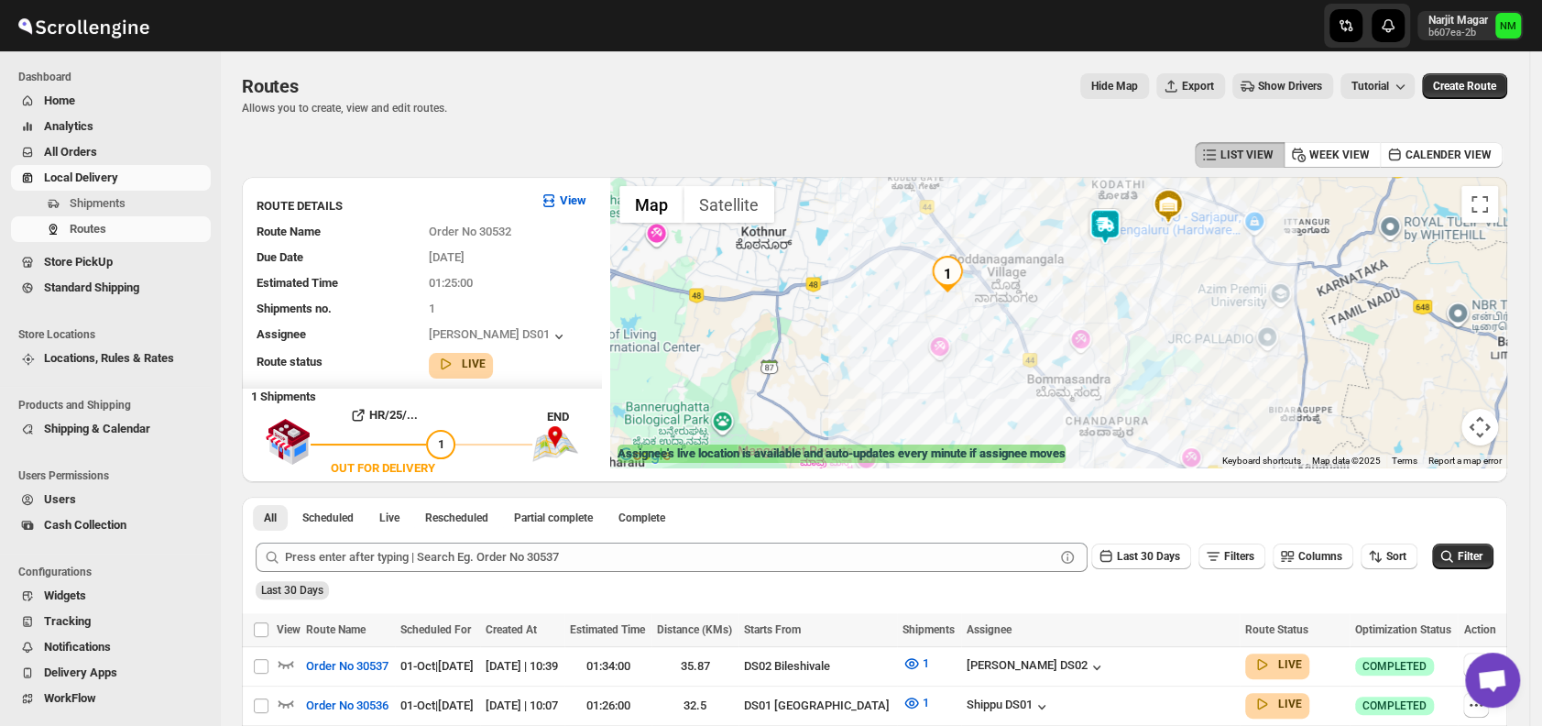
click at [1113, 231] on img at bounding box center [1104, 226] width 37 height 37
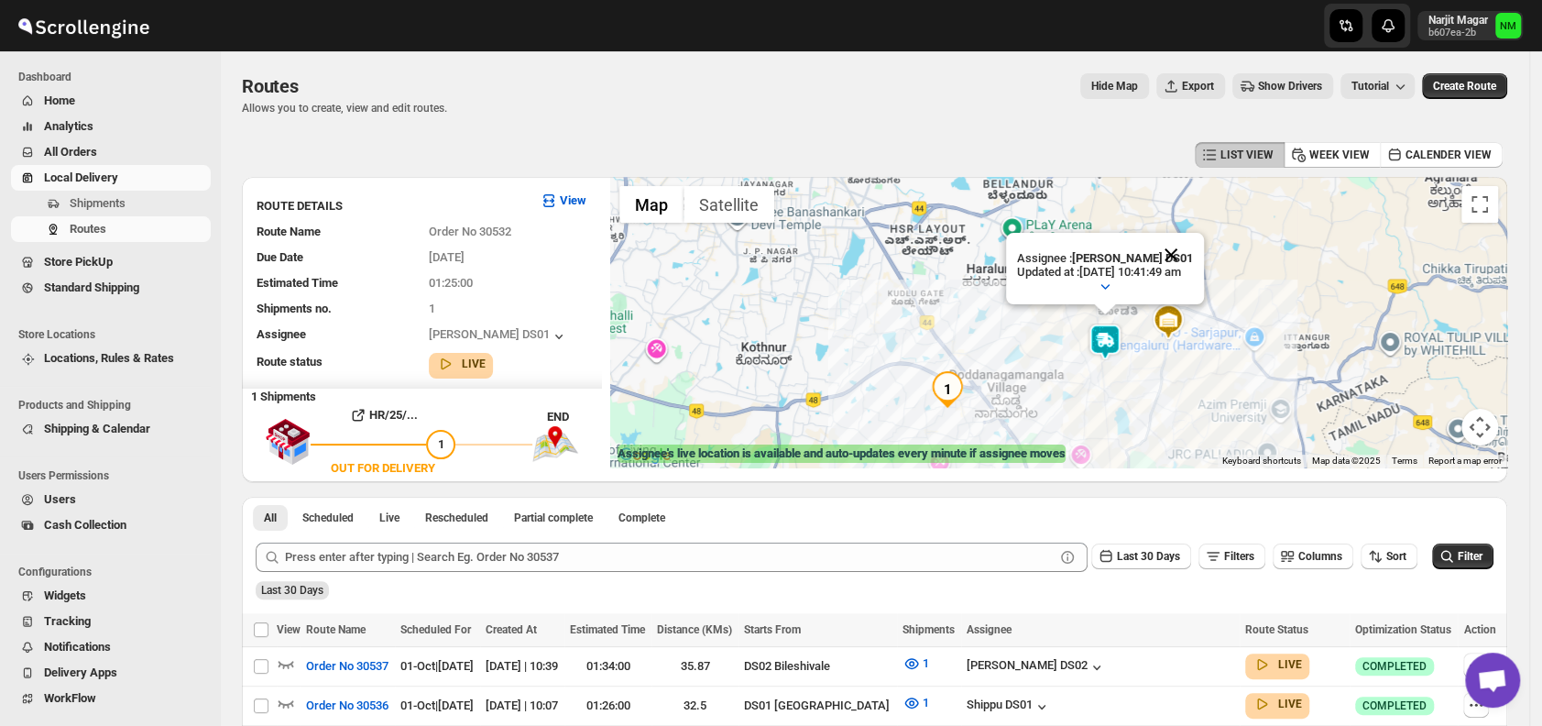
click at [1193, 250] on button "Close" at bounding box center [1171, 255] width 44 height 44
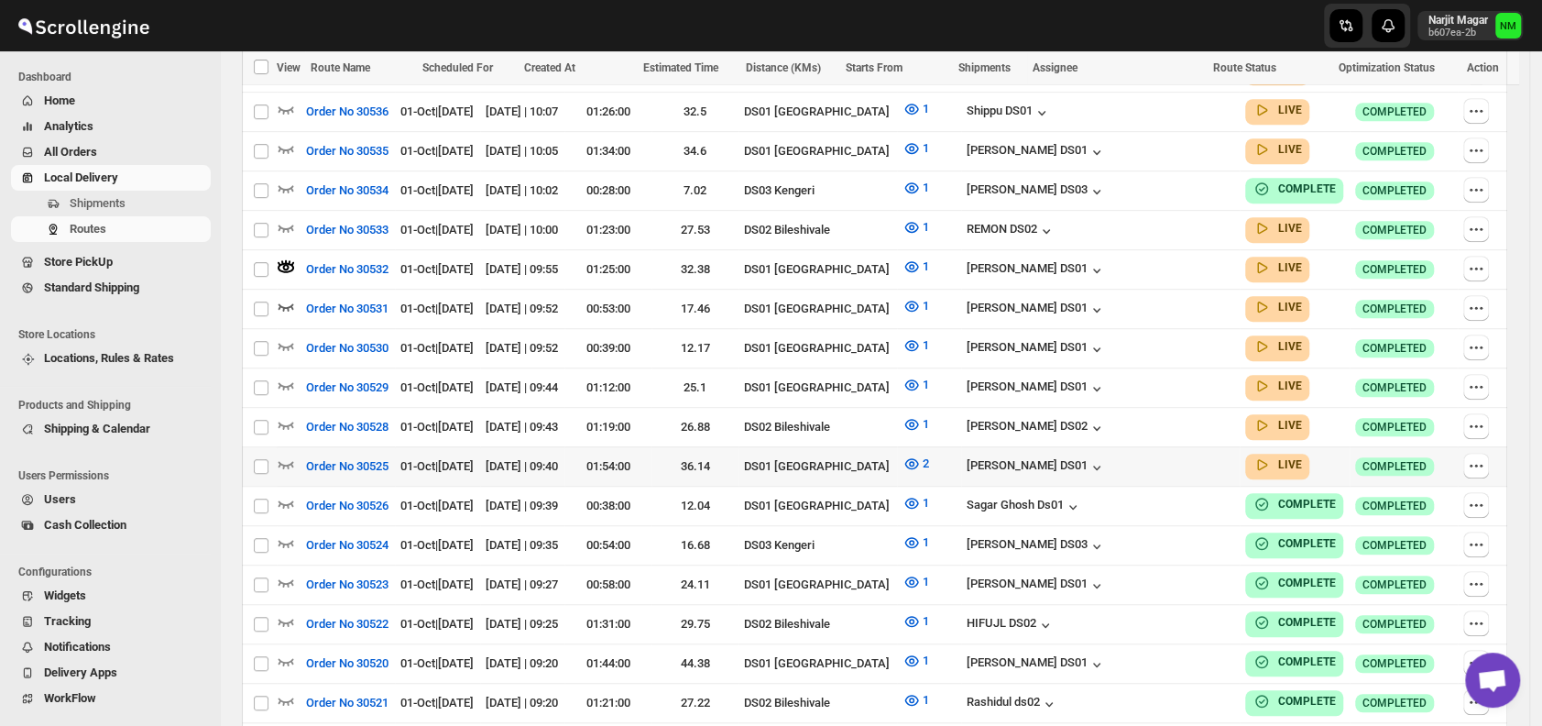
scroll to position [598, 0]
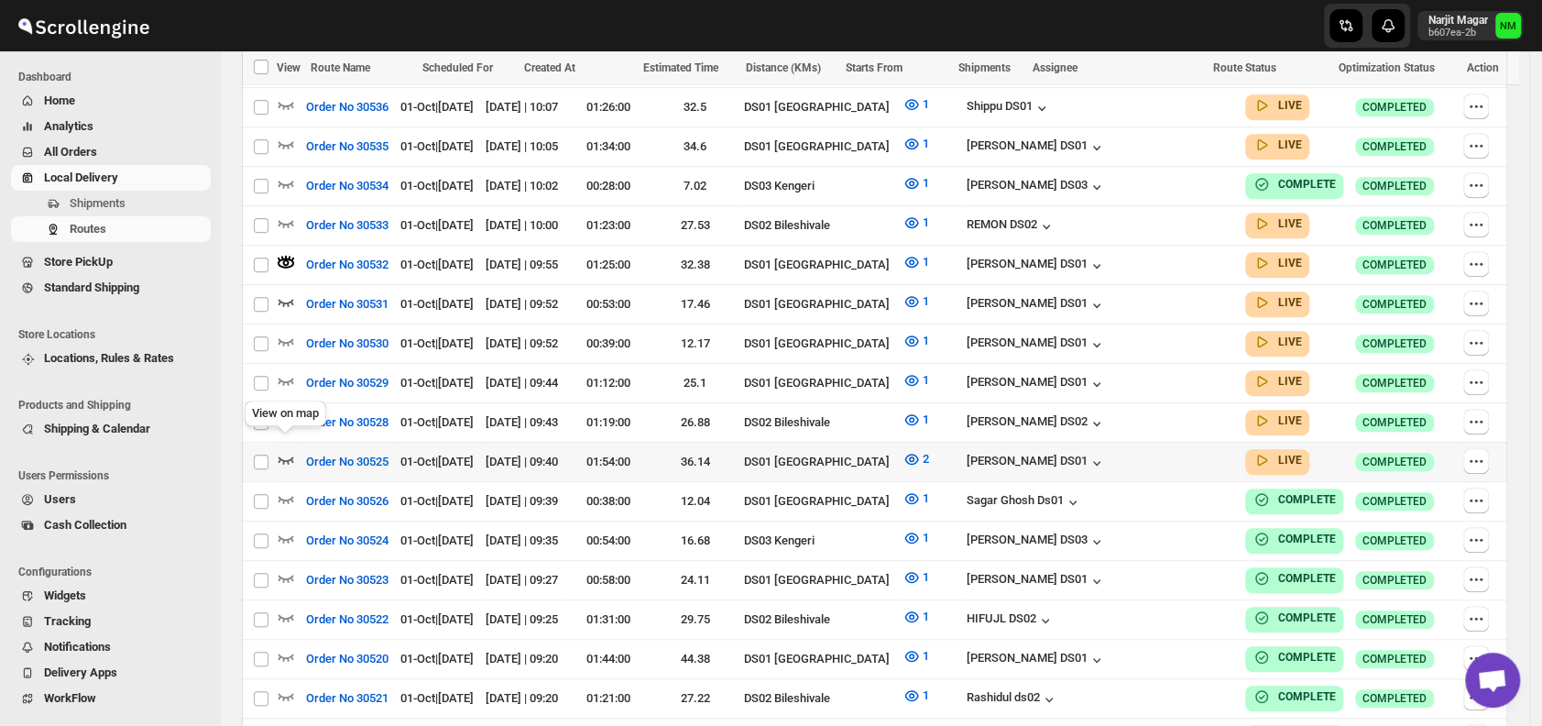
click at [293, 456] on icon "button" at bounding box center [286, 459] width 16 height 7
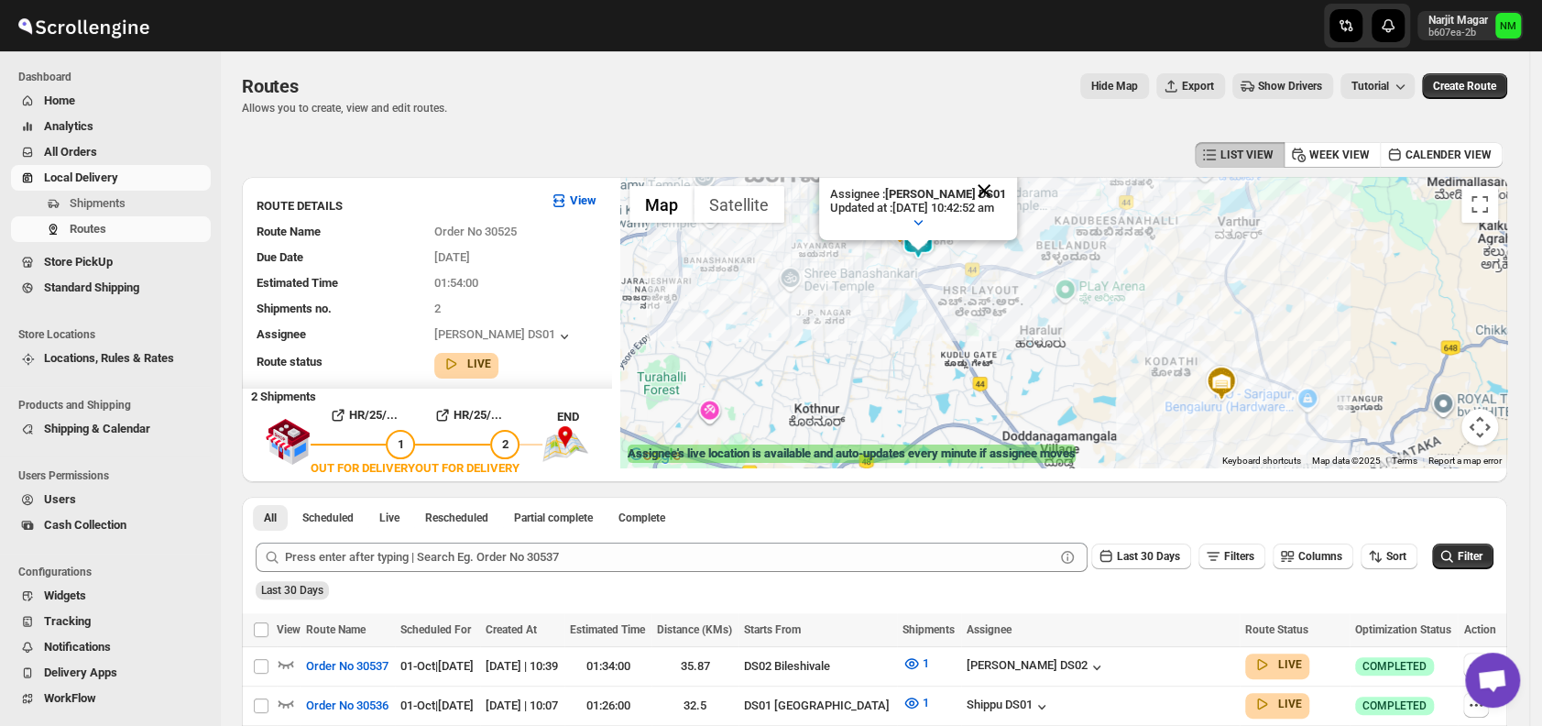
click at [1006, 189] on button "Close" at bounding box center [984, 191] width 44 height 44
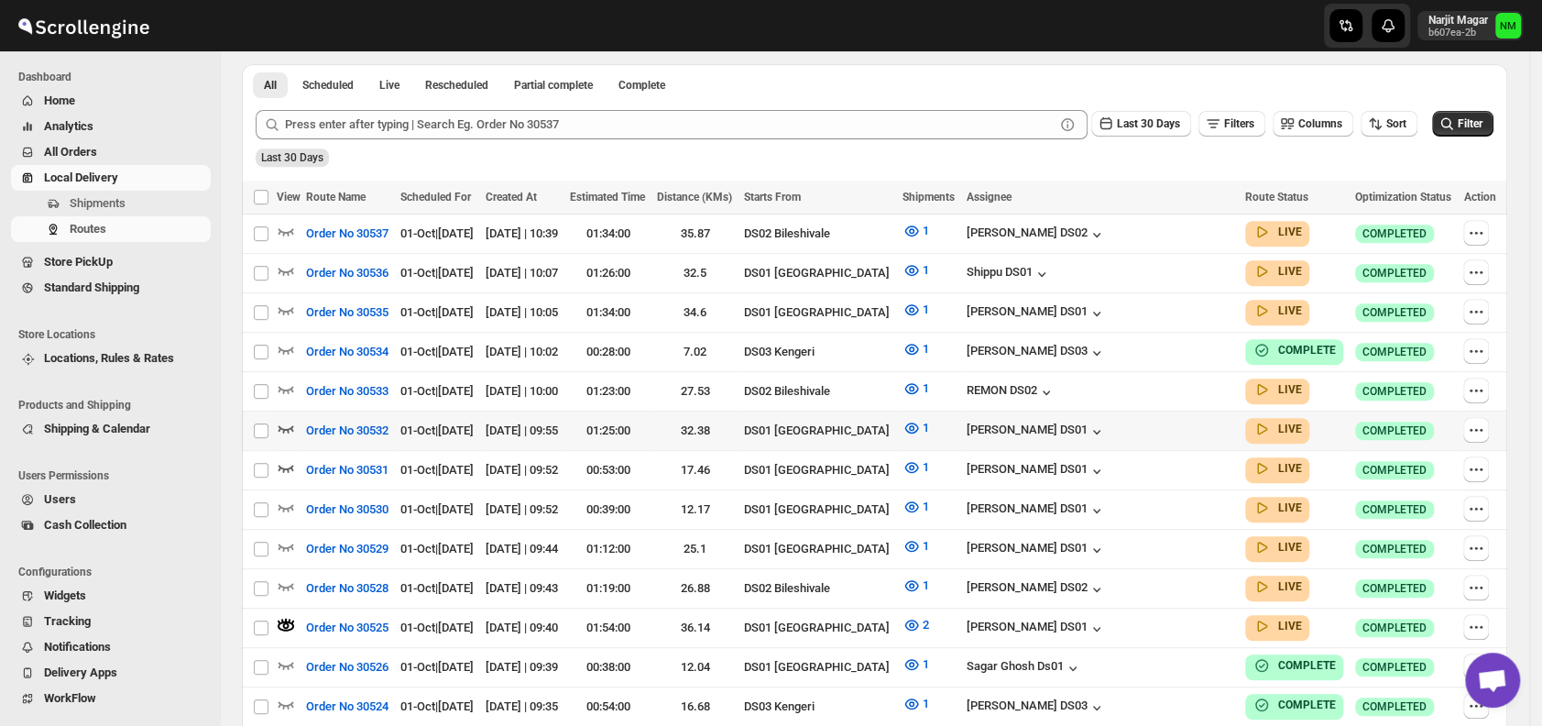
scroll to position [433, 0]
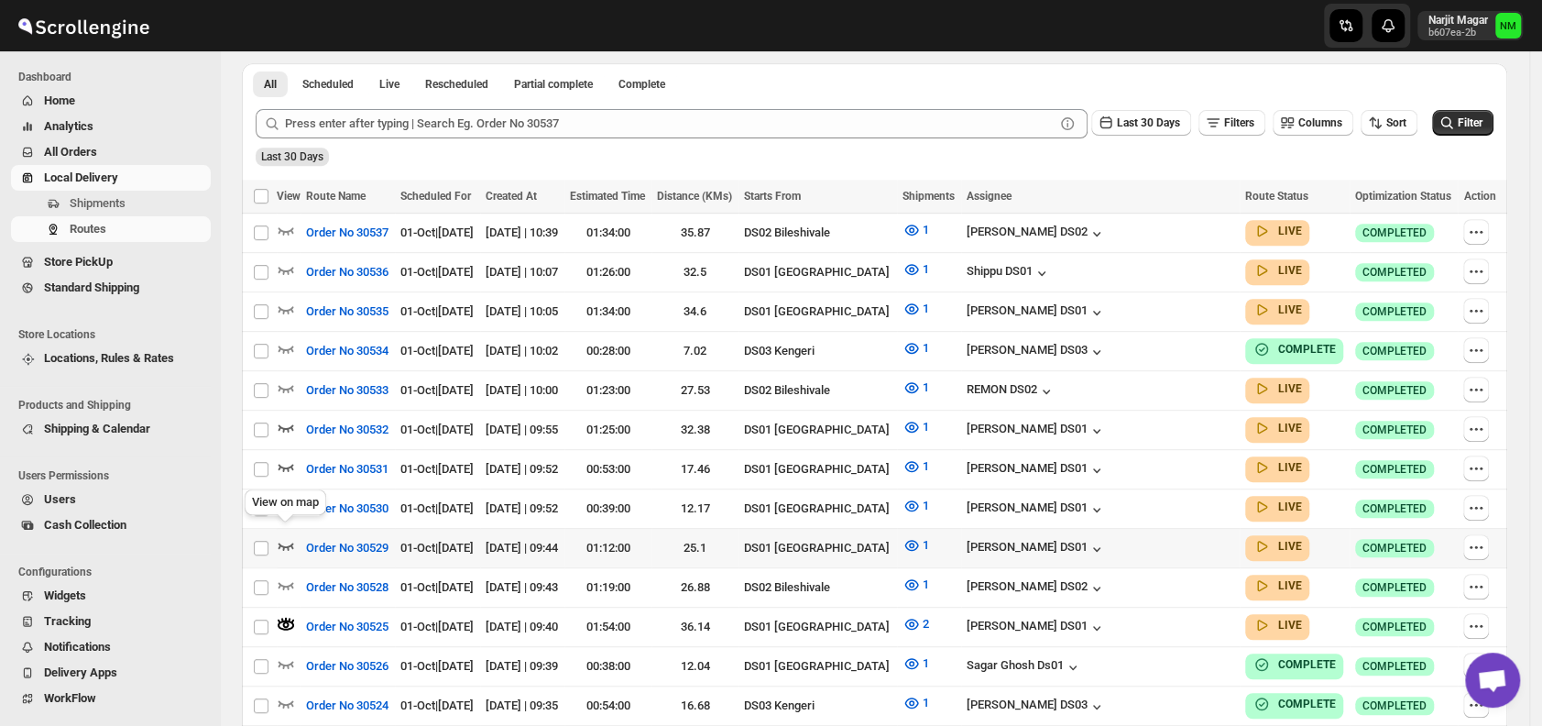
click at [289, 536] on icon "button" at bounding box center [286, 545] width 18 height 18
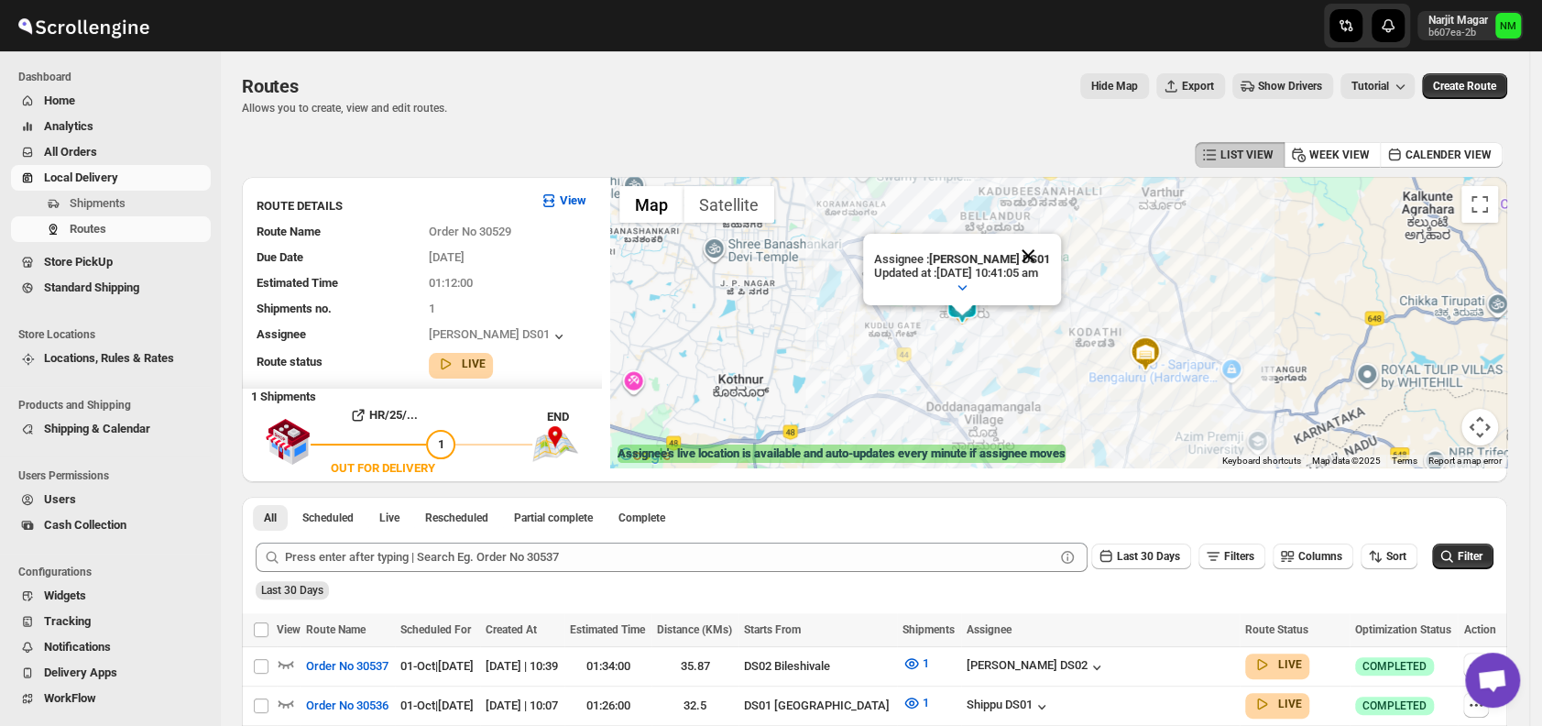
click at [1050, 245] on button "Close" at bounding box center [1028, 256] width 44 height 44
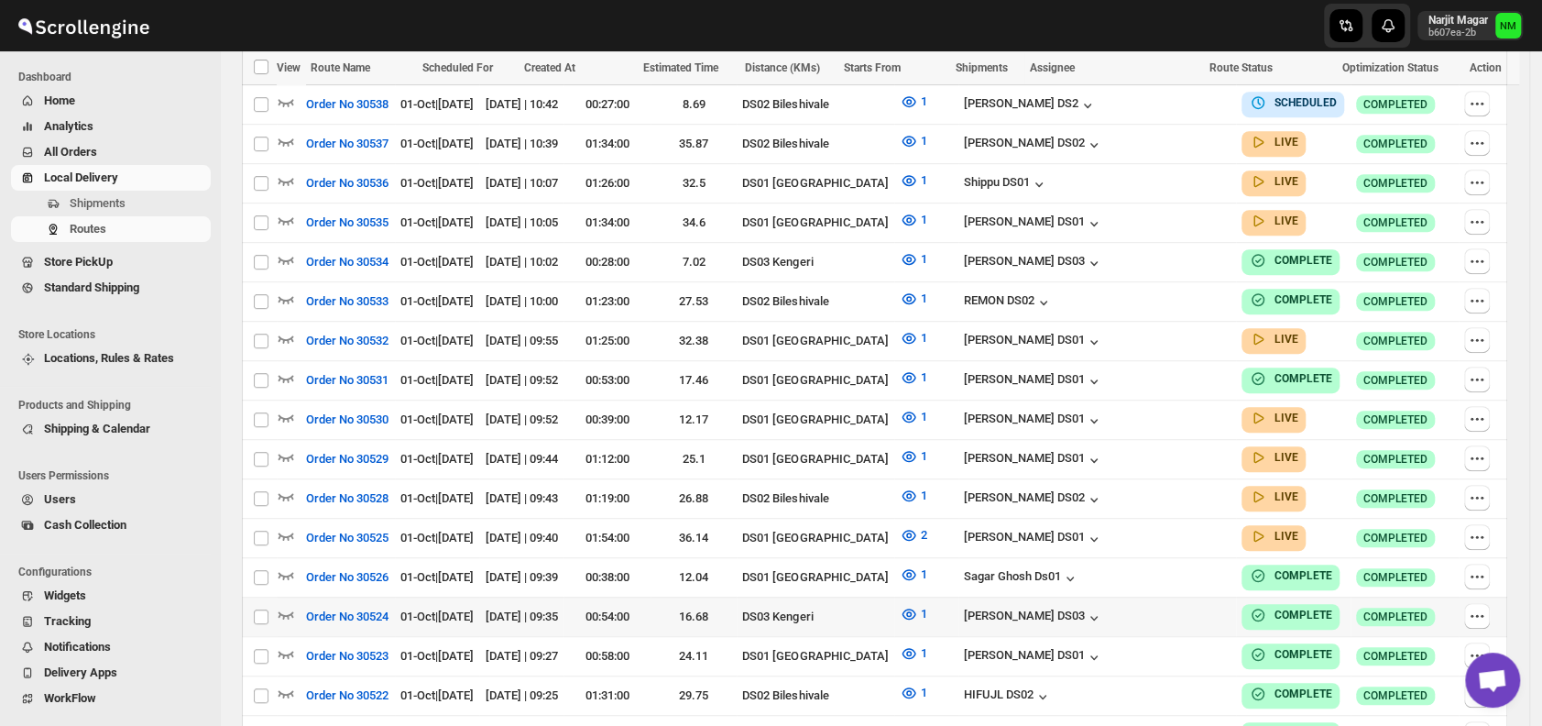
scroll to position [553, 0]
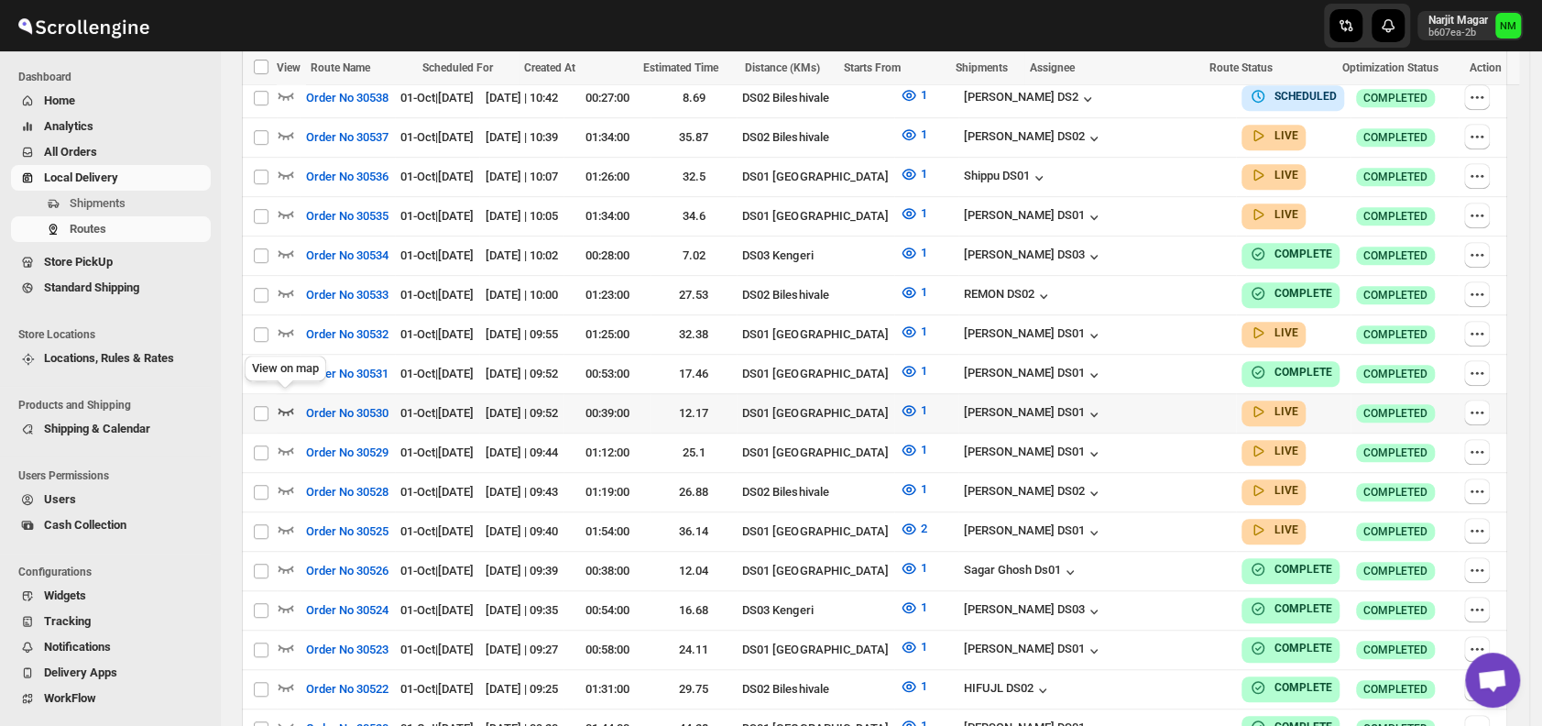
click at [283, 408] on icon "button" at bounding box center [286, 411] width 16 height 7
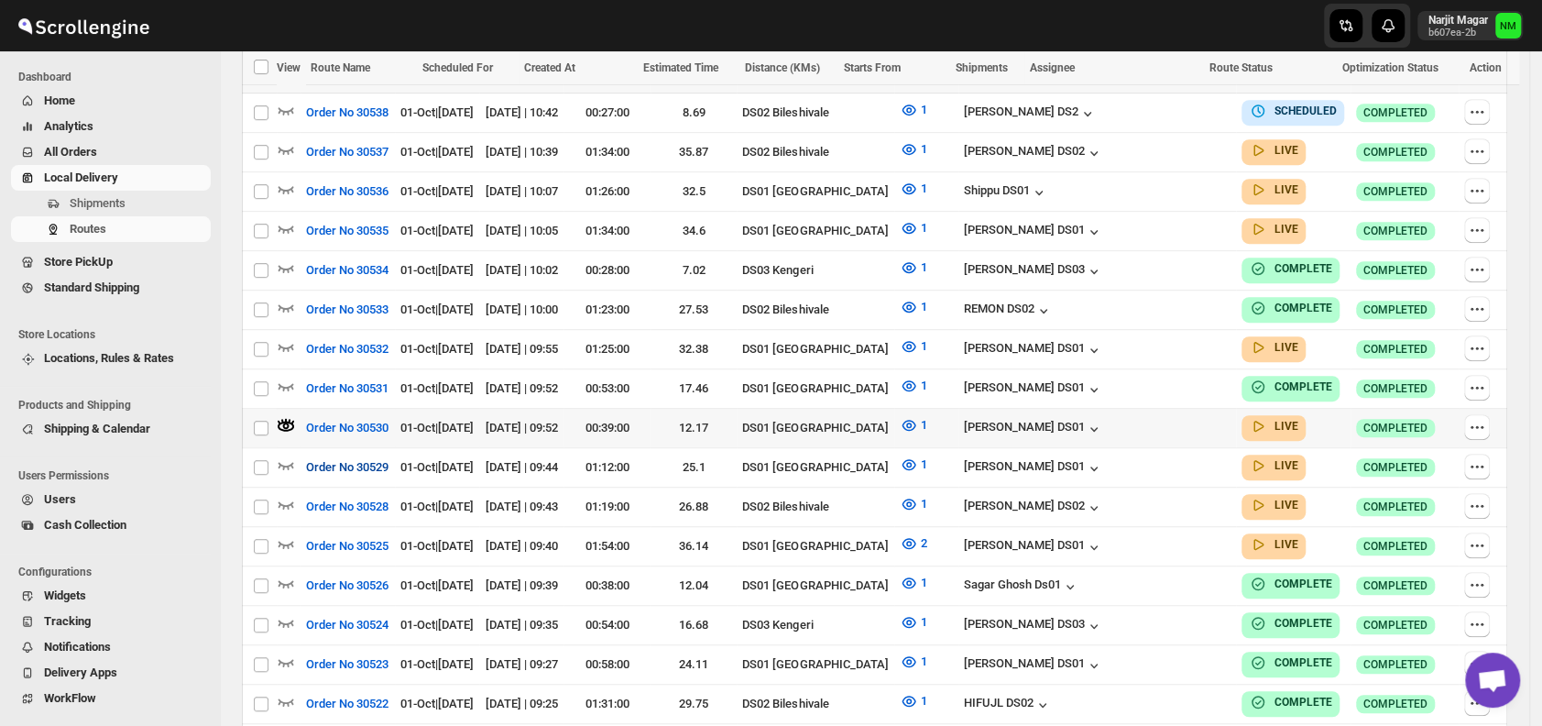
scroll to position [566, 0]
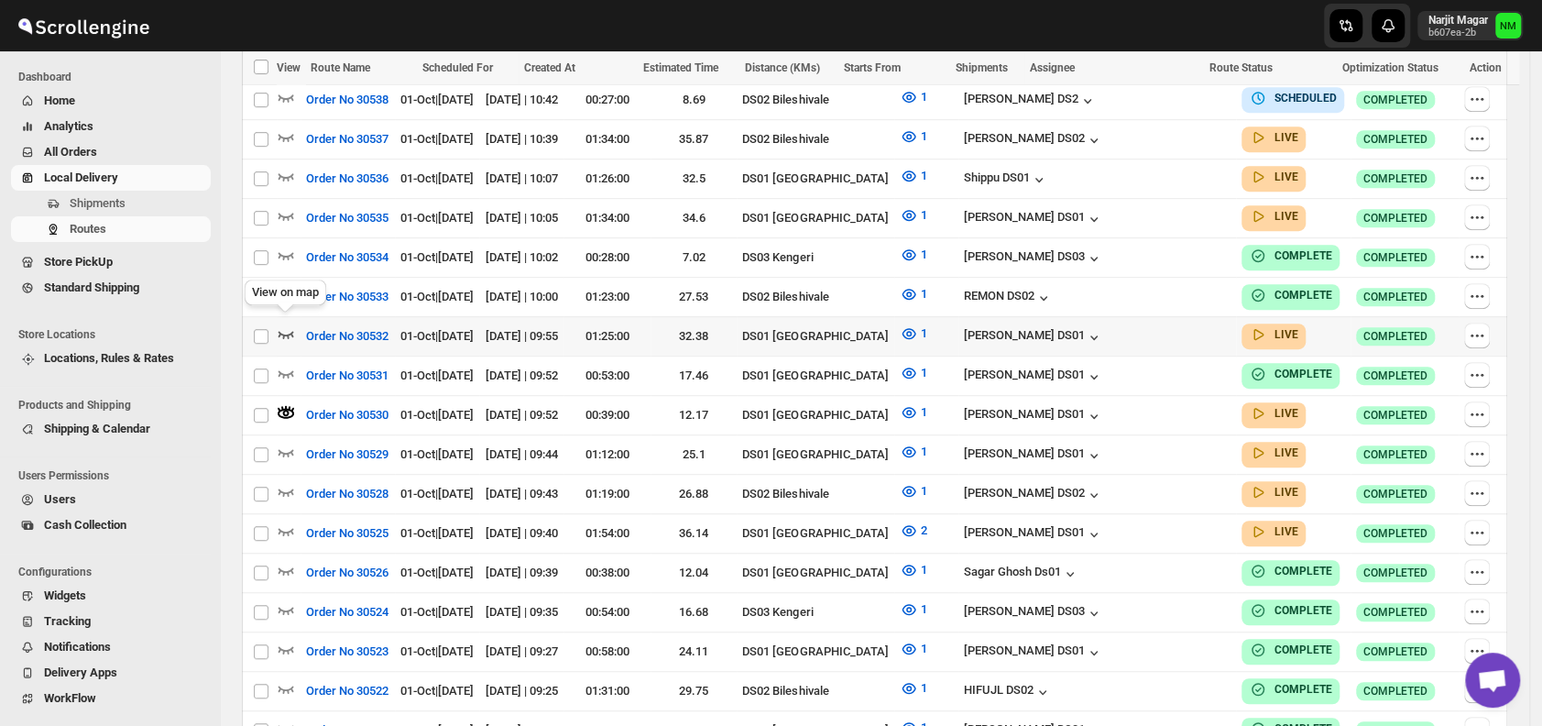
click at [291, 331] on icon "button" at bounding box center [286, 334] width 16 height 7
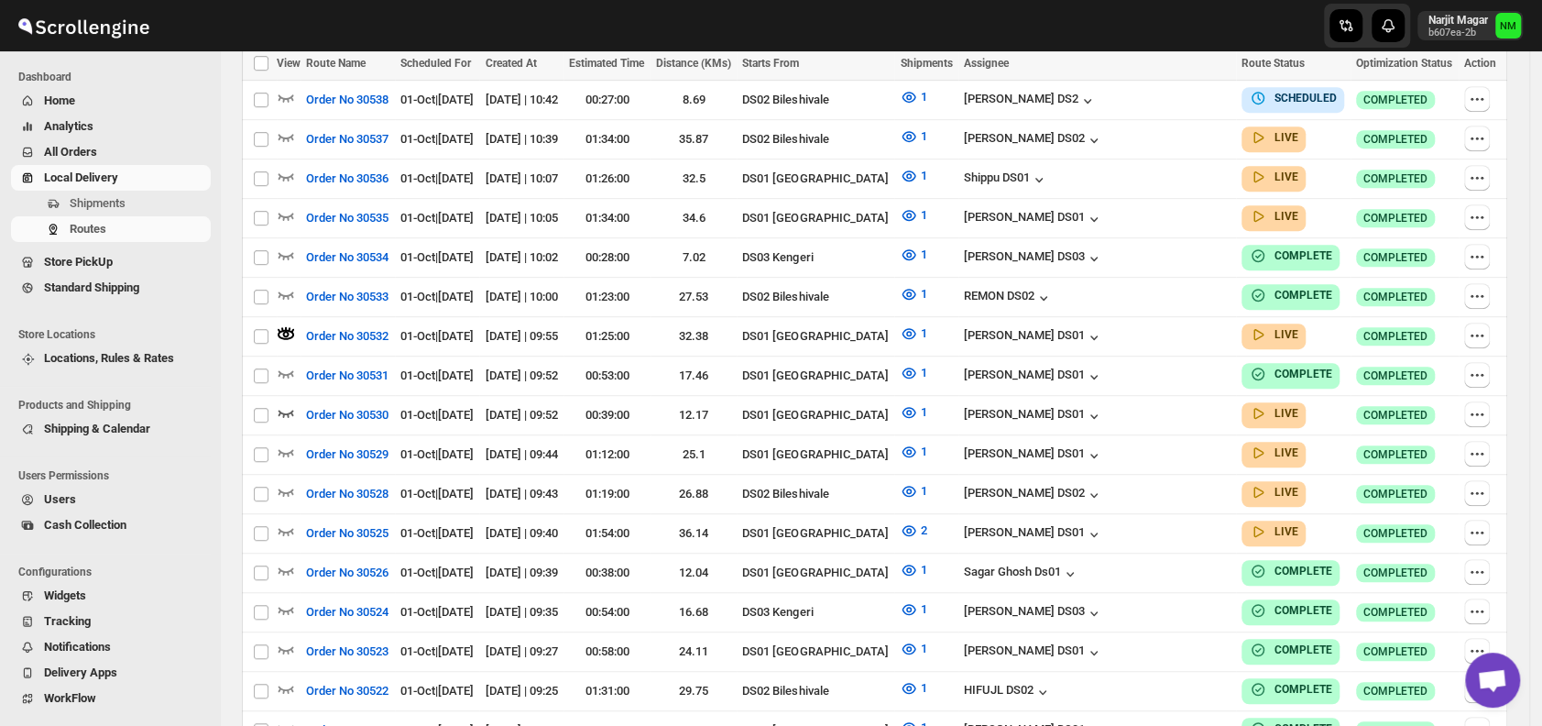
scroll to position [0, 0]
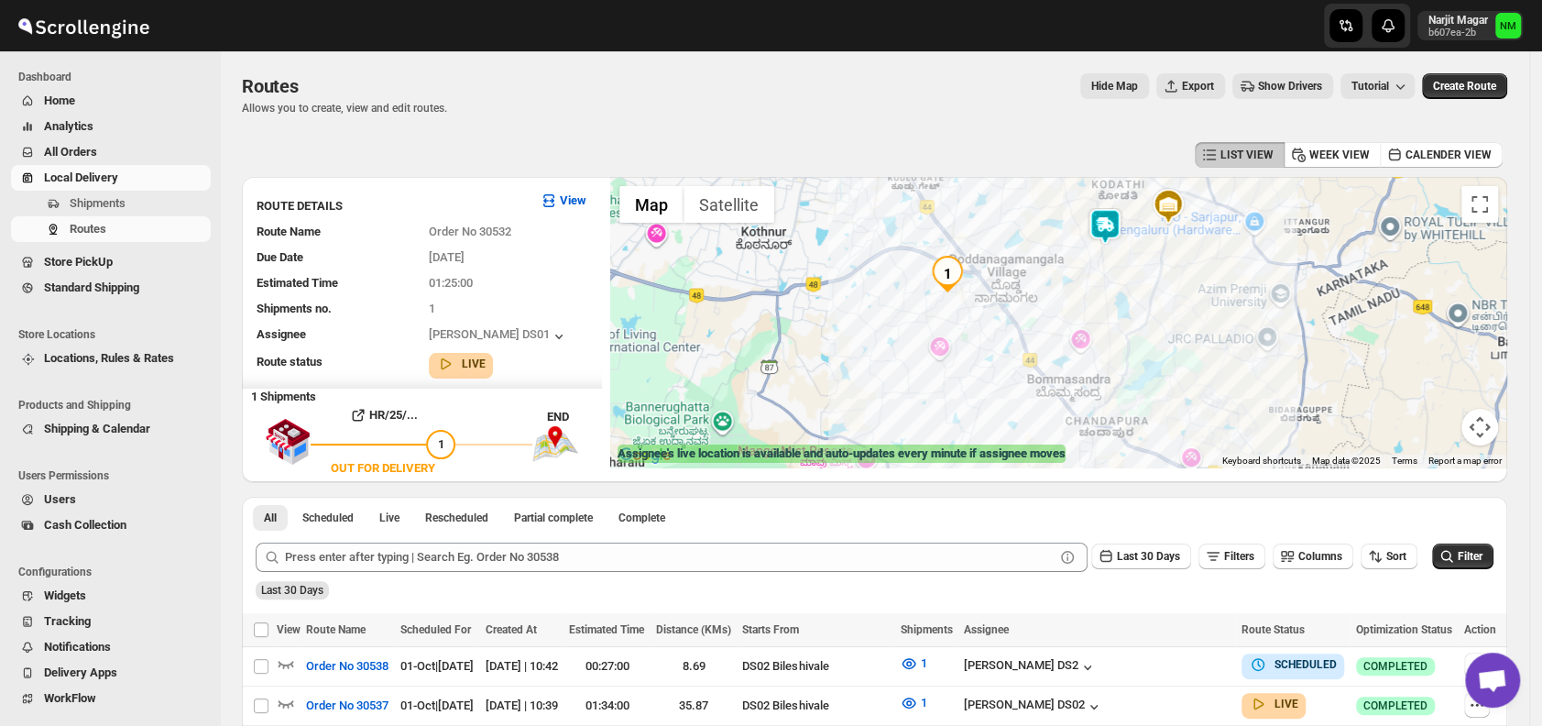
click at [1120, 227] on img at bounding box center [1104, 226] width 37 height 37
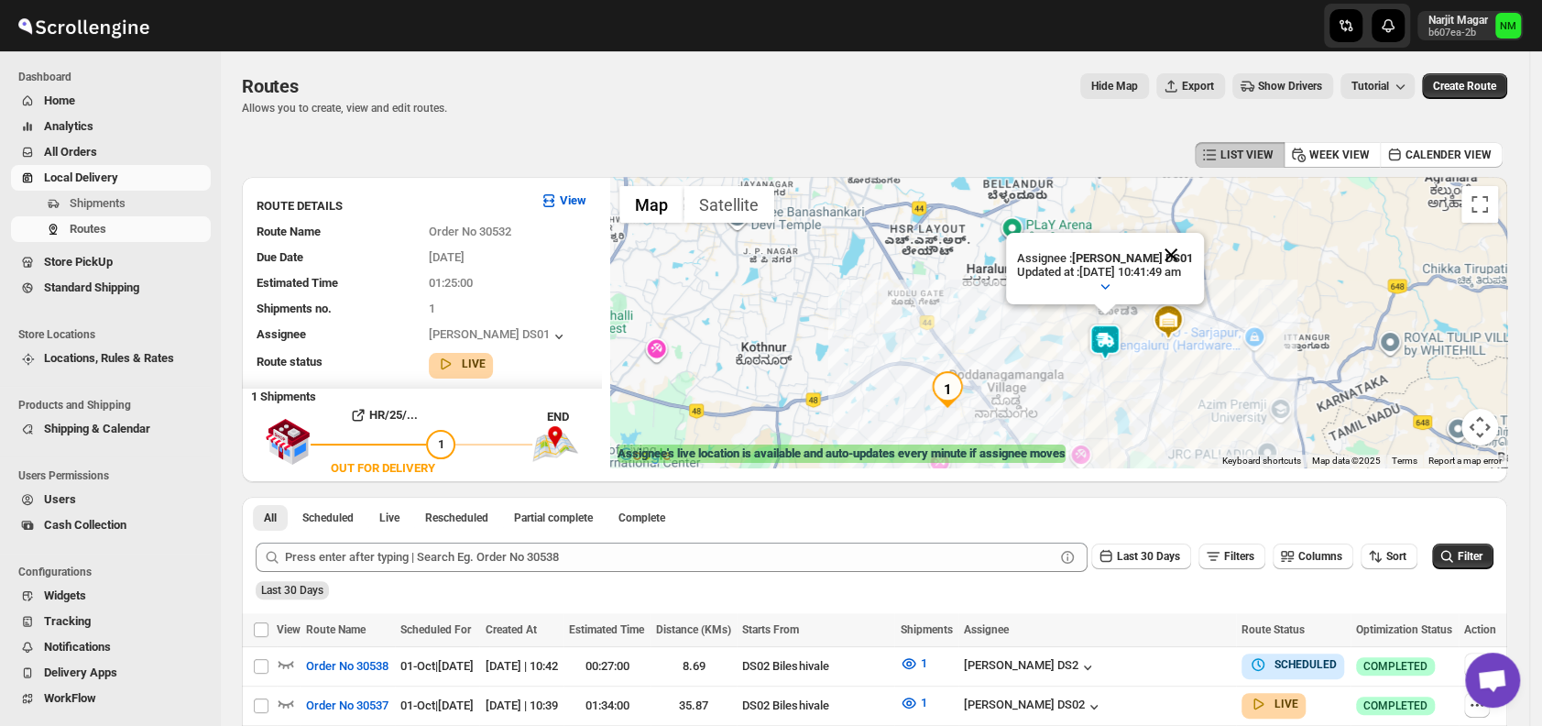
click at [1193, 247] on button "Close" at bounding box center [1171, 255] width 44 height 44
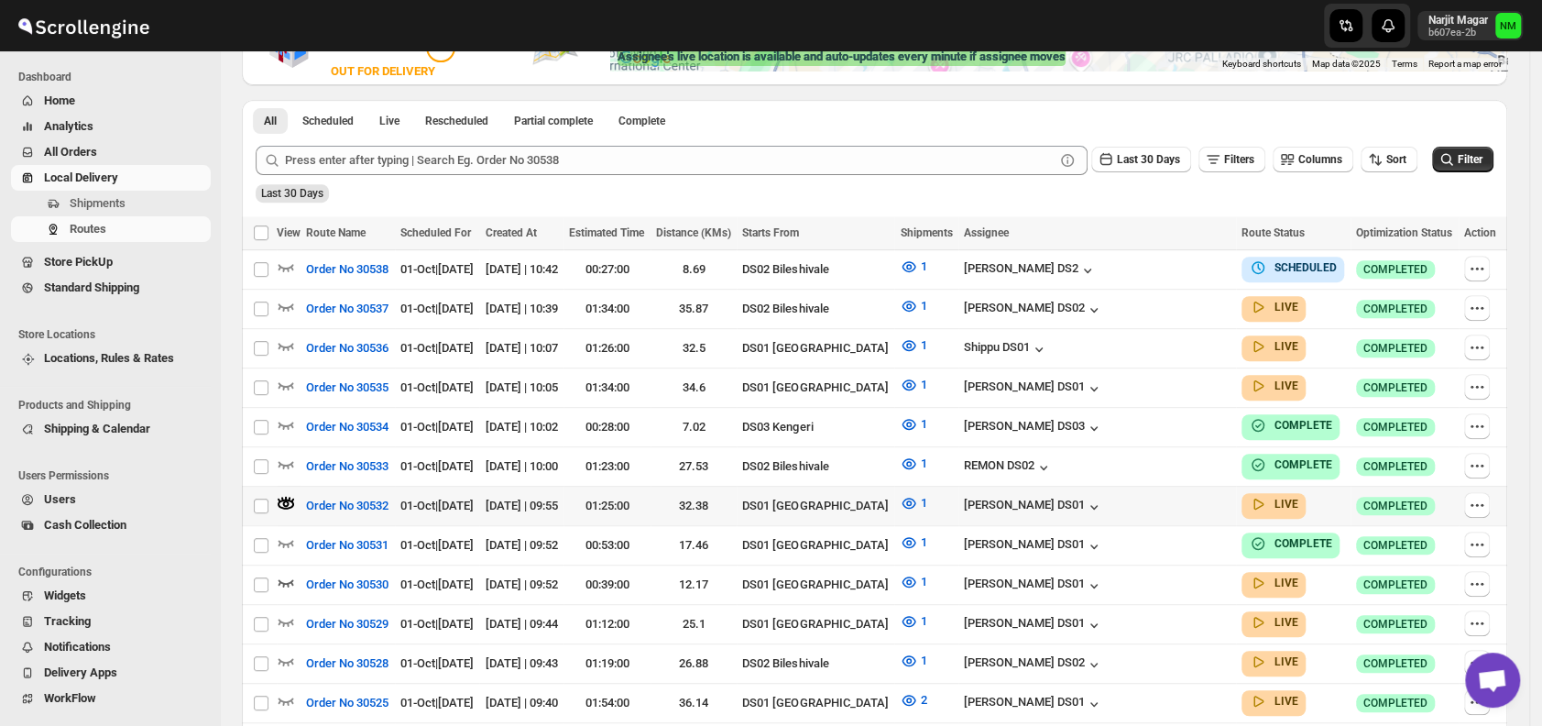
scroll to position [398, 0]
click at [285, 344] on icon "button" at bounding box center [286, 344] width 18 height 18
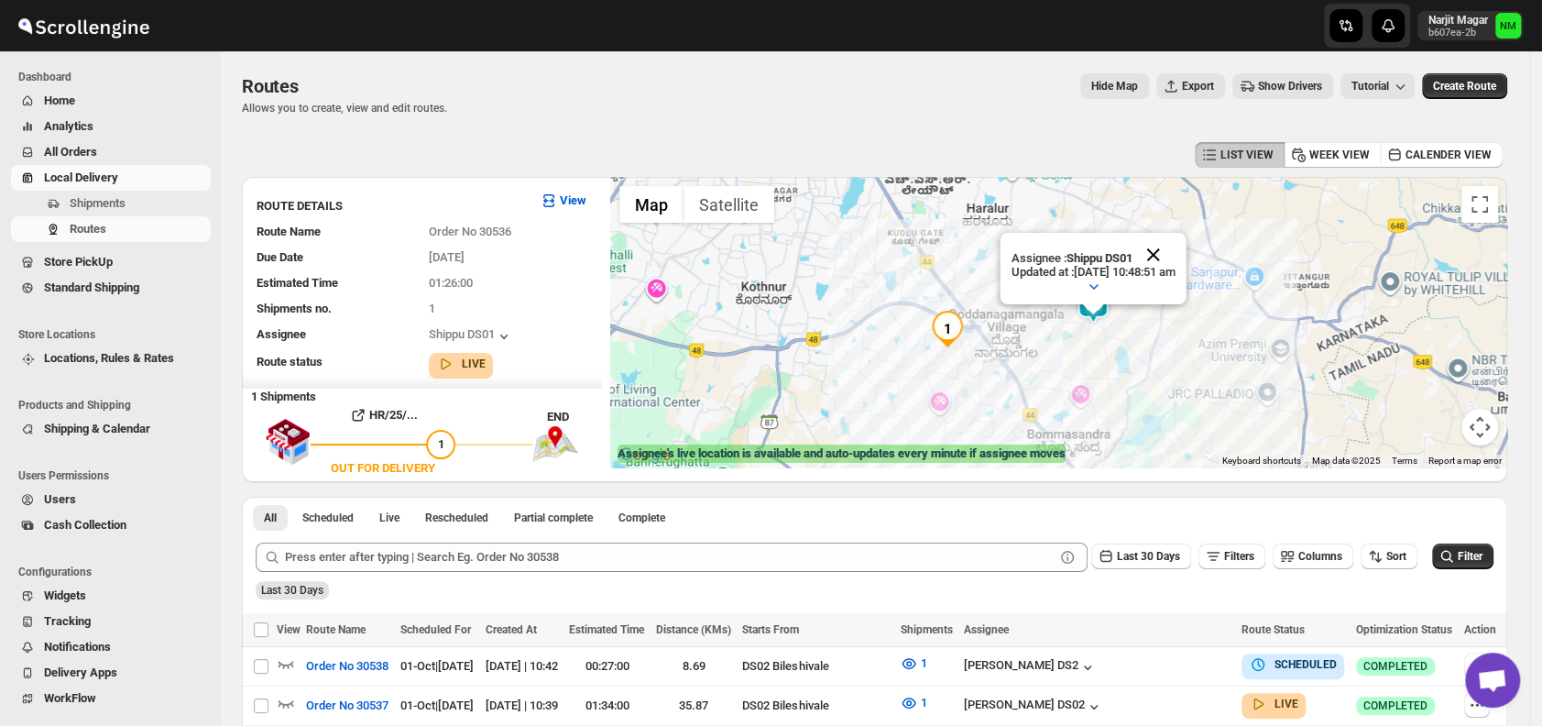
click at [1175, 248] on button "Close" at bounding box center [1153, 255] width 44 height 44
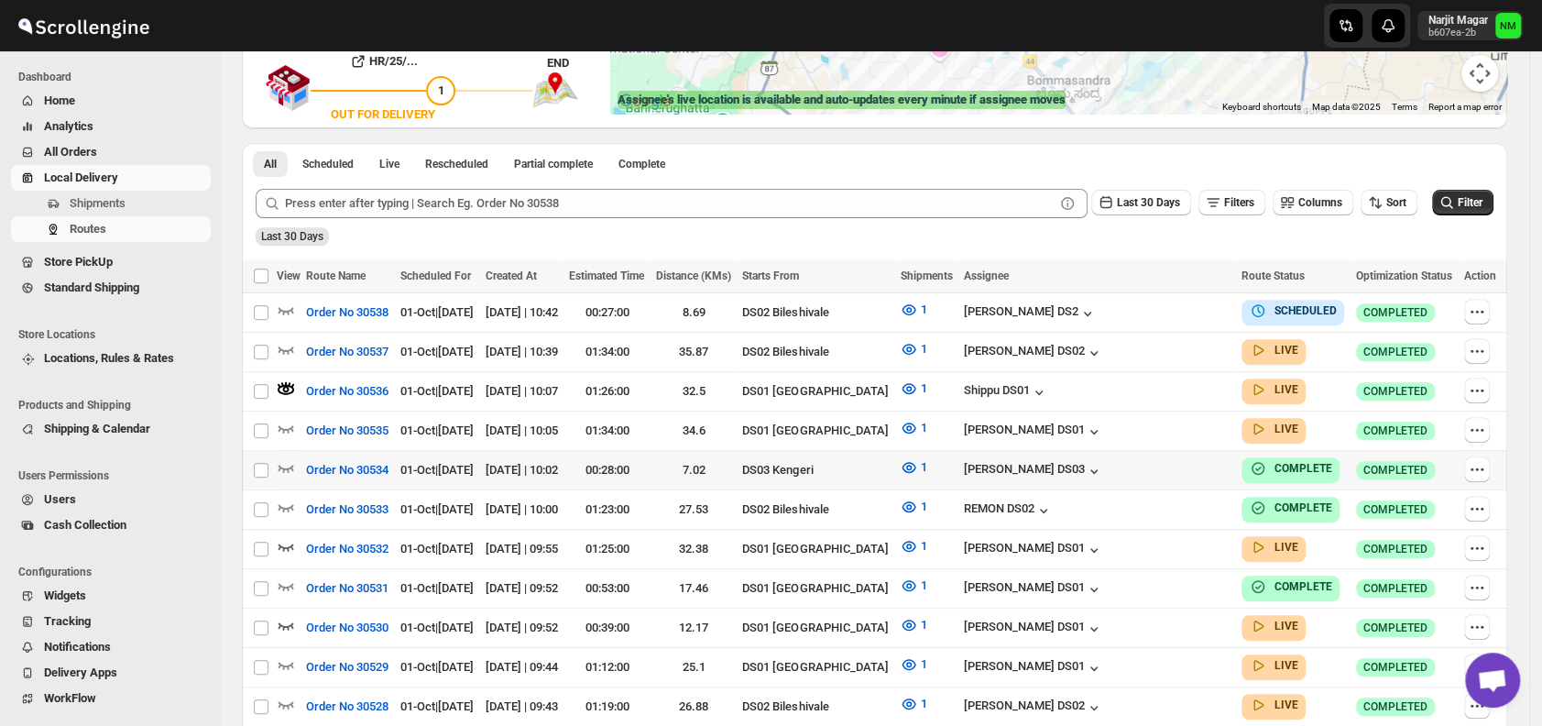
scroll to position [359, 0]
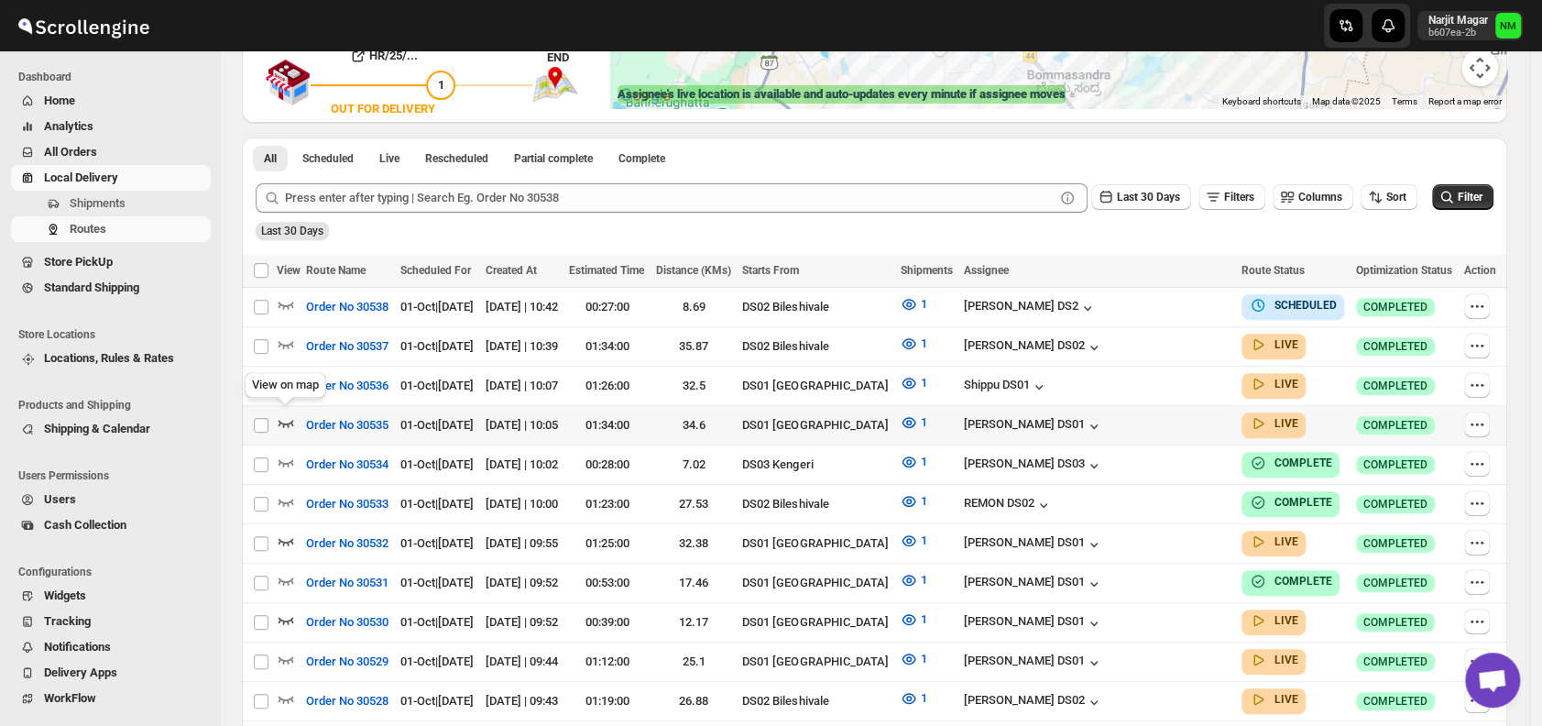
click at [286, 420] on icon "button" at bounding box center [286, 423] width 16 height 7
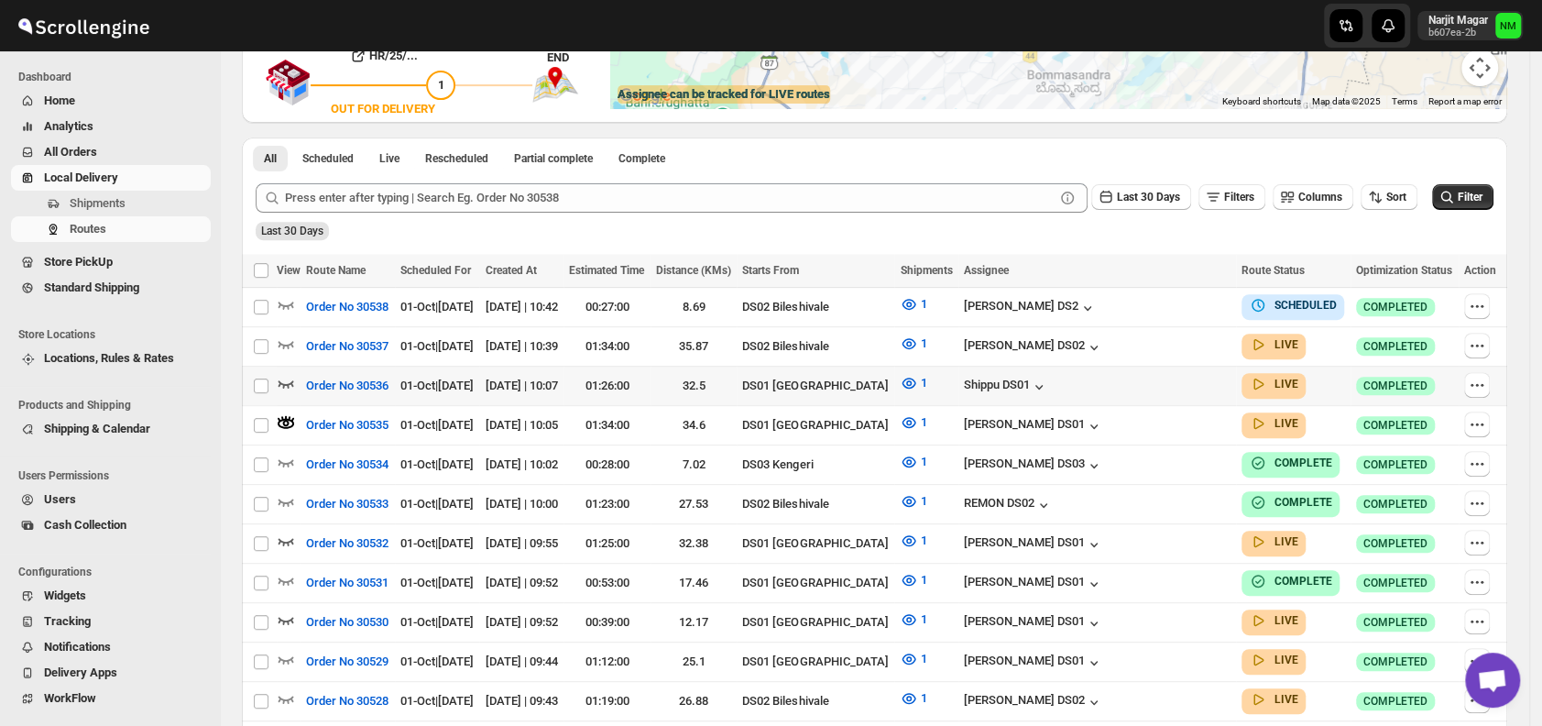
scroll to position [0, 0]
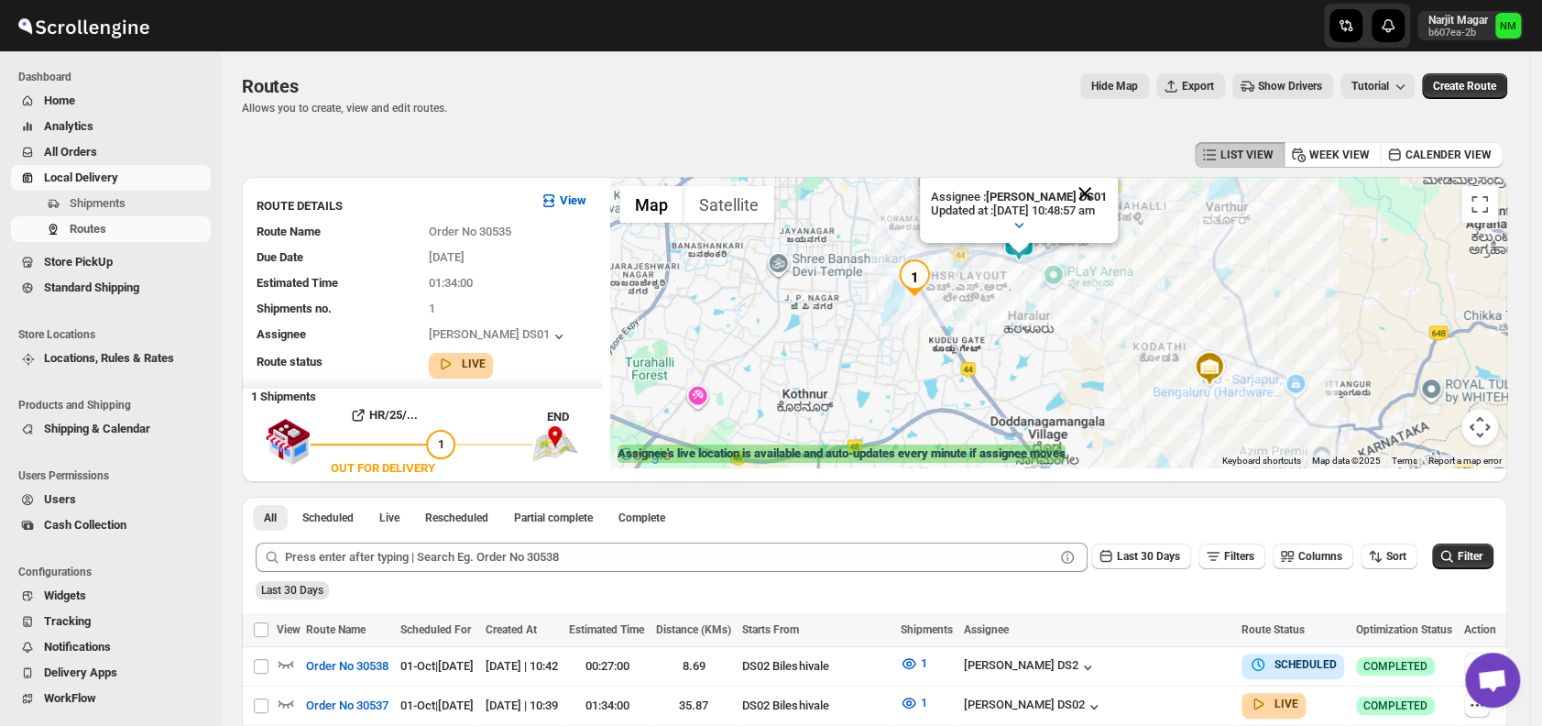
click at [1107, 183] on button "Close" at bounding box center [1085, 193] width 44 height 44
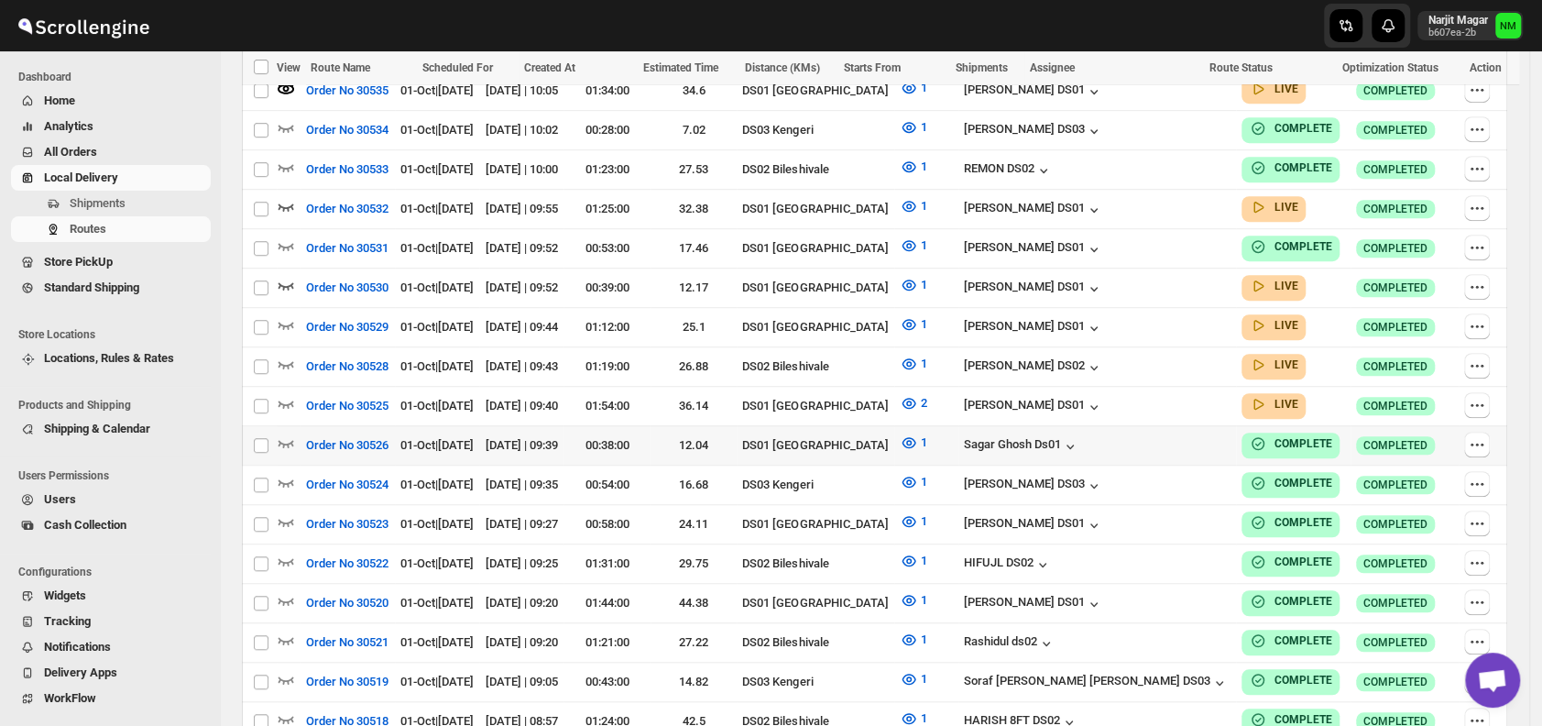
scroll to position [698, 0]
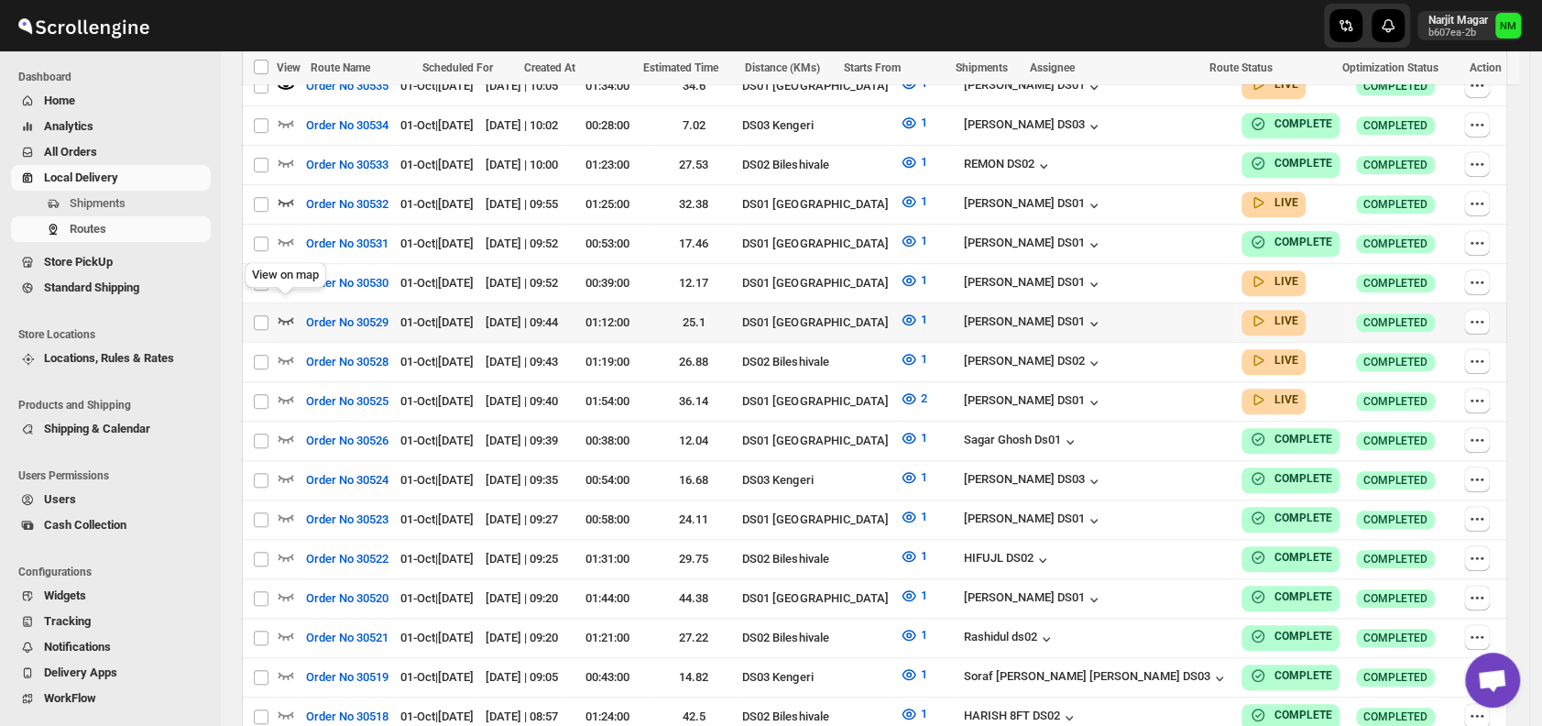
click at [287, 311] on icon "button" at bounding box center [286, 320] width 18 height 18
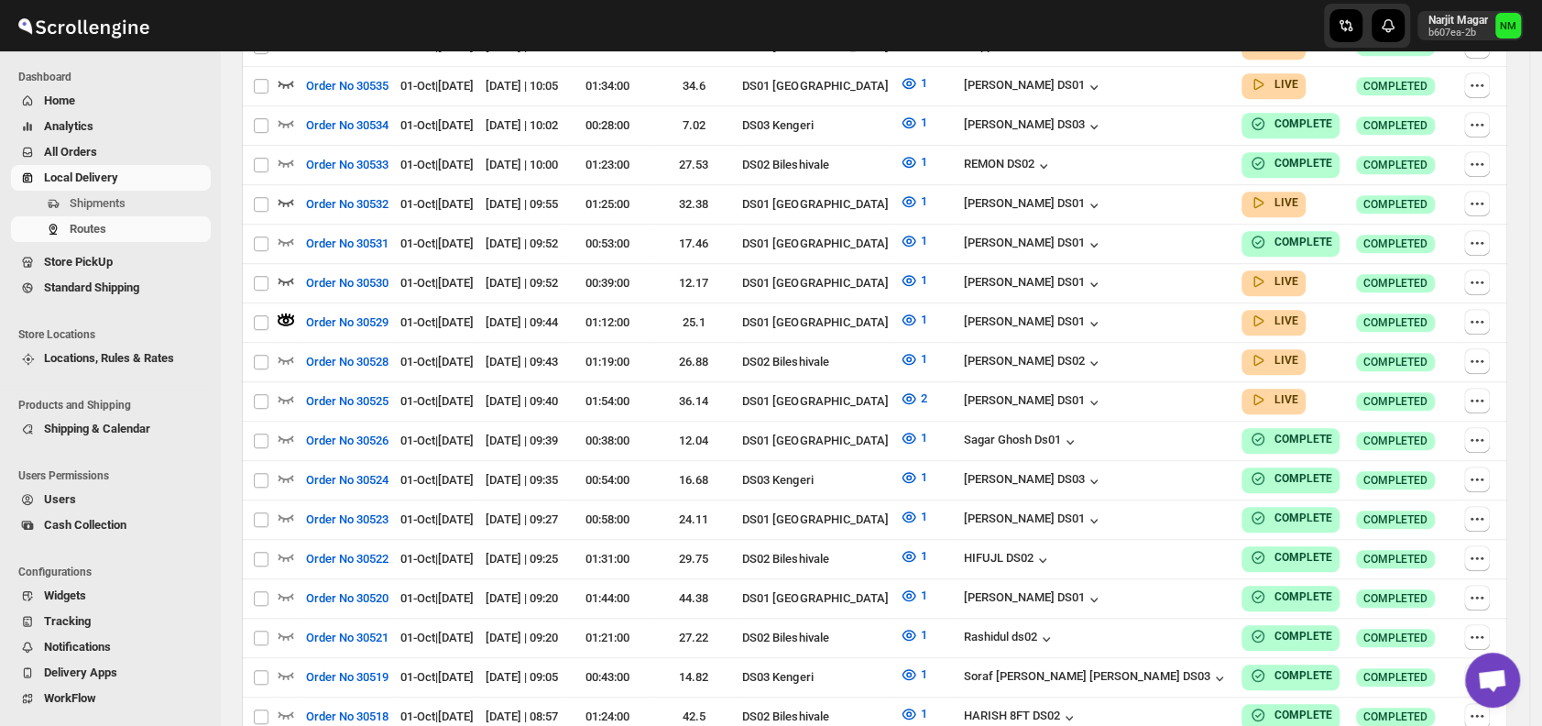
scroll to position [0, 0]
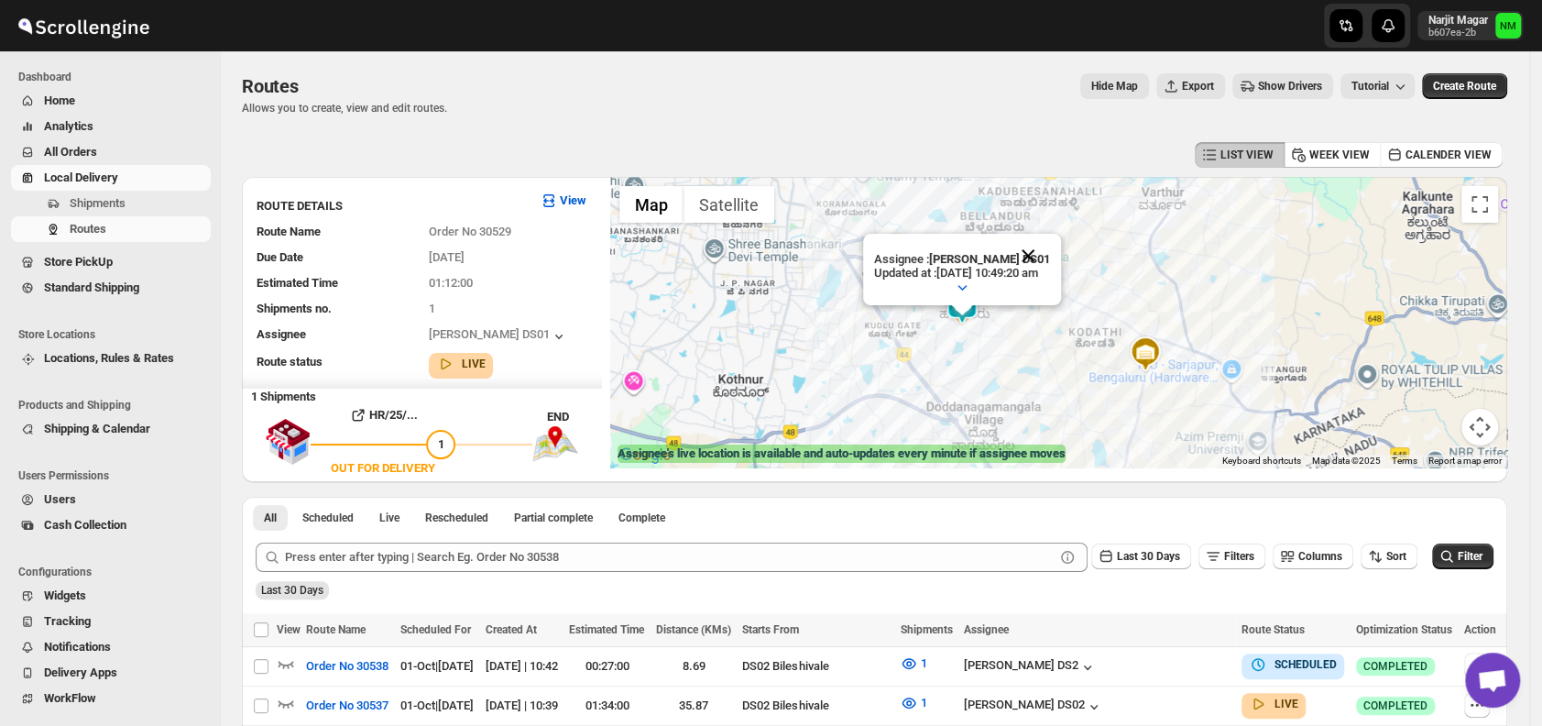
click at [1050, 254] on button "Close" at bounding box center [1028, 256] width 44 height 44
click at [100, 205] on span "Shipments" at bounding box center [98, 203] width 56 height 14
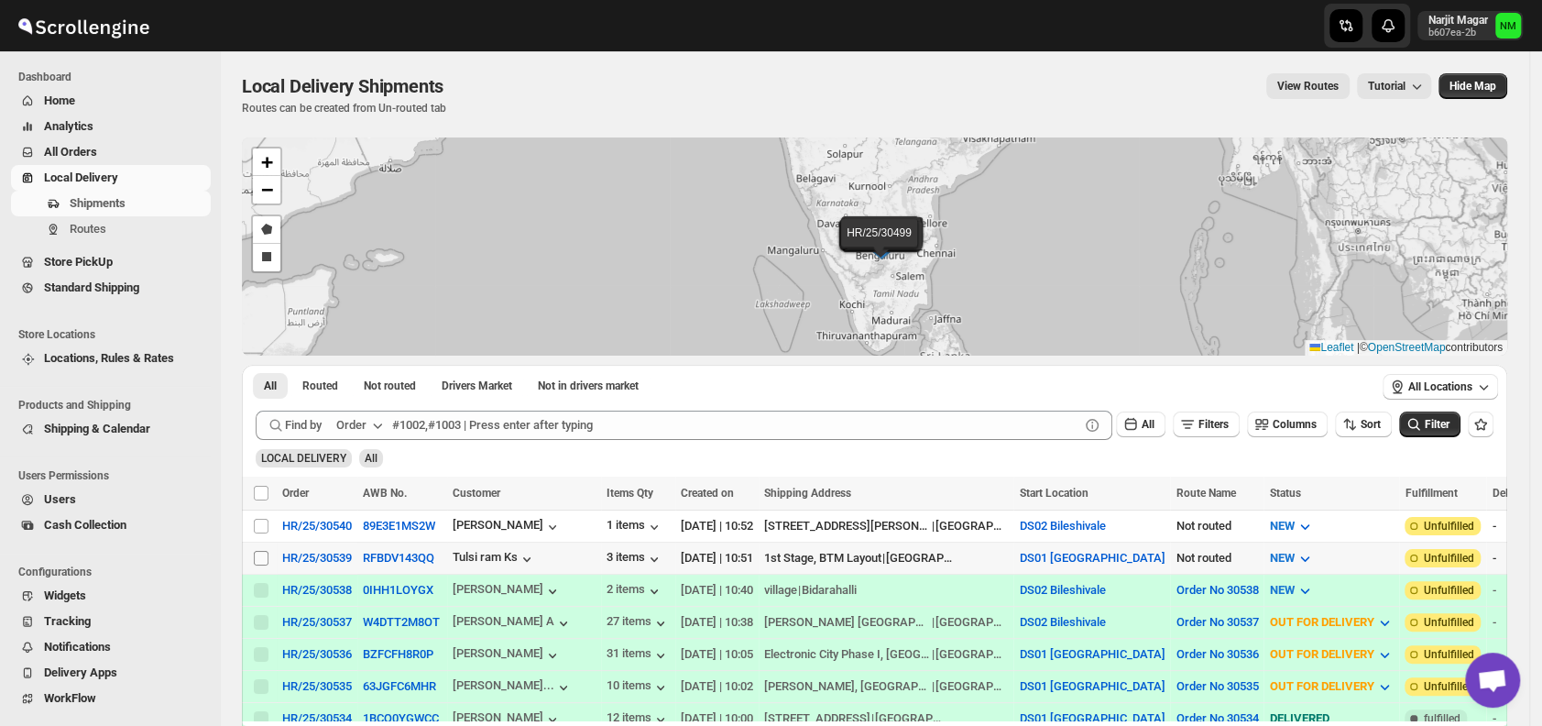
click at [261, 551] on input "Select shipment" at bounding box center [261, 558] width 15 height 15
checkbox input "true"
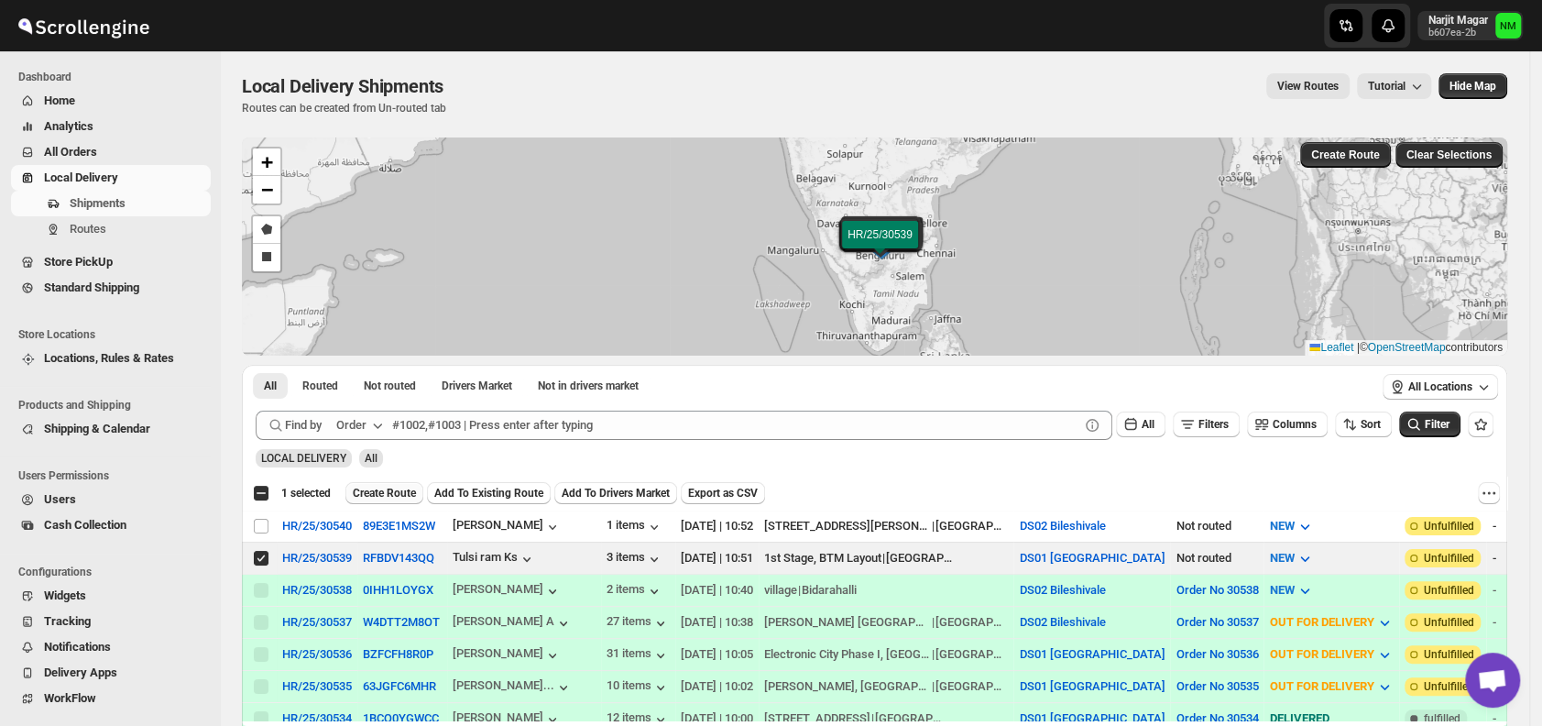
click at [372, 486] on span "Create Route" at bounding box center [384, 493] width 63 height 15
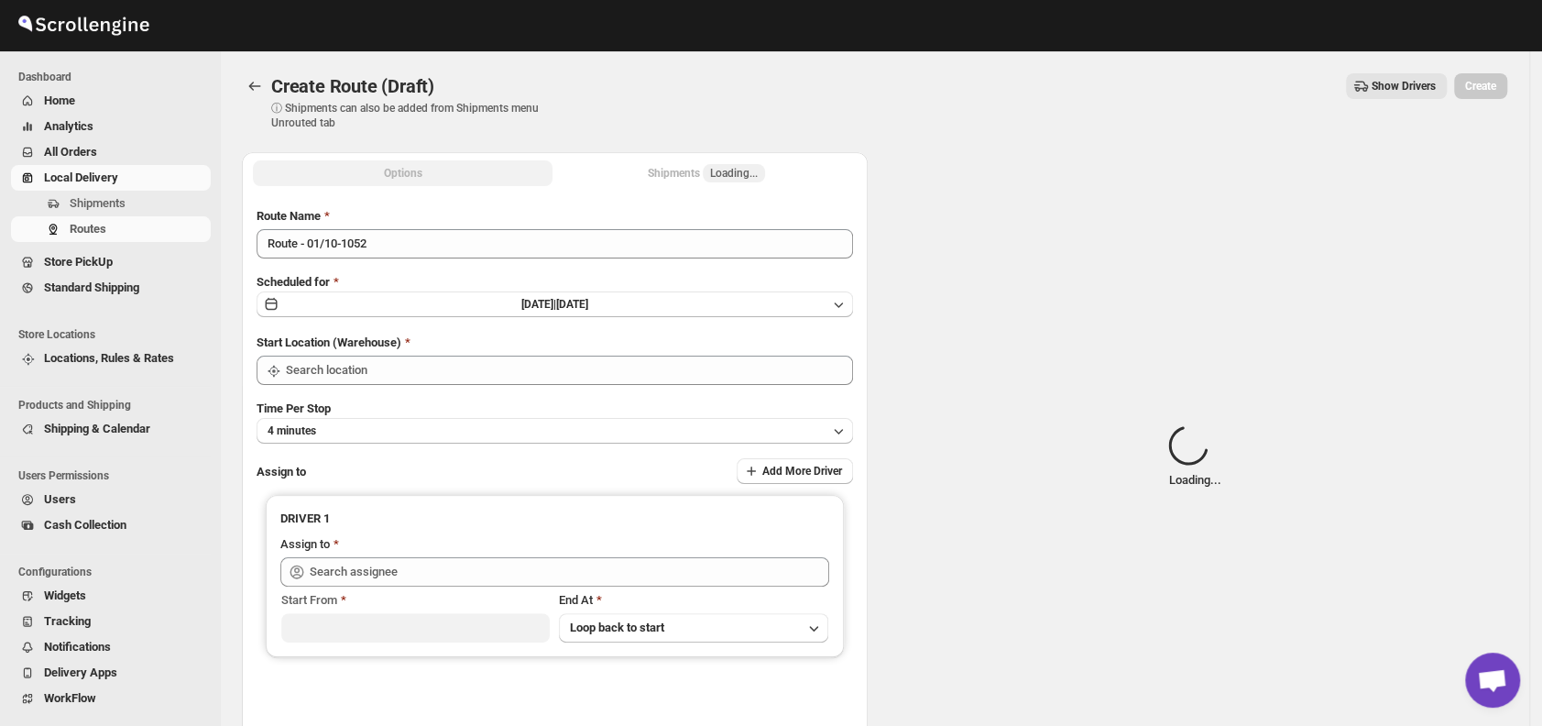
type input "DS01 [GEOGRAPHIC_DATA]"
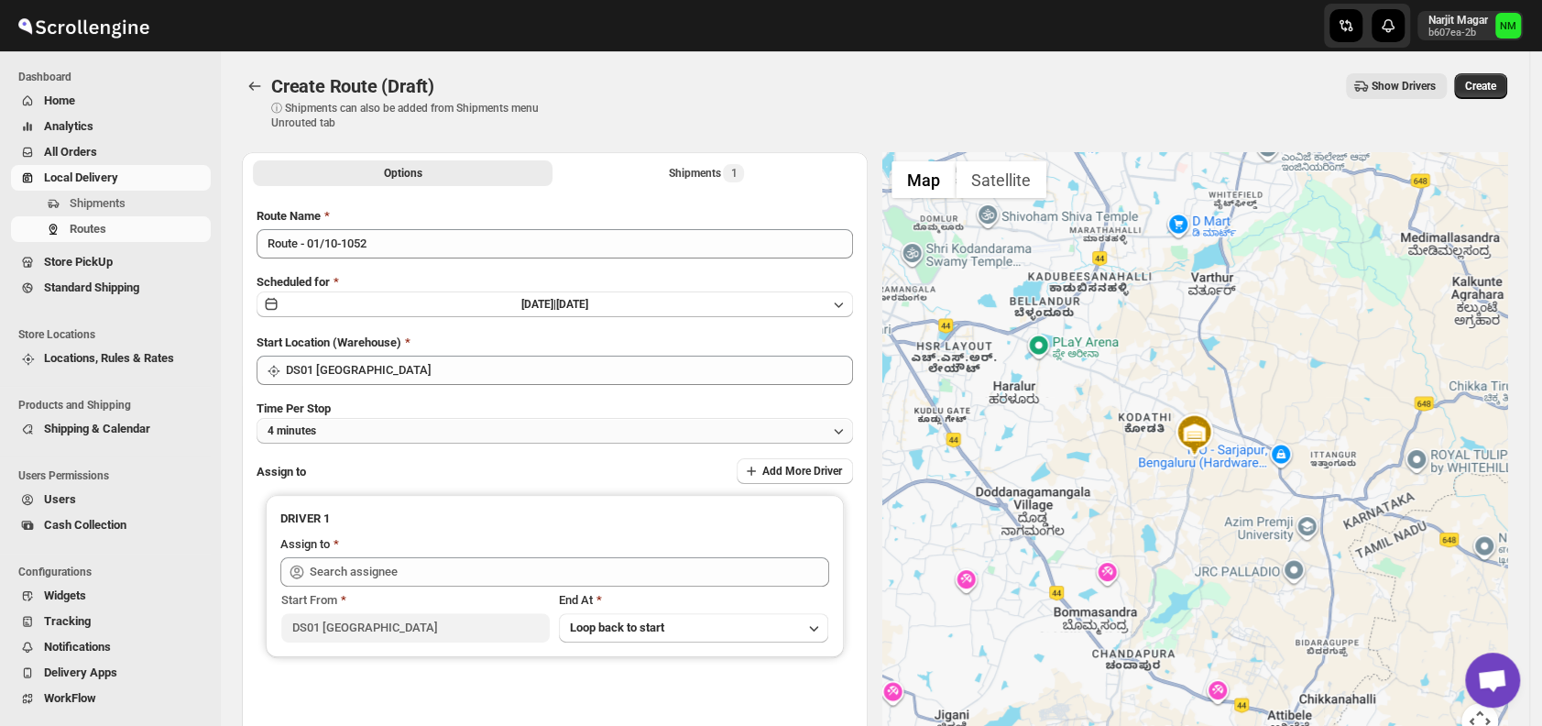
click at [407, 427] on button "4 minutes" at bounding box center [554, 431] width 596 height 26
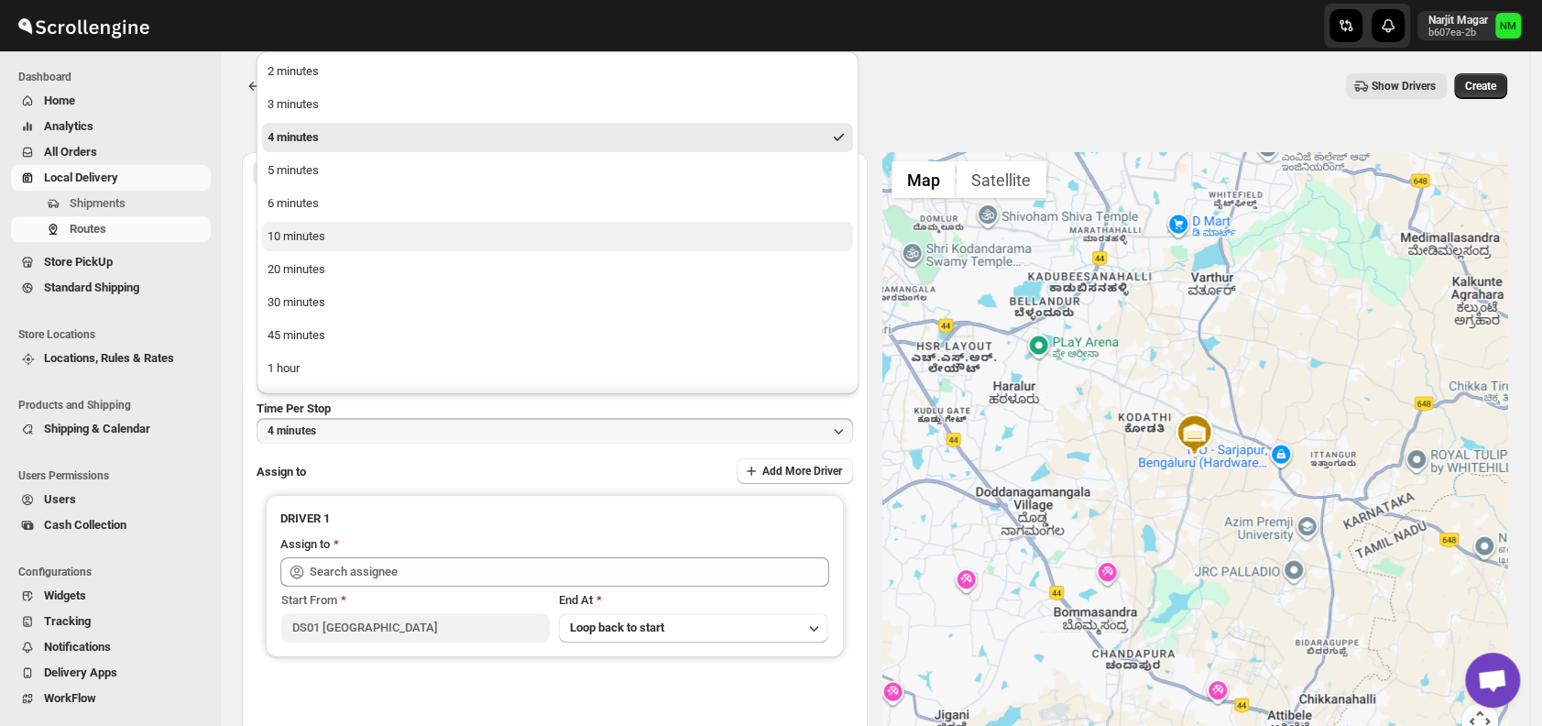
click at [316, 244] on div "10 minutes" at bounding box center [296, 236] width 58 height 18
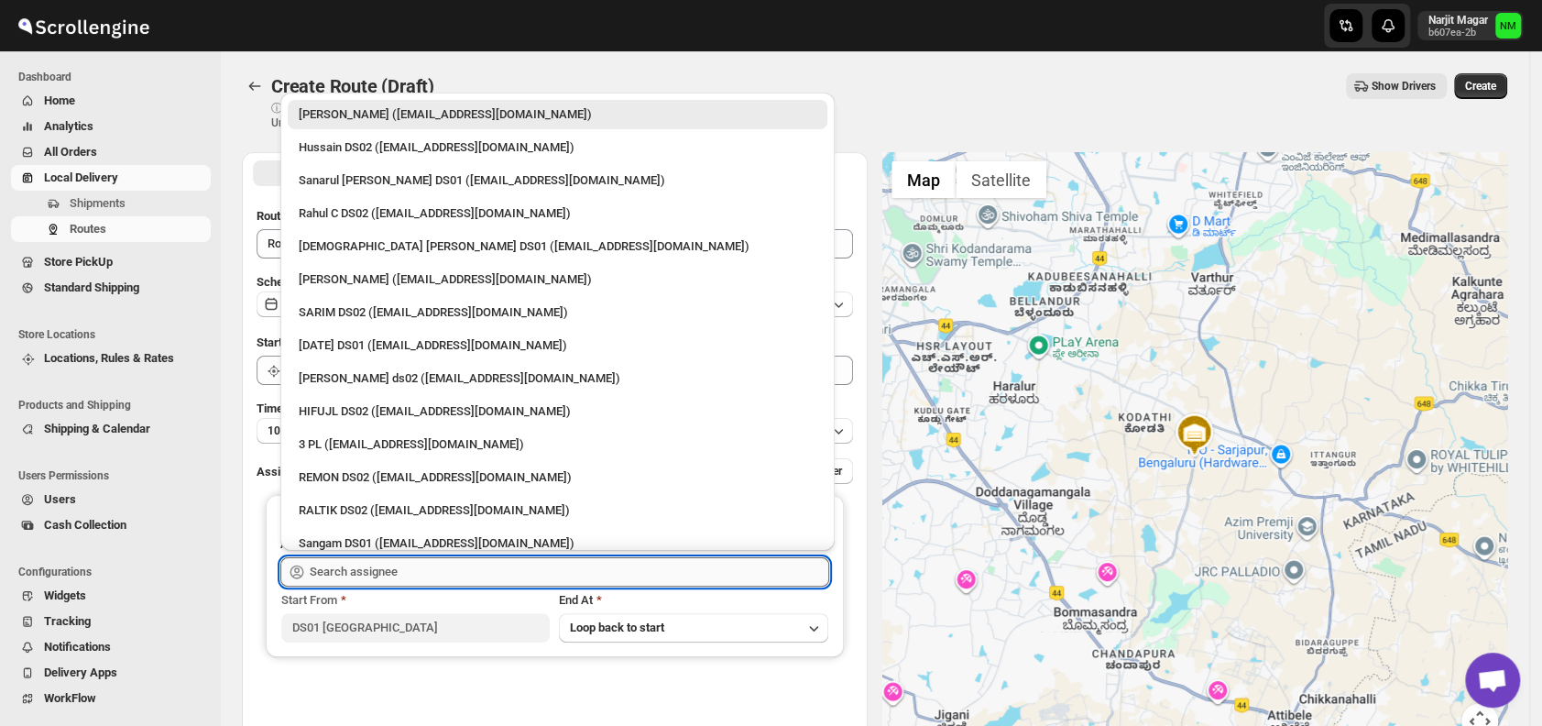
click at [440, 576] on input "text" at bounding box center [569, 571] width 519 height 29
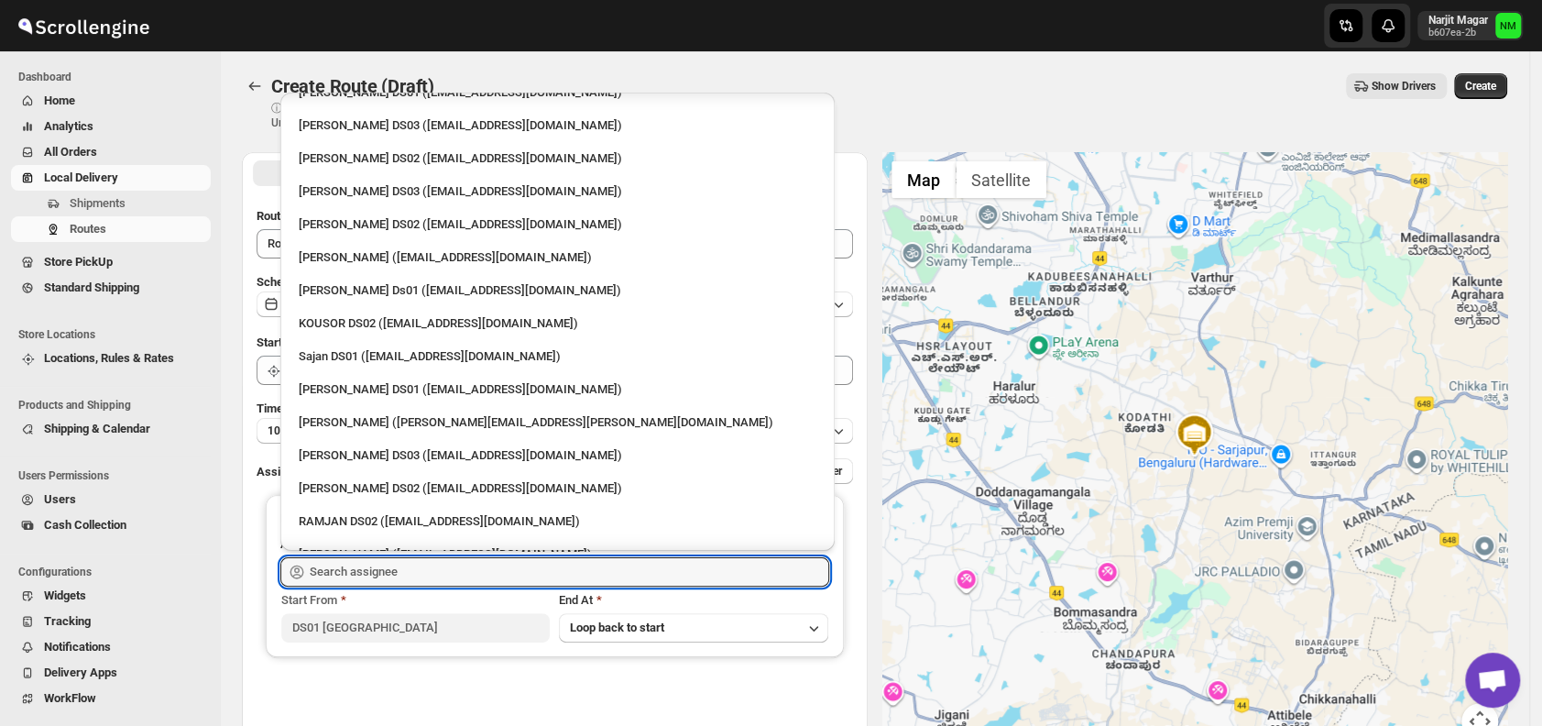
scroll to position [693, 0]
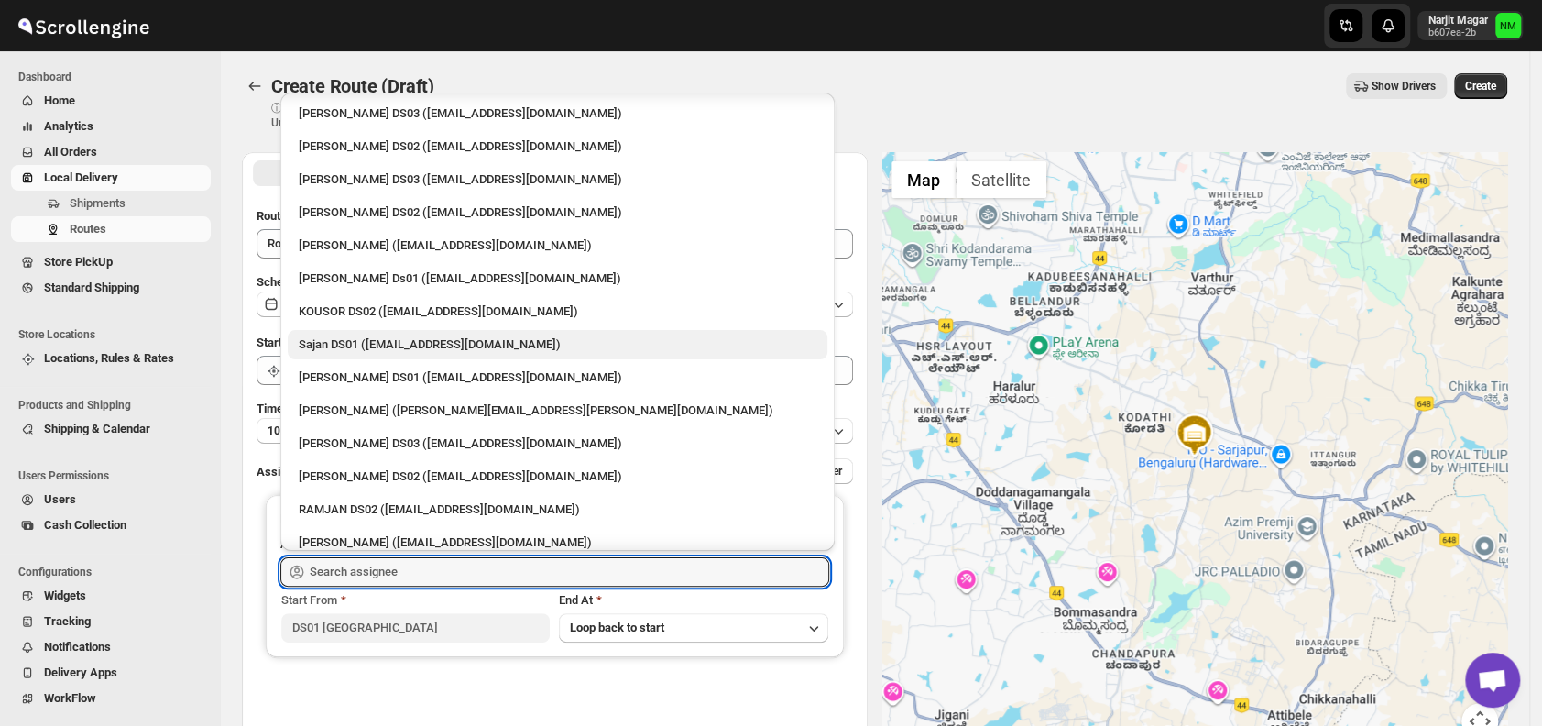
click at [382, 351] on div "Sajan DS01 (lofadat883@coderdir.com)" at bounding box center [558, 344] width 518 height 18
type input "Sajan DS01 (lofadat883@coderdir.com)"
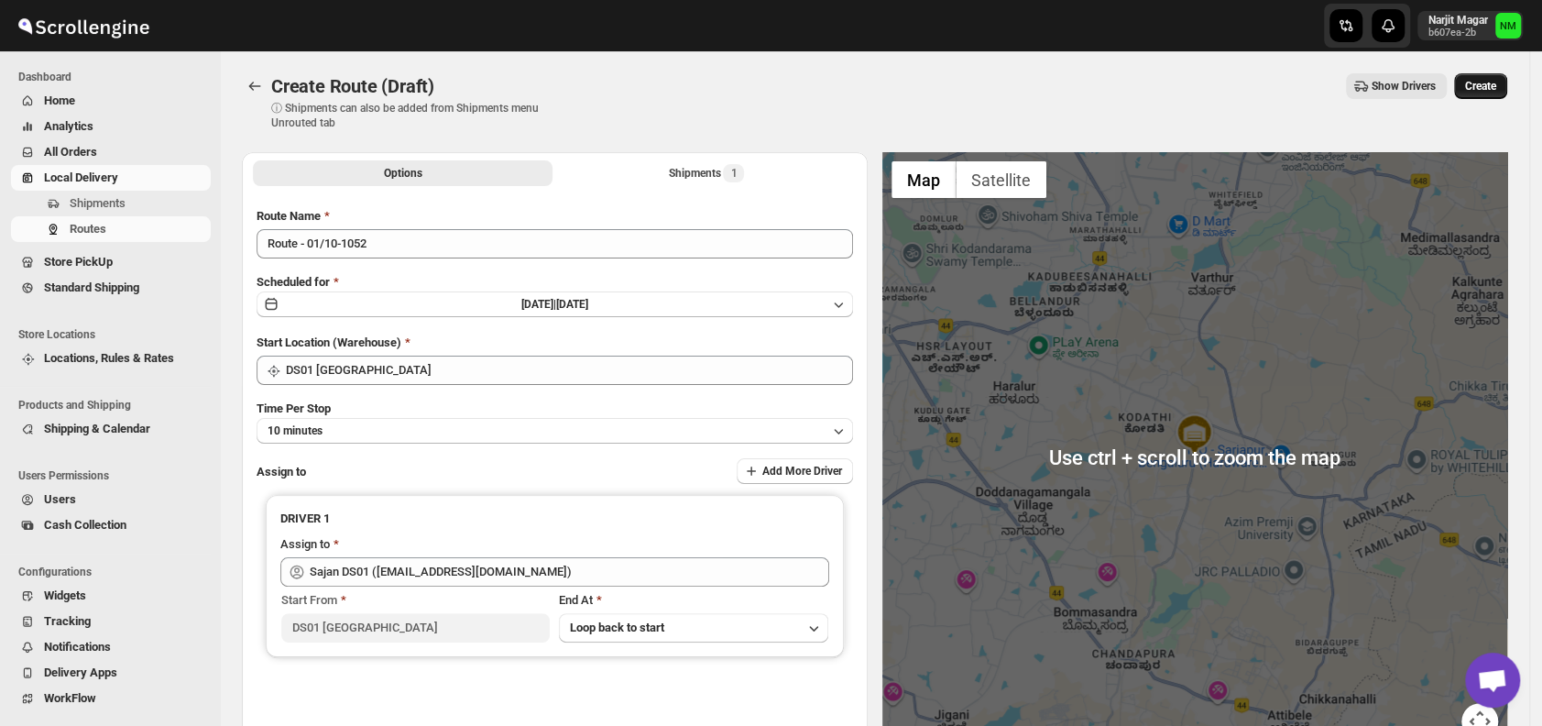
click at [1493, 83] on span "Create" at bounding box center [1480, 86] width 31 height 15
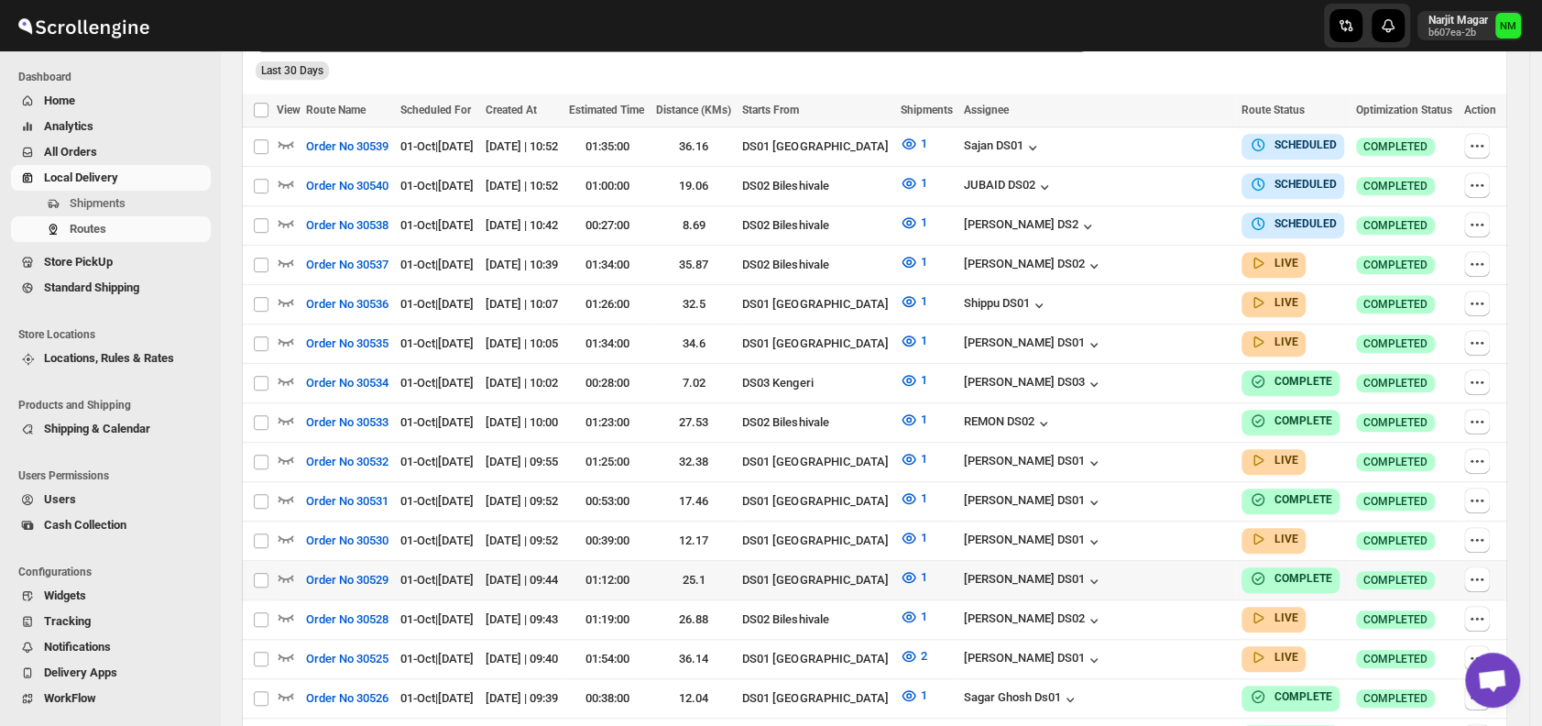
scroll to position [518, 0]
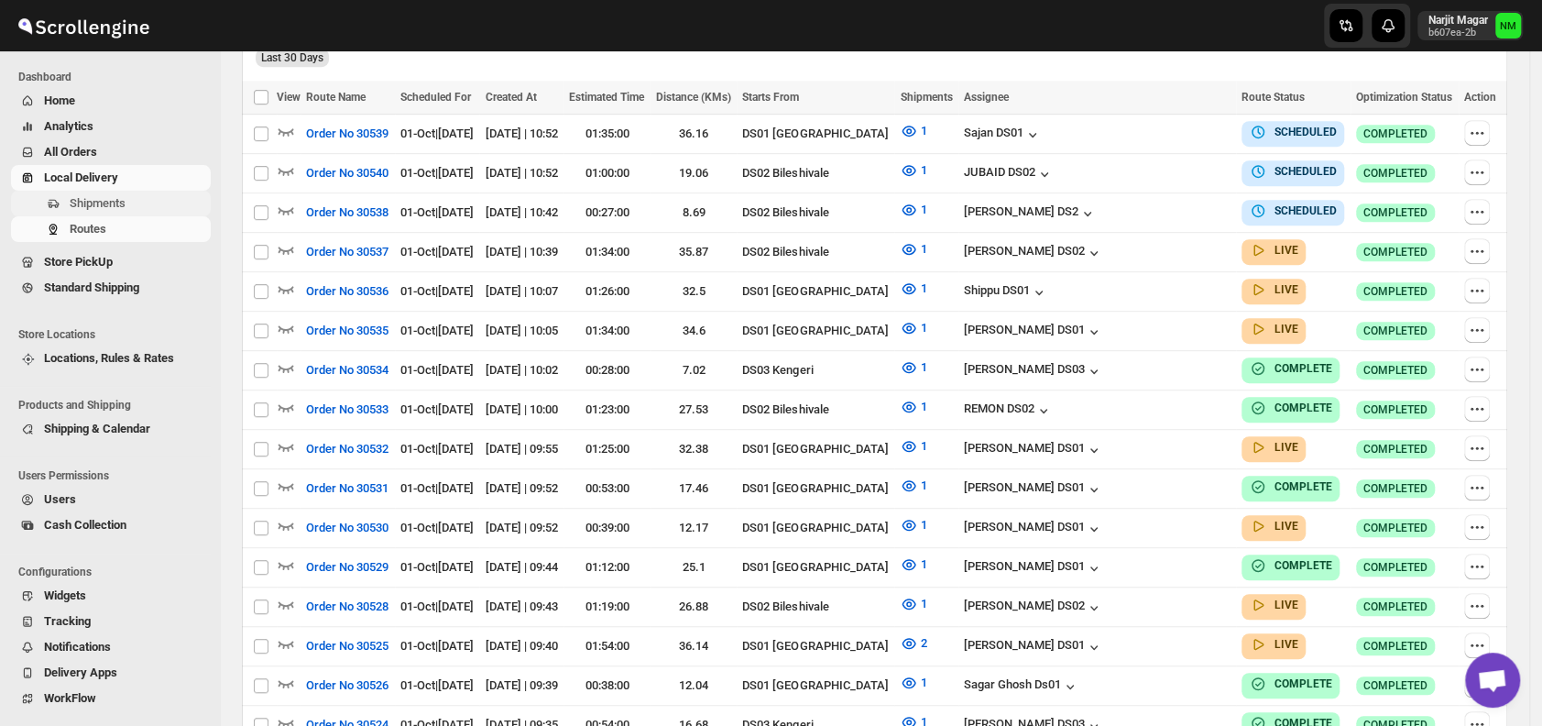
click at [136, 202] on span "Shipments" at bounding box center [138, 203] width 137 height 18
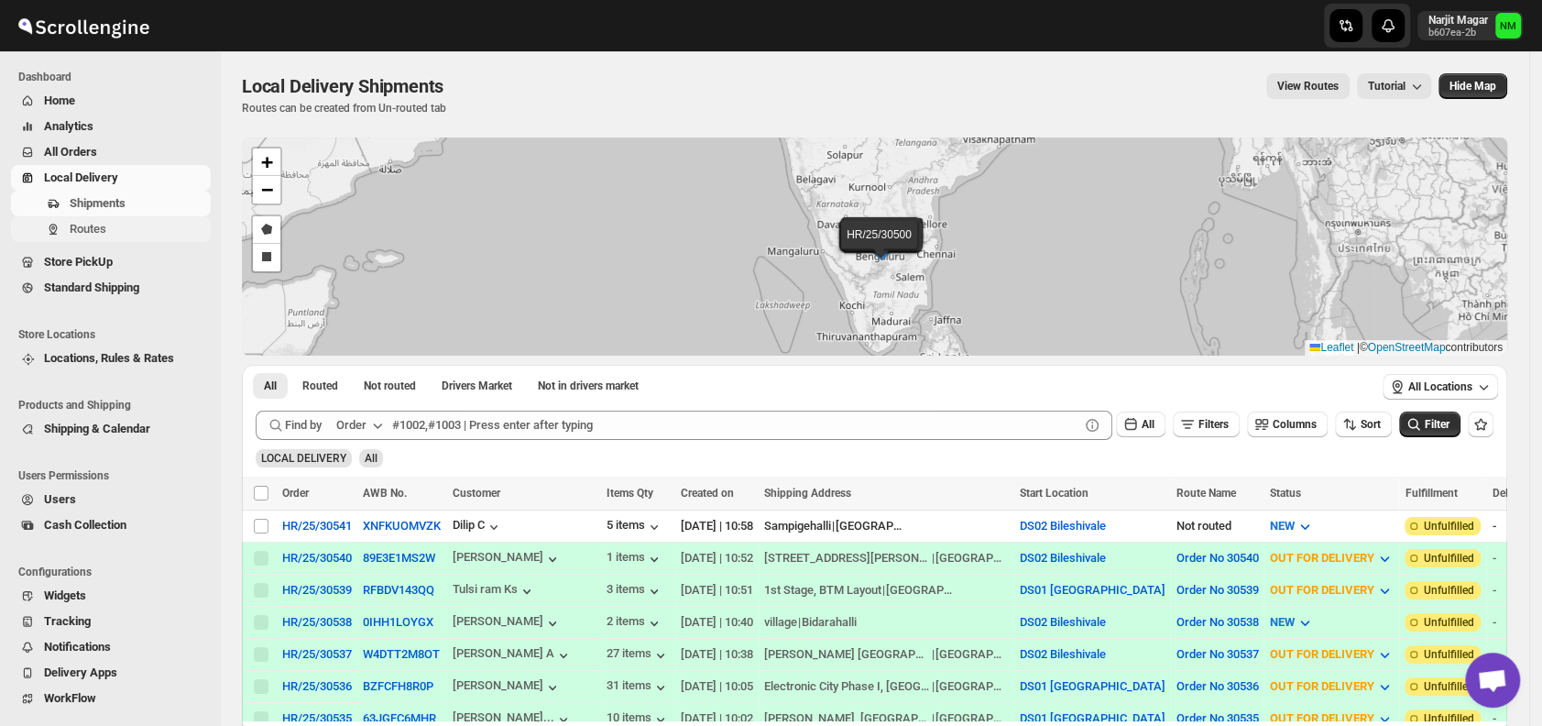
click at [104, 228] on span "Routes" at bounding box center [88, 229] width 37 height 14
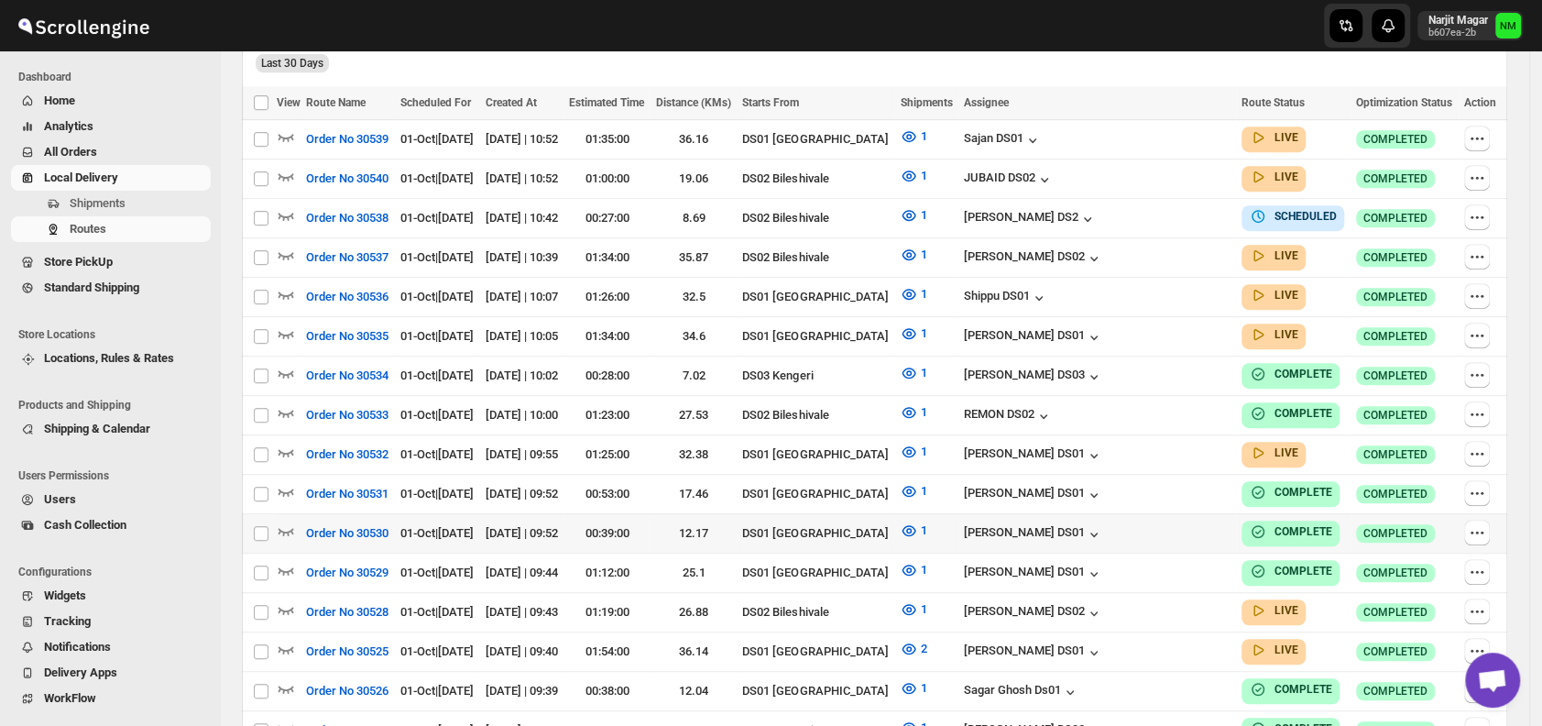
scroll to position [529, 0]
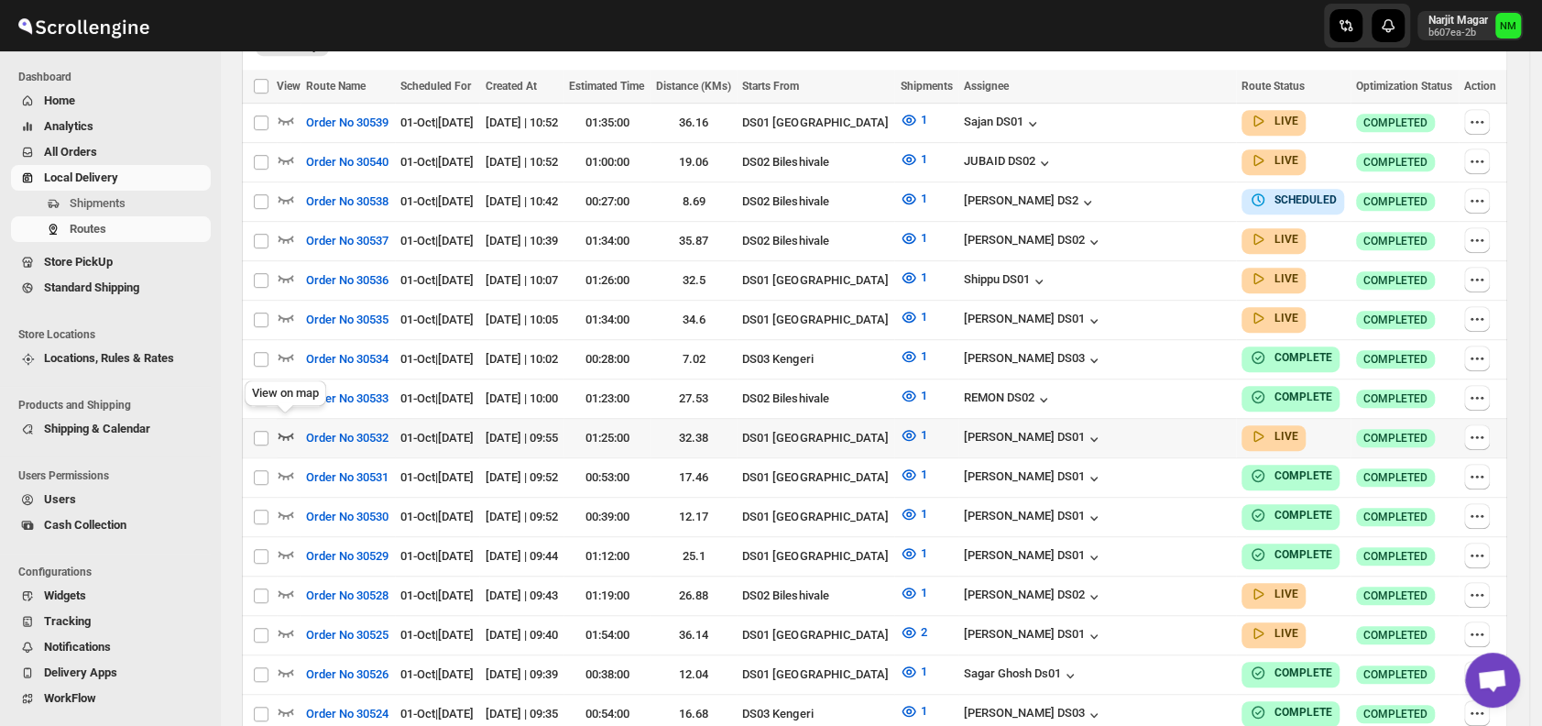
click at [290, 432] on icon "button" at bounding box center [286, 435] width 18 height 18
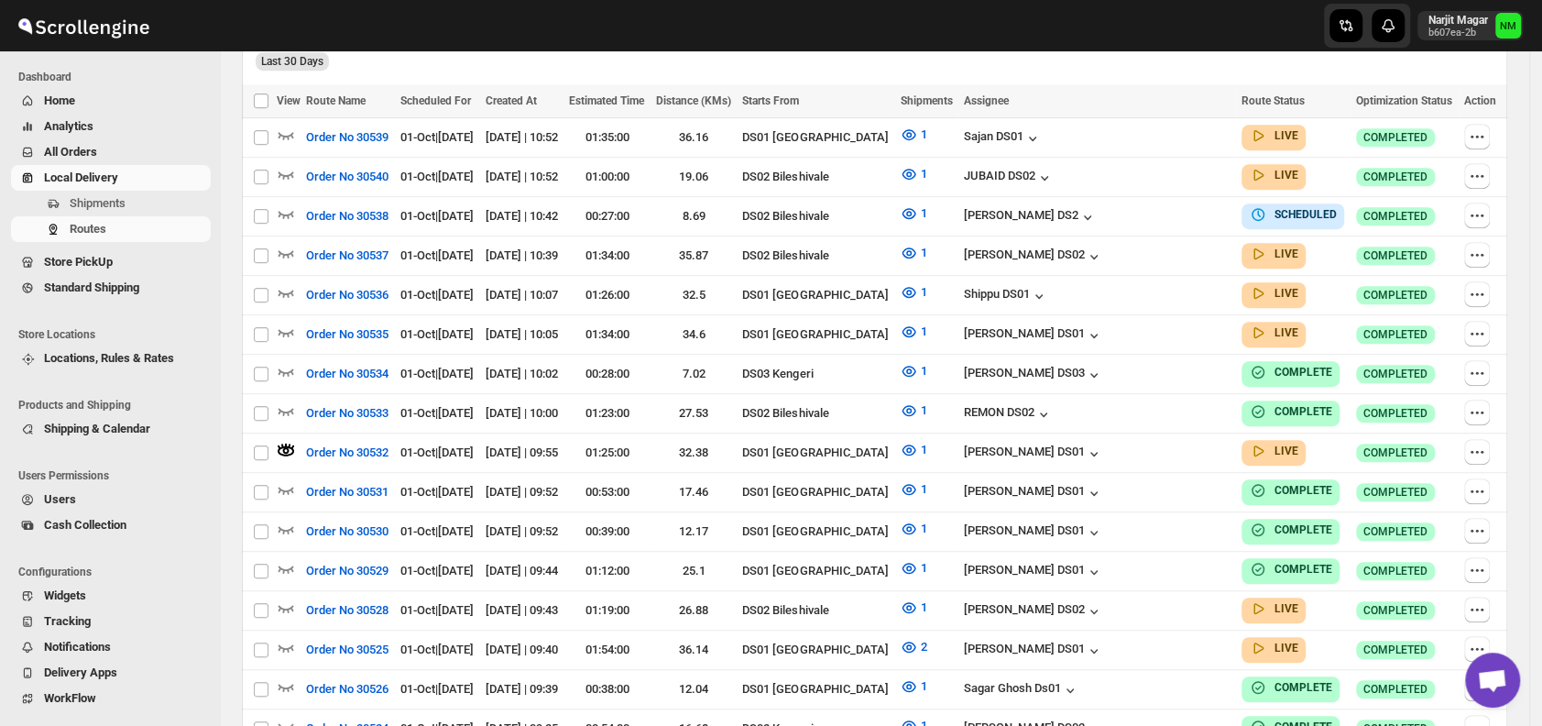
scroll to position [0, 0]
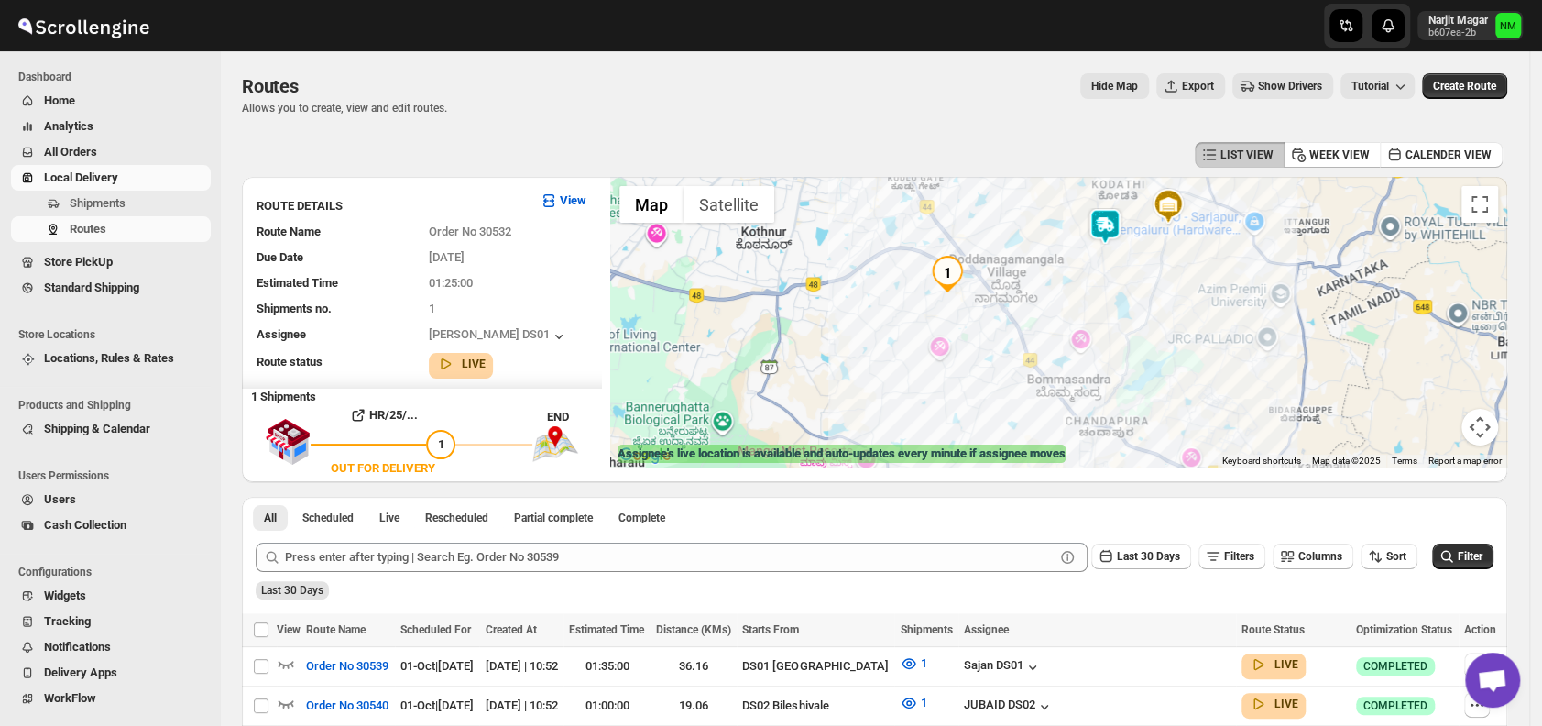
click at [1112, 233] on img at bounding box center [1104, 226] width 37 height 37
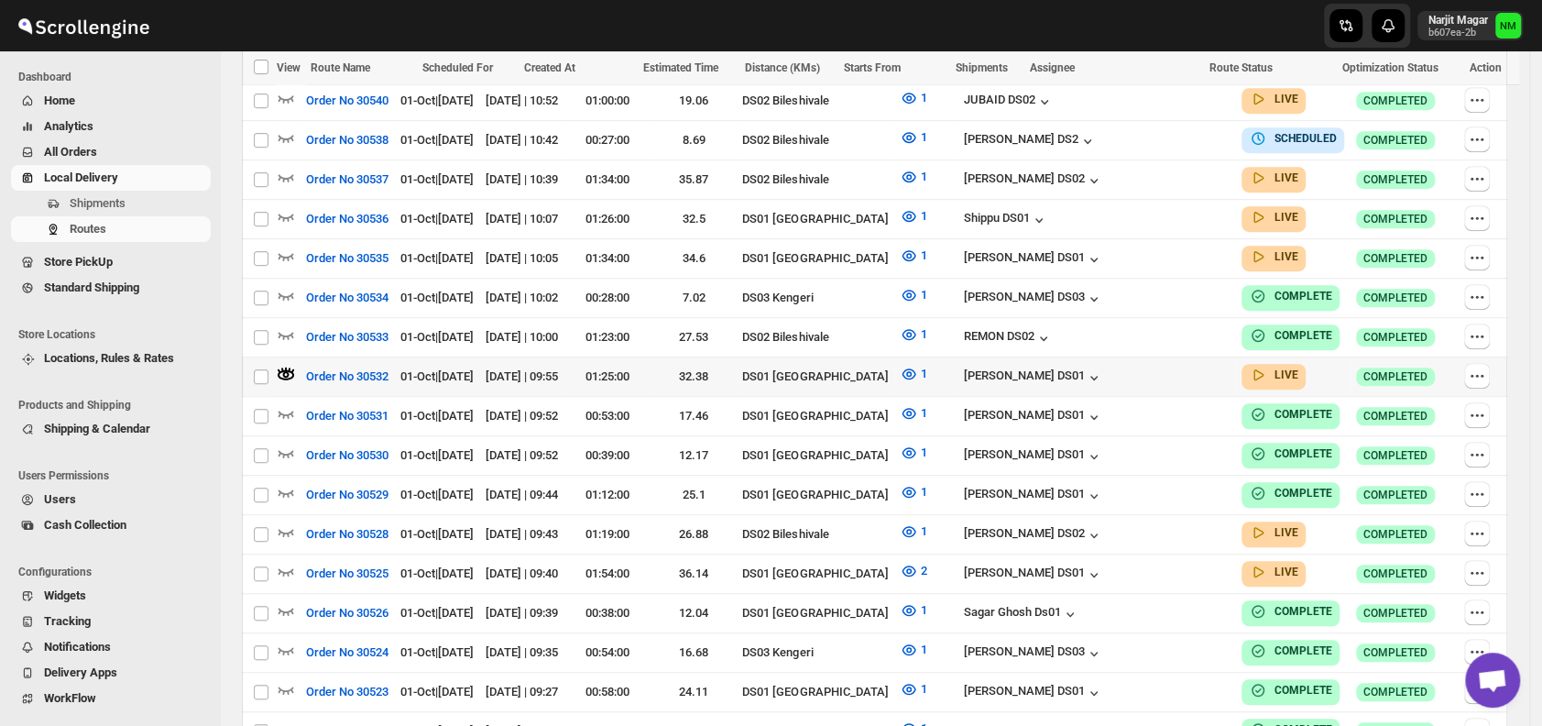
scroll to position [606, 0]
click at [289, 213] on icon "button" at bounding box center [286, 216] width 16 height 7
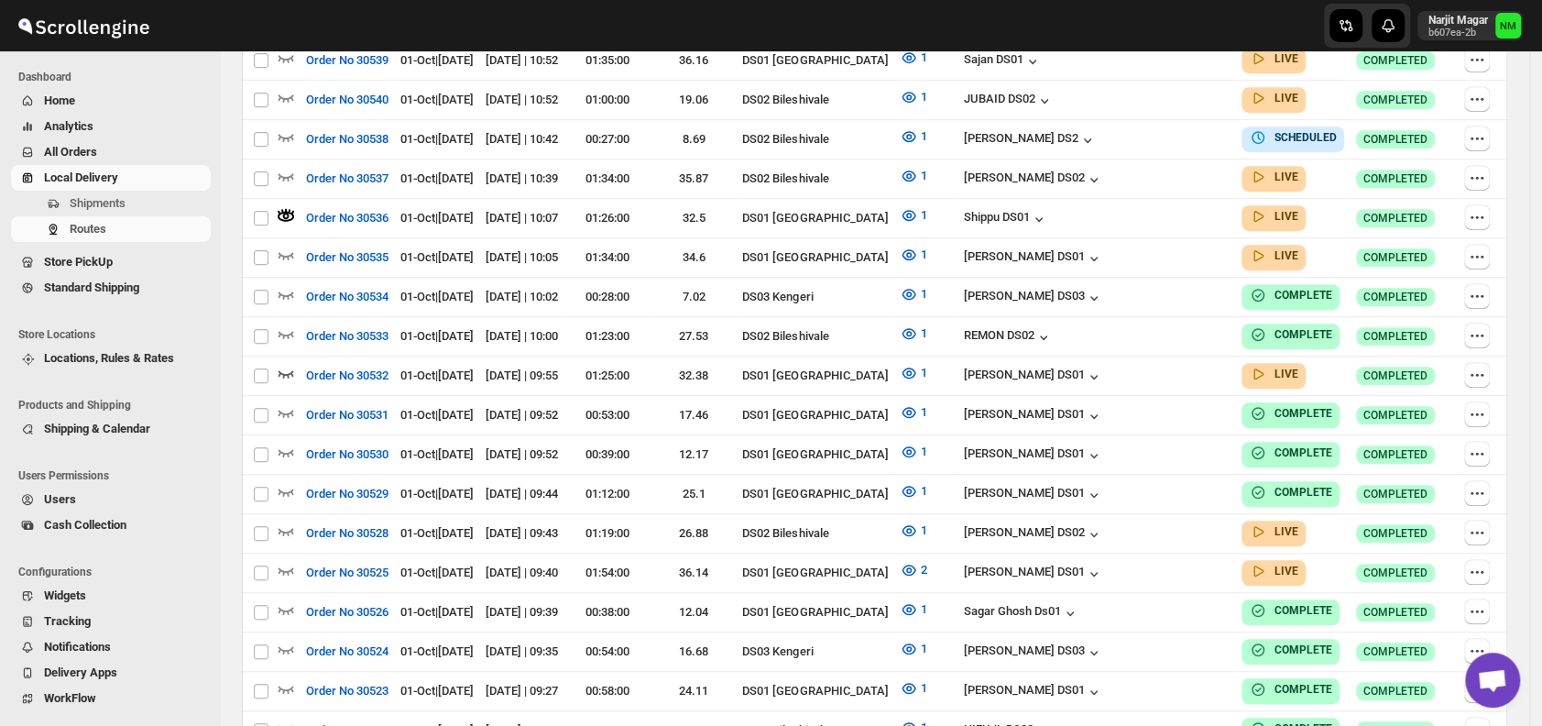
scroll to position [0, 0]
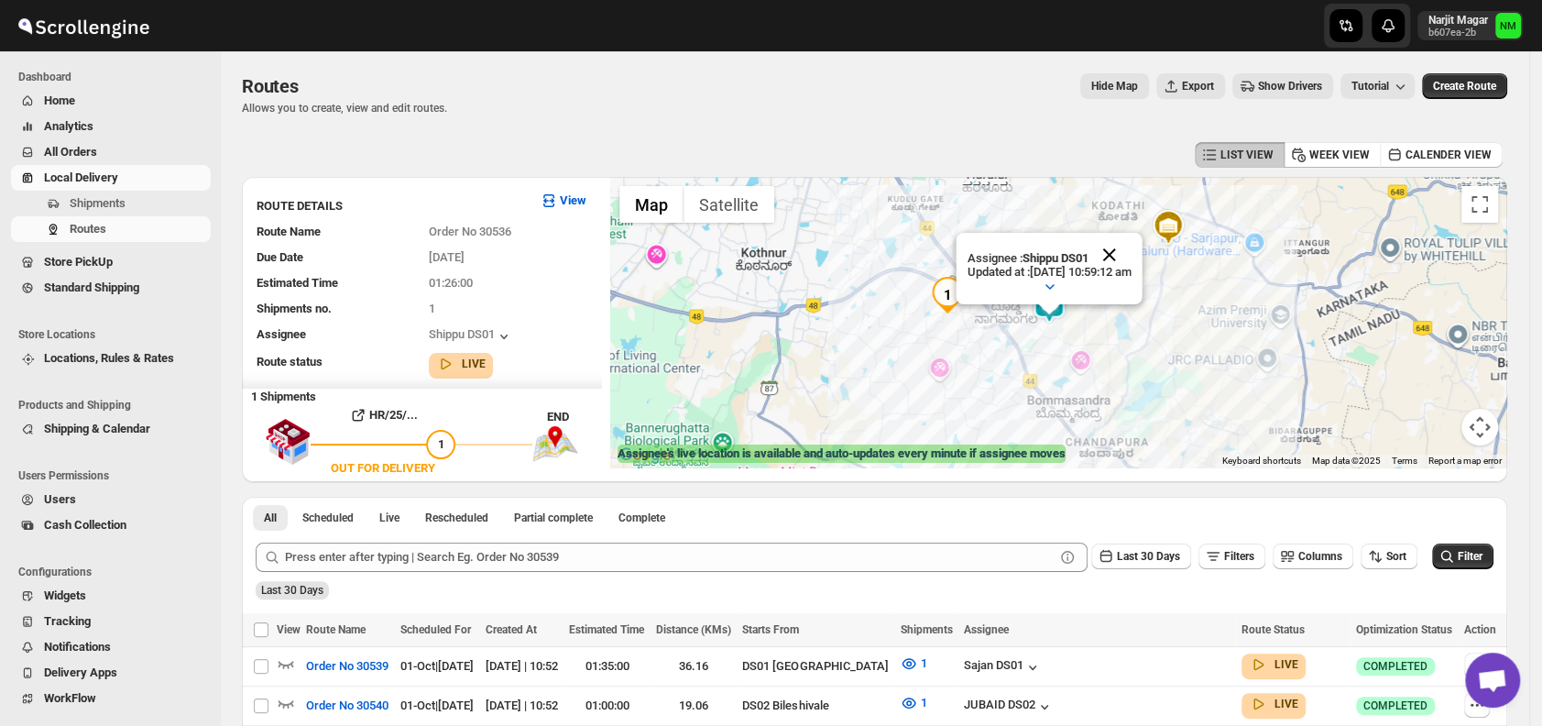
click at [1131, 233] on button "Close" at bounding box center [1109, 255] width 44 height 44
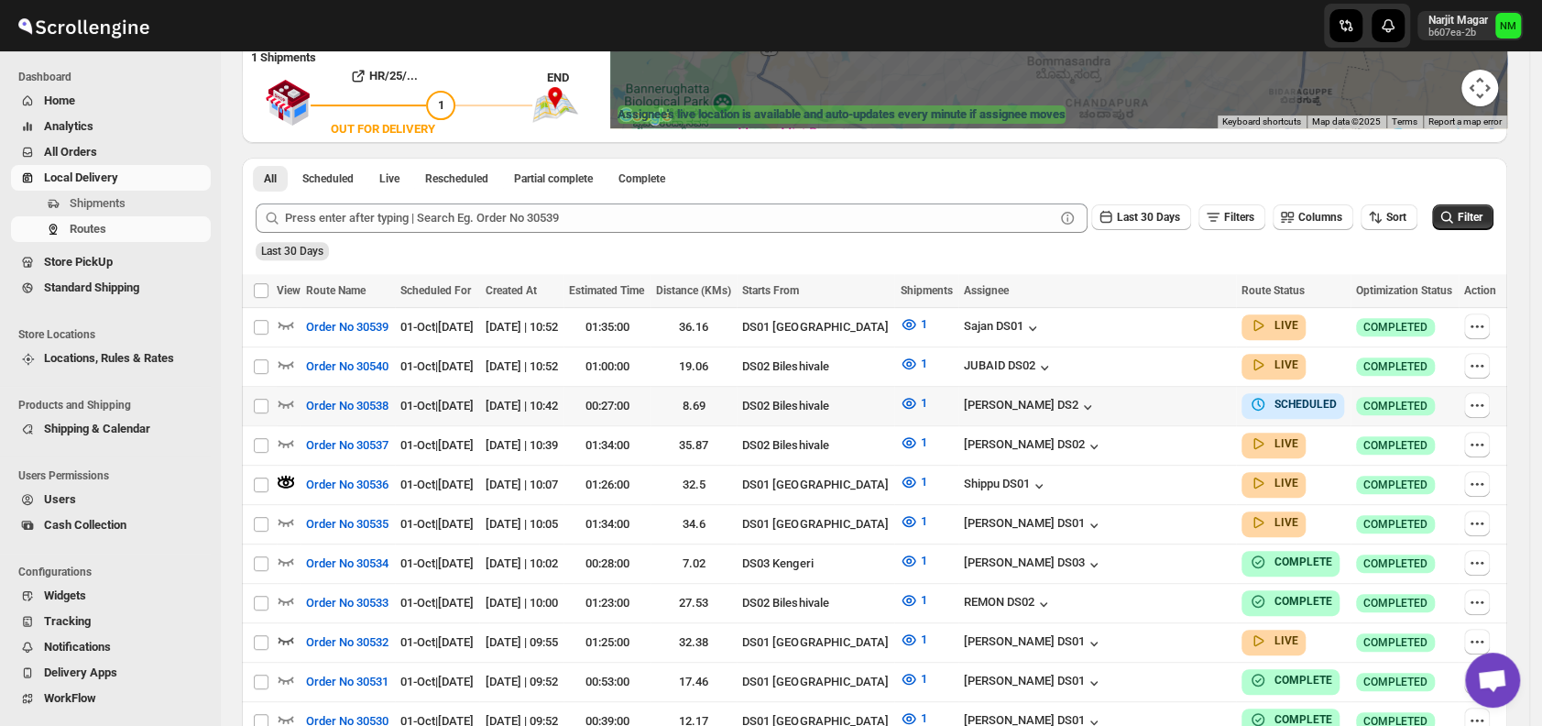
scroll to position [341, 0]
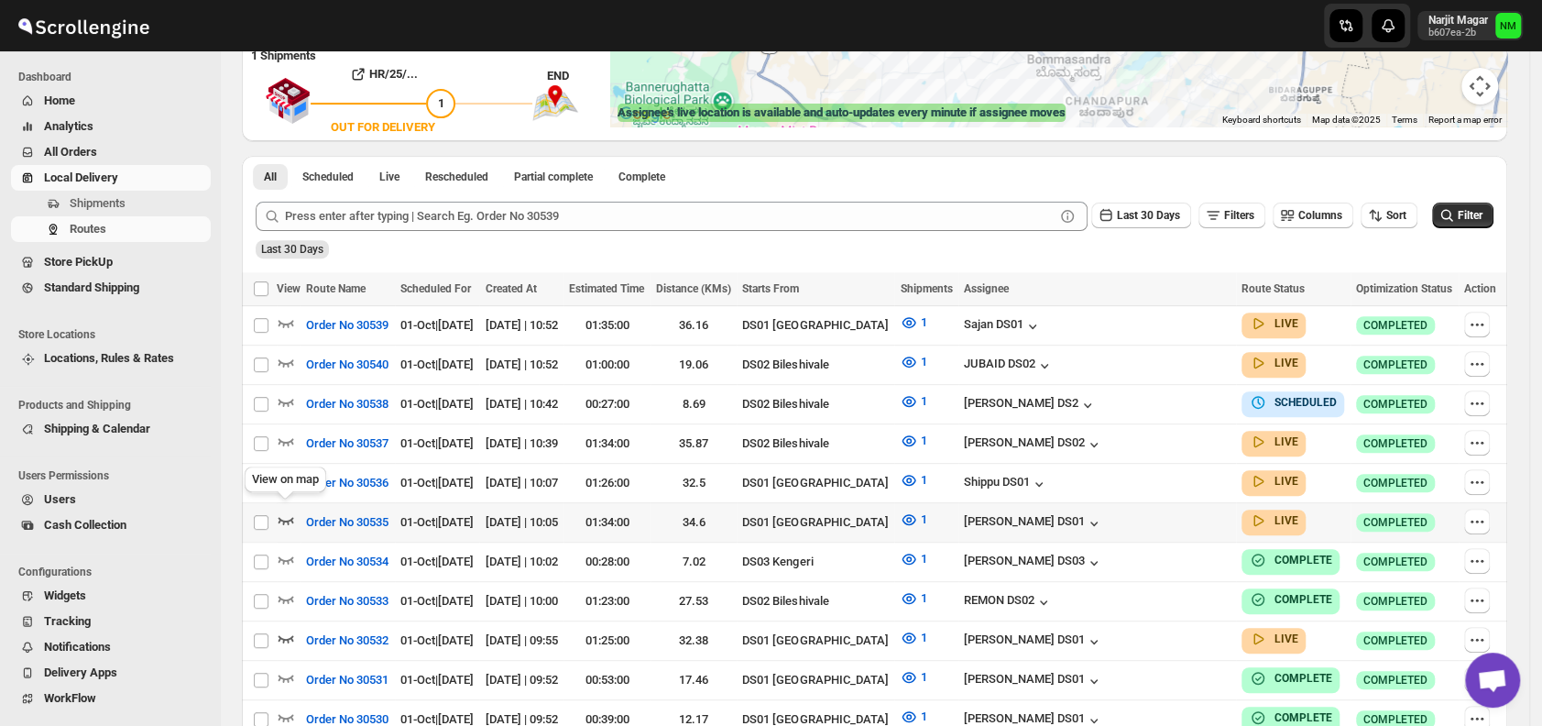
click at [286, 510] on icon "button" at bounding box center [286, 519] width 18 height 18
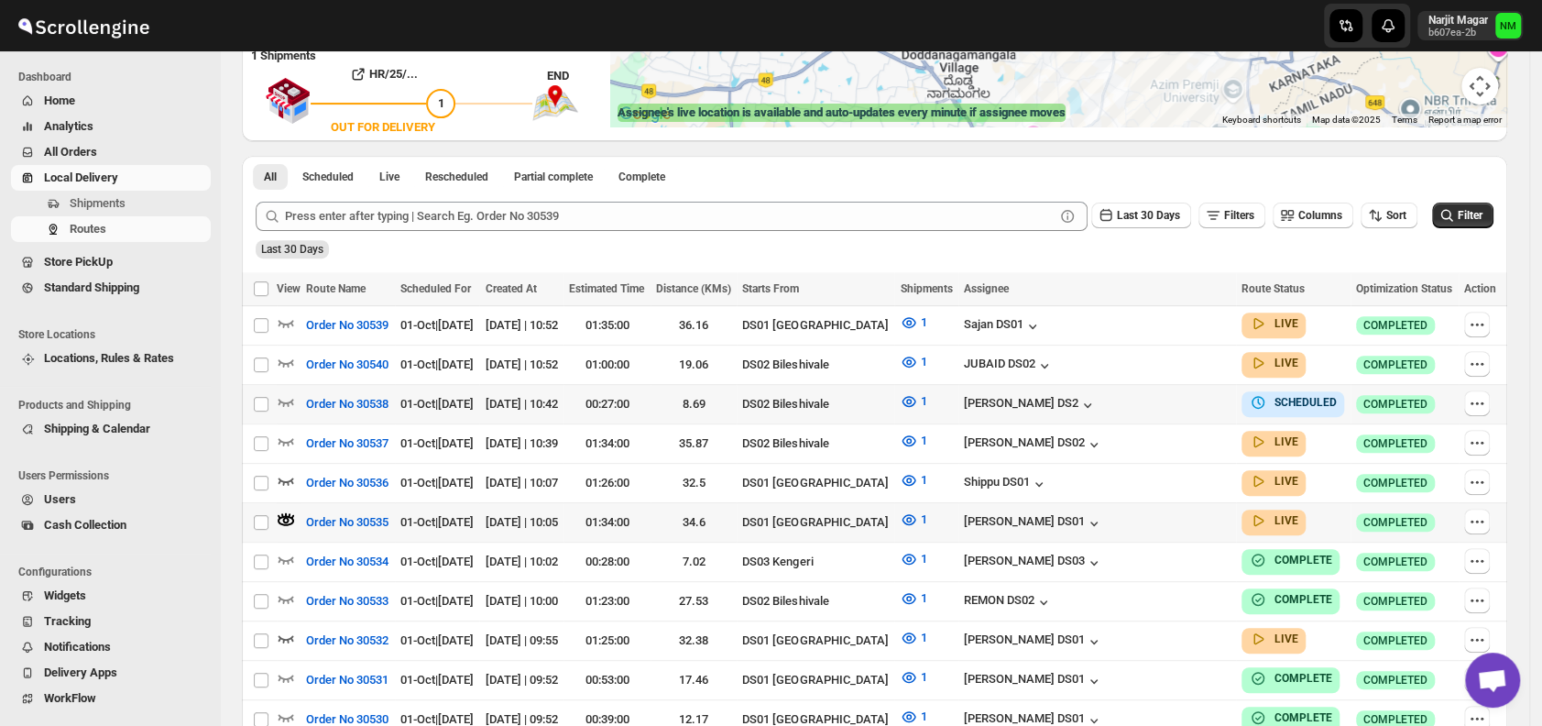
scroll to position [0, 0]
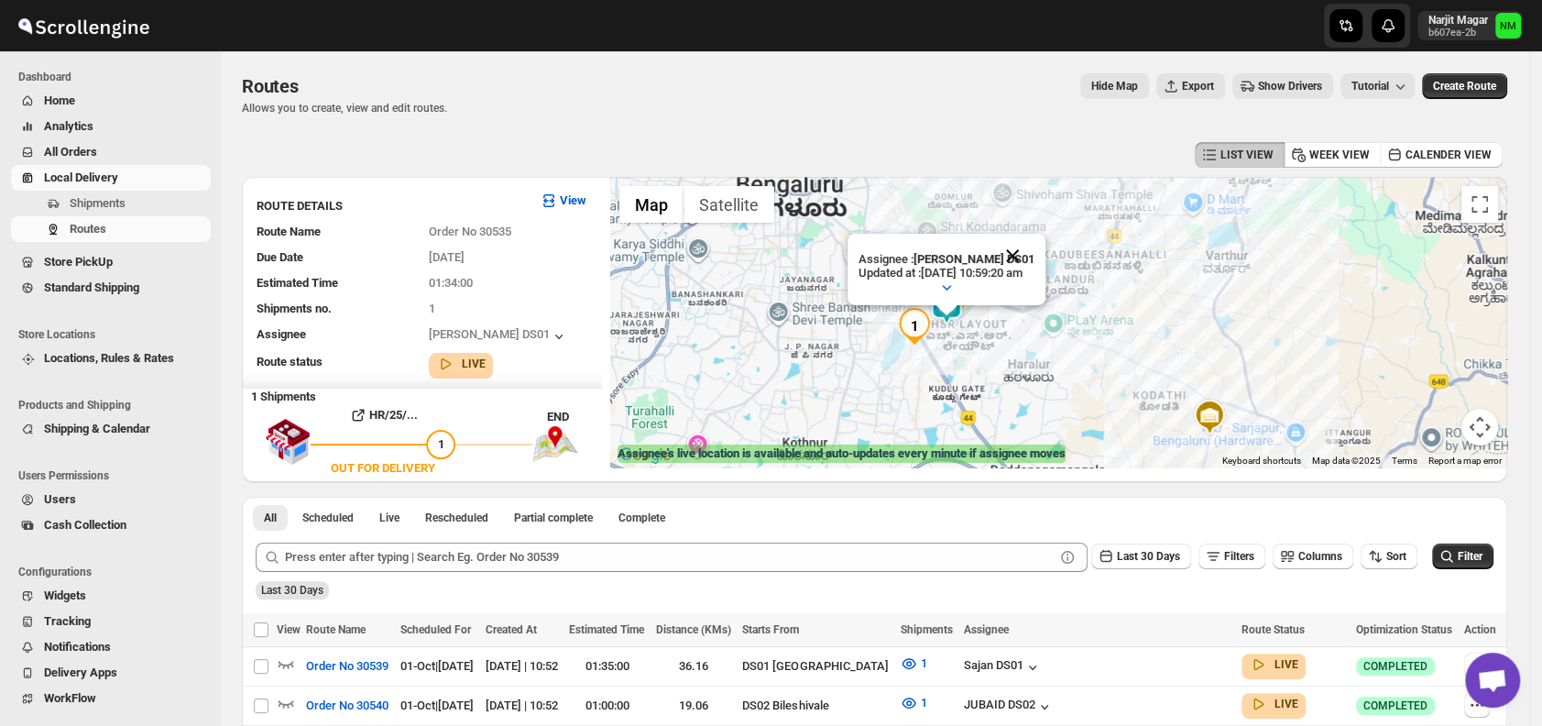
click at [1034, 255] on button "Close" at bounding box center [1012, 256] width 44 height 44
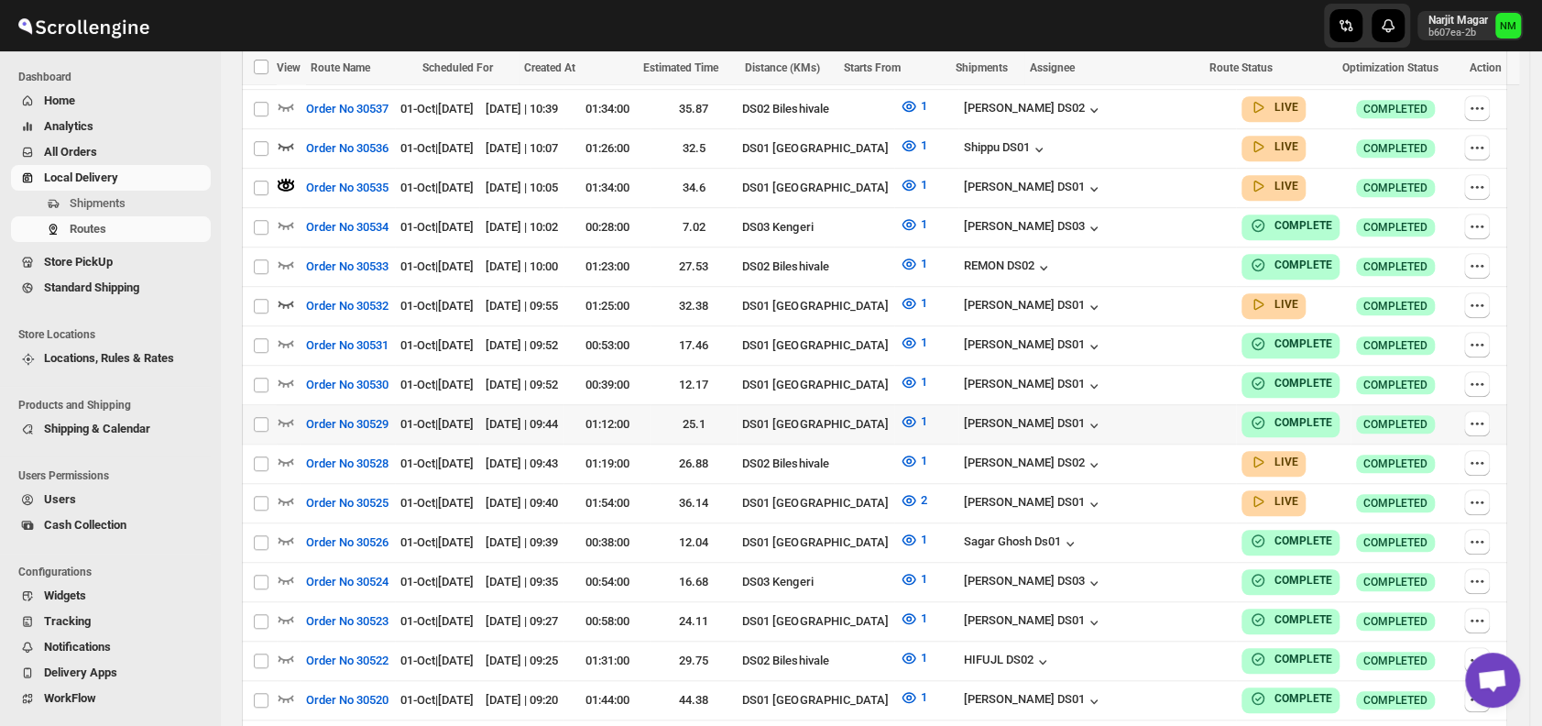
scroll to position [682, 0]
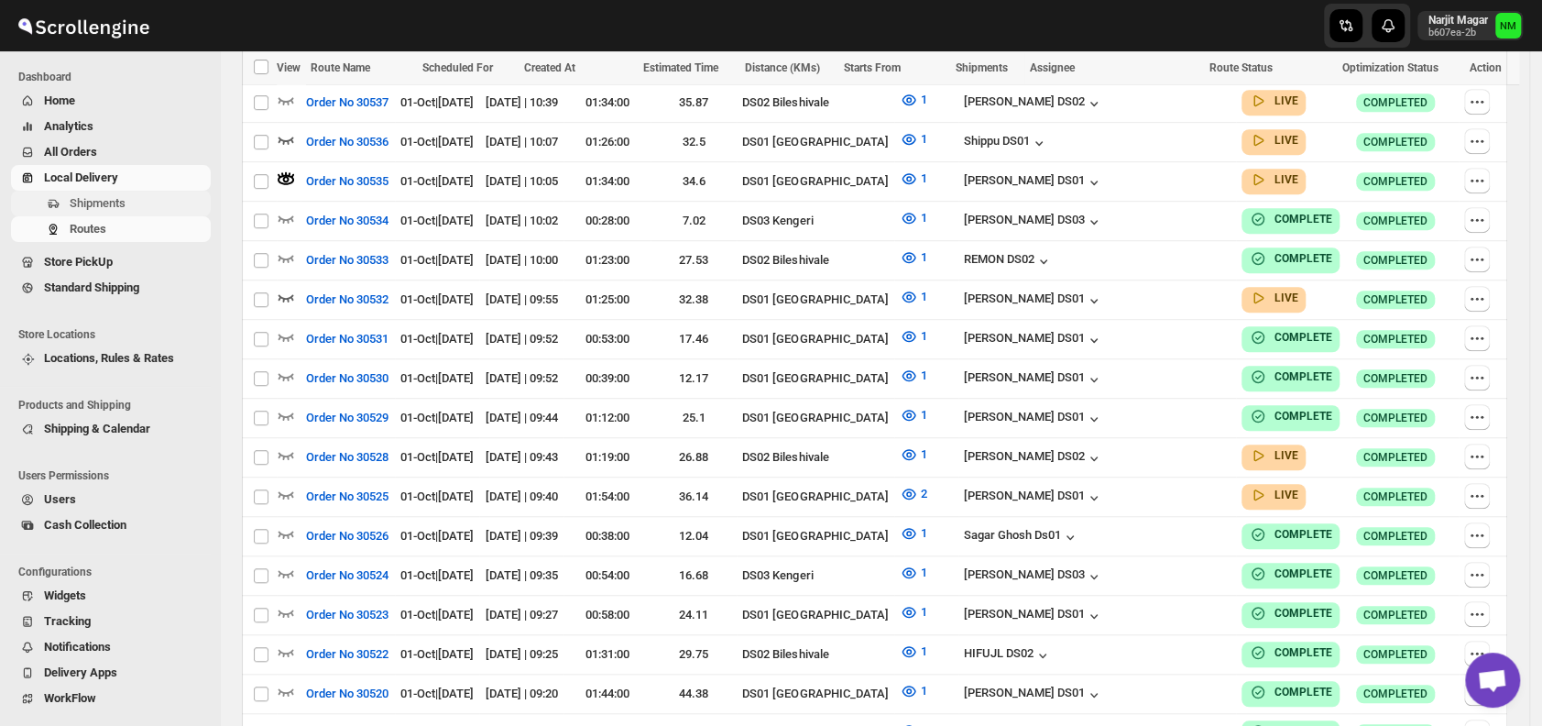
click at [141, 202] on span "Shipments" at bounding box center [138, 203] width 137 height 18
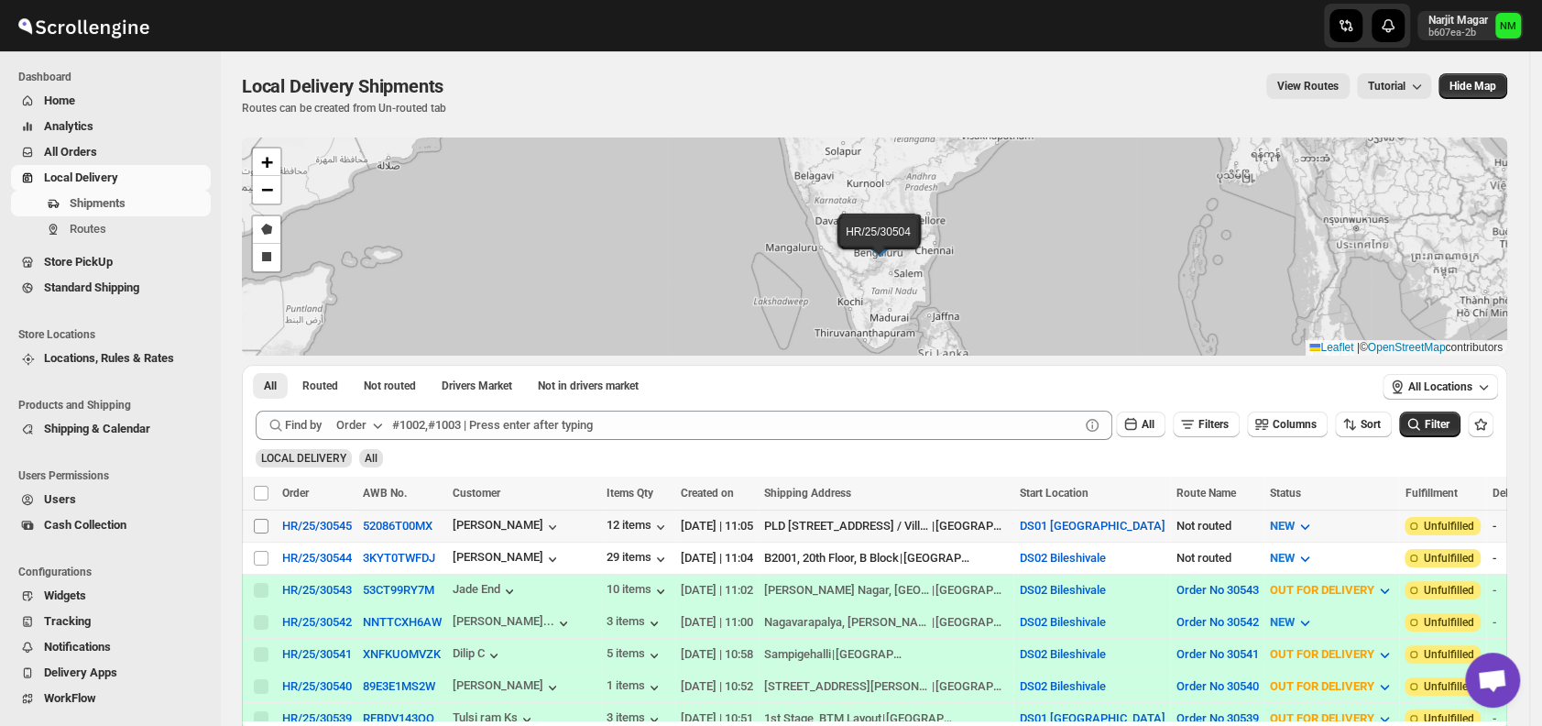
click at [261, 521] on input "Select shipment" at bounding box center [261, 525] width 15 height 15
checkbox input "true"
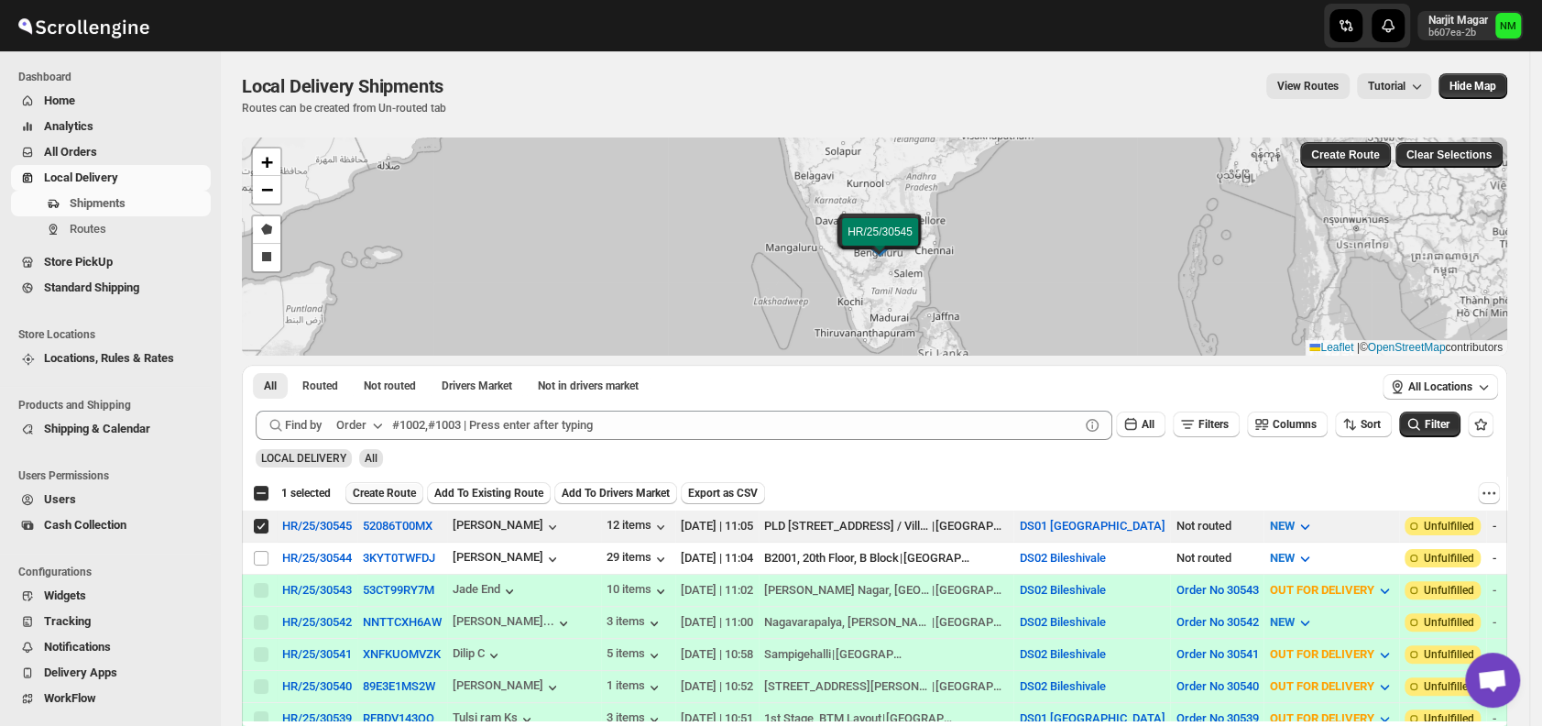
click at [378, 488] on span "Create Route" at bounding box center [384, 493] width 63 height 15
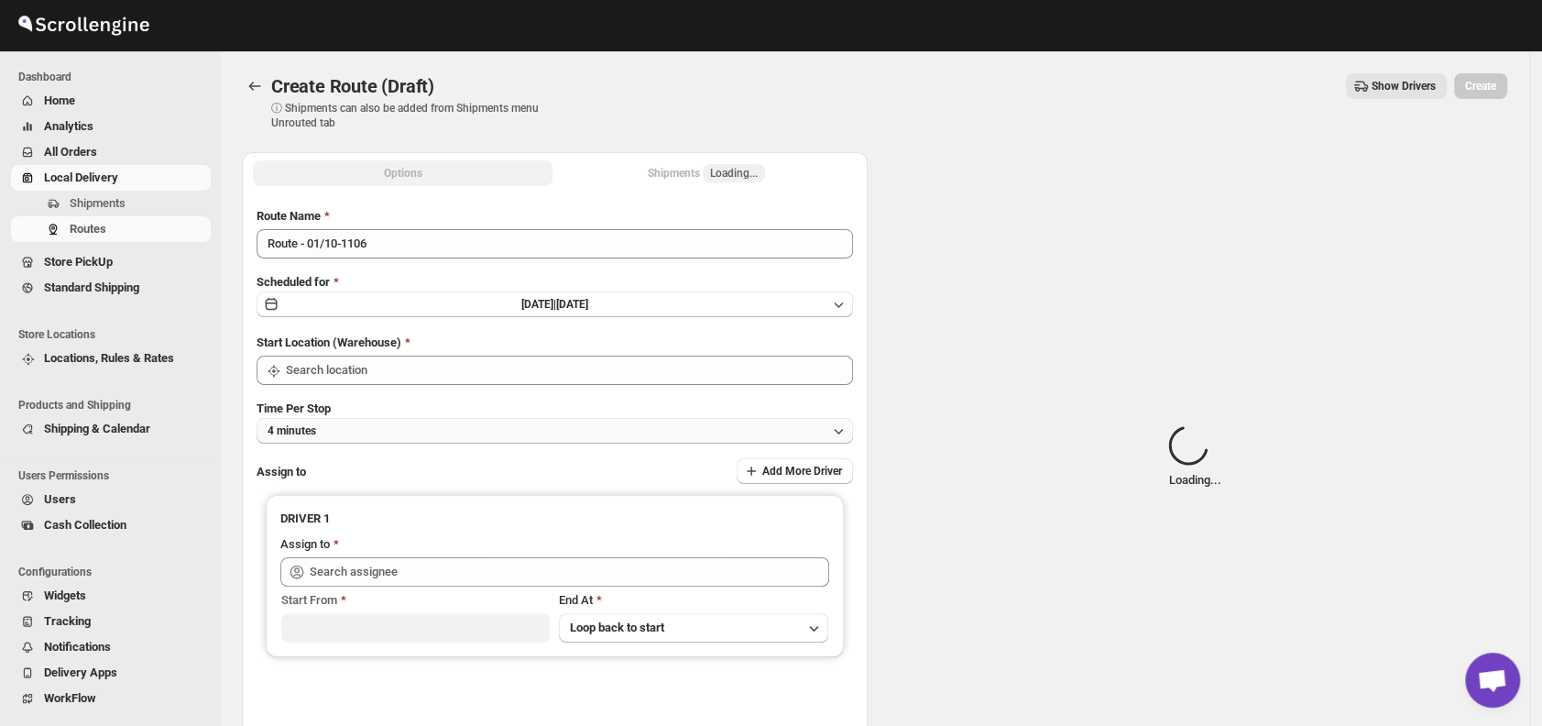
type input "DS01 [GEOGRAPHIC_DATA]"
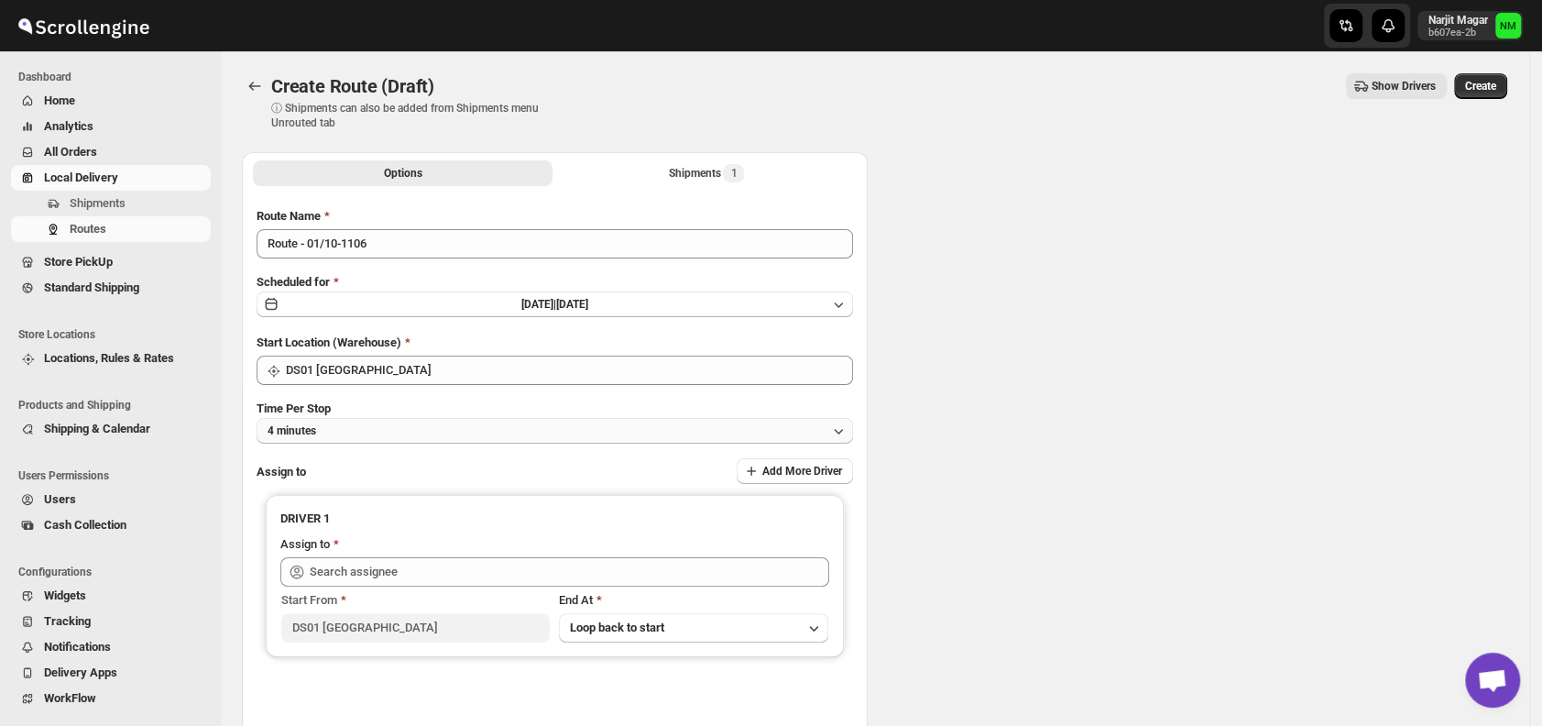
type input "DS01 [GEOGRAPHIC_DATA]"
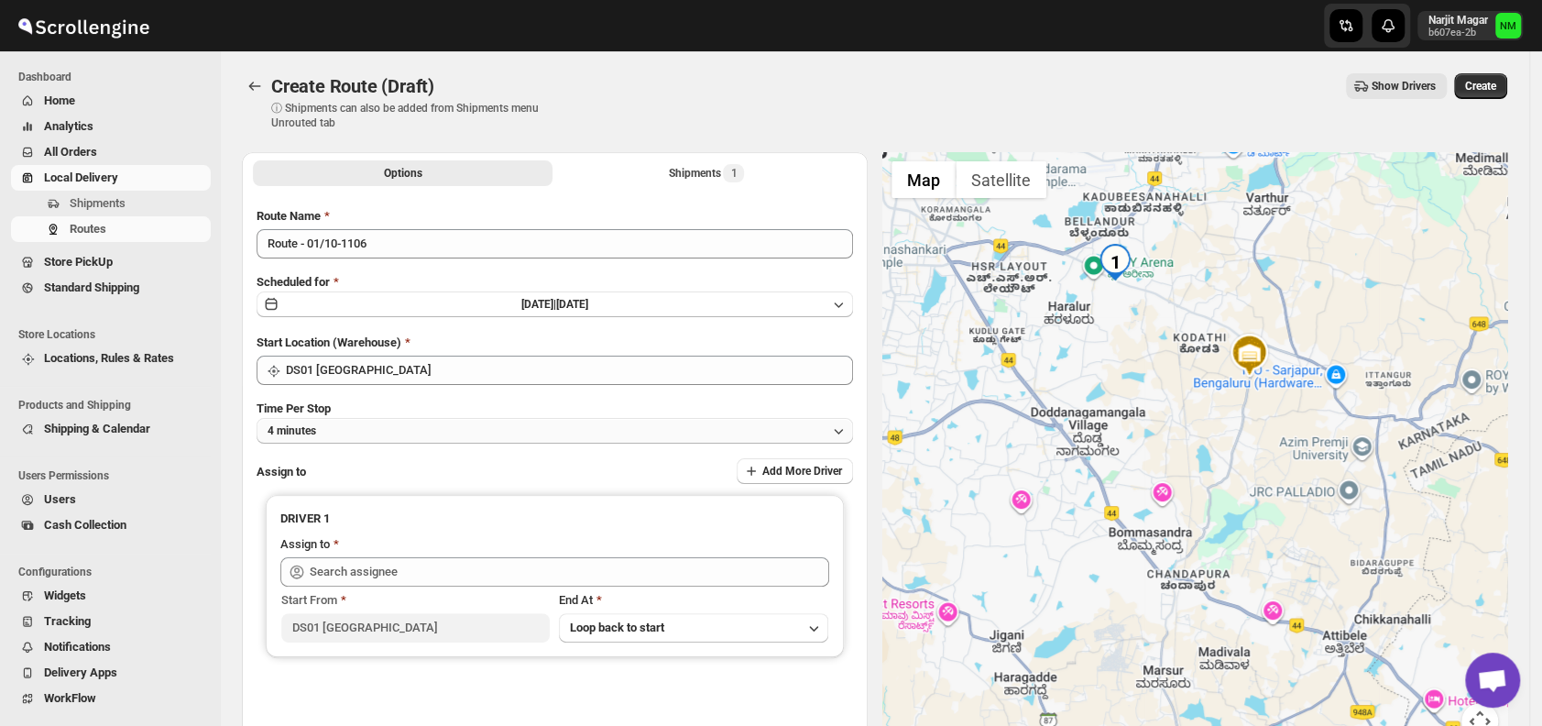
click at [430, 438] on button "4 minutes" at bounding box center [554, 431] width 596 height 26
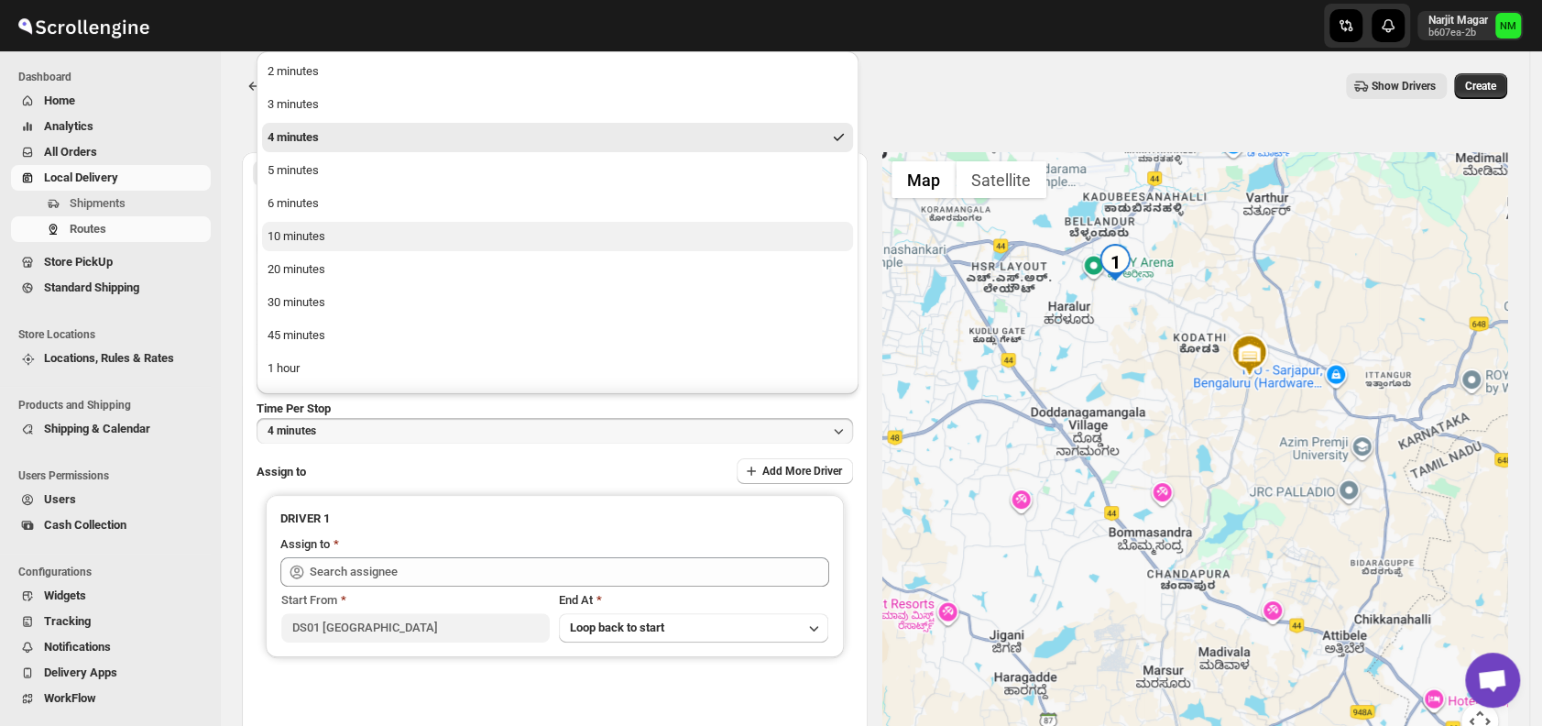
click at [311, 238] on div "10 minutes" at bounding box center [296, 236] width 58 height 18
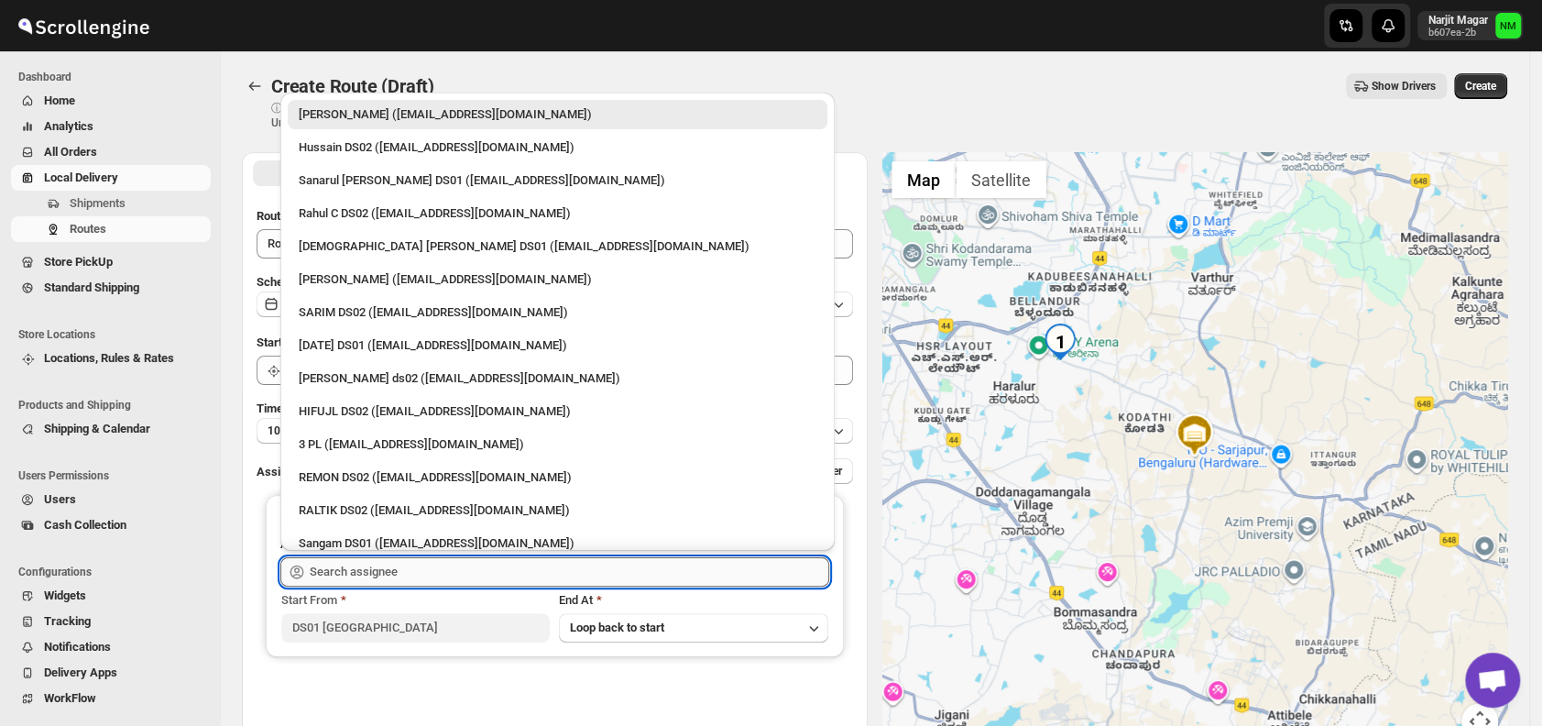
click at [517, 564] on input "text" at bounding box center [569, 571] width 519 height 29
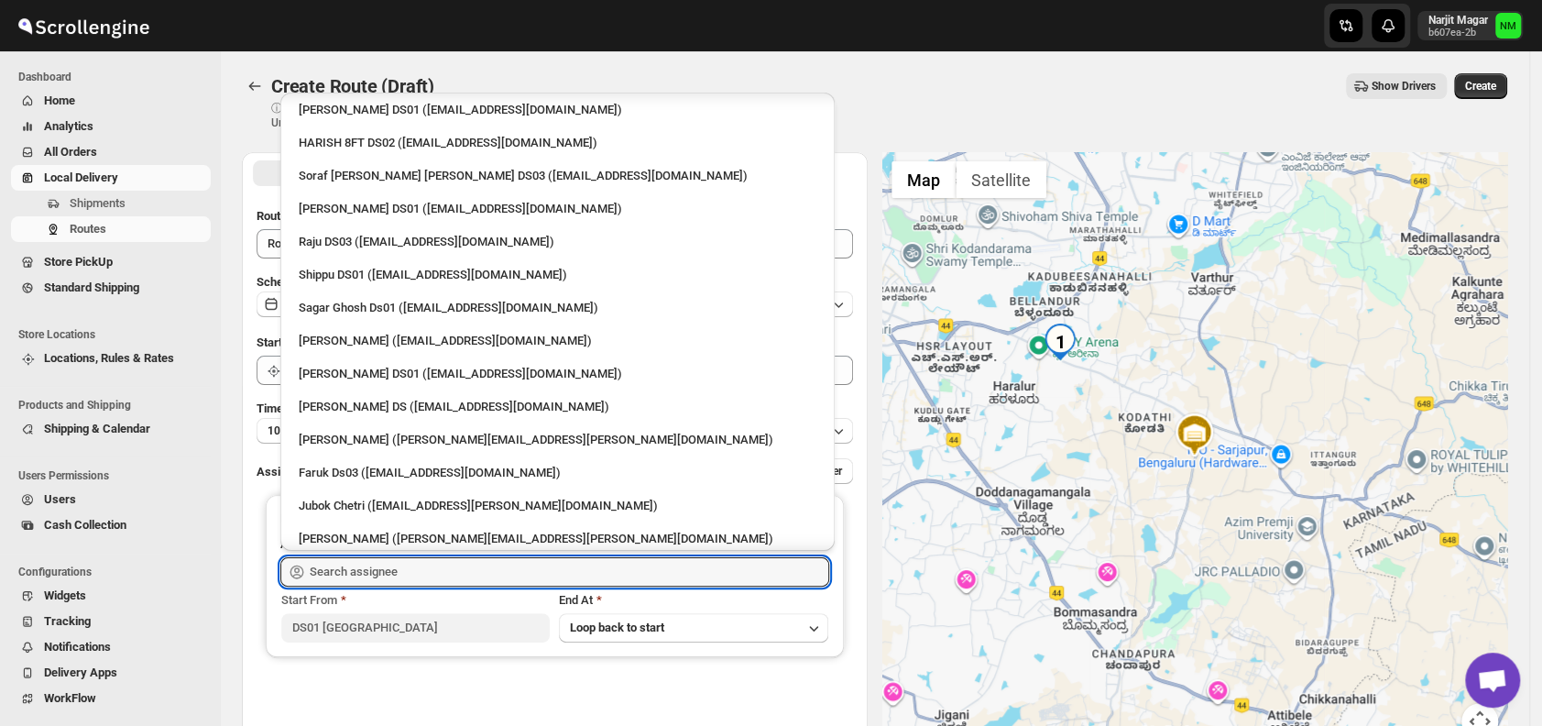
scroll to position [1386, 0]
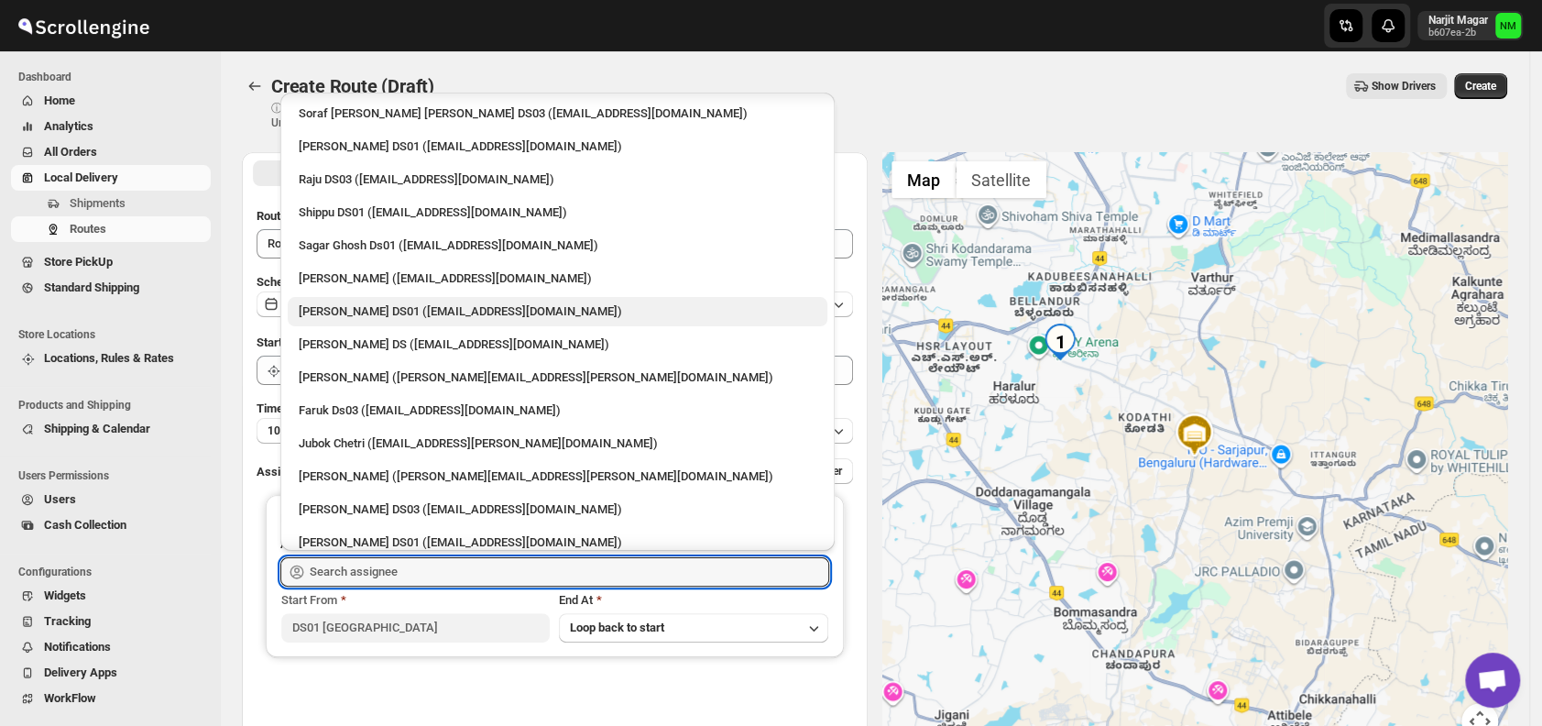
click at [321, 315] on div "[PERSON_NAME] DS01 ([EMAIL_ADDRESS][DOMAIN_NAME])" at bounding box center [558, 311] width 518 height 18
type input "[PERSON_NAME] DS01 ([EMAIL_ADDRESS][DOMAIN_NAME])"
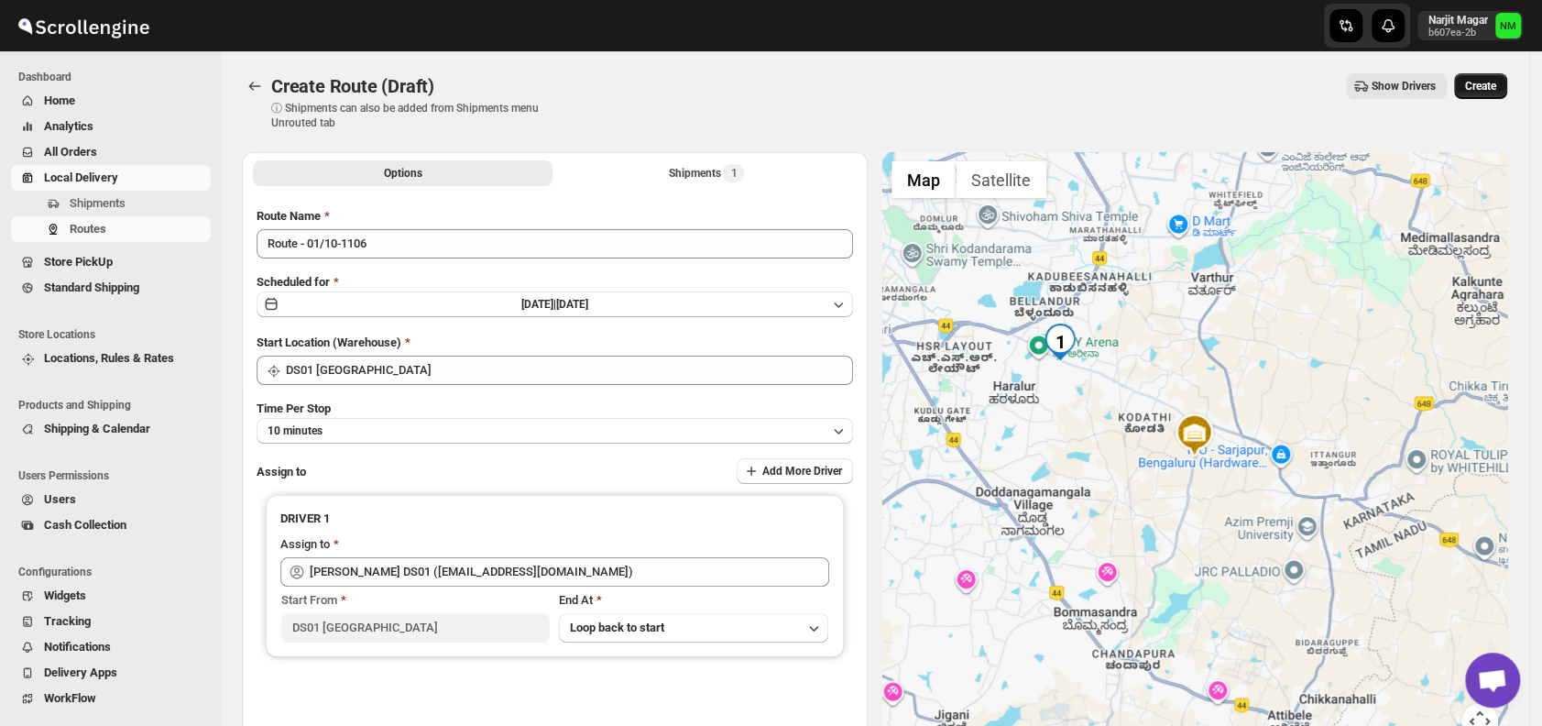
click at [1492, 88] on span "Create" at bounding box center [1480, 86] width 31 height 15
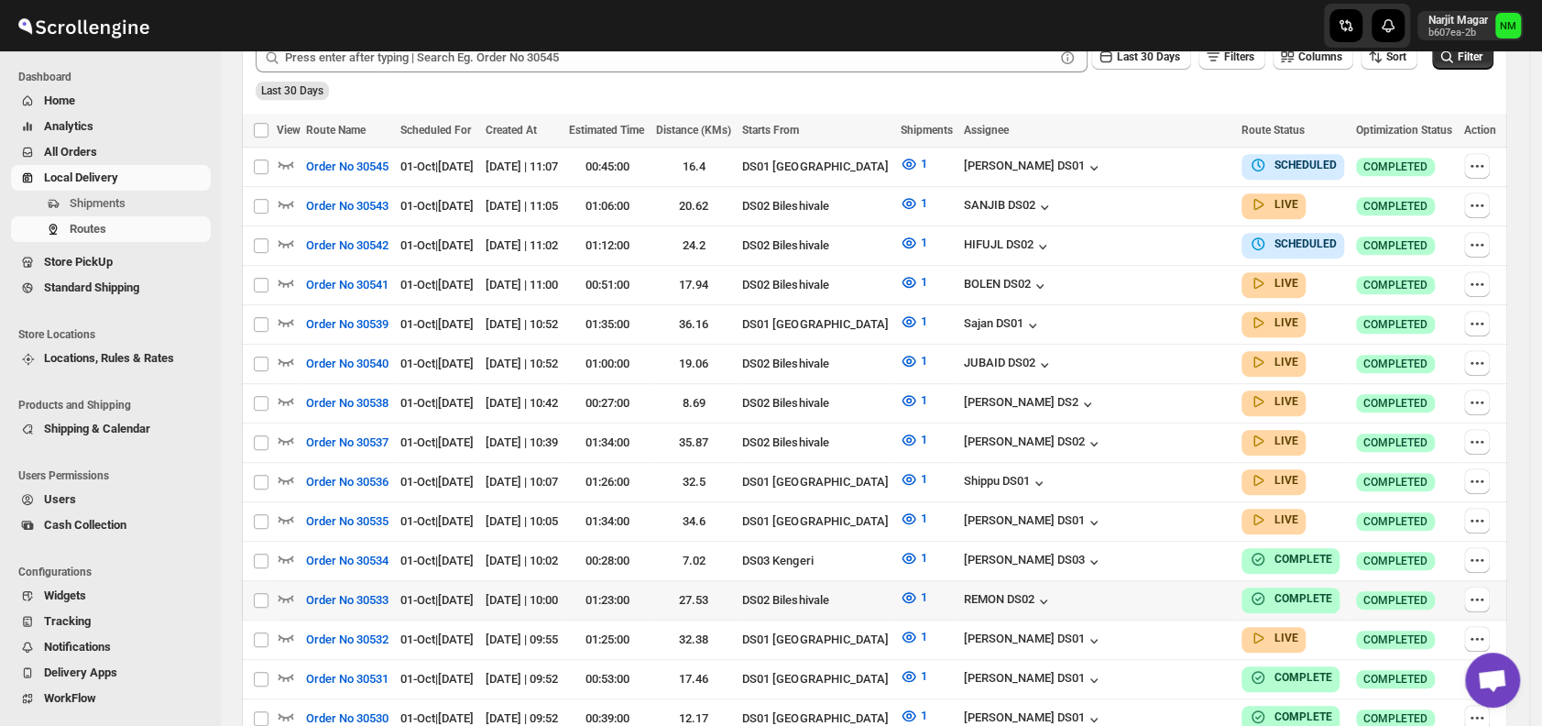
scroll to position [455, 0]
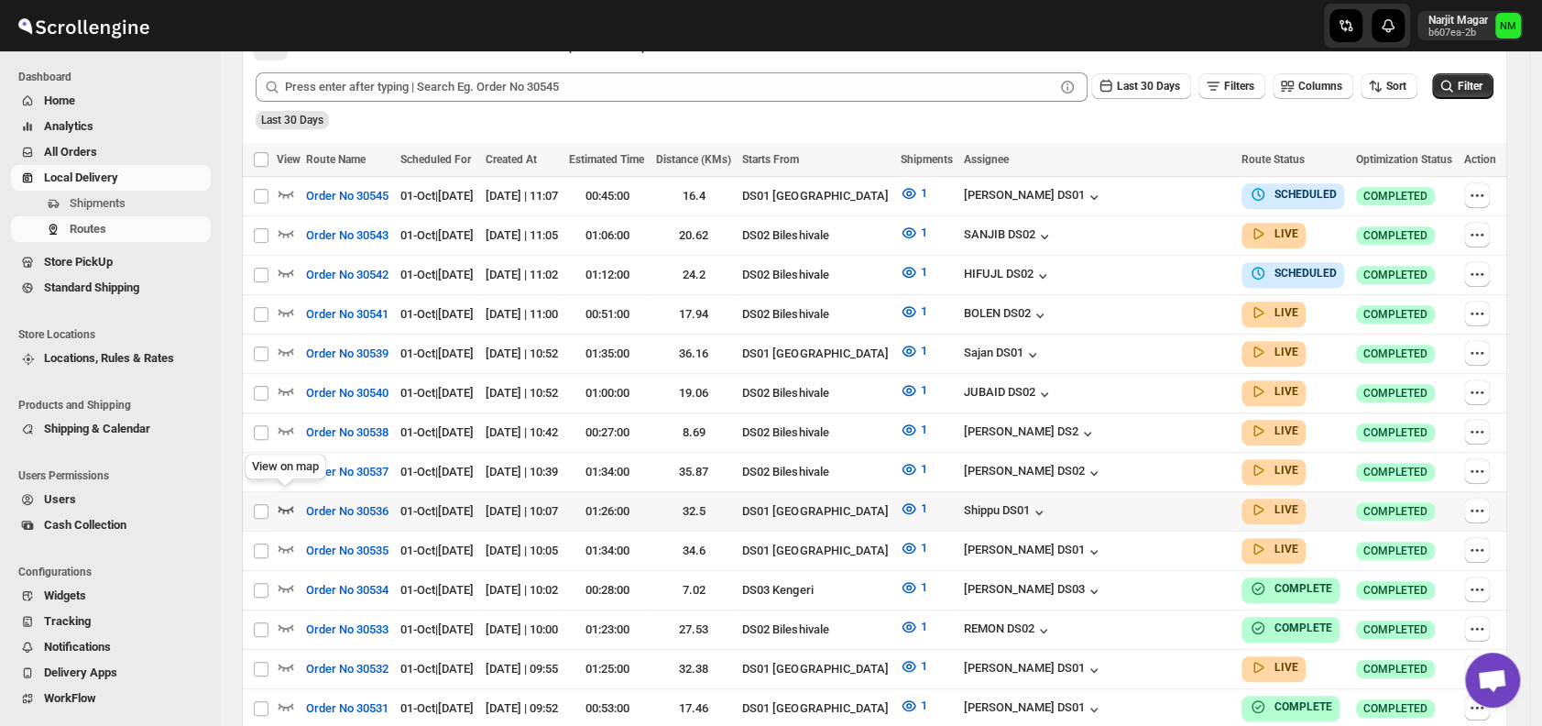
click at [289, 499] on icon "button" at bounding box center [286, 508] width 18 height 18
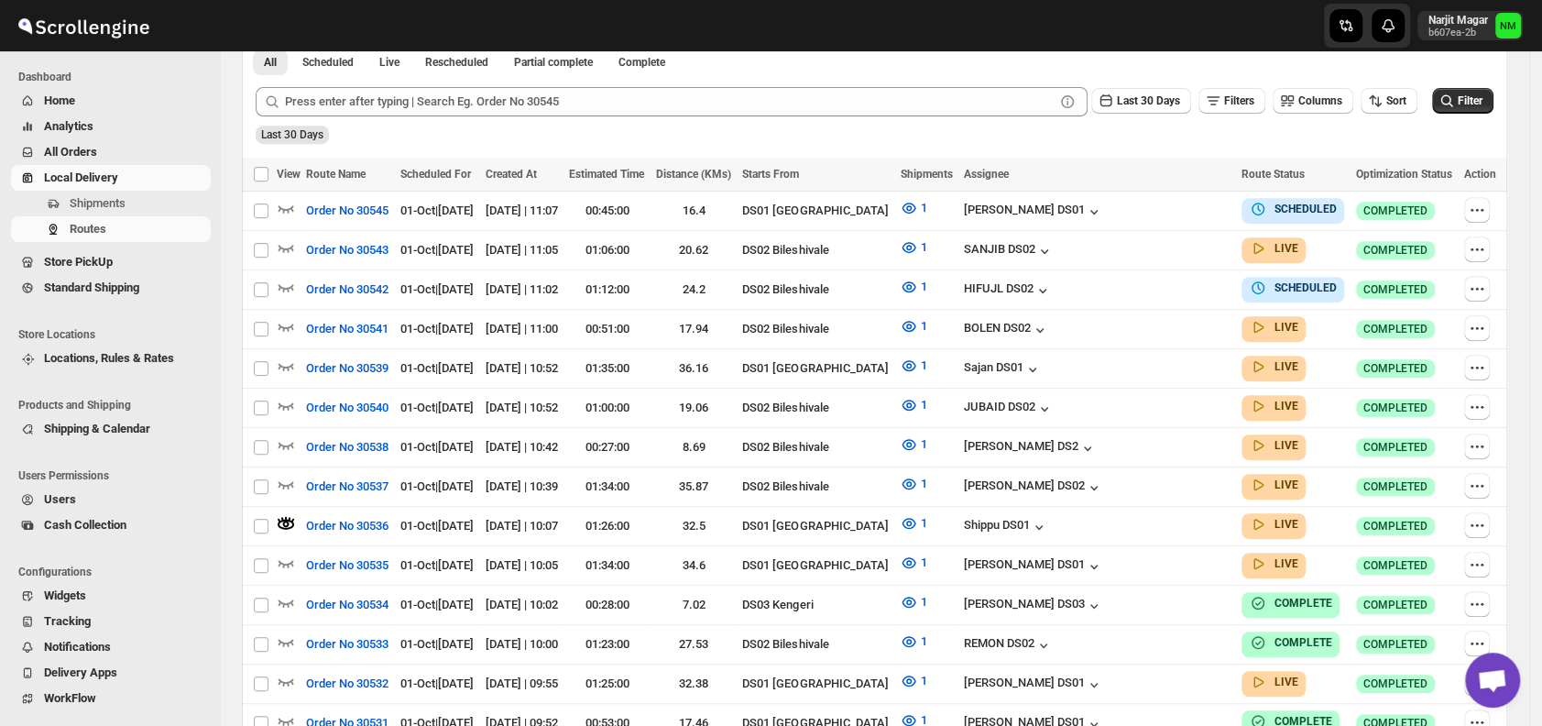
scroll to position [0, 0]
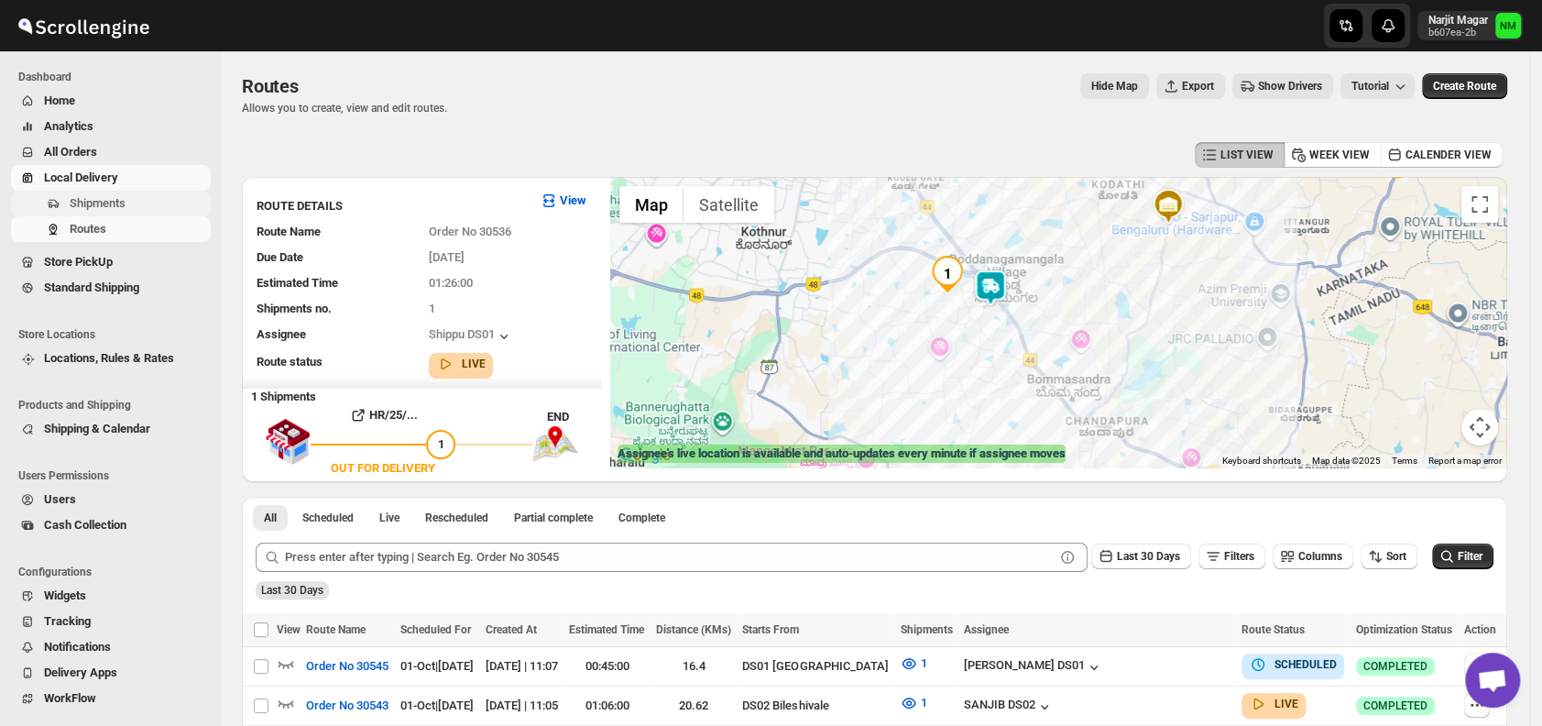
click at [155, 208] on span "Shipments" at bounding box center [138, 203] width 137 height 18
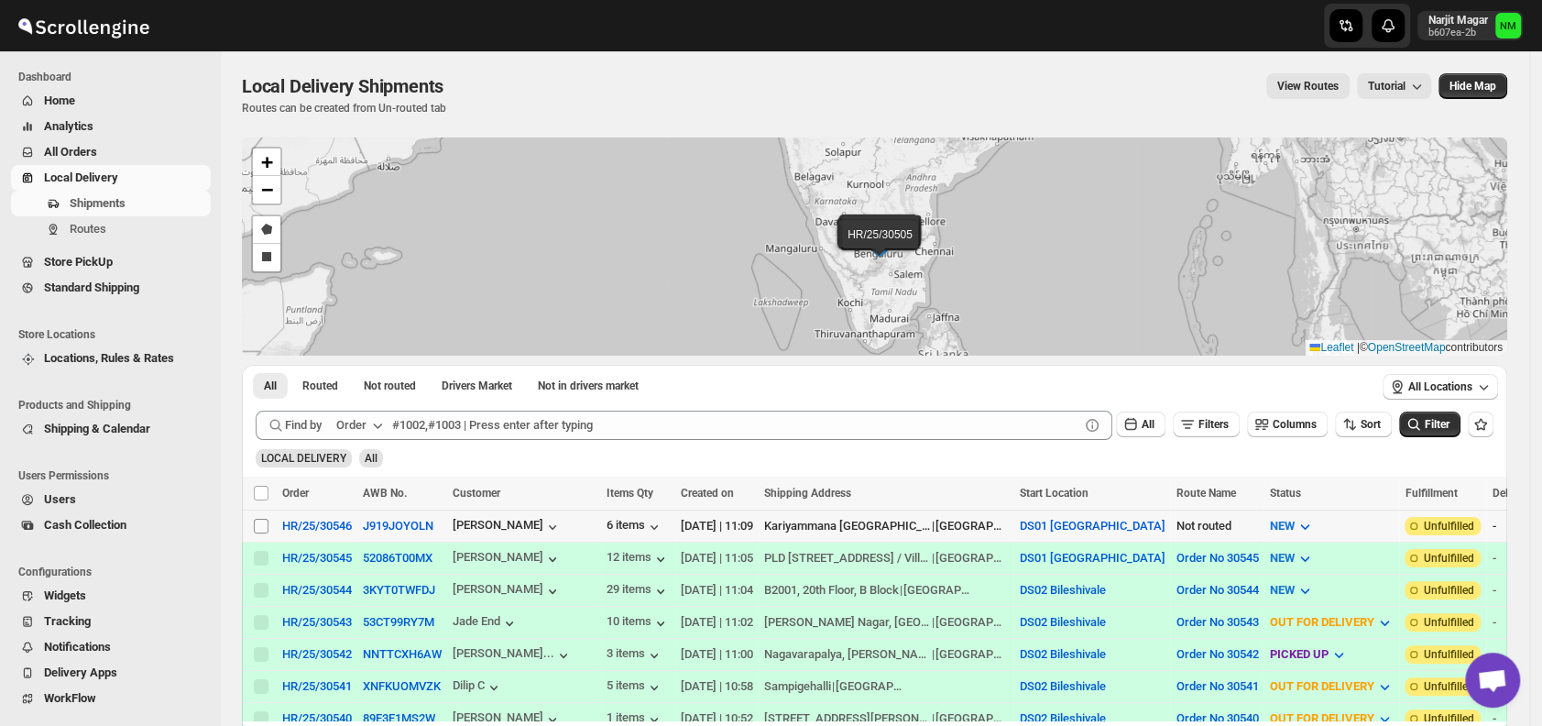
click at [260, 519] on input "Select shipment" at bounding box center [261, 525] width 15 height 15
checkbox input "true"
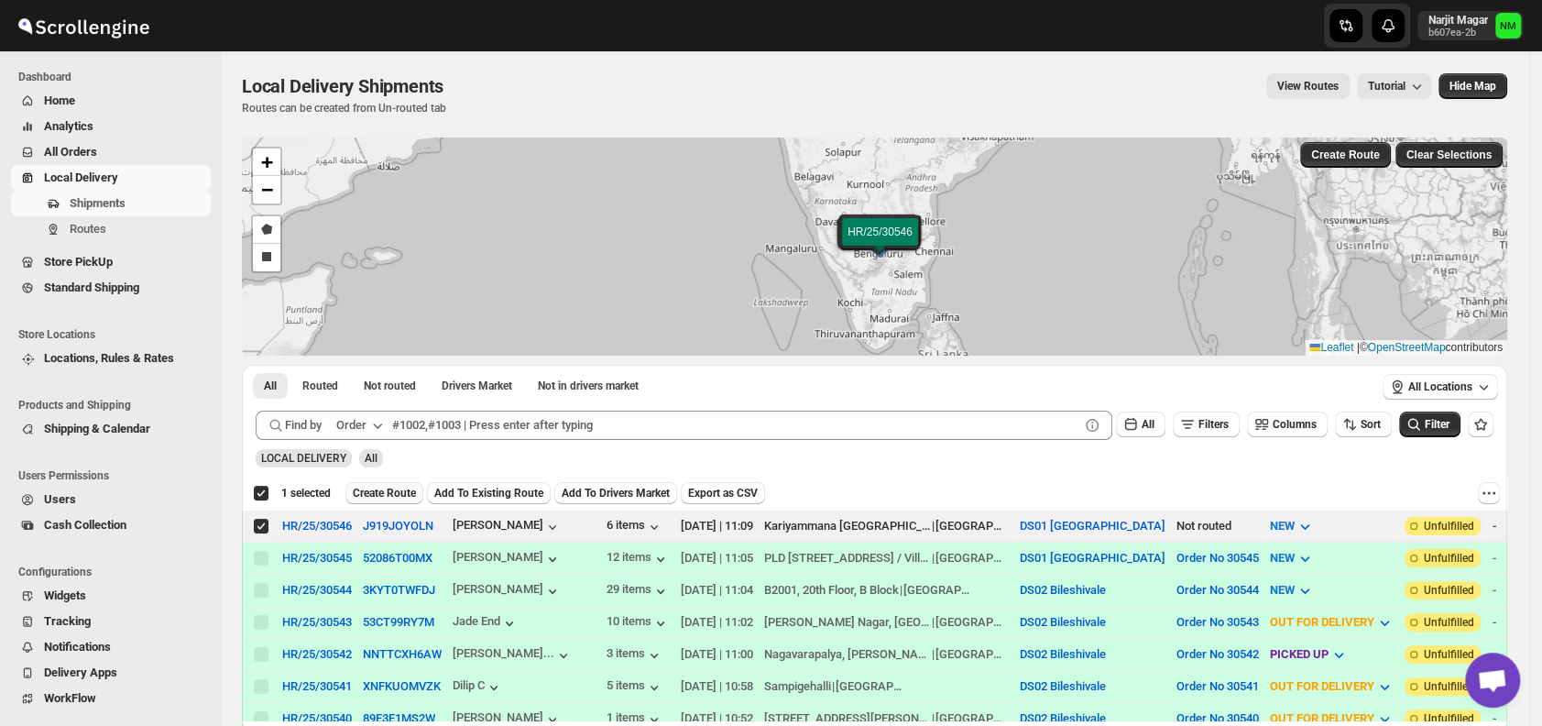
click at [378, 487] on span "Create Route" at bounding box center [384, 493] width 63 height 15
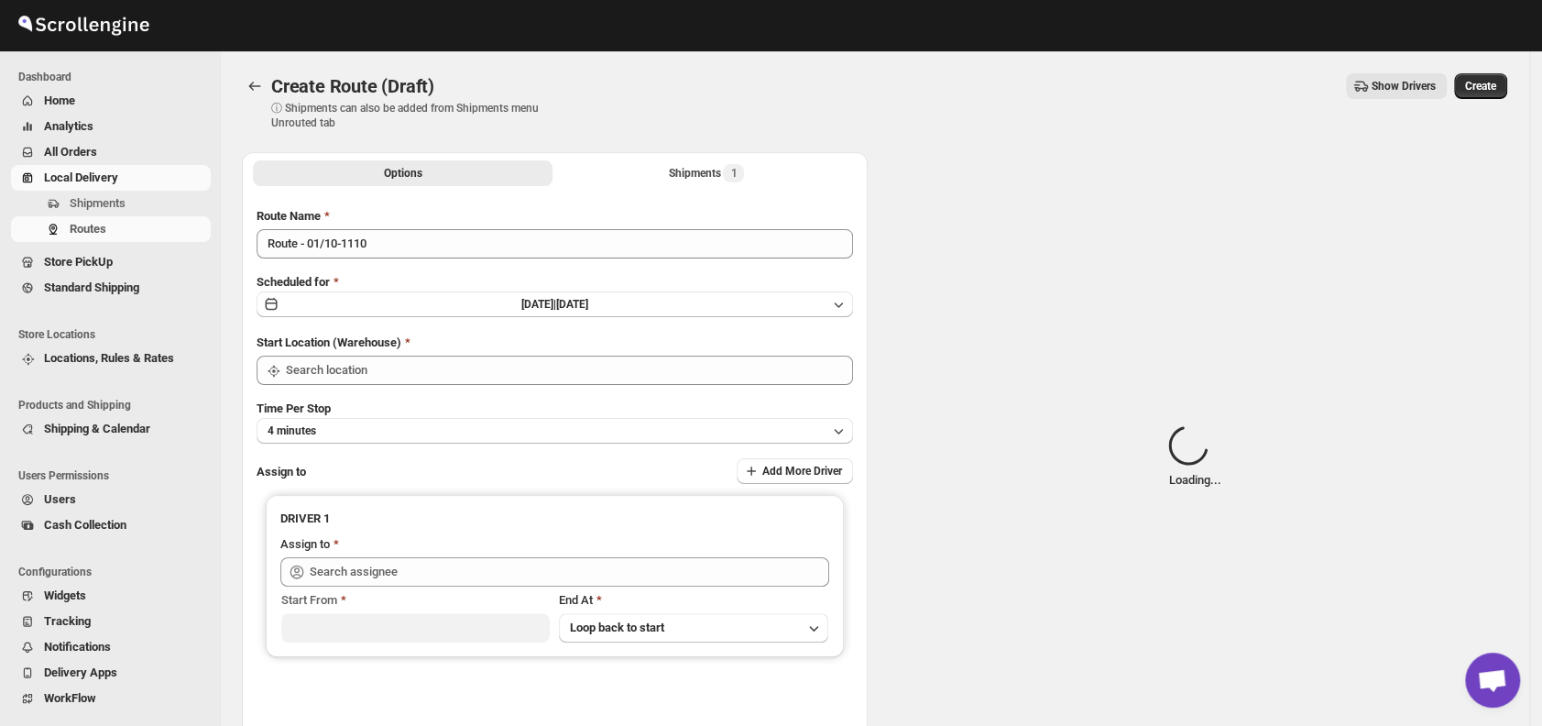
type input "DS01 [GEOGRAPHIC_DATA]"
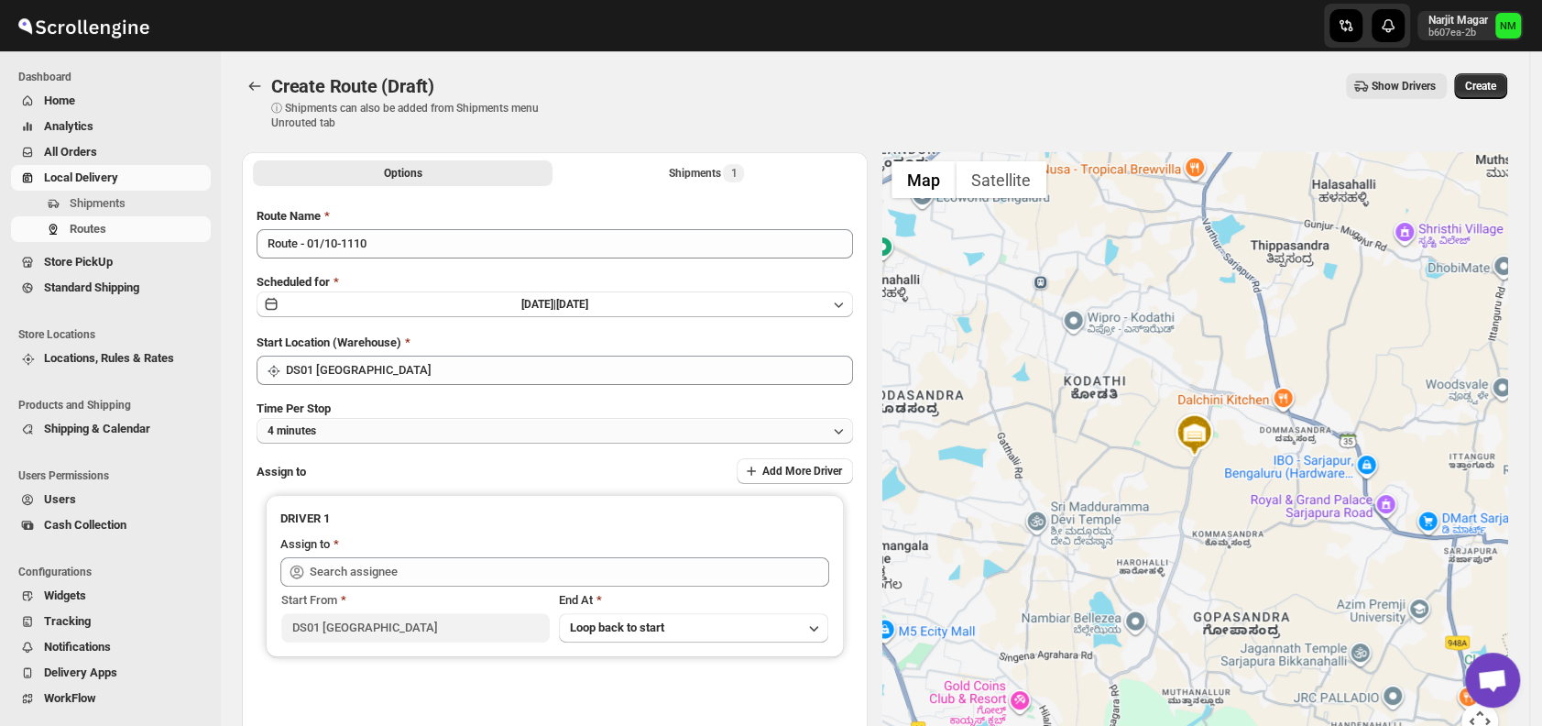
click at [417, 439] on button "4 minutes" at bounding box center [554, 431] width 596 height 26
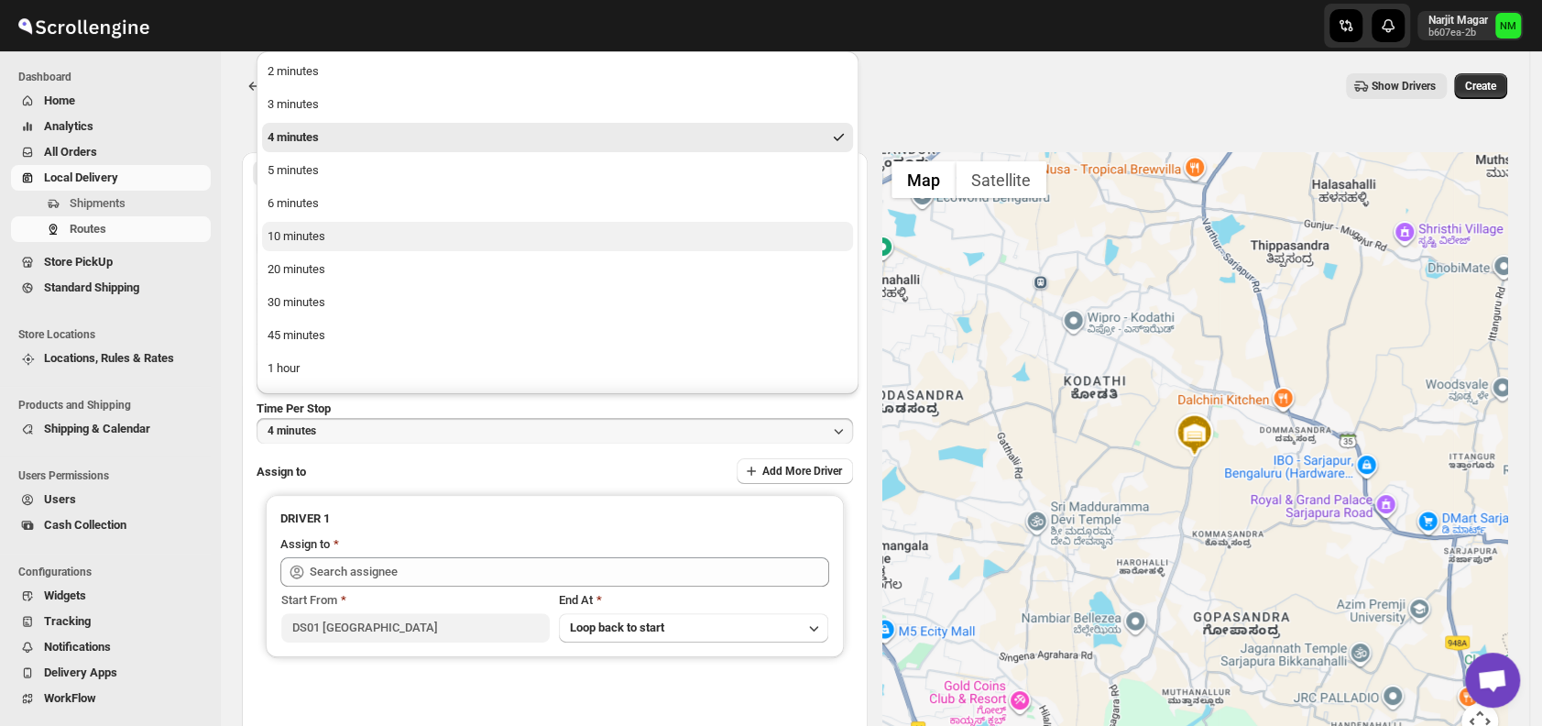
click at [318, 232] on div "10 minutes" at bounding box center [296, 236] width 58 height 18
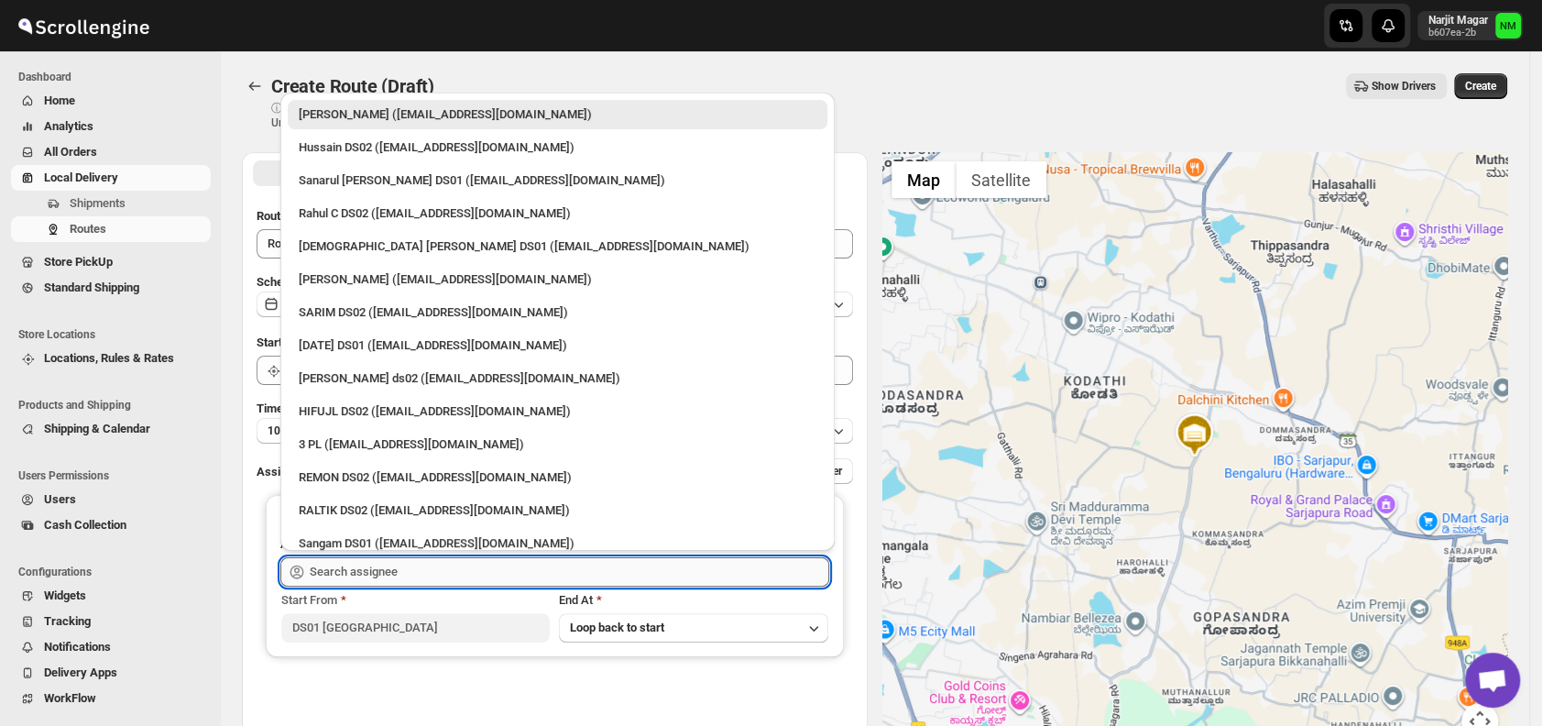
click at [454, 577] on input "text" at bounding box center [569, 571] width 519 height 29
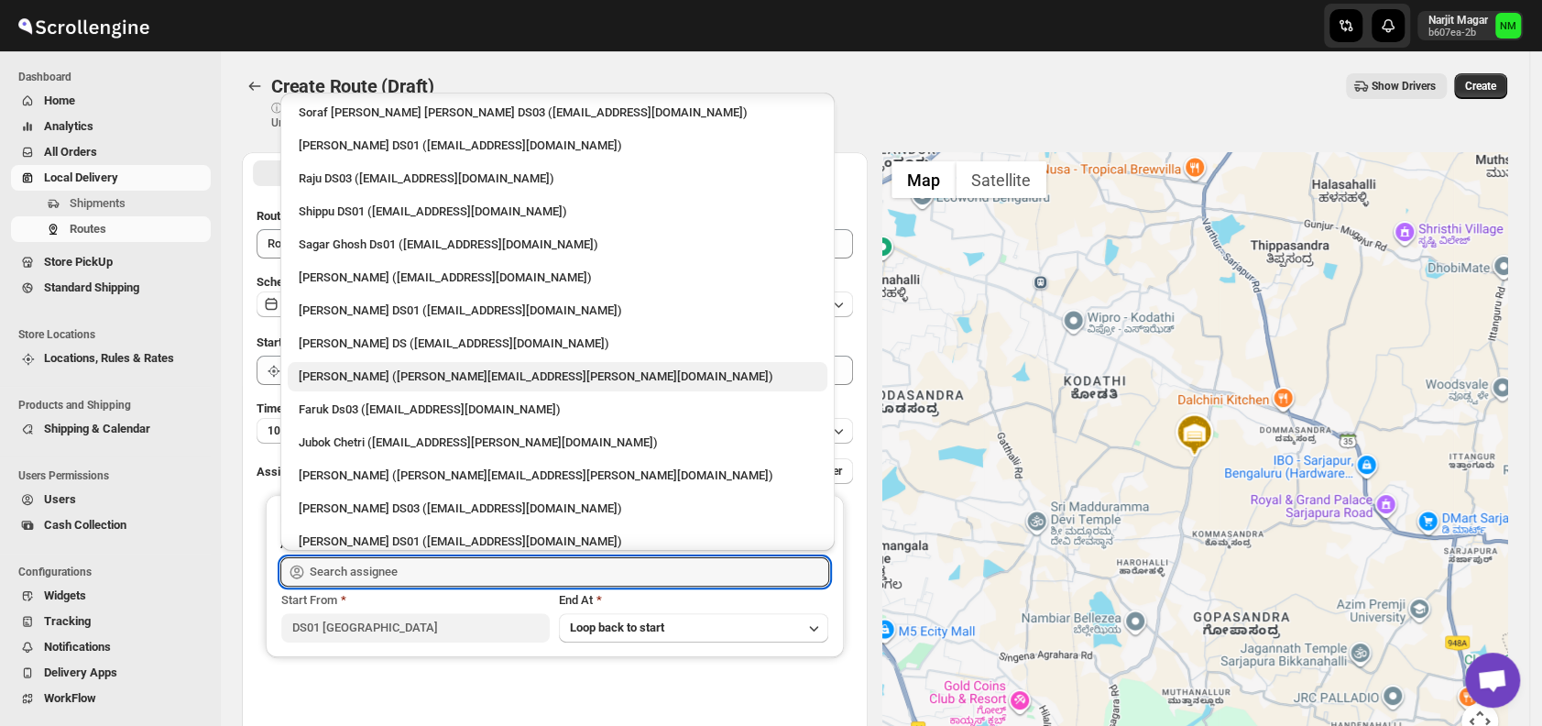
scroll to position [1385, 0]
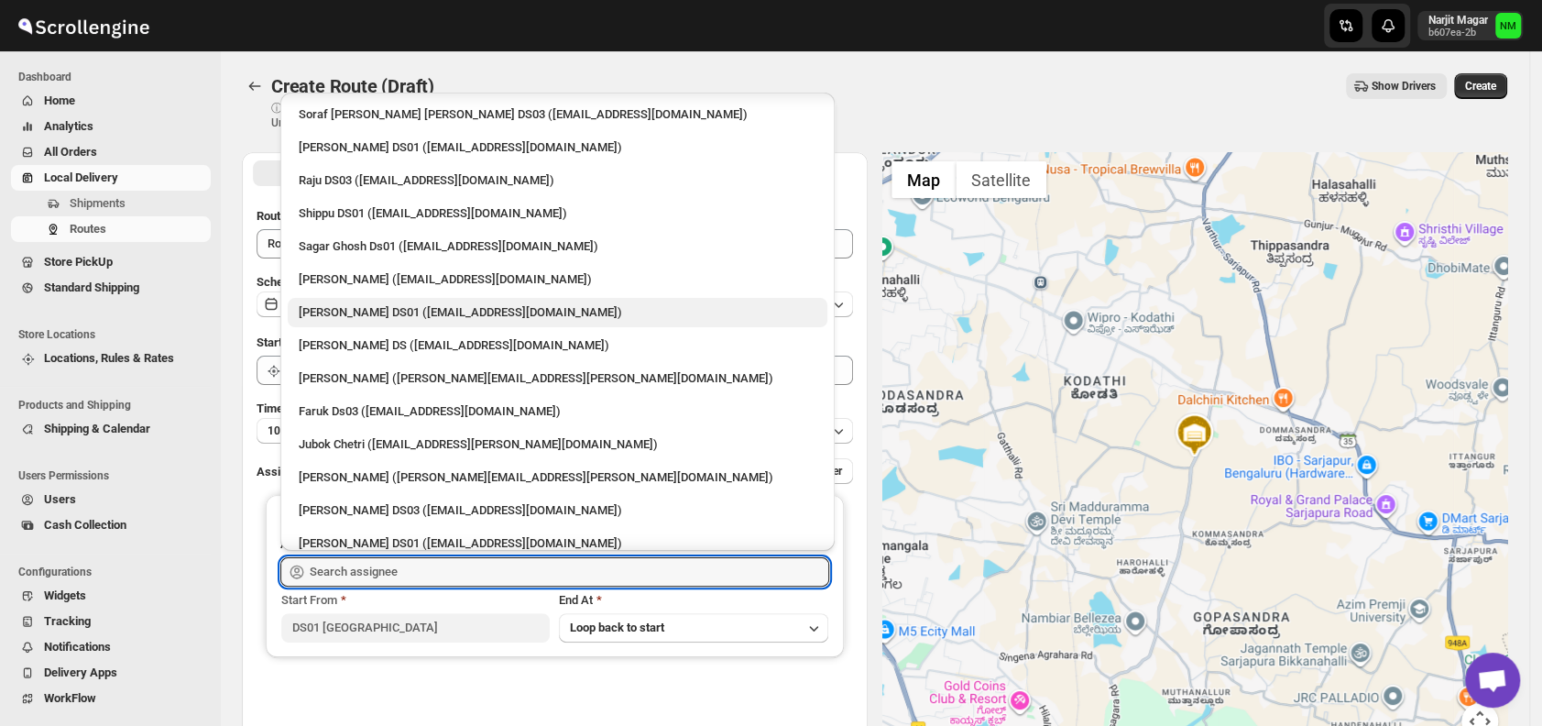
click at [425, 306] on div "[PERSON_NAME] DS01 ([EMAIL_ADDRESS][DOMAIN_NAME])" at bounding box center [558, 312] width 518 height 18
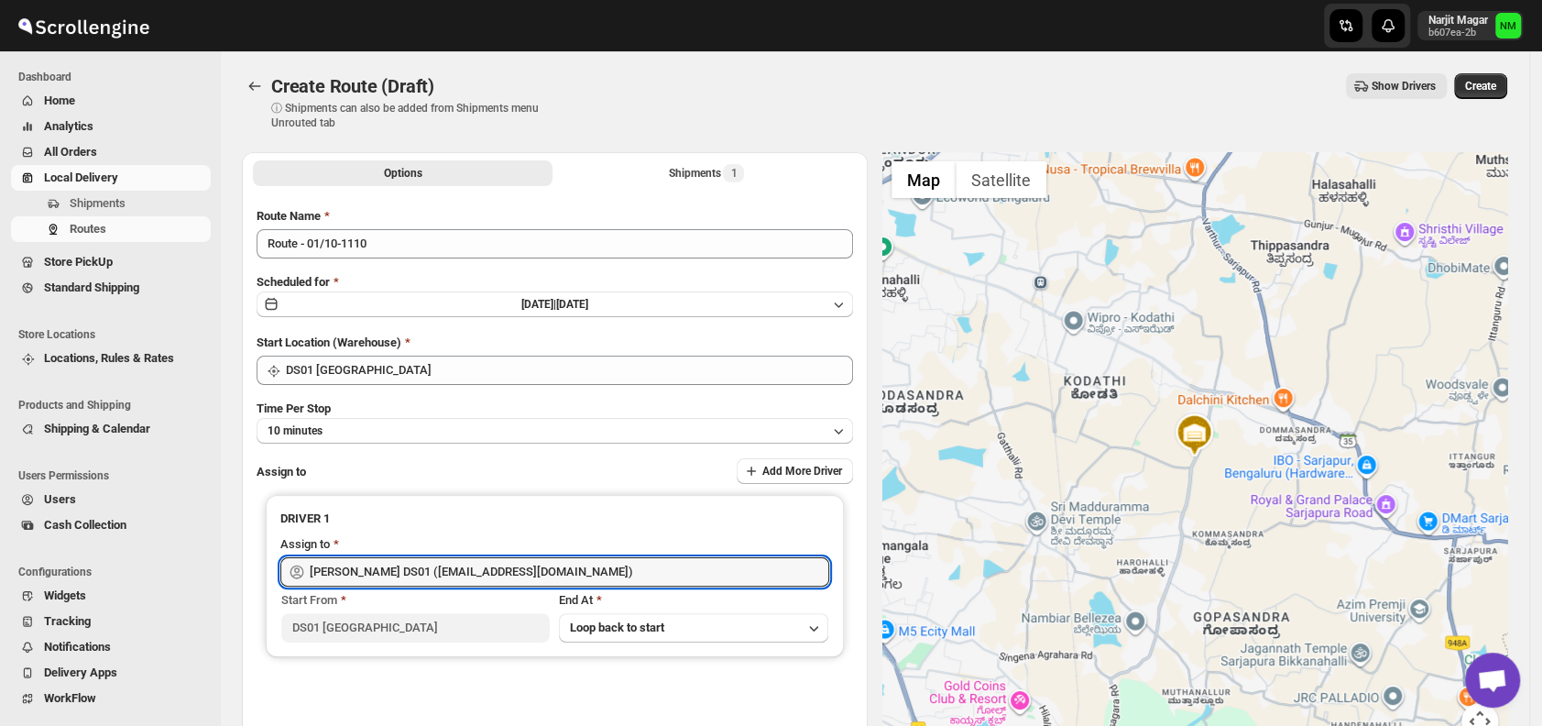
type input "[PERSON_NAME] DS01 ([EMAIL_ADDRESS][DOMAIN_NAME])"
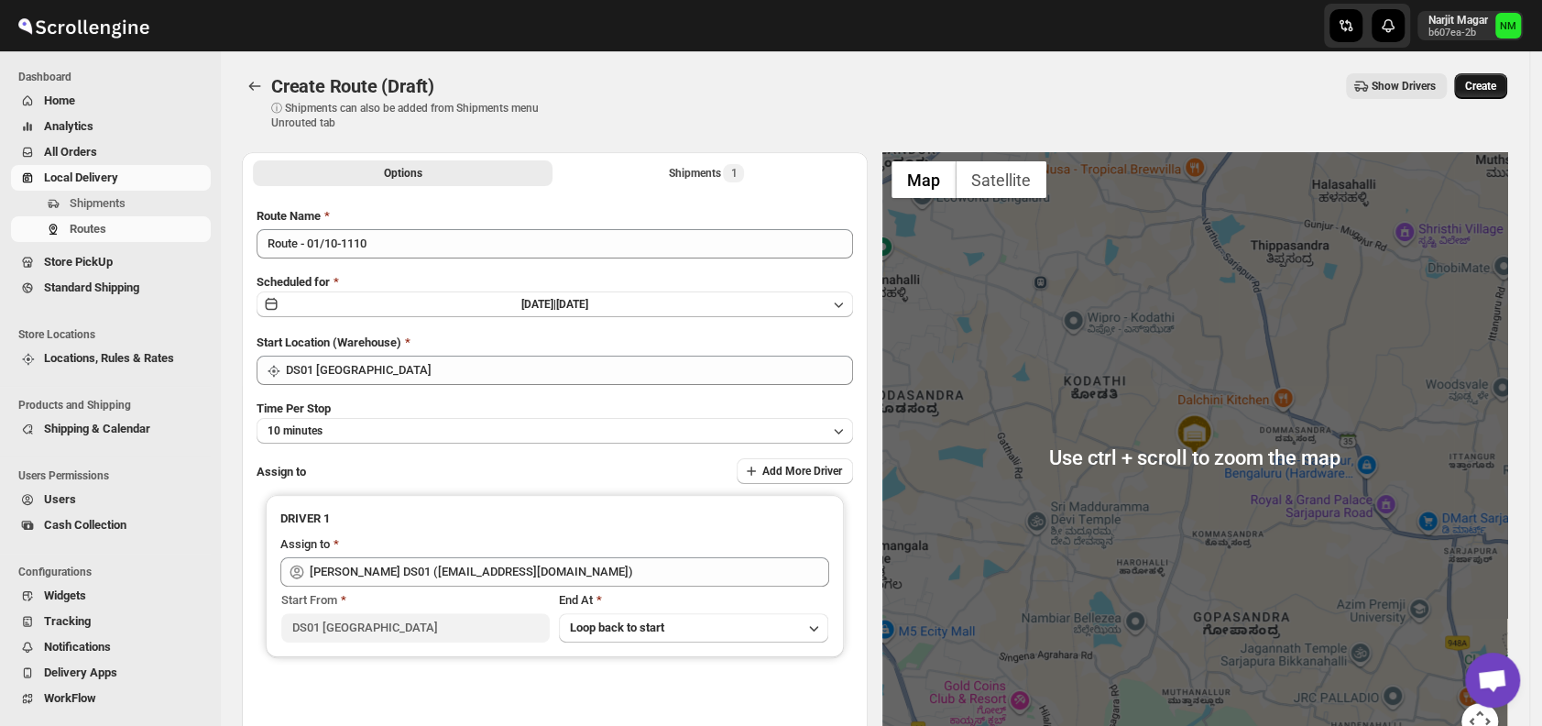
click at [1490, 82] on span "Create" at bounding box center [1480, 86] width 31 height 15
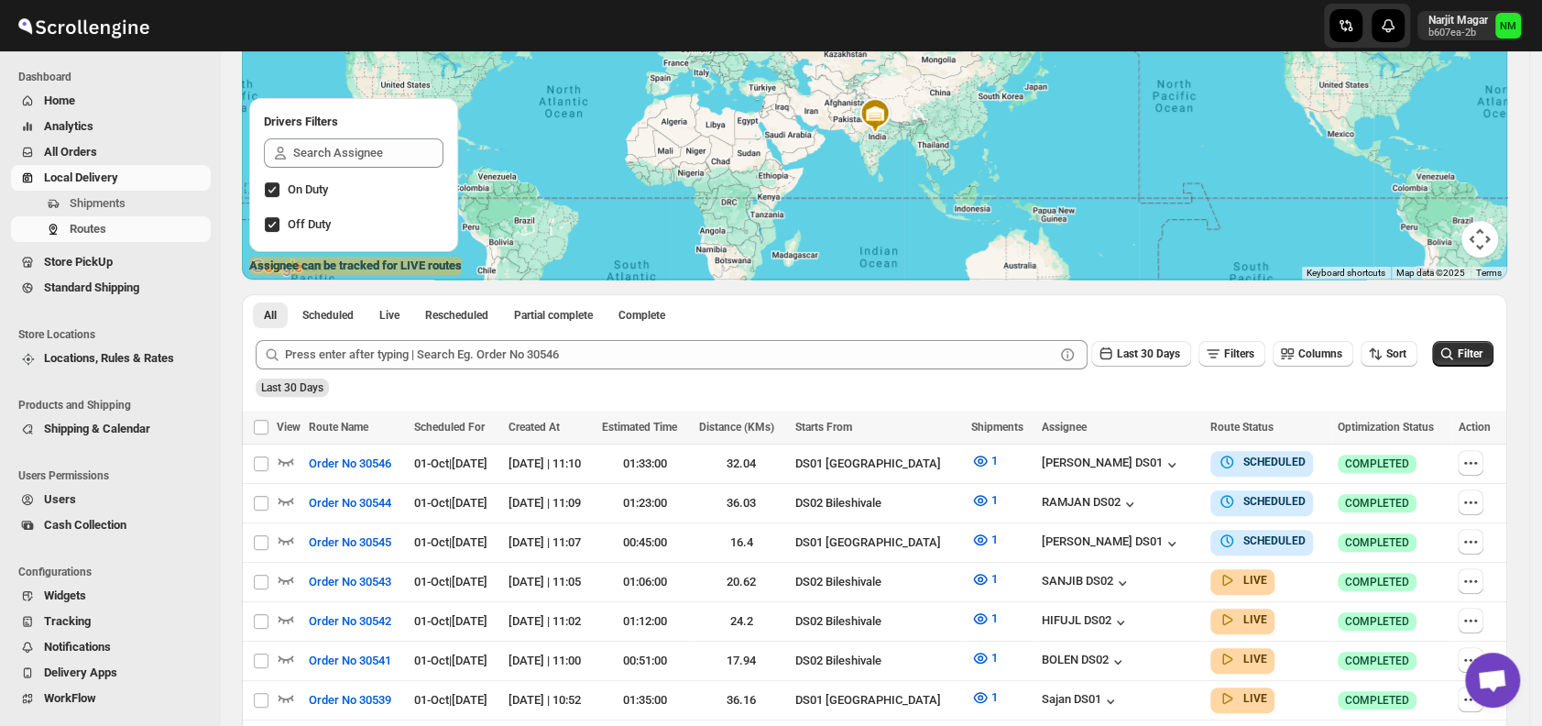
scroll to position [271, 0]
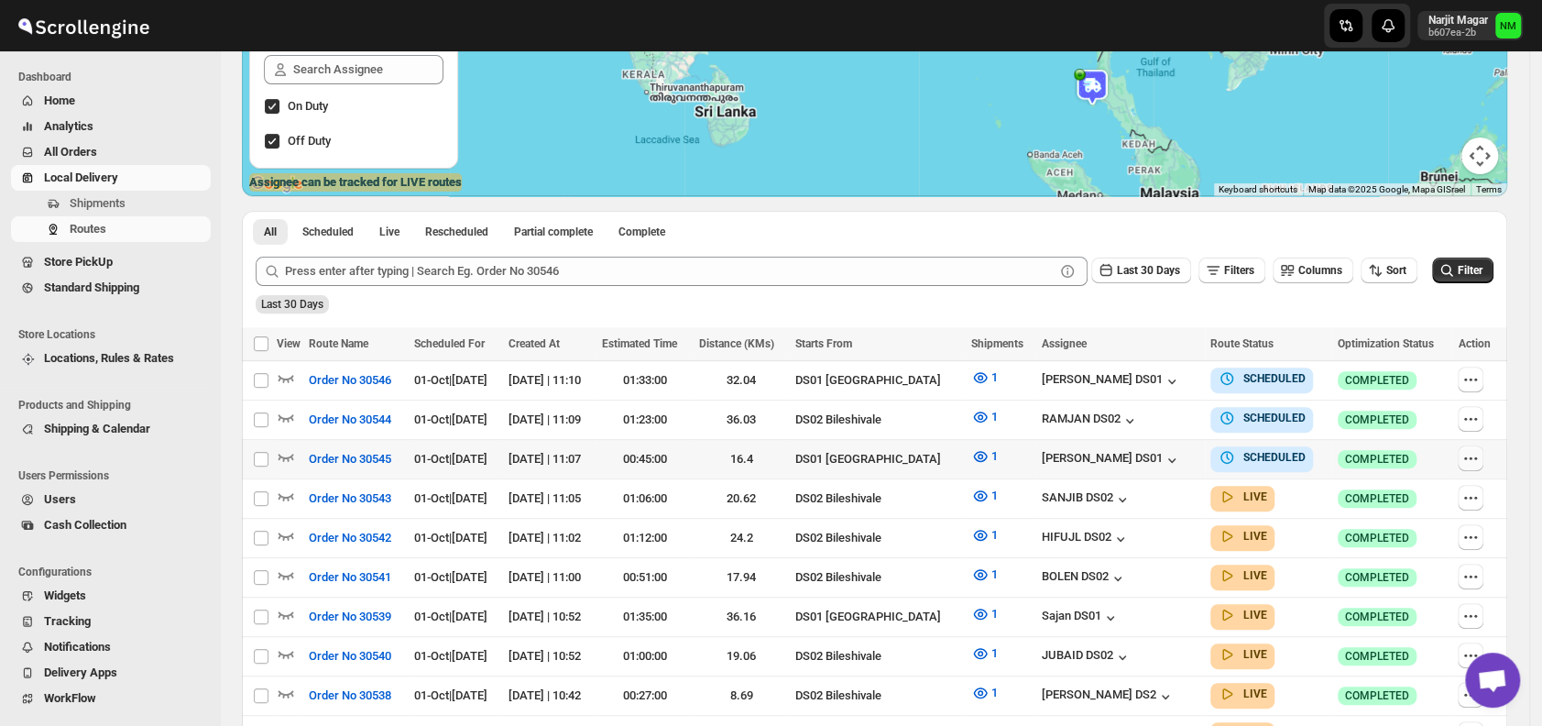
click at [1478, 460] on icon "button" at bounding box center [1470, 458] width 18 height 18
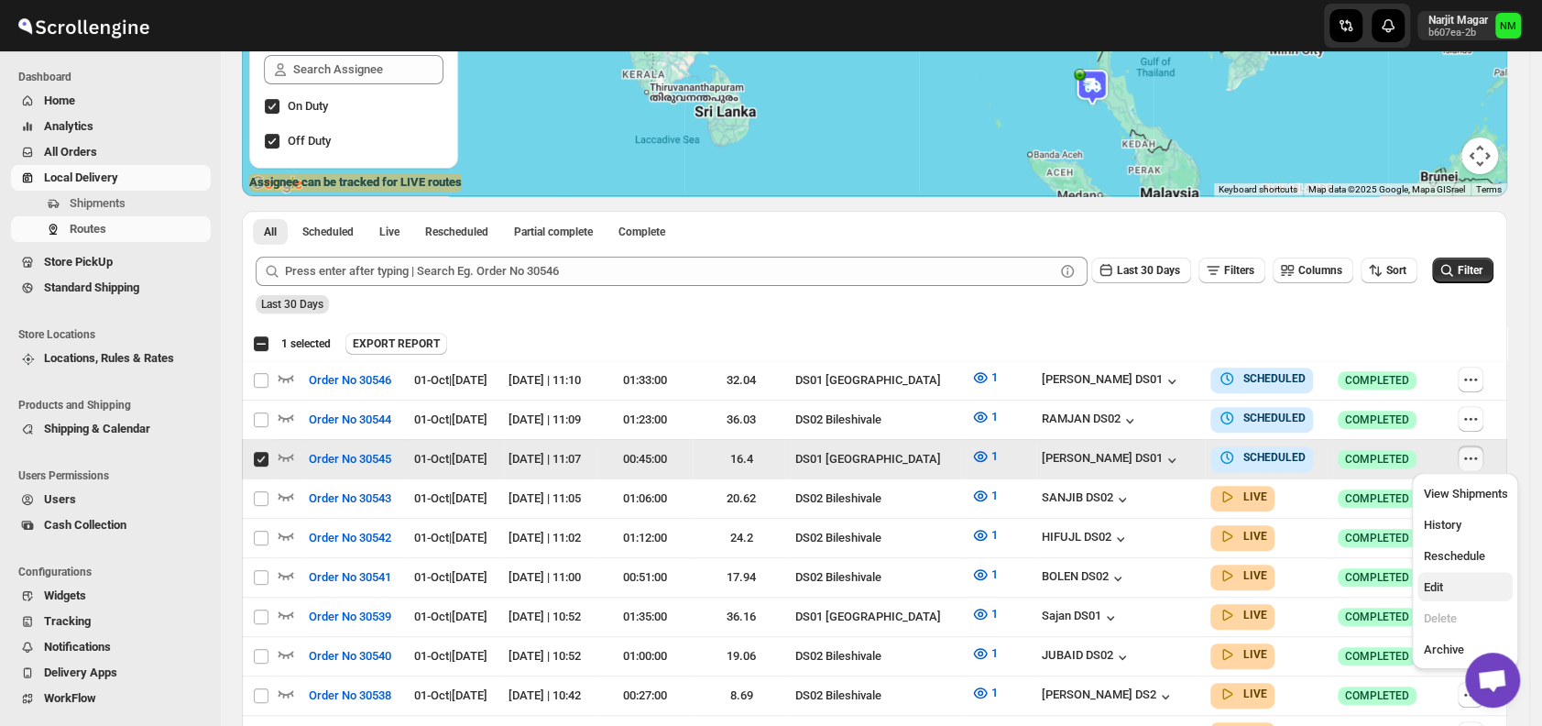
click at [1432, 583] on span "Edit" at bounding box center [1432, 587] width 19 height 14
checkbox input "false"
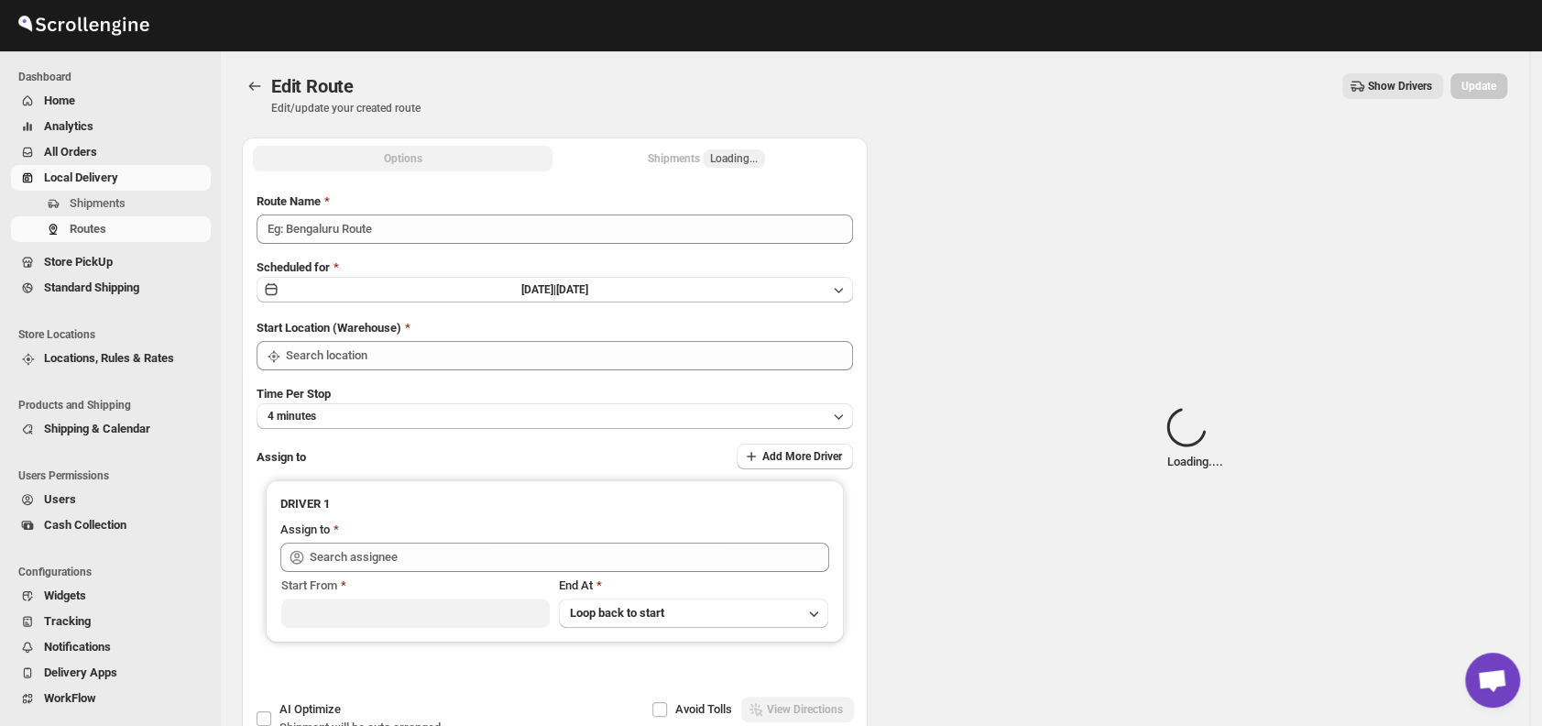
type input "Order No 30545"
type input "DS01 [GEOGRAPHIC_DATA]"
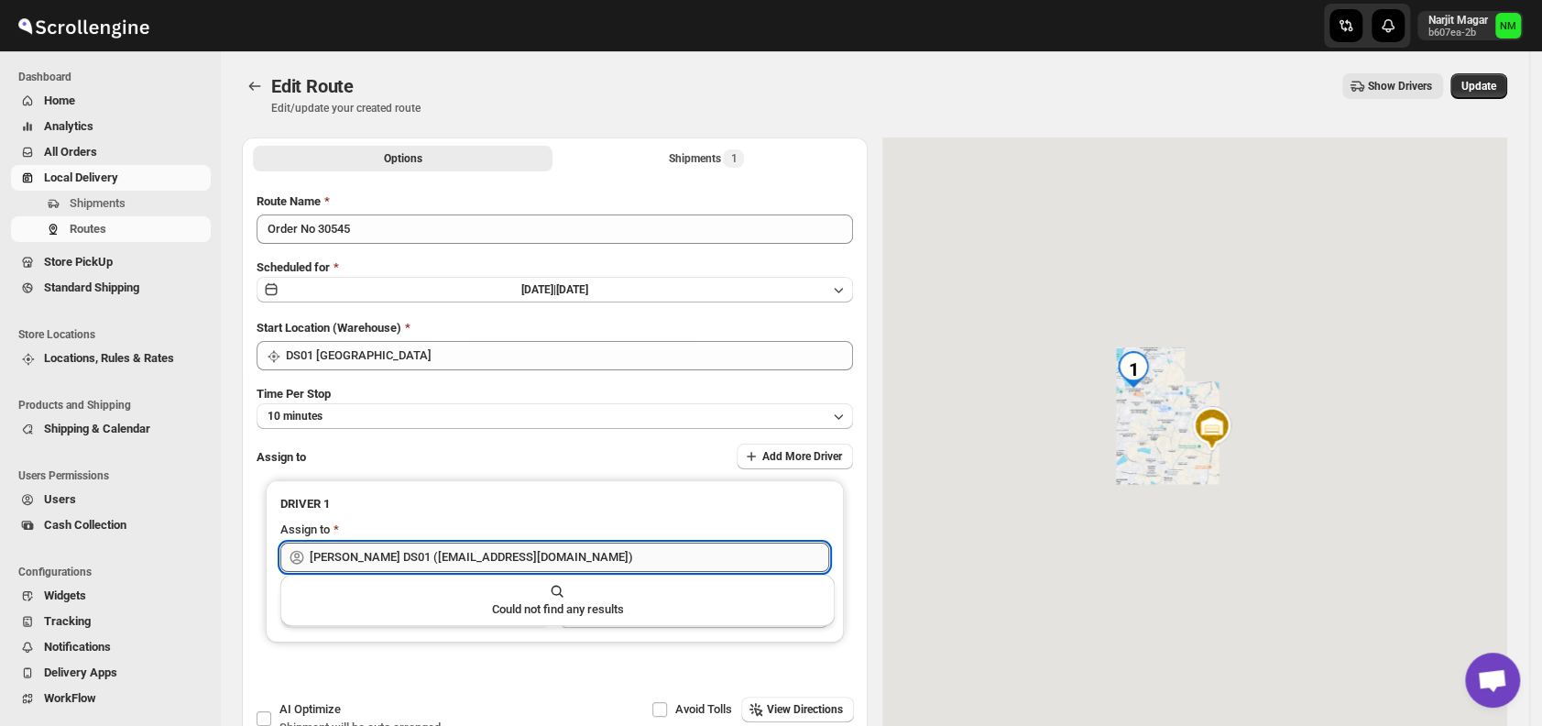
click at [528, 551] on input "[PERSON_NAME] DS01 ([EMAIL_ADDRESS][DOMAIN_NAME])" at bounding box center [569, 556] width 519 height 29
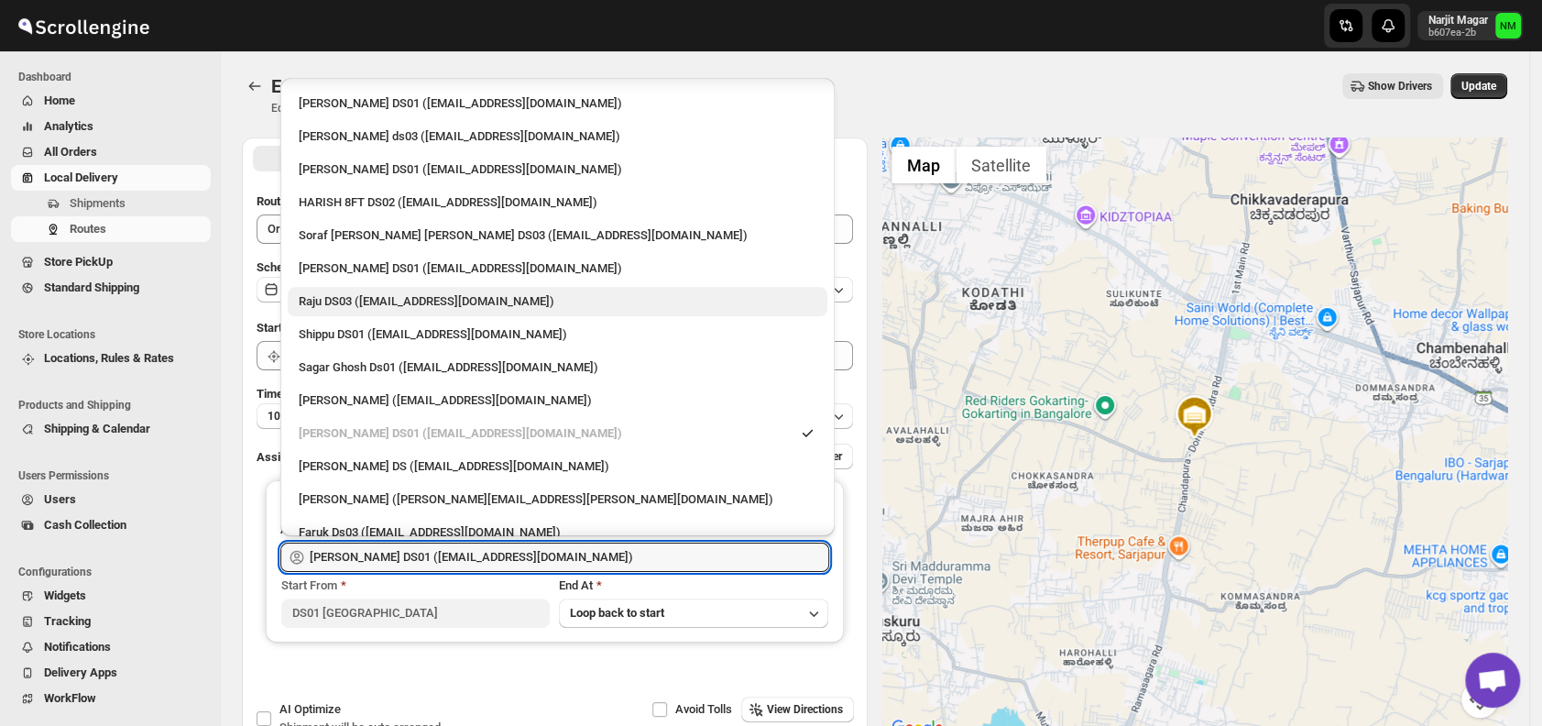
scroll to position [1250, 0]
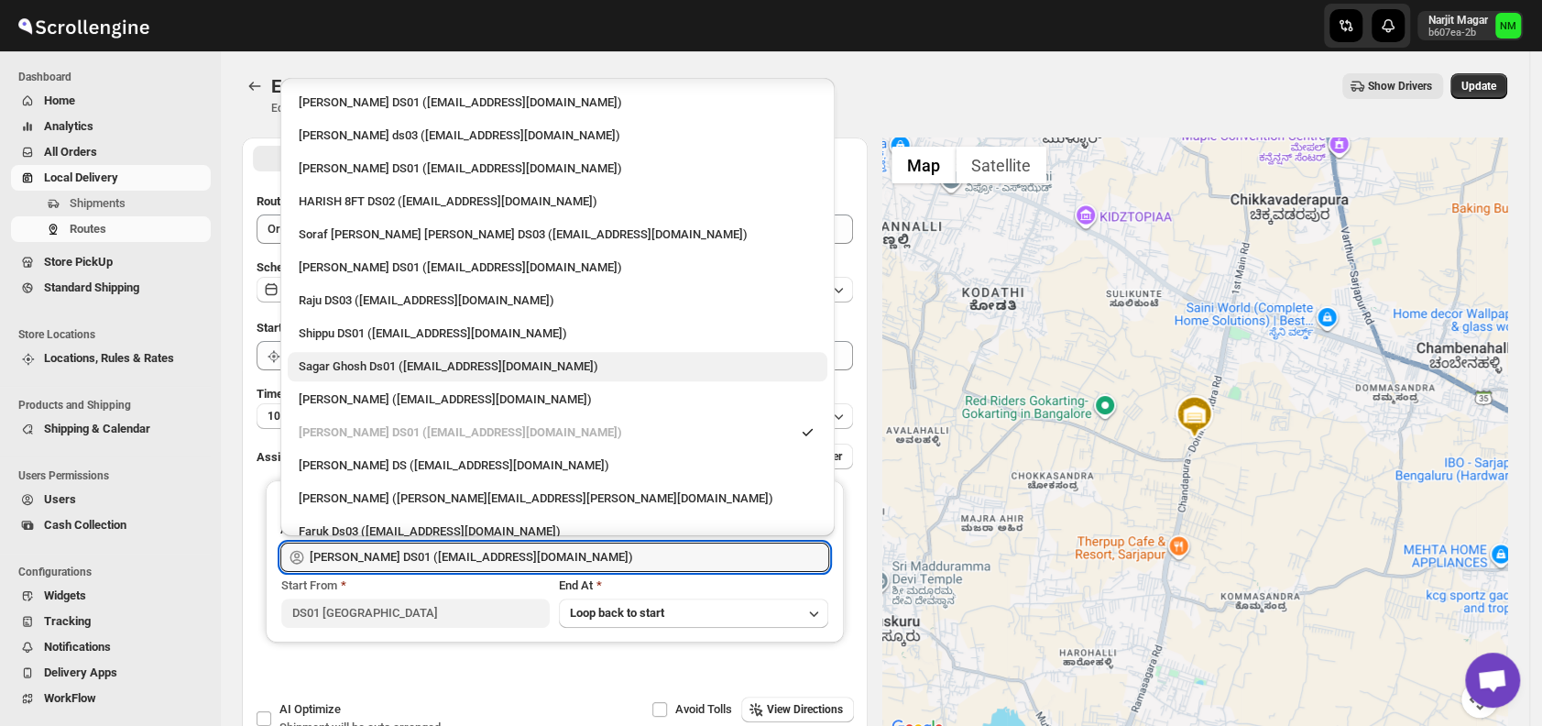
click at [414, 372] on div "Sagar Ghosh Ds01 ([EMAIL_ADDRESS][DOMAIN_NAME])" at bounding box center [558, 366] width 518 height 18
type input "Sagar Ghosh Ds01 ([EMAIL_ADDRESS][DOMAIN_NAME])"
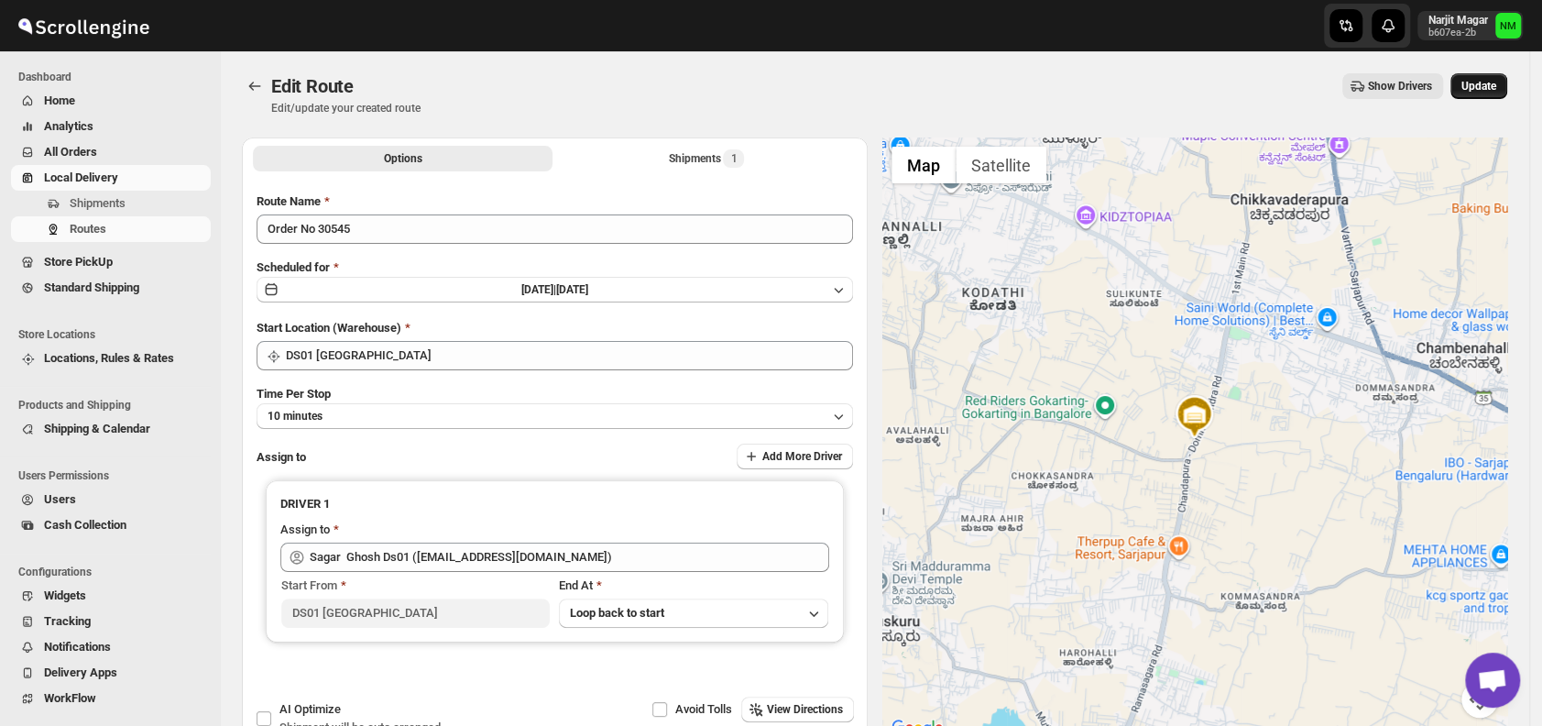
click at [1495, 96] on button "Update" at bounding box center [1478, 86] width 57 height 26
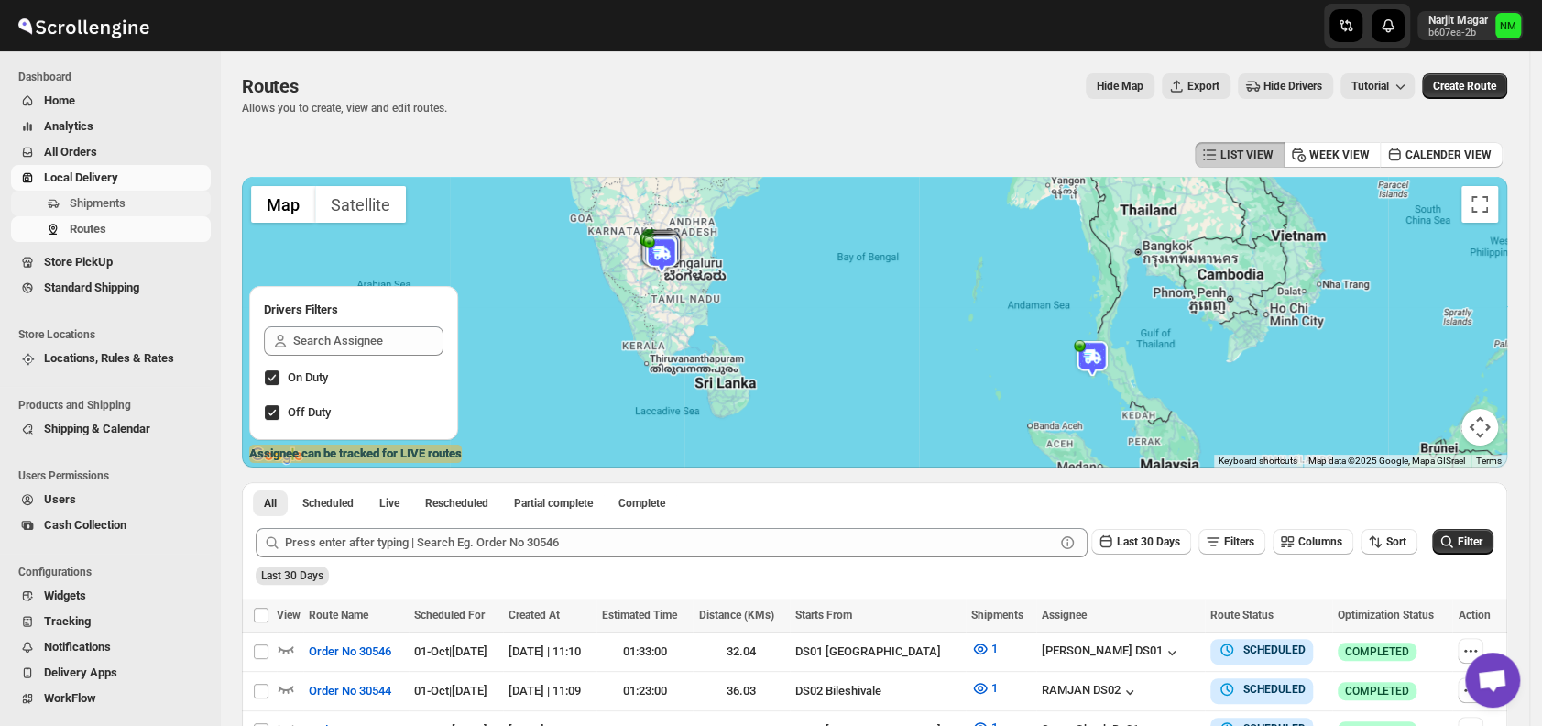
click at [95, 198] on span "Shipments" at bounding box center [98, 203] width 56 height 14
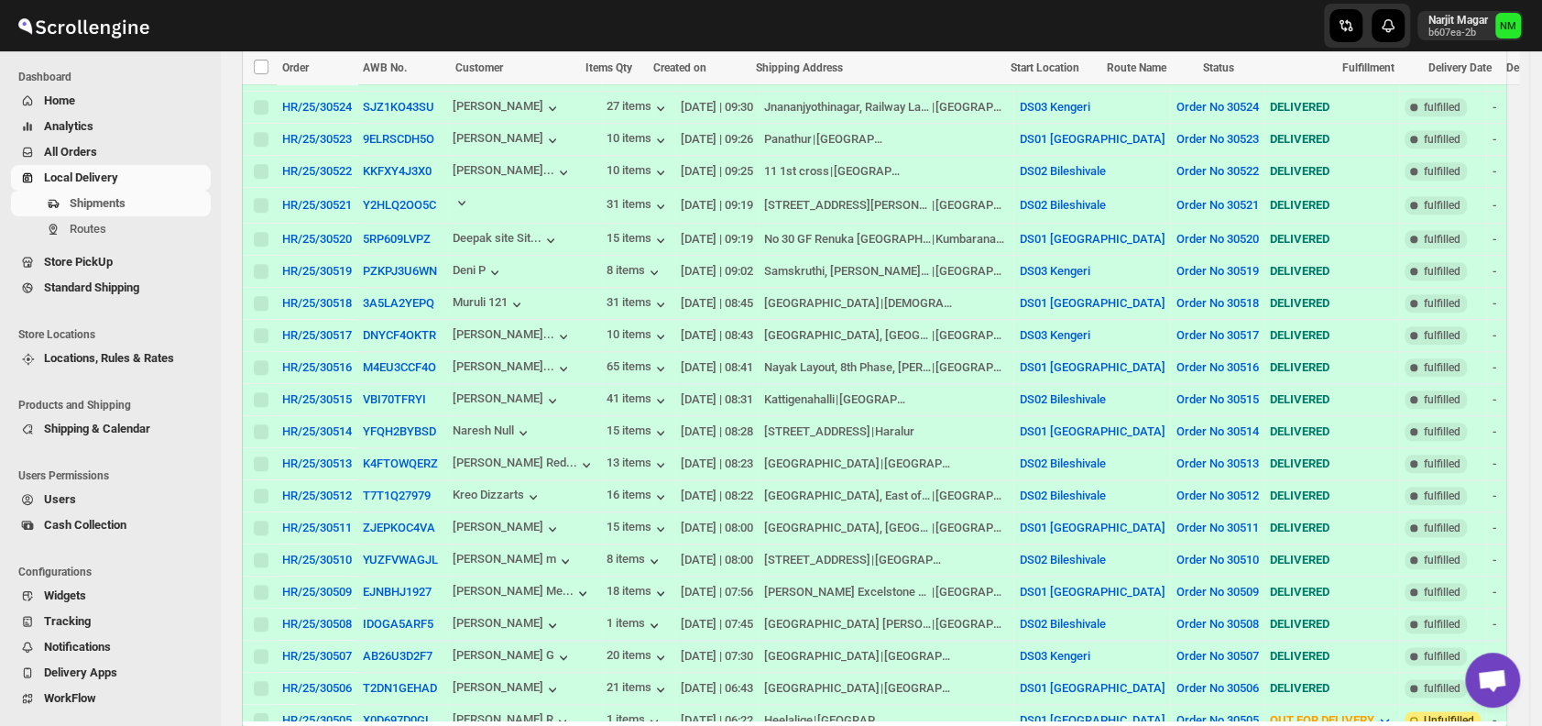
scroll to position [1239, 0]
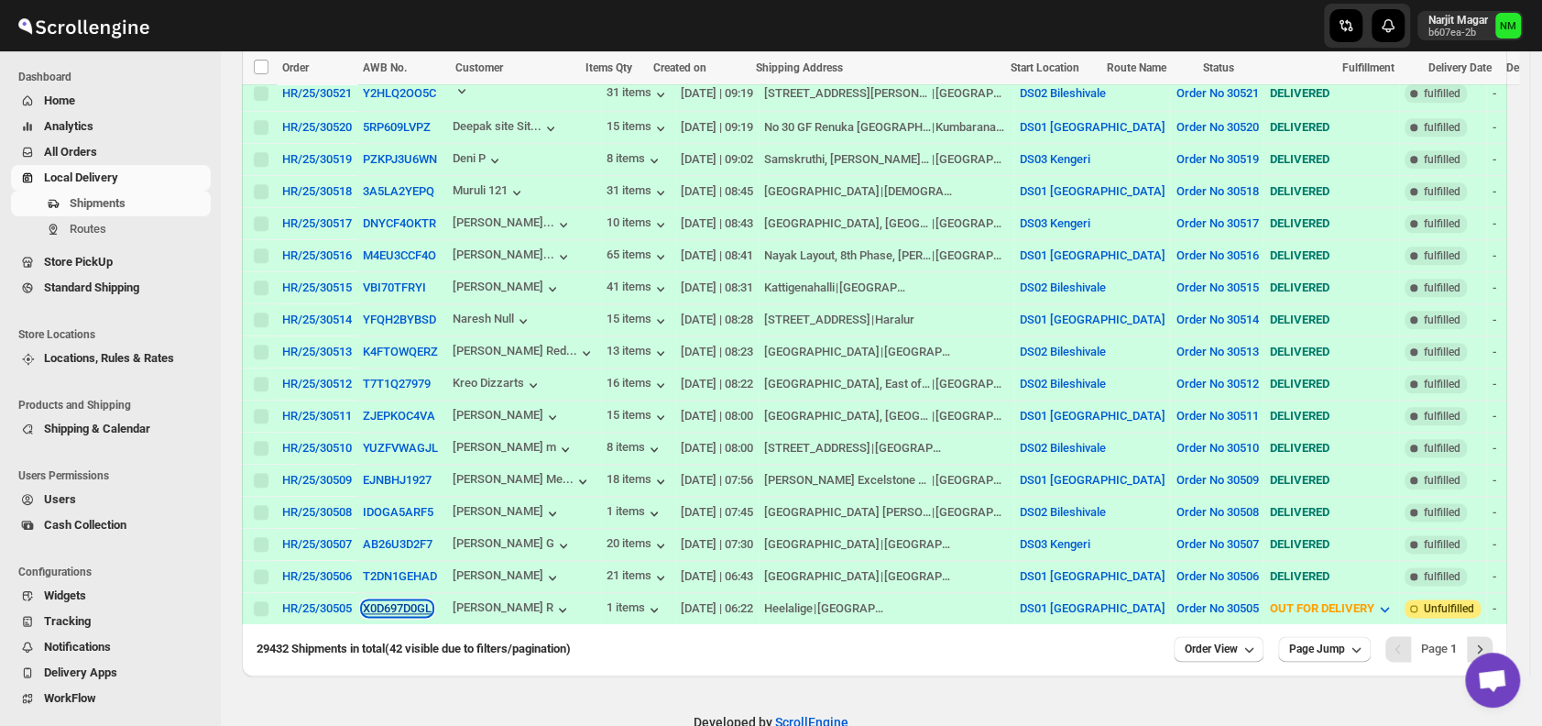
click at [382, 601] on button "X0D697D0GL" at bounding box center [397, 608] width 69 height 14
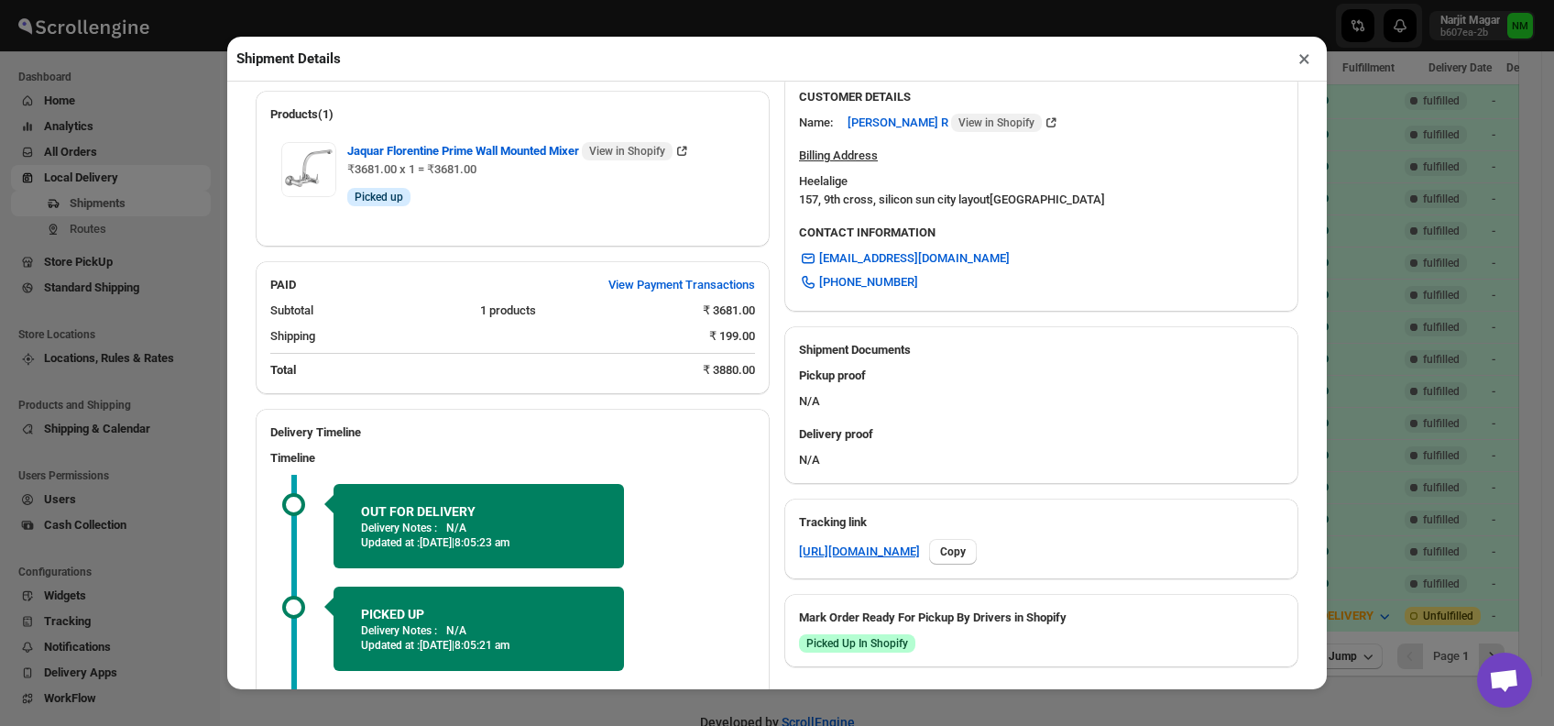
scroll to position [707, 0]
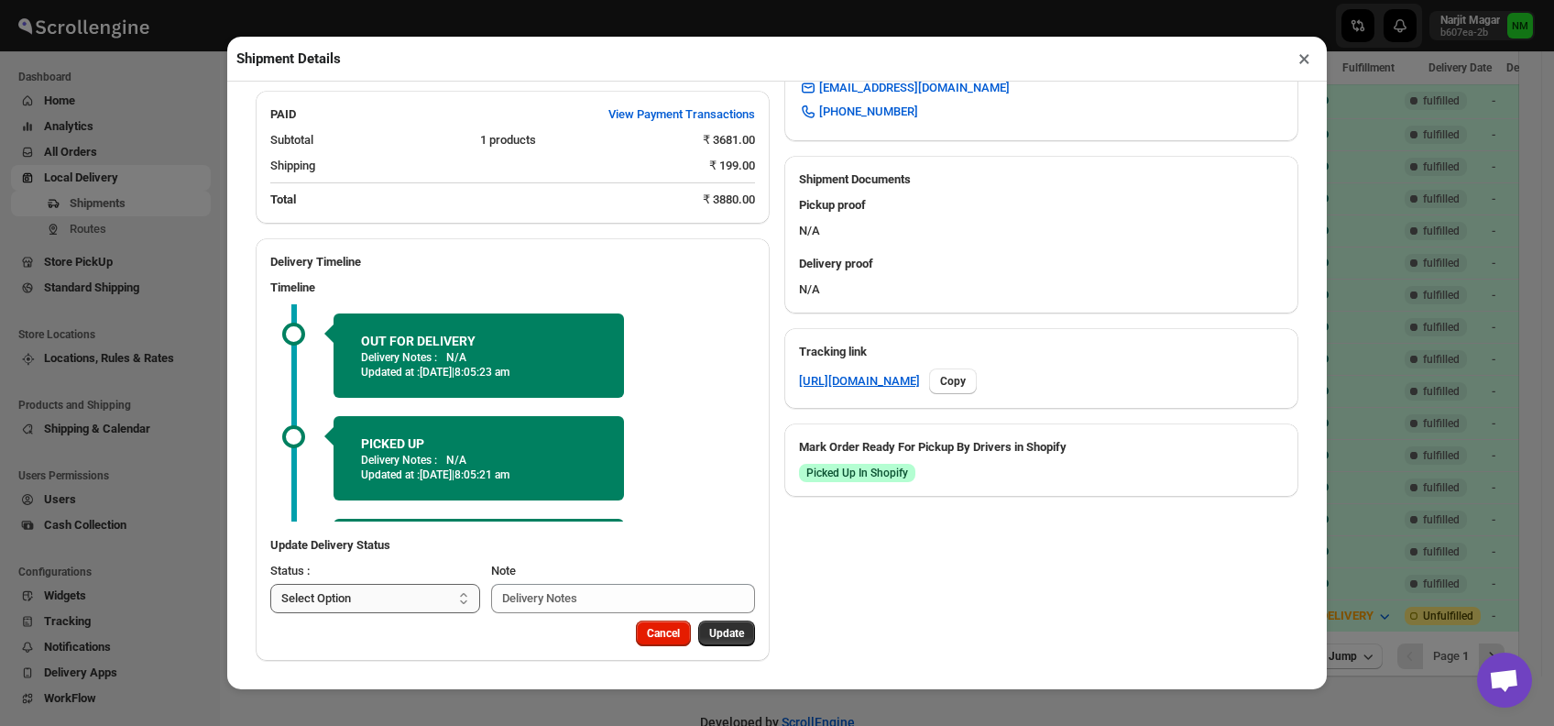
click at [398, 597] on select "Select Option PICKED UP OUT FOR DELIVERY RESCHEDULE DELIVERED CANCELLED" at bounding box center [375, 598] width 210 height 29
select select "DELIVERED"
click at [270, 584] on select "Select Option PICKED UP OUT FOR DELIVERY RESCHEDULE DELIVERED CANCELLED" at bounding box center [375, 598] width 210 height 29
click at [718, 639] on span "Update" at bounding box center [726, 633] width 35 height 15
select select
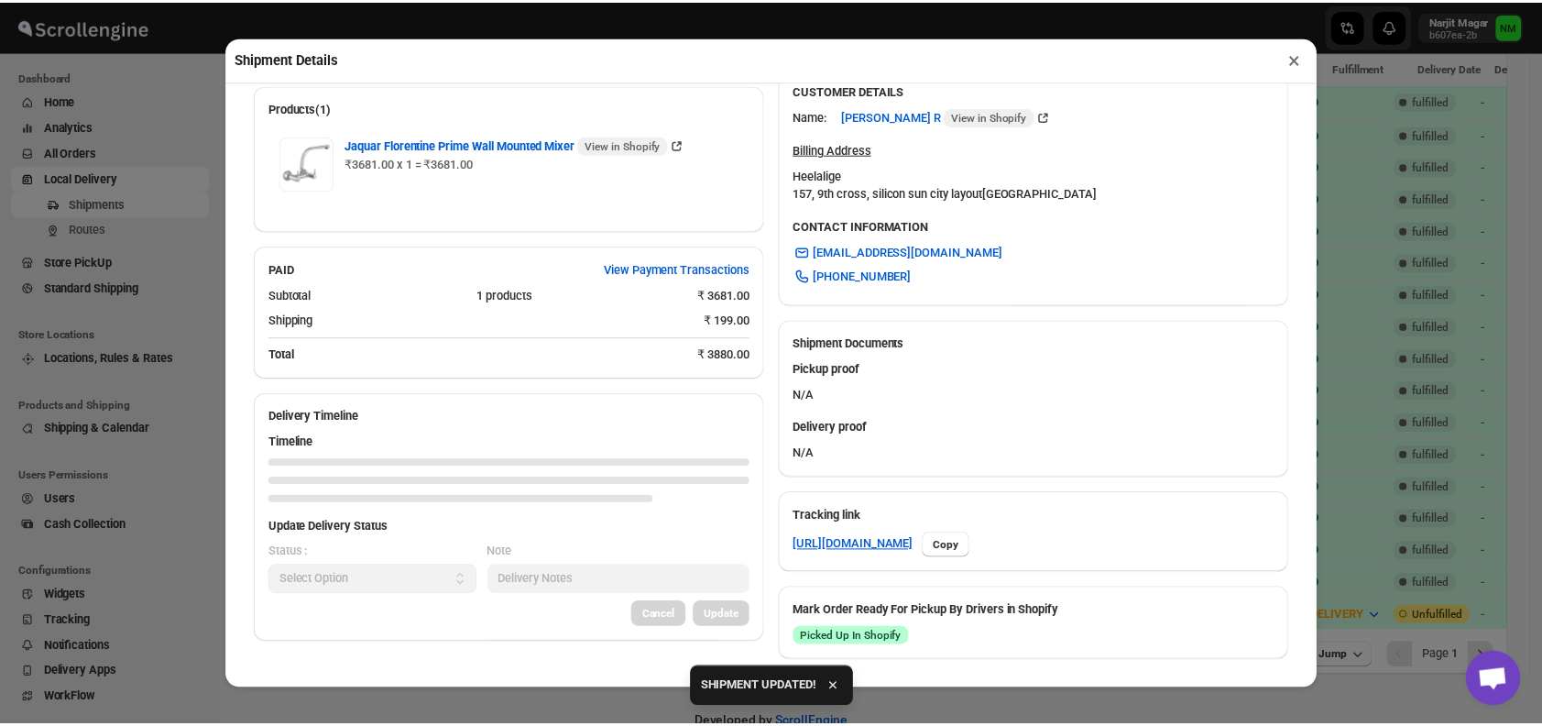
scroll to position [525, 0]
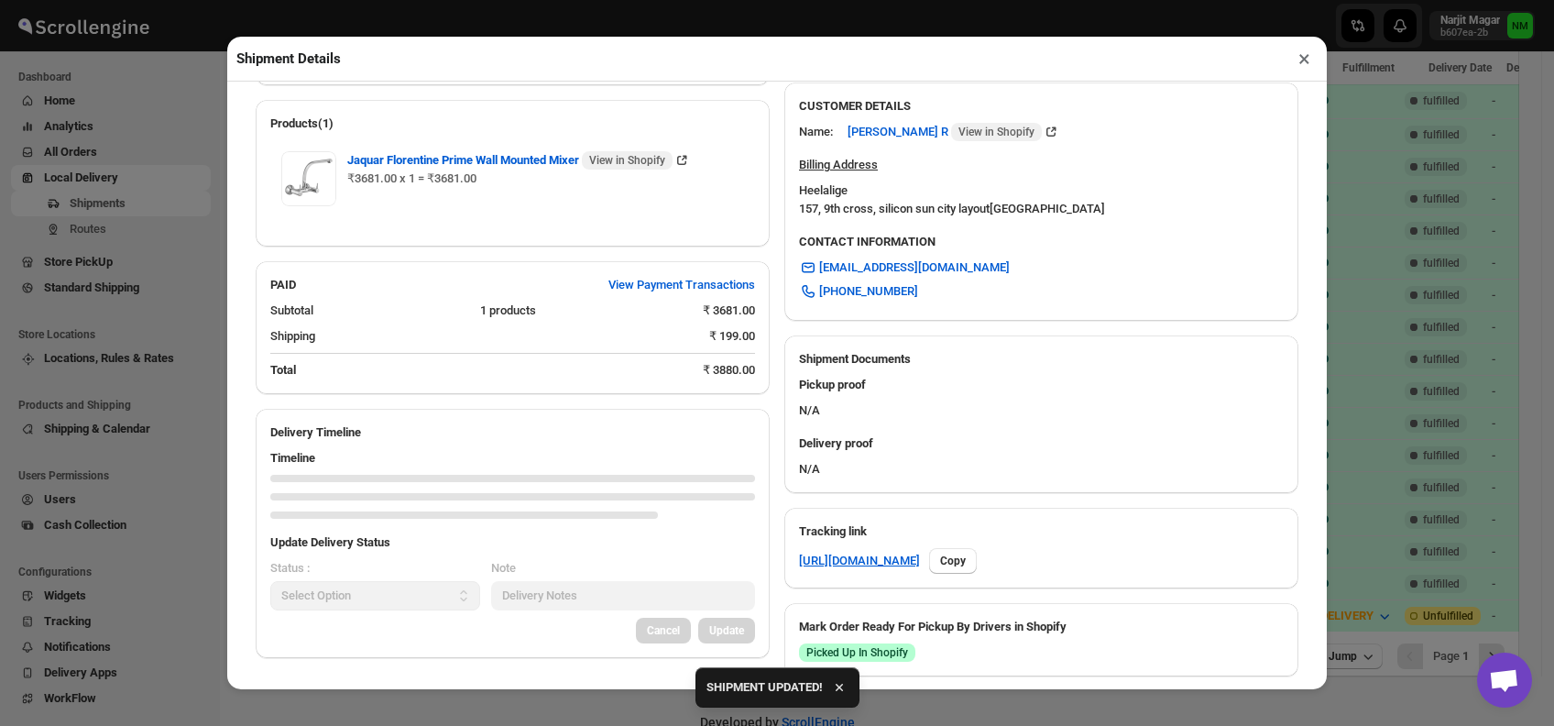
click at [1300, 63] on button "×" at bounding box center [1304, 59] width 27 height 26
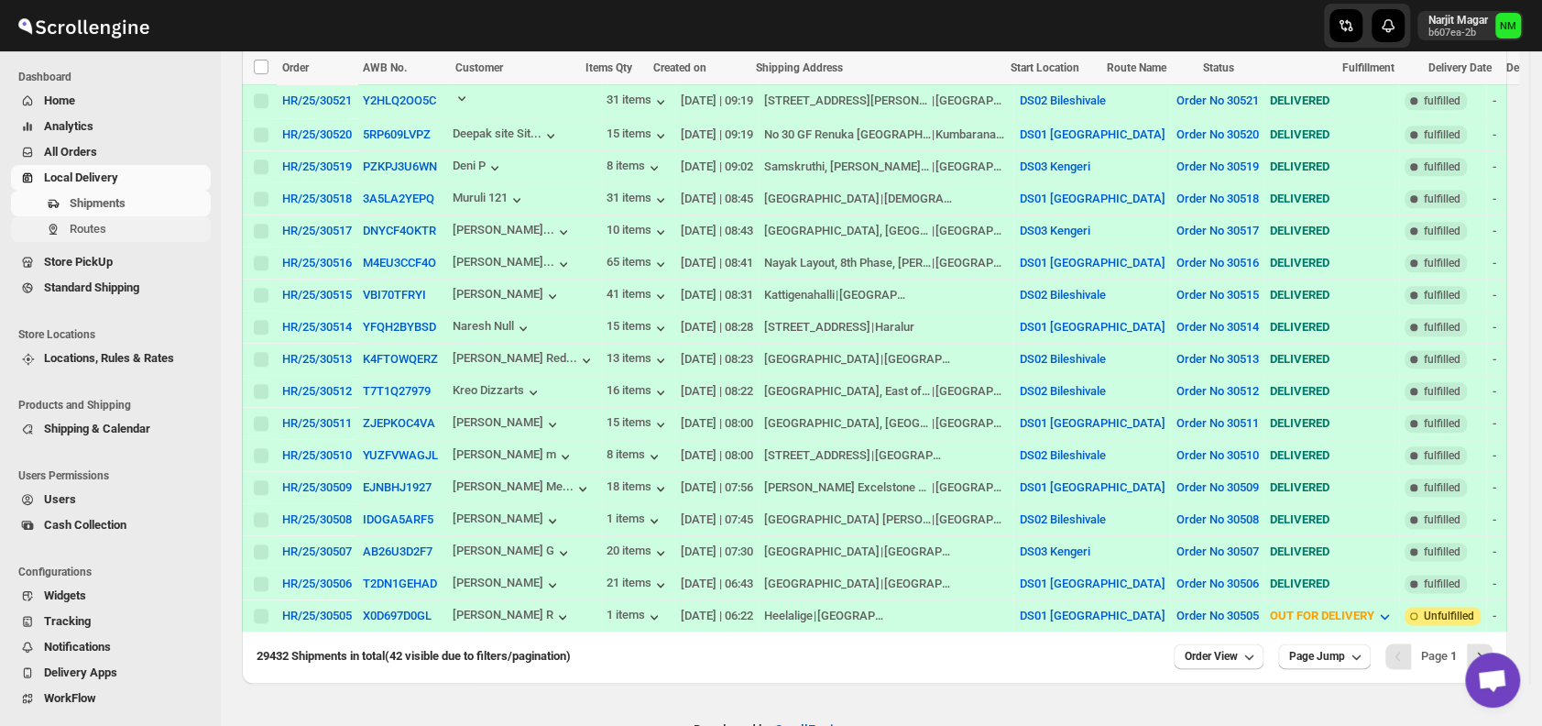
click at [110, 231] on span "Routes" at bounding box center [138, 229] width 137 height 18
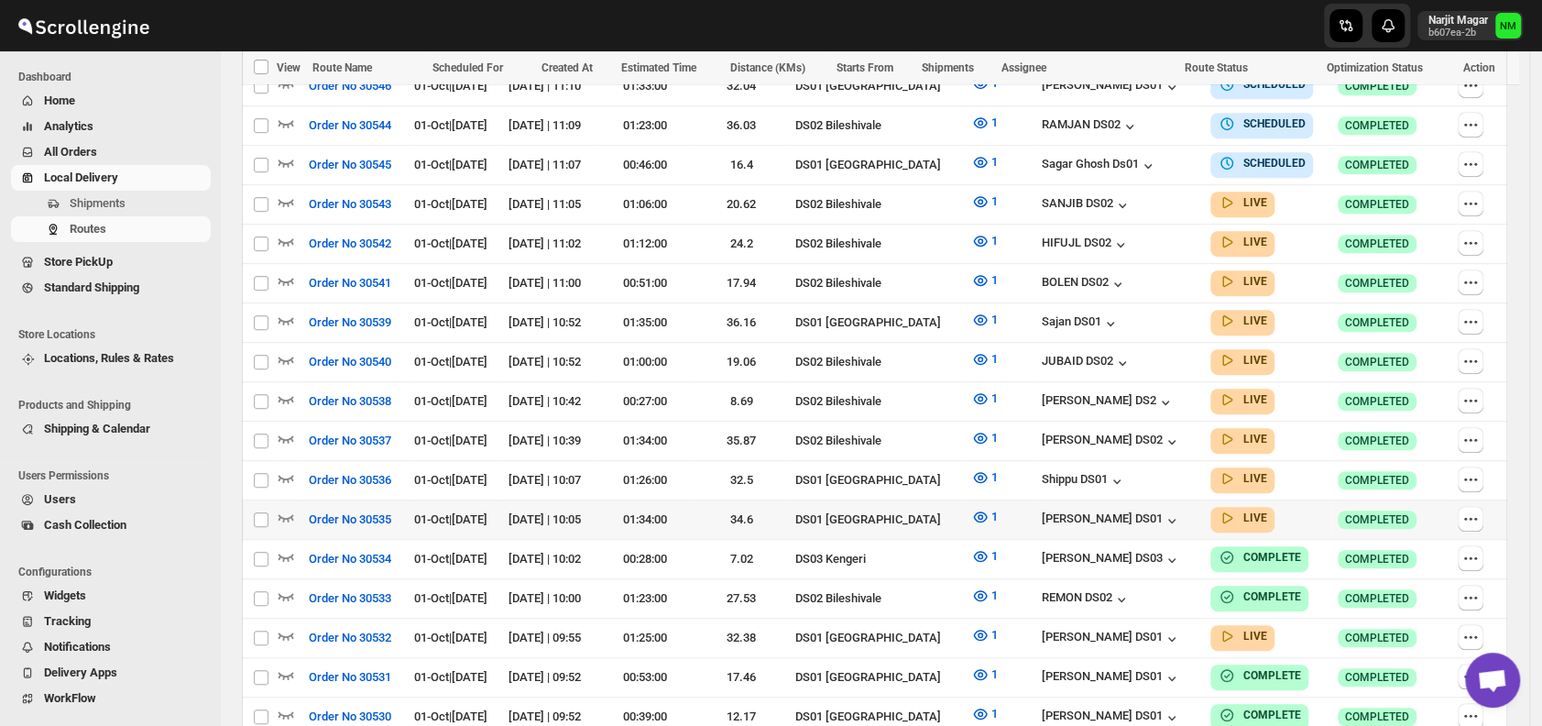
scroll to position [566, 0]
click at [282, 507] on icon "button" at bounding box center [286, 516] width 18 height 18
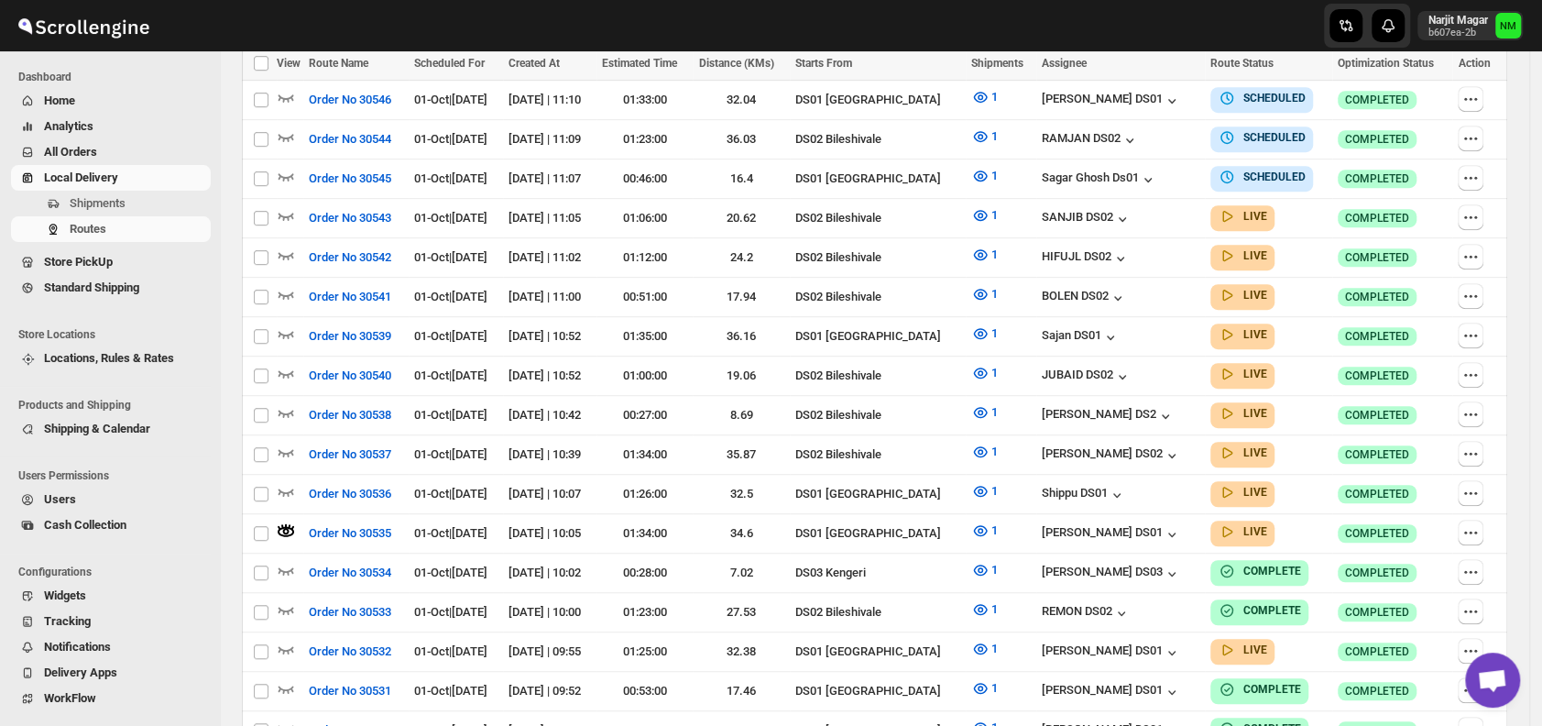
scroll to position [0, 0]
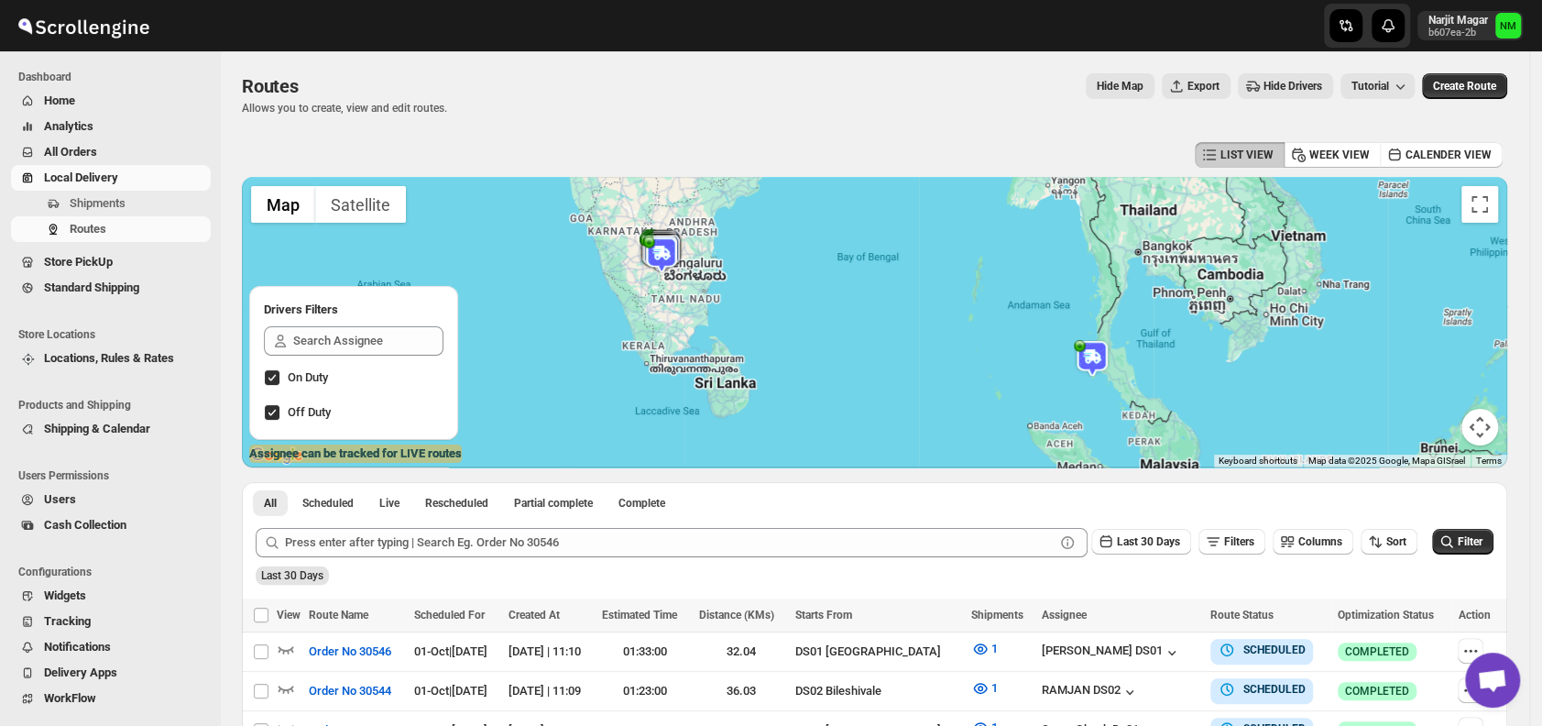
scroll to position [443, 0]
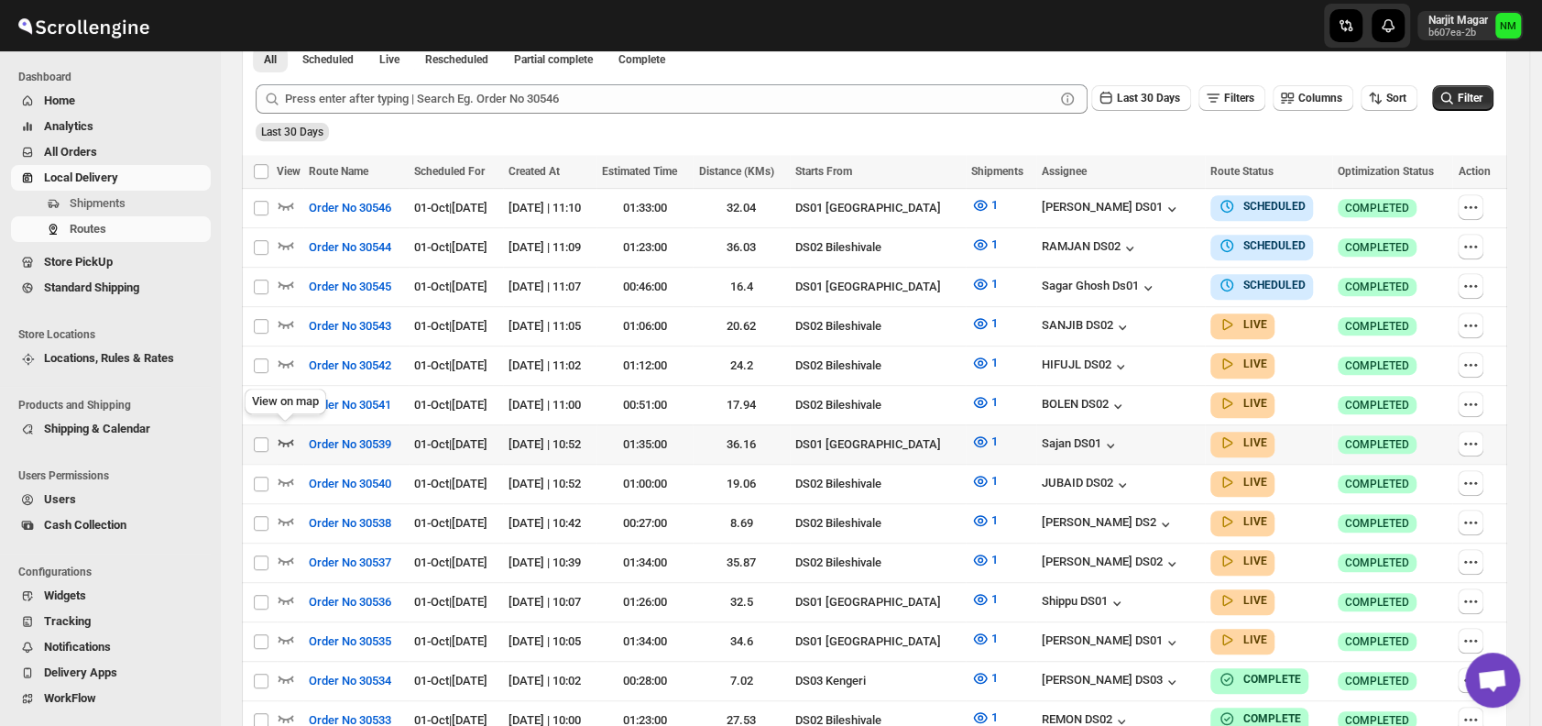
click at [288, 432] on icon "button" at bounding box center [286, 441] width 18 height 18
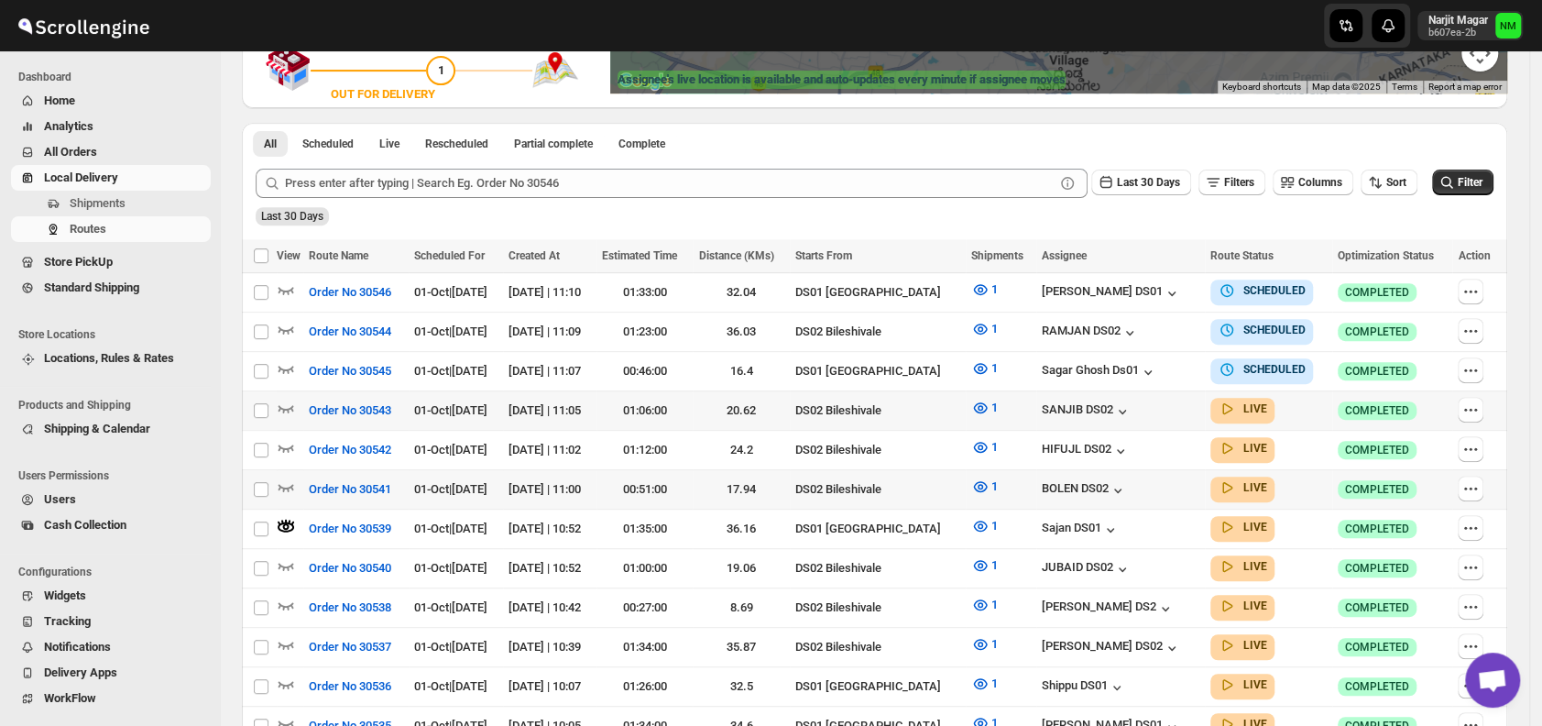
scroll to position [375, 0]
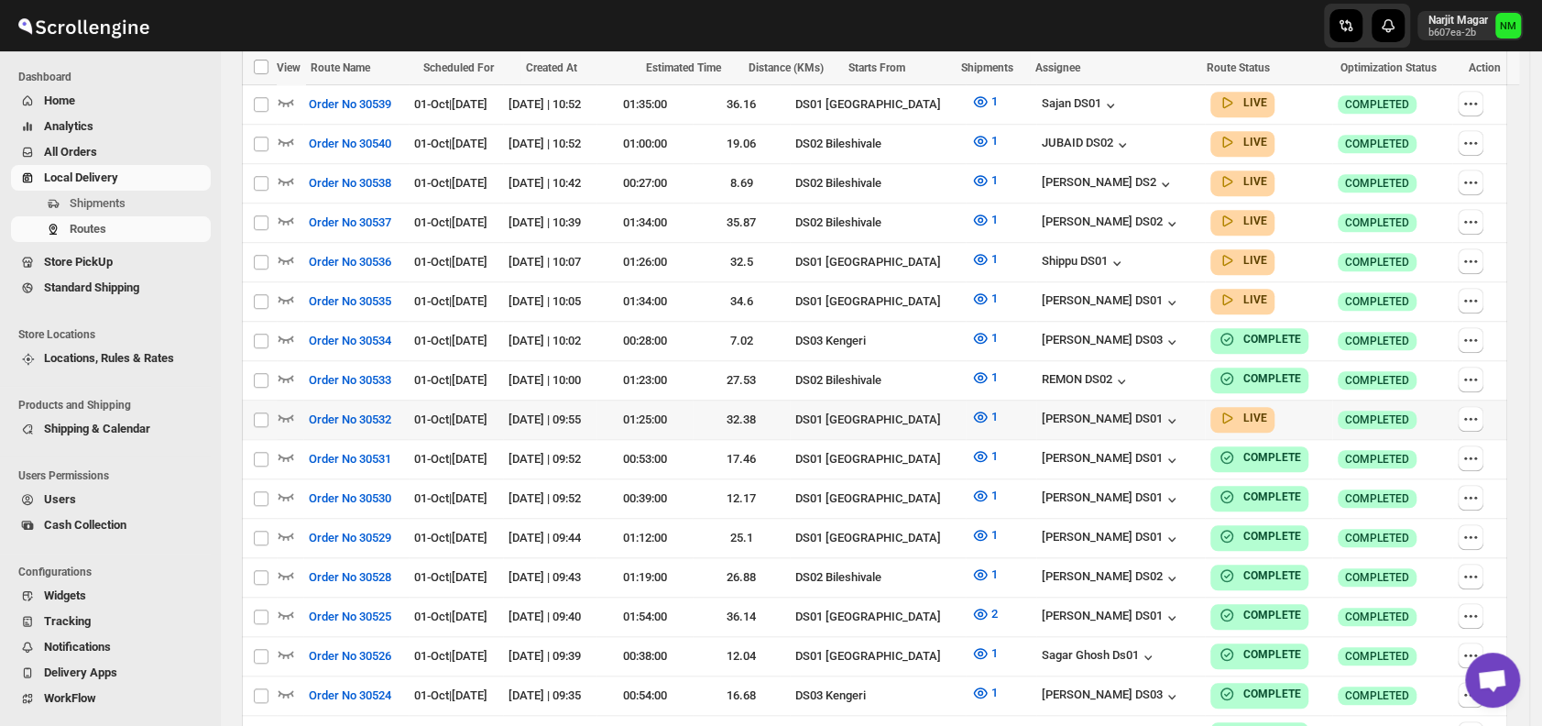
scroll to position [785, 0]
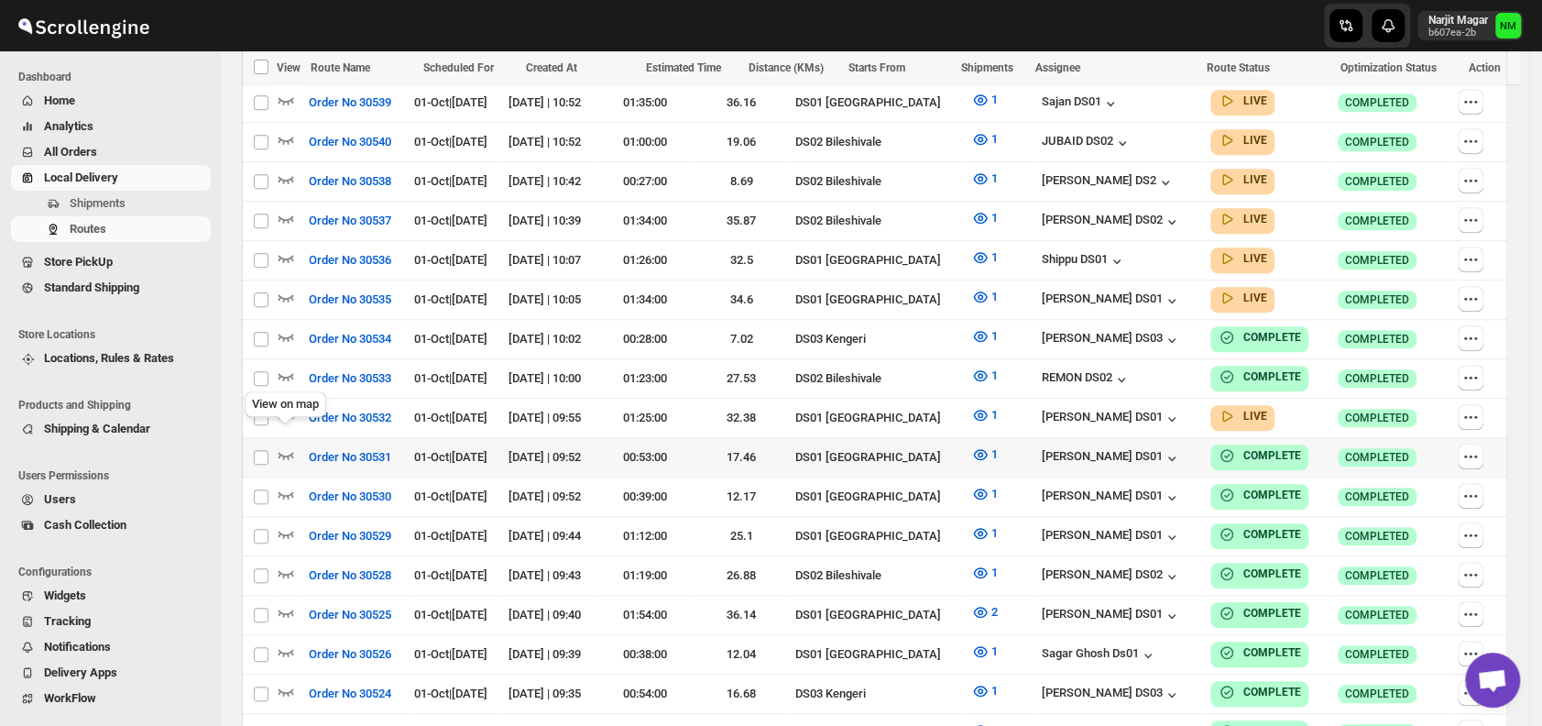
click at [286, 399] on div "View on map" at bounding box center [285, 407] width 89 height 40
click at [288, 406] on icon "button" at bounding box center [286, 415] width 18 height 18
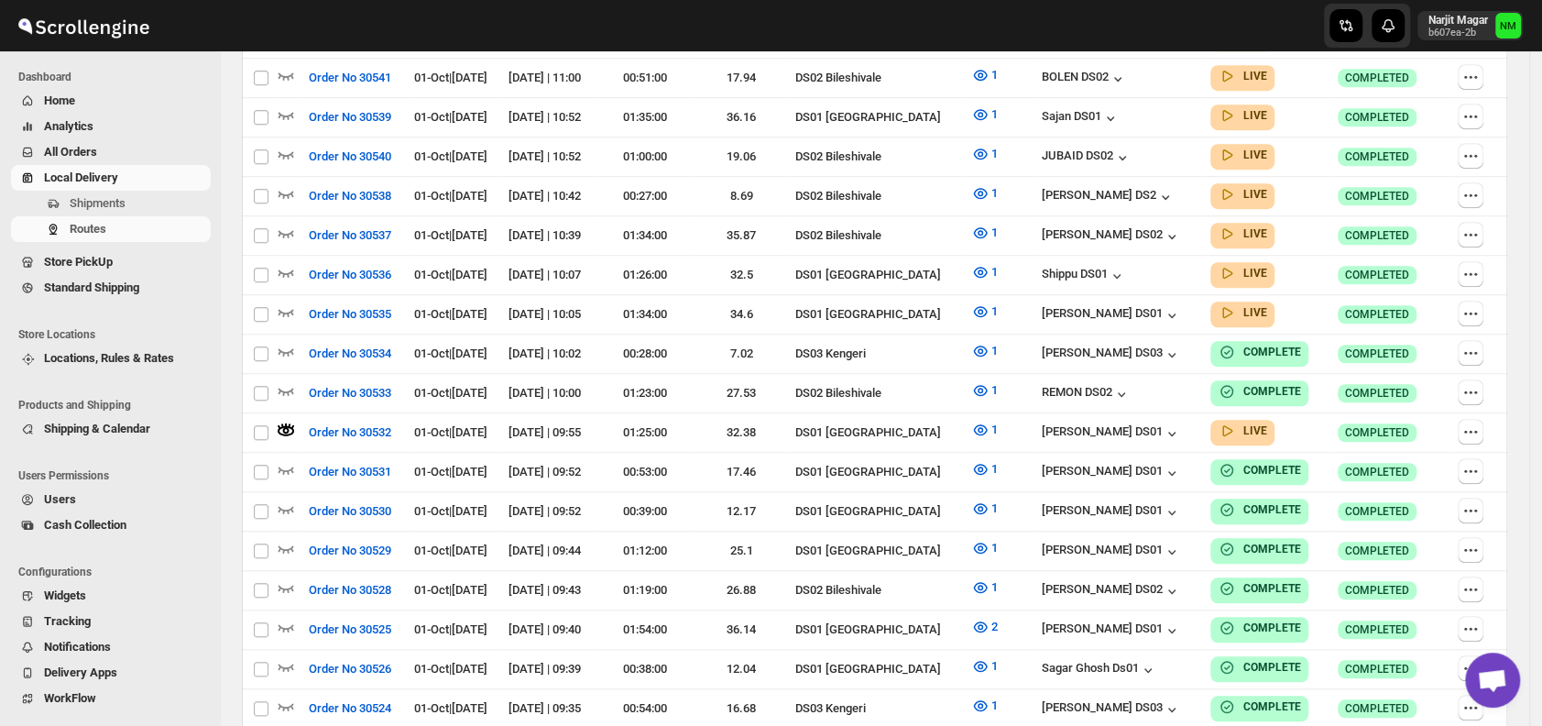
scroll to position [0, 0]
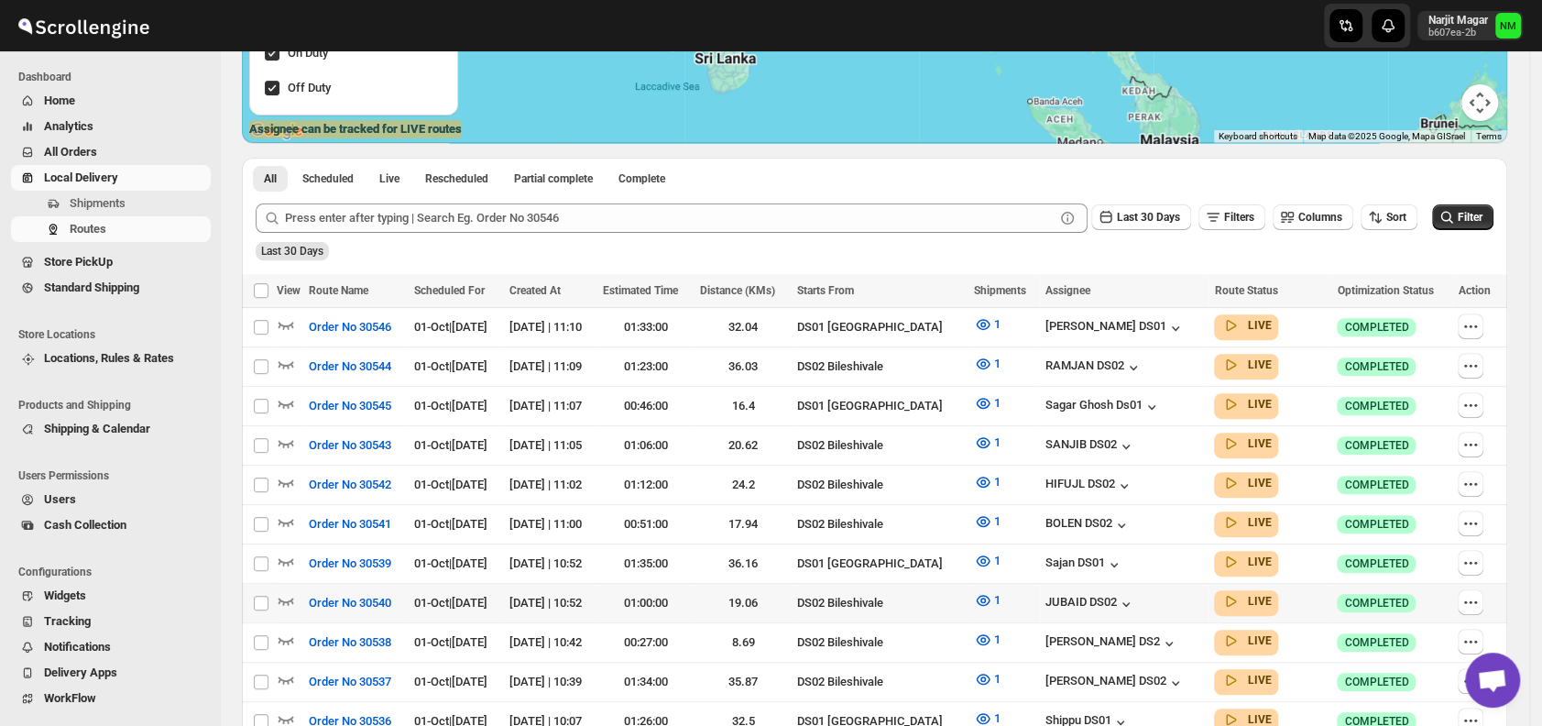
scroll to position [337, 0]
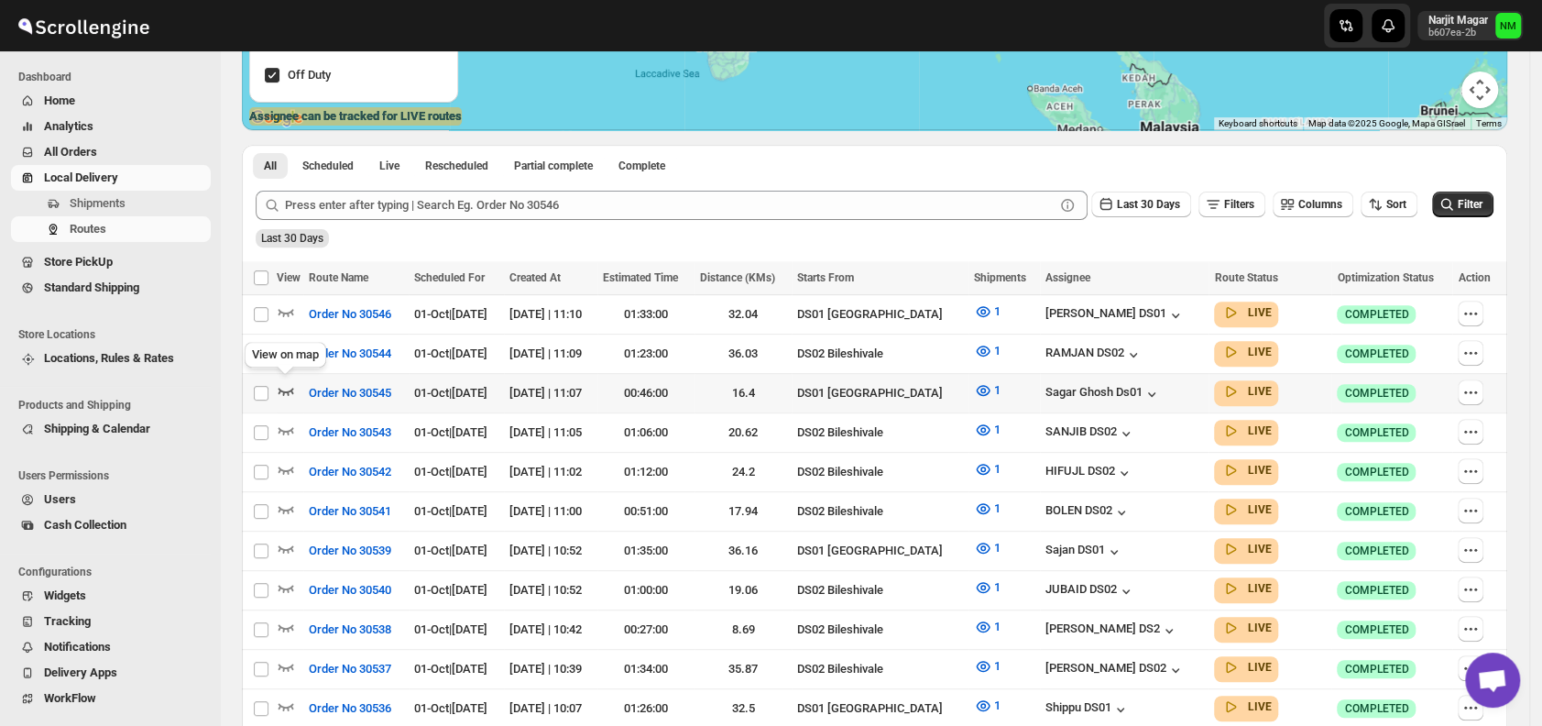
click at [286, 387] on icon "button" at bounding box center [286, 390] width 18 height 18
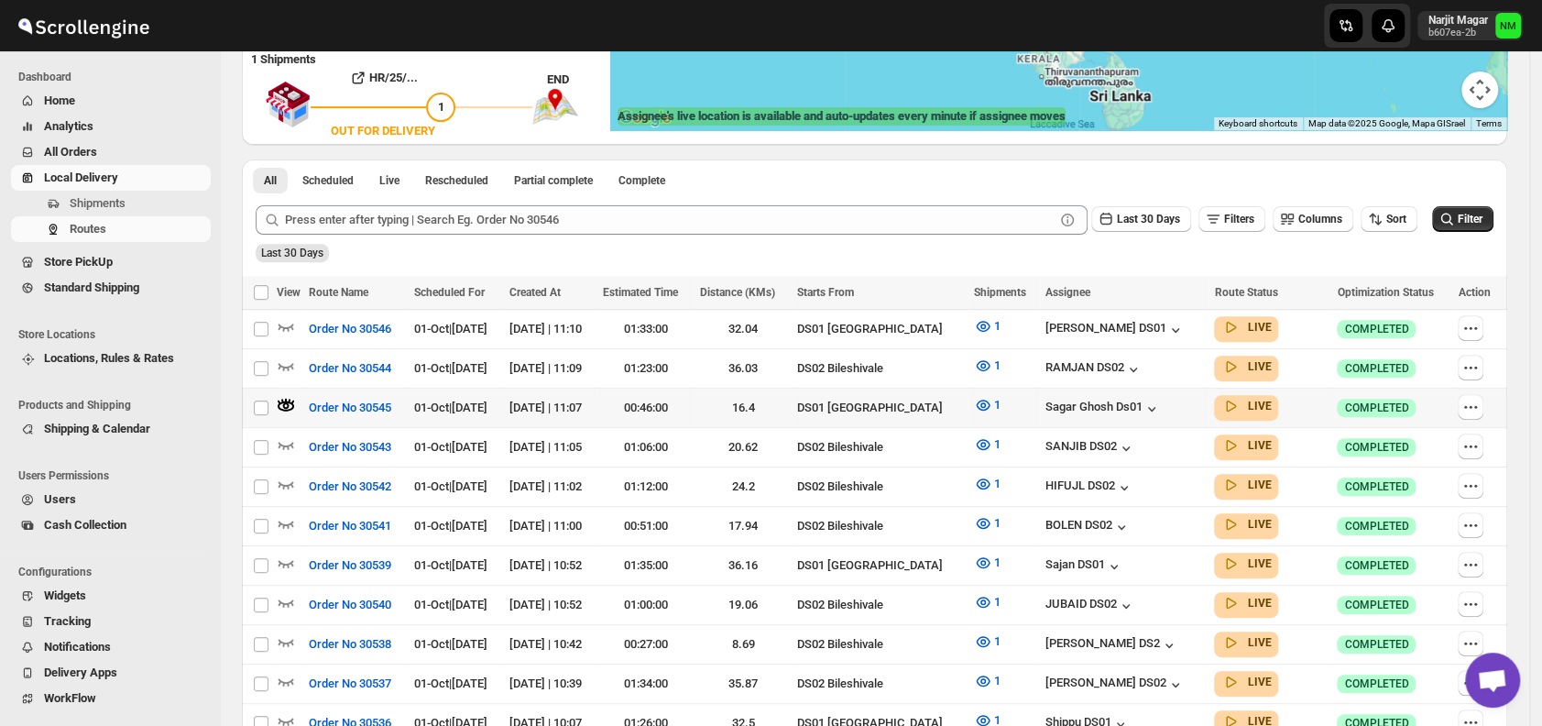
scroll to position [0, 0]
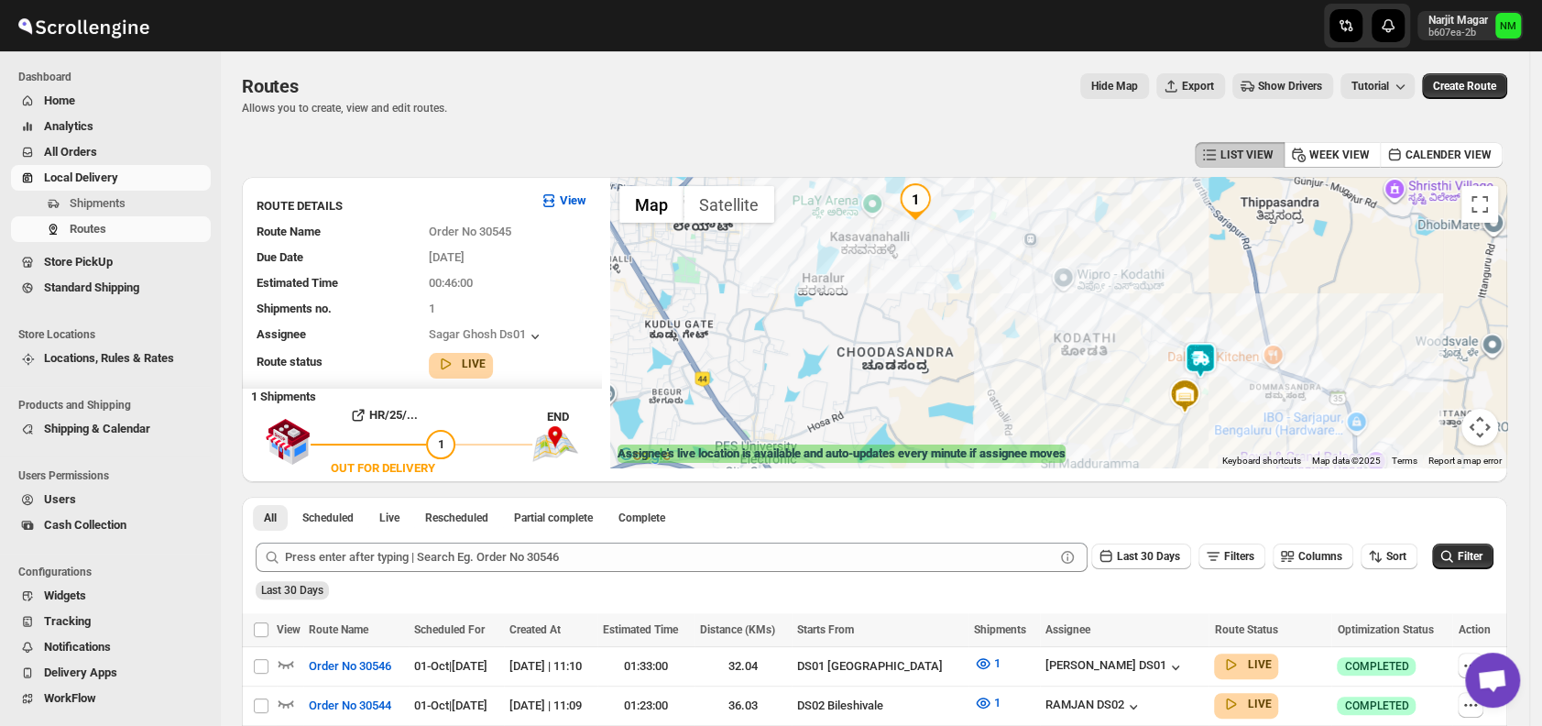
click at [1217, 352] on img at bounding box center [1200, 360] width 37 height 37
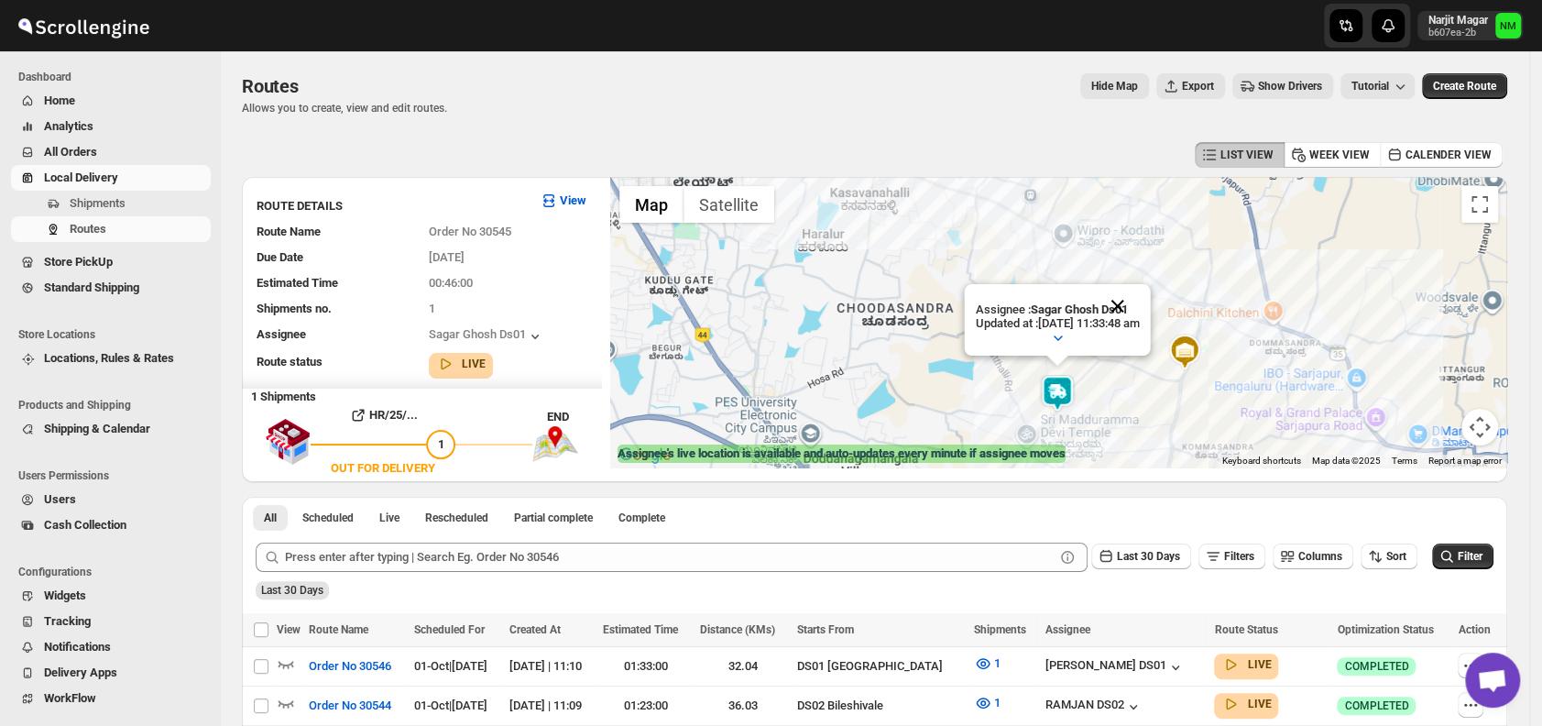
click at [1140, 300] on button "Close" at bounding box center [1118, 306] width 44 height 44
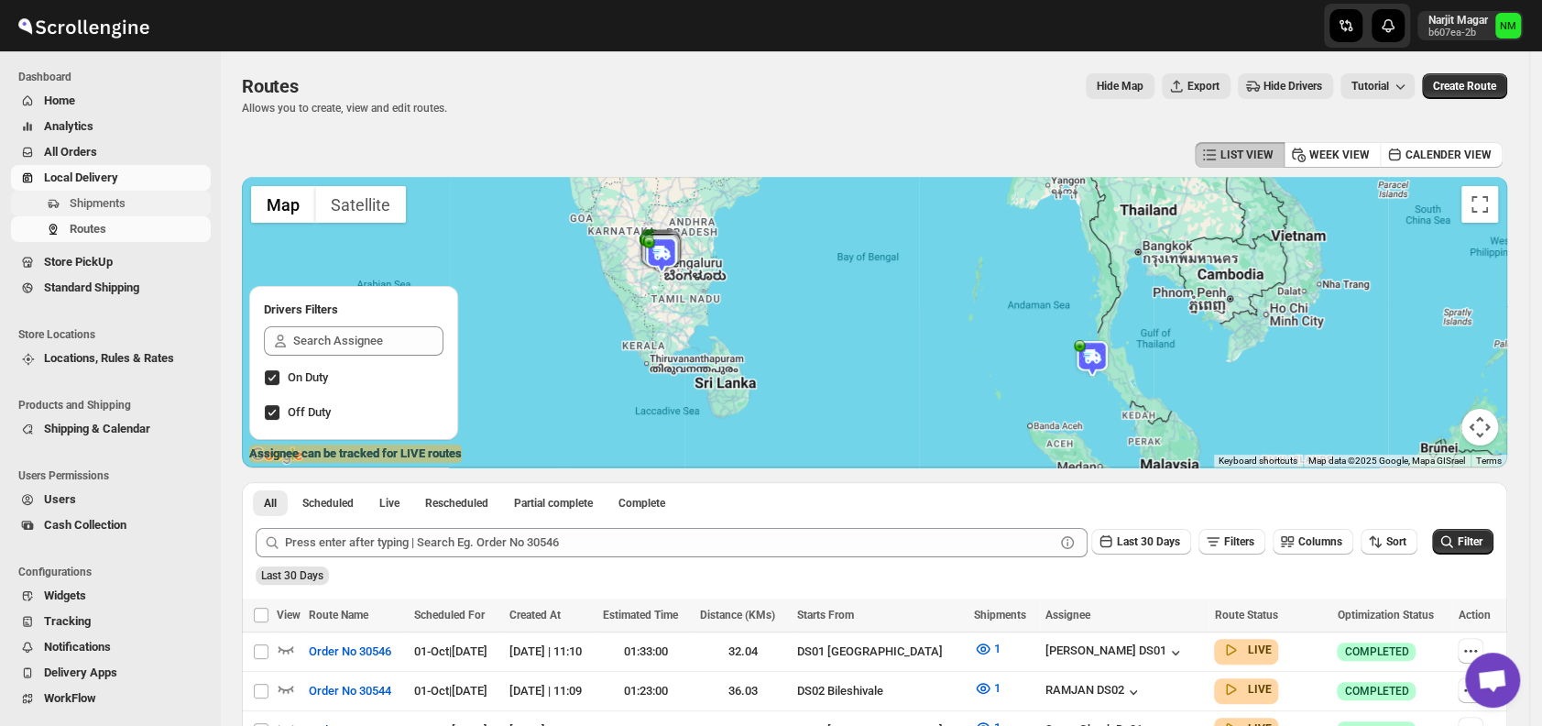
click at [84, 202] on span "Shipments" at bounding box center [98, 203] width 56 height 14
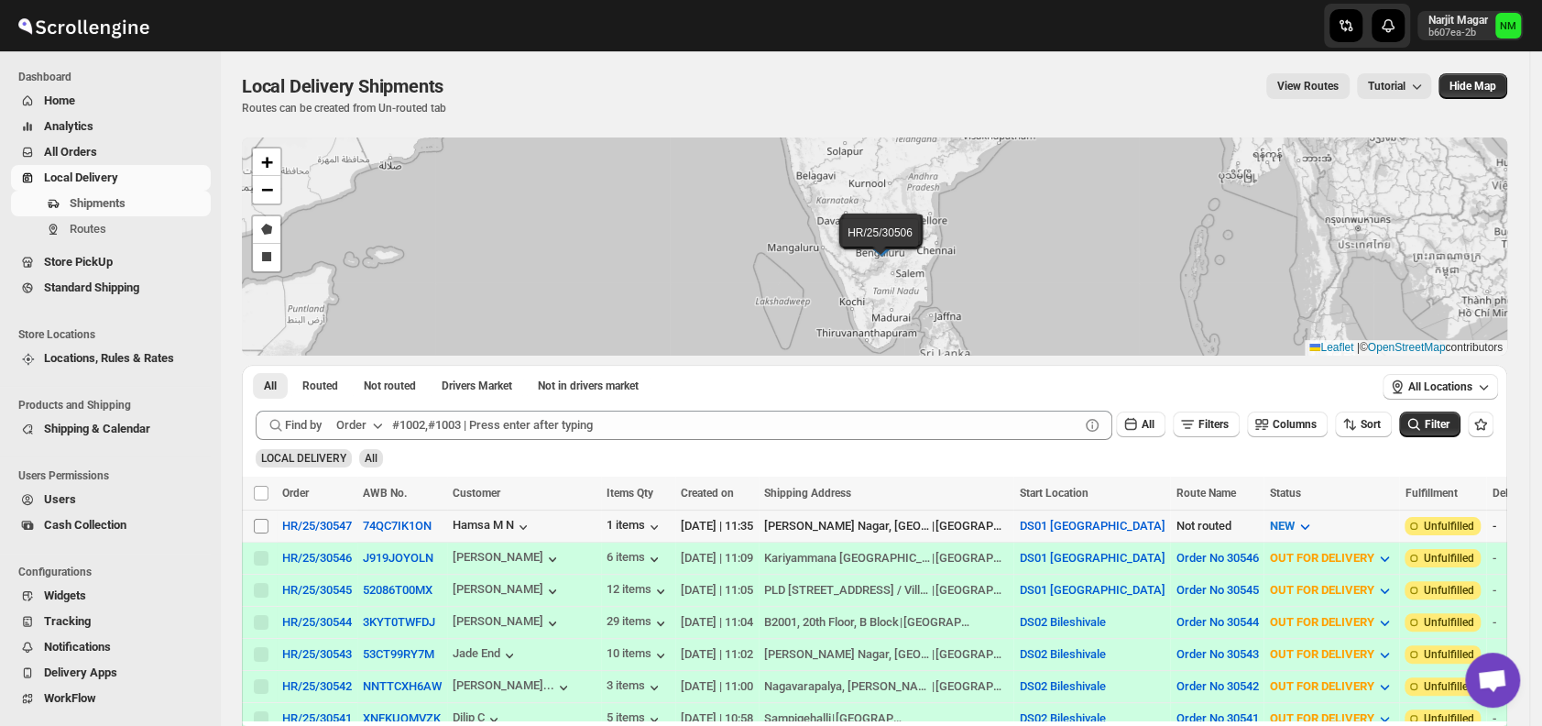
click at [256, 523] on input "Select shipment" at bounding box center [261, 525] width 15 height 15
checkbox input "true"
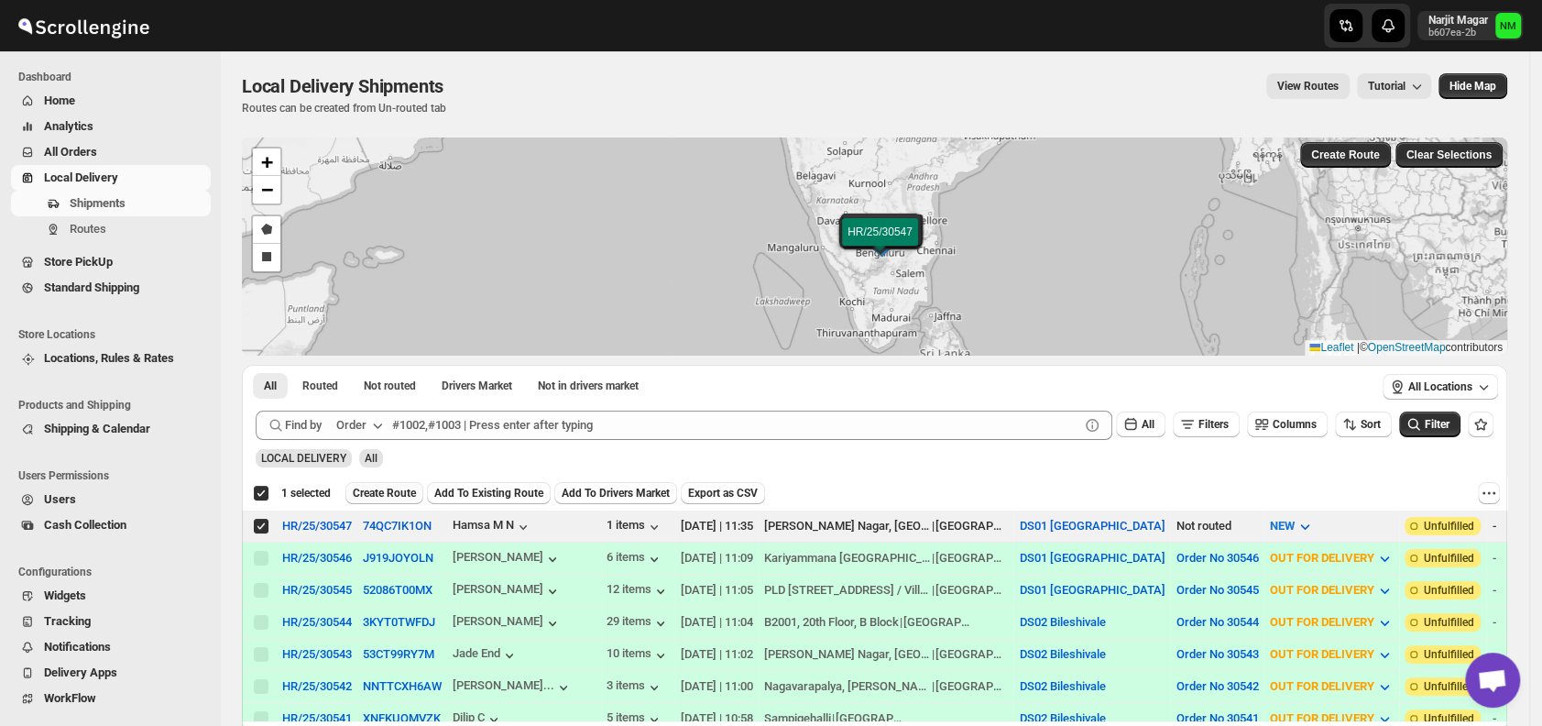
click at [372, 499] on button "Create Route" at bounding box center [384, 493] width 78 height 22
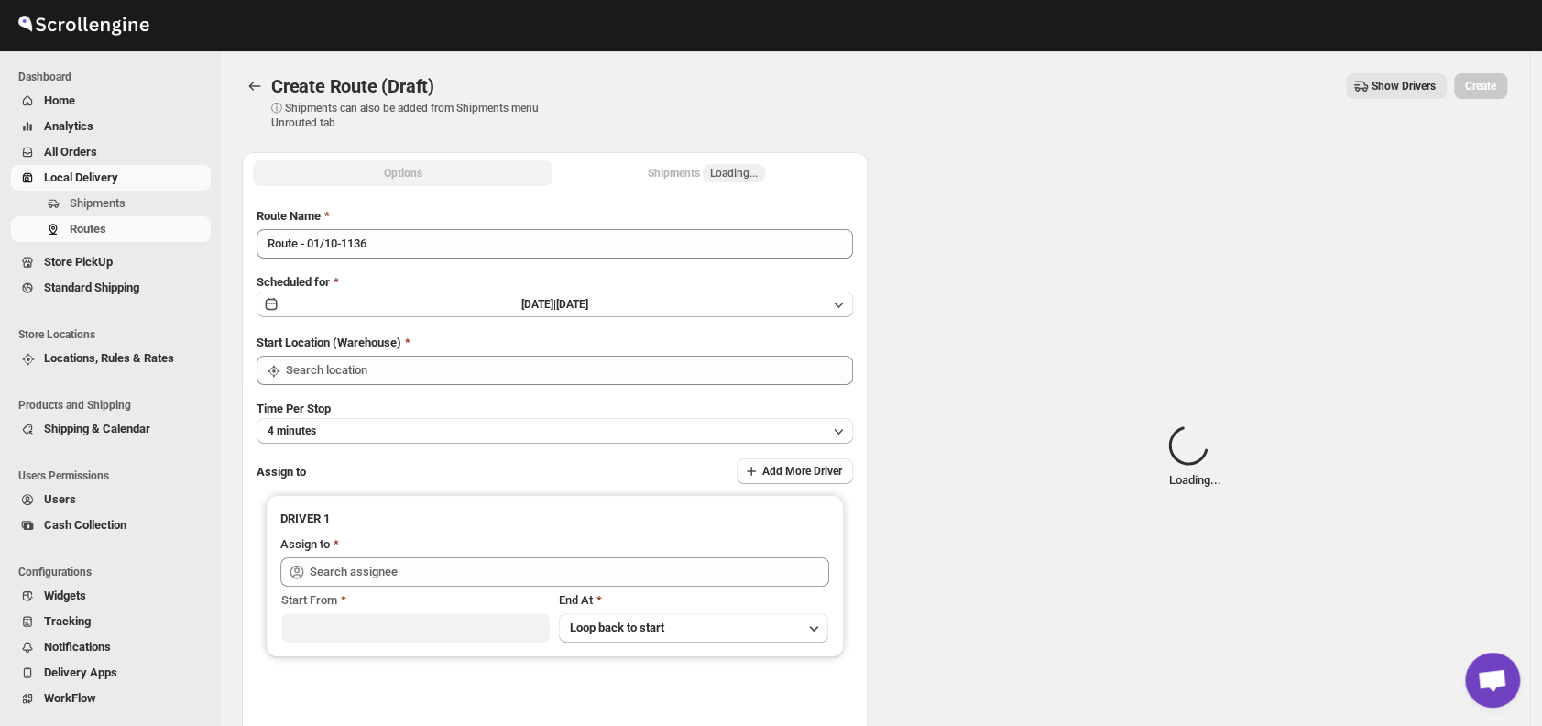
type input "DS01 [GEOGRAPHIC_DATA]"
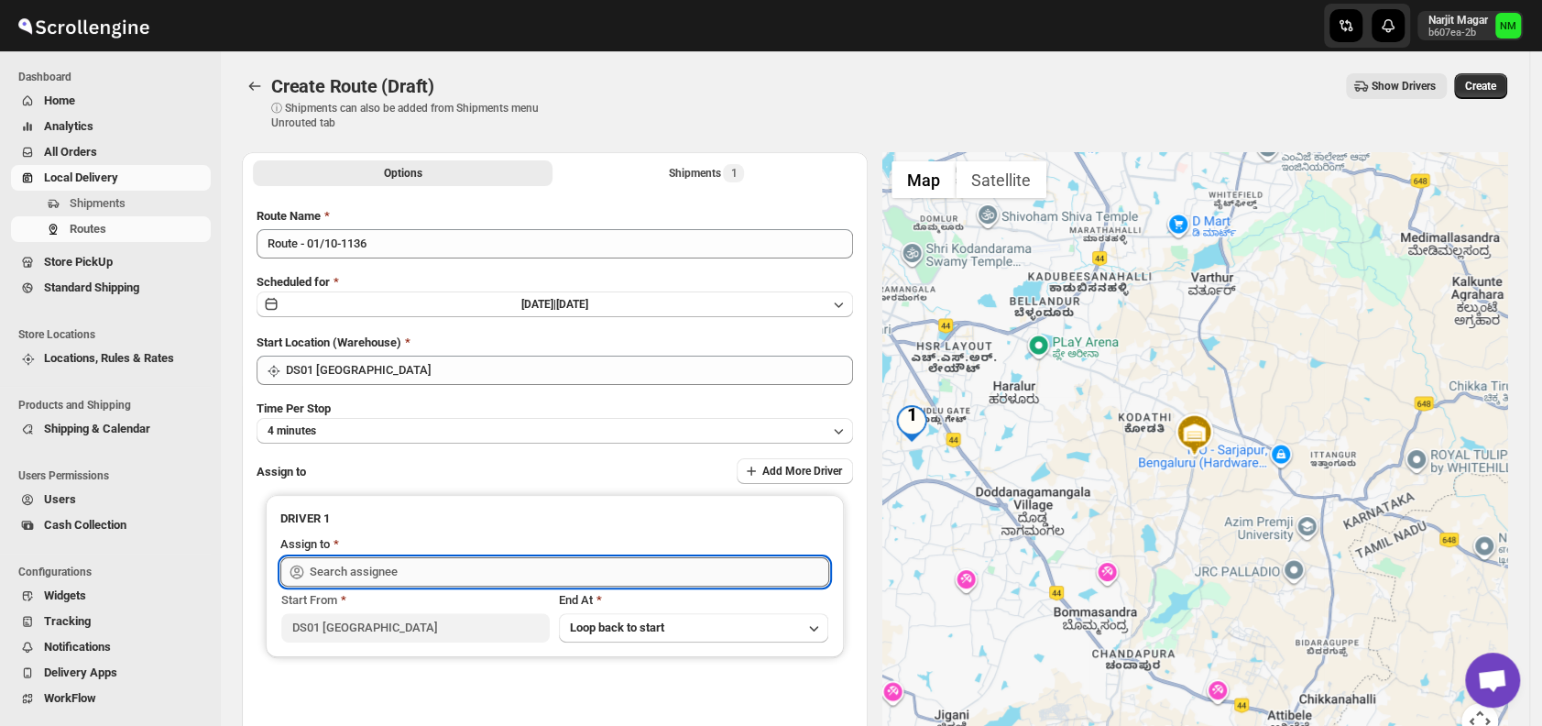
click at [426, 572] on input "text" at bounding box center [569, 571] width 519 height 29
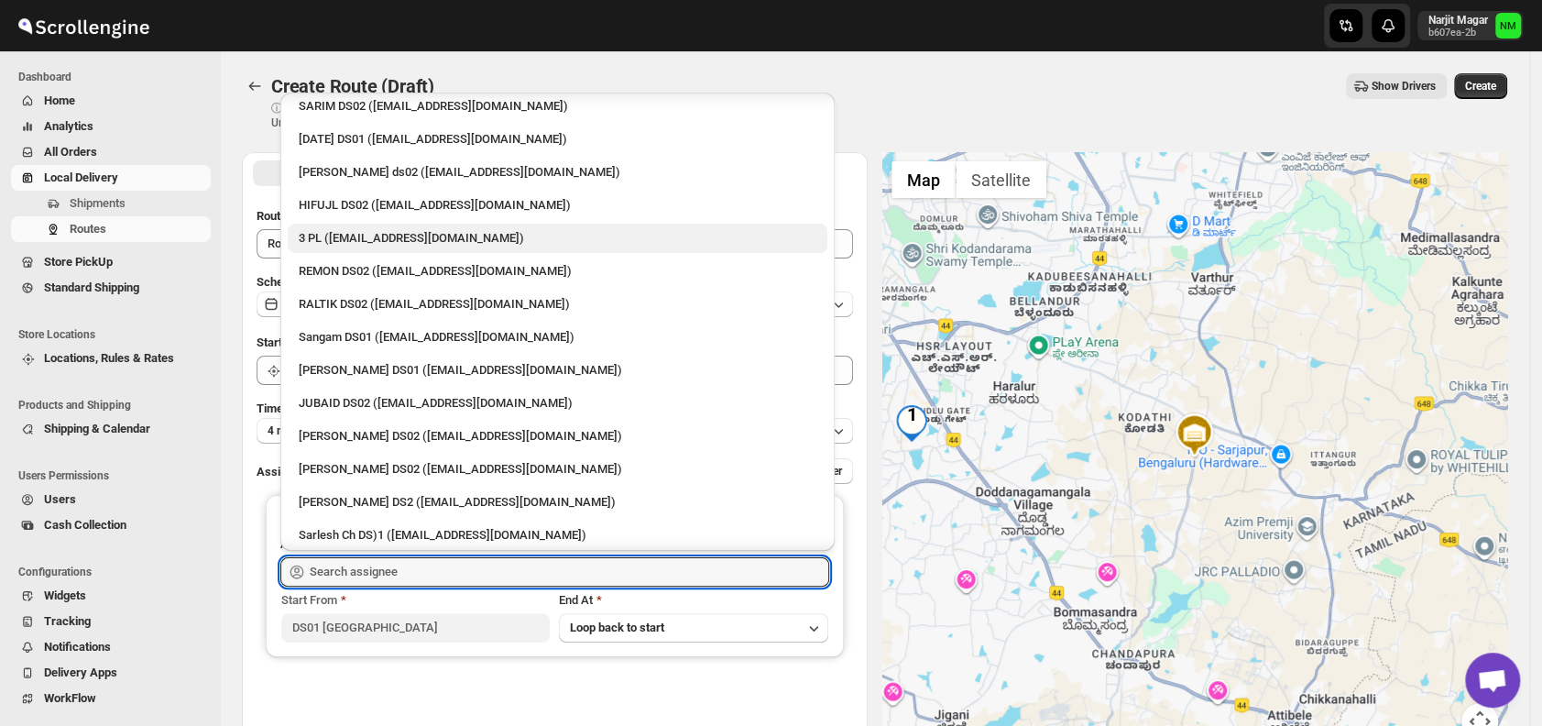
scroll to position [213, 0]
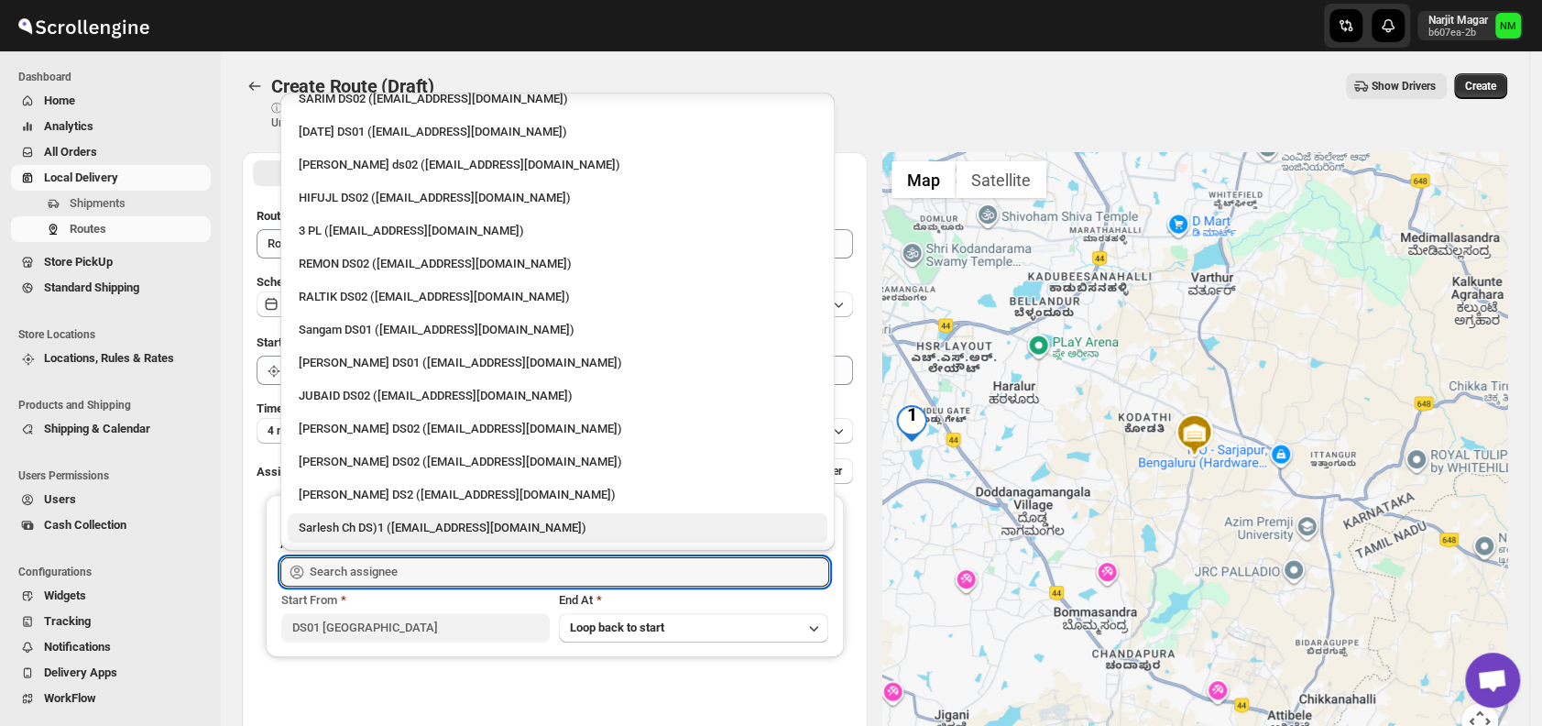
click at [375, 513] on div "Sarlesh Ch DS)1 ([EMAIL_ADDRESS][DOMAIN_NAME])" at bounding box center [558, 527] width 540 height 29
type input "Sarlesh Ch DS)1 ([EMAIL_ADDRESS][DOMAIN_NAME])"
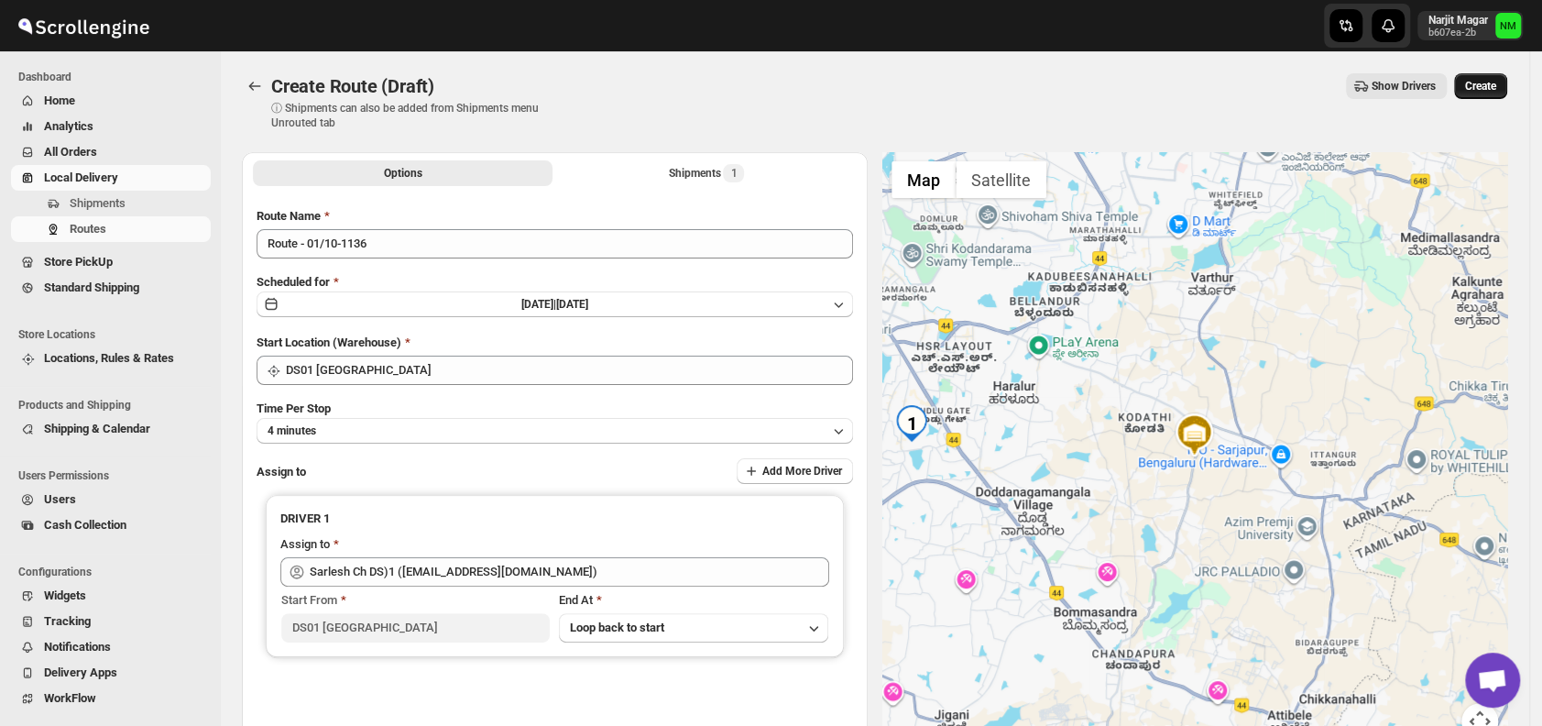
click at [1496, 81] on span "Create" at bounding box center [1480, 86] width 31 height 15
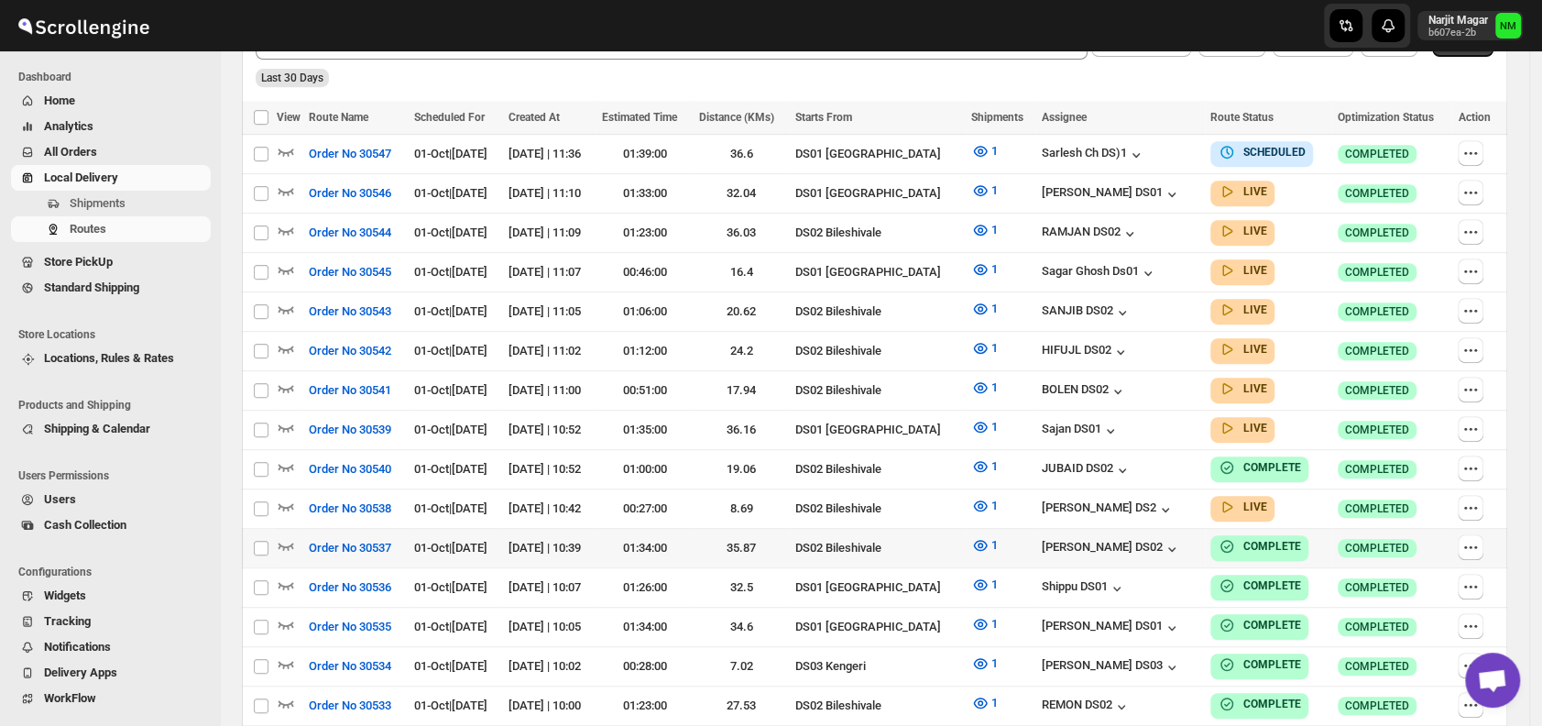
scroll to position [498, 0]
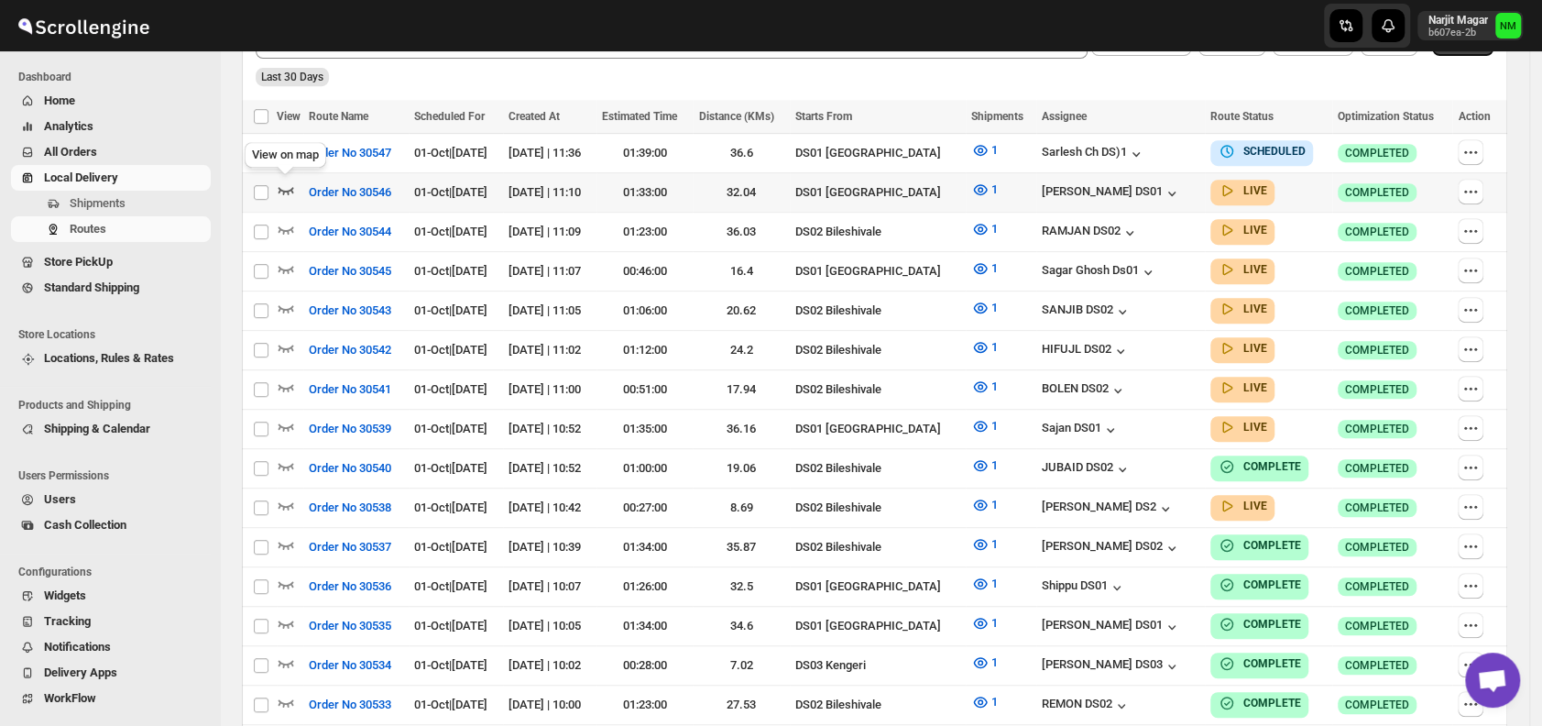
click at [284, 191] on icon "button" at bounding box center [286, 190] width 16 height 7
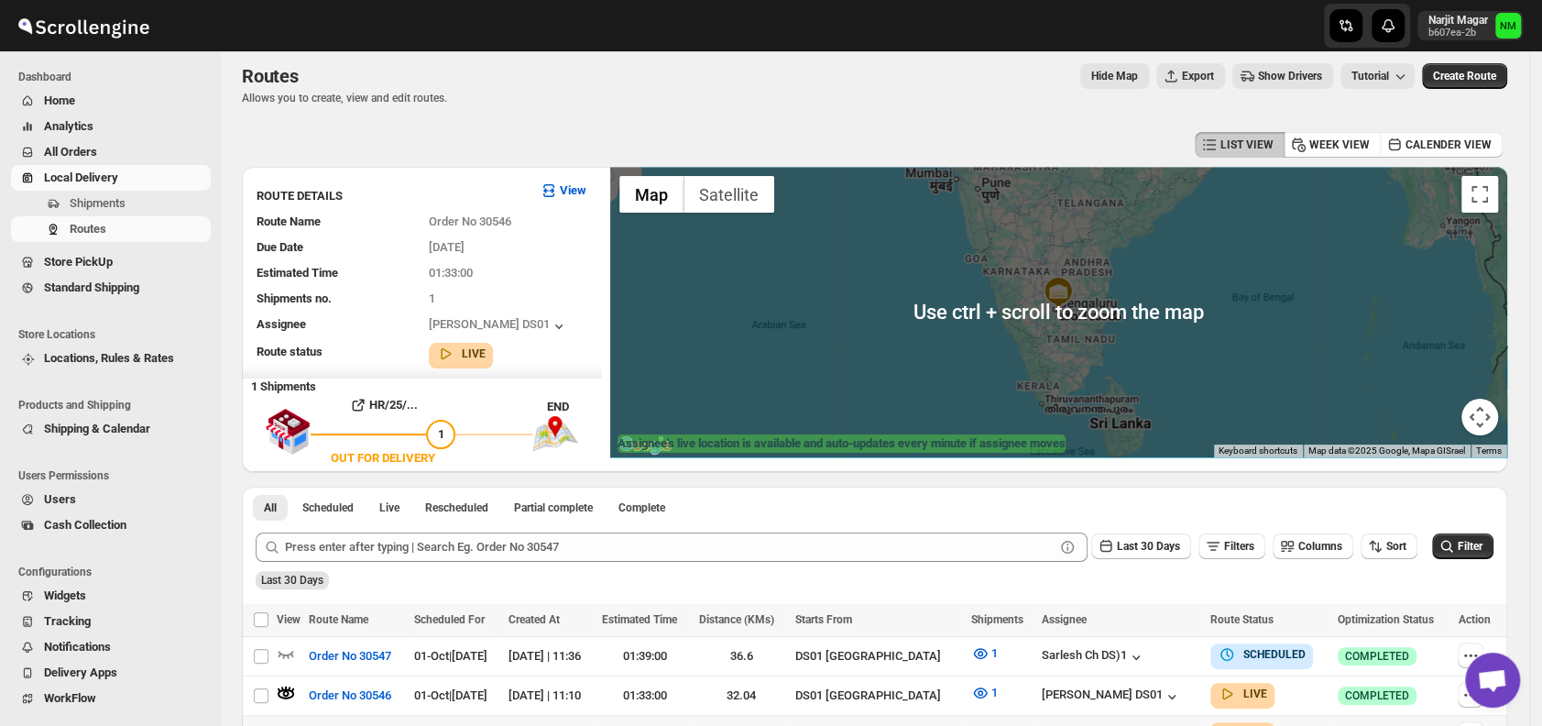
scroll to position [7, 0]
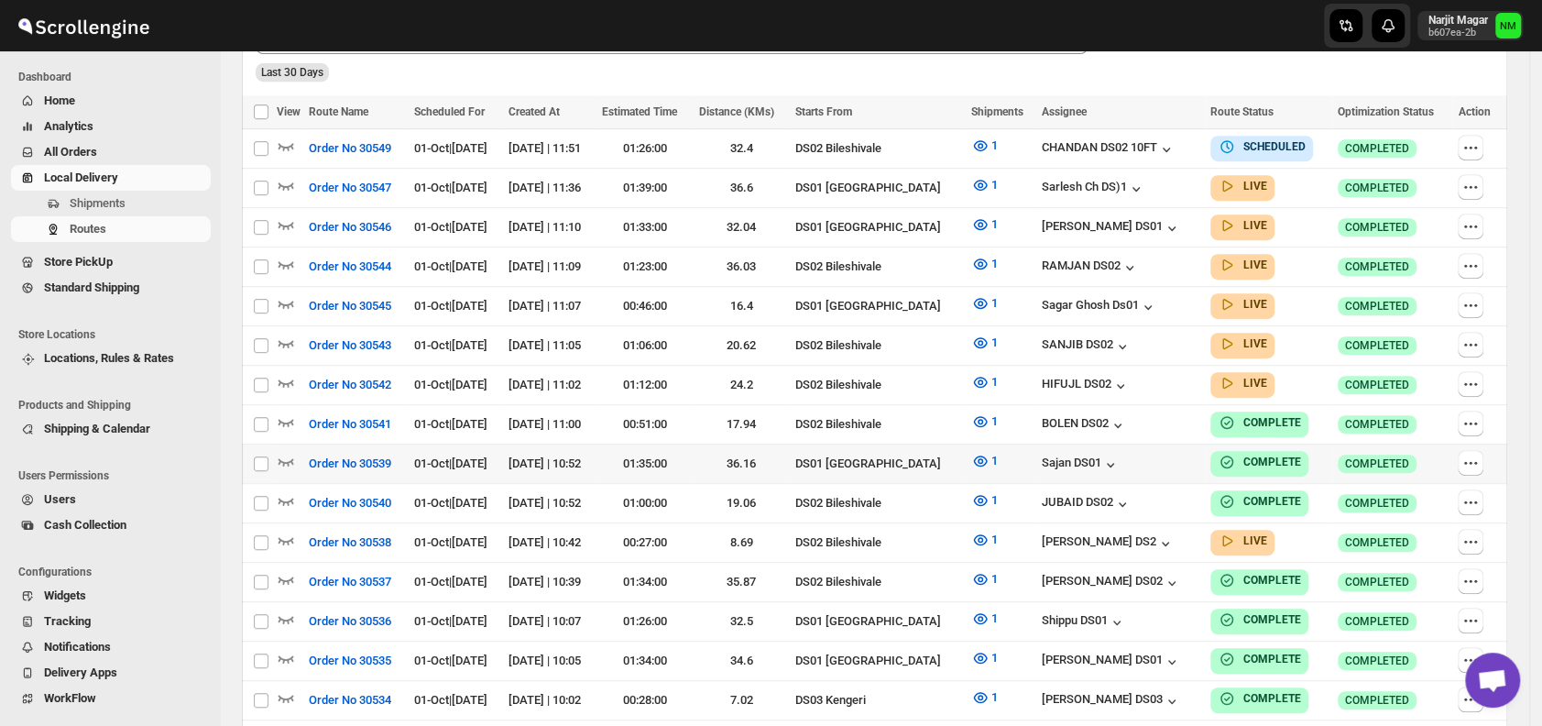
scroll to position [504, 0]
click at [290, 296] on icon "button" at bounding box center [286, 302] width 18 height 18
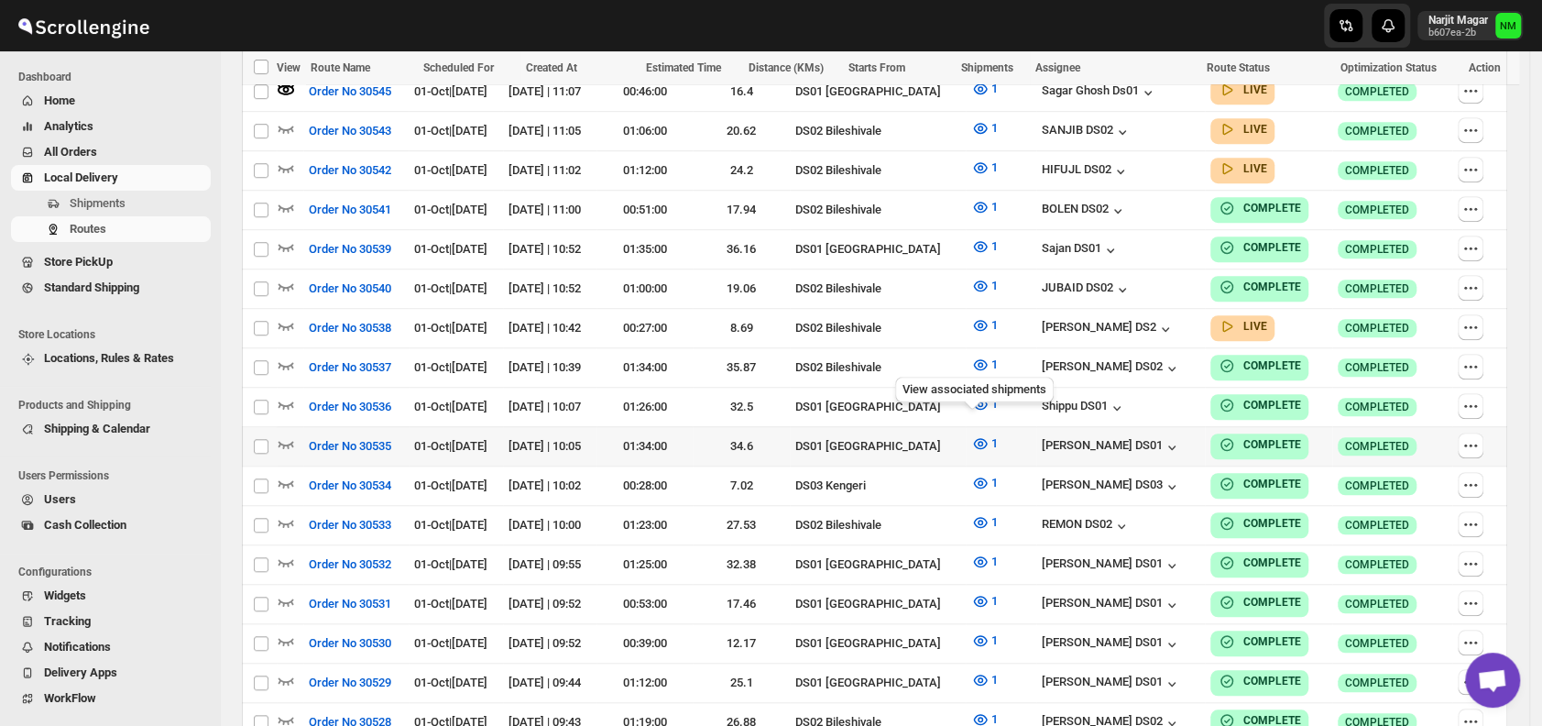
scroll to position [733, 0]
click at [264, 320] on input "Select route" at bounding box center [261, 327] width 15 height 15
checkbox input "true"
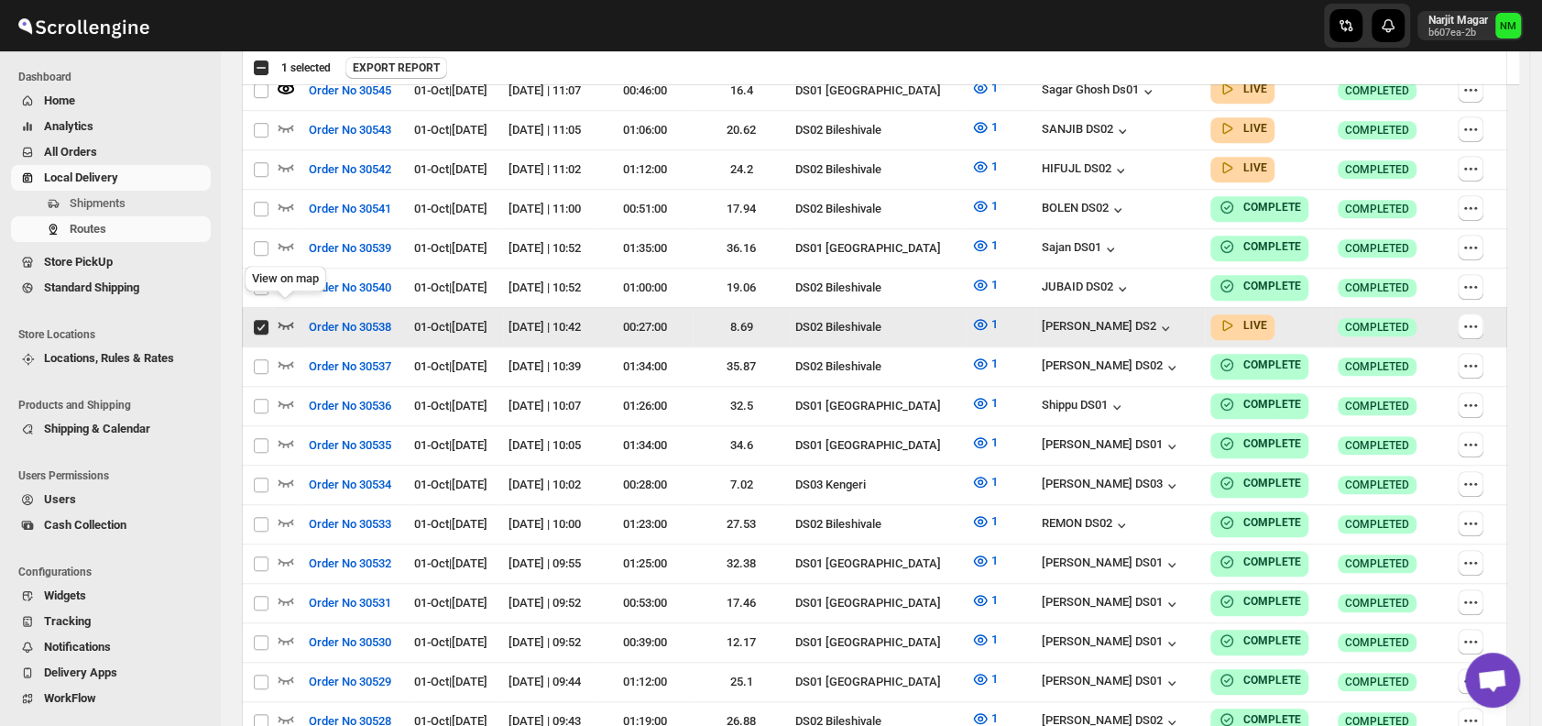
click at [279, 315] on icon "button" at bounding box center [286, 324] width 18 height 18
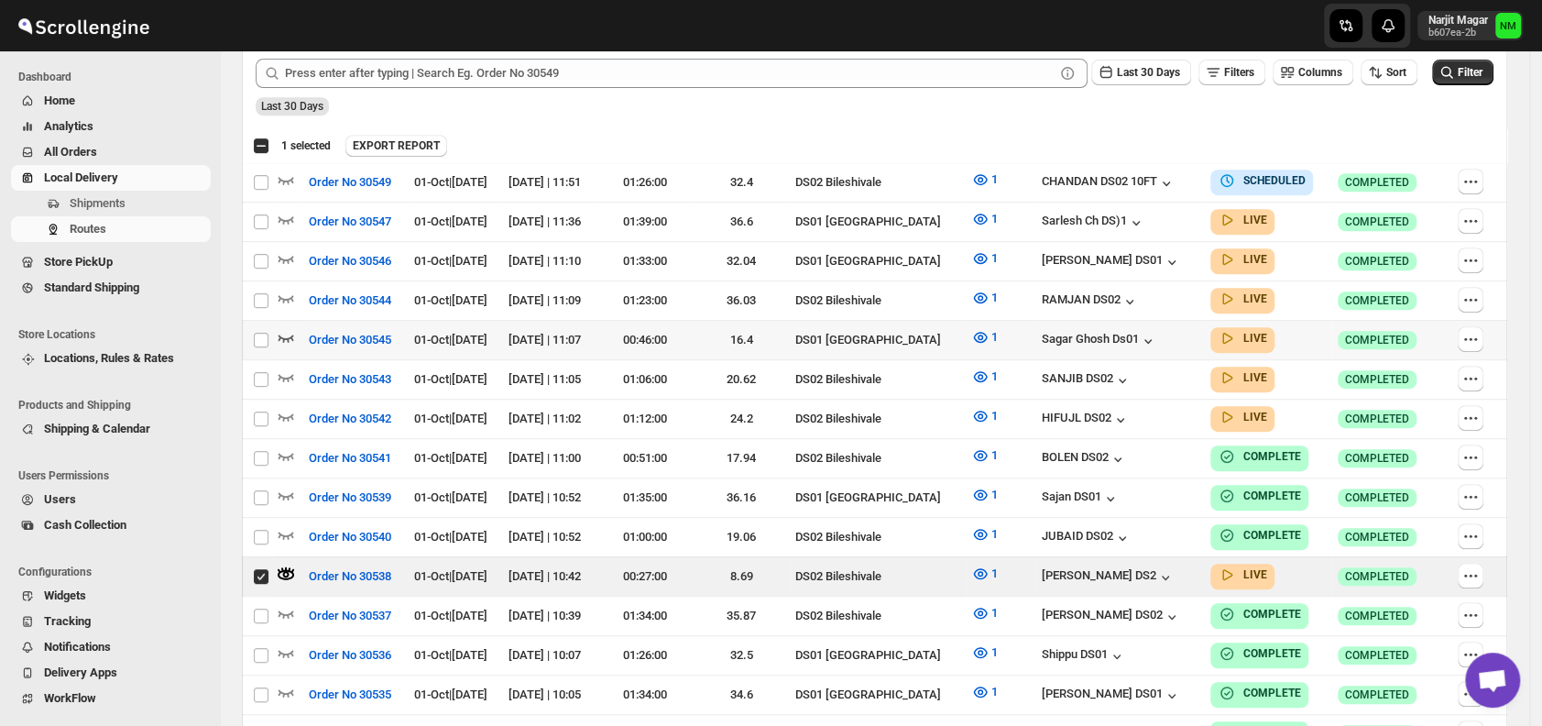
scroll to position [0, 0]
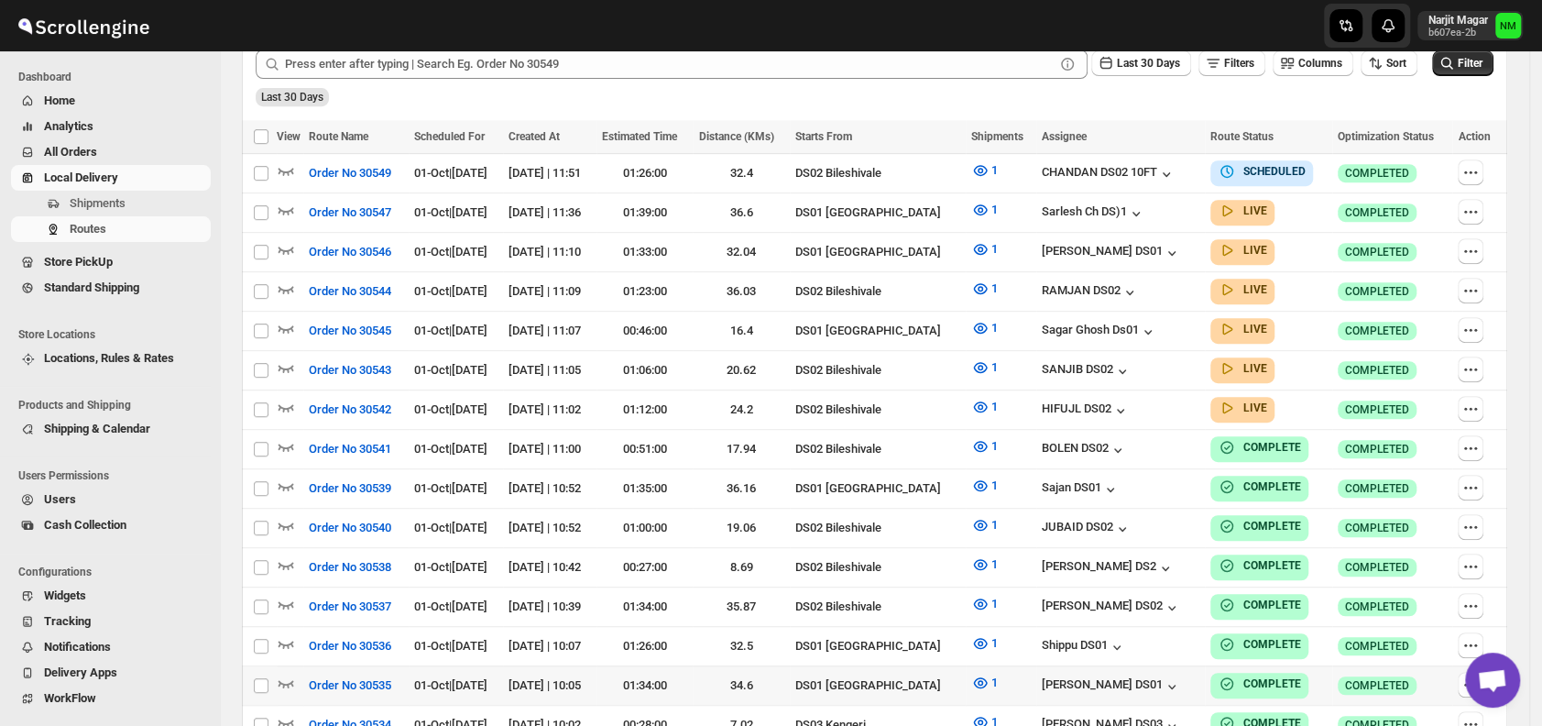
scroll to position [480, 0]
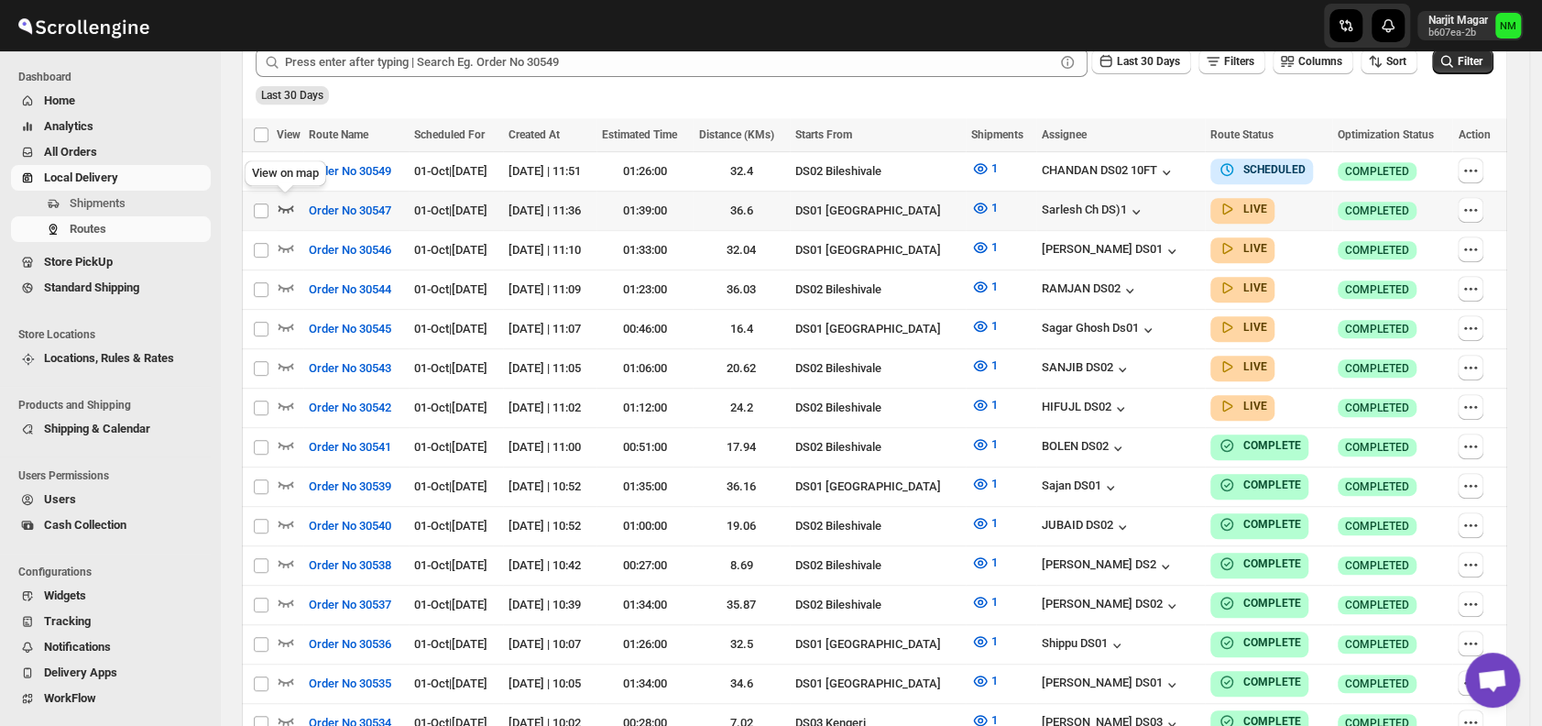
click at [290, 205] on icon "button" at bounding box center [286, 208] width 18 height 18
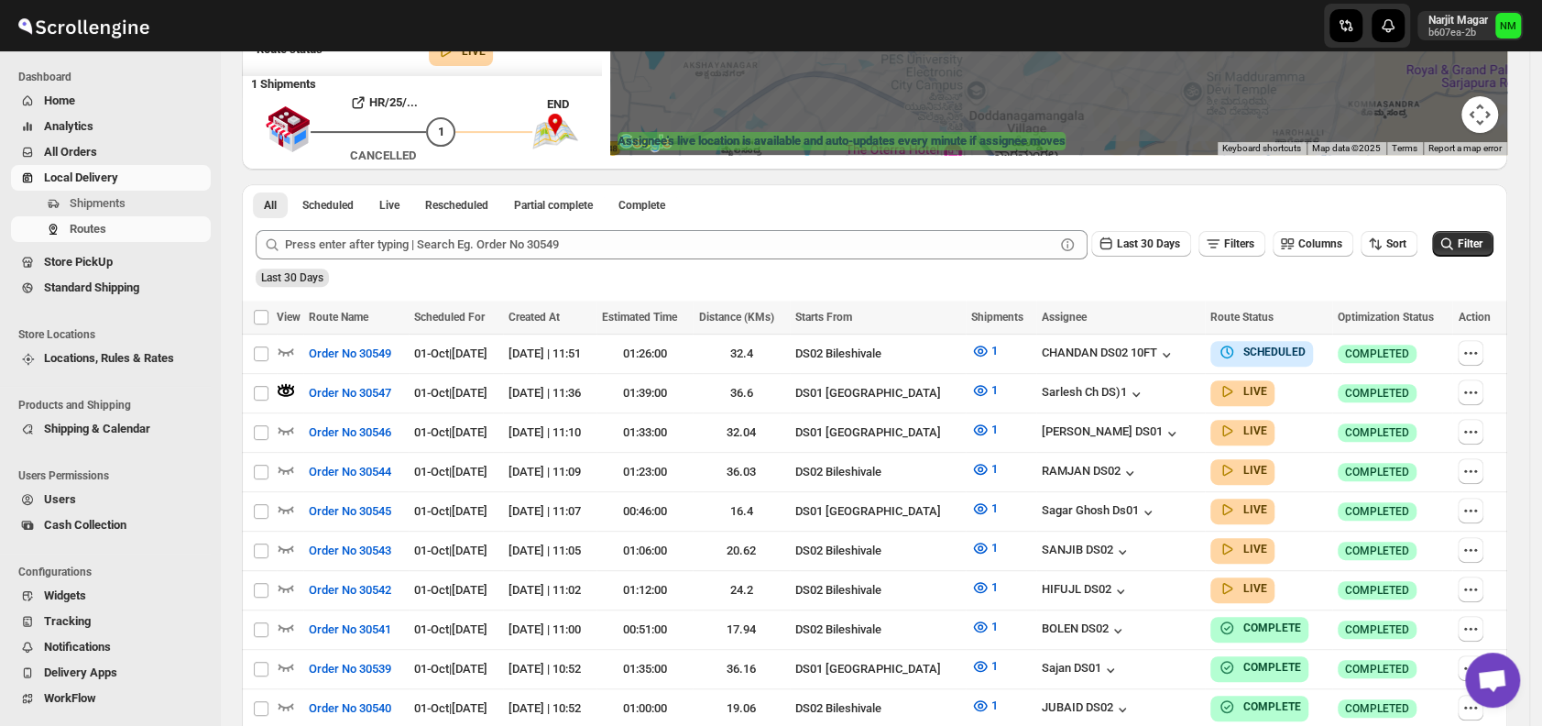
scroll to position [316, 0]
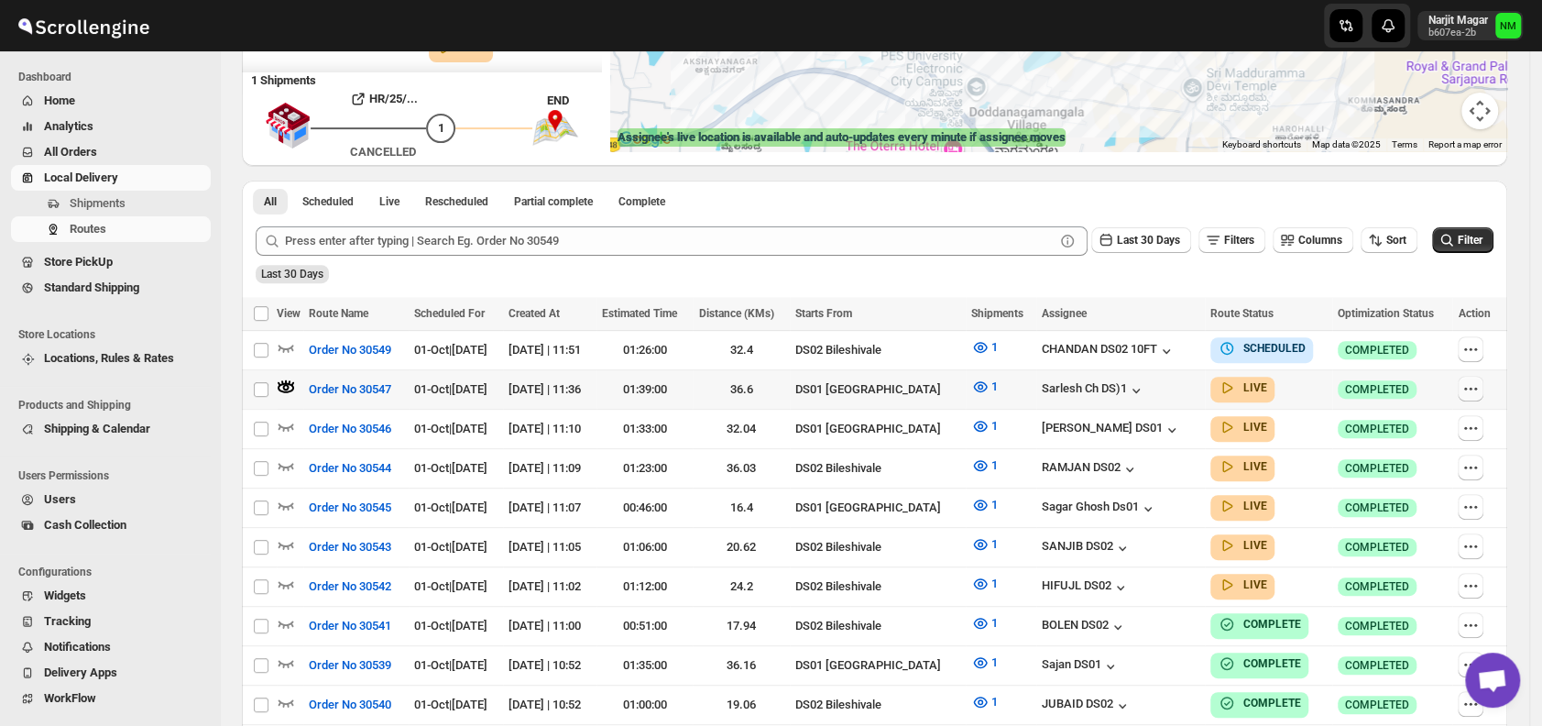
click at [1479, 390] on icon "button" at bounding box center [1470, 388] width 18 height 18
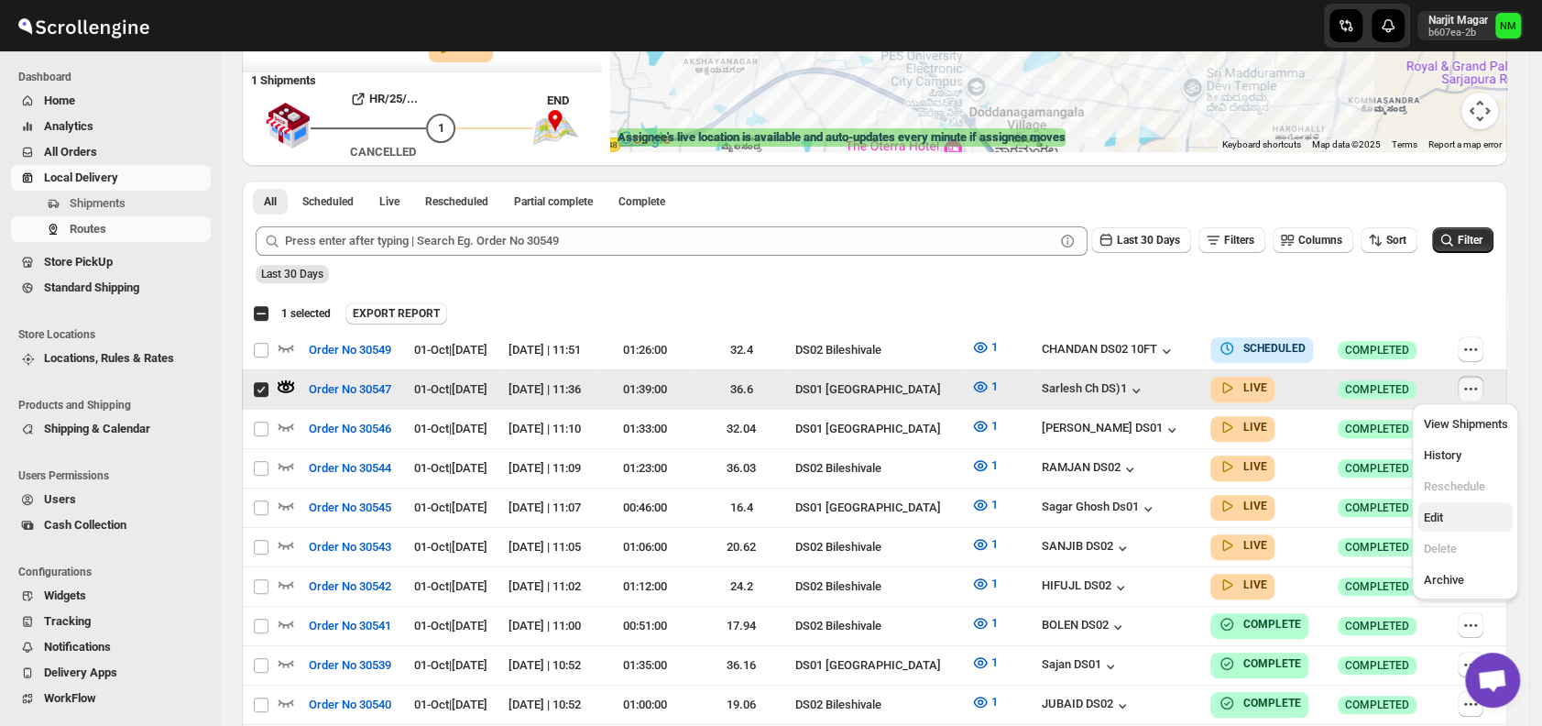
click at [1455, 523] on span "Edit" at bounding box center [1465, 517] width 84 height 18
checkbox input "false"
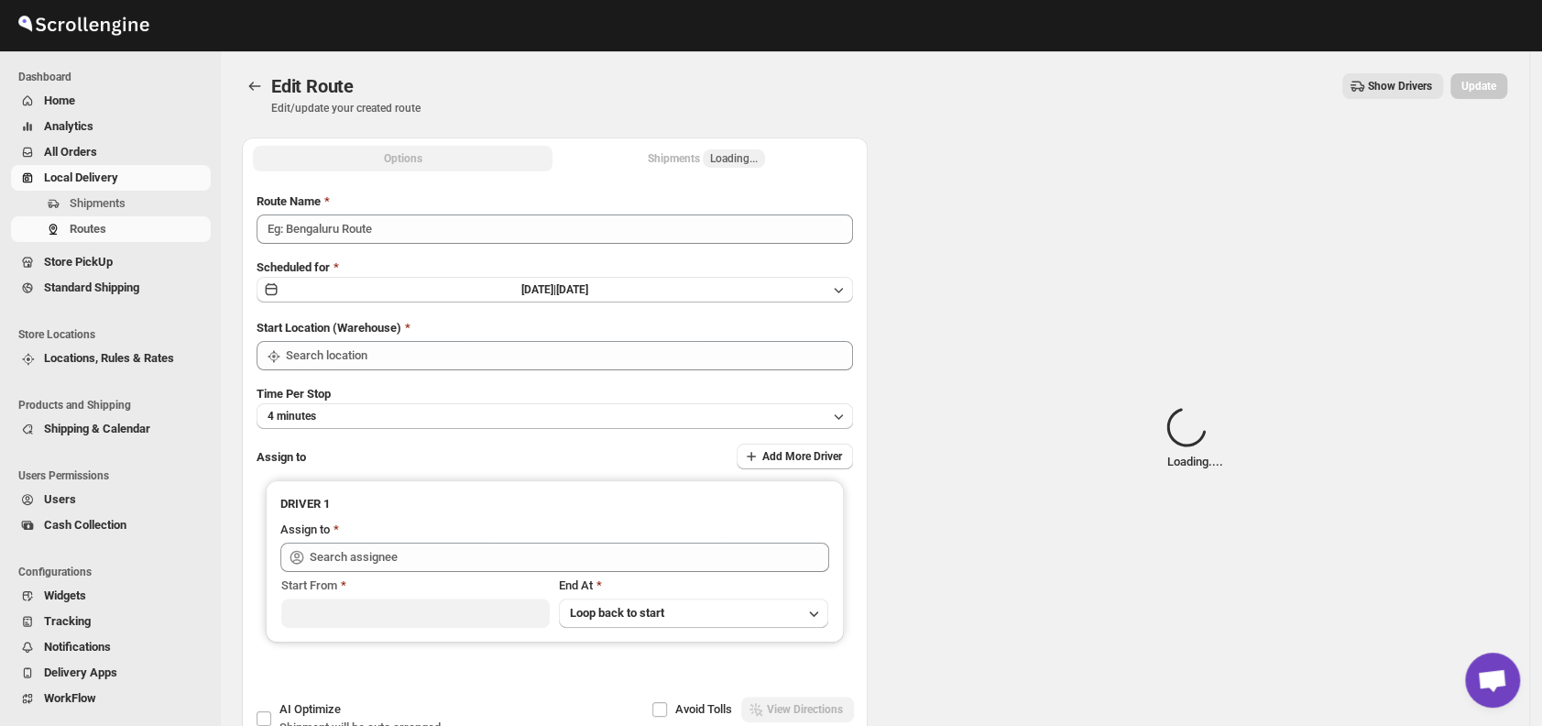
type input "Order No 30547"
type input "DS01 [GEOGRAPHIC_DATA]"
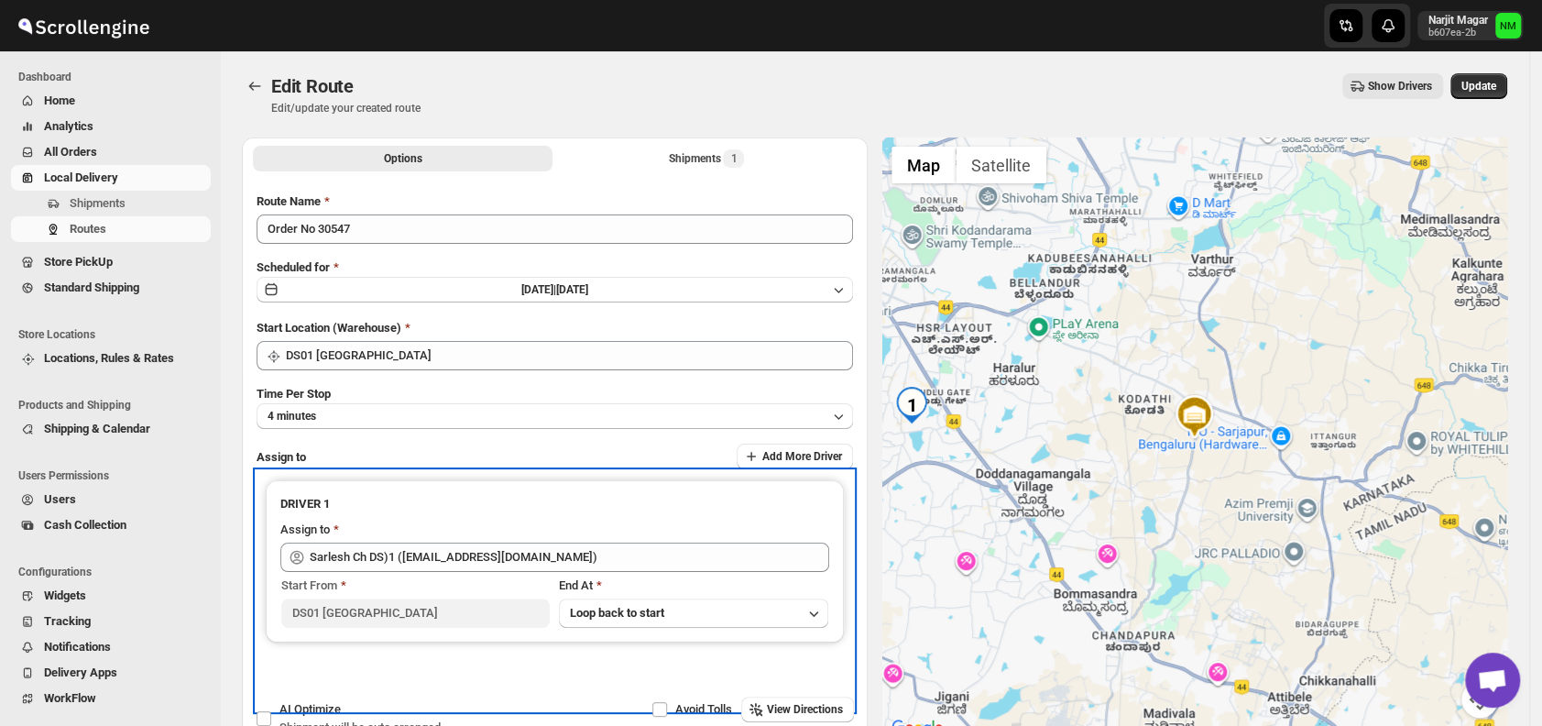
click at [585, 536] on div "Assign to" at bounding box center [554, 531] width 549 height 22
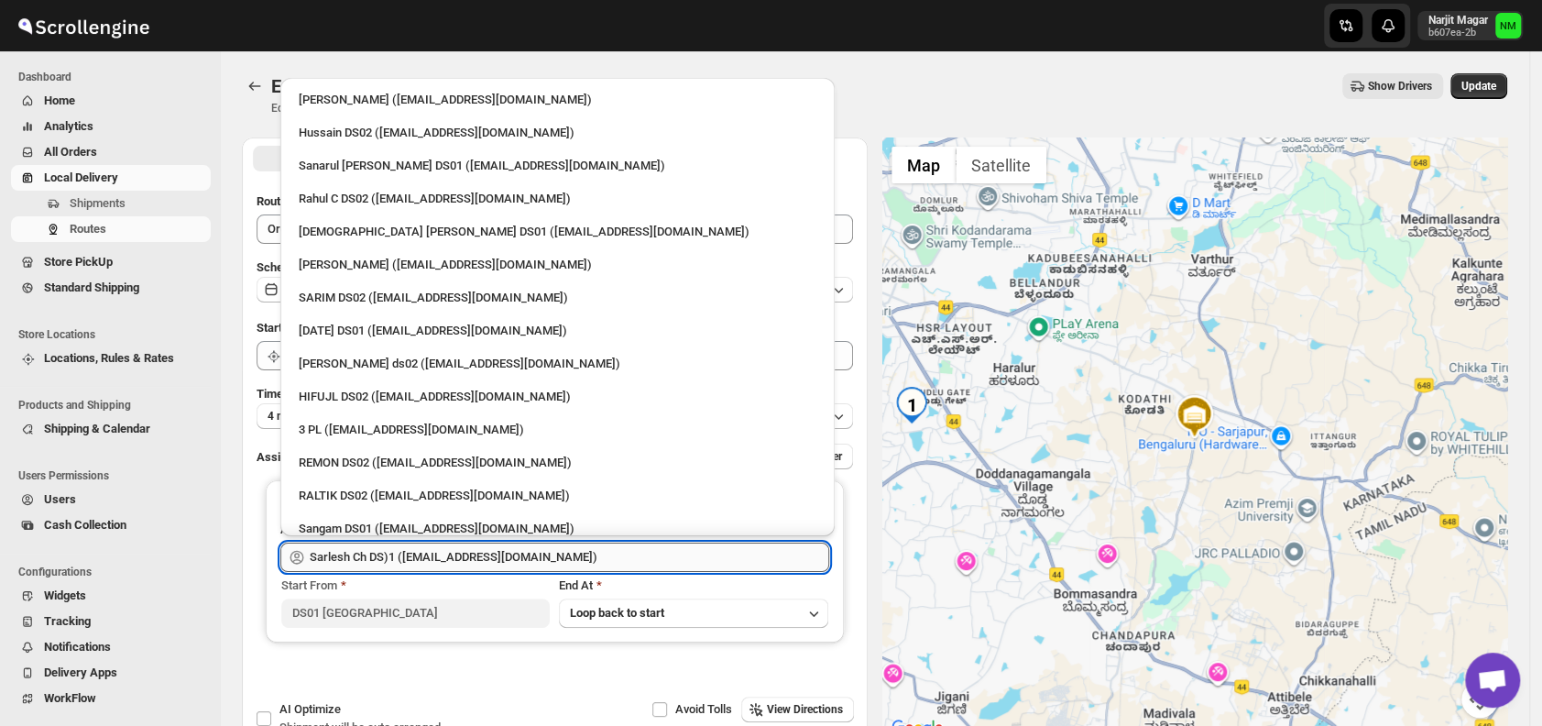
click at [571, 550] on input "Sarlesh Ch DS)1 ([EMAIL_ADDRESS][DOMAIN_NAME])" at bounding box center [569, 556] width 519 height 29
click at [454, 426] on div "3 PL ([EMAIL_ADDRESS][DOMAIN_NAME])" at bounding box center [558, 429] width 518 height 18
type input "3 PL ([EMAIL_ADDRESS][DOMAIN_NAME])"
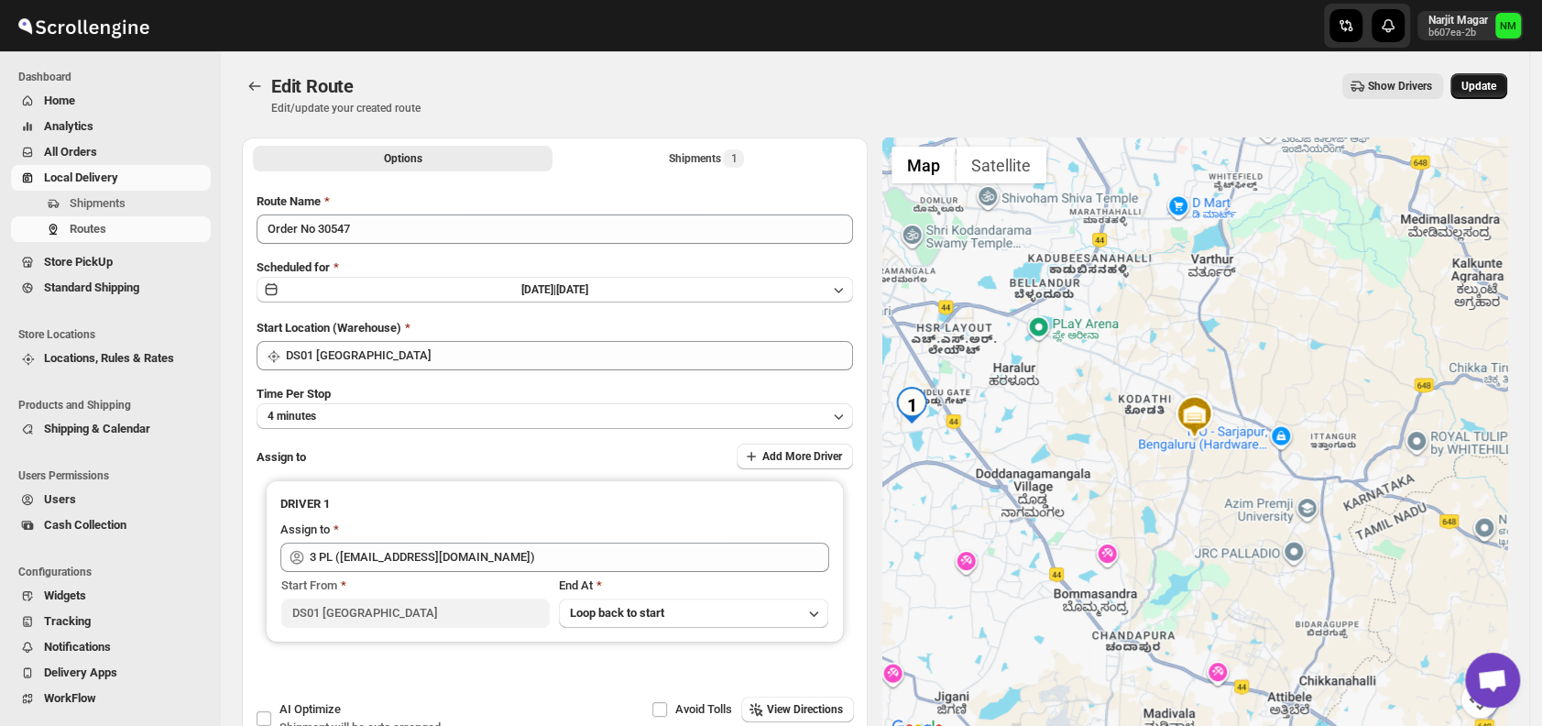
click at [1484, 92] on span "Update" at bounding box center [1478, 86] width 35 height 15
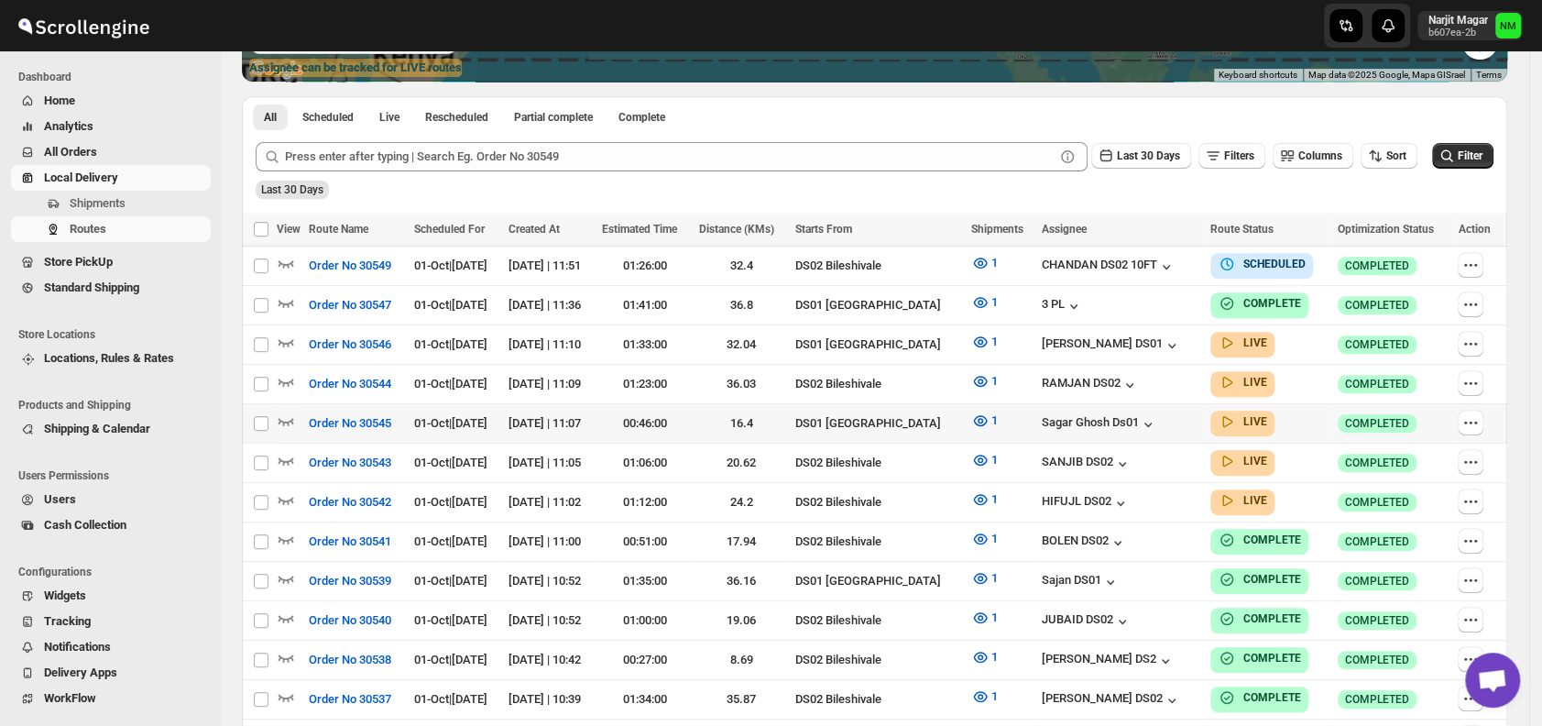
scroll to position [387, 0]
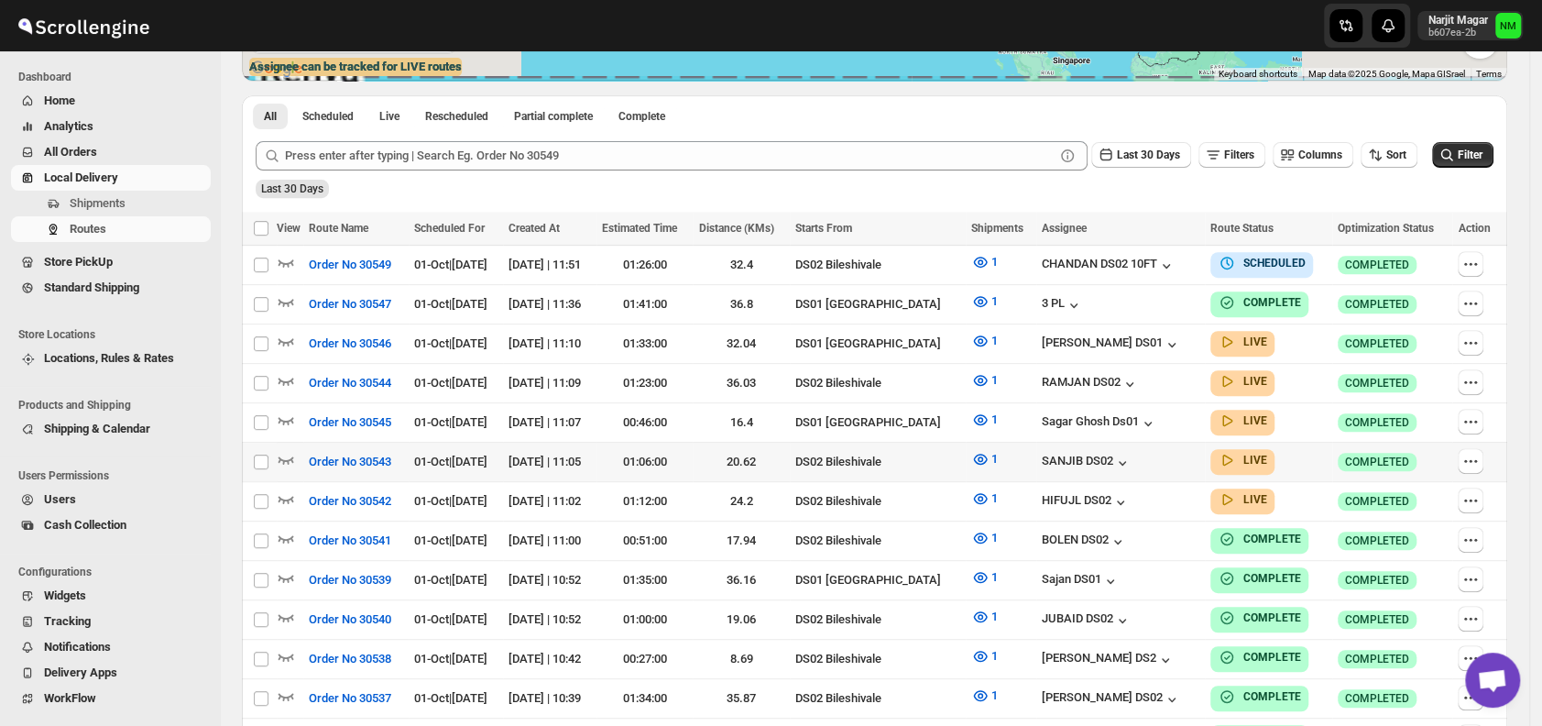
scroll to position [498, 0]
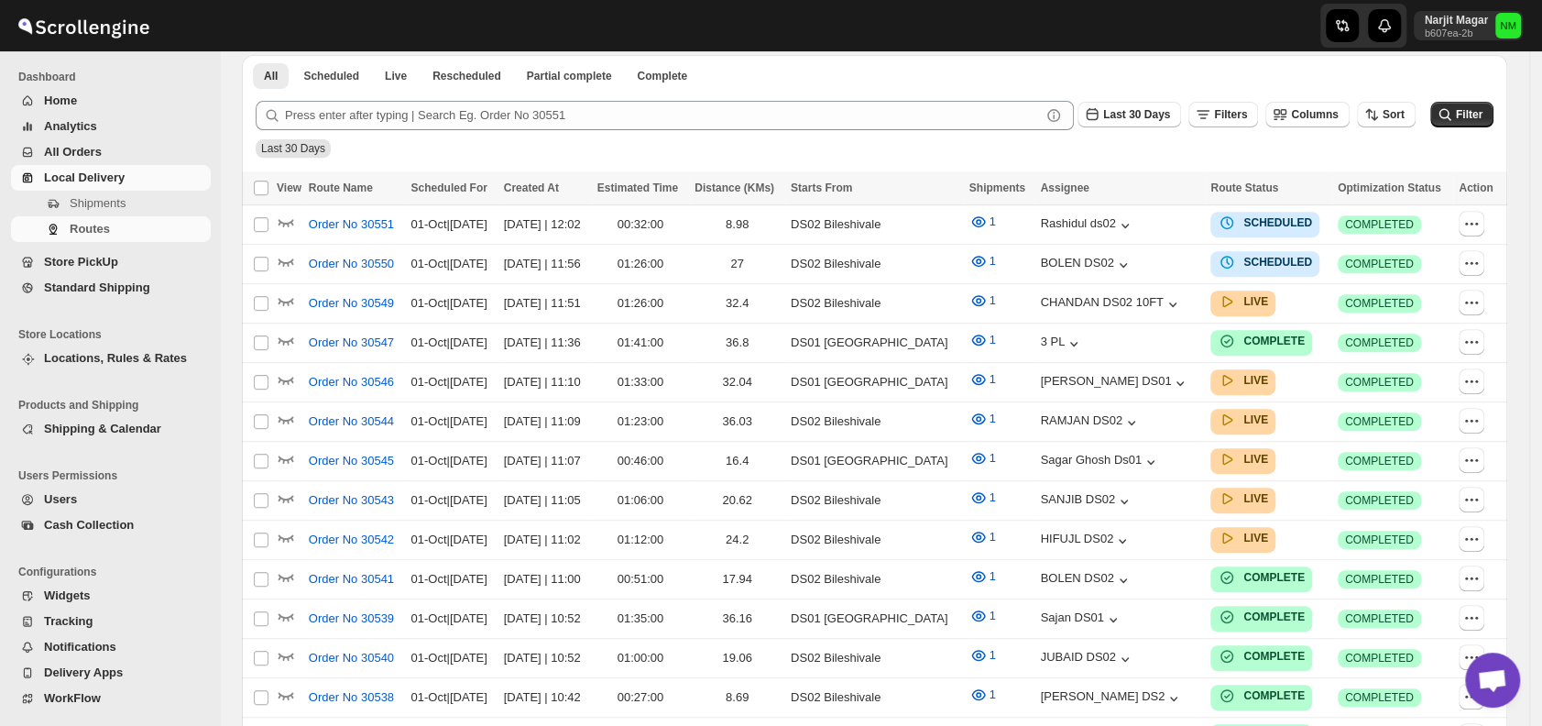
scroll to position [498, 0]
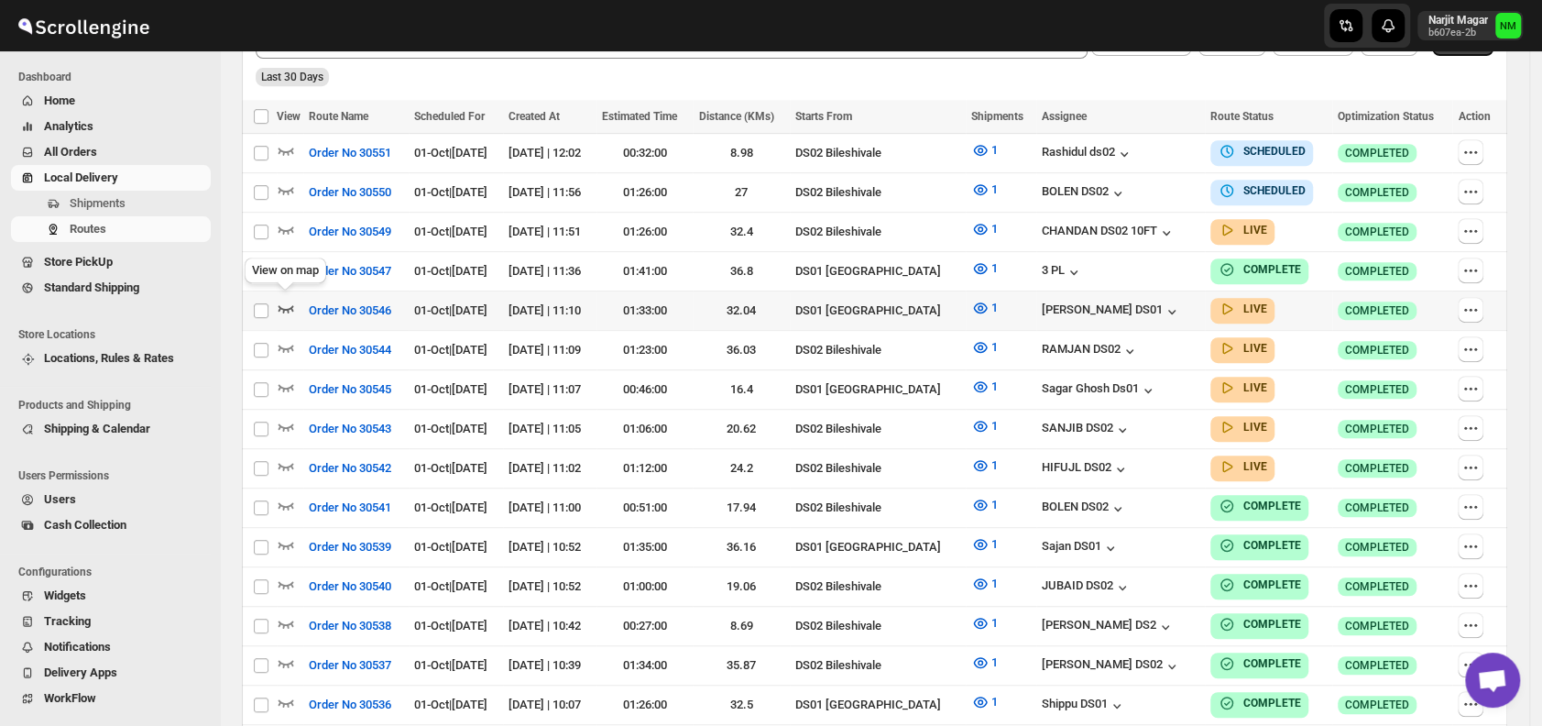
click at [279, 305] on icon "button" at bounding box center [286, 308] width 16 height 7
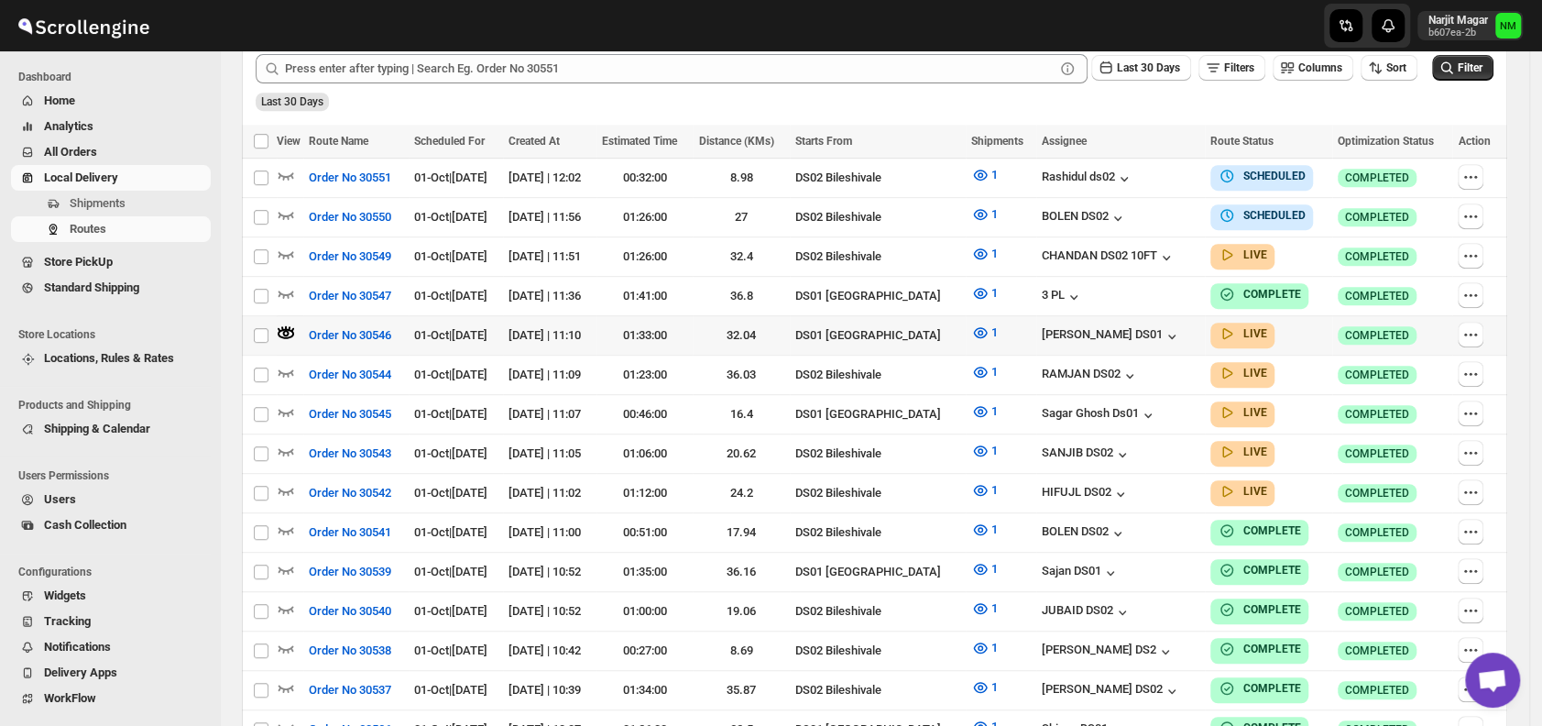
scroll to position [490, 0]
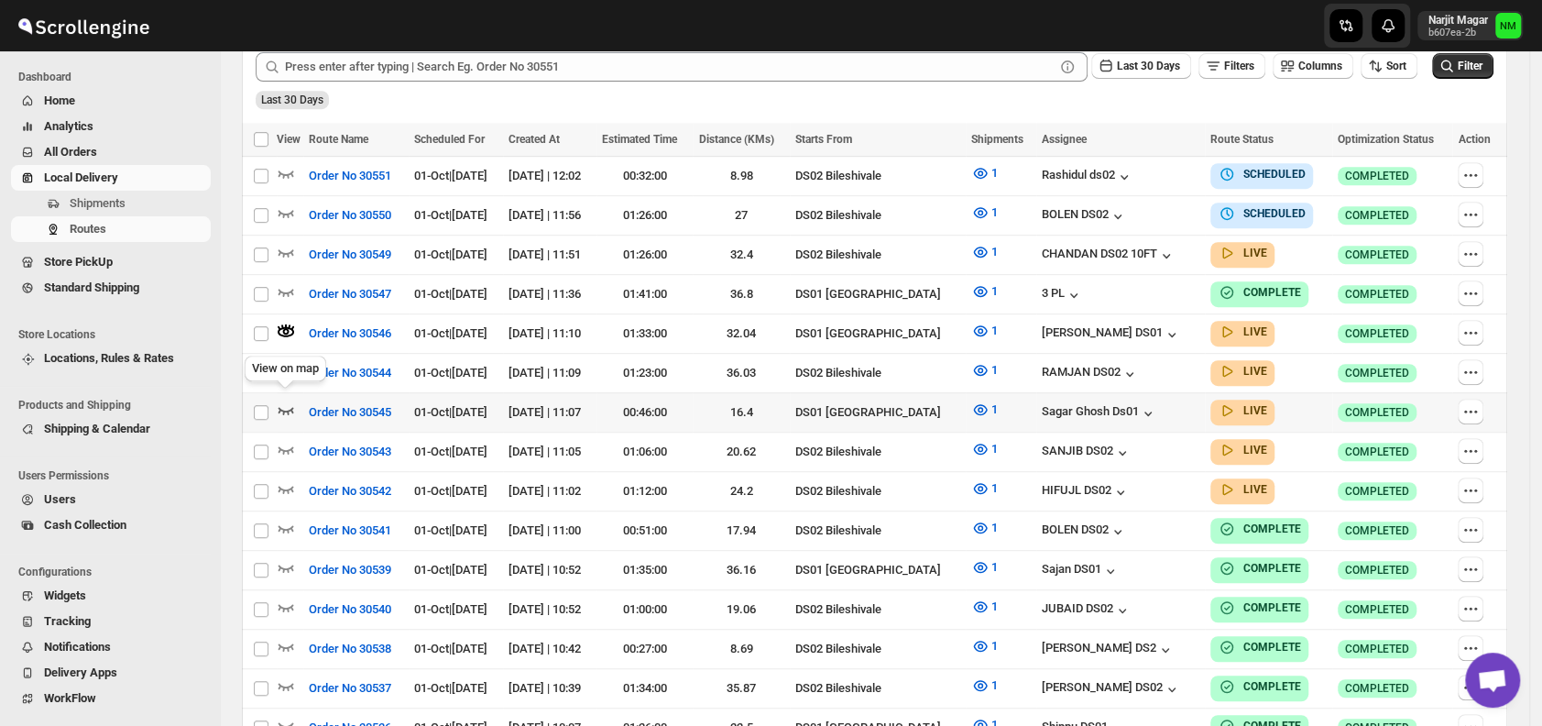
click at [291, 404] on icon "button" at bounding box center [286, 409] width 18 height 18
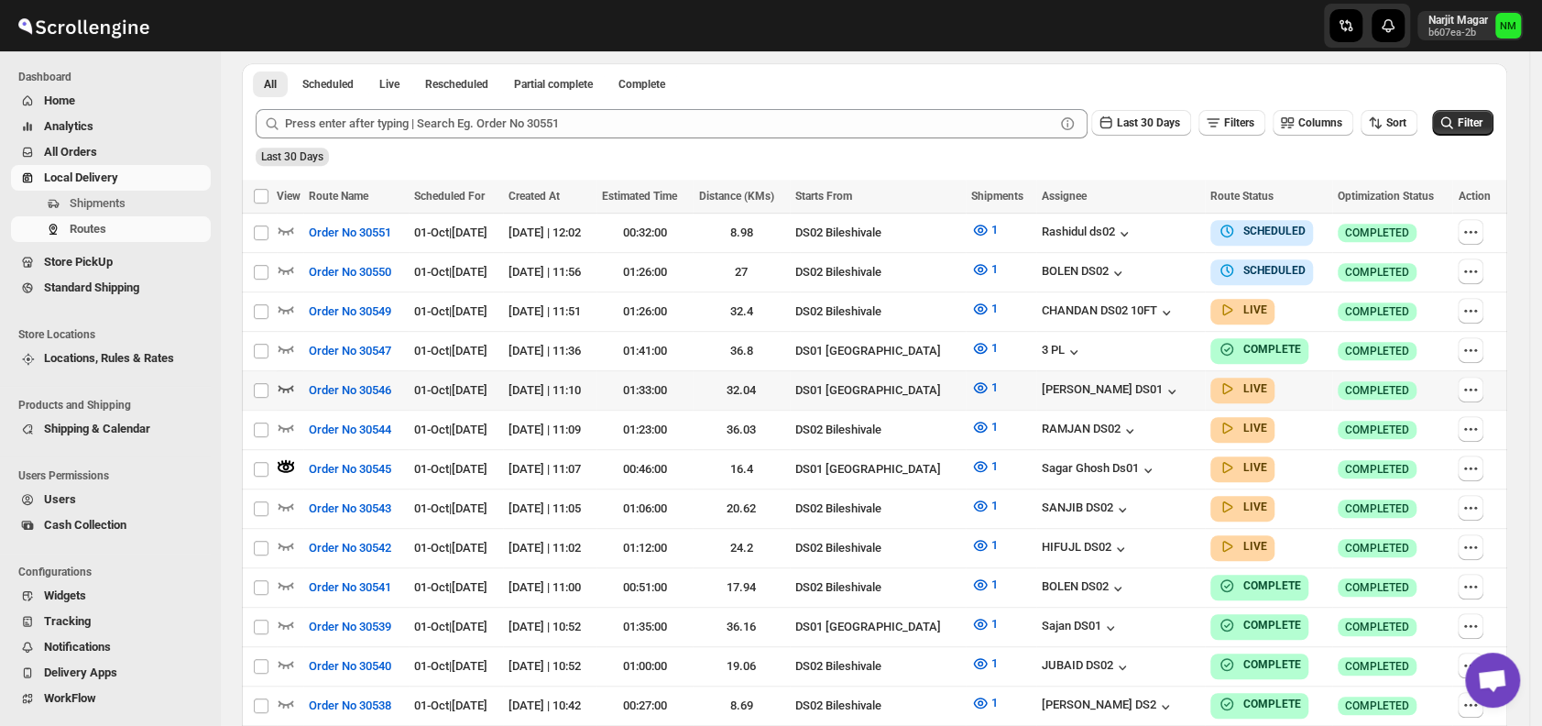
scroll to position [0, 0]
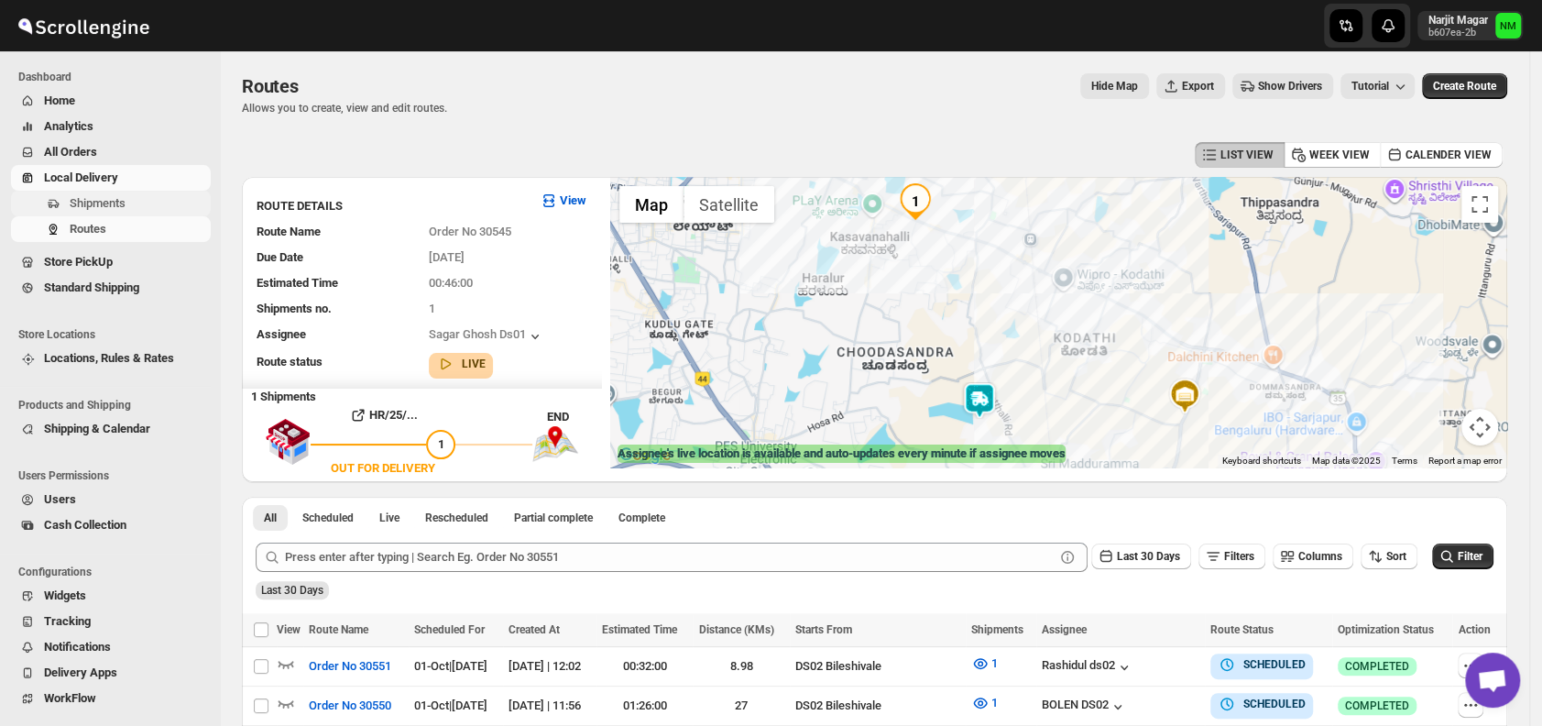
click at [93, 208] on span "Shipments" at bounding box center [98, 203] width 56 height 14
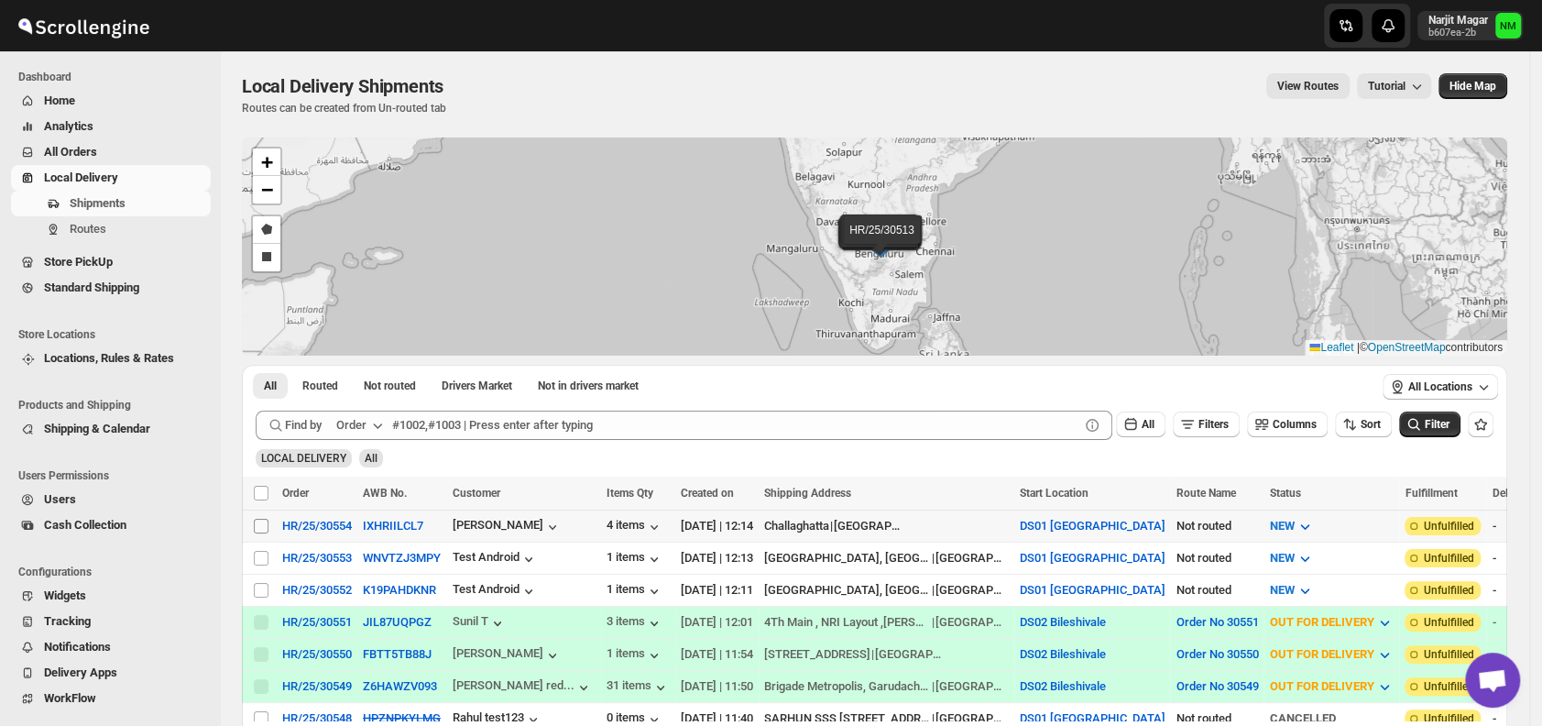
click at [264, 520] on input "Select shipment" at bounding box center [261, 525] width 15 height 15
checkbox input "true"
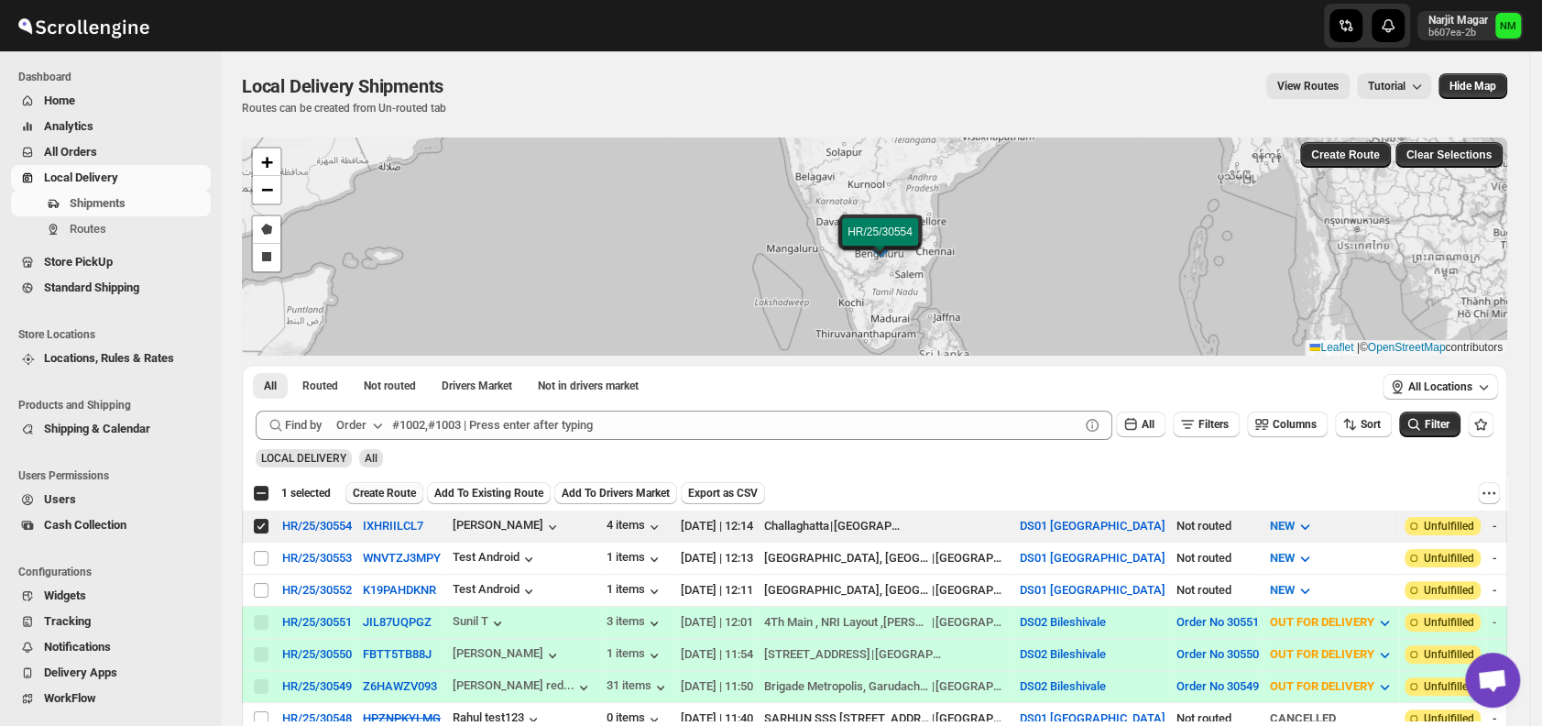
click at [370, 497] on span "Create Route" at bounding box center [384, 493] width 63 height 15
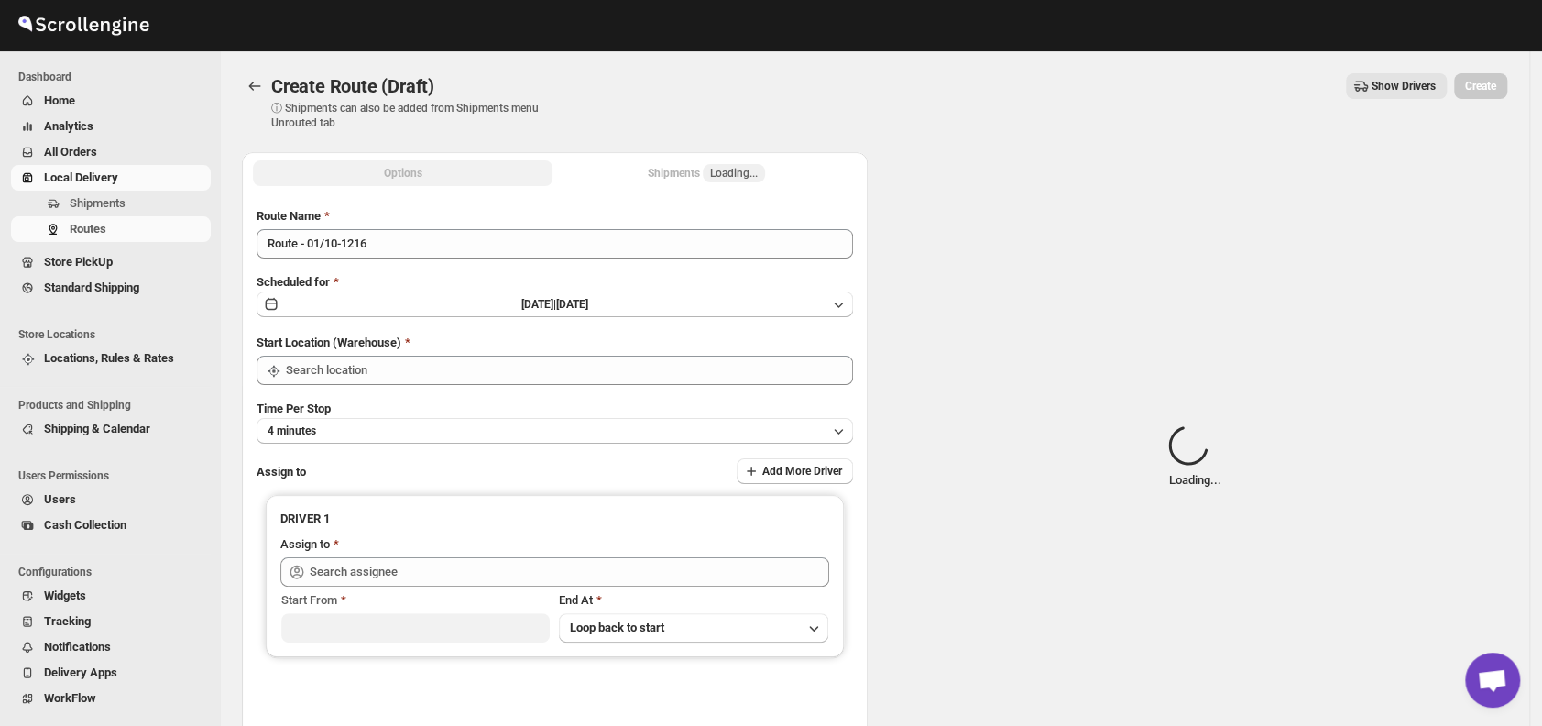
type input "DS01 [GEOGRAPHIC_DATA]"
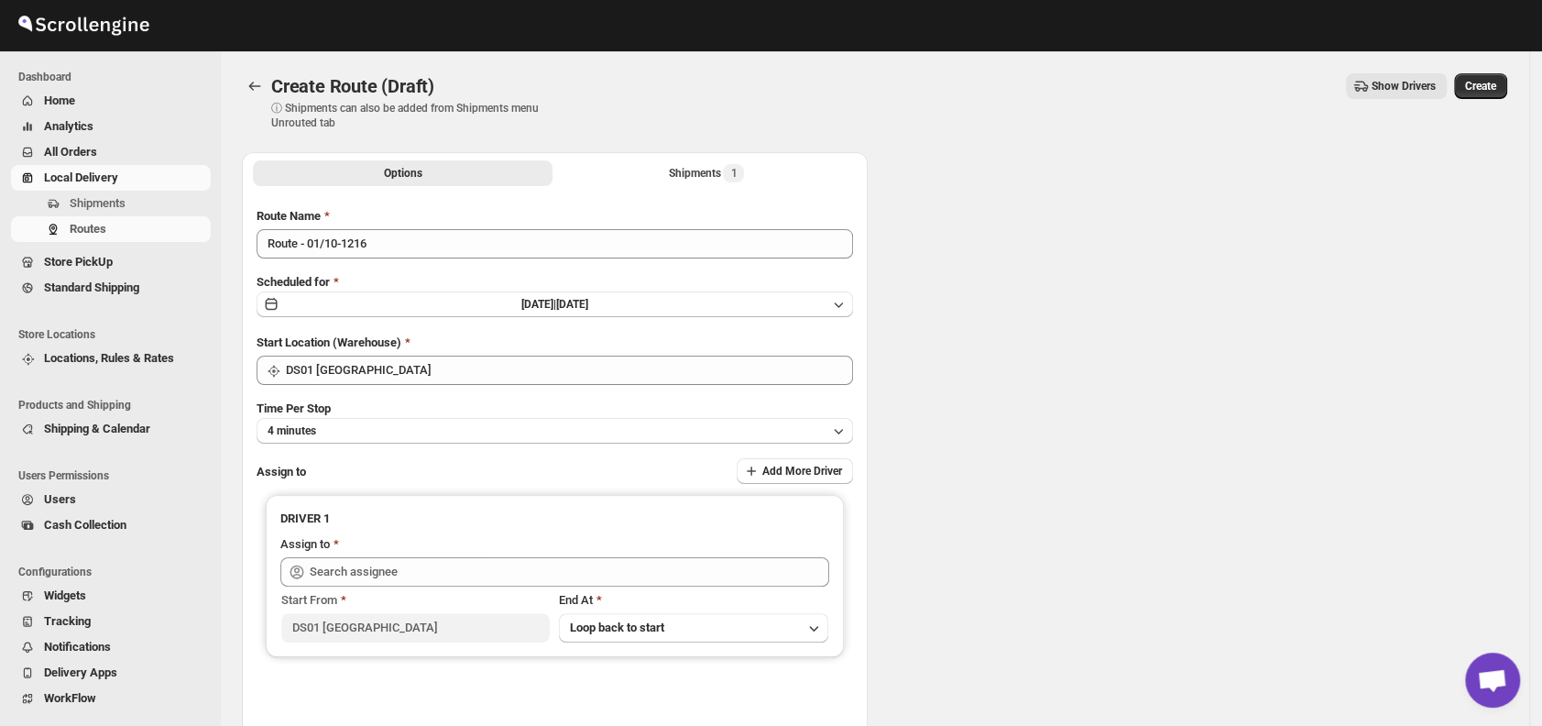
type input "DS01 [GEOGRAPHIC_DATA]"
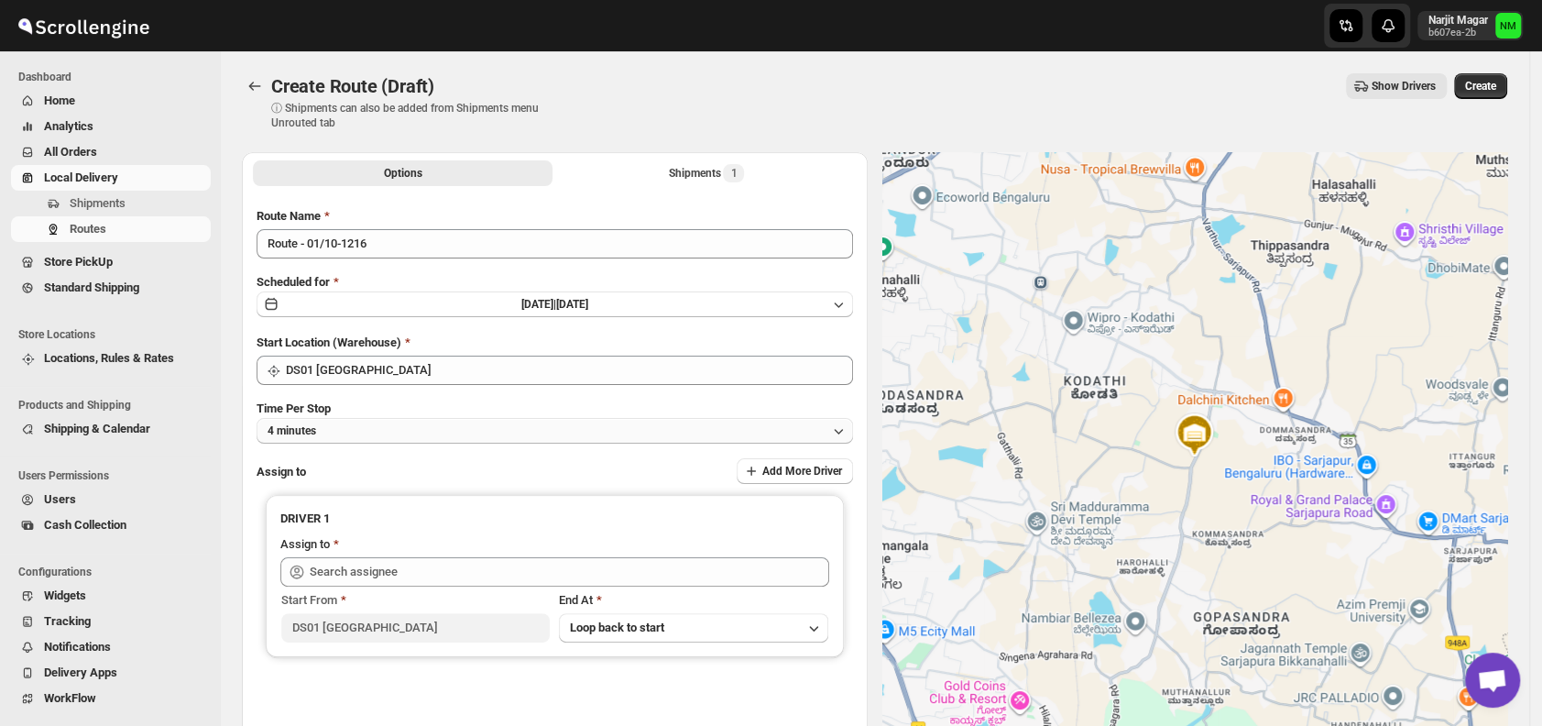
click at [381, 431] on button "4 minutes" at bounding box center [554, 431] width 596 height 26
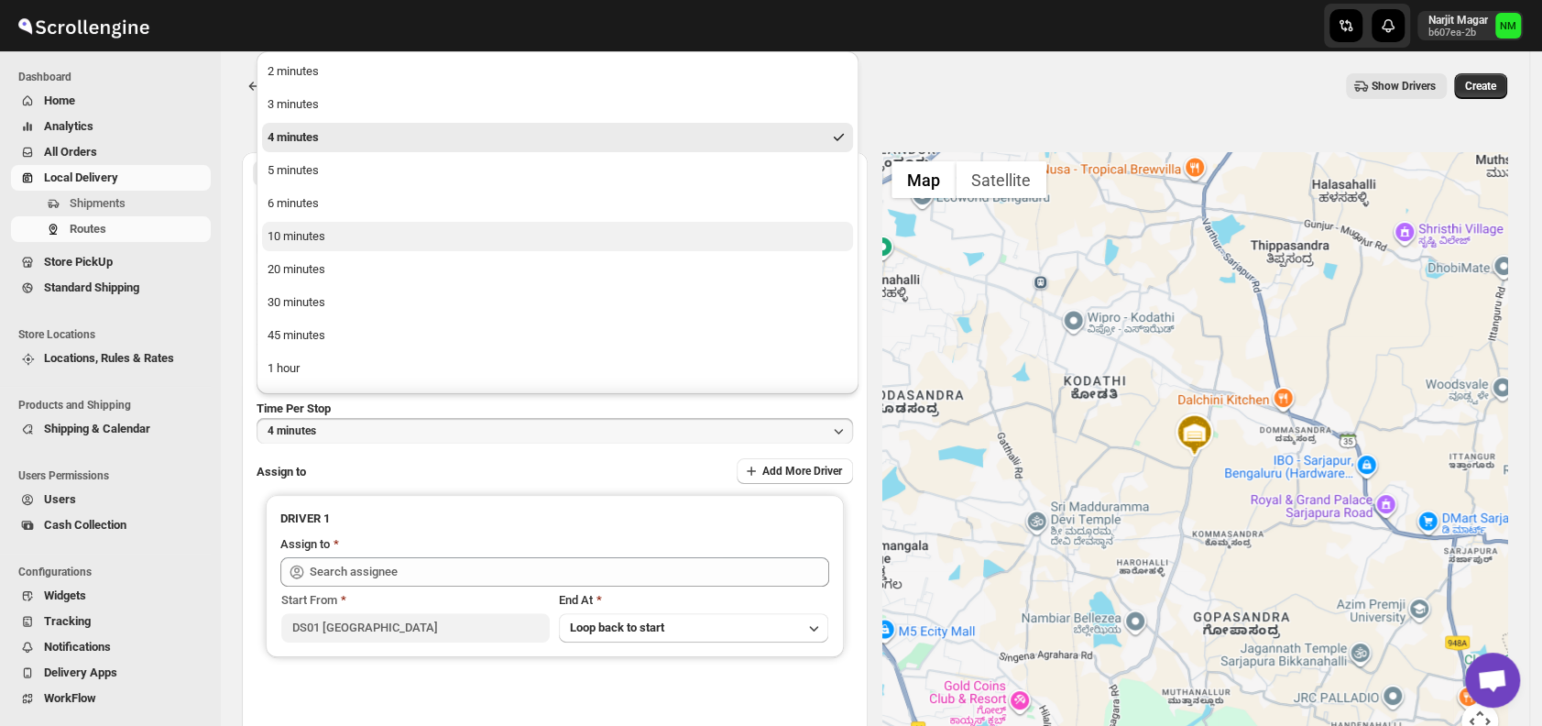
click at [327, 242] on button "10 minutes" at bounding box center [557, 236] width 591 height 29
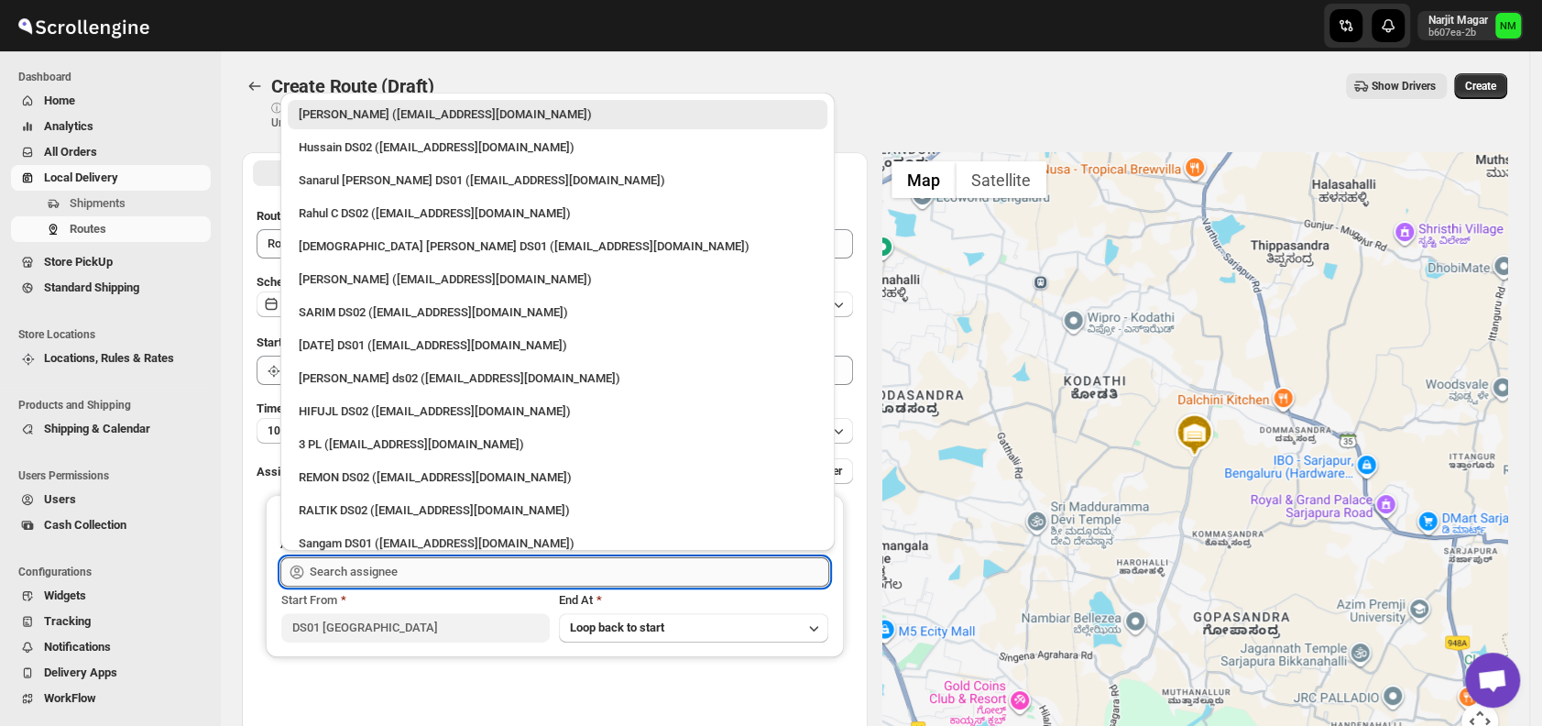
click at [399, 562] on input "text" at bounding box center [569, 571] width 519 height 29
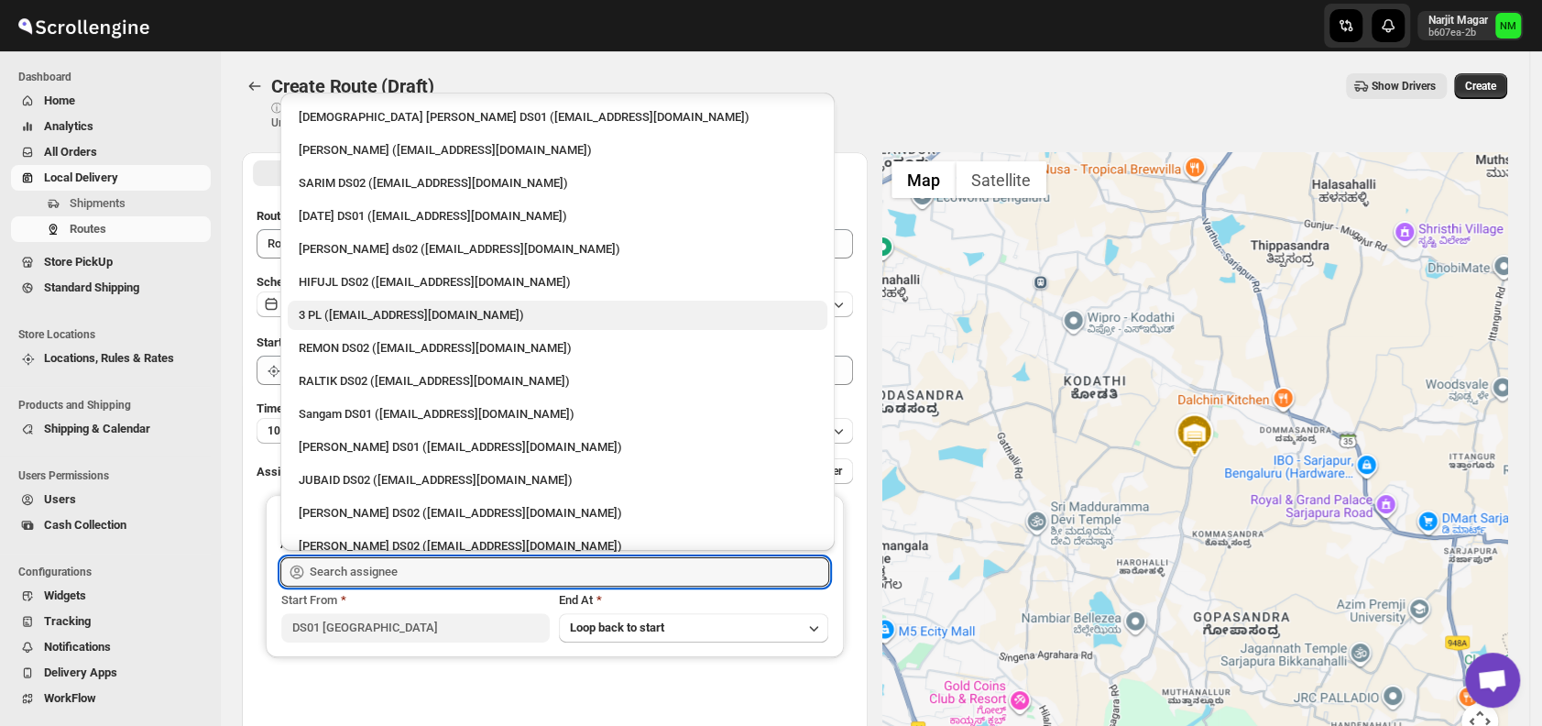
scroll to position [117, 0]
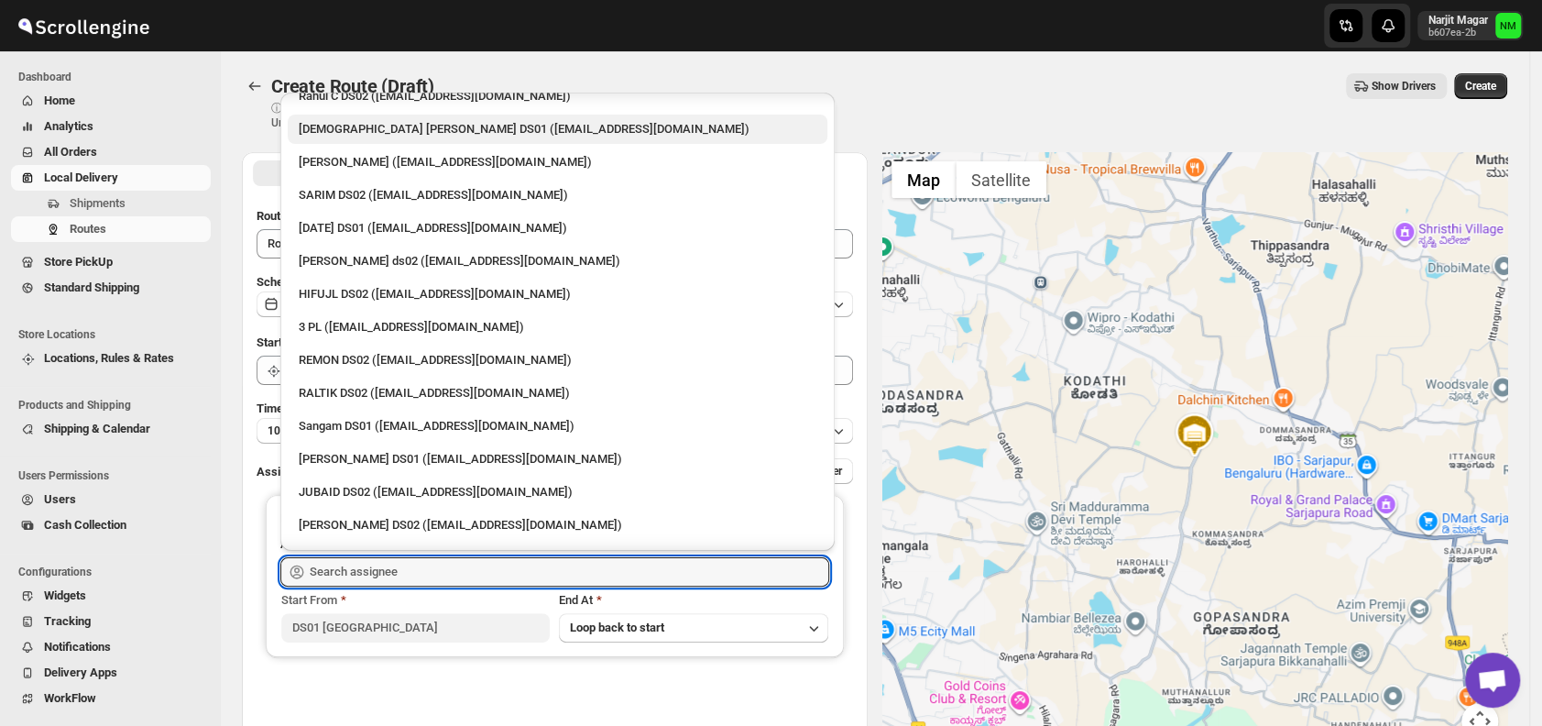
click at [322, 135] on div "[DEMOGRAPHIC_DATA] [PERSON_NAME] DS01 ([EMAIL_ADDRESS][DOMAIN_NAME])" at bounding box center [558, 129] width 518 height 18
type input "[DEMOGRAPHIC_DATA] [PERSON_NAME] DS01 ([EMAIL_ADDRESS][DOMAIN_NAME])"
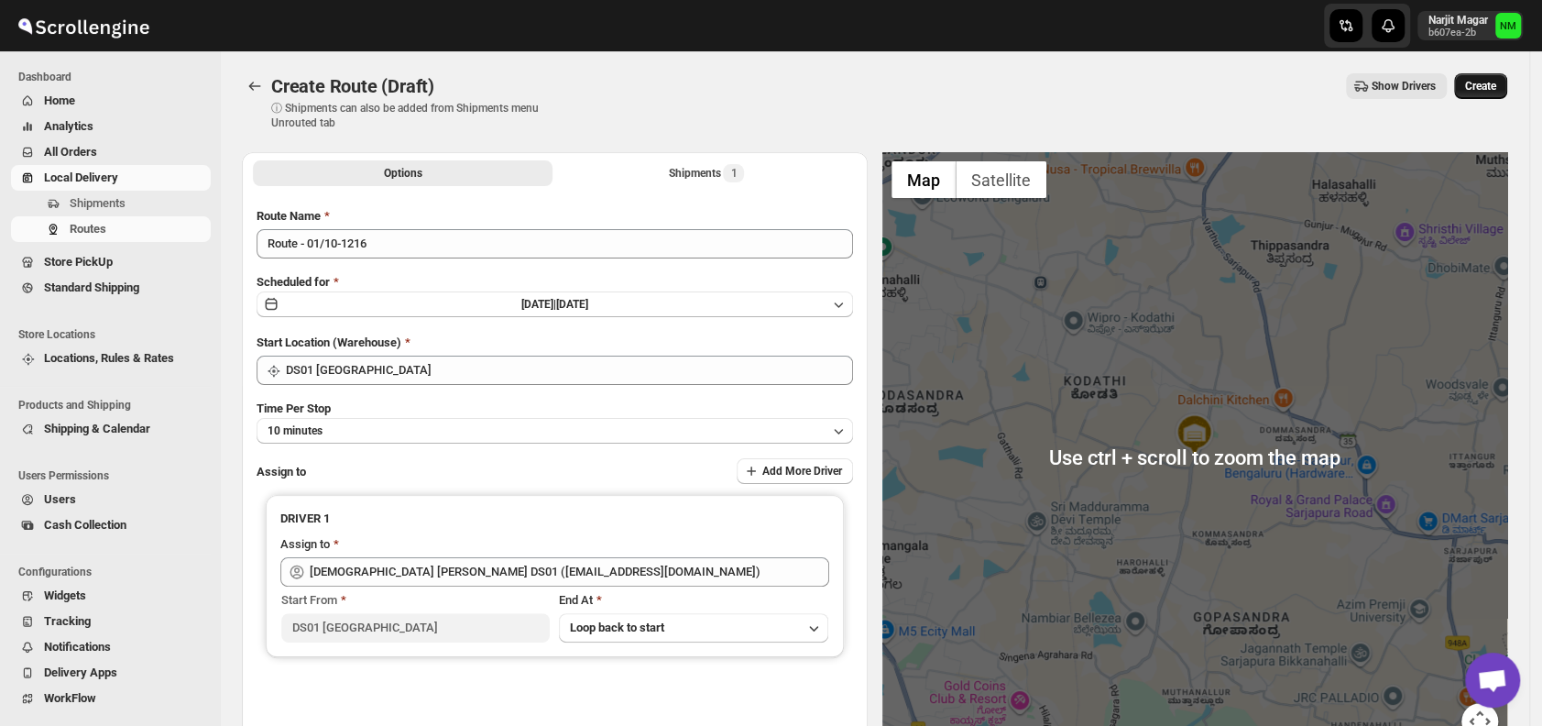
drag, startPoint x: 1487, startPoint y: 106, endPoint x: 1493, endPoint y: 88, distance: 19.4
click at [1493, 88] on div "Create Route (Draft) ⓘ Shipments can also be added from Shipments menu Unrouted…" at bounding box center [874, 101] width 1265 height 57
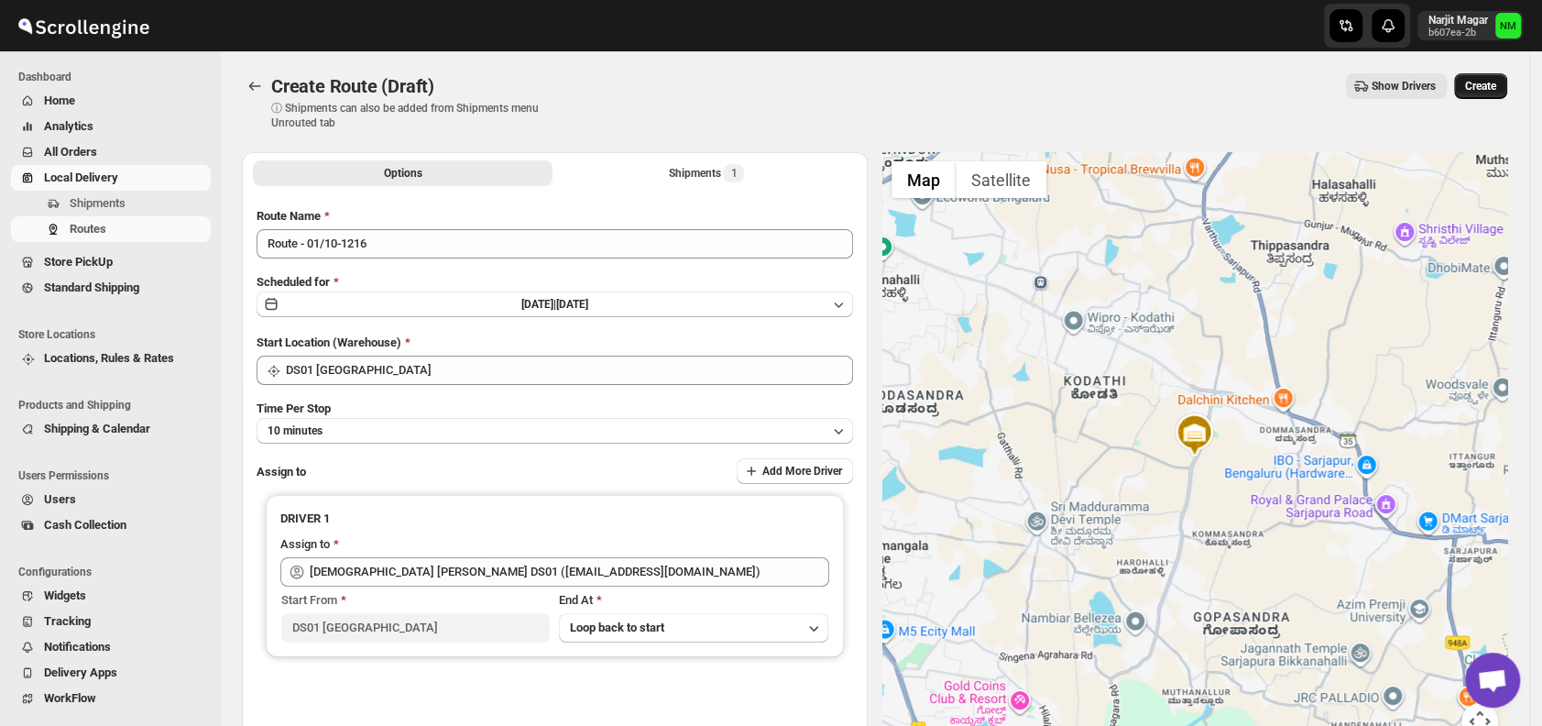
click at [1493, 88] on span "Create" at bounding box center [1480, 86] width 31 height 15
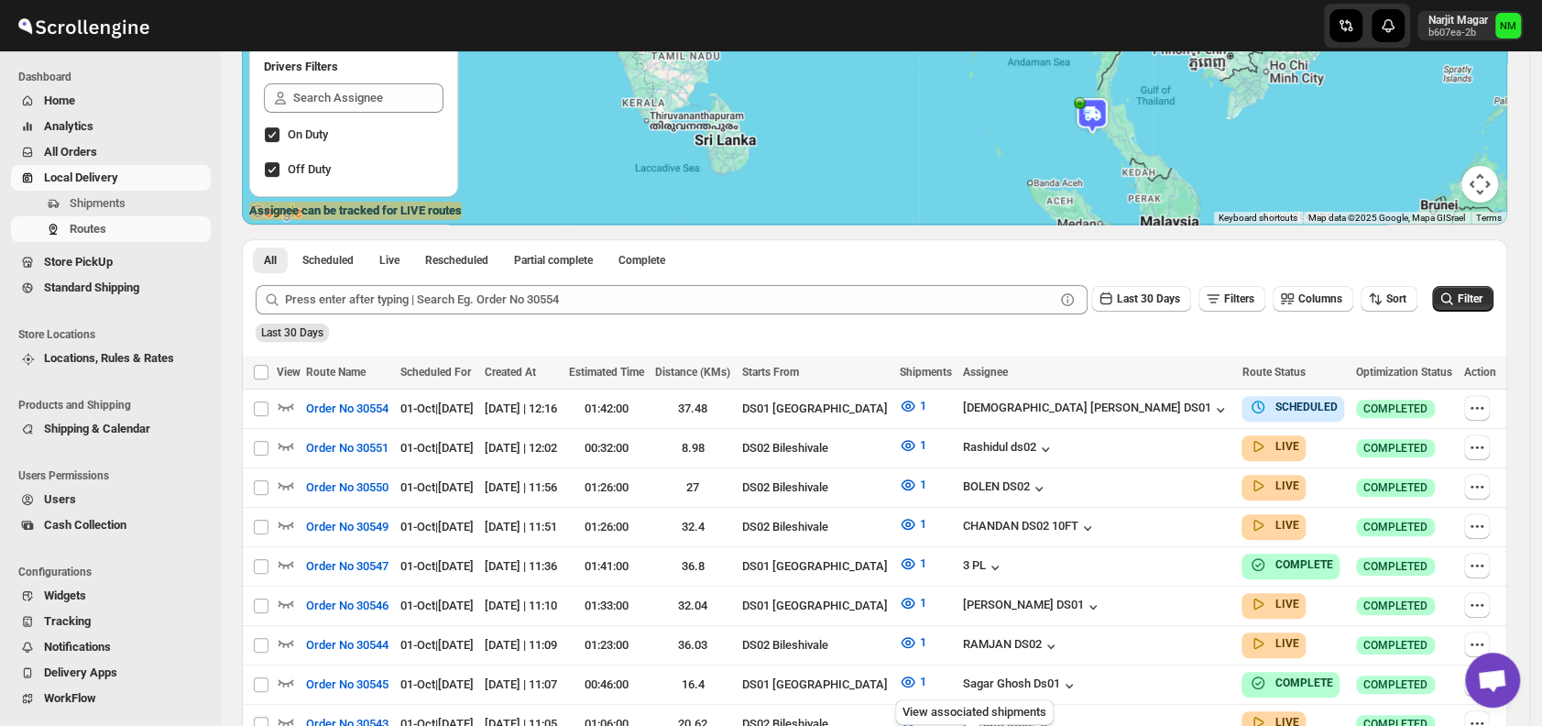
scroll to position [409, 0]
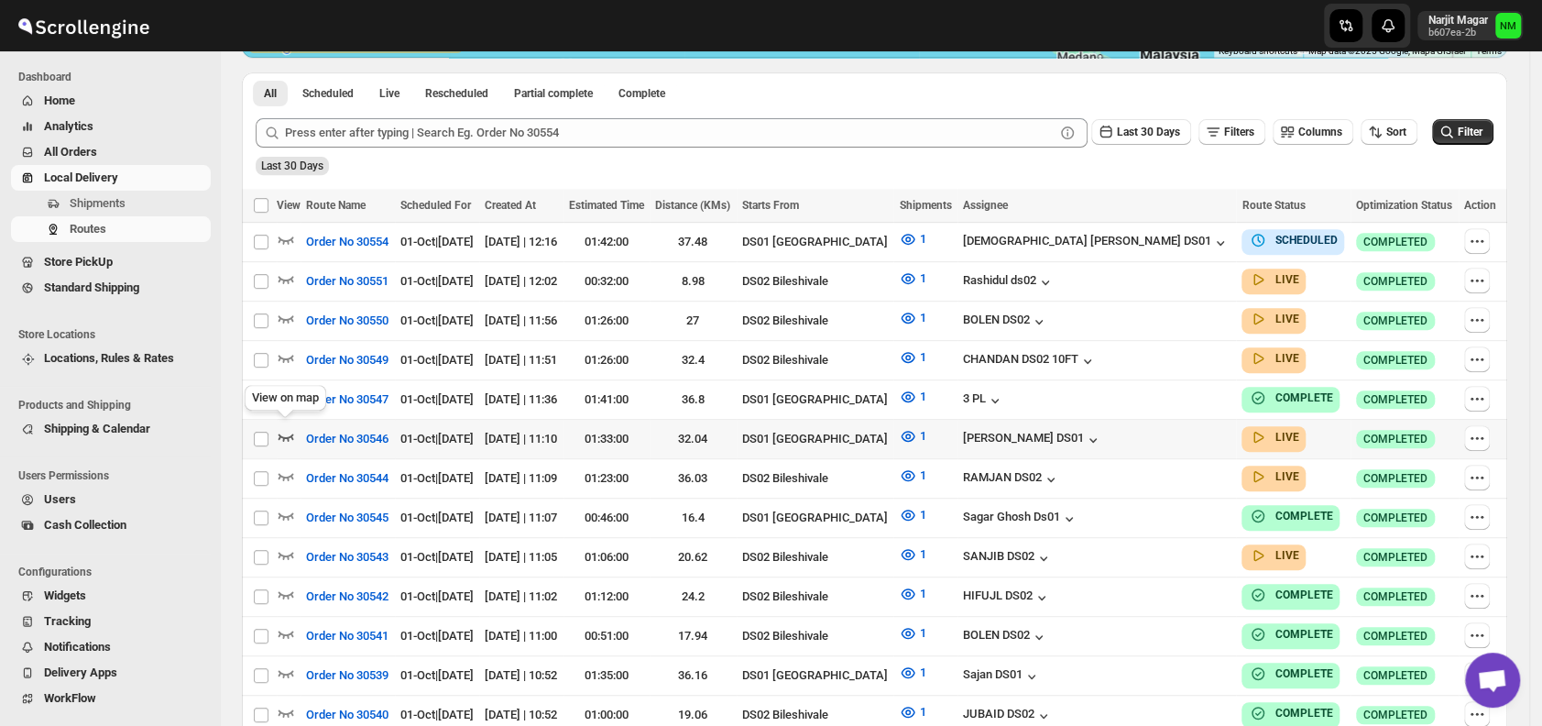
click at [283, 429] on icon "button" at bounding box center [286, 436] width 18 height 18
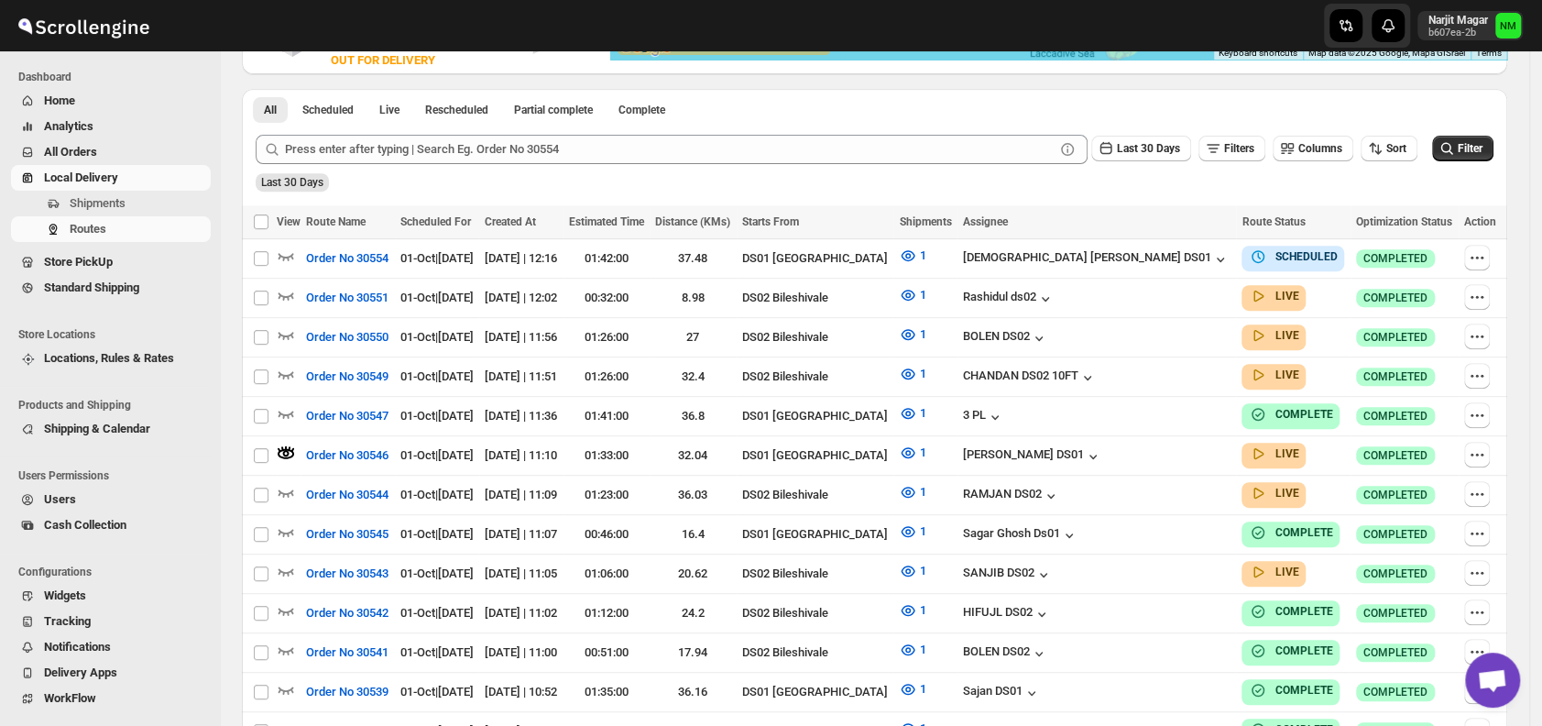
scroll to position [0, 0]
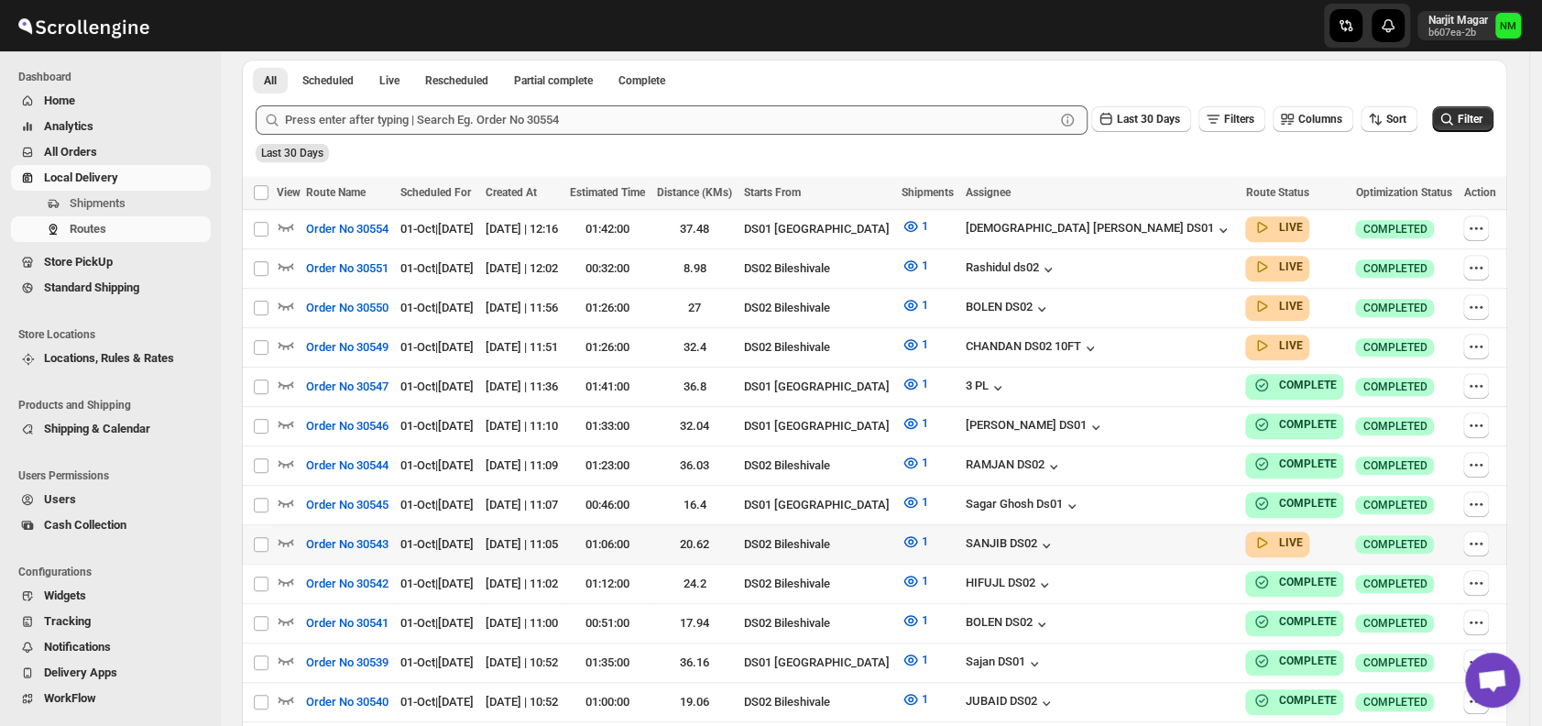
scroll to position [431, 0]
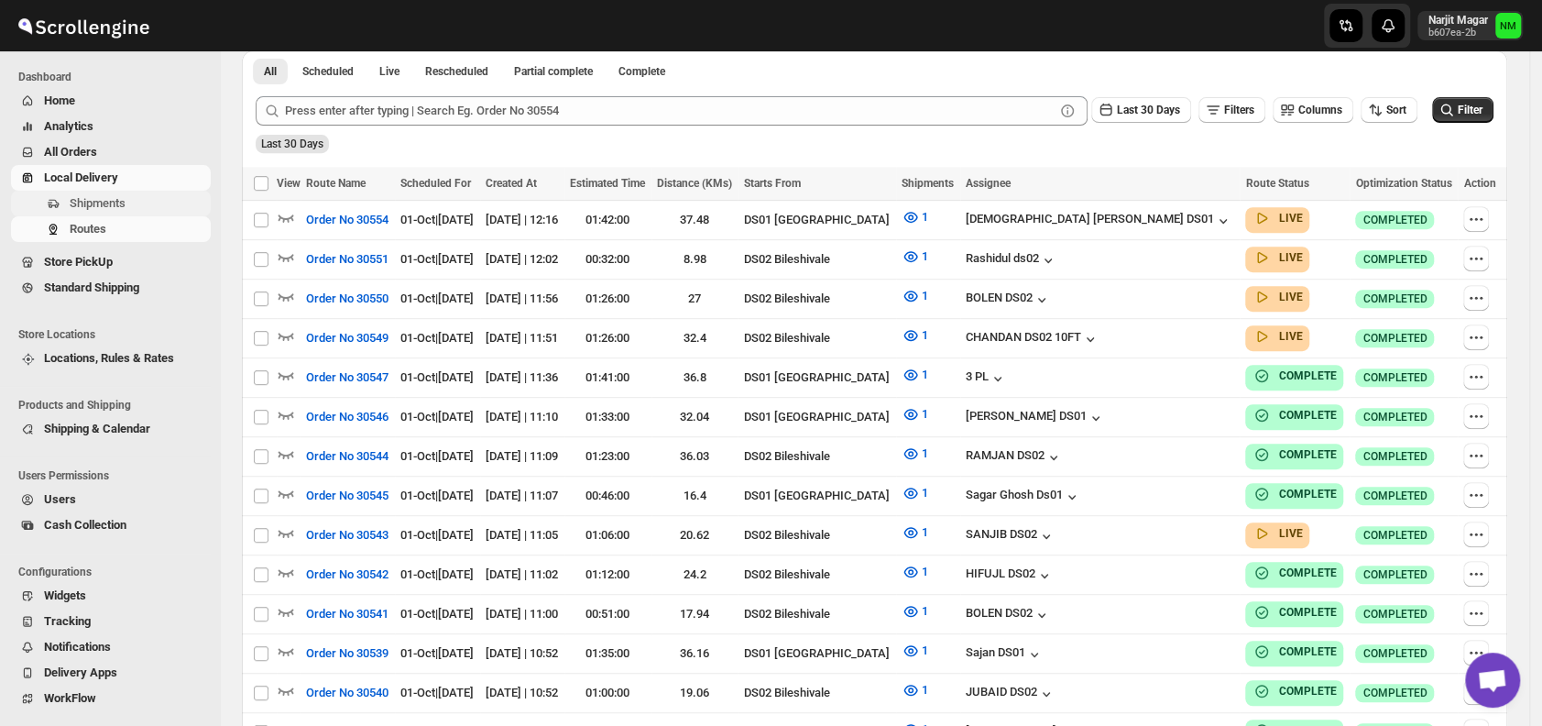
click at [136, 198] on span "Shipments" at bounding box center [138, 203] width 137 height 18
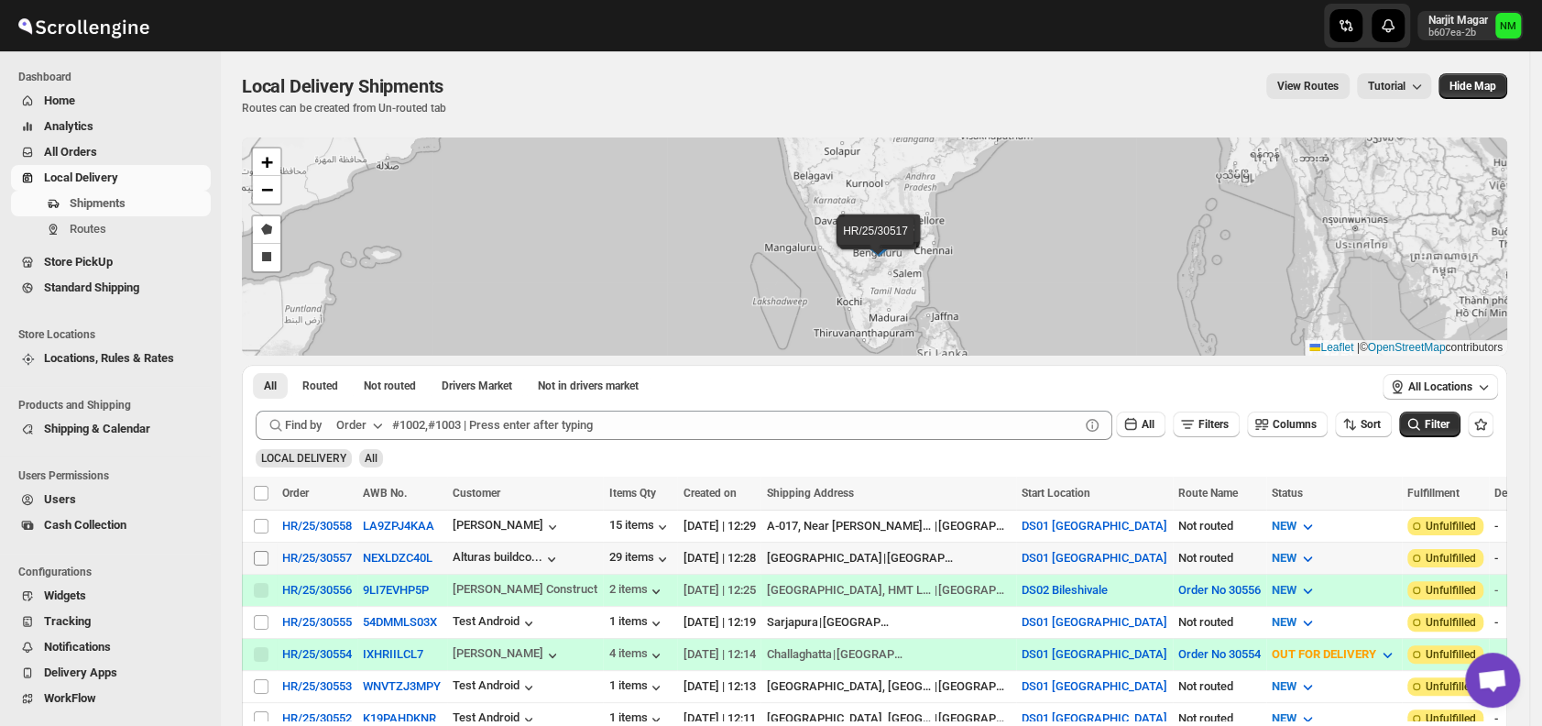
click at [257, 551] on input "Select shipment" at bounding box center [261, 558] width 15 height 15
checkbox input "true"
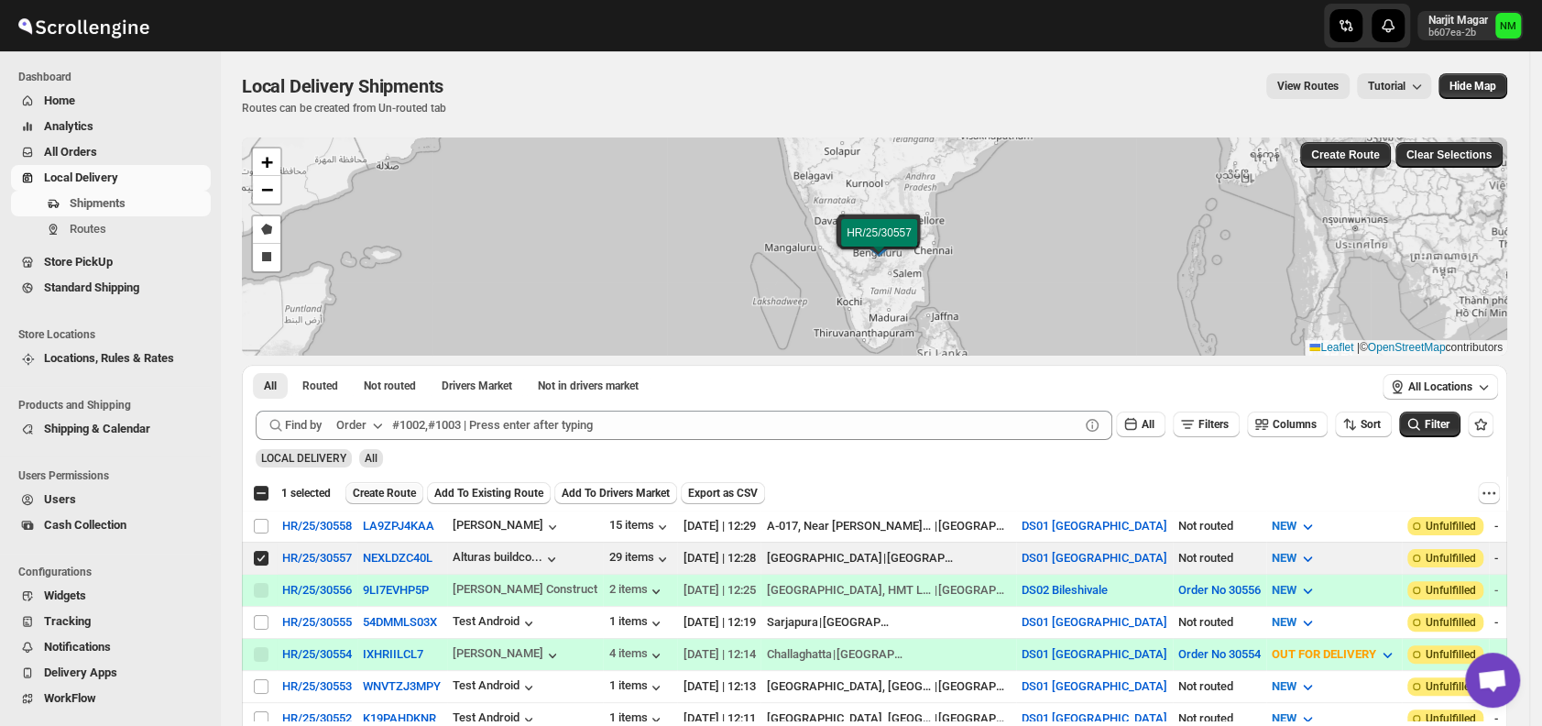
click at [389, 482] on button "Create Route" at bounding box center [384, 493] width 78 height 22
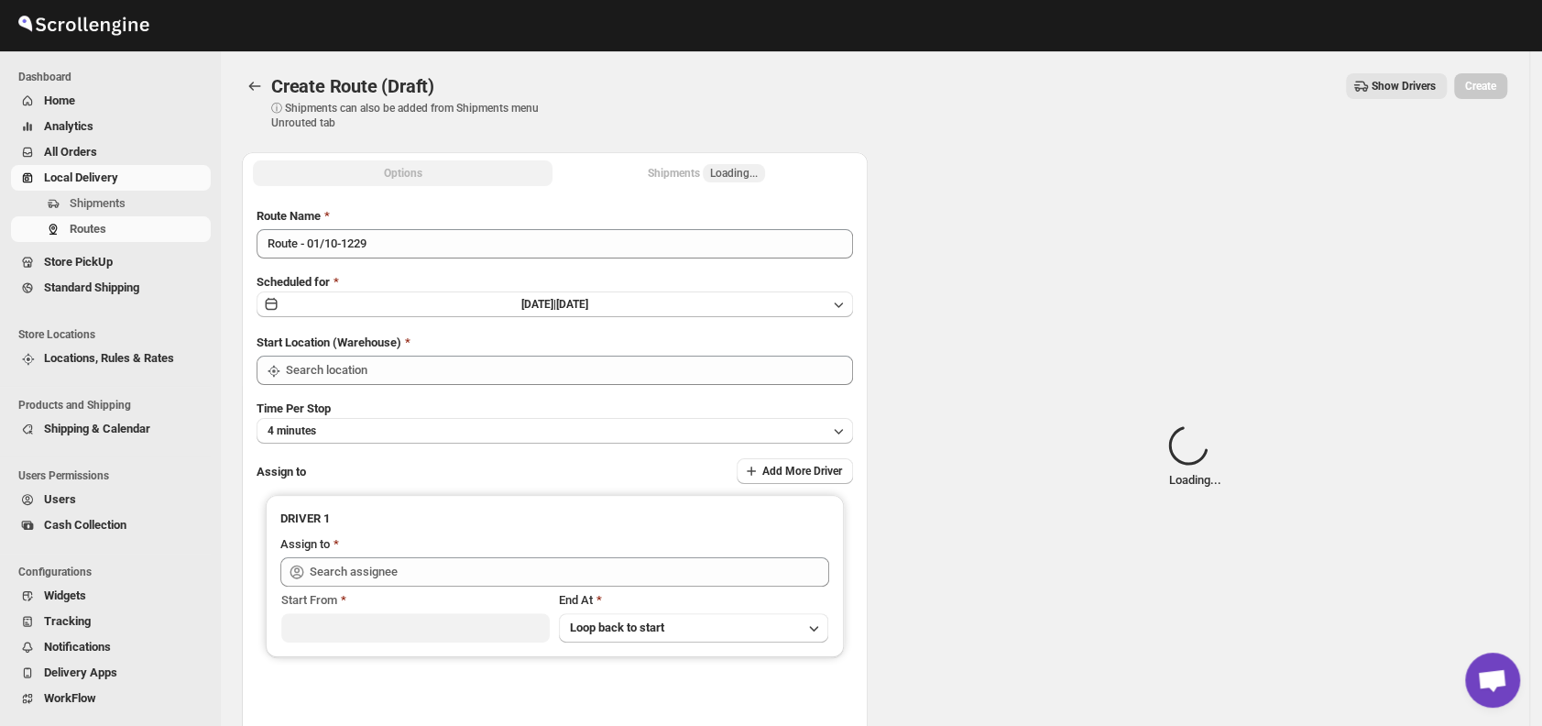
type input "DS01 [GEOGRAPHIC_DATA]"
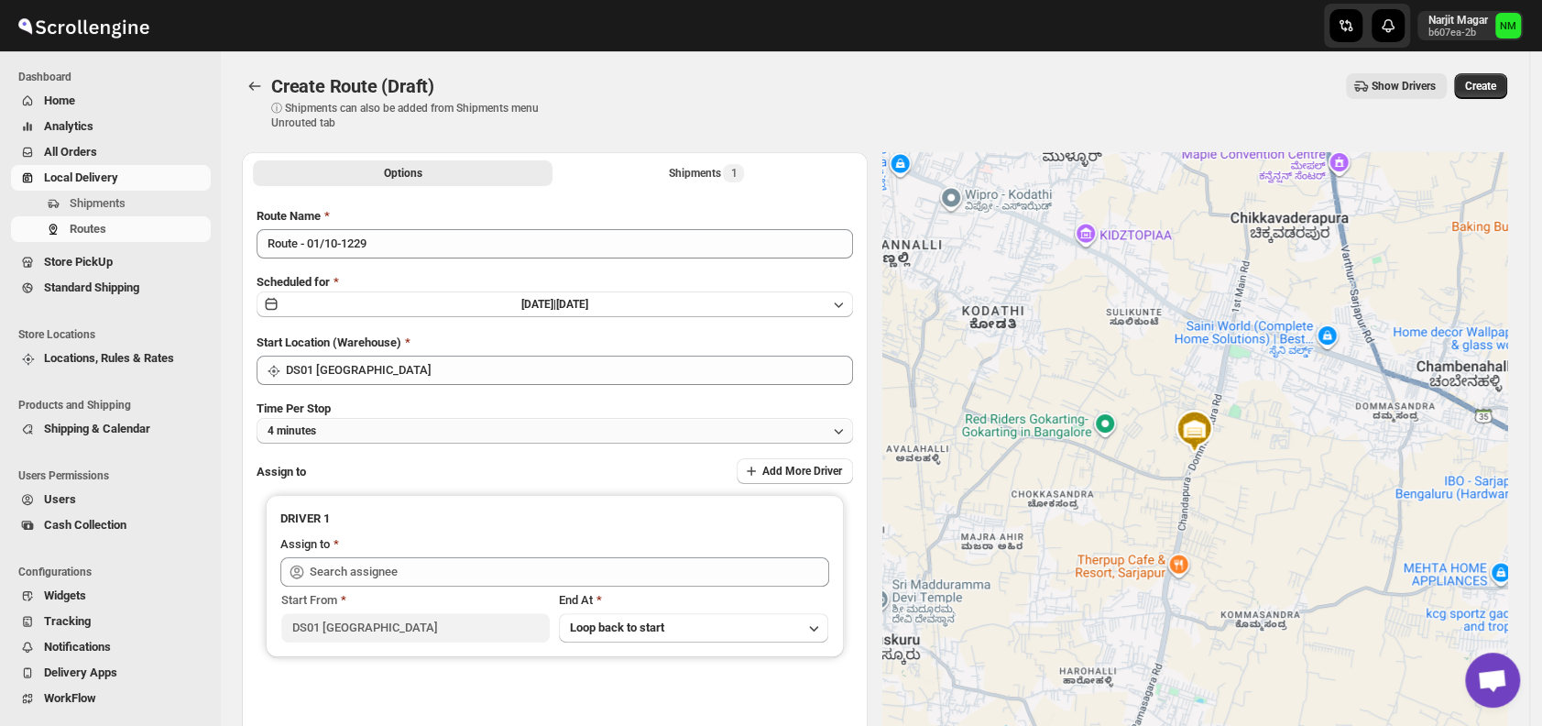
click at [393, 427] on button "4 minutes" at bounding box center [554, 431] width 596 height 26
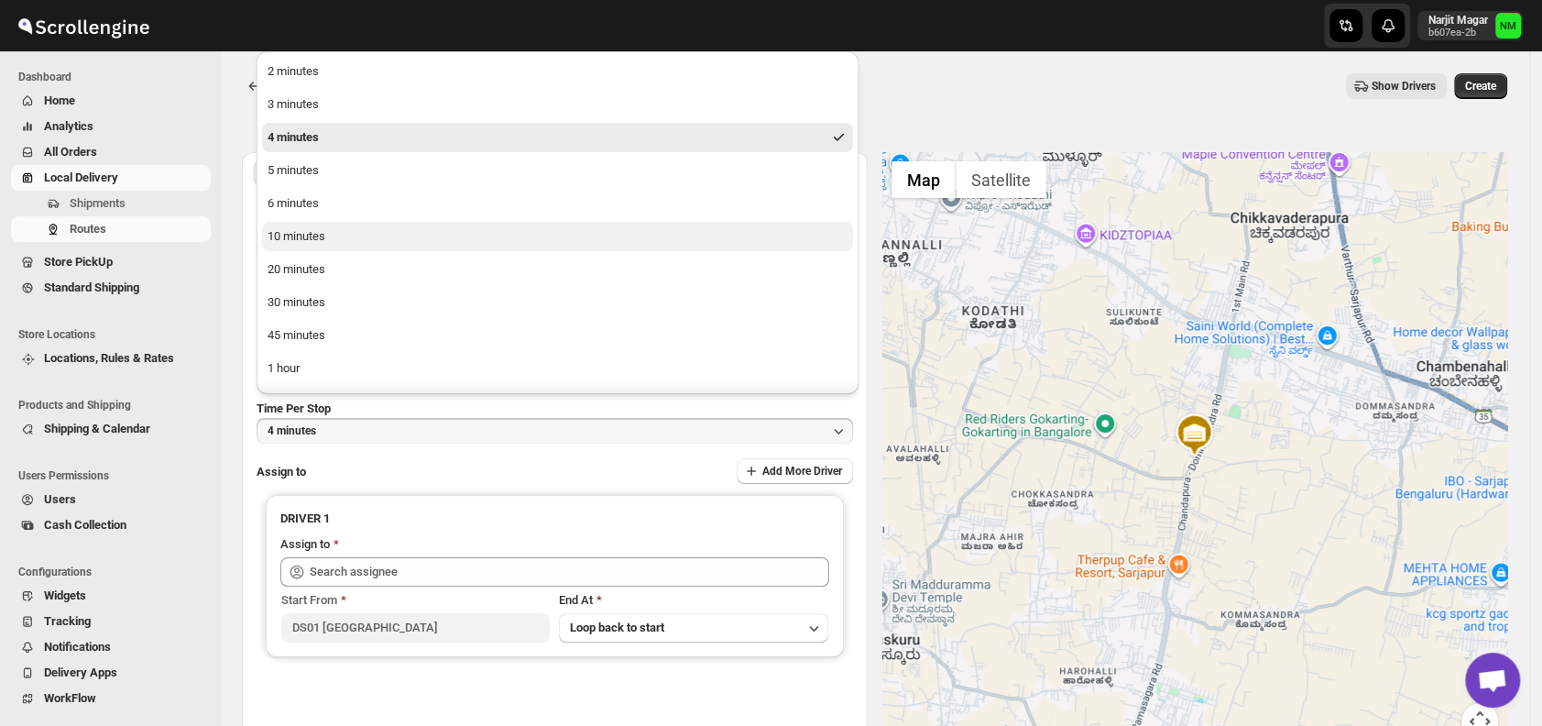
click at [331, 242] on button "10 minutes" at bounding box center [557, 236] width 591 height 29
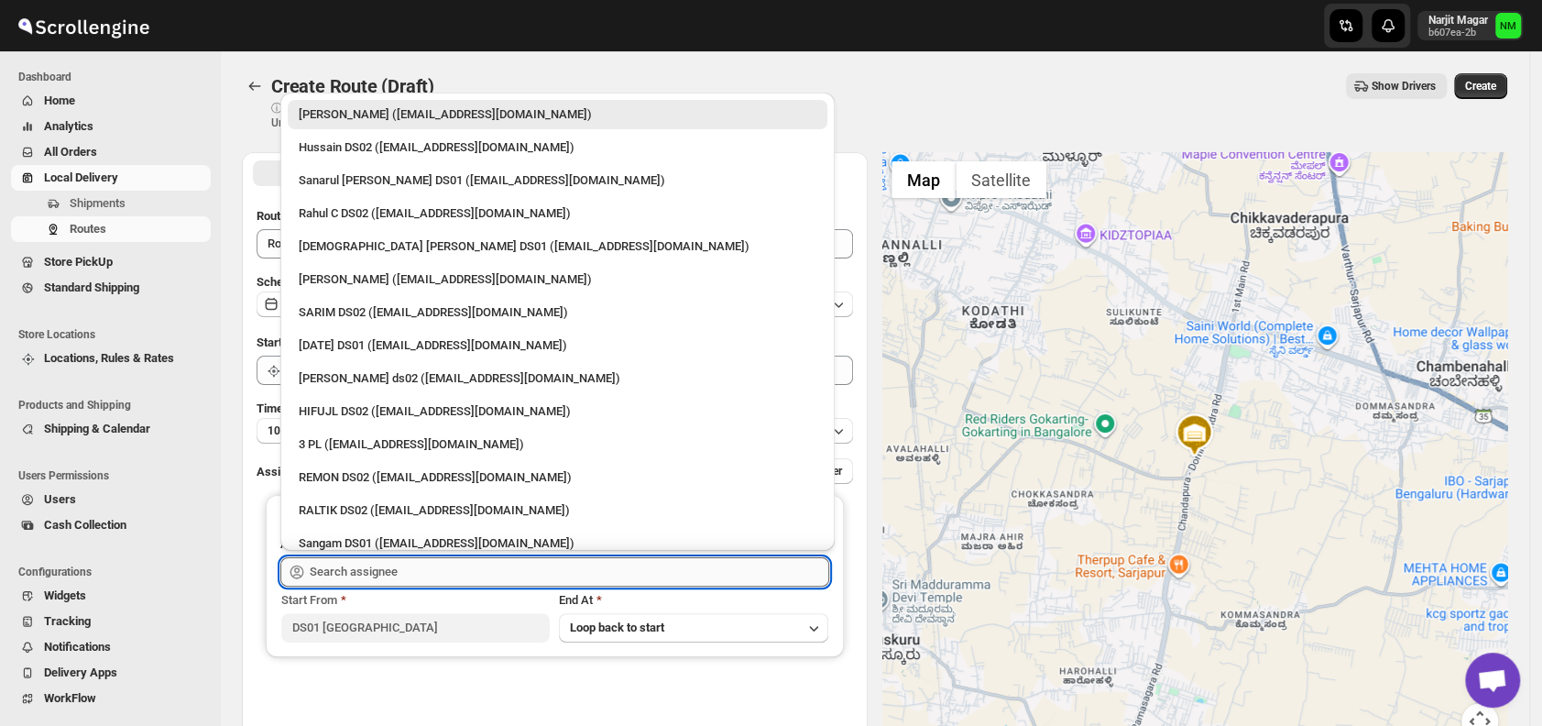
click at [462, 565] on input "text" at bounding box center [569, 571] width 519 height 29
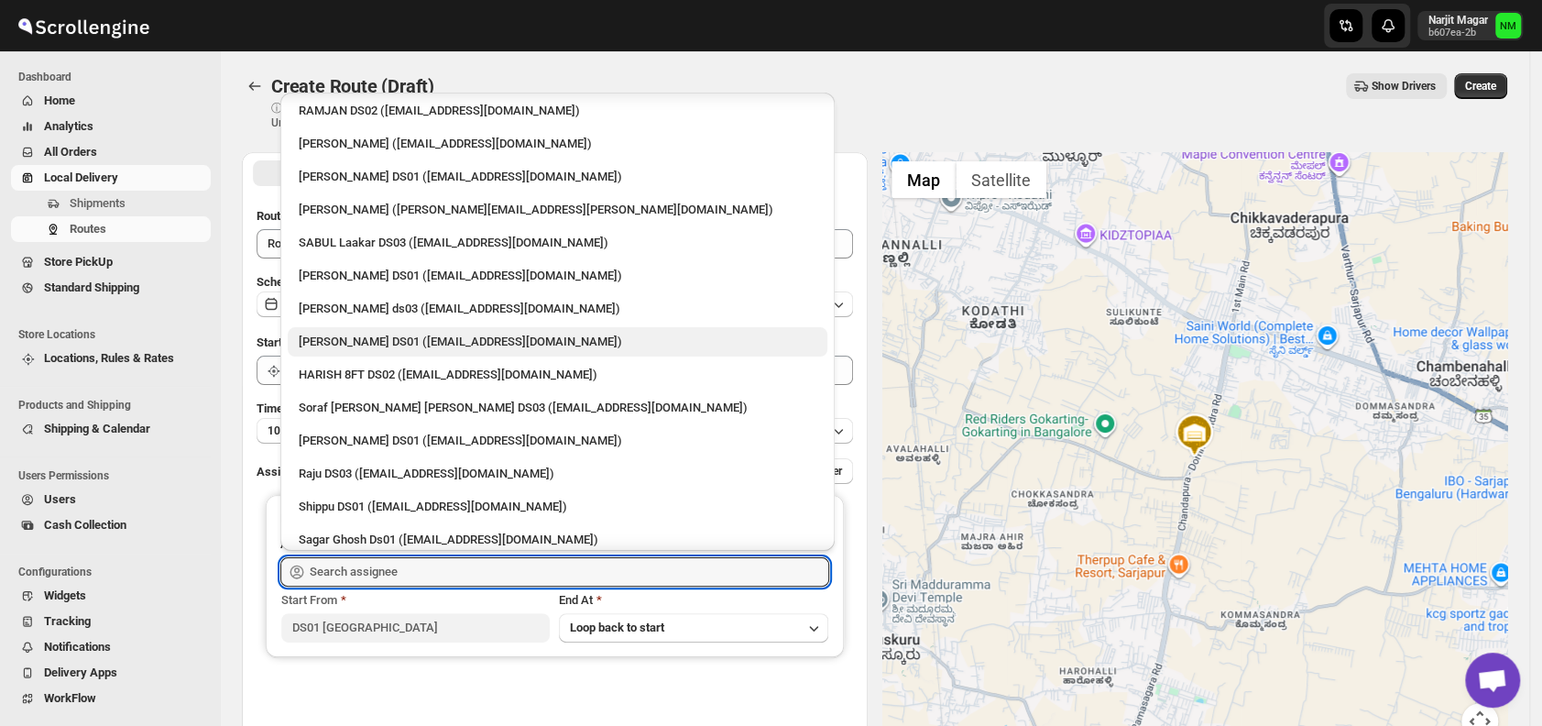
scroll to position [1088, 0]
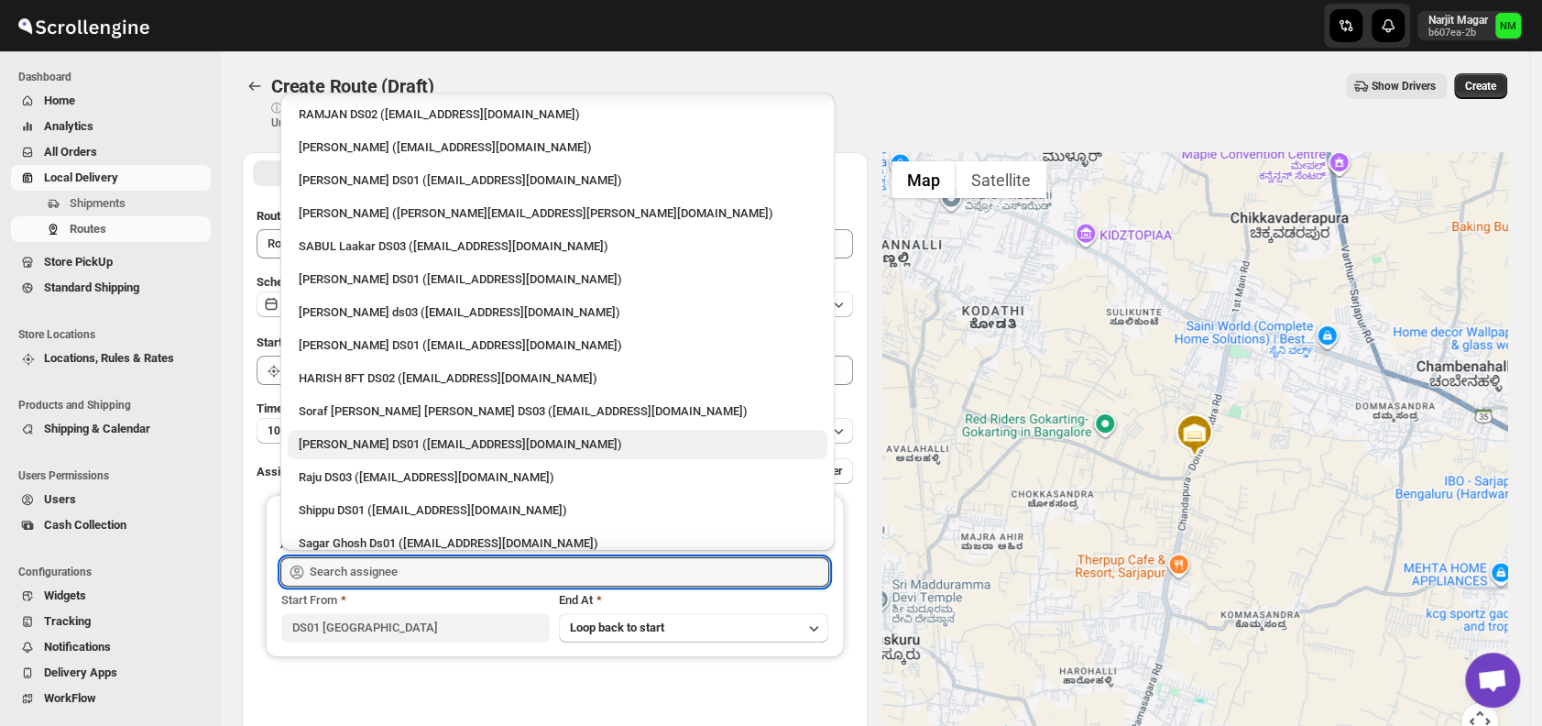
click at [366, 437] on div "[PERSON_NAME] DS01 ([EMAIL_ADDRESS][DOMAIN_NAME])" at bounding box center [558, 444] width 518 height 18
type input "[PERSON_NAME] DS01 ([EMAIL_ADDRESS][DOMAIN_NAME])"
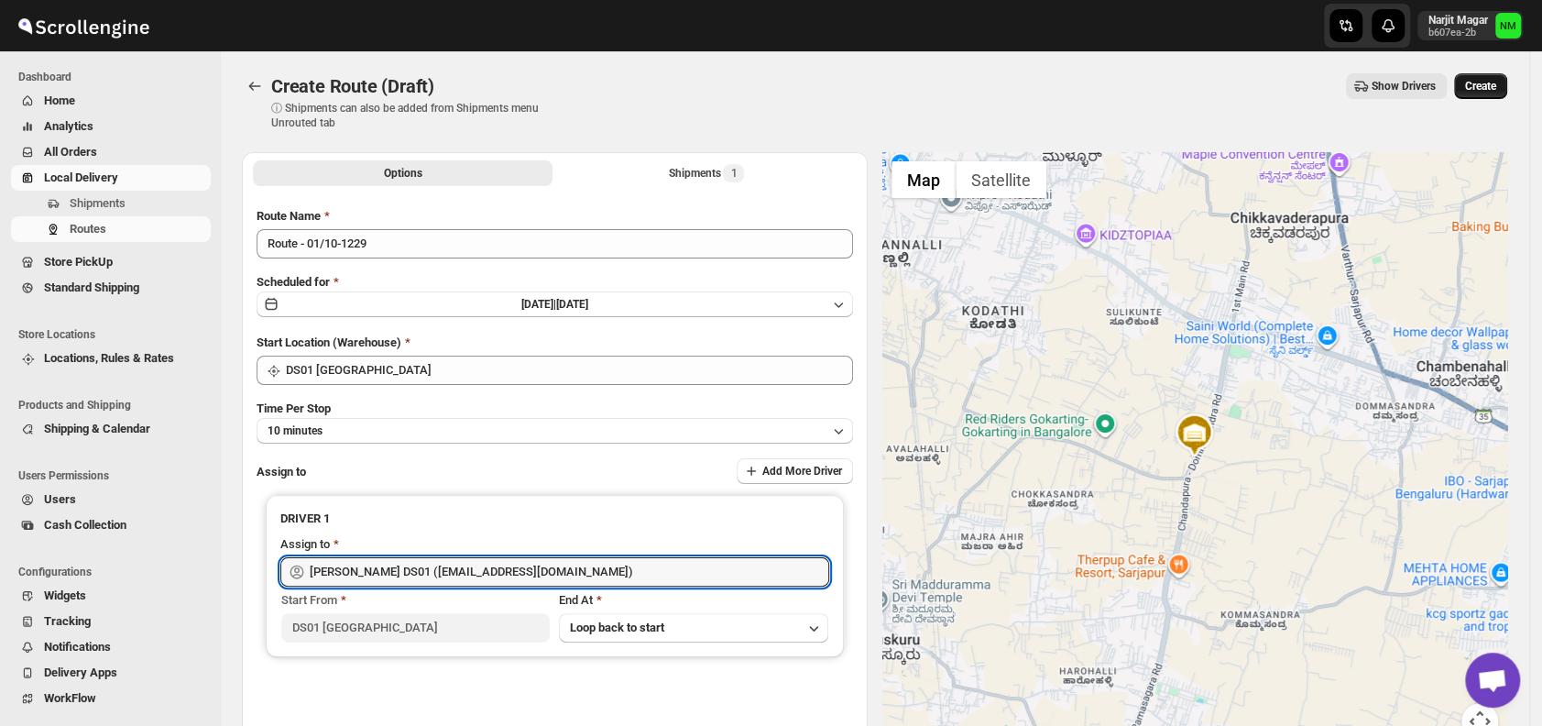
click at [1483, 88] on span "Create" at bounding box center [1480, 86] width 31 height 15
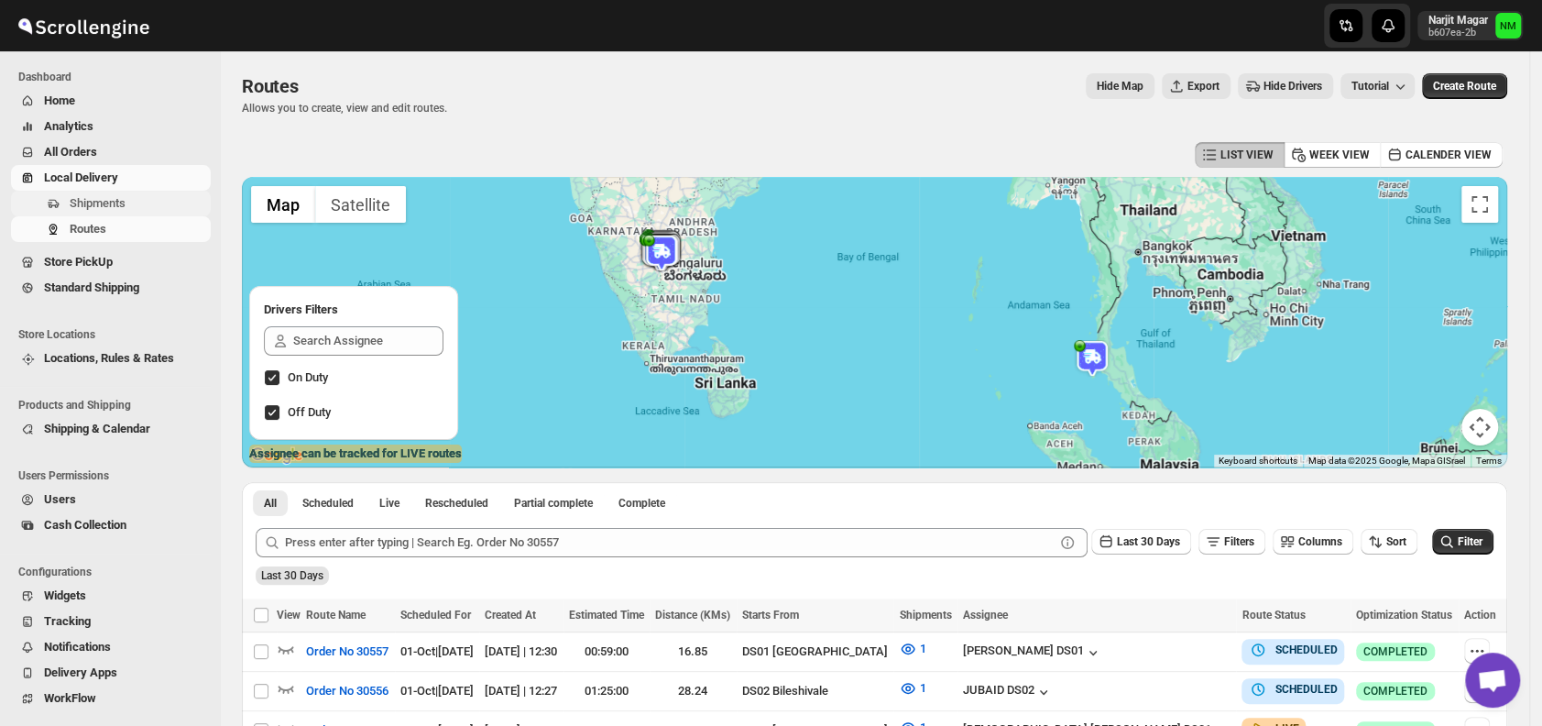
click at [132, 198] on span "Shipments" at bounding box center [138, 203] width 137 height 18
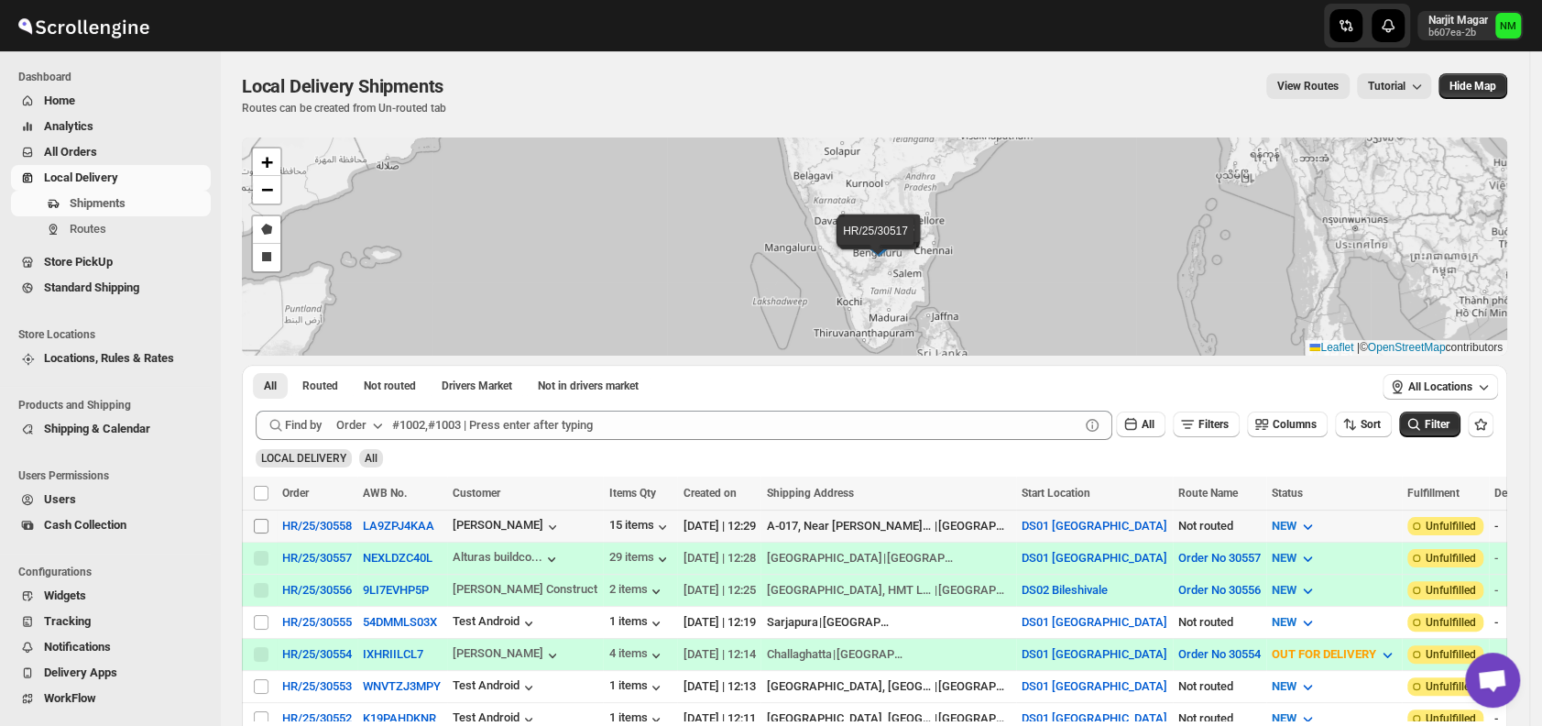
click at [263, 523] on input "Select shipment" at bounding box center [261, 525] width 15 height 15
checkbox input "true"
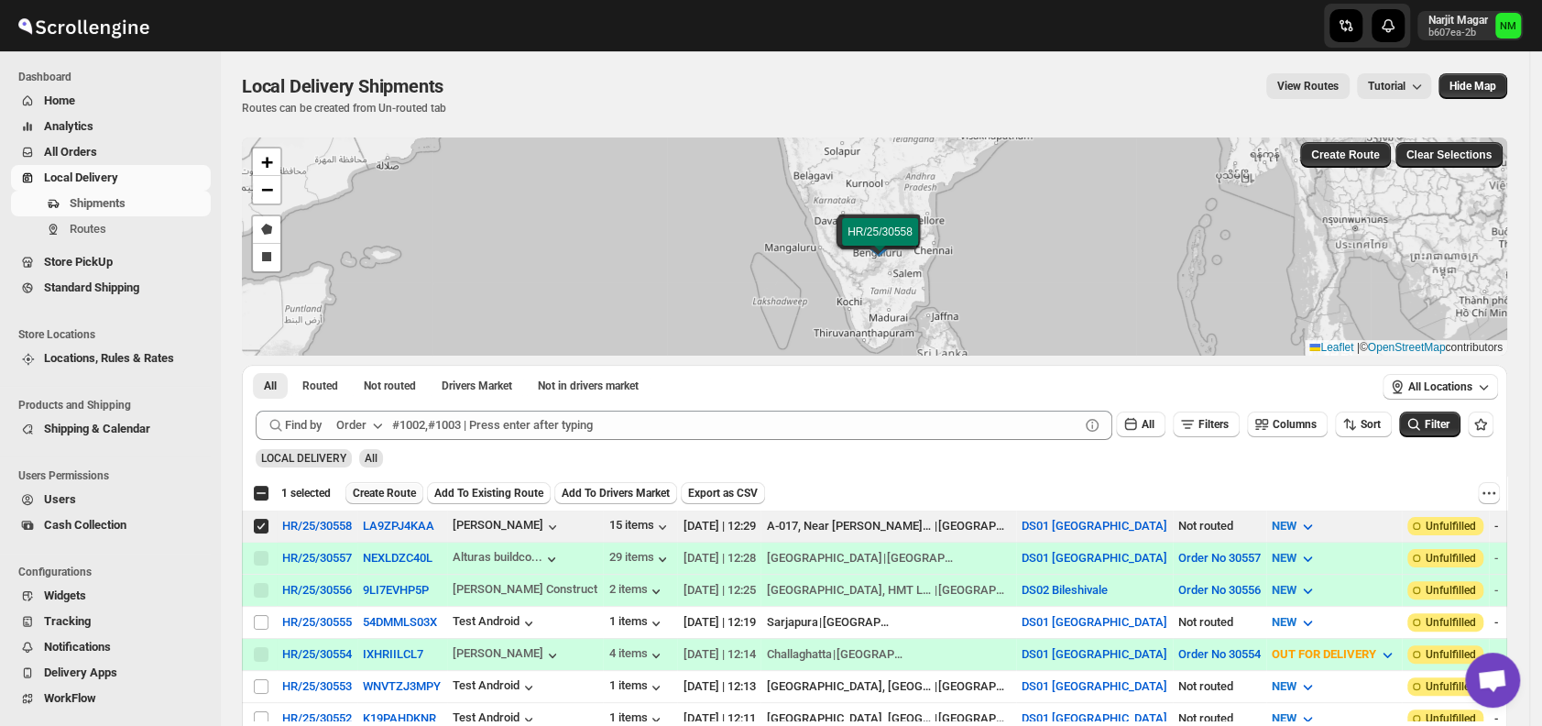
click at [381, 491] on span "Create Route" at bounding box center [384, 493] width 63 height 15
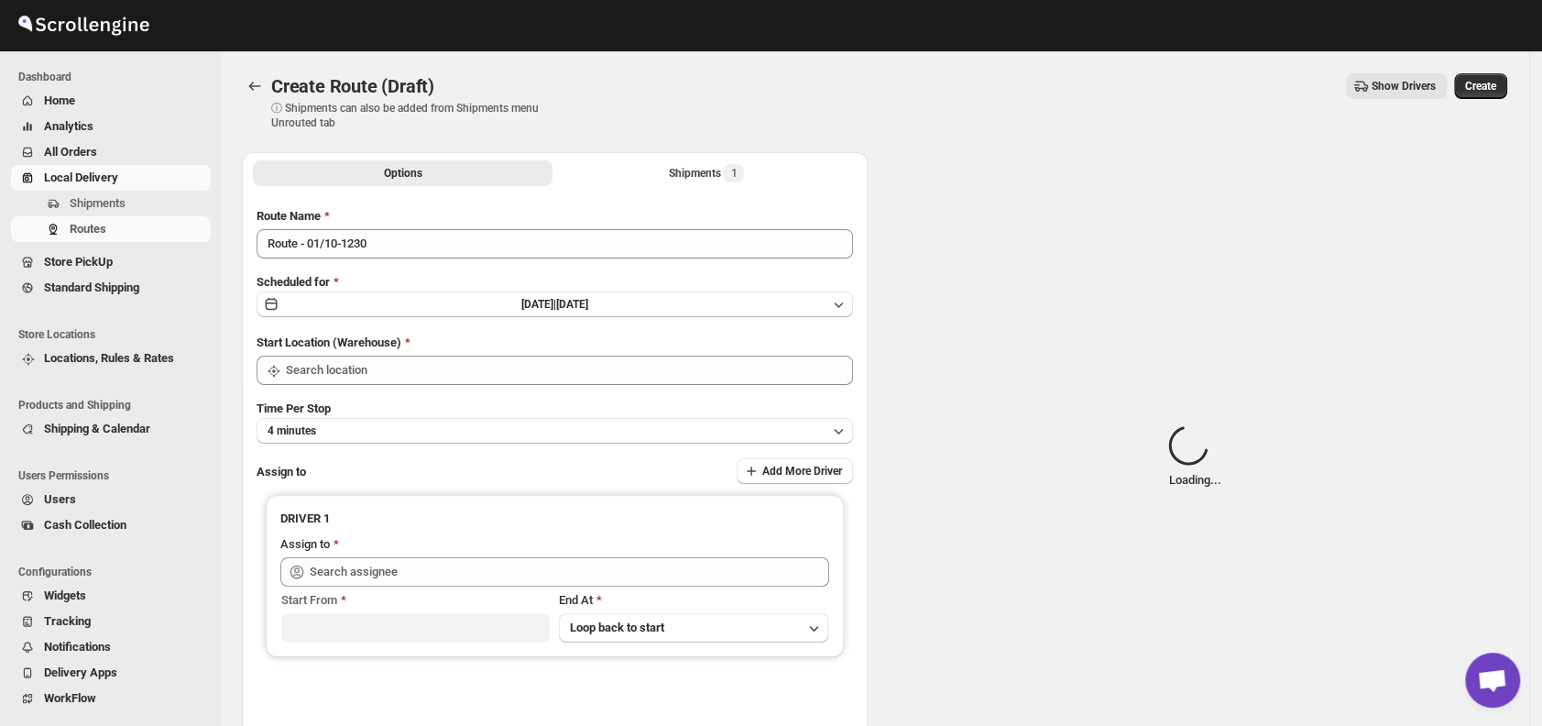
type input "DS01 [GEOGRAPHIC_DATA]"
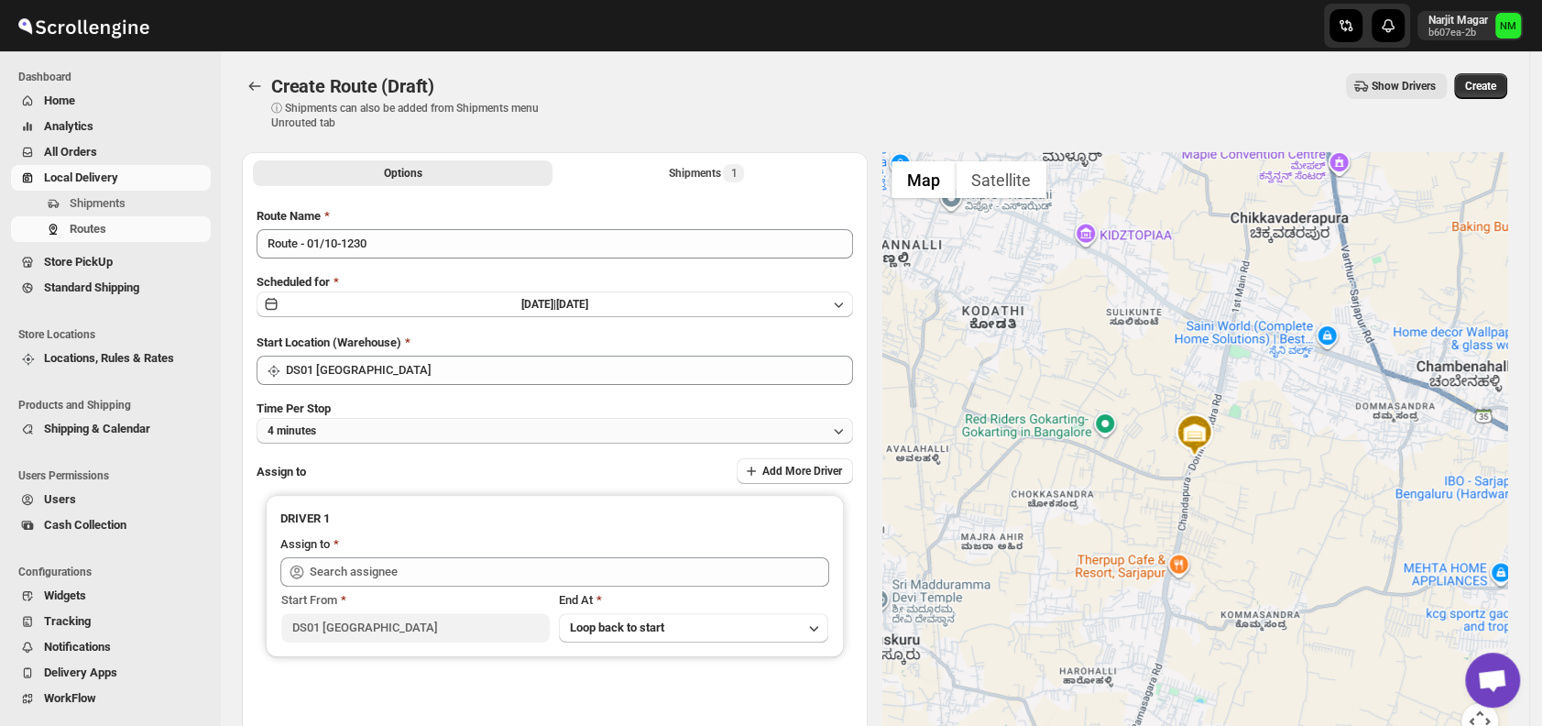
click at [384, 429] on button "4 minutes" at bounding box center [554, 431] width 596 height 26
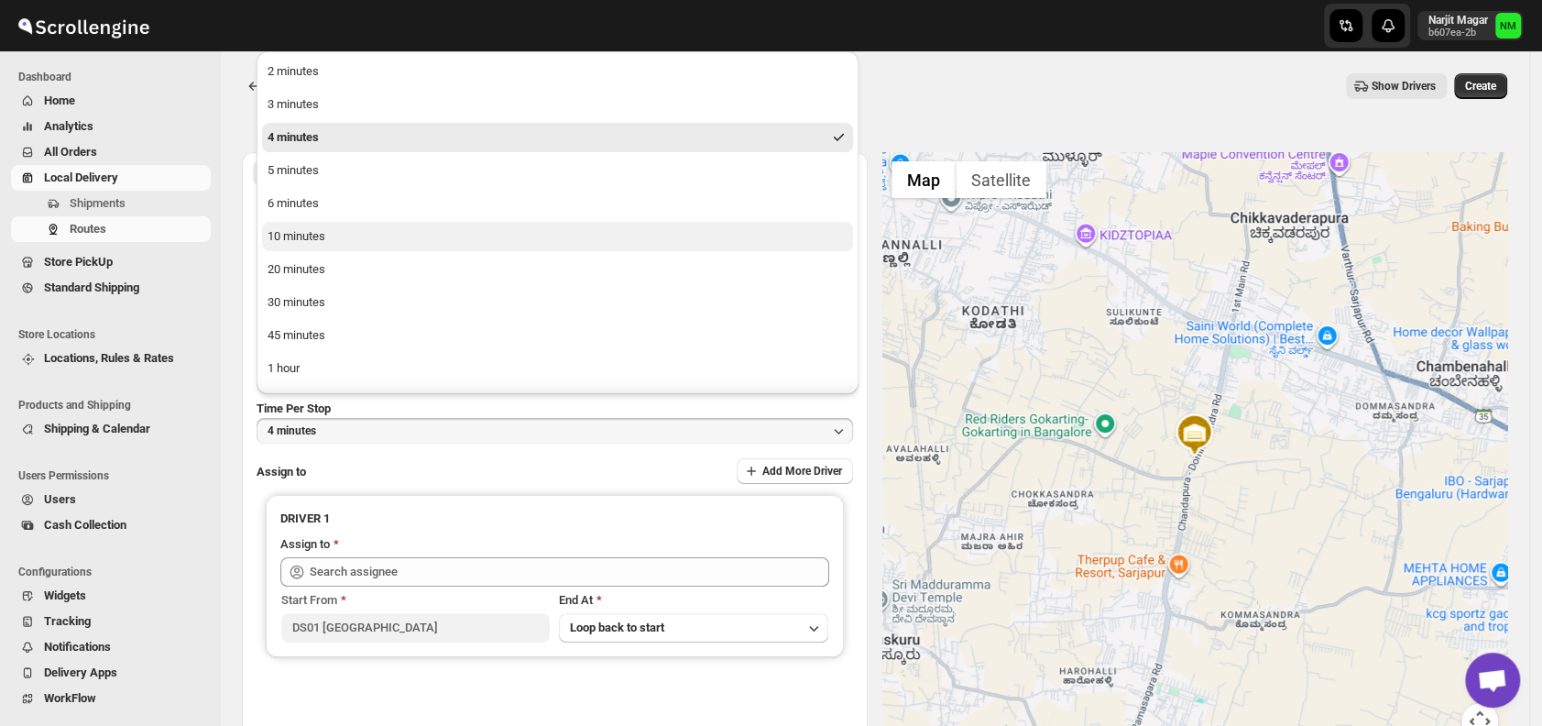
click at [322, 236] on div "10 minutes" at bounding box center [296, 236] width 58 height 18
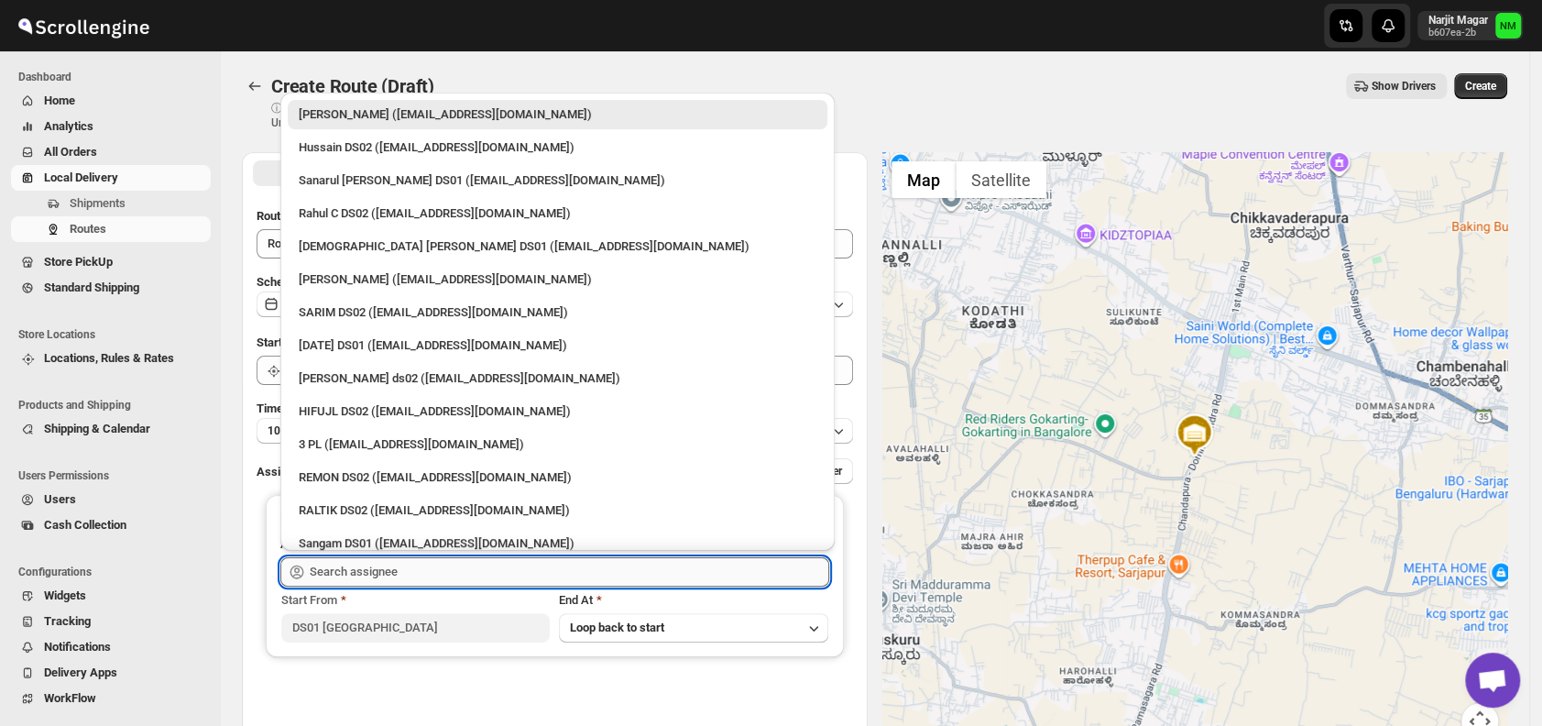
click at [411, 576] on input "text" at bounding box center [569, 571] width 519 height 29
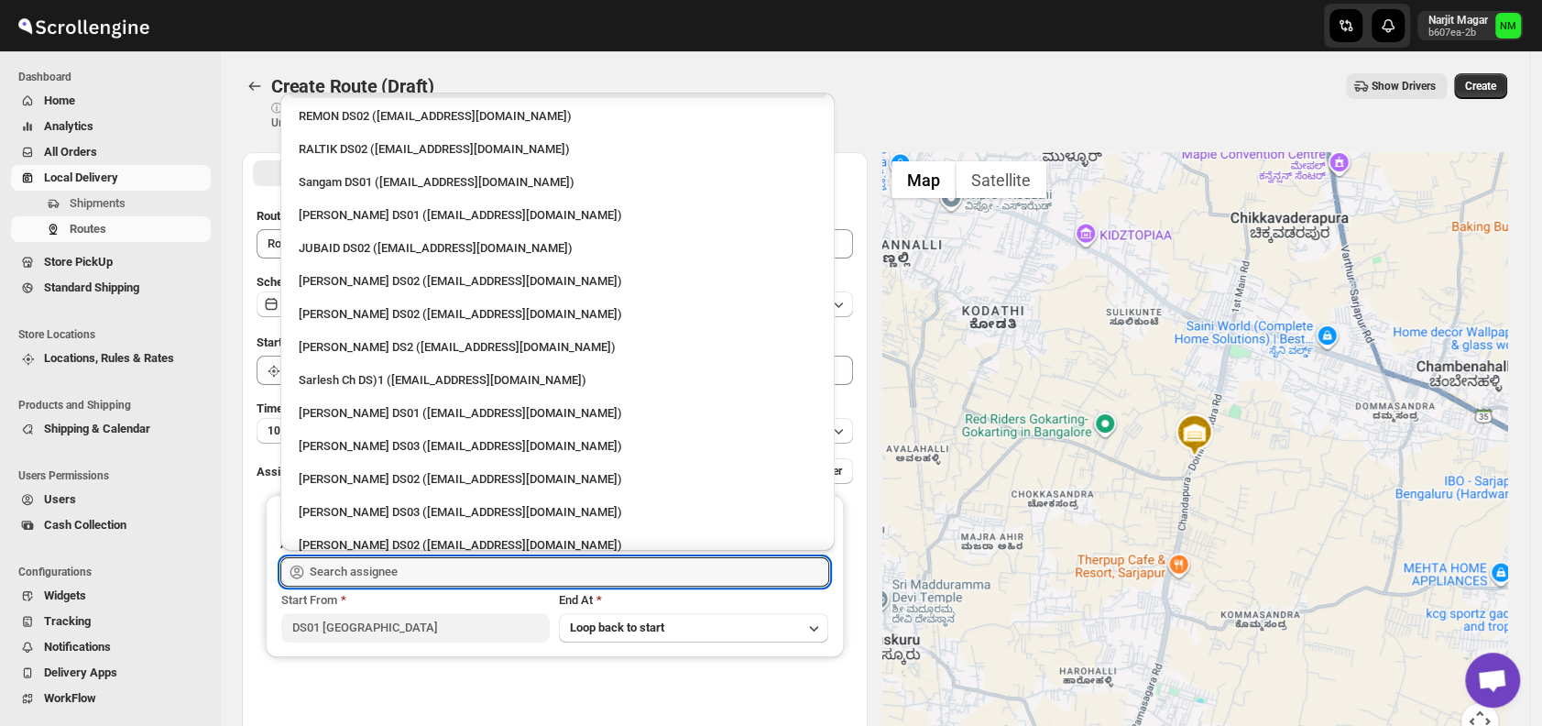
scroll to position [364, 0]
click at [359, 417] on div "[PERSON_NAME] DS01 ([EMAIL_ADDRESS][DOMAIN_NAME])" at bounding box center [558, 410] width 518 height 18
type input "[PERSON_NAME] DS01 ([EMAIL_ADDRESS][DOMAIN_NAME])"
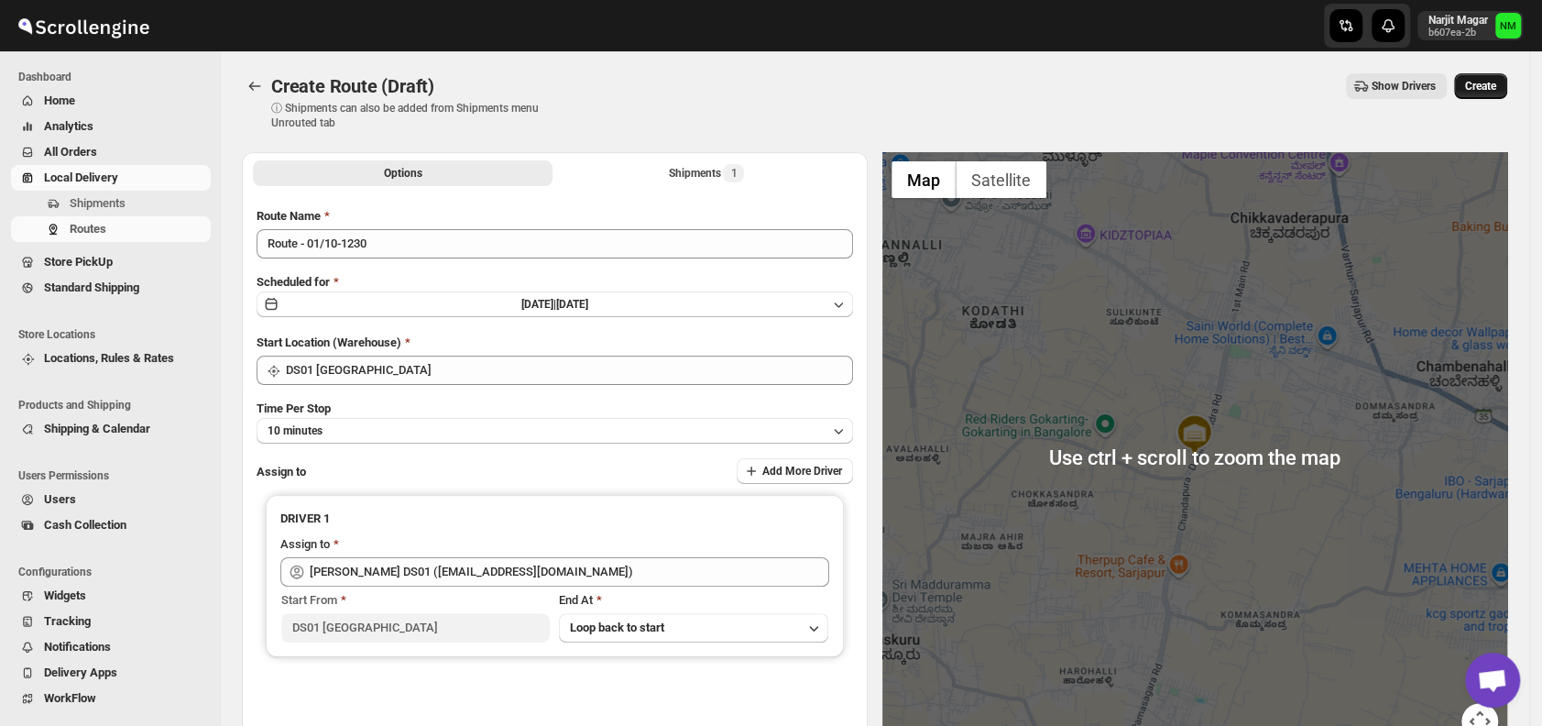
click at [1489, 82] on span "Create" at bounding box center [1480, 86] width 31 height 15
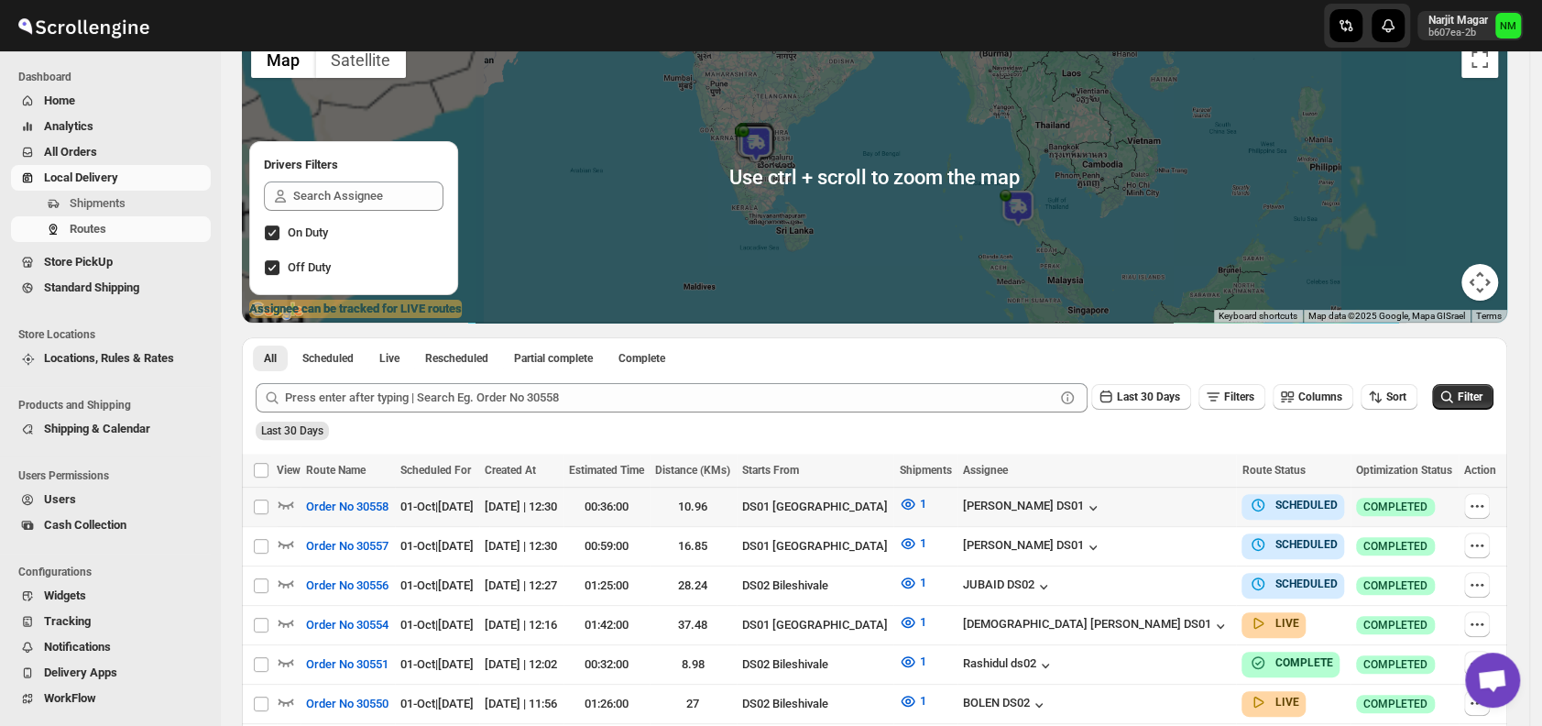
scroll to position [266, 0]
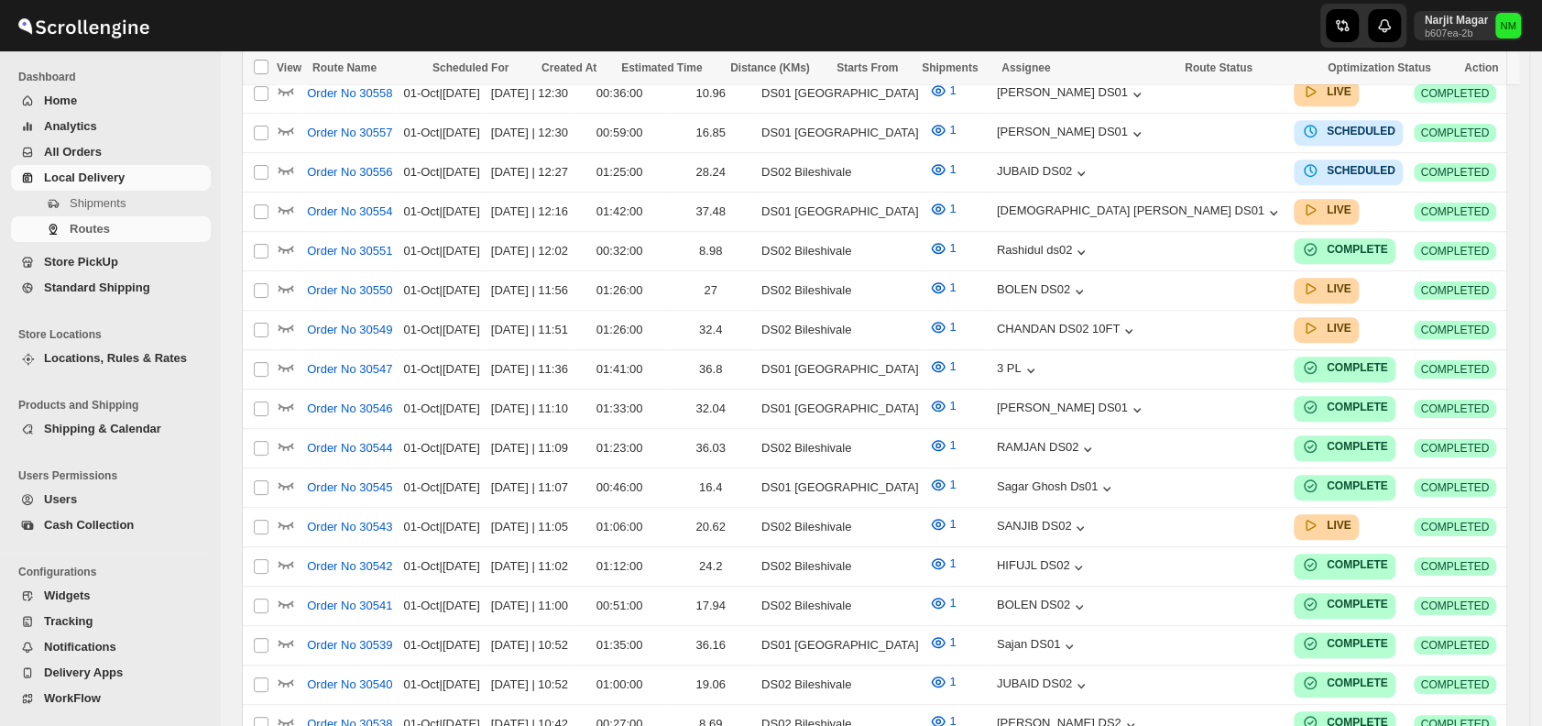
scroll to position [266, 0]
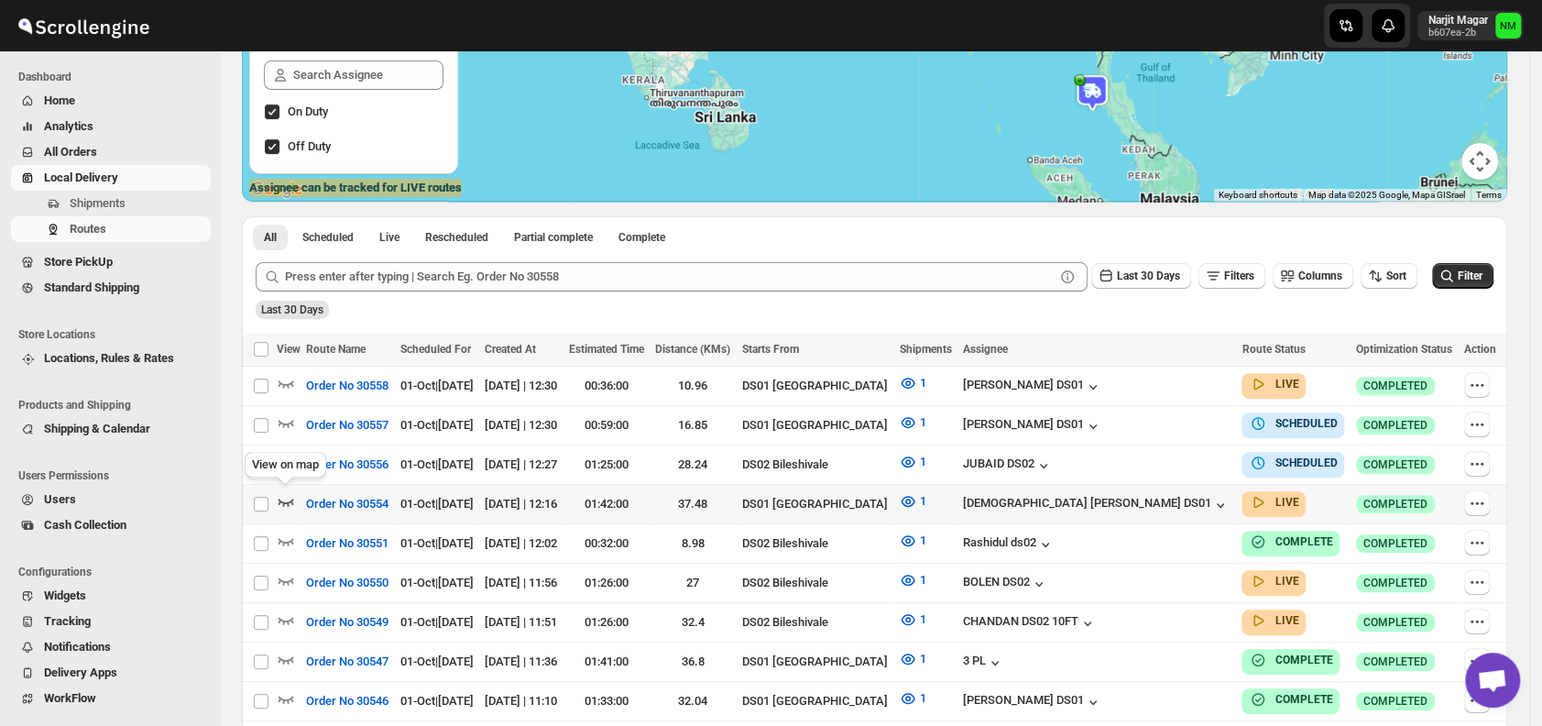
click at [279, 494] on icon "button" at bounding box center [286, 501] width 18 height 18
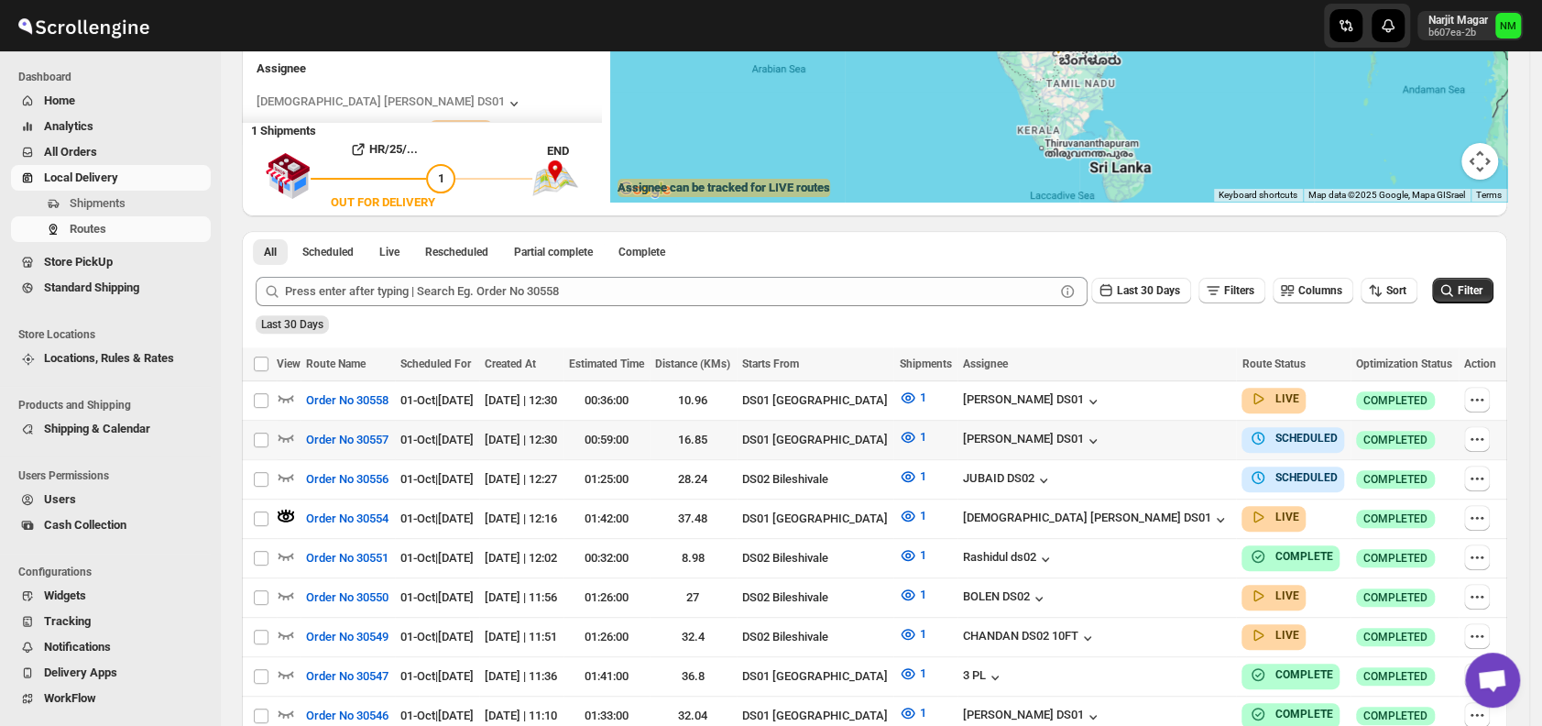
scroll to position [0, 0]
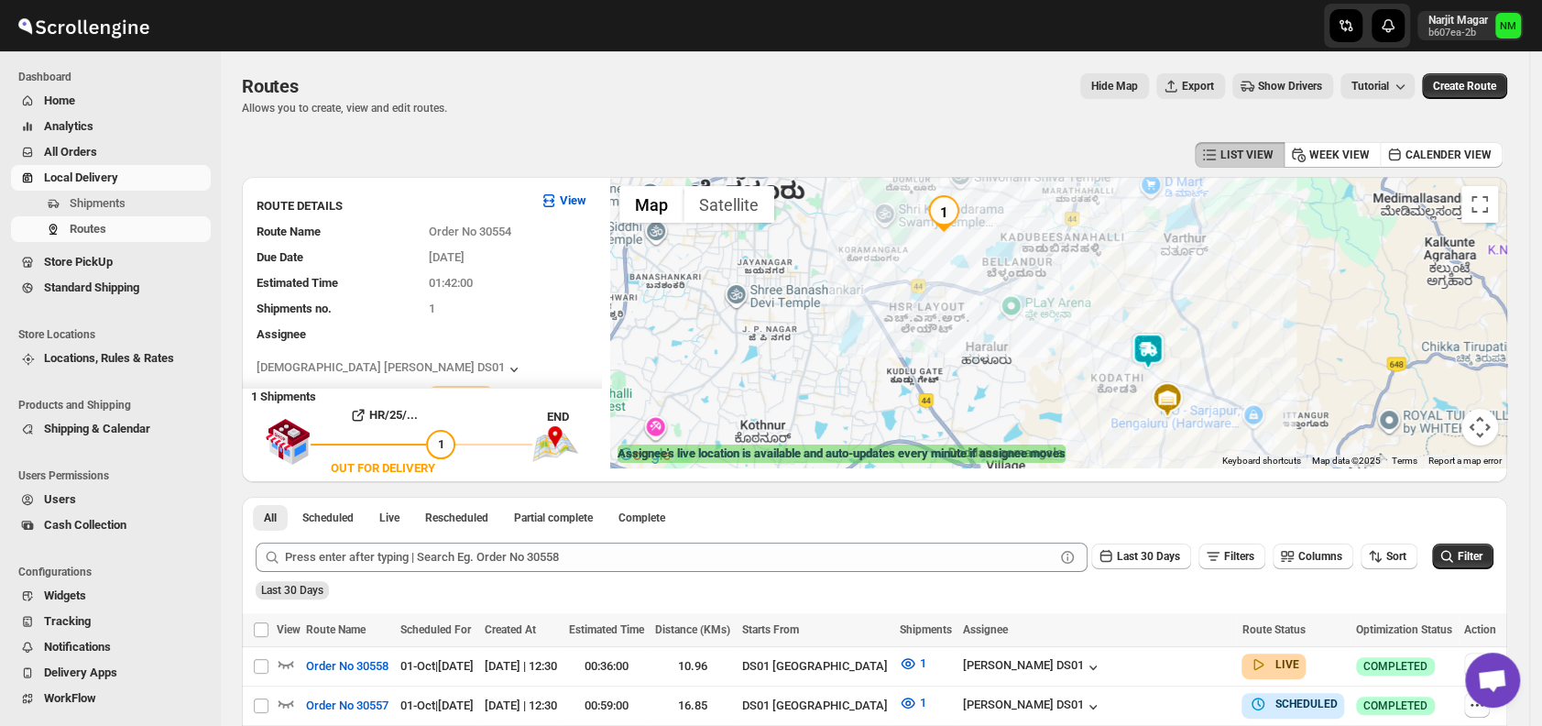
click at [1156, 359] on img at bounding box center [1148, 351] width 37 height 37
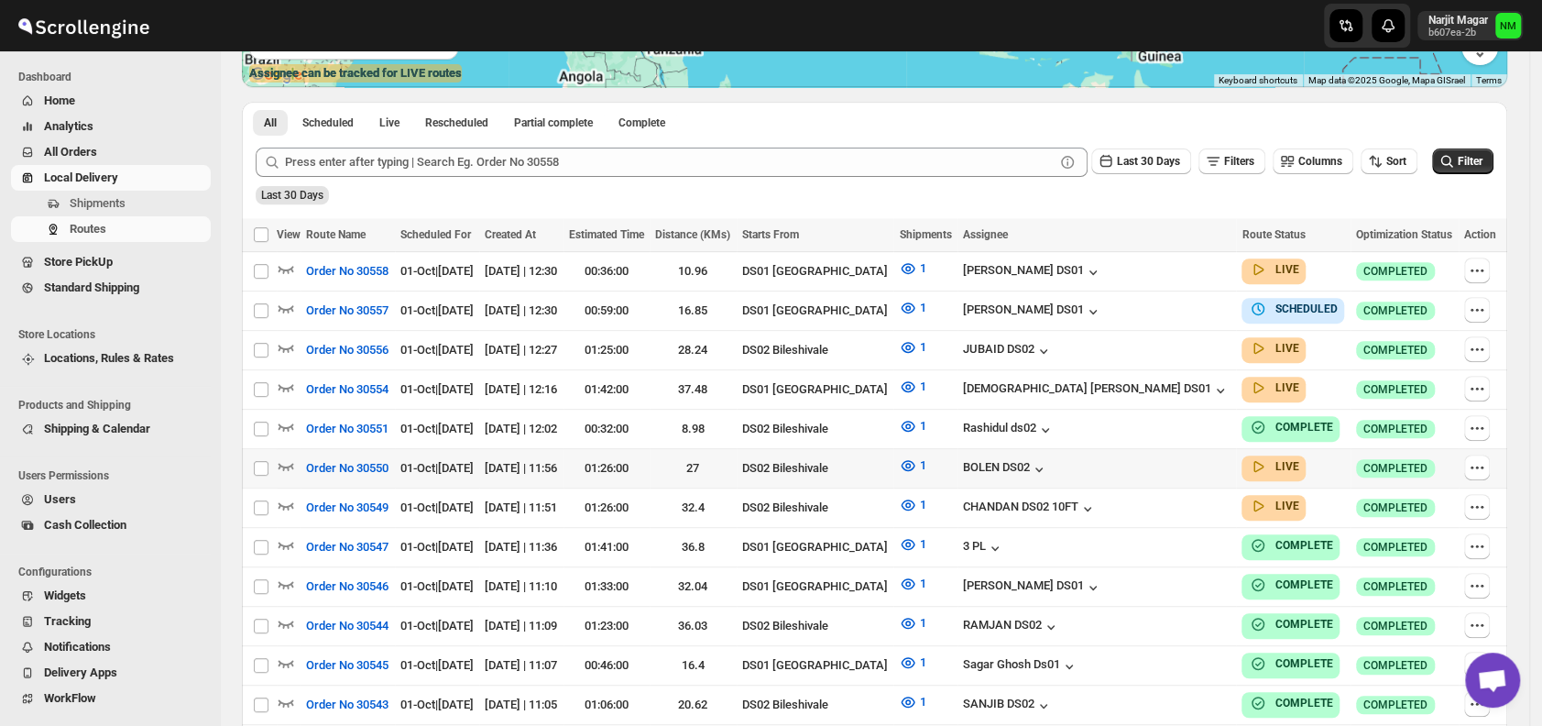
scroll to position [381, 0]
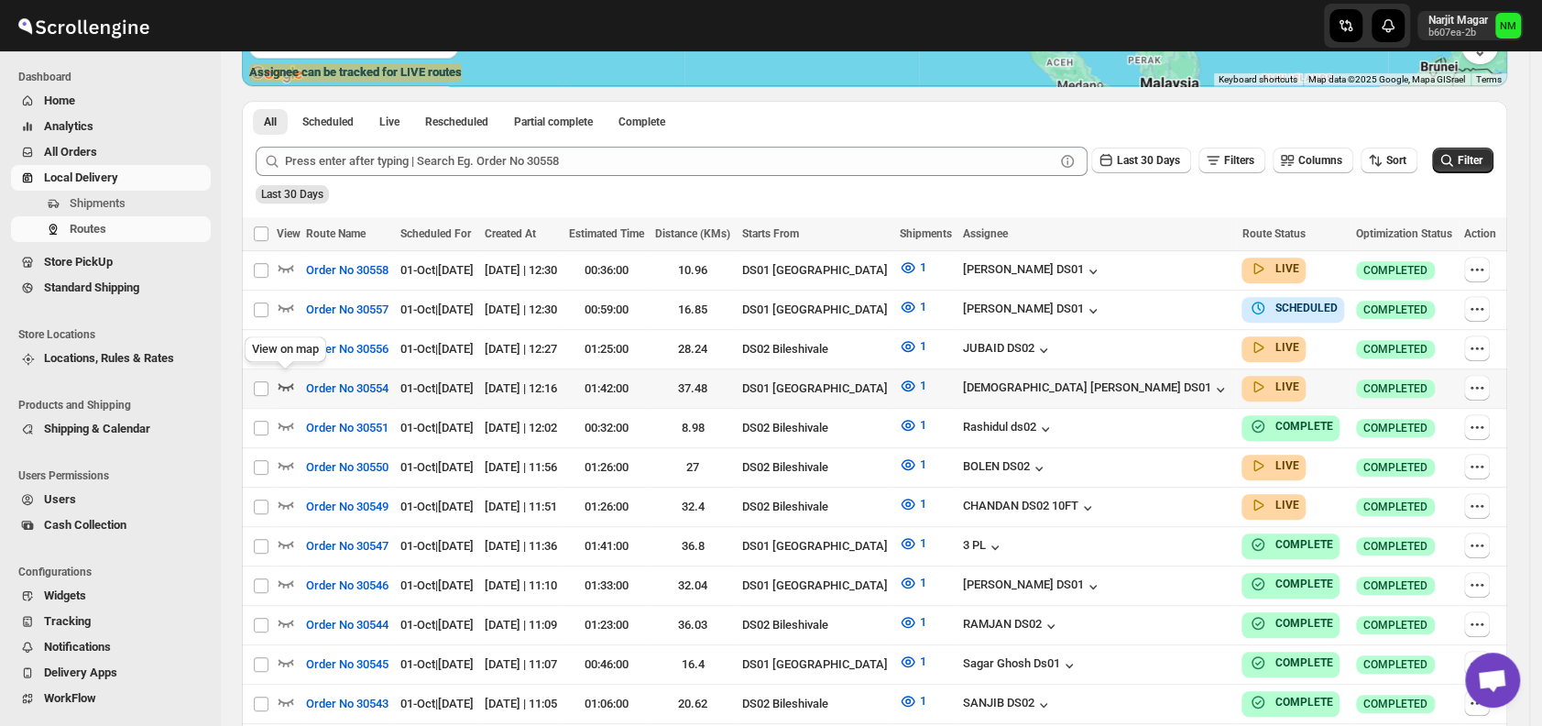
click at [289, 377] on icon "button" at bounding box center [286, 386] width 18 height 18
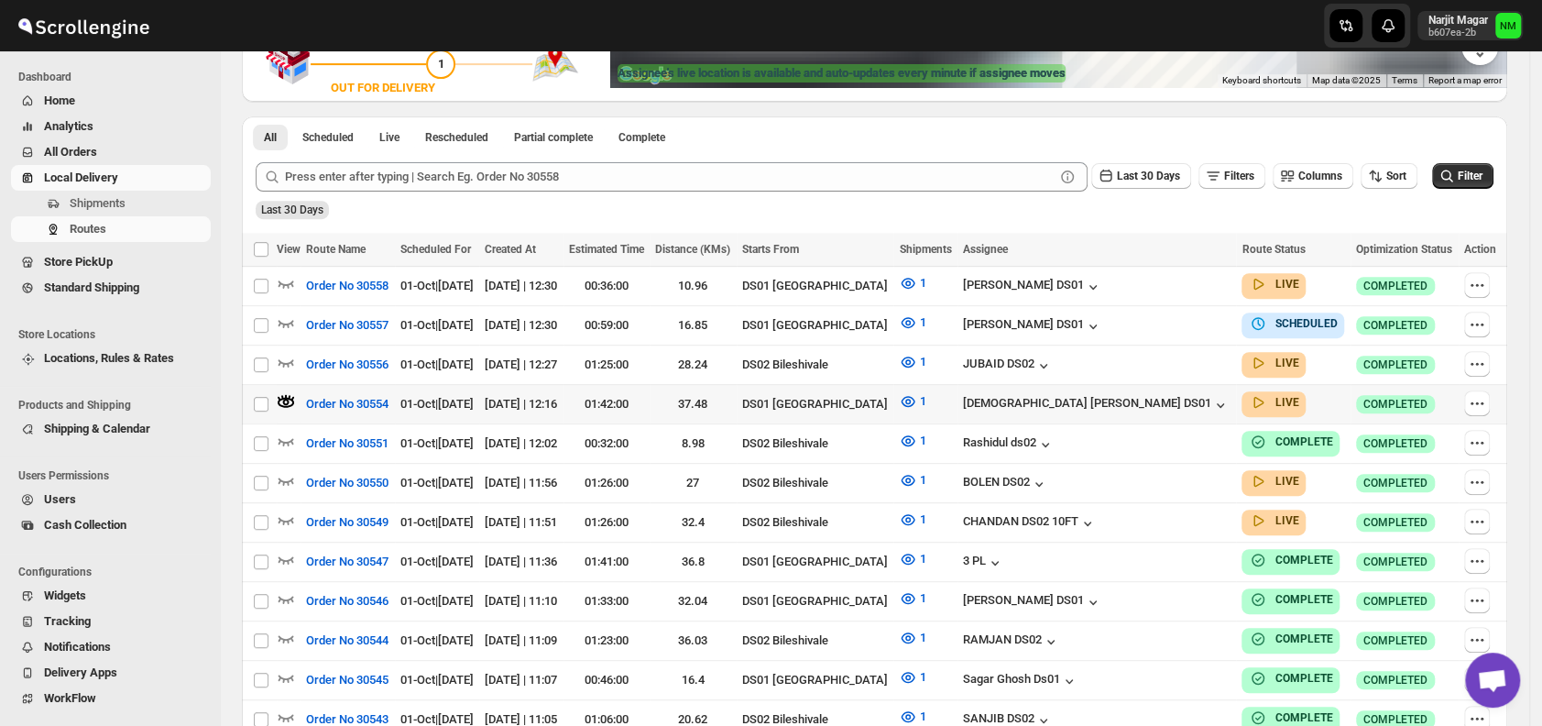
scroll to position [0, 0]
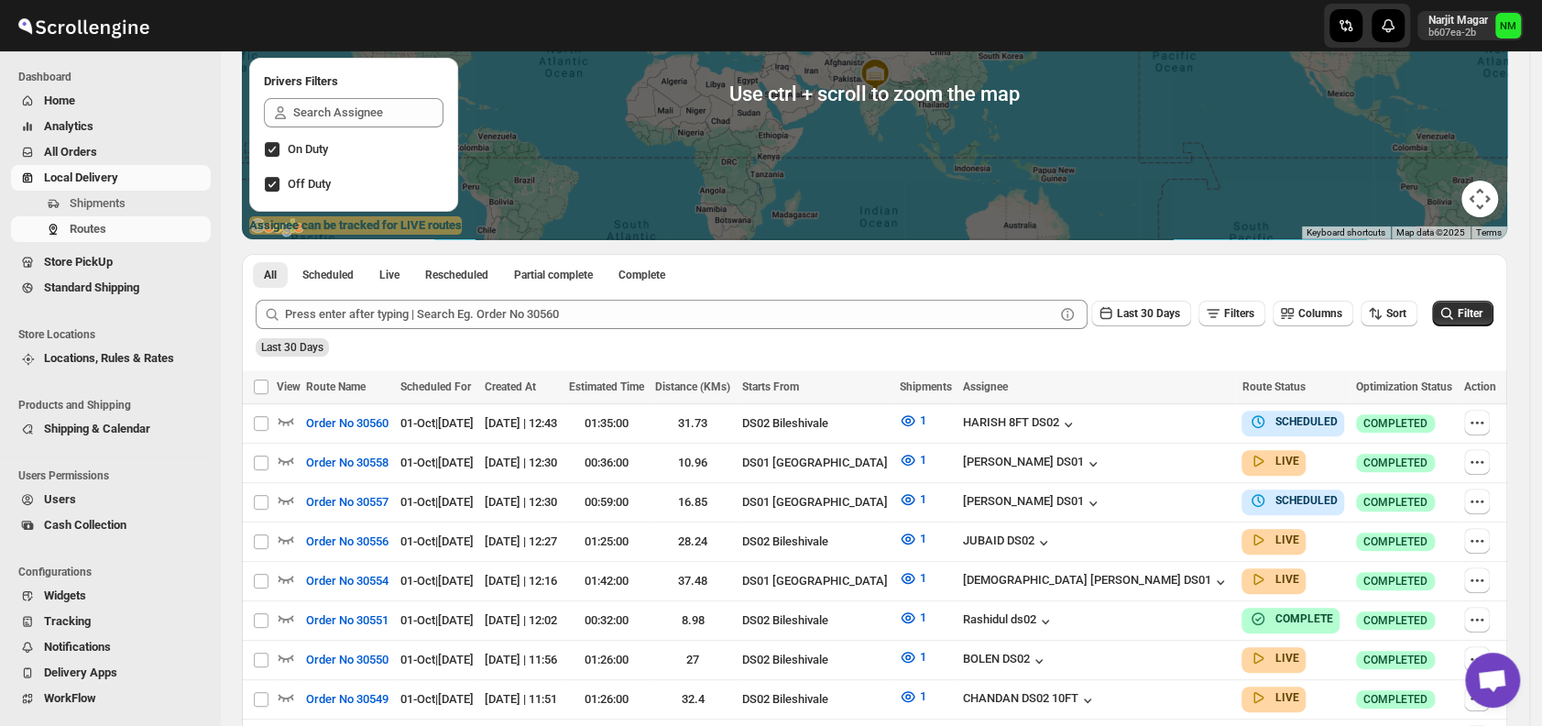
scroll to position [235, 0]
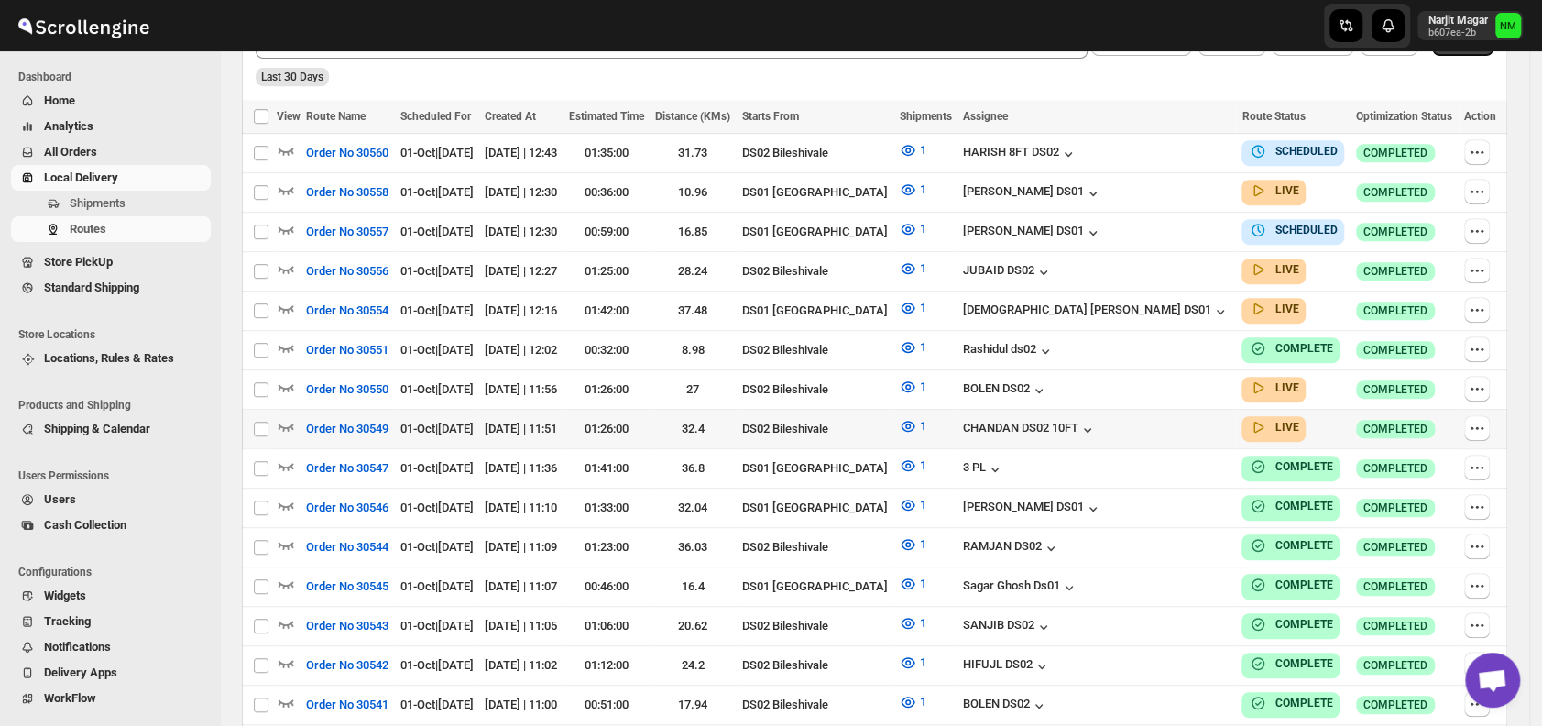
scroll to position [503, 0]
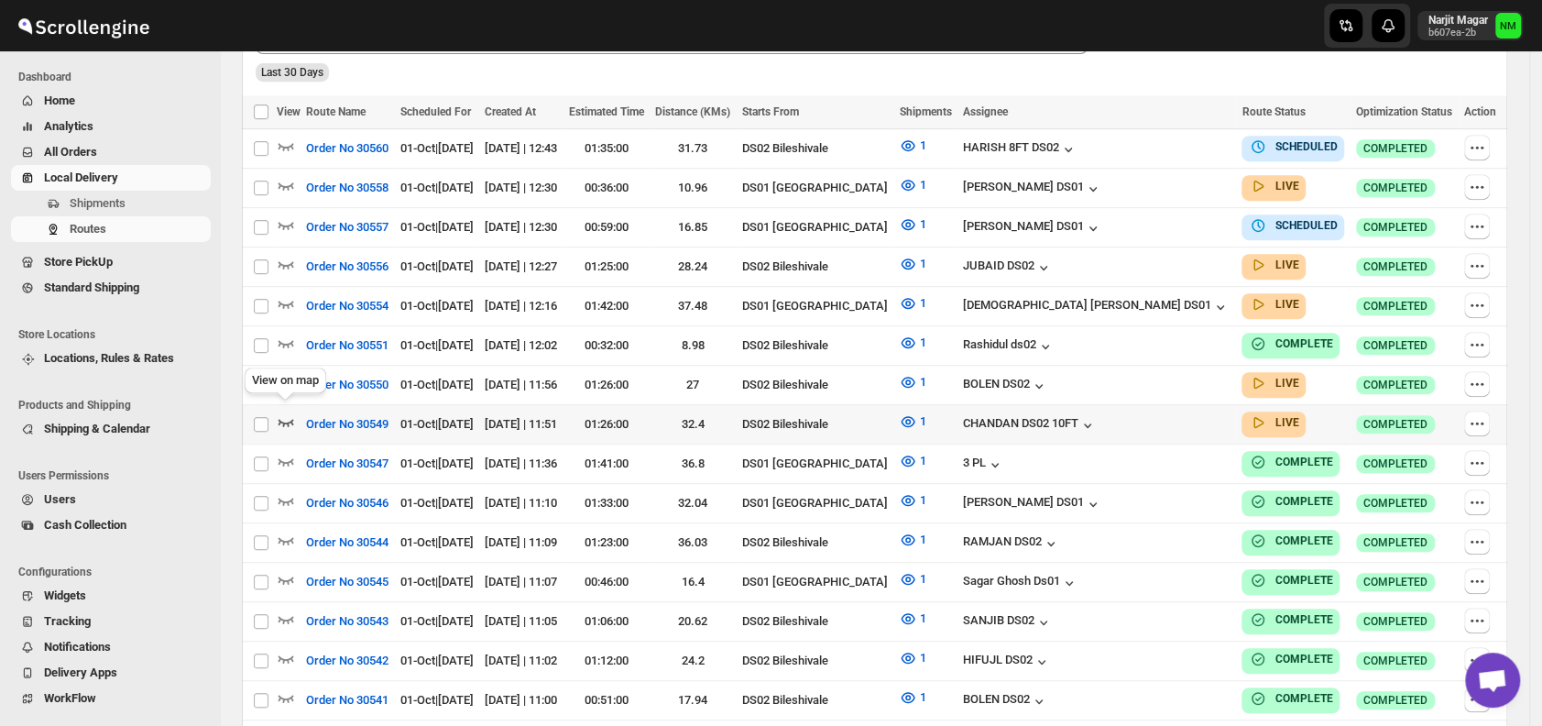
click at [283, 419] on icon "button" at bounding box center [286, 422] width 16 height 7
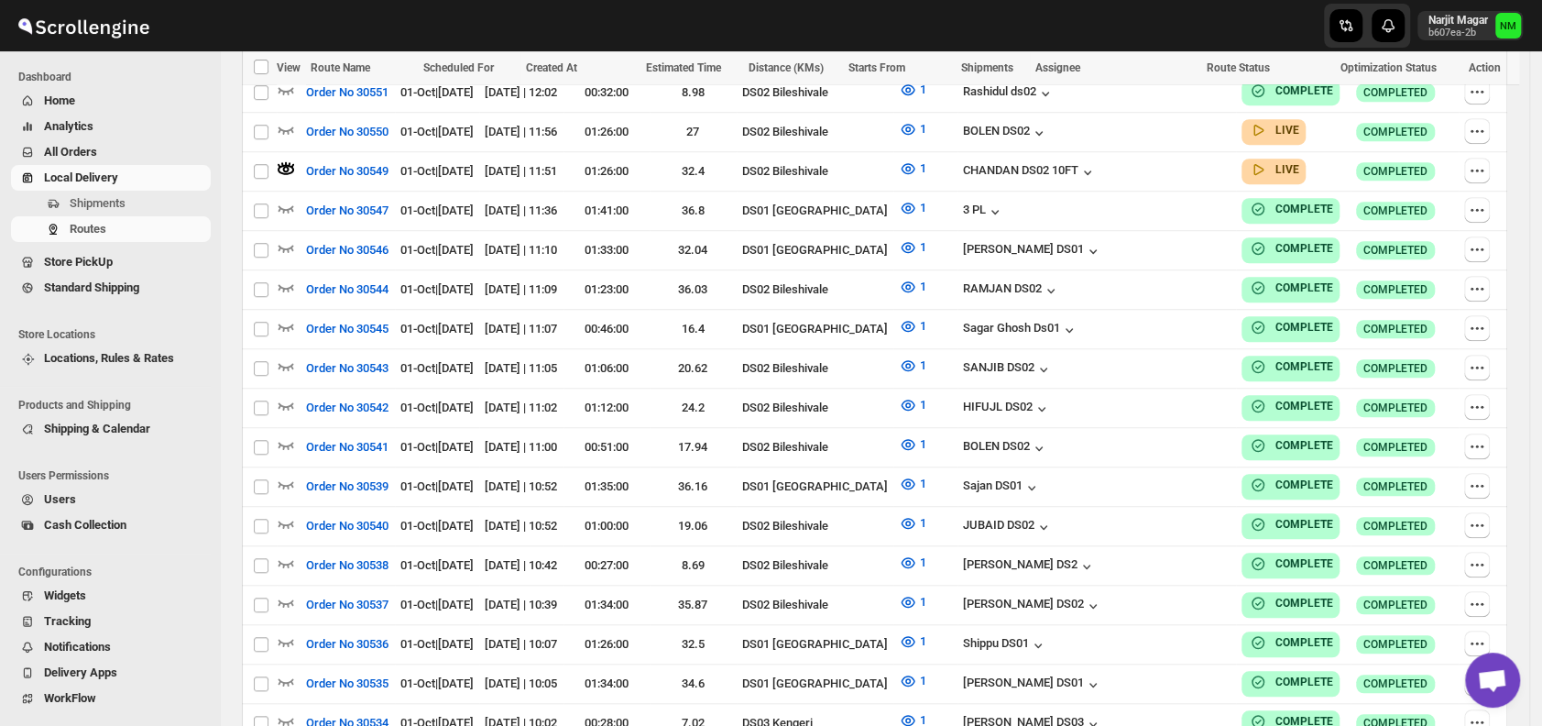
scroll to position [637, 0]
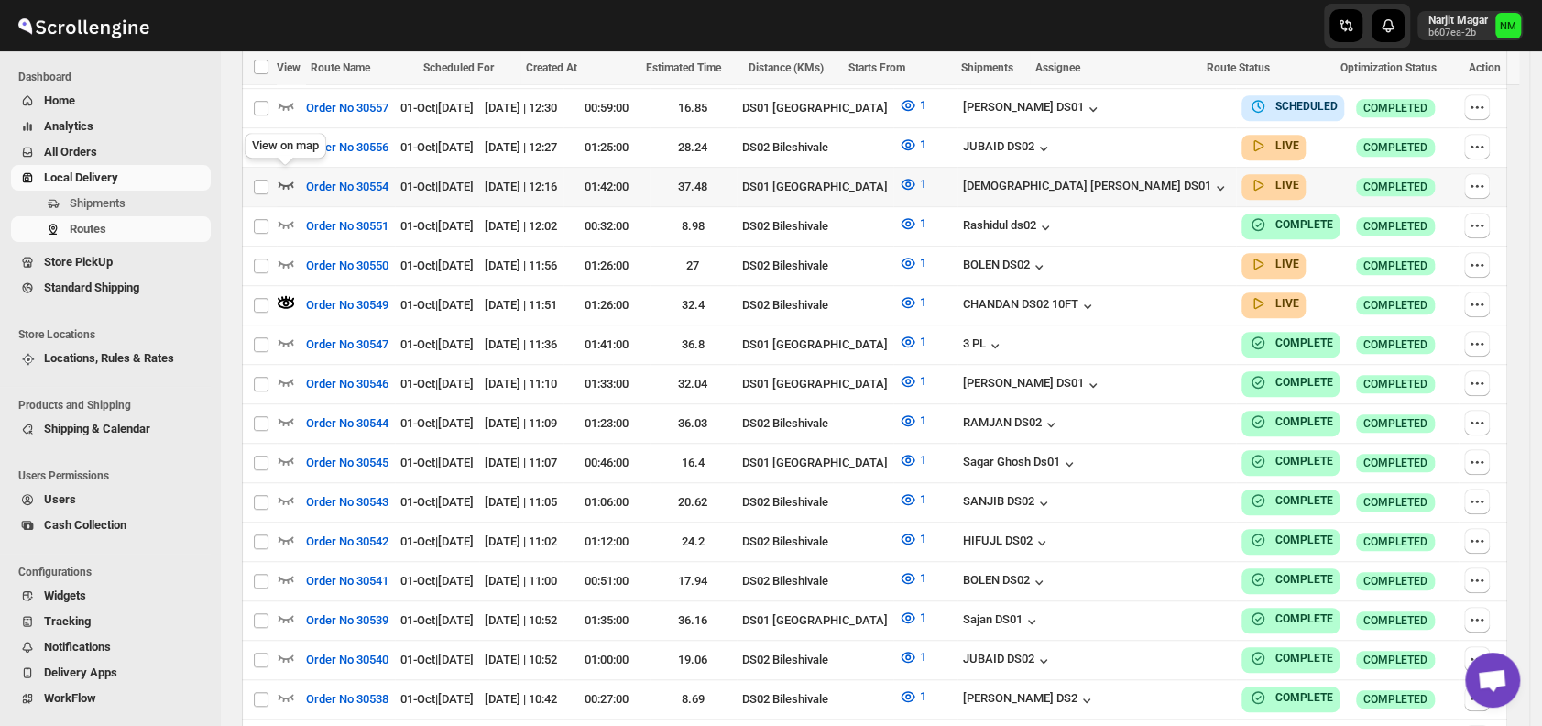
click at [286, 181] on icon "button" at bounding box center [286, 184] width 16 height 7
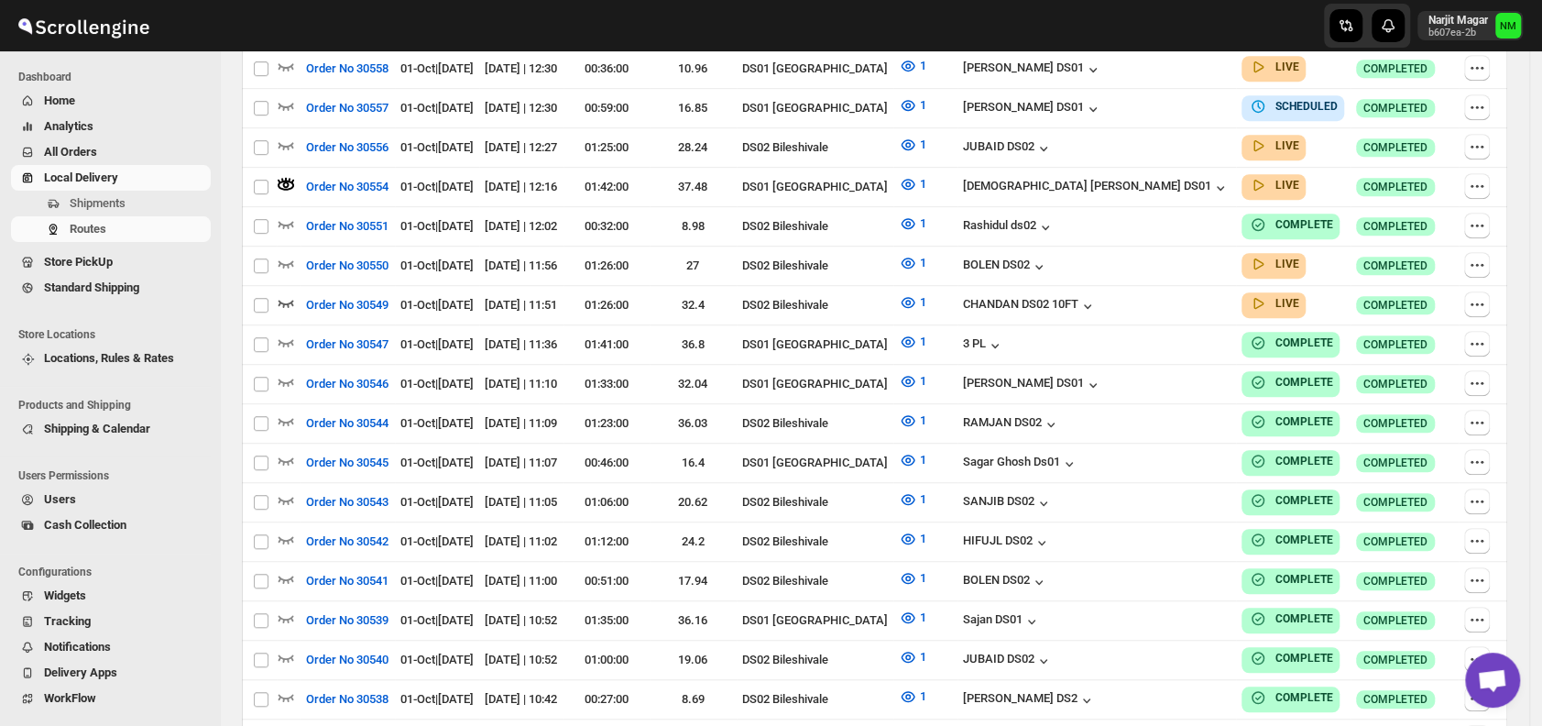
scroll to position [0, 0]
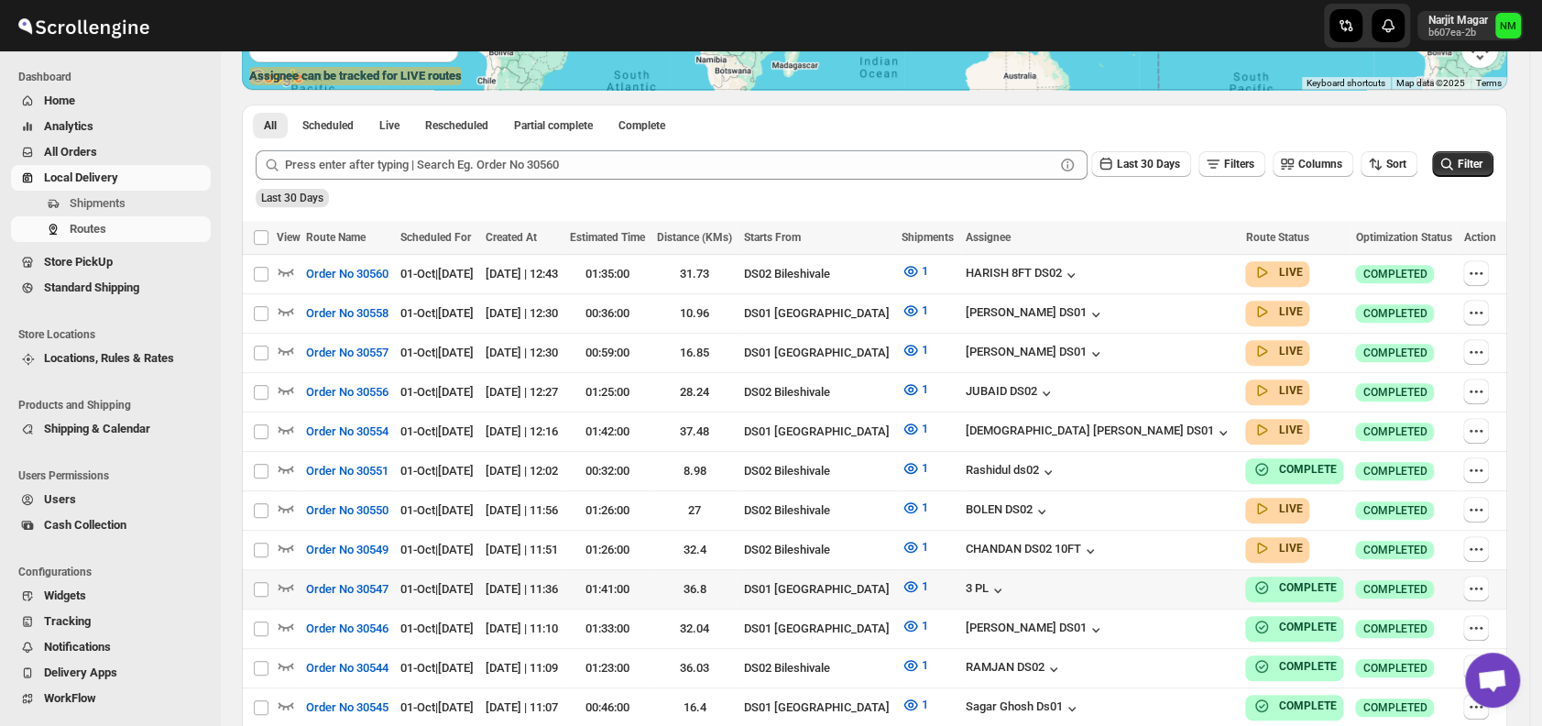
scroll to position [378, 0]
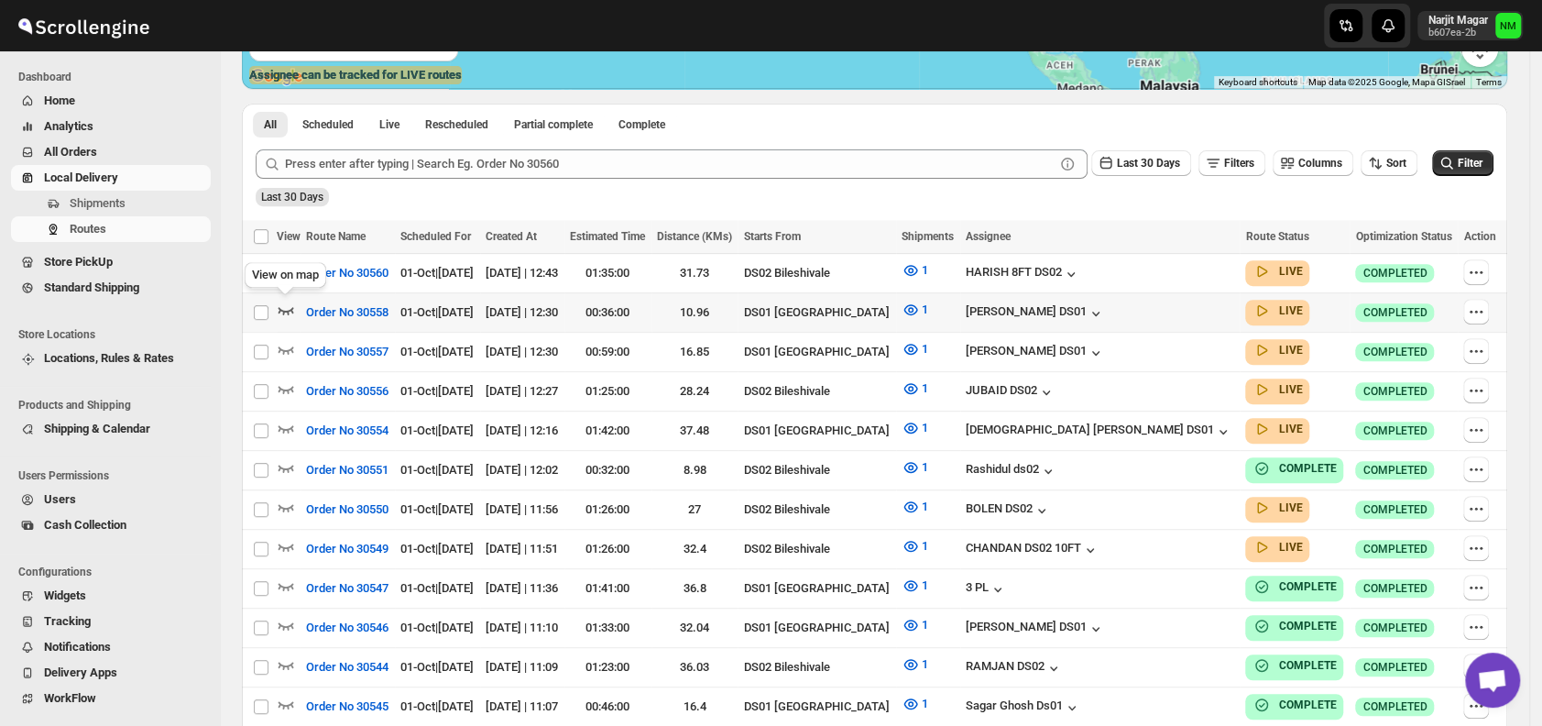
click at [293, 310] on icon "button" at bounding box center [286, 310] width 16 height 7
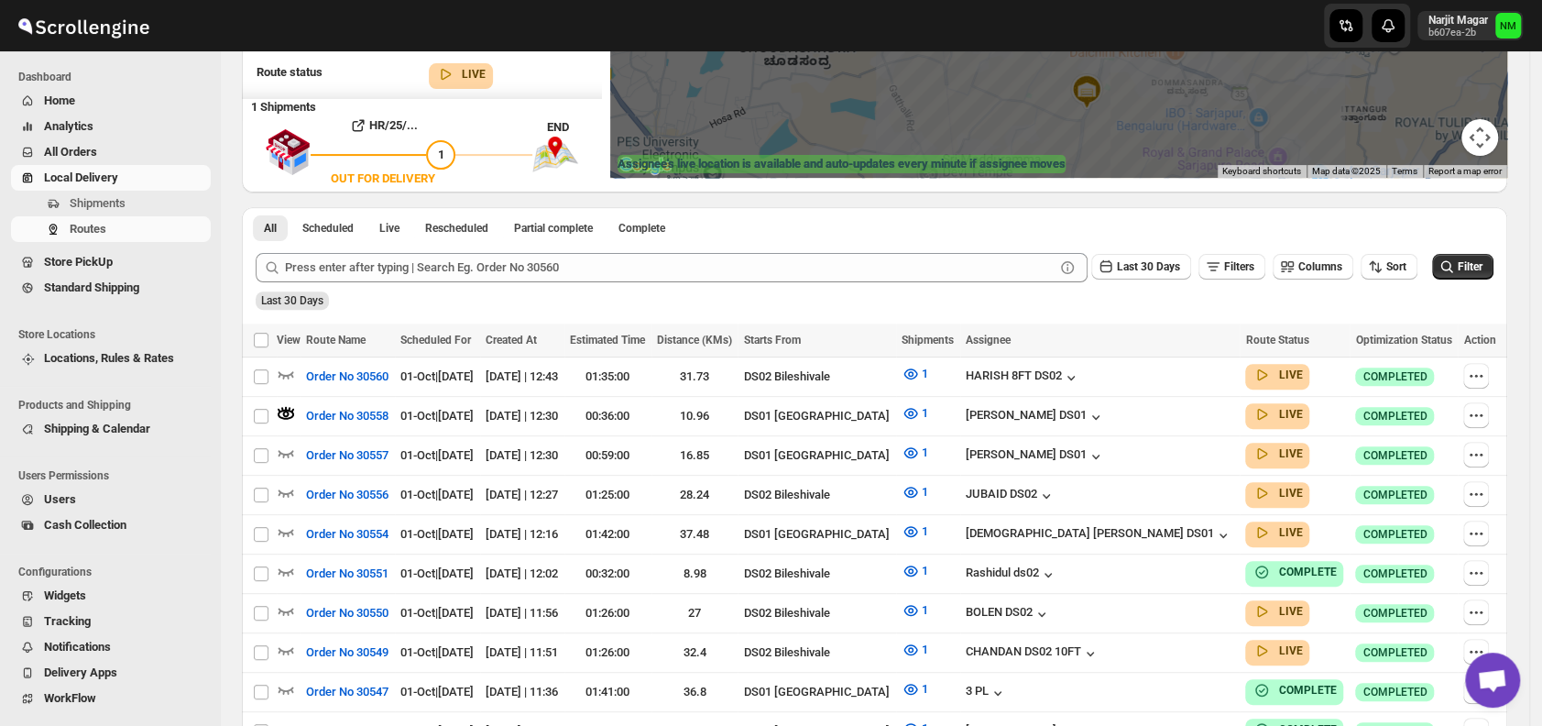
scroll to position [300, 0]
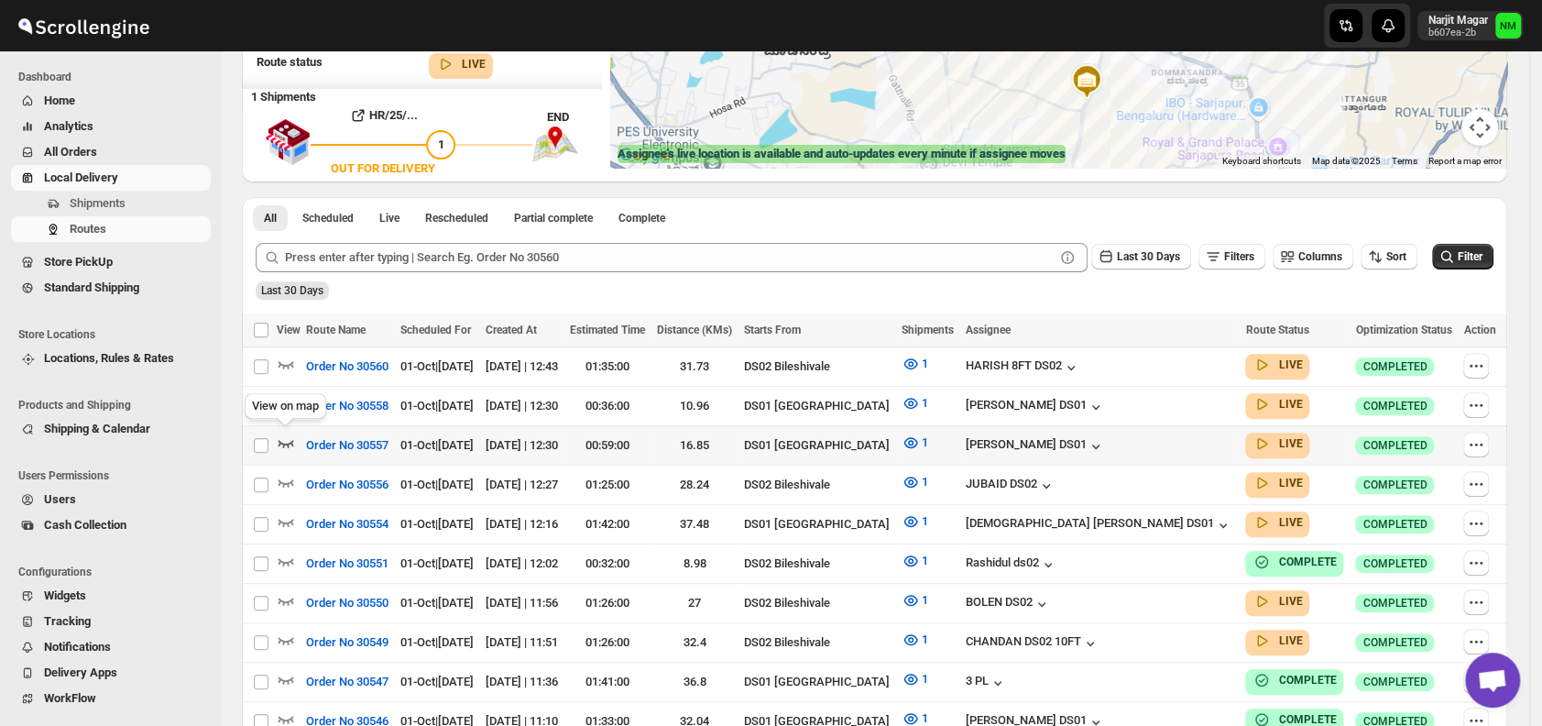
click at [285, 433] on icon "button" at bounding box center [286, 442] width 18 height 18
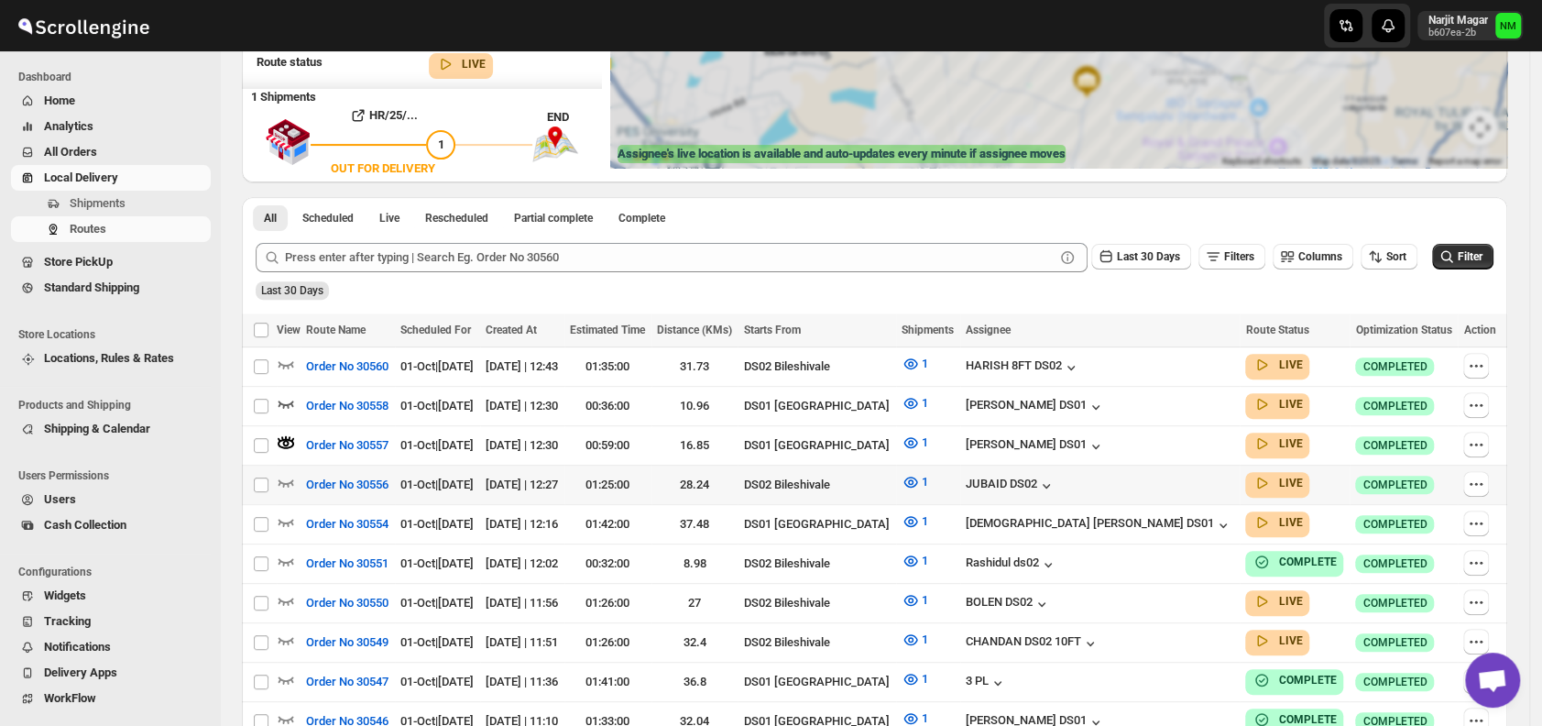
scroll to position [0, 0]
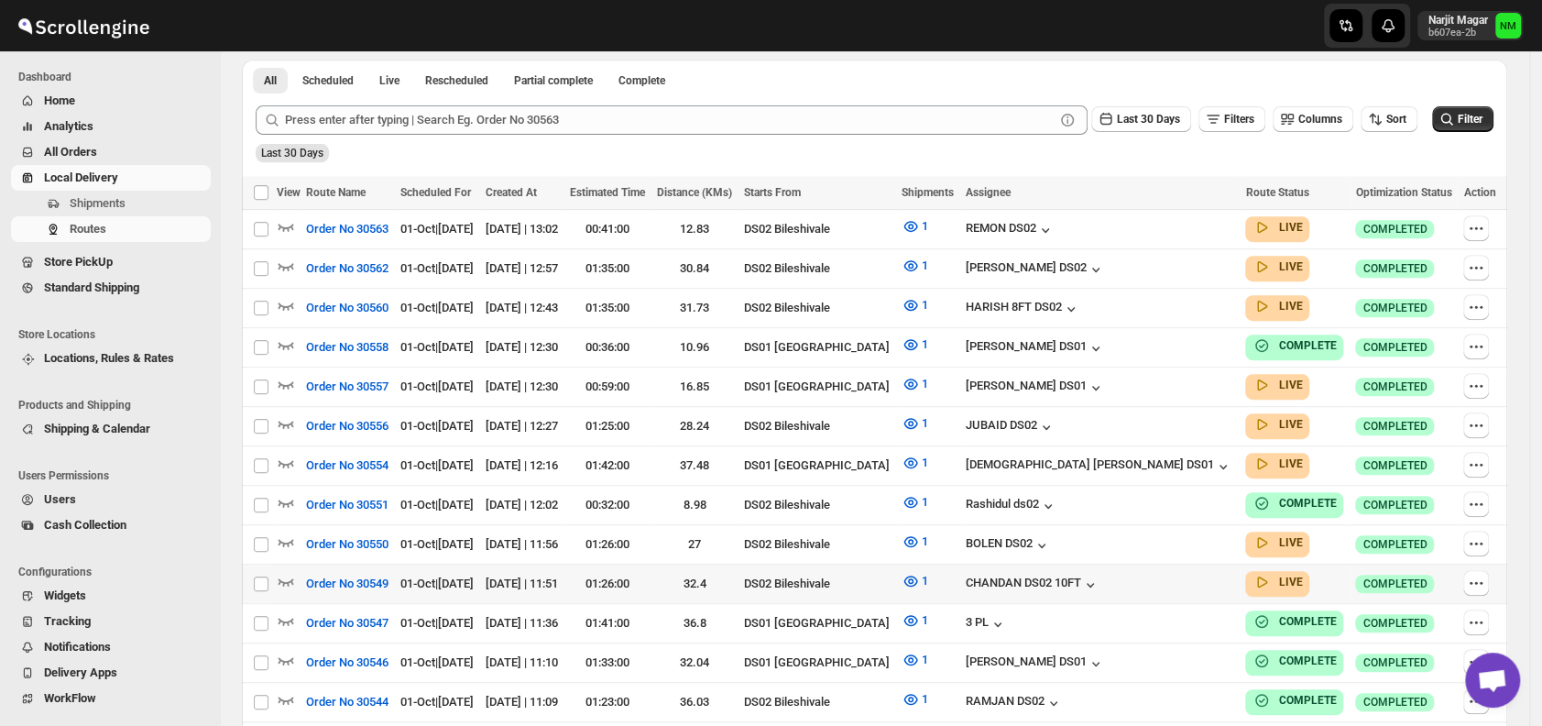
scroll to position [424, 0]
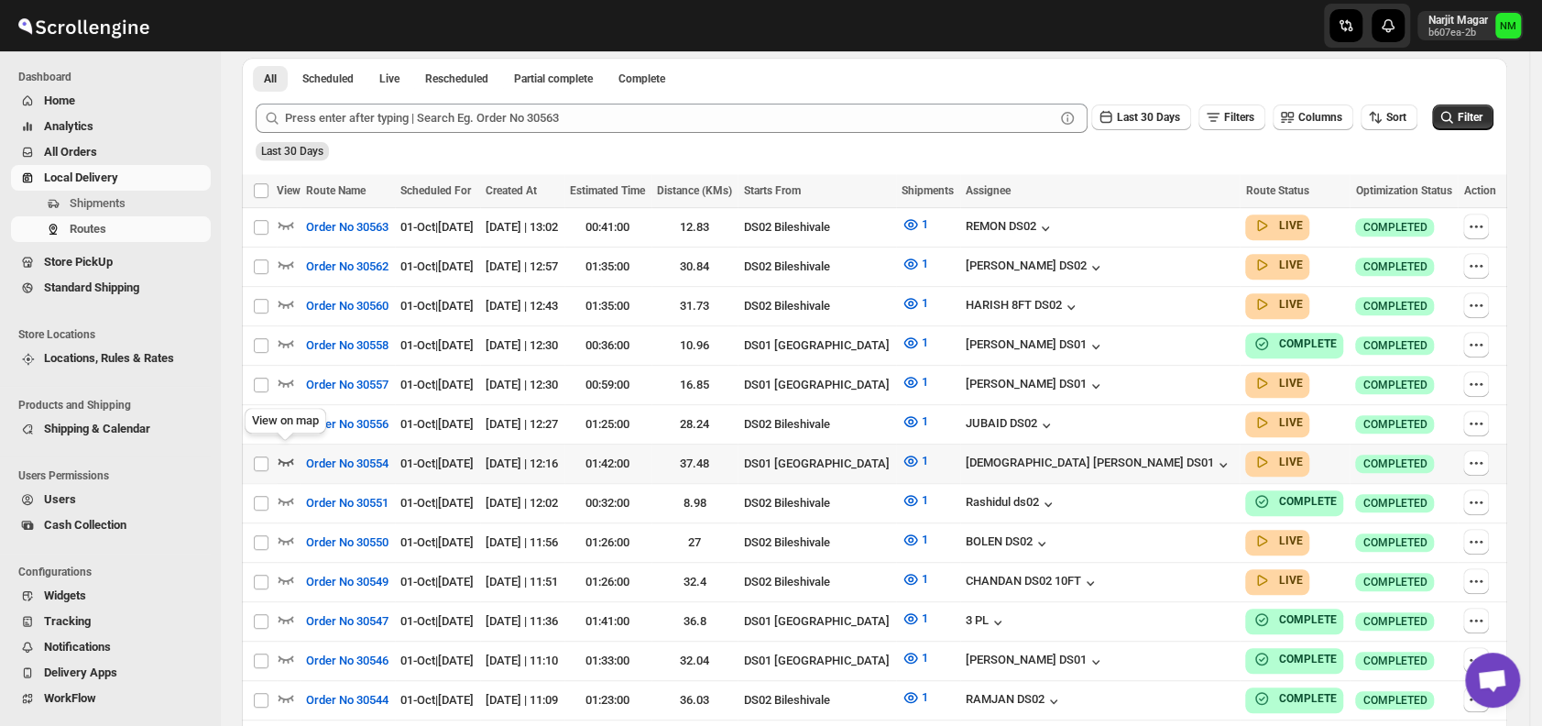
click at [281, 452] on icon "button" at bounding box center [286, 461] width 18 height 18
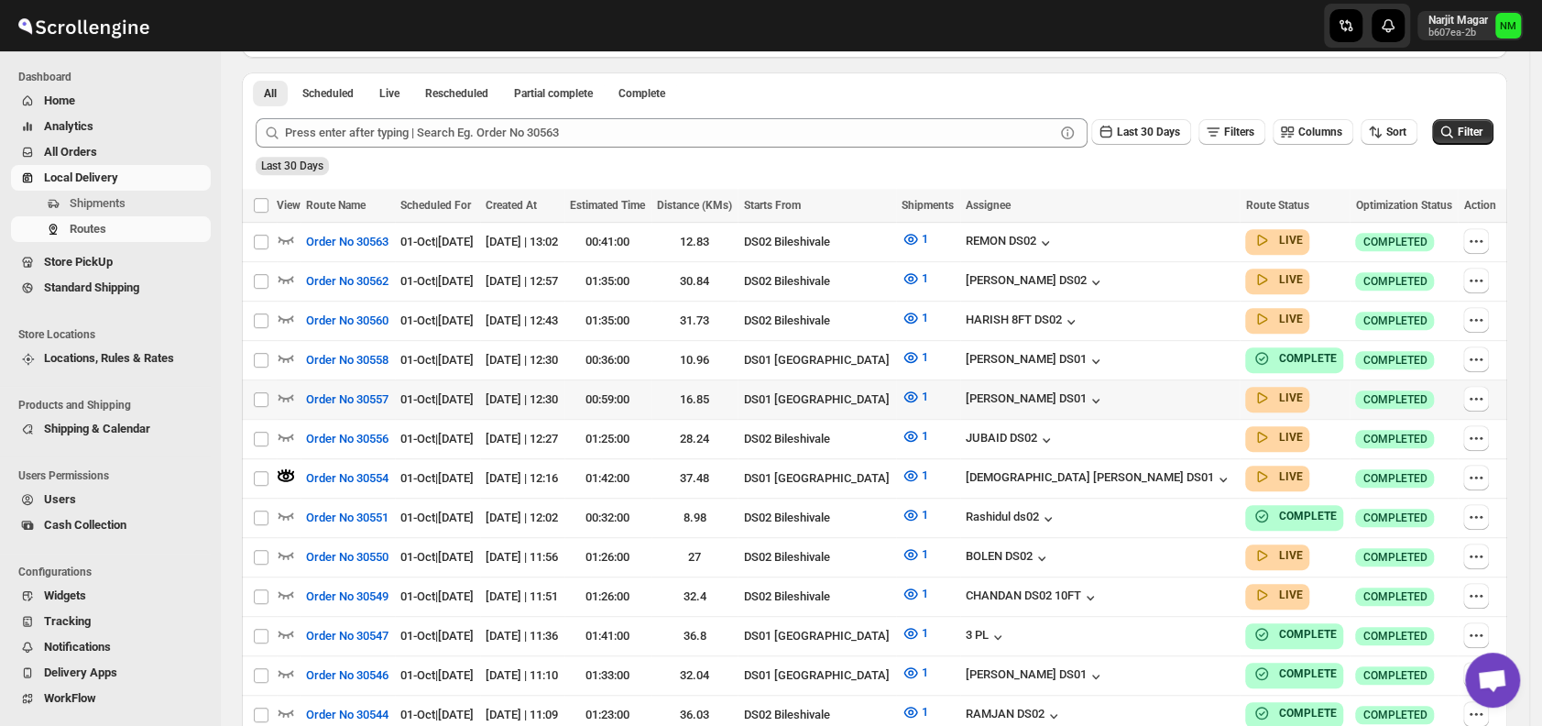
scroll to position [0, 0]
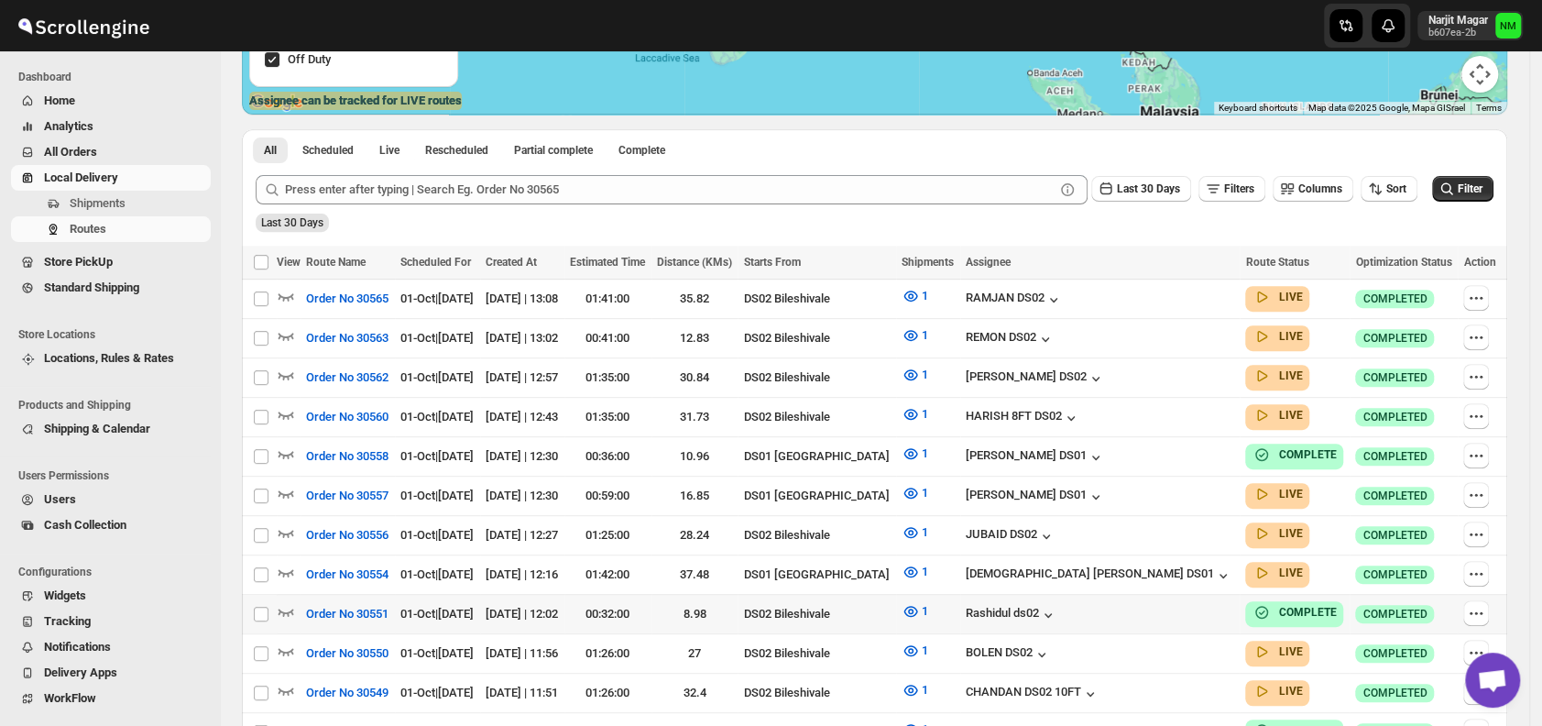
scroll to position [355, 0]
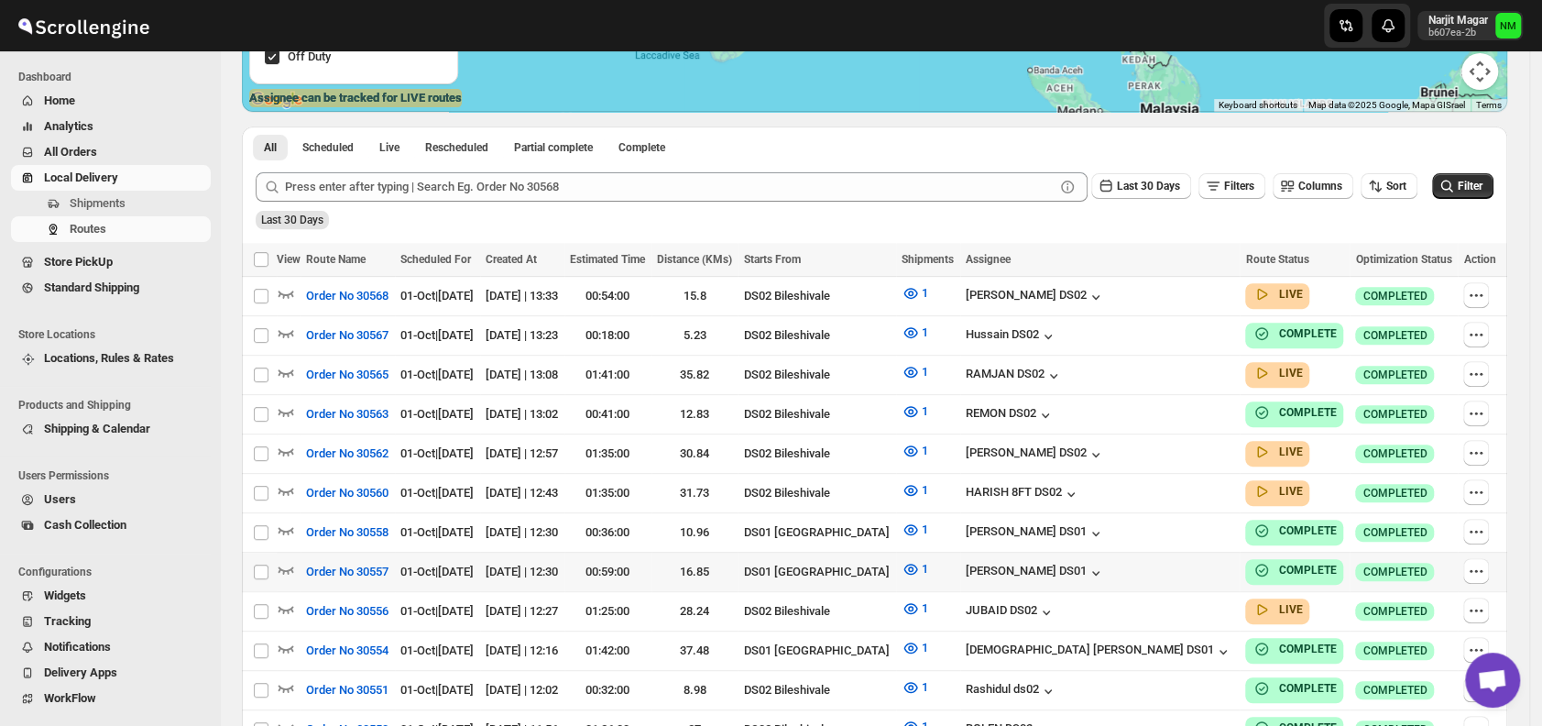
scroll to position [543, 0]
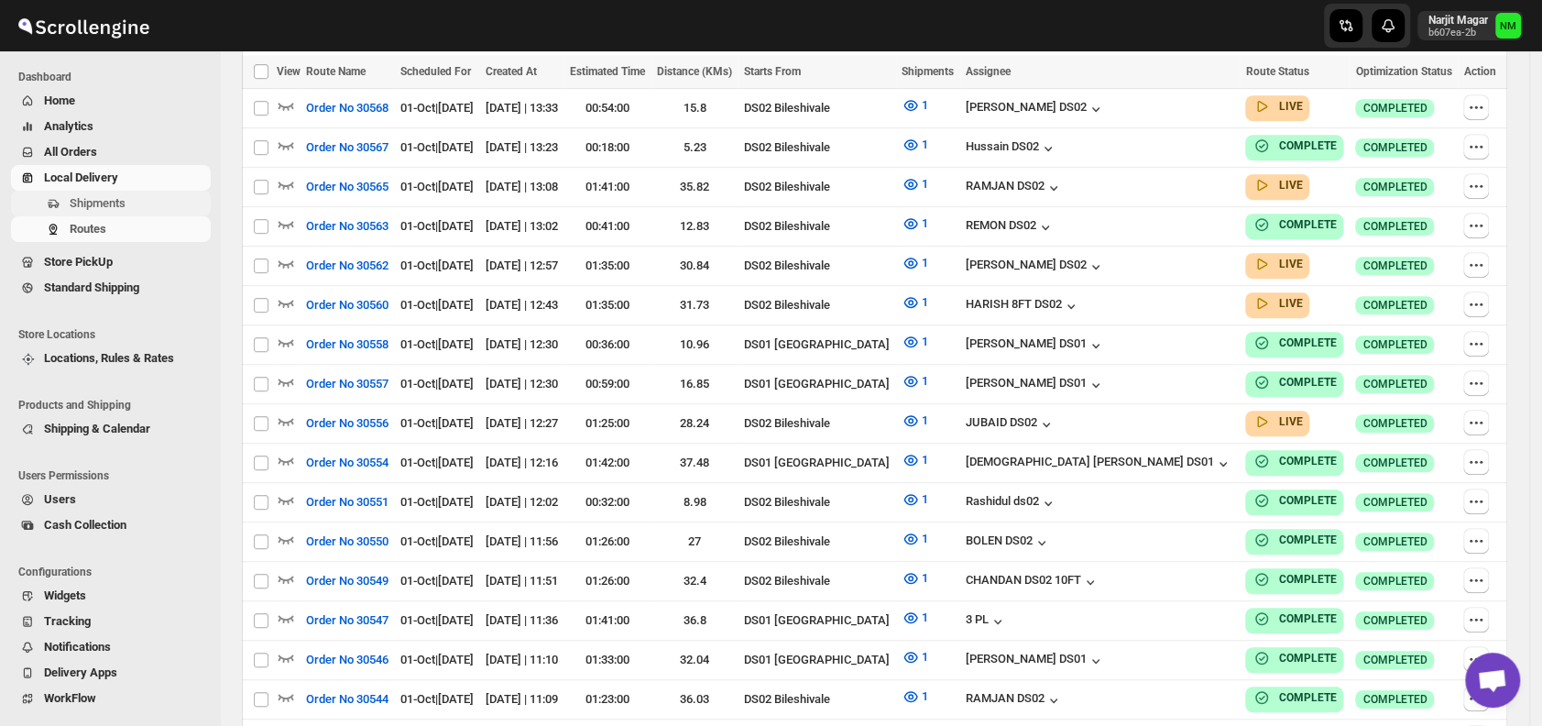
click at [85, 213] on button "Shipments" at bounding box center [111, 204] width 200 height 26
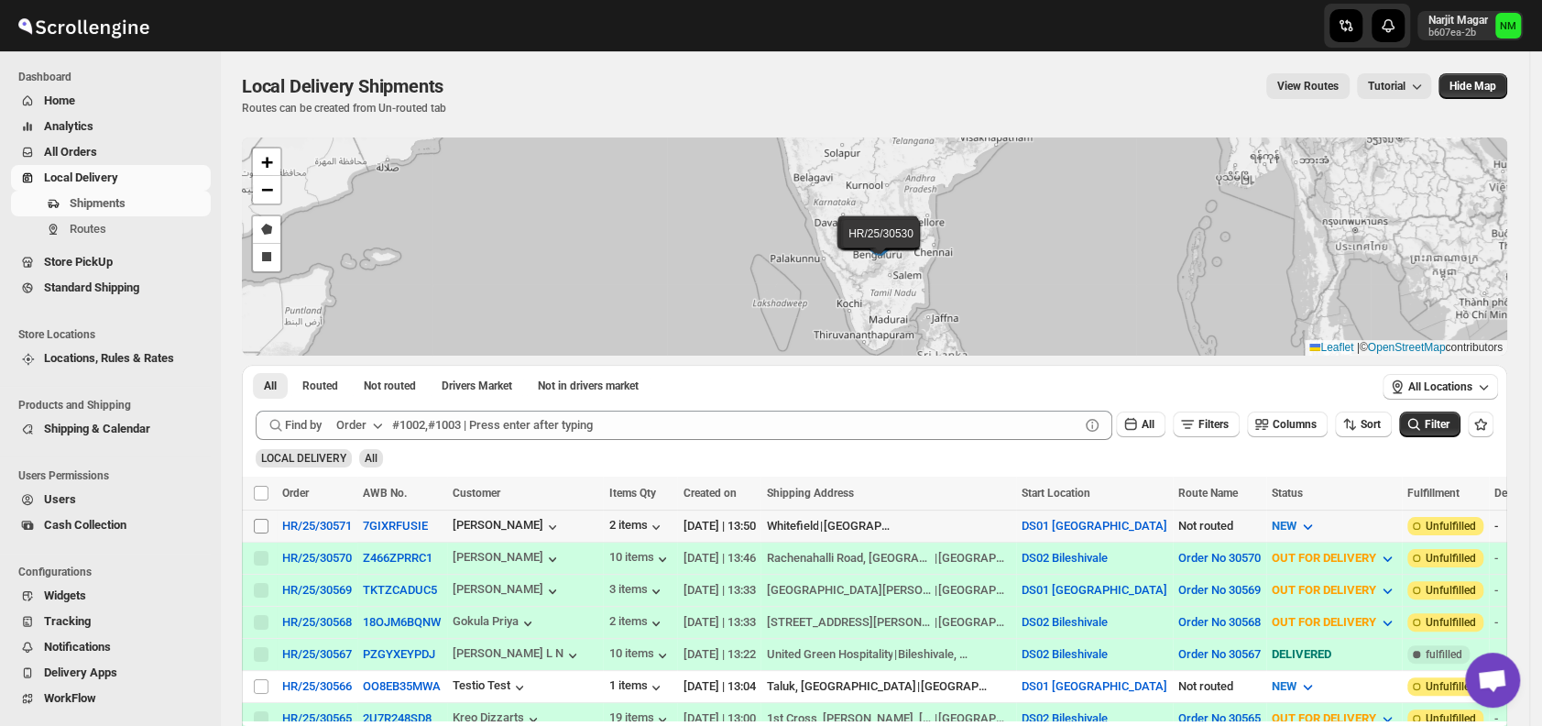
click at [258, 522] on input "Select shipment" at bounding box center [261, 525] width 15 height 15
checkbox input "true"
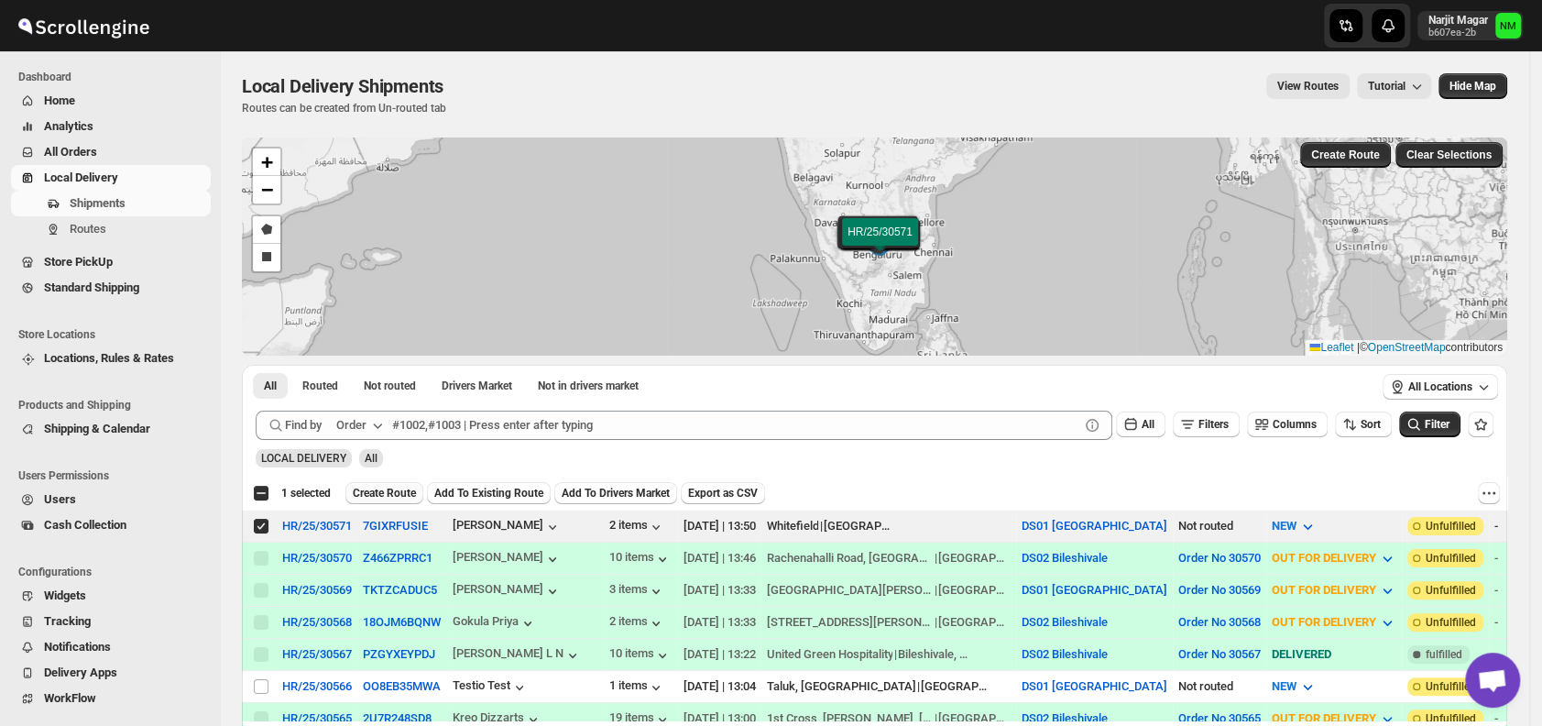
click at [381, 490] on span "Create Route" at bounding box center [384, 493] width 63 height 15
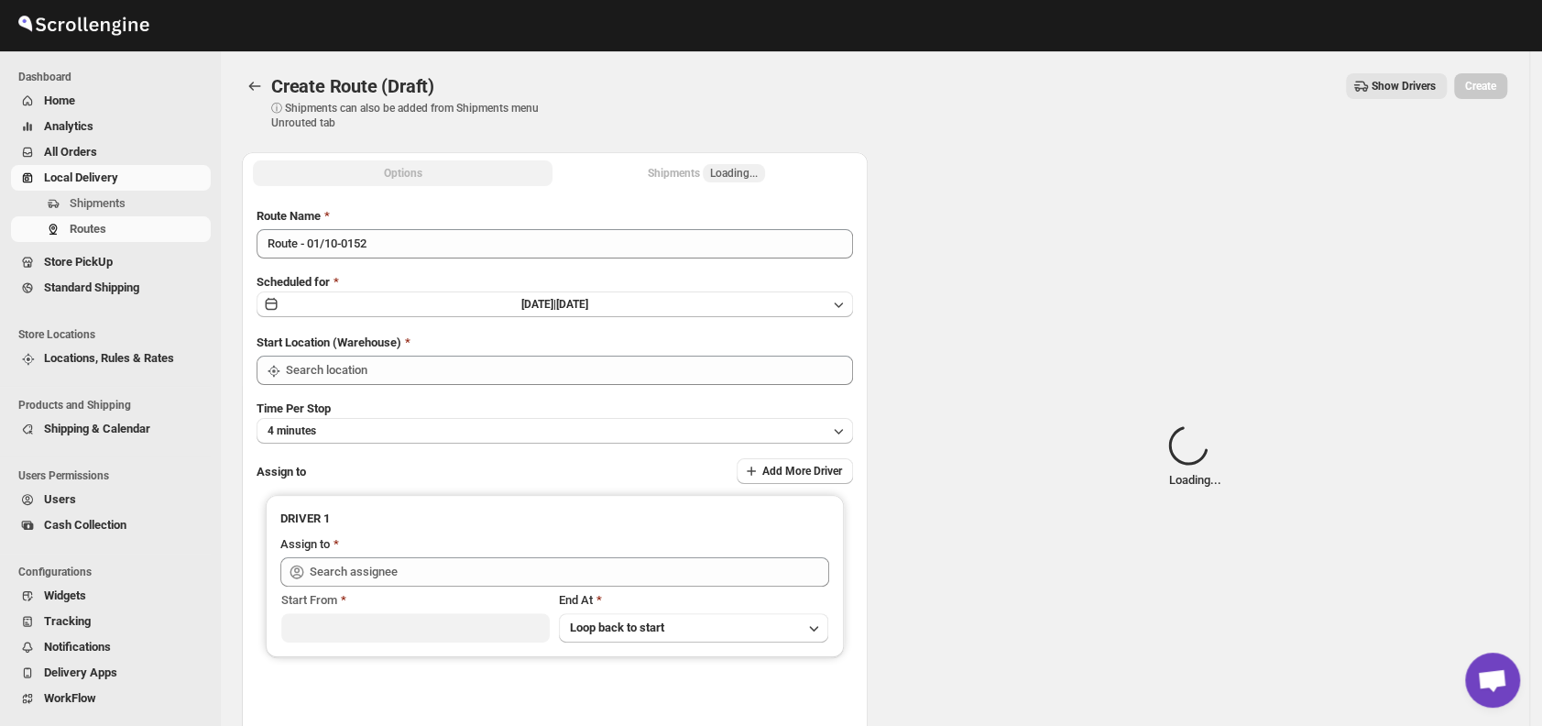
type input "DS01 [GEOGRAPHIC_DATA]"
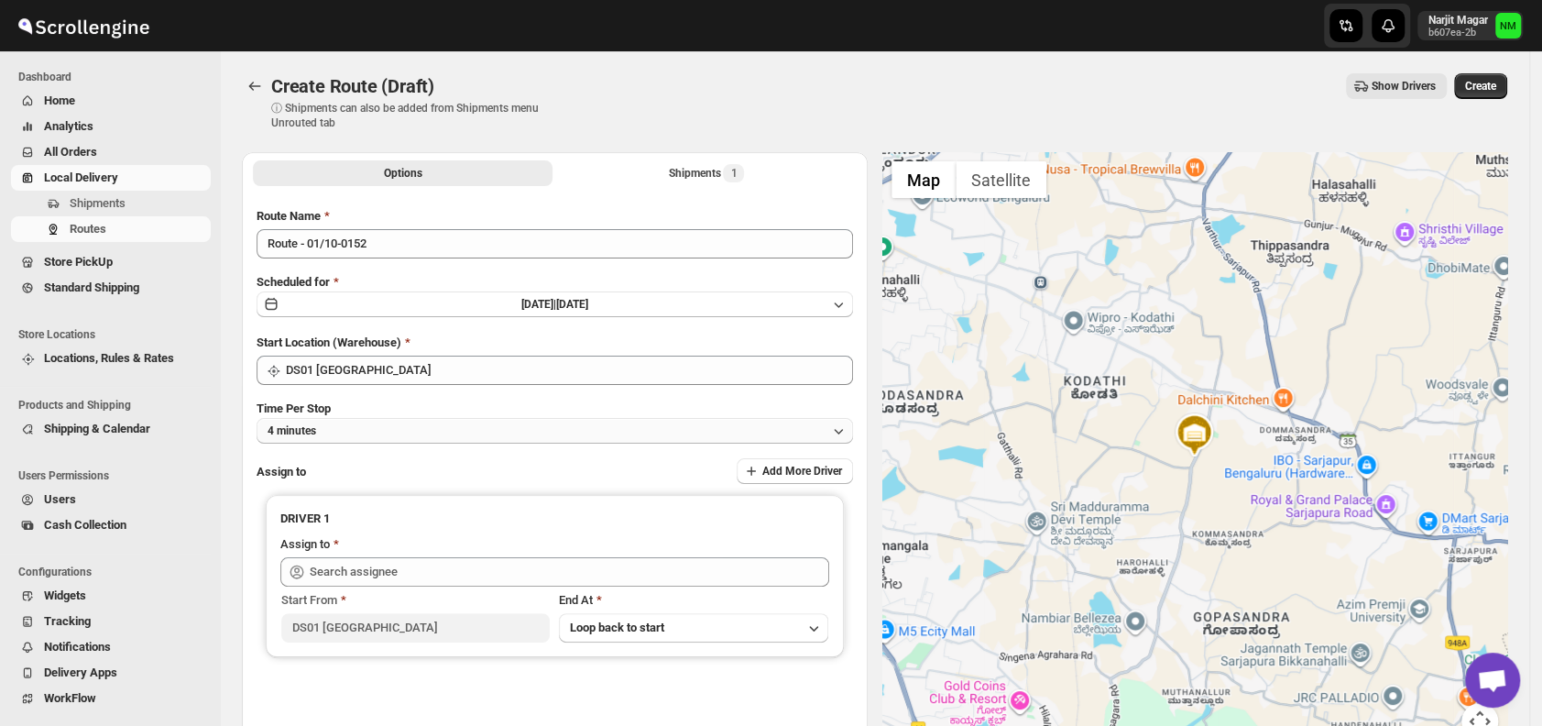
click at [396, 423] on button "4 minutes" at bounding box center [554, 431] width 596 height 26
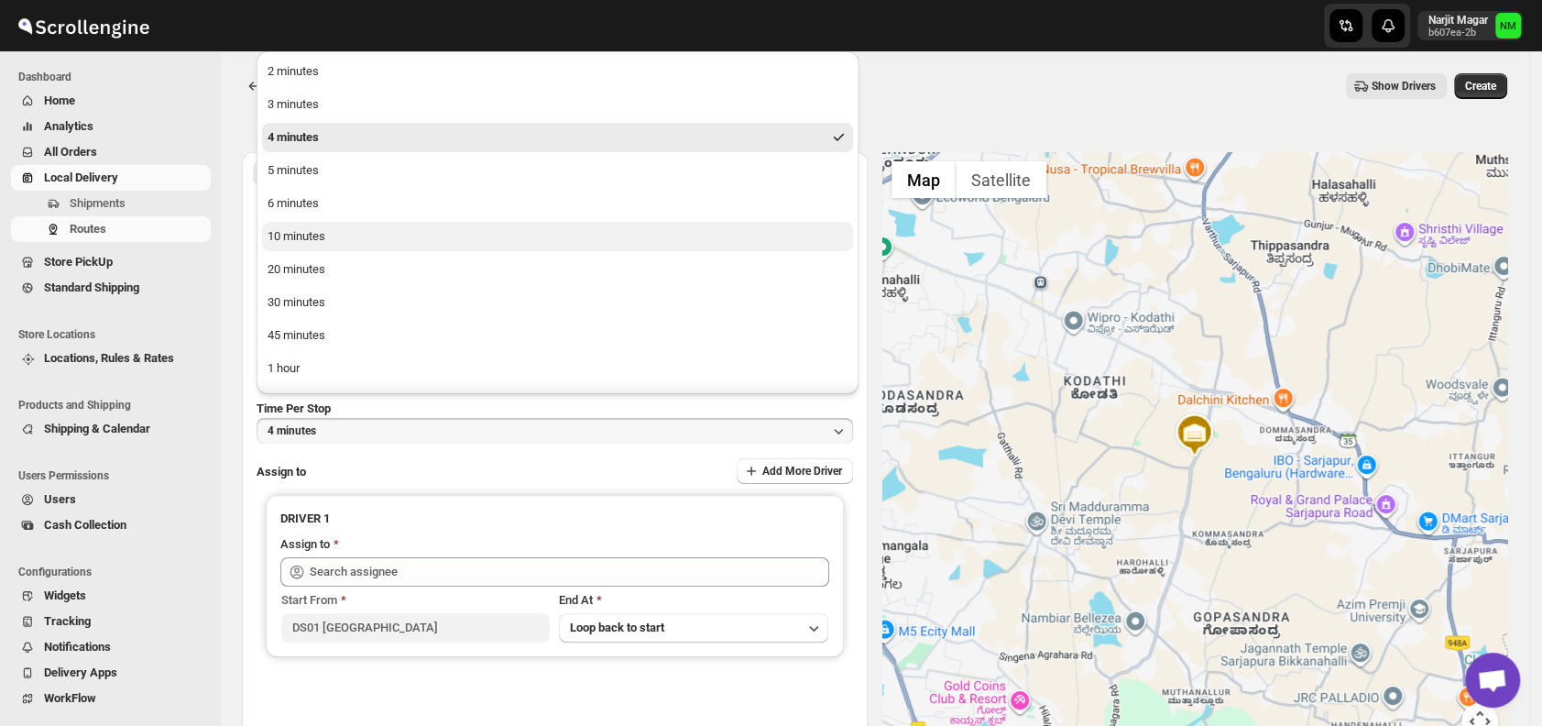
click at [307, 225] on button "10 minutes" at bounding box center [557, 236] width 591 height 29
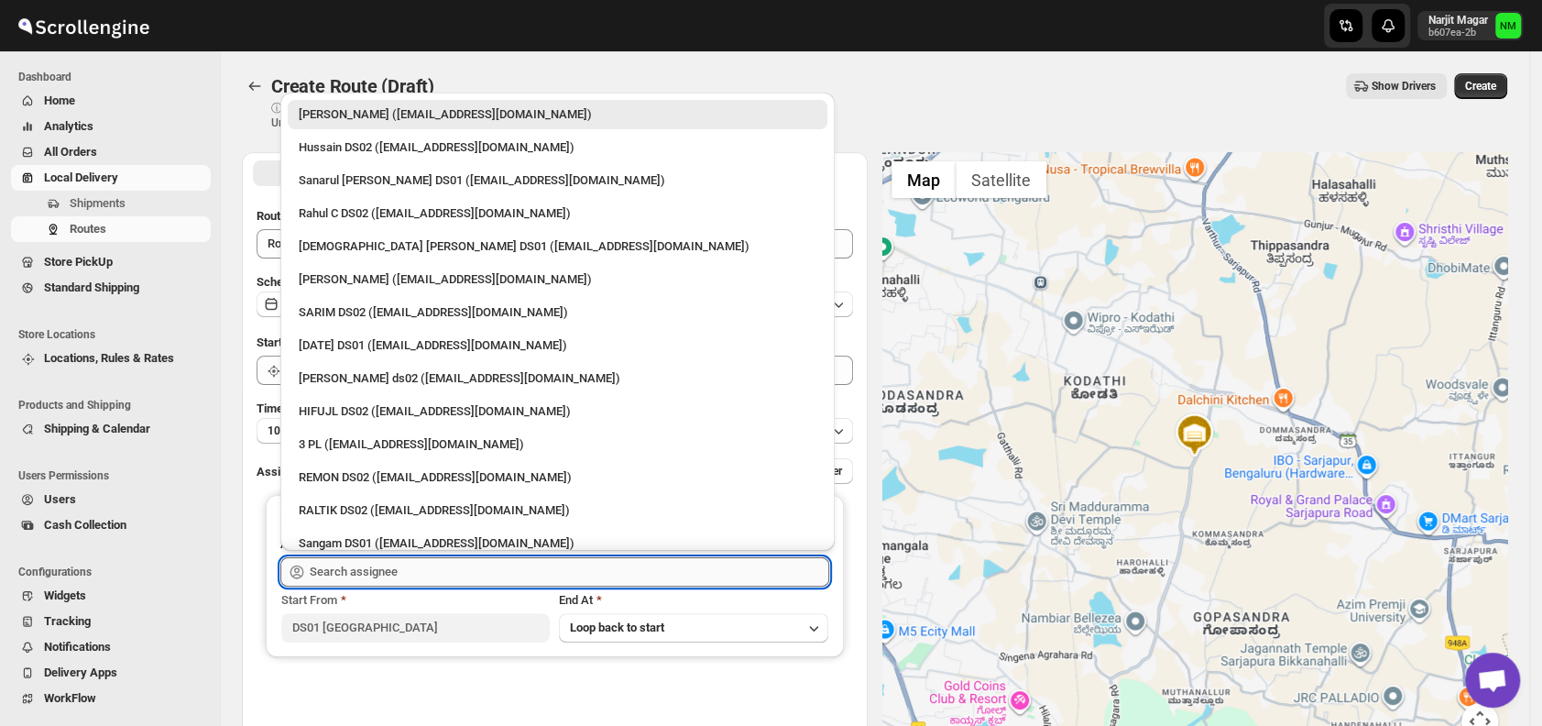
click at [413, 564] on input "text" at bounding box center [569, 571] width 519 height 29
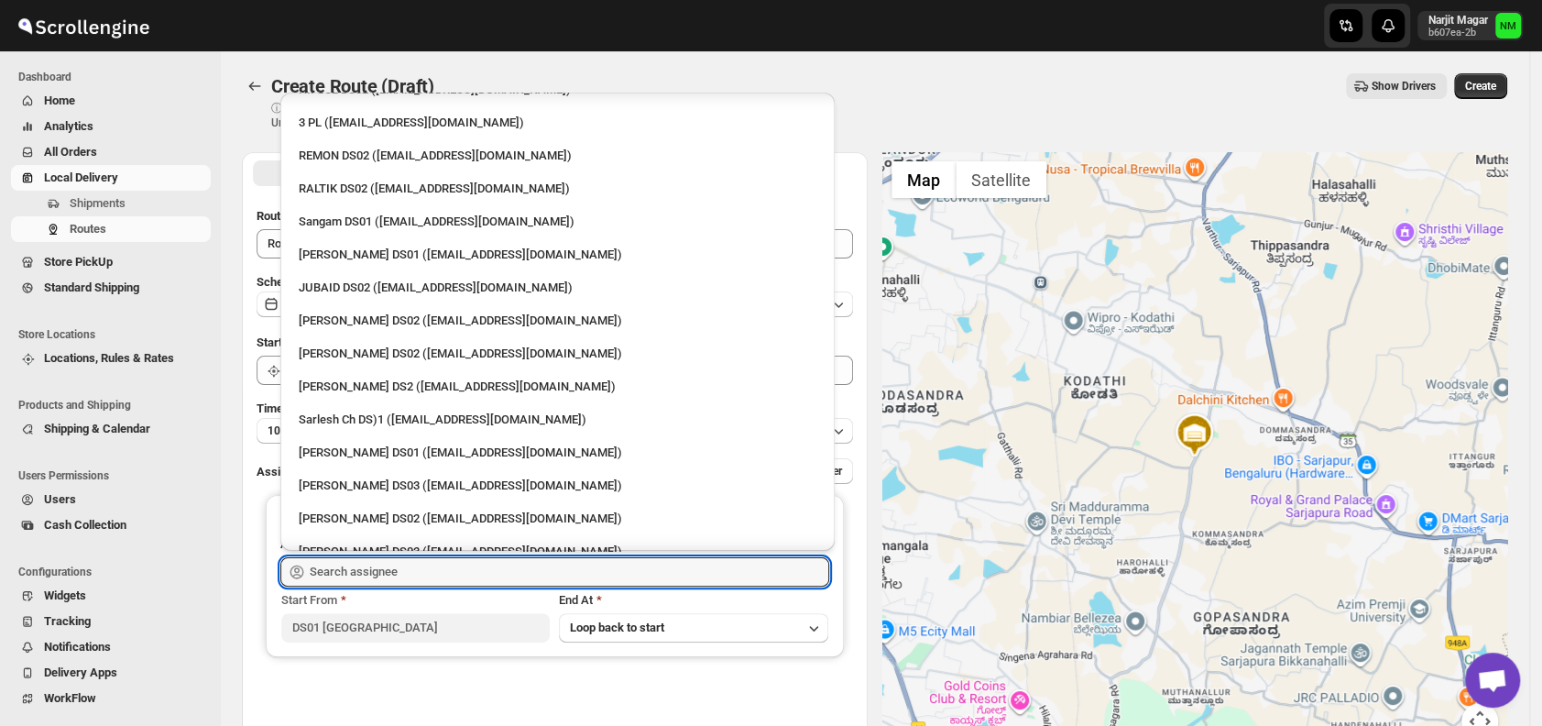
scroll to position [322, 0]
click at [423, 427] on div "Sarlesh Ch DS)1 ([EMAIL_ADDRESS][DOMAIN_NAME])" at bounding box center [558, 418] width 518 height 18
type input "Sarlesh Ch DS)1 ([EMAIL_ADDRESS][DOMAIN_NAME])"
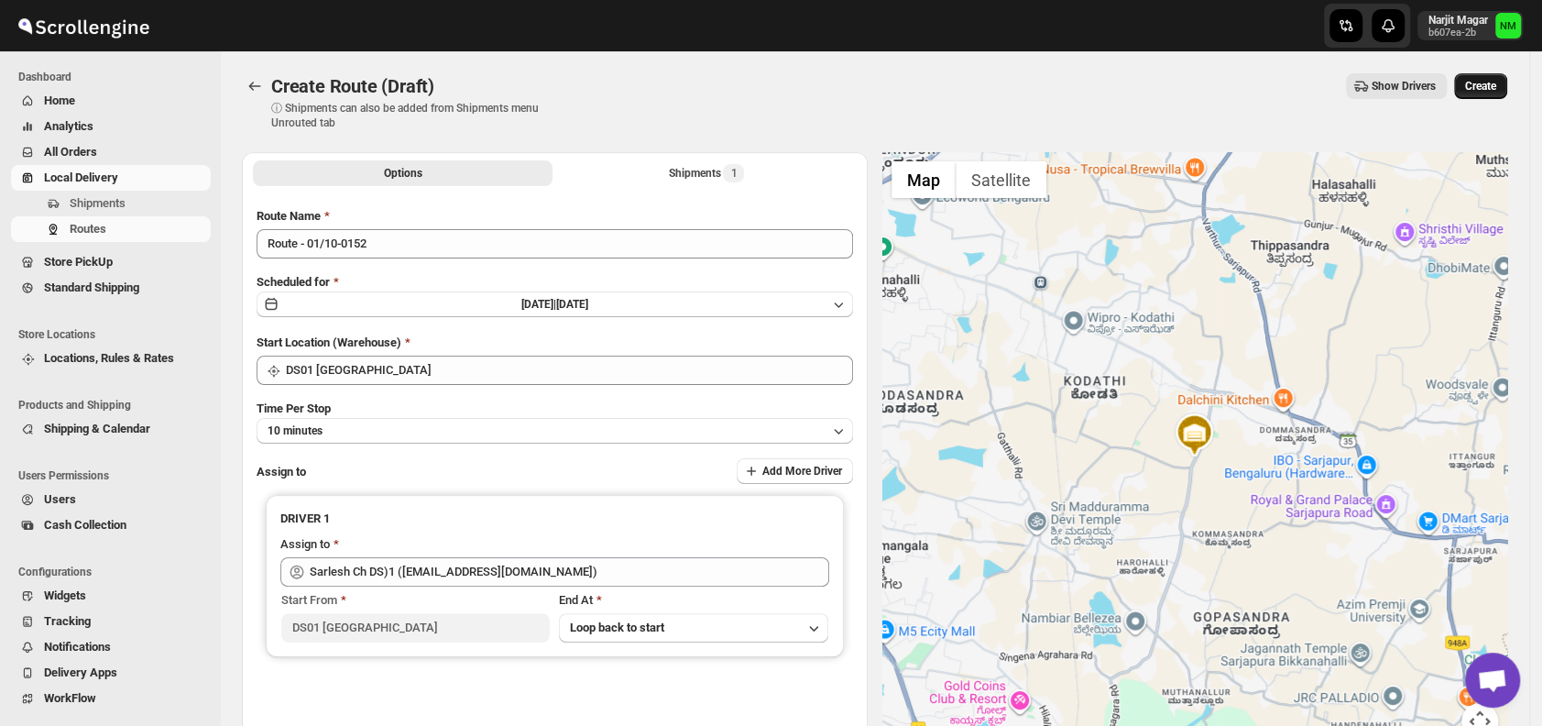
click at [1488, 92] on span "Create" at bounding box center [1480, 86] width 31 height 15
